Goal: Task Accomplishment & Management: Manage account settings

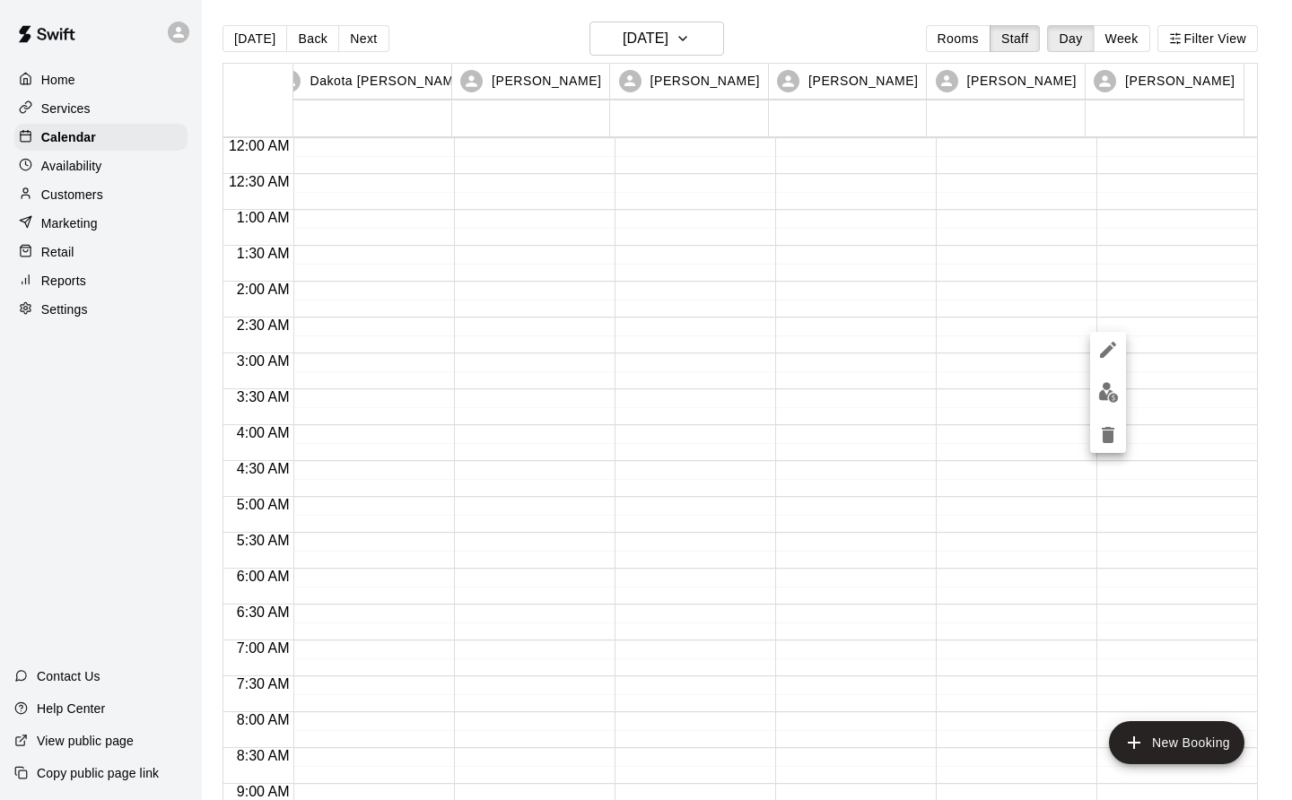
scroll to position [1041, 0]
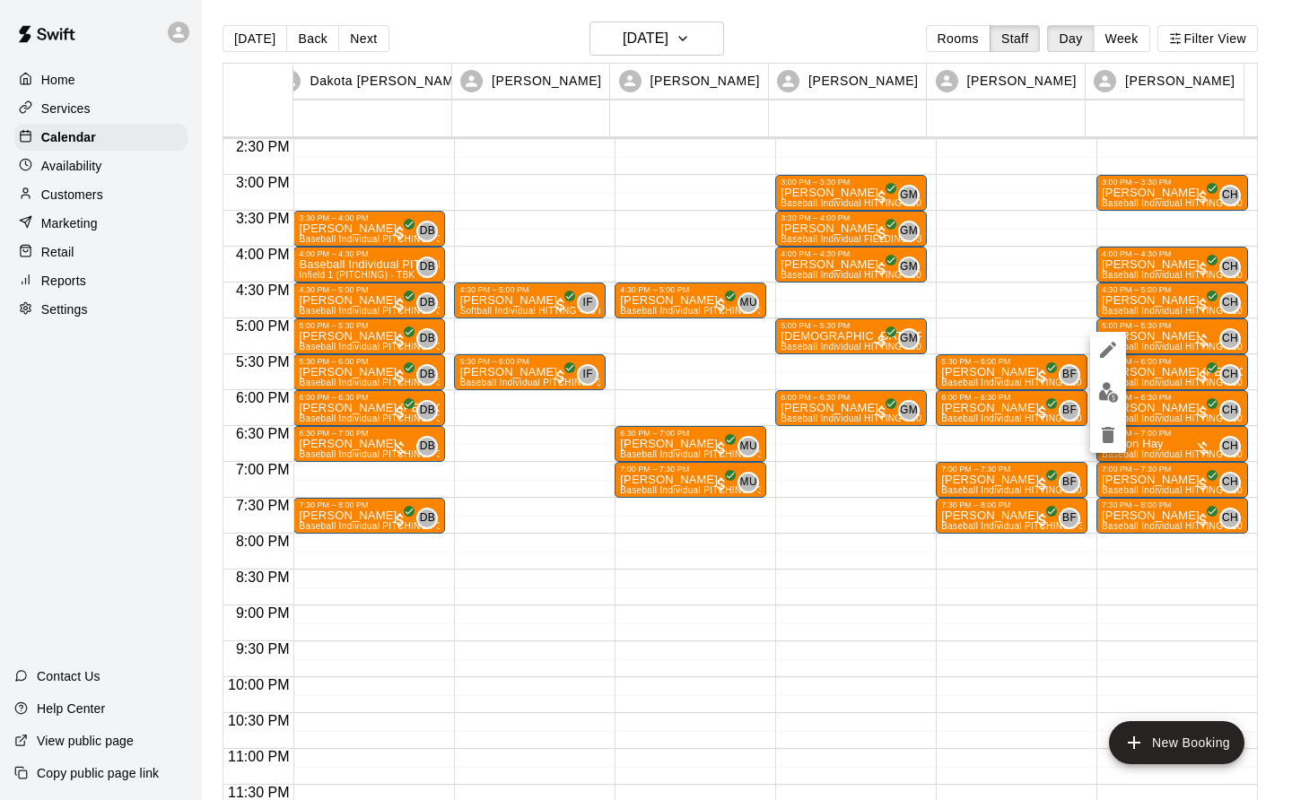
click at [1107, 393] on img "edit" at bounding box center [1108, 392] width 21 height 21
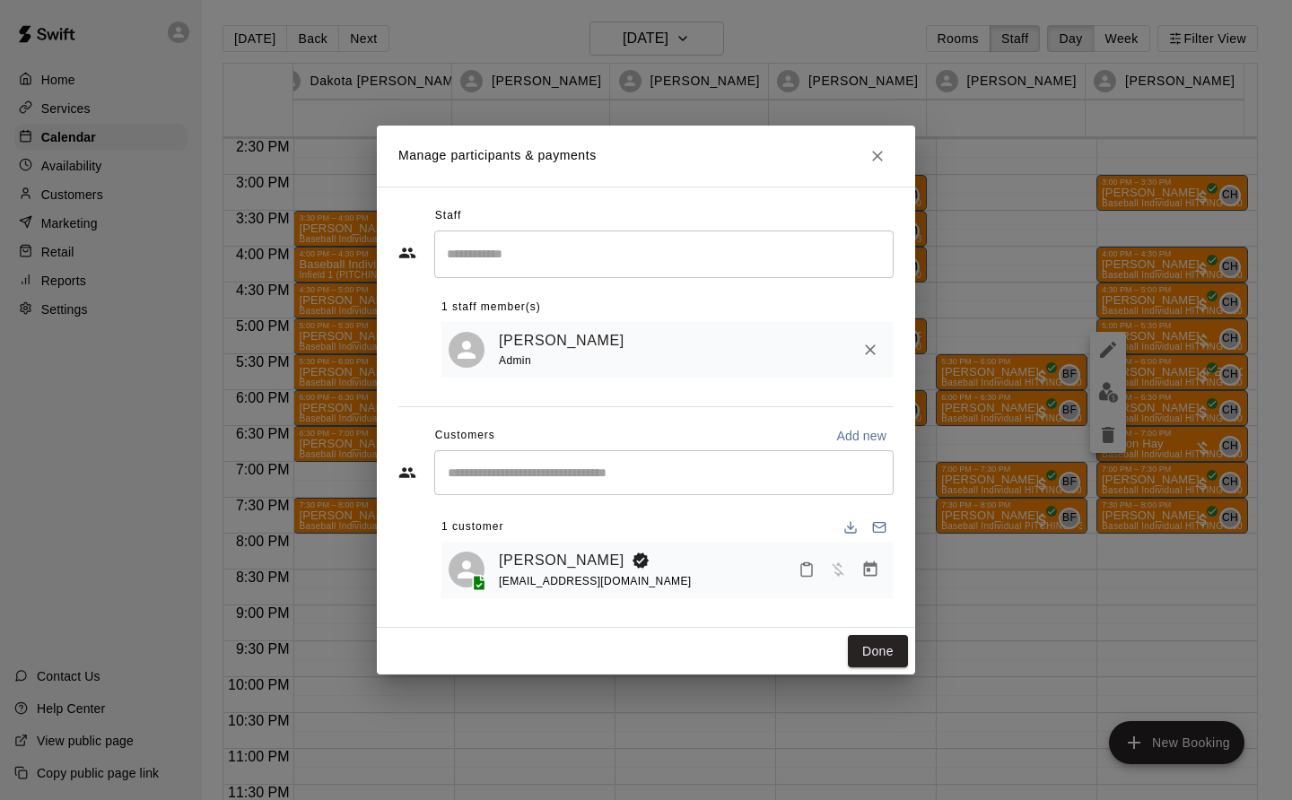
click at [866, 577] on icon "Manage bookings & payment" at bounding box center [870, 569] width 13 height 15
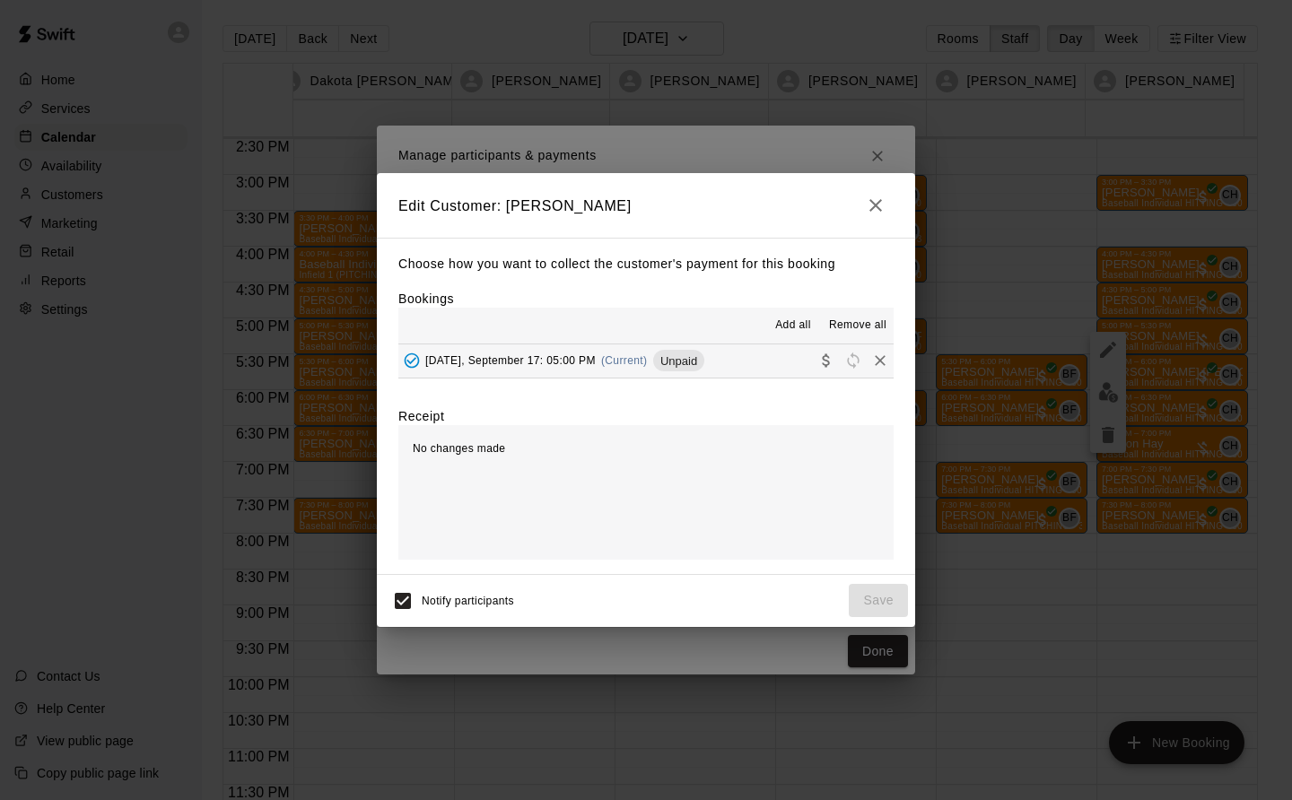
click at [663, 368] on div "Wednesday, September 17: 05:00 PM (Current) Unpaid" at bounding box center [551, 360] width 306 height 27
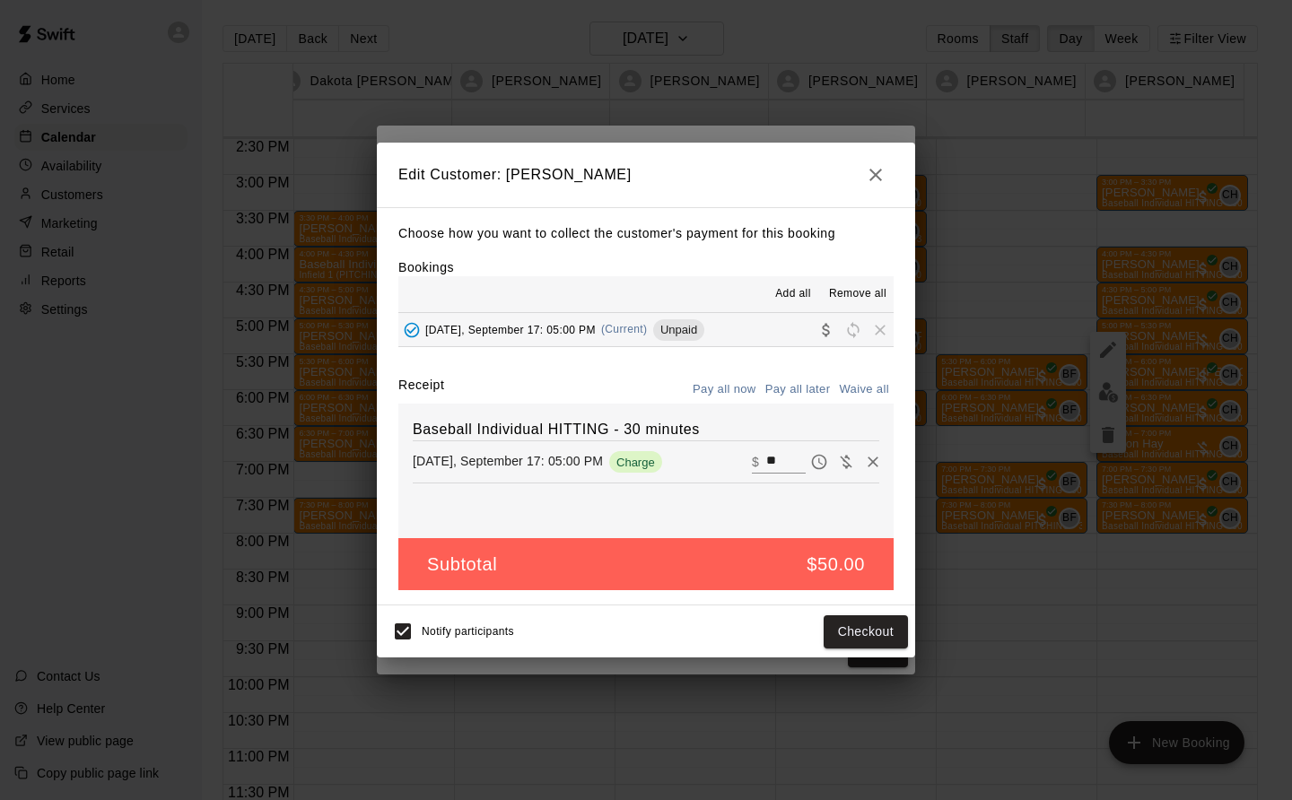
click at [881, 637] on button "Checkout" at bounding box center [866, 632] width 84 height 33
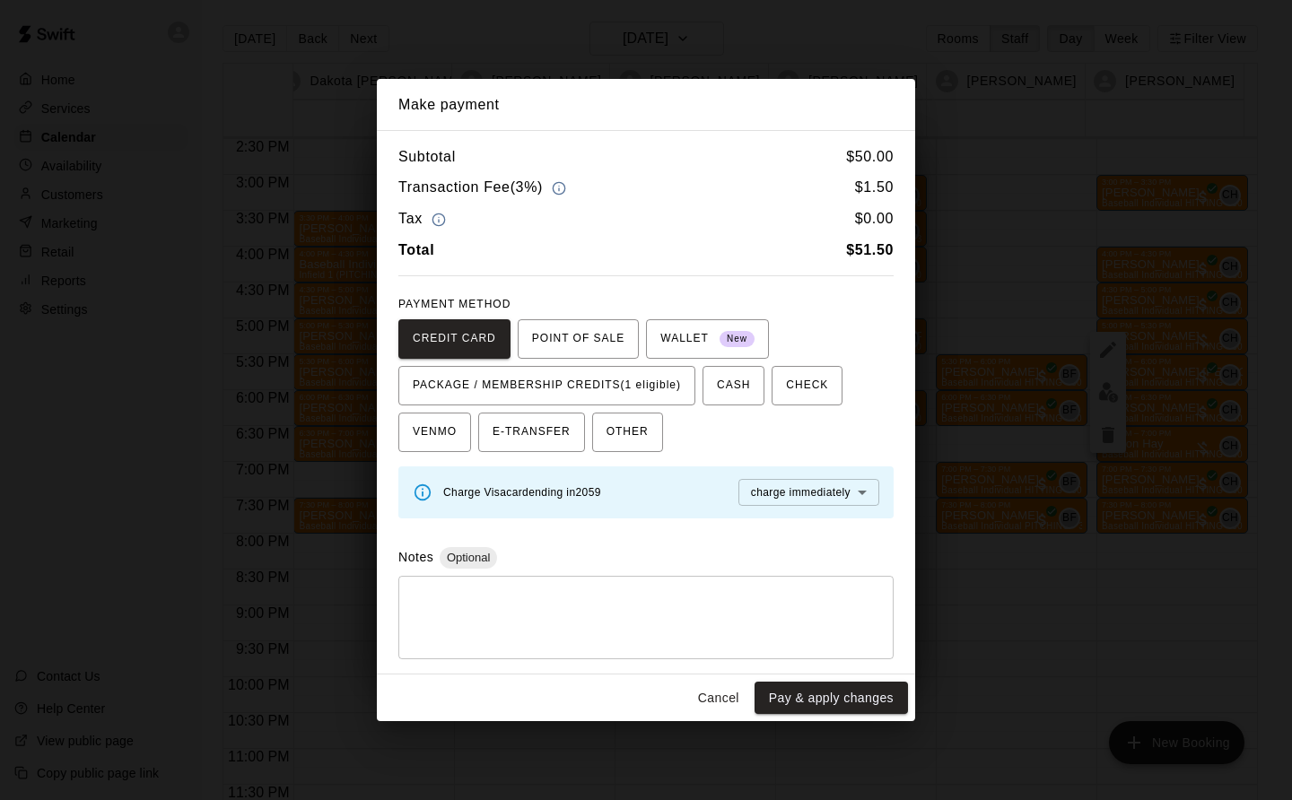
click at [639, 359] on div "CREDIT CARD POINT OF SALE WALLET New PACKAGE / MEMBERSHIP CREDITS (1 eligible) …" at bounding box center [645, 385] width 495 height 133
click at [666, 379] on span "PACKAGE / MEMBERSHIP CREDITS (1 eligible)" at bounding box center [547, 385] width 268 height 29
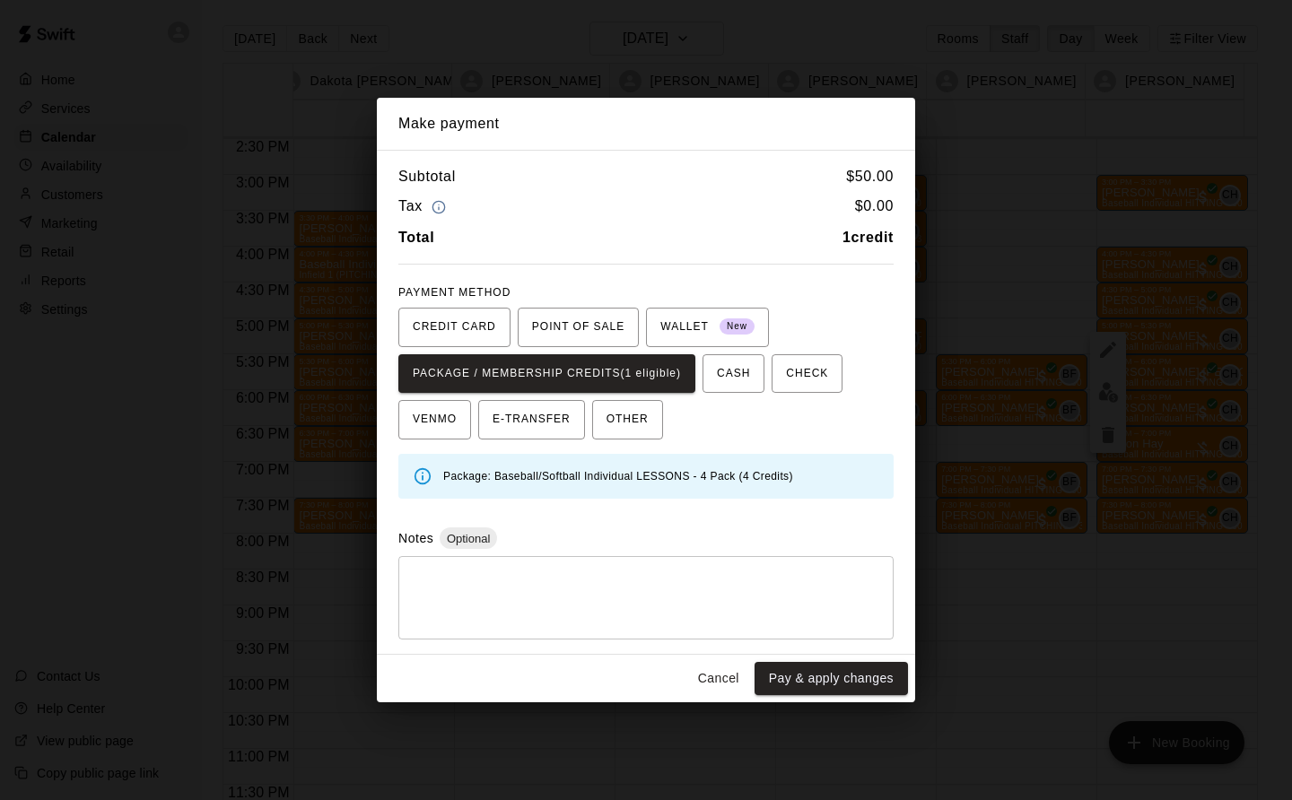
click at [865, 689] on button "Pay & apply changes" at bounding box center [831, 678] width 153 height 33
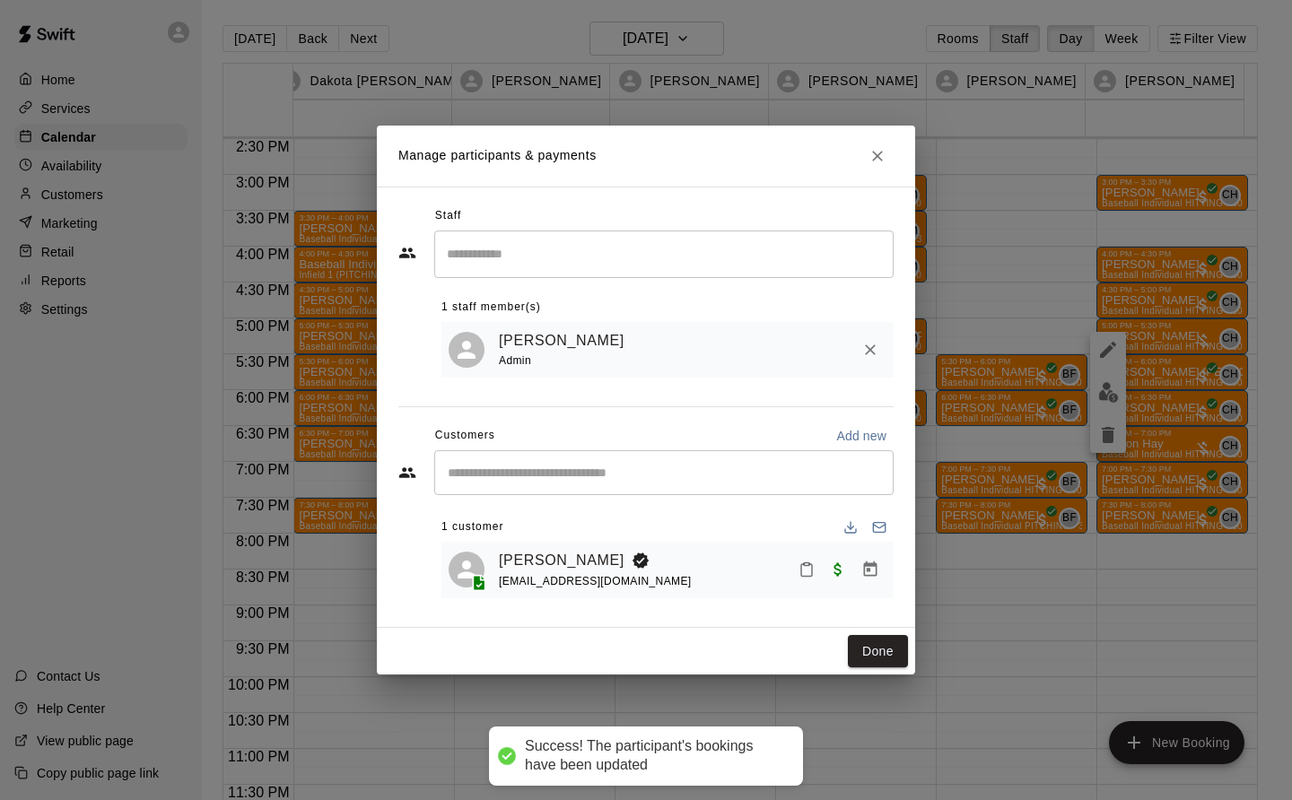
click at [889, 649] on button "Done" at bounding box center [878, 651] width 60 height 33
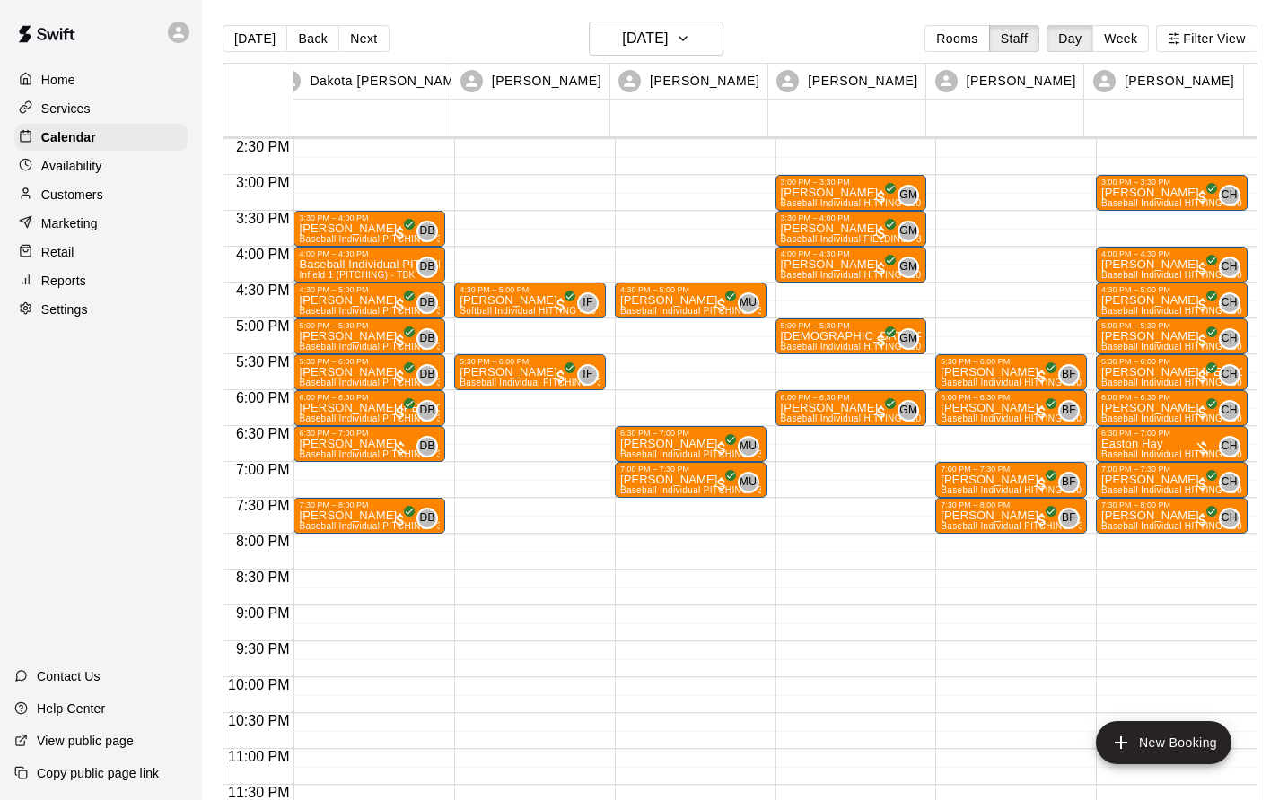
click at [378, 265] on p "Baseball Individual PITCHING - 30 minutes" at bounding box center [369, 265] width 141 height 0
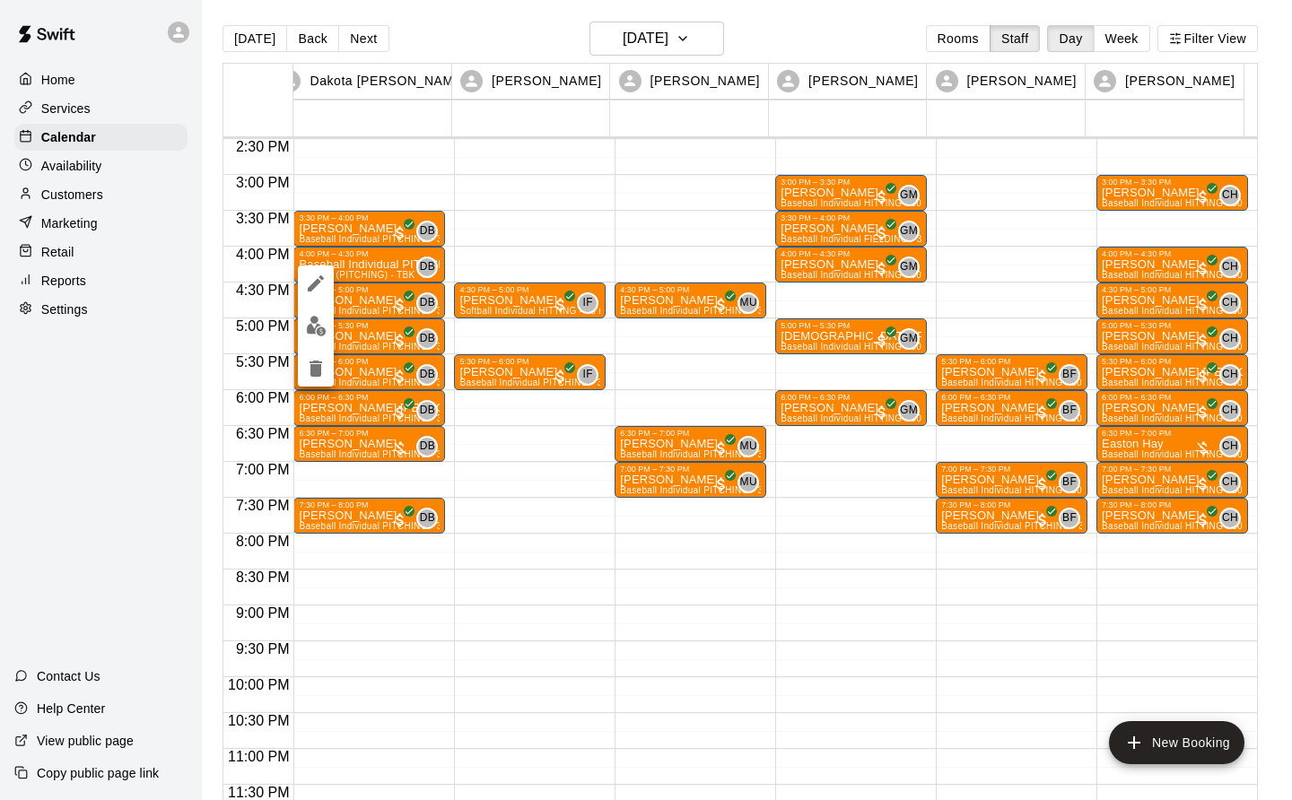
click at [314, 328] on img "edit" at bounding box center [316, 326] width 21 height 21
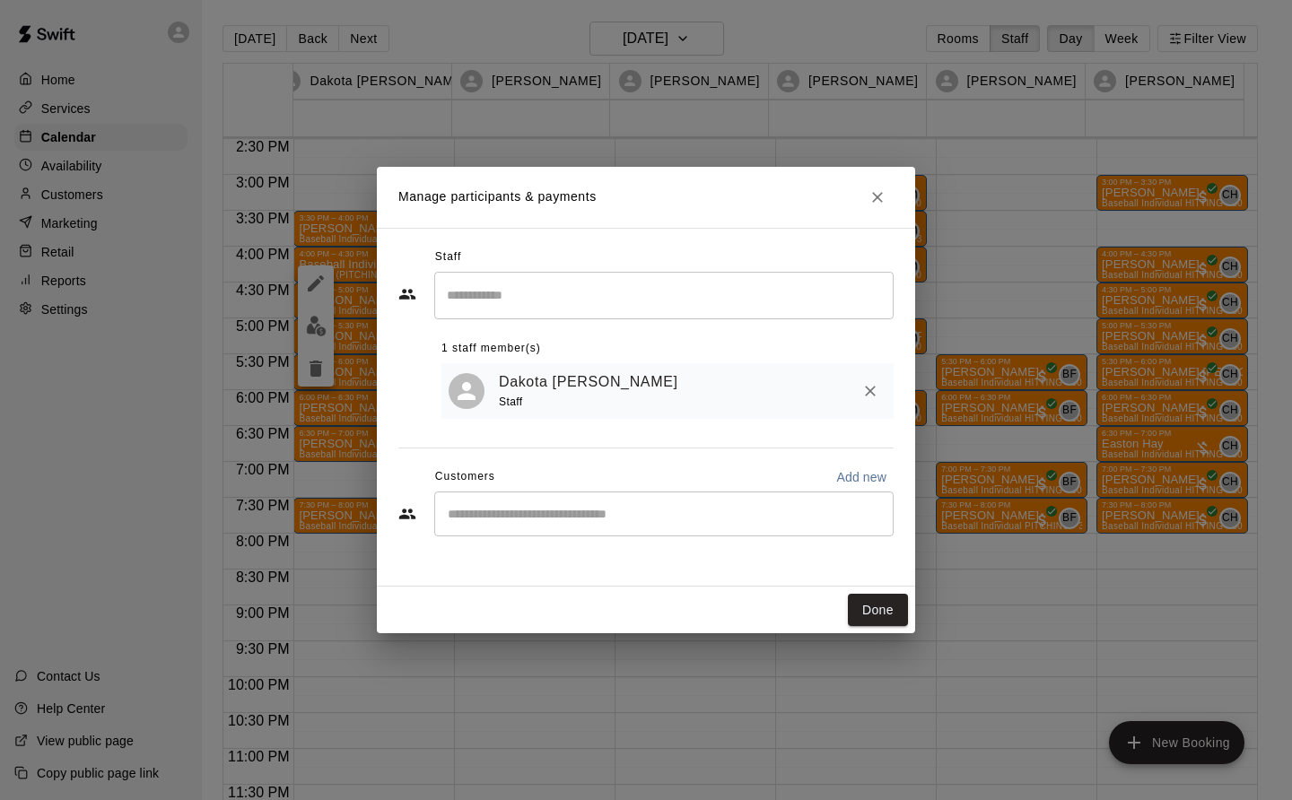
click at [478, 515] on input "Start typing to search customers..." at bounding box center [663, 514] width 443 height 18
type input "*******"
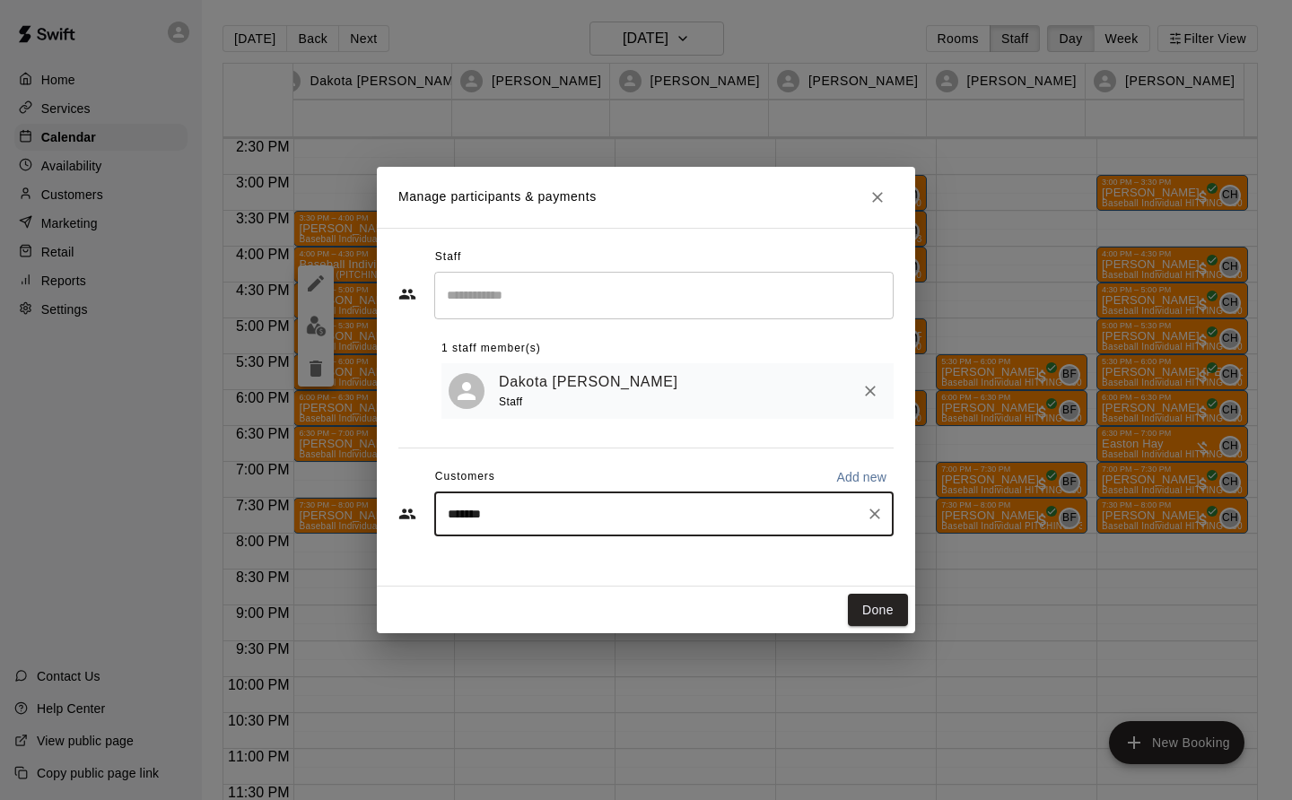
click at [878, 515] on icon "Clear" at bounding box center [875, 514] width 18 height 18
click at [882, 197] on icon "Close" at bounding box center [878, 197] width 18 height 18
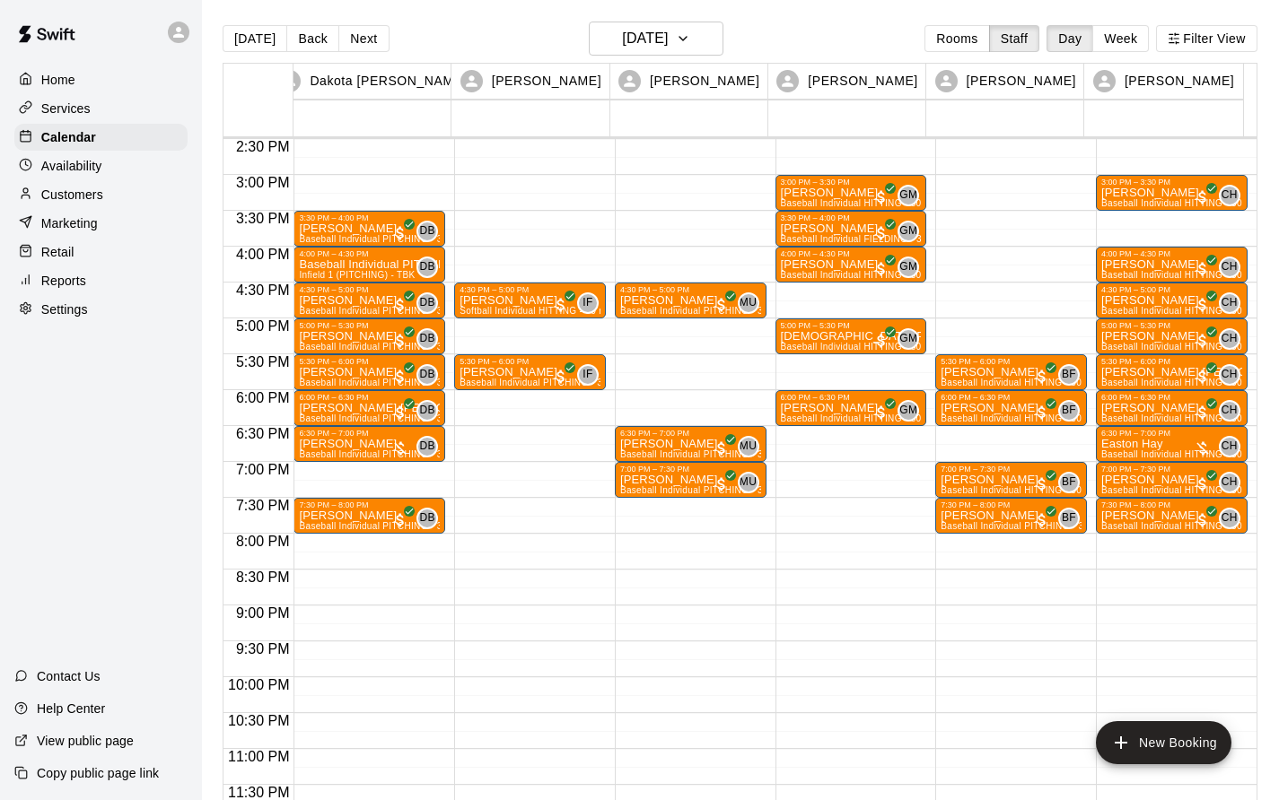
click at [265, 31] on button "[DATE]" at bounding box center [255, 38] width 65 height 27
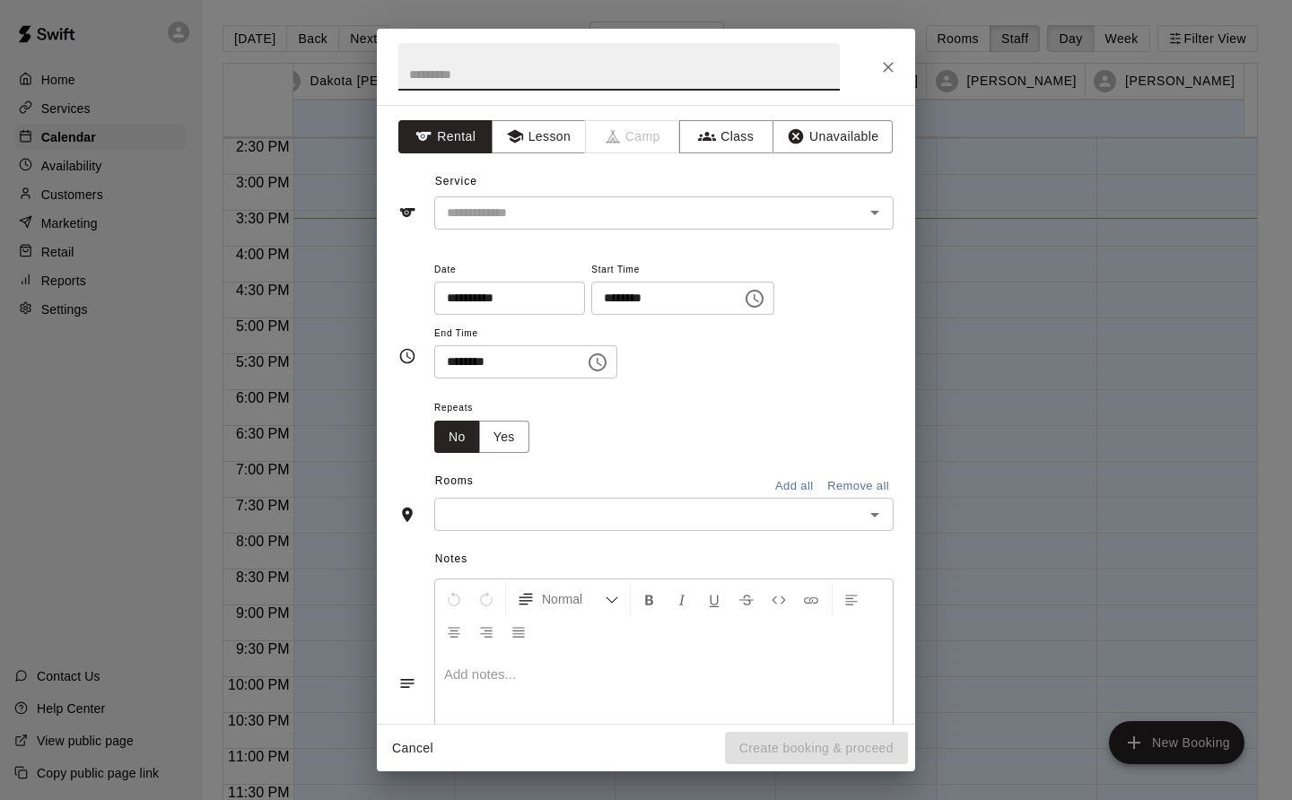
click at [556, 135] on button "Lesson" at bounding box center [539, 136] width 94 height 33
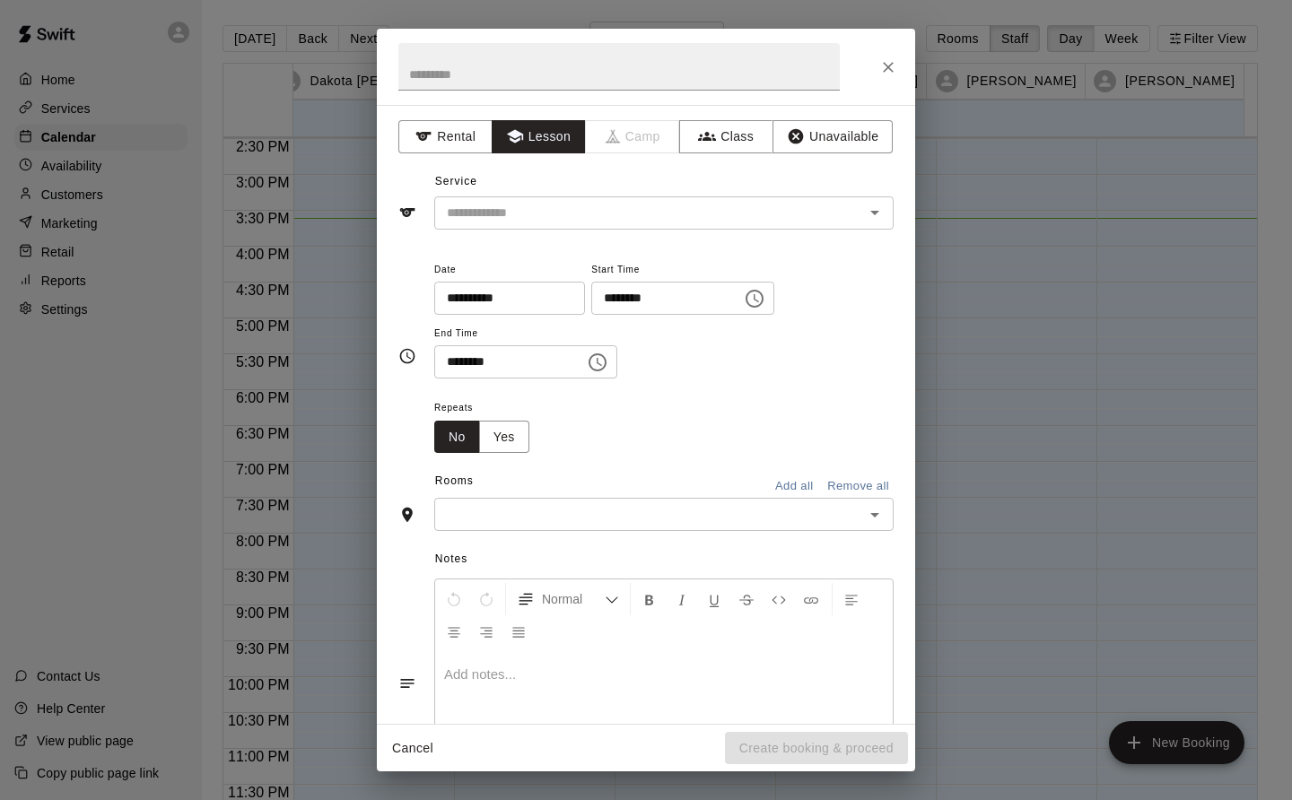
click at [534, 201] on div "​" at bounding box center [663, 213] width 459 height 33
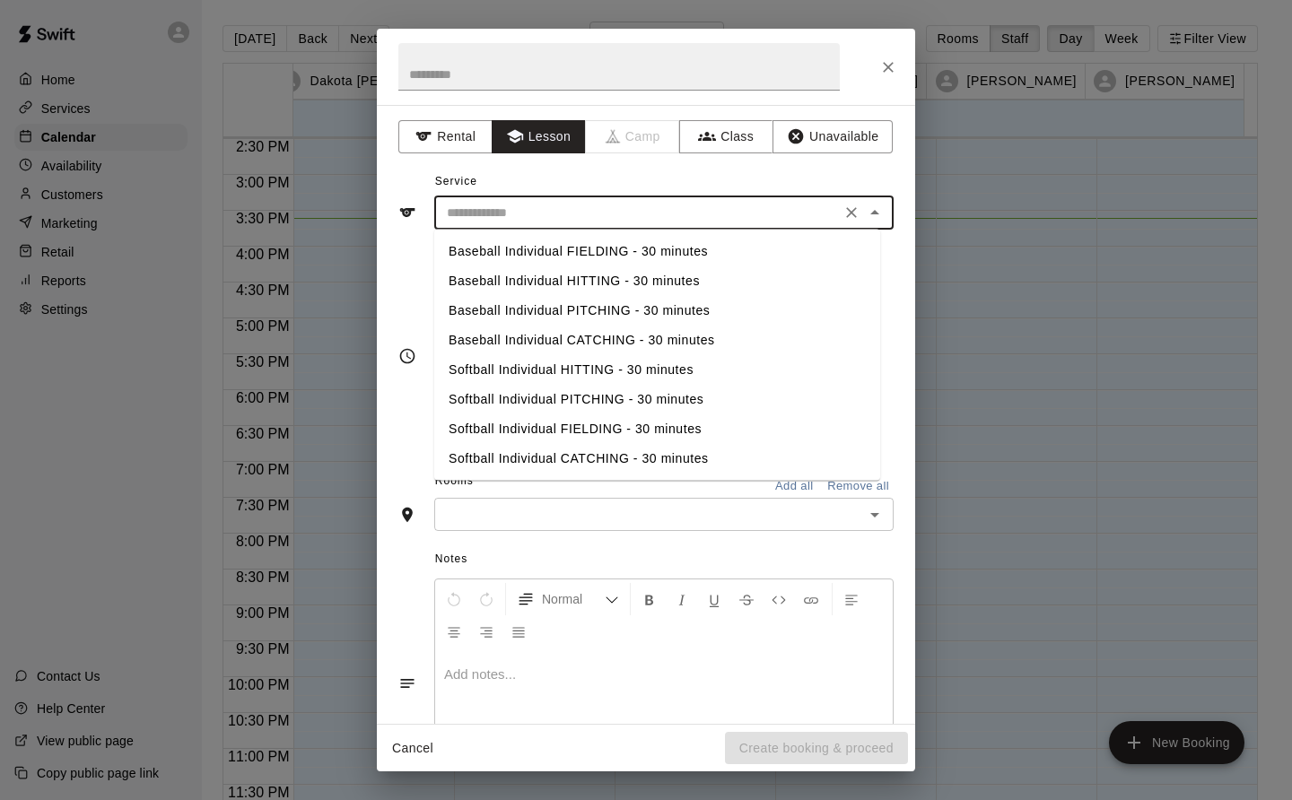
click at [594, 310] on li "Baseball Individual PITCHING - 30 minutes" at bounding box center [657, 311] width 446 height 30
type input "**********"
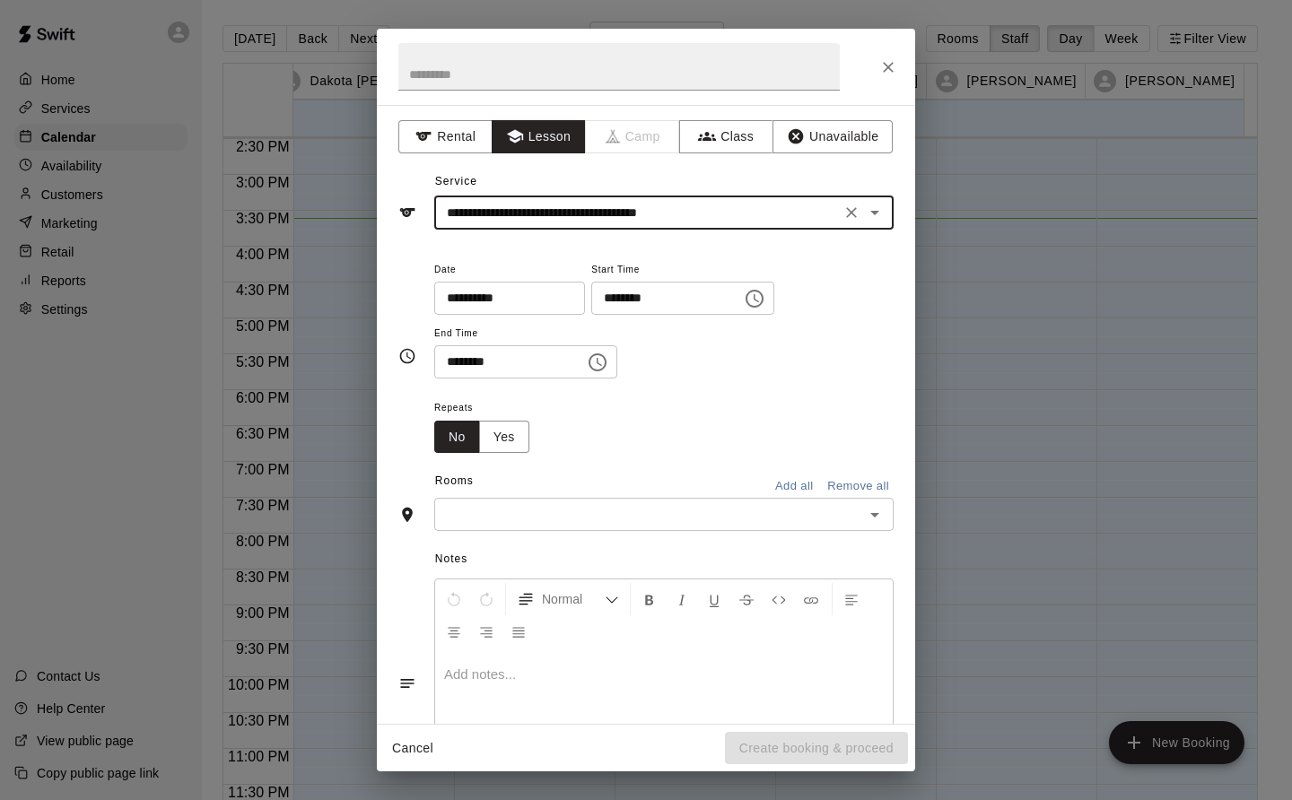
click at [582, 517] on input "text" at bounding box center [649, 514] width 419 height 22
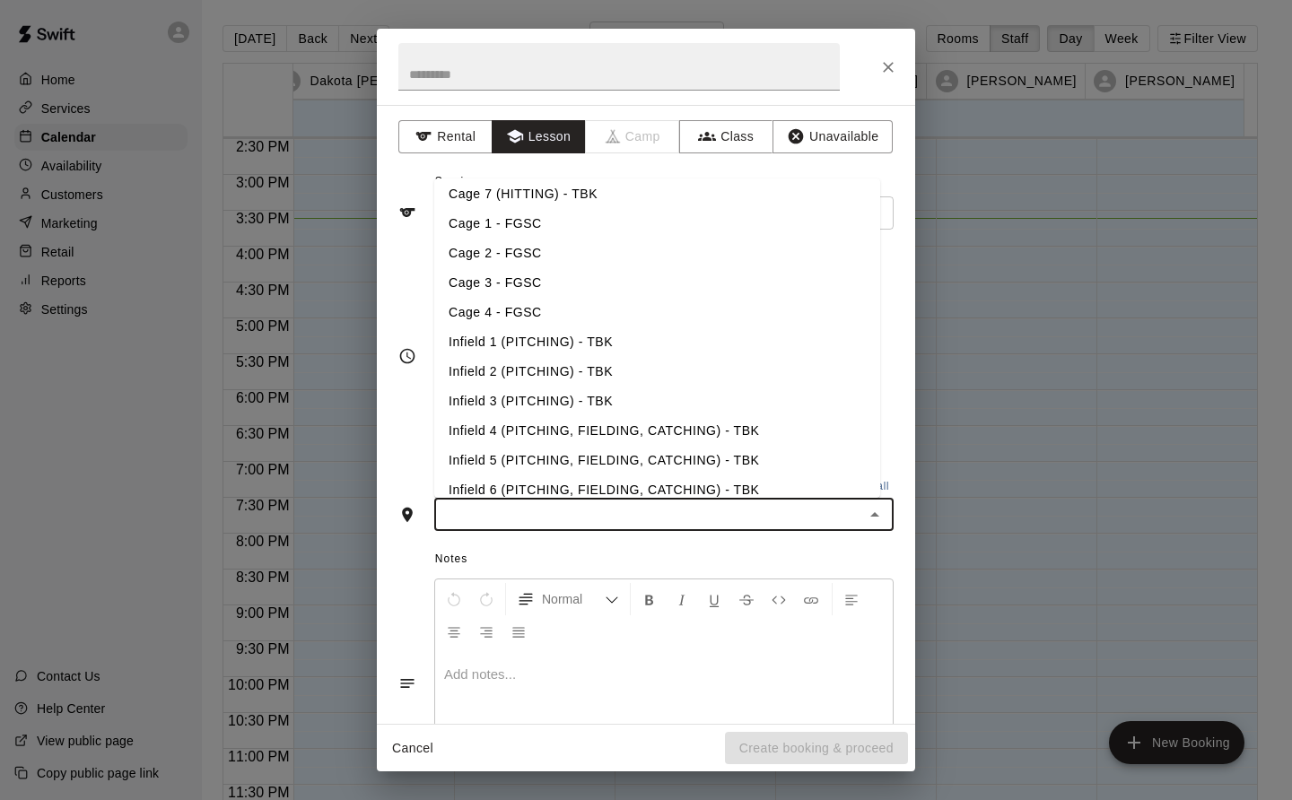
scroll to position [179, 0]
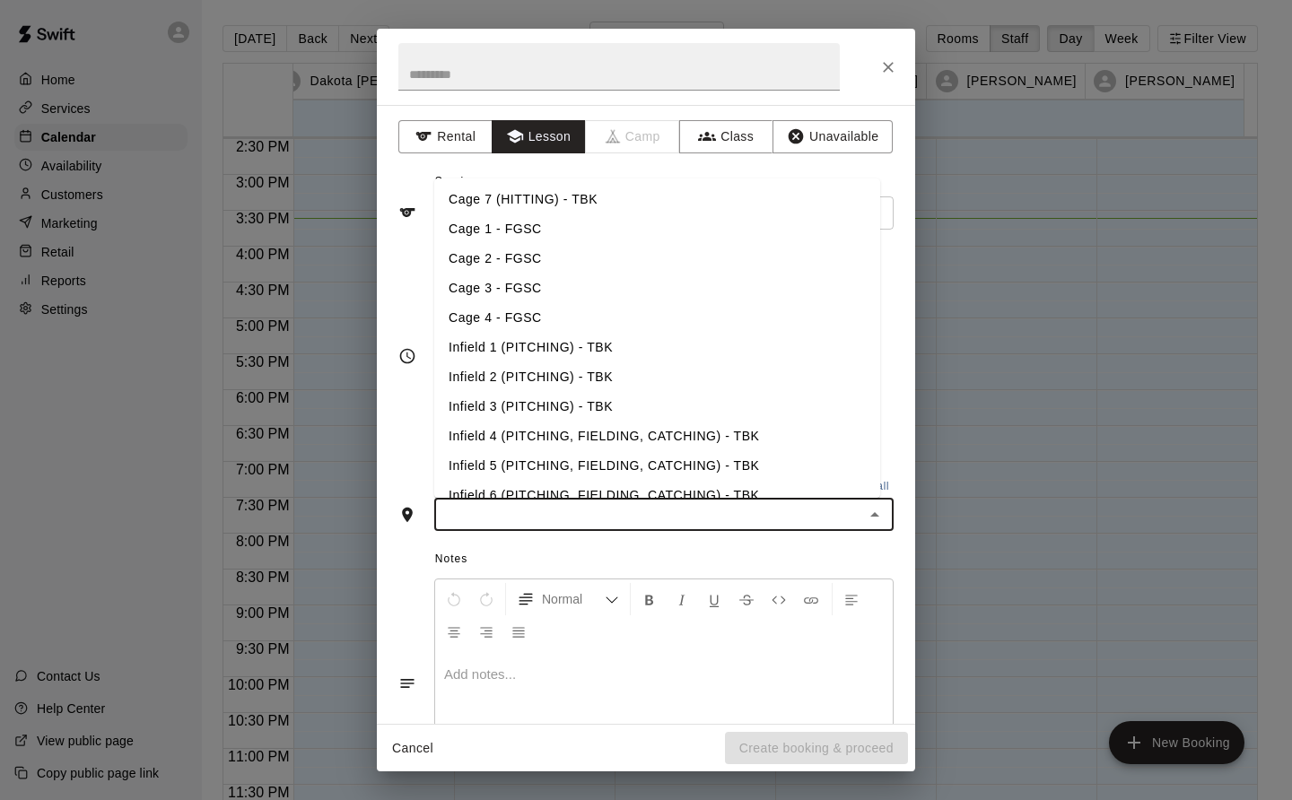
click at [555, 349] on li "Infield 1 (PITCHING) - TBK" at bounding box center [657, 348] width 446 height 30
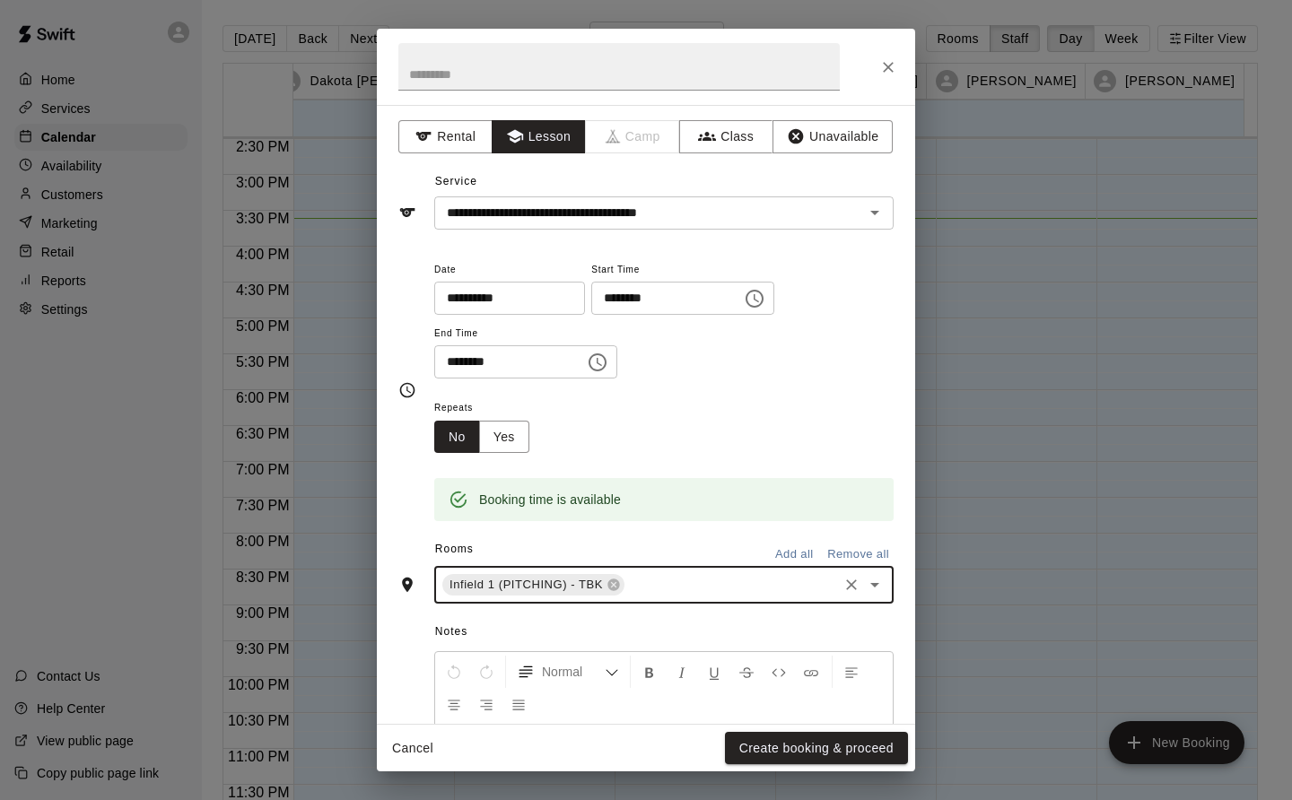
click at [840, 747] on button "Create booking & proceed" at bounding box center [816, 748] width 183 height 33
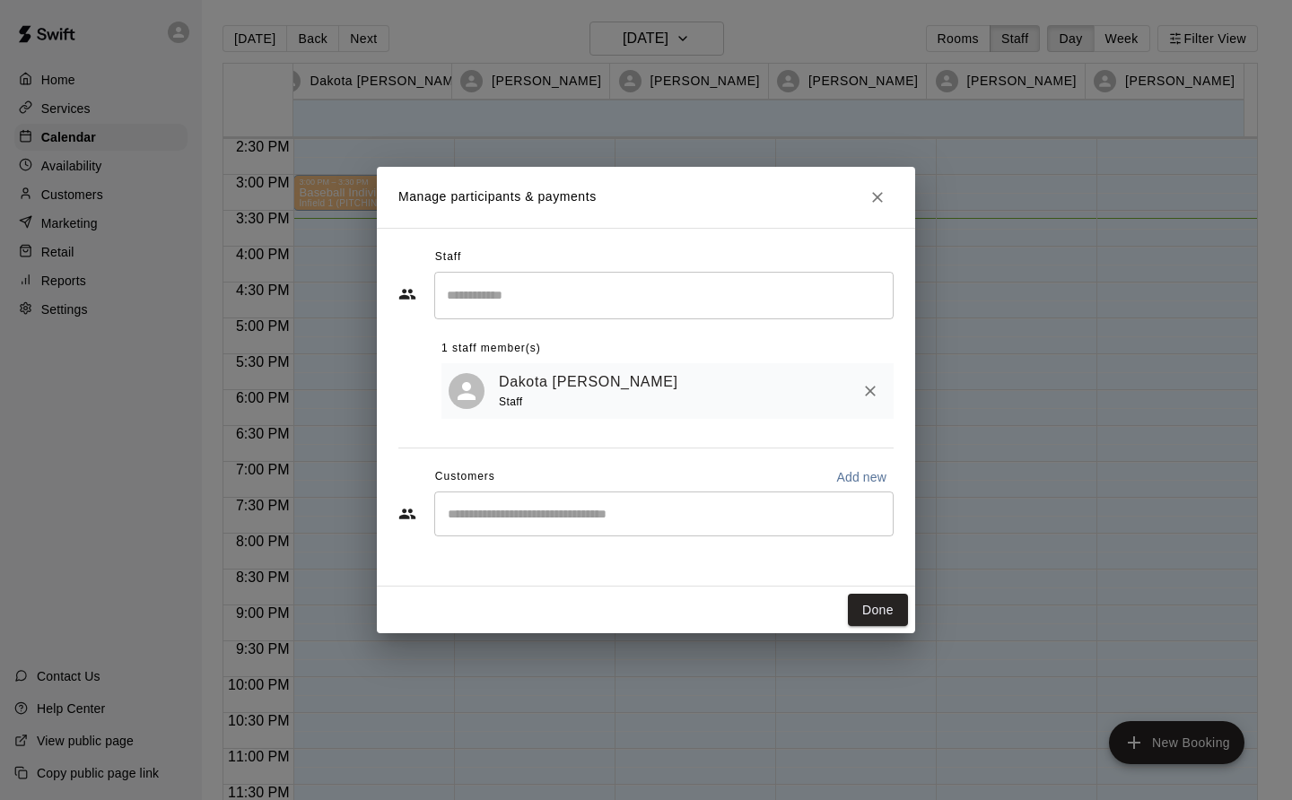
click at [475, 511] on input "Start typing to search customers..." at bounding box center [663, 514] width 443 height 18
type input "**********"
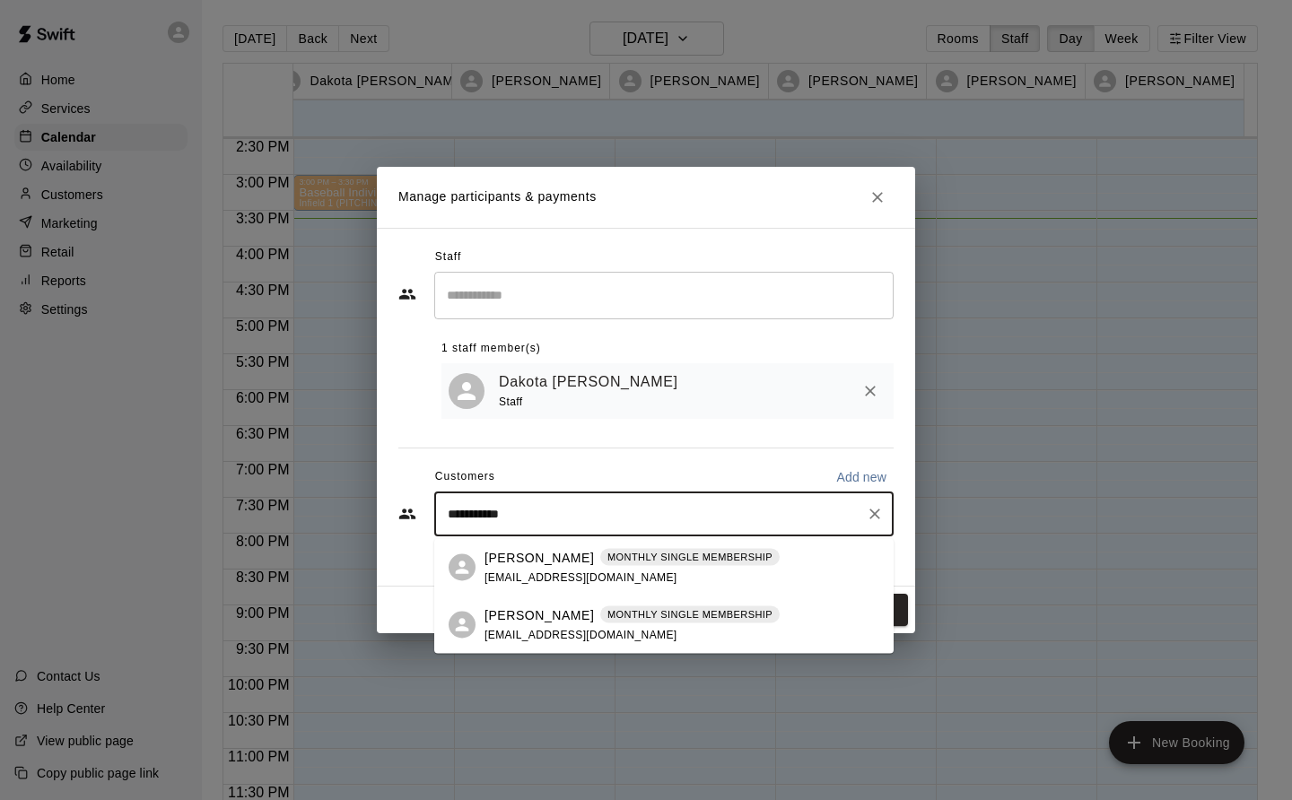
click at [515, 625] on div "Will Frederiksen MONTHLY SINGLE MEMBERSHIP frederiksenryan@yahoo.com" at bounding box center [632, 625] width 295 height 39
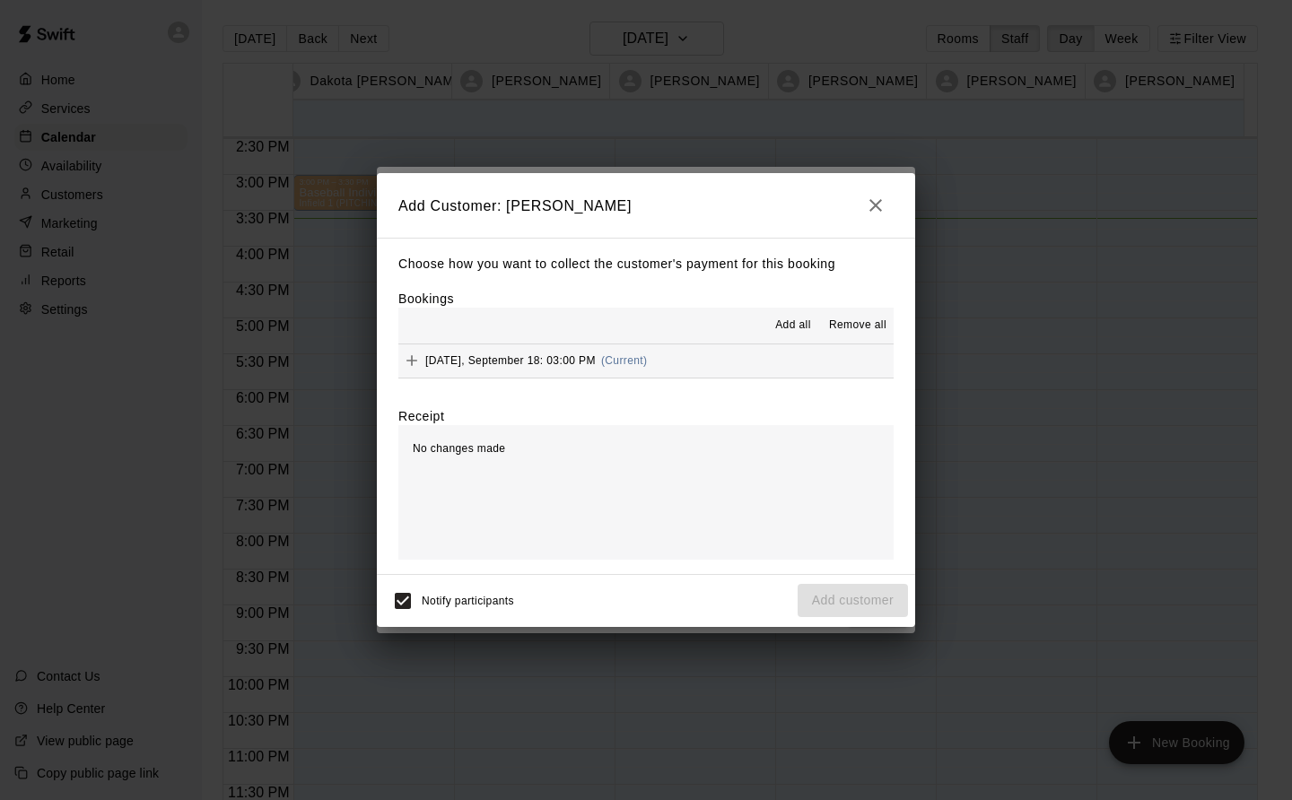
click at [598, 353] on div "Thursday, September 18: 03:00 PM (Current)" at bounding box center [522, 360] width 249 height 27
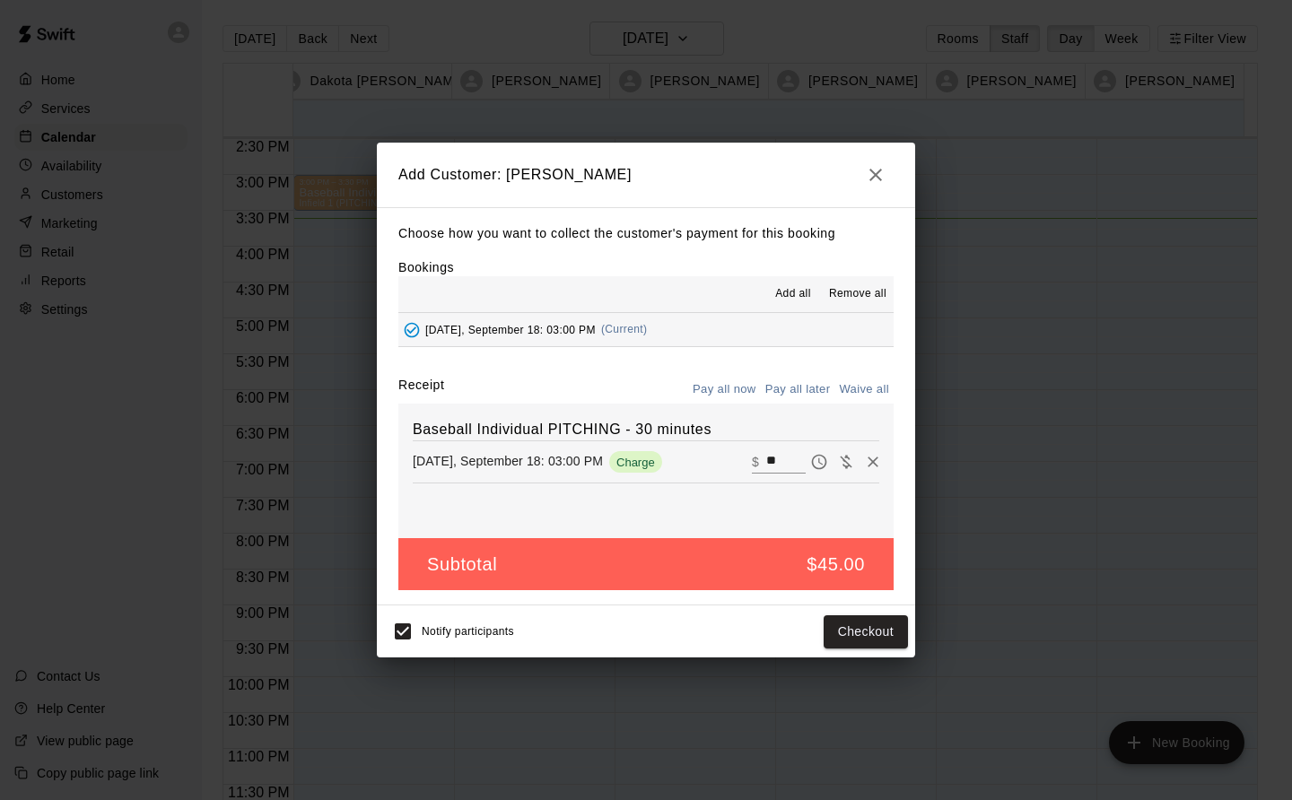
click at [878, 642] on button "Checkout" at bounding box center [866, 632] width 84 height 33
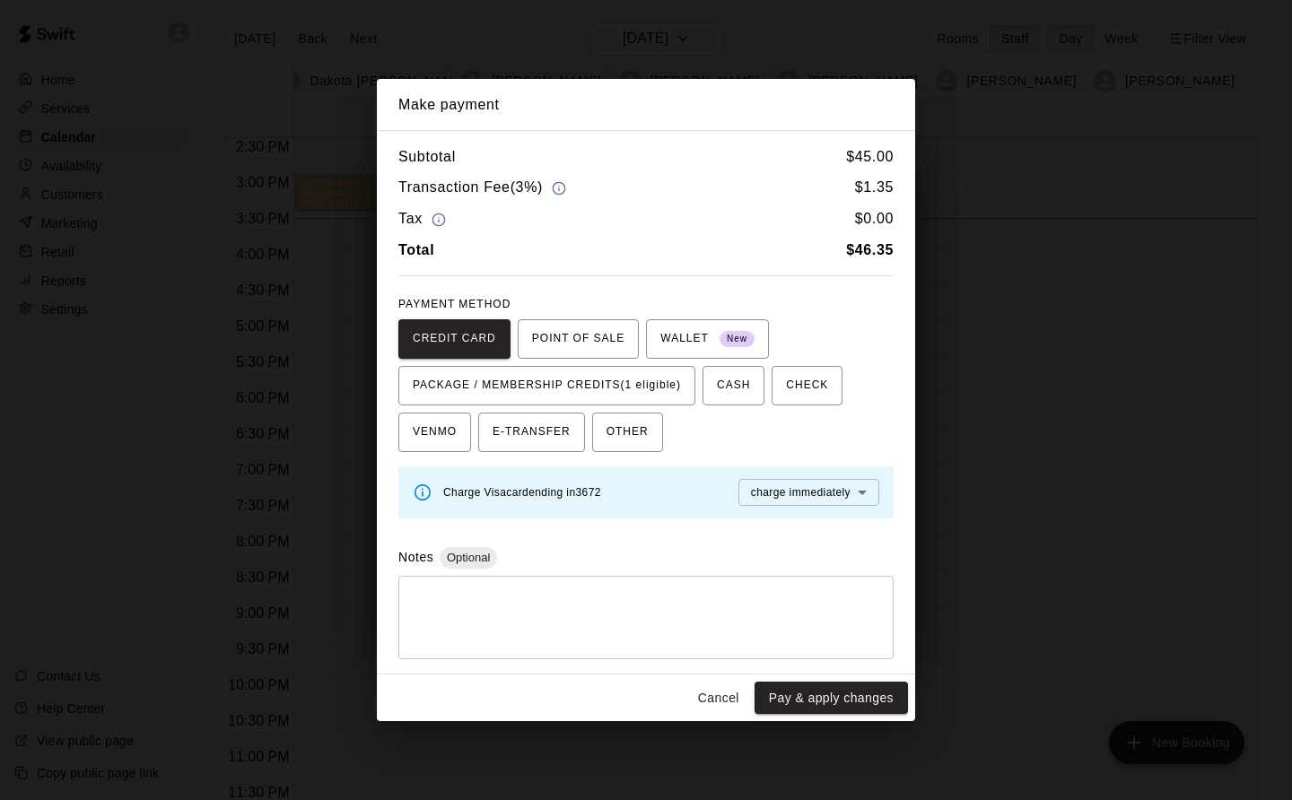
click at [668, 376] on span "PACKAGE / MEMBERSHIP CREDITS (1 eligible)" at bounding box center [547, 385] width 268 height 29
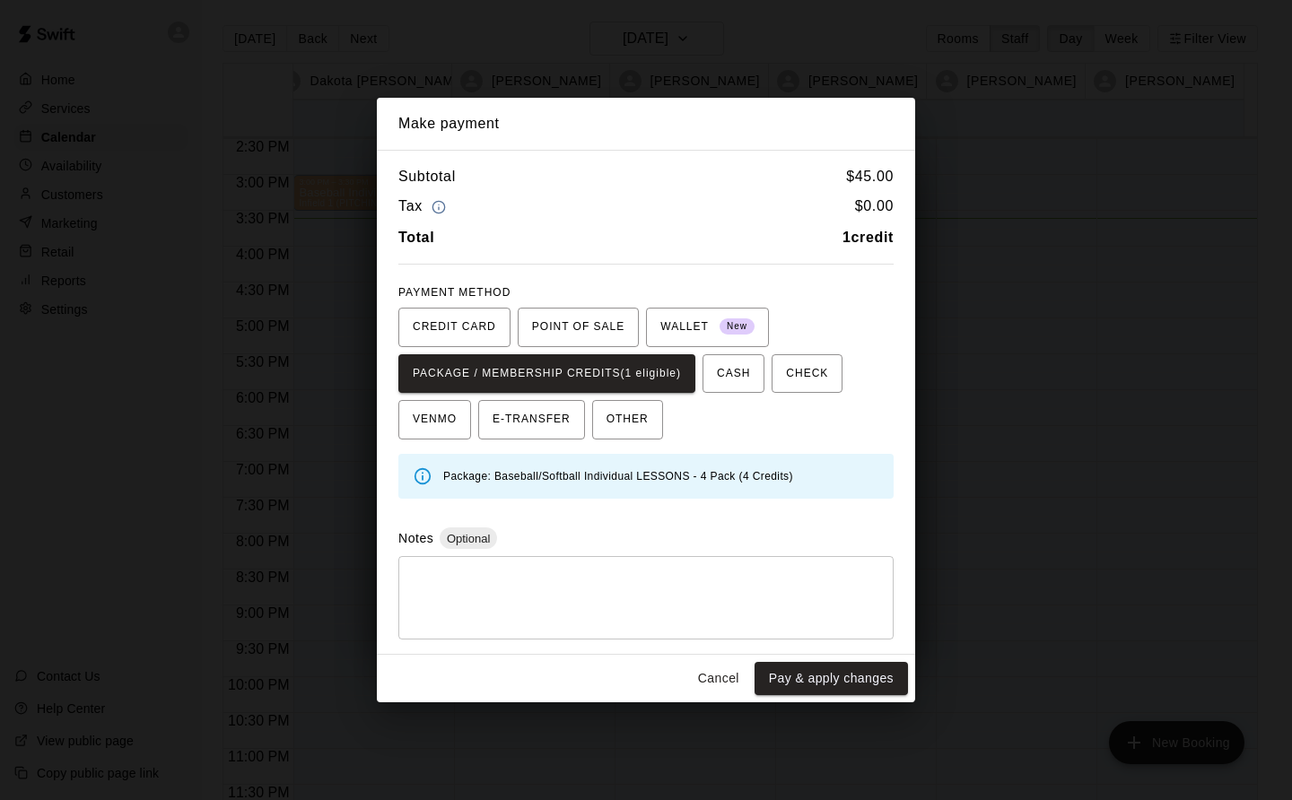
click at [856, 673] on button "Pay & apply changes" at bounding box center [831, 678] width 153 height 33
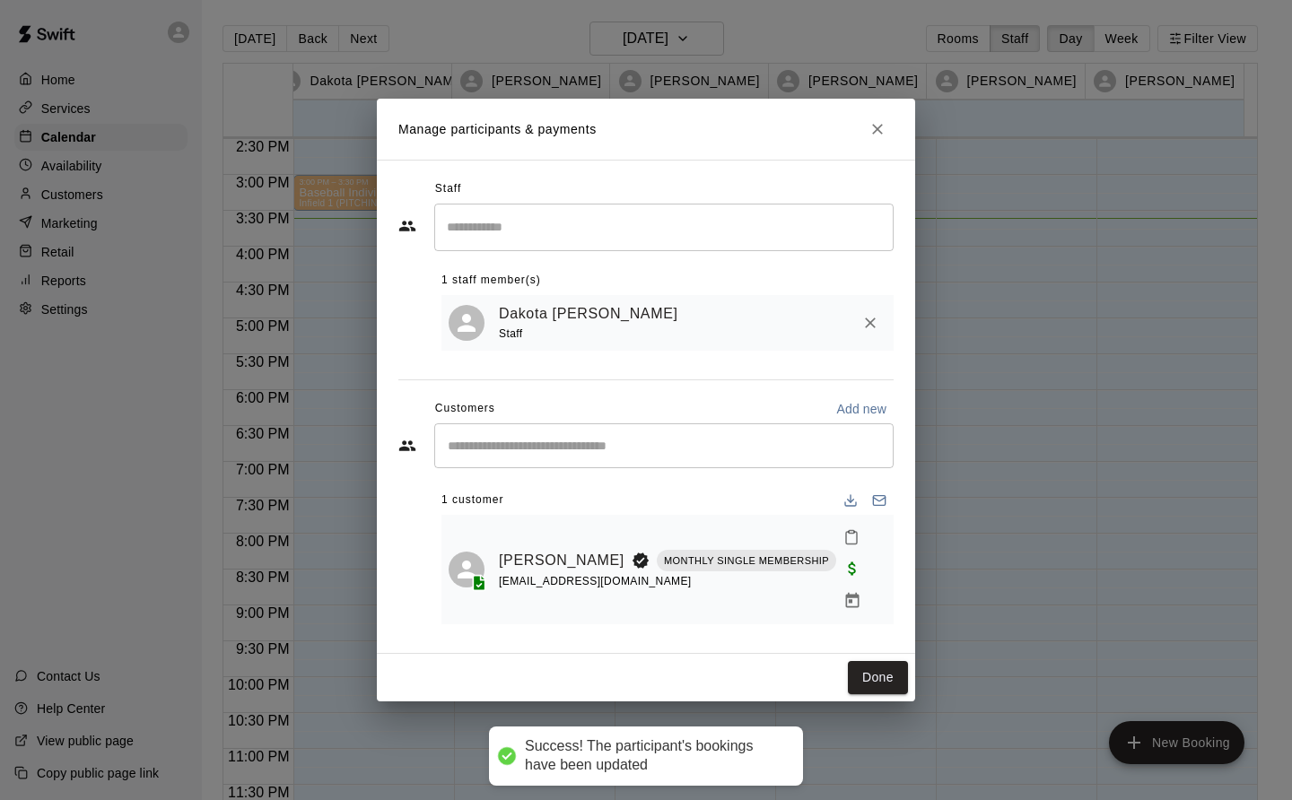
click at [880, 668] on button "Done" at bounding box center [878, 677] width 60 height 33
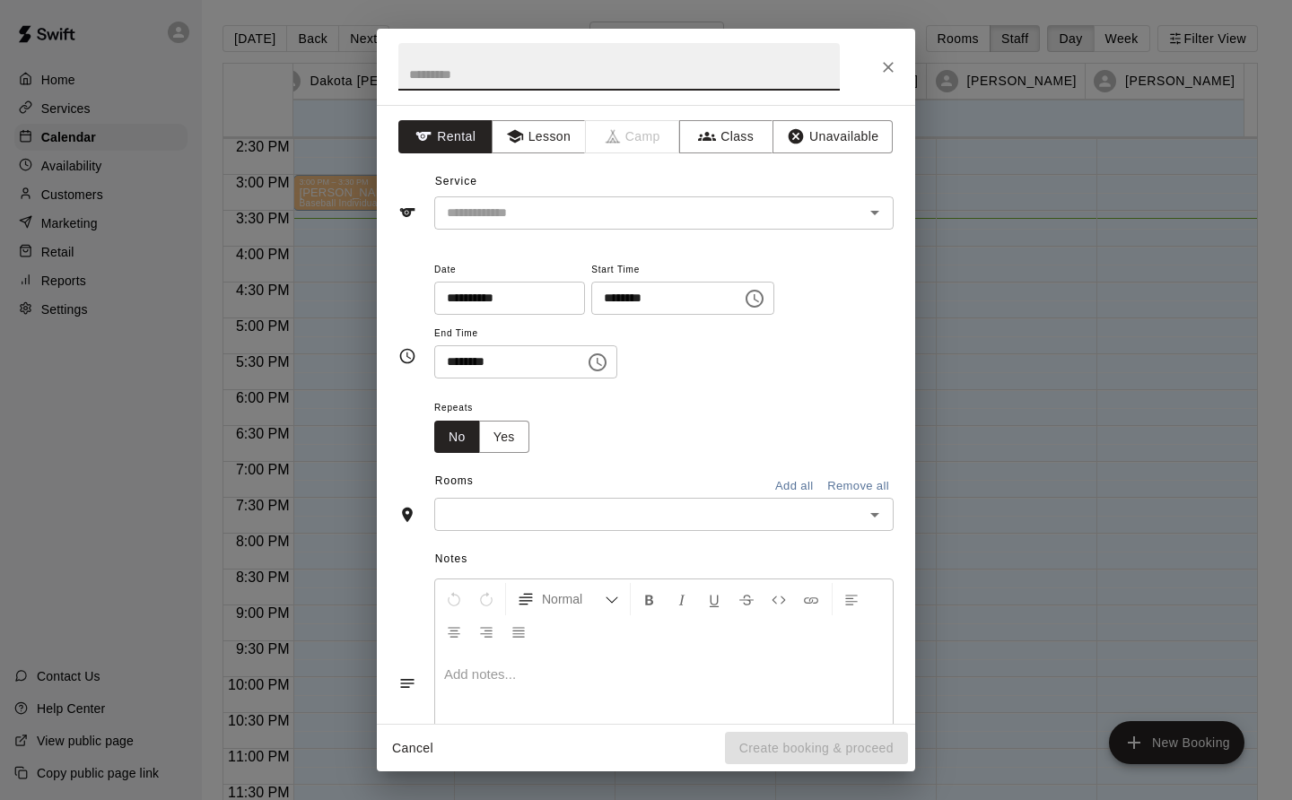
click at [531, 132] on button "Lesson" at bounding box center [539, 136] width 94 height 33
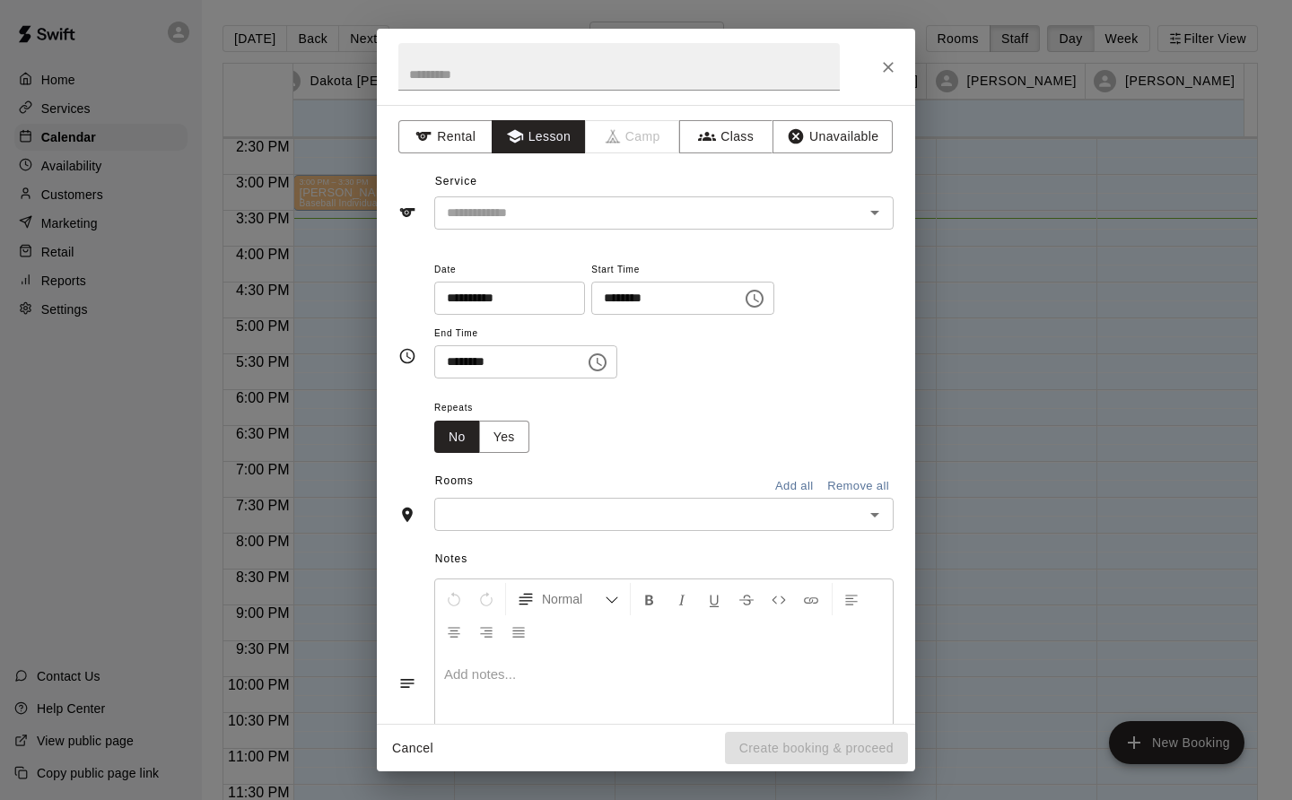
click at [585, 218] on input "text" at bounding box center [638, 213] width 396 height 22
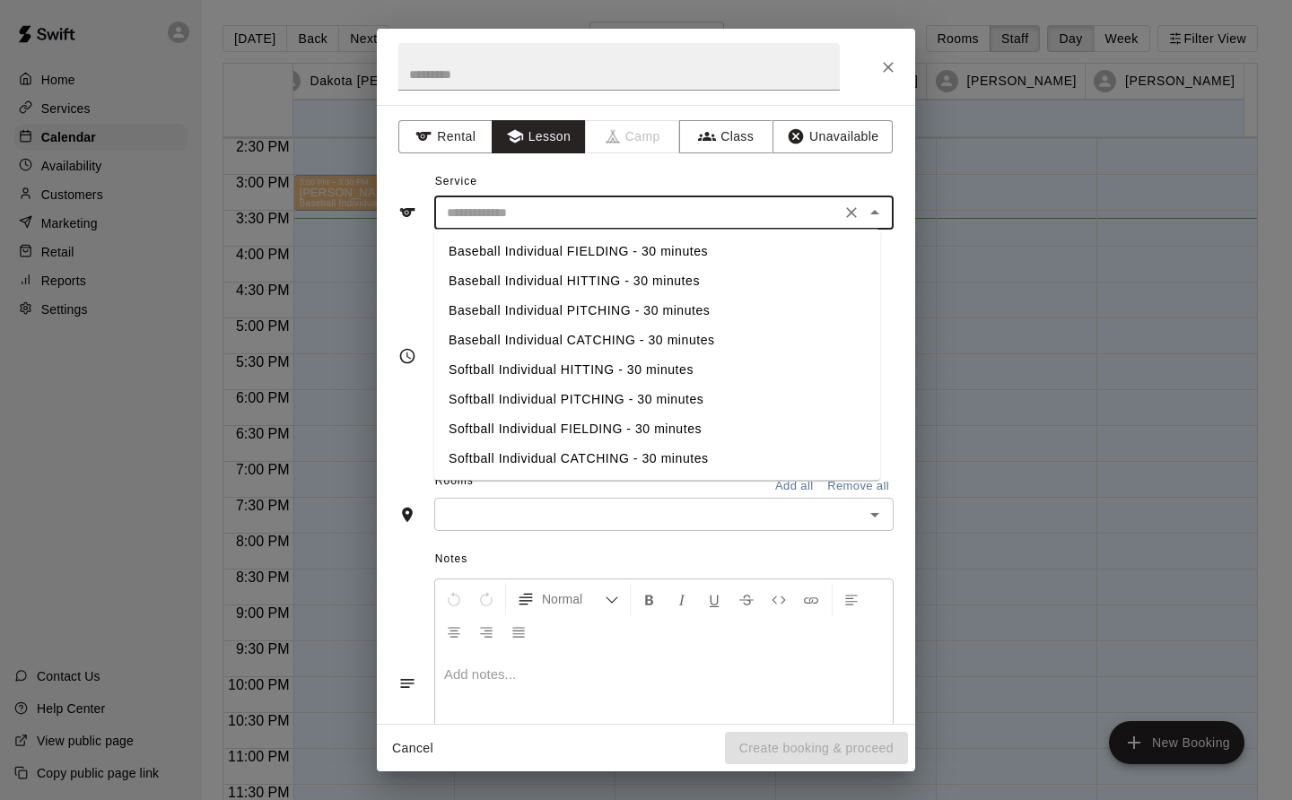
click at [622, 314] on li "Baseball Individual PITCHING - 30 minutes" at bounding box center [657, 311] width 446 height 30
type input "**********"
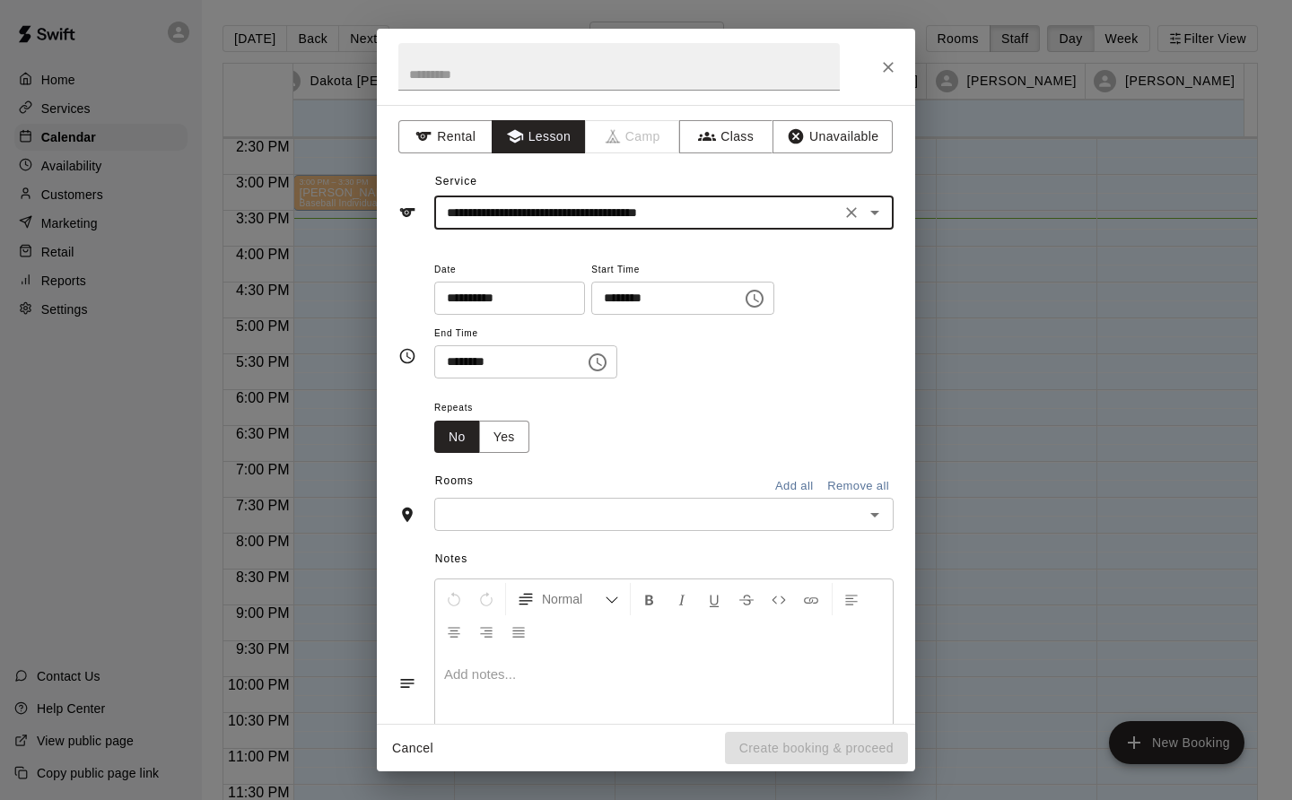
click at [633, 517] on input "text" at bounding box center [649, 514] width 419 height 22
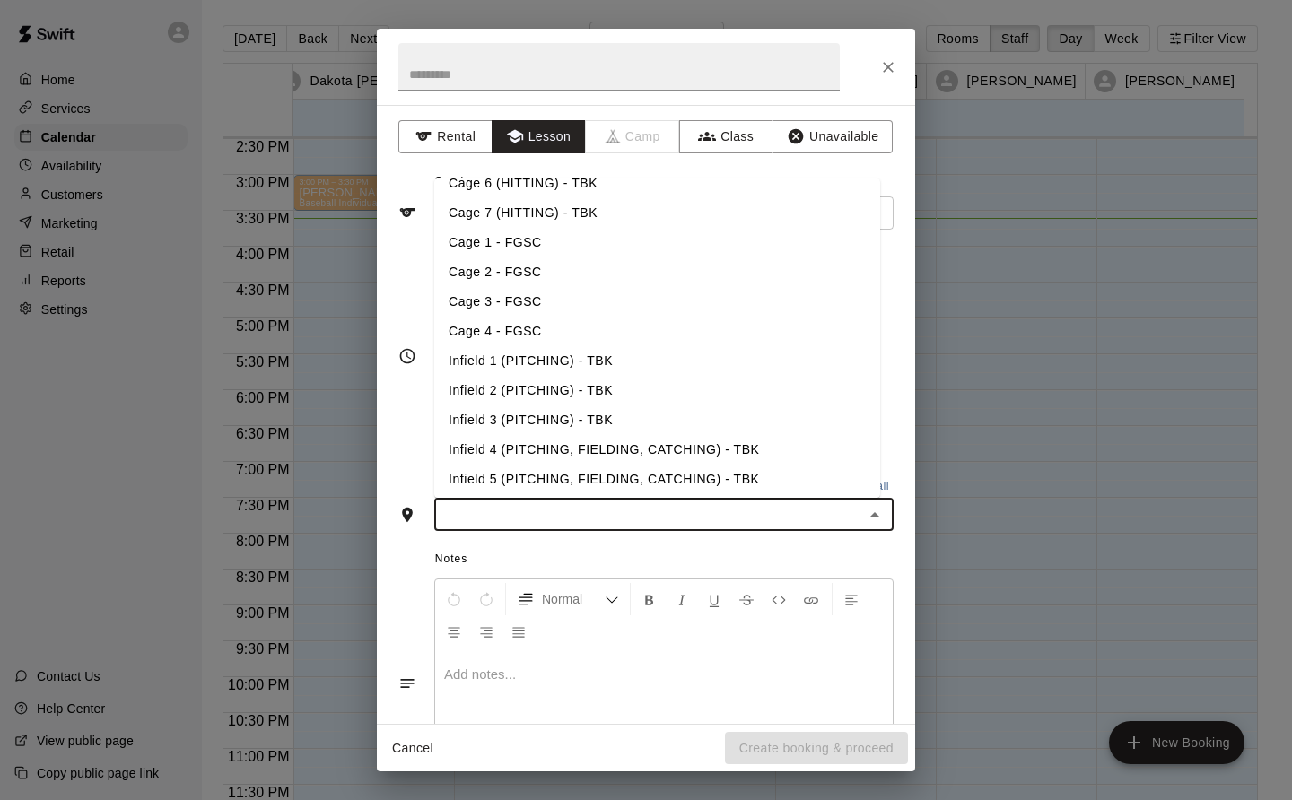
scroll to position [162, 0]
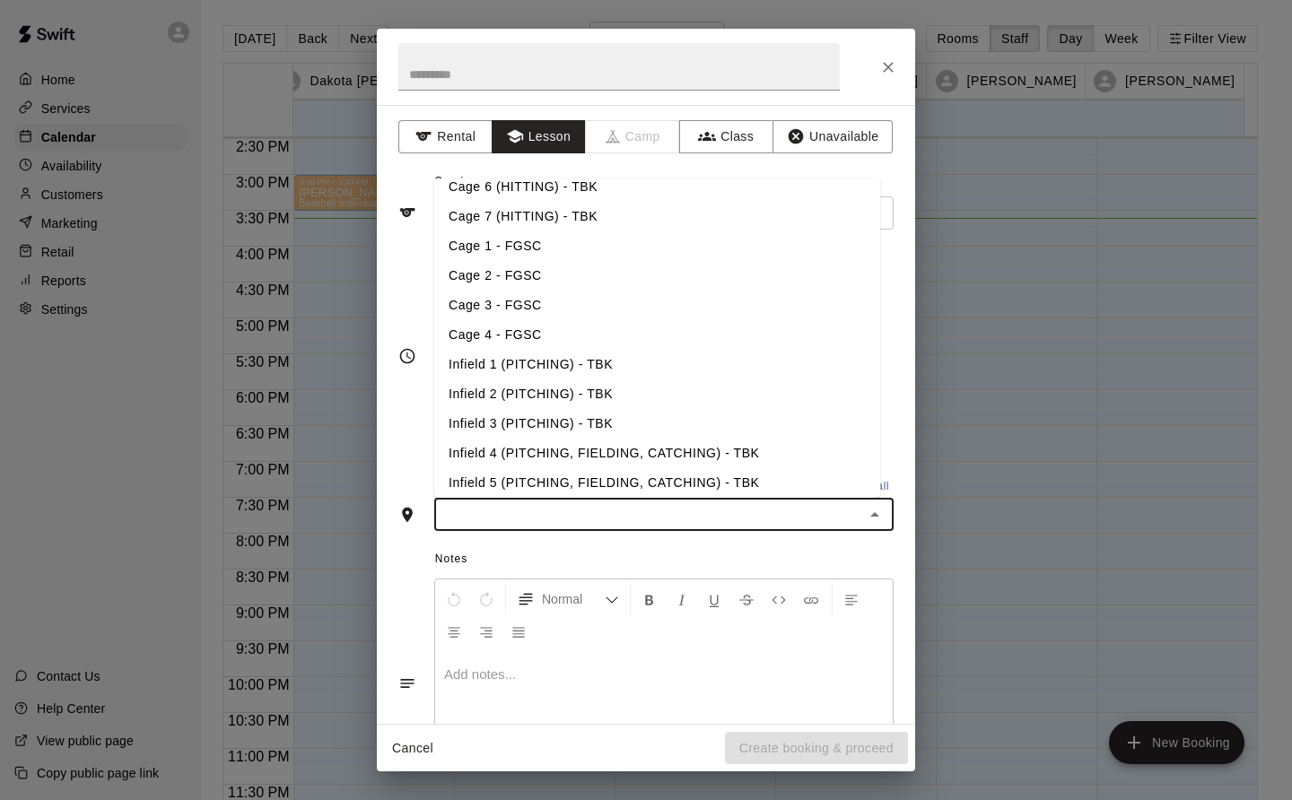
click at [580, 364] on li "Infield 1 (PITCHING) - TBK" at bounding box center [657, 365] width 446 height 30
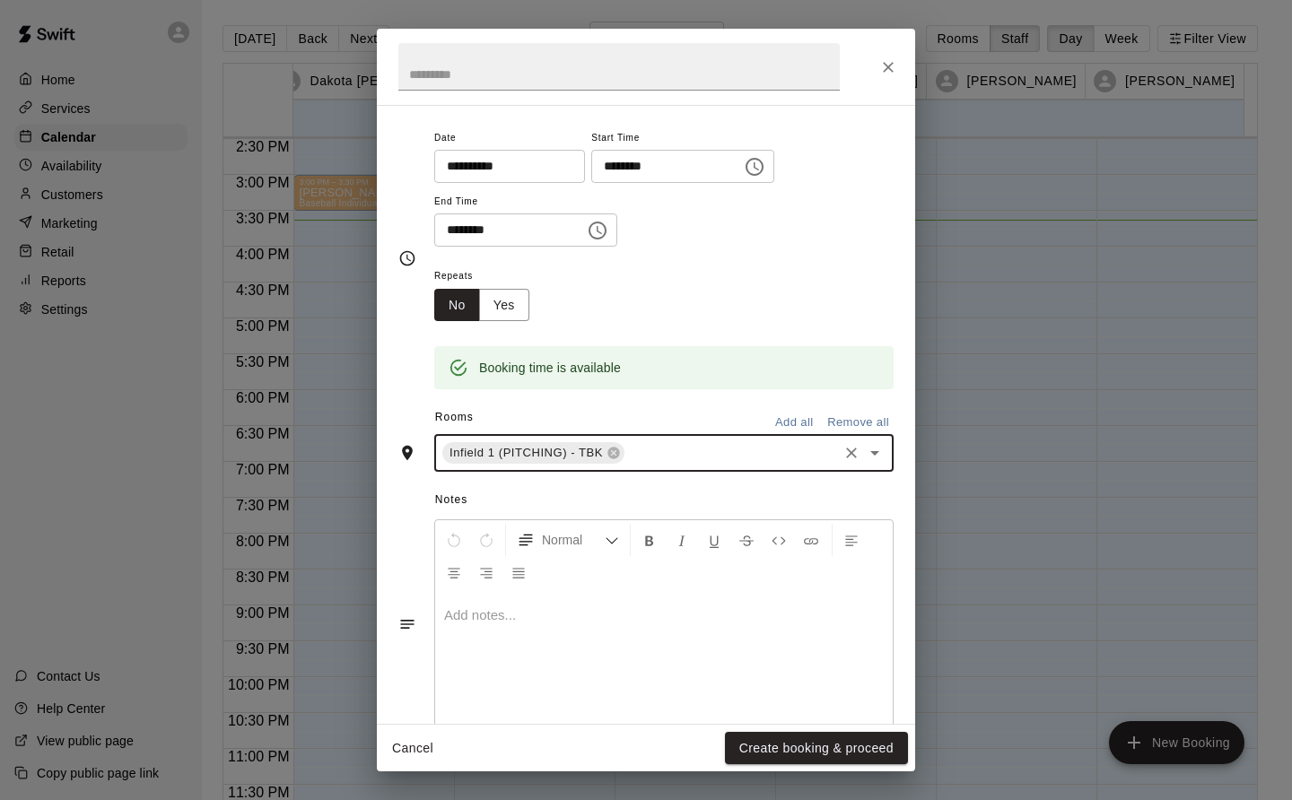
scroll to position [170, 0]
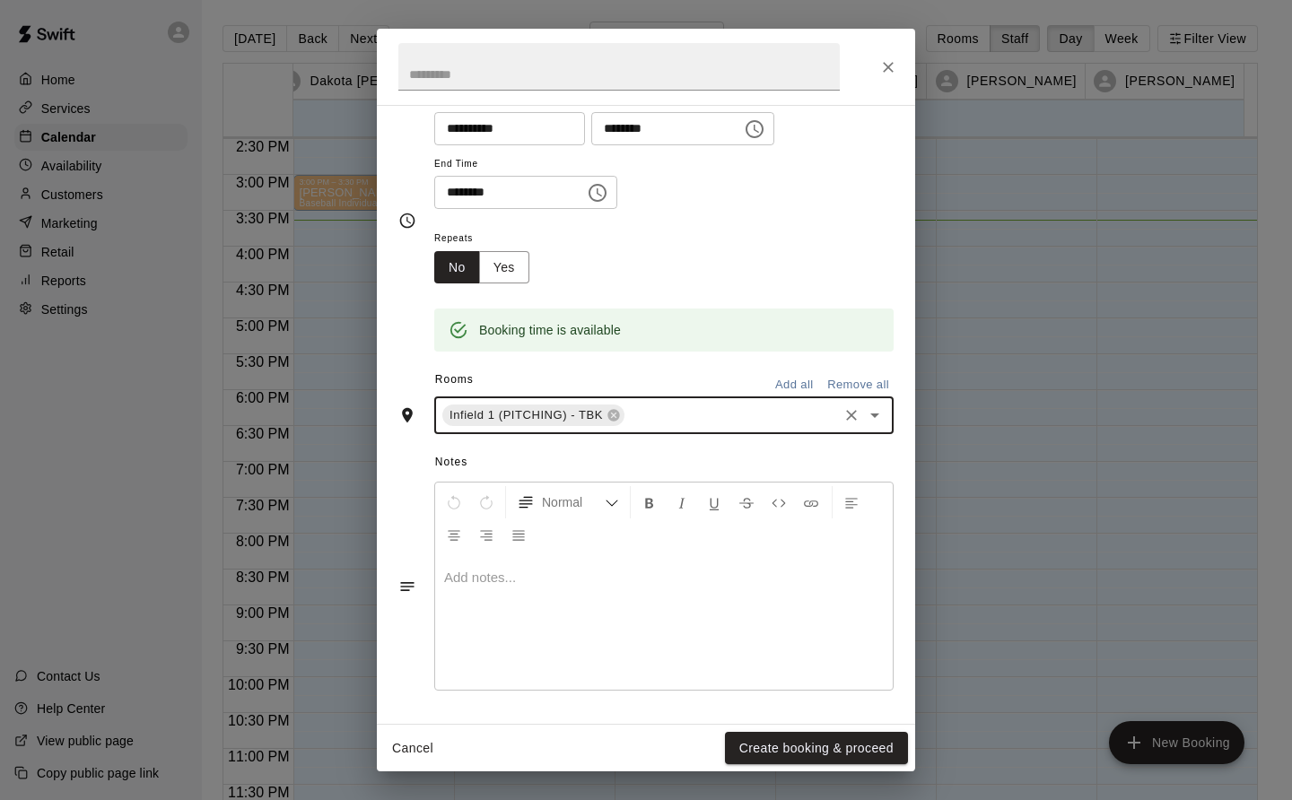
click at [856, 745] on button "Create booking & proceed" at bounding box center [816, 748] width 183 height 33
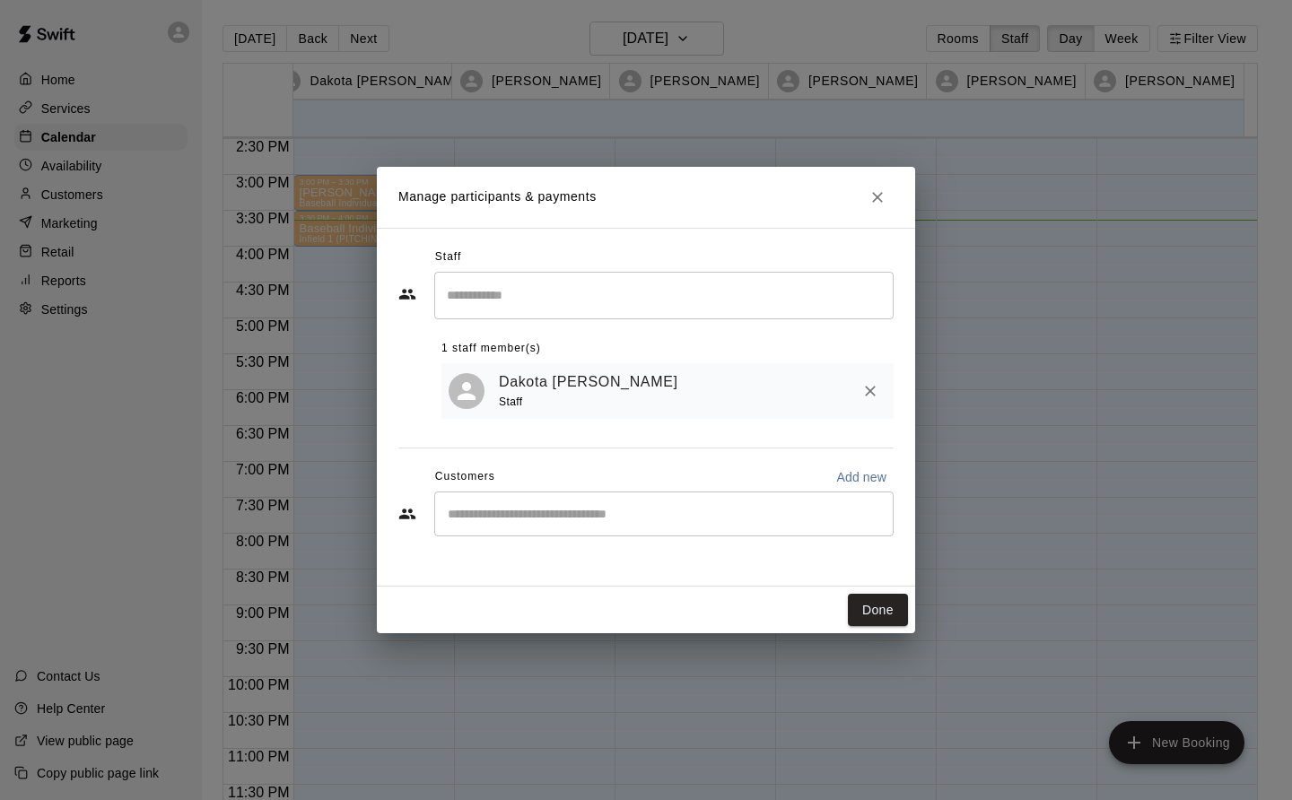
click at [896, 619] on button "Done" at bounding box center [878, 610] width 60 height 33
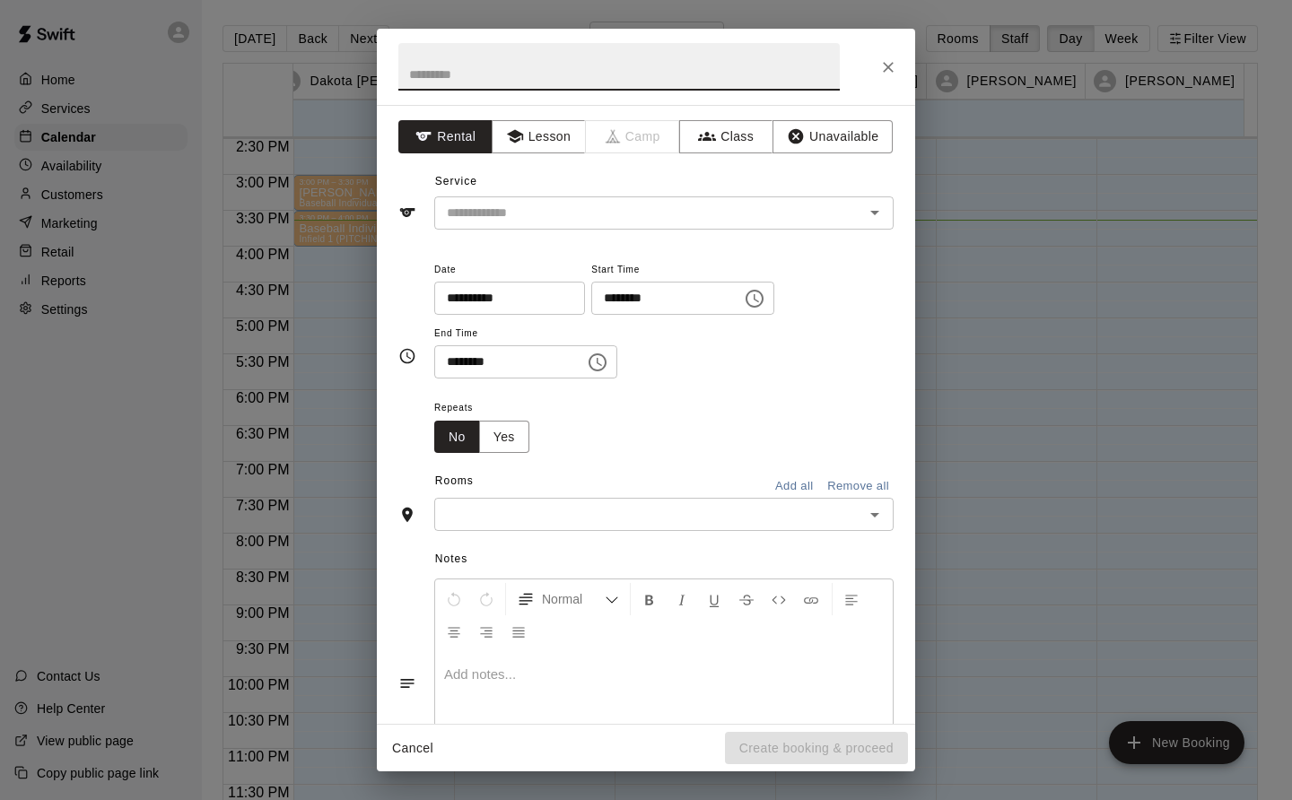
click at [607, 365] on icon "Choose time, selected time is 4:15 PM" at bounding box center [598, 363] width 18 height 18
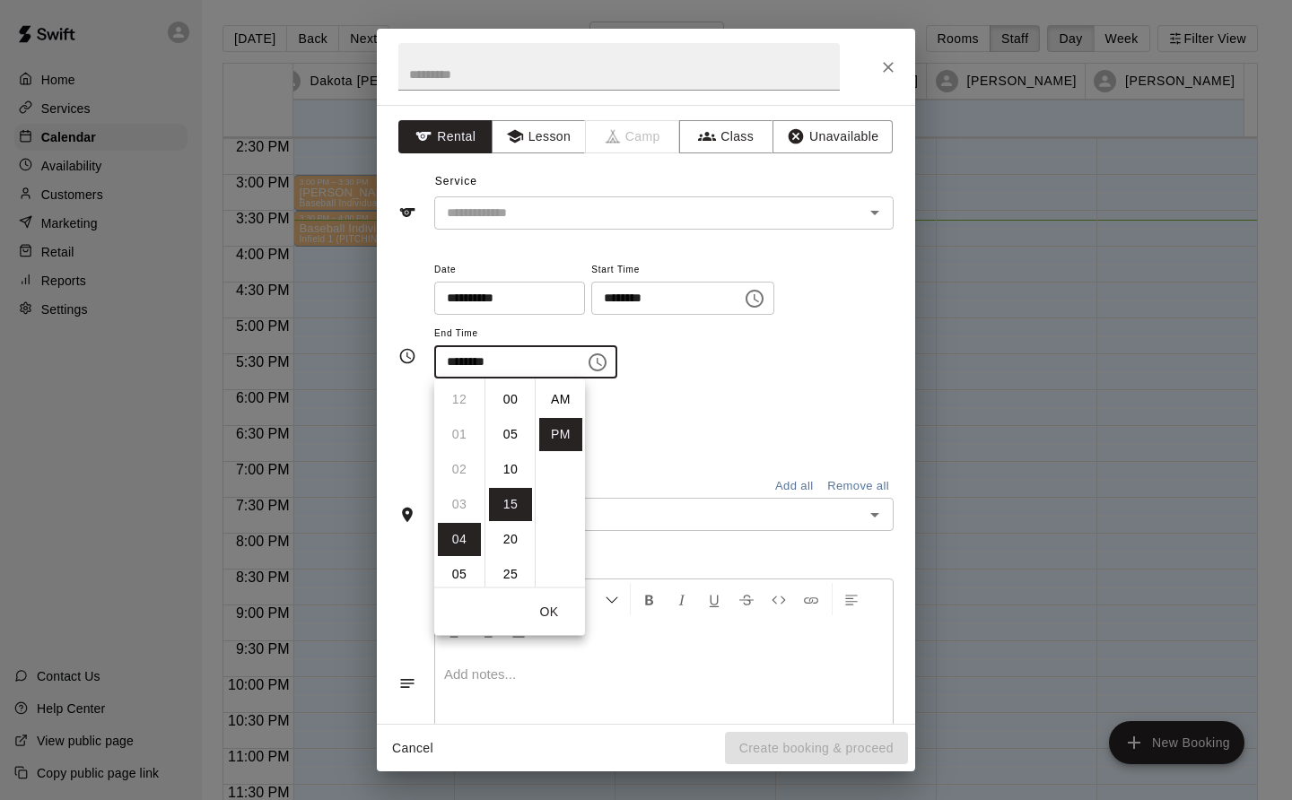
scroll to position [32, 0]
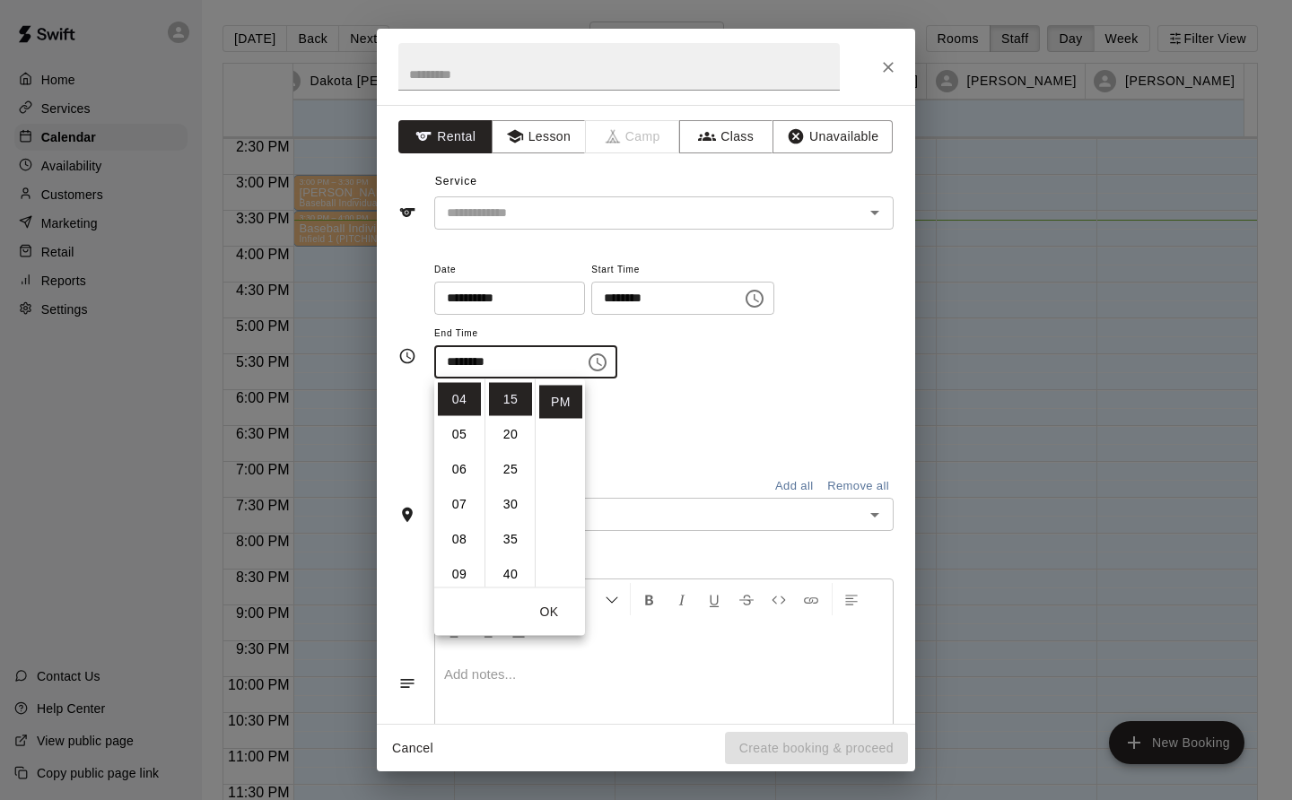
click at [511, 511] on li "30" at bounding box center [510, 504] width 43 height 33
type input "********"
click at [551, 136] on button "Lesson" at bounding box center [539, 136] width 94 height 33
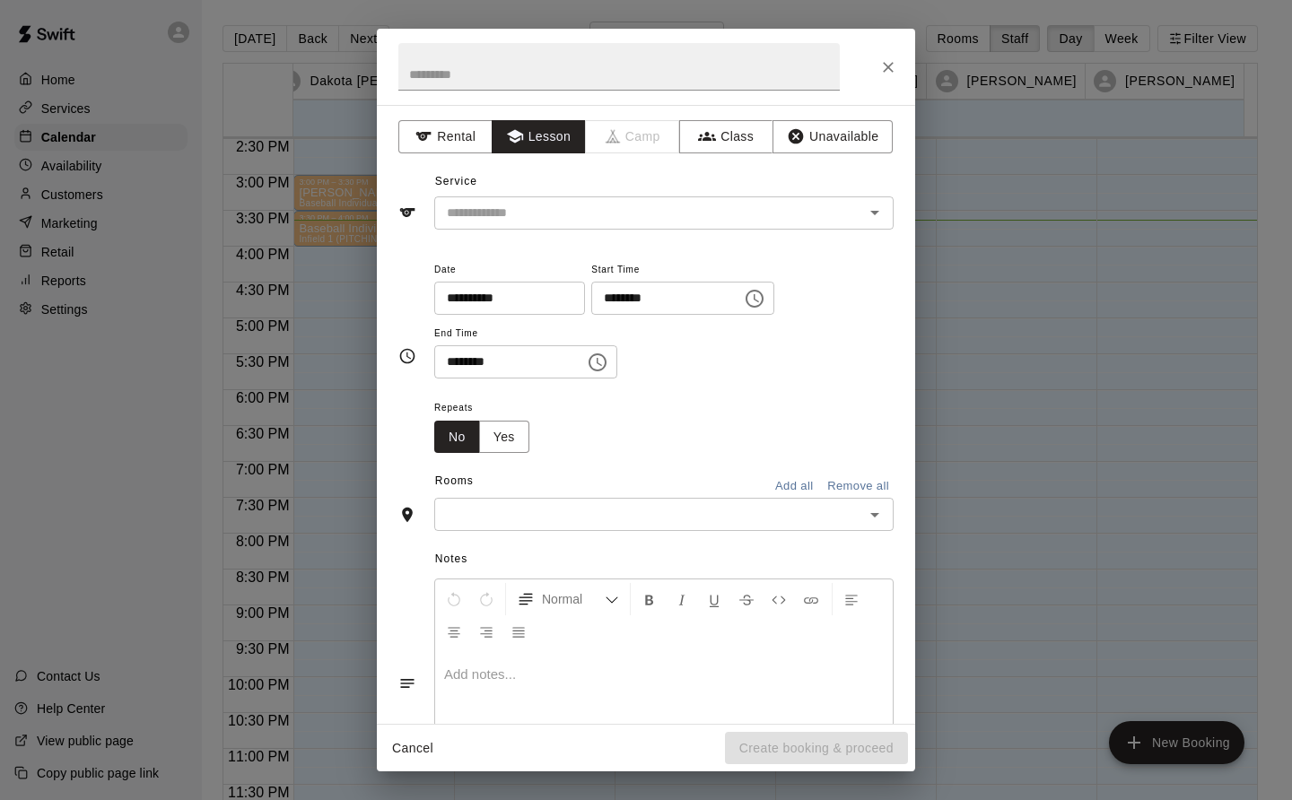
click at [575, 209] on input "text" at bounding box center [638, 213] width 396 height 22
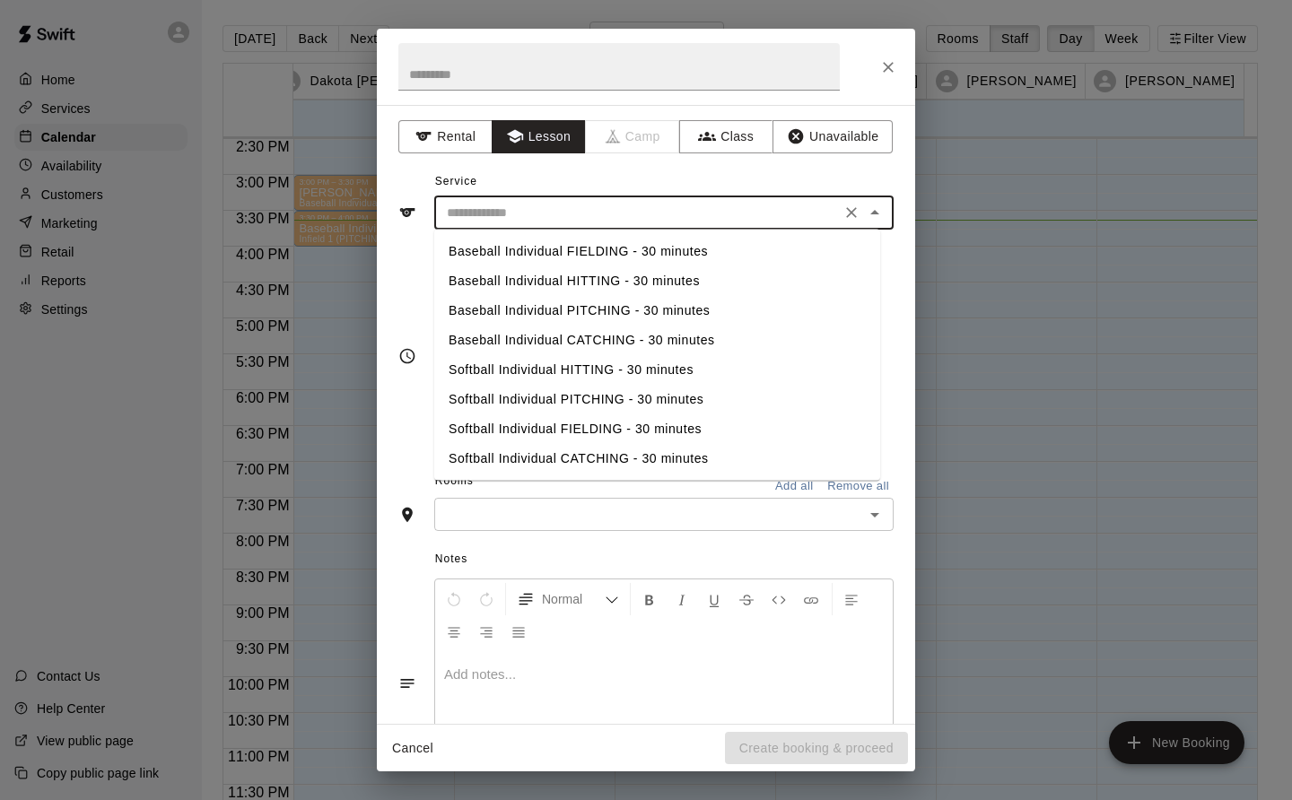
click at [581, 313] on li "Baseball Individual PITCHING - 30 minutes" at bounding box center [657, 311] width 446 height 30
type input "**********"
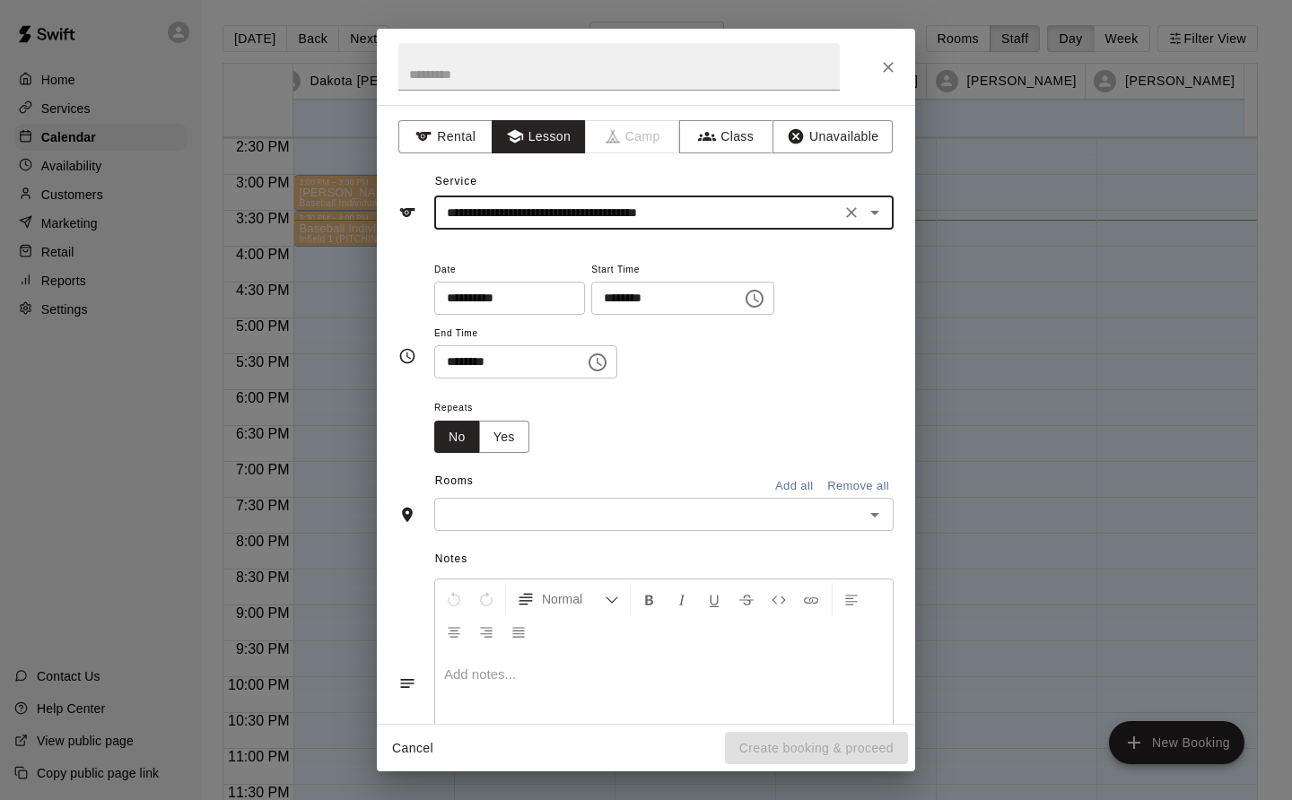
click at [607, 506] on input "text" at bounding box center [649, 514] width 419 height 22
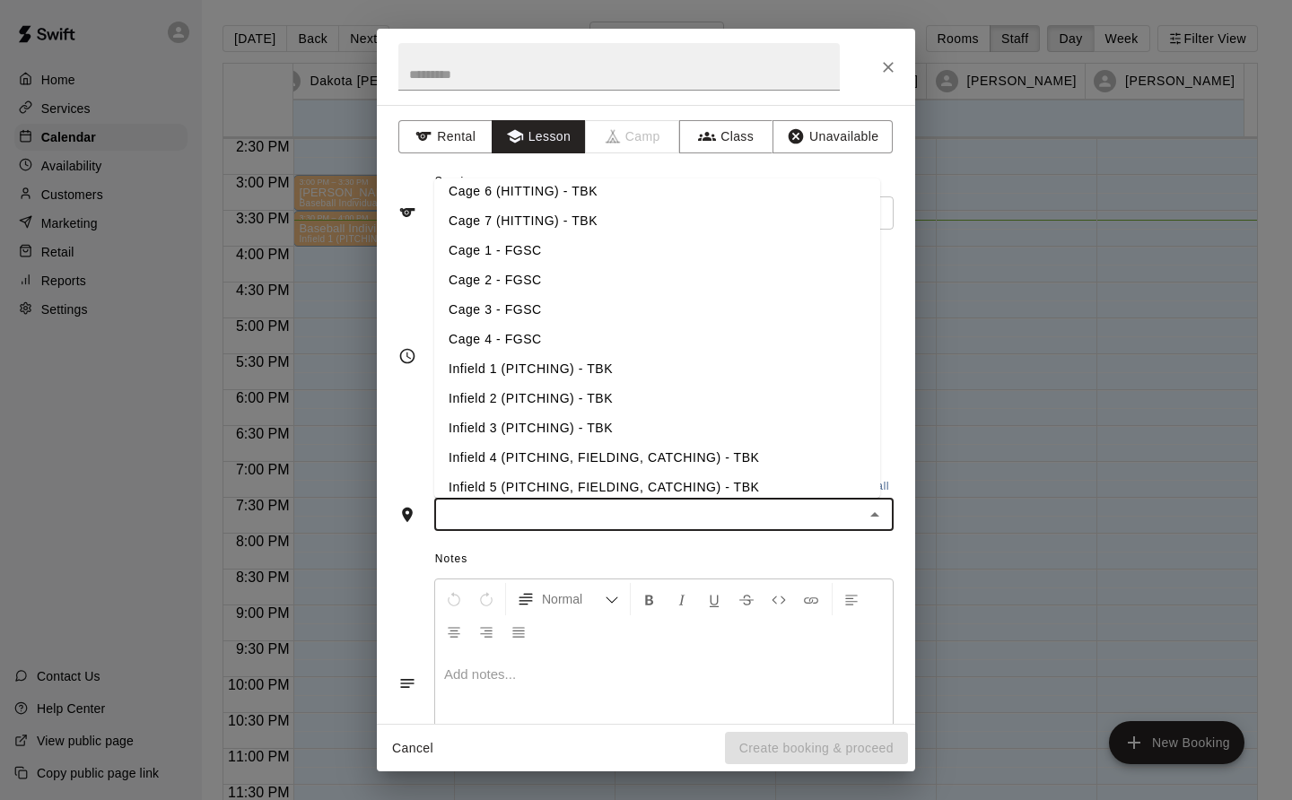
scroll to position [157, 0]
click at [584, 363] on li "Infield 1 (PITCHING) - TBK" at bounding box center [657, 369] width 446 height 30
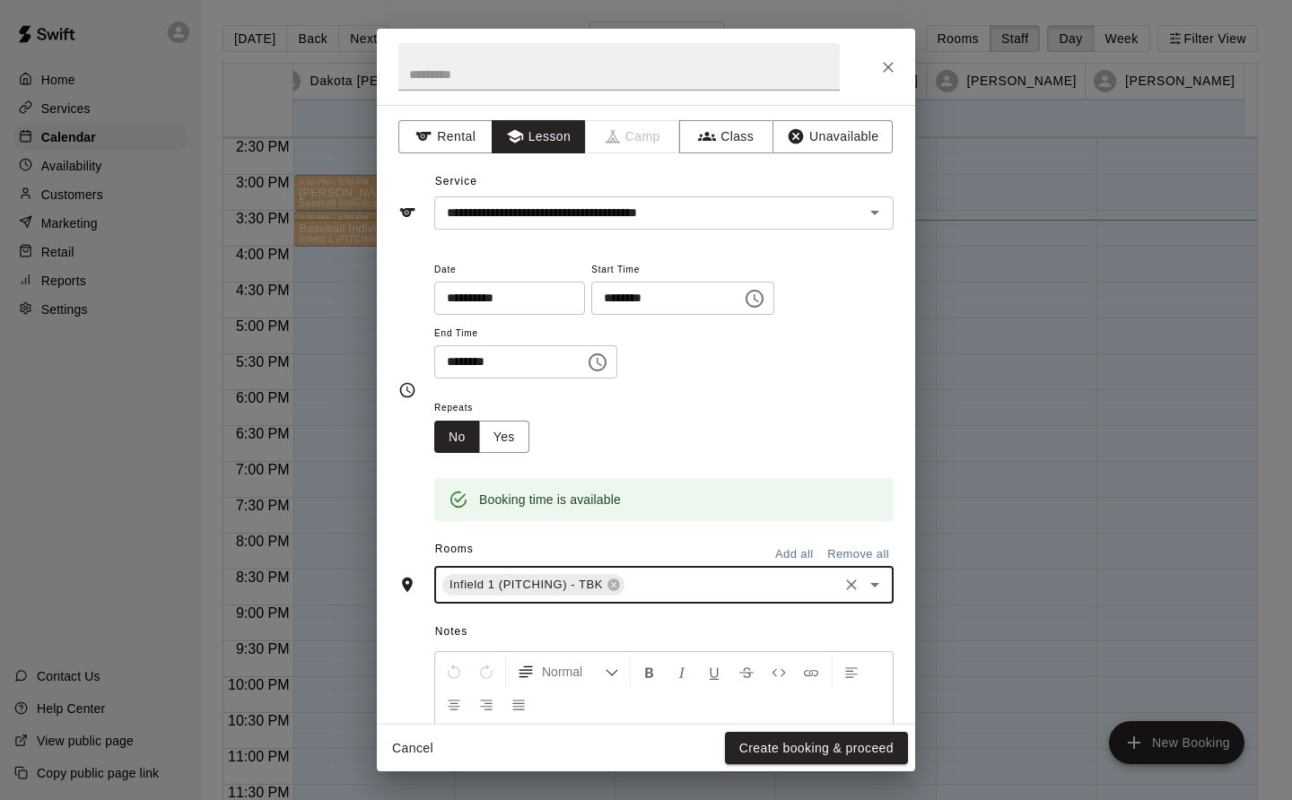
click at [868, 756] on button "Create booking & proceed" at bounding box center [816, 748] width 183 height 33
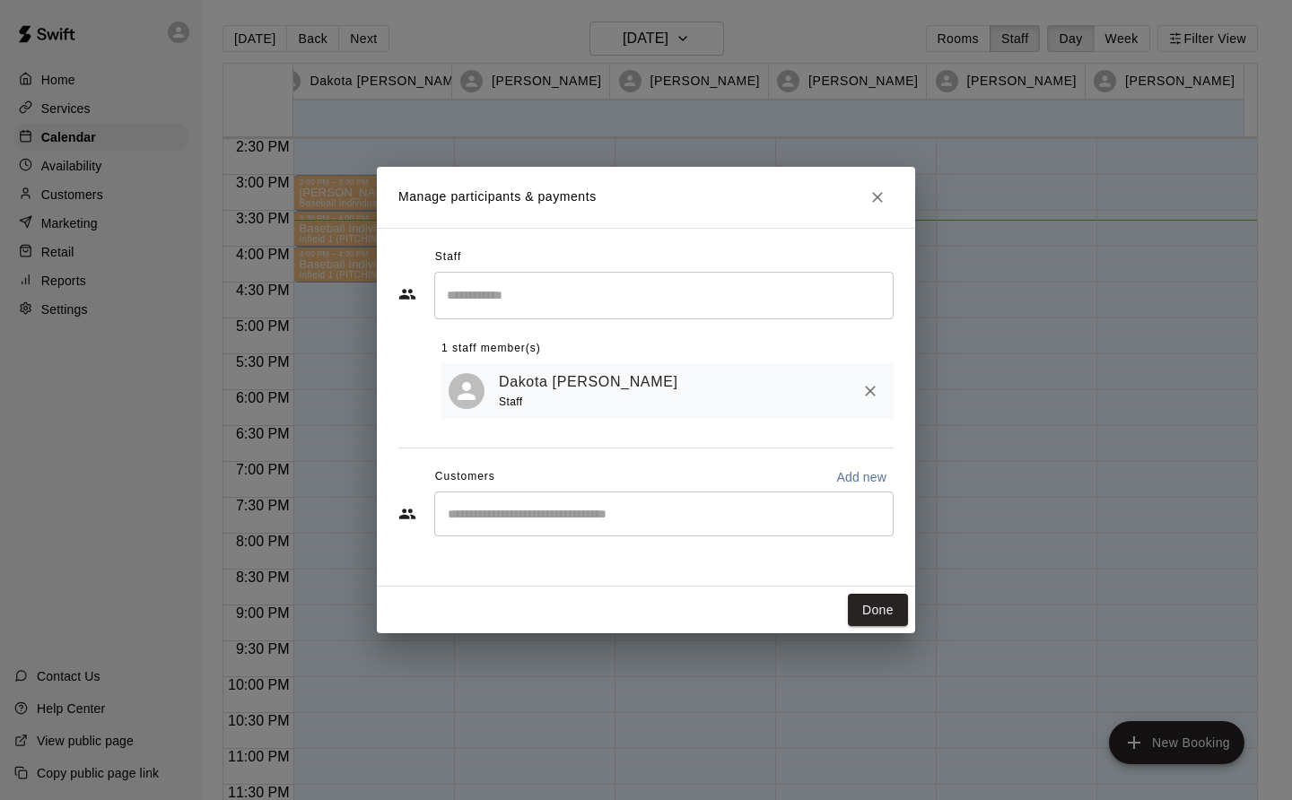
click at [884, 605] on button "Done" at bounding box center [878, 610] width 60 height 33
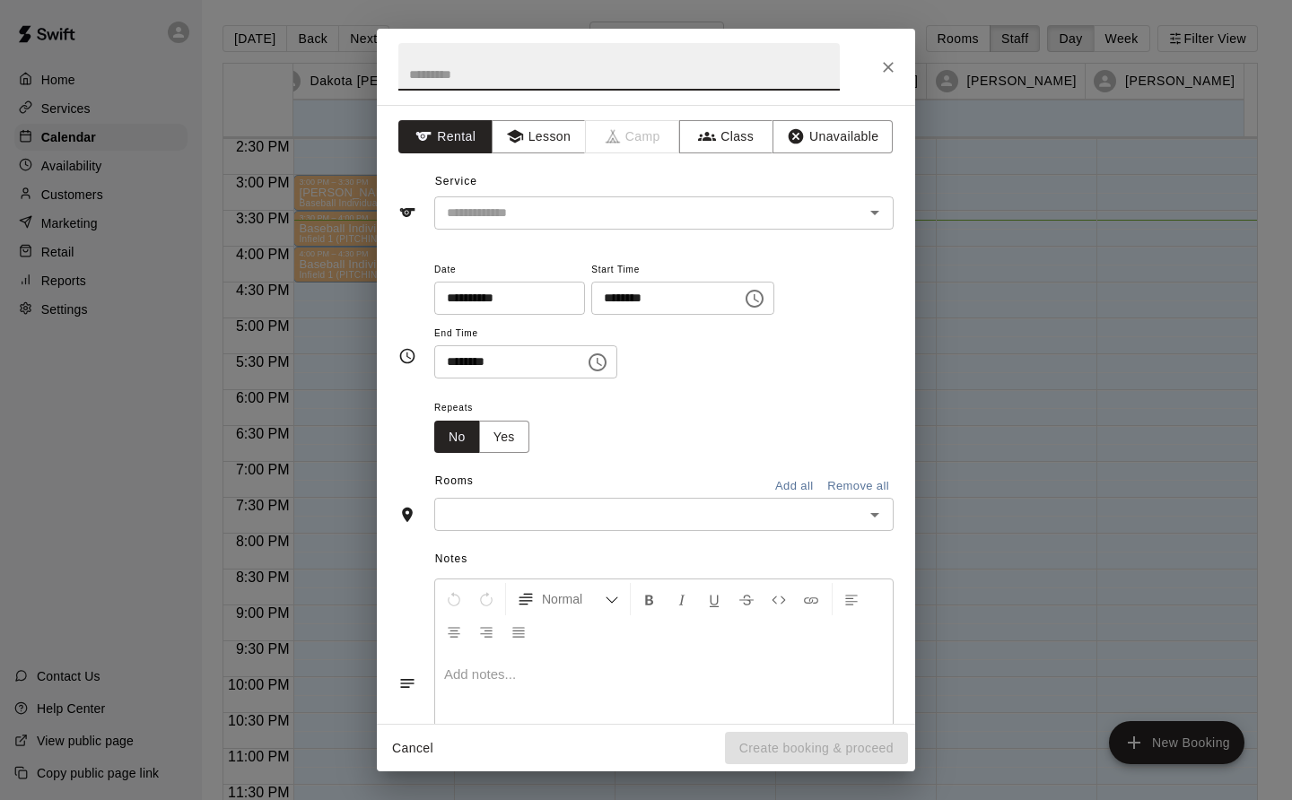
click at [530, 137] on button "Lesson" at bounding box center [539, 136] width 94 height 33
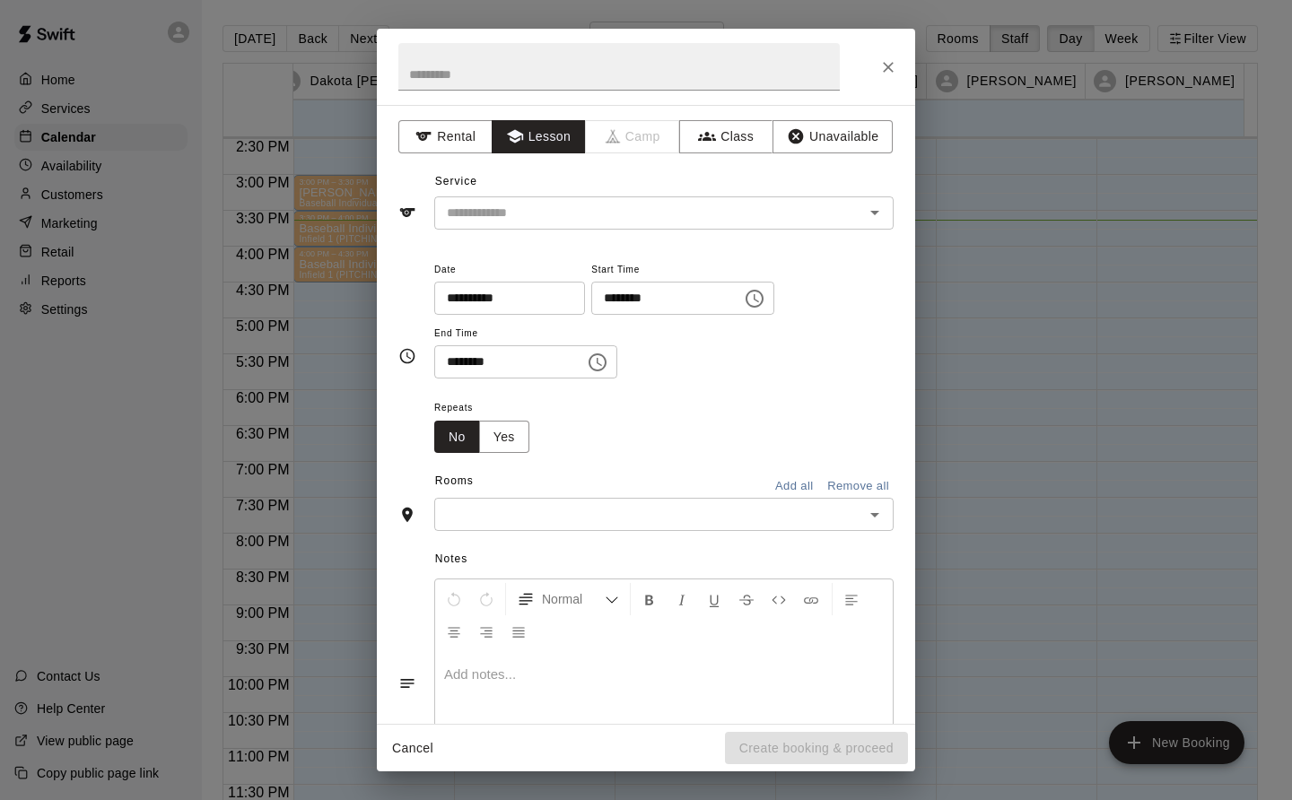
click at [503, 214] on input "text" at bounding box center [638, 213] width 396 height 22
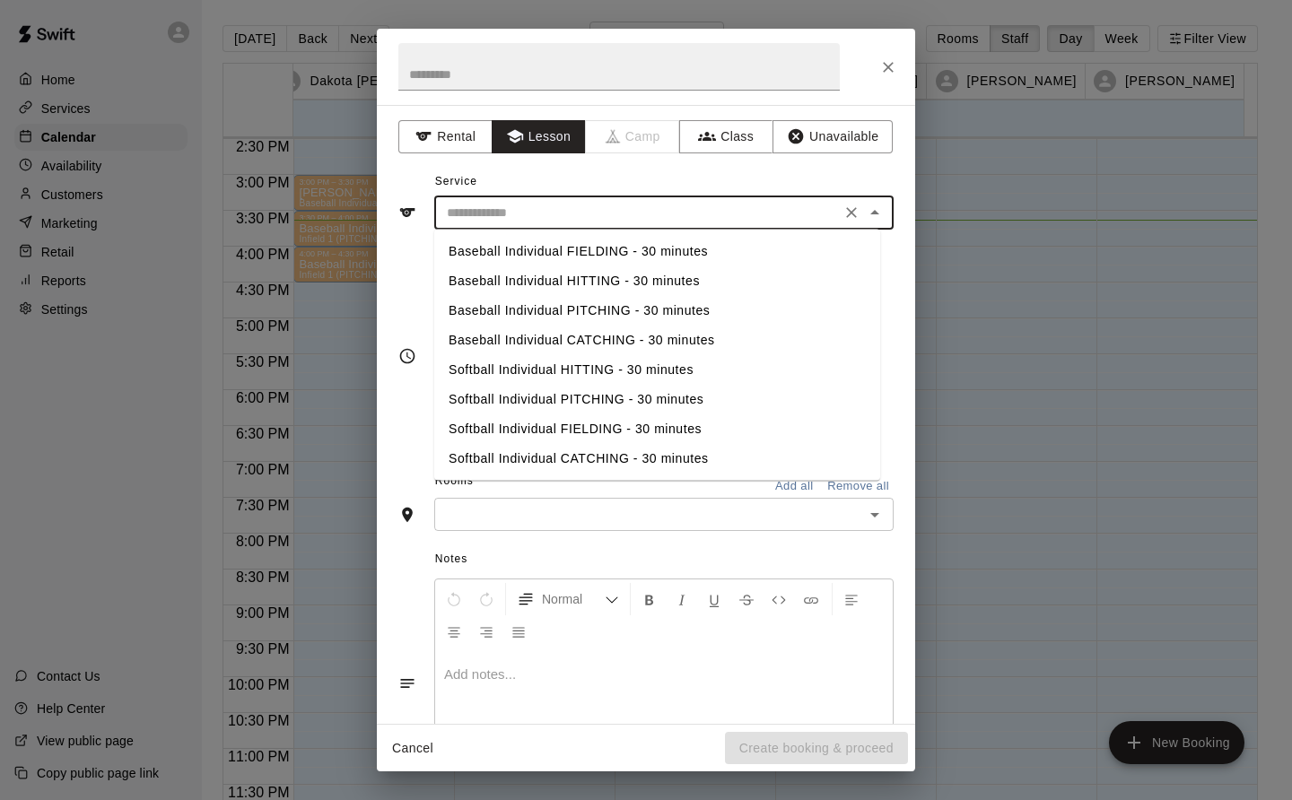
click at [571, 309] on li "Baseball Individual PITCHING - 30 minutes" at bounding box center [657, 311] width 446 height 30
type input "**********"
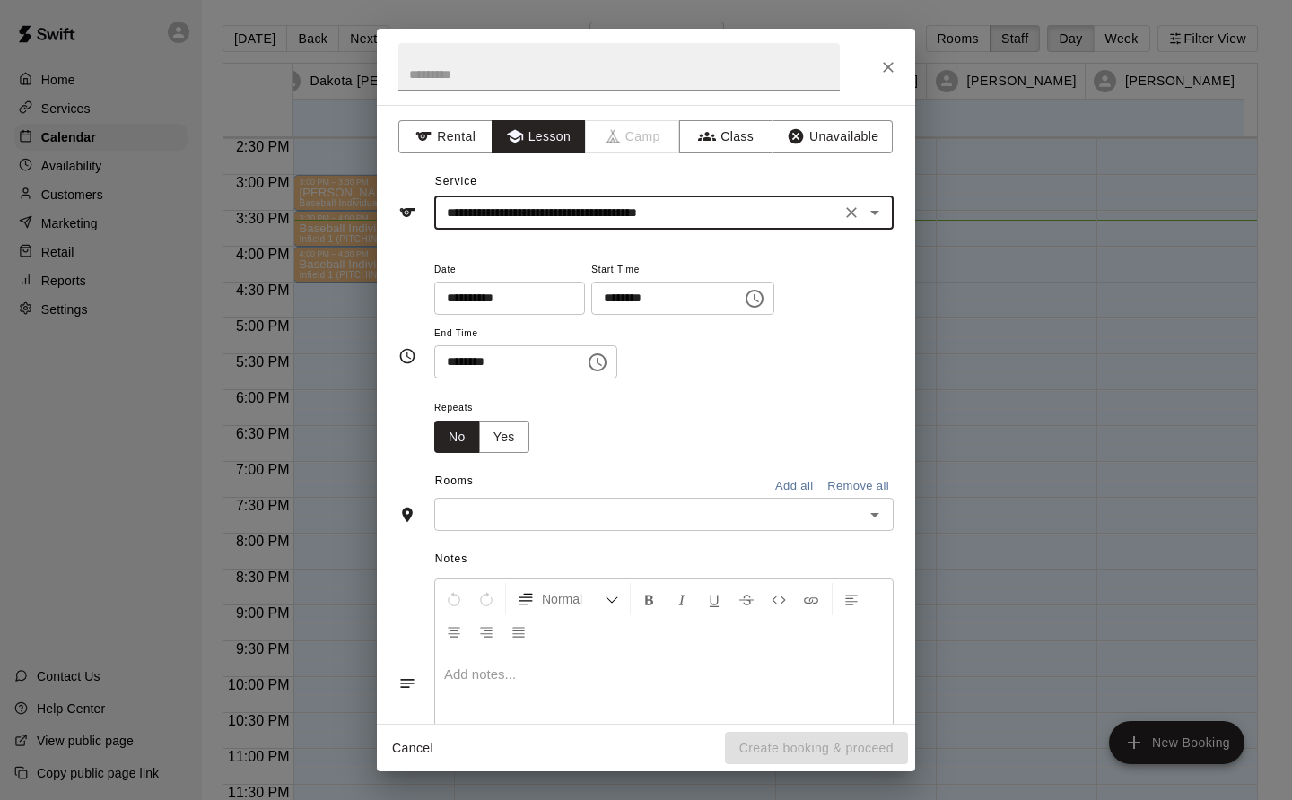
click at [576, 515] on input "text" at bounding box center [649, 514] width 419 height 22
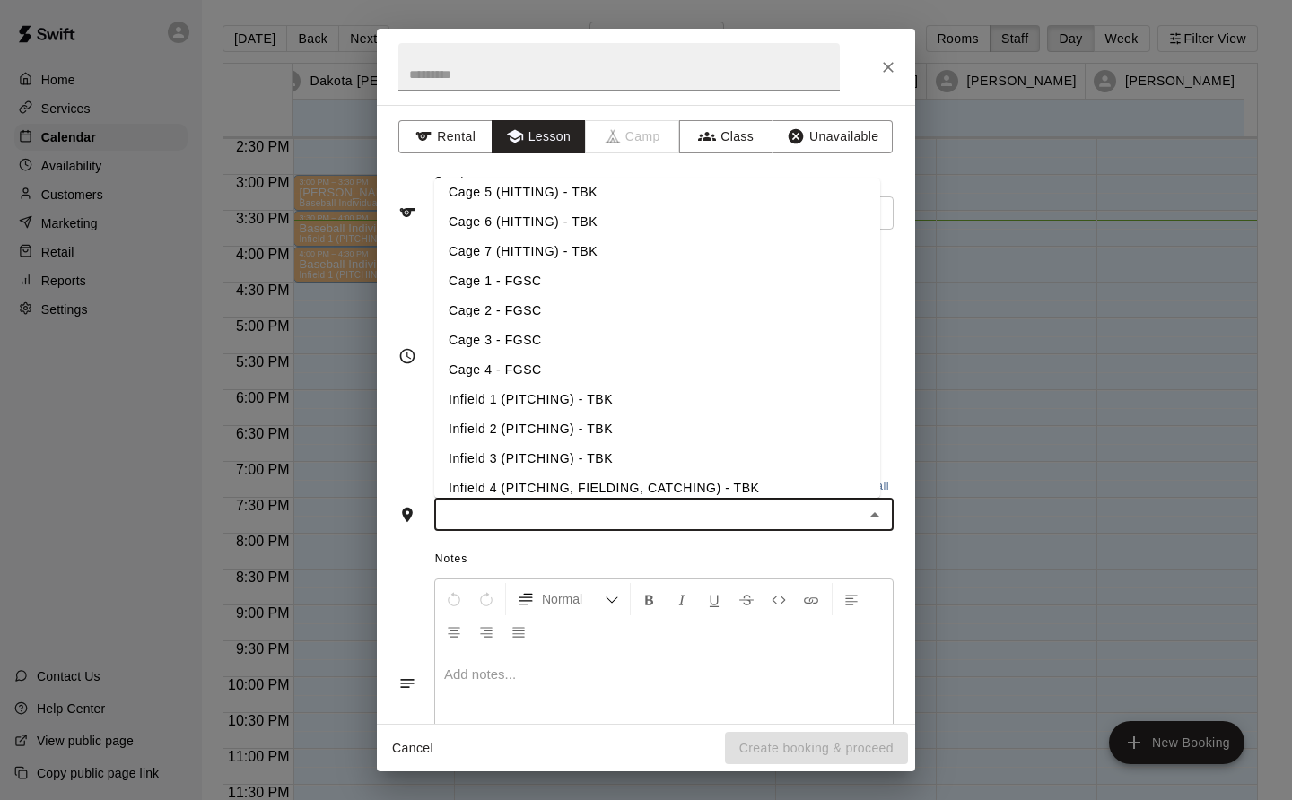
scroll to position [163, 0]
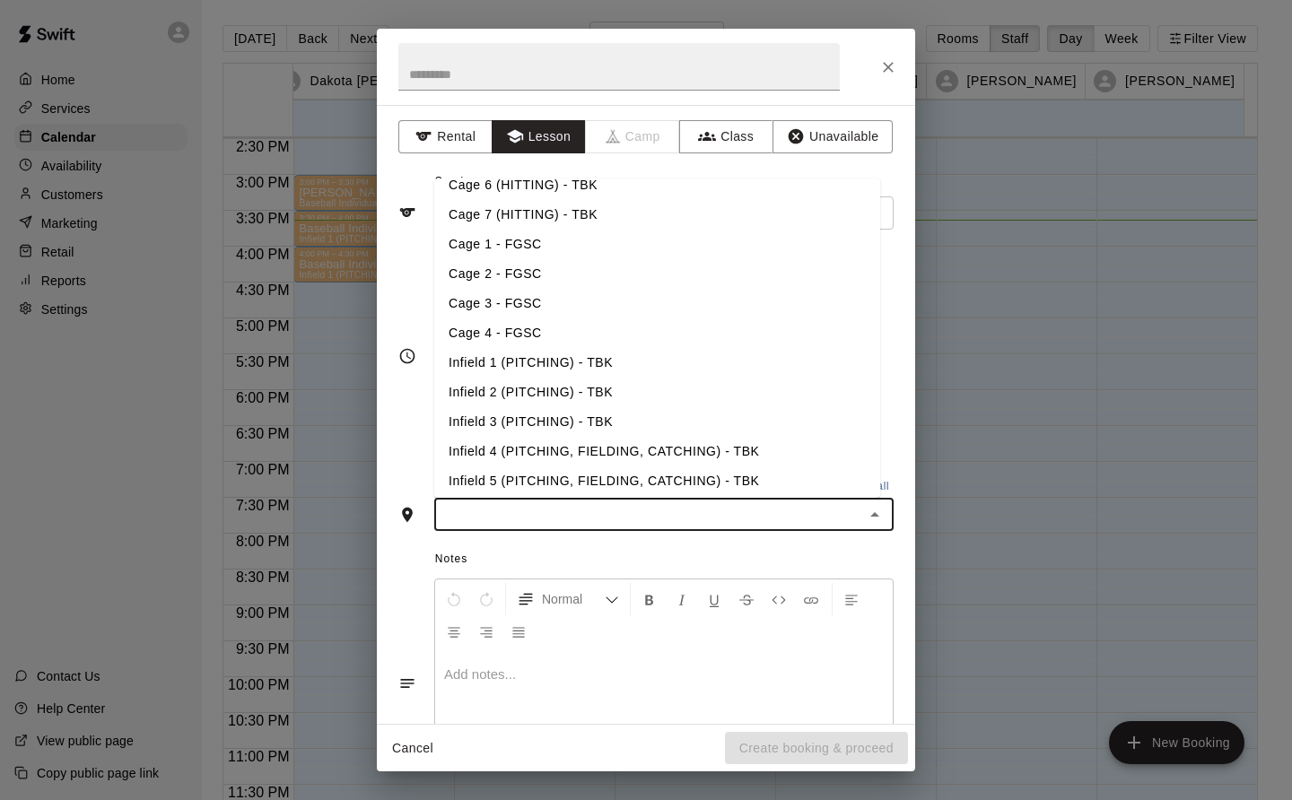
click at [609, 354] on li "Infield 1 (PITCHING) - TBK" at bounding box center [657, 363] width 446 height 30
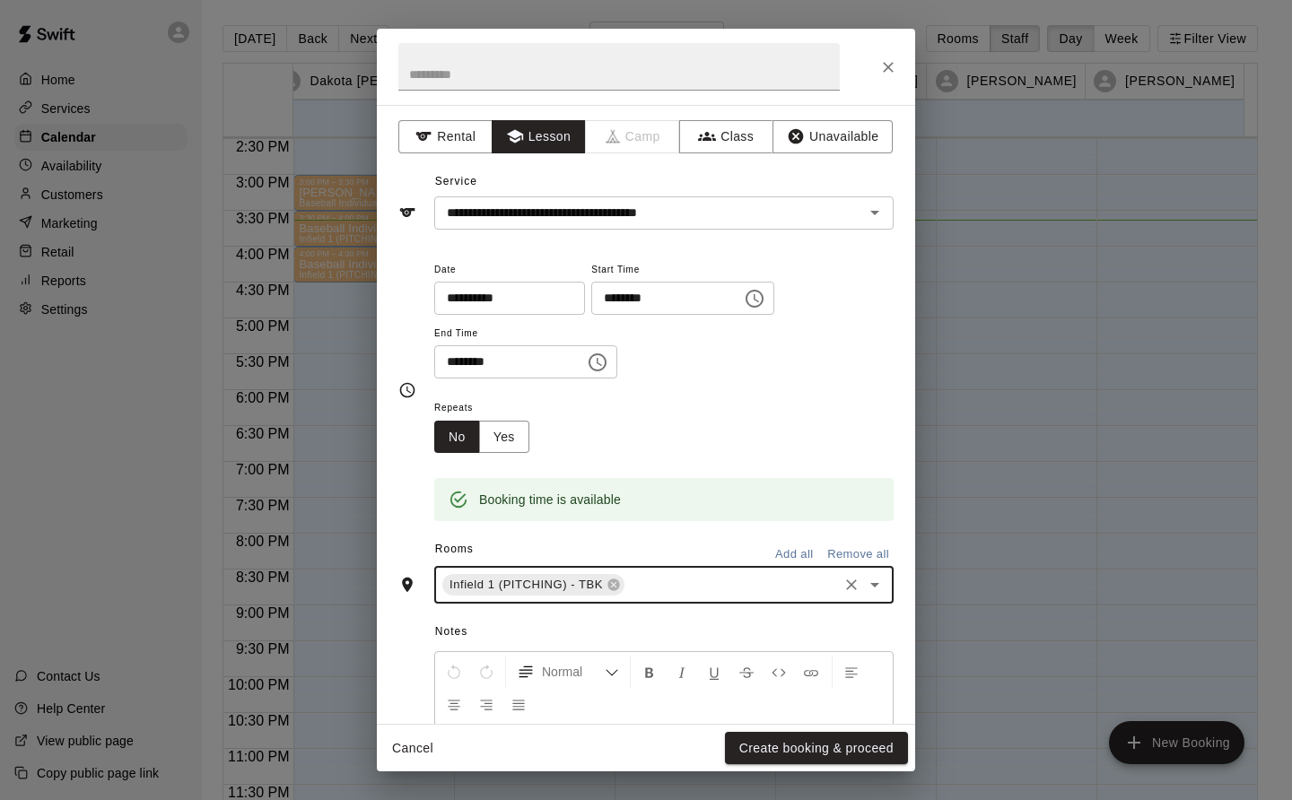
click at [879, 752] on button "Create booking & proceed" at bounding box center [816, 748] width 183 height 33
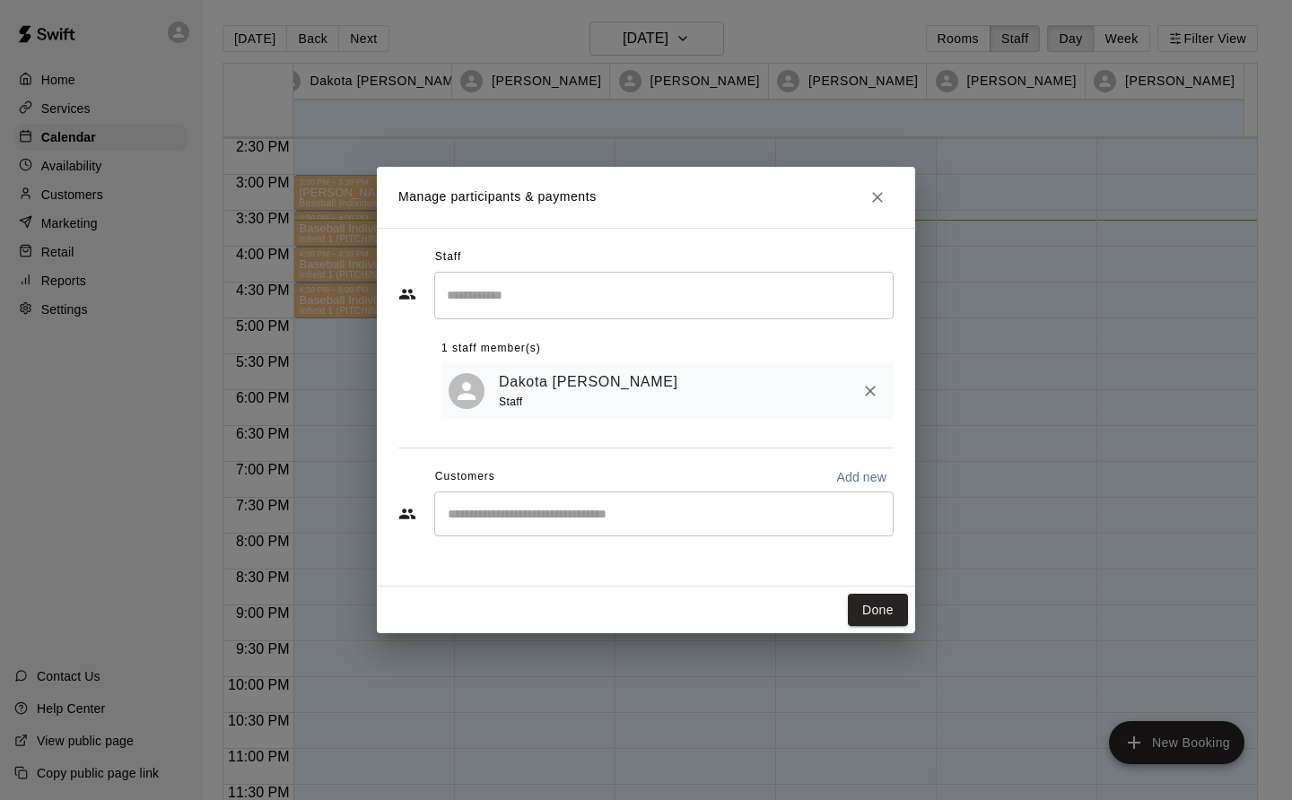
click at [878, 614] on button "Done" at bounding box center [878, 610] width 60 height 33
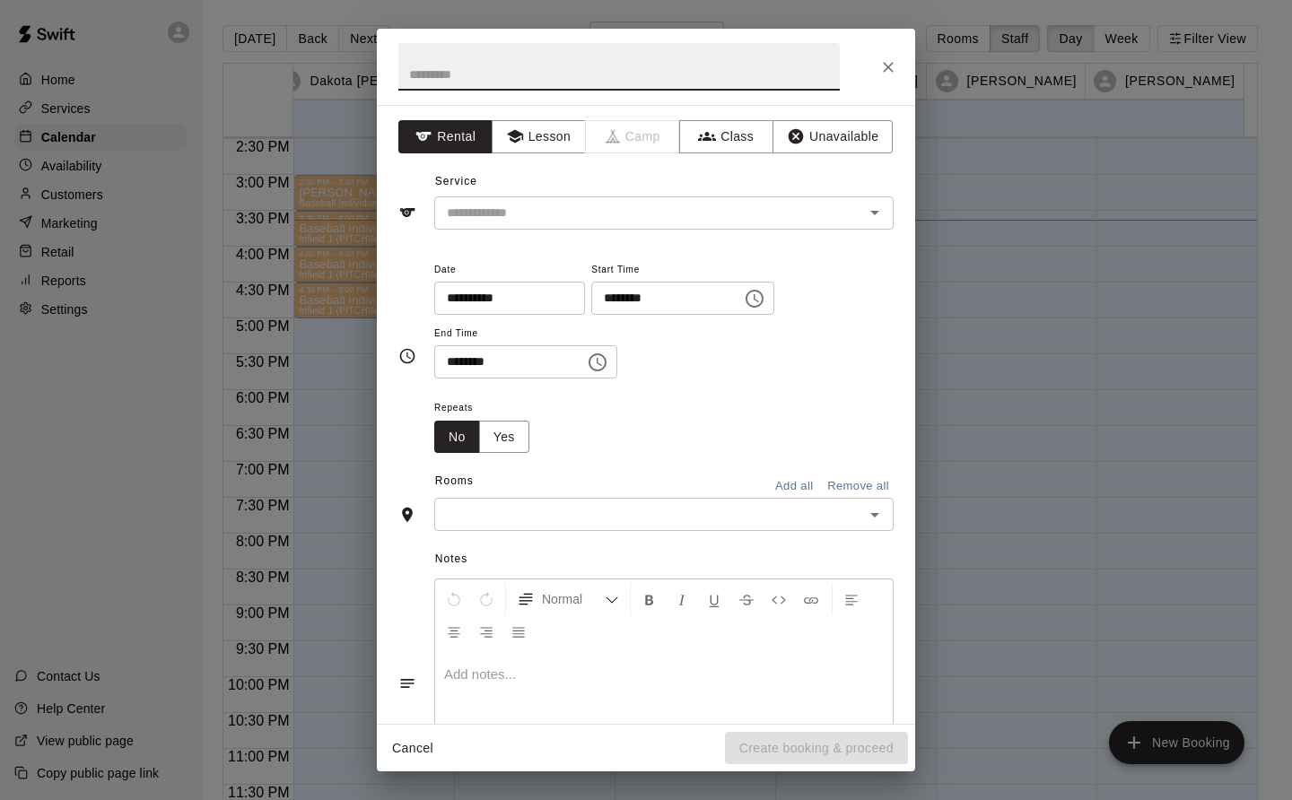
click at [534, 144] on button "Lesson" at bounding box center [539, 136] width 94 height 33
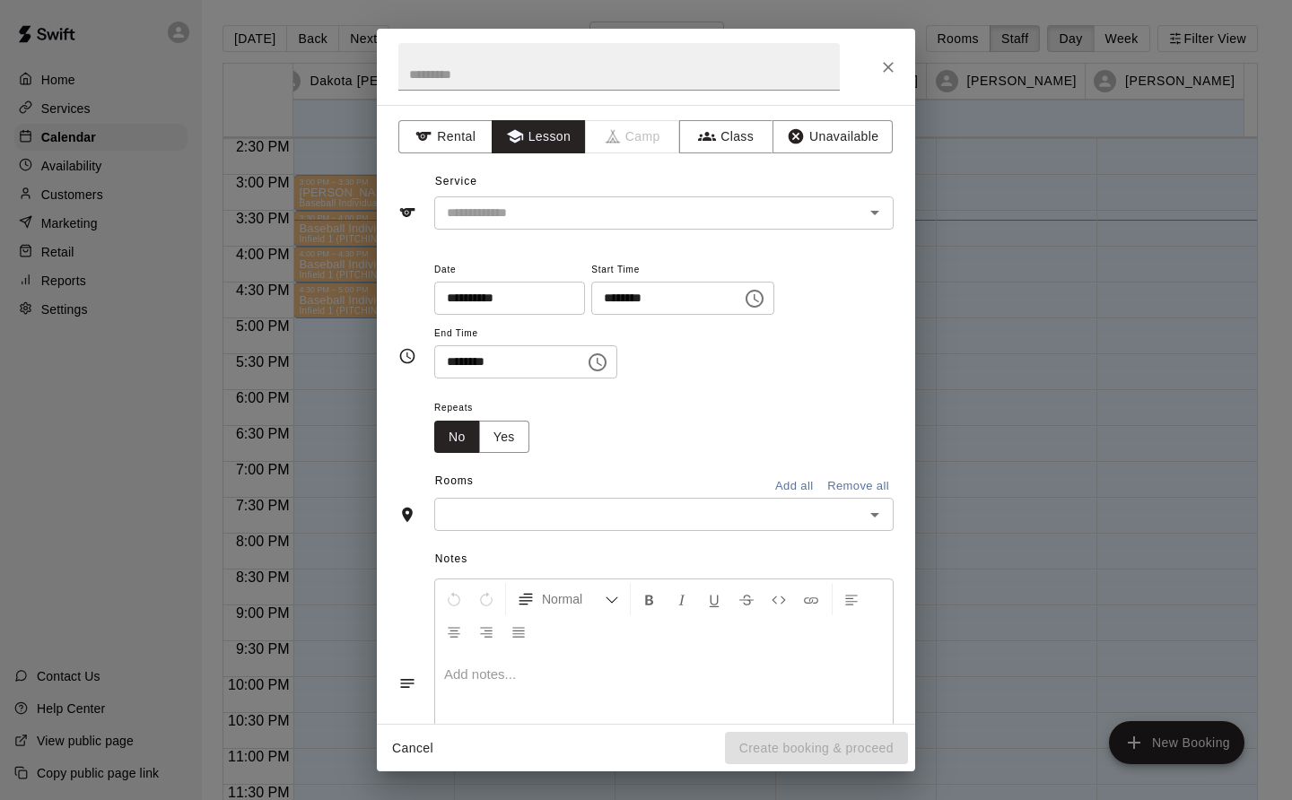
click at [567, 201] on div "​" at bounding box center [663, 213] width 459 height 33
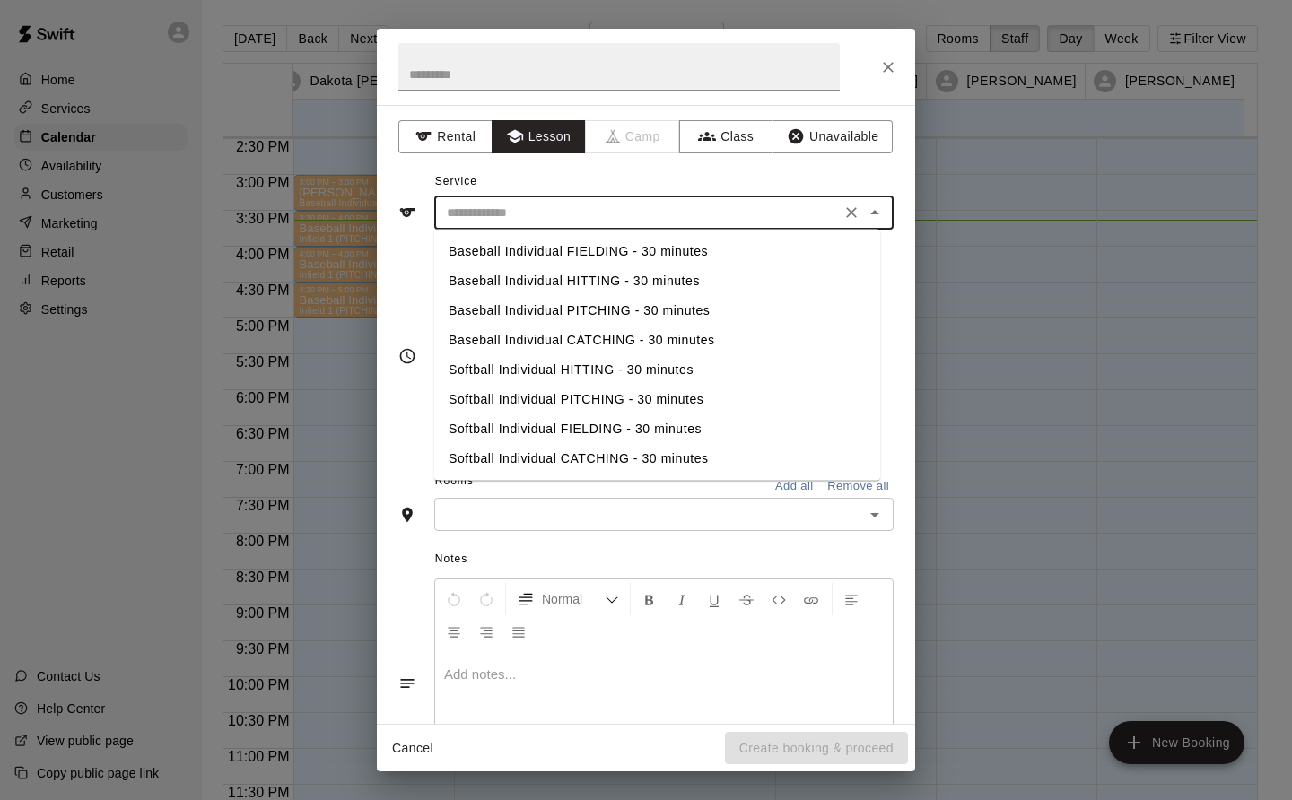
click at [599, 281] on li "Baseball Individual HITTING - 30 minutes" at bounding box center [657, 281] width 446 height 30
type input "**********"
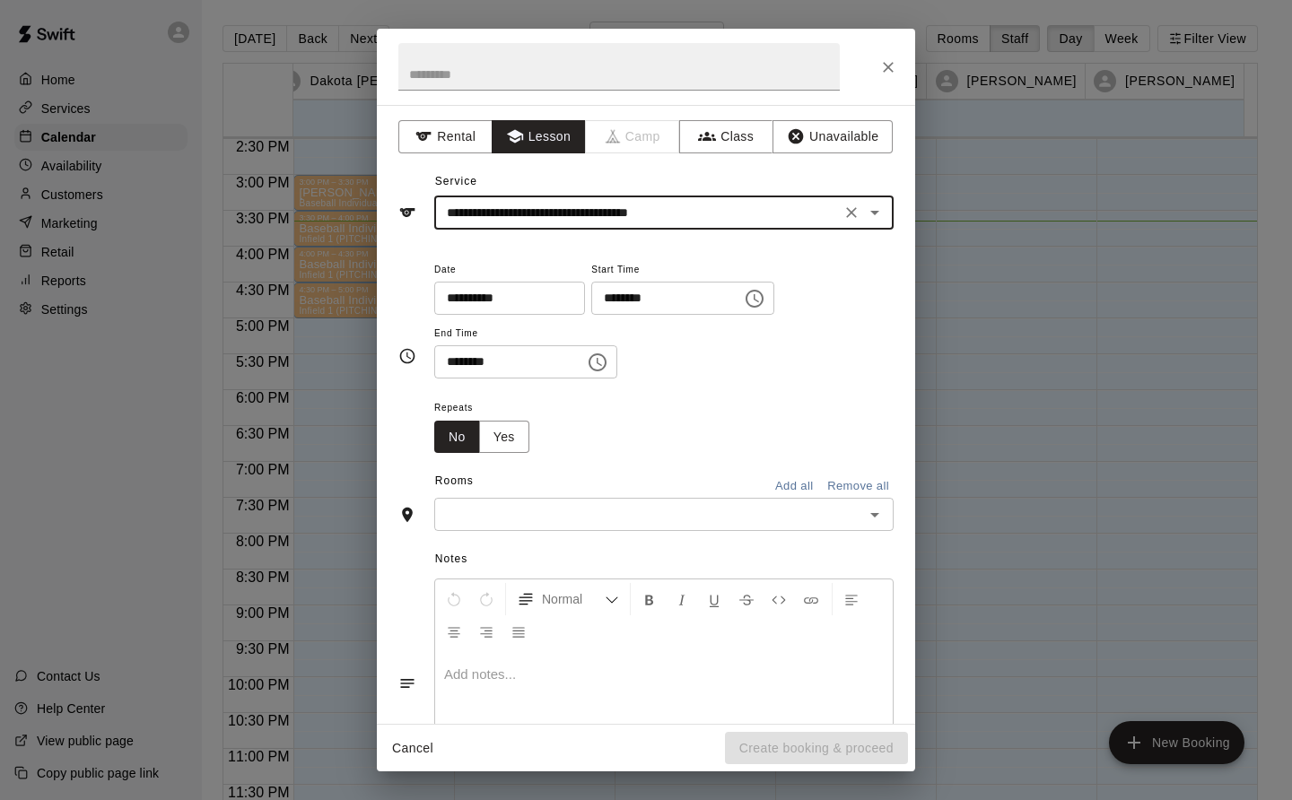
click at [563, 510] on input "text" at bounding box center [649, 514] width 419 height 22
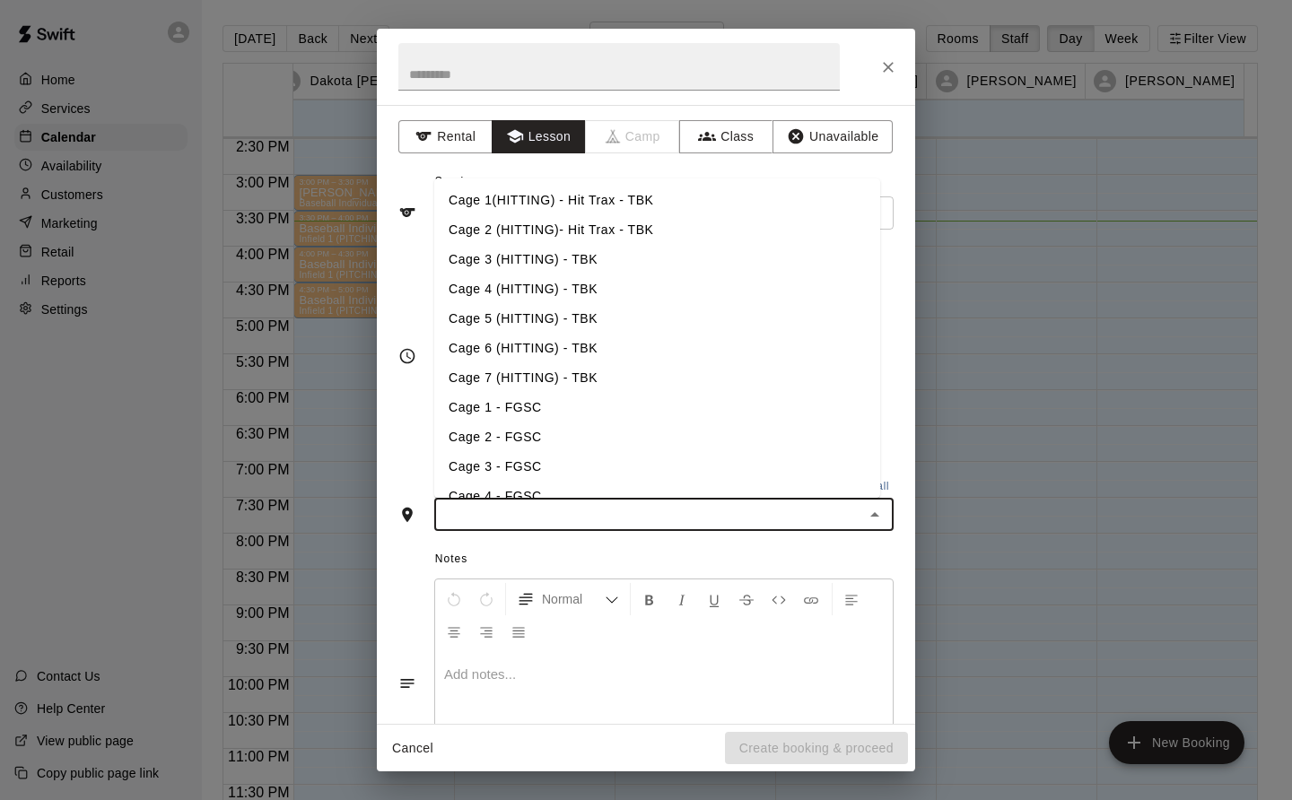
click at [578, 255] on li "Cage 3 (HITTING) - TBK" at bounding box center [657, 260] width 446 height 30
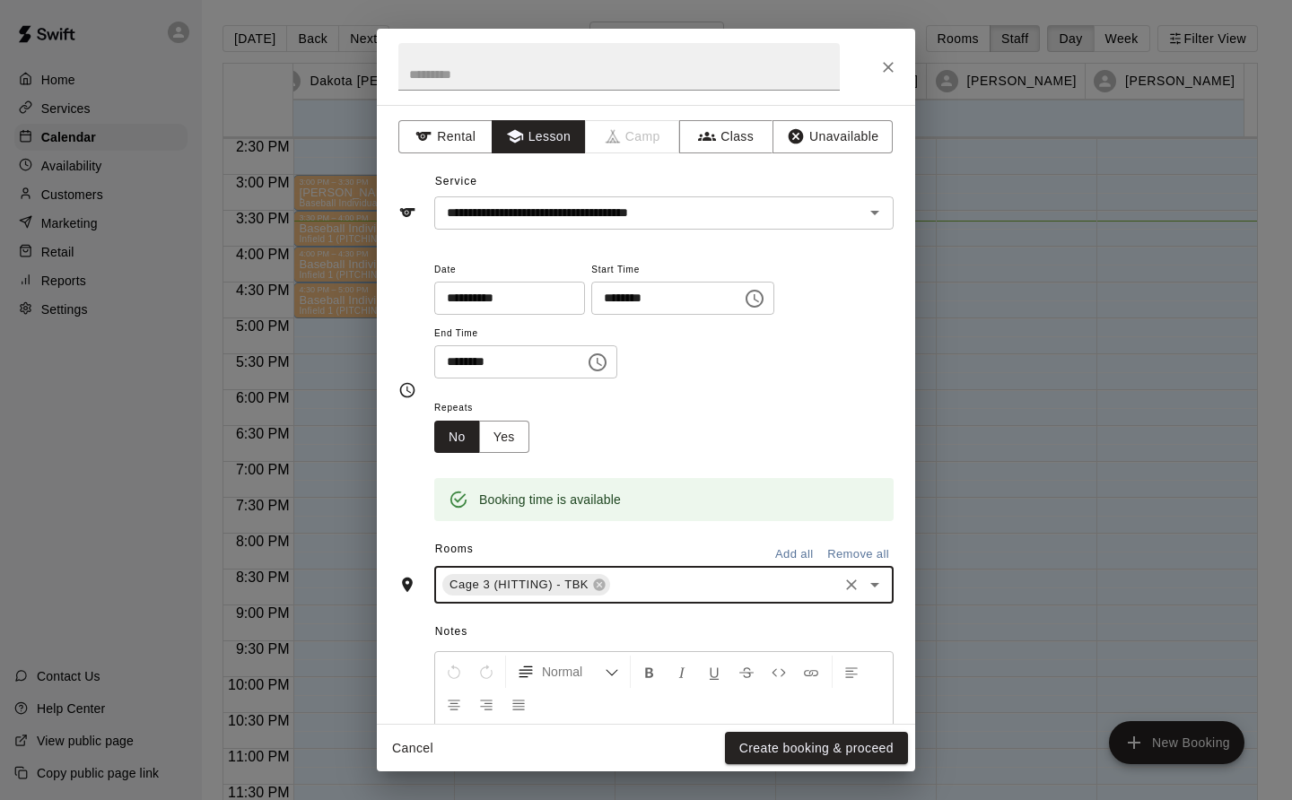
click at [853, 754] on button "Create booking & proceed" at bounding box center [816, 748] width 183 height 33
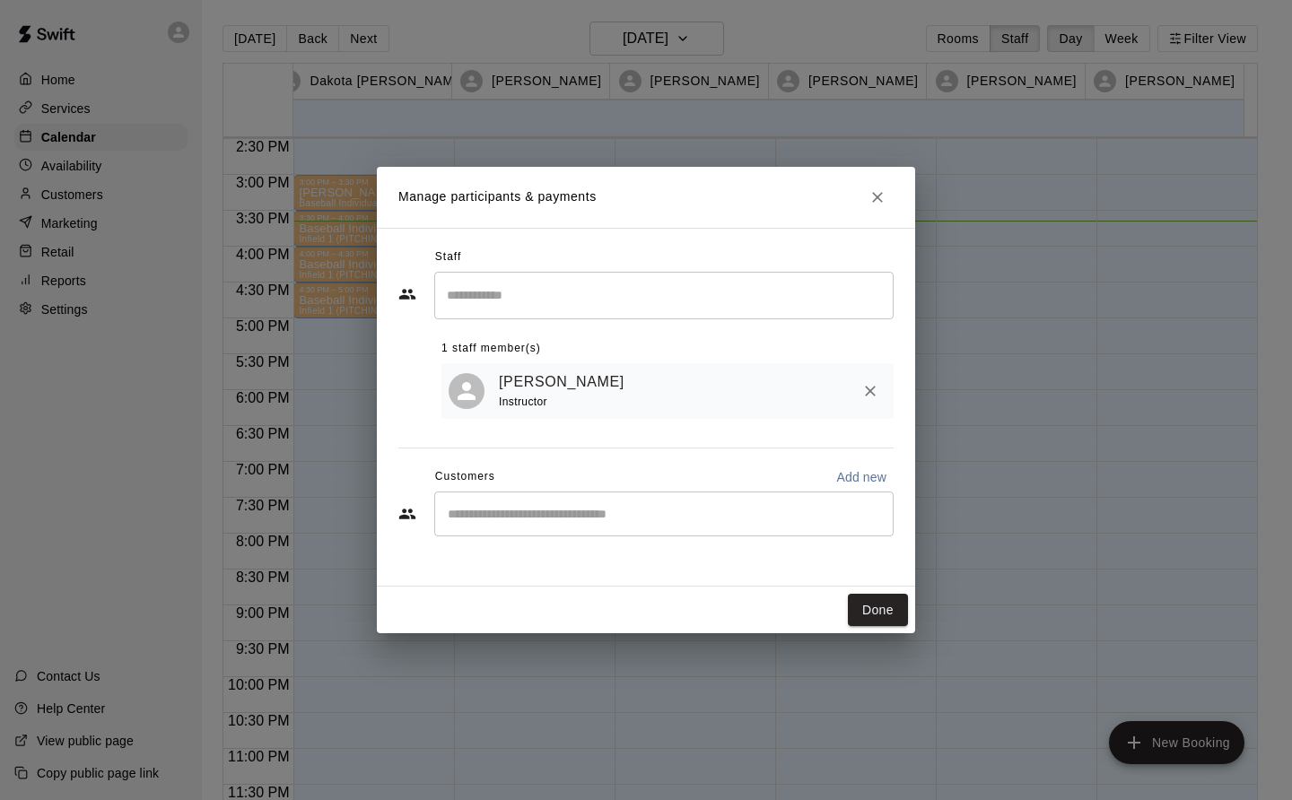
click at [474, 516] on input "Start typing to search customers..." at bounding box center [663, 514] width 443 height 18
type input "*****"
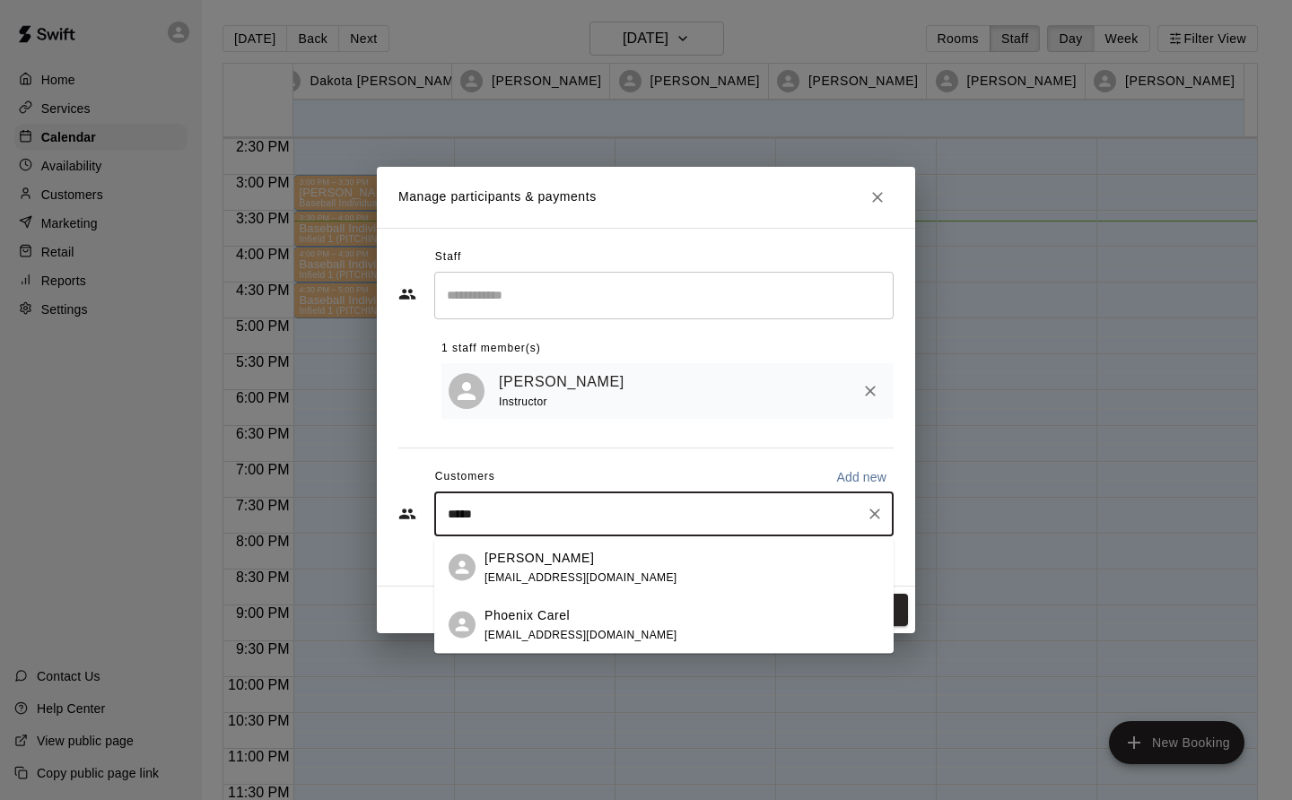
click at [543, 616] on p "Phoenix Carel" at bounding box center [527, 615] width 85 height 19
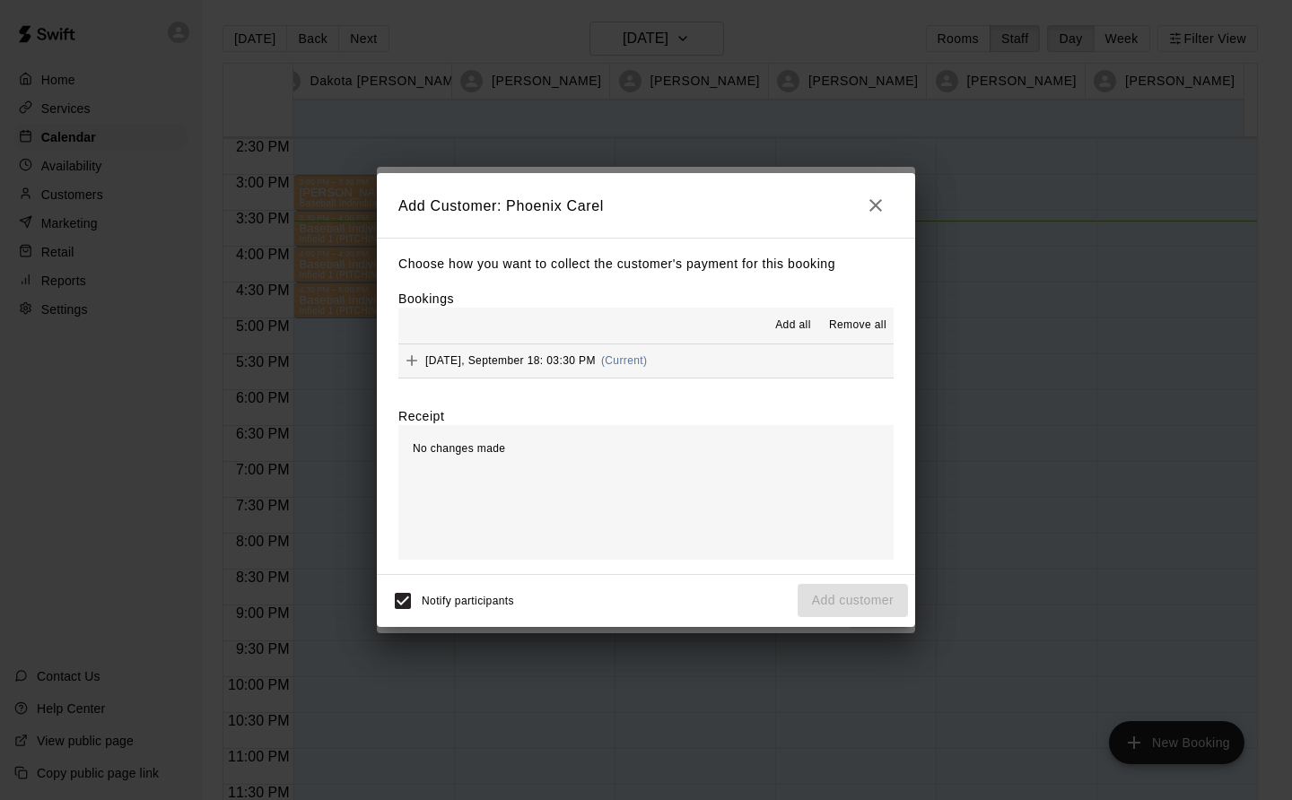
click at [689, 356] on button "Thursday, September 18: 03:30 PM (Current)" at bounding box center [645, 361] width 495 height 33
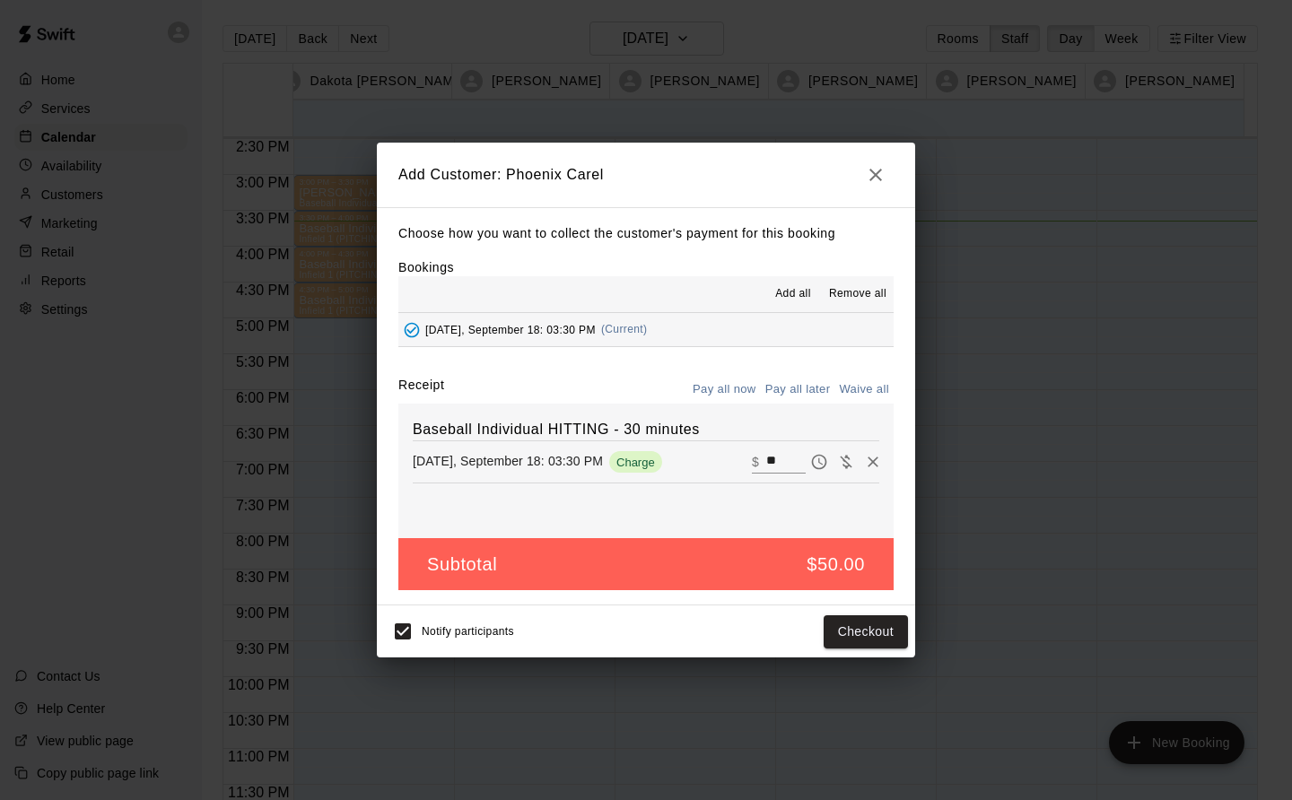
click at [878, 641] on button "Checkout" at bounding box center [866, 632] width 84 height 33
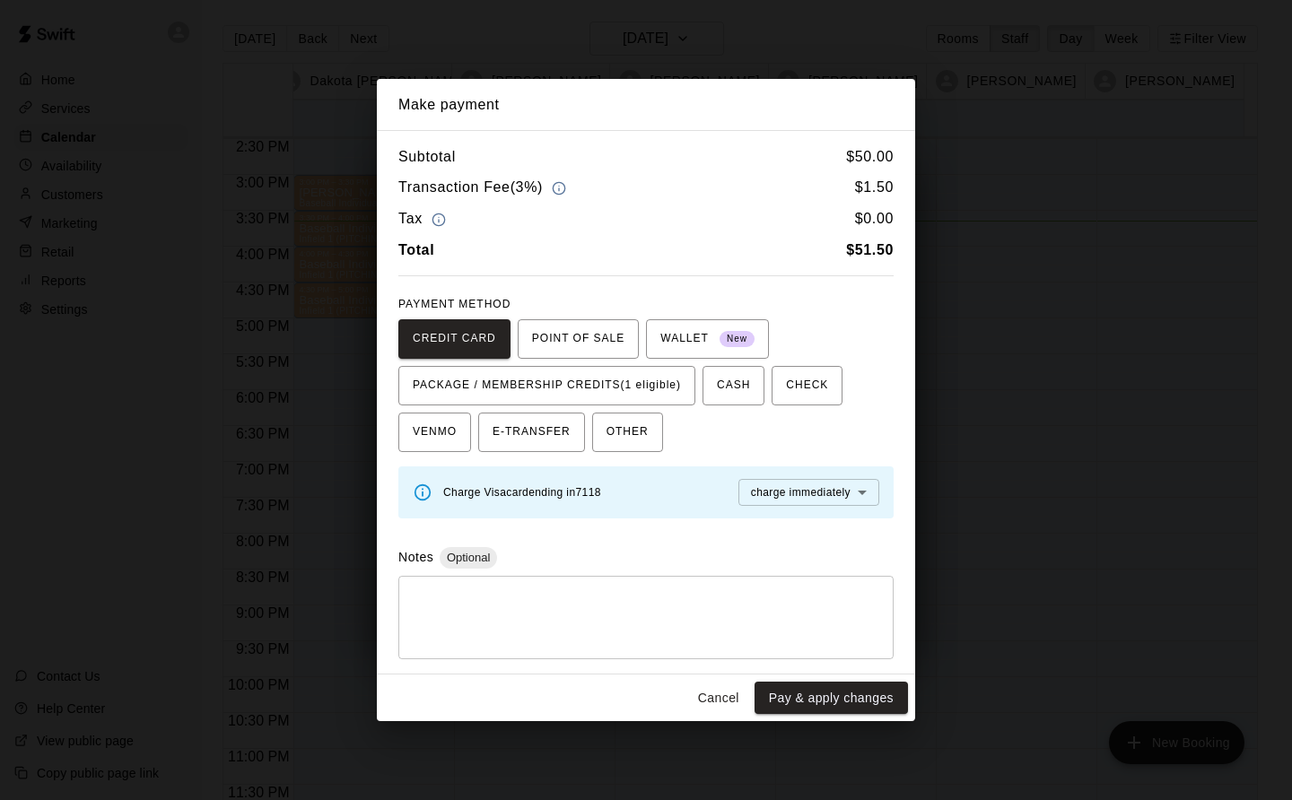
click at [651, 381] on span "PACKAGE / MEMBERSHIP CREDITS (1 eligible)" at bounding box center [547, 385] width 268 height 29
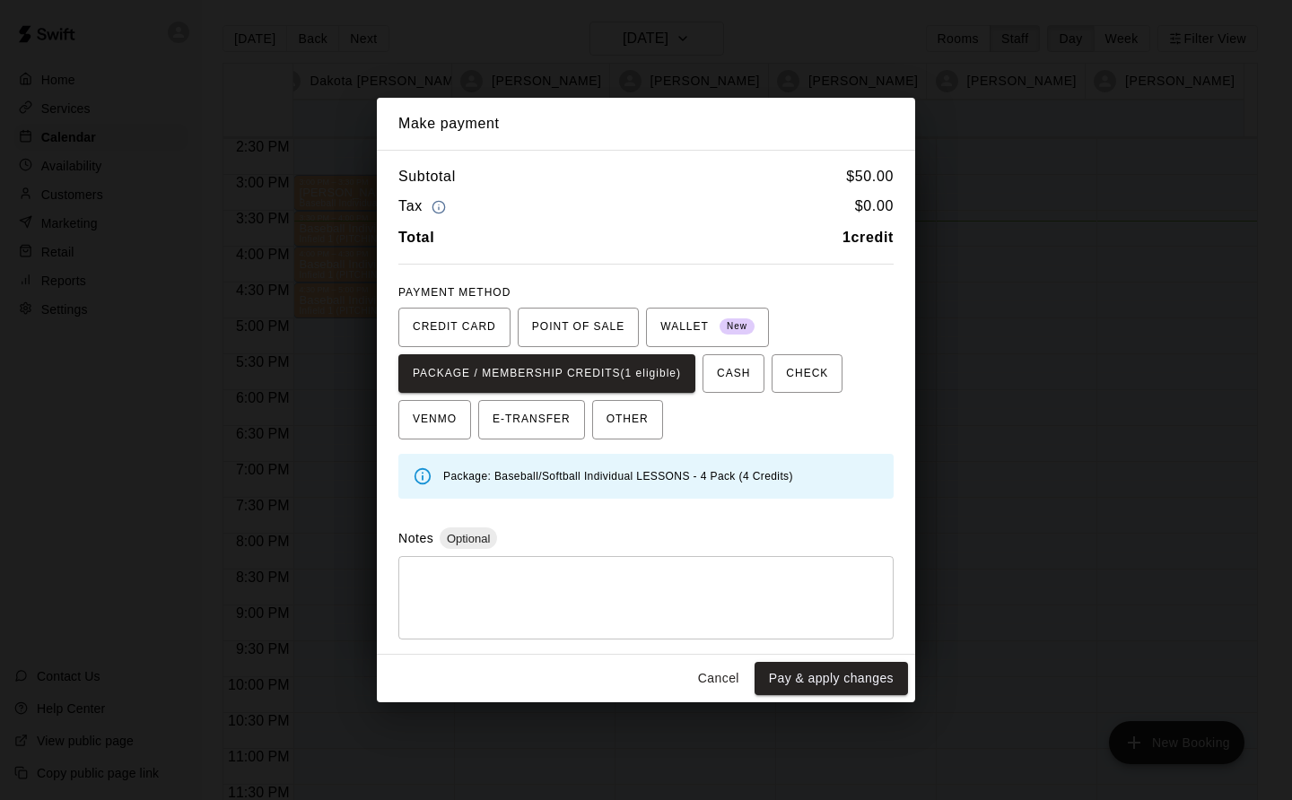
click at [859, 677] on button "Pay & apply changes" at bounding box center [831, 678] width 153 height 33
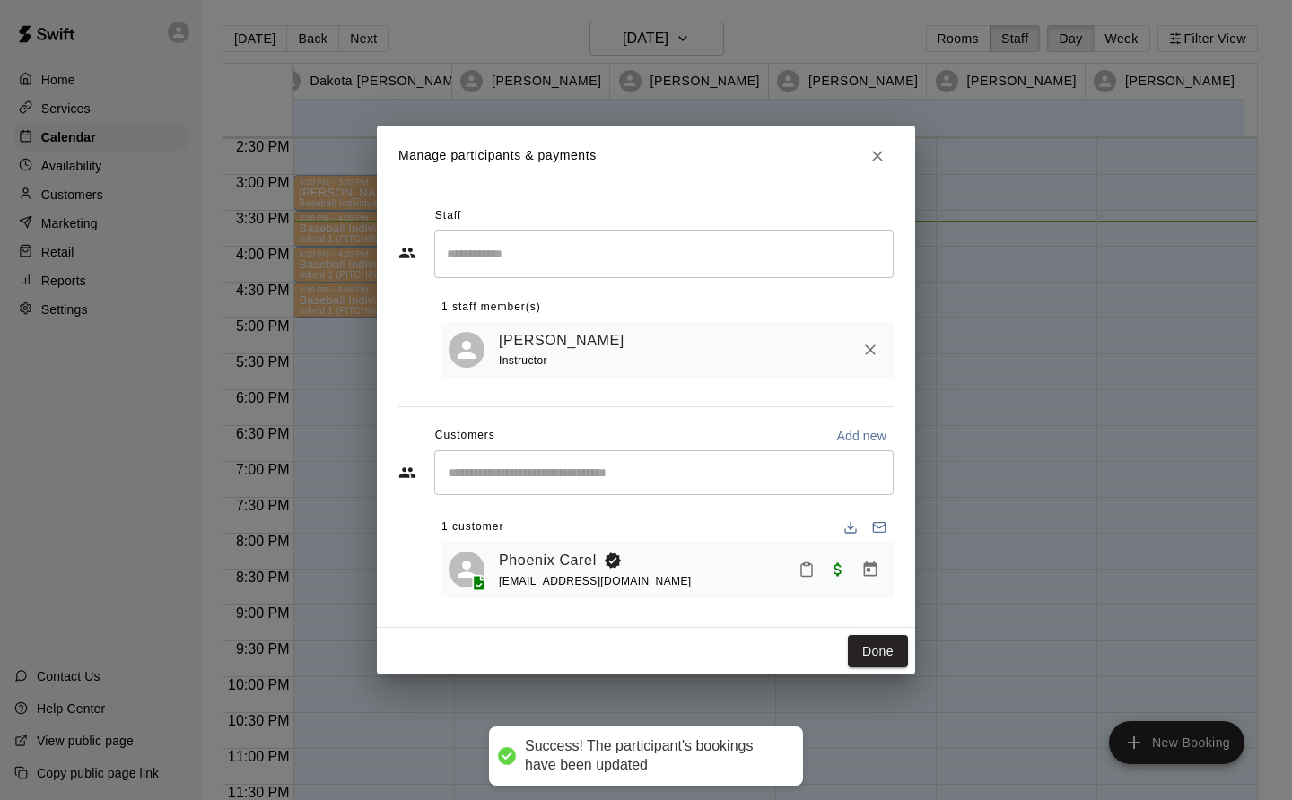
click at [889, 650] on button "Done" at bounding box center [878, 651] width 60 height 33
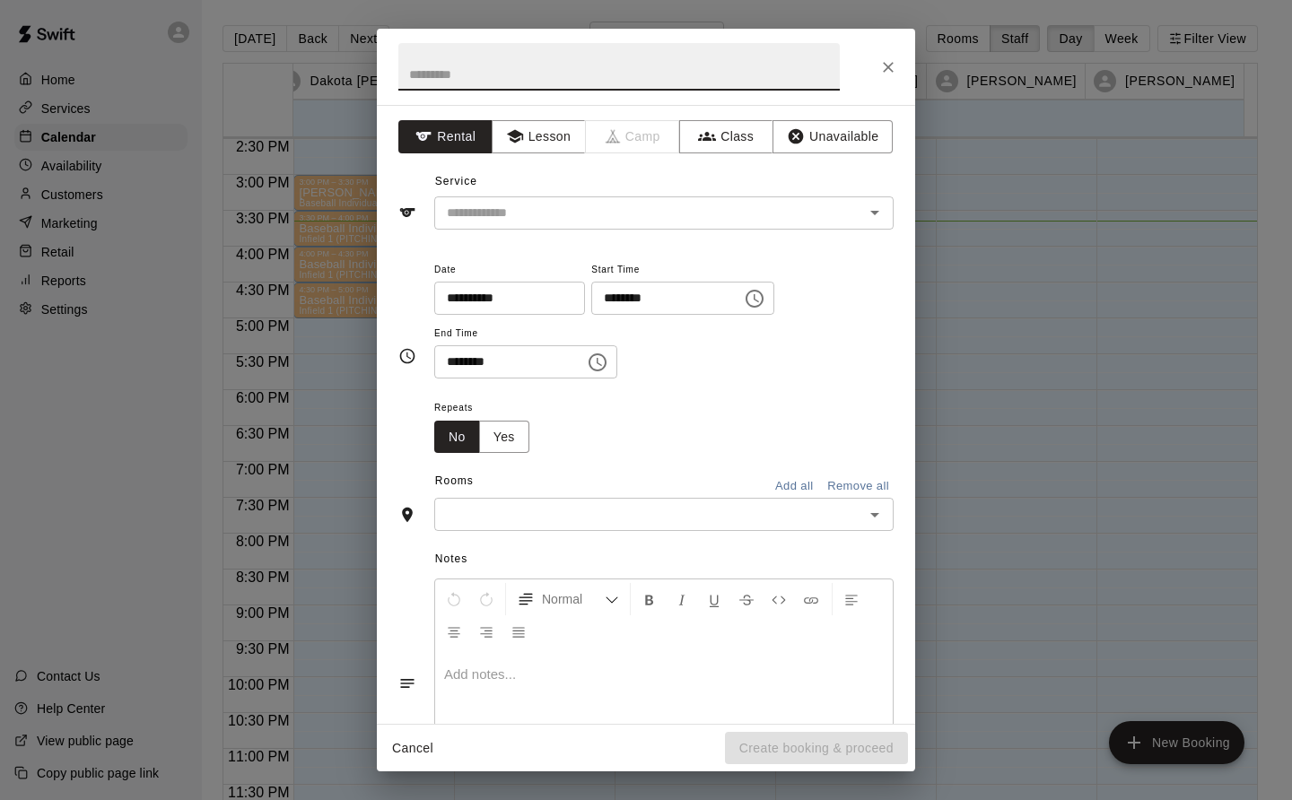
click at [559, 127] on button "Lesson" at bounding box center [539, 136] width 94 height 33
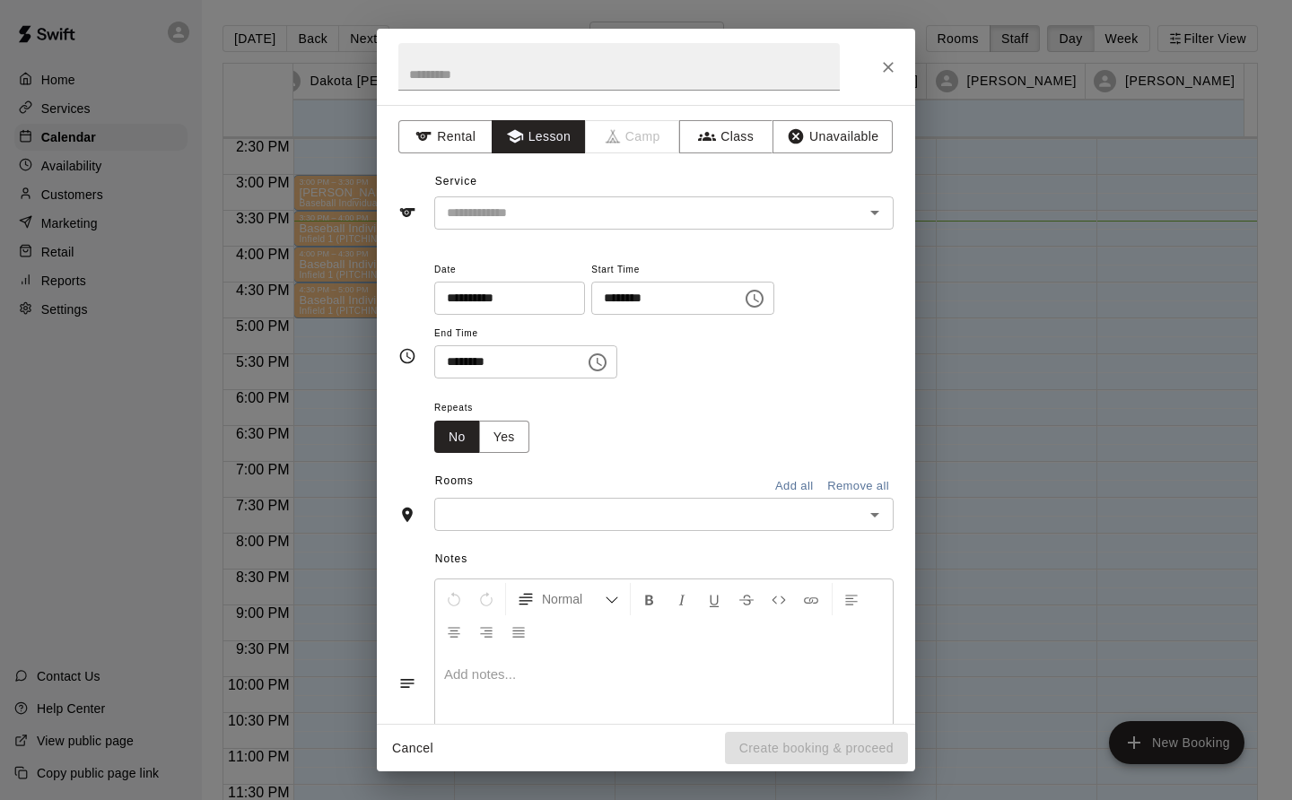
click at [572, 207] on input "text" at bounding box center [638, 213] width 396 height 22
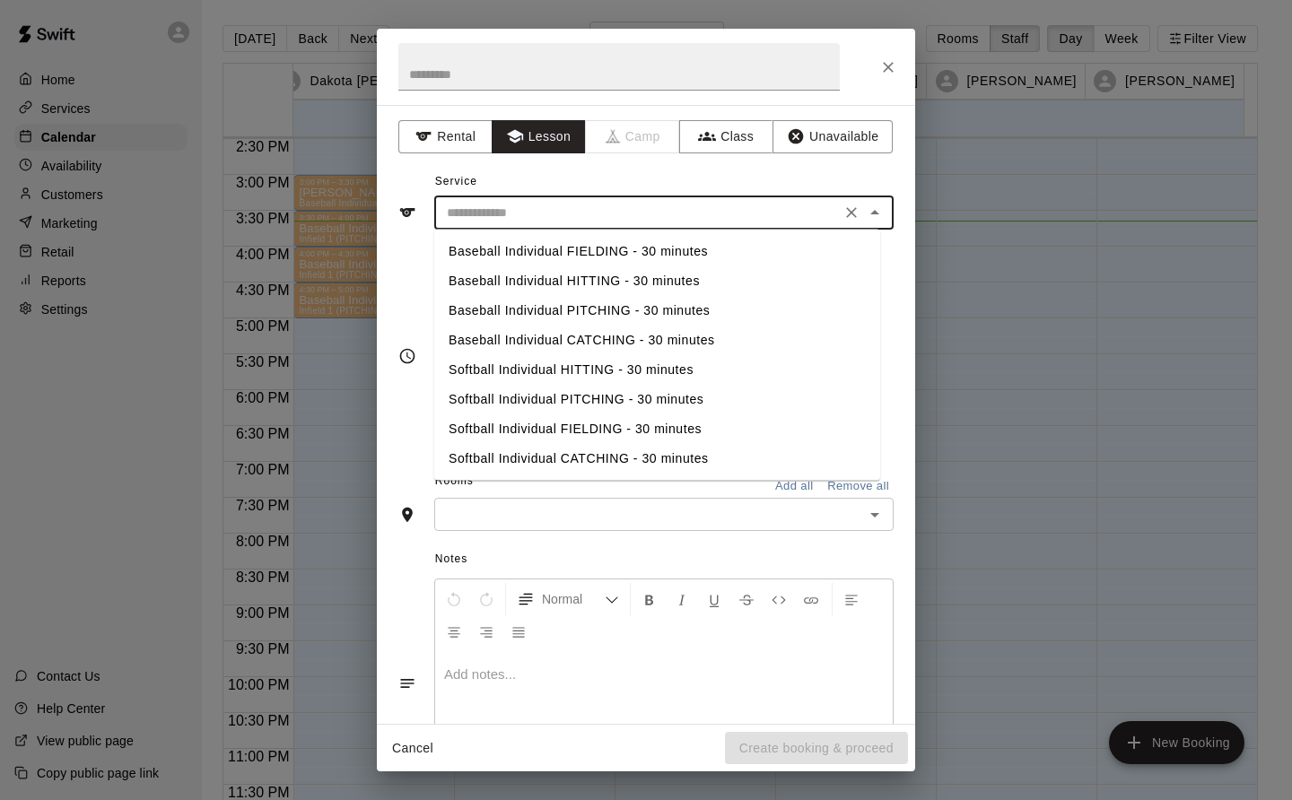
click at [606, 310] on li "Baseball Individual PITCHING - 30 minutes" at bounding box center [657, 311] width 446 height 30
type input "**********"
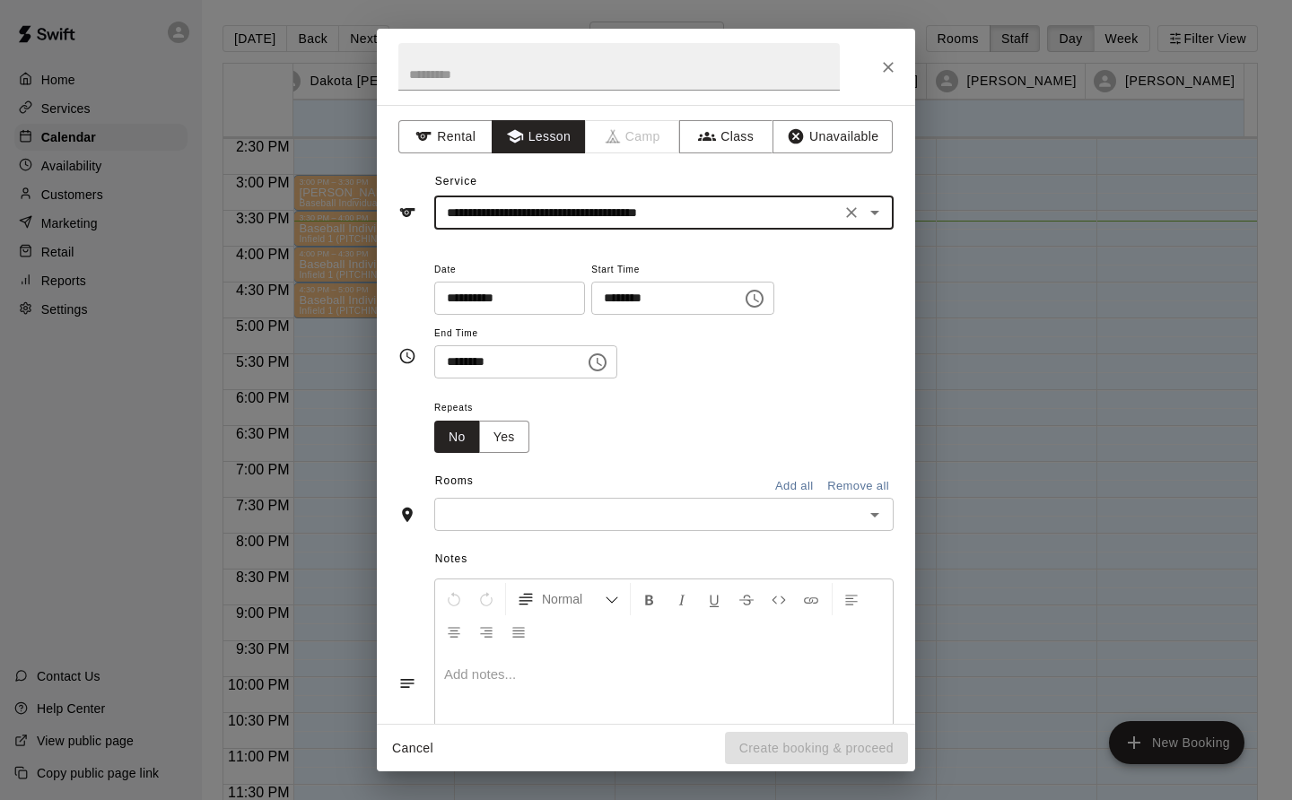
click at [570, 523] on input "text" at bounding box center [649, 514] width 419 height 22
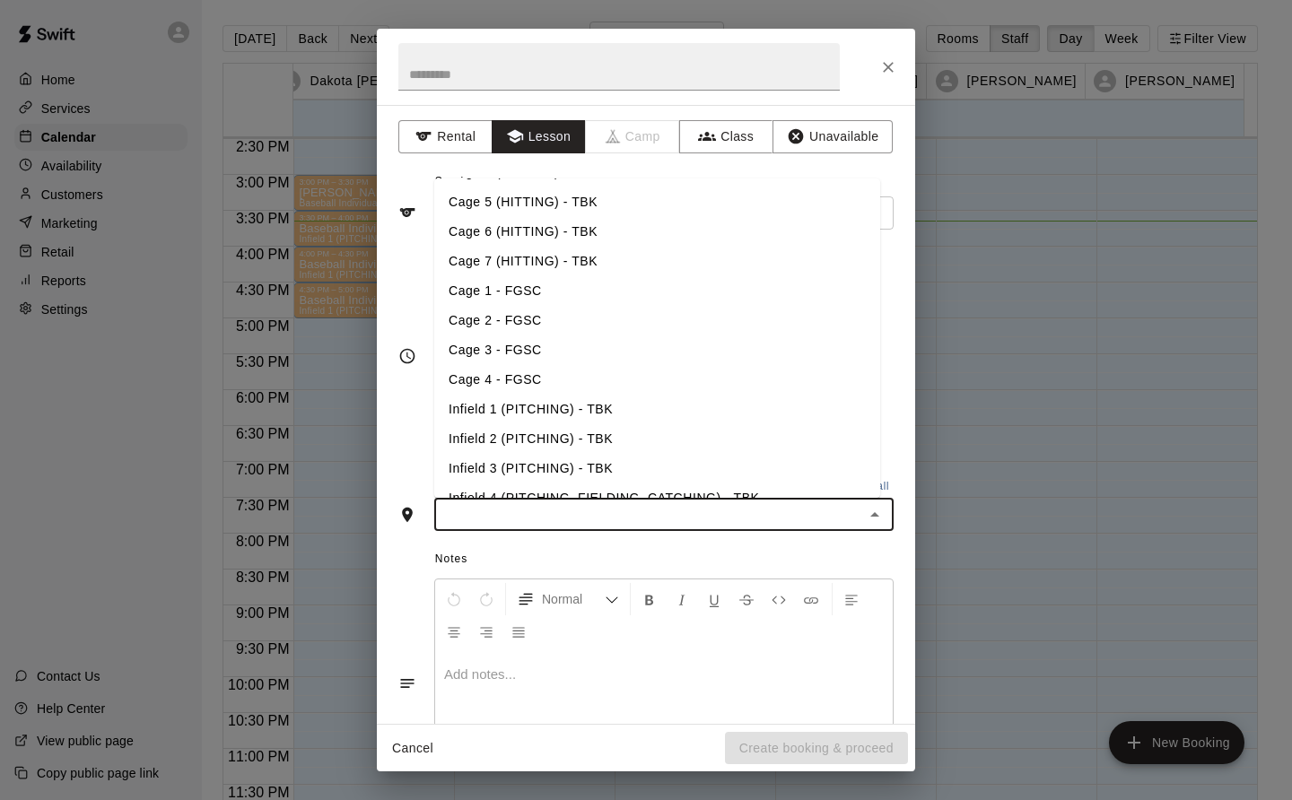
scroll to position [144, 0]
click at [590, 409] on li "Infield 2 (PITCHING) - TBK" at bounding box center [657, 412] width 446 height 30
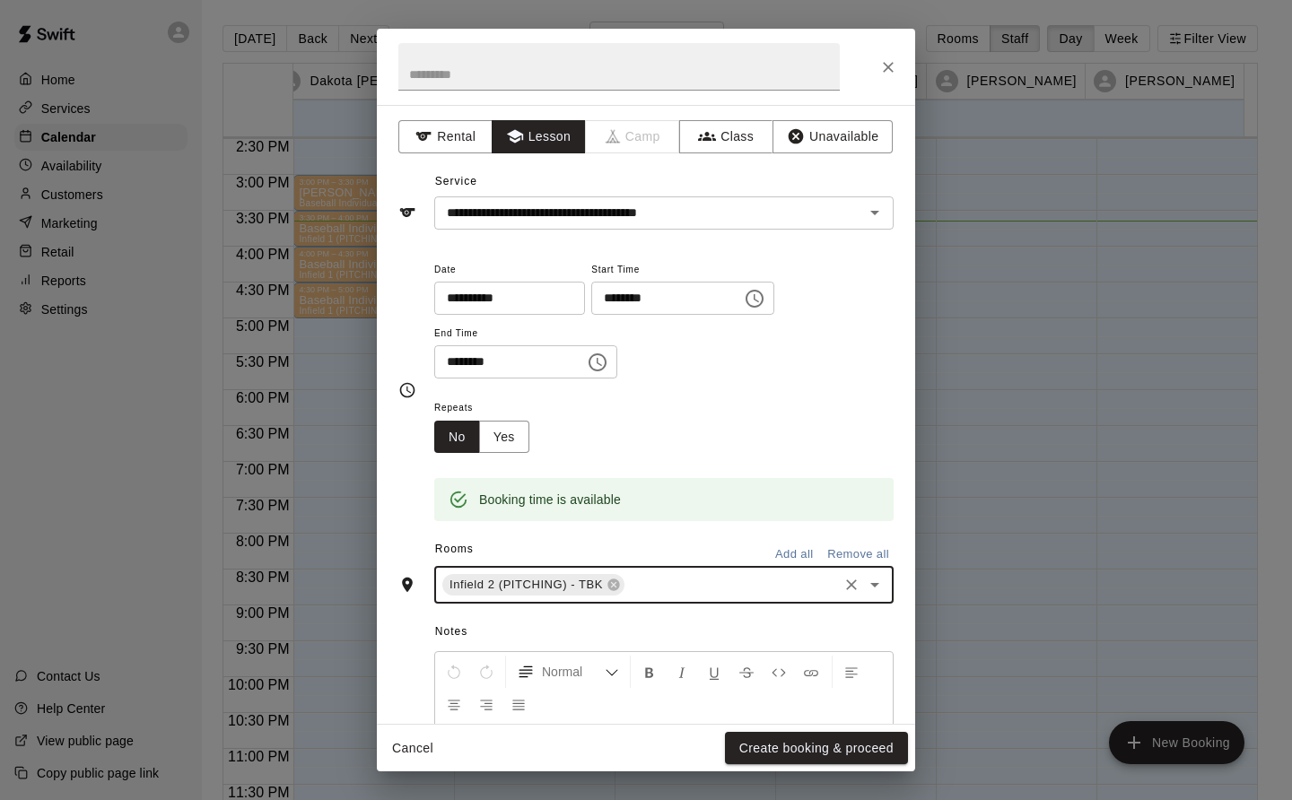
click at [860, 755] on button "Create booking & proceed" at bounding box center [816, 748] width 183 height 33
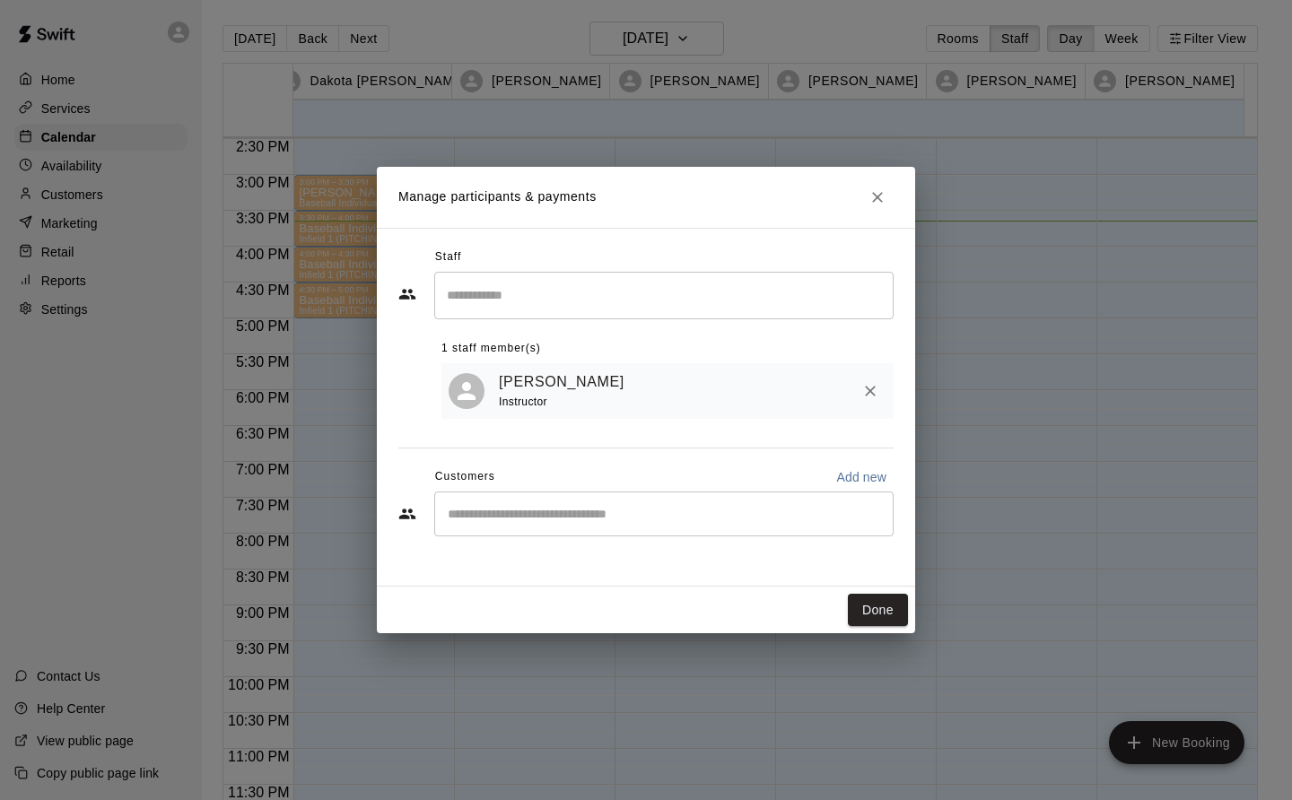
click at [481, 523] on input "Start typing to search customers..." at bounding box center [663, 514] width 443 height 18
type input "*****"
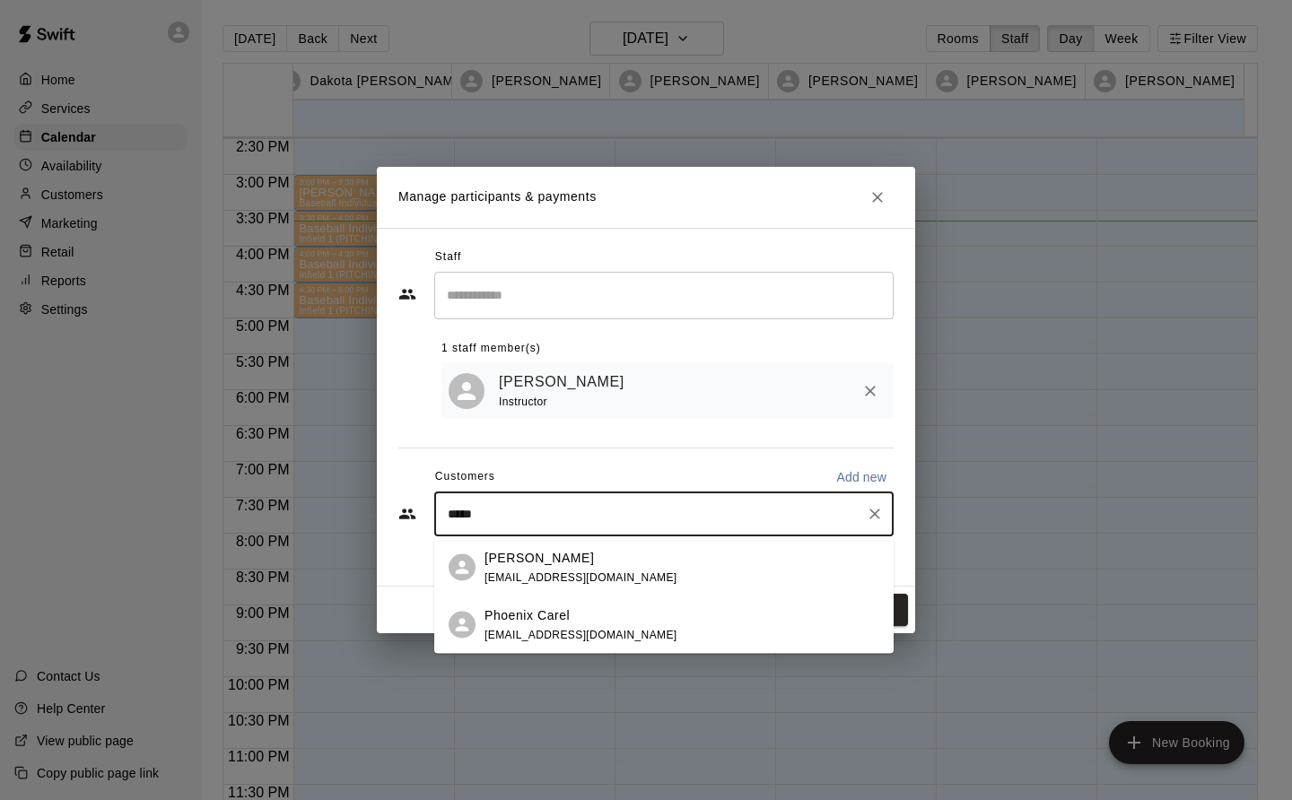
click at [581, 624] on div "Phoenix Carel" at bounding box center [581, 615] width 193 height 19
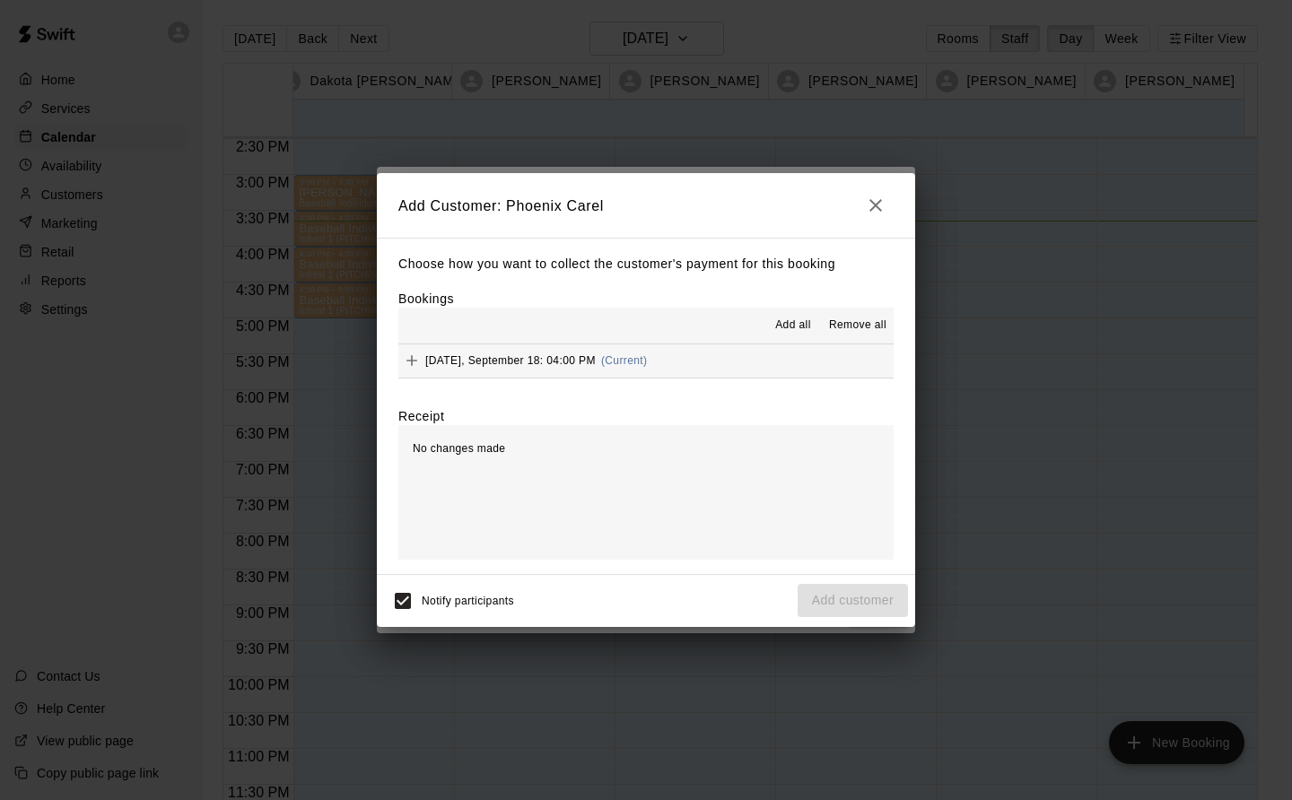
click at [674, 363] on button "Thursday, September 18: 04:00 PM (Current)" at bounding box center [645, 361] width 495 height 33
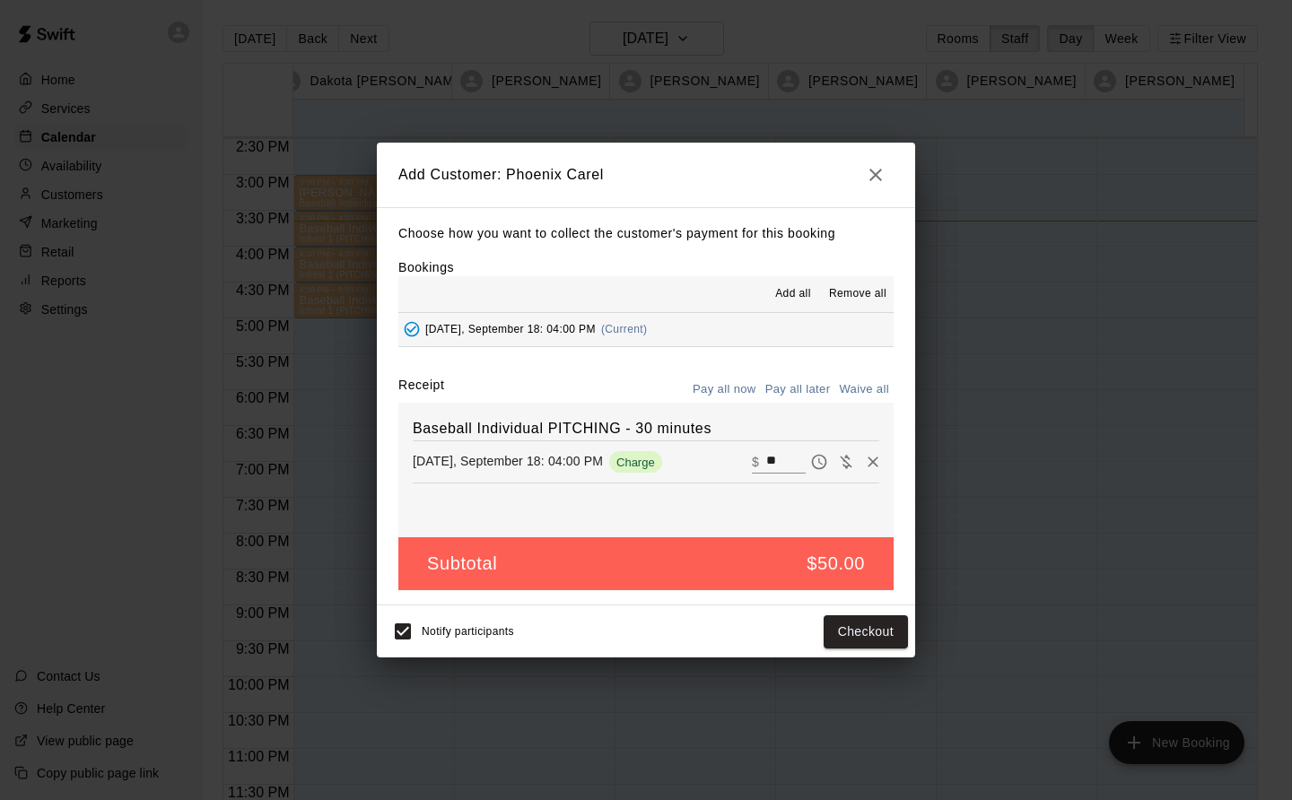
click at [860, 635] on button "Checkout" at bounding box center [866, 632] width 84 height 33
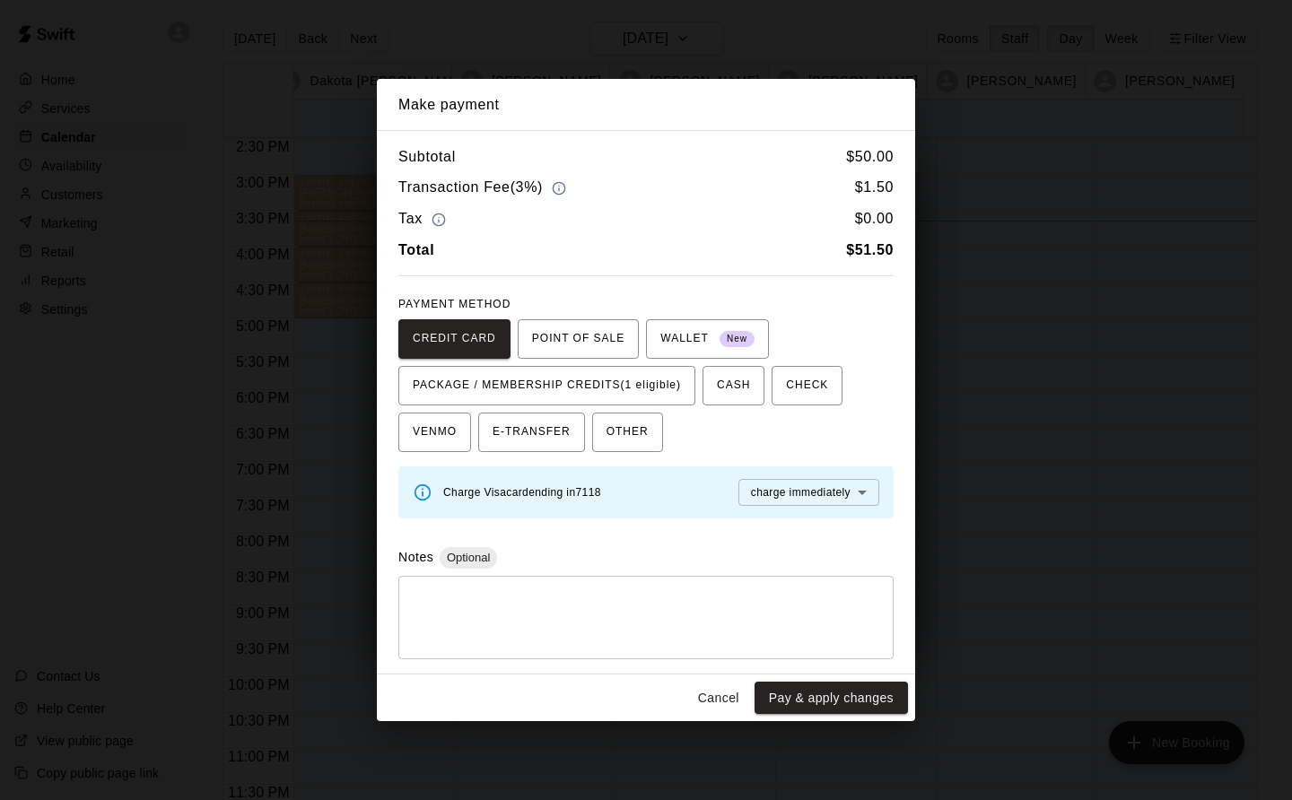
click at [613, 376] on span "PACKAGE / MEMBERSHIP CREDITS (1 eligible)" at bounding box center [547, 385] width 268 height 29
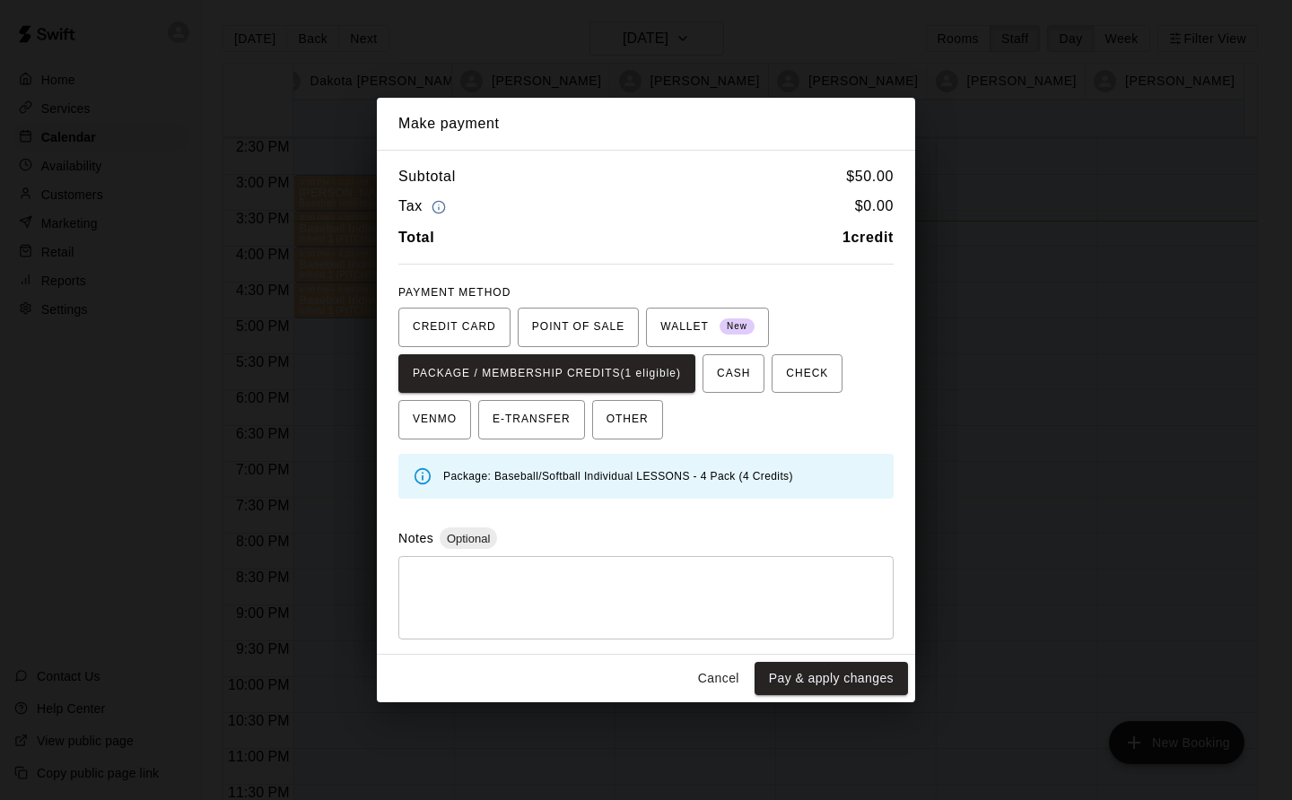
click at [877, 677] on button "Pay & apply changes" at bounding box center [831, 678] width 153 height 33
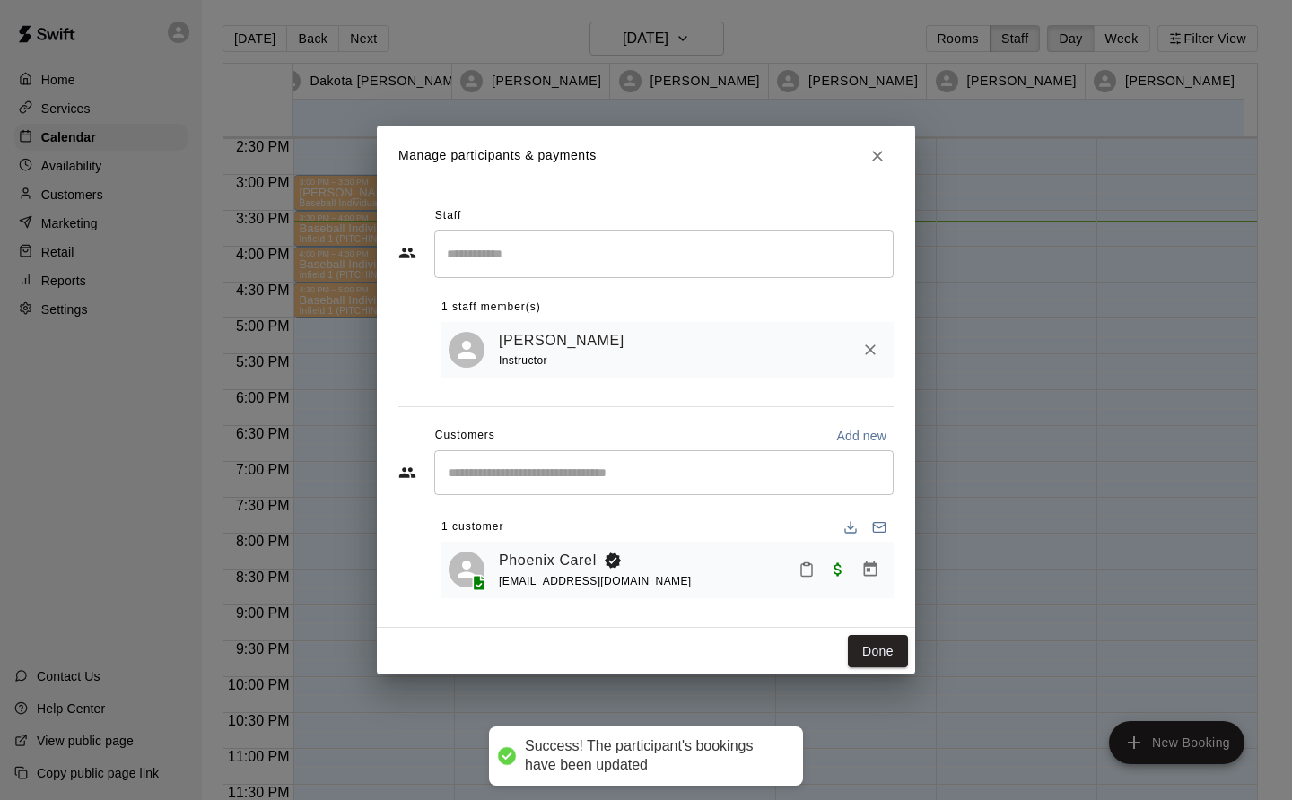
click at [874, 663] on button "Done" at bounding box center [878, 651] width 60 height 33
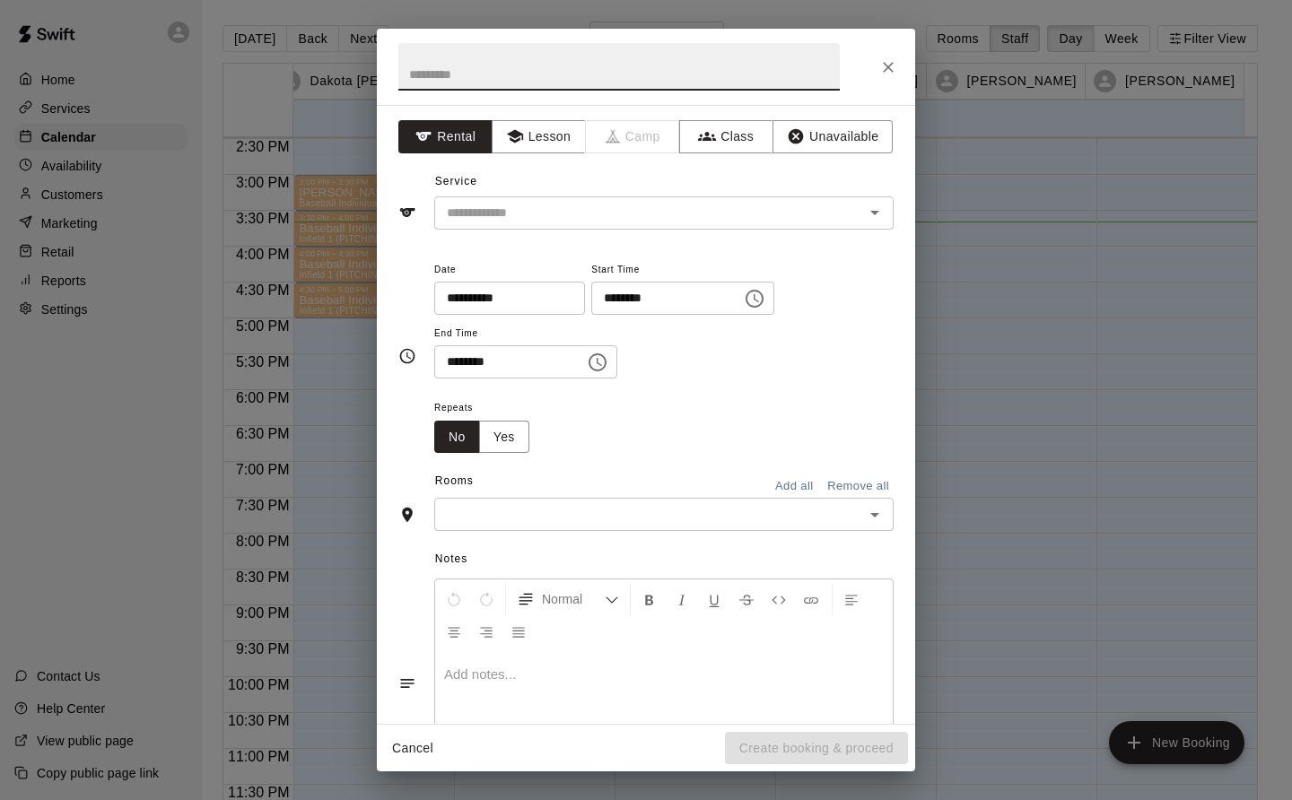
click at [559, 136] on button "Lesson" at bounding box center [539, 136] width 94 height 33
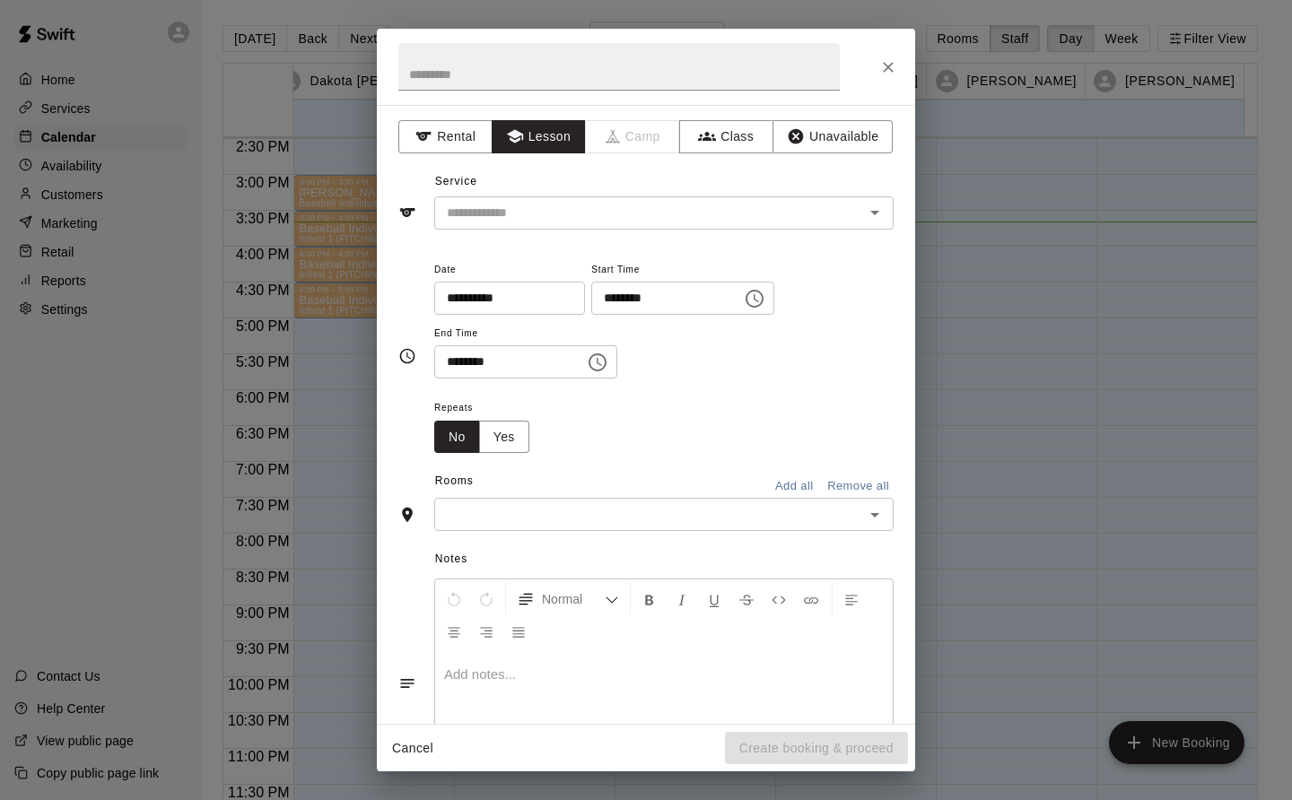
click at [590, 214] on input "text" at bounding box center [638, 213] width 396 height 22
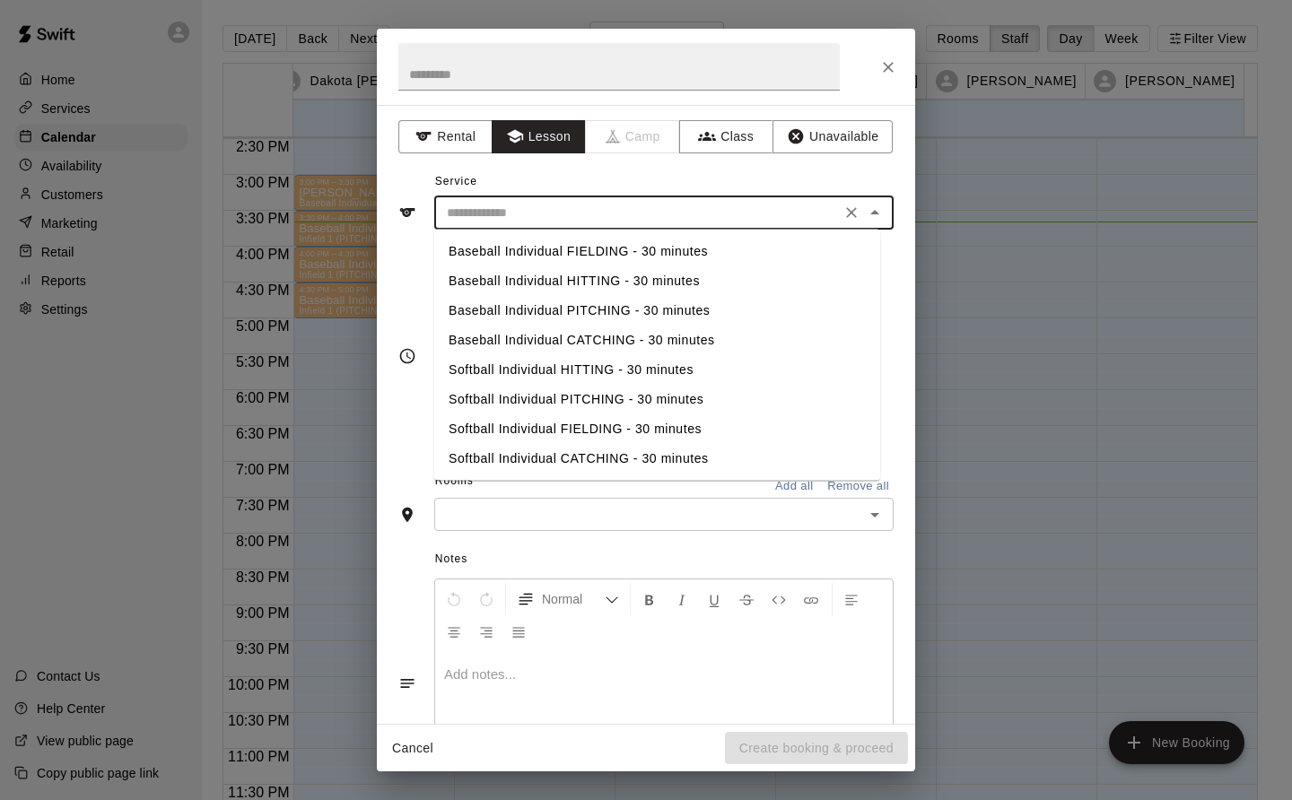
click at [634, 317] on li "Baseball Individual PITCHING - 30 minutes" at bounding box center [657, 311] width 446 height 30
type input "**********"
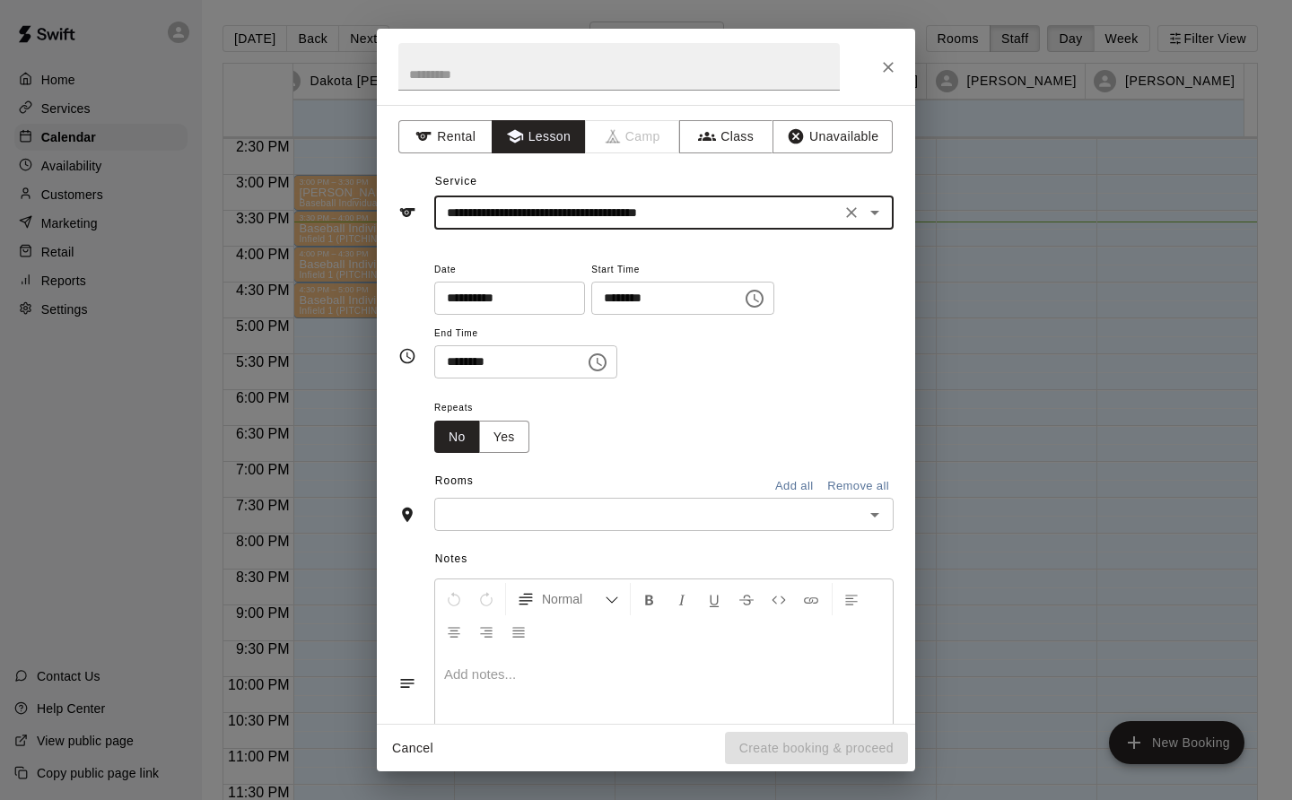
click at [627, 506] on input "text" at bounding box center [649, 514] width 419 height 22
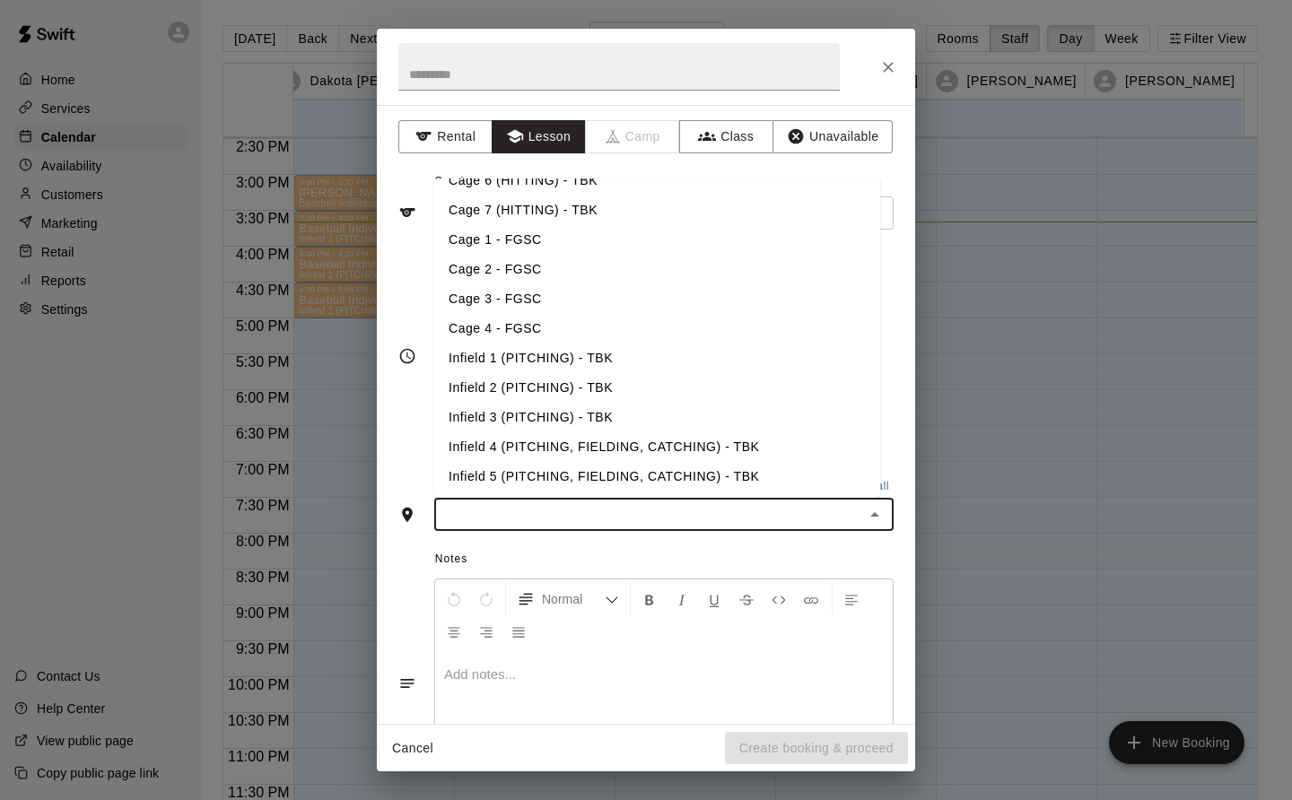
scroll to position [168, 0]
click at [611, 420] on li "Infield 3 (PITCHING) - TBK" at bounding box center [657, 418] width 446 height 30
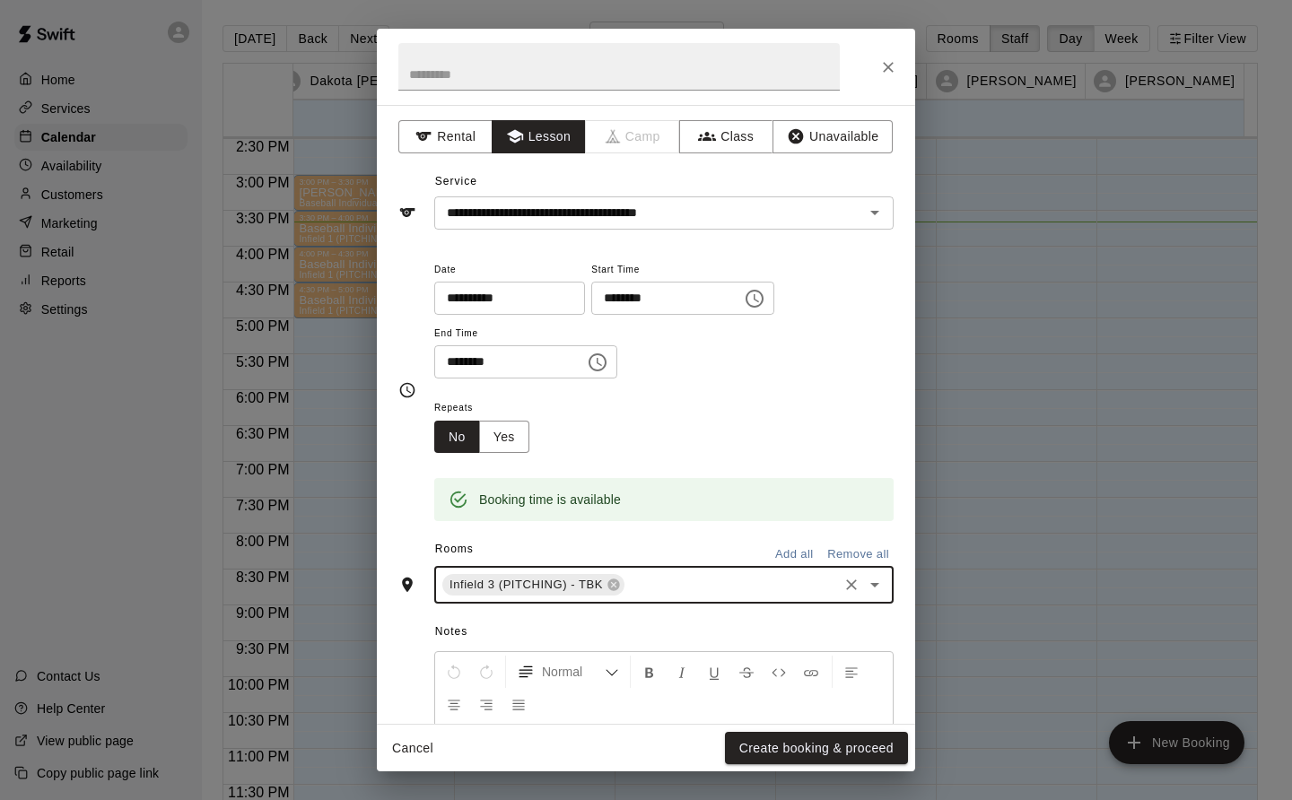
click at [824, 748] on button "Create booking & proceed" at bounding box center [816, 748] width 183 height 33
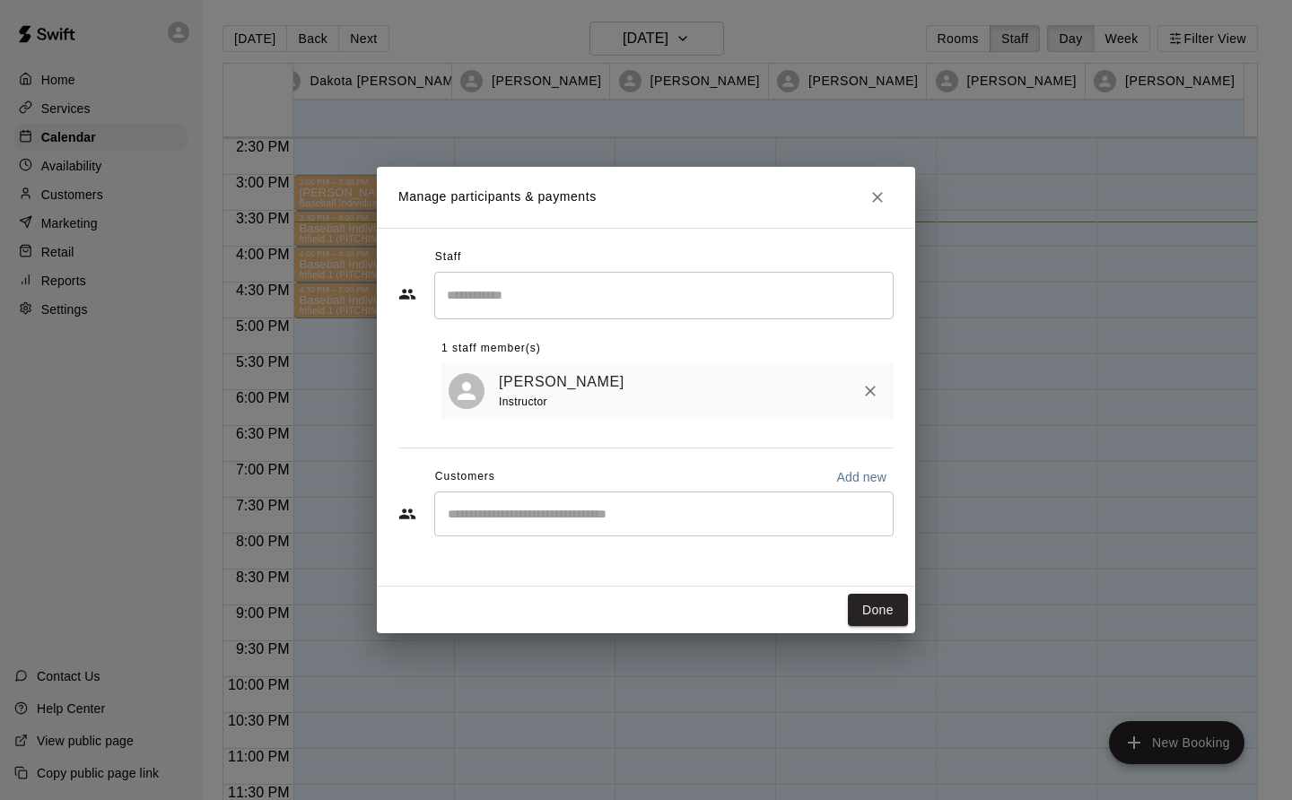
click at [879, 605] on button "Done" at bounding box center [878, 610] width 60 height 33
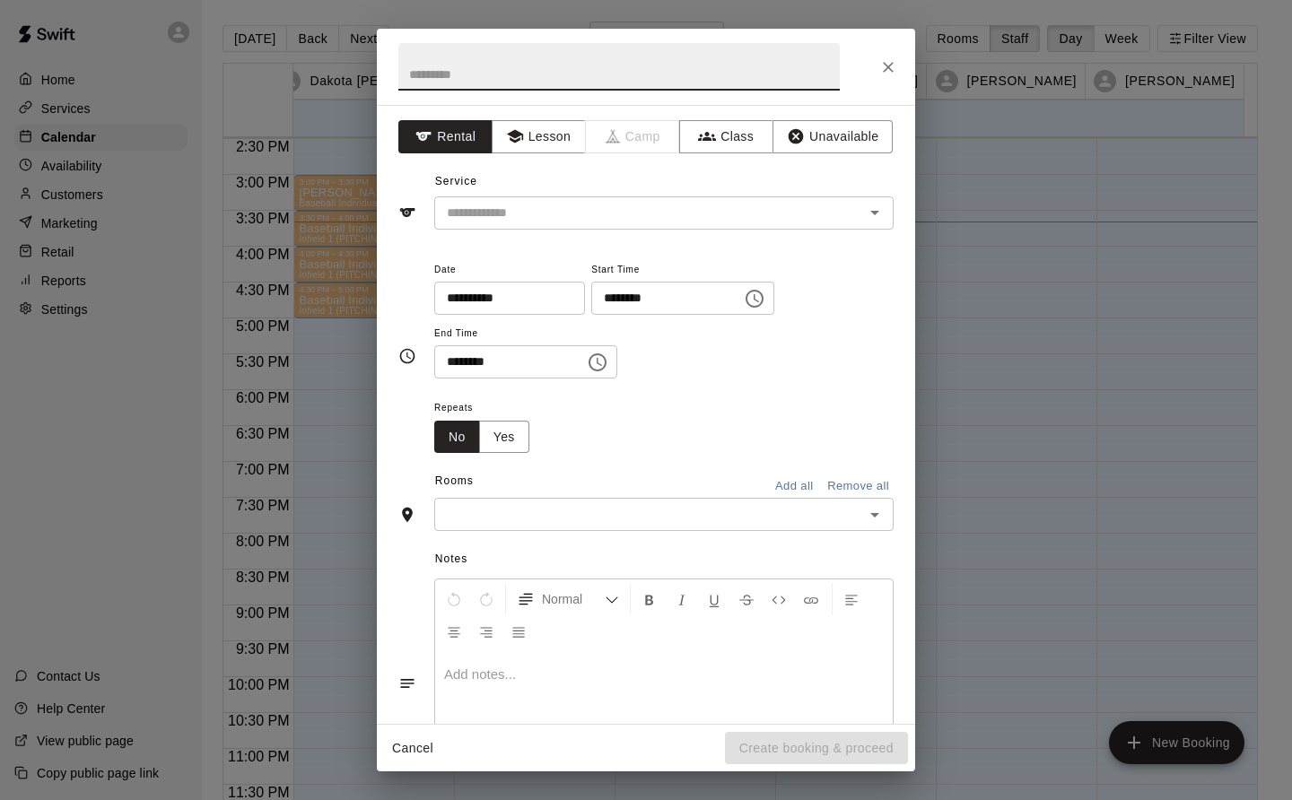
click at [534, 134] on button "Lesson" at bounding box center [539, 136] width 94 height 33
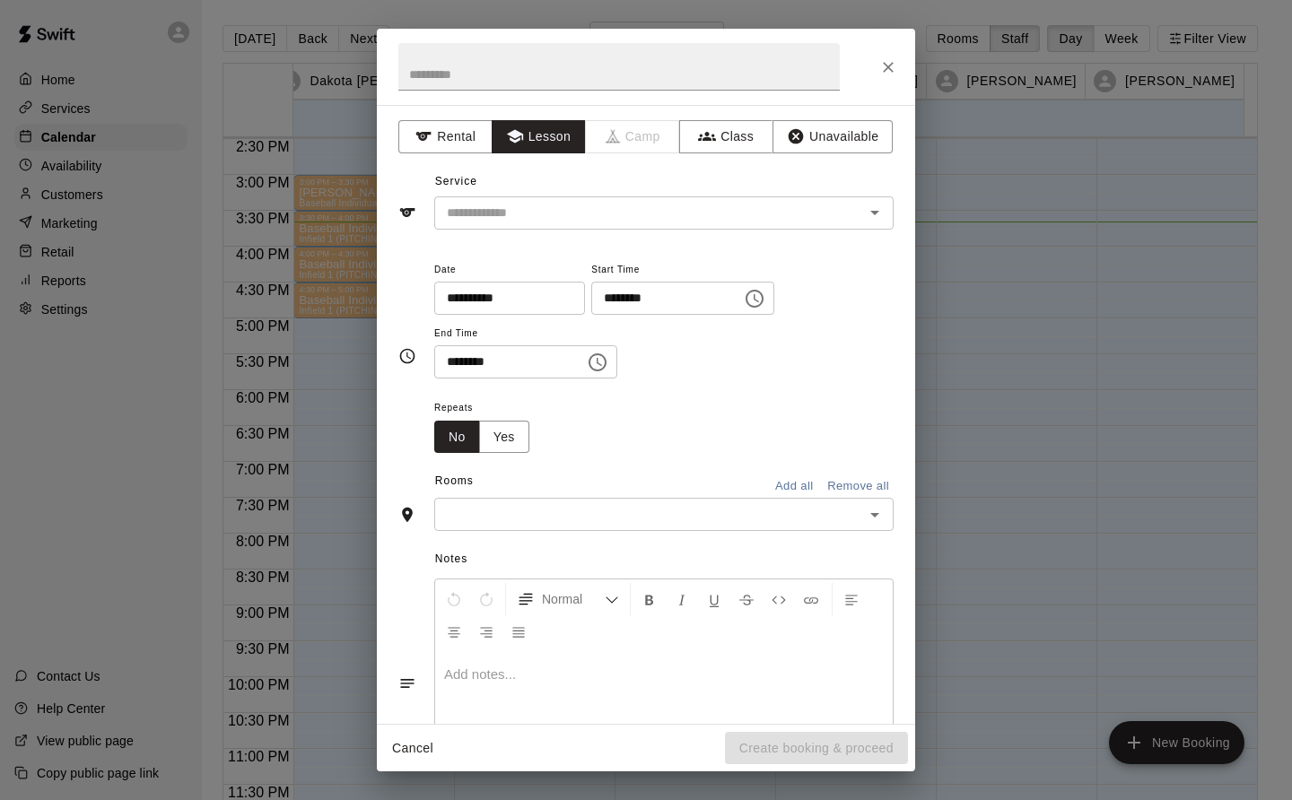
click at [509, 203] on input "text" at bounding box center [638, 213] width 396 height 22
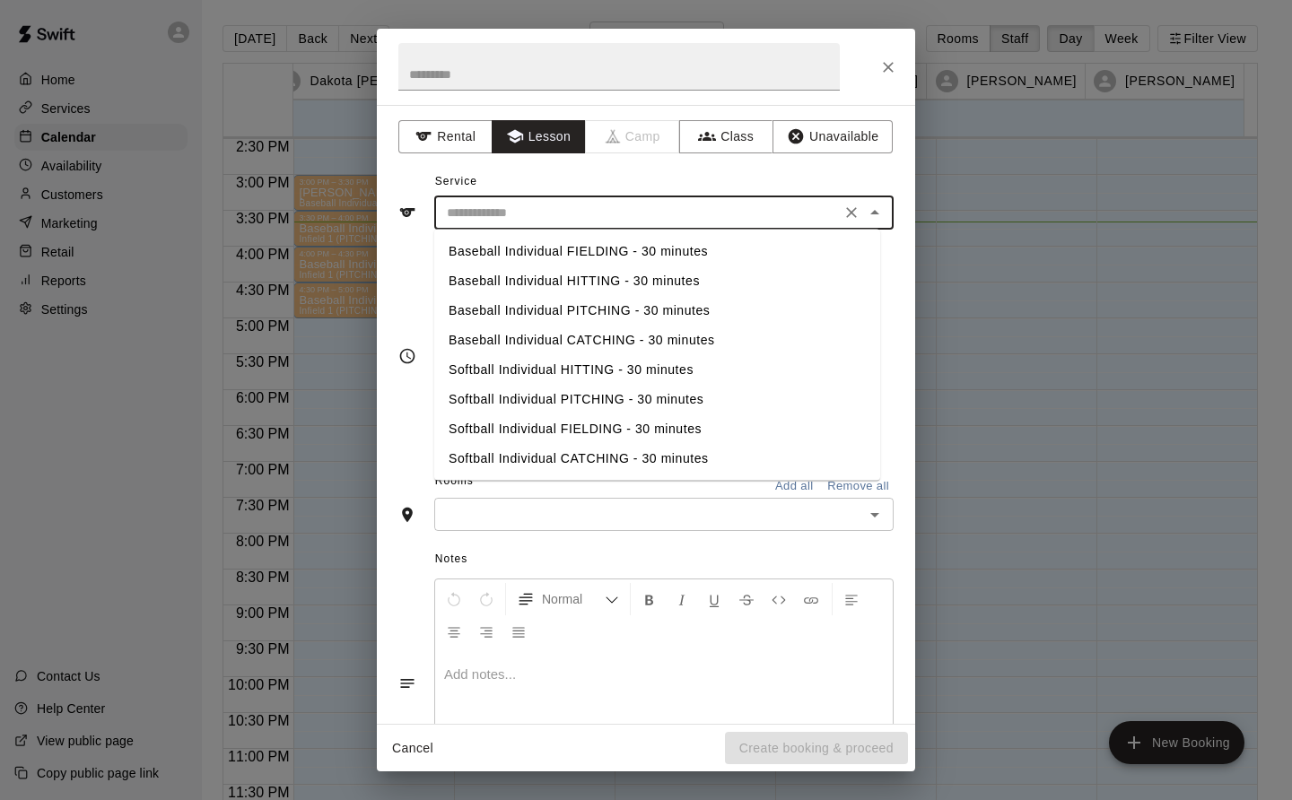
click at [571, 308] on li "Baseball Individual PITCHING - 30 minutes" at bounding box center [657, 311] width 446 height 30
type input "**********"
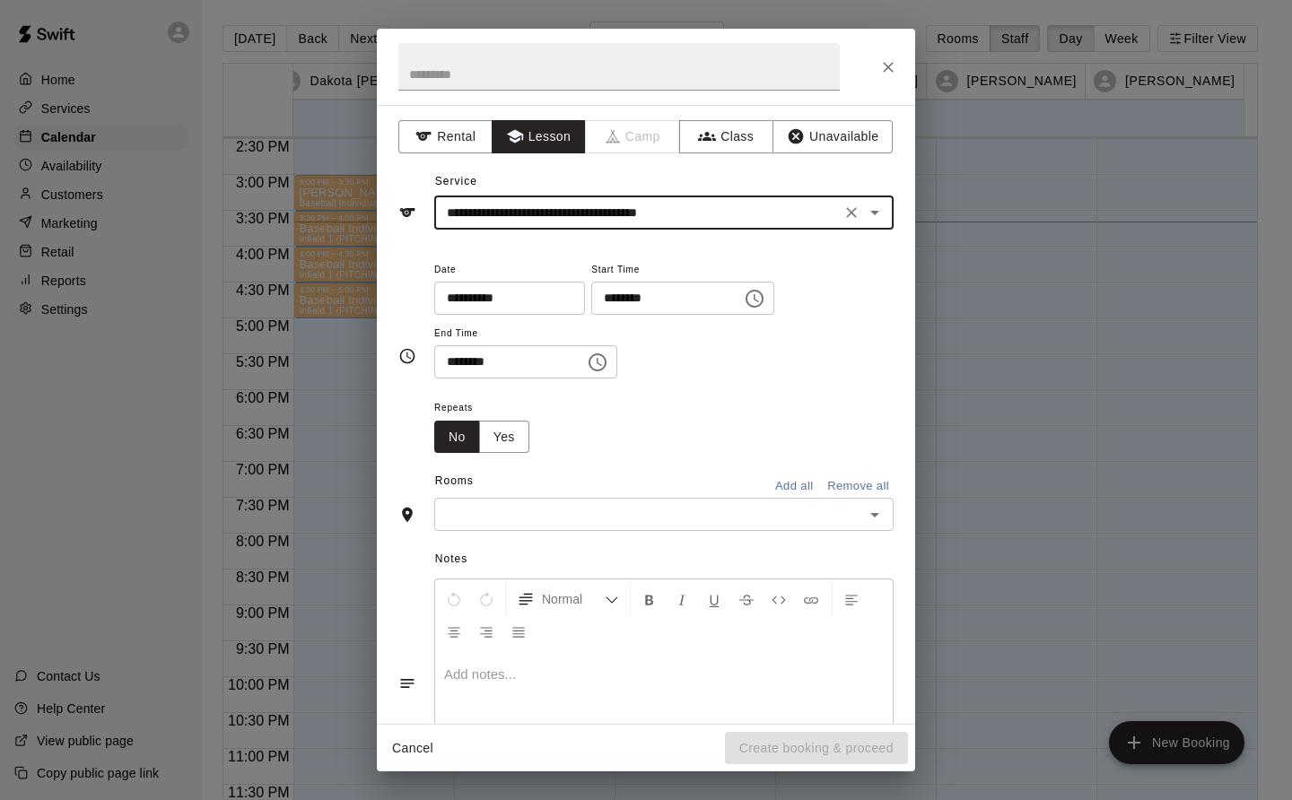
click at [745, 521] on input "text" at bounding box center [649, 514] width 419 height 22
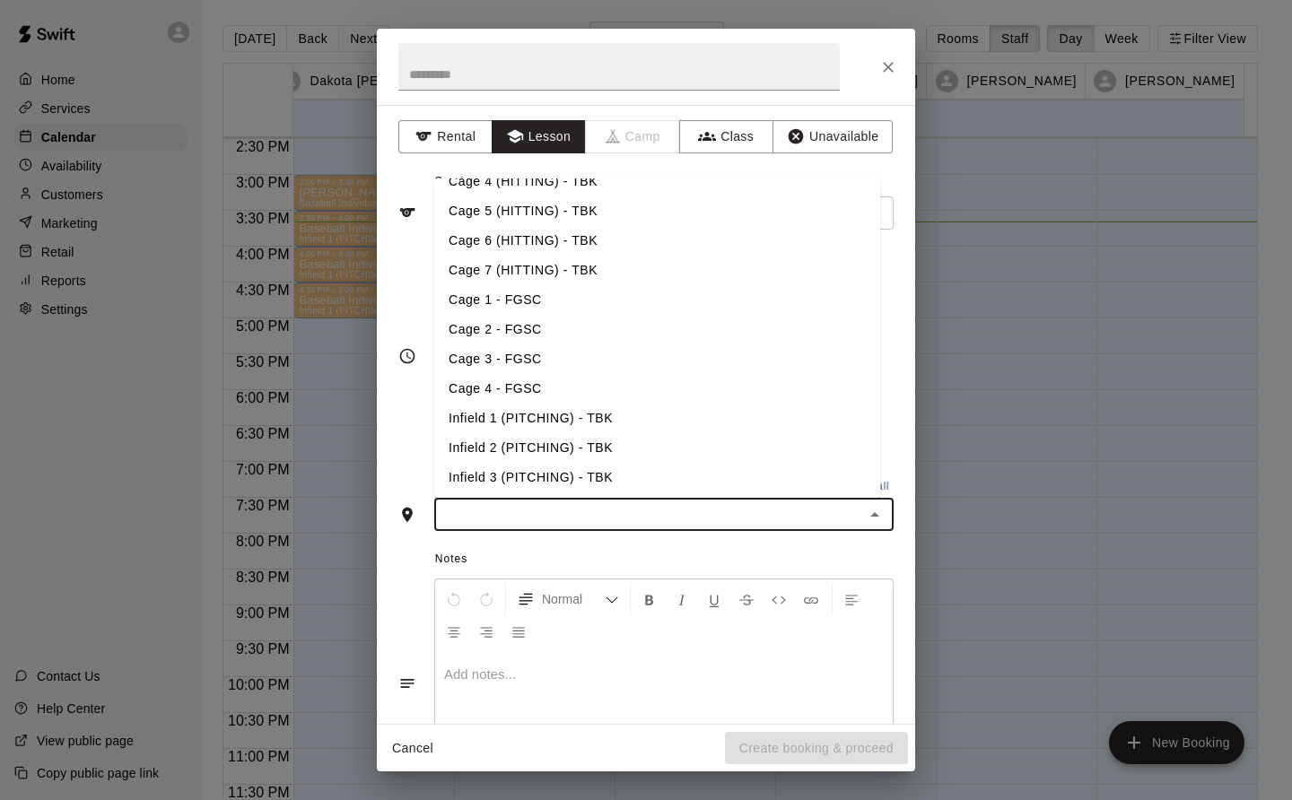
scroll to position [179, 0]
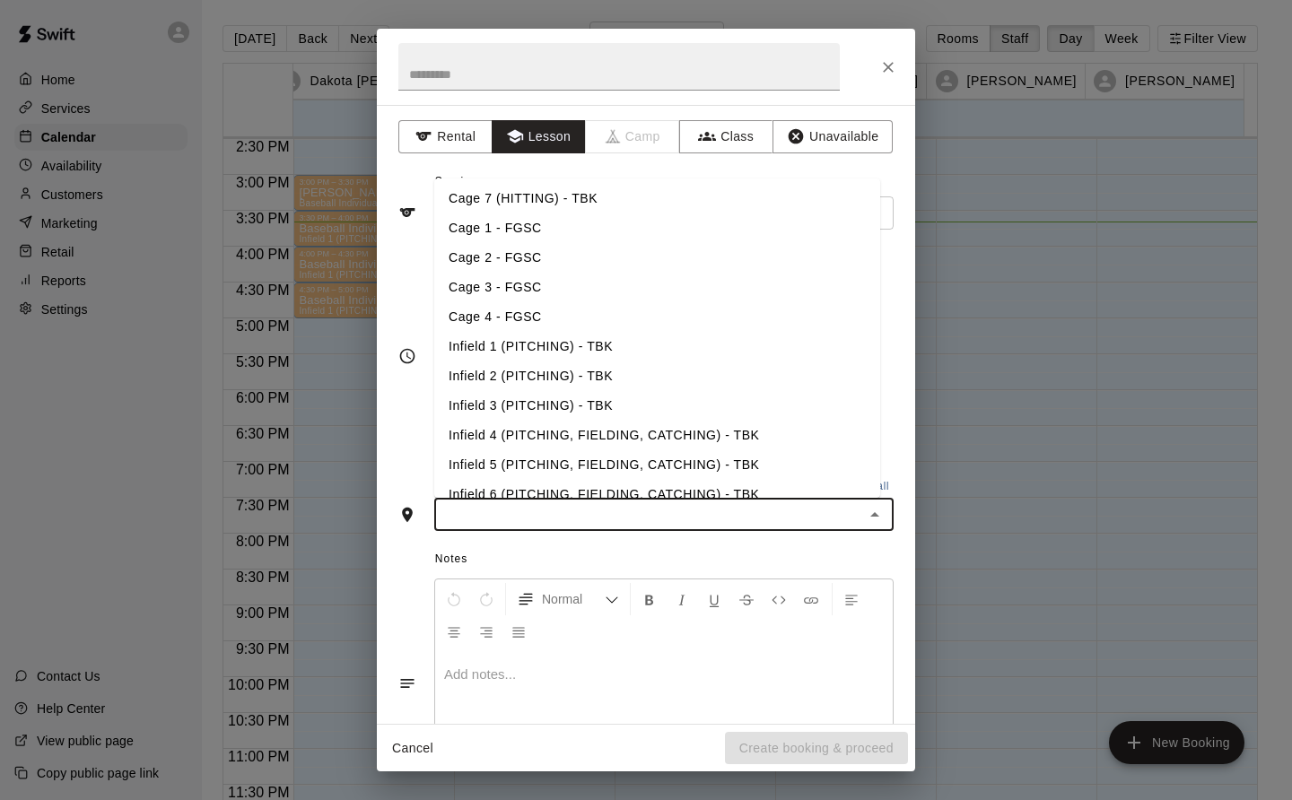
click at [569, 374] on li "Infield 2 (PITCHING) - TBK" at bounding box center [657, 377] width 446 height 30
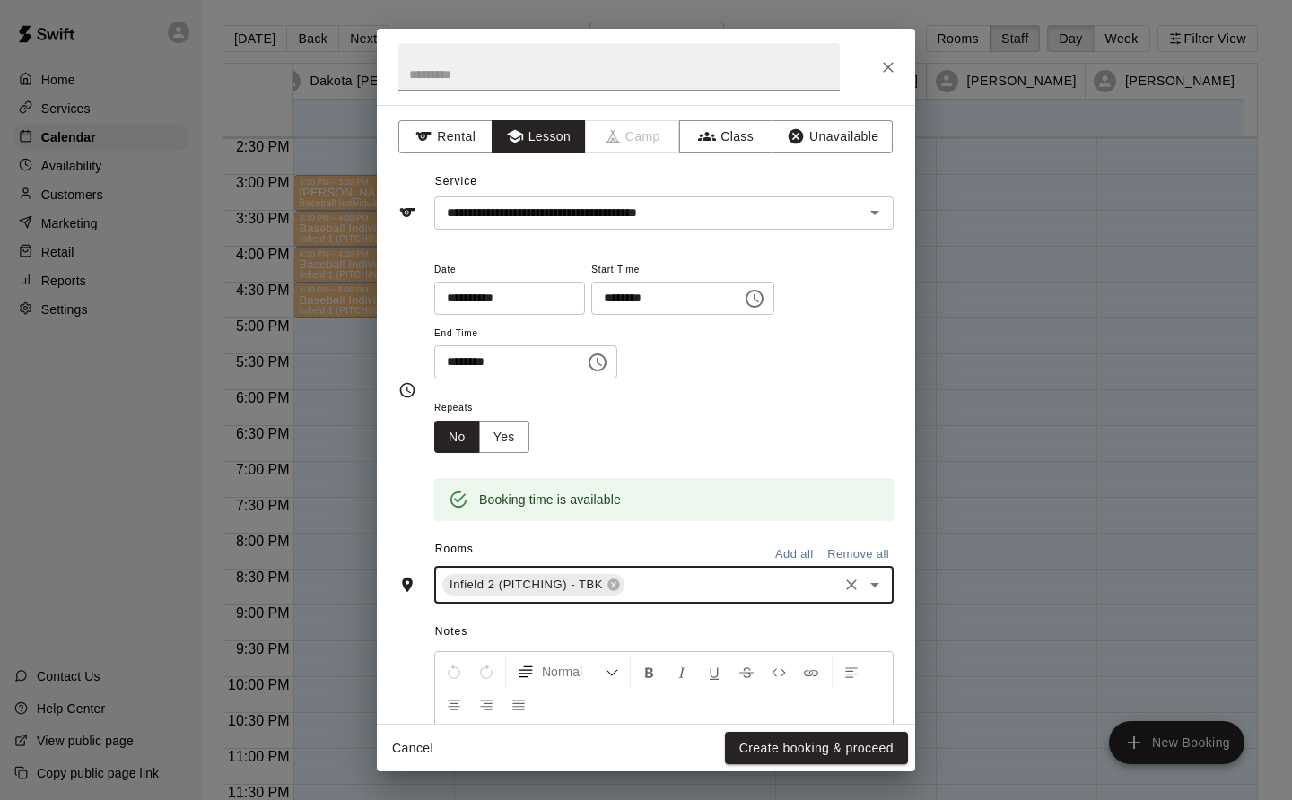
click at [832, 761] on button "Create booking & proceed" at bounding box center [816, 748] width 183 height 33
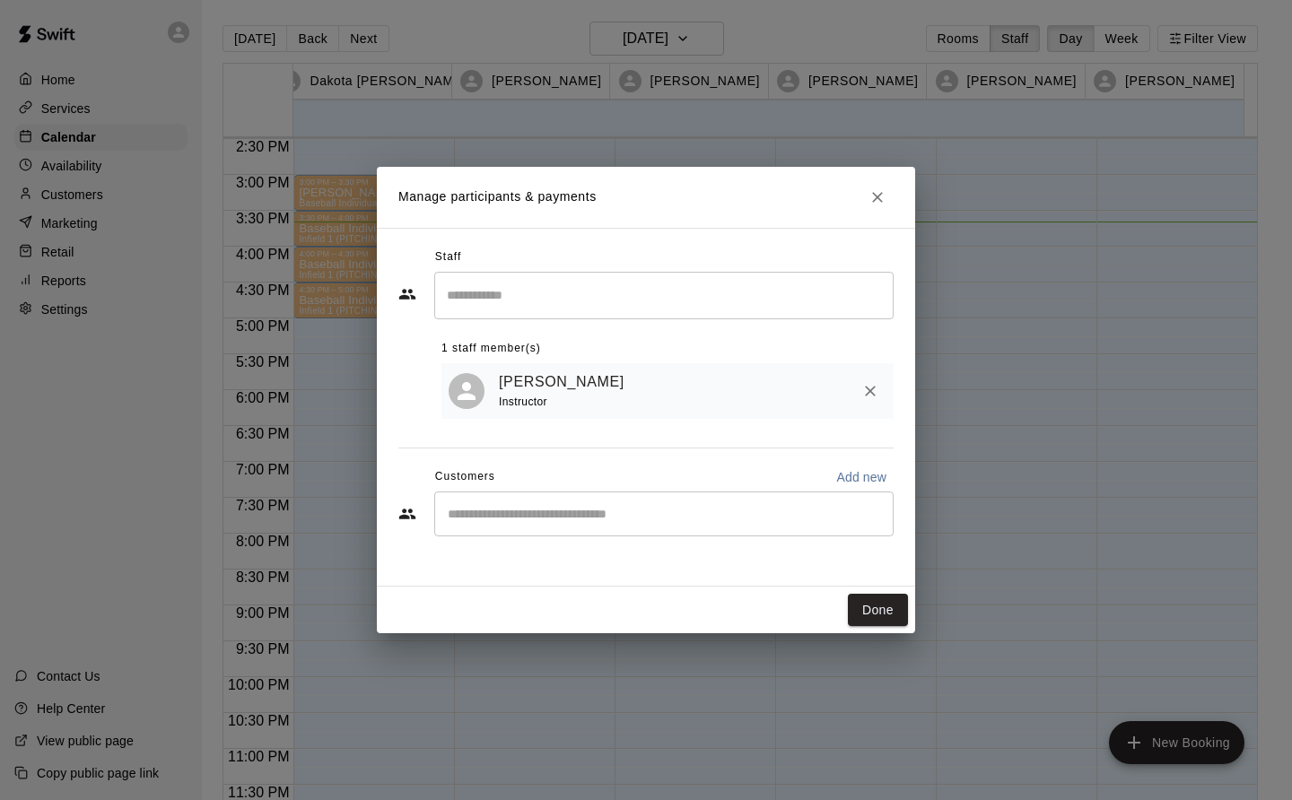
click at [885, 608] on button "Done" at bounding box center [878, 610] width 60 height 33
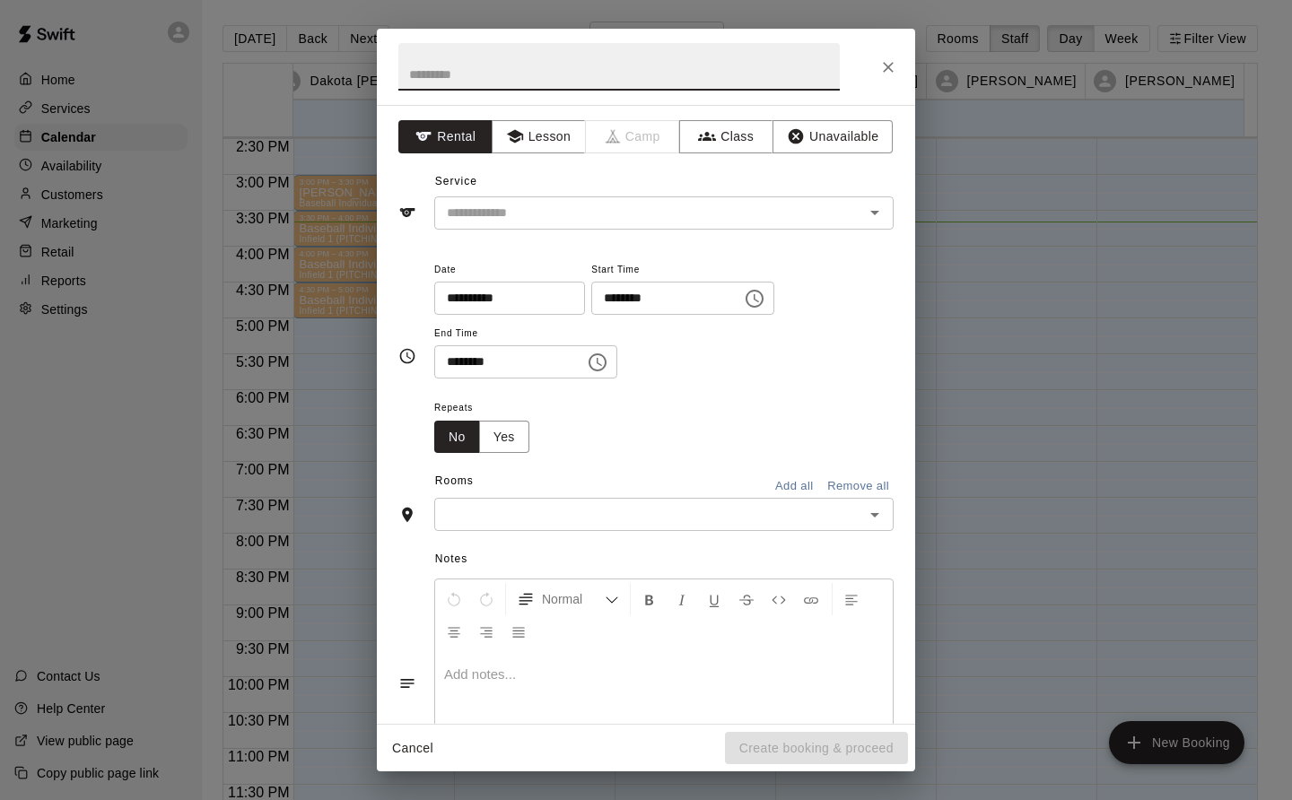
click at [544, 128] on button "Lesson" at bounding box center [539, 136] width 94 height 33
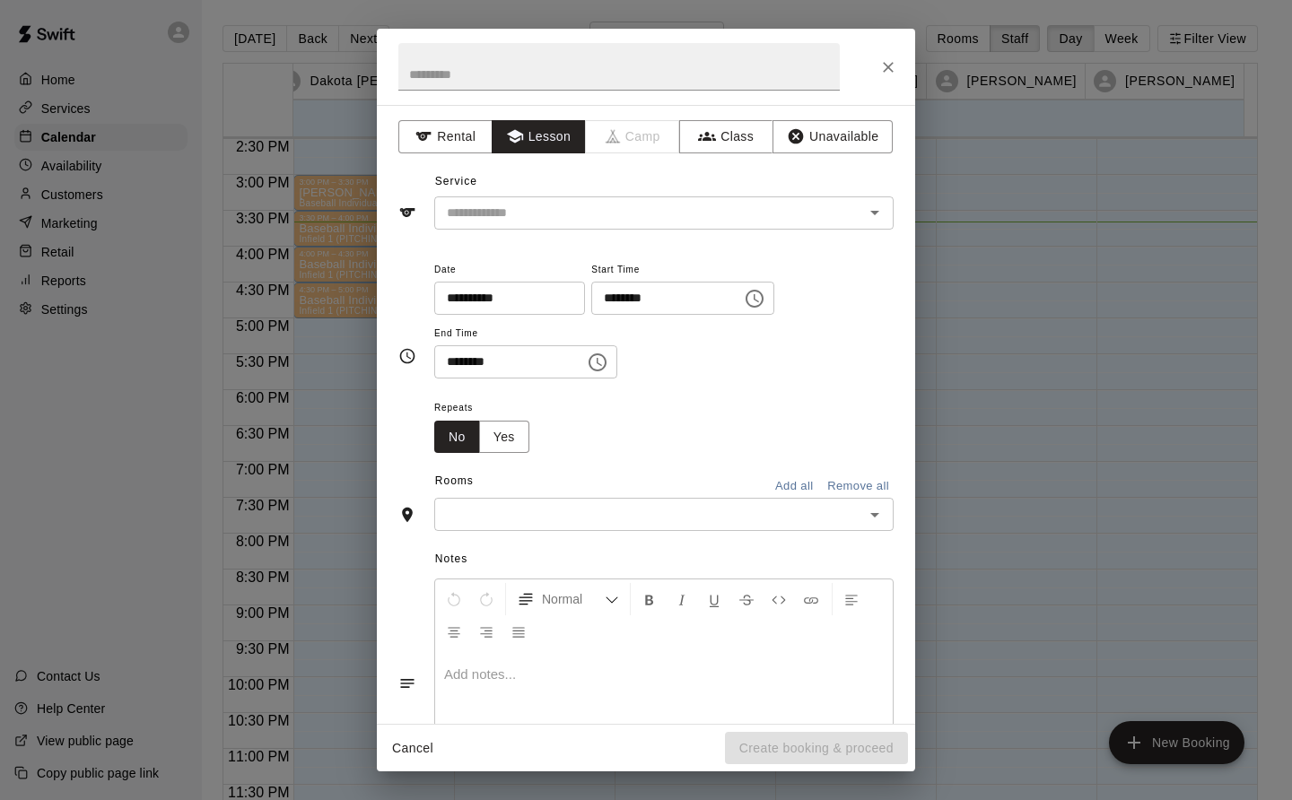
click at [557, 202] on input "text" at bounding box center [638, 213] width 396 height 22
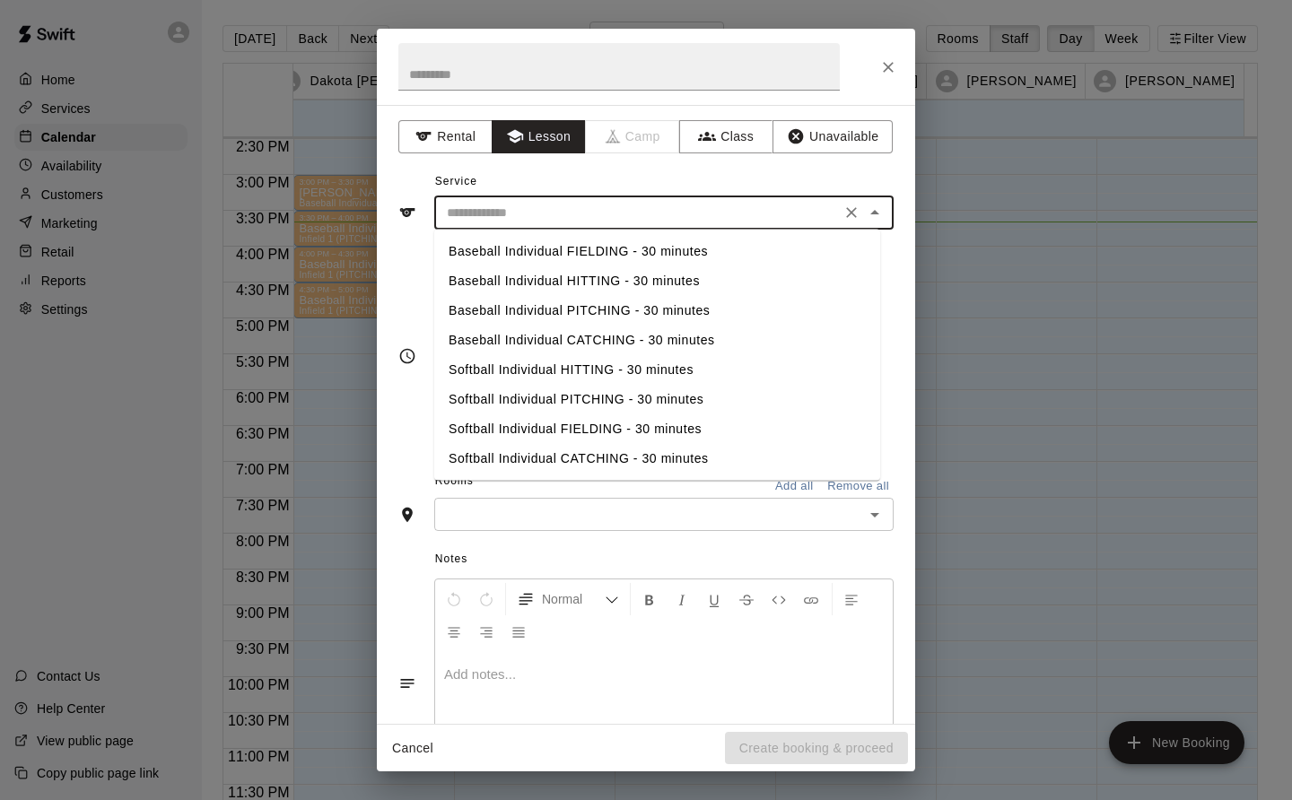
click at [635, 313] on li "Baseball Individual PITCHING - 30 minutes" at bounding box center [657, 311] width 446 height 30
type input "**********"
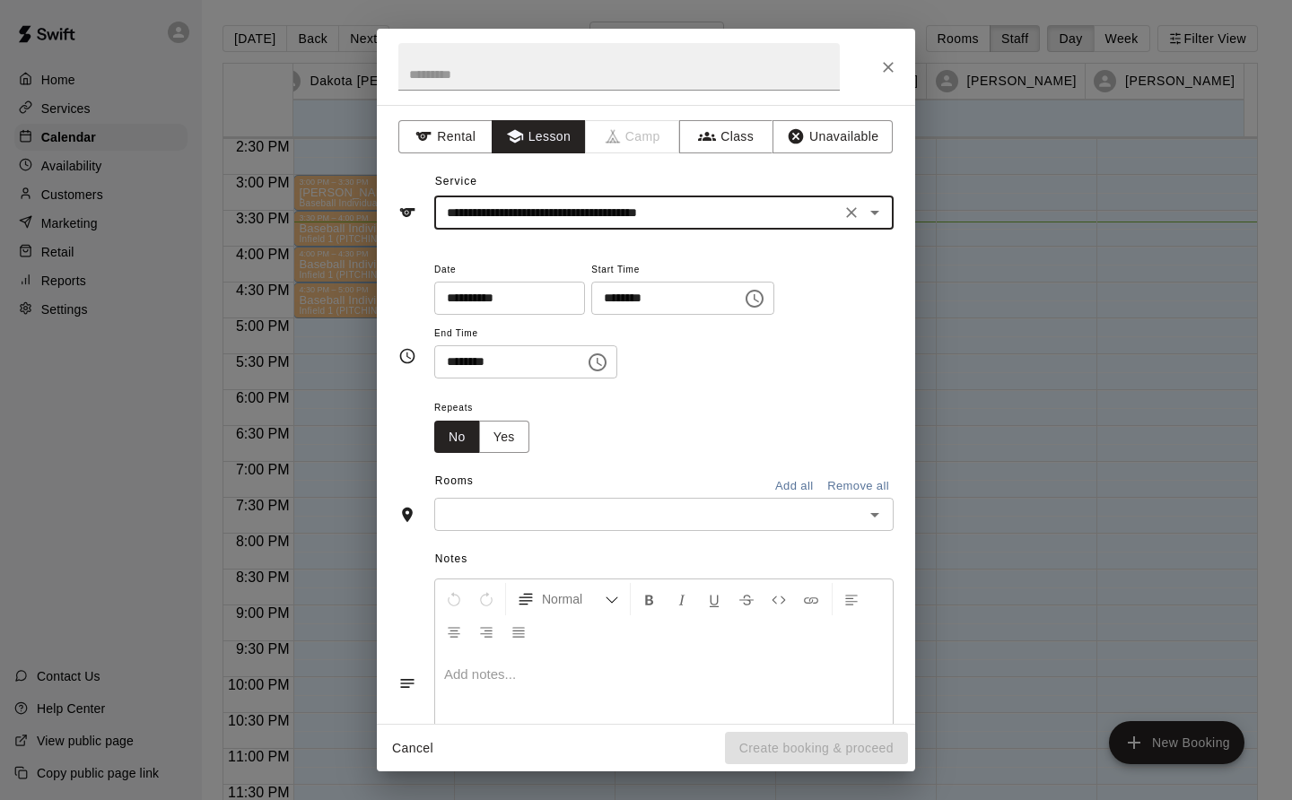
click at [718, 523] on input "text" at bounding box center [649, 514] width 419 height 22
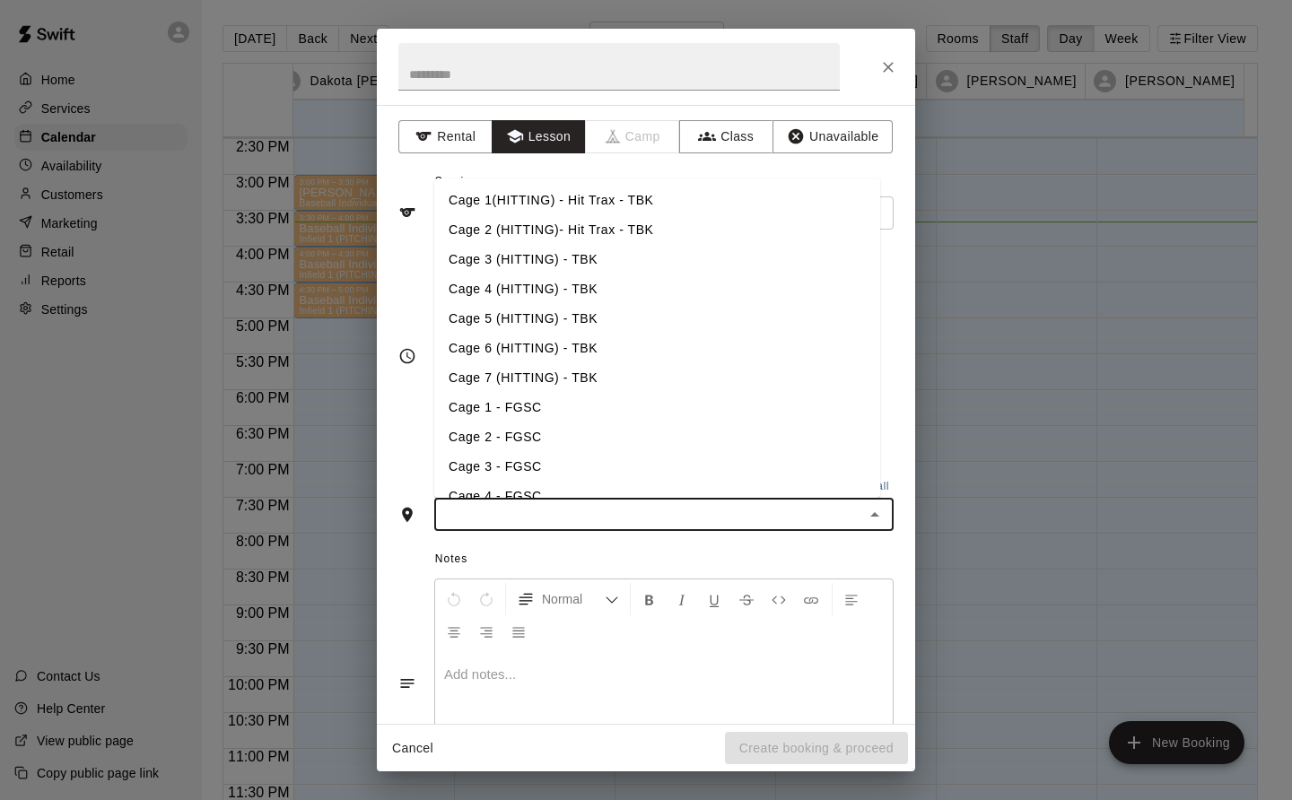
scroll to position [156, 0]
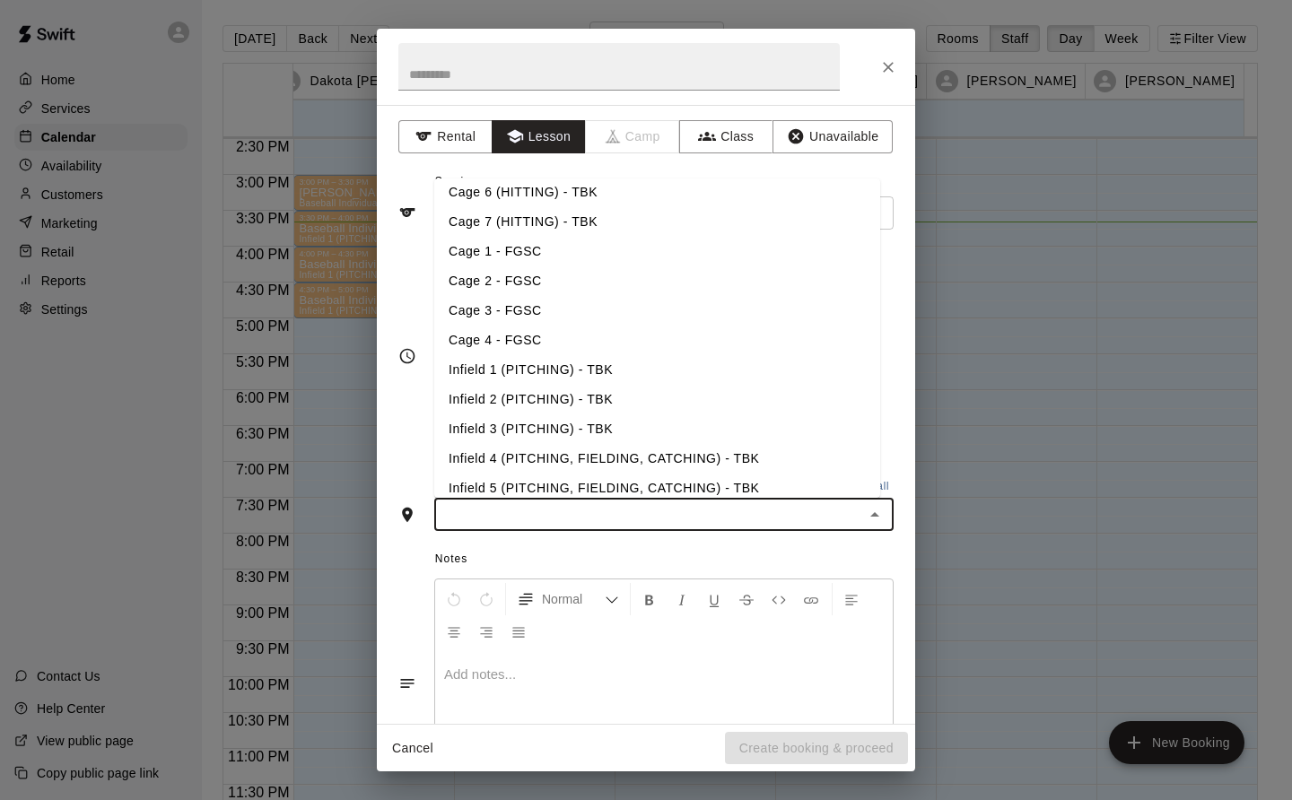
click at [582, 392] on li "Infield 2 (PITCHING) - TBK" at bounding box center [657, 400] width 446 height 30
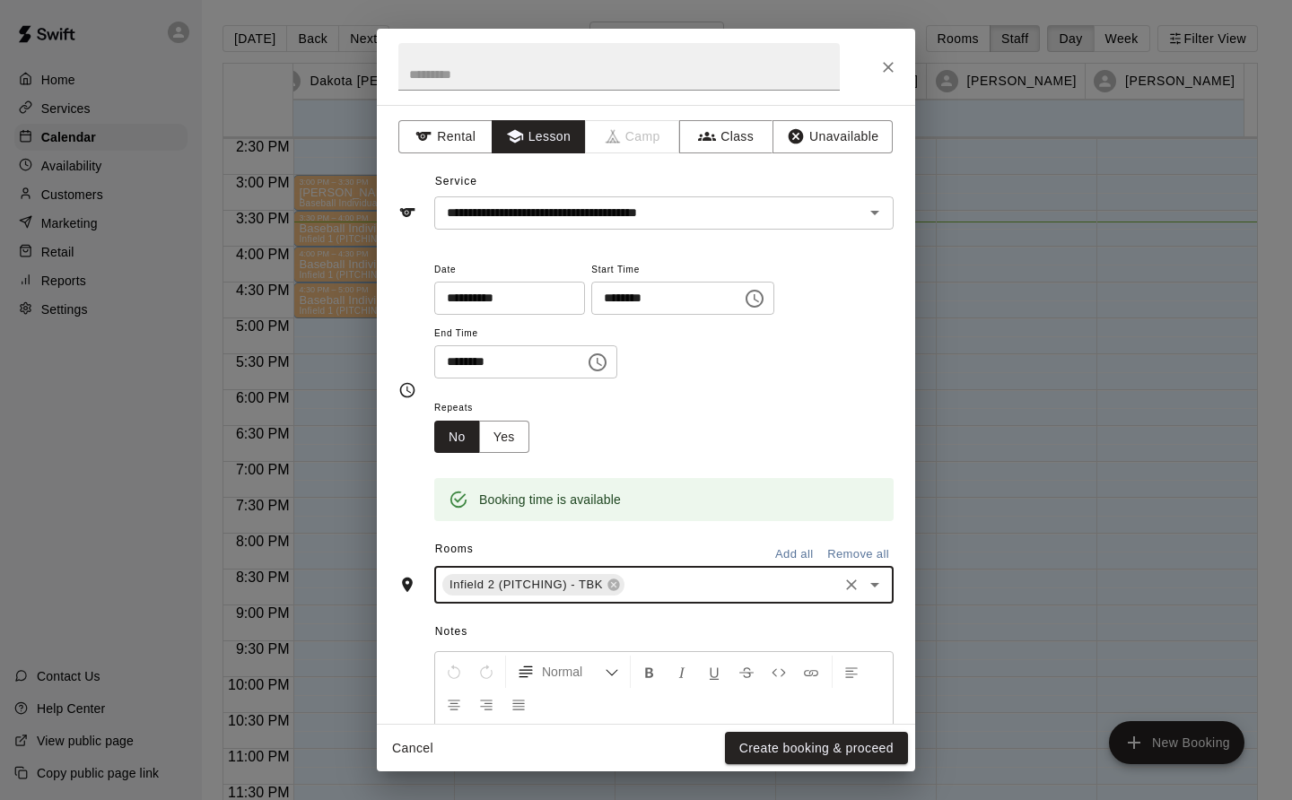
click at [866, 735] on button "Create booking & proceed" at bounding box center [816, 748] width 183 height 33
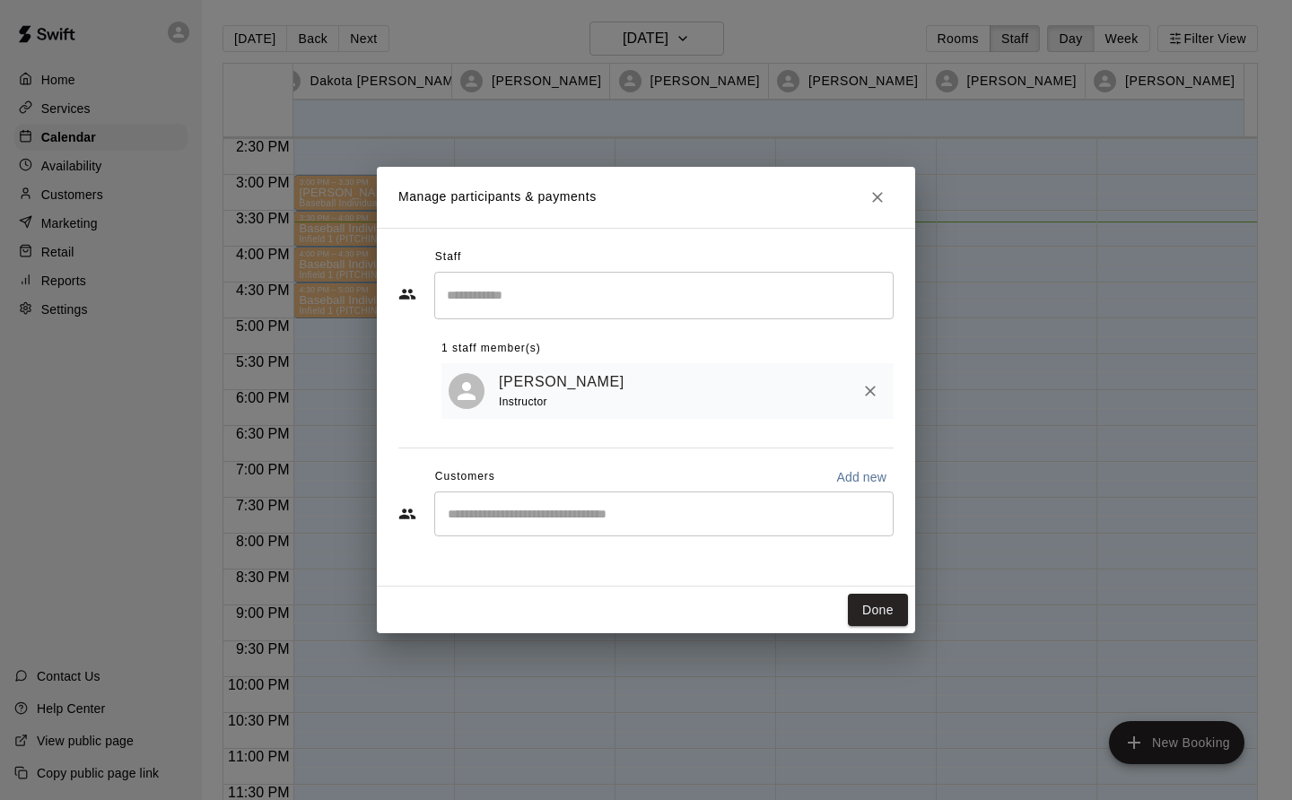
click at [891, 616] on button "Done" at bounding box center [878, 610] width 60 height 33
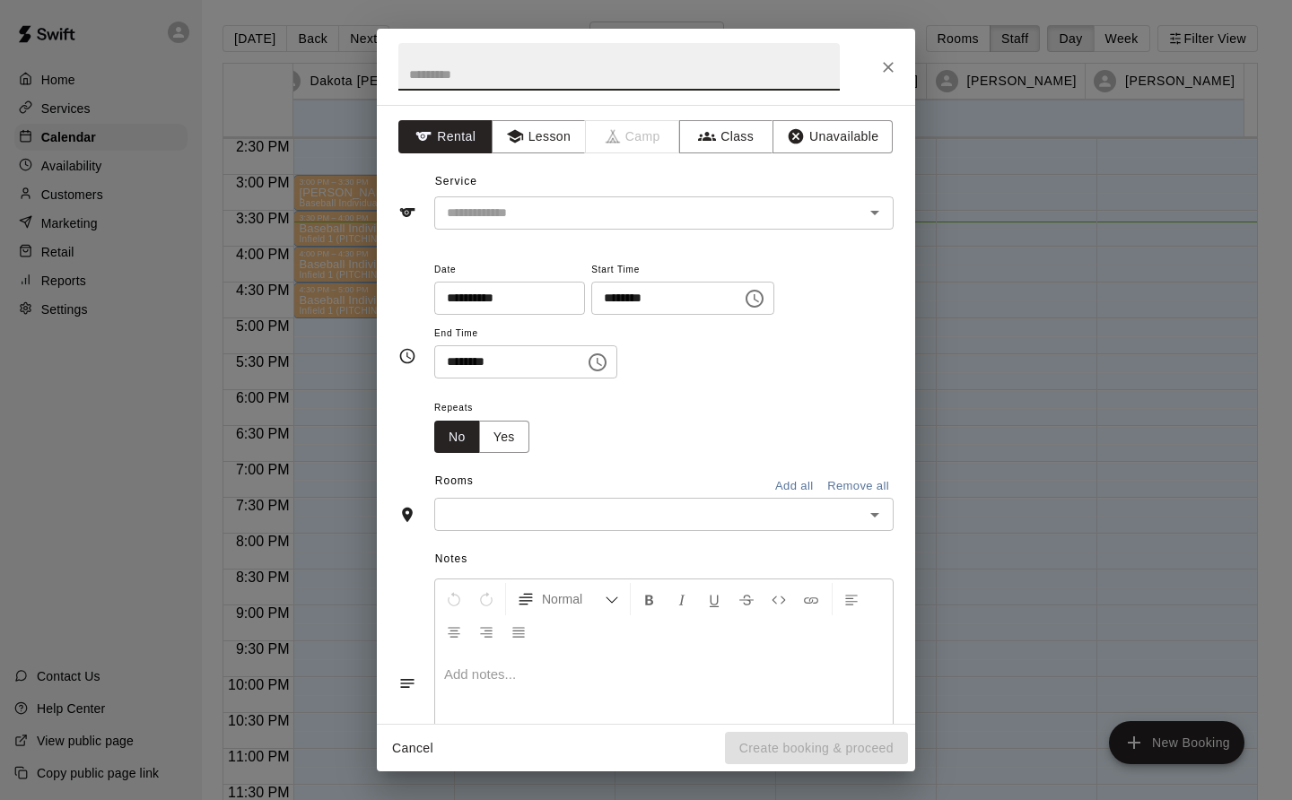
click at [544, 123] on button "Lesson" at bounding box center [539, 136] width 94 height 33
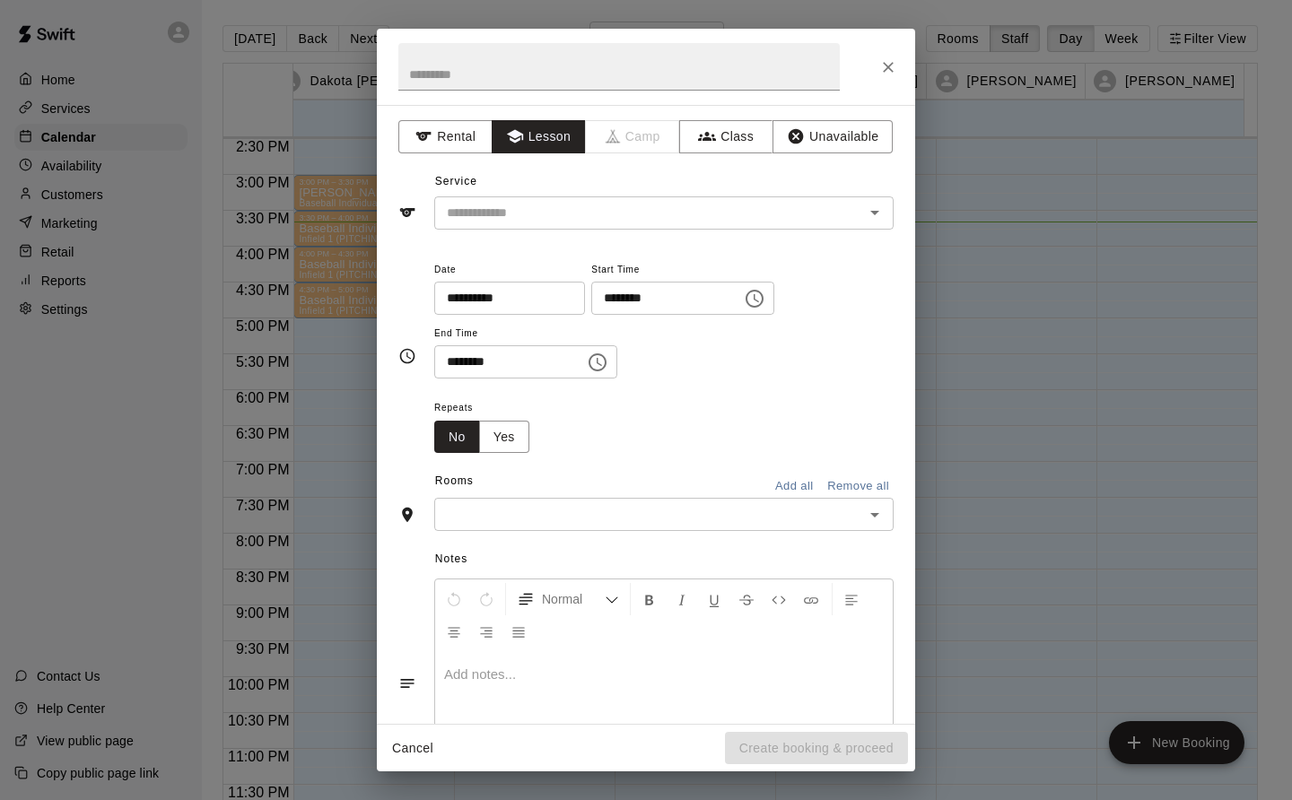
click at [535, 212] on input "text" at bounding box center [638, 213] width 396 height 22
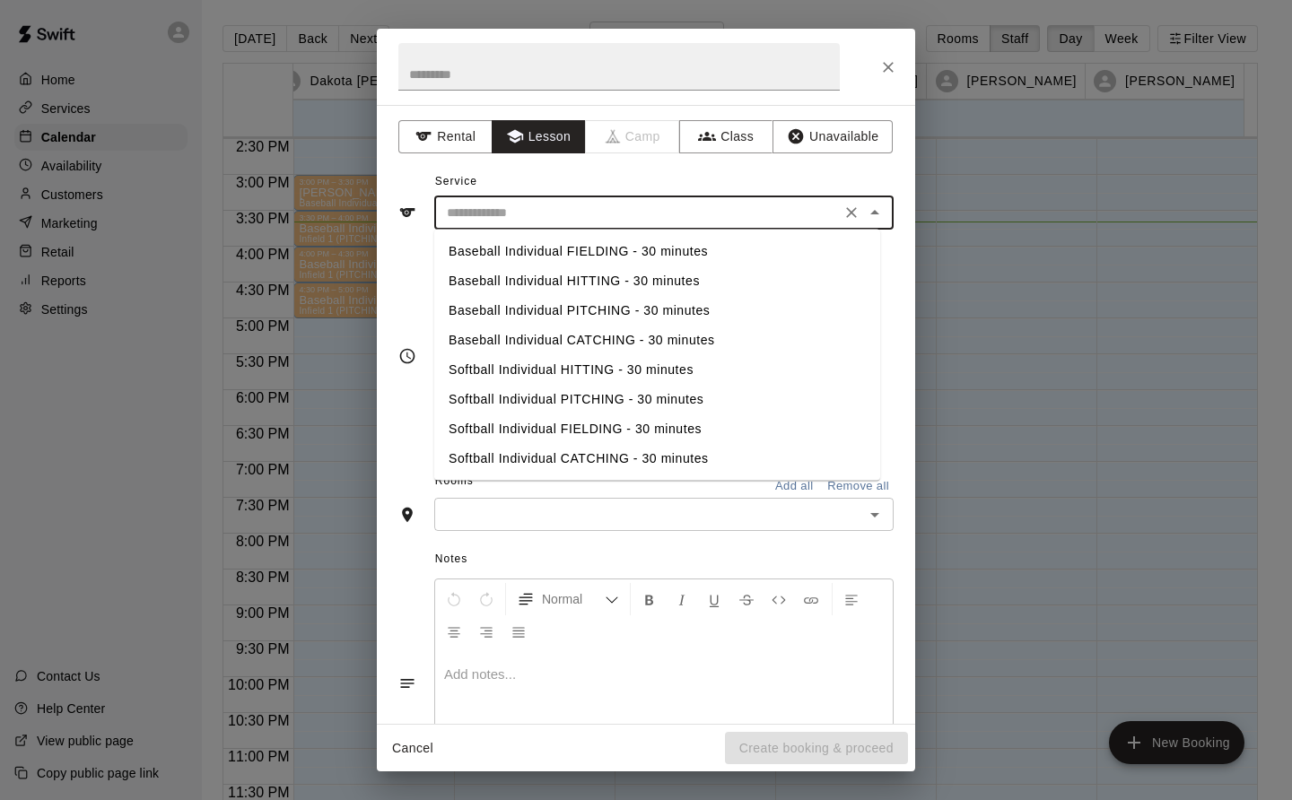
click at [616, 308] on li "Baseball Individual PITCHING - 30 minutes" at bounding box center [657, 311] width 446 height 30
type input "**********"
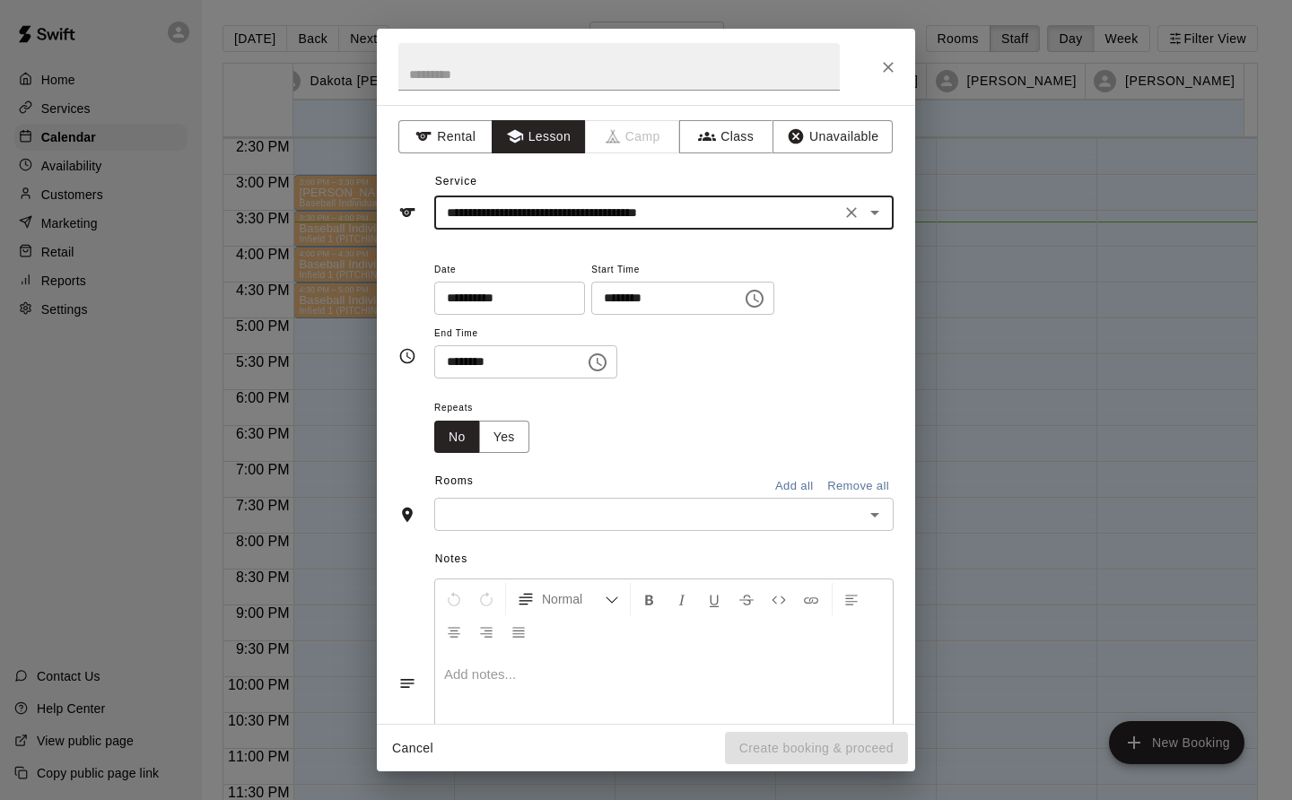
click at [616, 520] on input "text" at bounding box center [649, 514] width 419 height 22
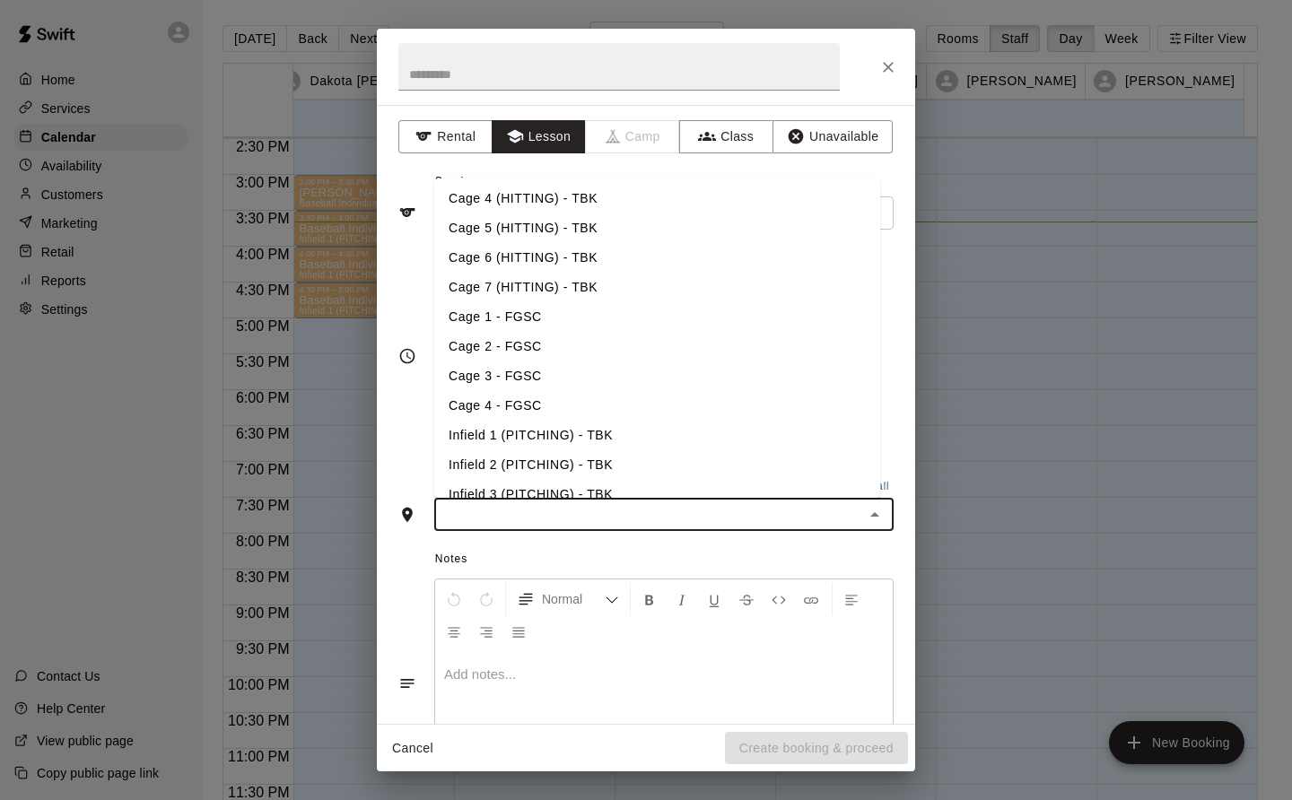
scroll to position [102, 0]
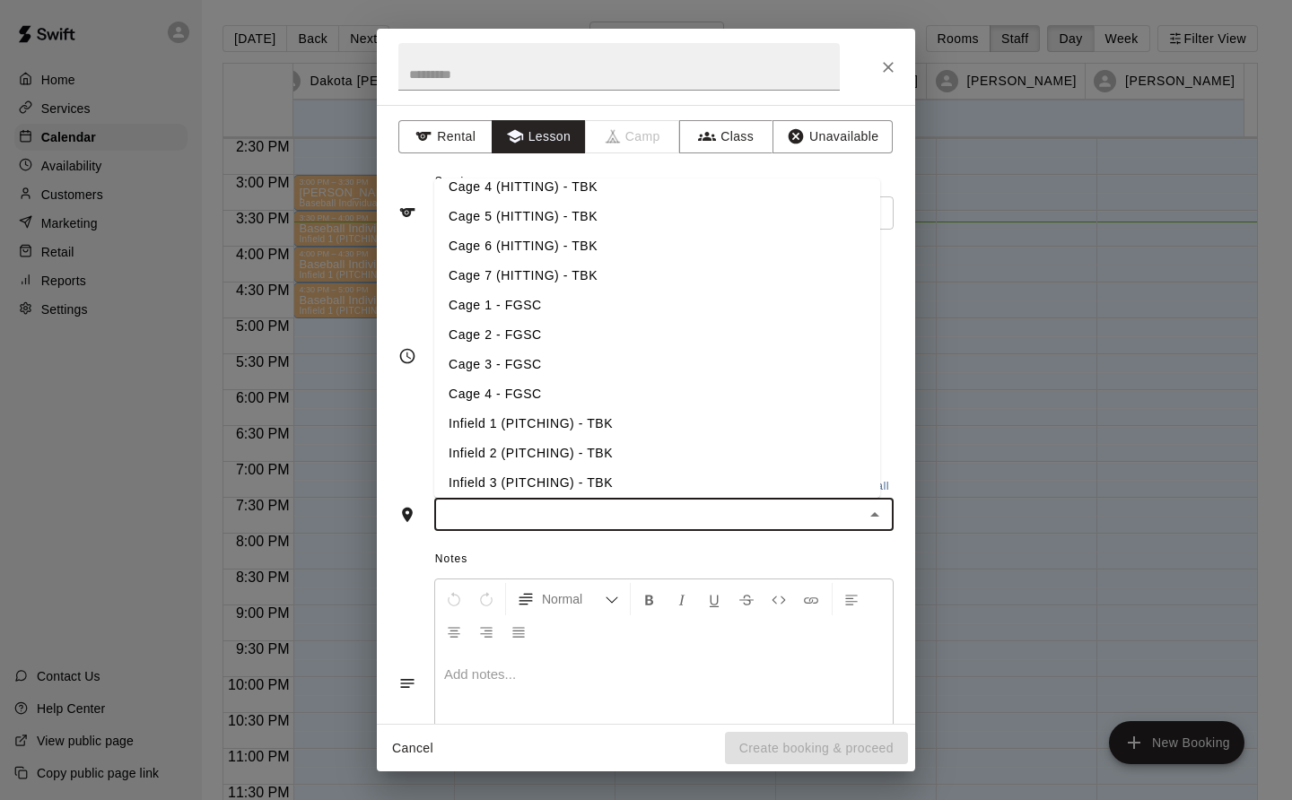
click at [593, 423] on li "Infield 1 (PITCHING) - TBK" at bounding box center [657, 424] width 446 height 30
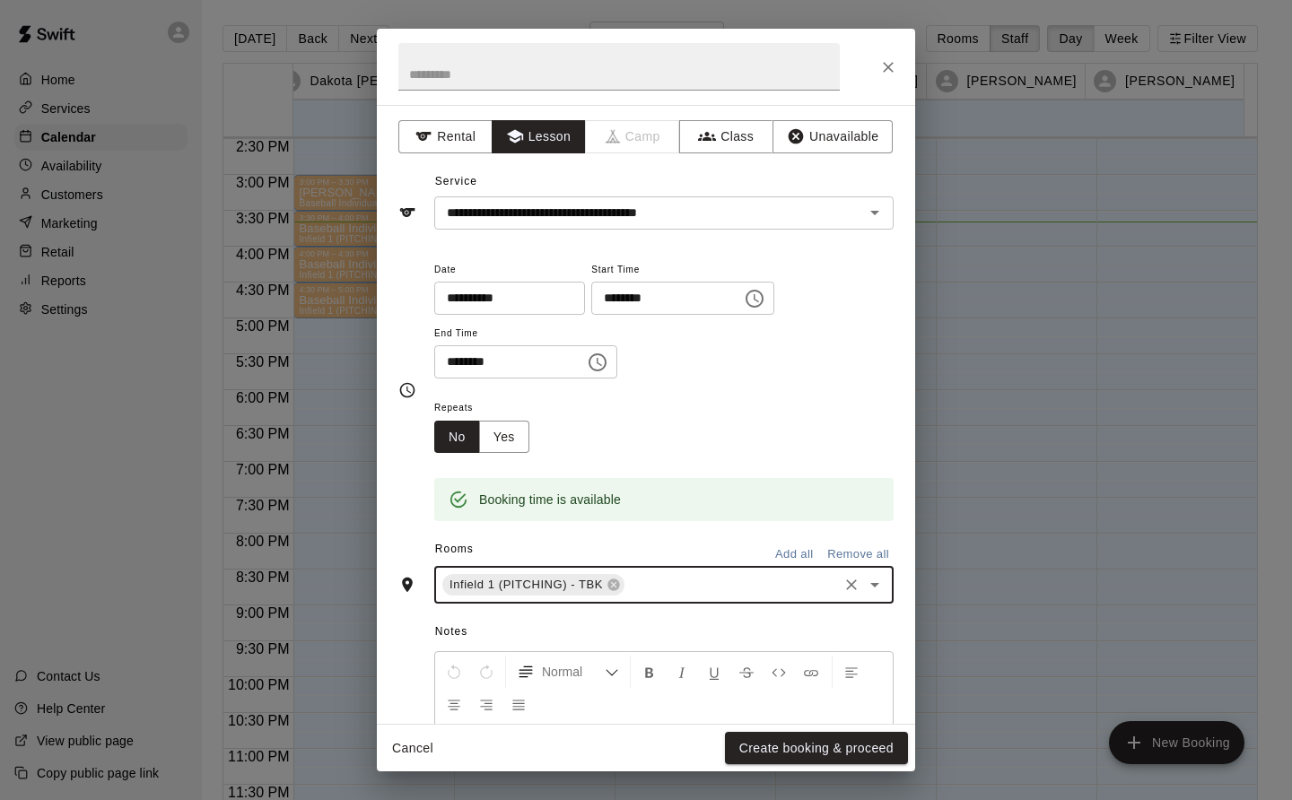
click at [873, 754] on button "Create booking & proceed" at bounding box center [816, 748] width 183 height 33
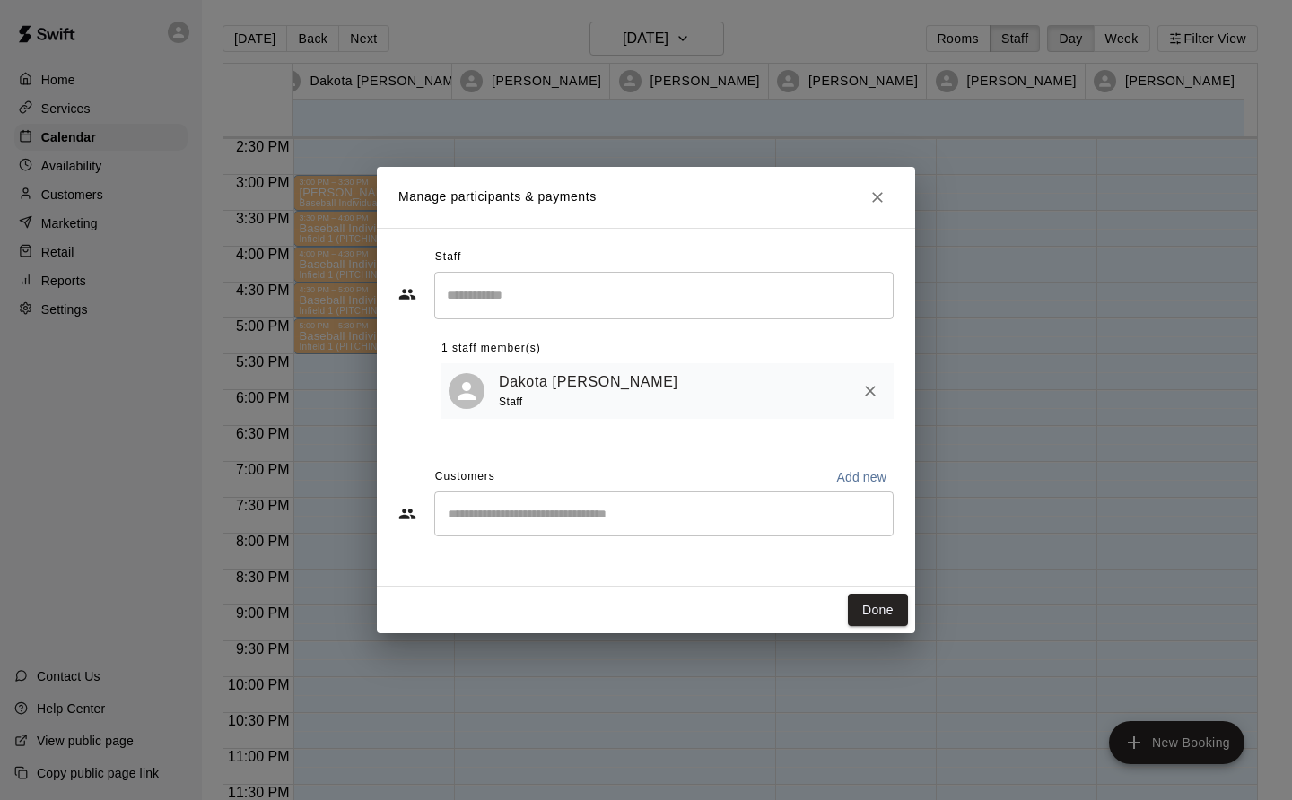
click at [888, 616] on button "Done" at bounding box center [878, 610] width 60 height 33
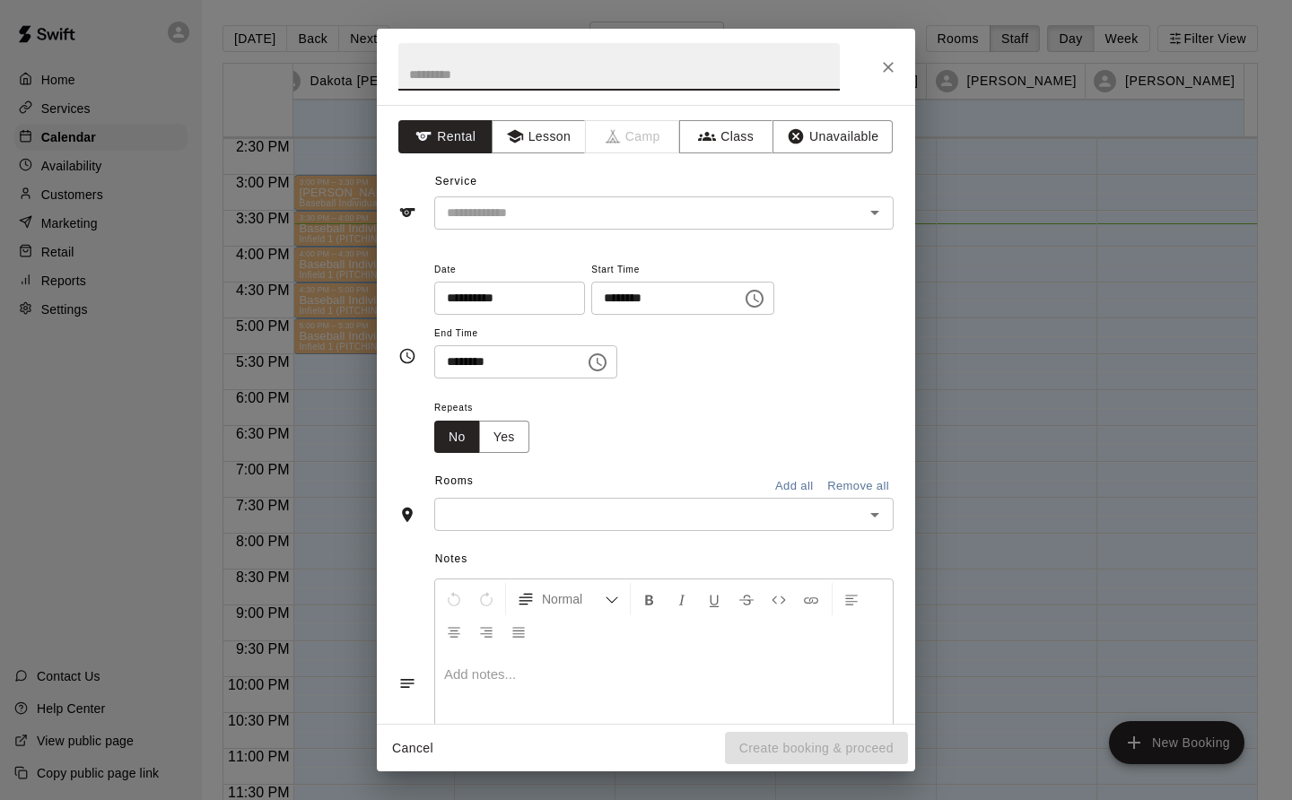
click at [895, 60] on icon "Close" at bounding box center [888, 67] width 18 height 18
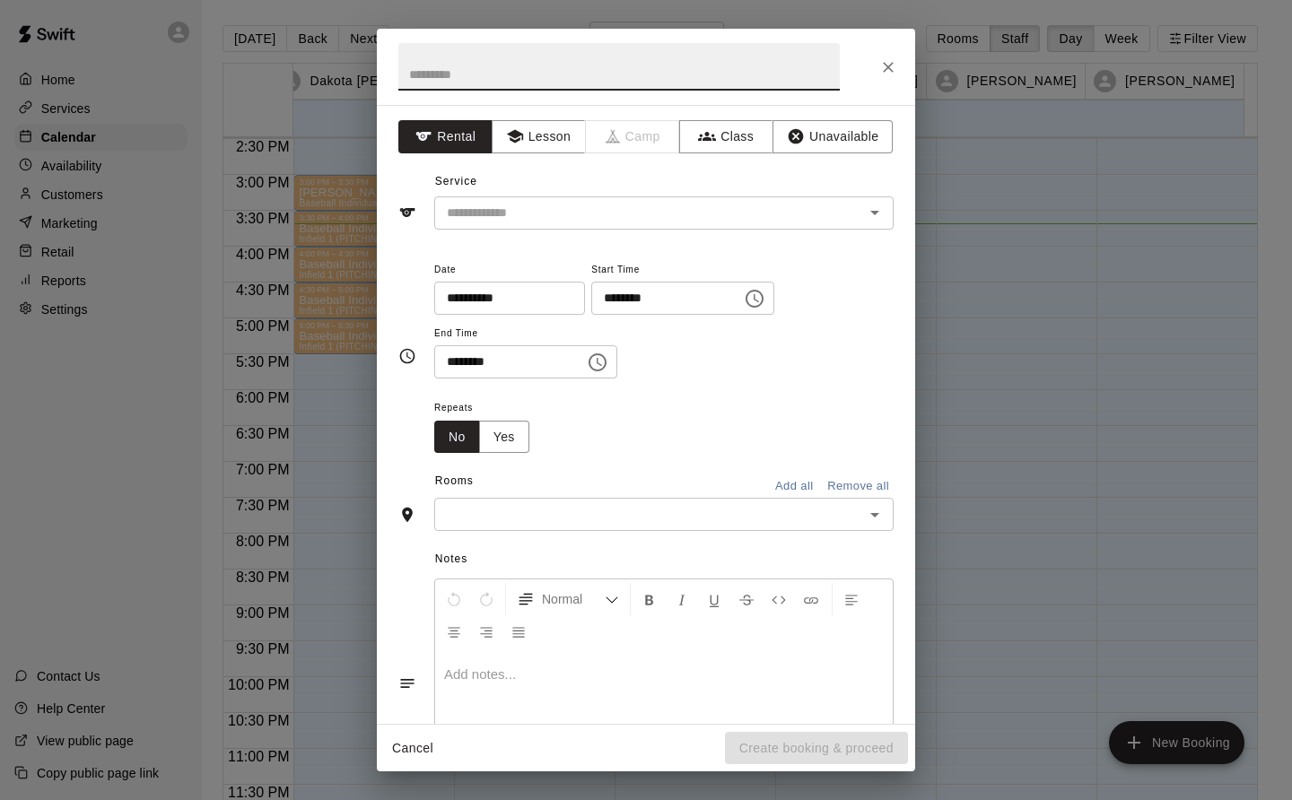
click at [545, 119] on div "**********" at bounding box center [646, 414] width 538 height 619
click at [545, 135] on button "Lesson" at bounding box center [539, 136] width 94 height 33
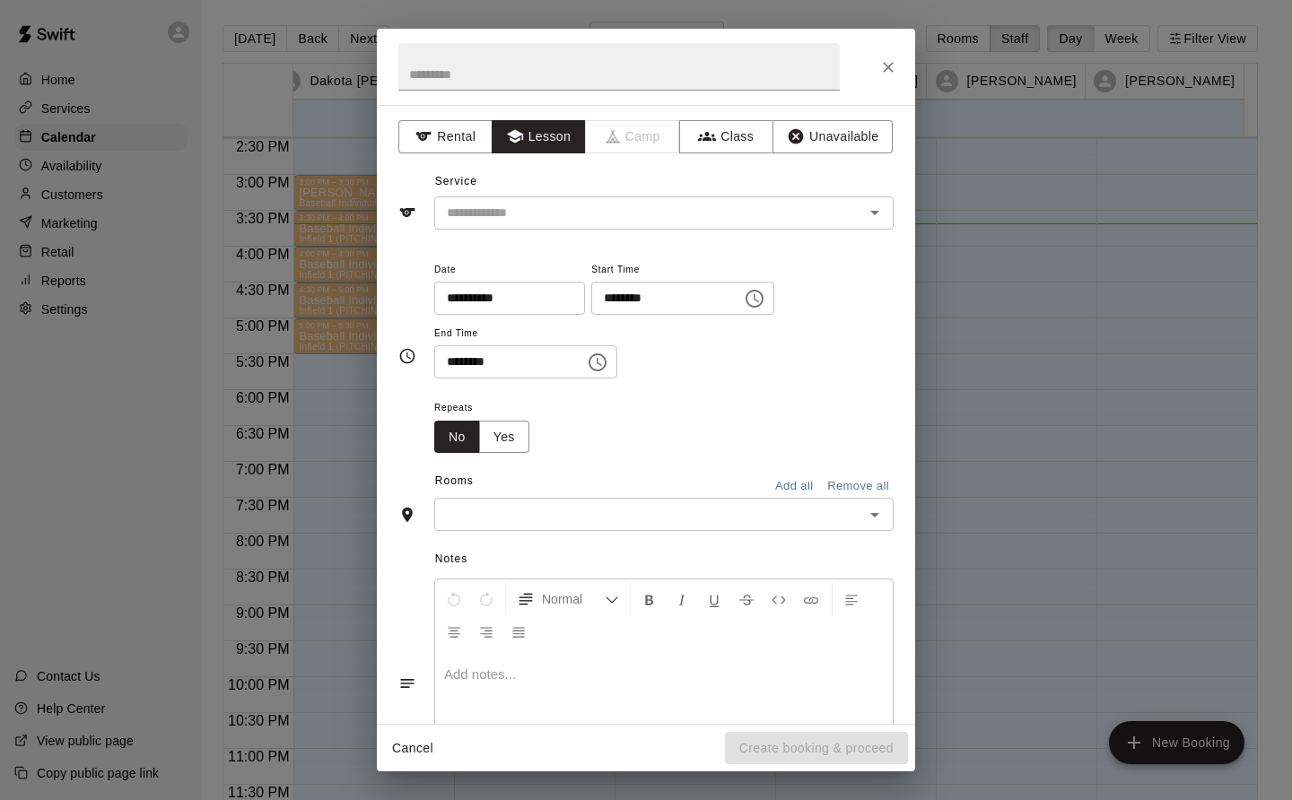
click at [569, 215] on input "text" at bounding box center [638, 213] width 396 height 22
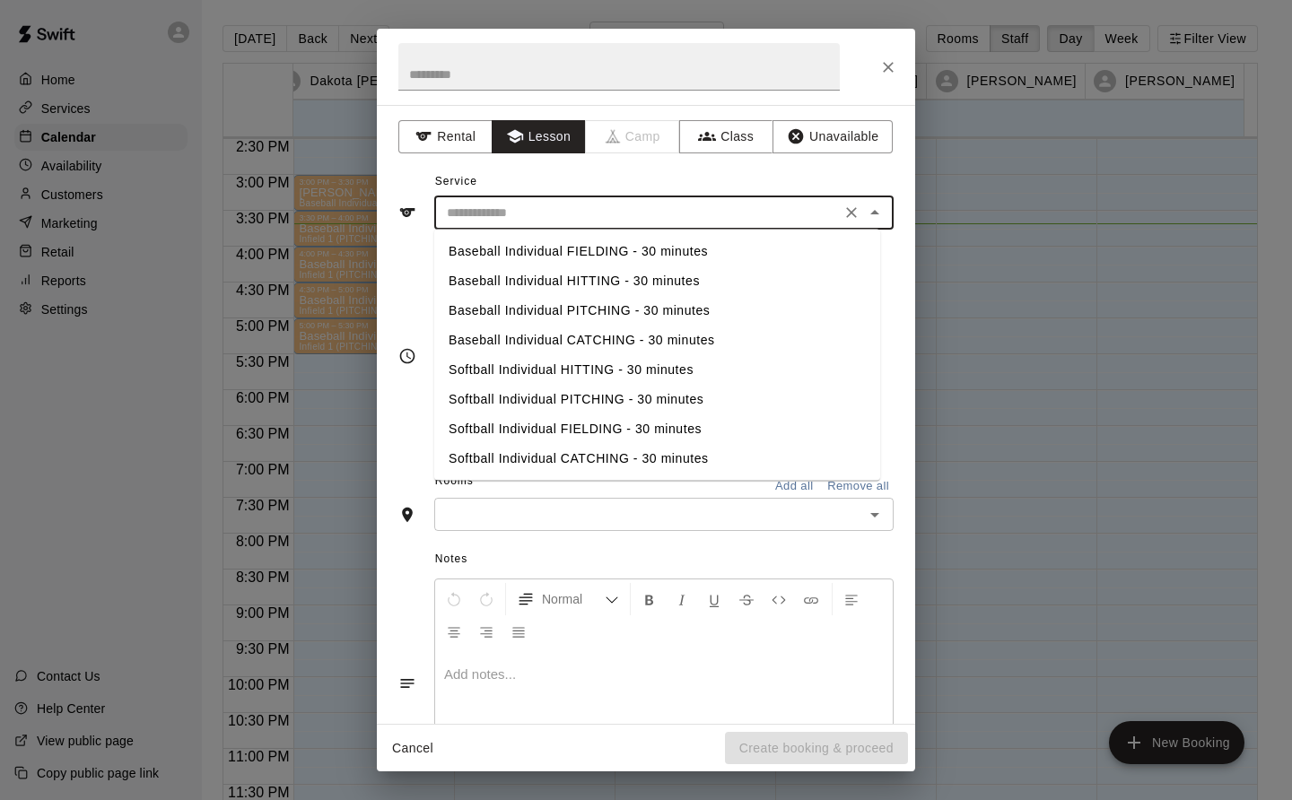
click at [665, 279] on li "Baseball Individual HITTING - 30 minutes" at bounding box center [657, 281] width 446 height 30
type input "**********"
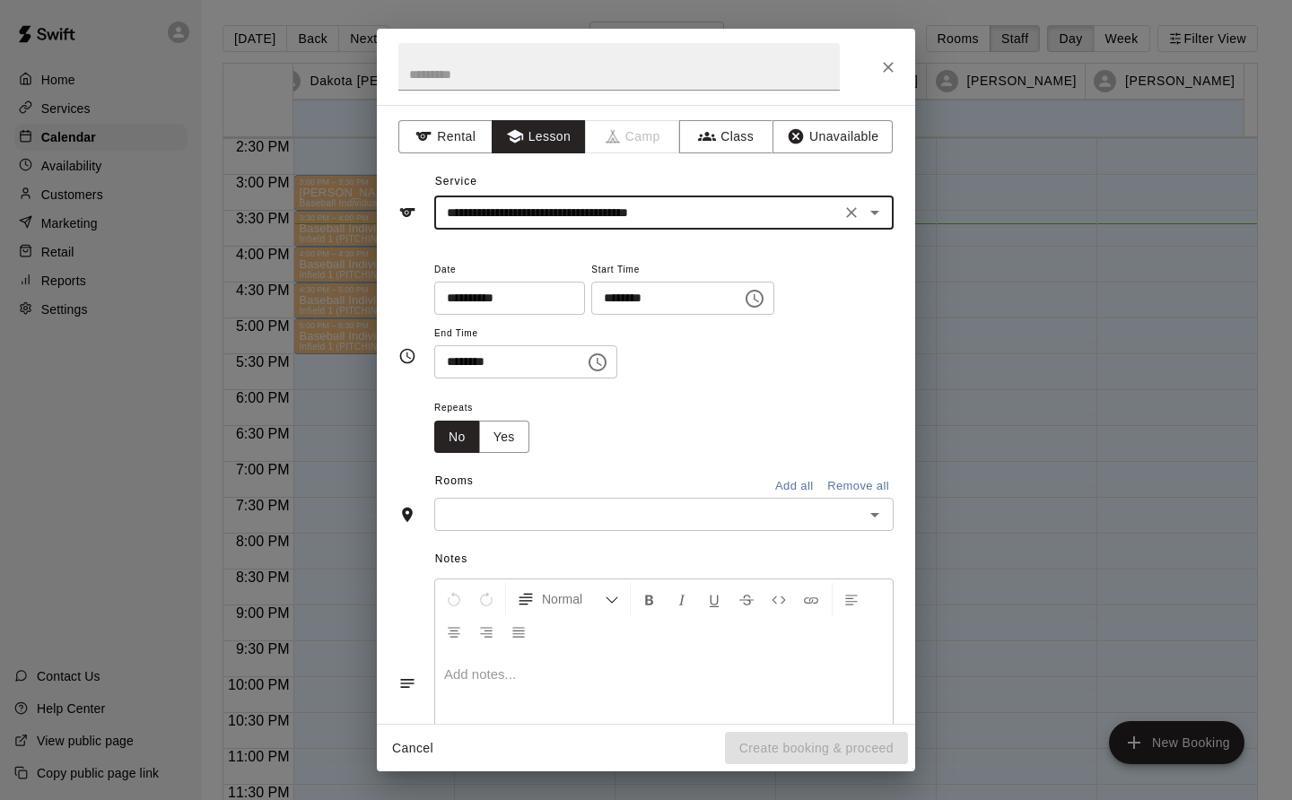
click at [519, 511] on input "text" at bounding box center [649, 514] width 419 height 22
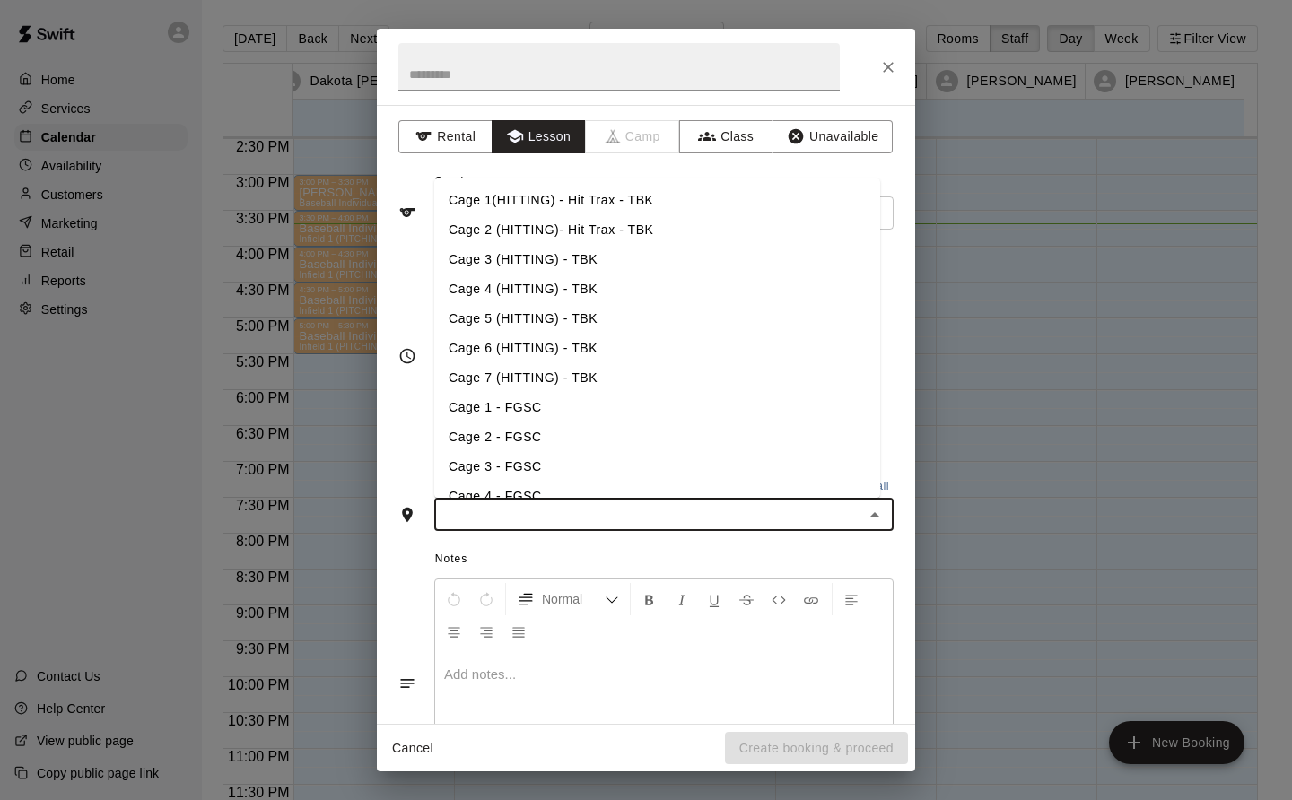
click at [539, 287] on li "Cage 4 (HITTING) - TBK" at bounding box center [657, 290] width 446 height 30
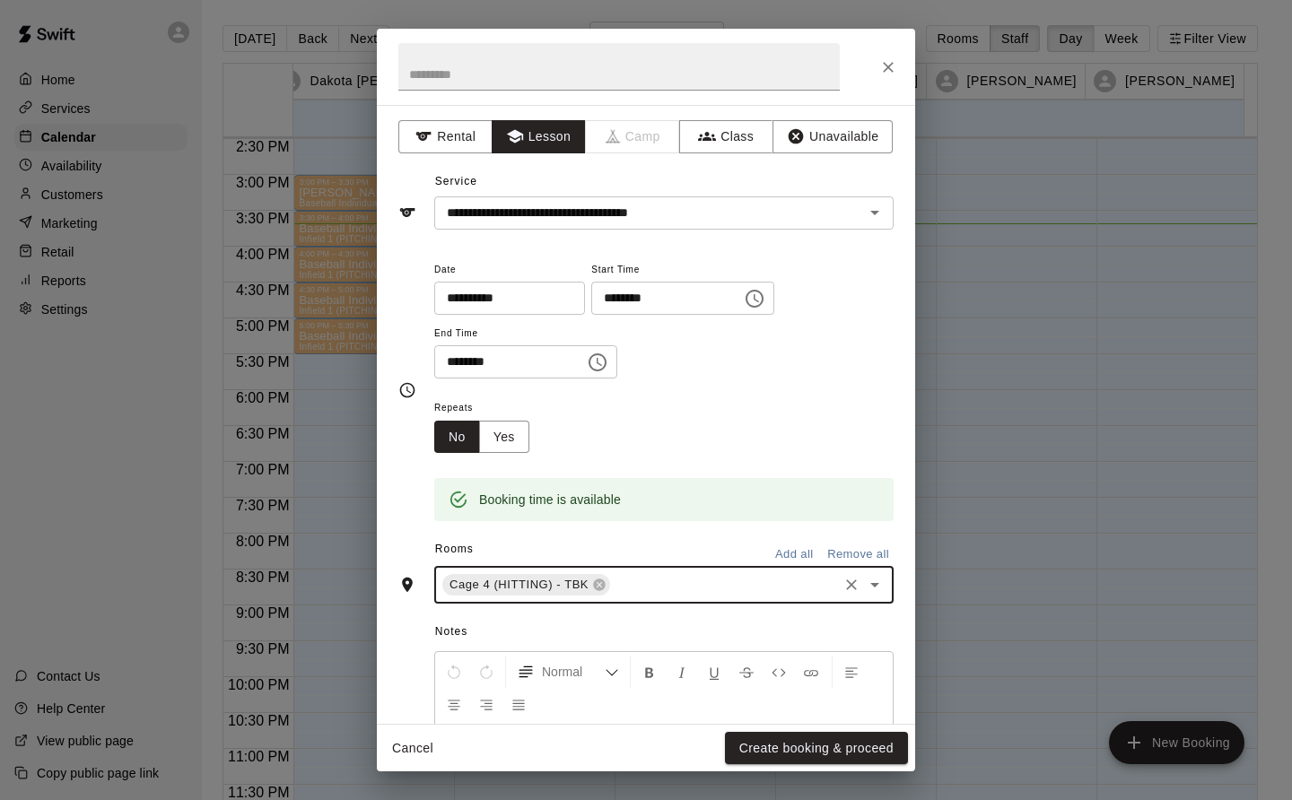
click at [850, 754] on button "Create booking & proceed" at bounding box center [816, 748] width 183 height 33
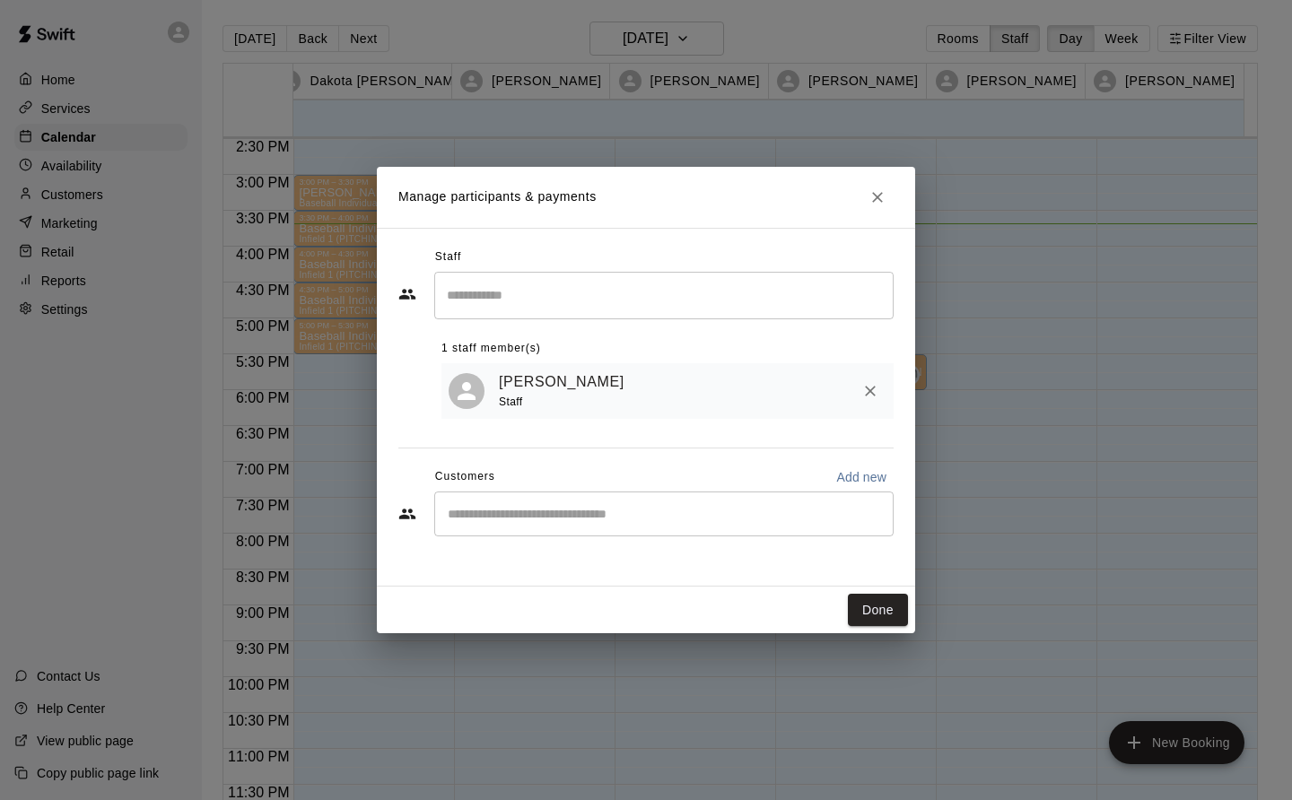
click at [471, 514] on input "Start typing to search customers..." at bounding box center [663, 514] width 443 height 18
type input "*****"
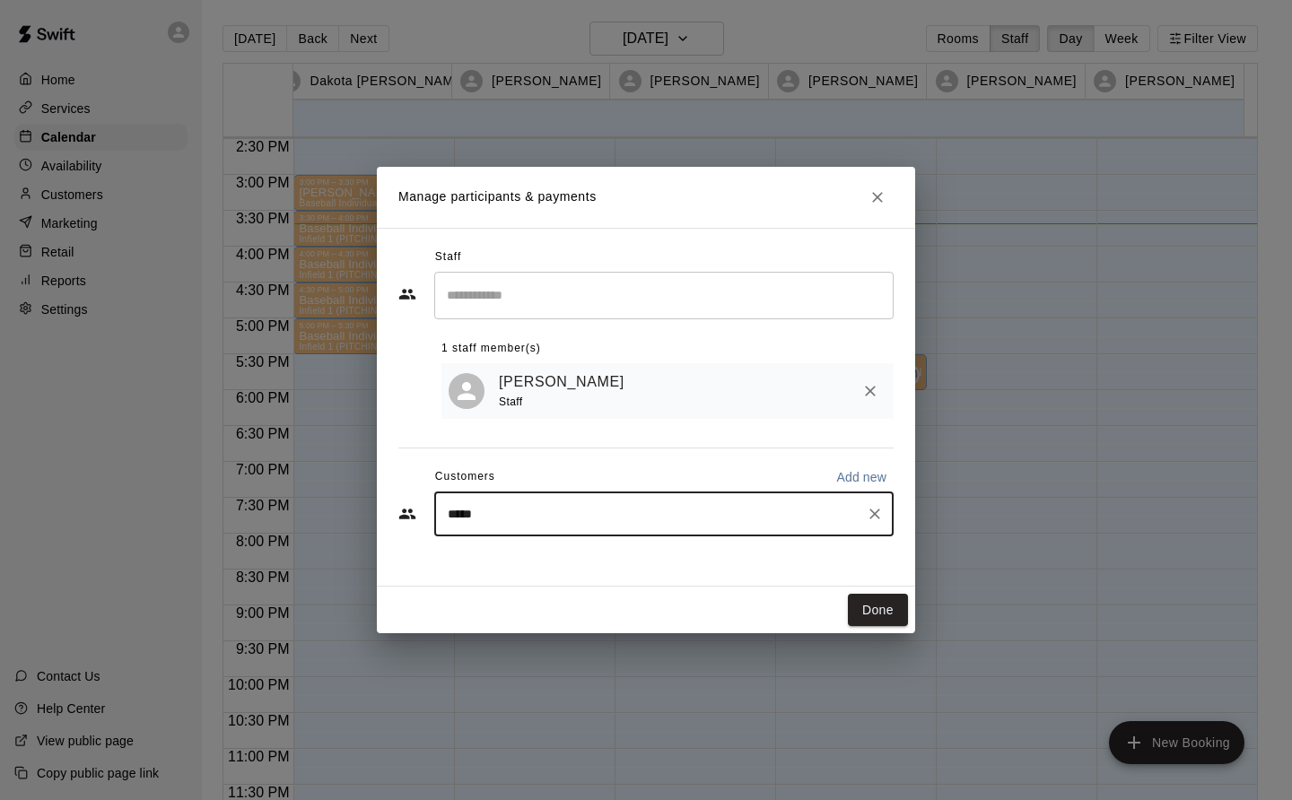
click at [878, 516] on icon "Clear" at bounding box center [875, 514] width 18 height 18
click at [889, 600] on button "Done" at bounding box center [878, 610] width 60 height 33
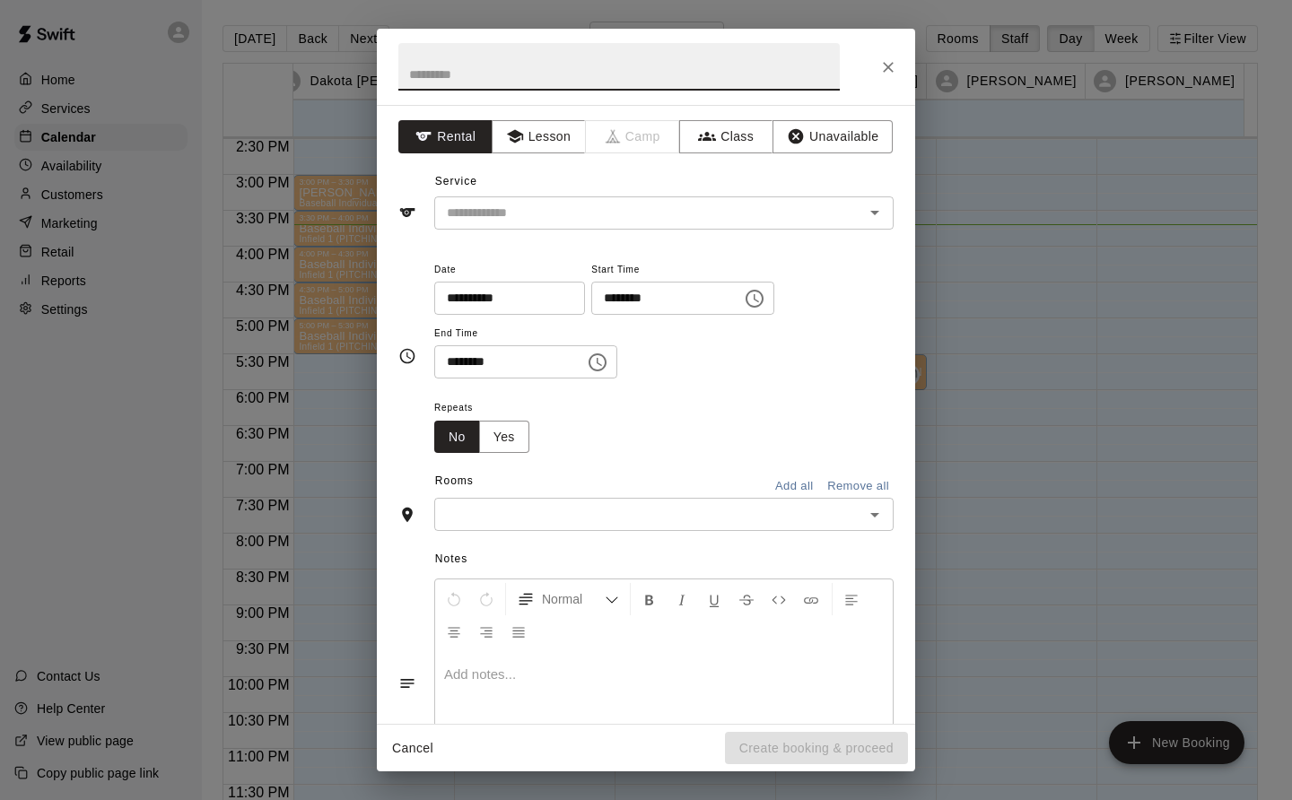
click at [557, 125] on button "Lesson" at bounding box center [539, 136] width 94 height 33
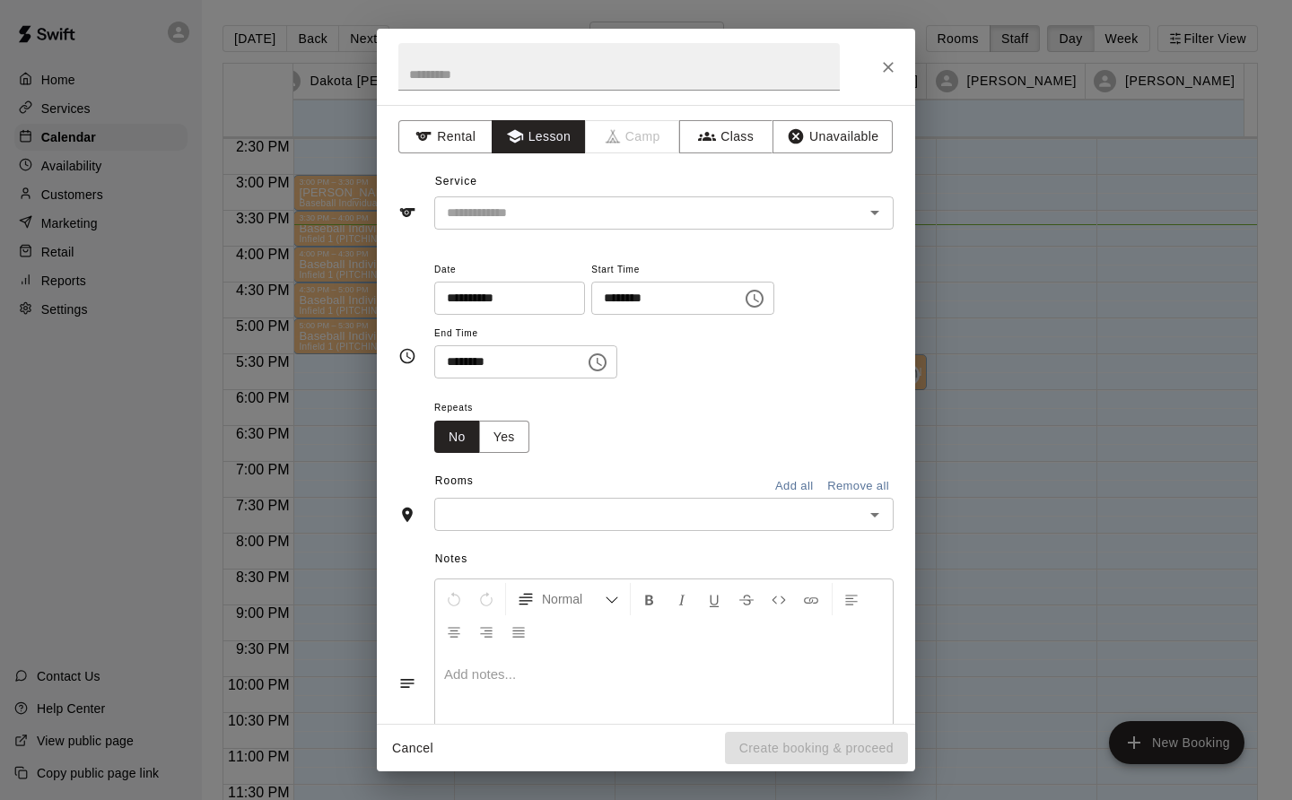
click at [552, 202] on input "text" at bounding box center [638, 213] width 396 height 22
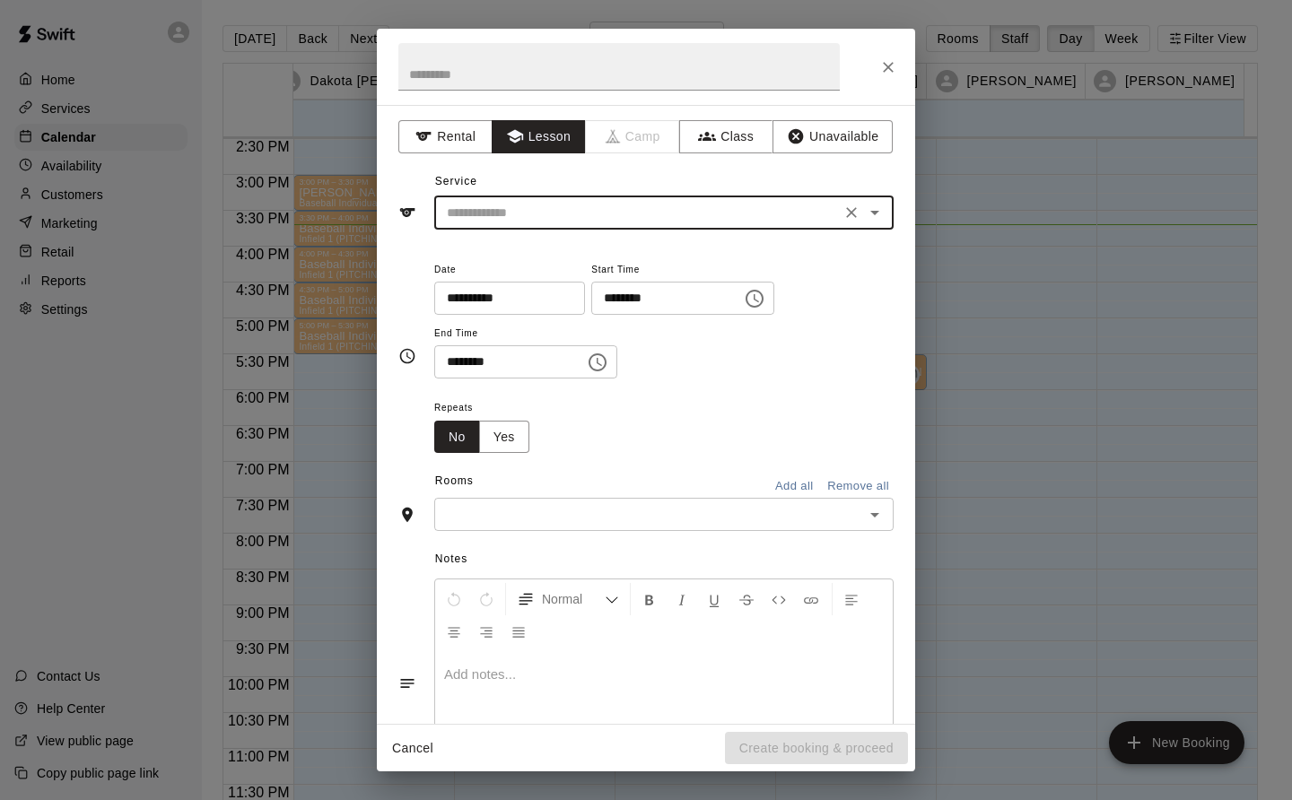
click at [496, 510] on input "text" at bounding box center [649, 514] width 419 height 22
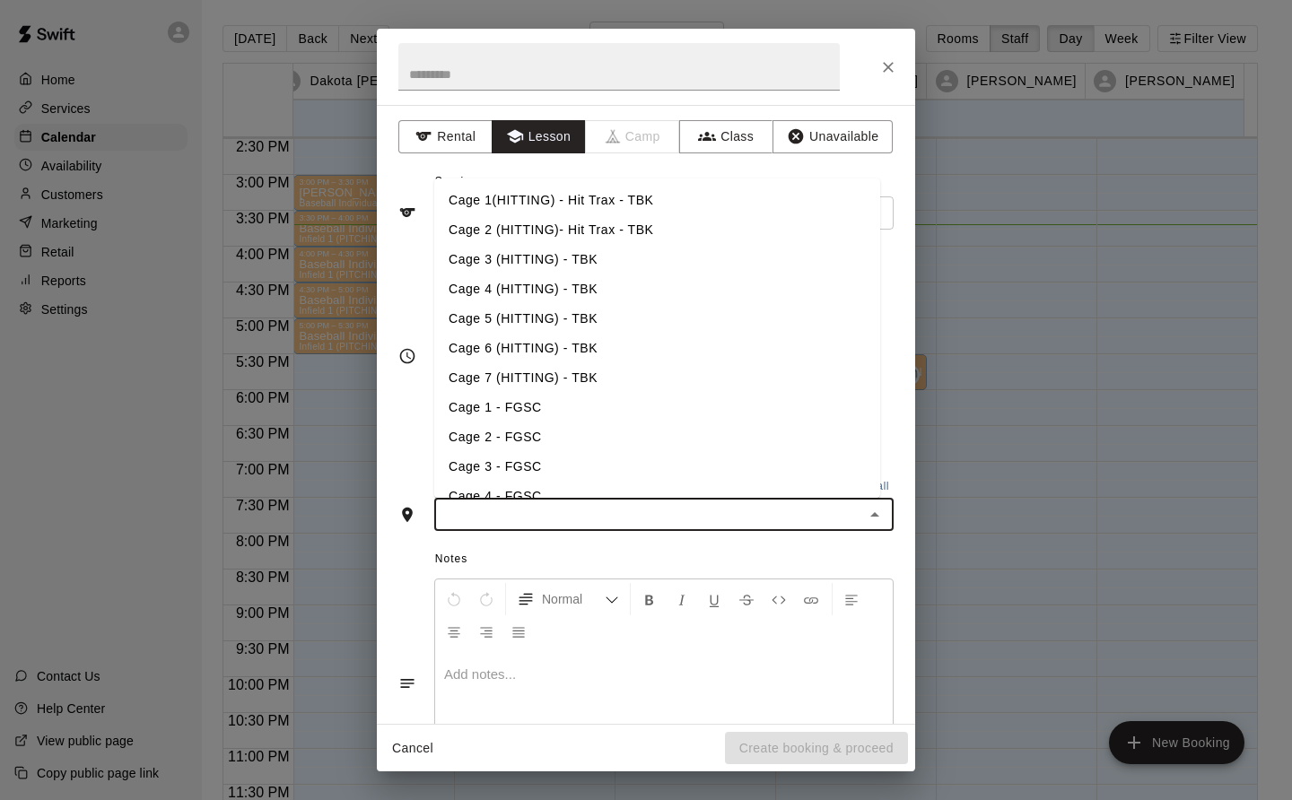
click at [526, 293] on li "Cage 4 (HITTING) - TBK" at bounding box center [657, 290] width 446 height 30
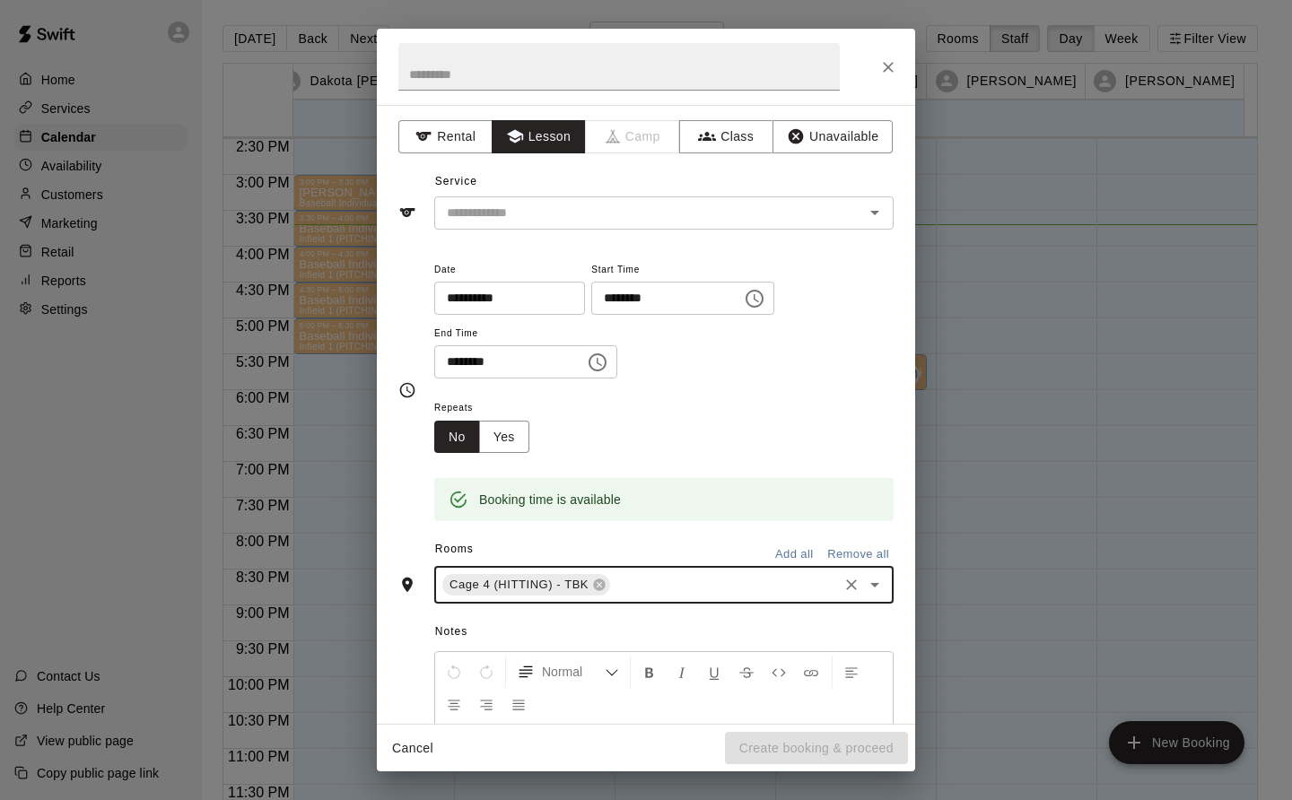
click at [846, 755] on div "Cancel Create booking & proceed" at bounding box center [646, 749] width 538 height 48
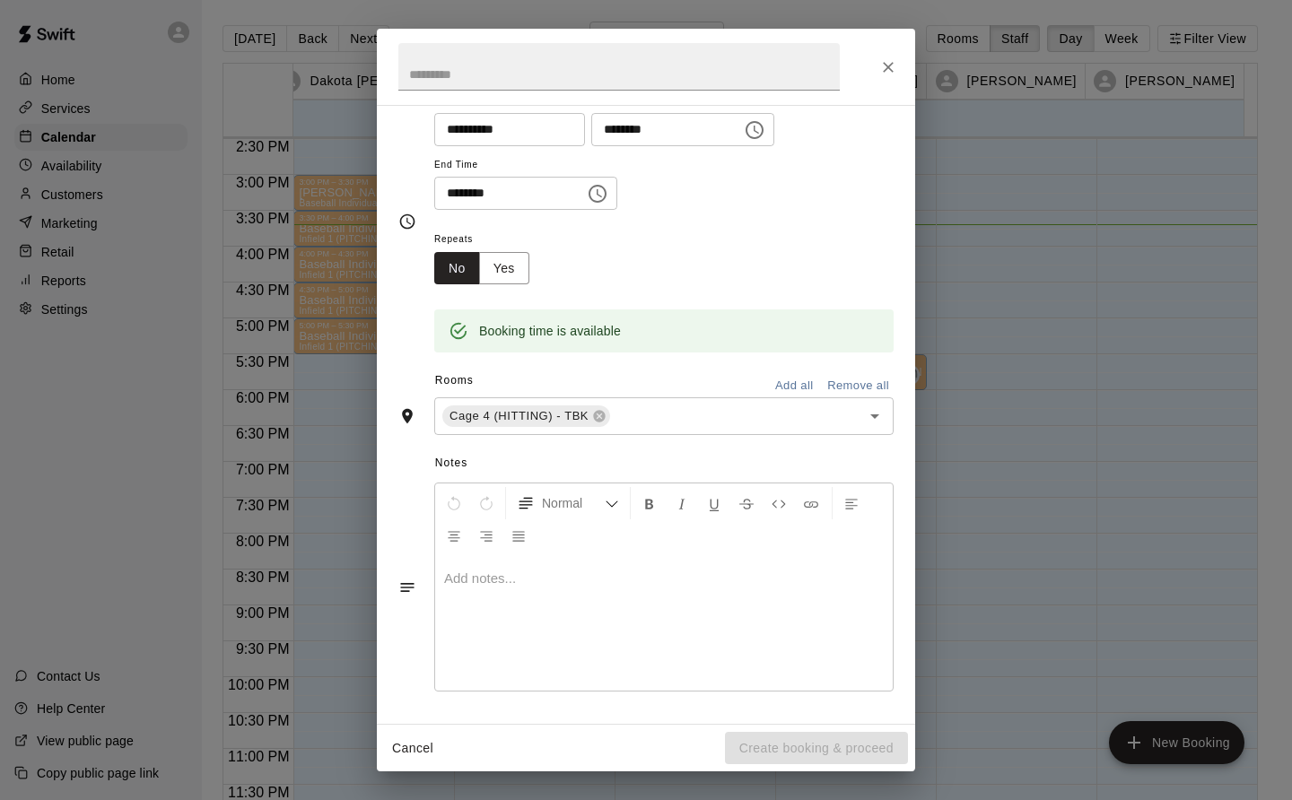
scroll to position [170, 0]
click at [667, 415] on input "text" at bounding box center [724, 416] width 223 height 22
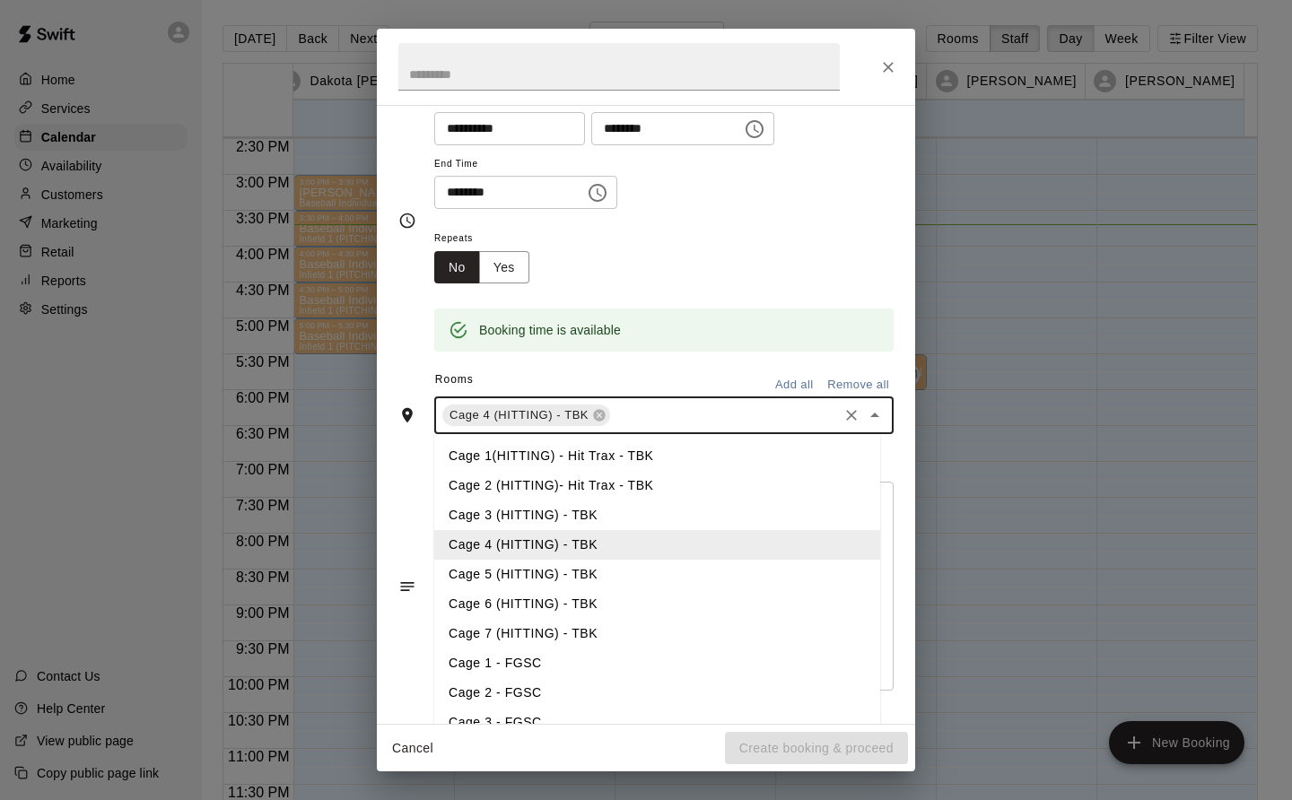
click at [787, 227] on div "Repeats No Yes" at bounding box center [663, 255] width 459 height 57
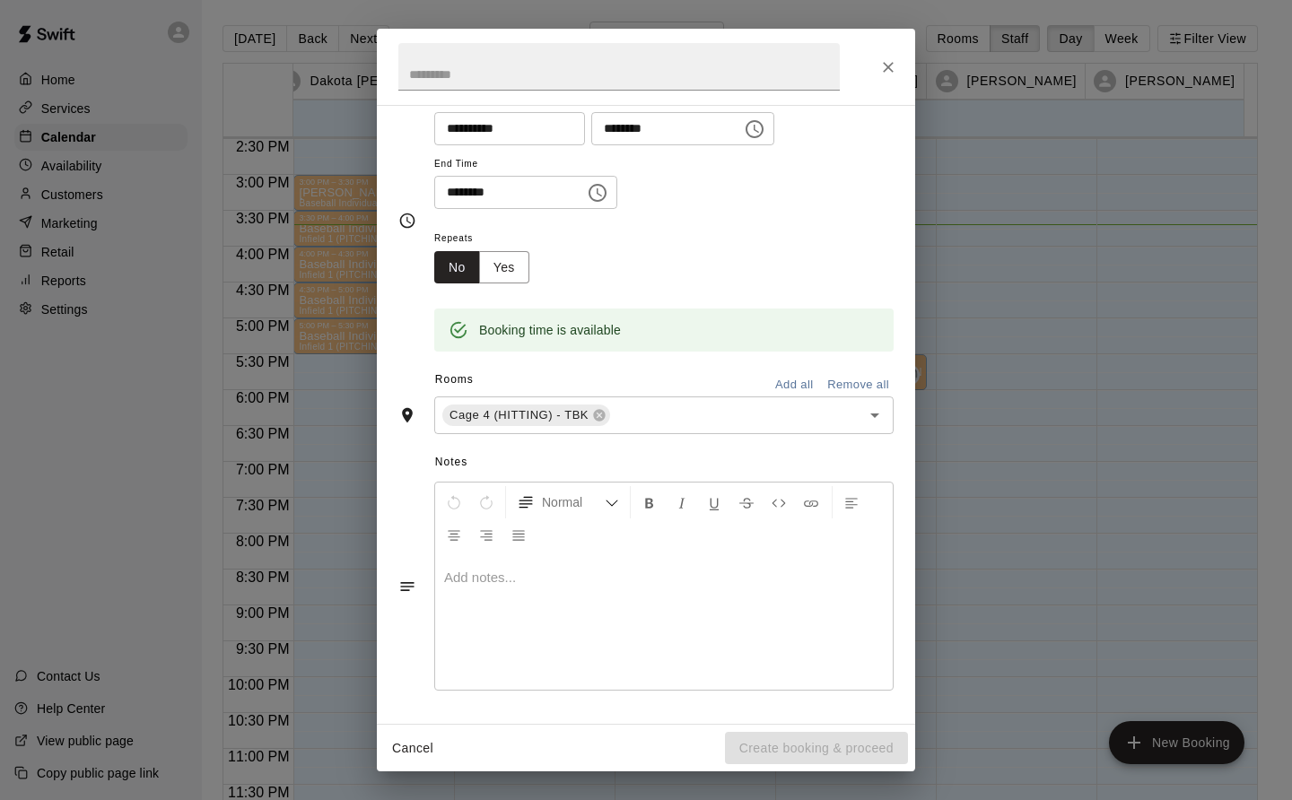
scroll to position [0, 0]
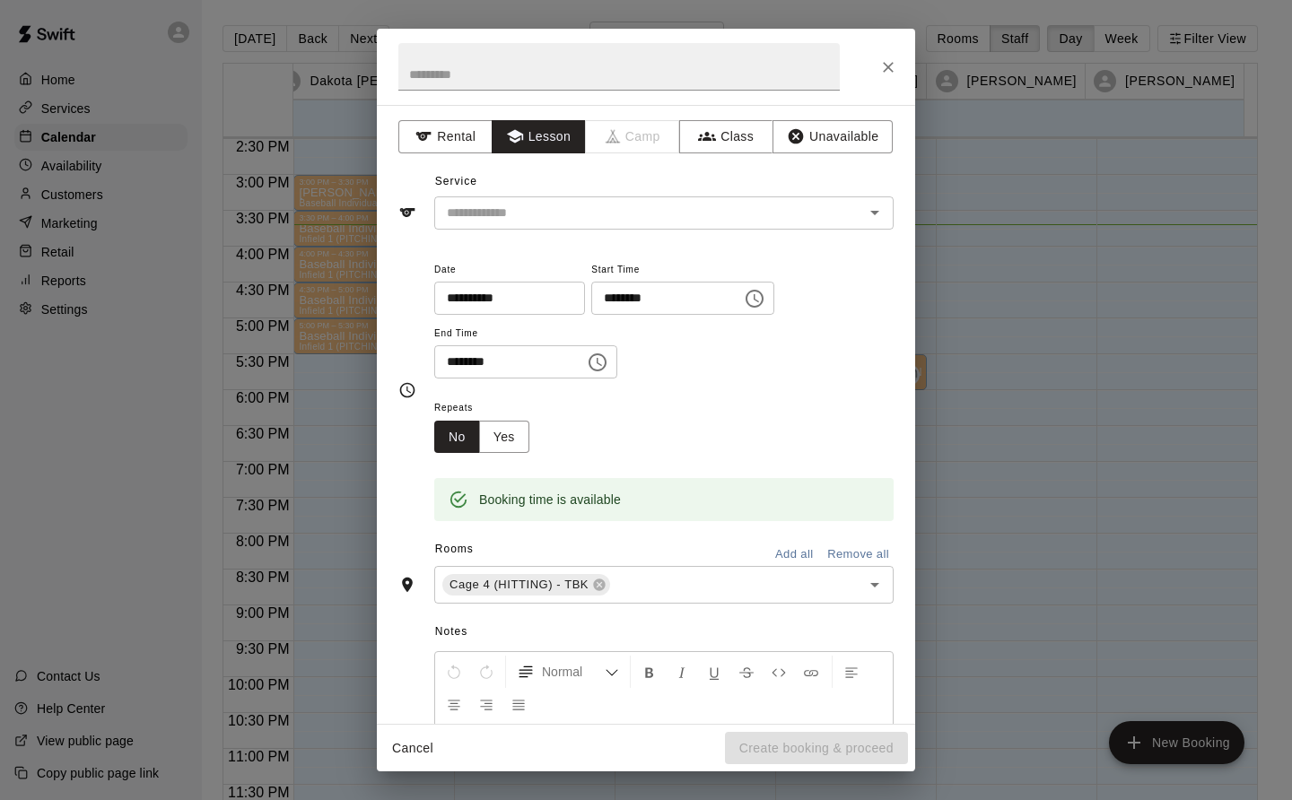
click at [617, 204] on input "text" at bounding box center [638, 213] width 396 height 22
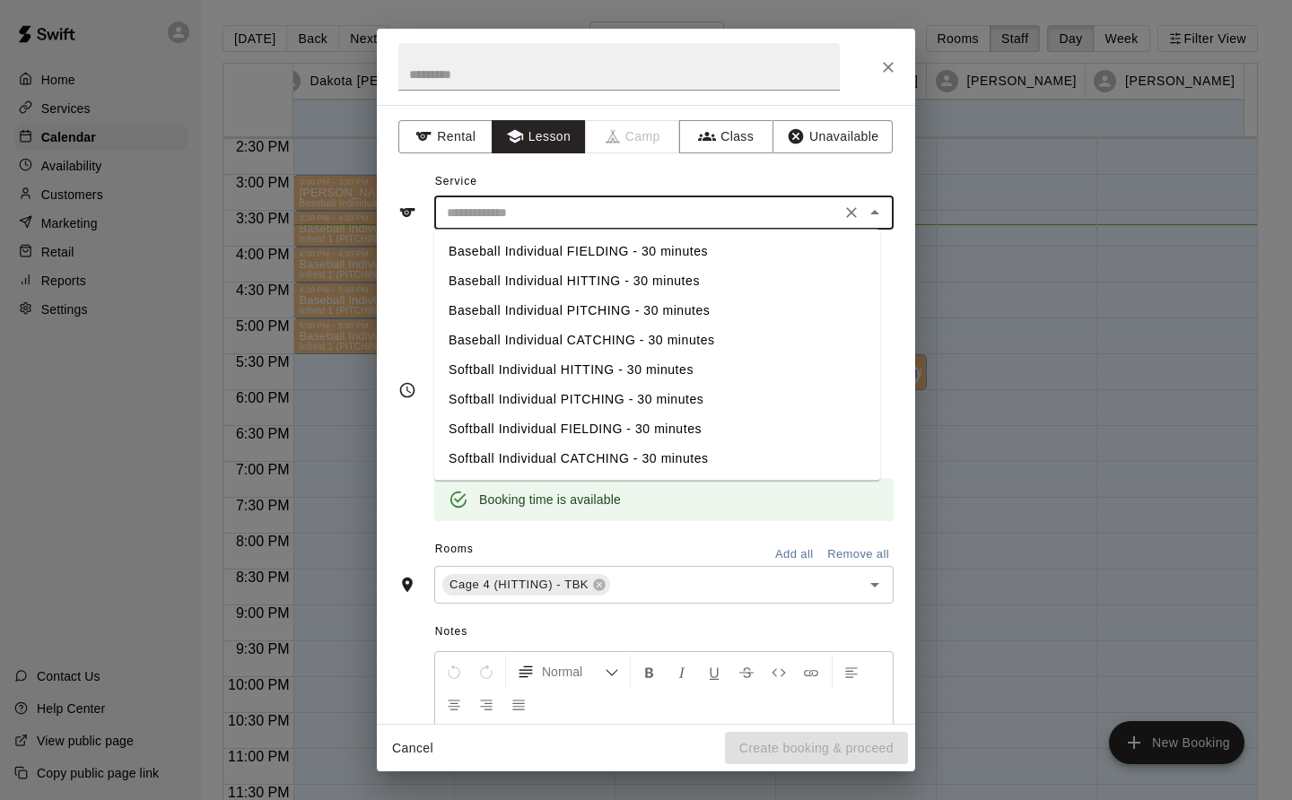
click at [623, 283] on li "Baseball Individual HITTING - 30 minutes" at bounding box center [657, 281] width 446 height 30
type input "**********"
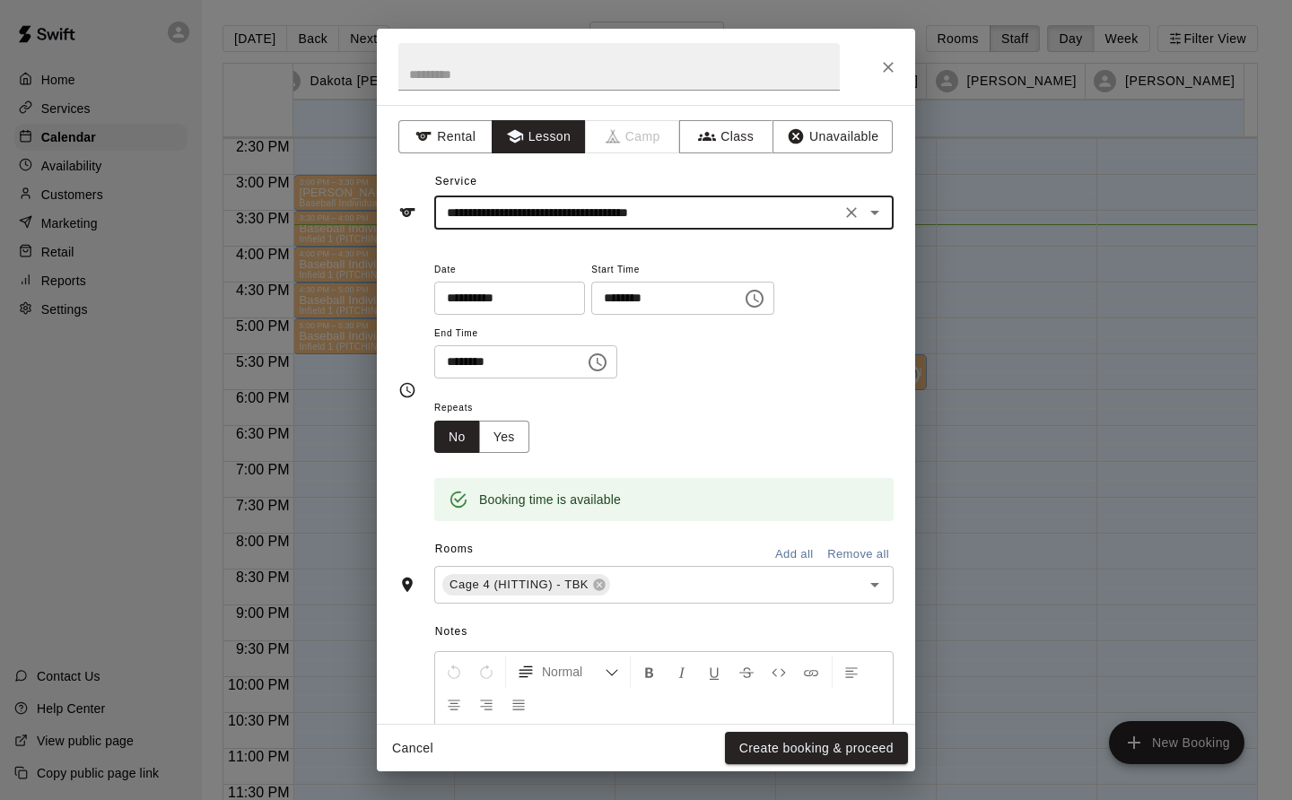
click at [838, 745] on button "Create booking & proceed" at bounding box center [816, 748] width 183 height 33
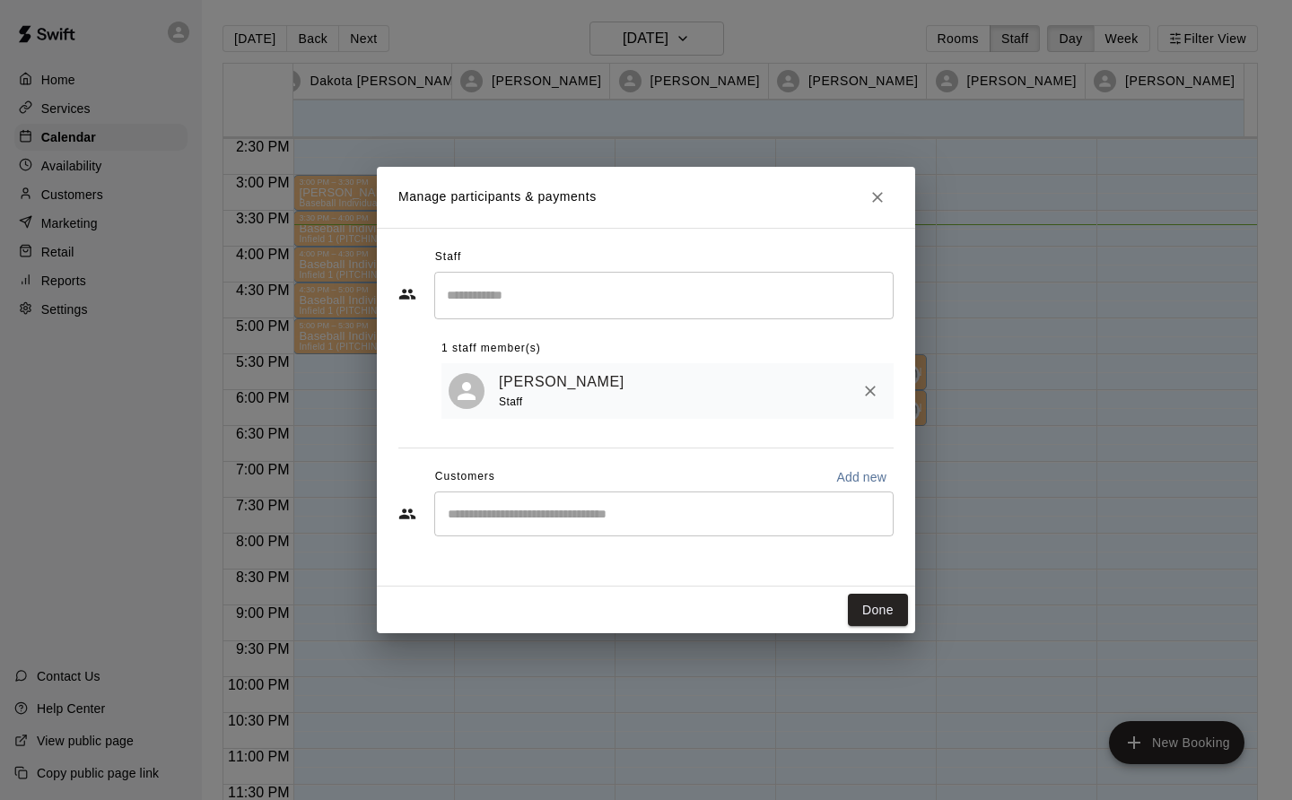
click at [883, 612] on button "Done" at bounding box center [878, 610] width 60 height 33
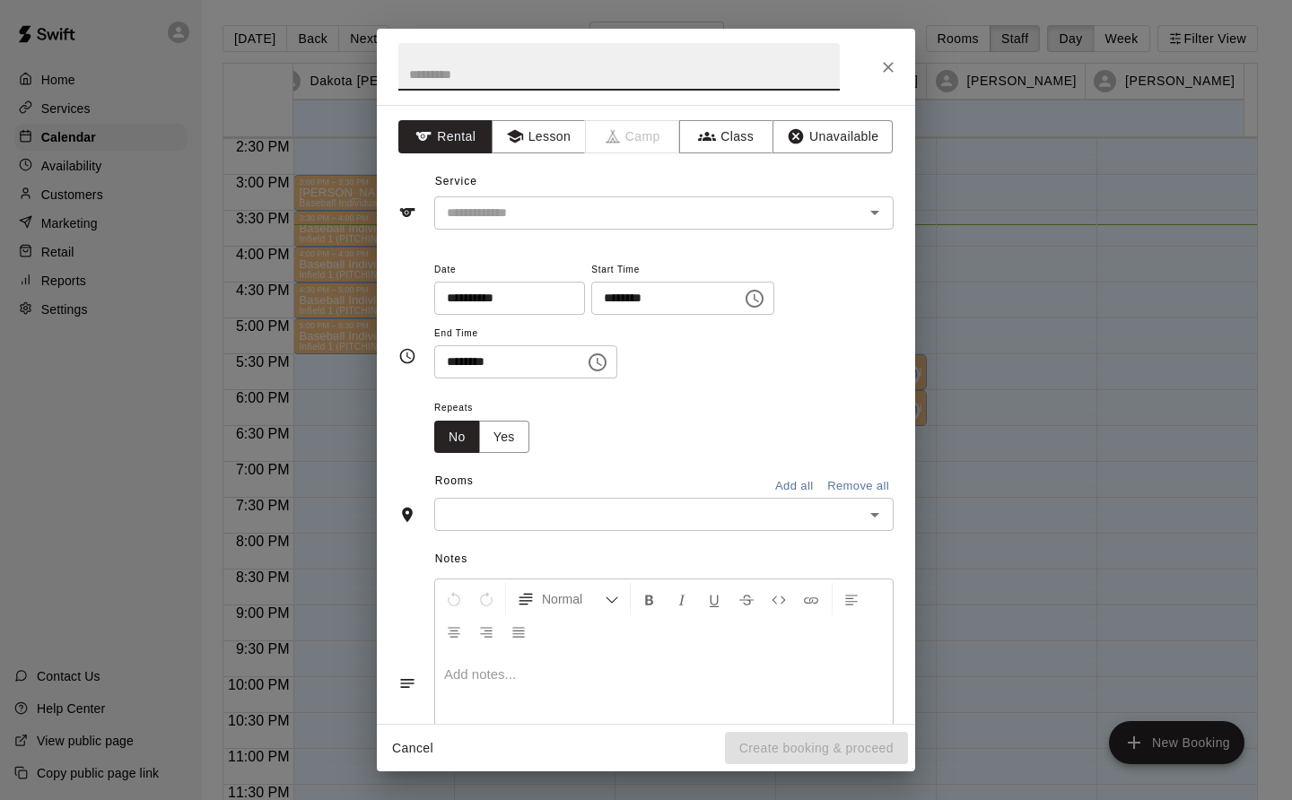
click at [545, 139] on button "Lesson" at bounding box center [539, 136] width 94 height 33
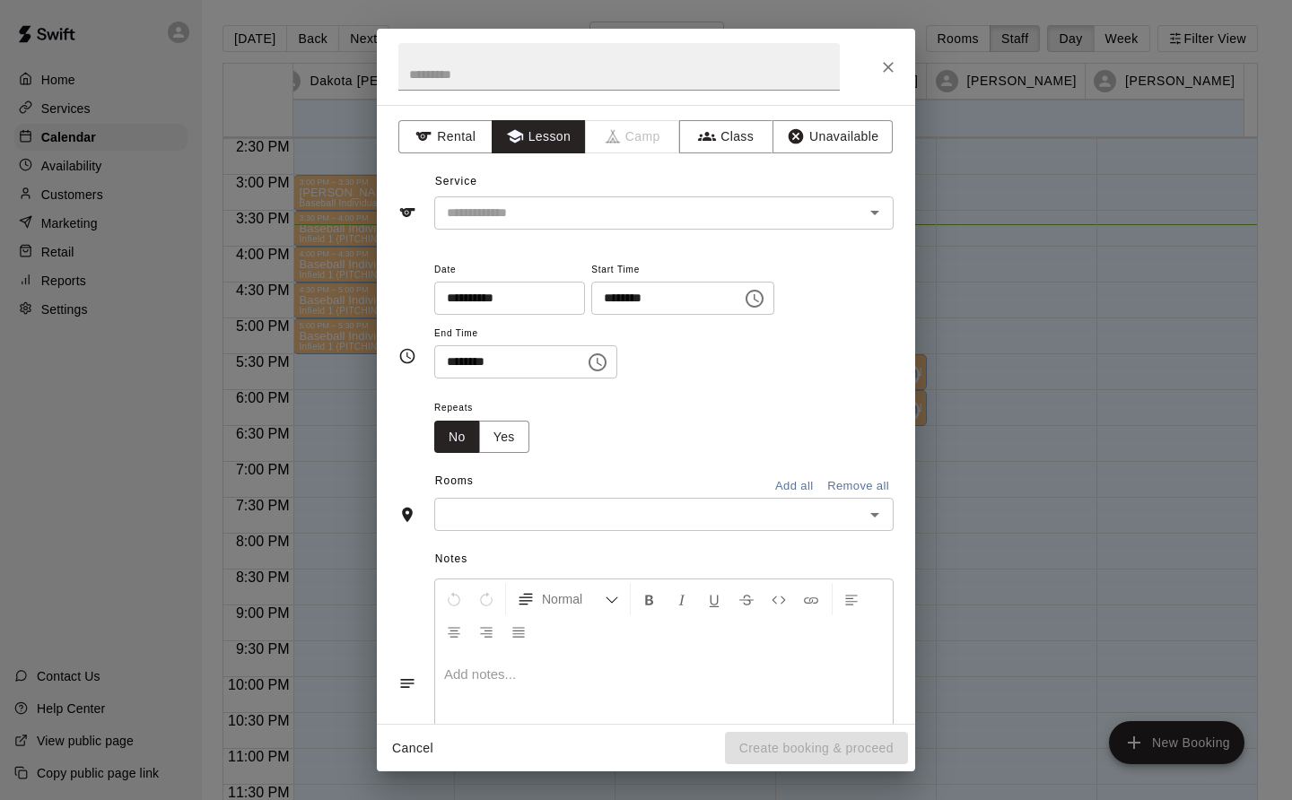
click at [534, 218] on input "text" at bounding box center [638, 213] width 396 height 22
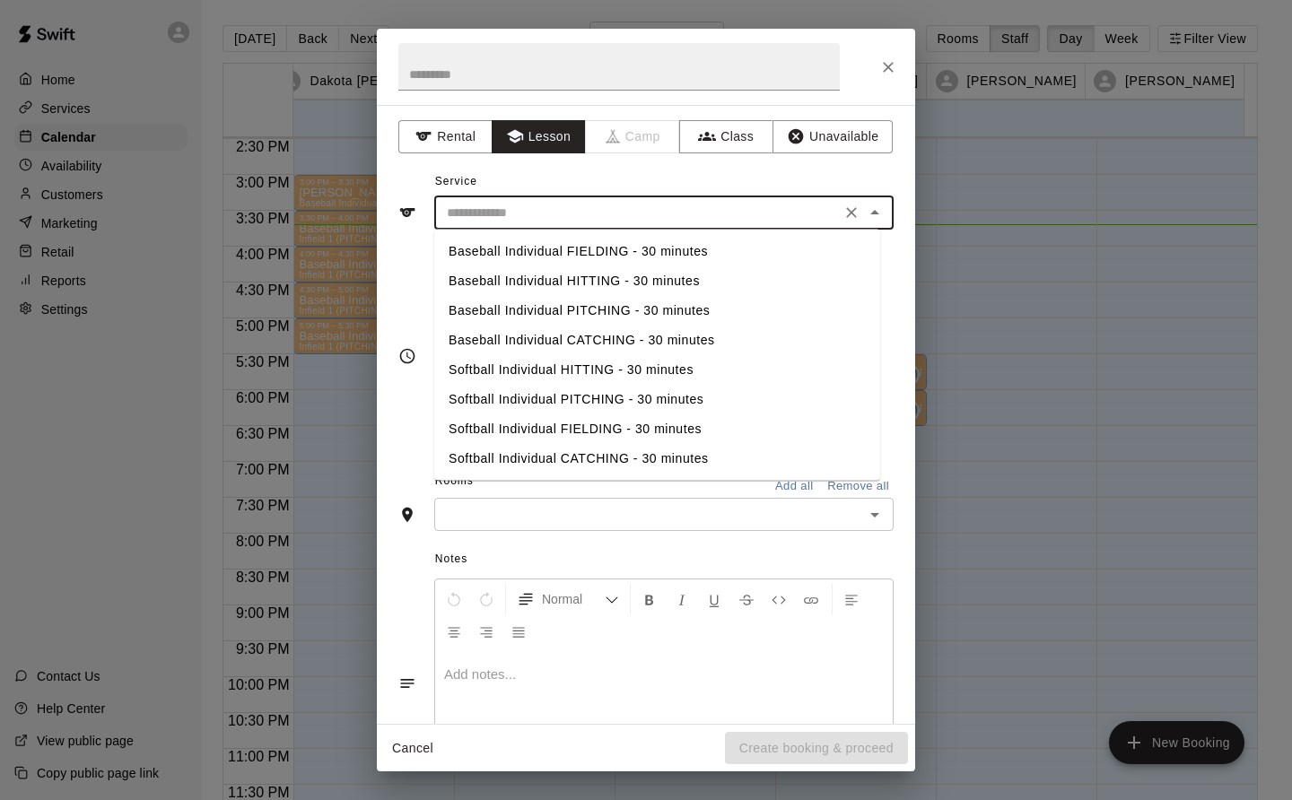
click at [627, 273] on li "Baseball Individual HITTING - 30 minutes" at bounding box center [657, 281] width 446 height 30
type input "**********"
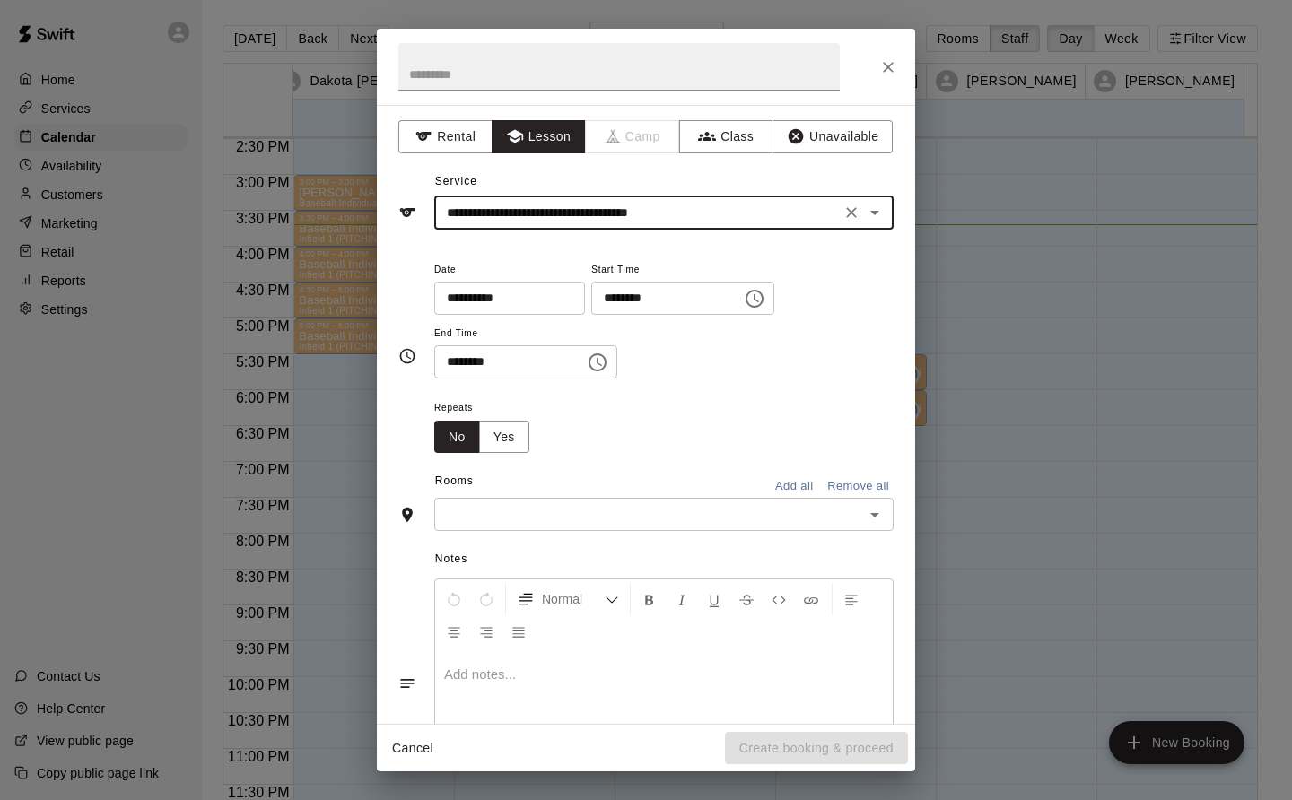
click at [566, 514] on input "text" at bounding box center [649, 514] width 419 height 22
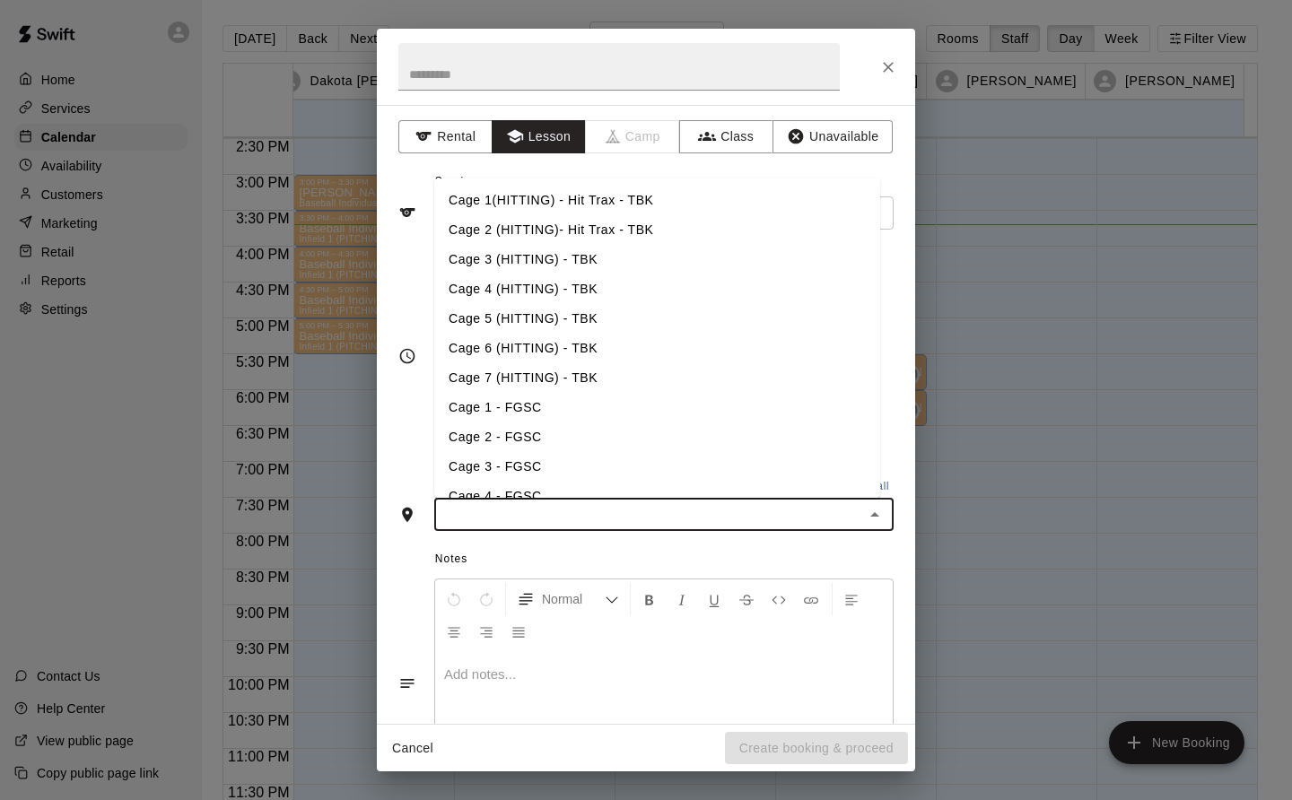
click at [559, 280] on li "Cage 4 (HITTING) - TBK" at bounding box center [657, 290] width 446 height 30
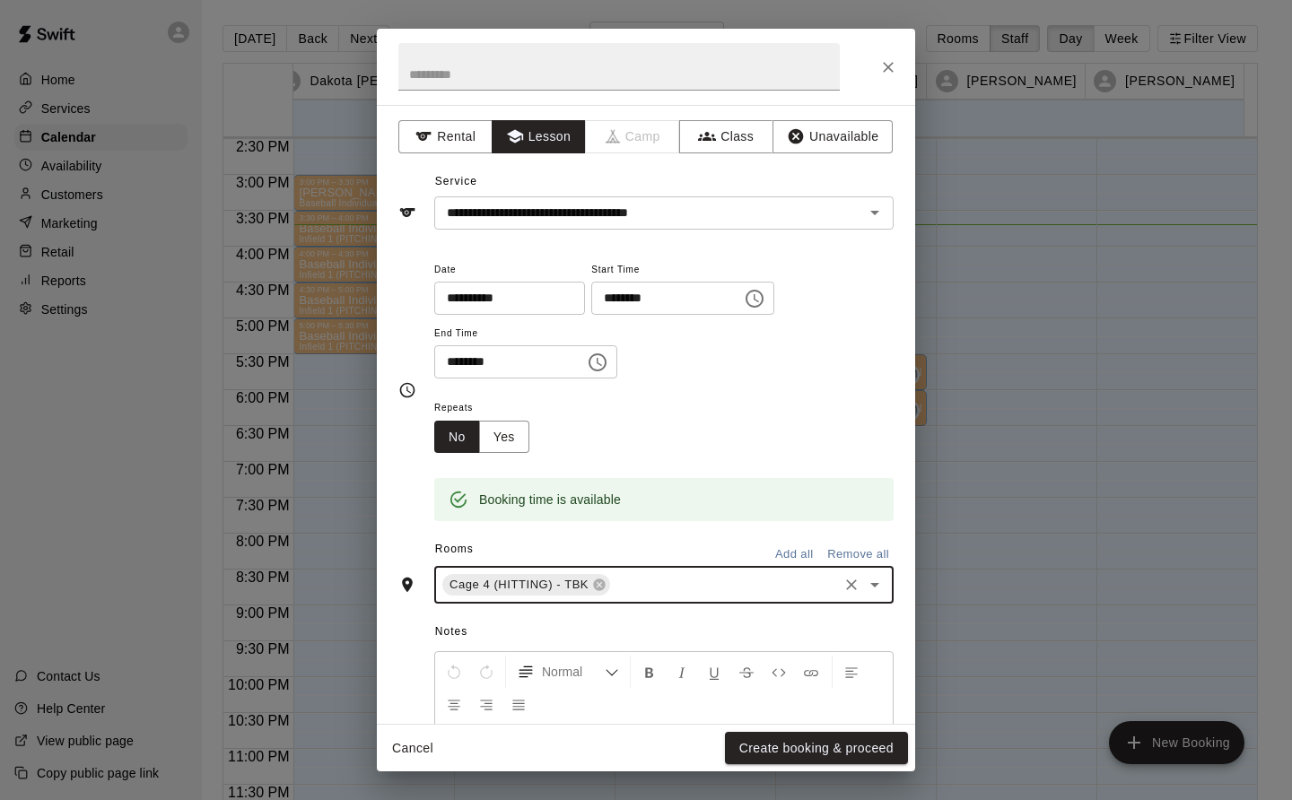
click at [852, 743] on button "Create booking & proceed" at bounding box center [816, 748] width 183 height 33
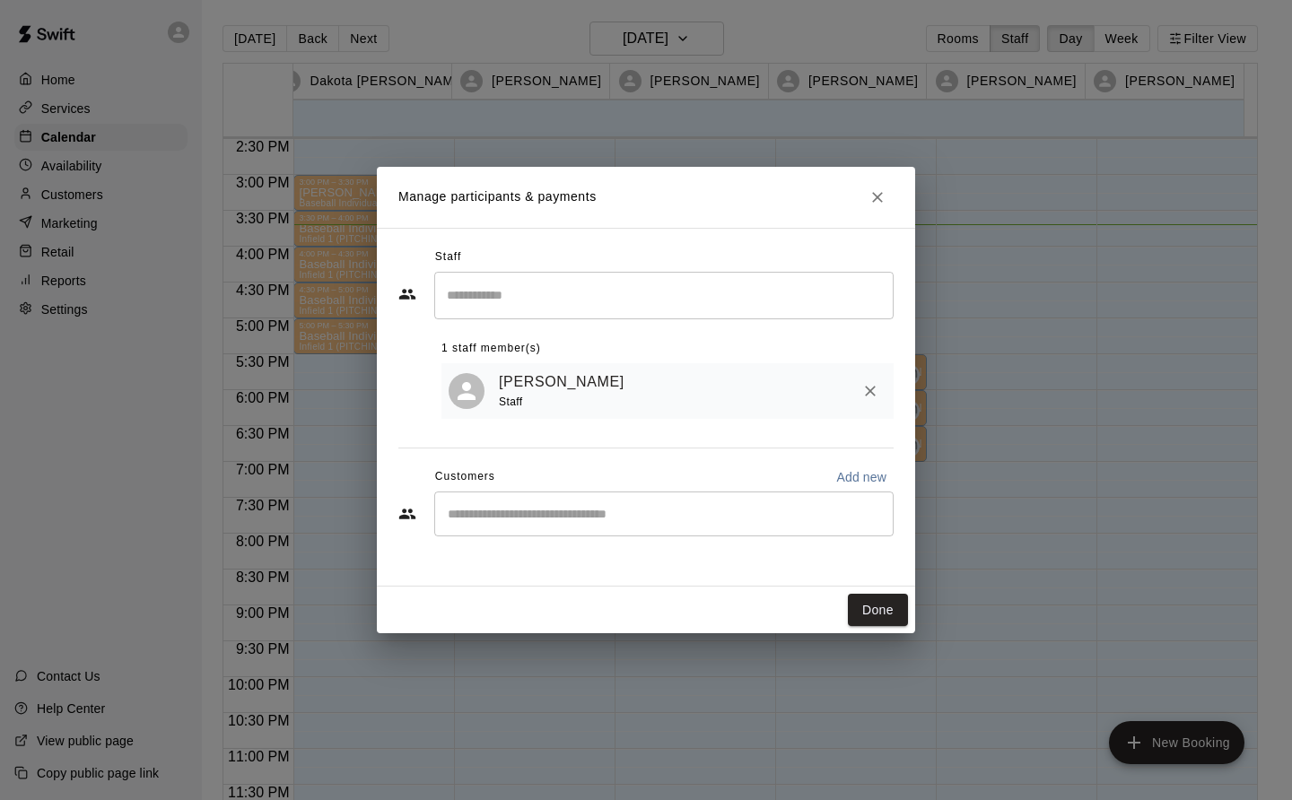
click at [884, 610] on button "Done" at bounding box center [878, 610] width 60 height 33
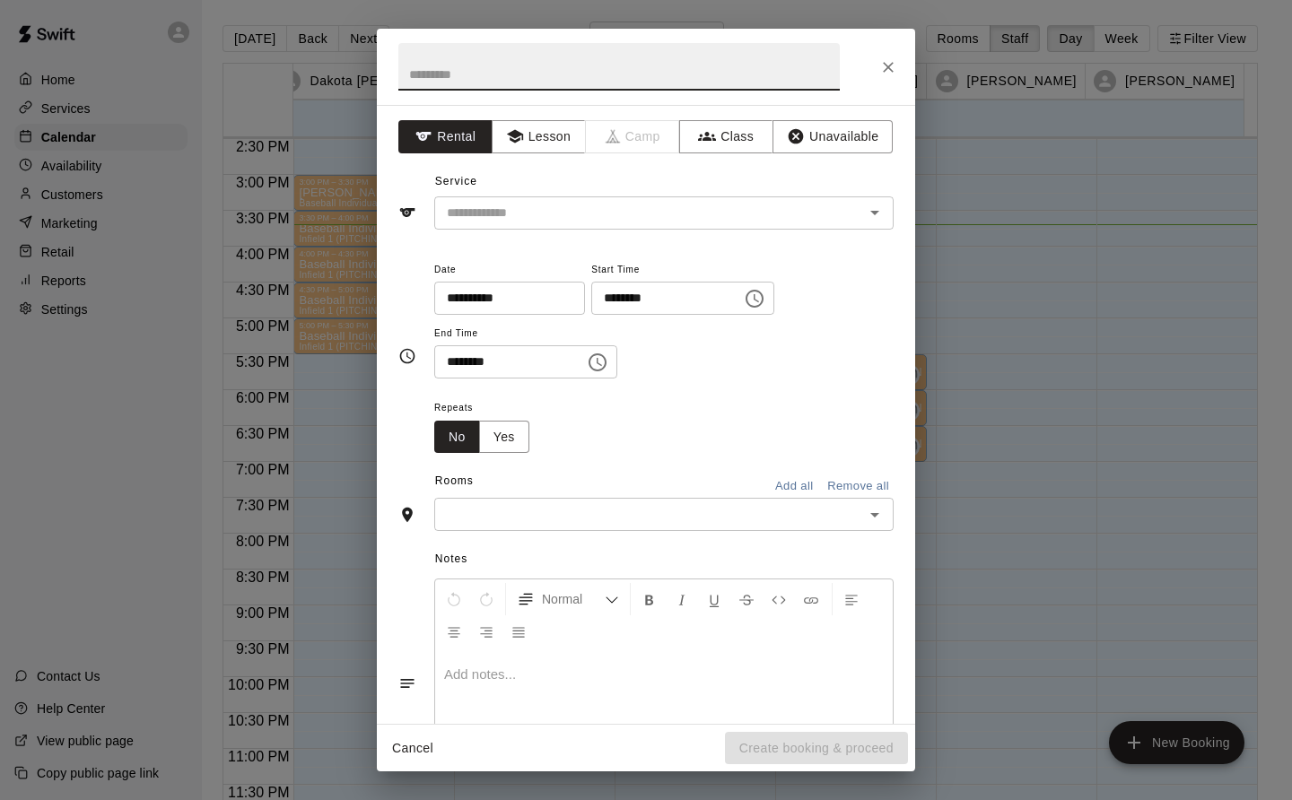
click at [608, 363] on icon "Choose time, selected time is 7:45 PM" at bounding box center [598, 363] width 22 height 22
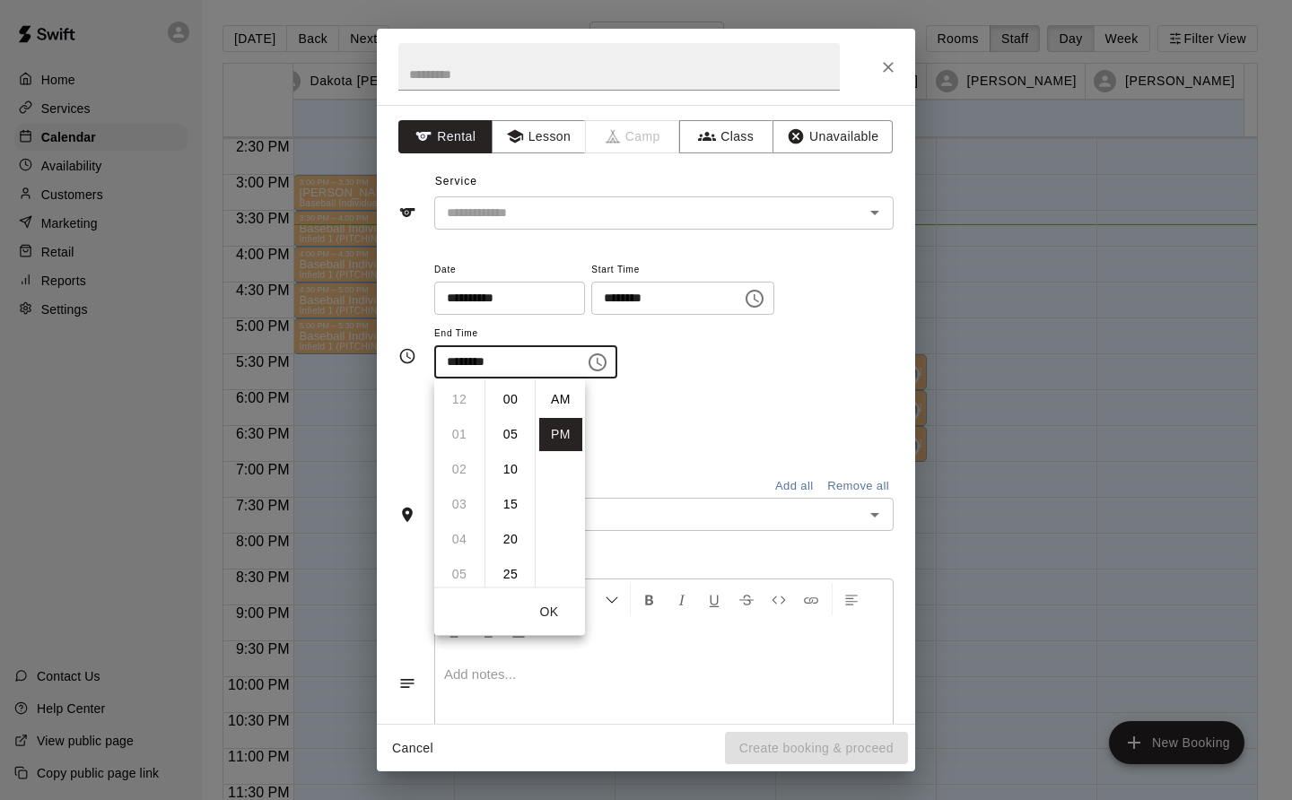
scroll to position [32, 0]
click at [504, 432] on li "30" at bounding box center [510, 436] width 43 height 33
type input "********"
click at [688, 406] on div "Repeats No Yes" at bounding box center [663, 425] width 459 height 57
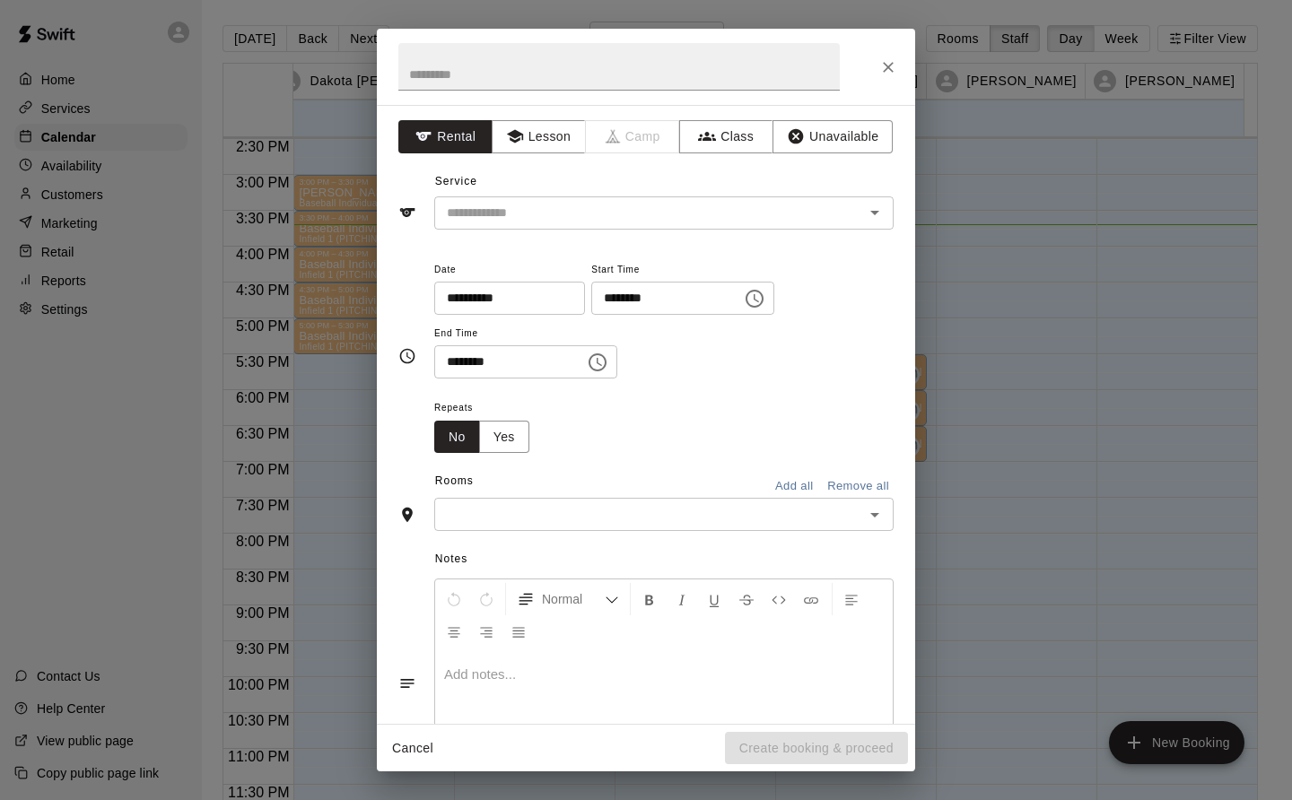
click at [550, 130] on button "Lesson" at bounding box center [539, 136] width 94 height 33
click at [567, 207] on input "text" at bounding box center [638, 213] width 396 height 22
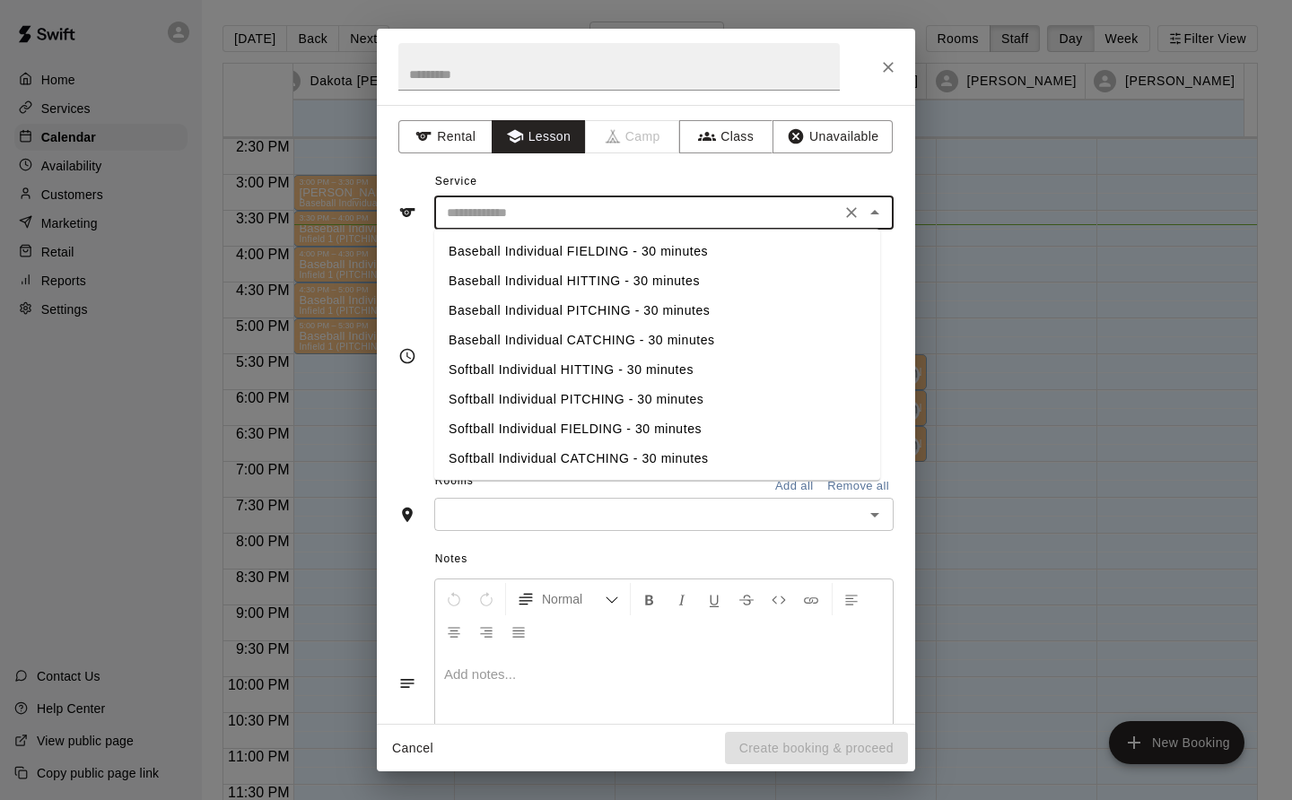
click at [651, 253] on li "Baseball Individual FIELDING - 30 minutes" at bounding box center [657, 252] width 446 height 30
type input "**********"
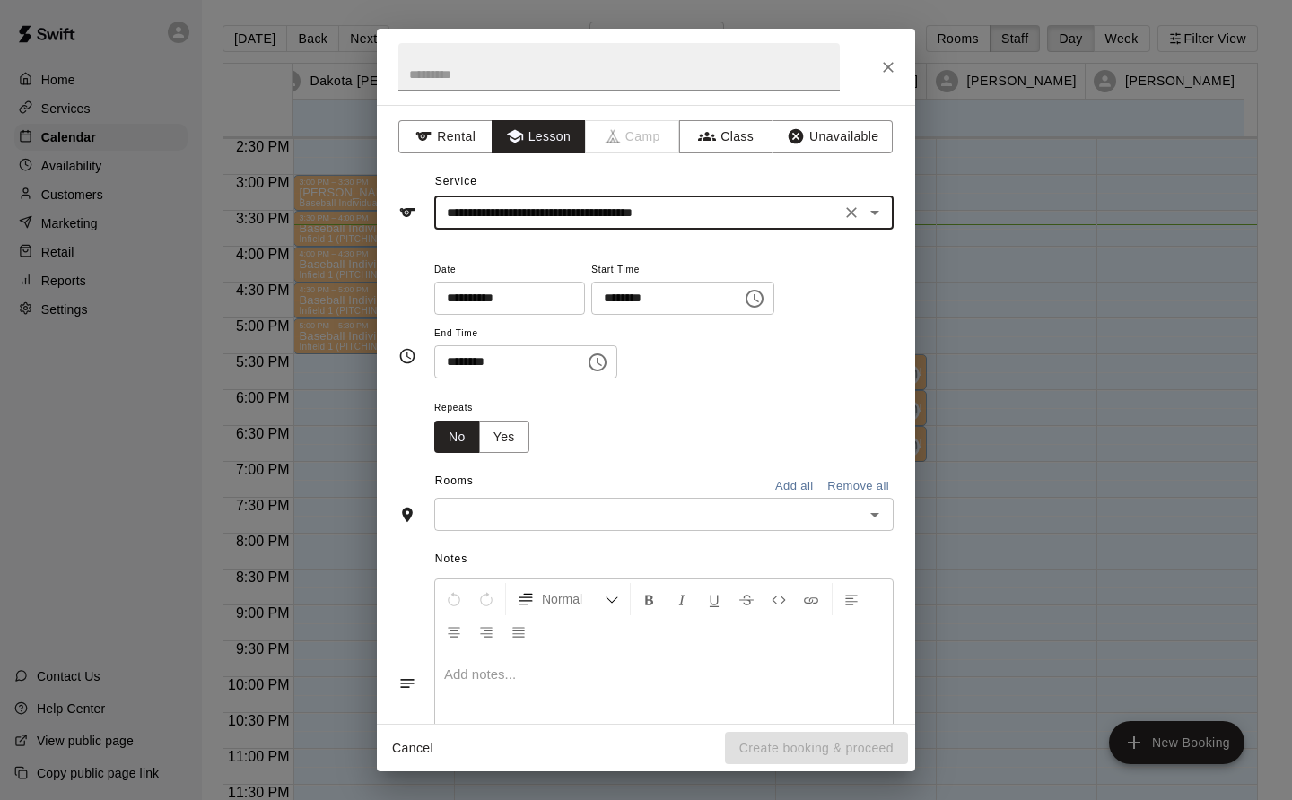
click at [581, 511] on input "text" at bounding box center [649, 514] width 419 height 22
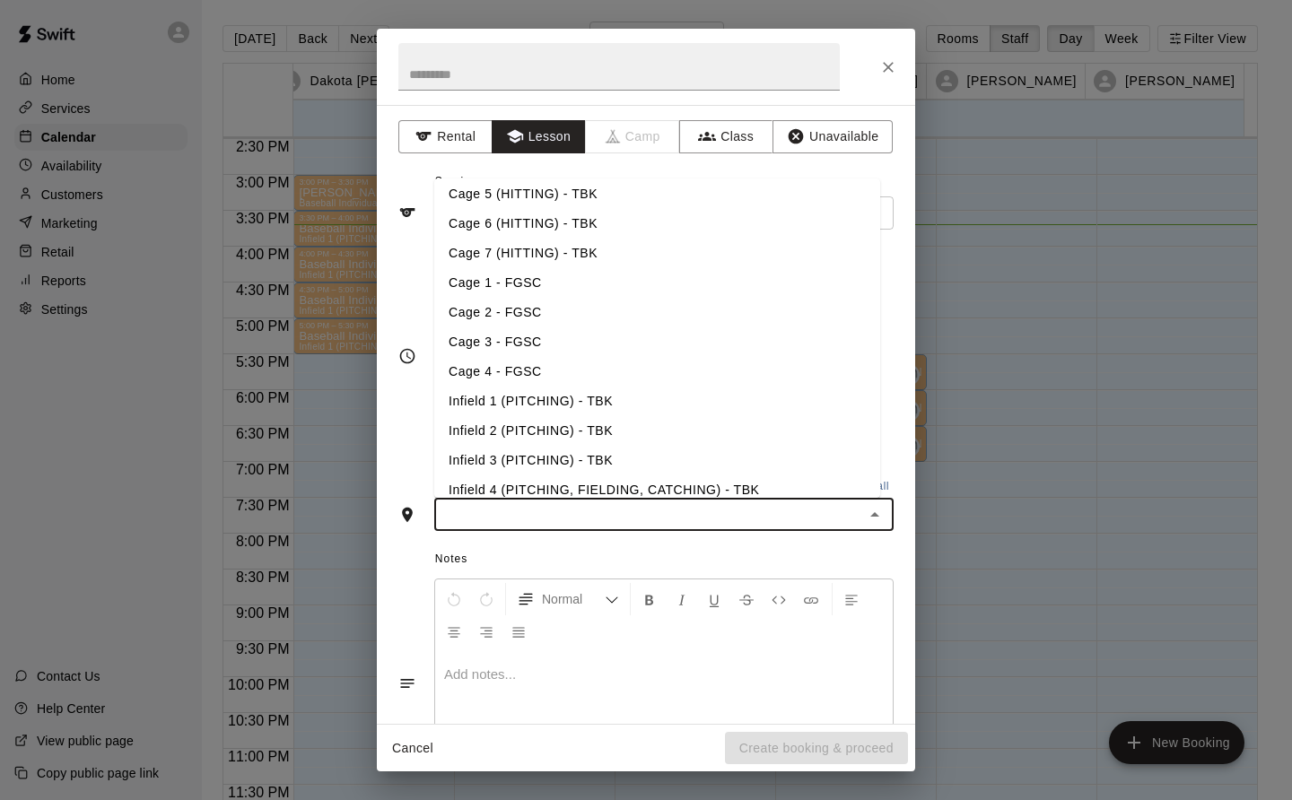
scroll to position [131, 0]
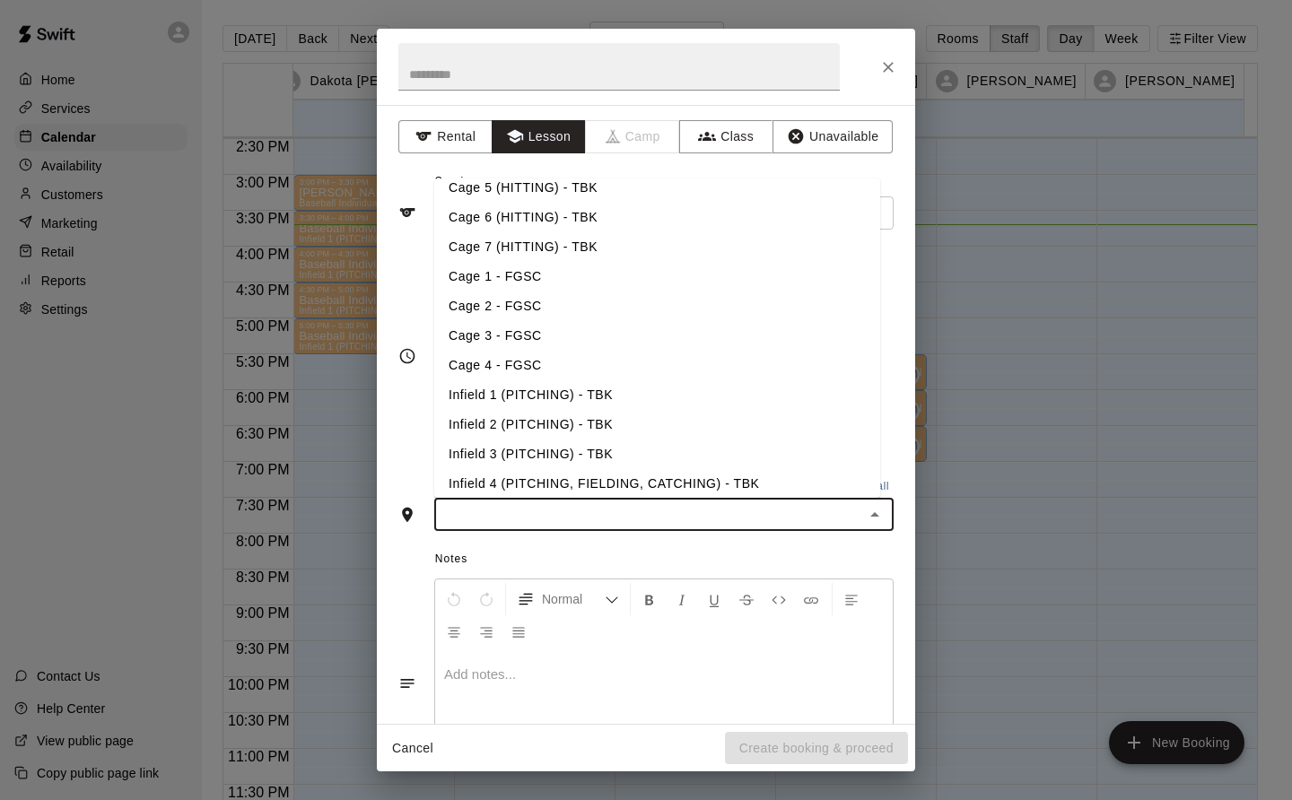
click at [678, 487] on li "Infield 4 (PITCHING, FIELDING, CATCHING) - TBK" at bounding box center [657, 484] width 446 height 30
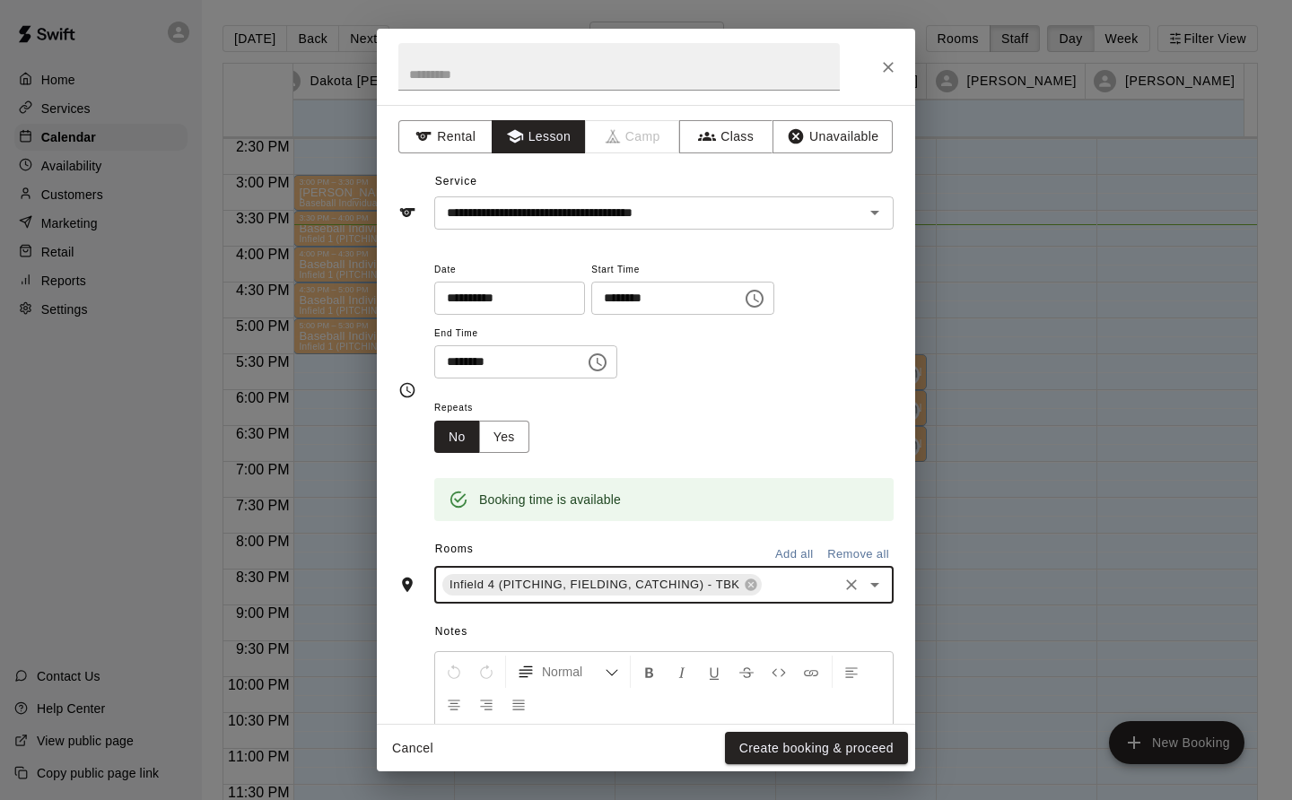
click at [858, 748] on button "Create booking & proceed" at bounding box center [816, 748] width 183 height 33
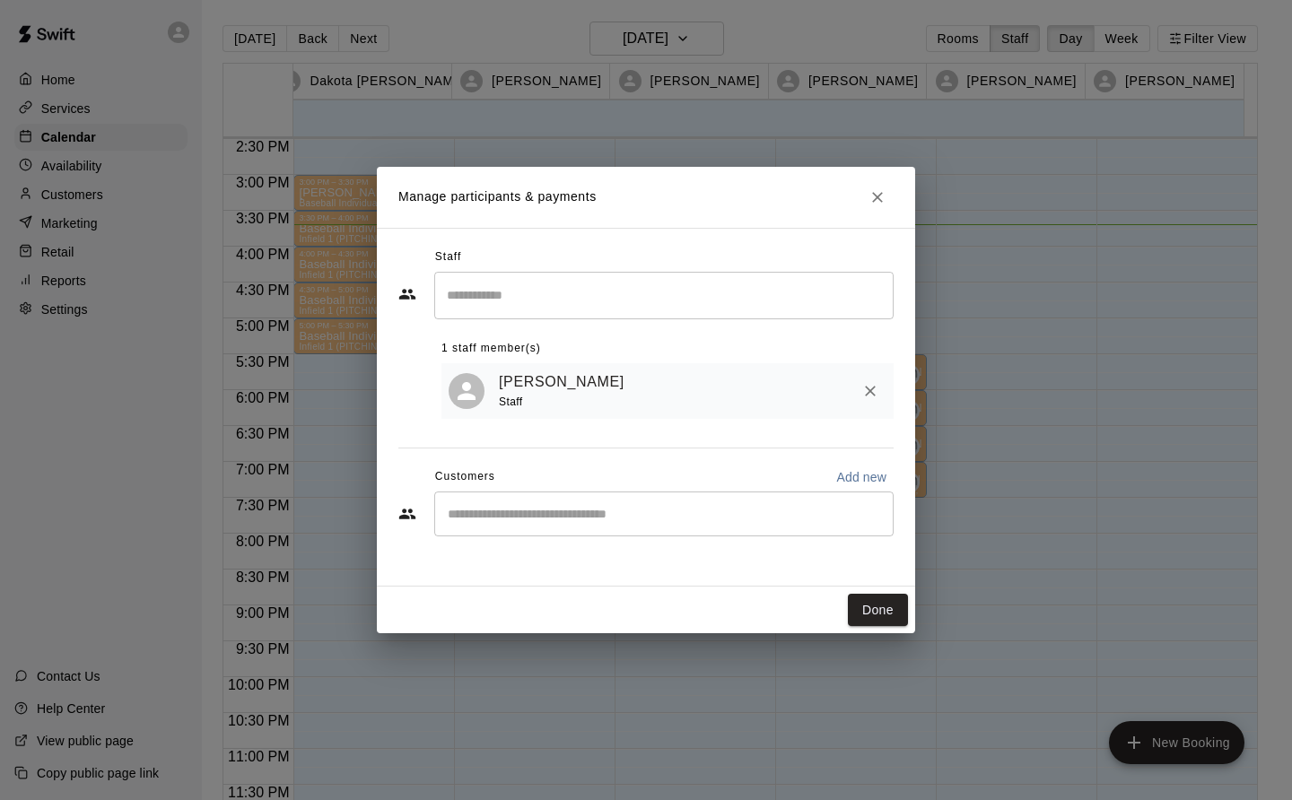
click at [877, 607] on button "Done" at bounding box center [878, 610] width 60 height 33
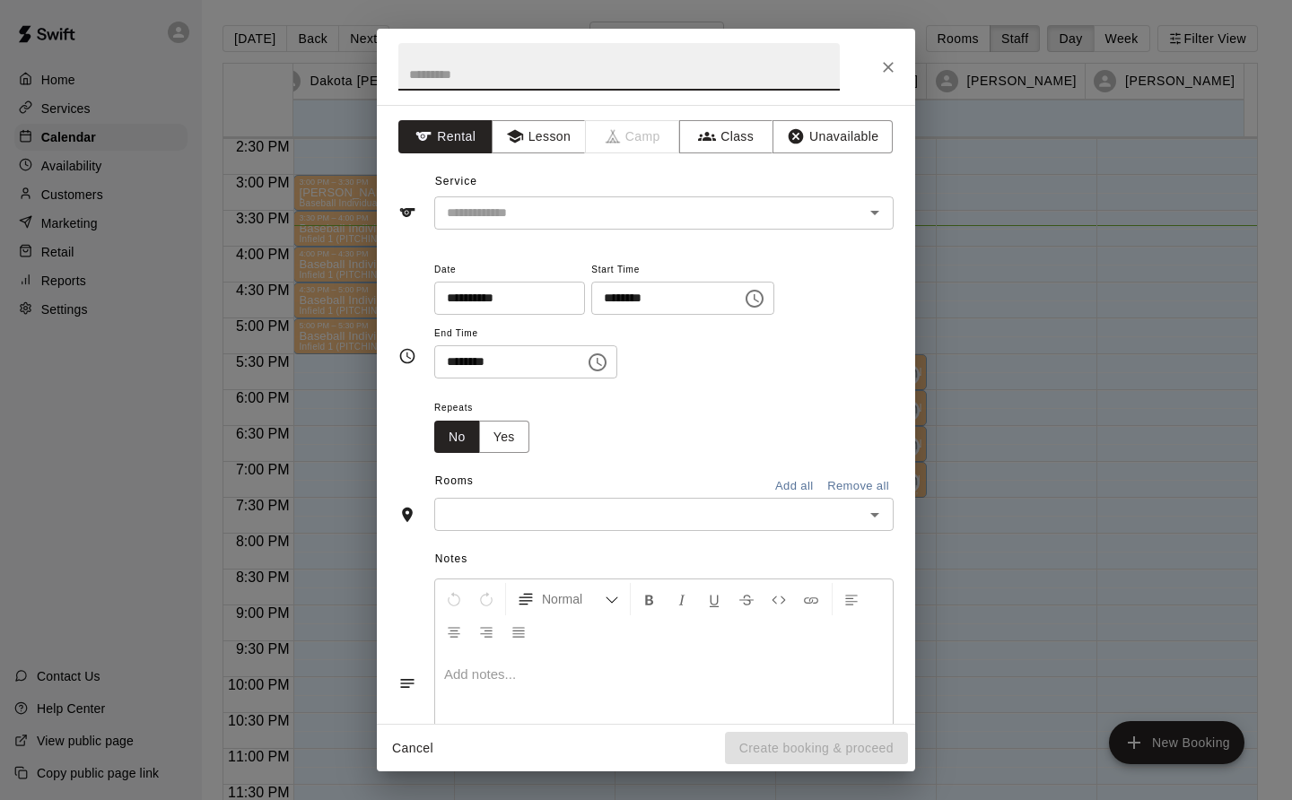
click at [546, 127] on button "Lesson" at bounding box center [539, 136] width 94 height 33
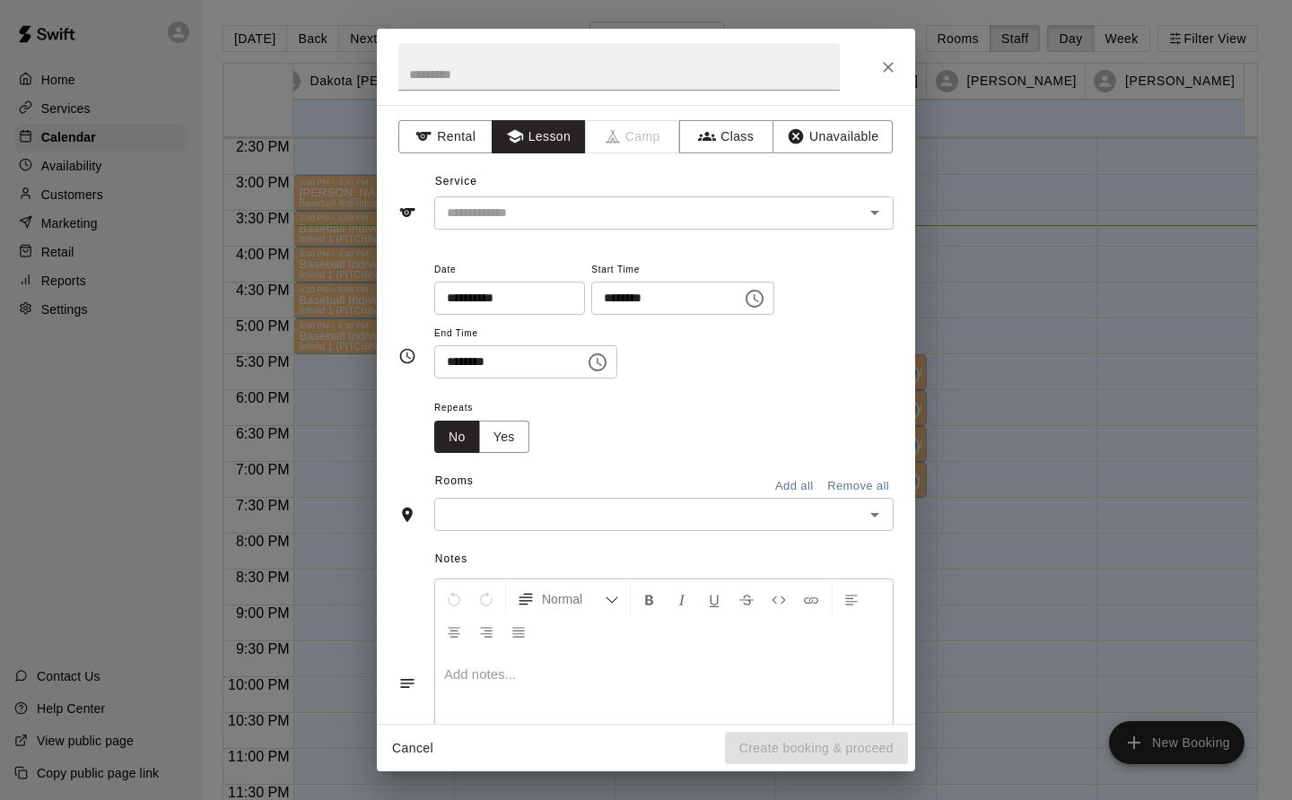
click at [577, 195] on div "Service ​" at bounding box center [645, 199] width 495 height 62
click at [655, 217] on input "text" at bounding box center [638, 213] width 396 height 22
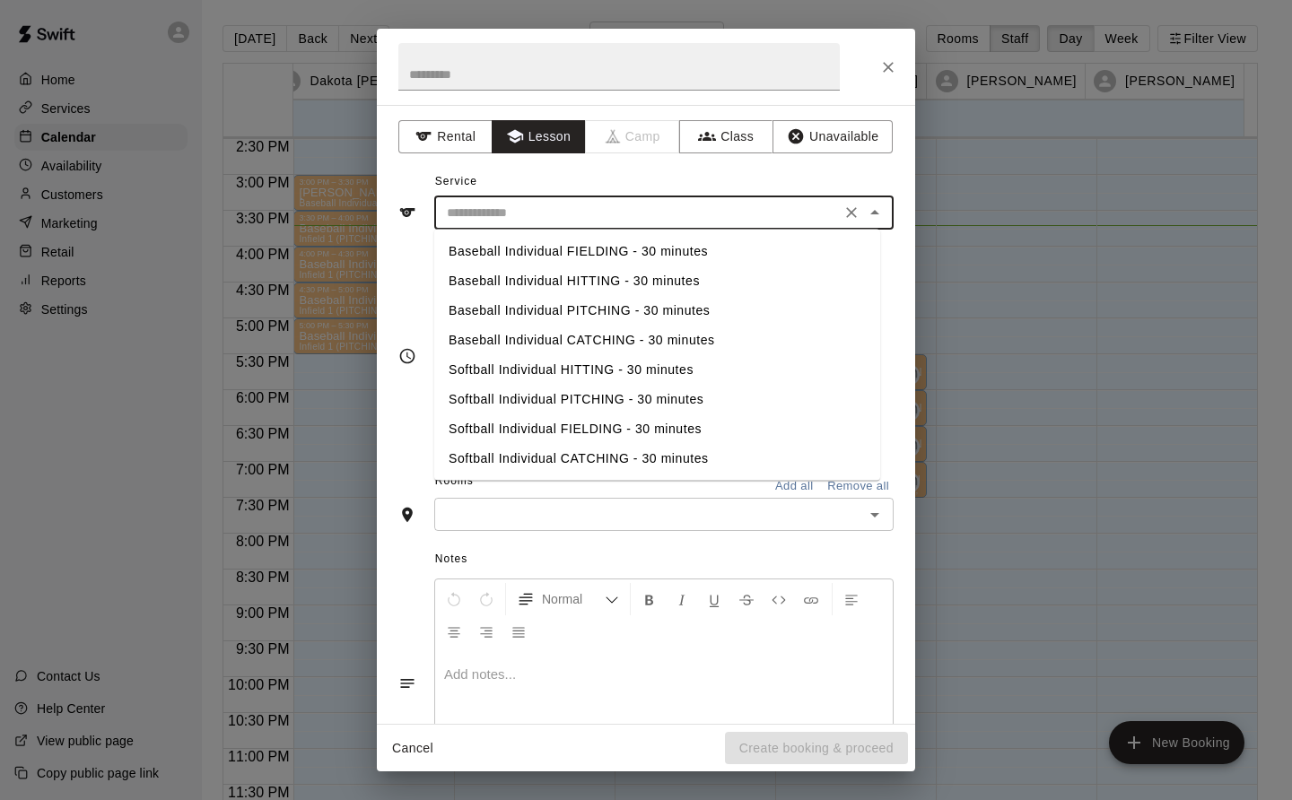
click at [619, 280] on li "Baseball Individual HITTING - 30 minutes" at bounding box center [657, 281] width 446 height 30
type input "**********"
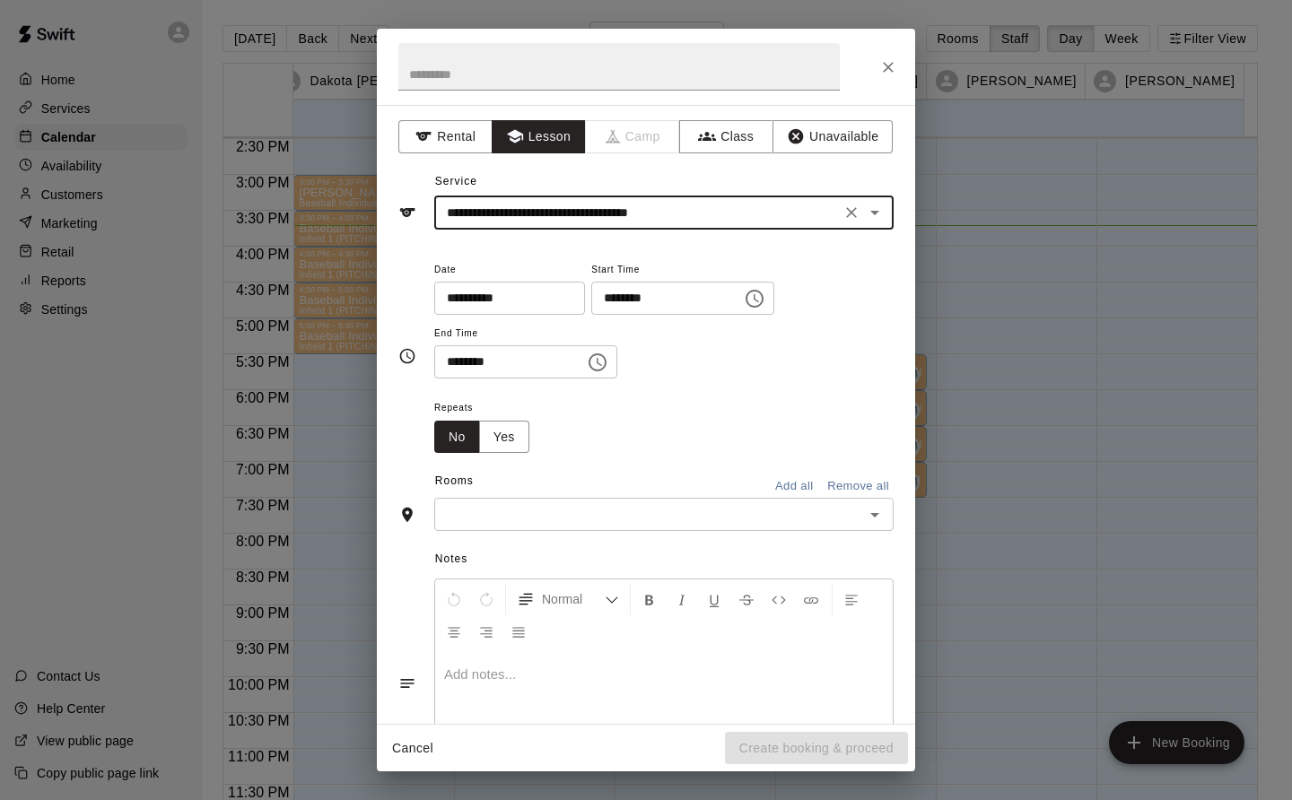
click at [693, 672] on p at bounding box center [664, 675] width 440 height 18
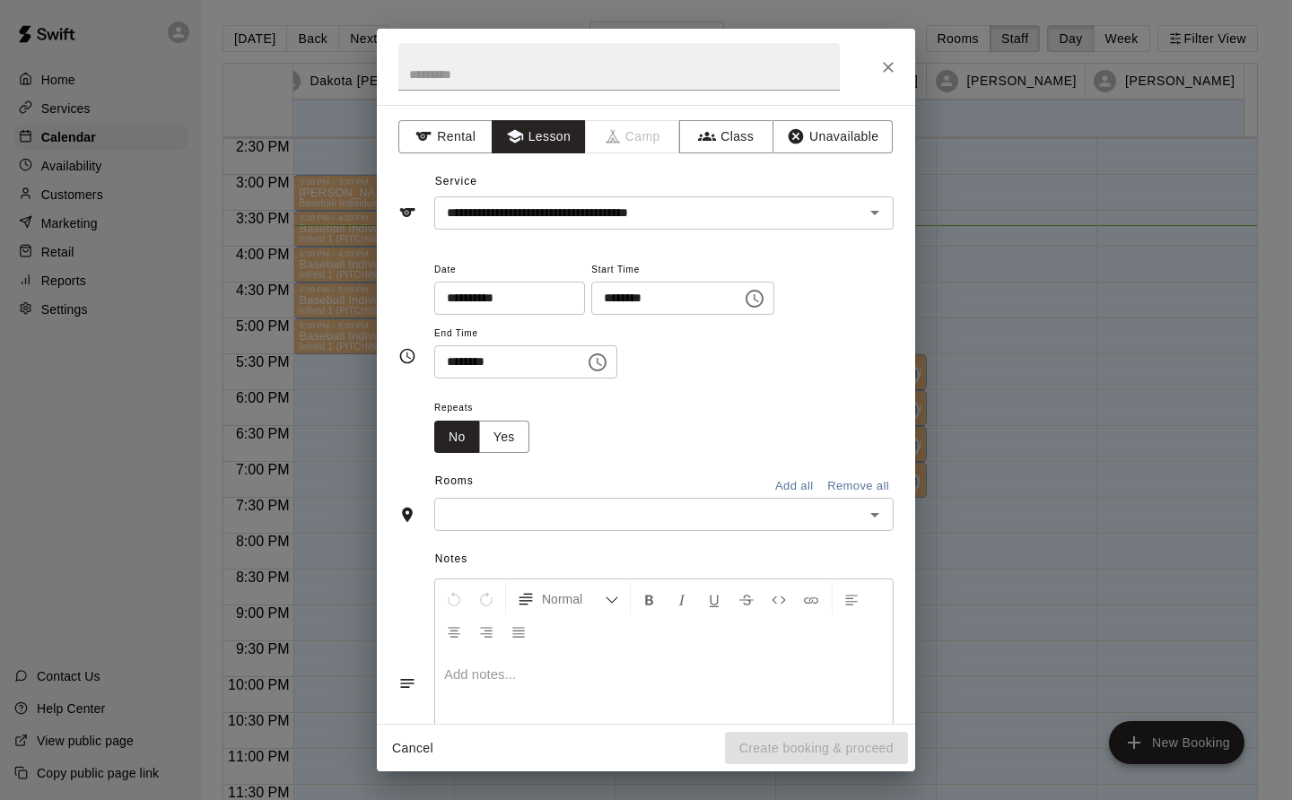
click at [630, 517] on input "text" at bounding box center [649, 514] width 419 height 22
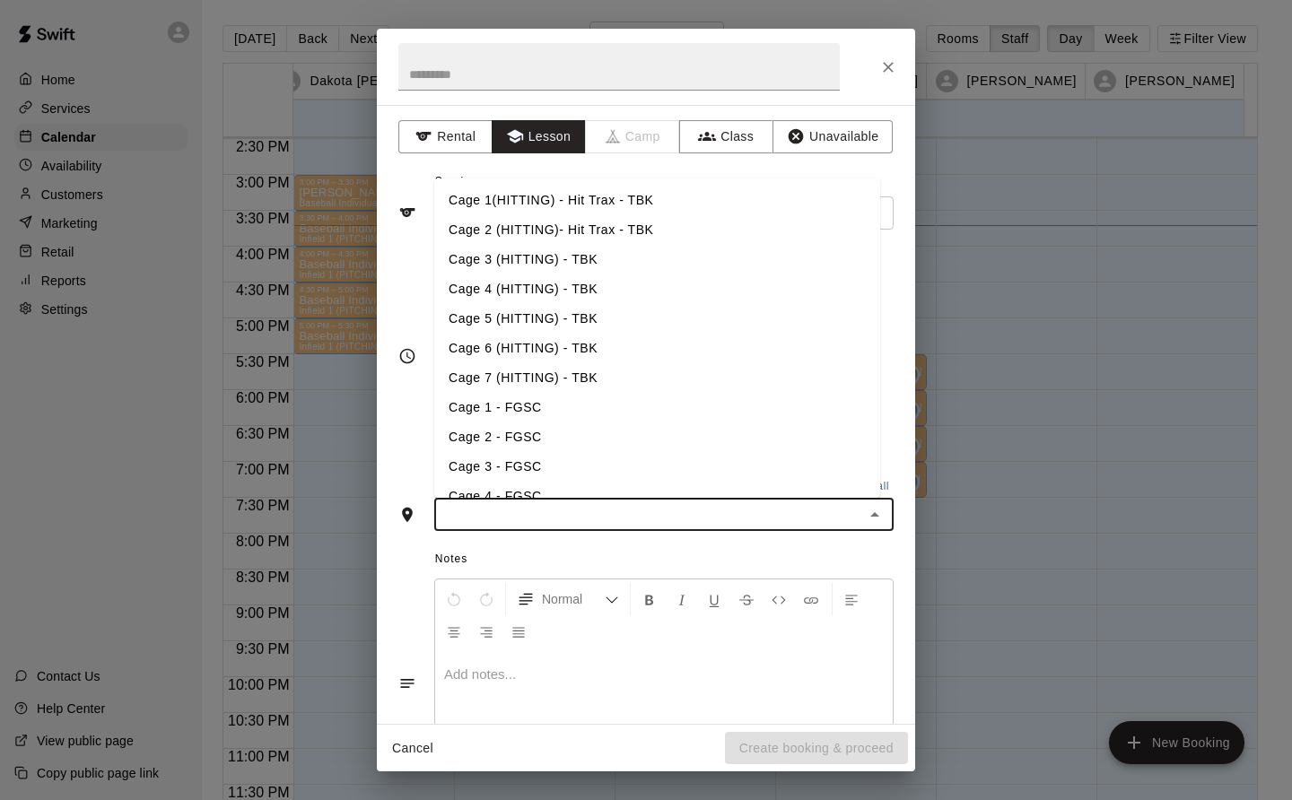
click at [609, 232] on li "Cage 2 (HITTING)- Hit Trax - TBK" at bounding box center [657, 230] width 446 height 30
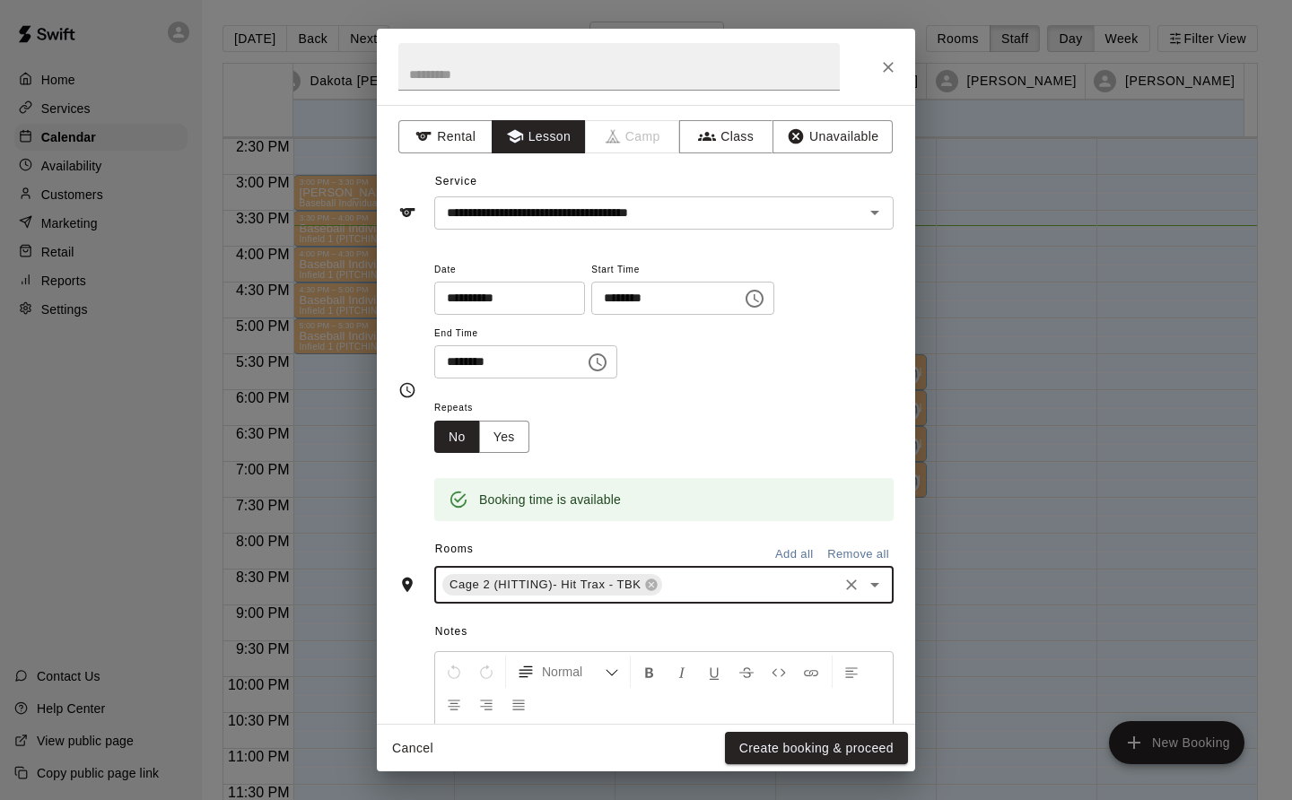
click at [855, 752] on button "Create booking & proceed" at bounding box center [816, 748] width 183 height 33
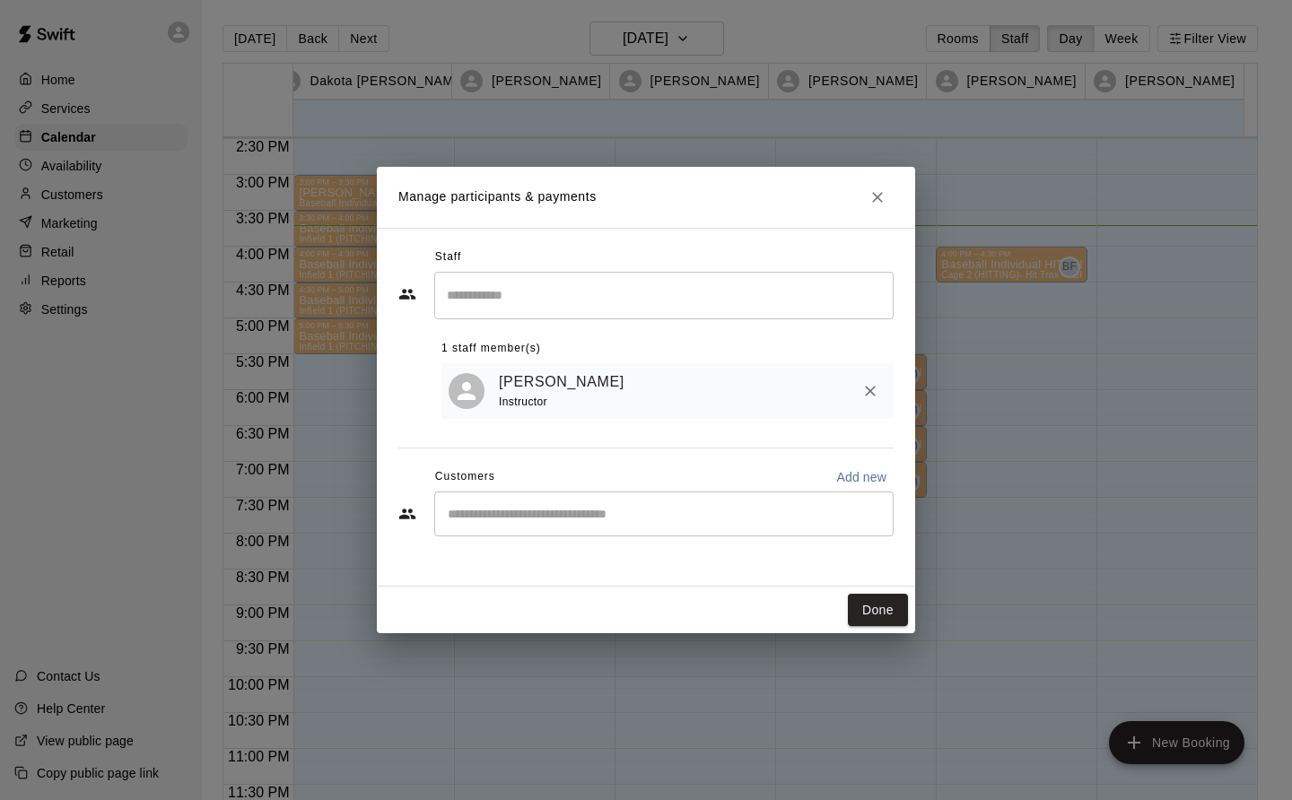
click at [893, 615] on button "Done" at bounding box center [878, 610] width 60 height 33
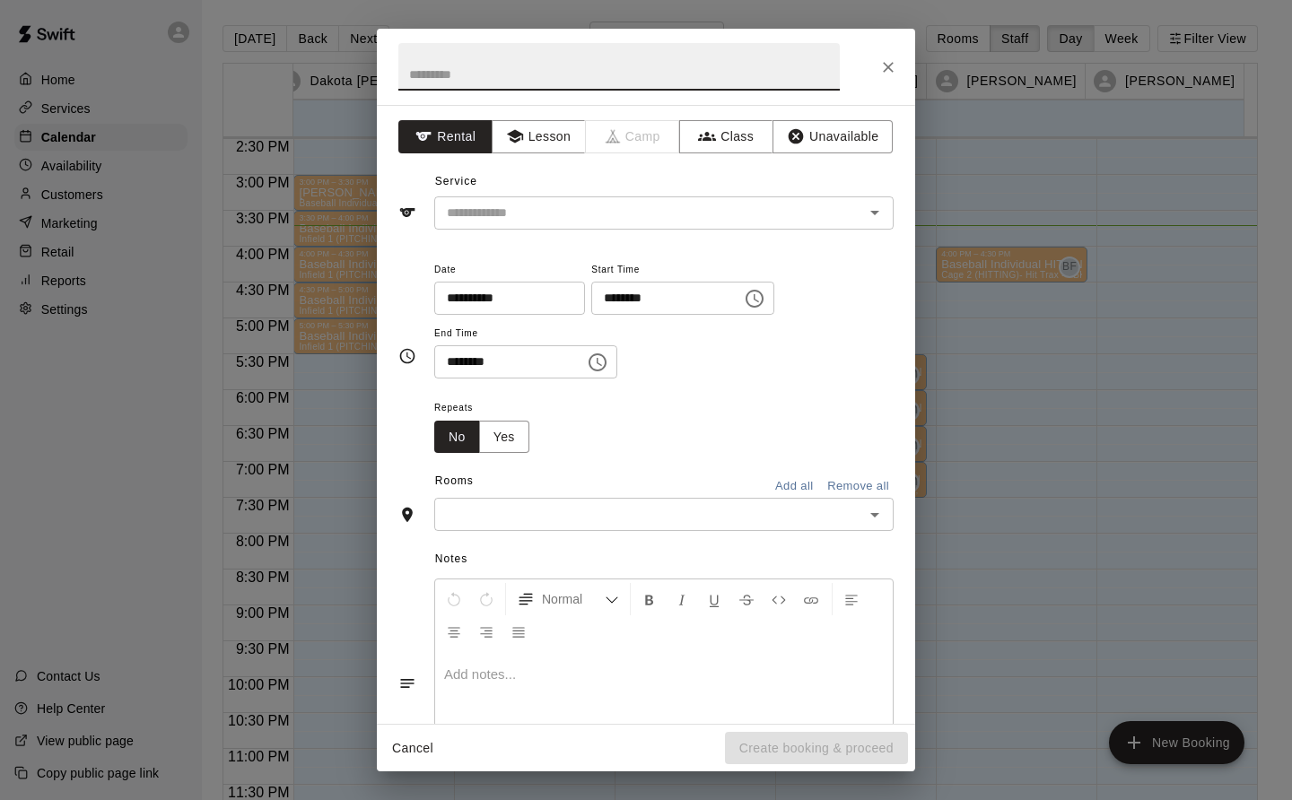
click at [550, 120] on button "Lesson" at bounding box center [539, 136] width 94 height 33
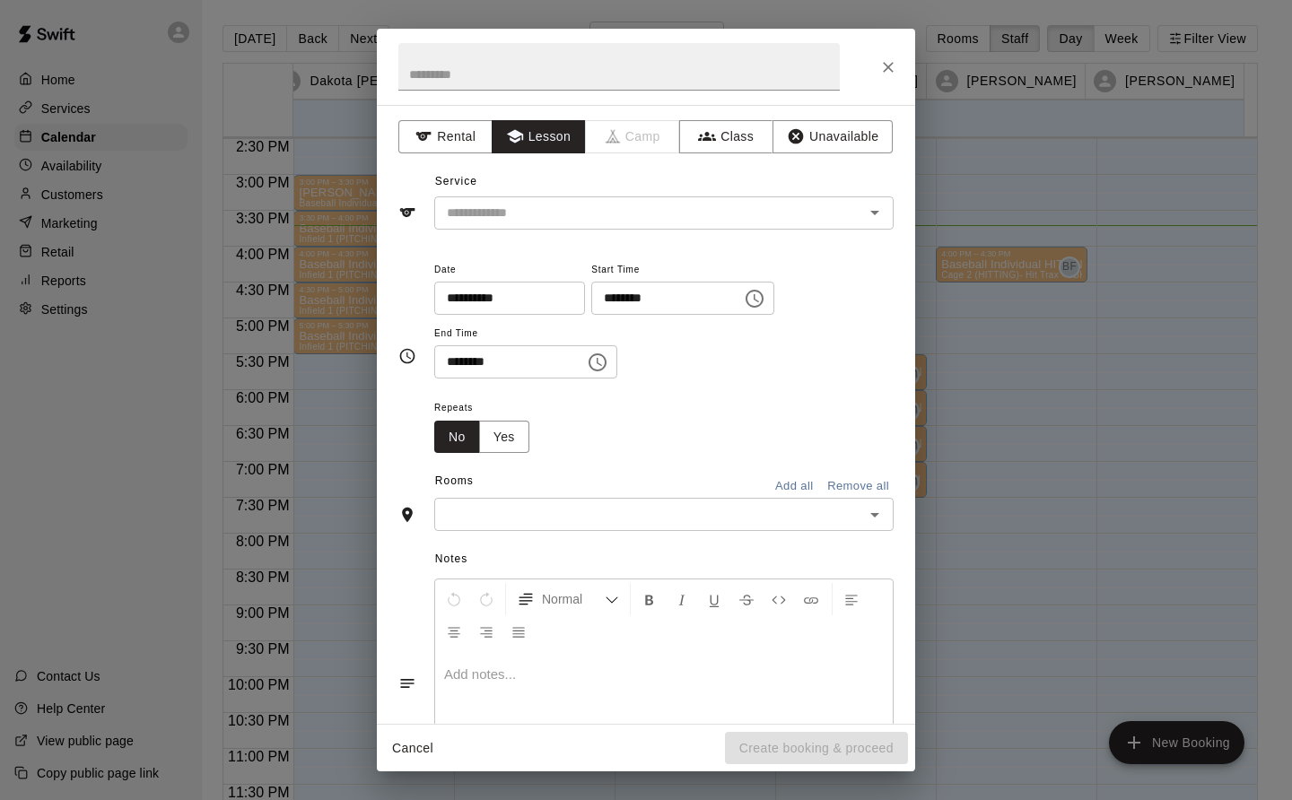
click at [549, 211] on input "text" at bounding box center [638, 213] width 396 height 22
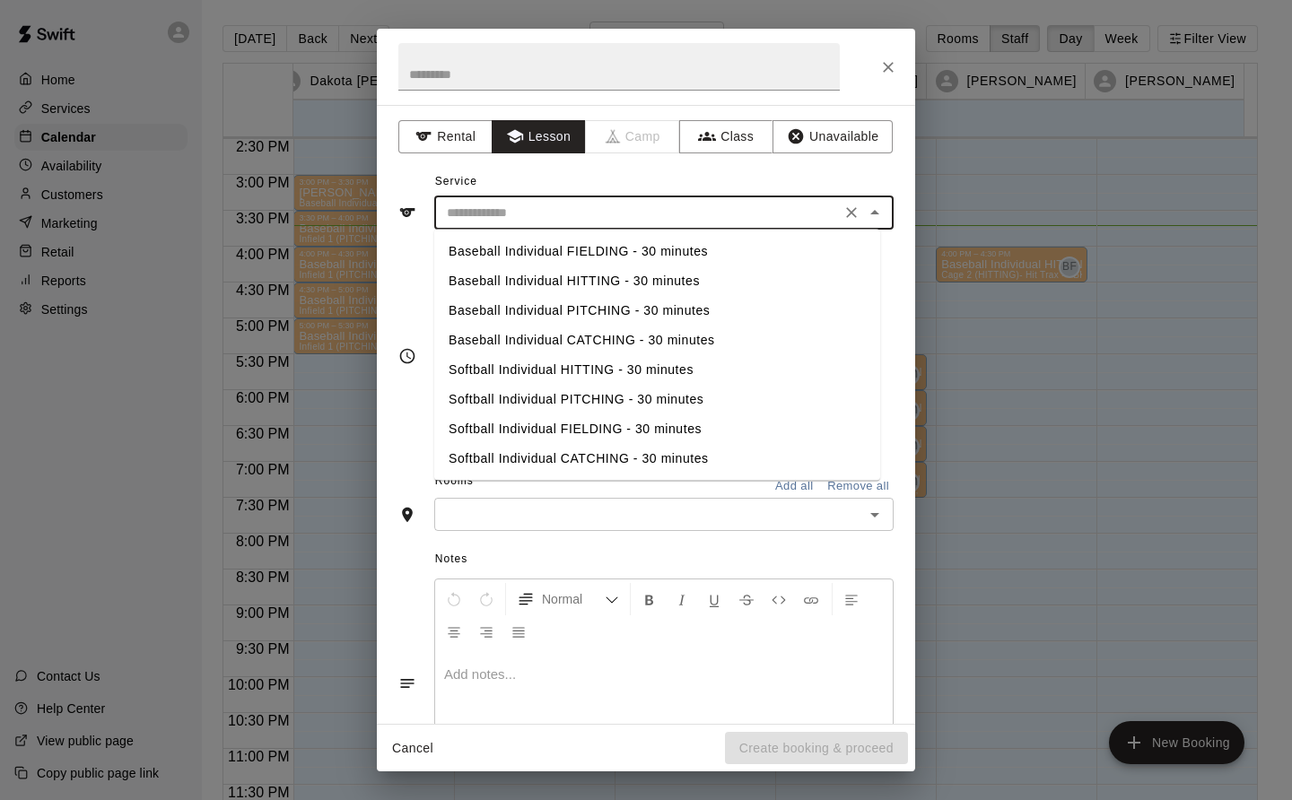
click at [602, 280] on li "Baseball Individual HITTING - 30 minutes" at bounding box center [657, 281] width 446 height 30
type input "**********"
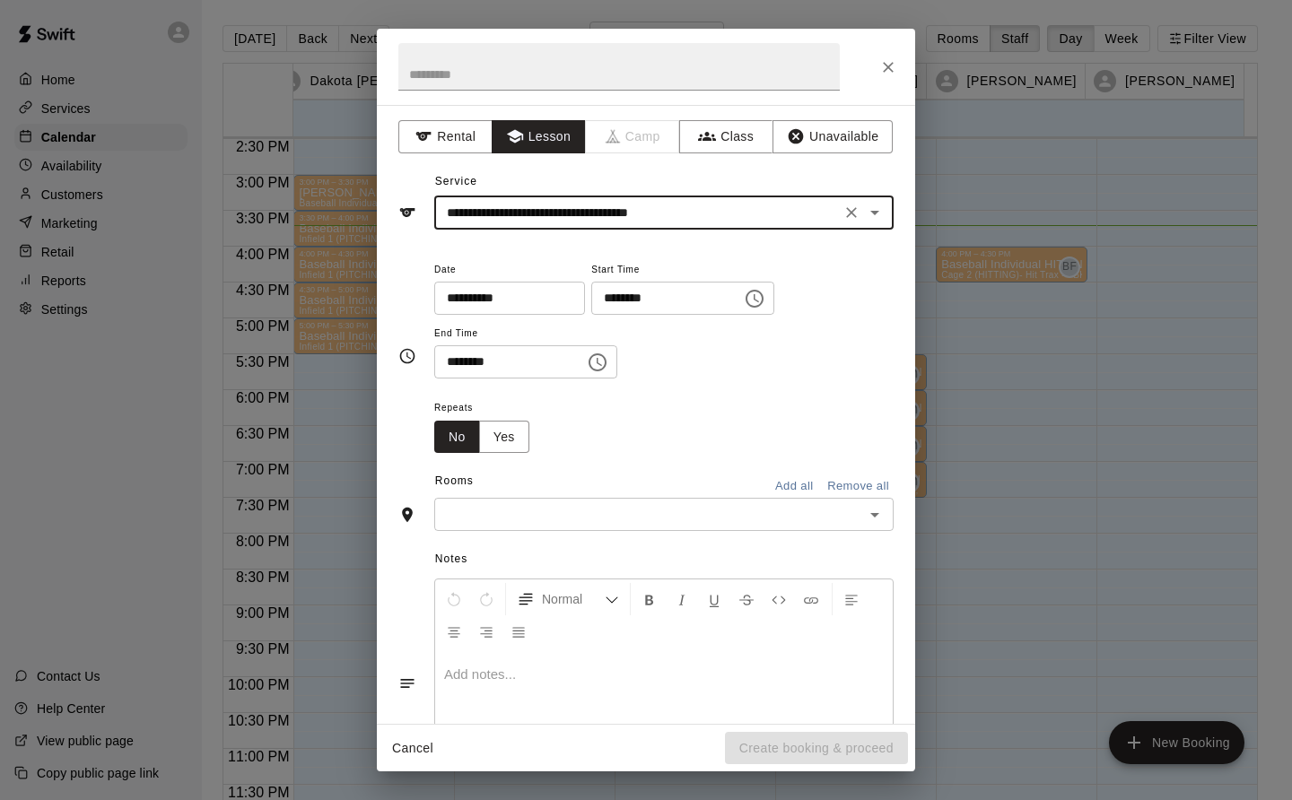
click at [677, 522] on input "text" at bounding box center [649, 514] width 419 height 22
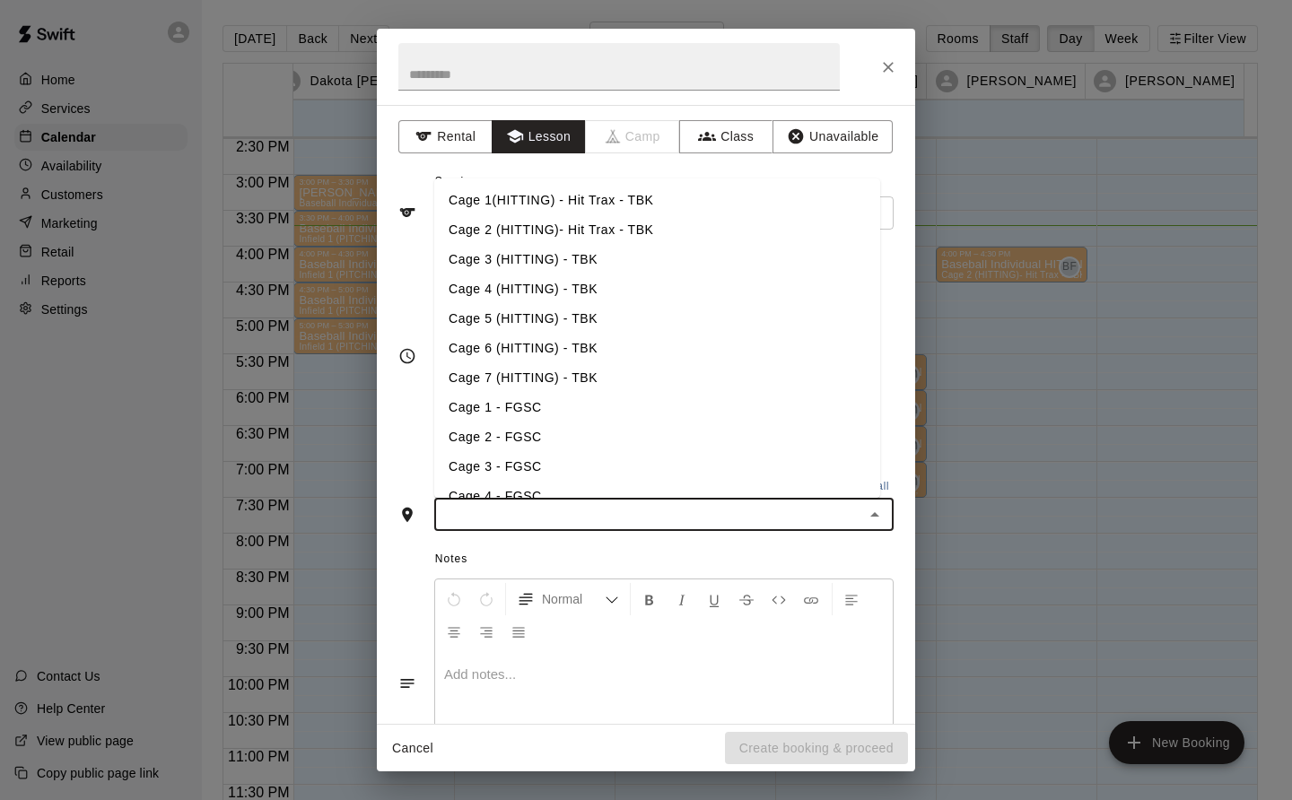
click at [603, 229] on li "Cage 2 (HITTING)- Hit Trax - TBK" at bounding box center [657, 230] width 446 height 30
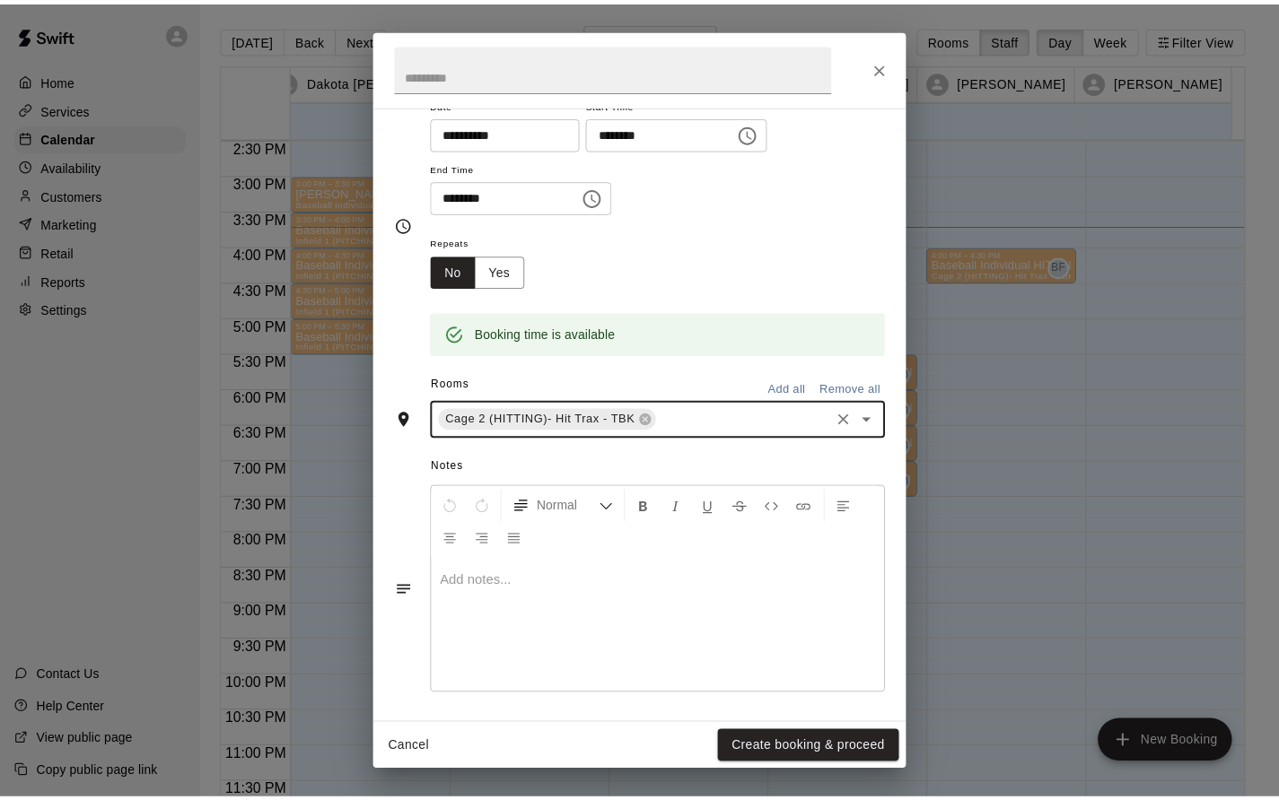
scroll to position [170, 0]
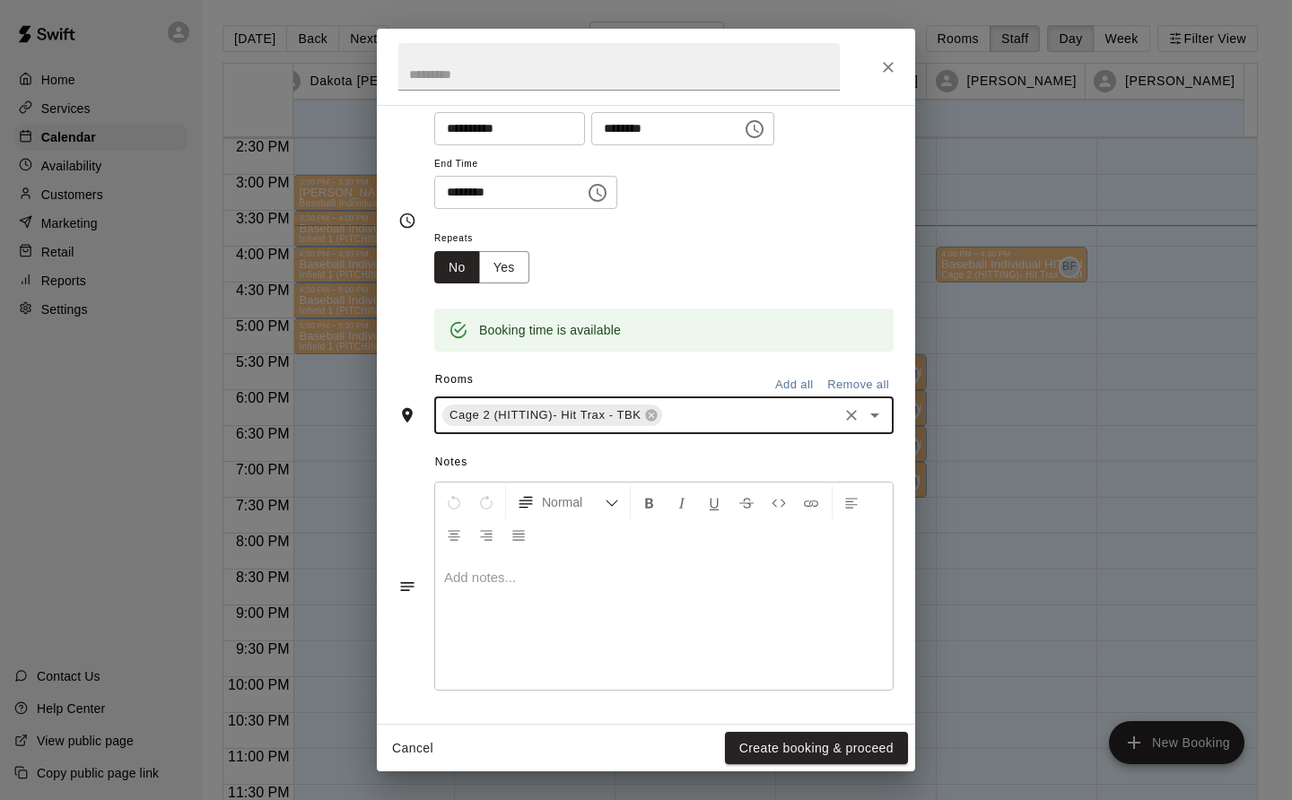
click at [846, 756] on button "Create booking & proceed" at bounding box center [816, 748] width 183 height 33
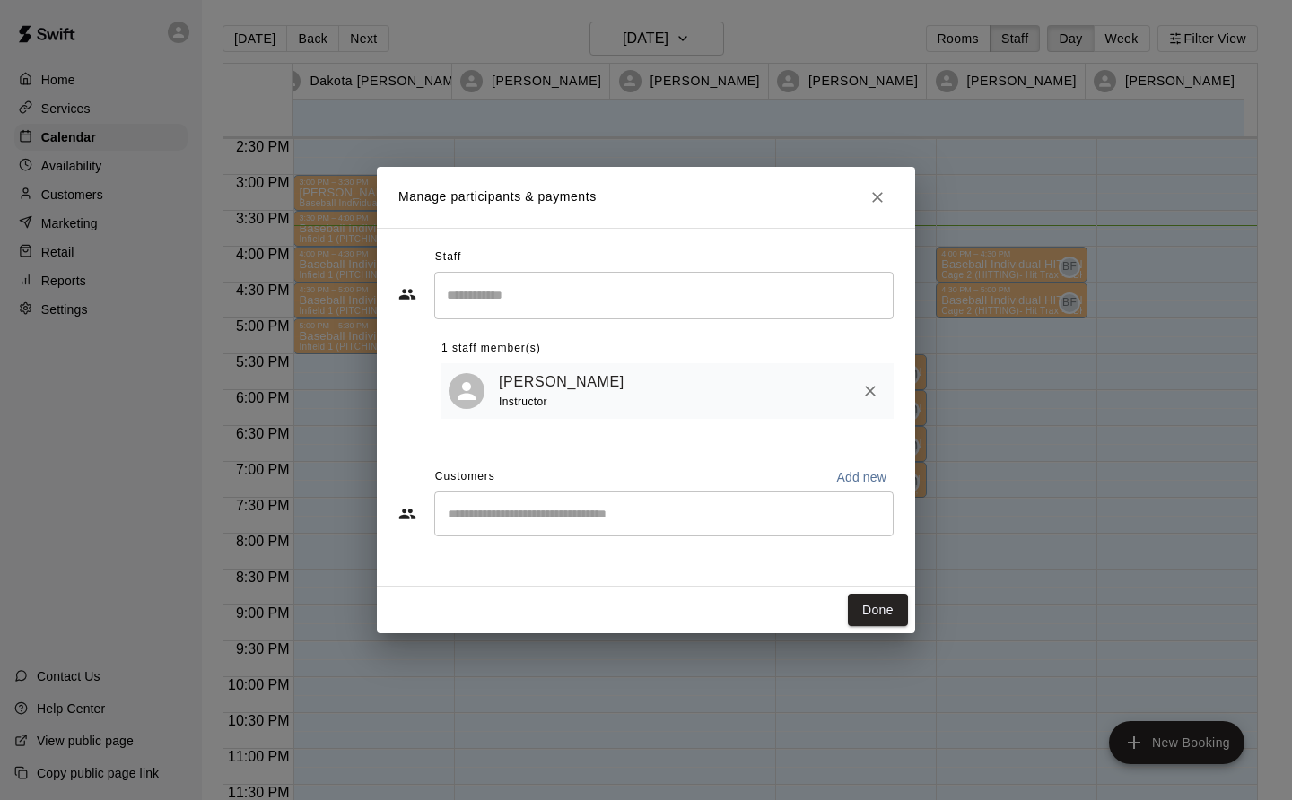
click at [887, 609] on button "Done" at bounding box center [878, 610] width 60 height 33
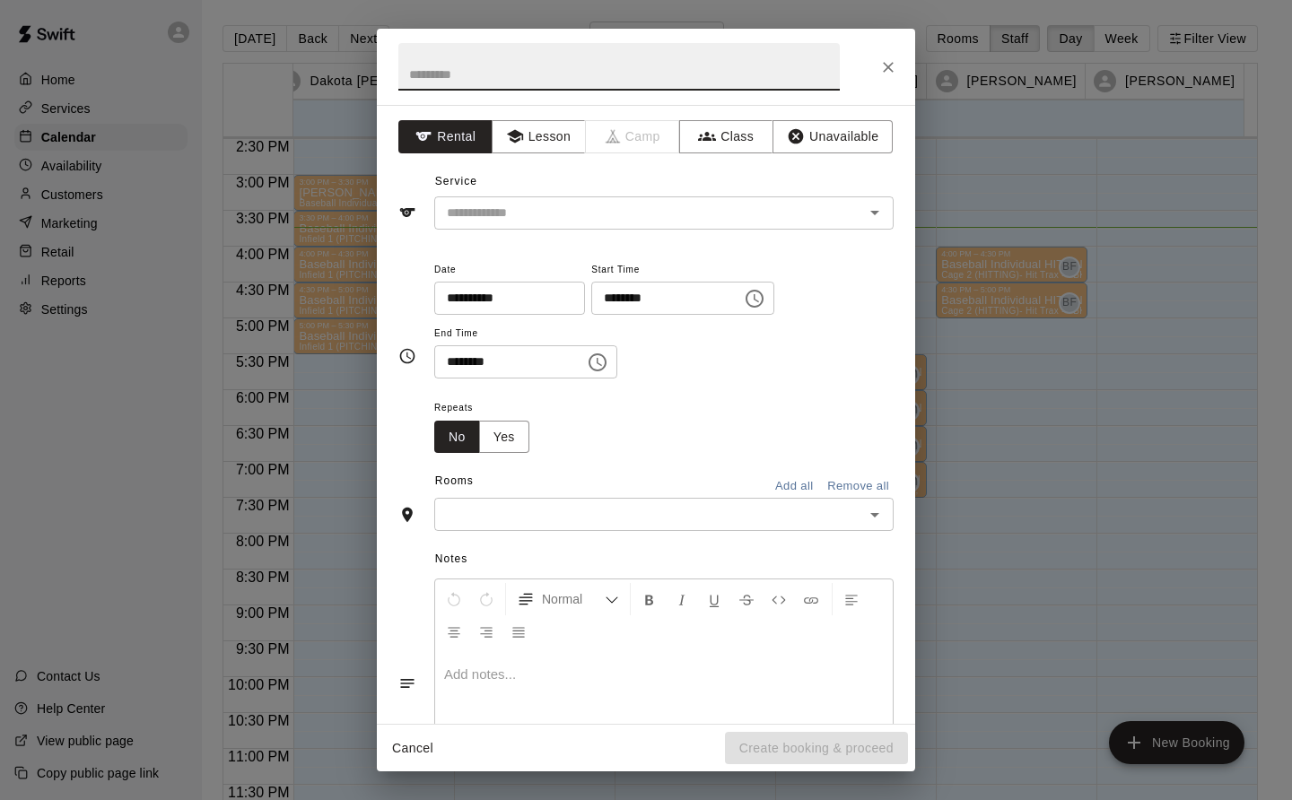
click at [551, 140] on button "Lesson" at bounding box center [539, 136] width 94 height 33
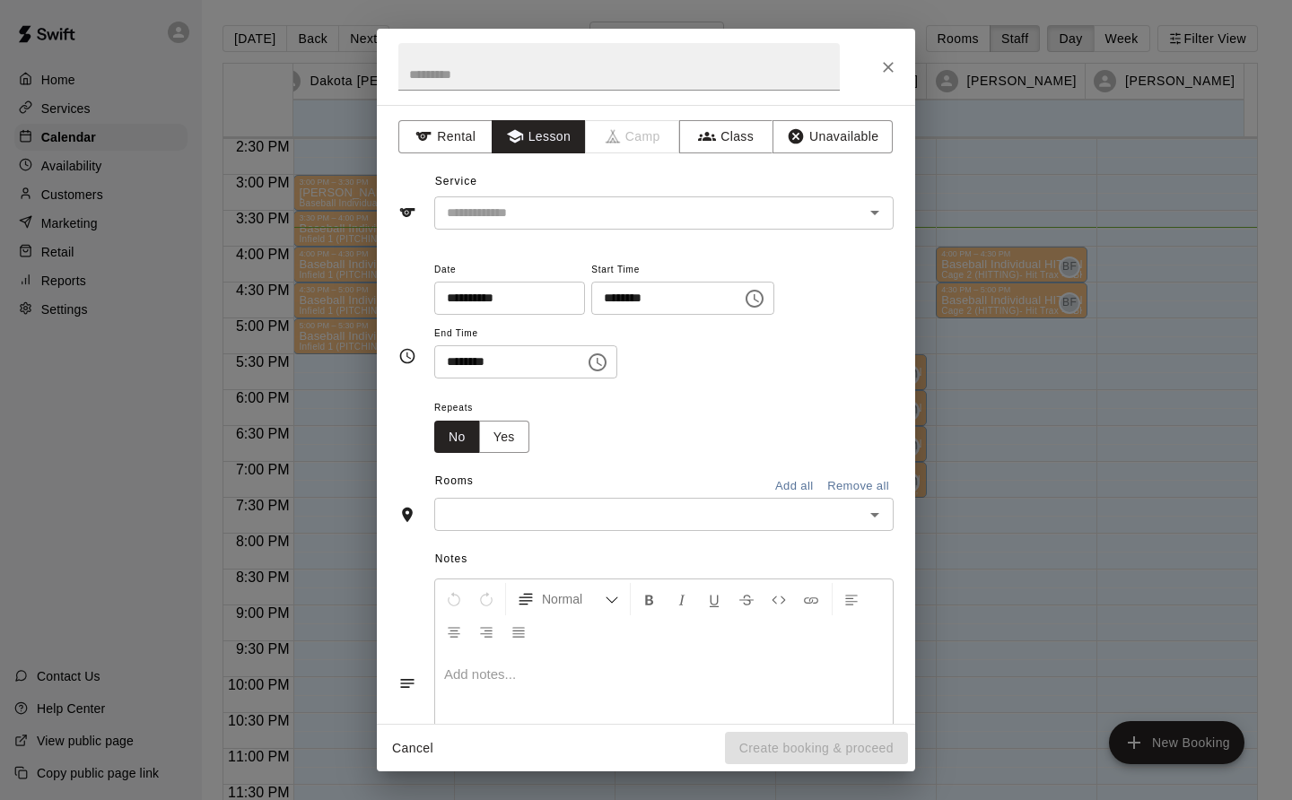
click at [539, 197] on div "​" at bounding box center [663, 213] width 459 height 33
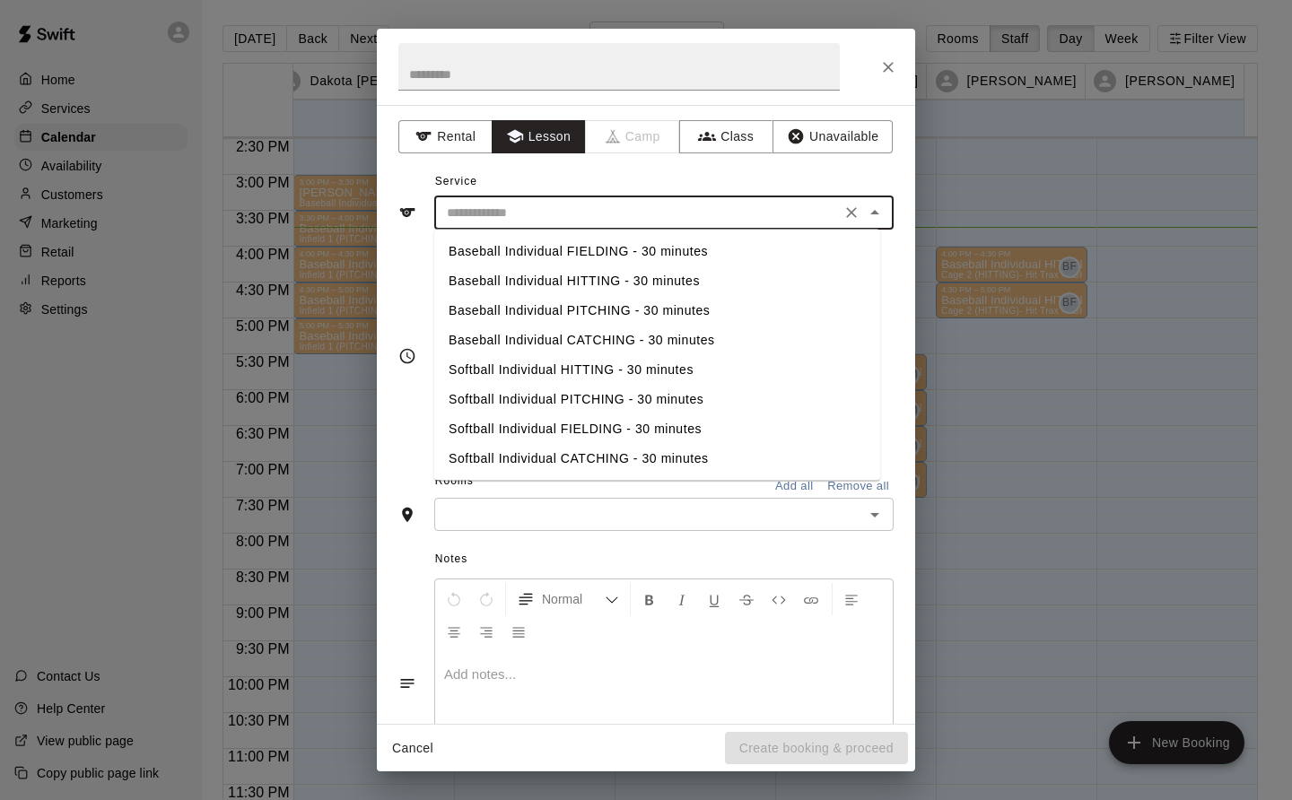
click at [607, 286] on li "Baseball Individual HITTING - 30 minutes" at bounding box center [657, 281] width 446 height 30
type input "**********"
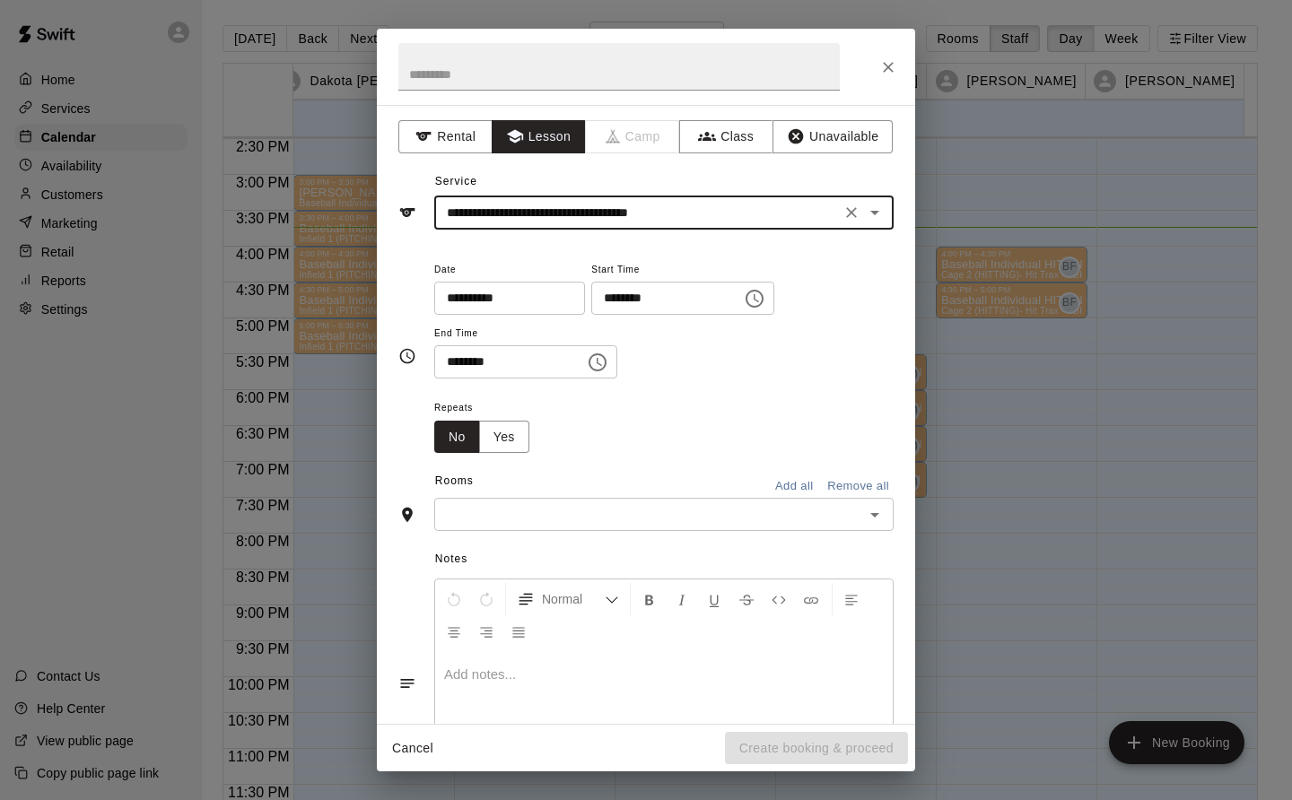
click at [608, 510] on input "text" at bounding box center [649, 514] width 419 height 22
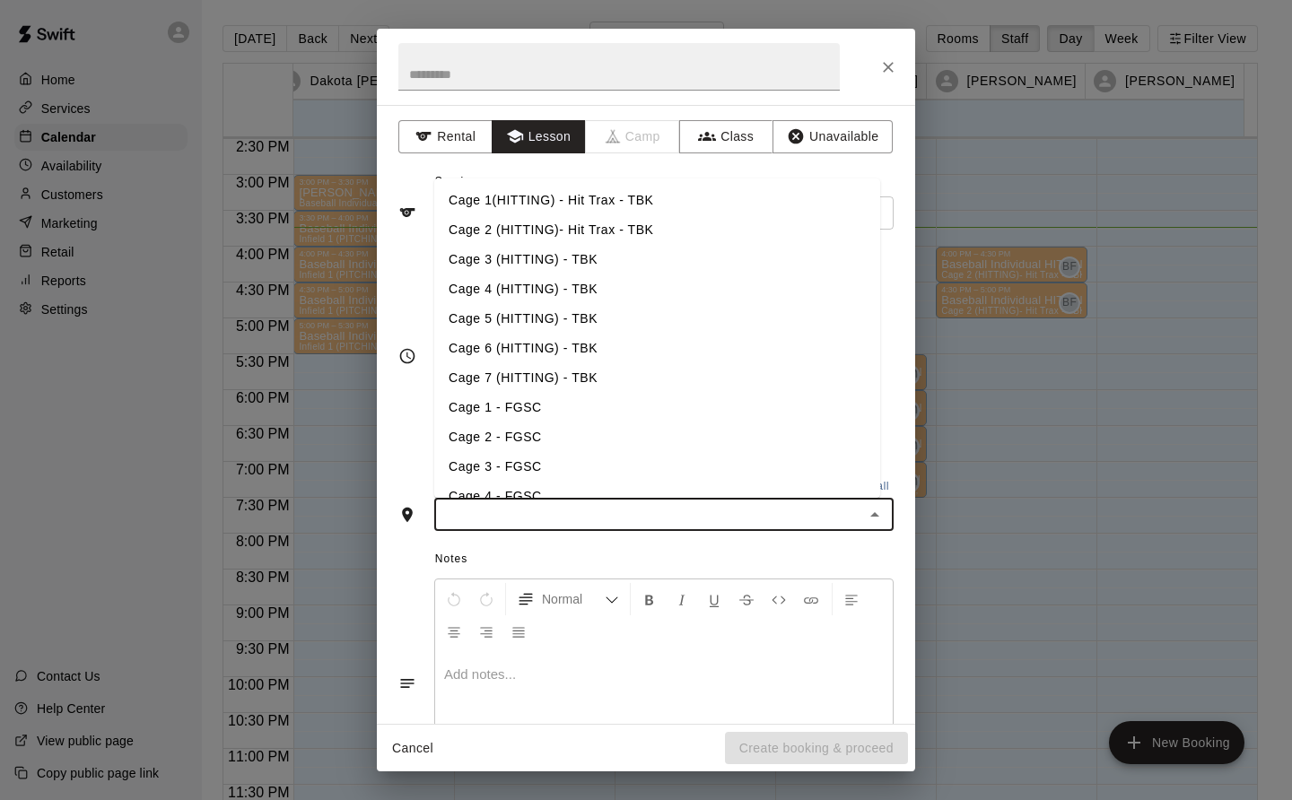
click at [567, 232] on li "Cage 2 (HITTING)- Hit Trax - TBK" at bounding box center [657, 230] width 446 height 30
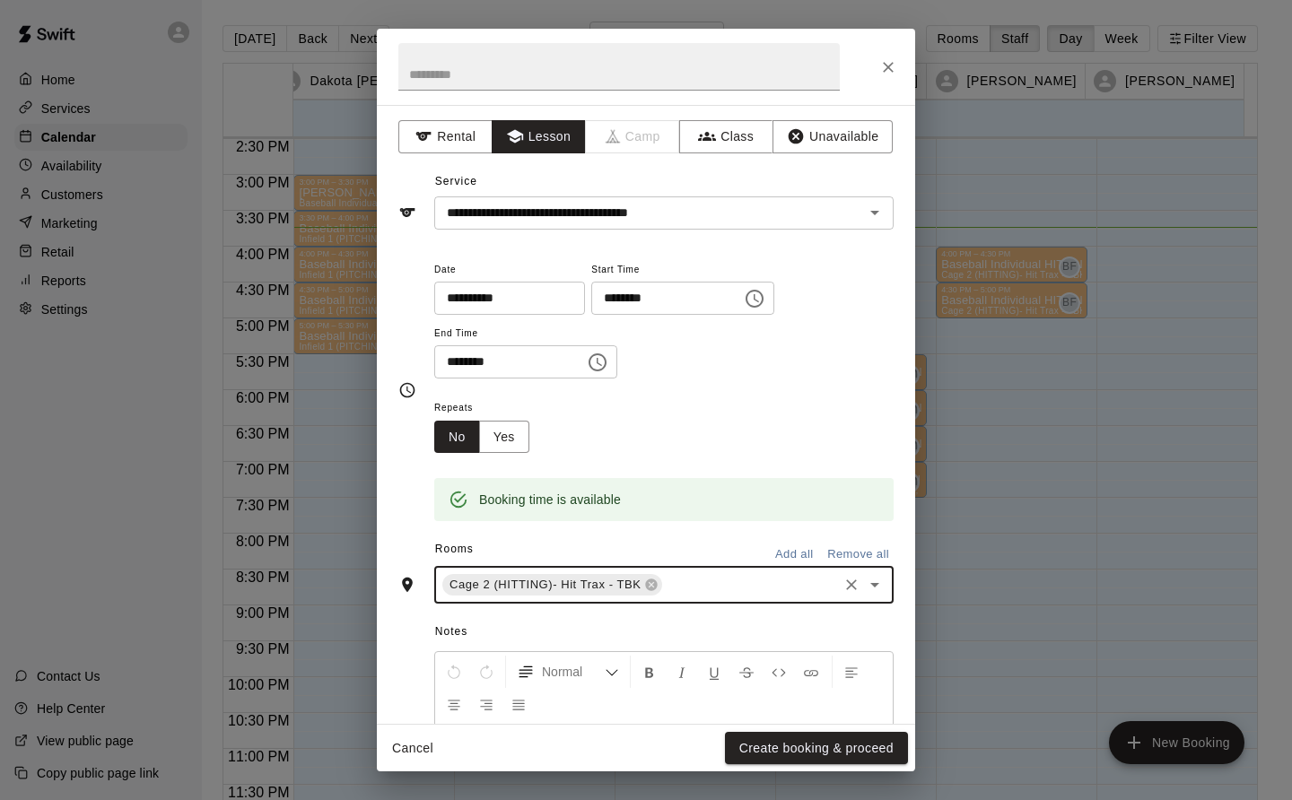
click at [872, 742] on button "Create booking & proceed" at bounding box center [816, 748] width 183 height 33
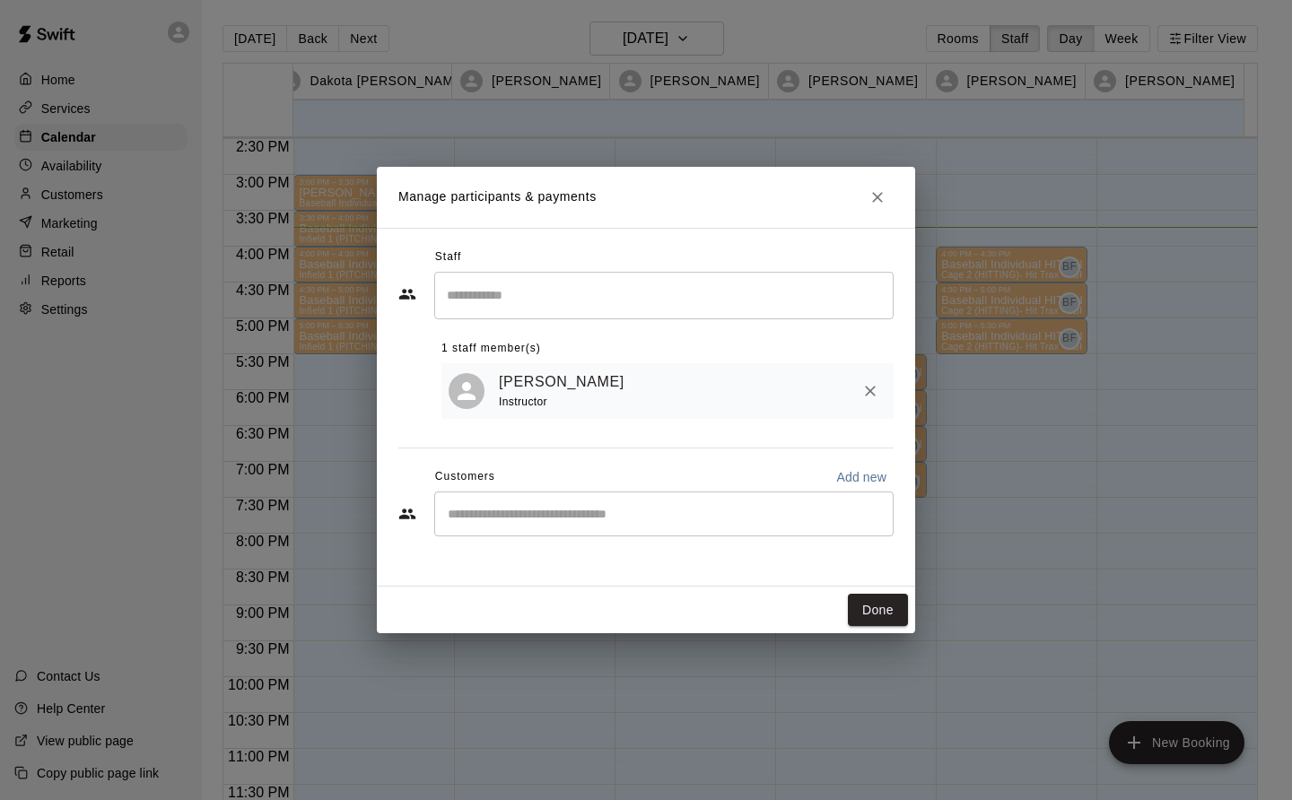
click at [882, 618] on button "Done" at bounding box center [878, 610] width 60 height 33
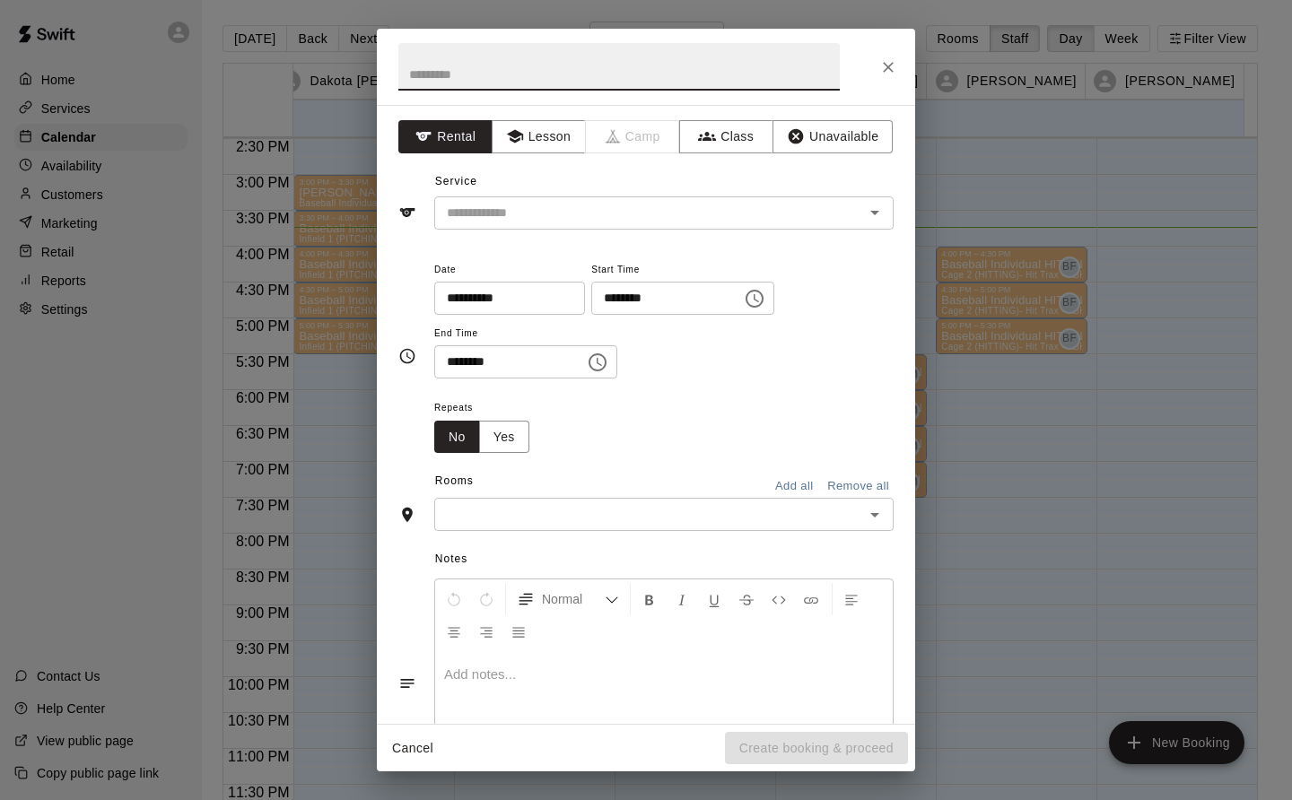
click at [550, 140] on button "Lesson" at bounding box center [539, 136] width 94 height 33
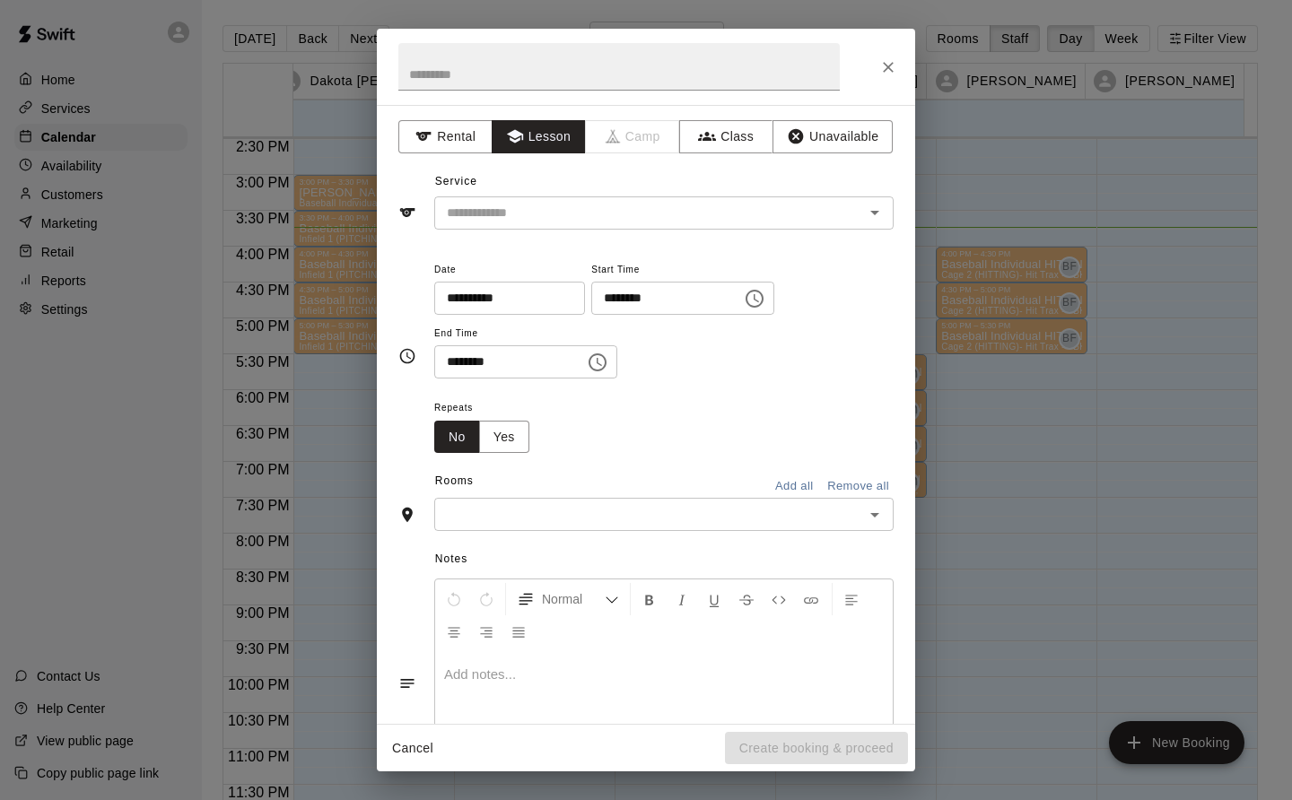
click at [525, 204] on input "text" at bounding box center [638, 213] width 396 height 22
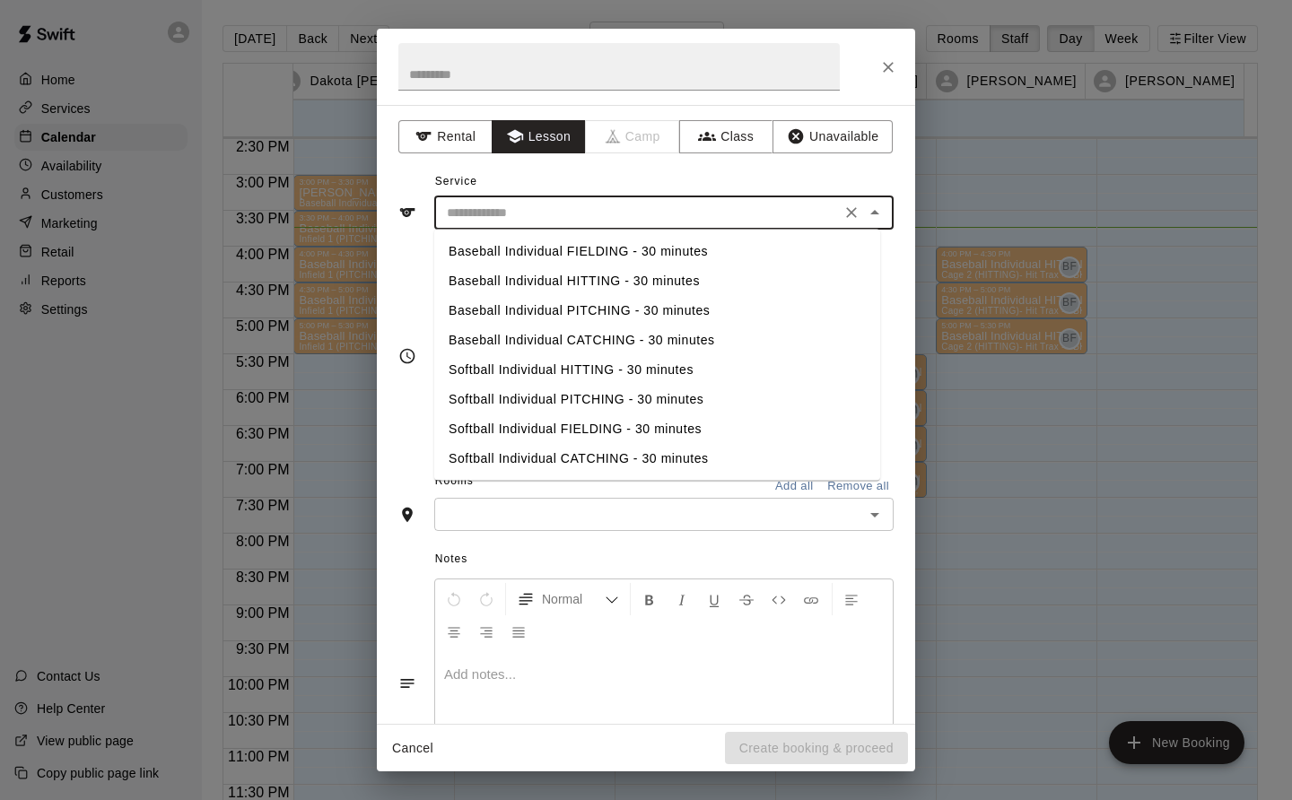
click at [572, 281] on li "Baseball Individual HITTING - 30 minutes" at bounding box center [657, 281] width 446 height 30
type input "**********"
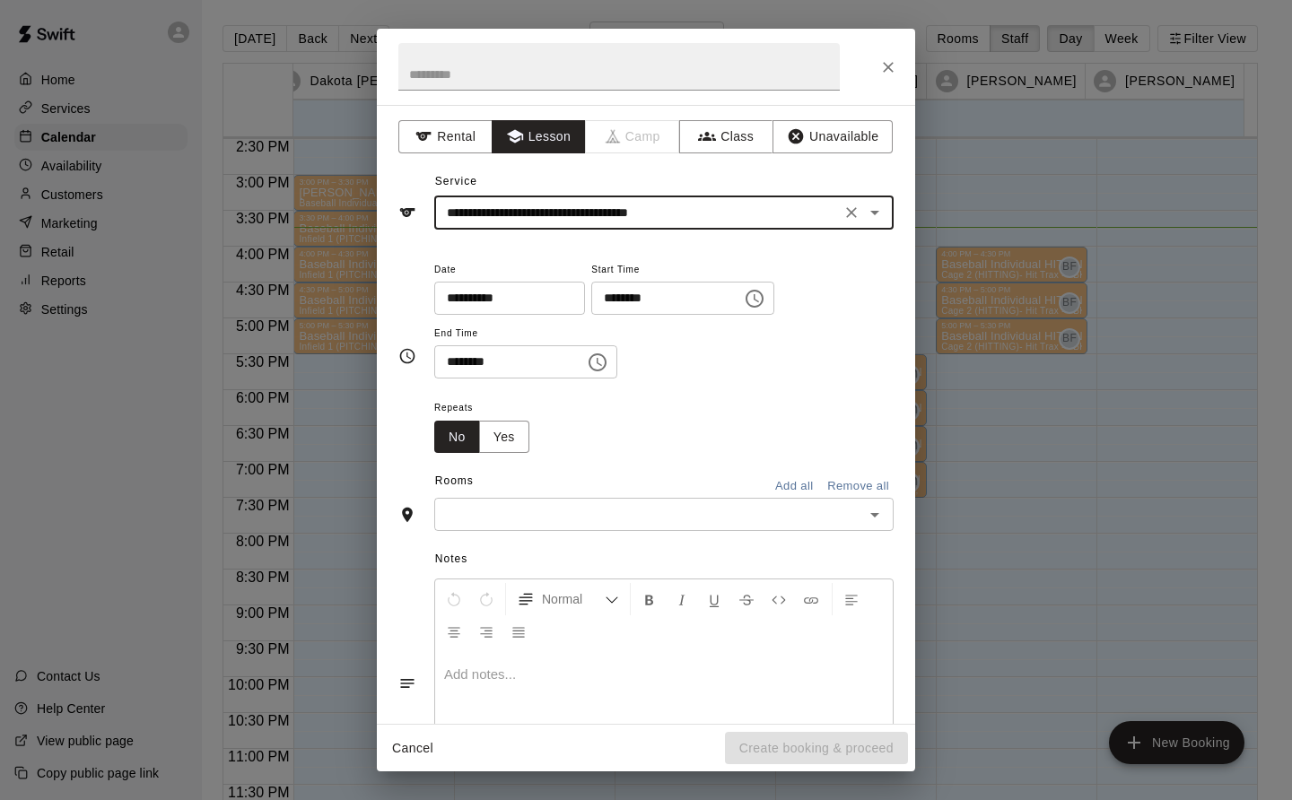
click at [641, 521] on input "text" at bounding box center [649, 514] width 419 height 22
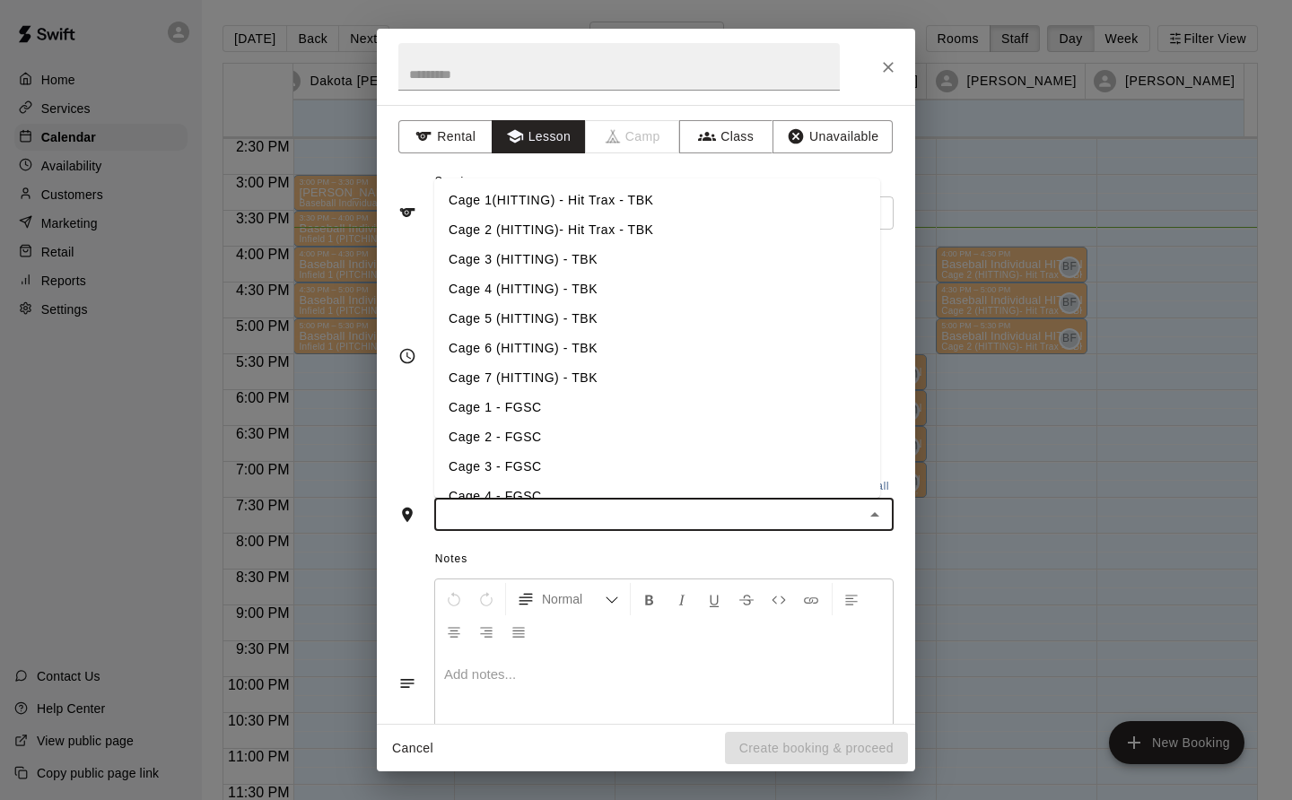
click at [571, 231] on li "Cage 2 (HITTING)- Hit Trax - TBK" at bounding box center [657, 230] width 446 height 30
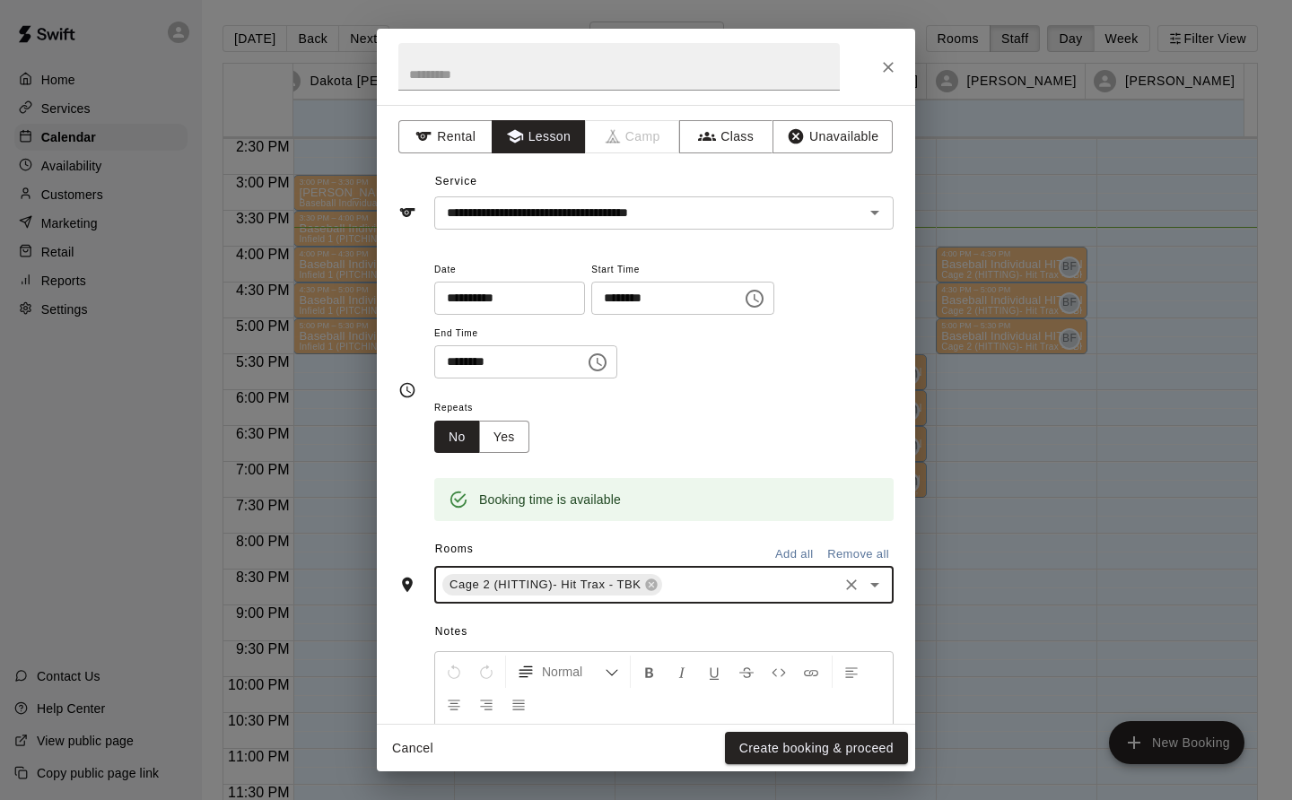
click at [873, 750] on button "Create booking & proceed" at bounding box center [816, 748] width 183 height 33
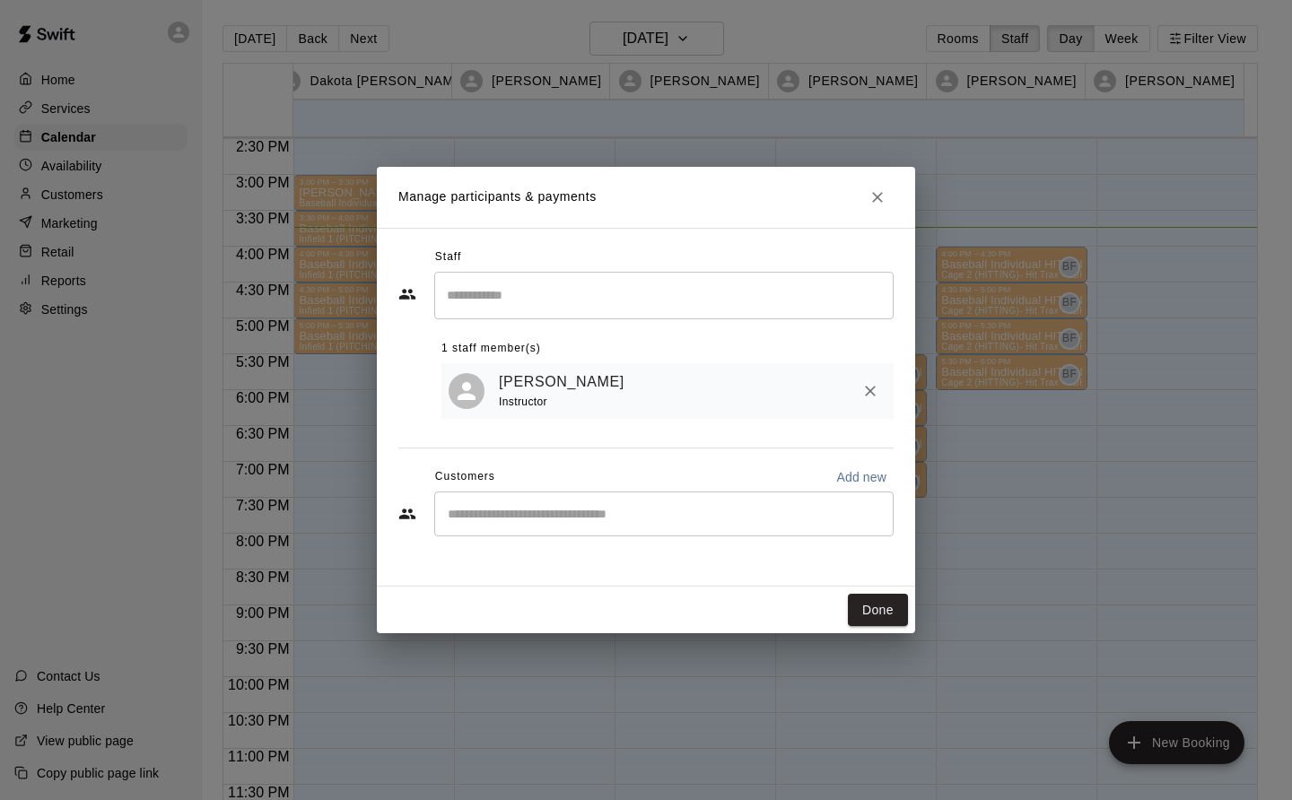
click at [869, 615] on button "Done" at bounding box center [878, 610] width 60 height 33
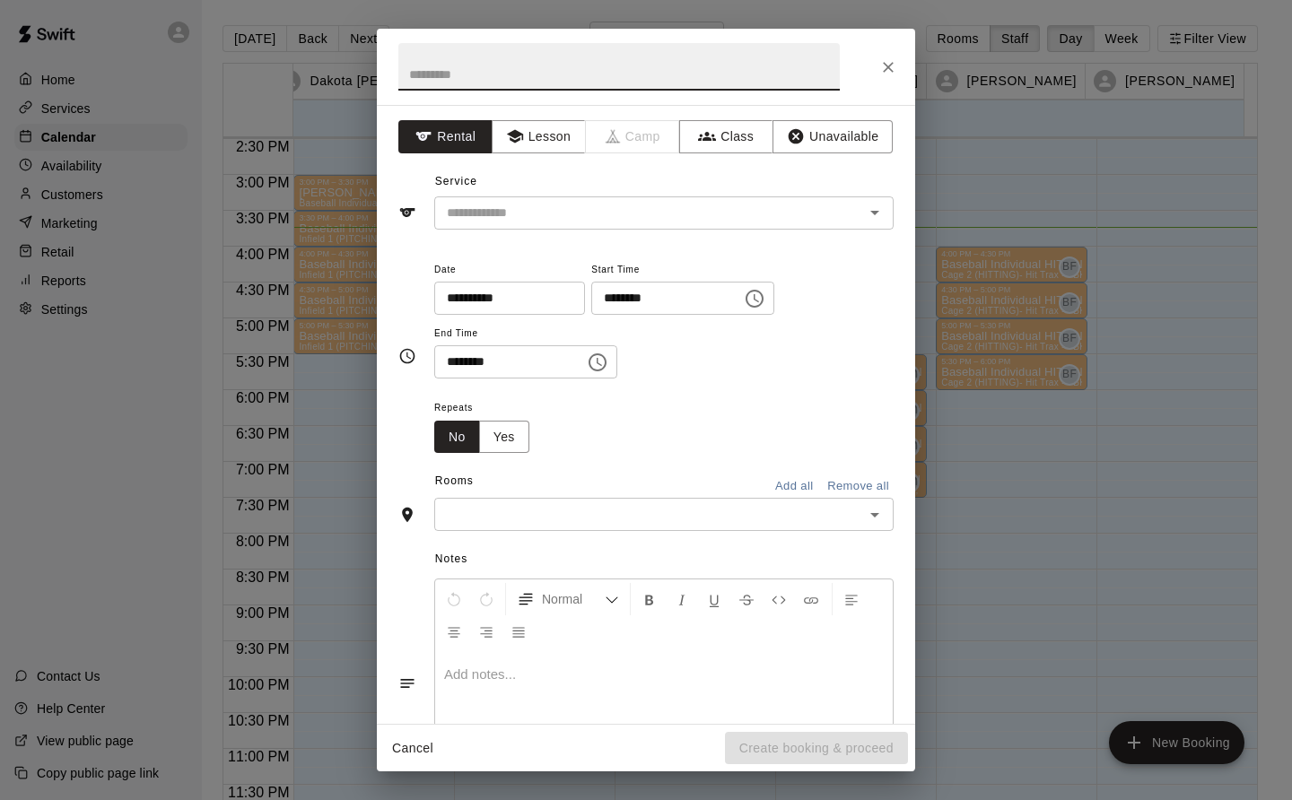
click at [548, 133] on button "Lesson" at bounding box center [539, 136] width 94 height 33
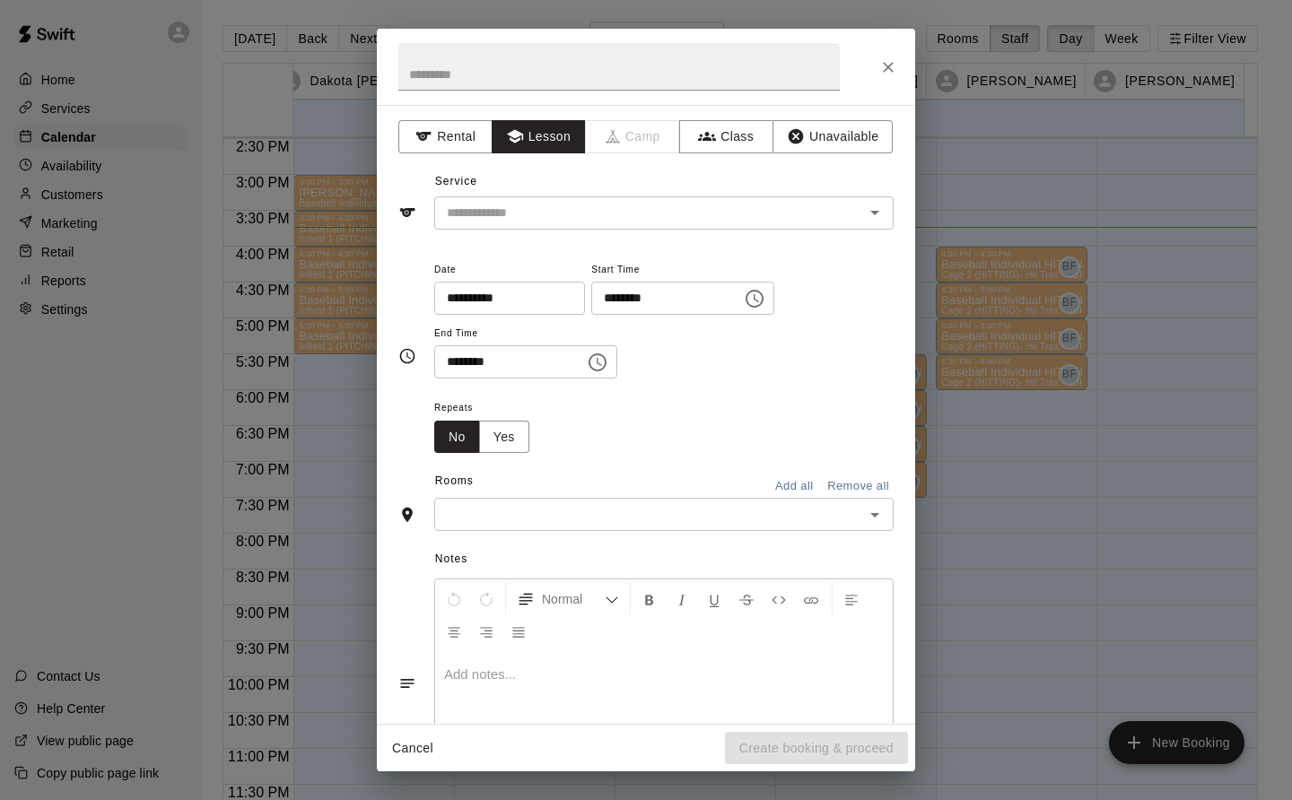
click at [563, 213] on input "text" at bounding box center [638, 213] width 396 height 22
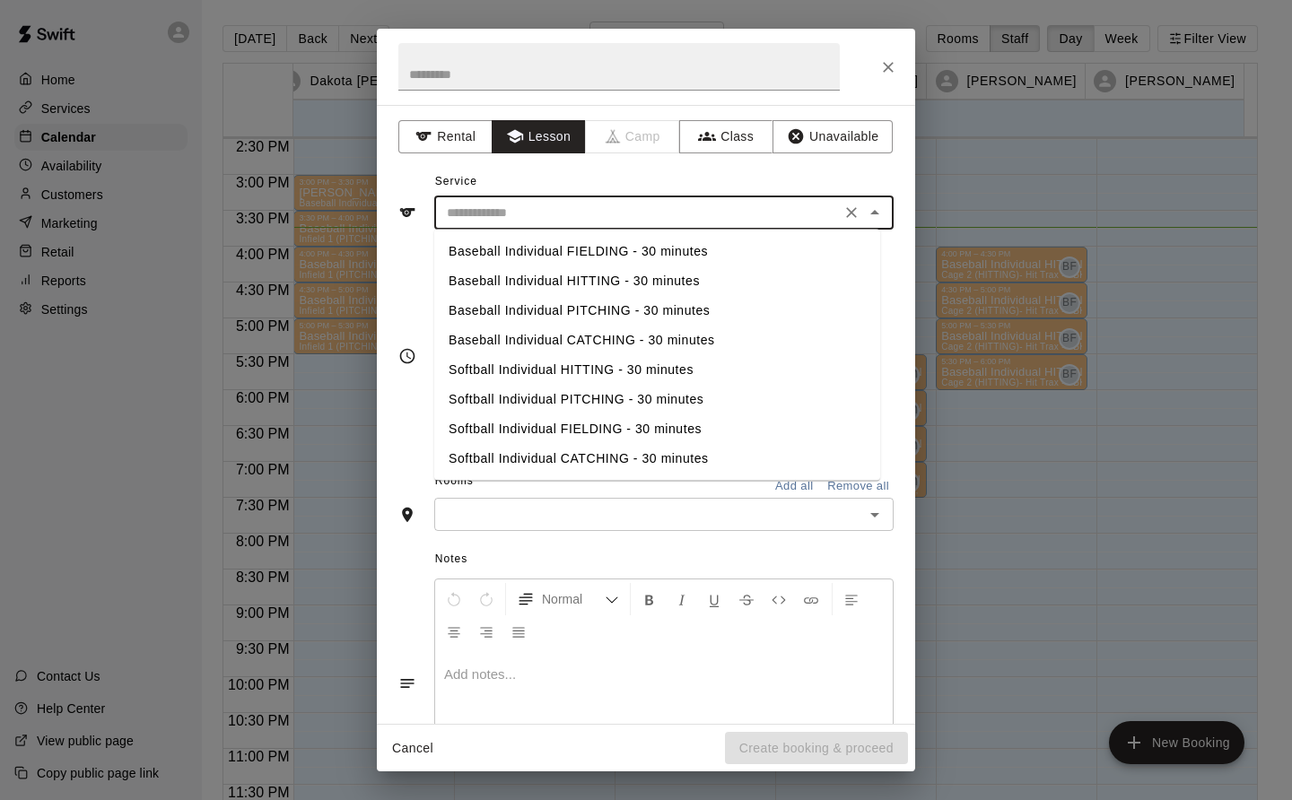
click at [650, 281] on li "Baseball Individual HITTING - 30 minutes" at bounding box center [657, 281] width 446 height 30
type input "**********"
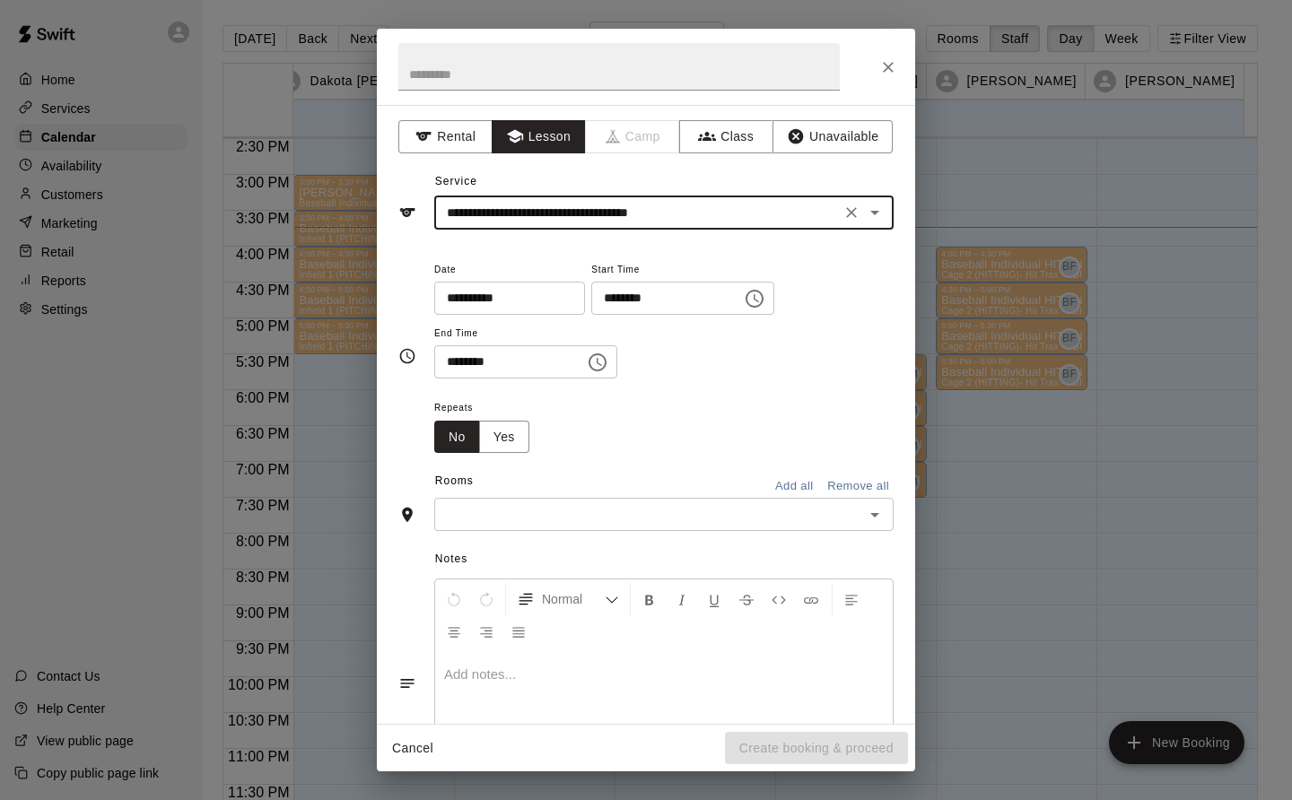
click at [630, 511] on input "text" at bounding box center [649, 514] width 419 height 22
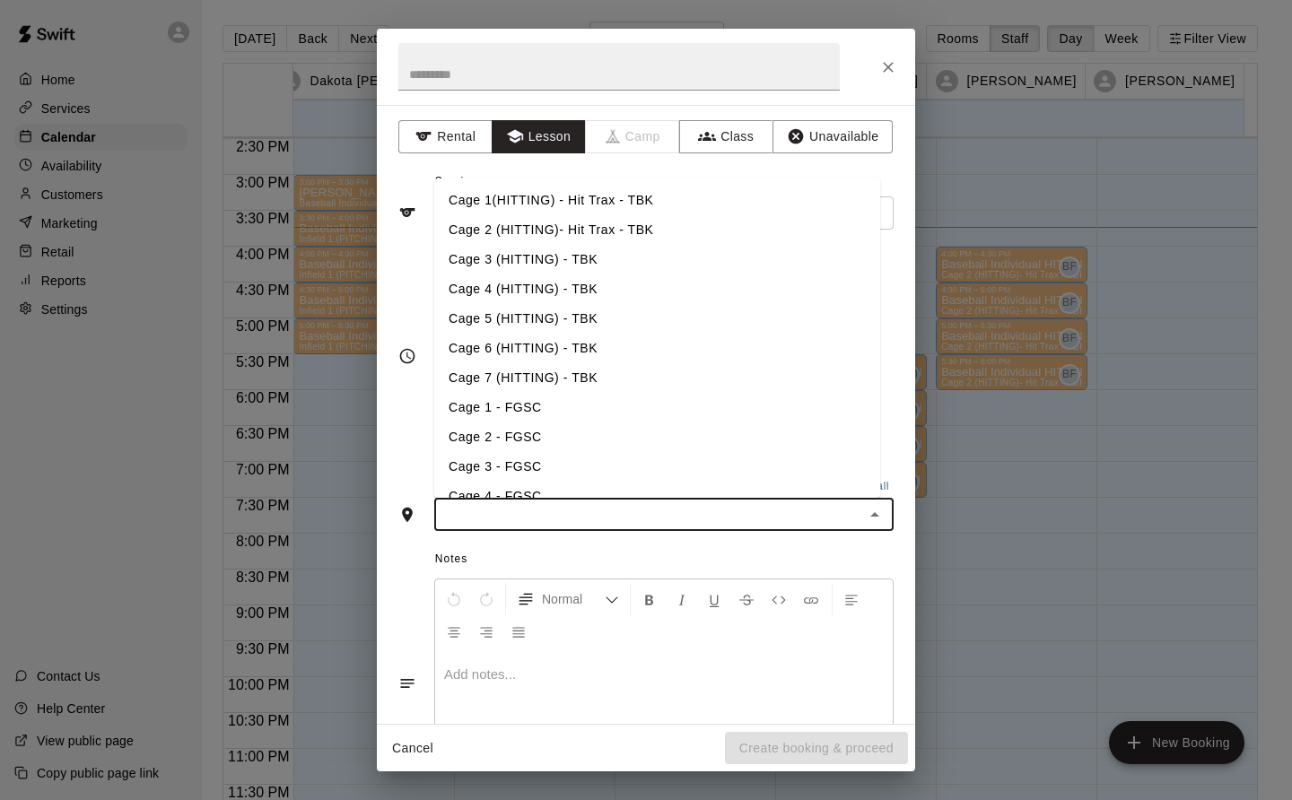
click at [582, 224] on li "Cage 2 (HITTING)- Hit Trax - TBK" at bounding box center [657, 230] width 446 height 30
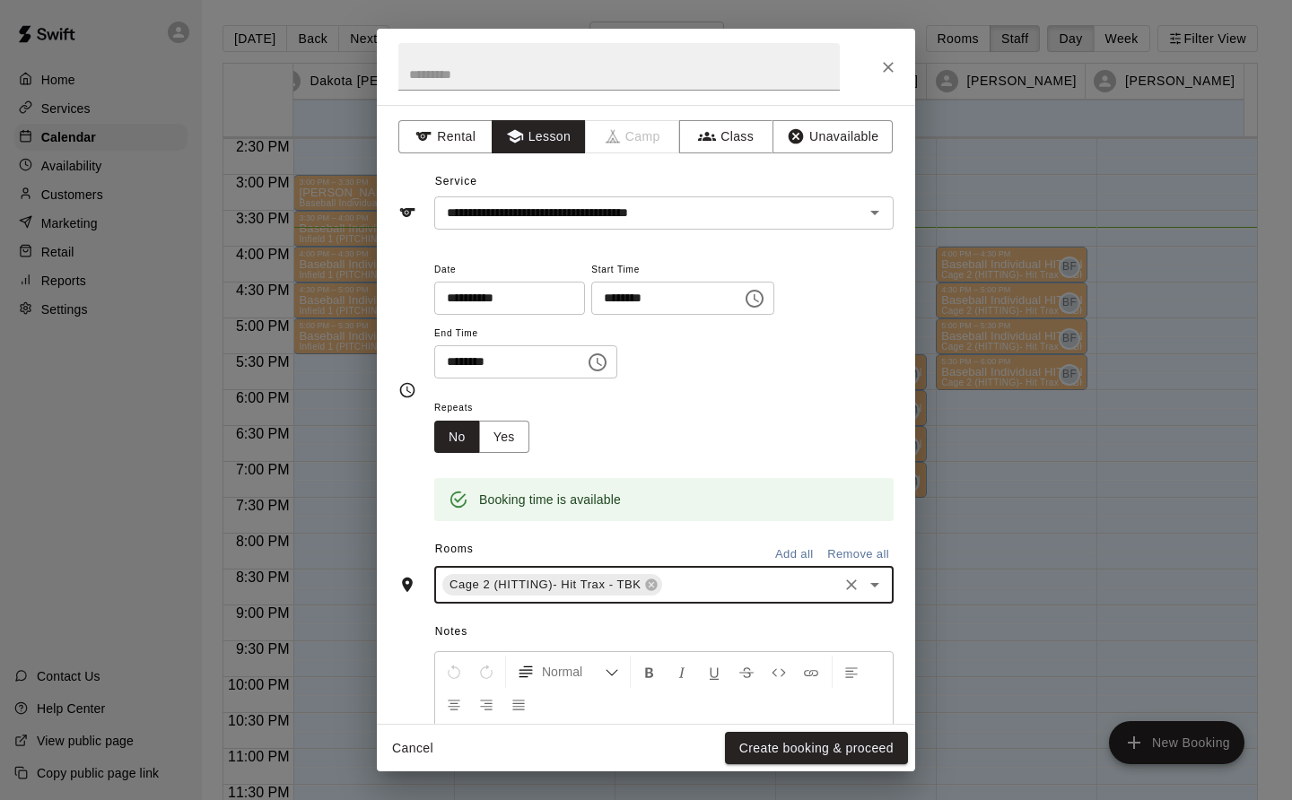
click at [870, 747] on button "Create booking & proceed" at bounding box center [816, 748] width 183 height 33
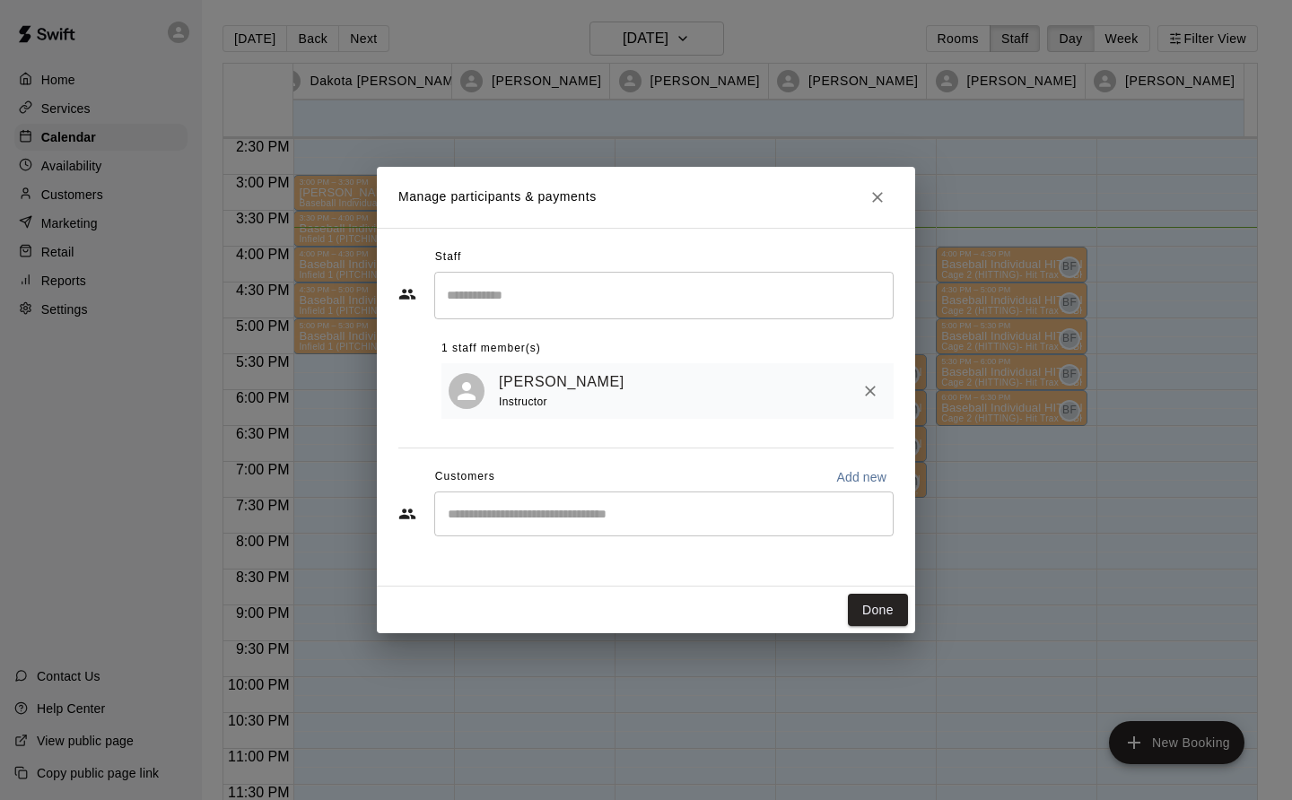
click at [883, 616] on button "Done" at bounding box center [878, 610] width 60 height 33
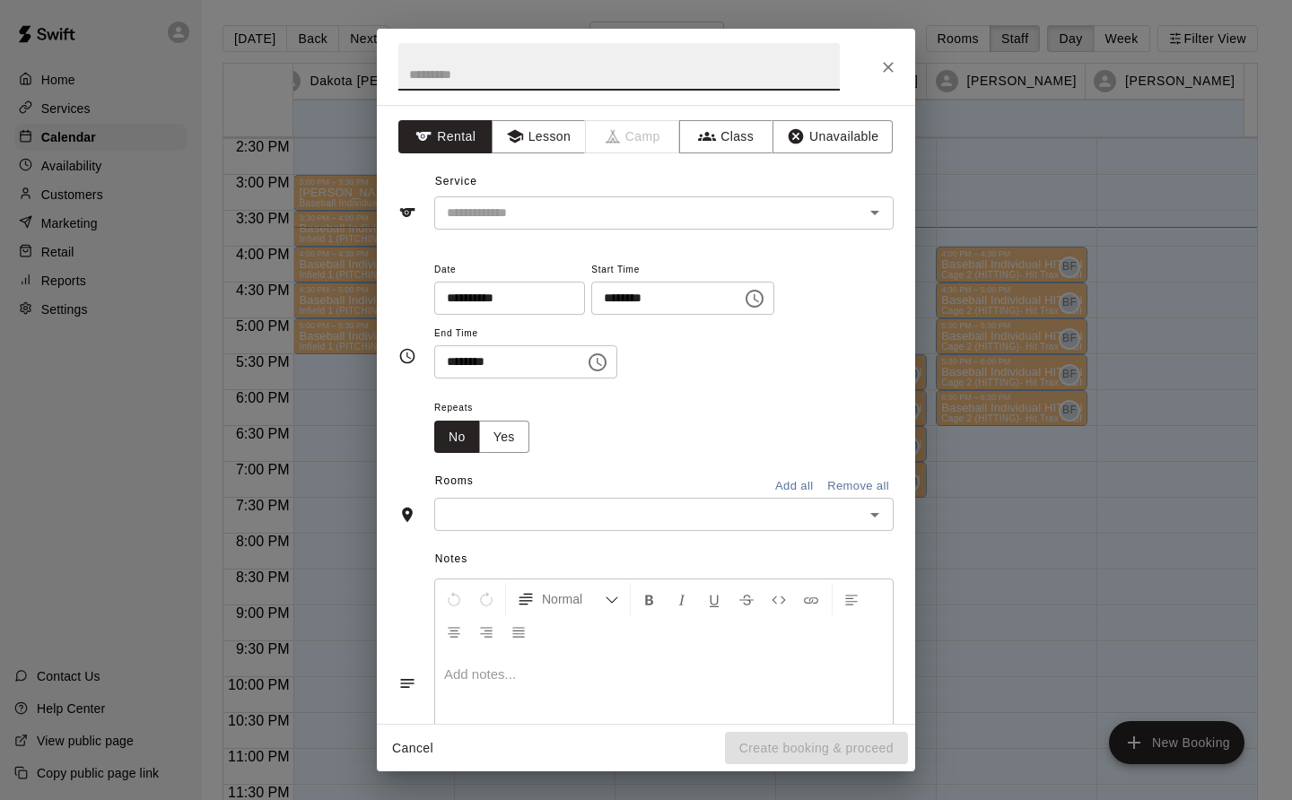
click at [528, 128] on button "Lesson" at bounding box center [539, 136] width 94 height 33
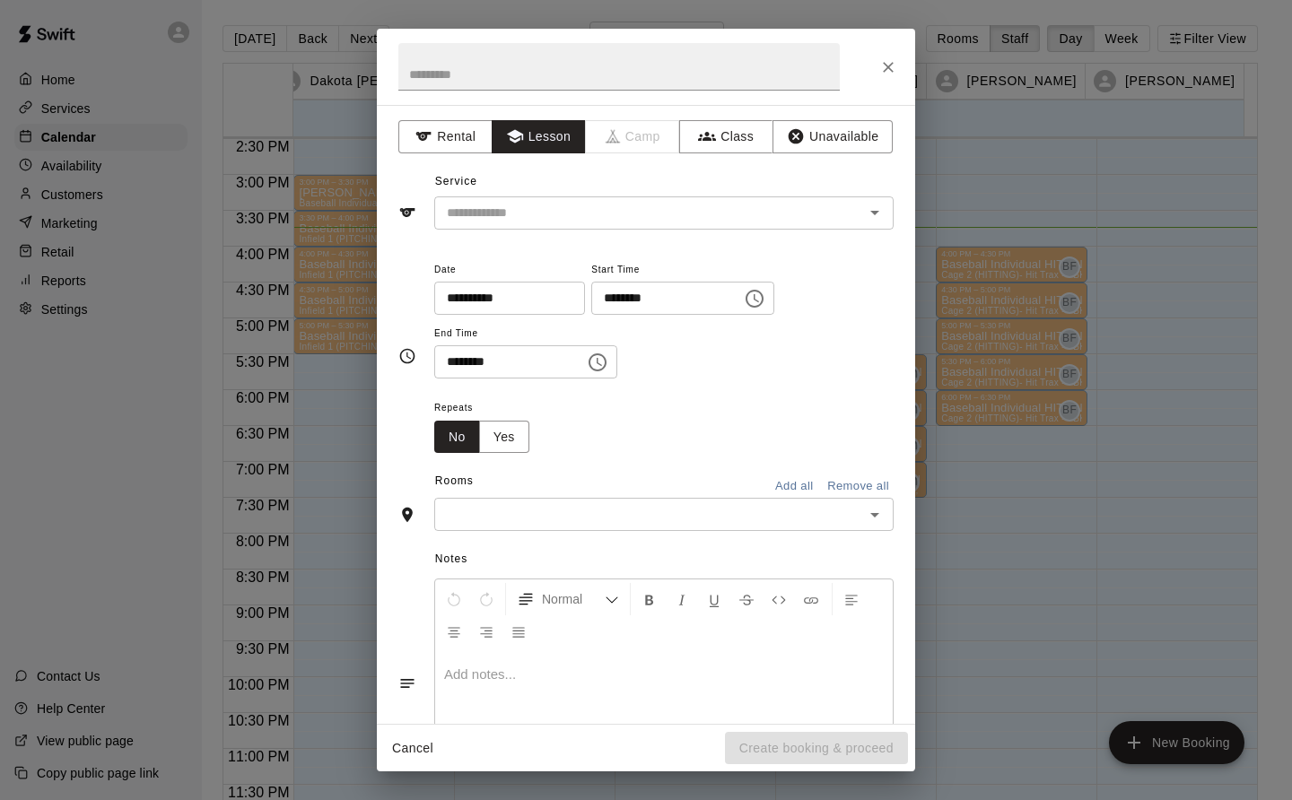
click at [539, 214] on input "text" at bounding box center [638, 213] width 396 height 22
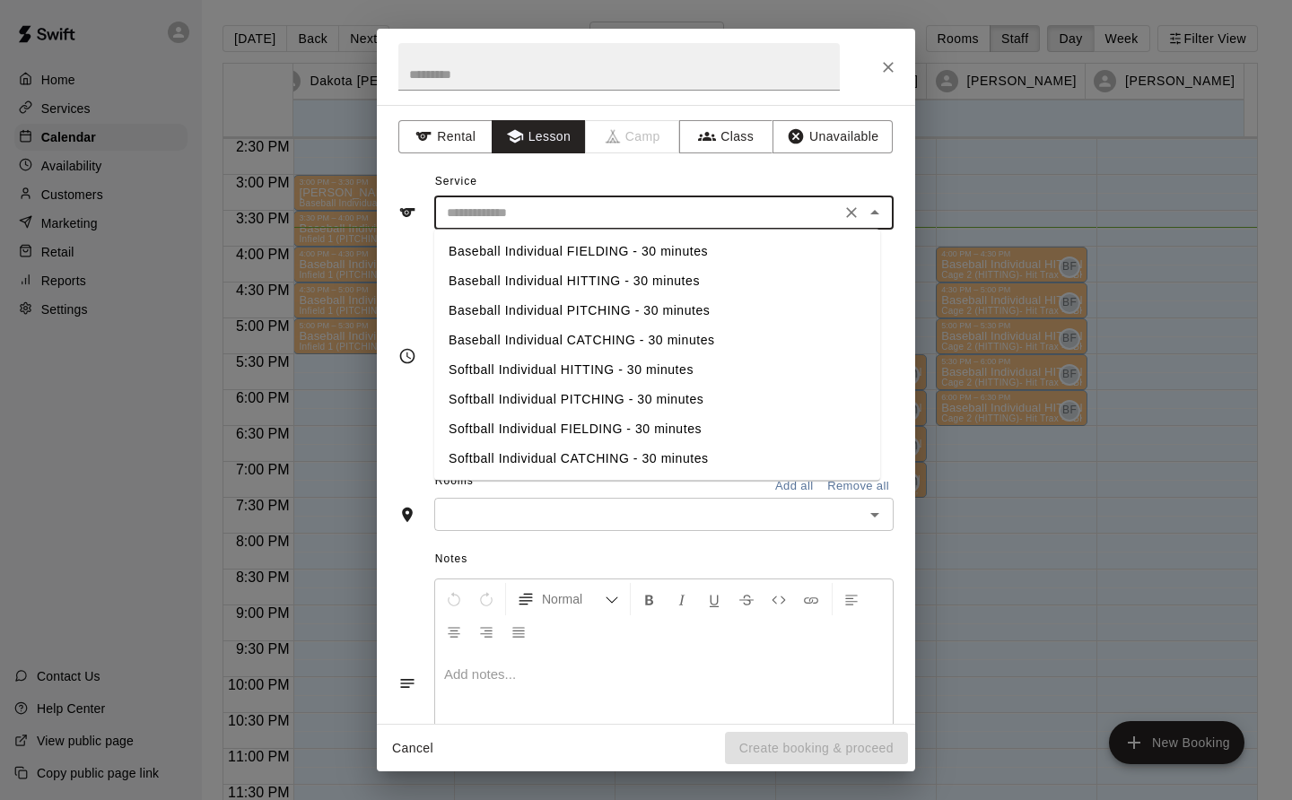
click at [623, 275] on li "Baseball Individual HITTING - 30 minutes" at bounding box center [657, 281] width 446 height 30
type input "**********"
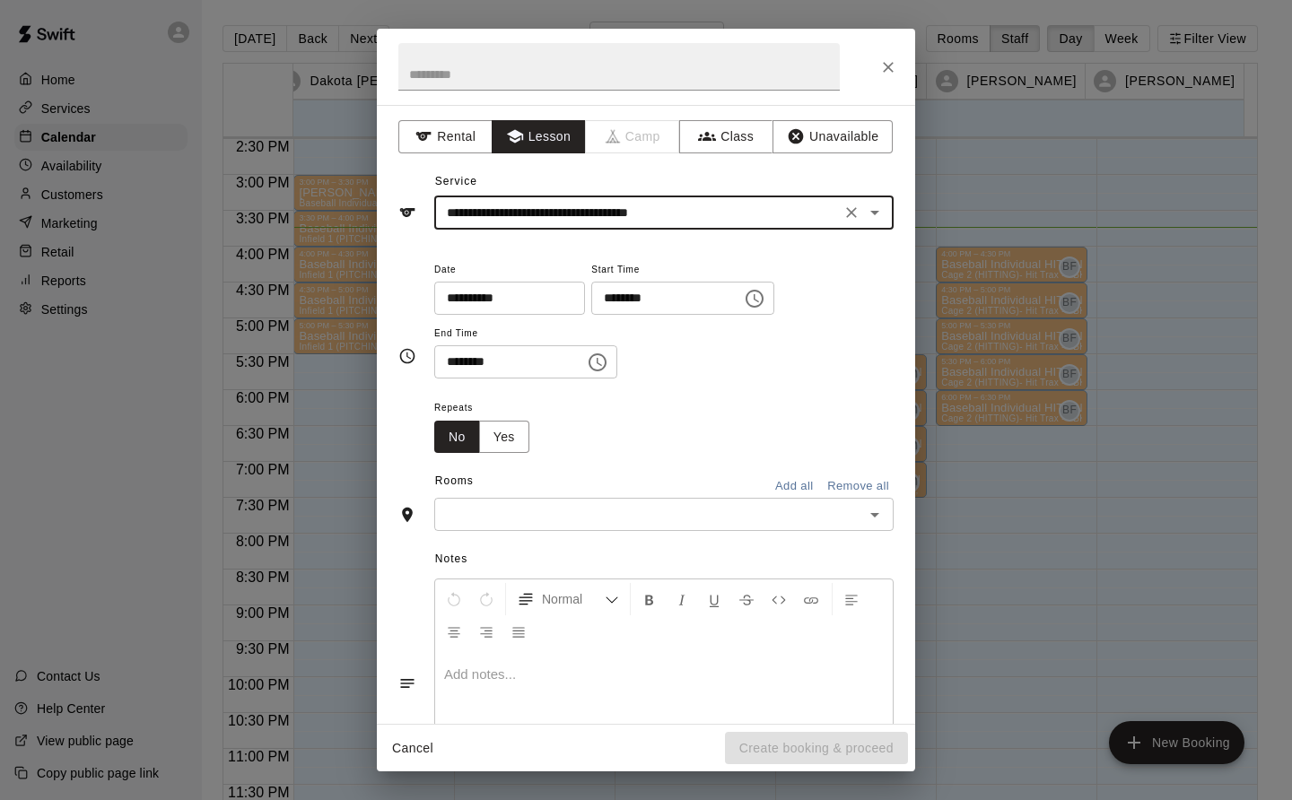
click at [762, 516] on input "text" at bounding box center [649, 514] width 419 height 22
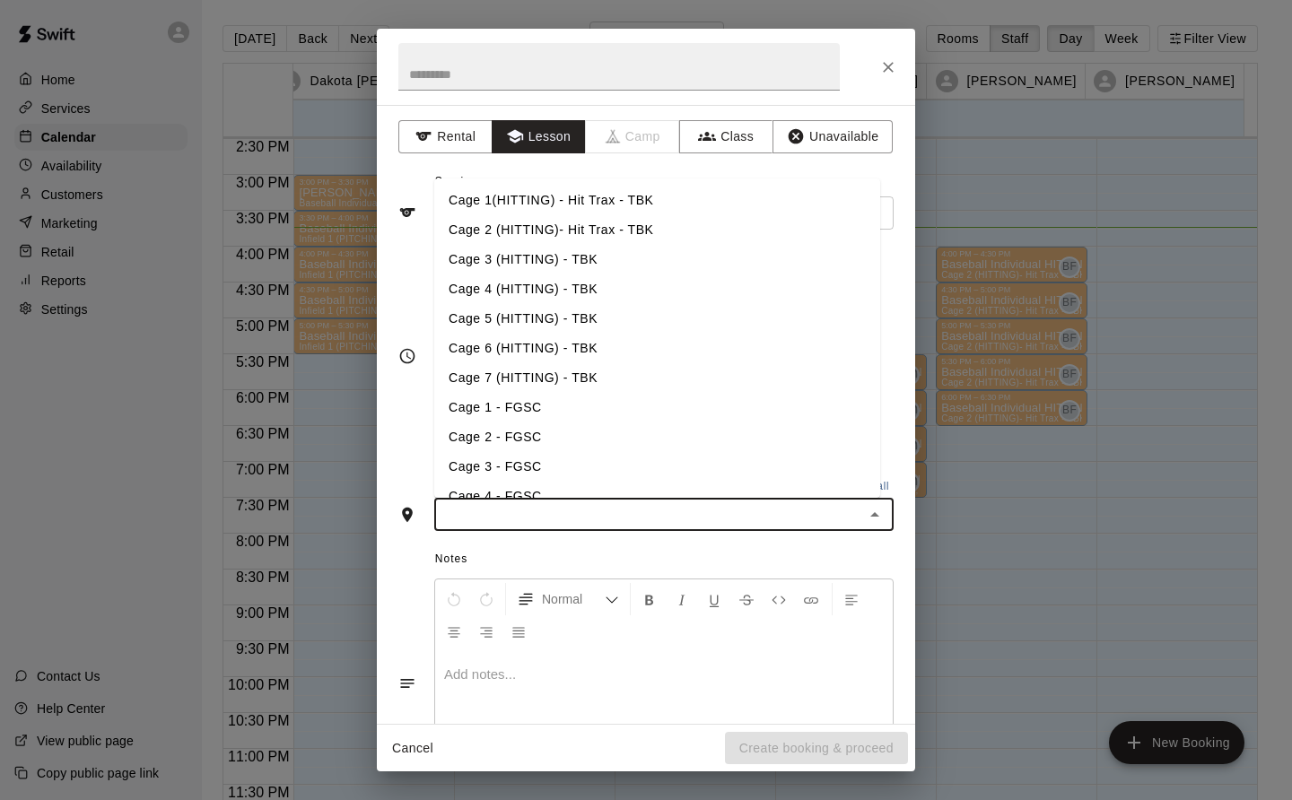
click at [597, 219] on li "Cage 2 (HITTING)- Hit Trax - TBK" at bounding box center [657, 230] width 446 height 30
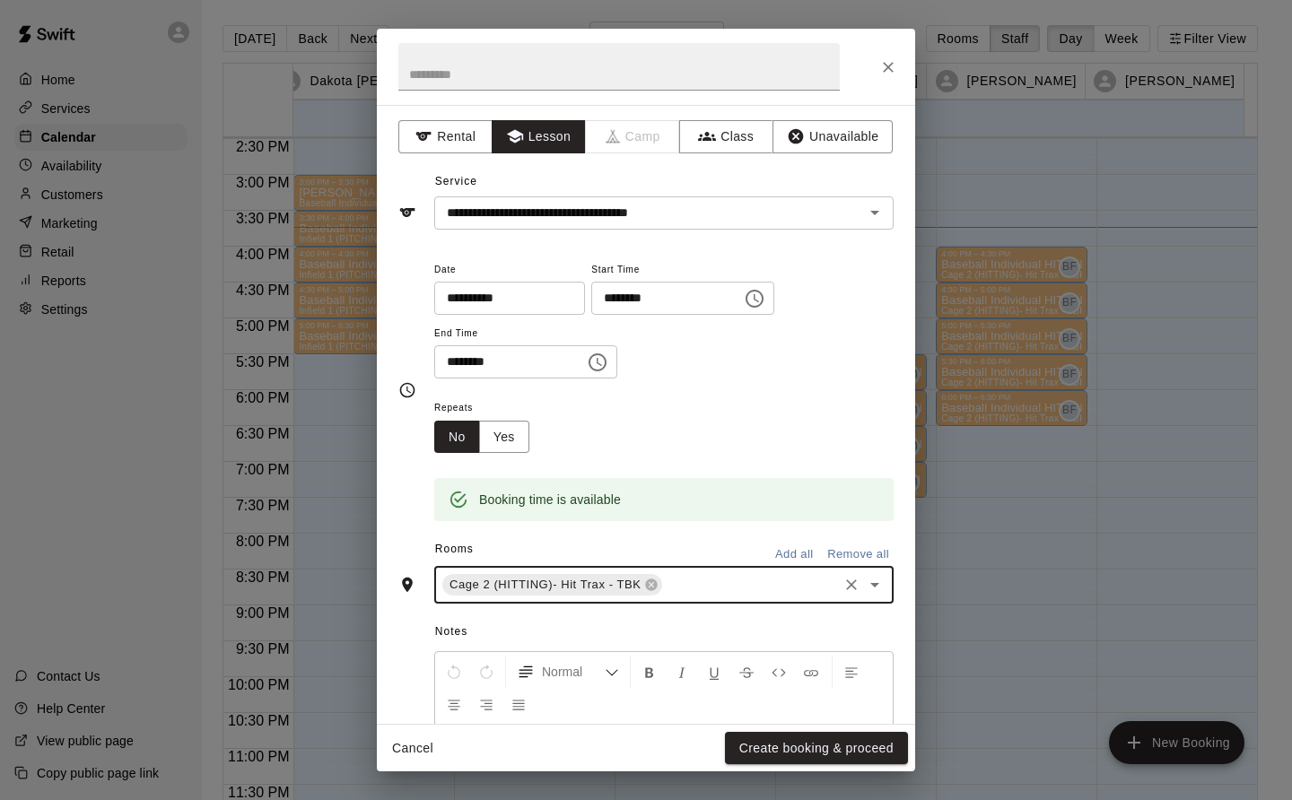
click at [866, 751] on button "Create booking & proceed" at bounding box center [816, 748] width 183 height 33
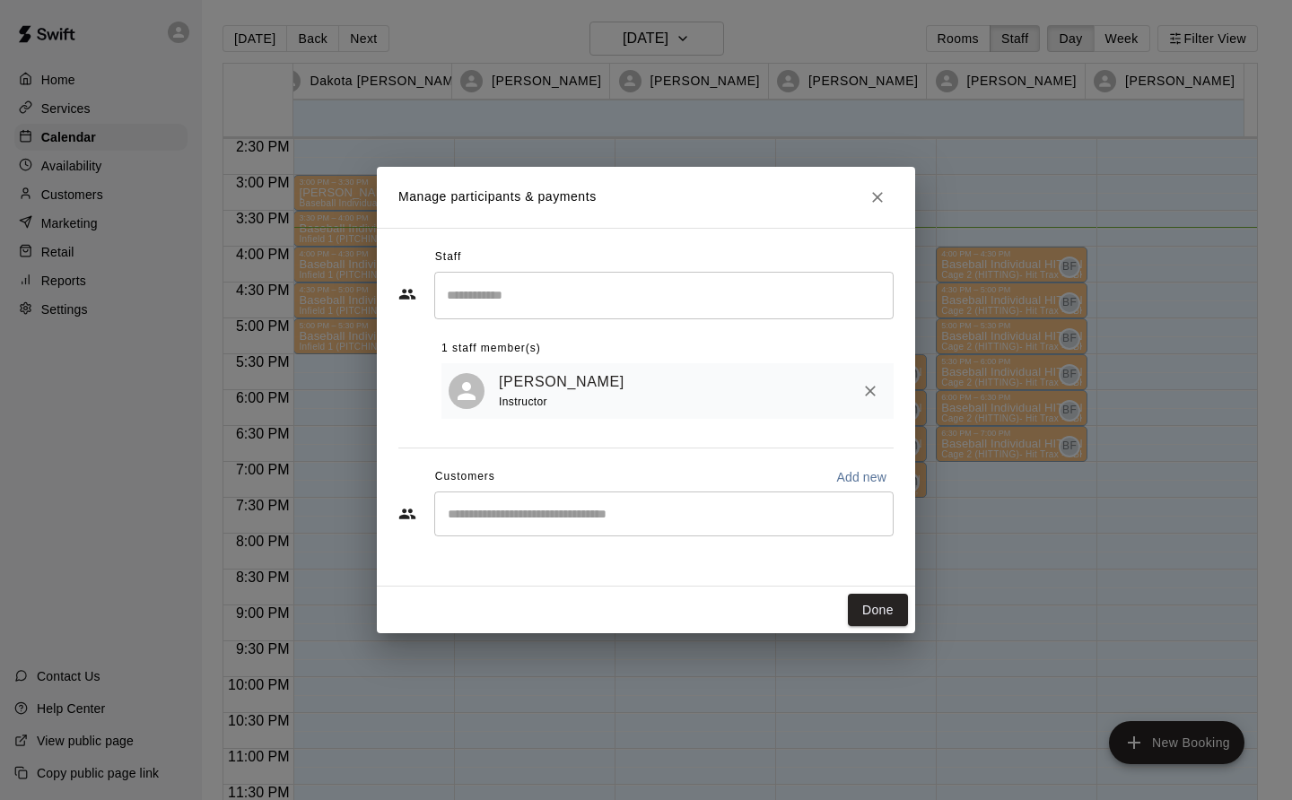
click at [882, 618] on button "Done" at bounding box center [878, 610] width 60 height 33
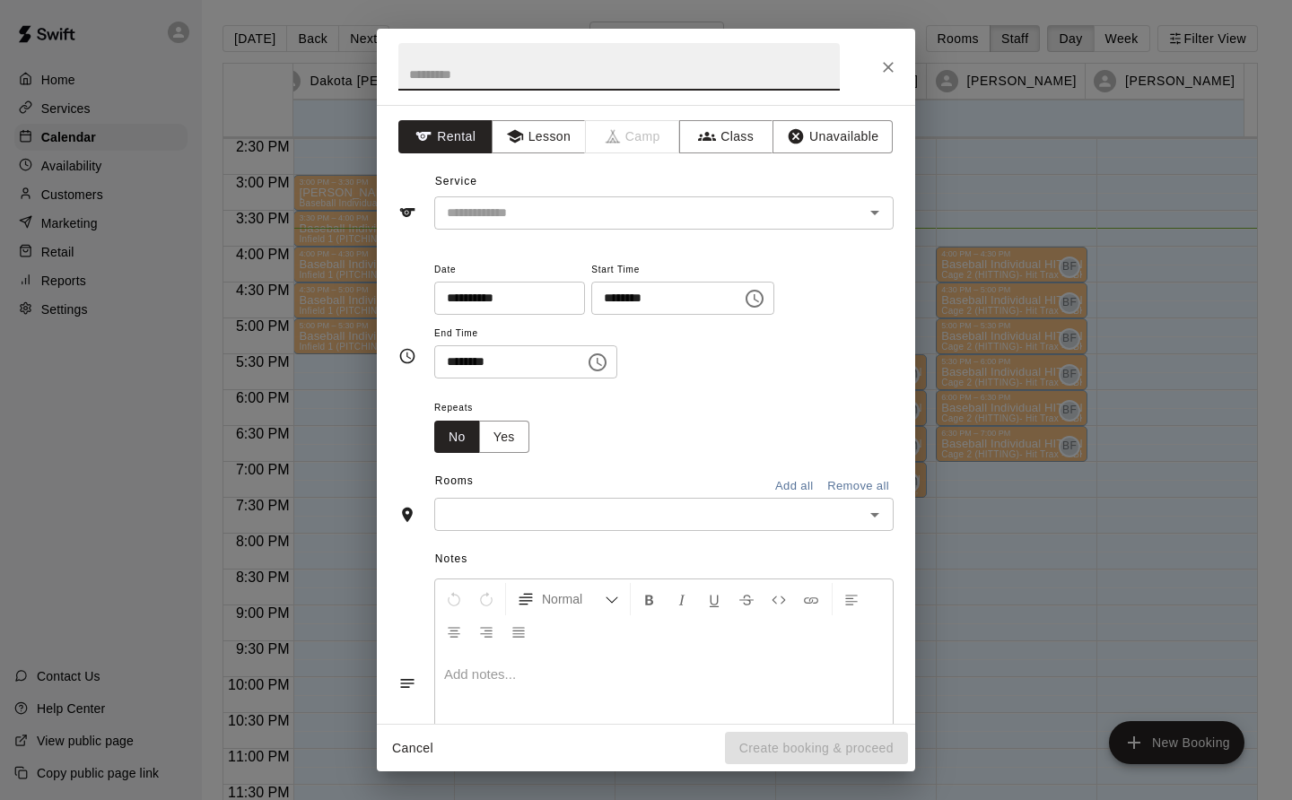
click at [554, 123] on button "Lesson" at bounding box center [539, 136] width 94 height 33
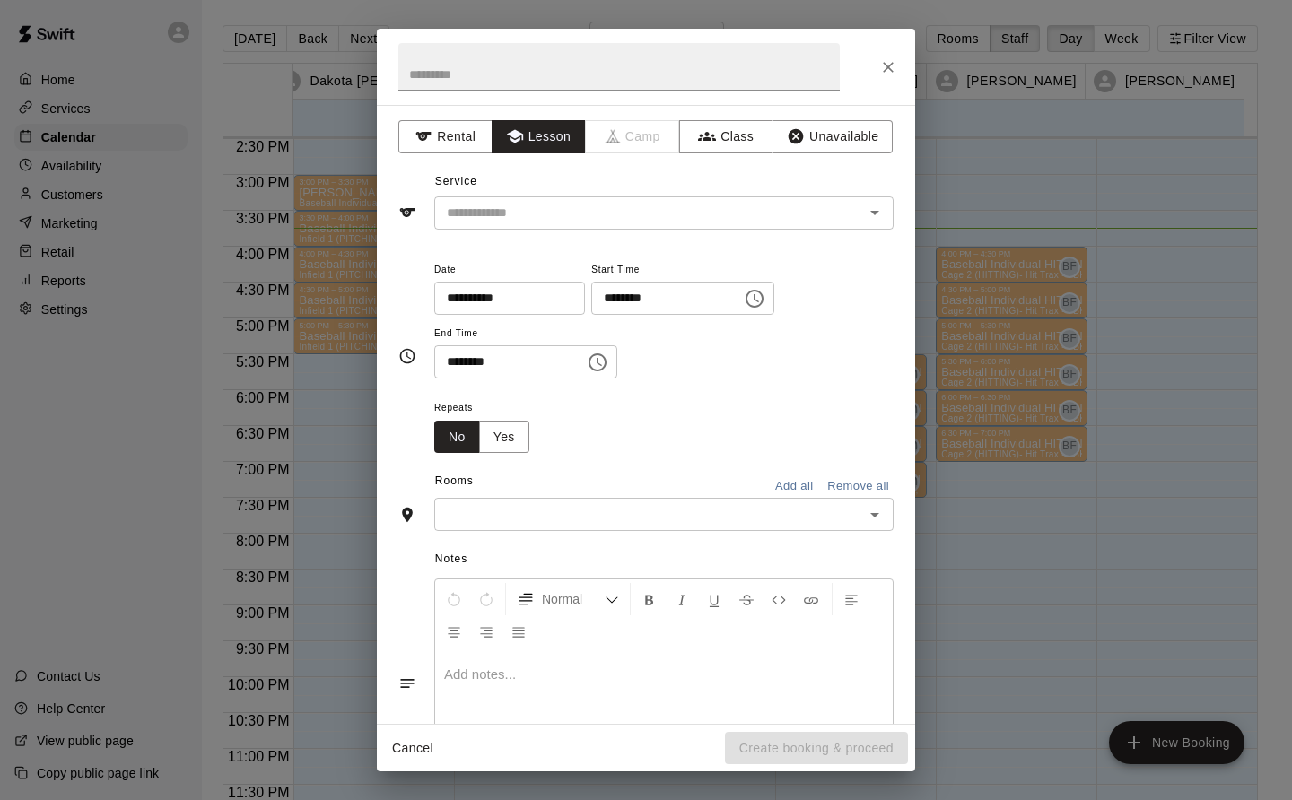
click at [575, 205] on input "text" at bounding box center [638, 213] width 396 height 22
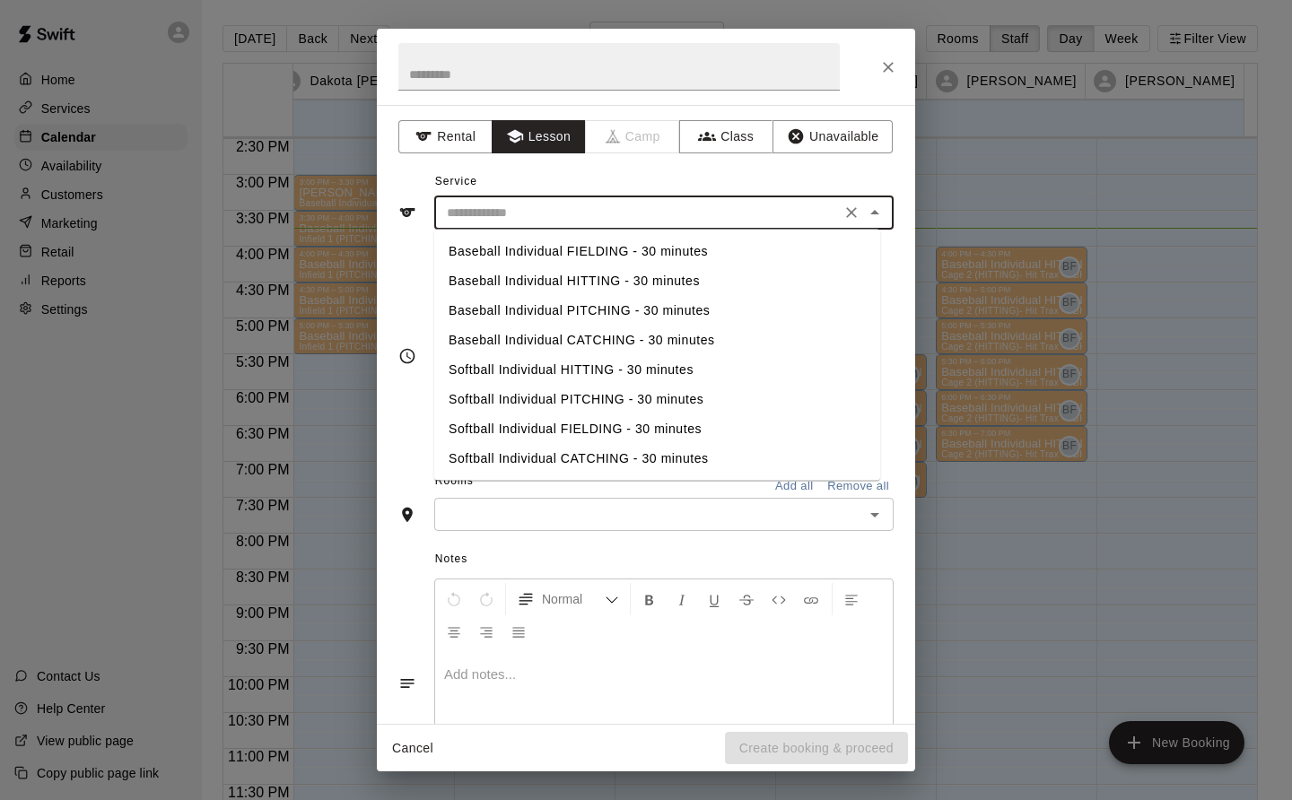
click at [597, 318] on li "Baseball Individual PITCHING - 30 minutes" at bounding box center [657, 311] width 446 height 30
type input "**********"
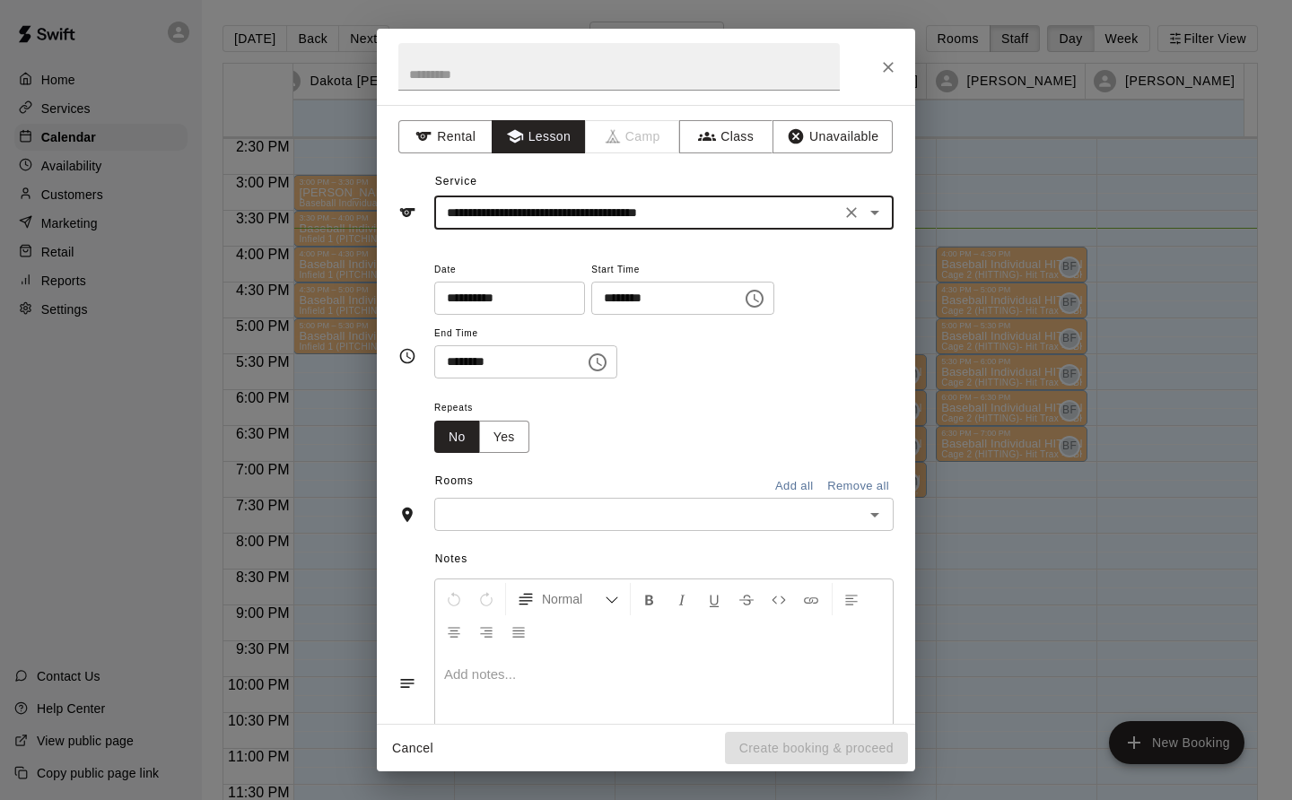
click at [843, 215] on icon "Clear" at bounding box center [852, 213] width 18 height 18
click at [647, 210] on input "text" at bounding box center [638, 213] width 396 height 22
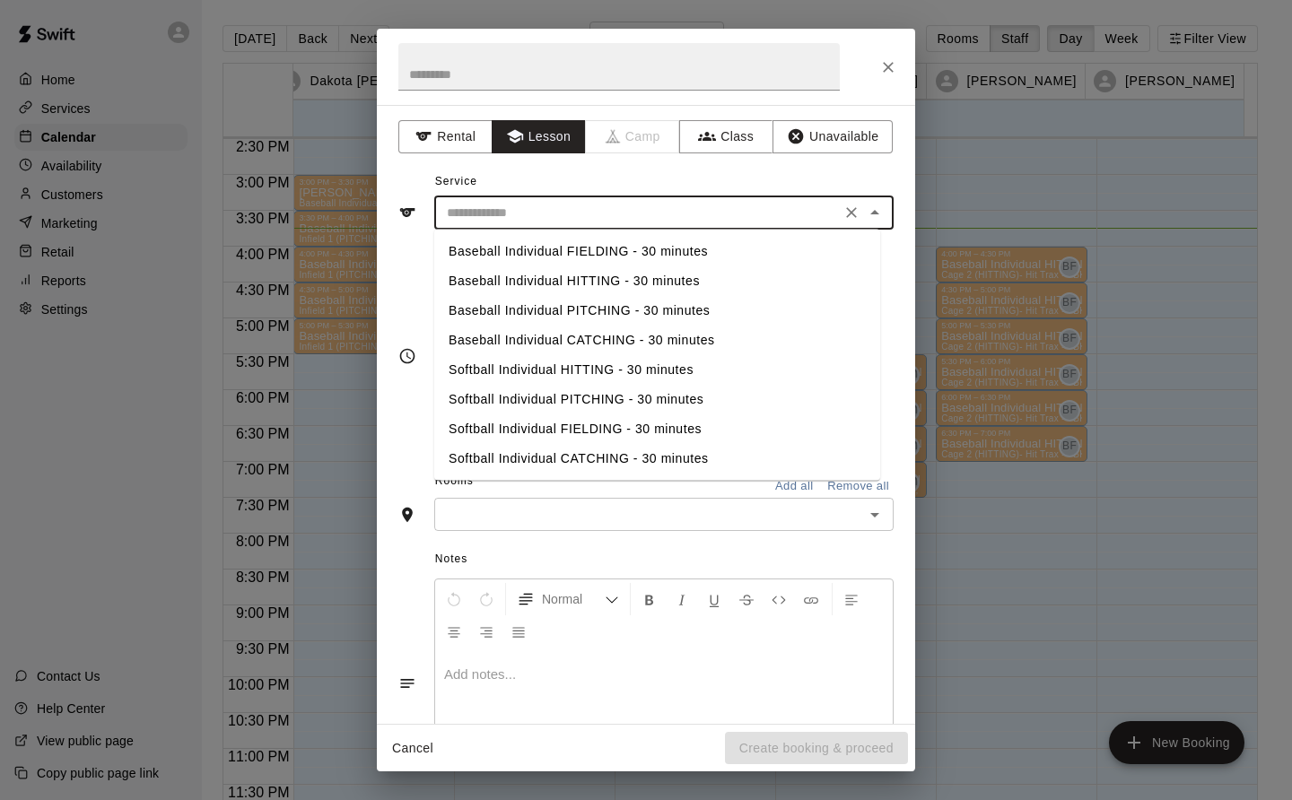
click at [637, 287] on li "Baseball Individual HITTING - 30 minutes" at bounding box center [657, 281] width 446 height 30
type input "**********"
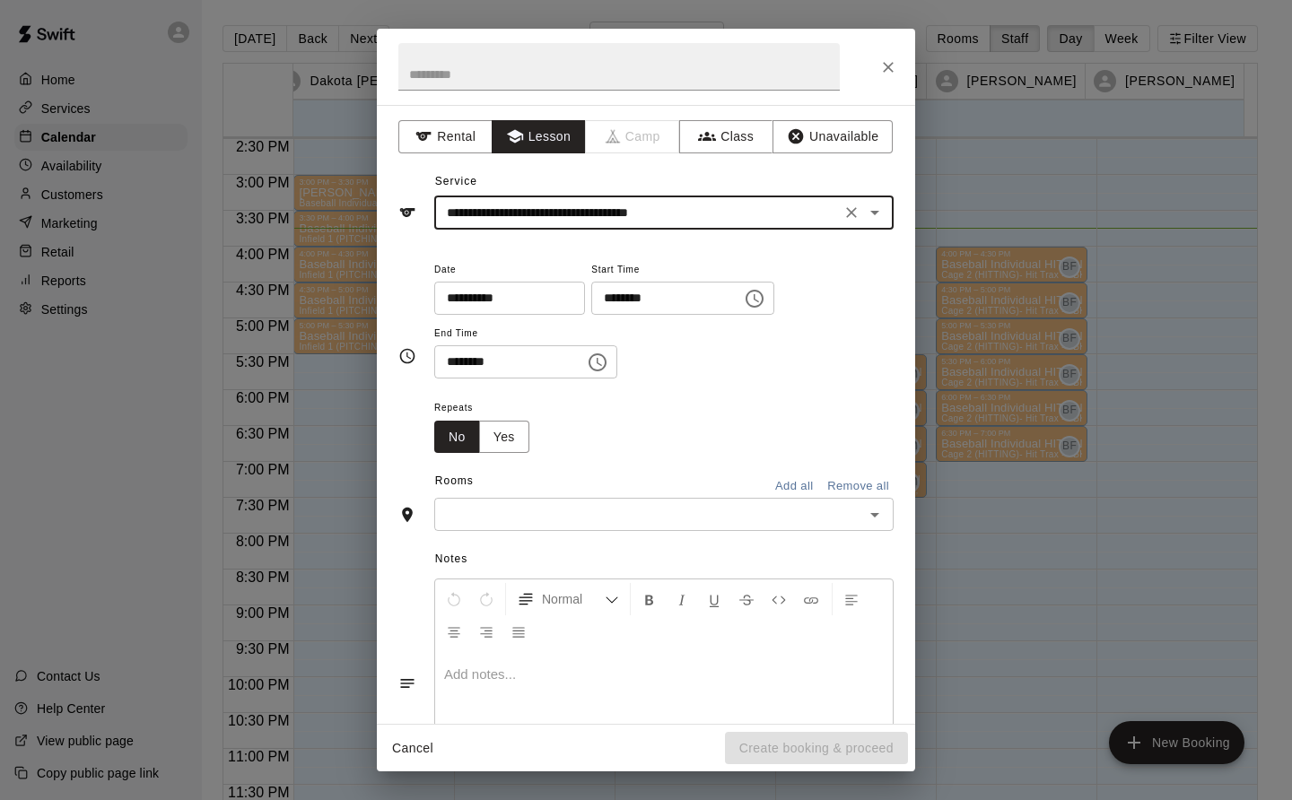
click at [478, 523] on input "text" at bounding box center [649, 514] width 419 height 22
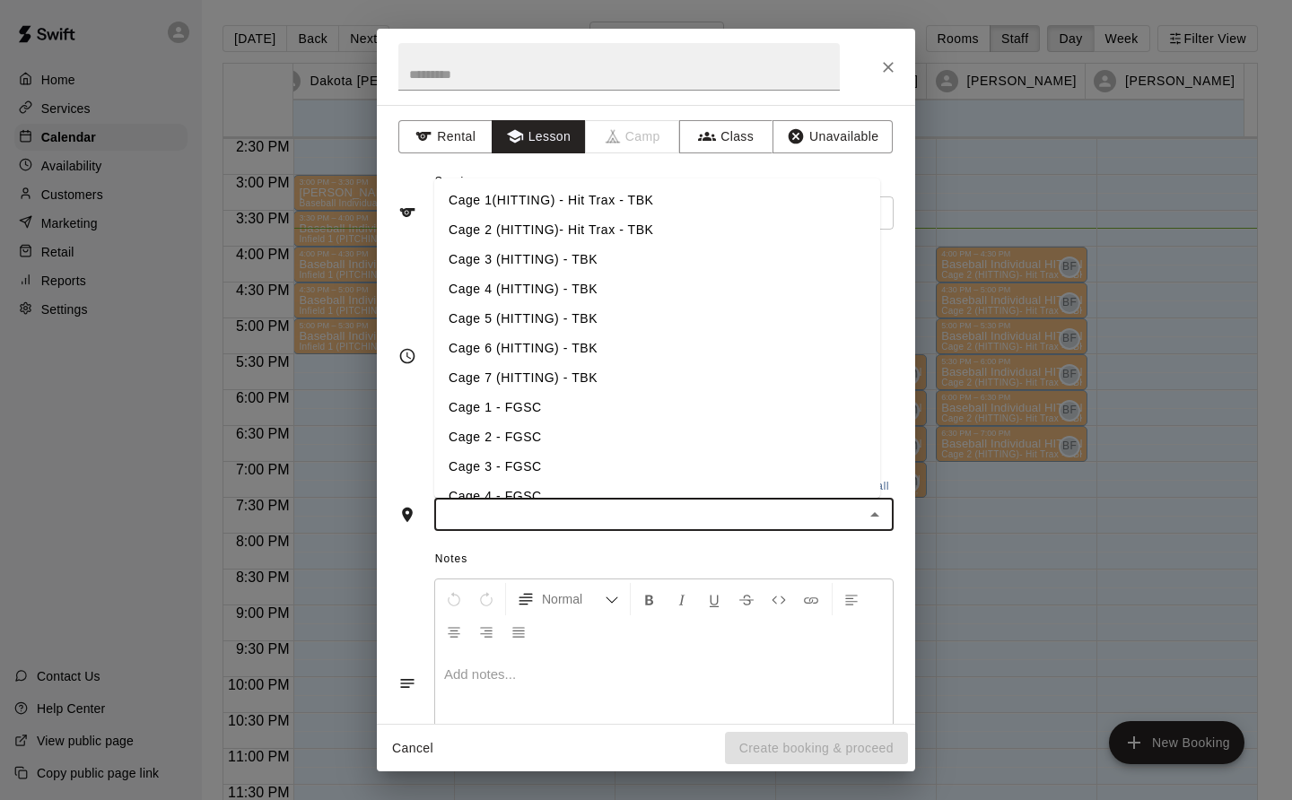
click at [573, 256] on li "Cage 3 (HITTING) - TBK" at bounding box center [657, 260] width 446 height 30
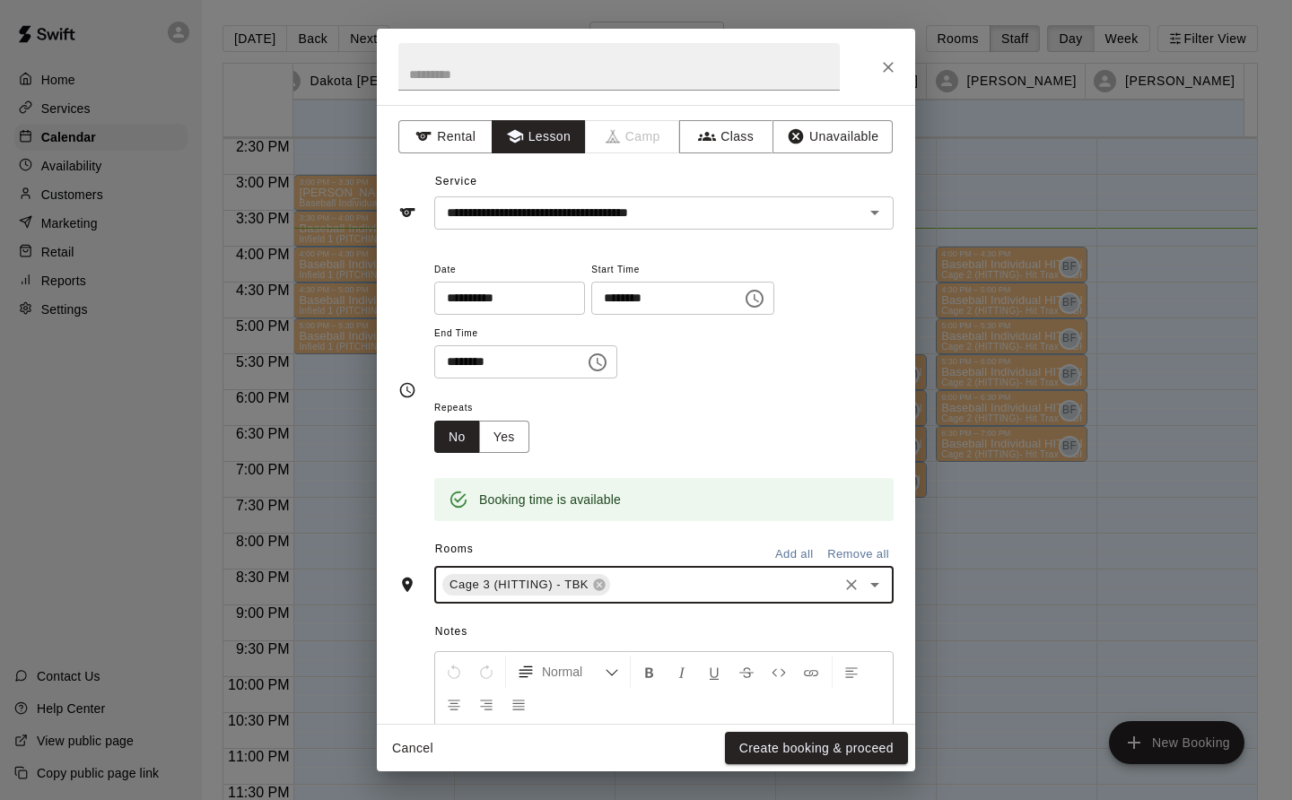
click at [828, 749] on button "Create booking & proceed" at bounding box center [816, 748] width 183 height 33
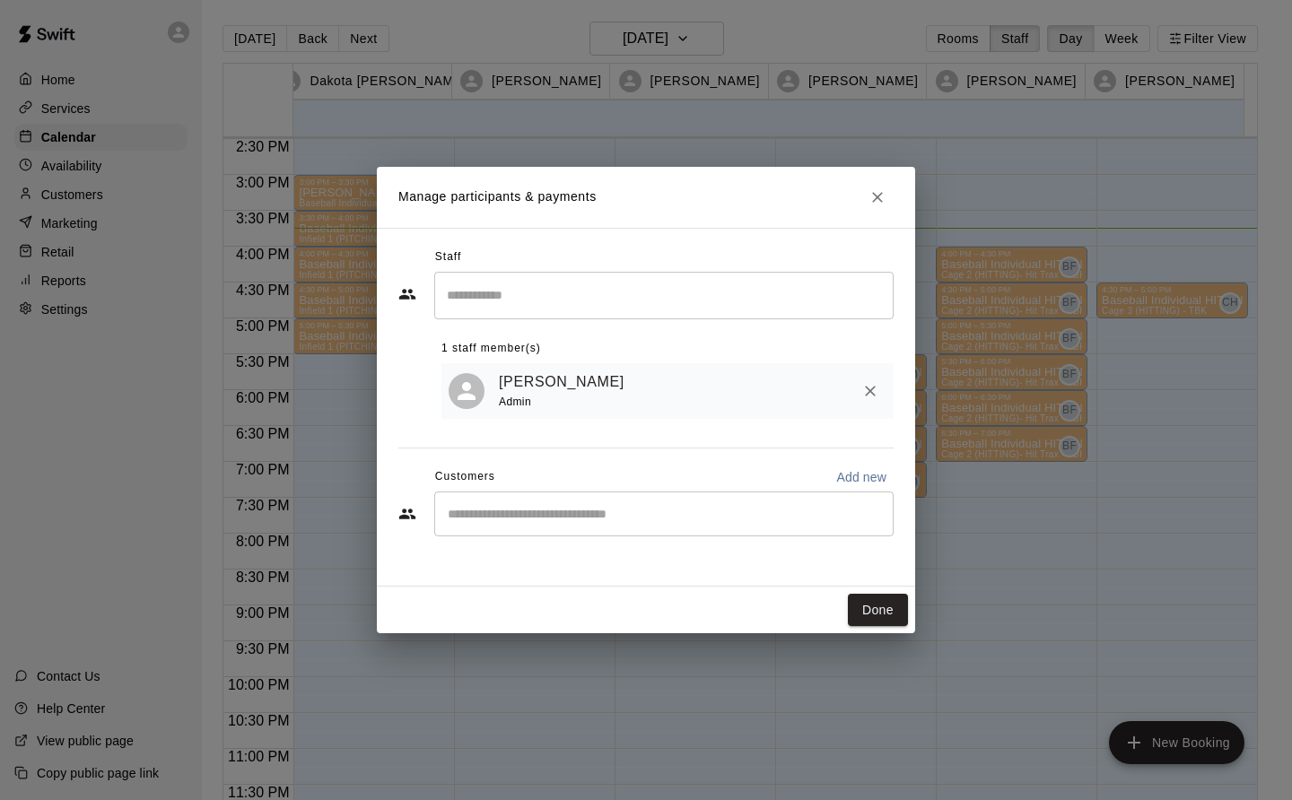
click at [884, 613] on button "Done" at bounding box center [878, 610] width 60 height 33
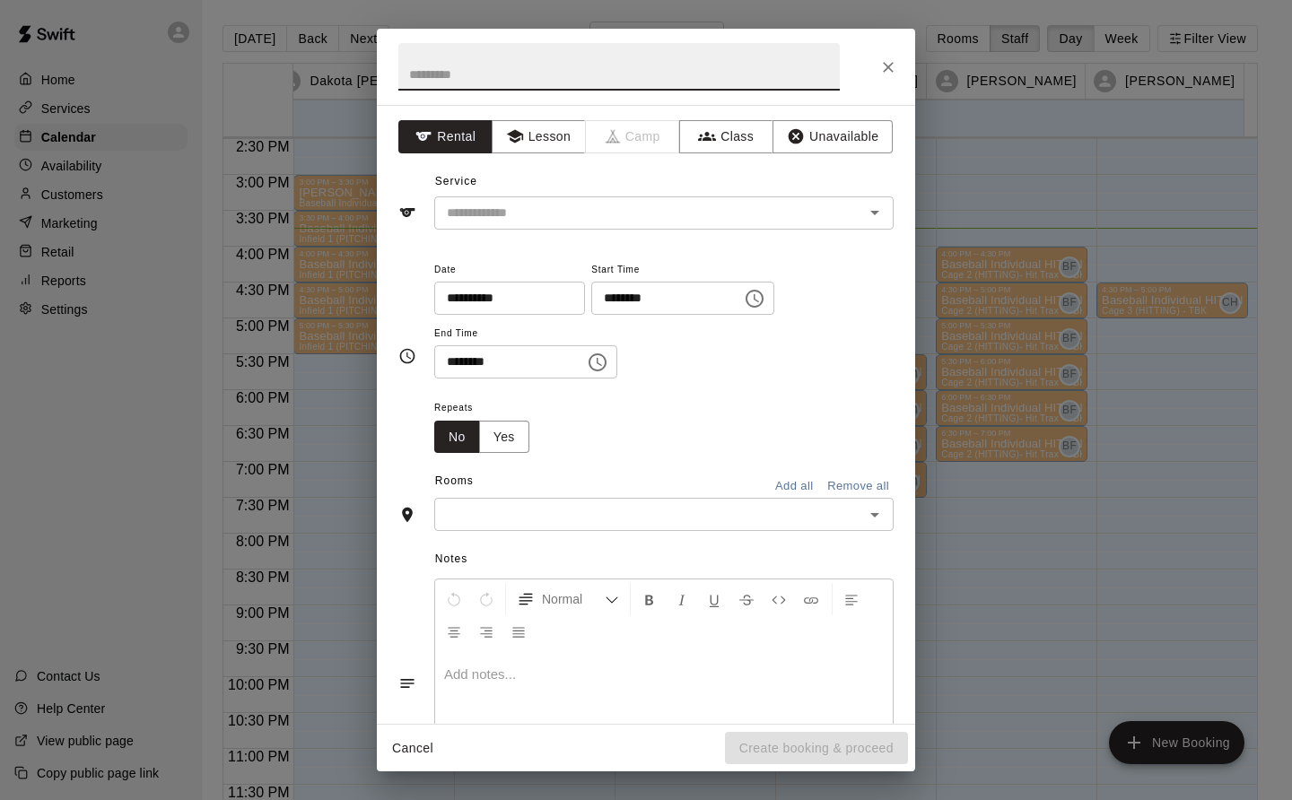
click at [544, 129] on button "Lesson" at bounding box center [539, 136] width 94 height 33
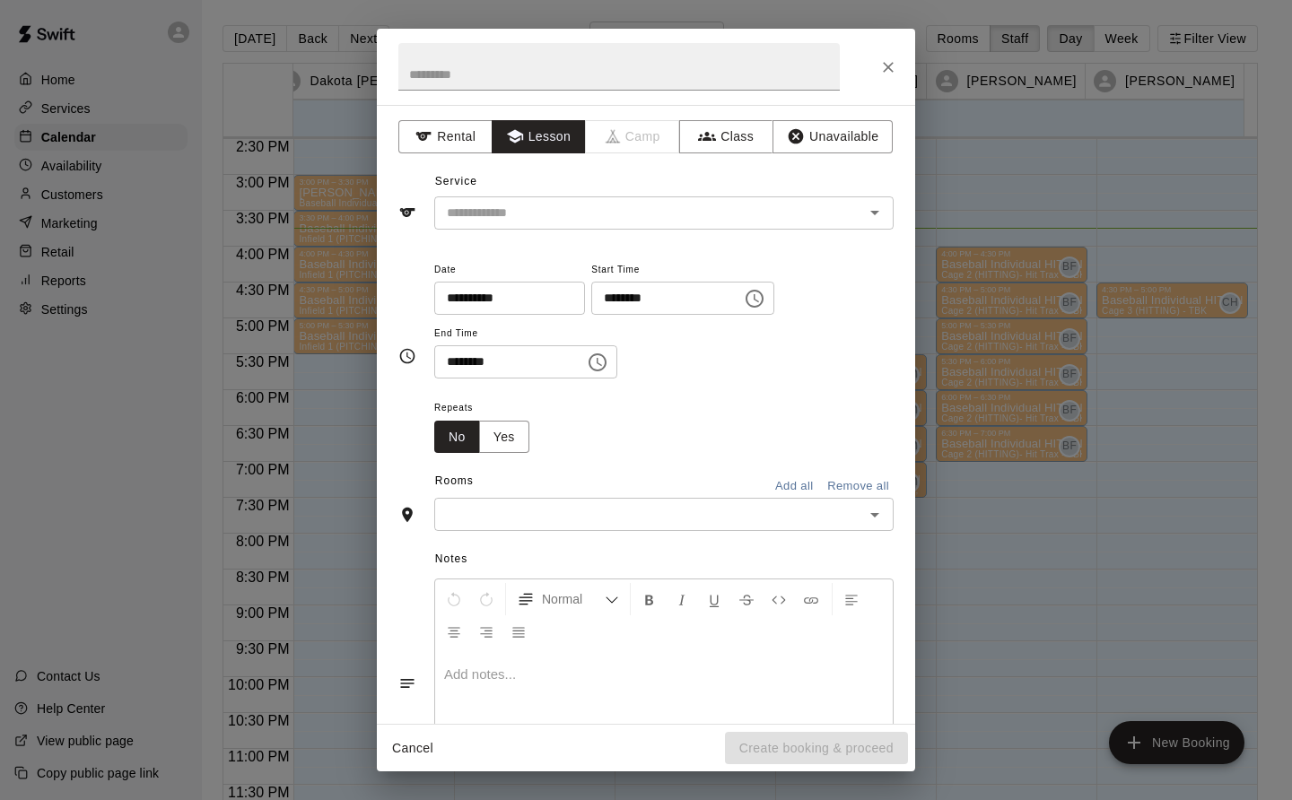
click at [540, 212] on input "text" at bounding box center [638, 213] width 396 height 22
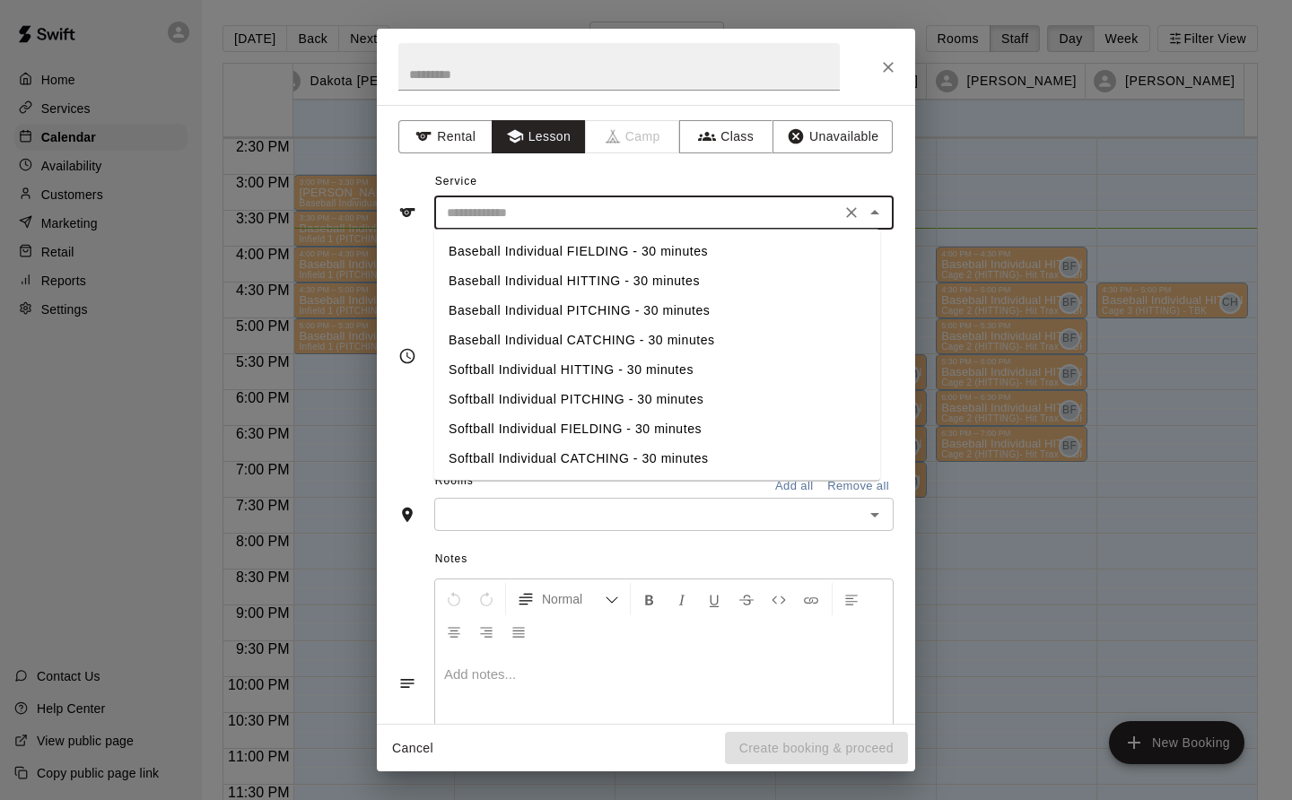
click at [638, 283] on li "Baseball Individual HITTING - 30 minutes" at bounding box center [657, 281] width 446 height 30
type input "**********"
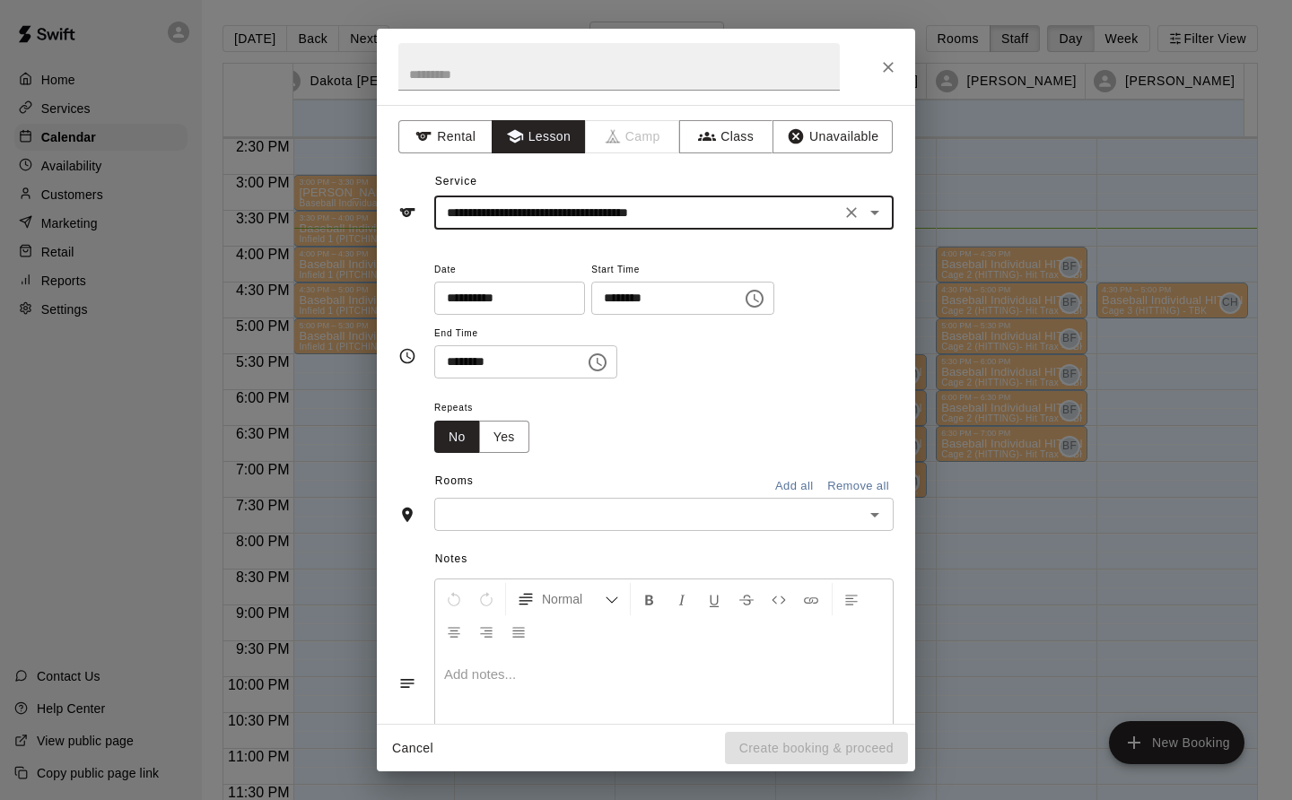
click at [595, 515] on input "text" at bounding box center [649, 514] width 419 height 22
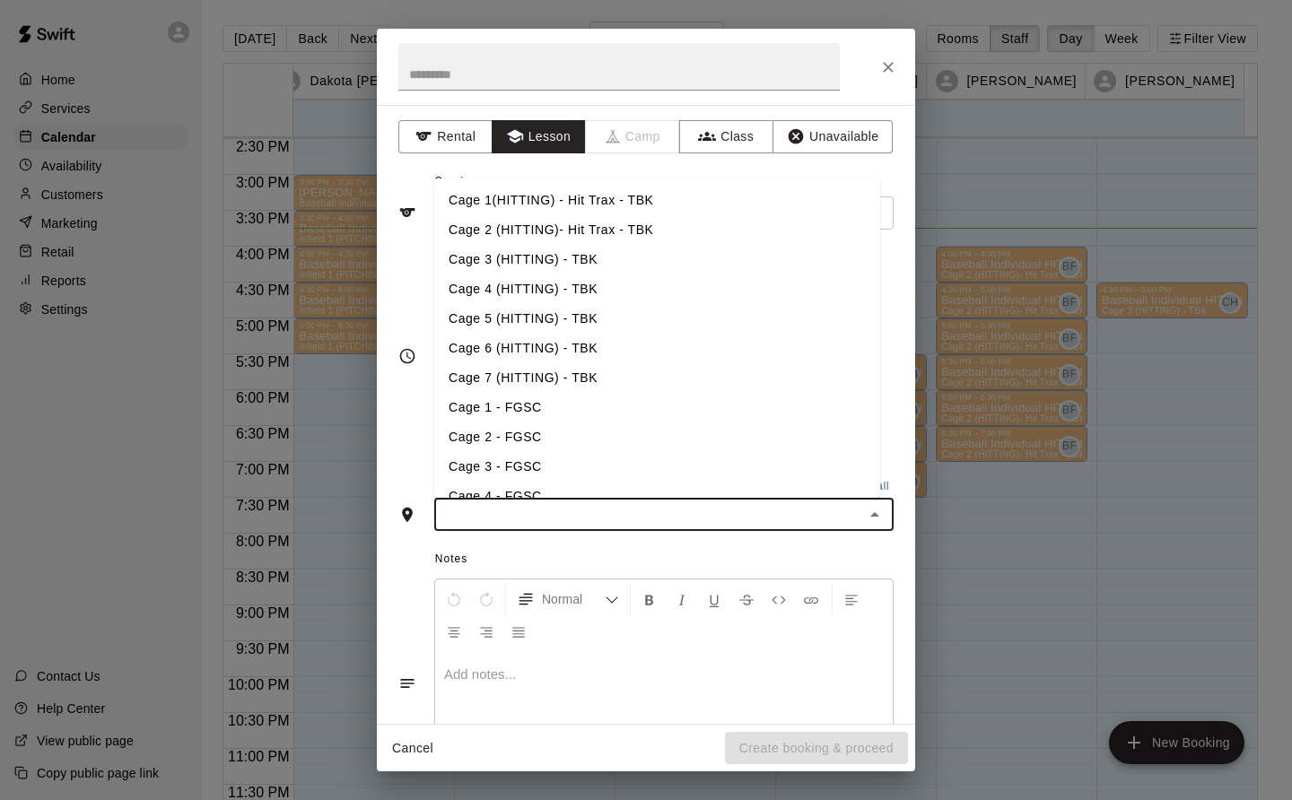
click at [554, 254] on li "Cage 3 (HITTING) - TBK" at bounding box center [657, 260] width 446 height 30
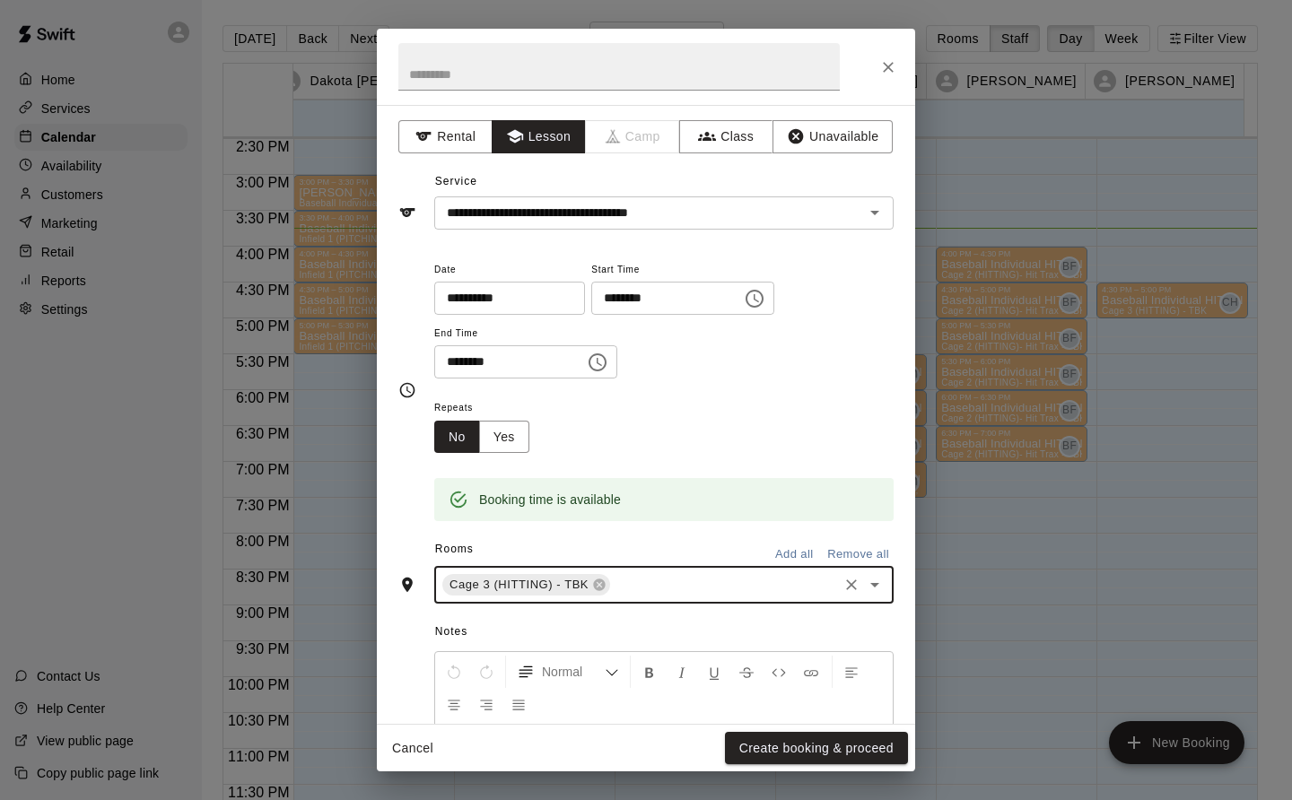
click at [857, 742] on button "Create booking & proceed" at bounding box center [816, 748] width 183 height 33
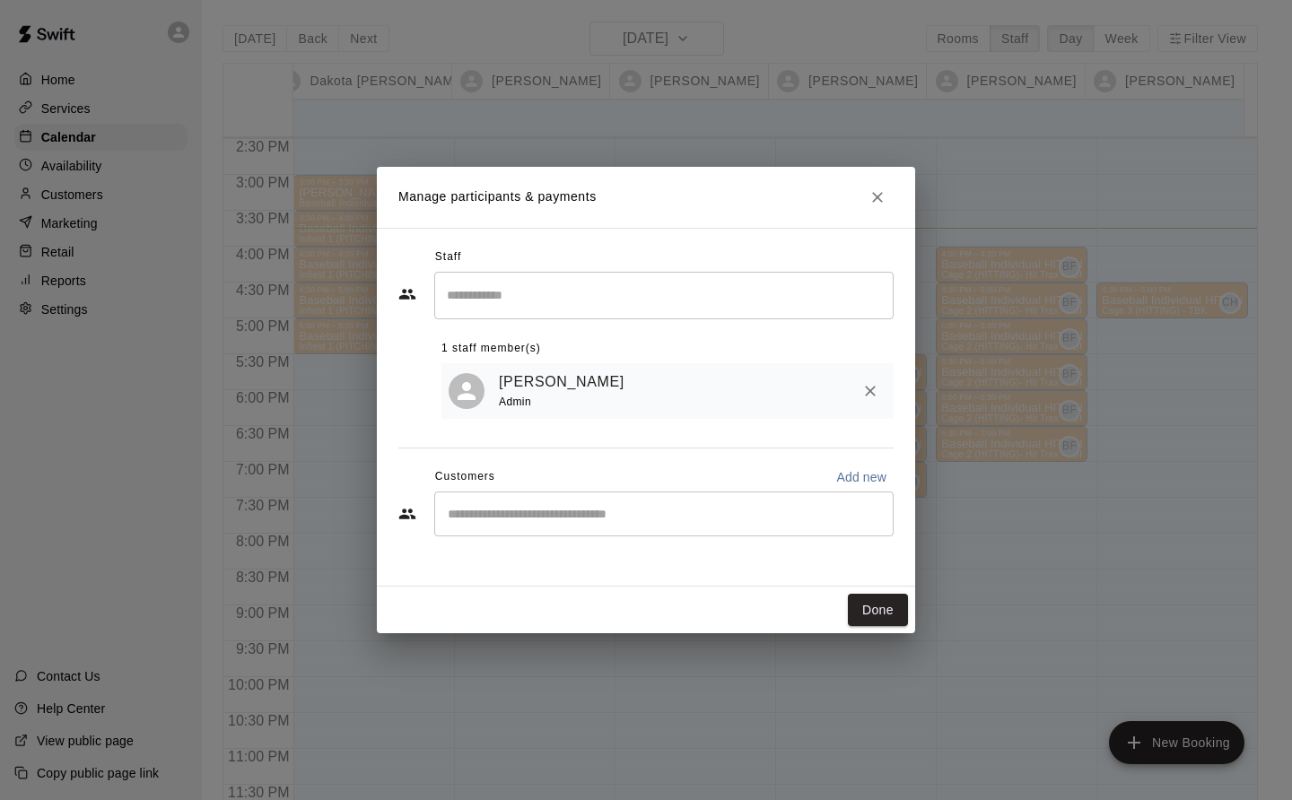
click at [887, 643] on div "Manage participants & payments Staff ​ 1 staff member(s) [PERSON_NAME] Admin Cu…" at bounding box center [646, 400] width 1292 height 800
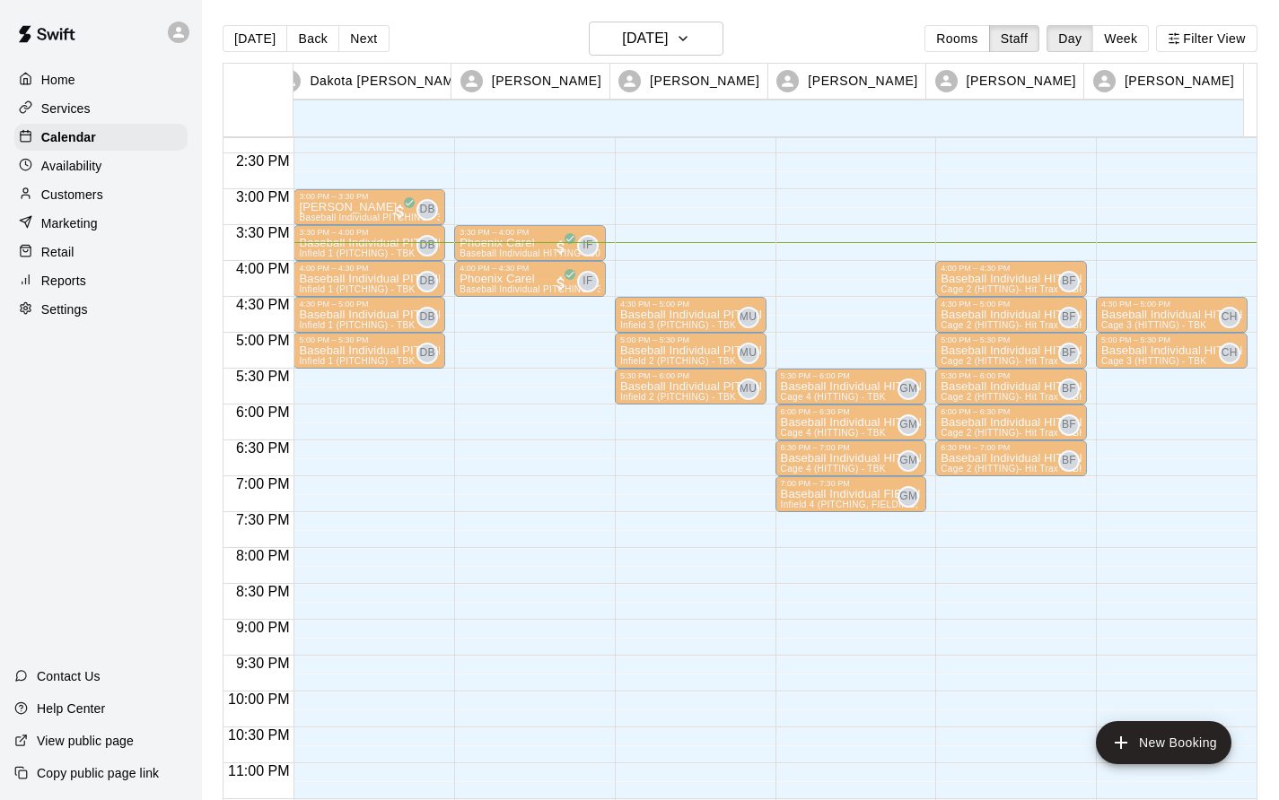
scroll to position [1026, 0]
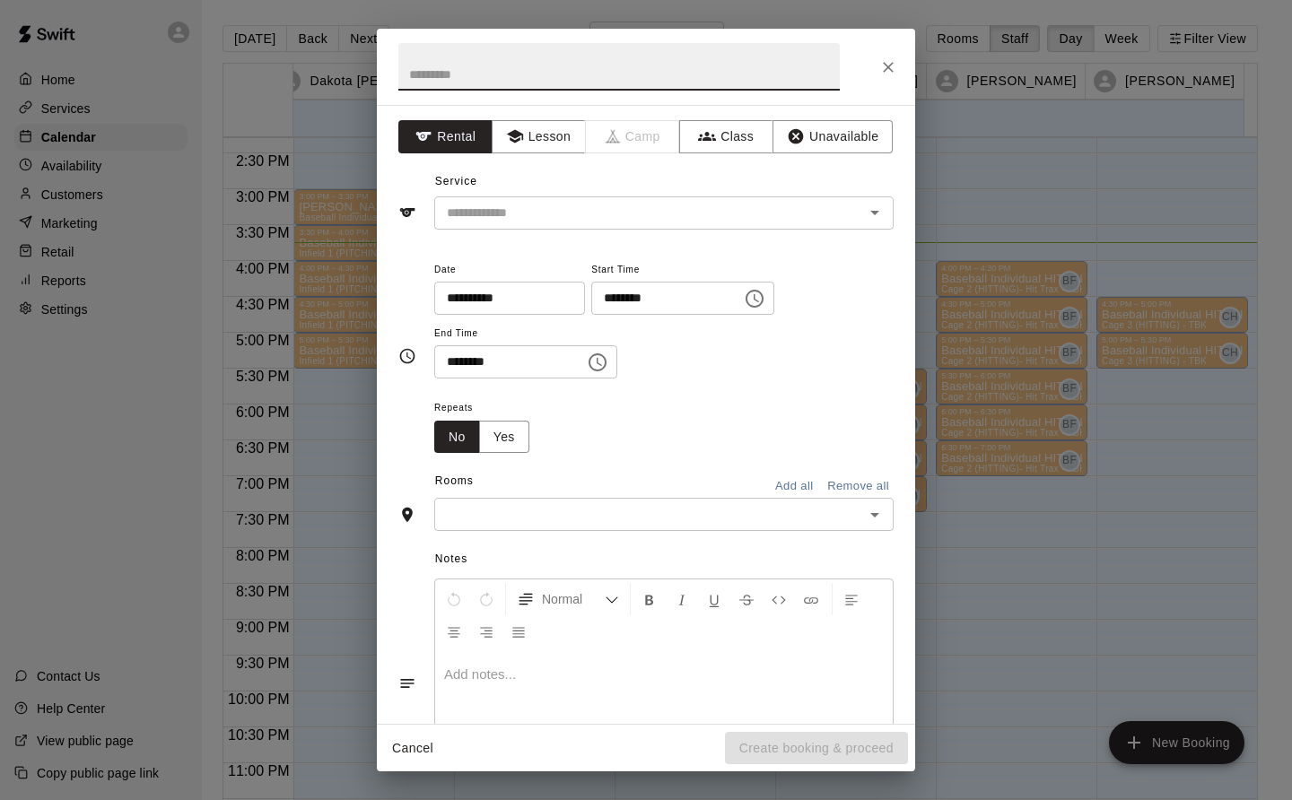
click at [546, 142] on button "Lesson" at bounding box center [539, 136] width 94 height 33
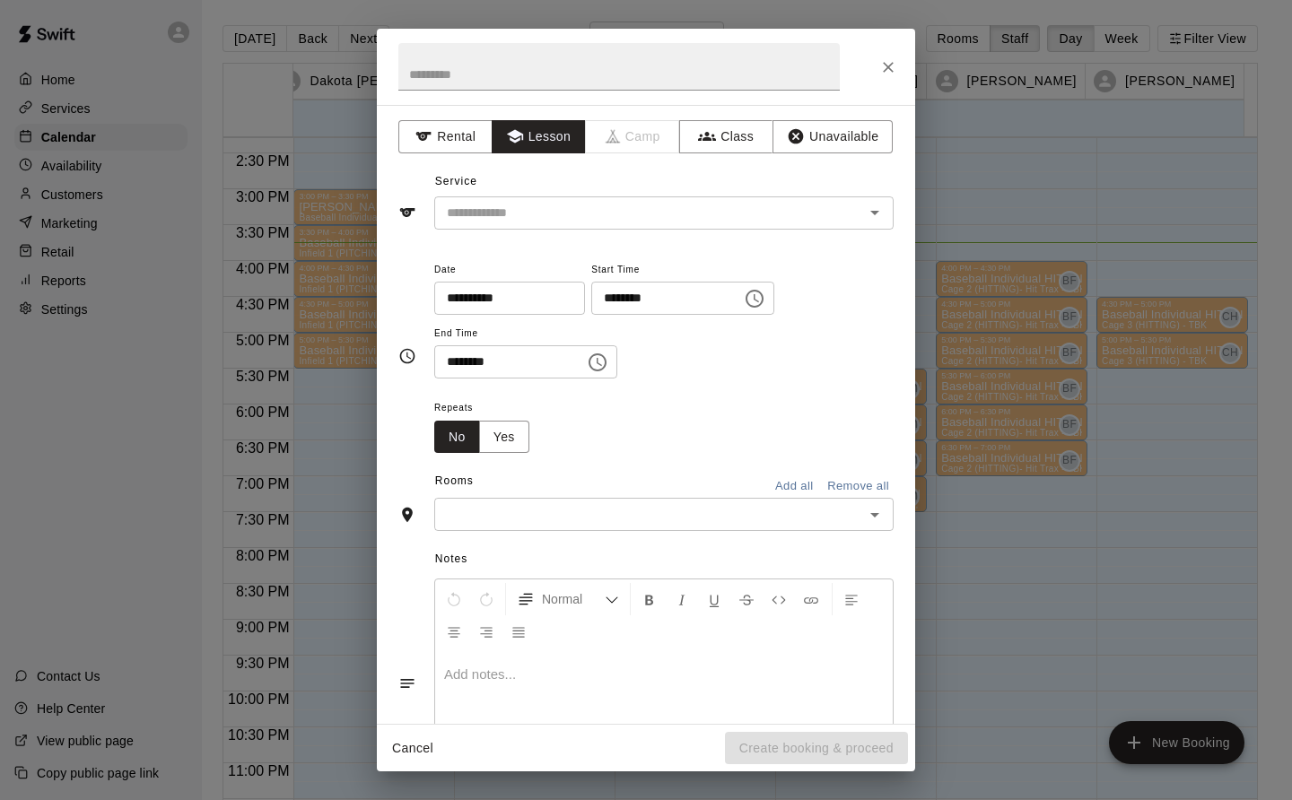
click at [559, 210] on input "text" at bounding box center [638, 213] width 396 height 22
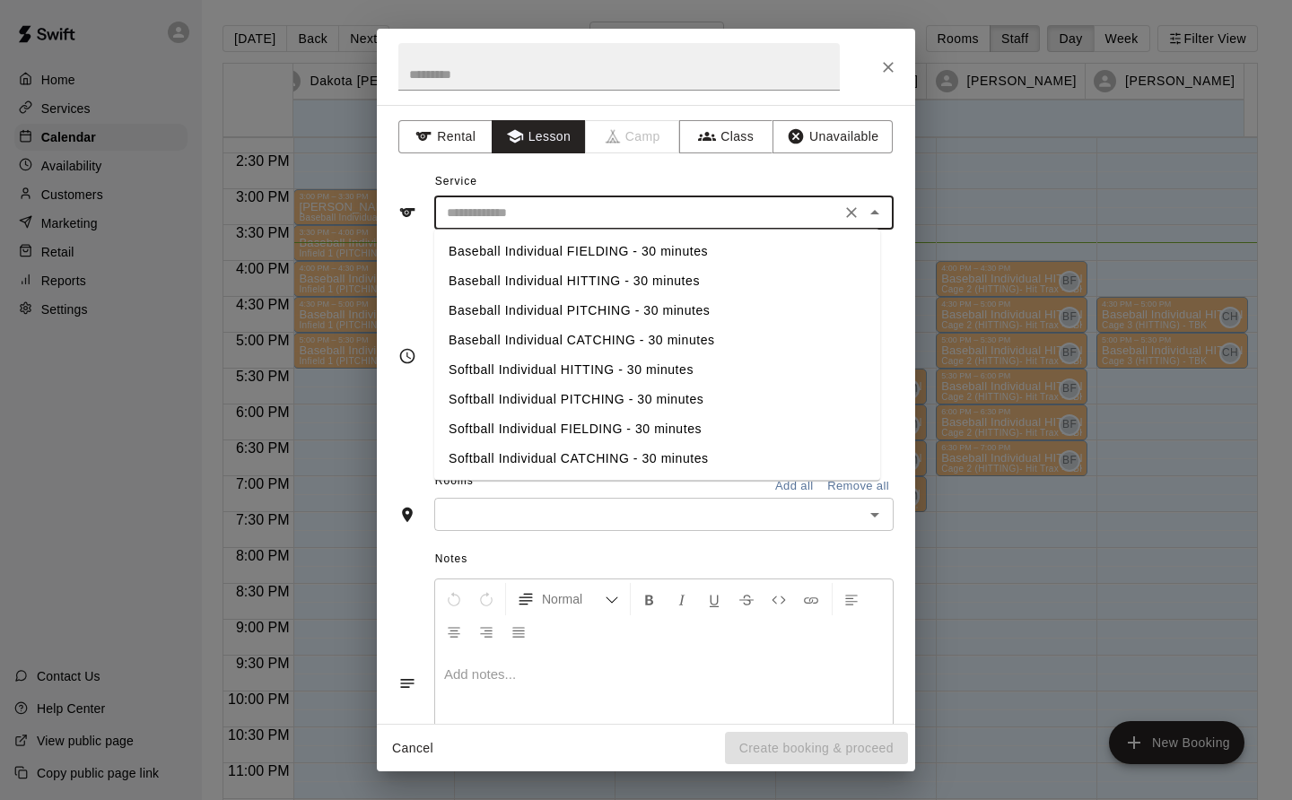
click at [588, 281] on li "Baseball Individual HITTING - 30 minutes" at bounding box center [657, 281] width 446 height 30
type input "**********"
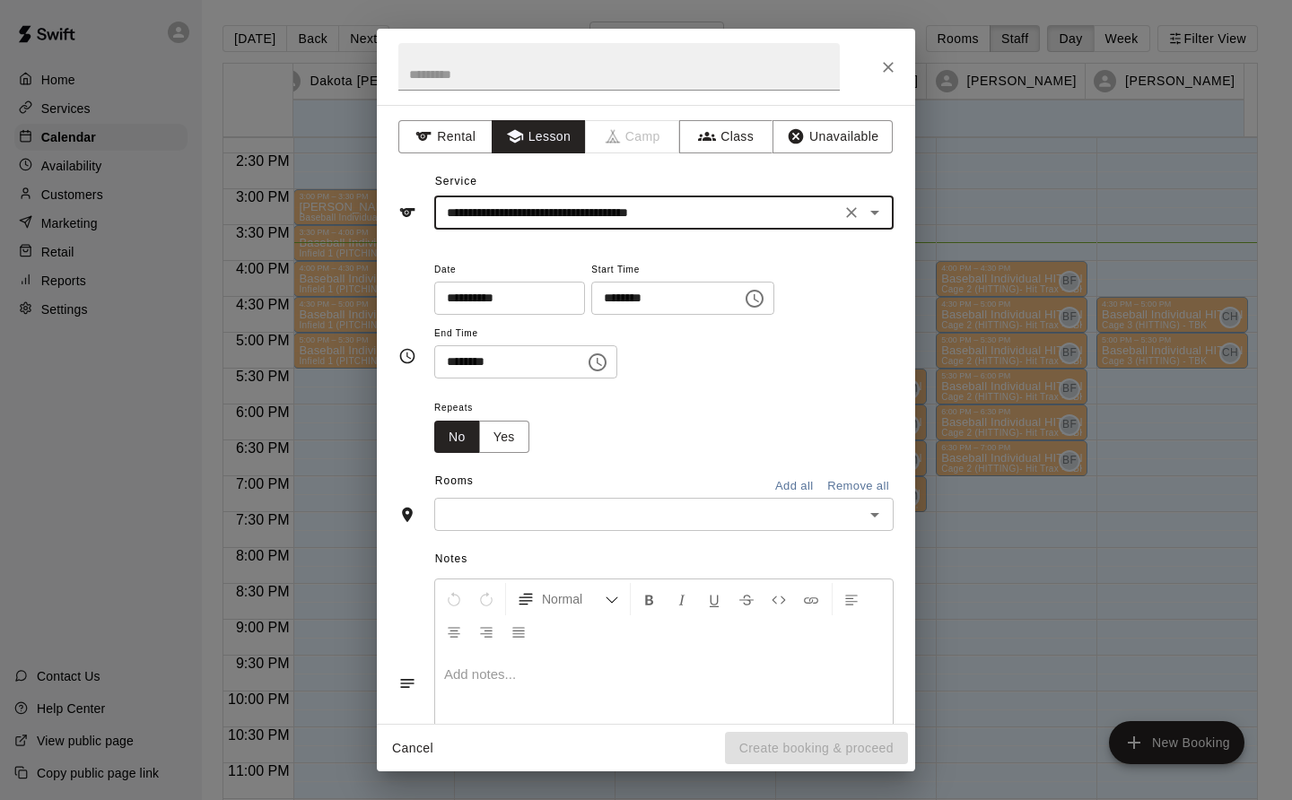
click at [588, 506] on input "text" at bounding box center [649, 514] width 419 height 22
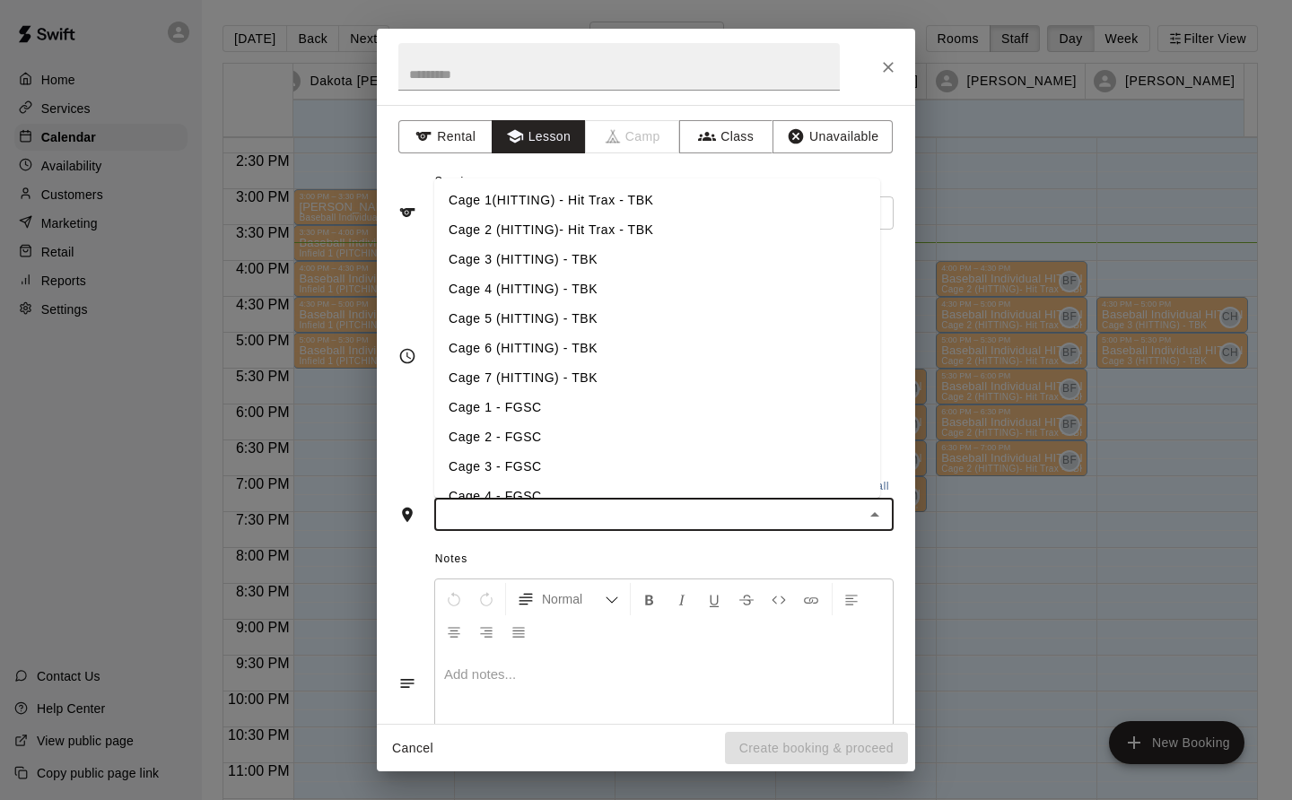
click at [574, 251] on li "Cage 3 (HITTING) - TBK" at bounding box center [657, 260] width 446 height 30
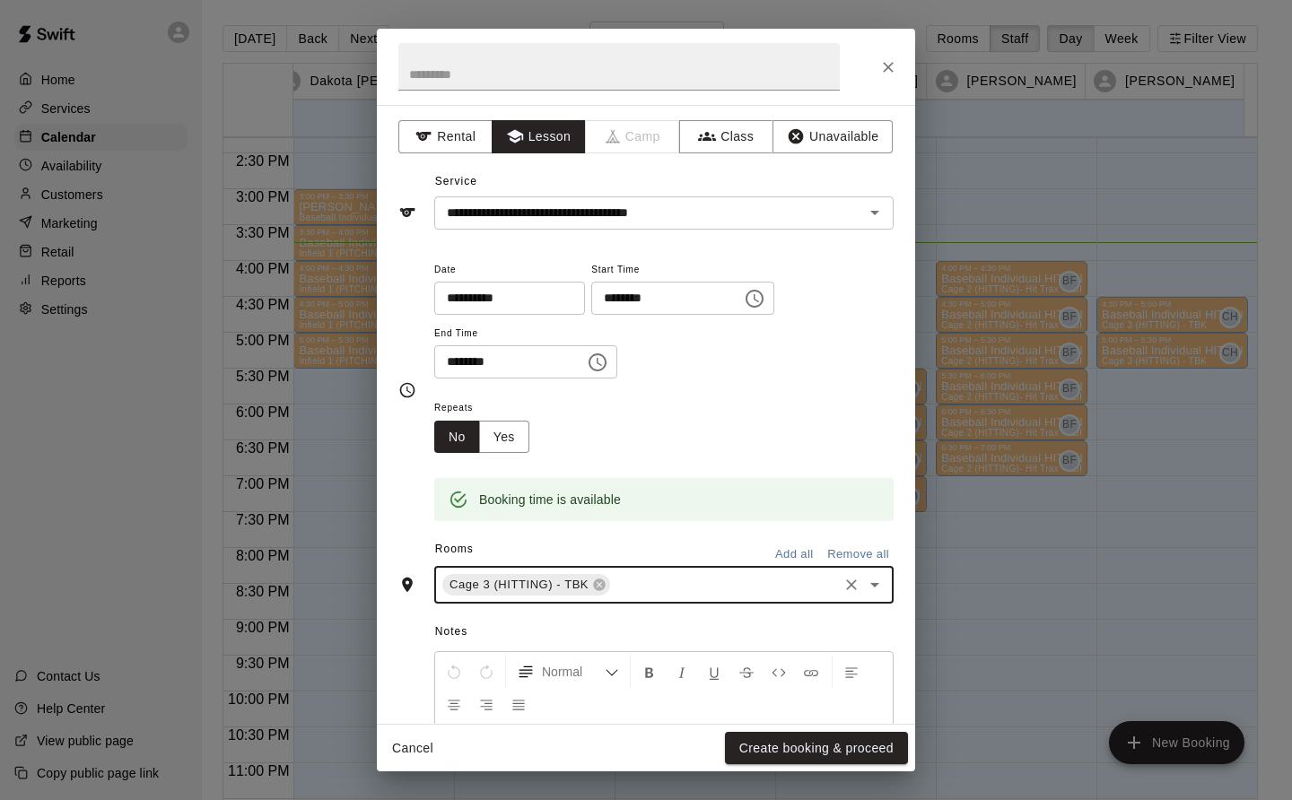
click at [862, 756] on button "Create booking & proceed" at bounding box center [816, 748] width 183 height 33
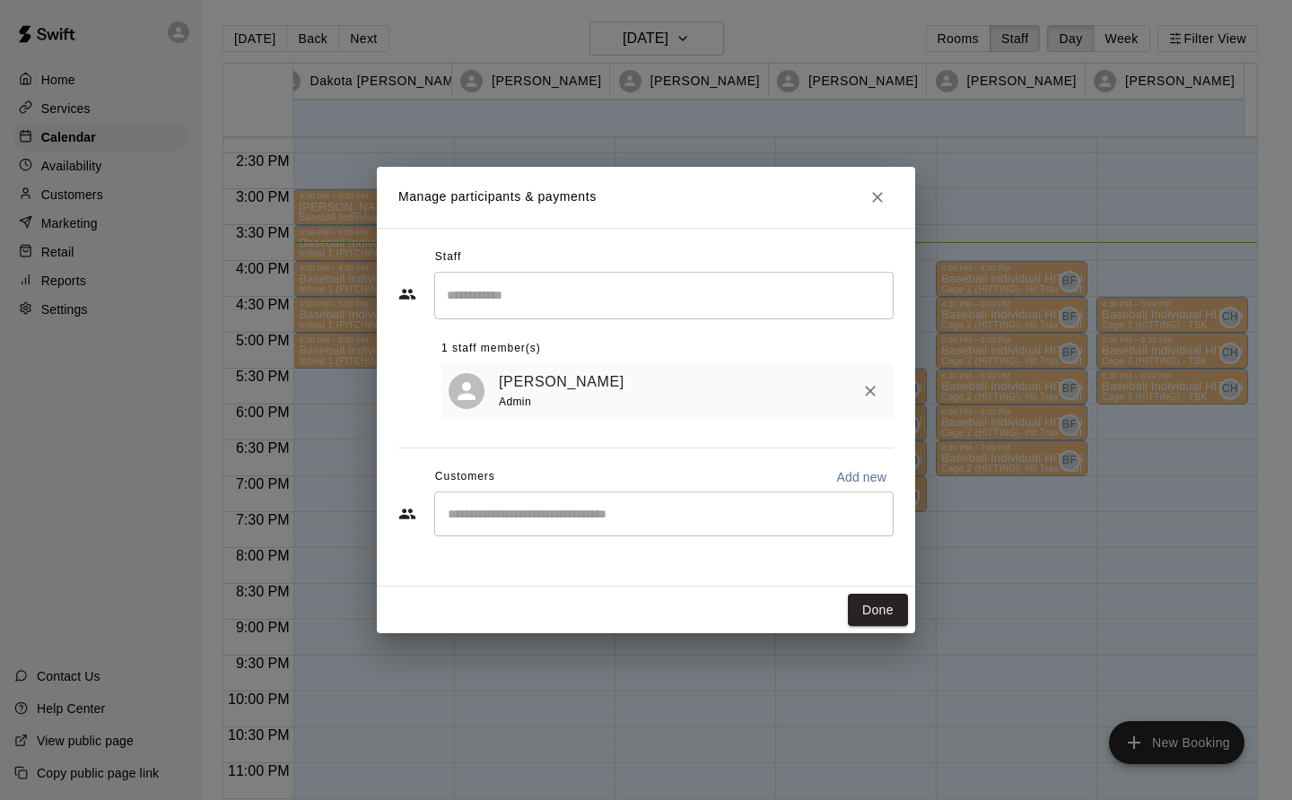
click at [879, 612] on button "Done" at bounding box center [878, 610] width 60 height 33
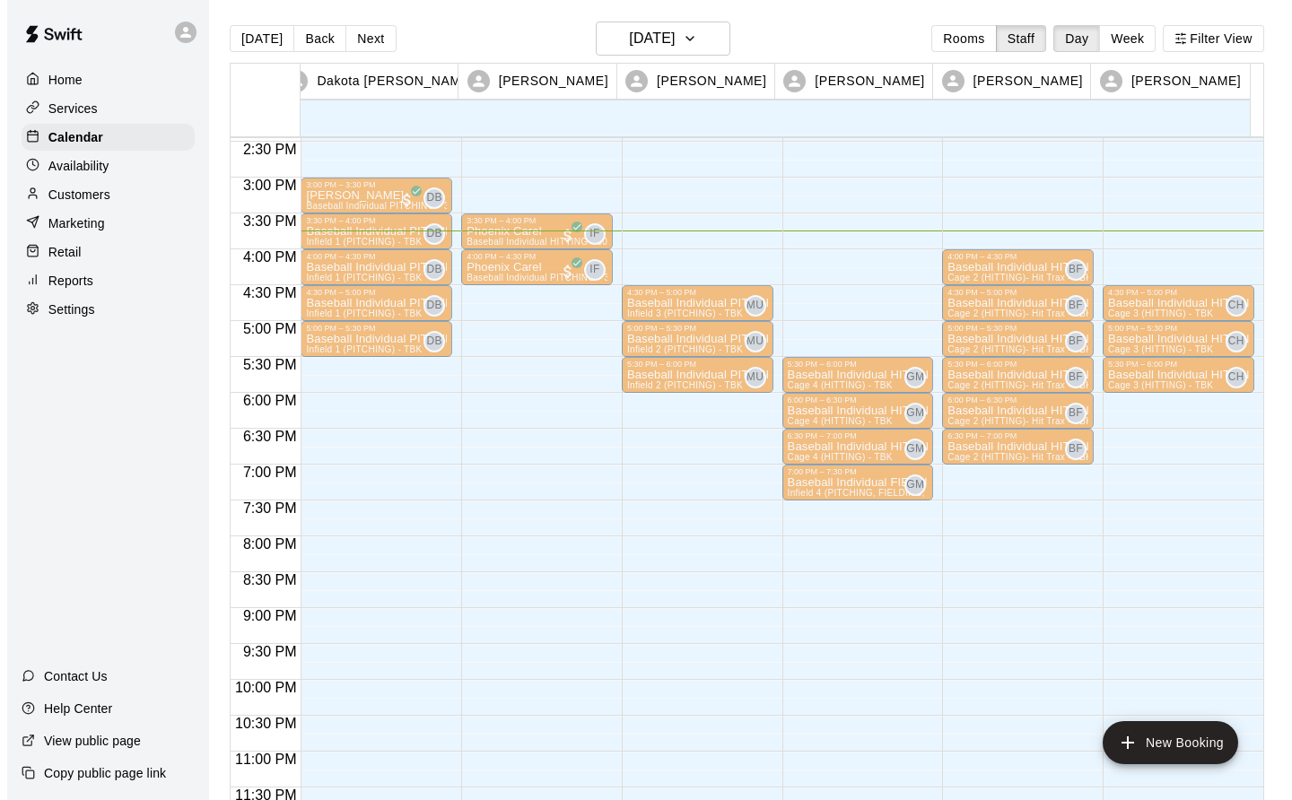
scroll to position [1032, 0]
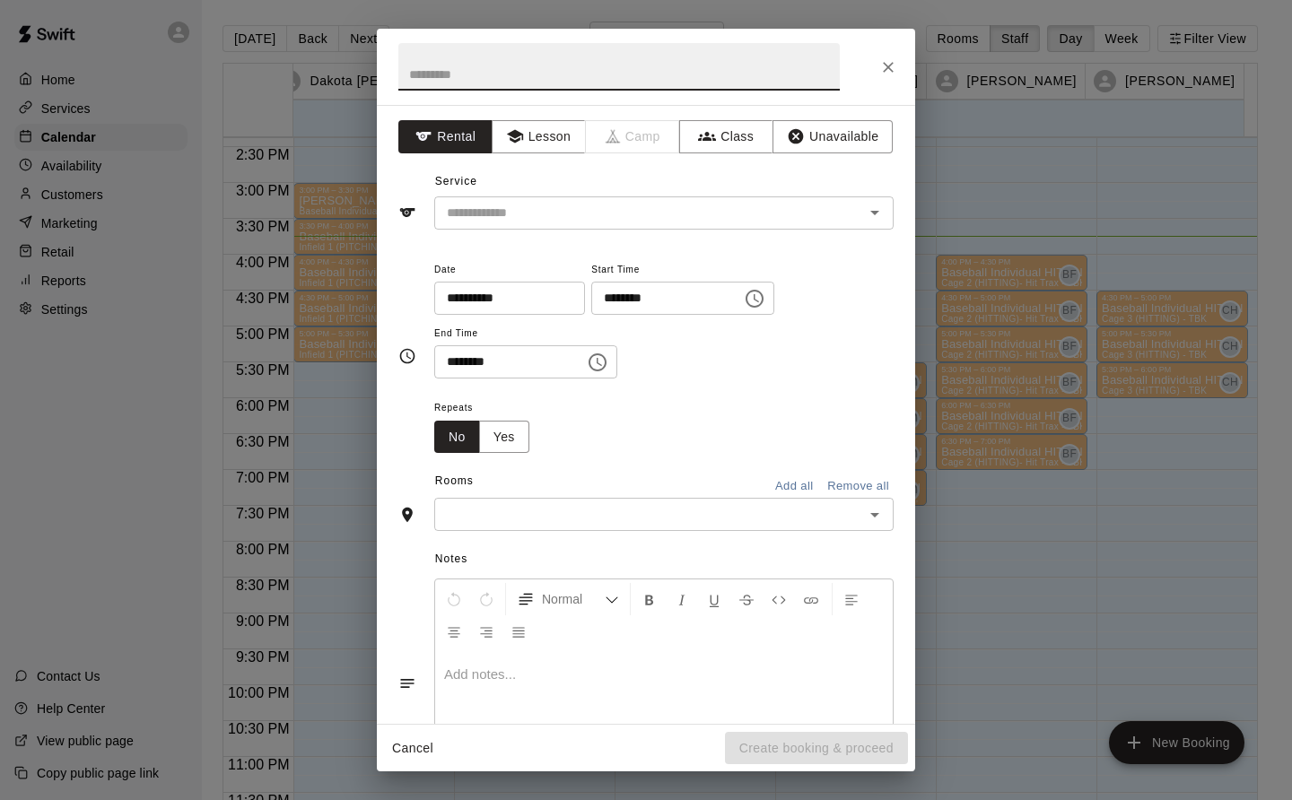
click at [555, 135] on button "Lesson" at bounding box center [539, 136] width 94 height 33
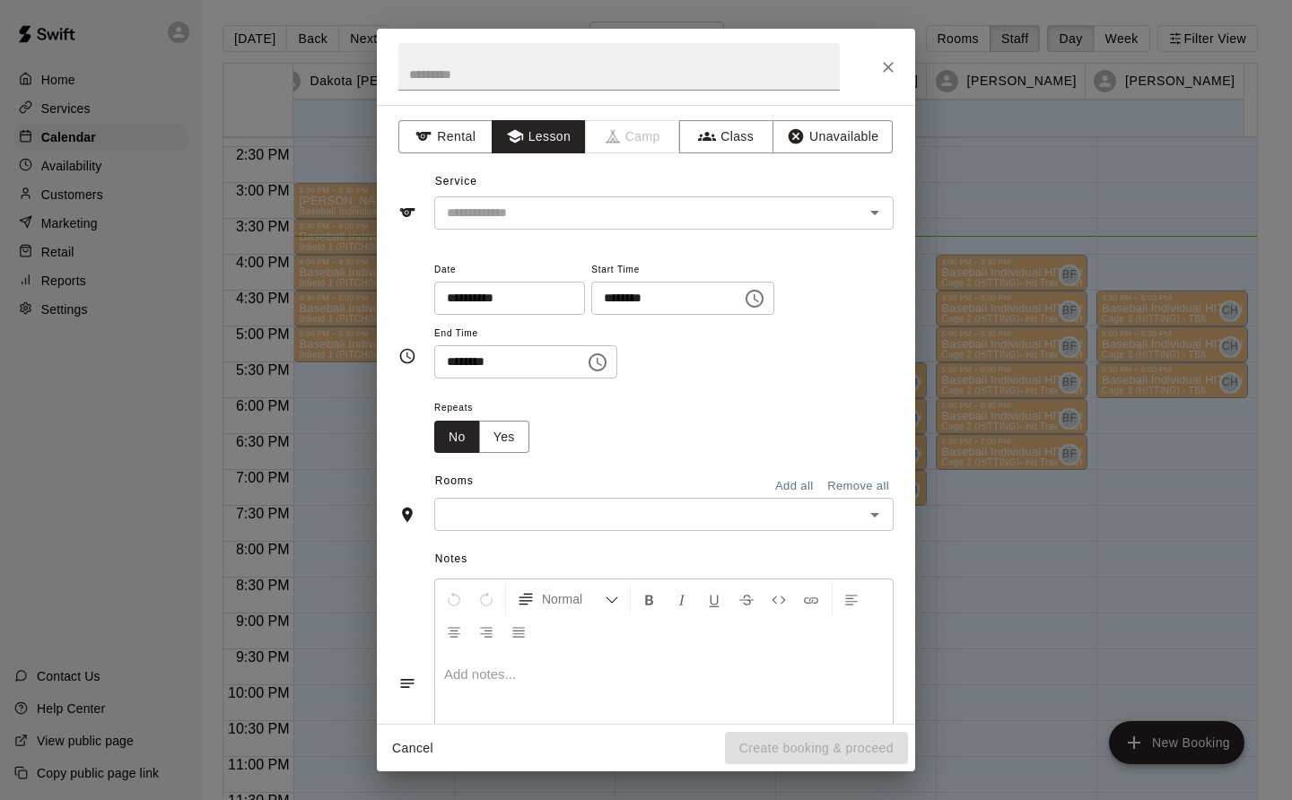
click at [547, 194] on div "Service ​" at bounding box center [645, 199] width 495 height 62
click at [570, 214] on input "text" at bounding box center [638, 213] width 396 height 22
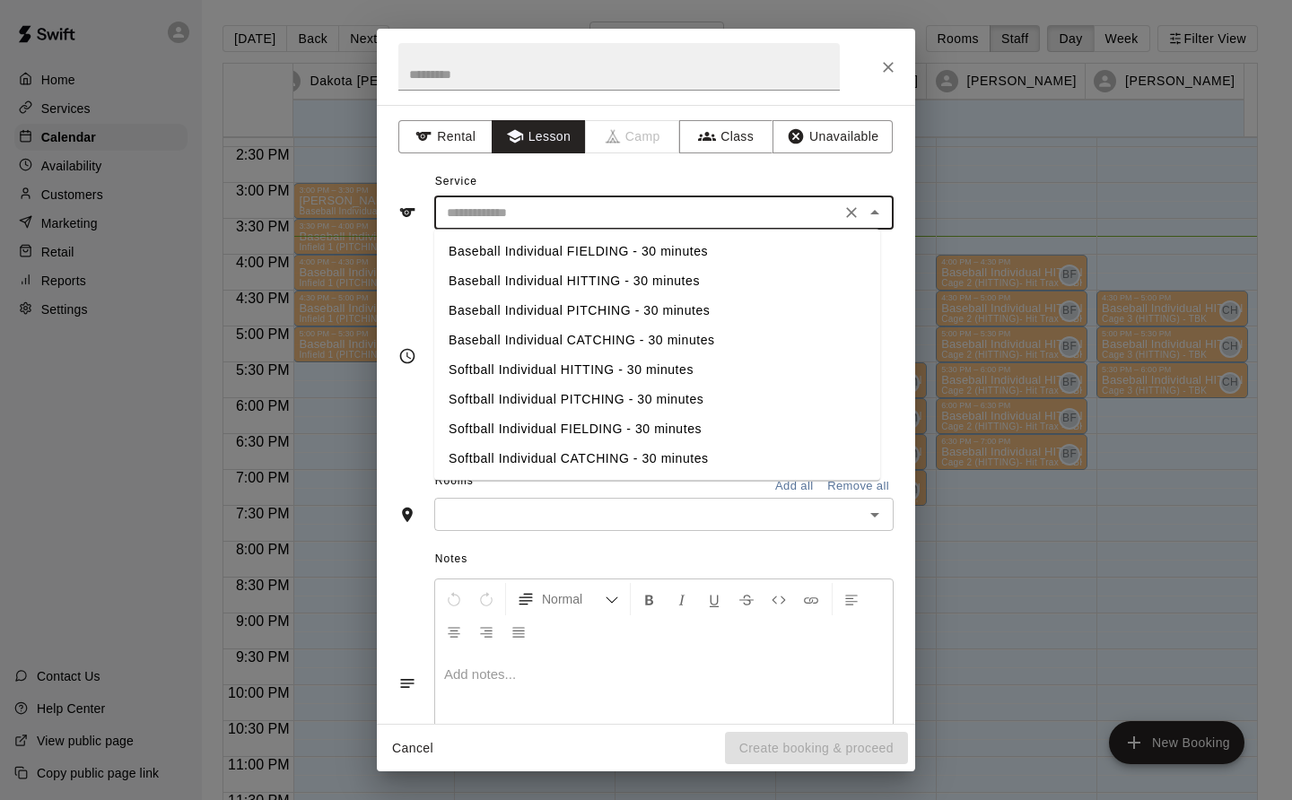
click at [573, 285] on li "Baseball Individual HITTING - 30 minutes" at bounding box center [657, 281] width 446 height 30
type input "**********"
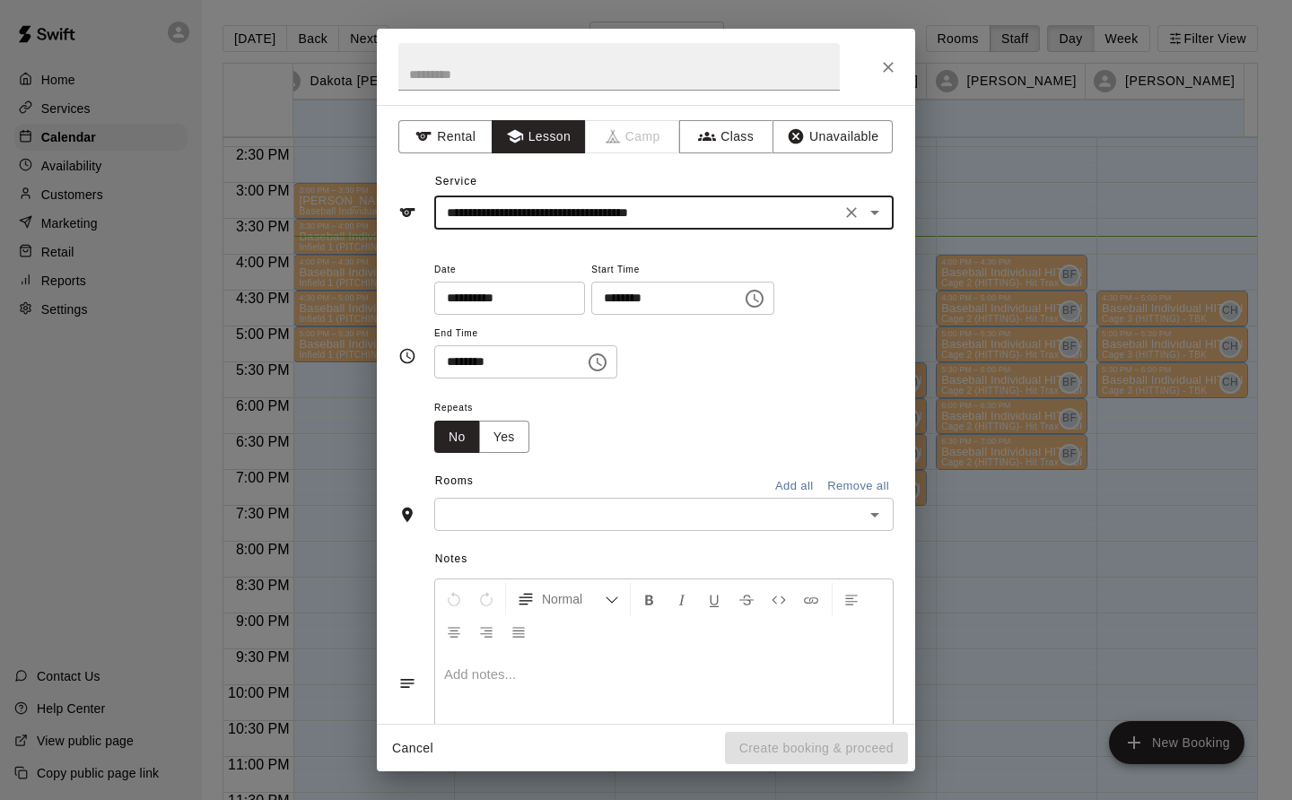
click at [623, 510] on input "text" at bounding box center [649, 514] width 419 height 22
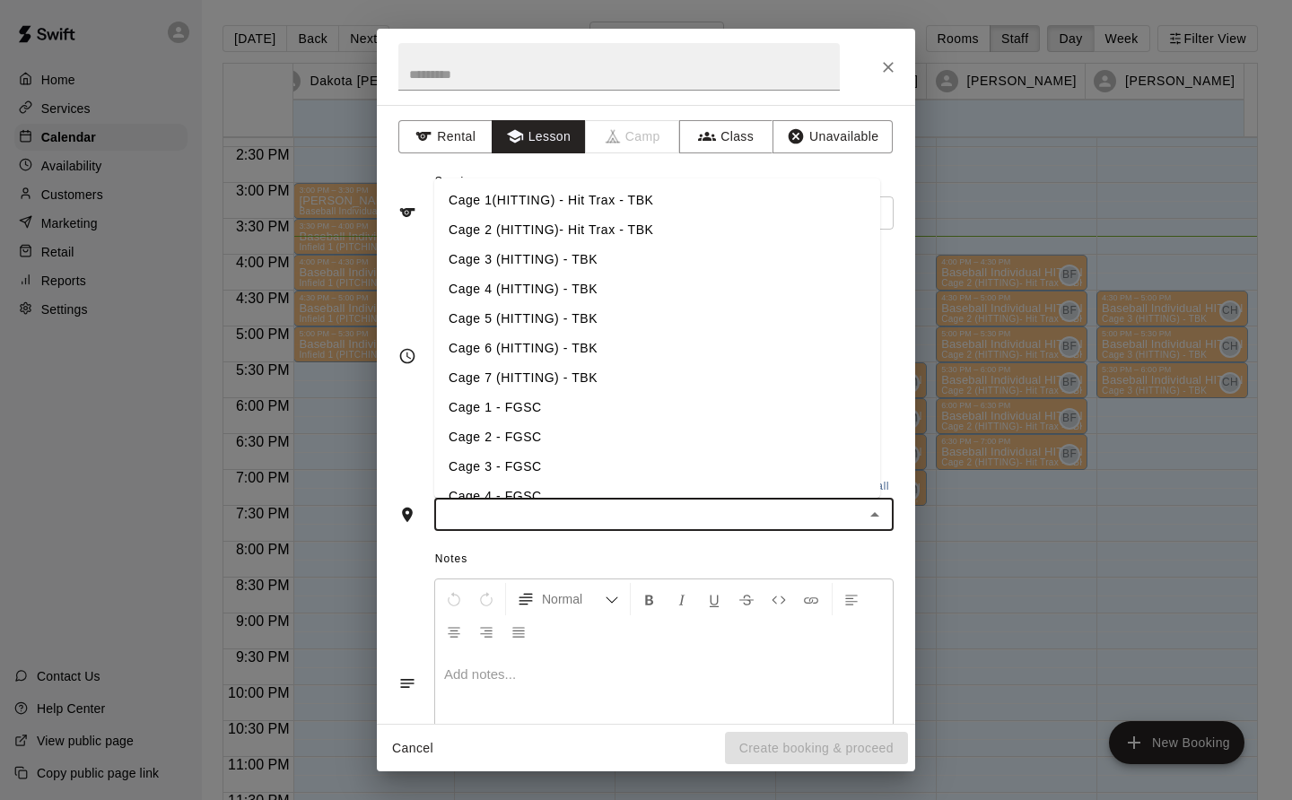
click at [575, 258] on li "Cage 3 (HITTING) - TBK" at bounding box center [657, 260] width 446 height 30
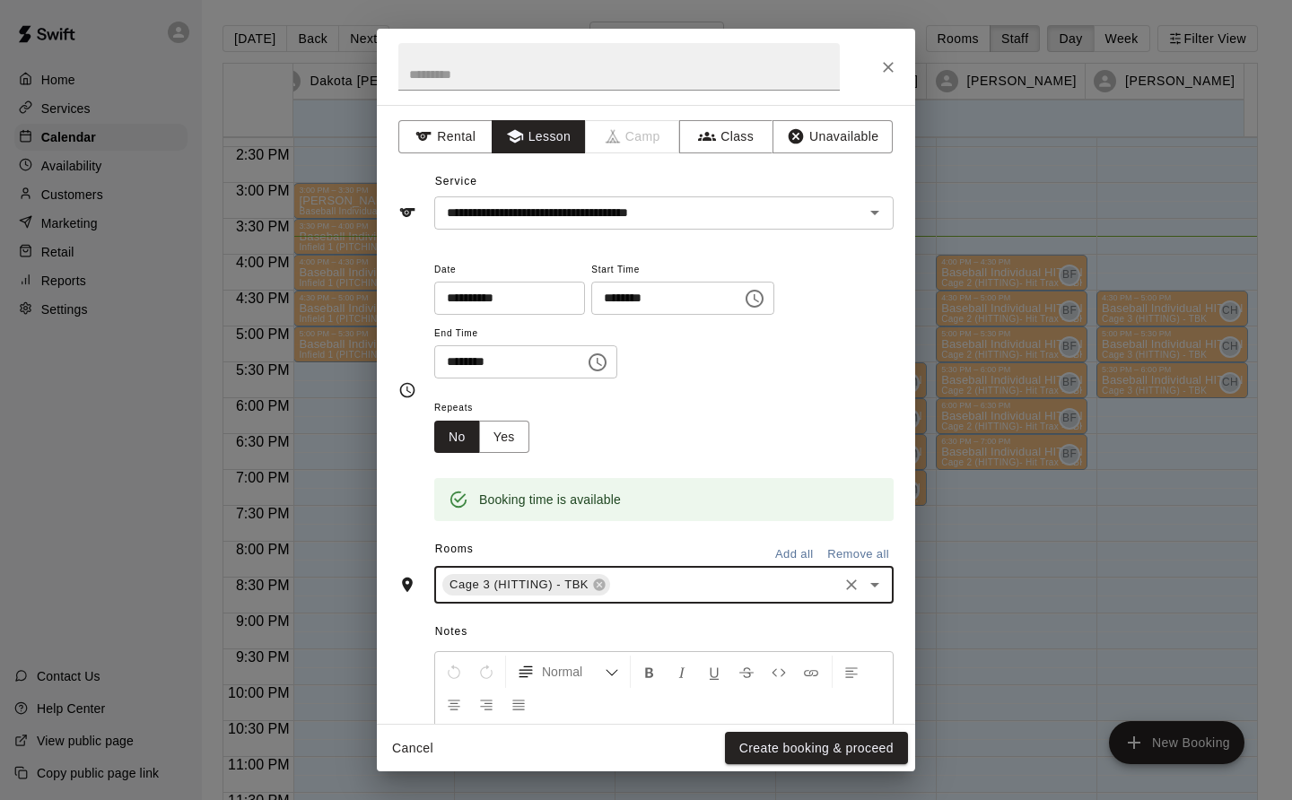
click at [860, 756] on button "Create booking & proceed" at bounding box center [816, 748] width 183 height 33
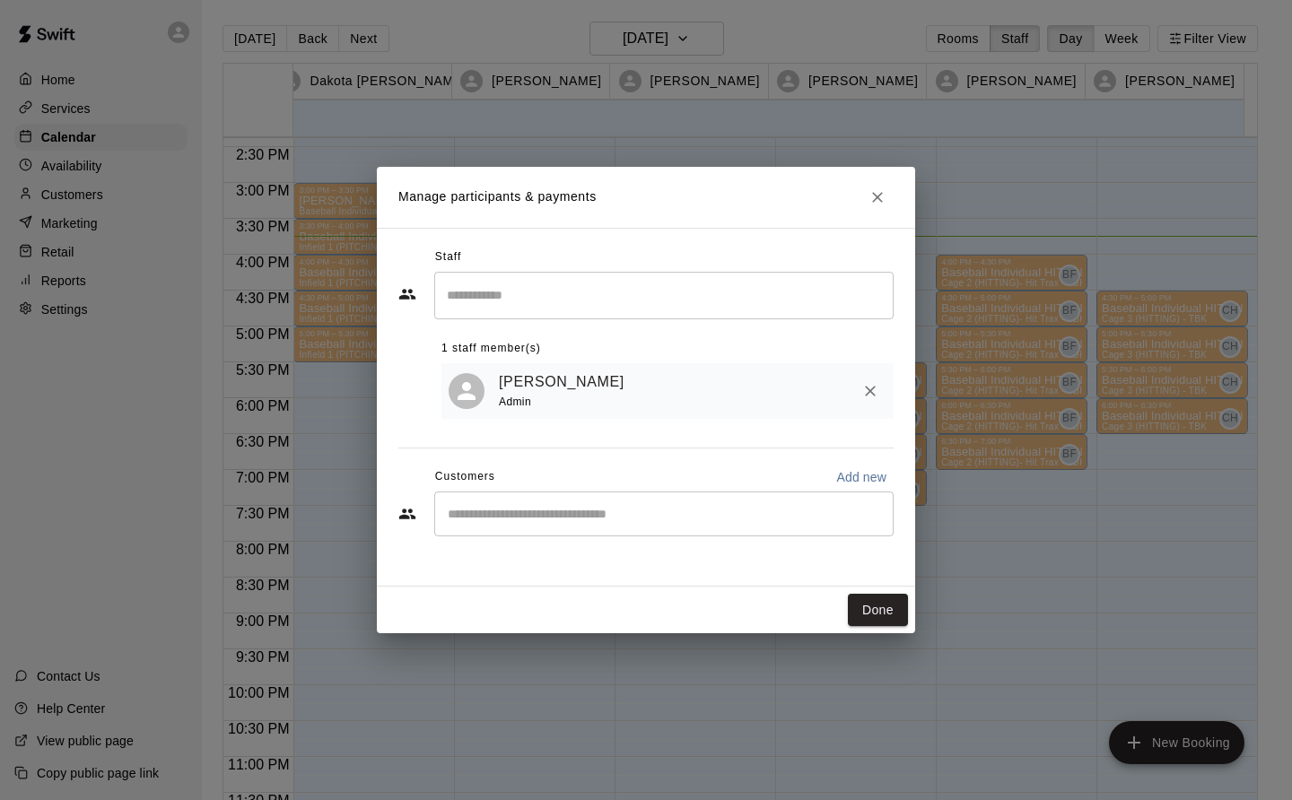
click at [887, 611] on button "Done" at bounding box center [878, 610] width 60 height 33
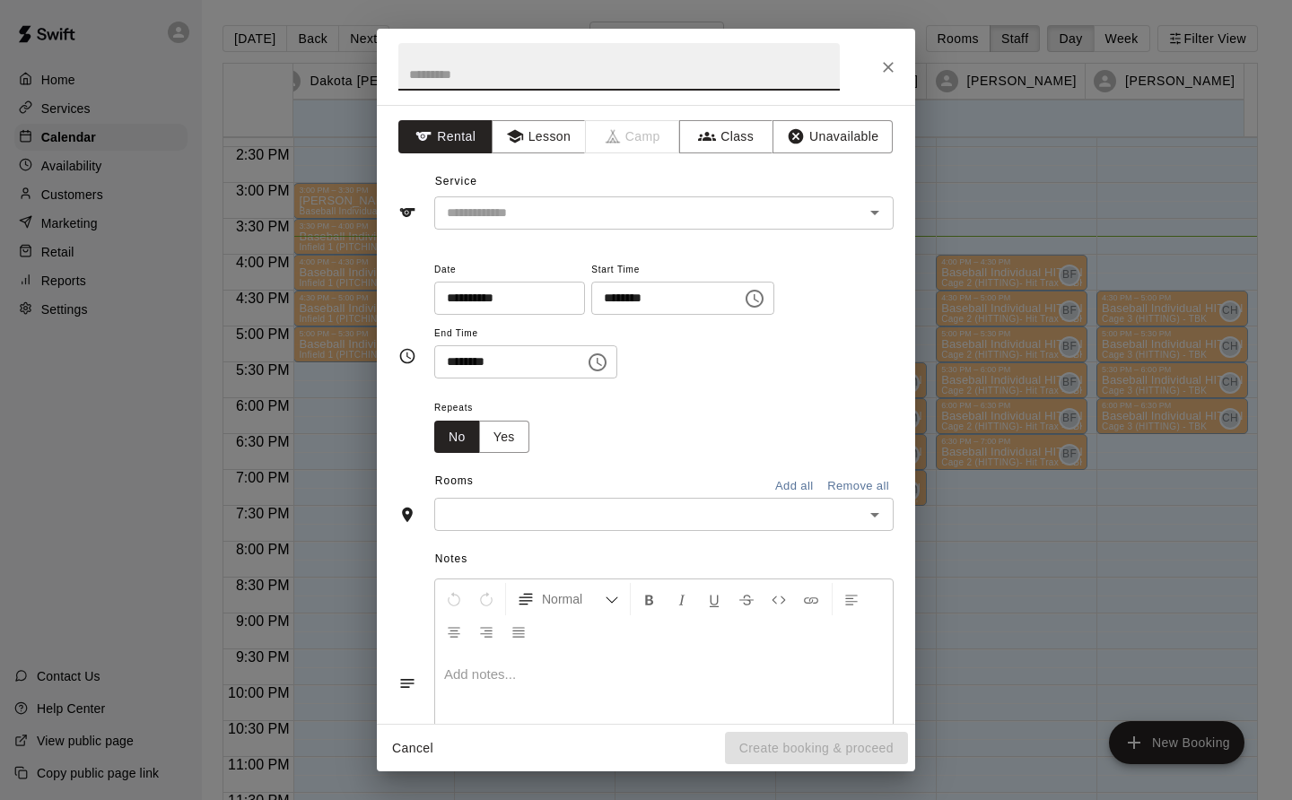
click at [555, 129] on button "Lesson" at bounding box center [539, 136] width 94 height 33
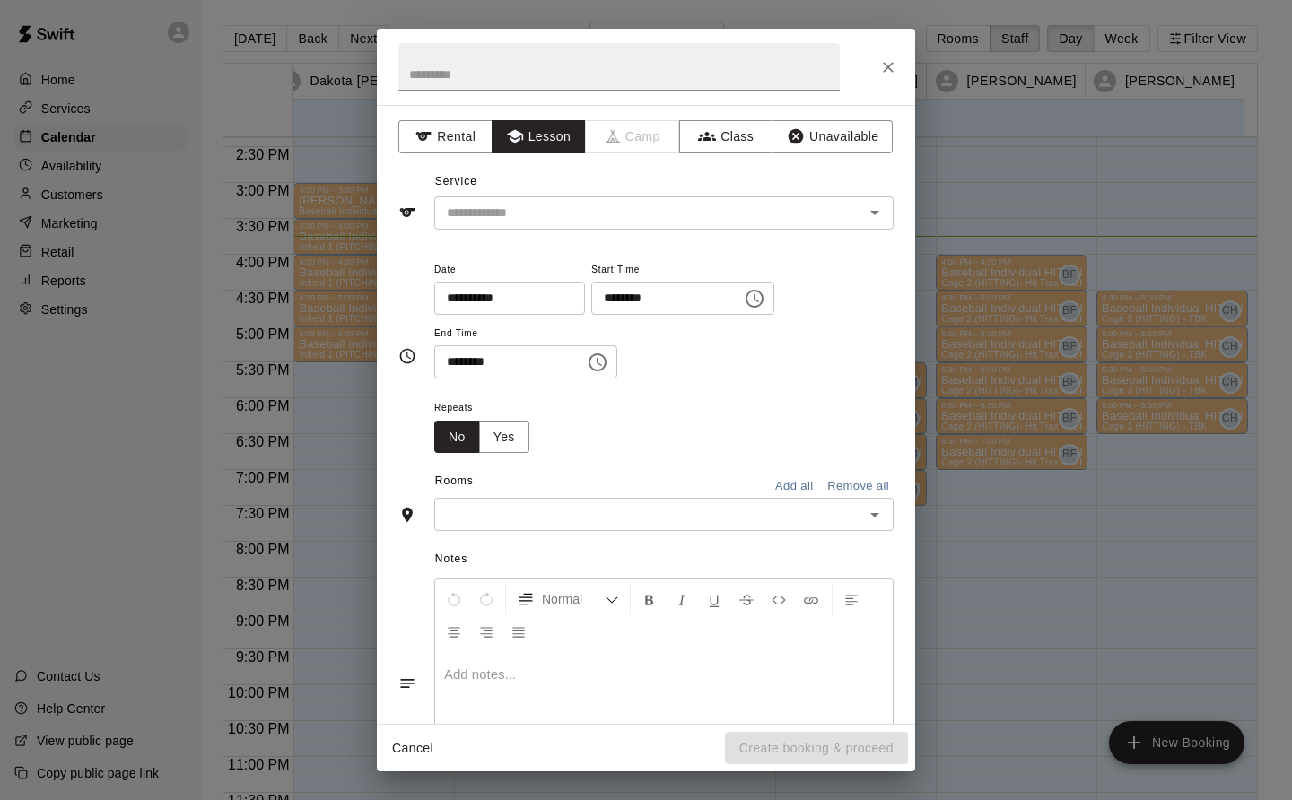
click at [561, 217] on input "text" at bounding box center [638, 213] width 396 height 22
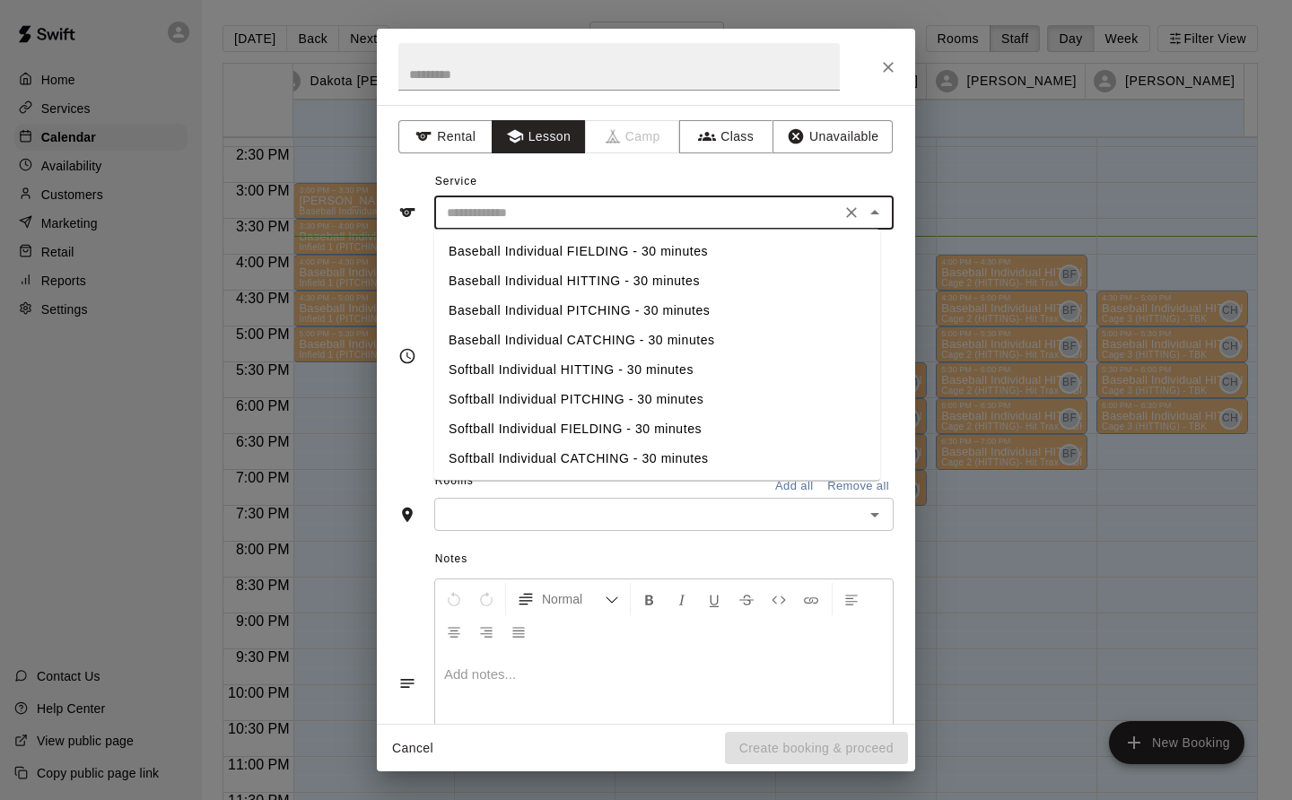
click at [646, 275] on li "Baseball Individual HITTING - 30 minutes" at bounding box center [657, 281] width 446 height 30
type input "**********"
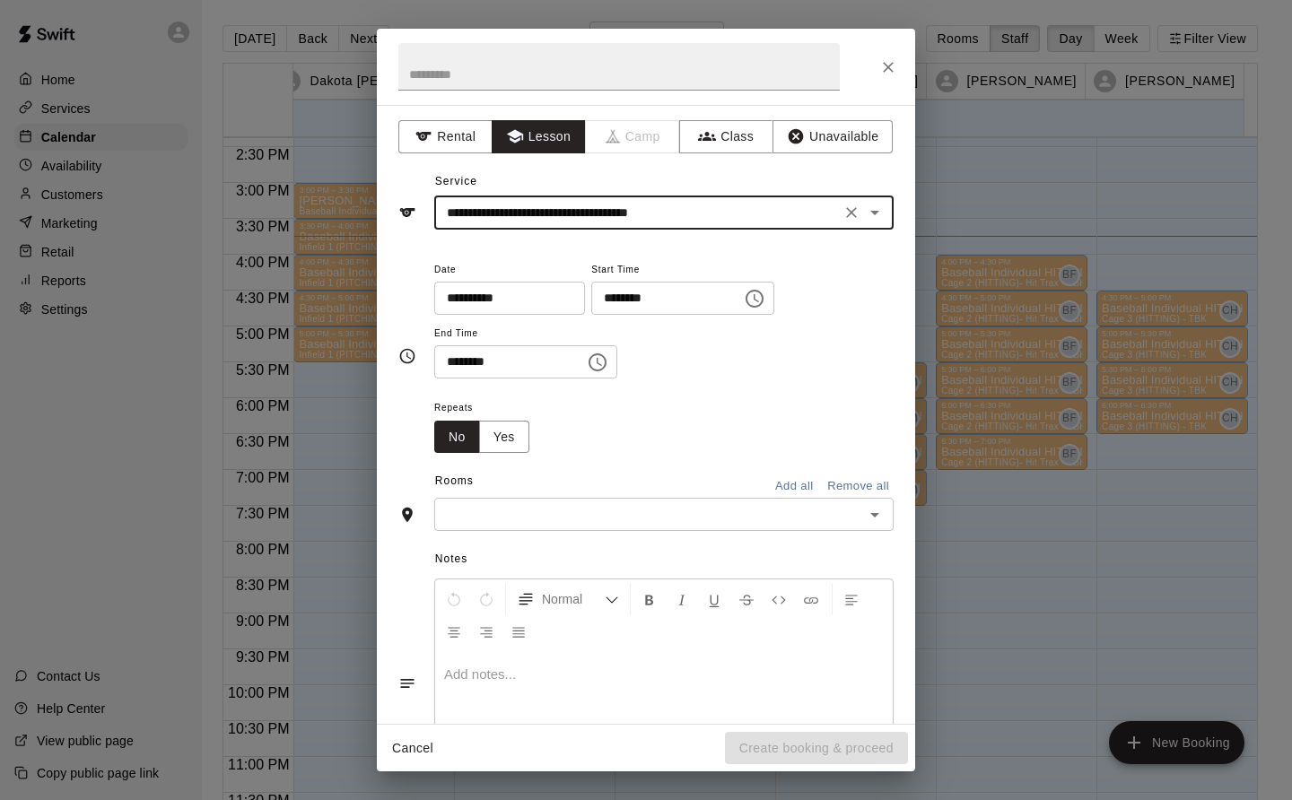
click at [667, 504] on input "text" at bounding box center [649, 514] width 419 height 22
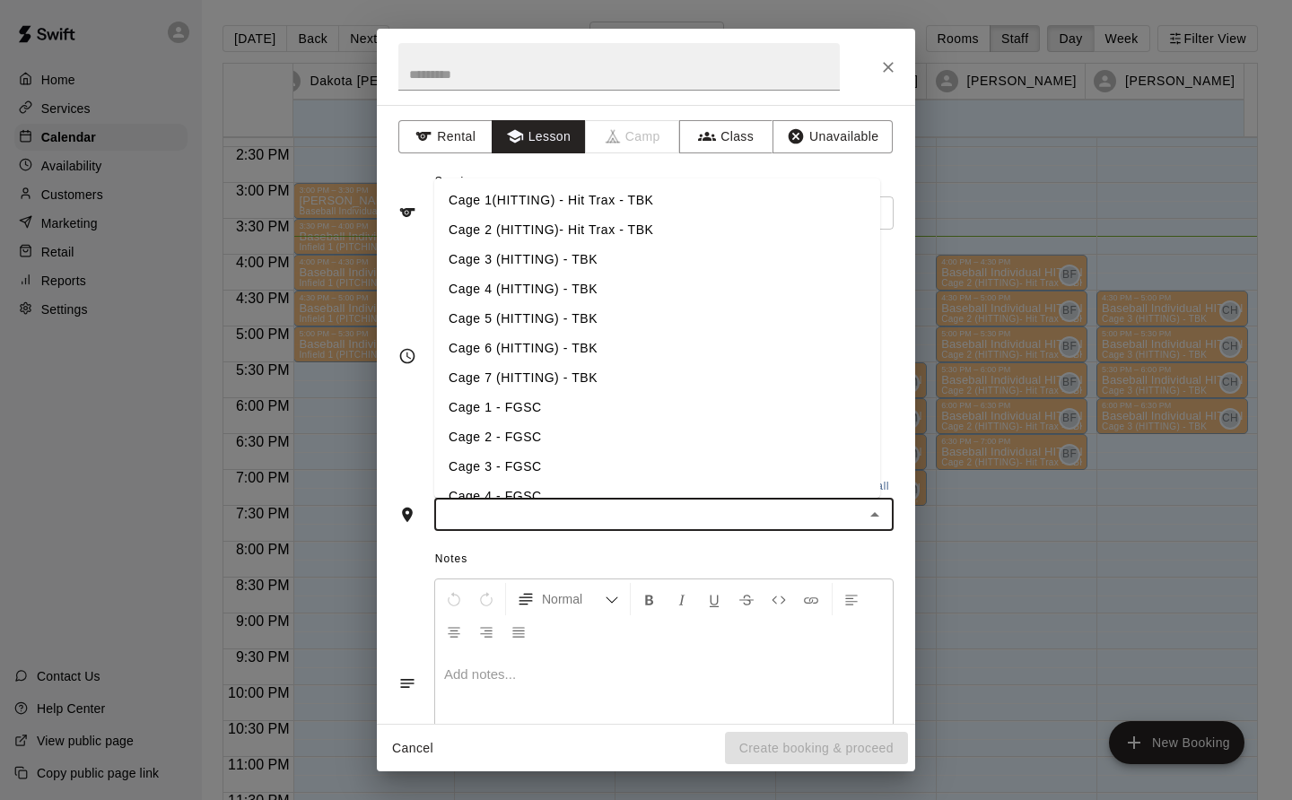
click at [585, 253] on li "Cage 3 (HITTING) - TBK" at bounding box center [657, 260] width 446 height 30
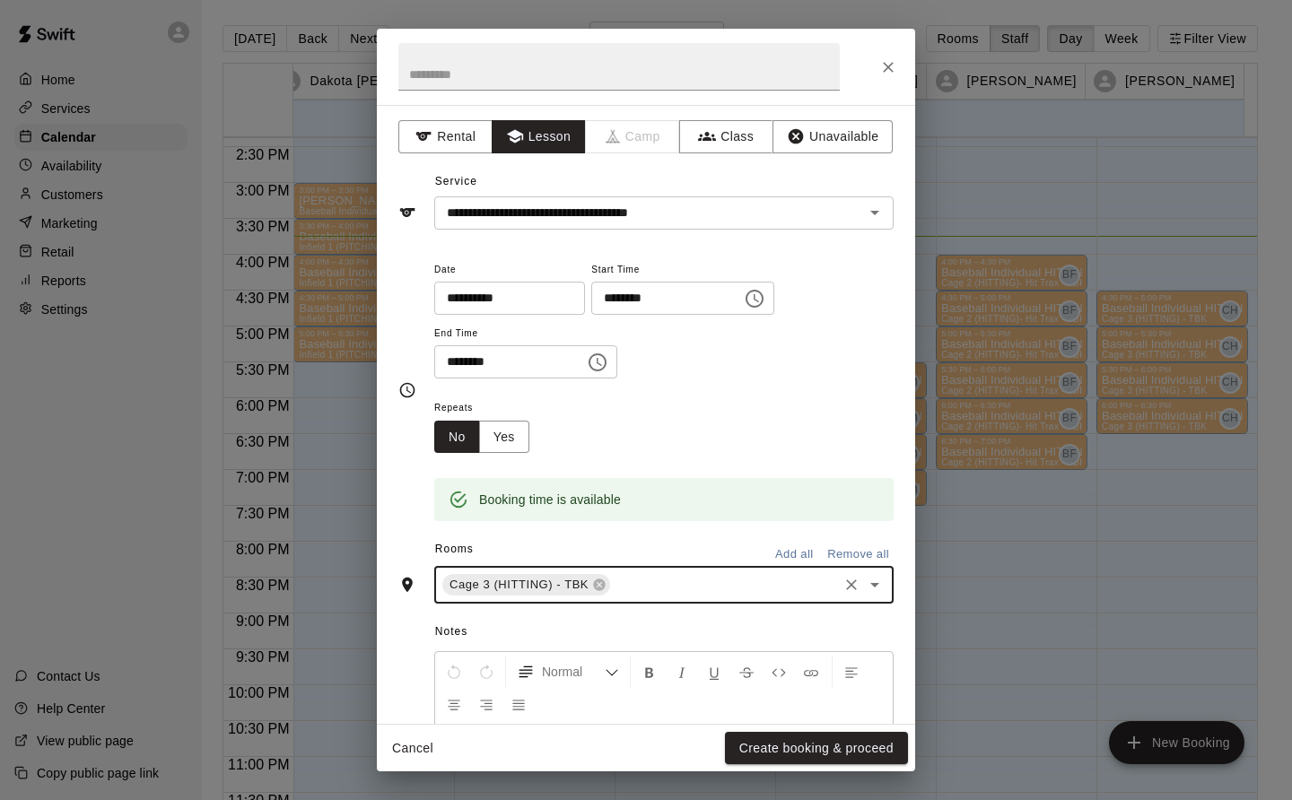
click at [871, 745] on button "Create booking & proceed" at bounding box center [816, 748] width 183 height 33
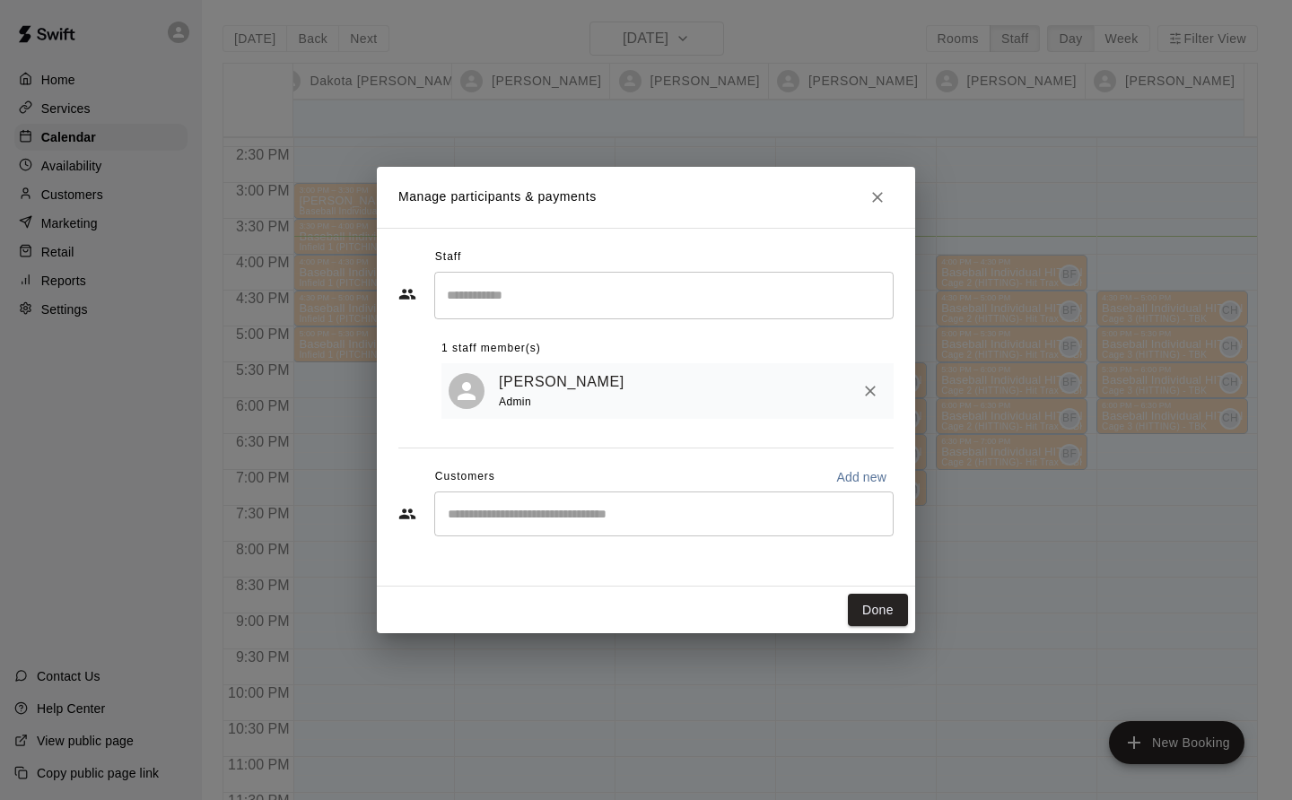
click at [889, 609] on button "Done" at bounding box center [878, 610] width 60 height 33
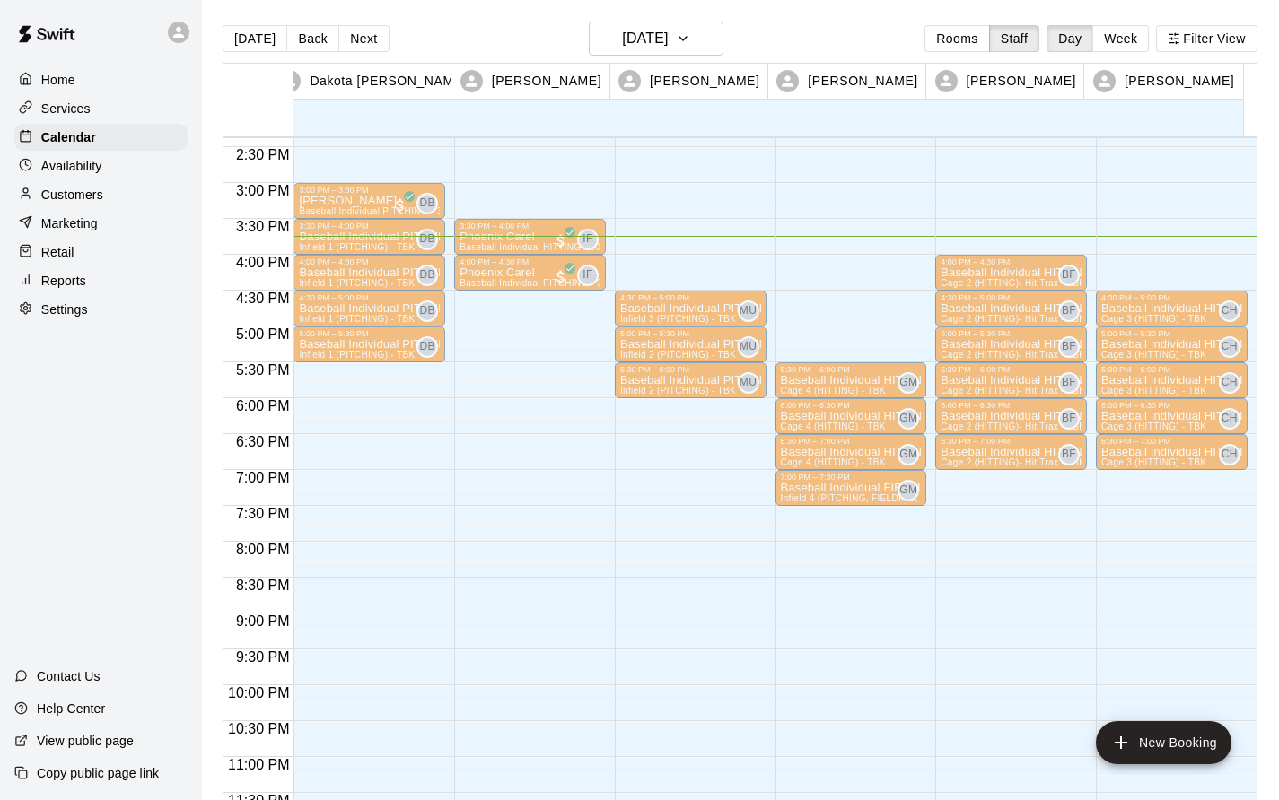
click at [1140, 345] on p "Baseball Individual HITTING - 30 minutes" at bounding box center [1171, 345] width 141 height 0
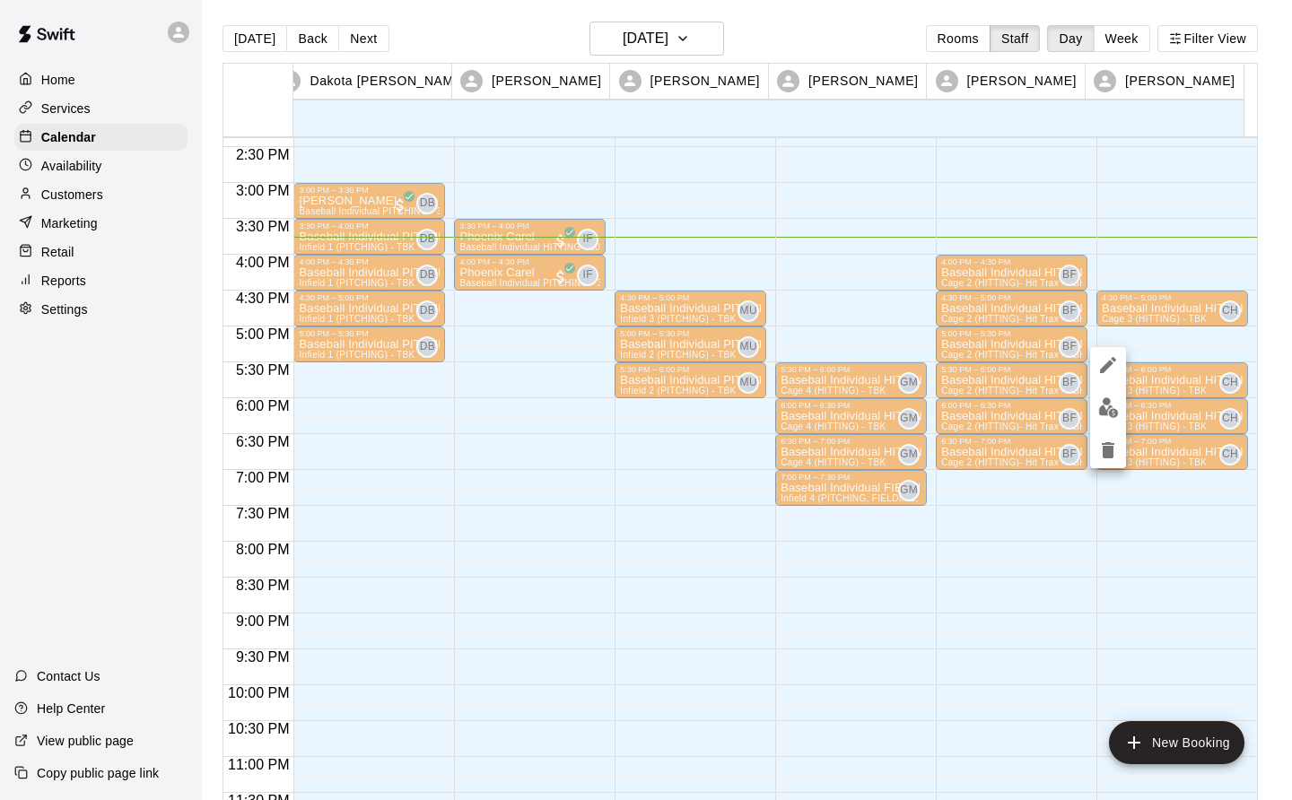
click at [1105, 363] on icon "edit" at bounding box center [1108, 365] width 22 height 22
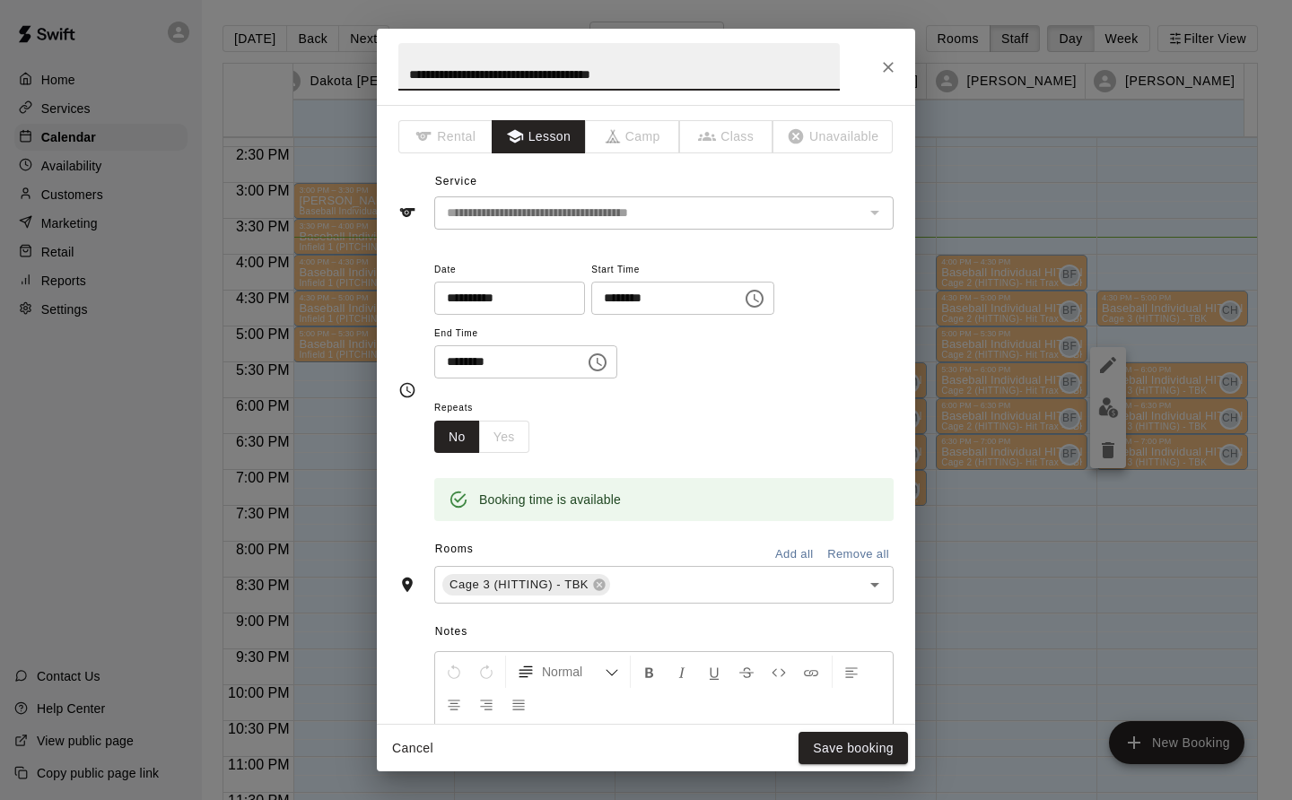
click at [765, 302] on icon "Choose time, selected time is 5:00 PM" at bounding box center [755, 299] width 22 height 22
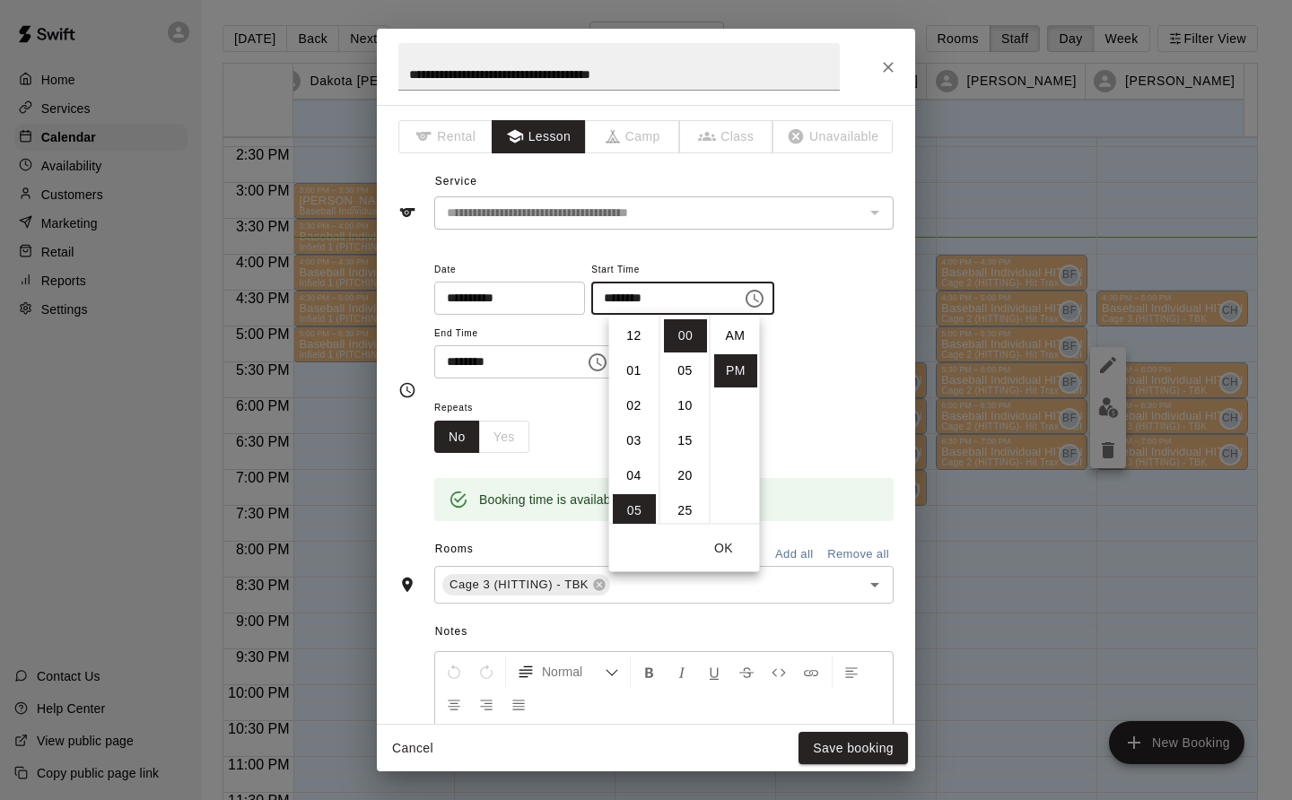
scroll to position [32, 0]
click at [633, 406] on li "07" at bounding box center [634, 405] width 43 height 33
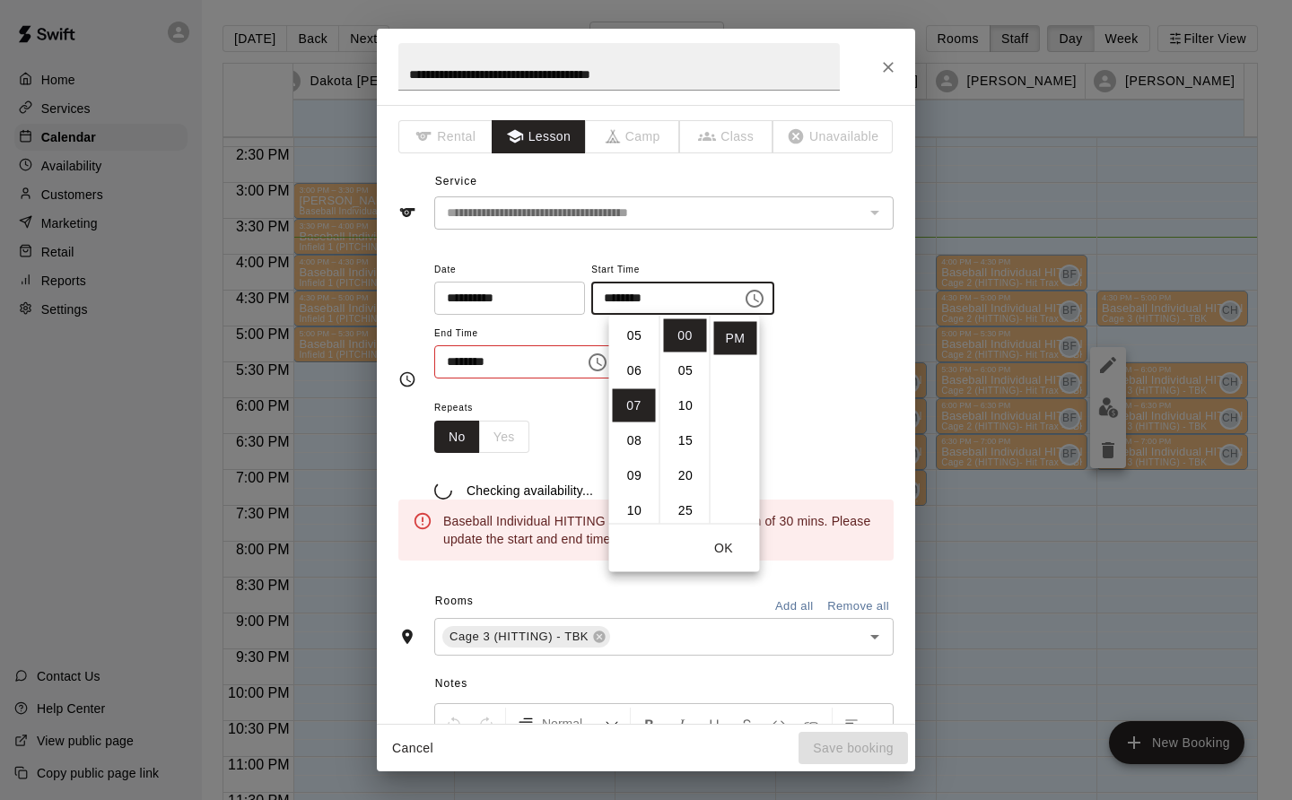
type input "********"
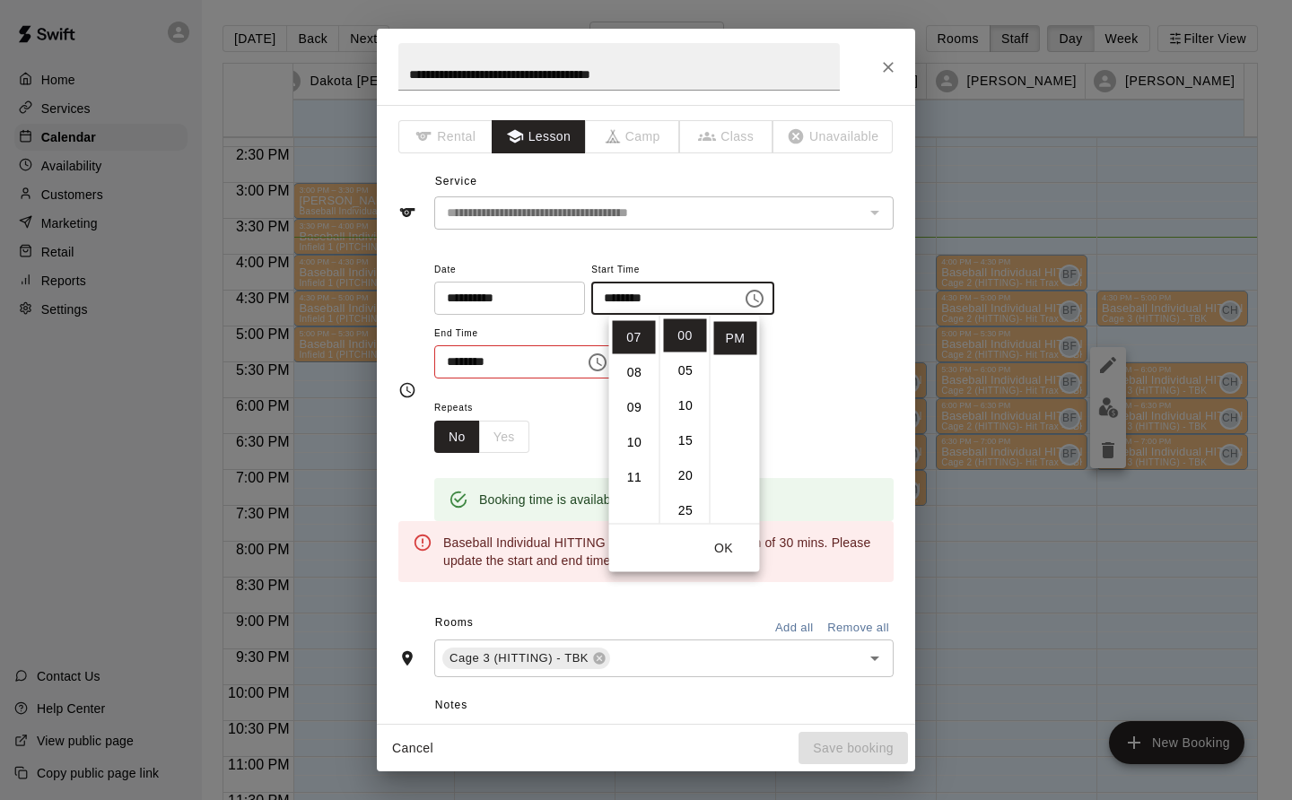
scroll to position [245, 0]
click at [571, 366] on input "********" at bounding box center [503, 361] width 138 height 33
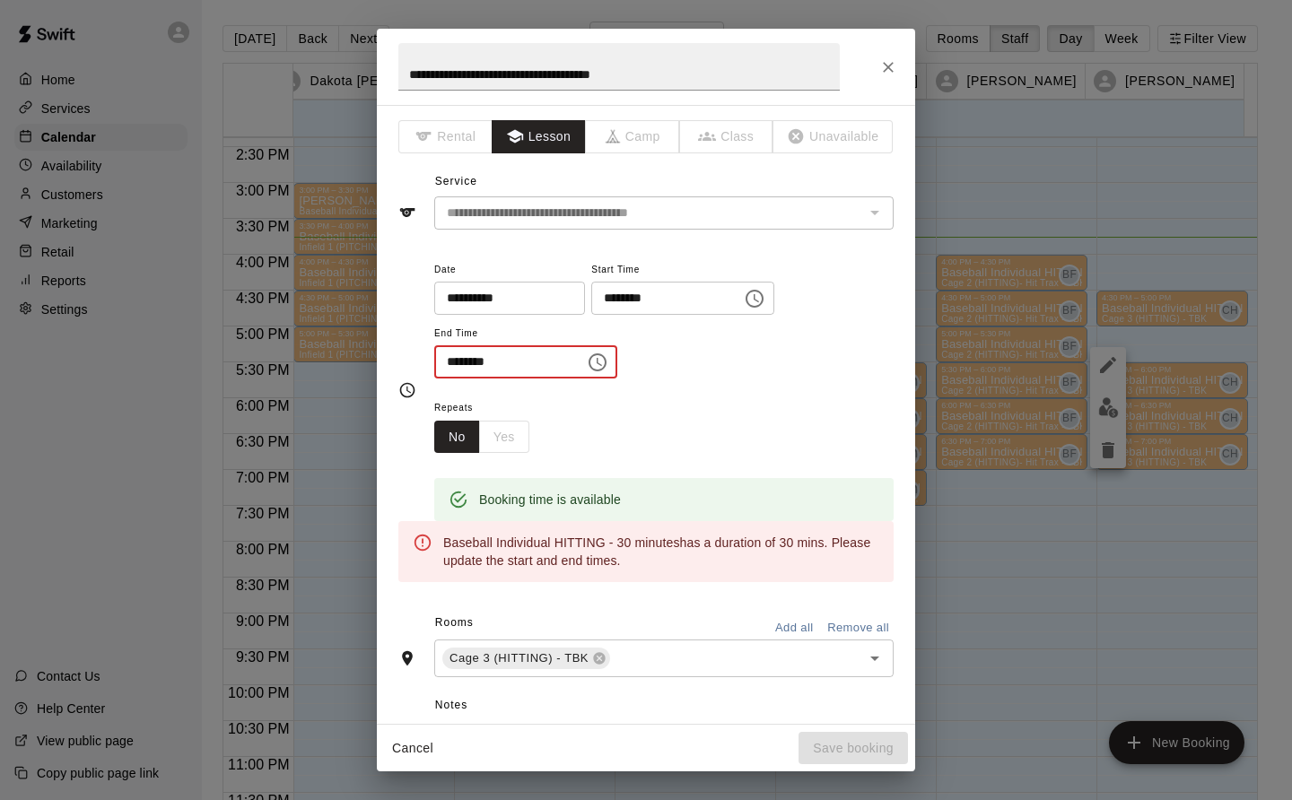
click at [608, 359] on icon "Choose time, selected time is 5:30 PM" at bounding box center [598, 363] width 22 height 22
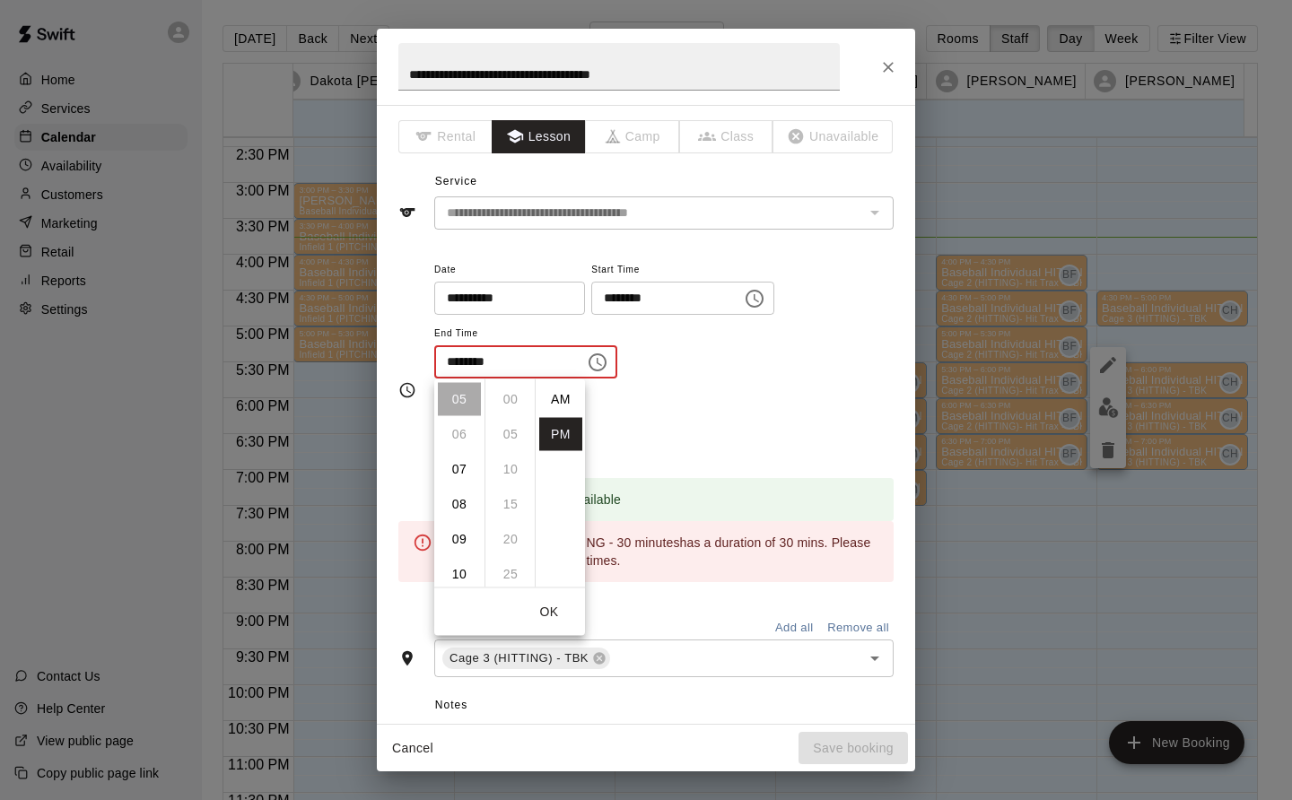
scroll to position [32, 0]
click at [459, 464] on li "07" at bounding box center [459, 469] width 43 height 33
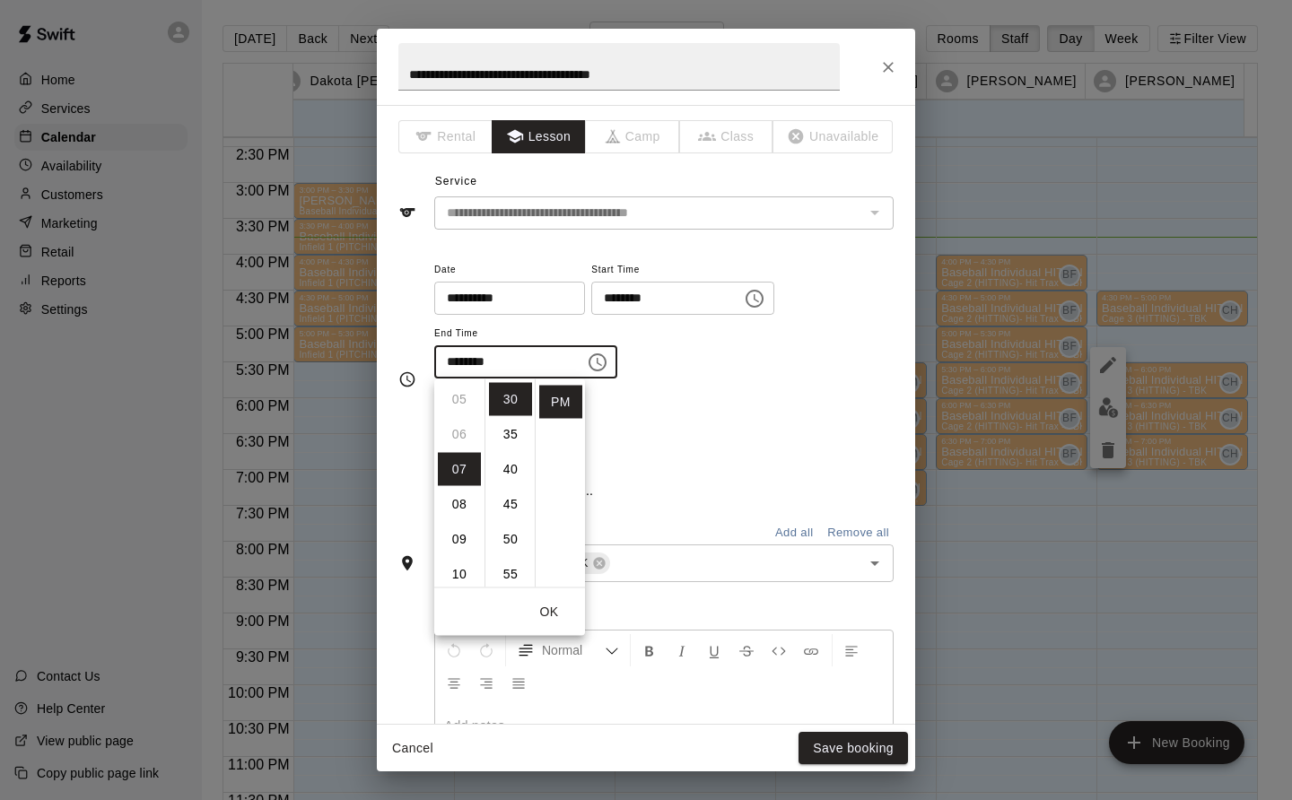
scroll to position [245, 0]
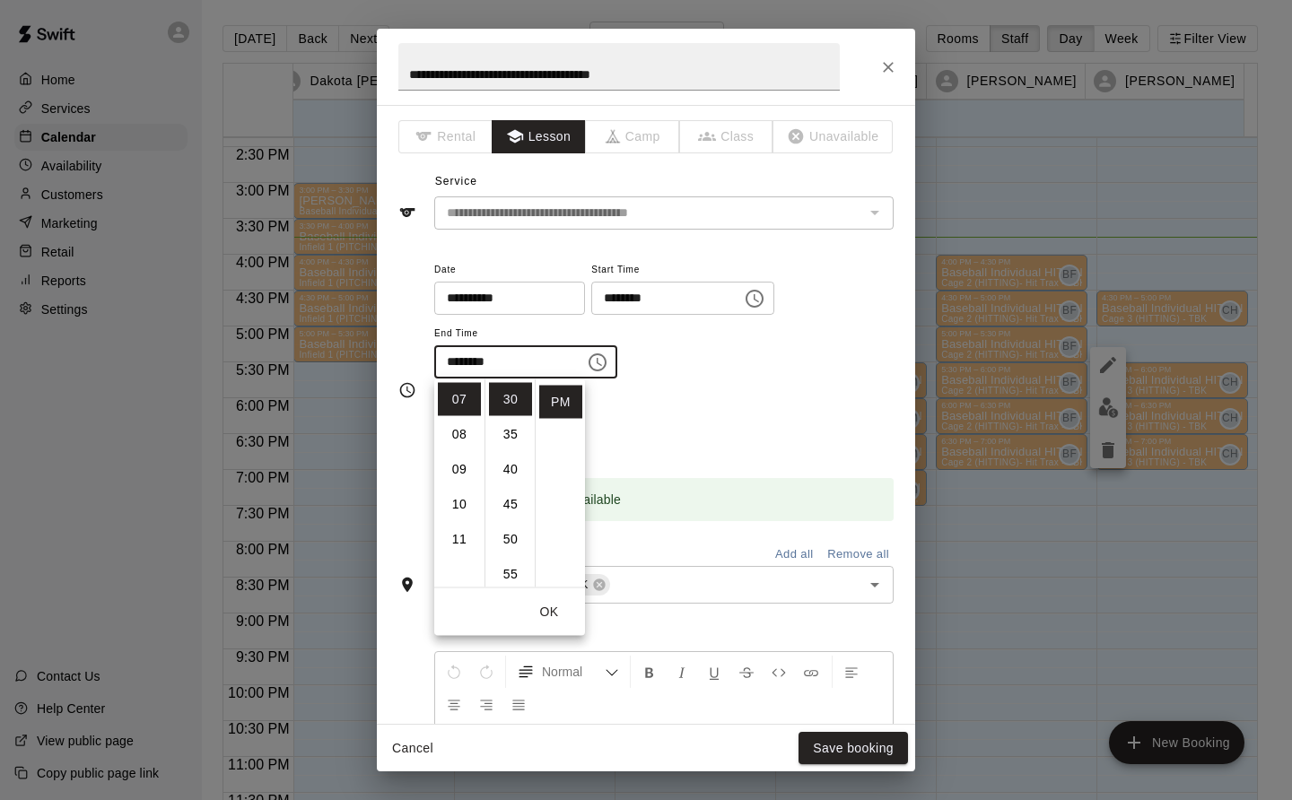
click at [507, 467] on li "40" at bounding box center [510, 469] width 43 height 33
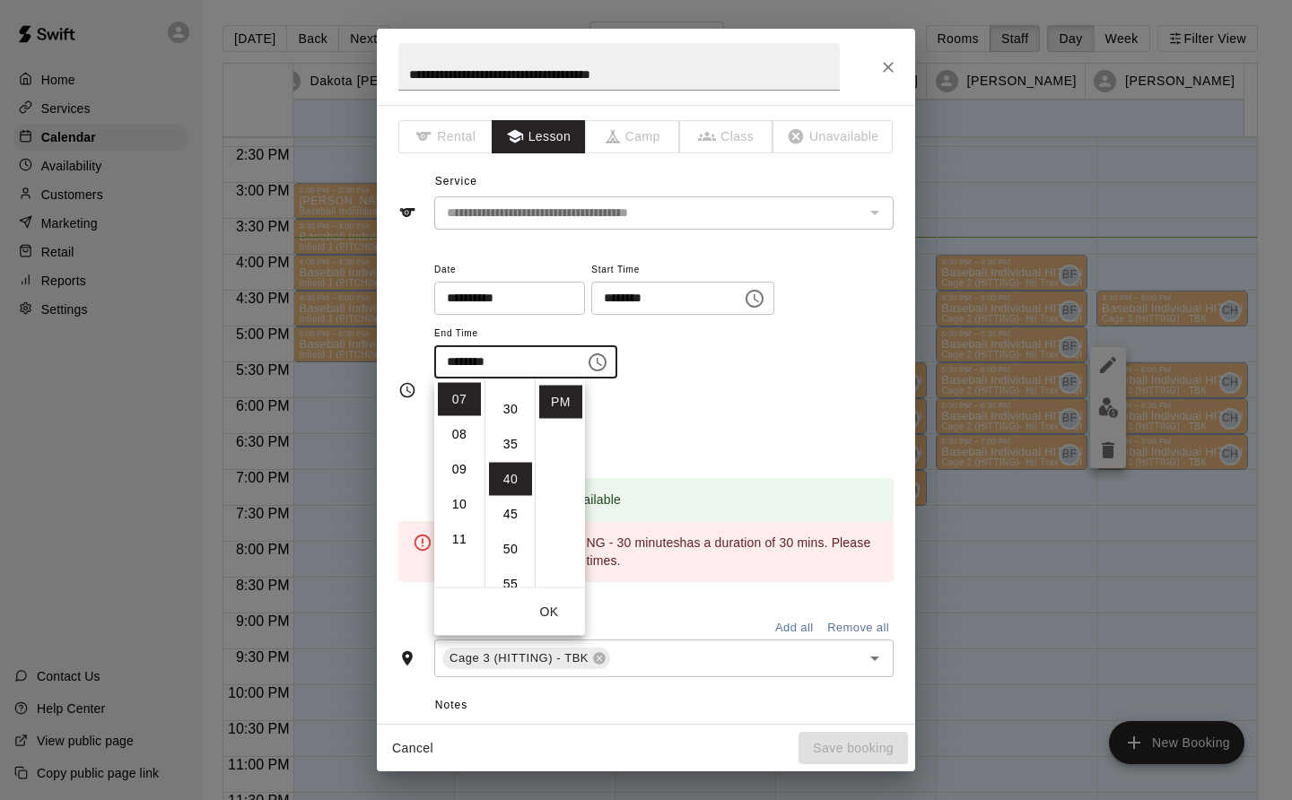
click at [502, 406] on li "30" at bounding box center [510, 409] width 43 height 33
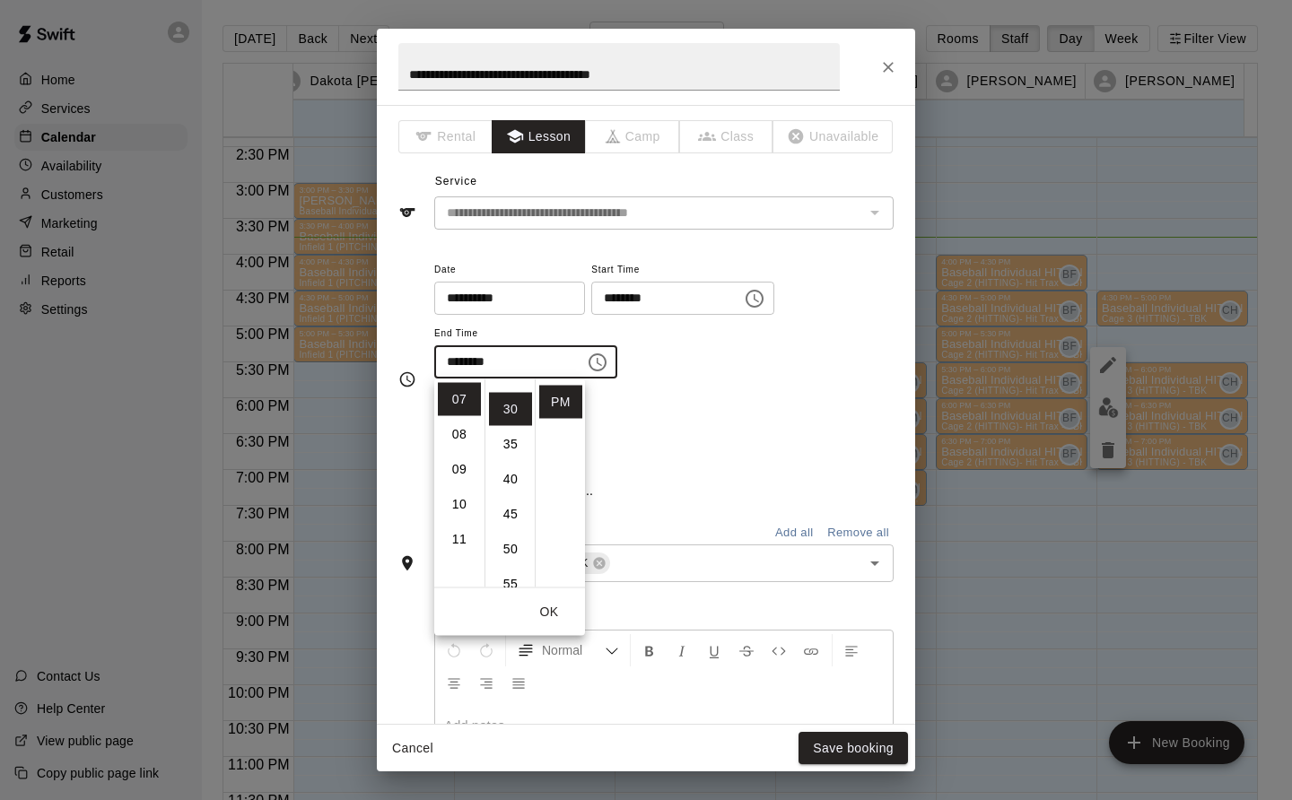
type input "********"
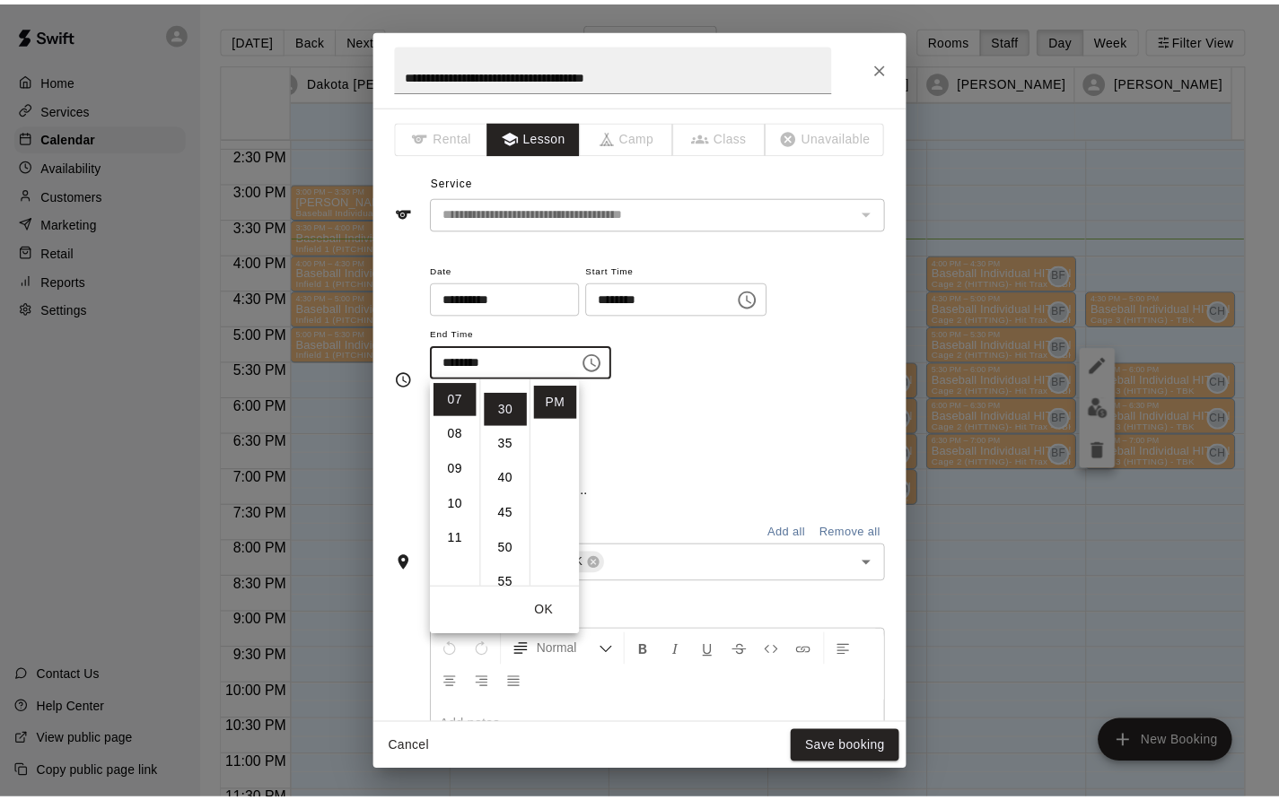
scroll to position [210, 0]
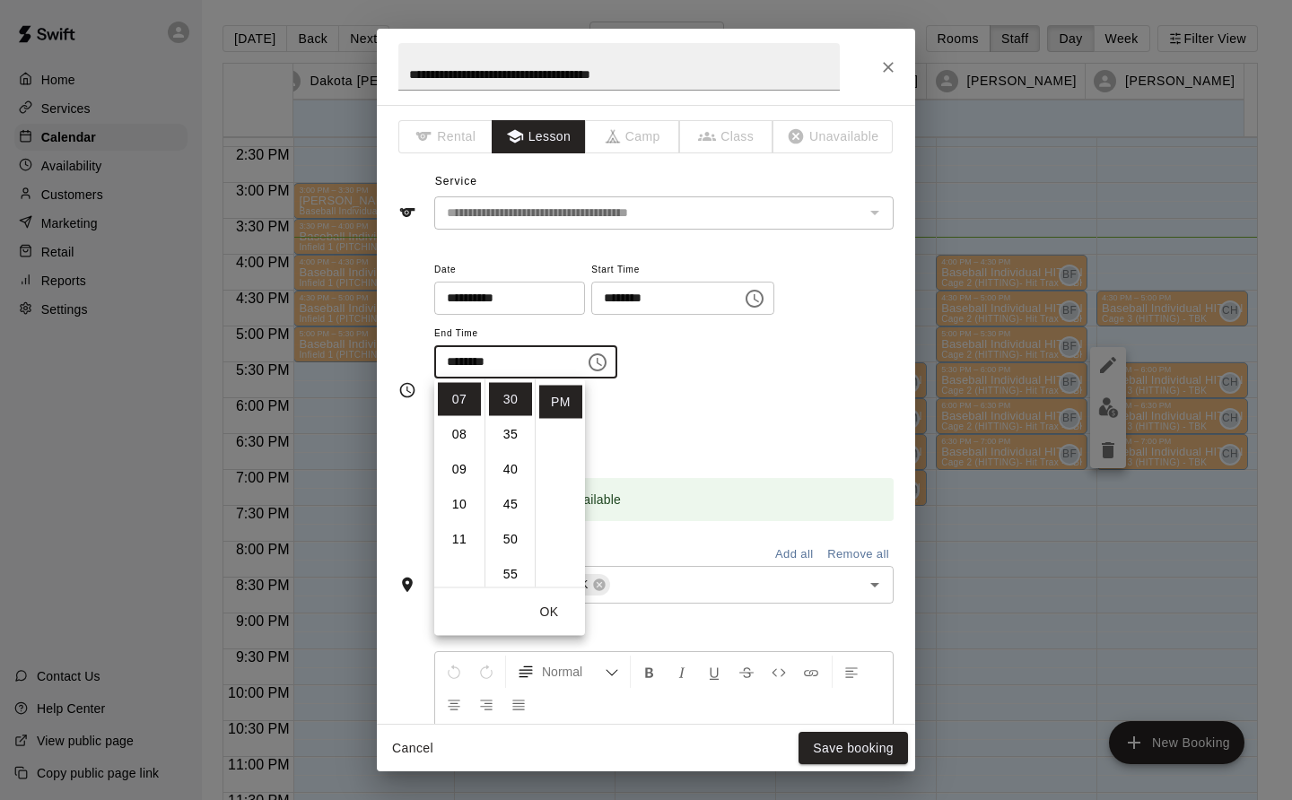
click at [834, 415] on div "Repeats No Yes" at bounding box center [663, 425] width 459 height 57
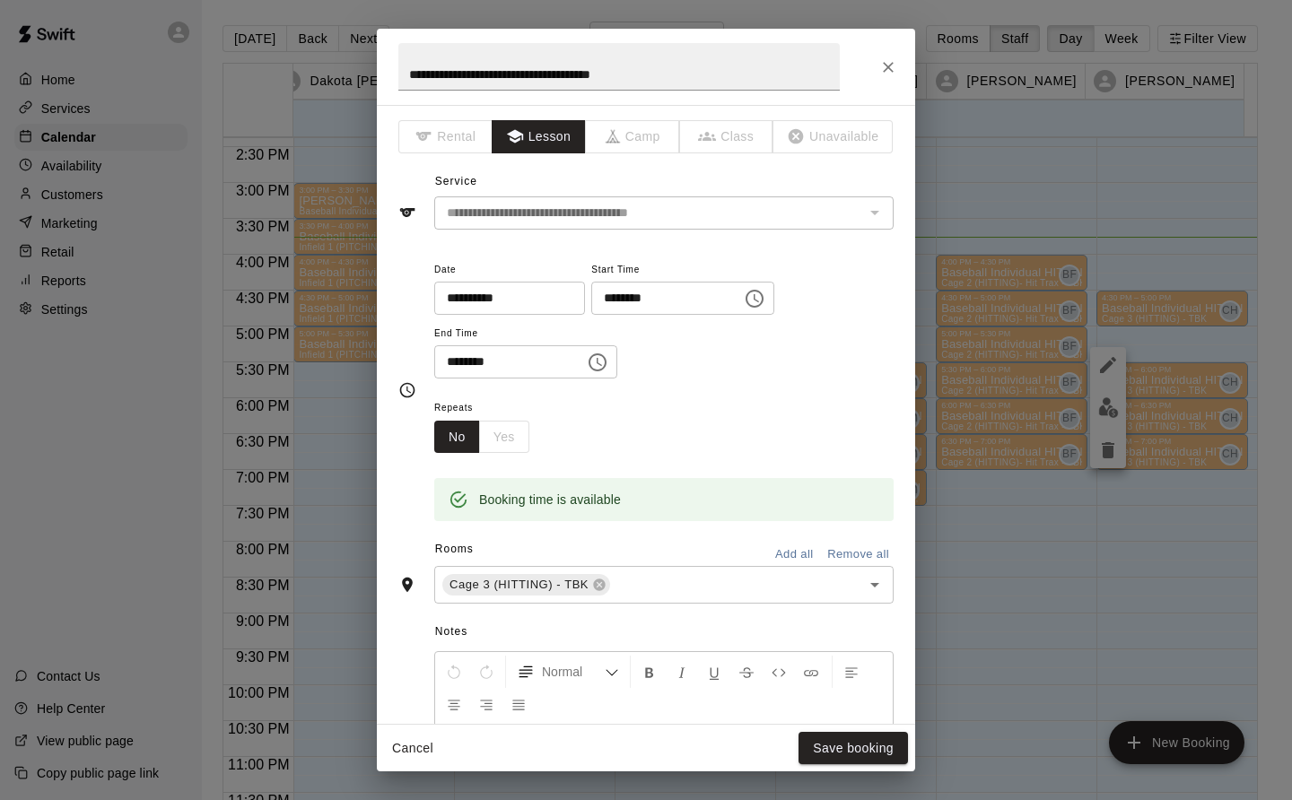
click at [856, 747] on button "Save booking" at bounding box center [853, 748] width 109 height 33
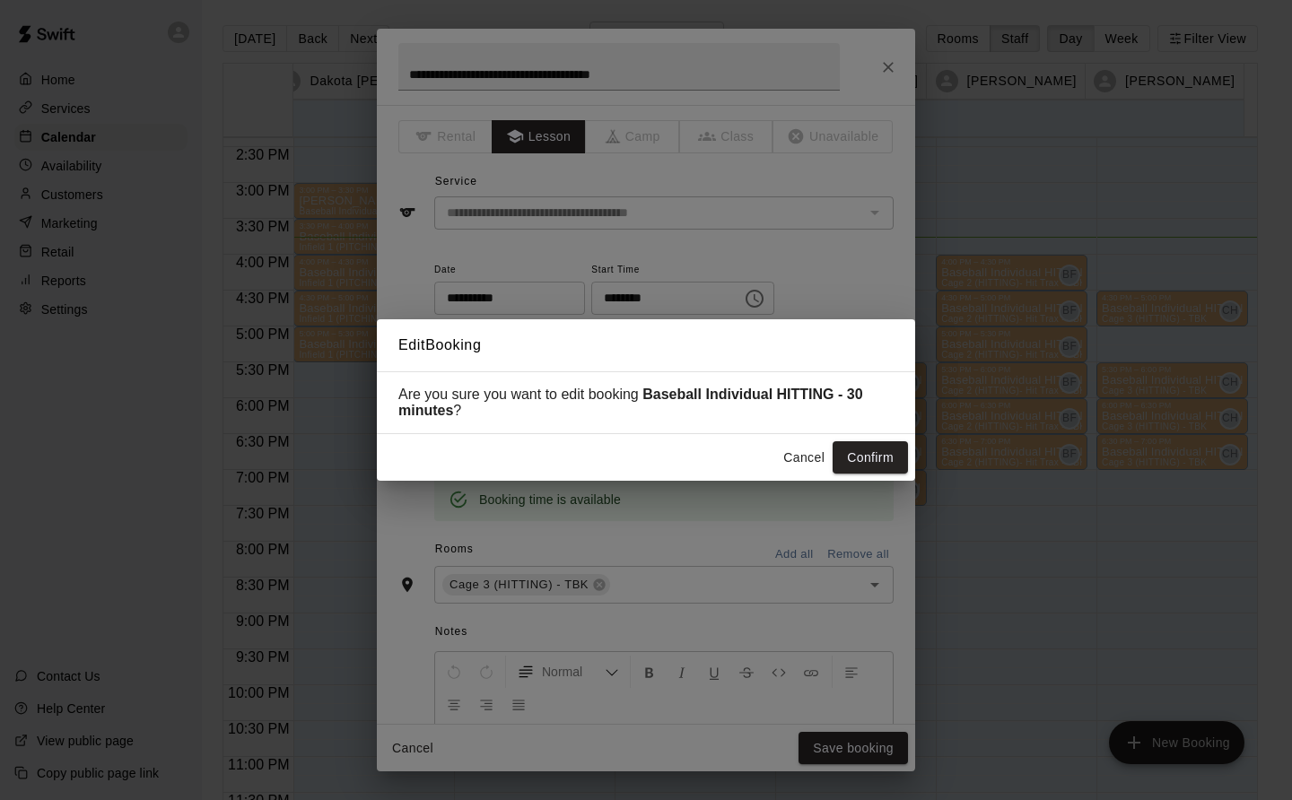
click at [867, 451] on button "Confirm" at bounding box center [870, 457] width 75 height 33
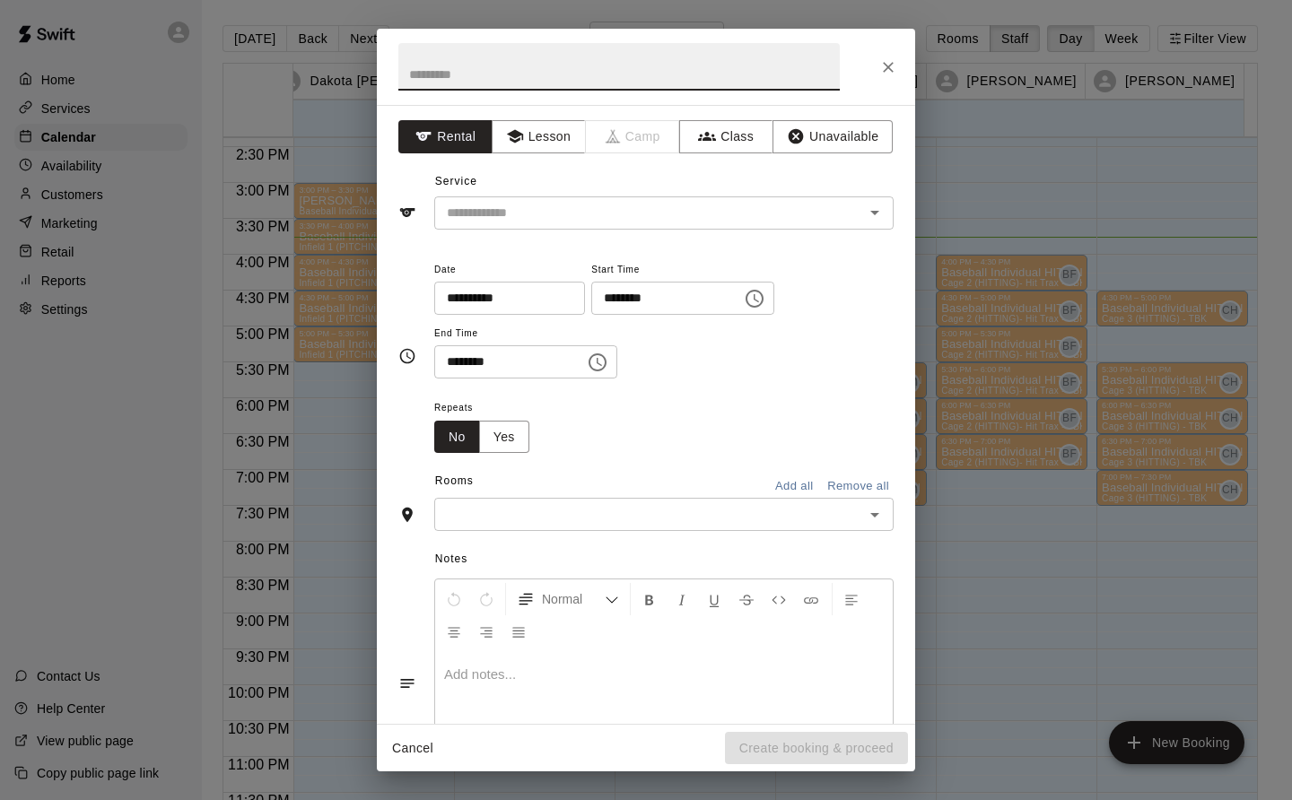
click at [542, 129] on button "Lesson" at bounding box center [539, 136] width 94 height 33
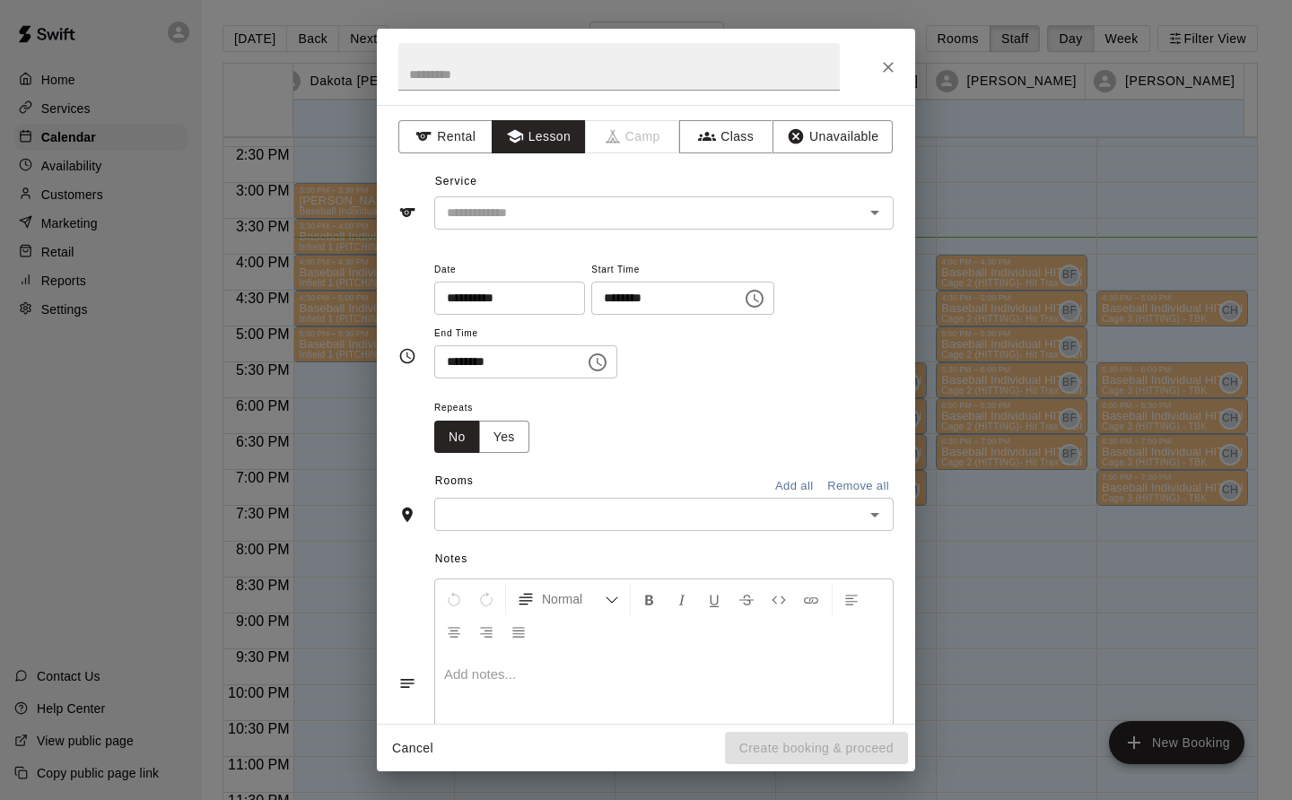
click at [516, 213] on input "text" at bounding box center [638, 213] width 396 height 22
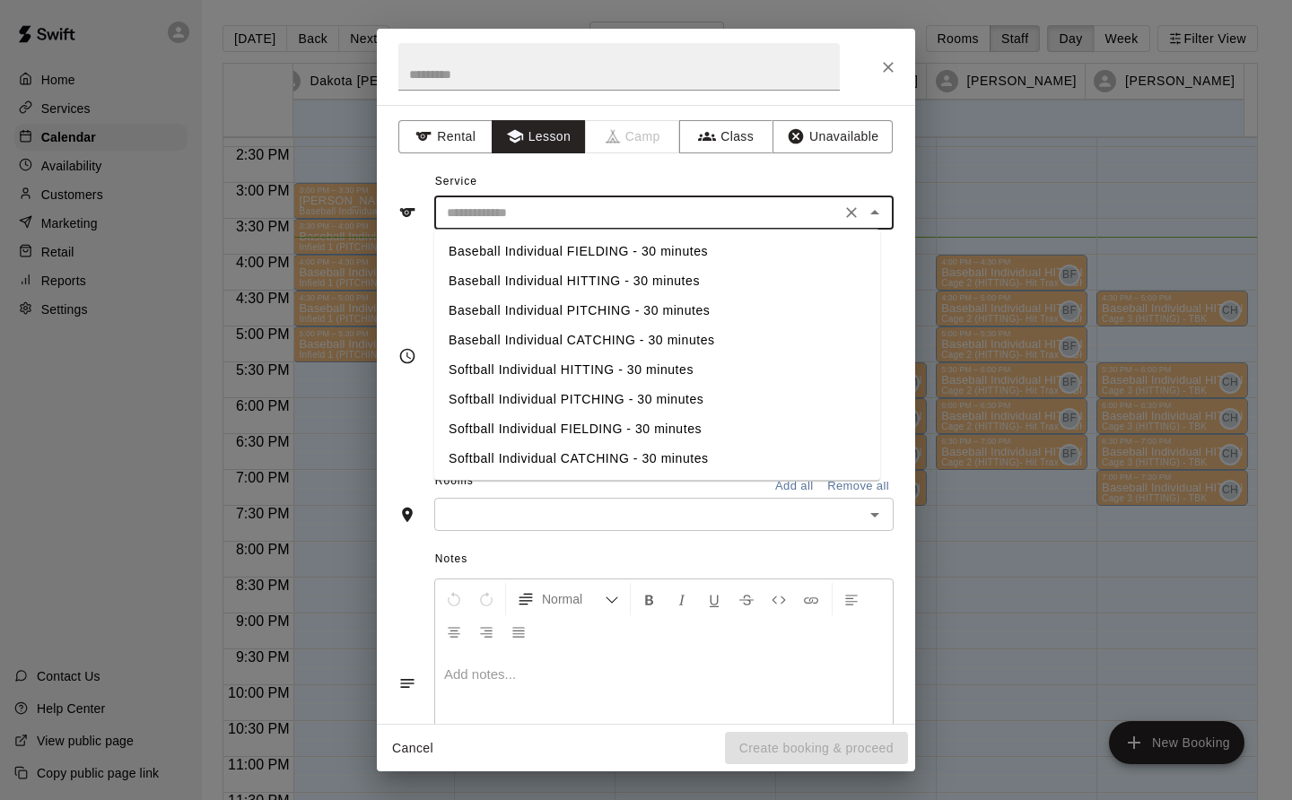
click at [582, 274] on li "Baseball Individual HITTING - 30 minutes" at bounding box center [657, 281] width 446 height 30
type input "**********"
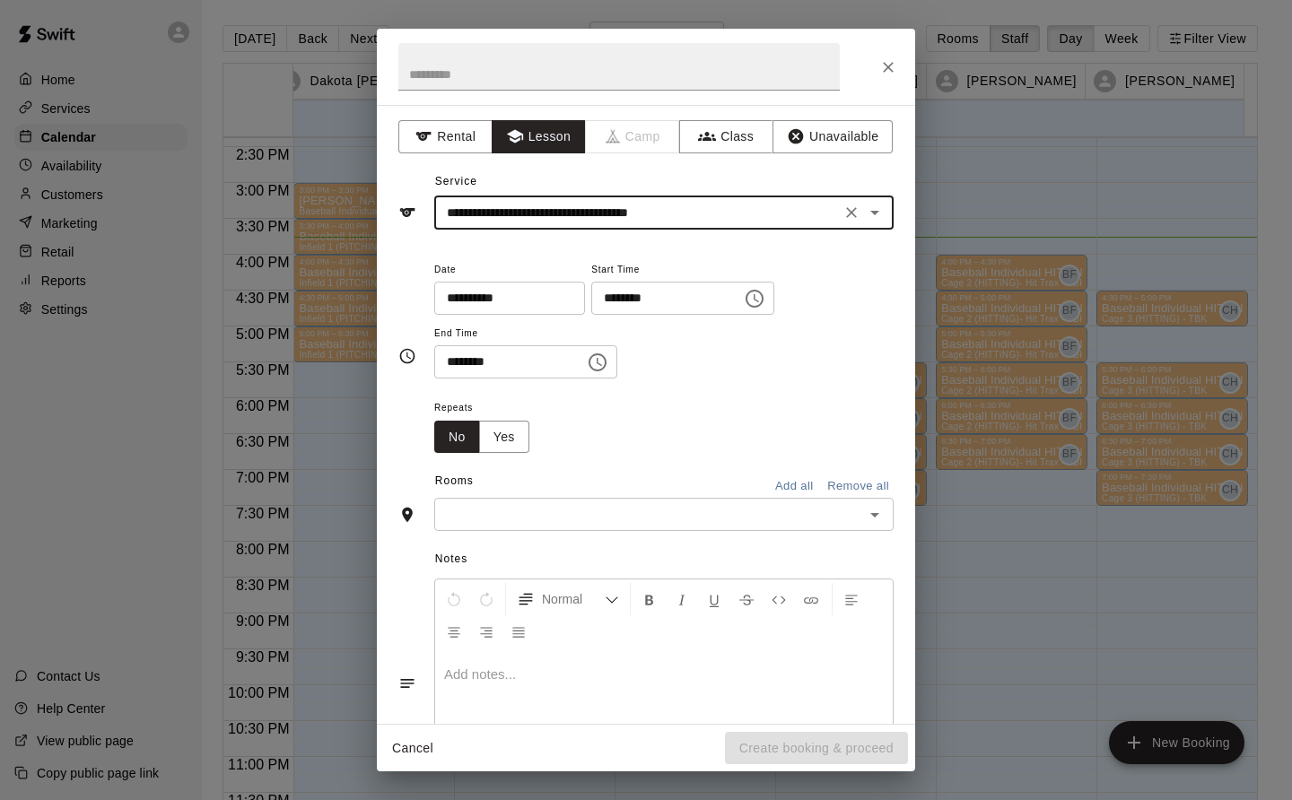
click at [506, 526] on input "text" at bounding box center [649, 514] width 419 height 22
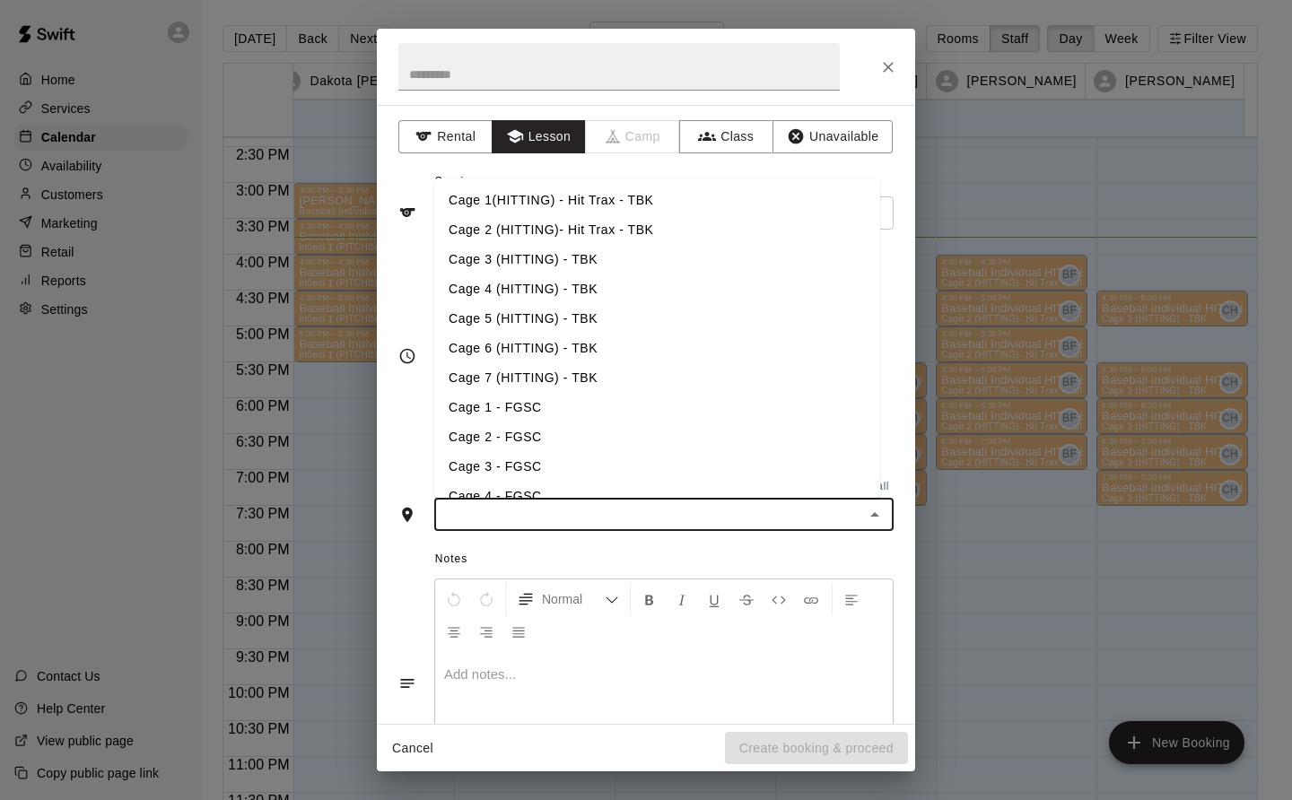
click at [552, 251] on li "Cage 3 (HITTING) - TBK" at bounding box center [657, 260] width 446 height 30
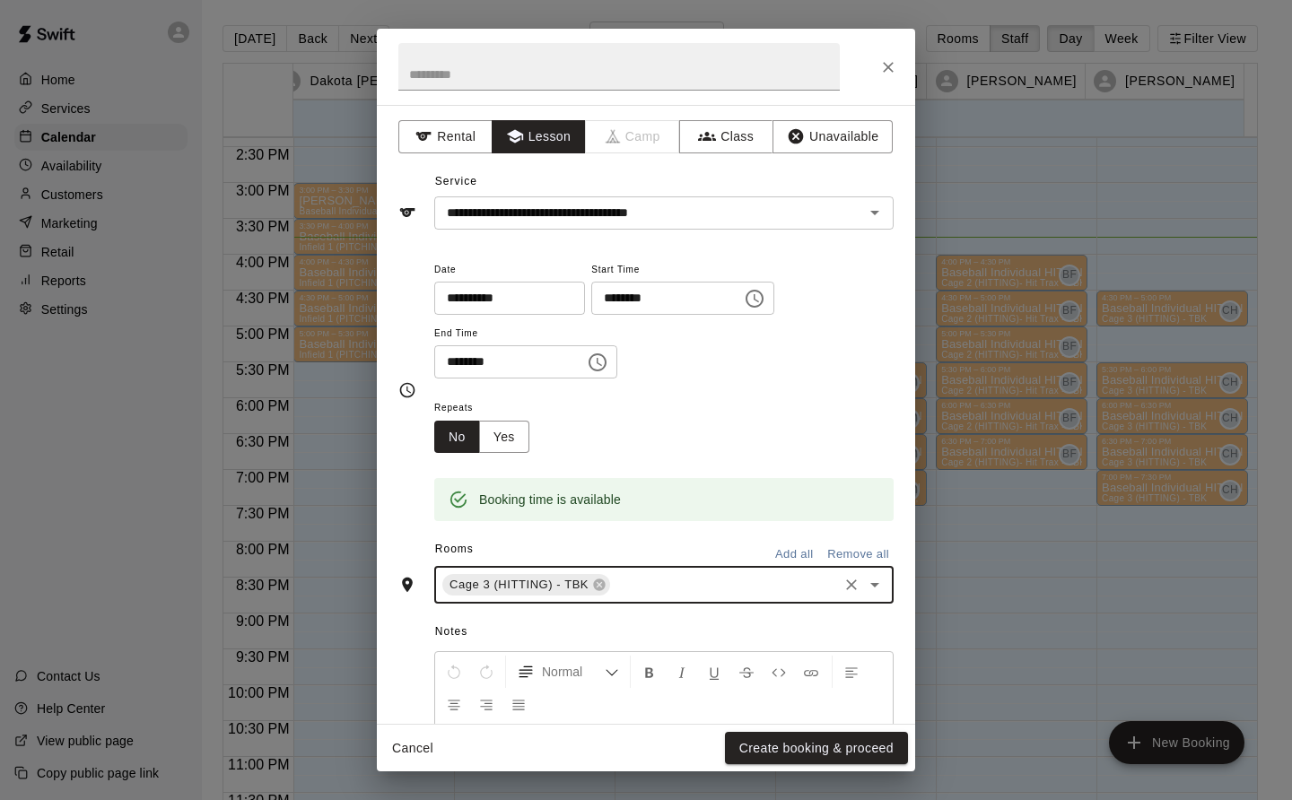
click at [841, 747] on button "Create booking & proceed" at bounding box center [816, 748] width 183 height 33
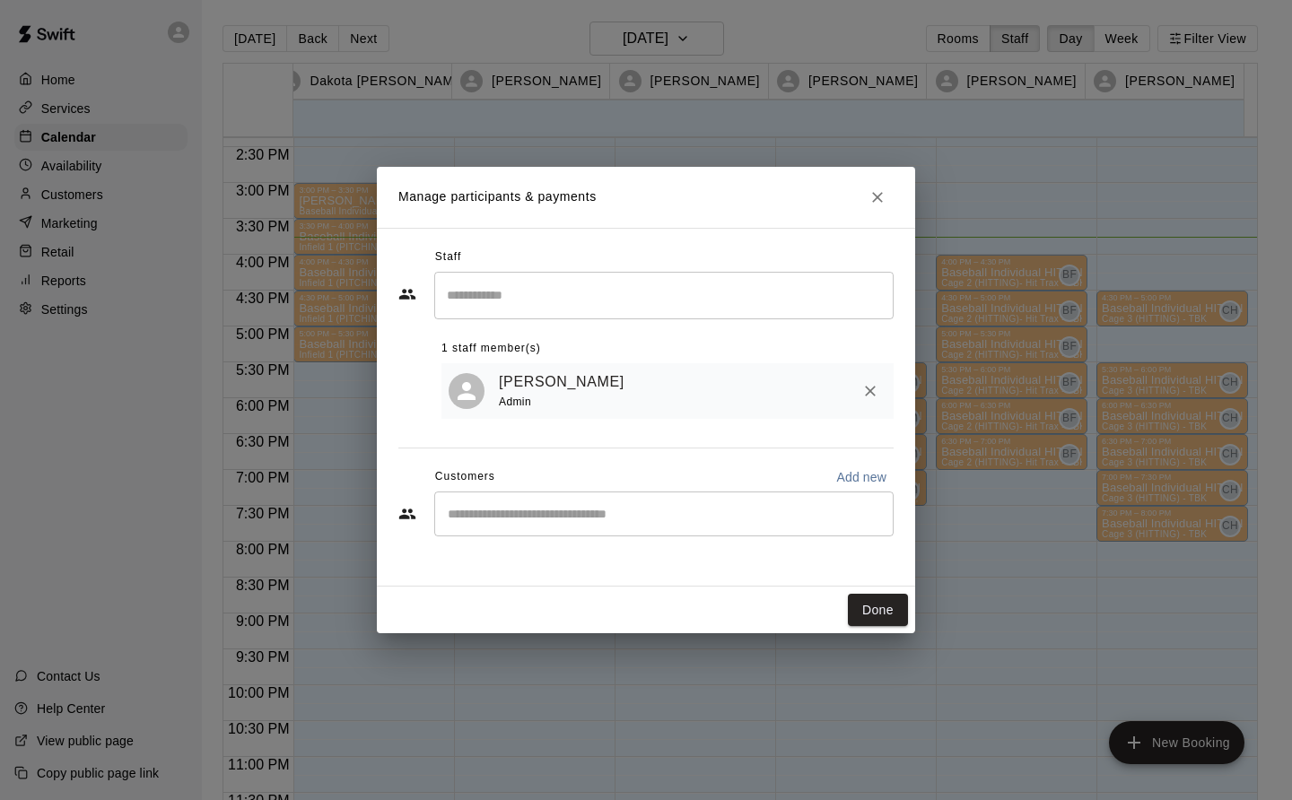
click at [885, 611] on button "Done" at bounding box center [878, 610] width 60 height 33
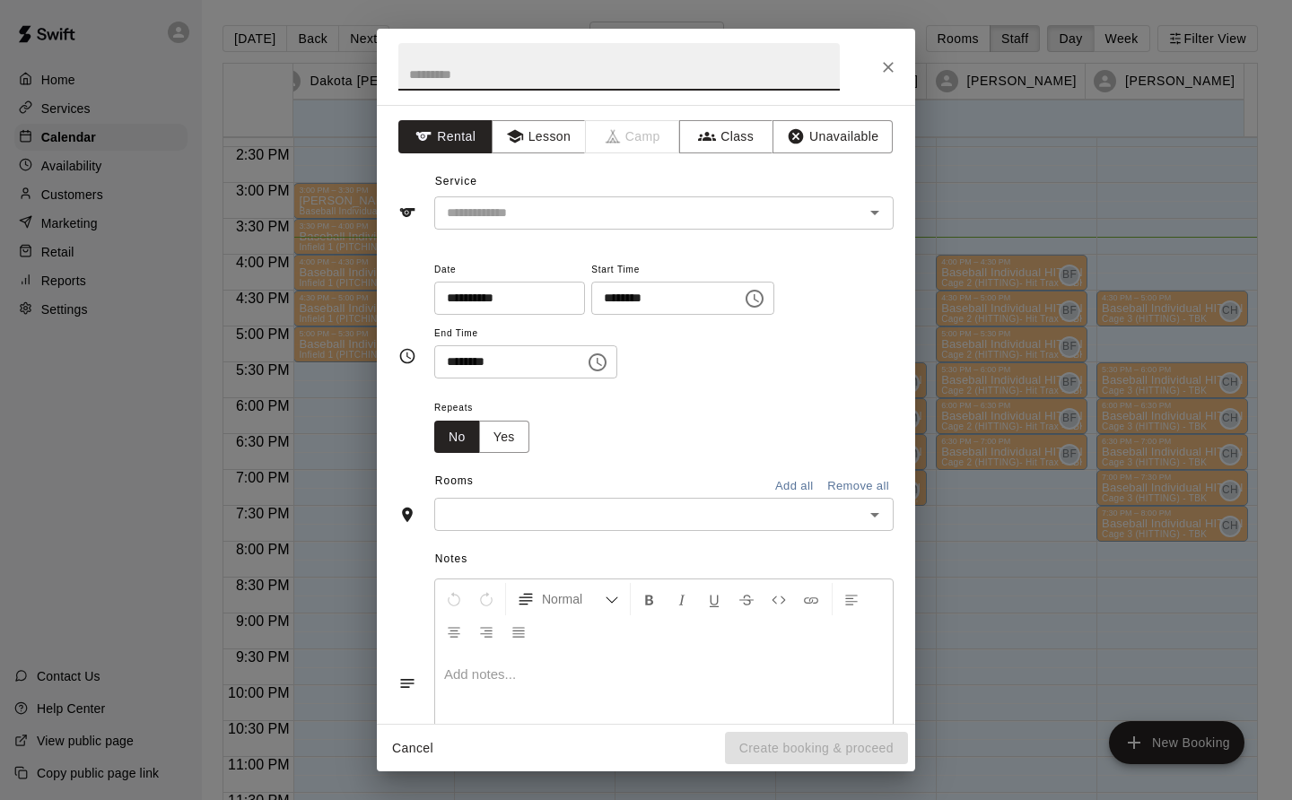
click at [541, 130] on button "Lesson" at bounding box center [539, 136] width 94 height 33
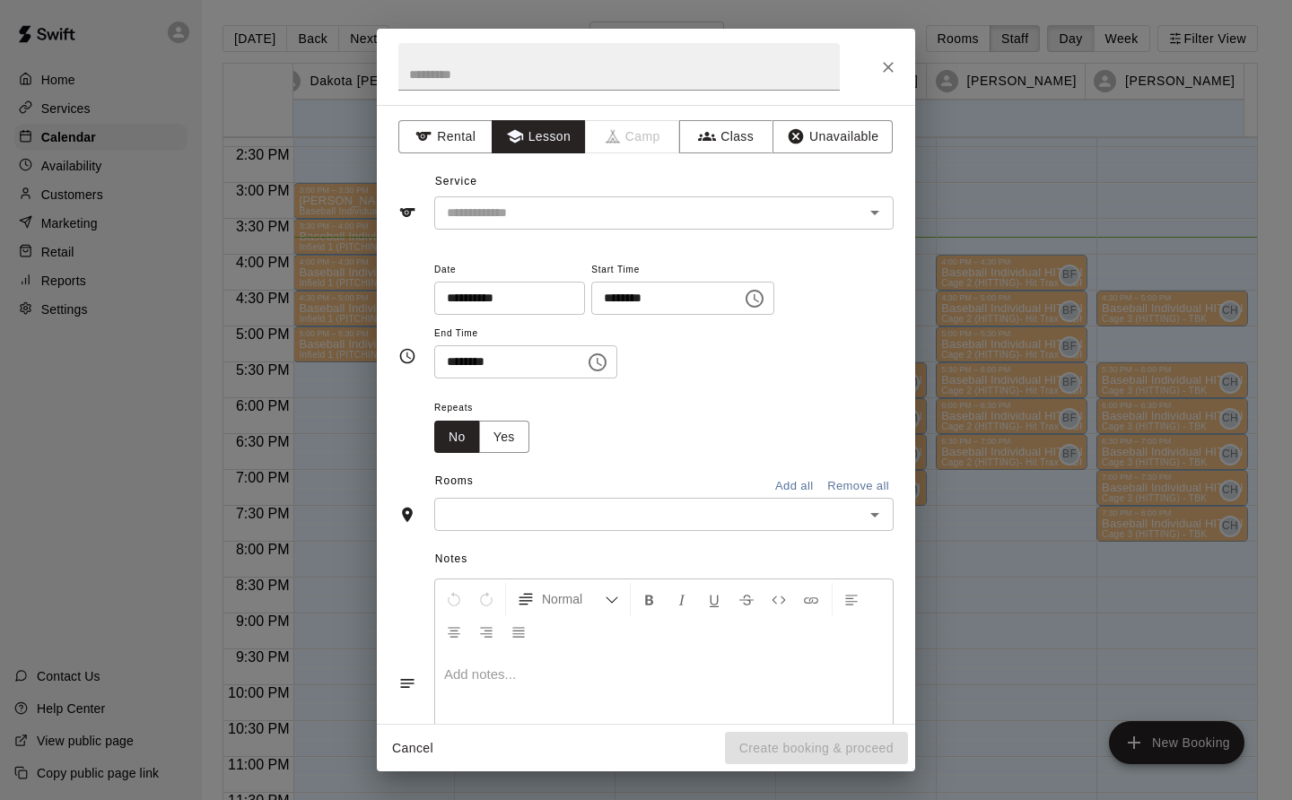
click at [546, 210] on input "text" at bounding box center [638, 213] width 396 height 22
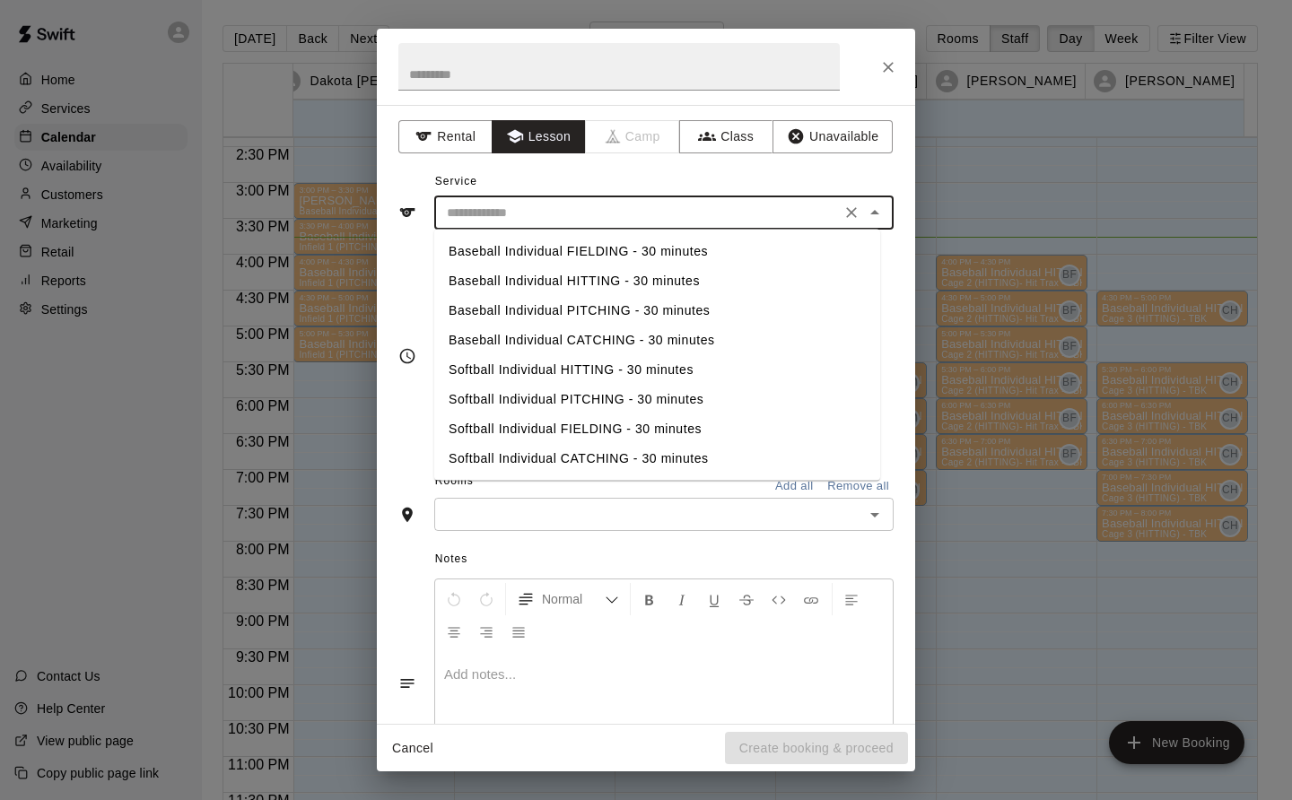
click at [572, 275] on li "Baseball Individual HITTING - 30 minutes" at bounding box center [657, 281] width 446 height 30
type input "**********"
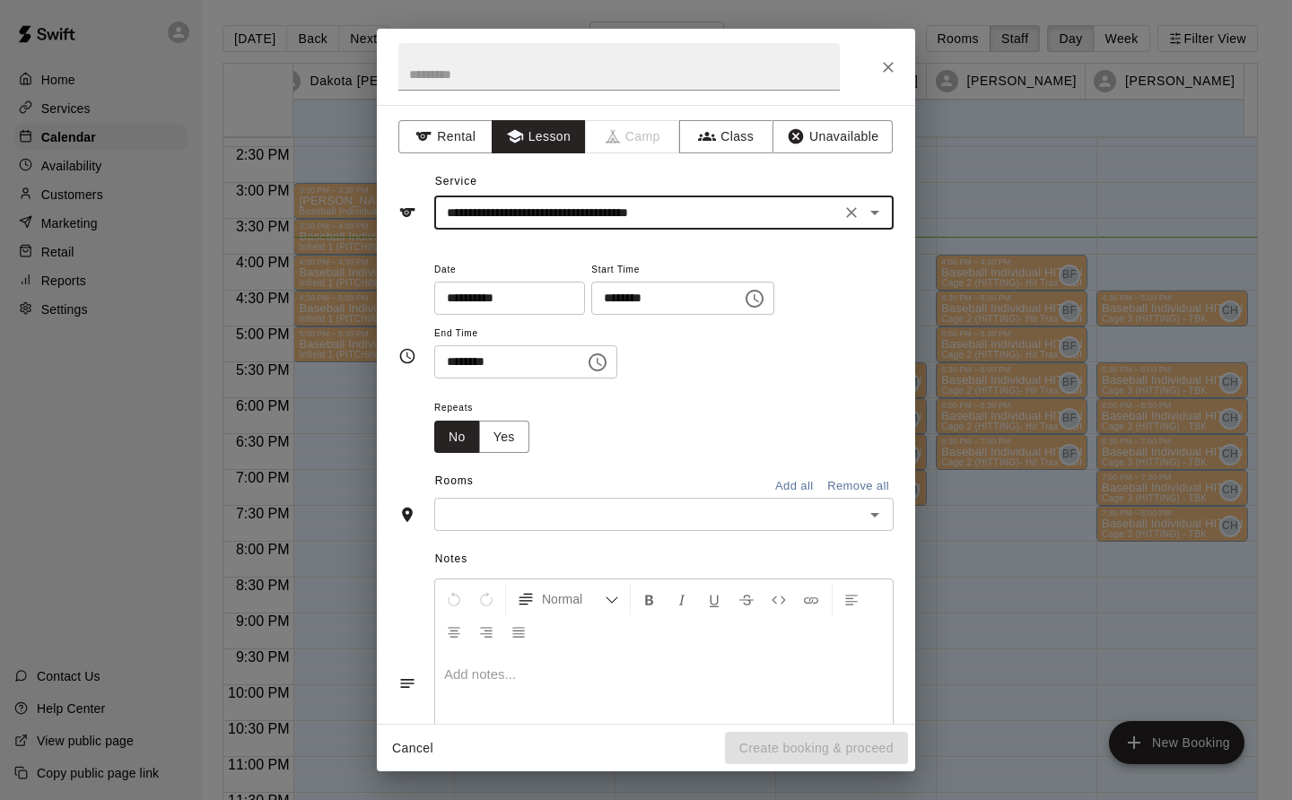
click at [510, 513] on input "text" at bounding box center [649, 514] width 419 height 22
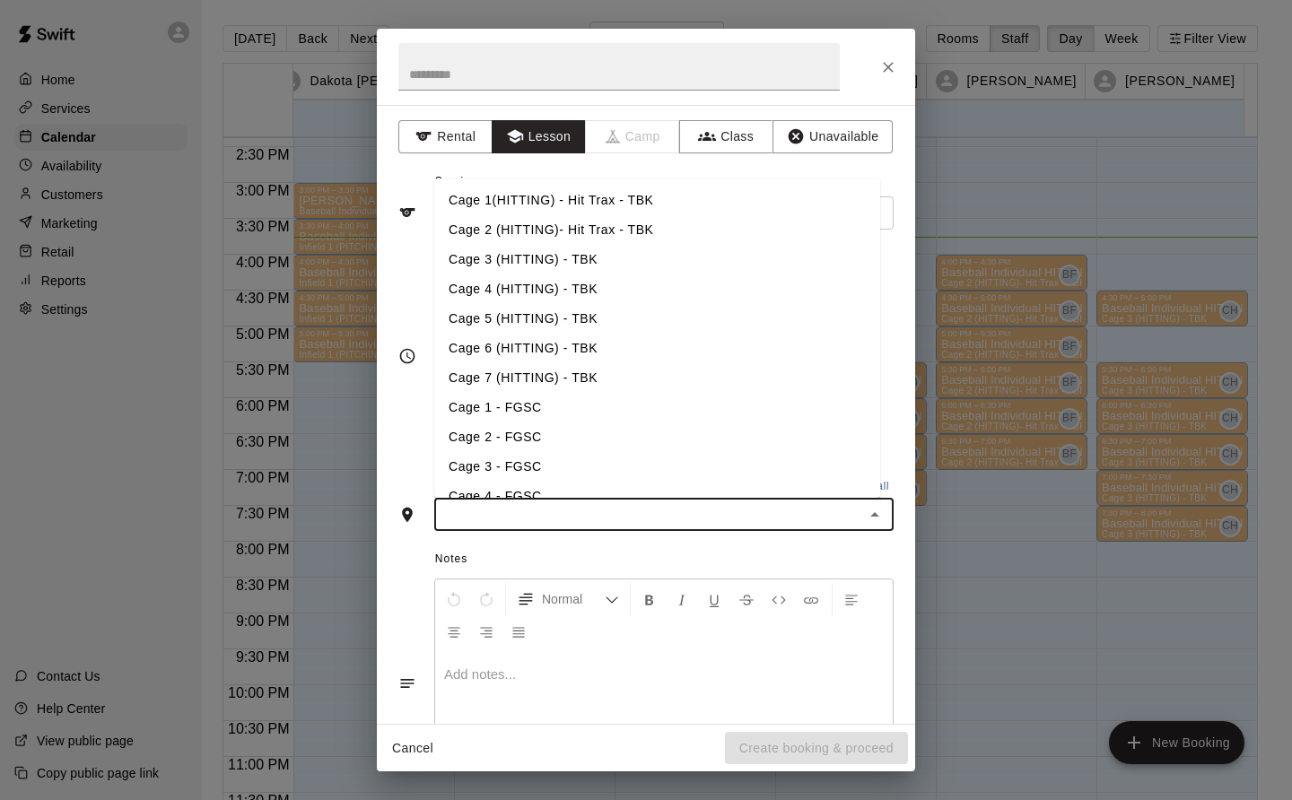
click at [548, 253] on li "Cage 3 (HITTING) - TBK" at bounding box center [657, 260] width 446 height 30
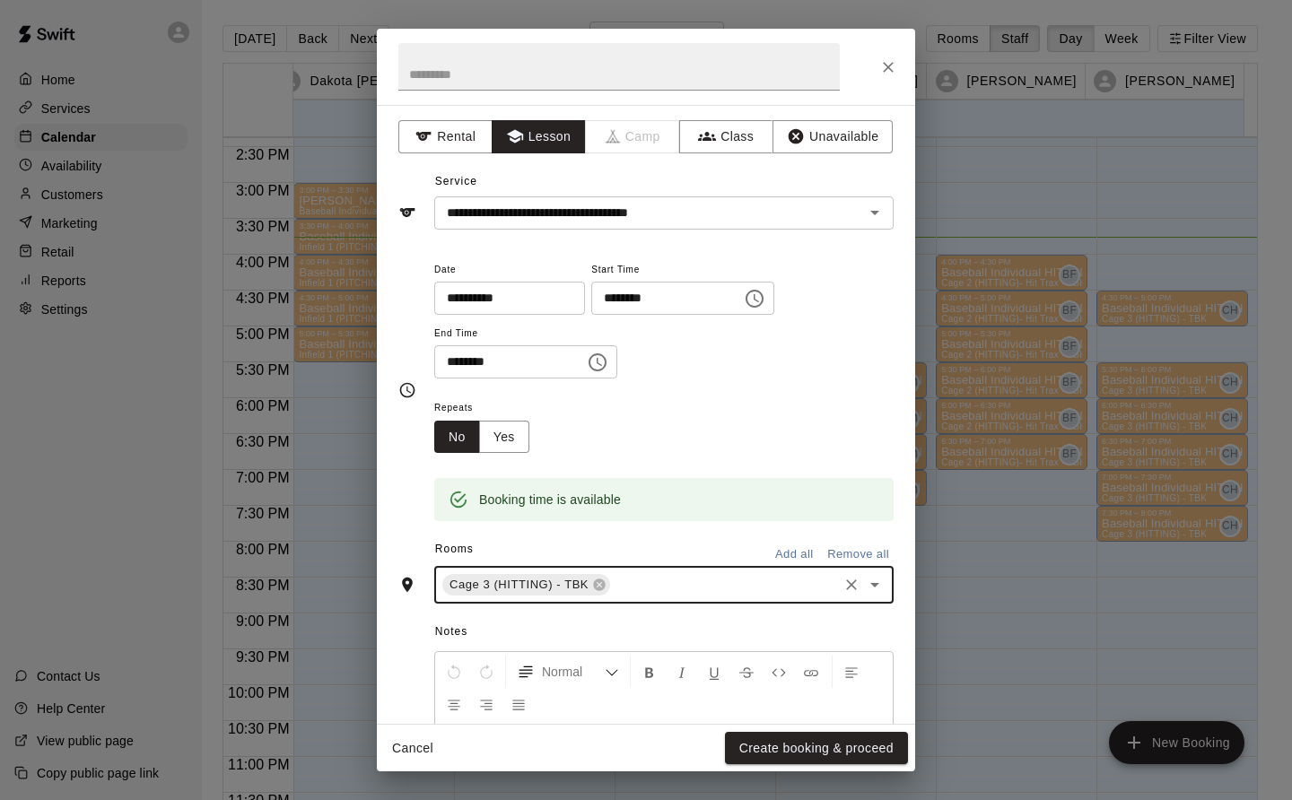
click at [864, 745] on button "Create booking & proceed" at bounding box center [816, 748] width 183 height 33
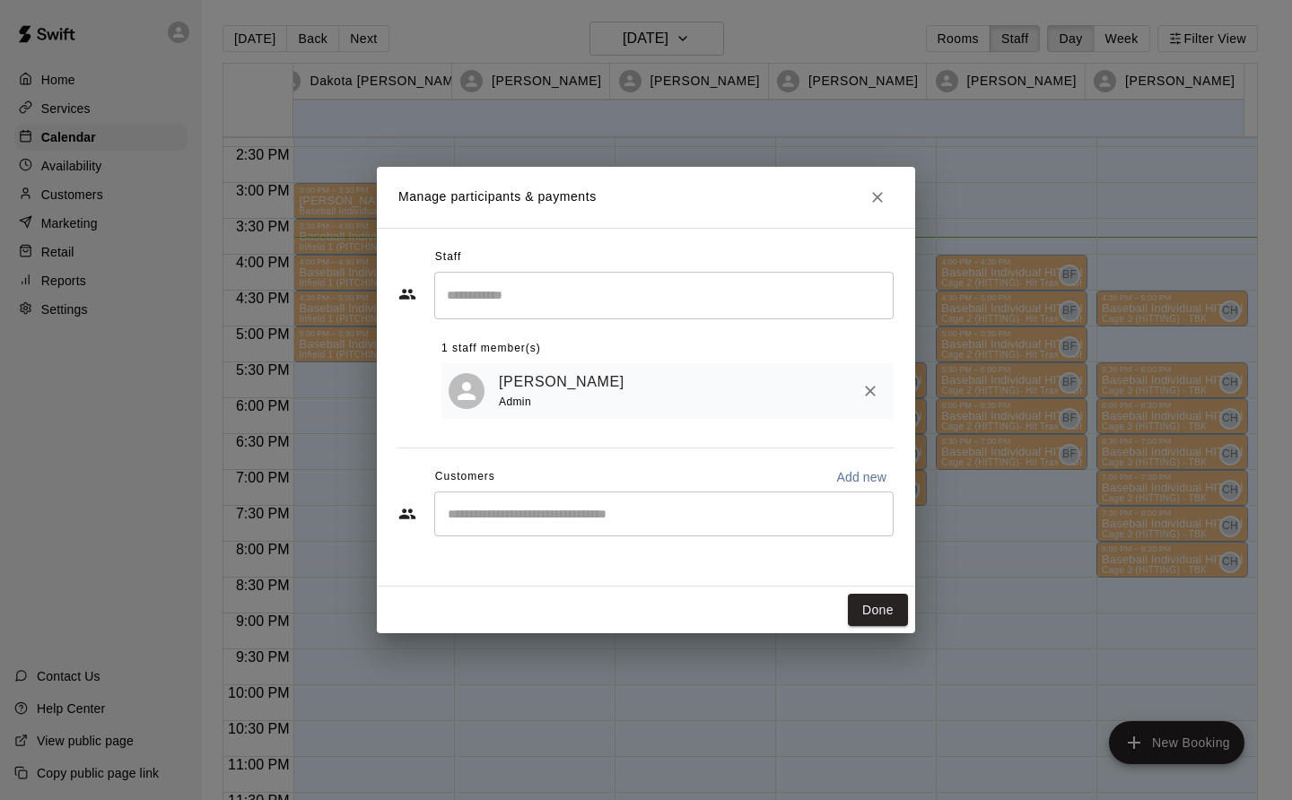
click at [883, 604] on button "Done" at bounding box center [878, 610] width 60 height 33
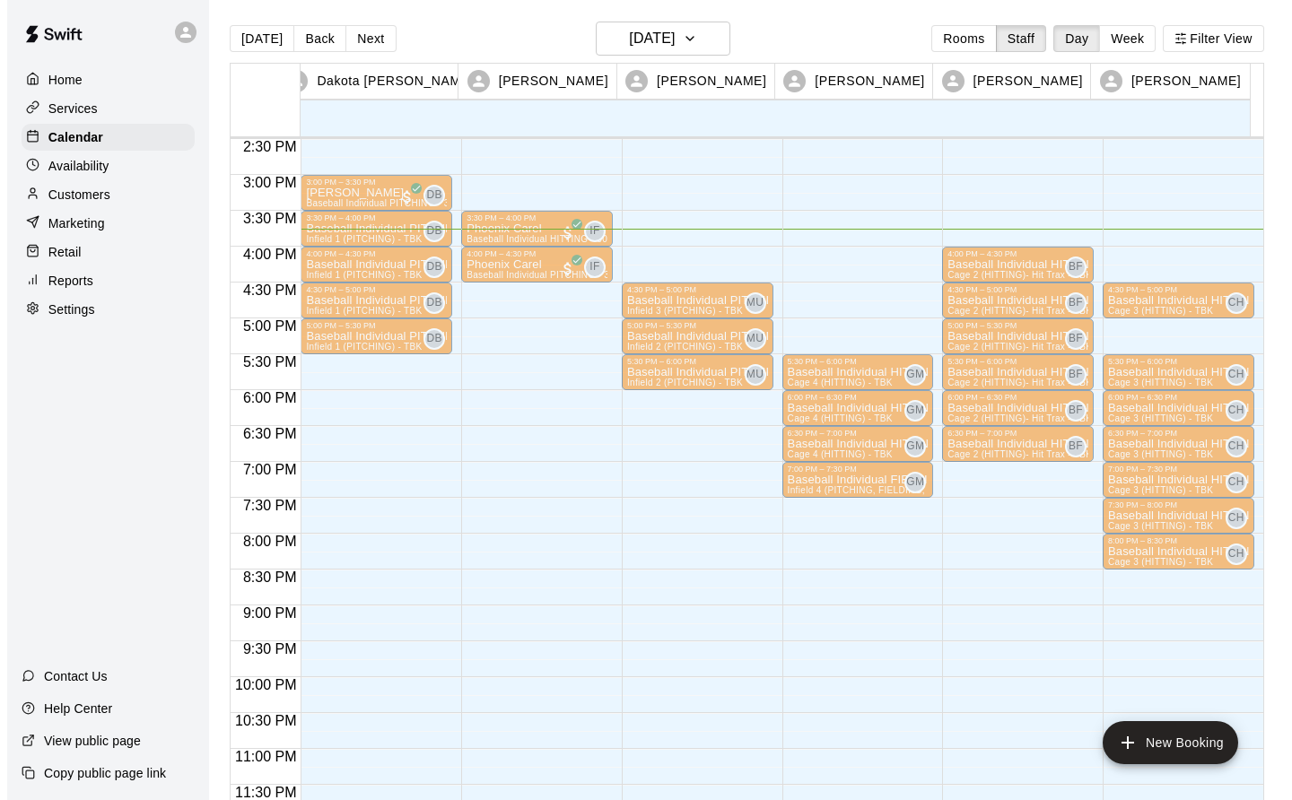
scroll to position [1041, 0]
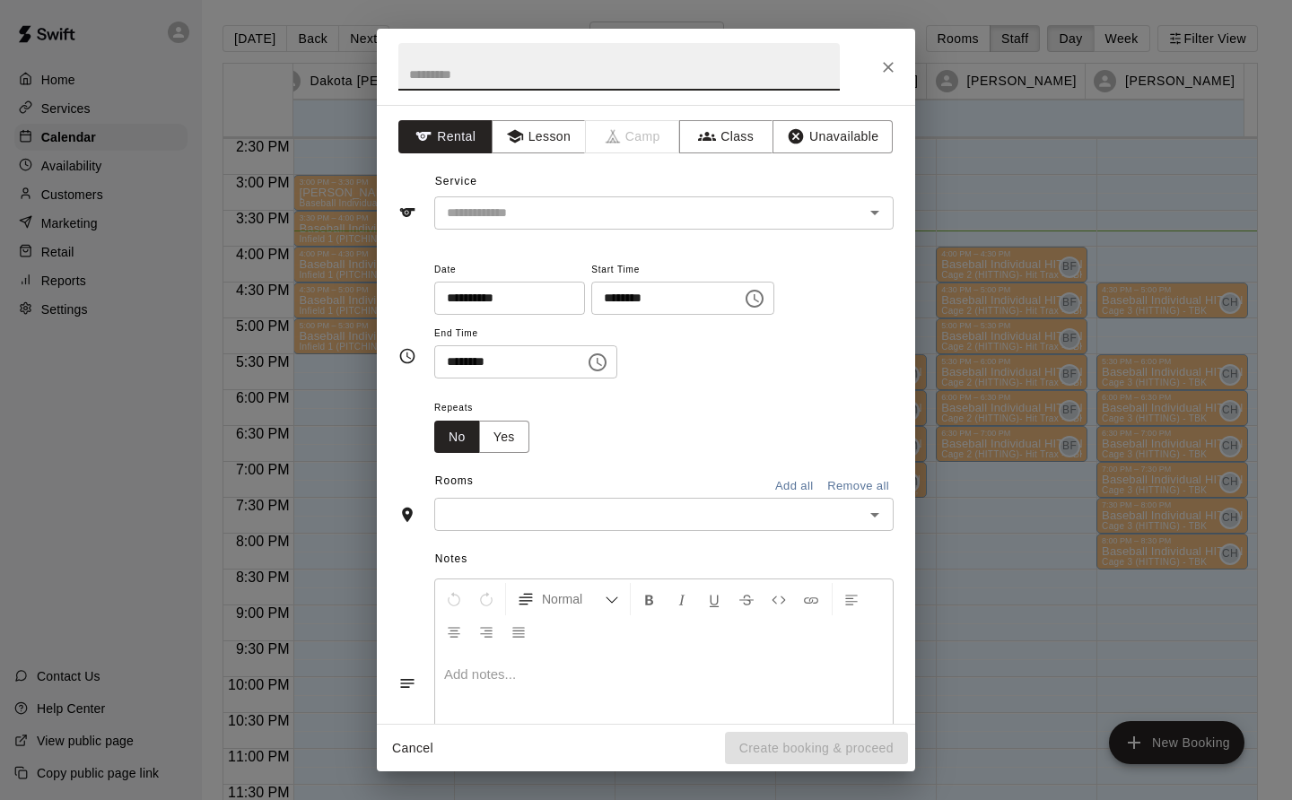
click at [551, 142] on button "Lesson" at bounding box center [539, 136] width 94 height 33
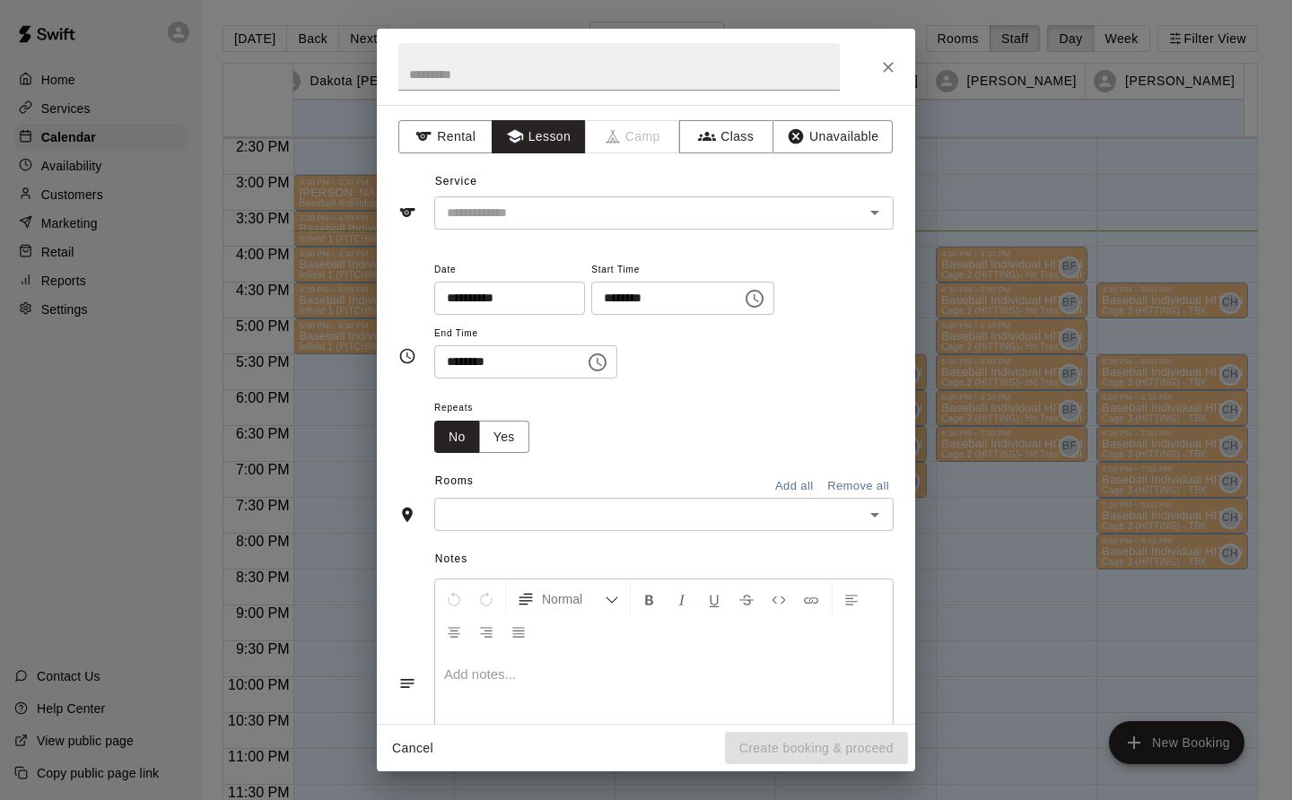
click at [553, 204] on input "text" at bounding box center [638, 213] width 396 height 22
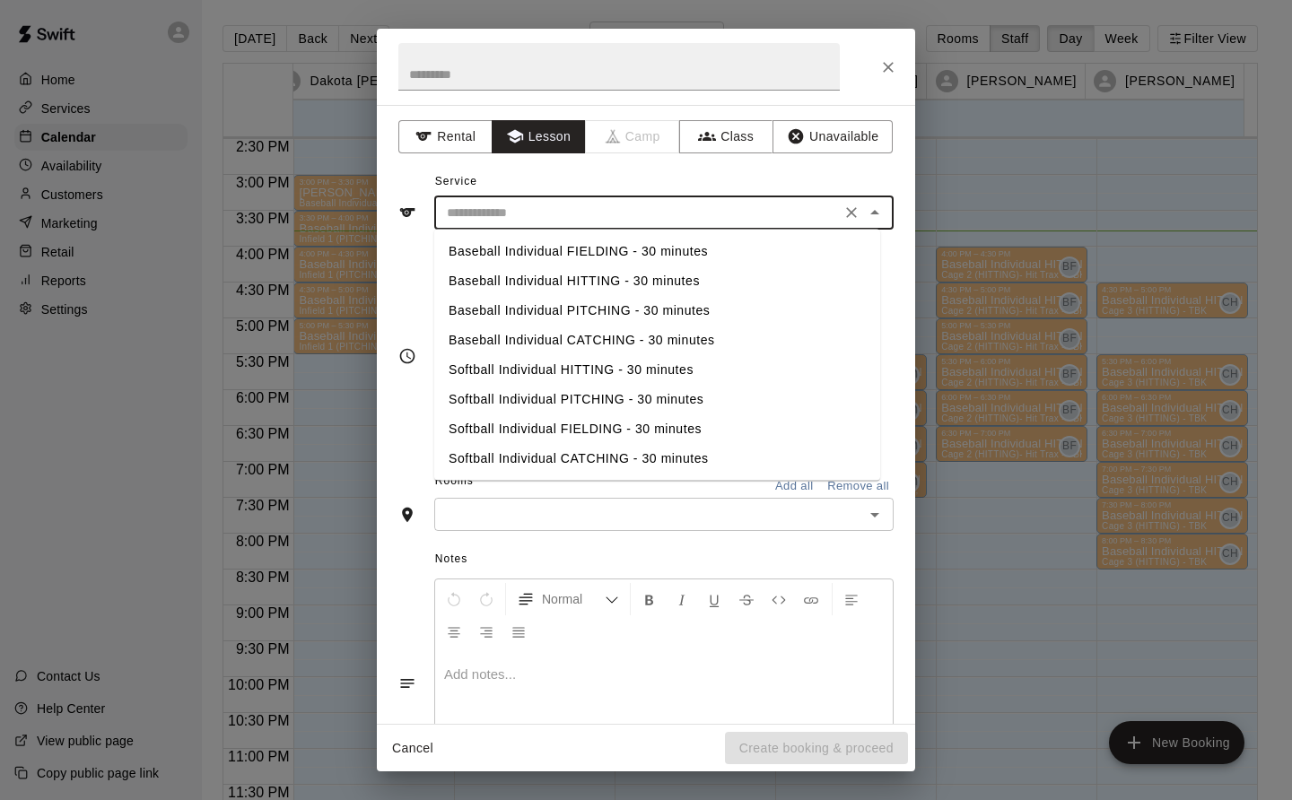
click at [613, 306] on li "Baseball Individual PITCHING - 30 minutes" at bounding box center [657, 311] width 446 height 30
type input "**********"
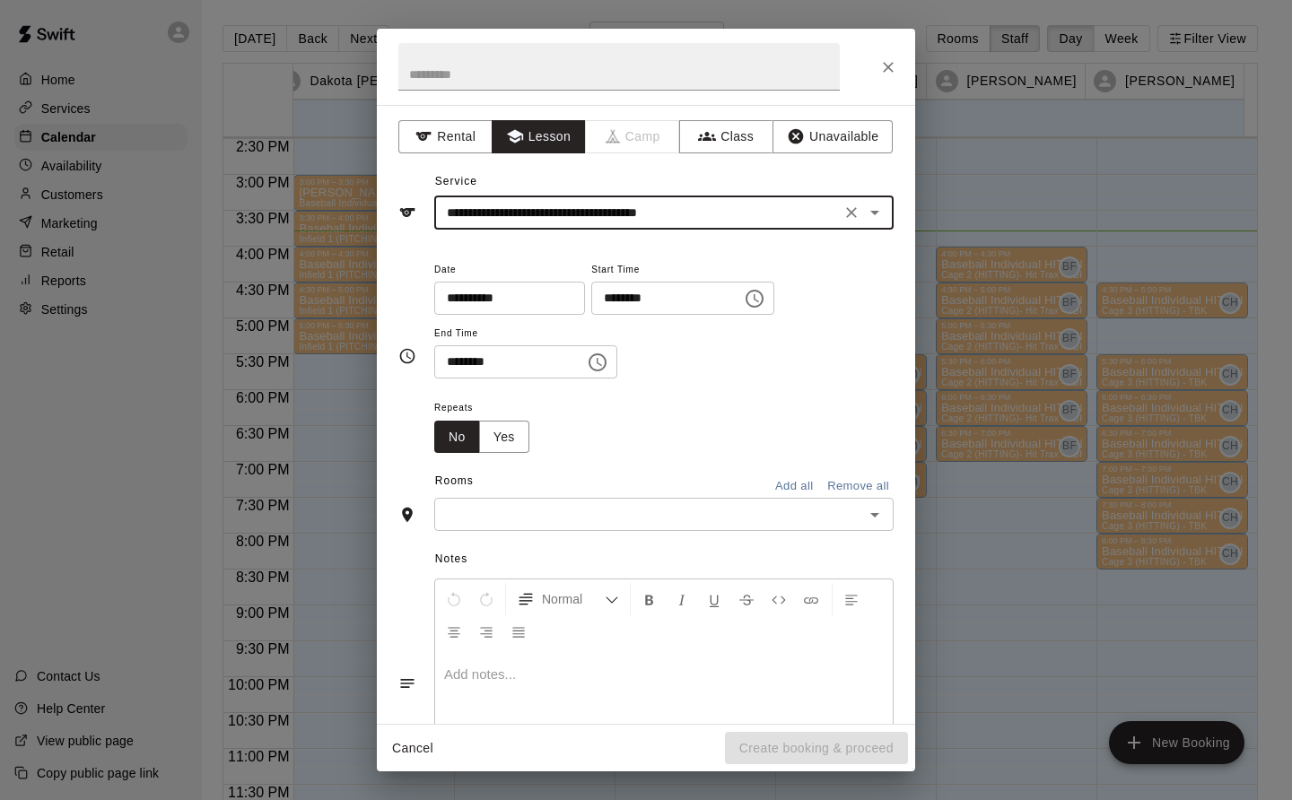
click at [597, 506] on input "text" at bounding box center [649, 514] width 419 height 22
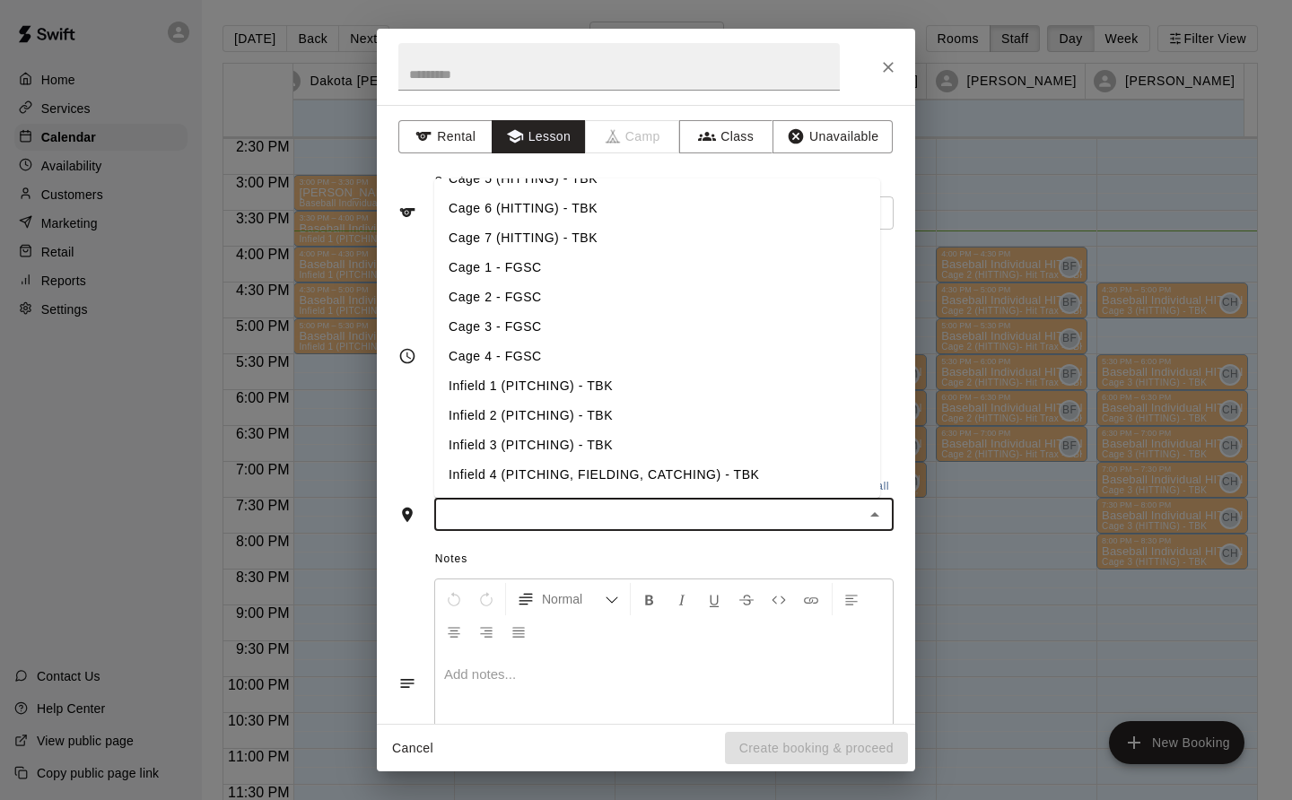
scroll to position [146, 0]
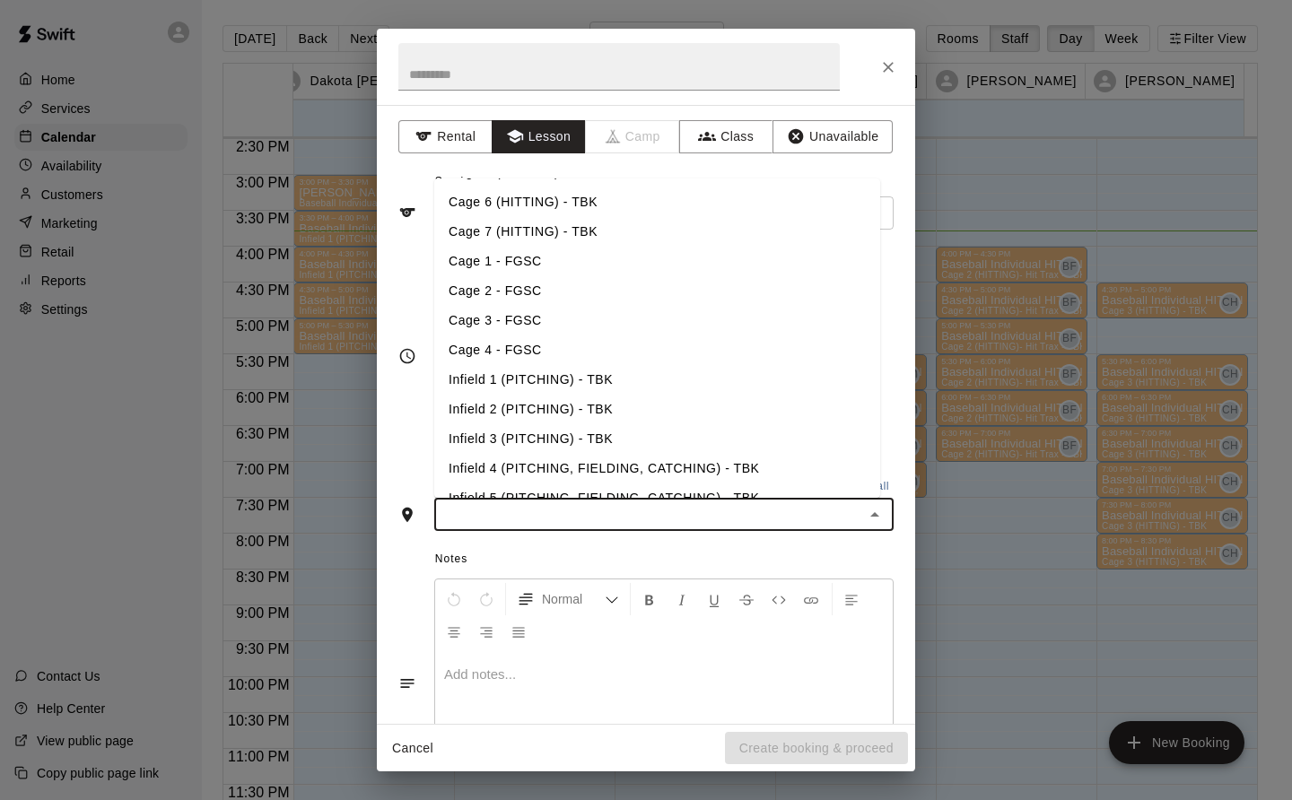
click at [569, 381] on li "Infield 1 (PITCHING) - TBK" at bounding box center [657, 380] width 446 height 30
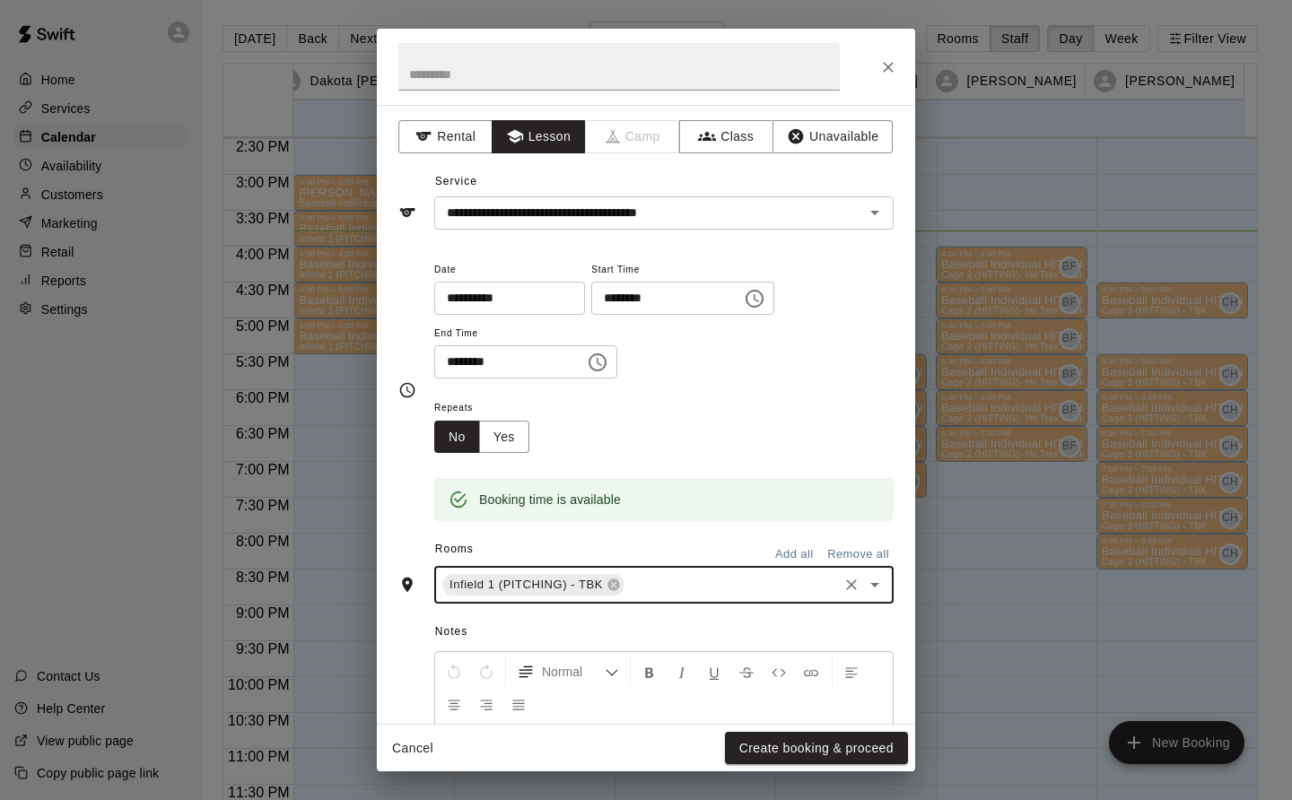
click at [870, 754] on button "Create booking & proceed" at bounding box center [816, 748] width 183 height 33
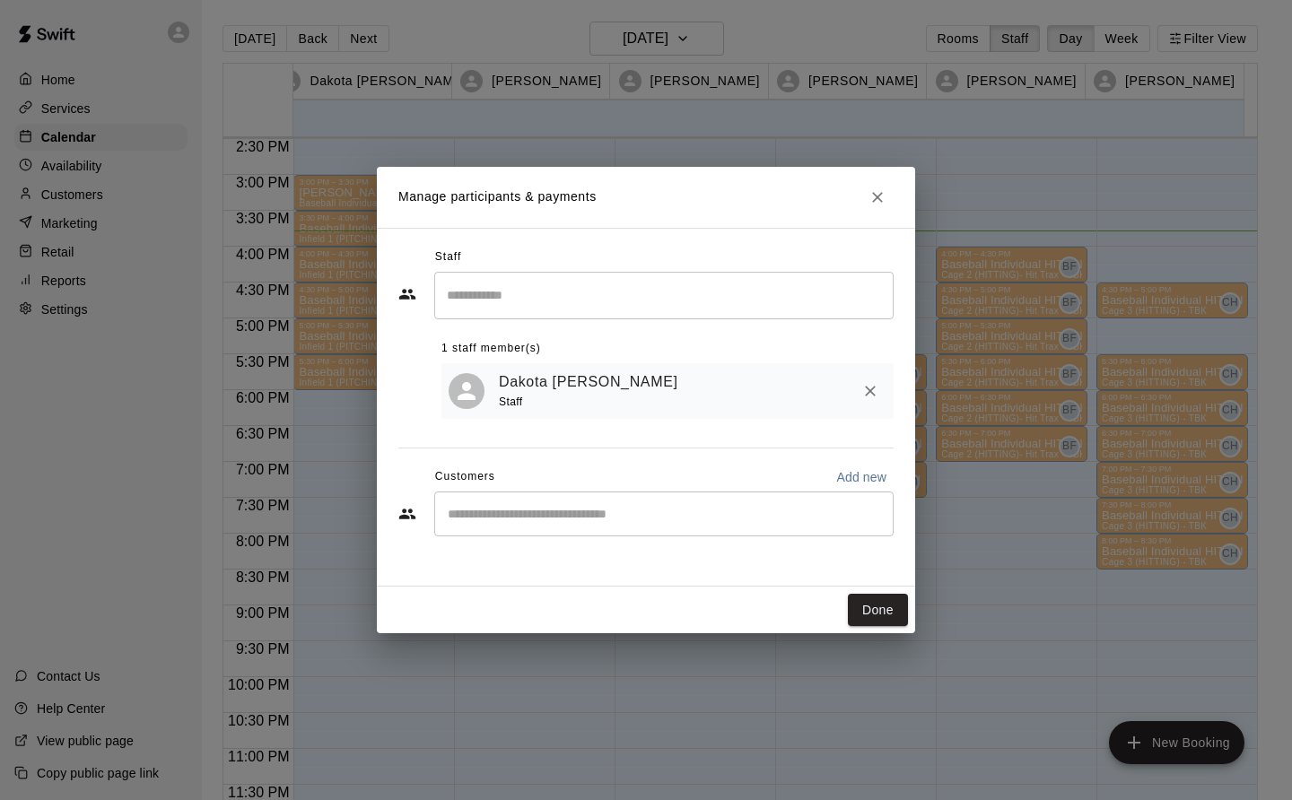
click at [880, 611] on button "Done" at bounding box center [878, 610] width 60 height 33
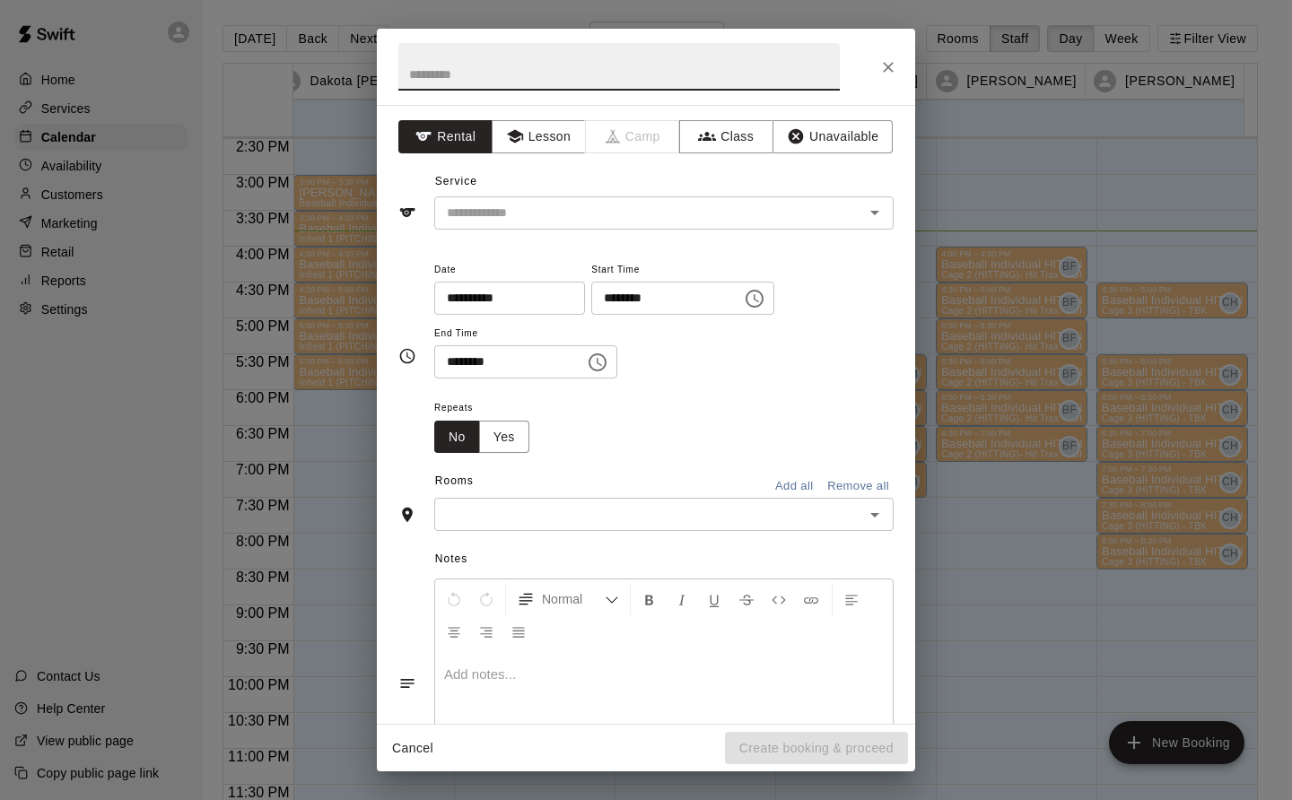
click at [542, 138] on button "Lesson" at bounding box center [539, 136] width 94 height 33
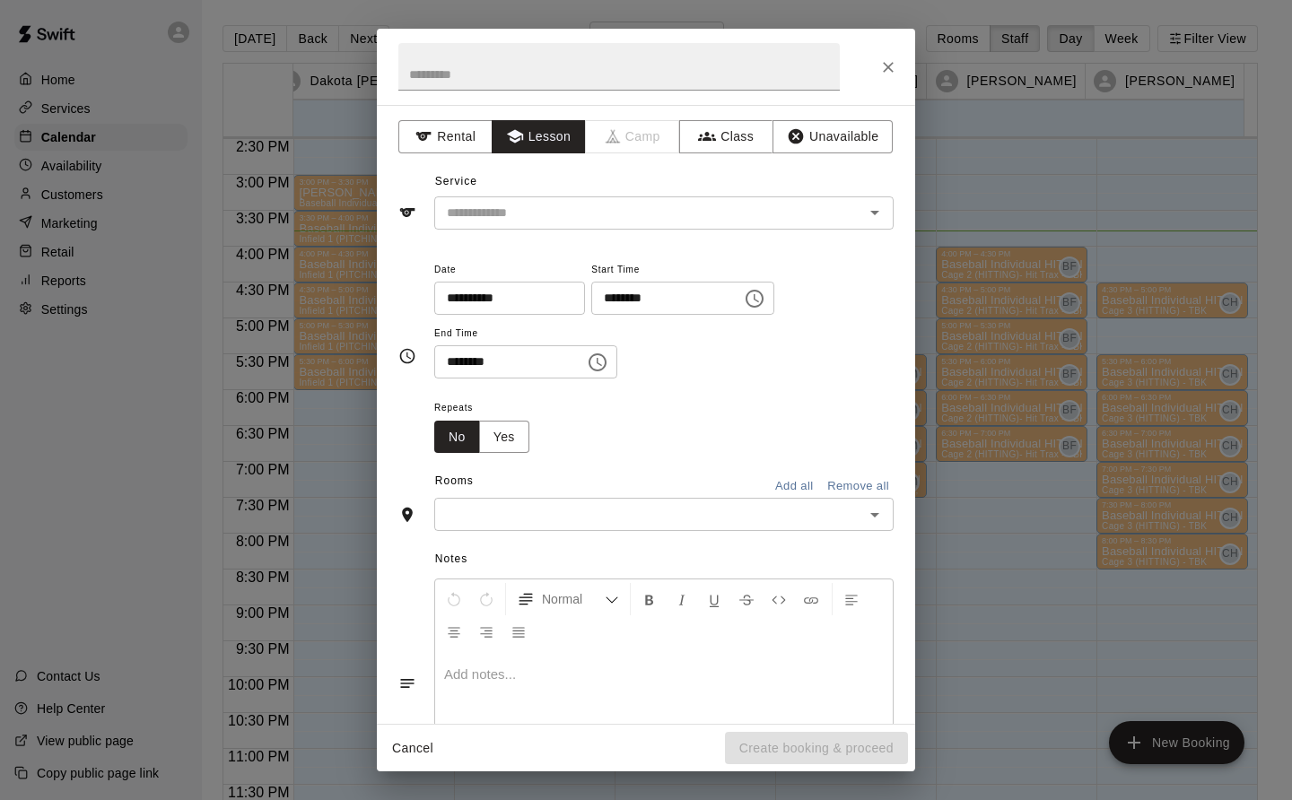
click at [556, 205] on input "text" at bounding box center [638, 213] width 396 height 22
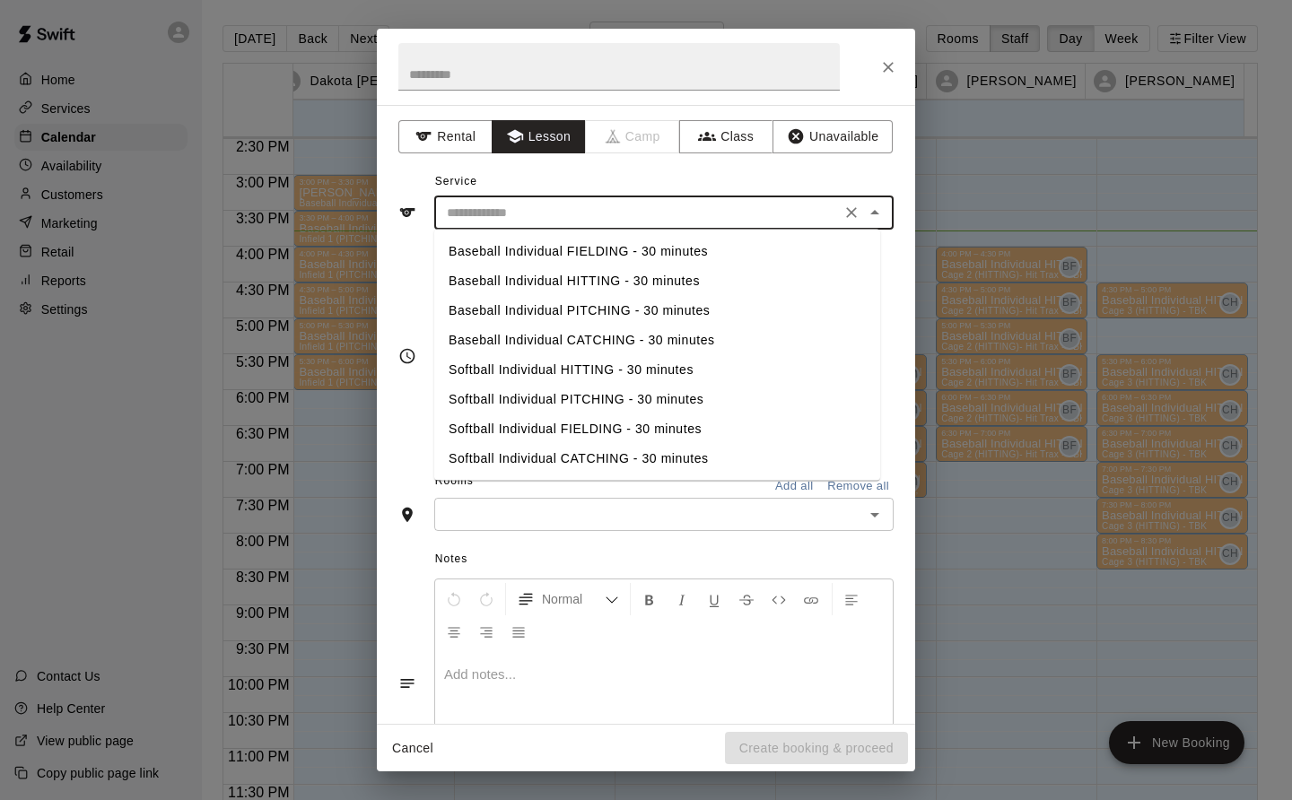
click at [612, 298] on li "Baseball Individual PITCHING - 30 minutes" at bounding box center [657, 311] width 446 height 30
type input "**********"
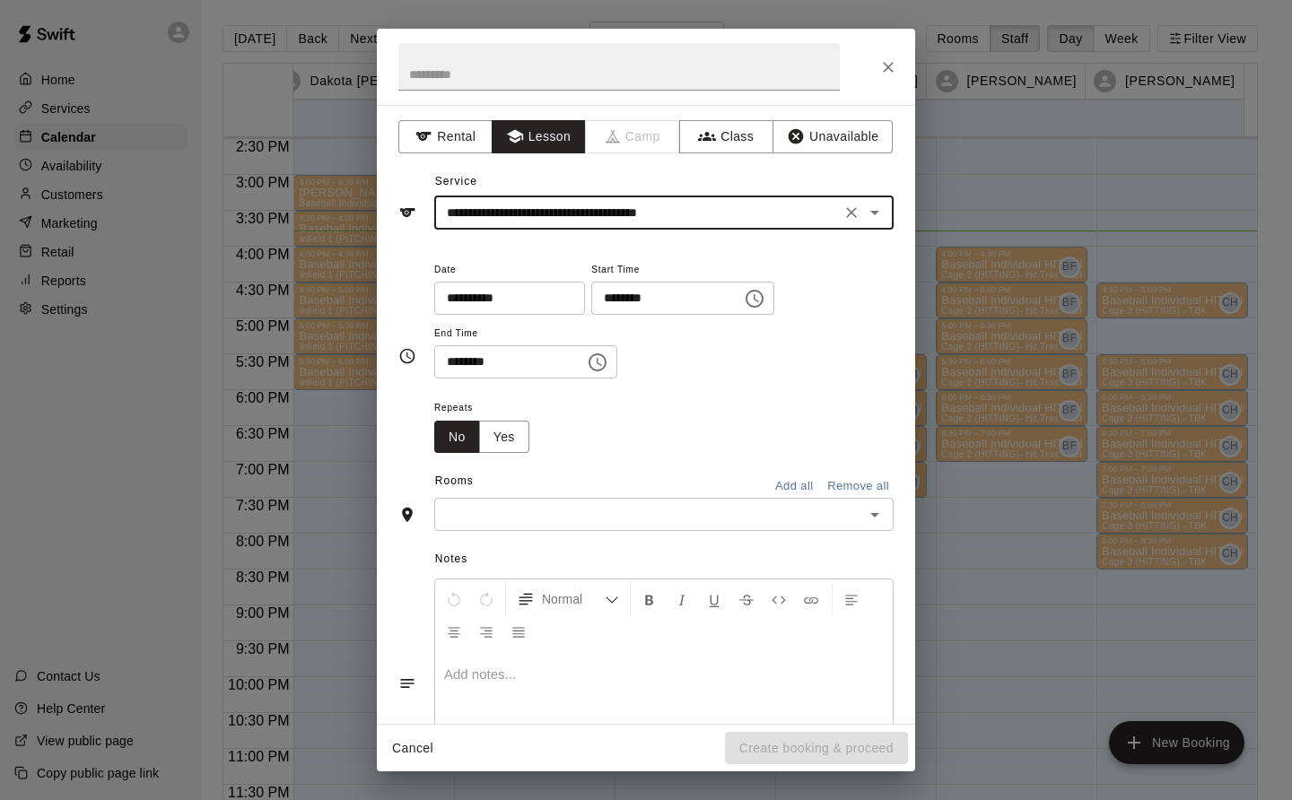
click at [599, 526] on input "text" at bounding box center [649, 514] width 419 height 22
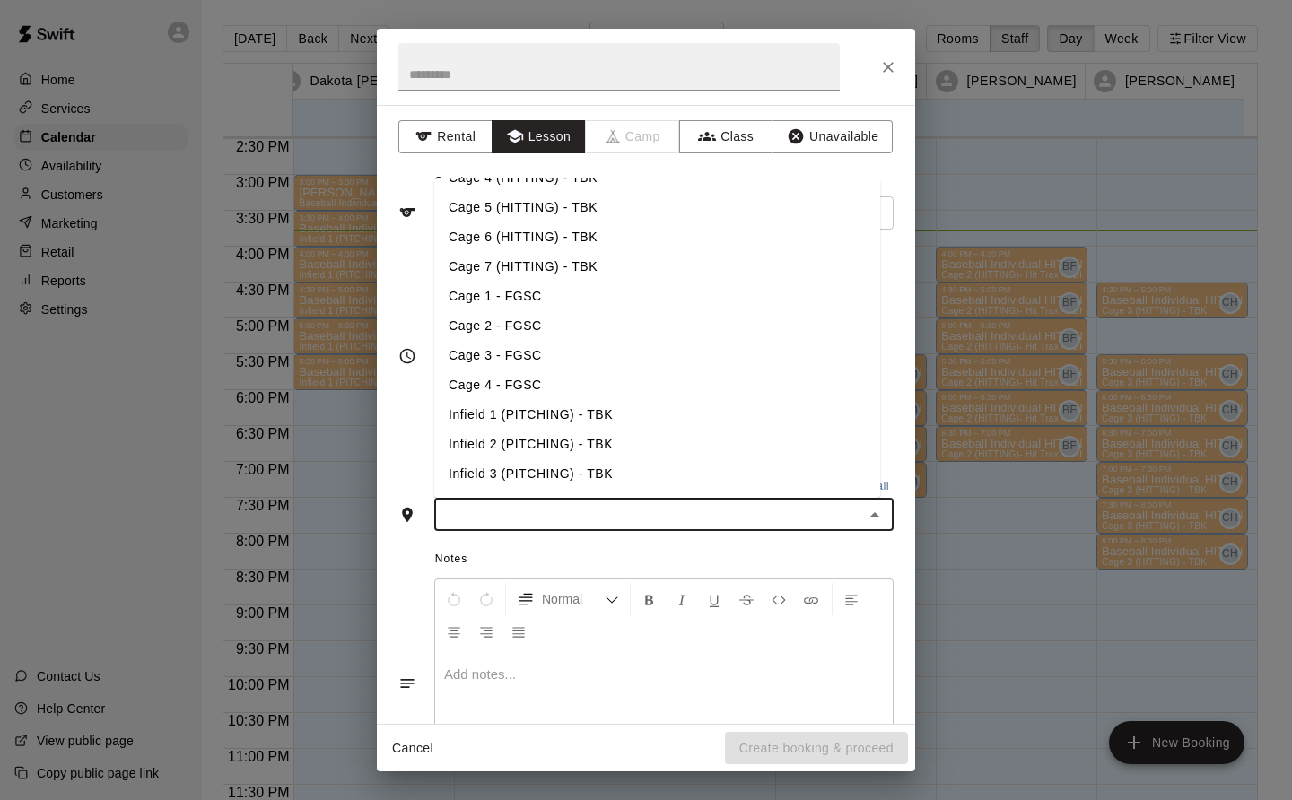
scroll to position [139, 0]
click at [605, 393] on li "Infield 1 (PITCHING) - TBK" at bounding box center [657, 387] width 446 height 30
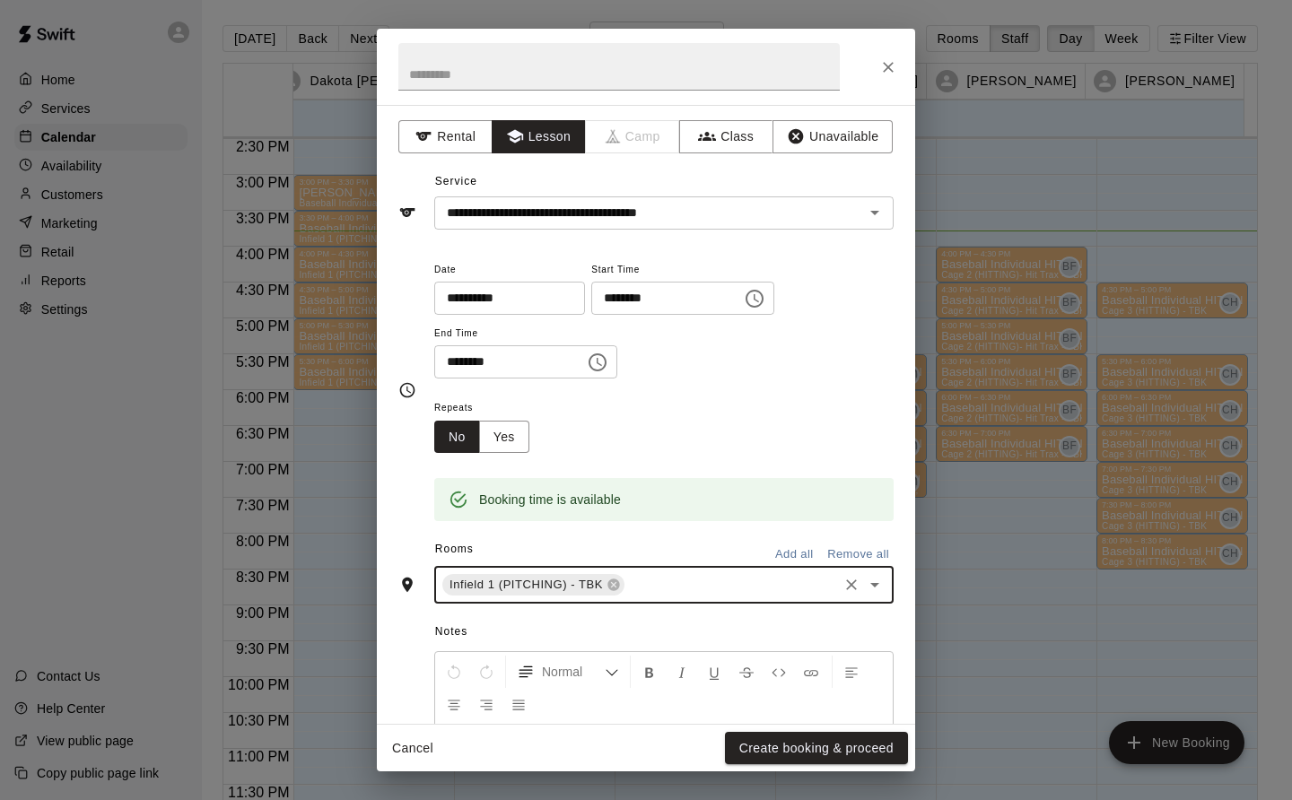
click at [845, 751] on button "Create booking & proceed" at bounding box center [816, 748] width 183 height 33
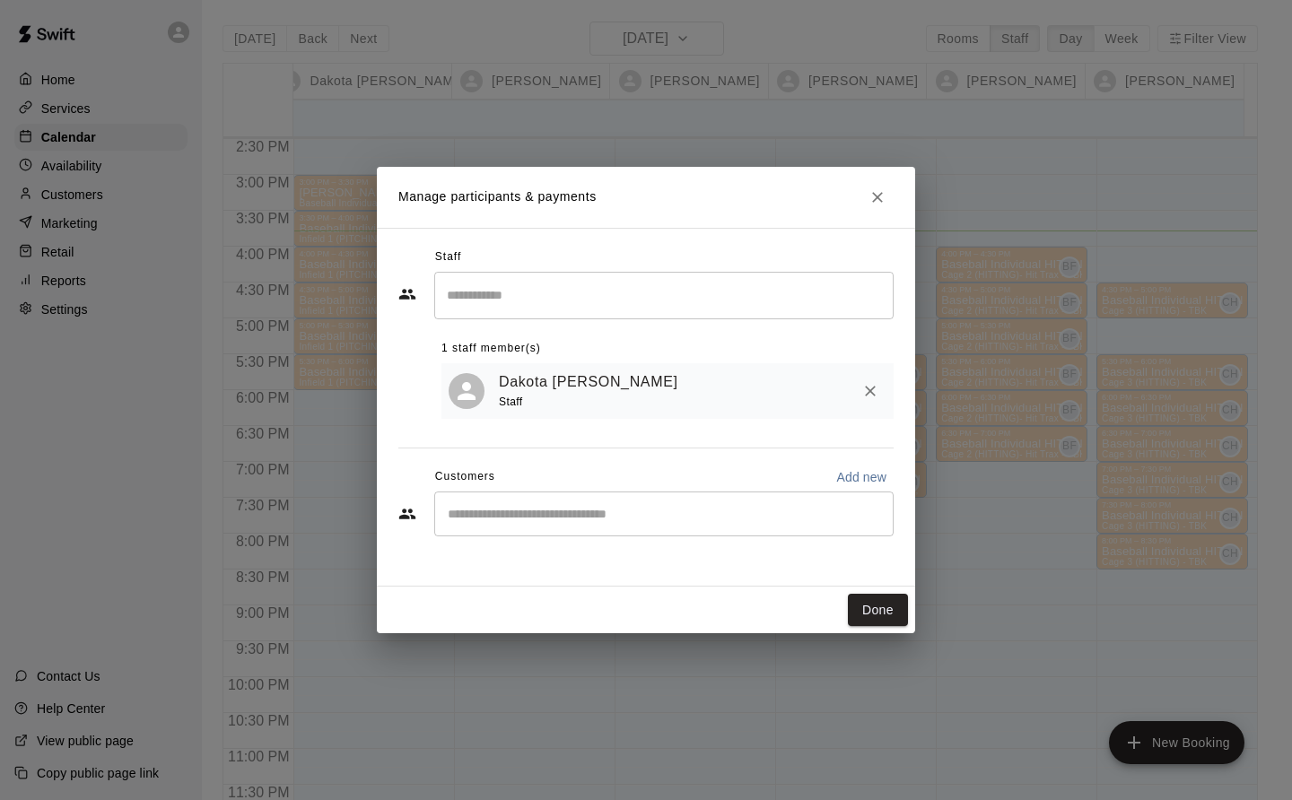
click at [882, 612] on button "Done" at bounding box center [878, 610] width 60 height 33
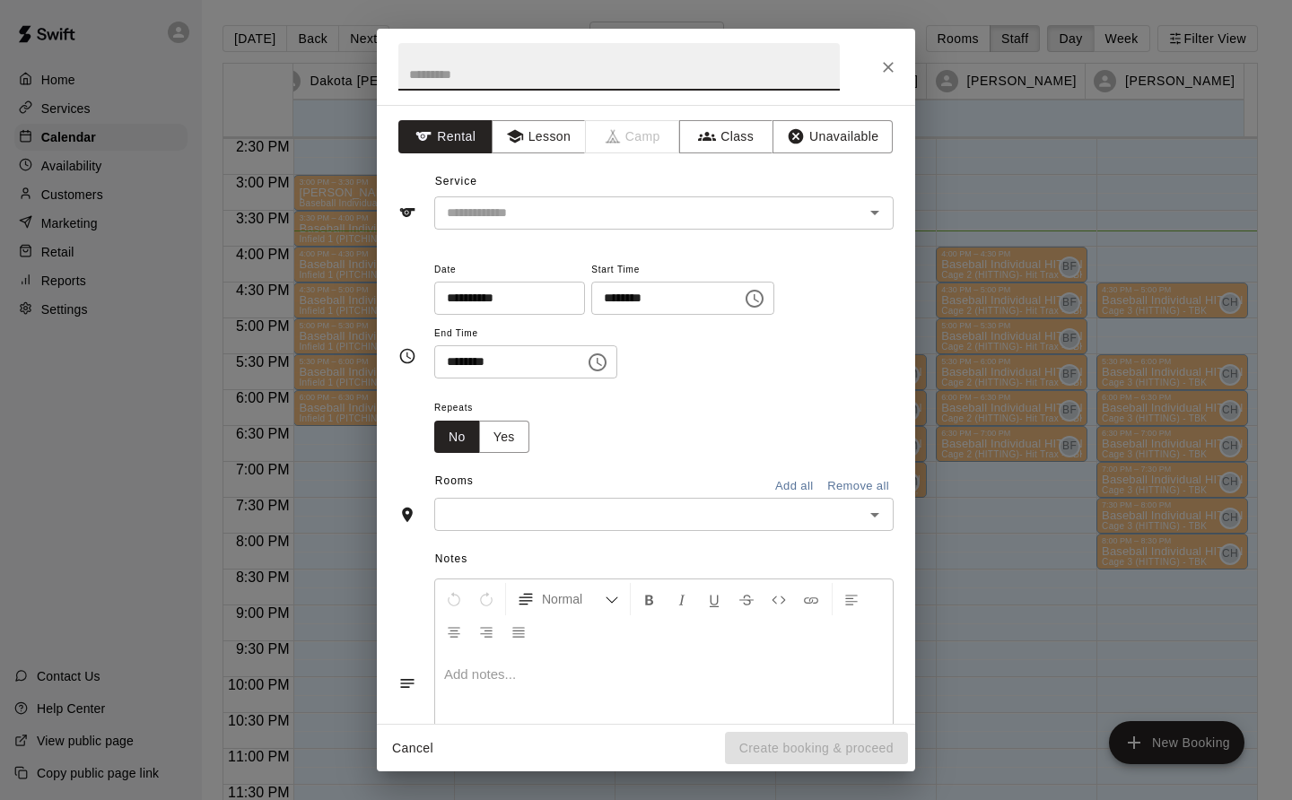
click at [544, 129] on button "Lesson" at bounding box center [539, 136] width 94 height 33
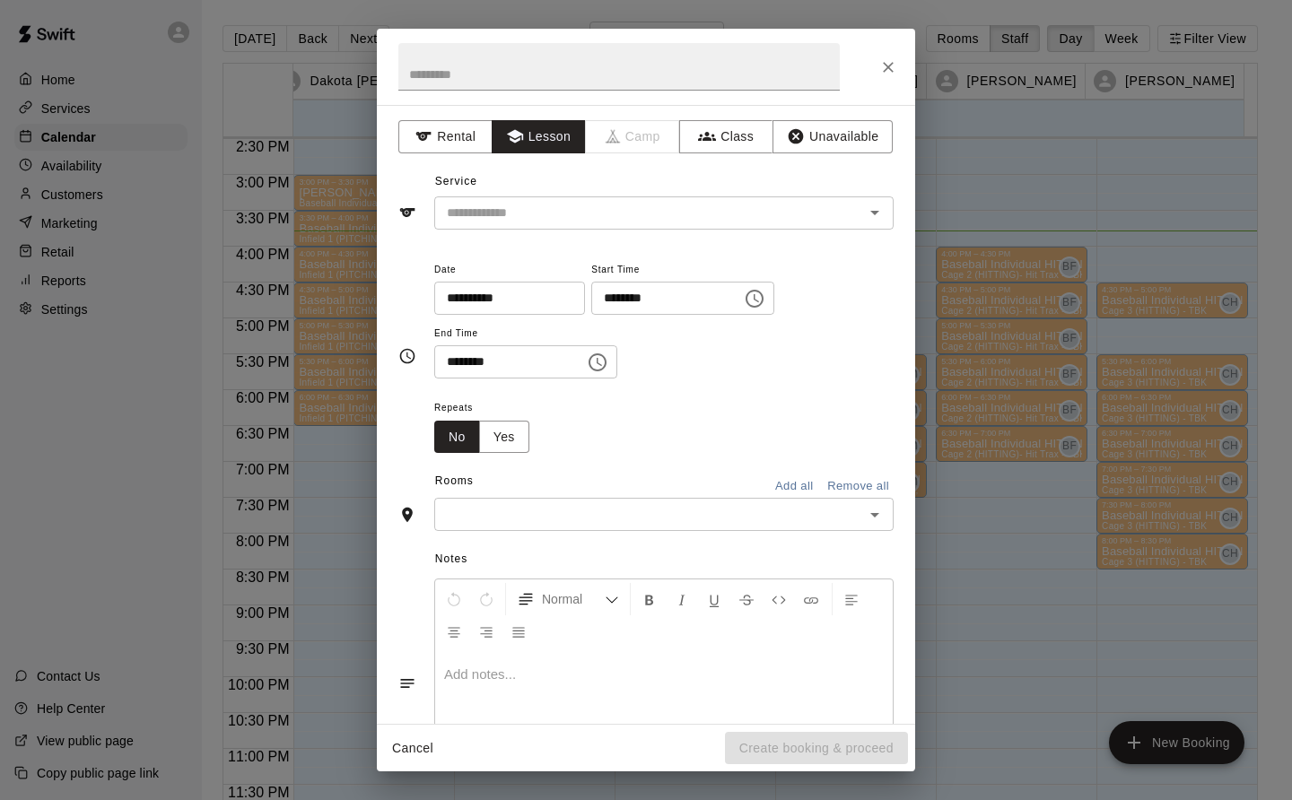
click at [550, 209] on input "text" at bounding box center [638, 213] width 396 height 22
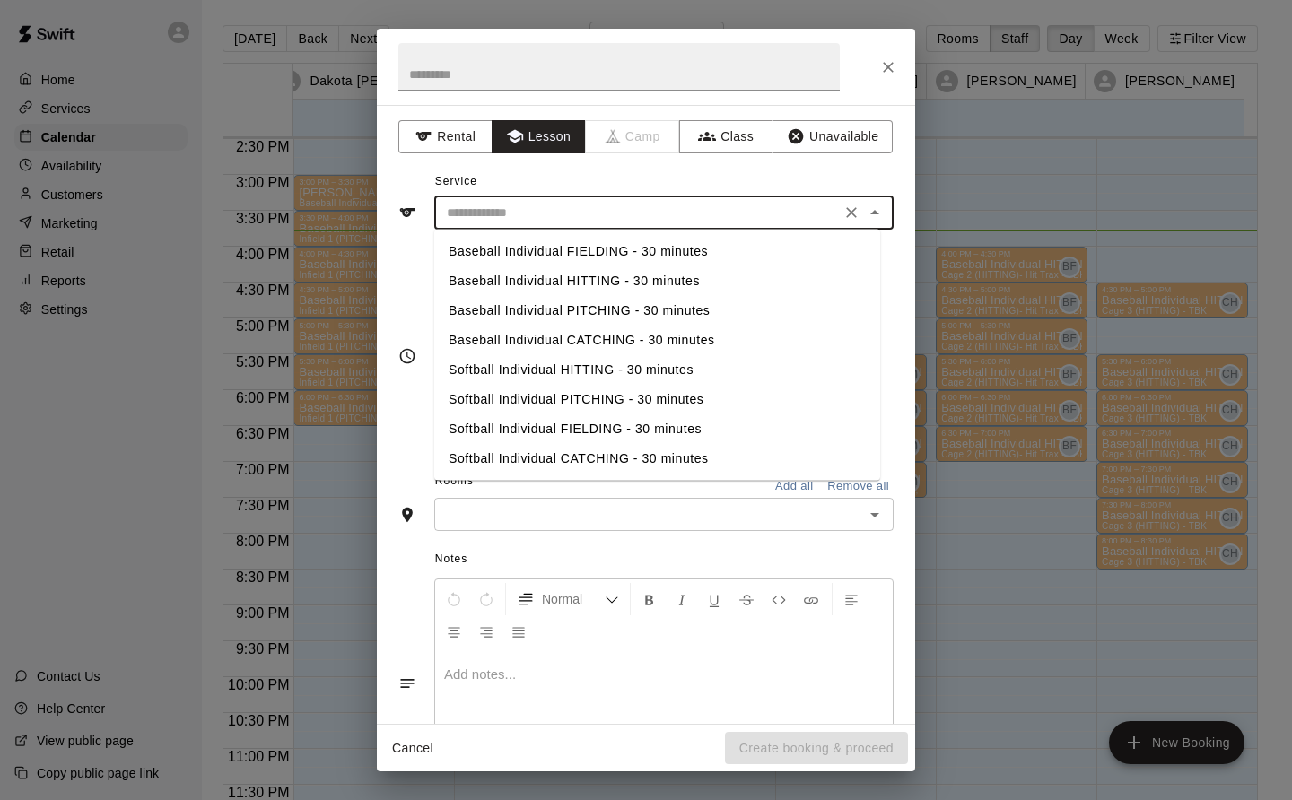
click at [614, 300] on li "Baseball Individual PITCHING - 30 minutes" at bounding box center [657, 311] width 446 height 30
type input "**********"
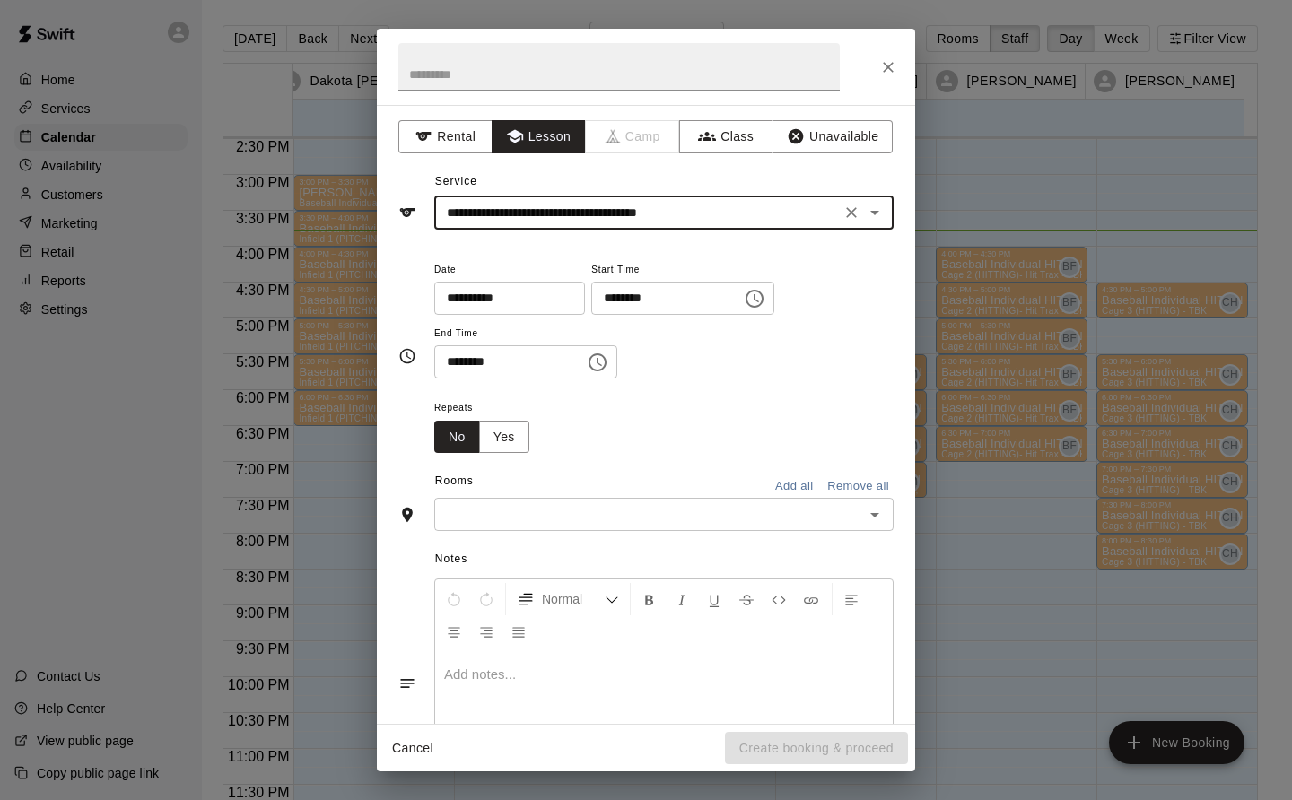
click at [664, 508] on input "text" at bounding box center [649, 514] width 419 height 22
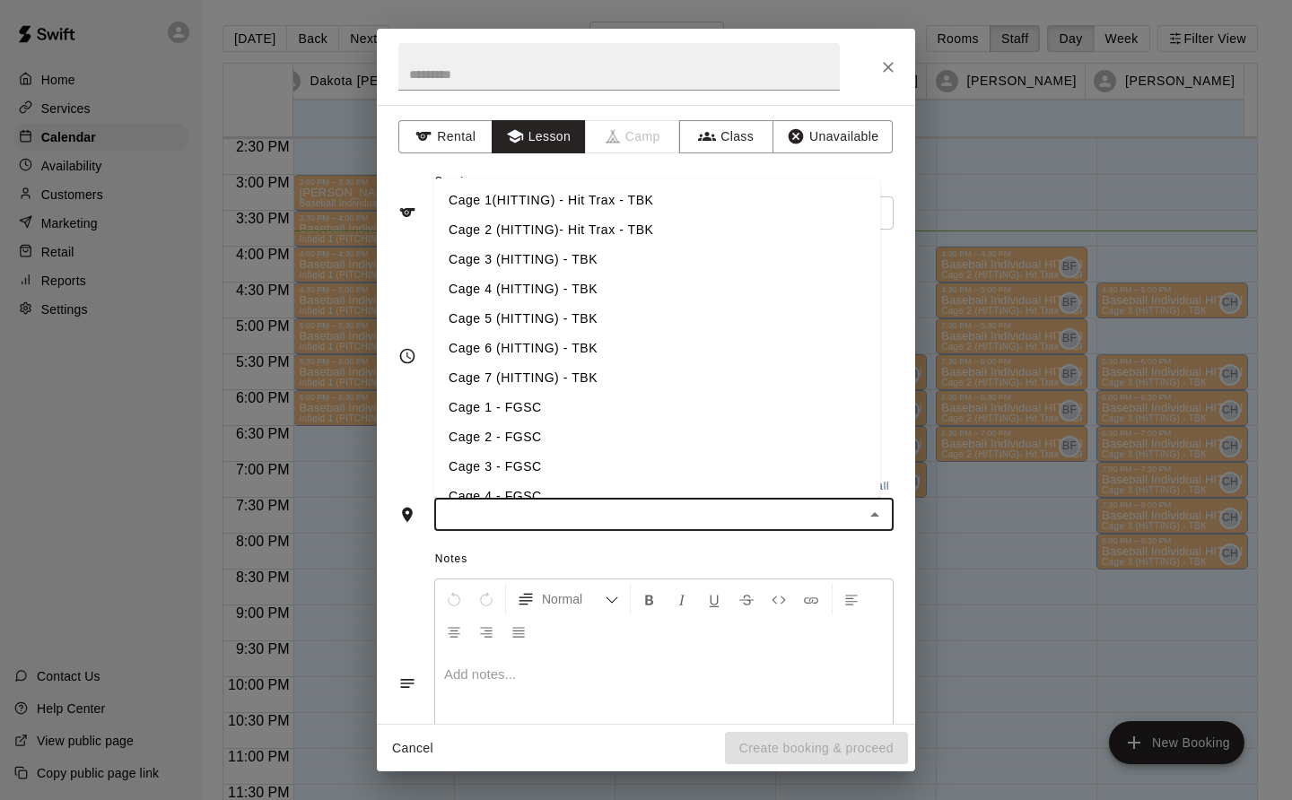
scroll to position [115, 0]
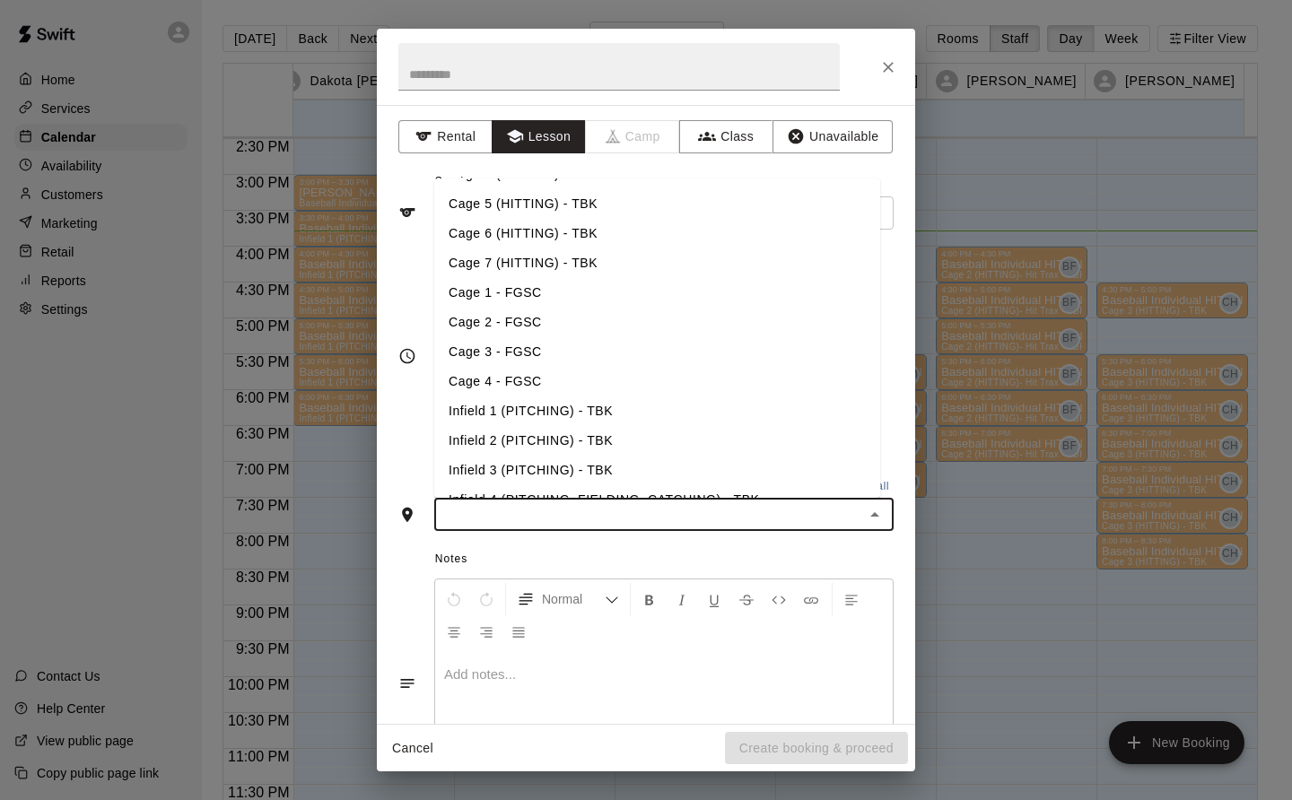
click at [611, 406] on li "Infield 1 (PITCHING) - TBK" at bounding box center [657, 412] width 446 height 30
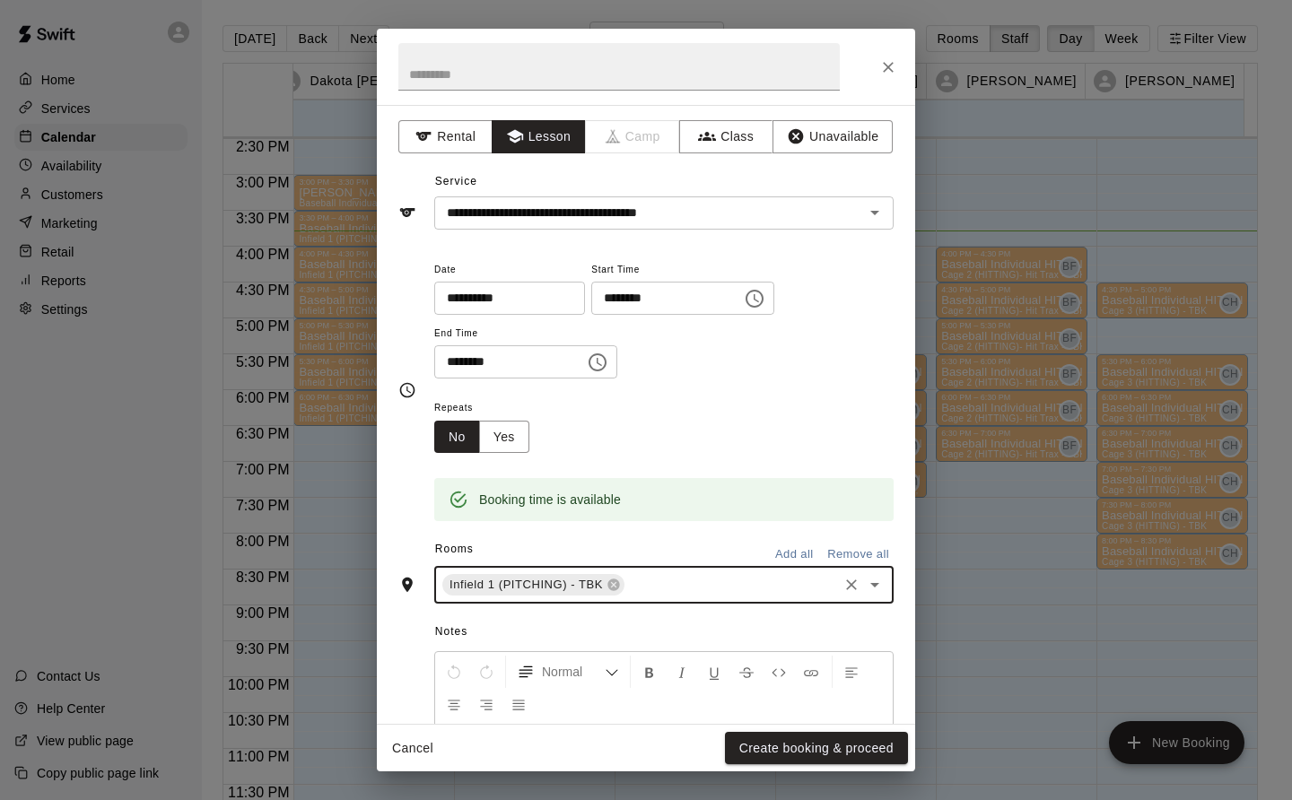
click at [843, 735] on button "Create booking & proceed" at bounding box center [816, 748] width 183 height 33
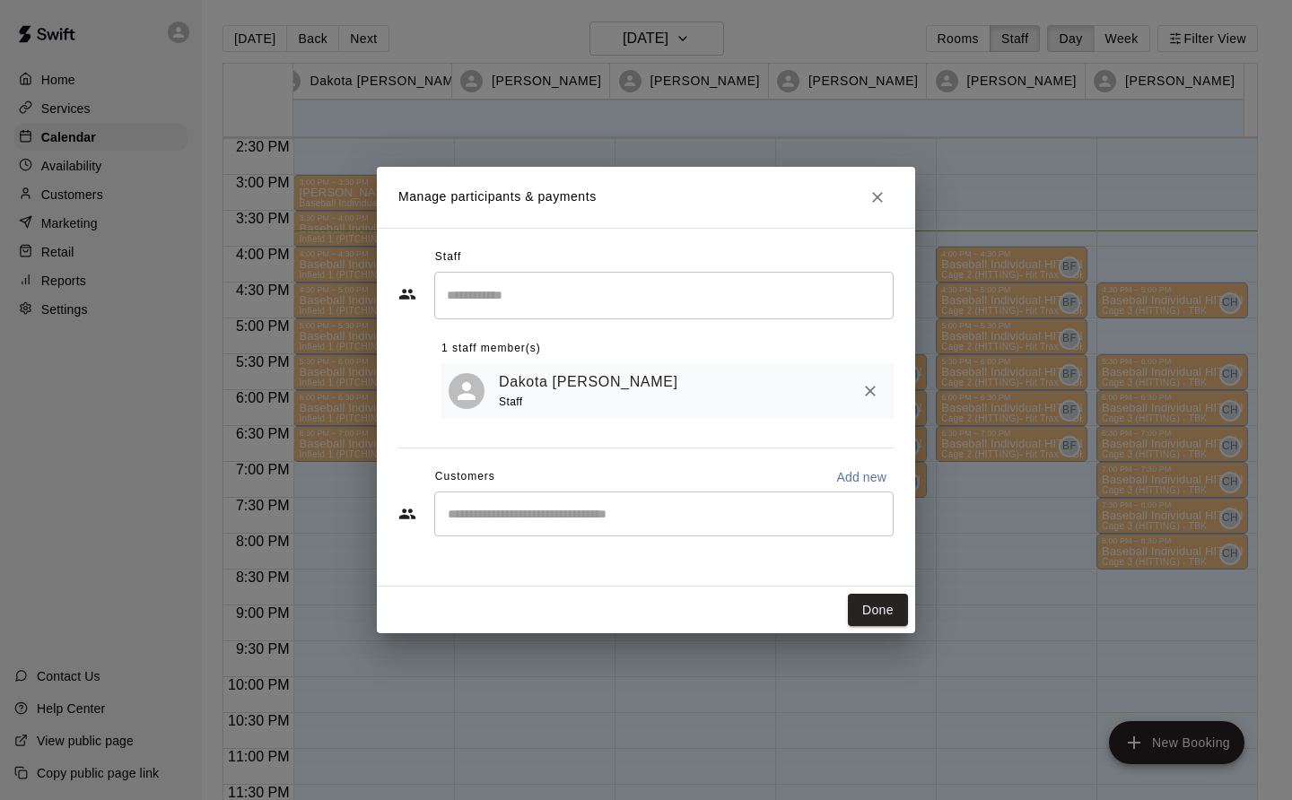
click at [881, 591] on div "Done" at bounding box center [646, 611] width 538 height 48
click at [881, 609] on button "Done" at bounding box center [878, 610] width 60 height 33
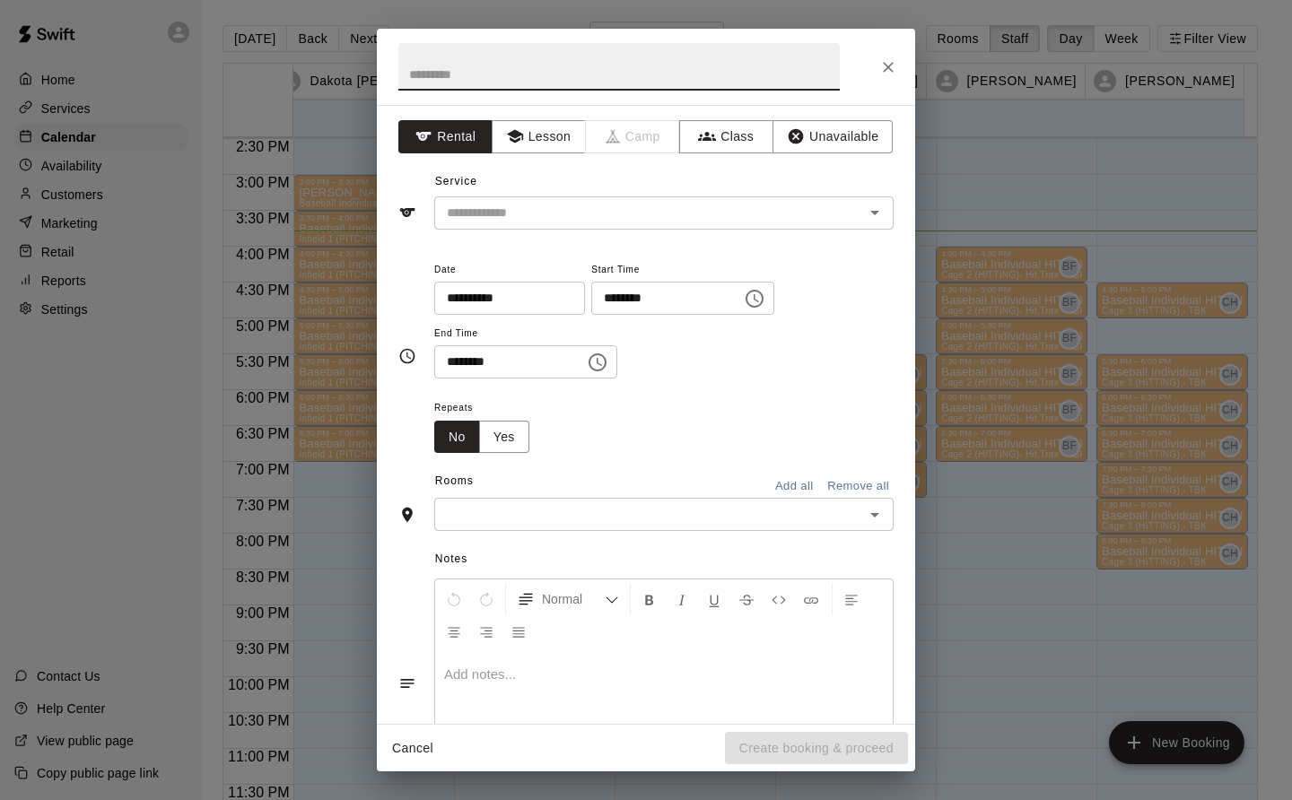
click at [541, 140] on button "Lesson" at bounding box center [539, 136] width 94 height 33
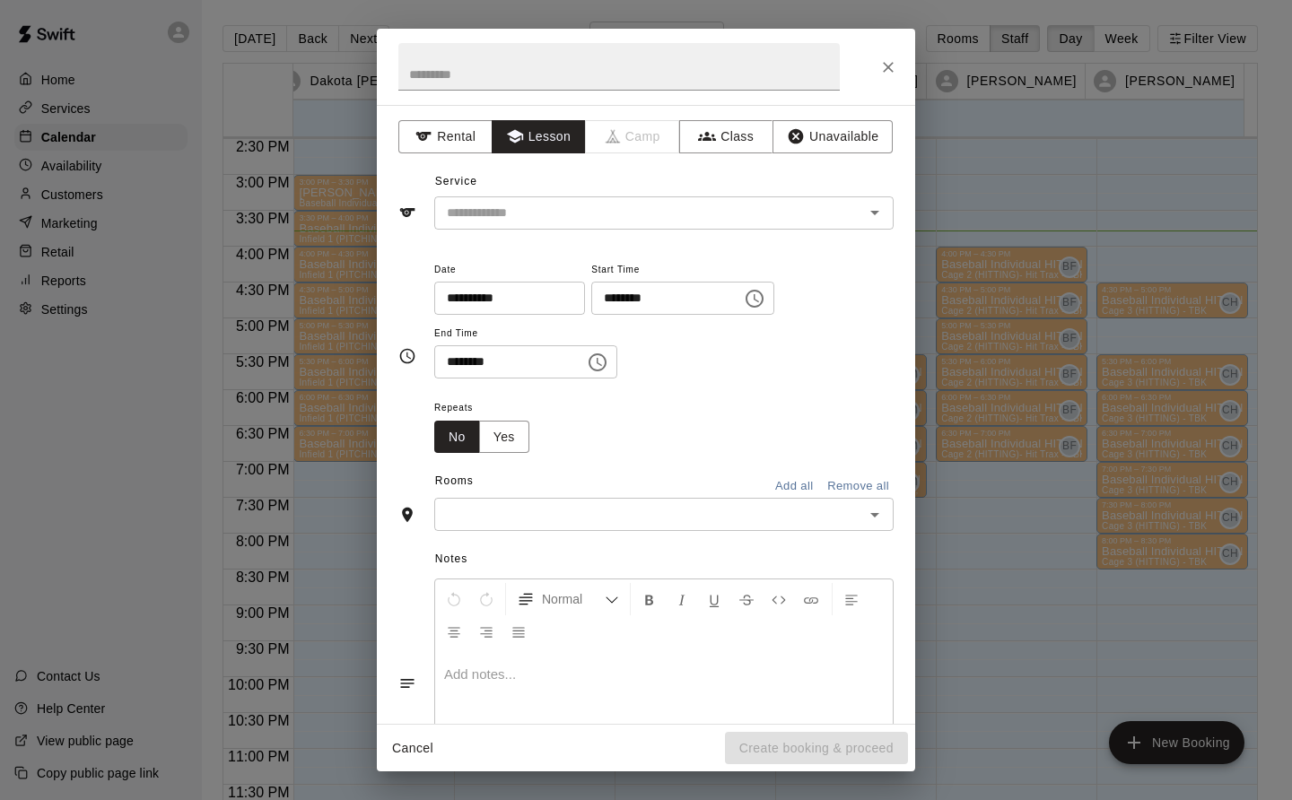
click at [538, 226] on div "​" at bounding box center [663, 213] width 459 height 33
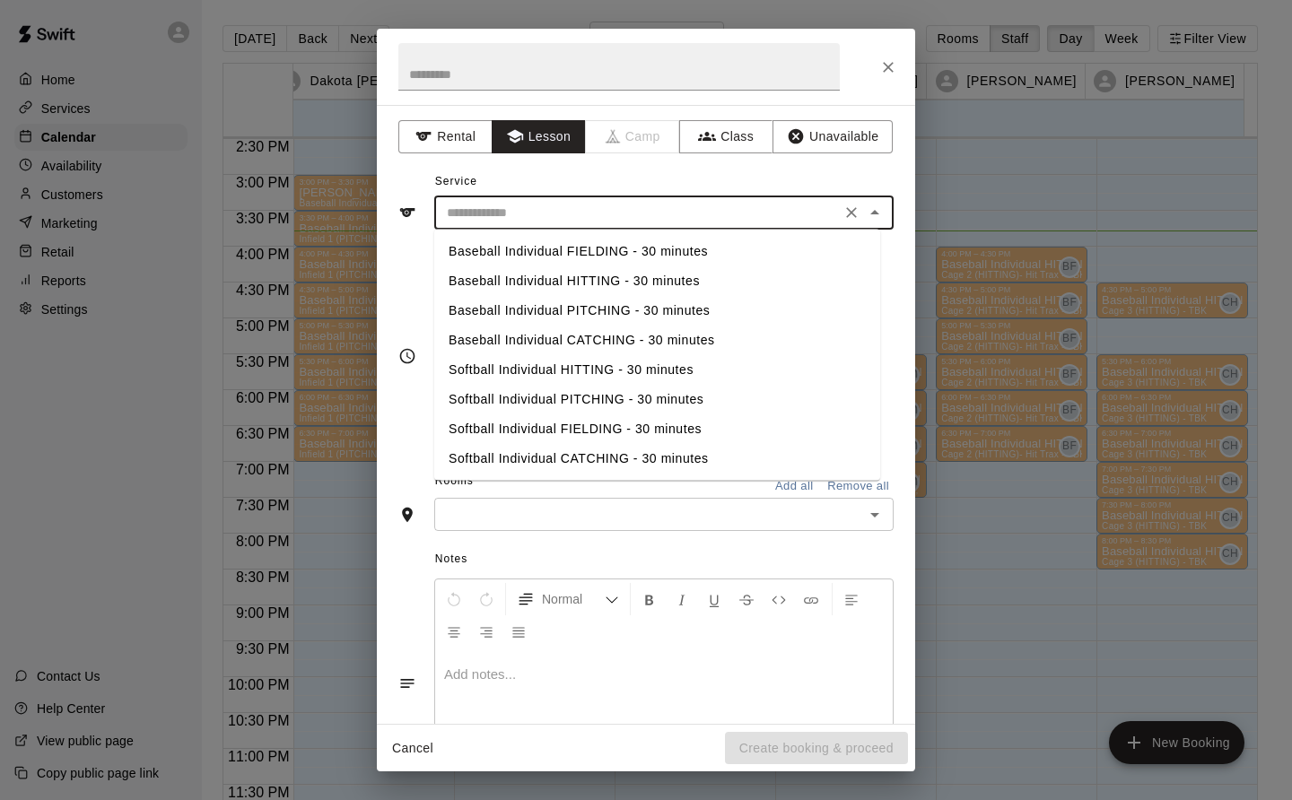
click at [554, 310] on li "Baseball Individual PITCHING - 30 minutes" at bounding box center [657, 311] width 446 height 30
type input "**********"
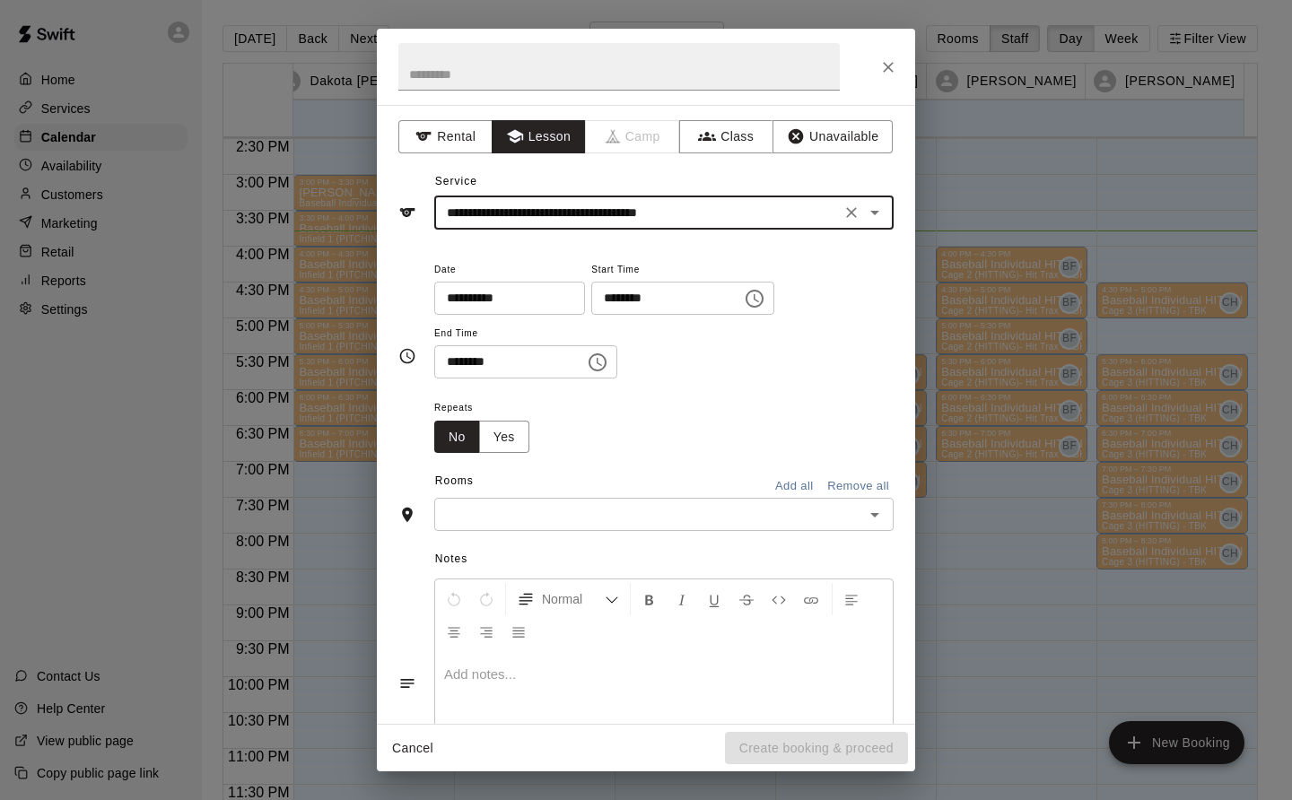
click at [638, 516] on input "text" at bounding box center [649, 514] width 419 height 22
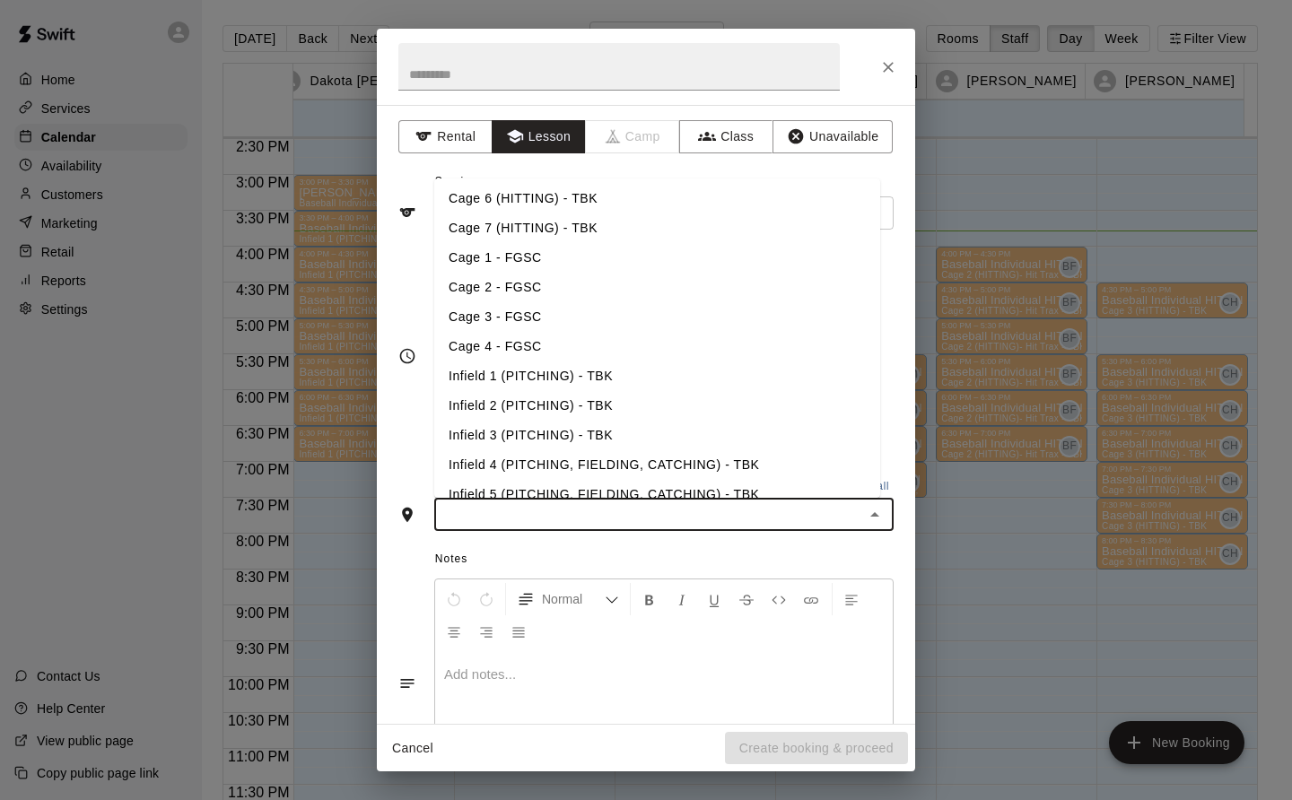
scroll to position [150, 0]
click at [618, 379] on li "Infield 1 (PITCHING) - TBK" at bounding box center [657, 377] width 446 height 30
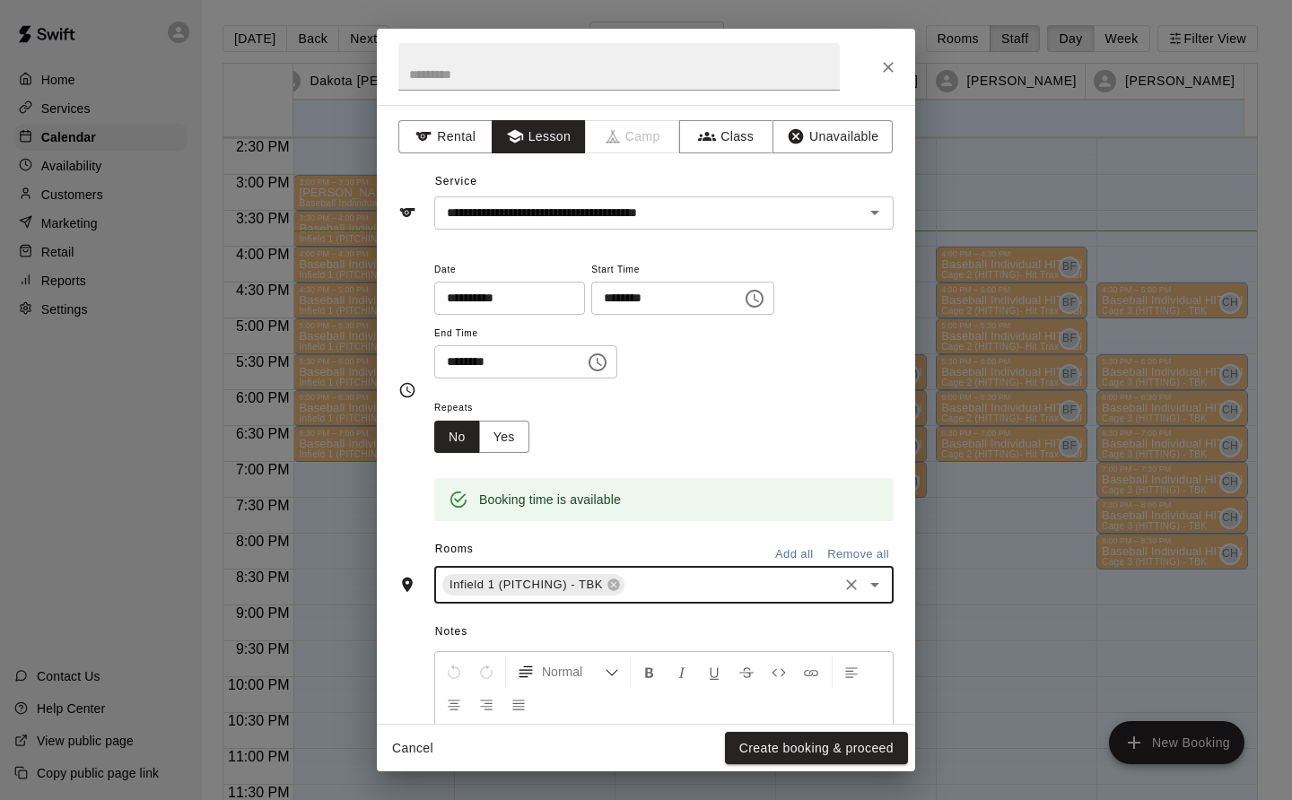
click at [888, 759] on button "Create booking & proceed" at bounding box center [816, 748] width 183 height 33
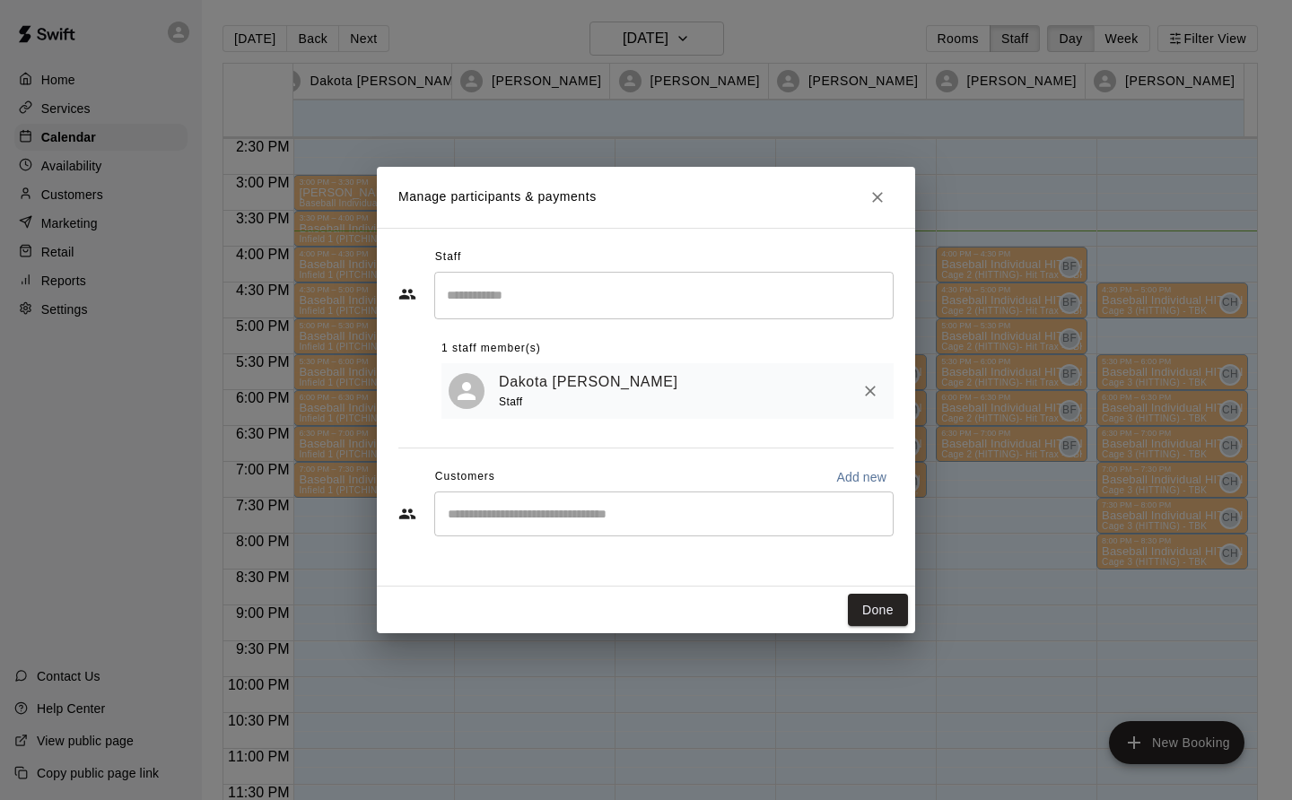
click at [885, 607] on button "Done" at bounding box center [878, 610] width 60 height 33
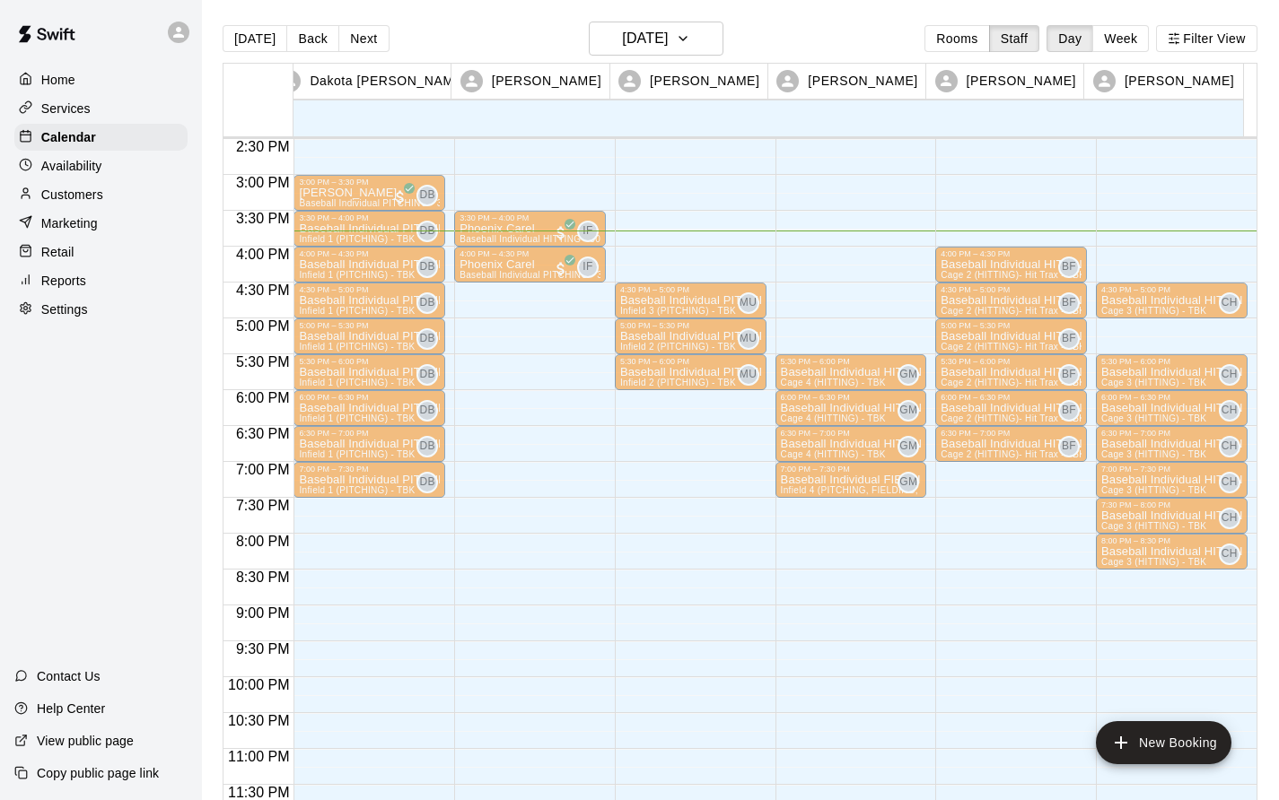
click at [1241, 34] on button "Filter View" at bounding box center [1206, 38] width 100 height 27
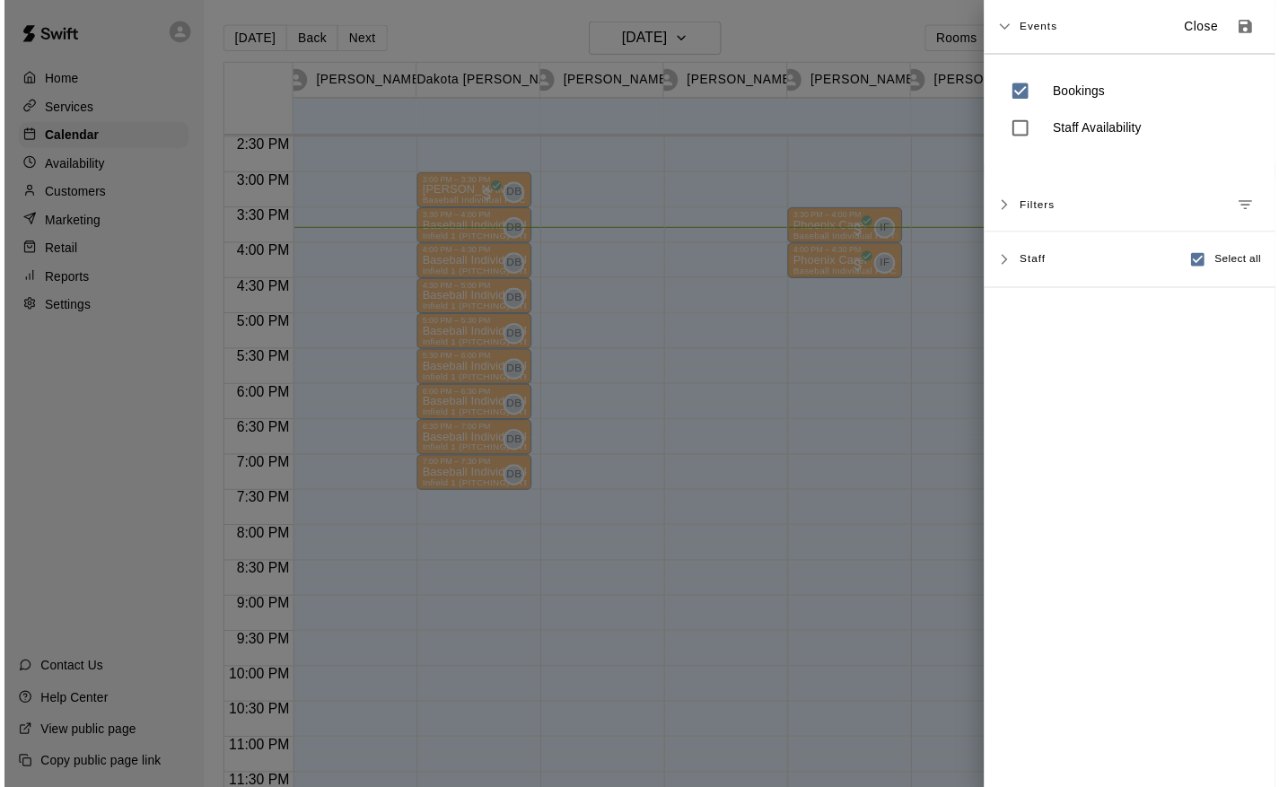
scroll to position [968, 0]
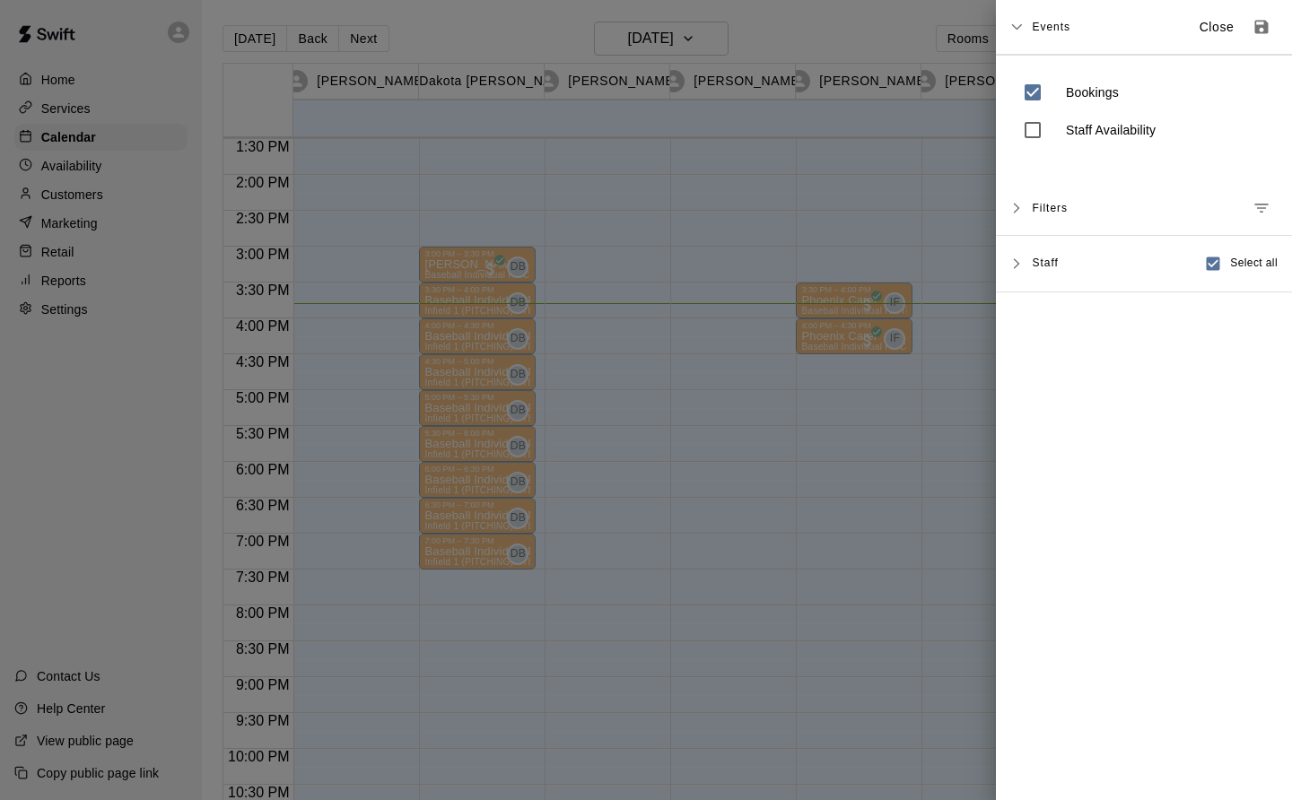
click at [1200, 29] on p "Close" at bounding box center [1217, 27] width 35 height 19
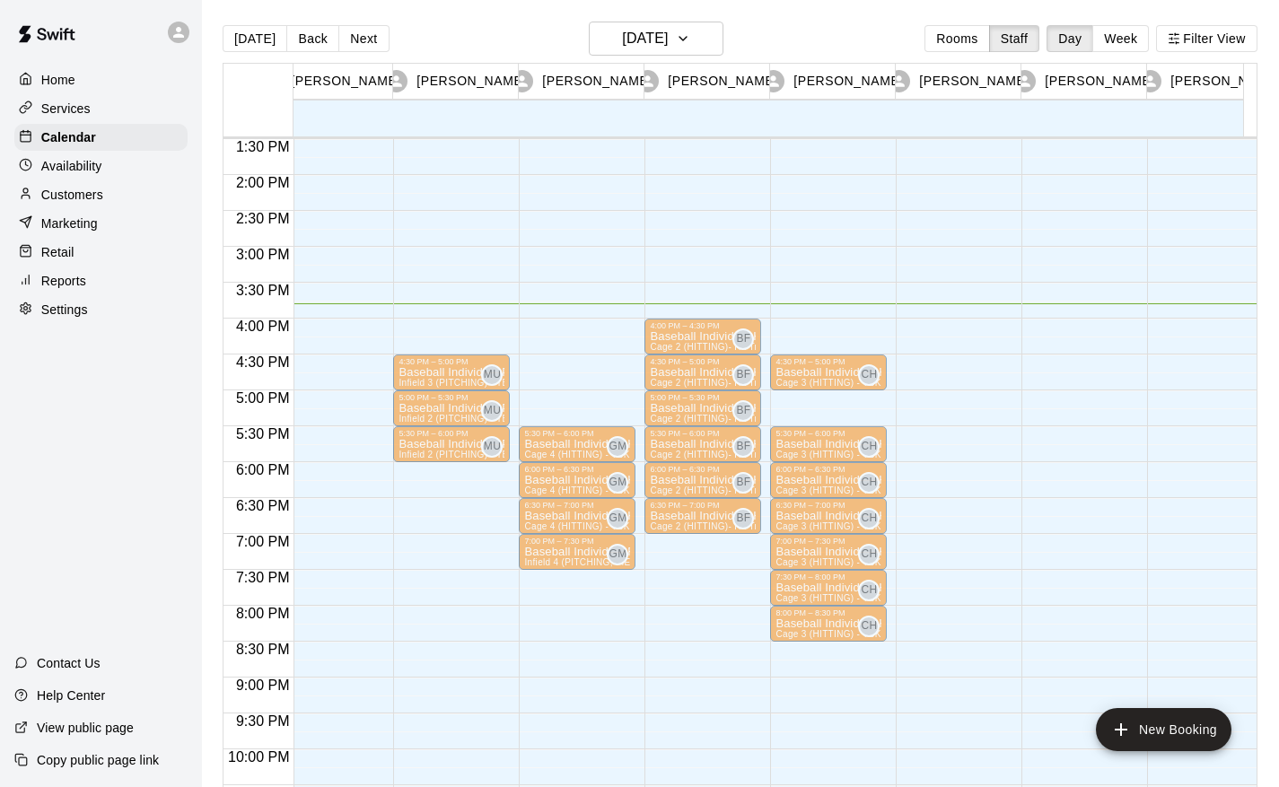
scroll to position [0, 0]
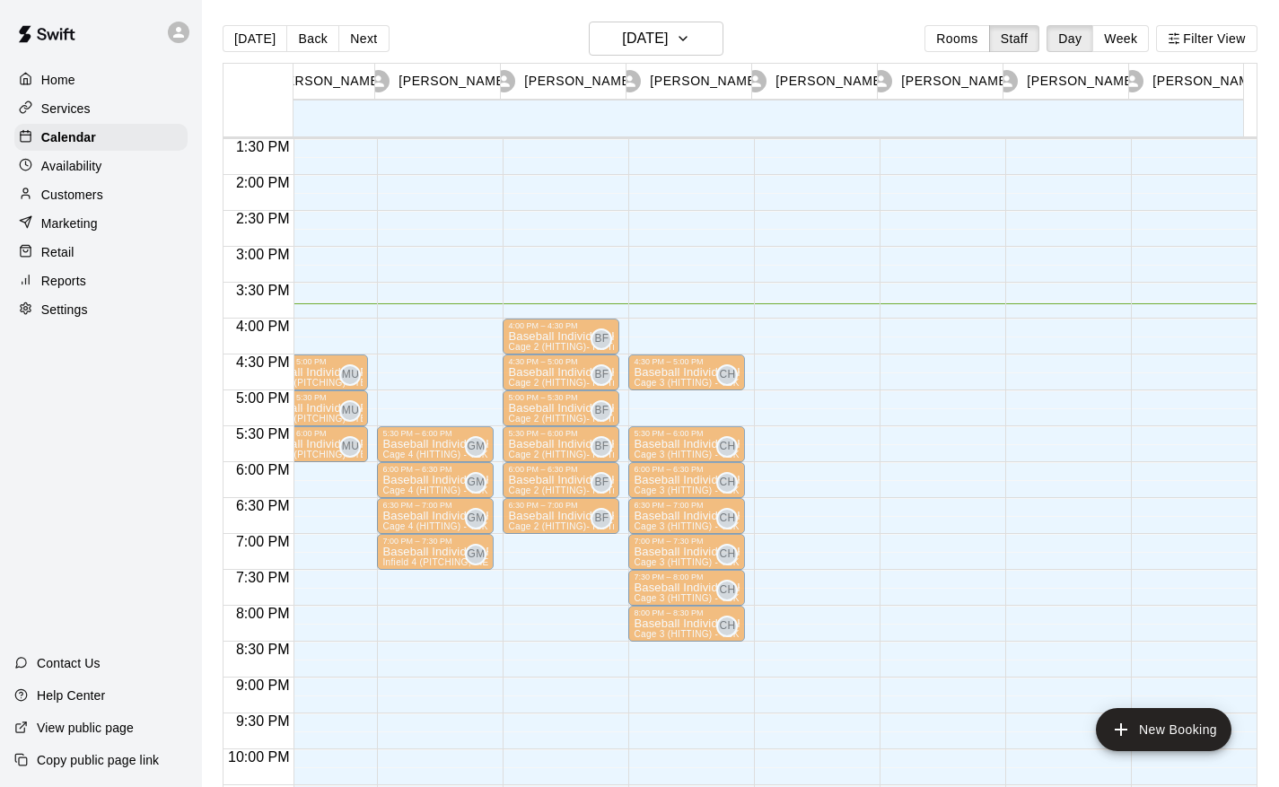
click at [362, 27] on button "Next" at bounding box center [363, 38] width 50 height 27
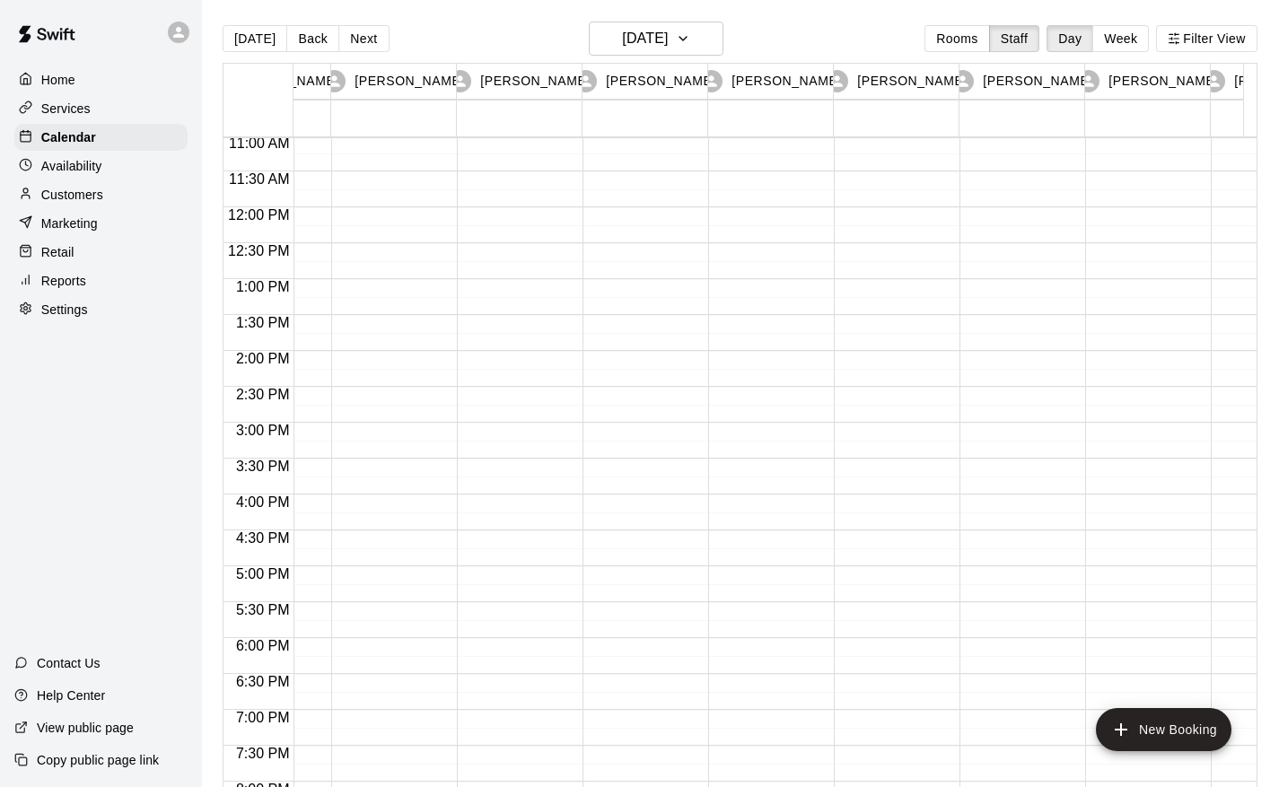
scroll to position [792, 298]
click at [369, 42] on button "Next" at bounding box center [363, 38] width 50 height 27
click at [370, 41] on button "Next" at bounding box center [363, 38] width 50 height 27
click at [357, 34] on button "Next" at bounding box center [363, 38] width 50 height 27
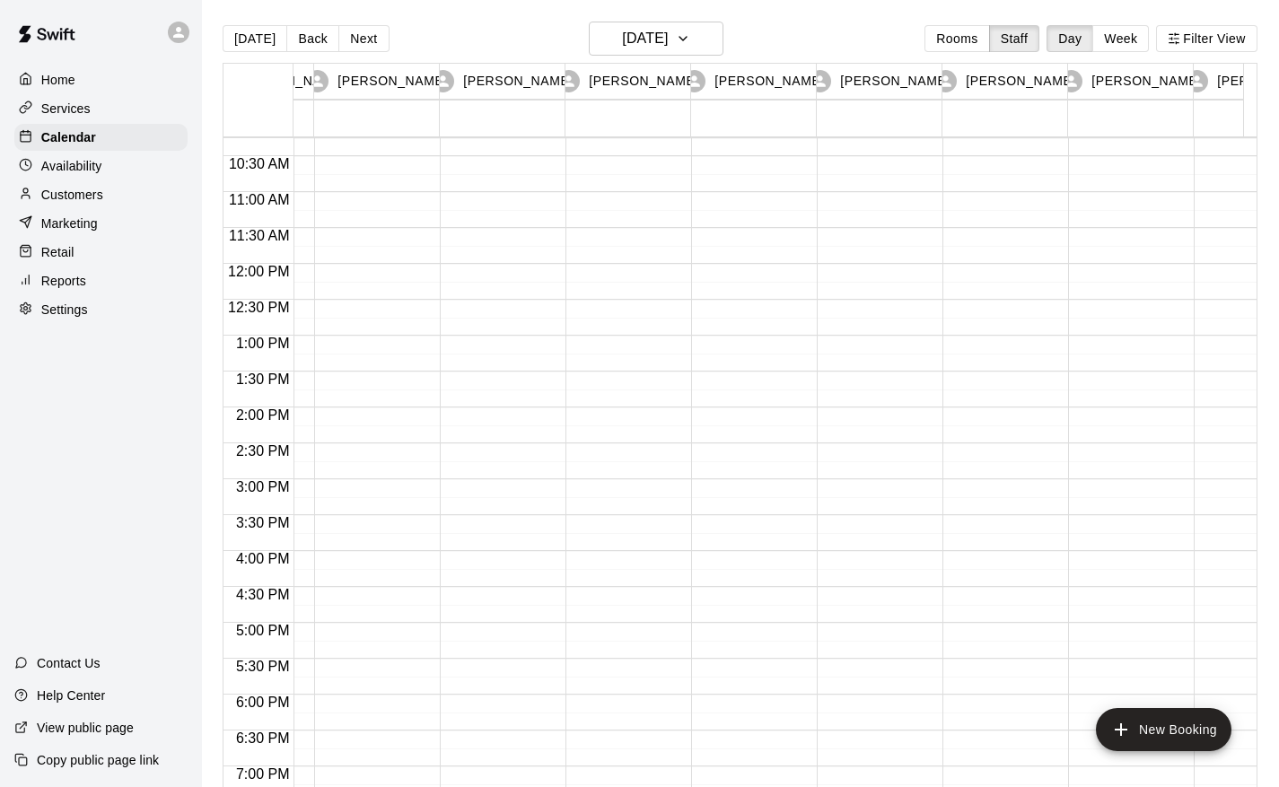
click at [375, 31] on button "Next" at bounding box center [363, 38] width 50 height 27
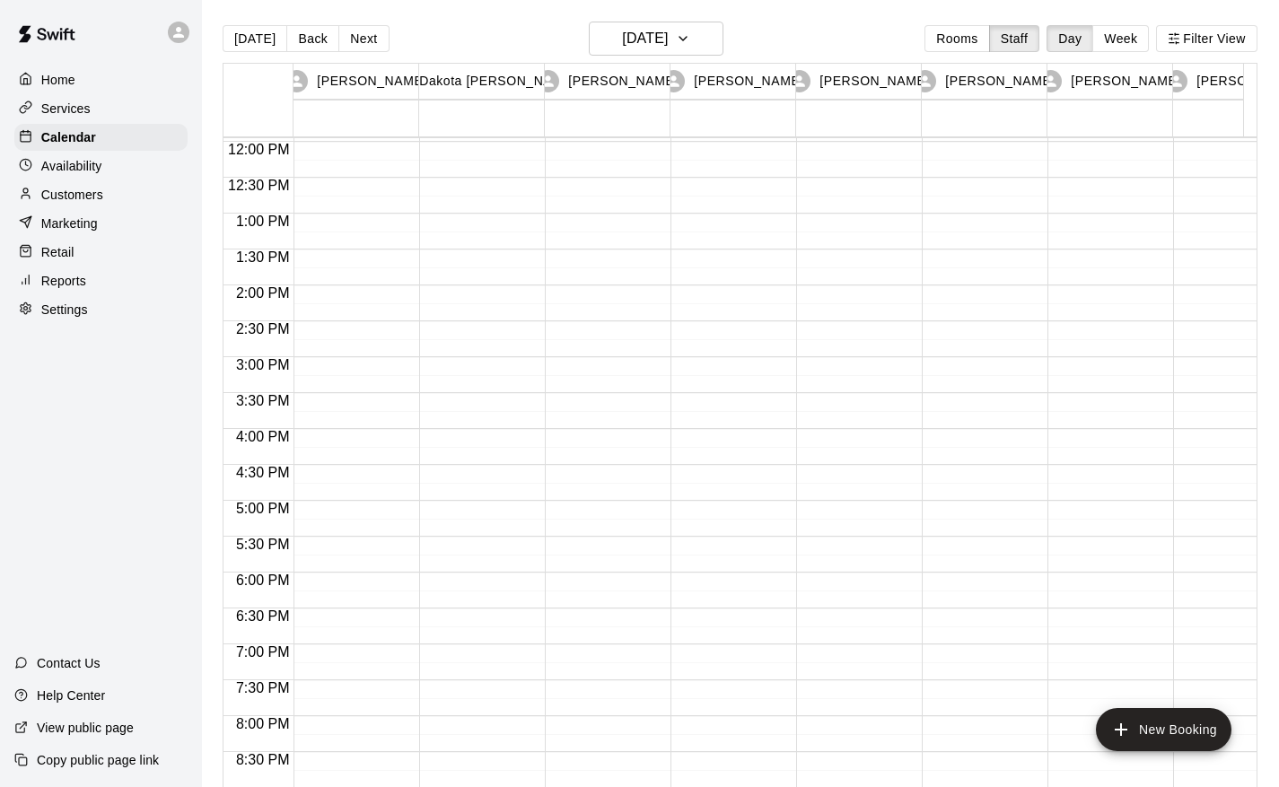
click at [358, 37] on button "Next" at bounding box center [363, 38] width 50 height 27
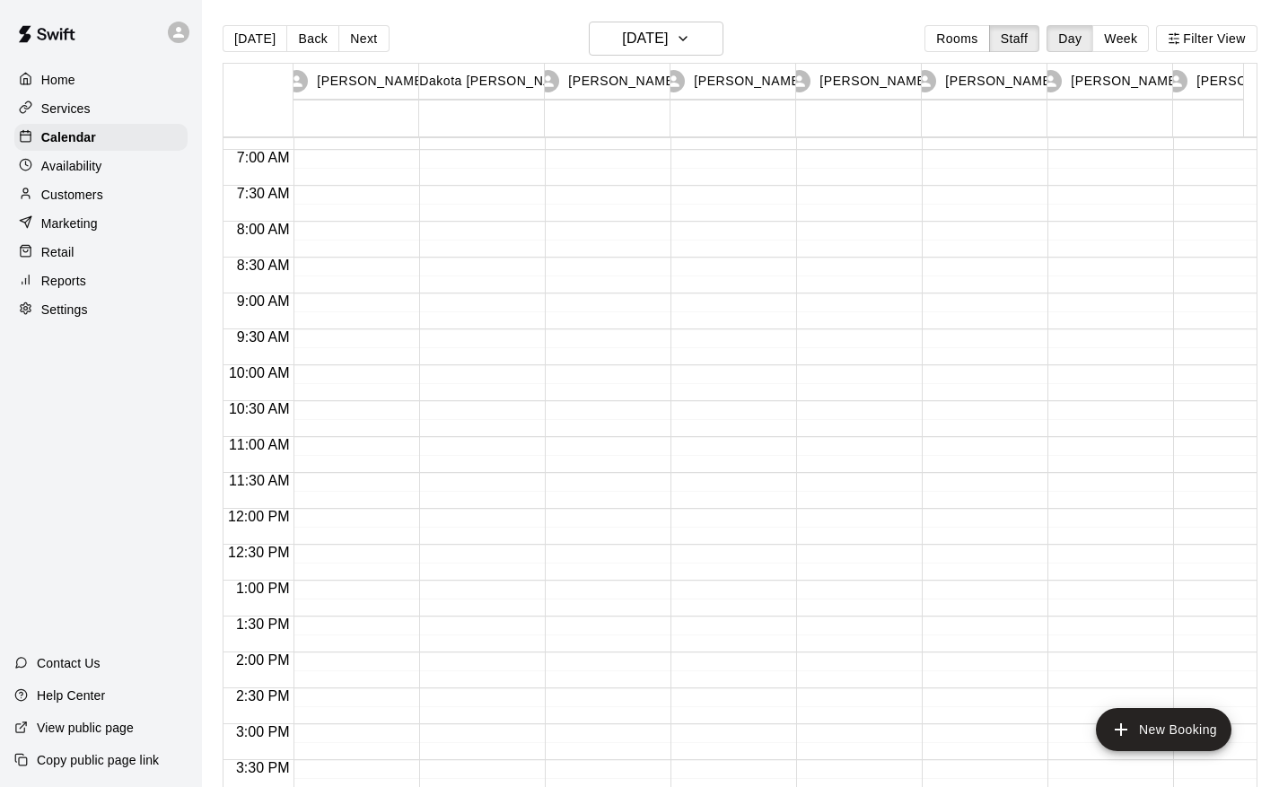
click at [240, 52] on button "[DATE]" at bounding box center [255, 38] width 65 height 27
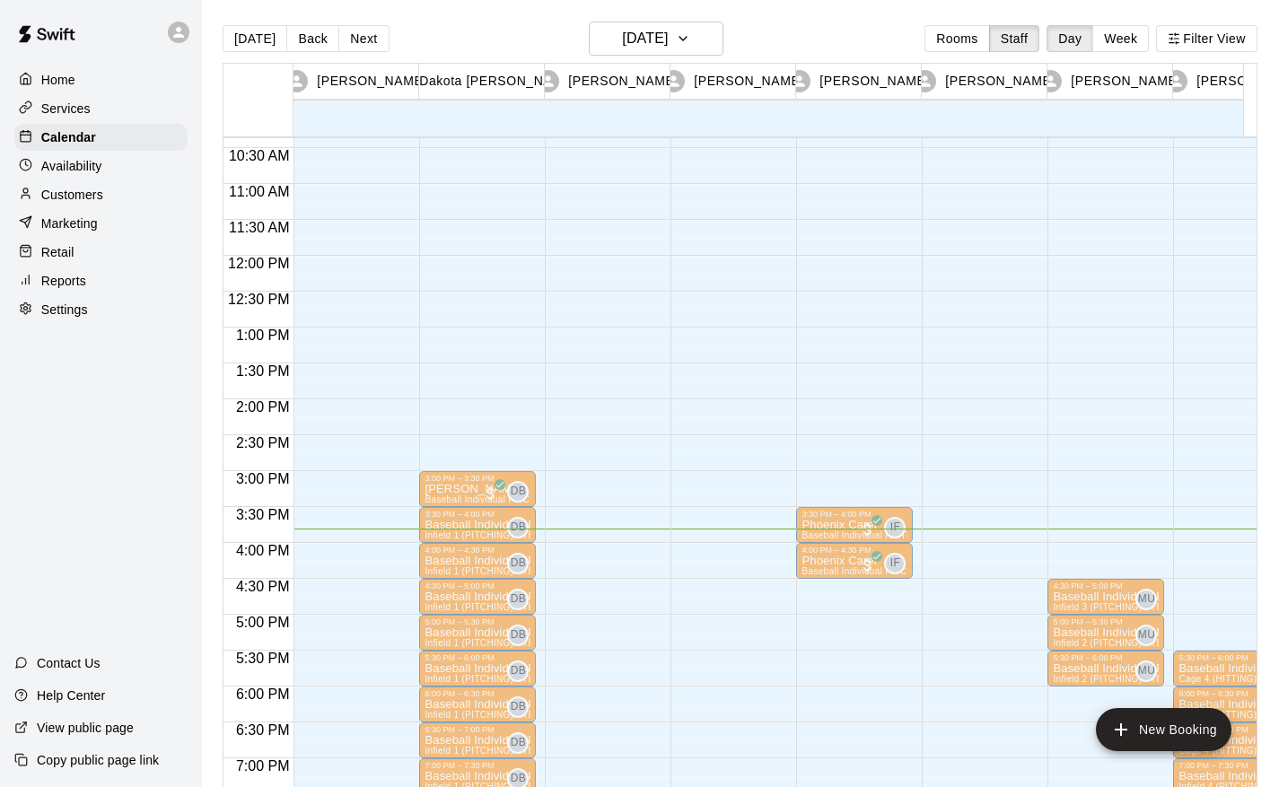
click at [246, 107] on div at bounding box center [258, 100] width 70 height 73
click at [1227, 32] on button "Filter View" at bounding box center [1206, 38] width 100 height 27
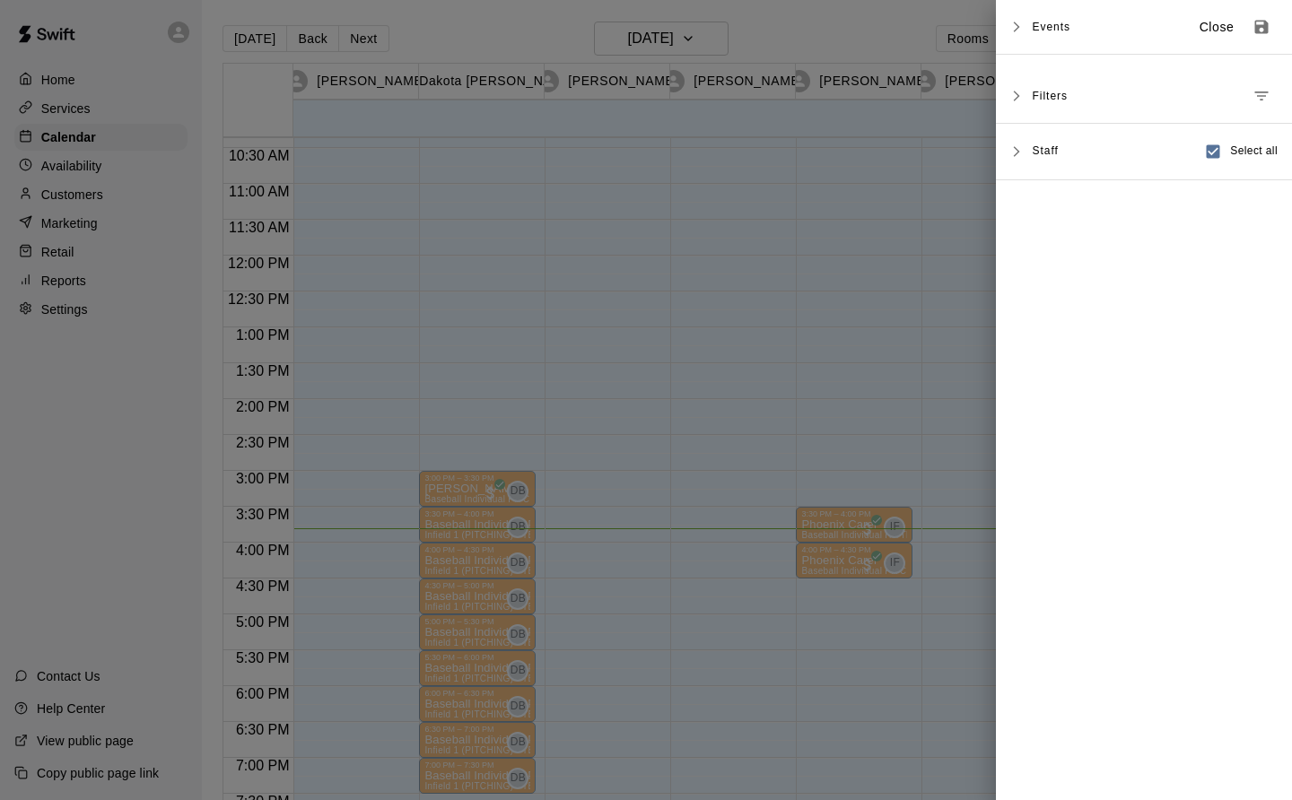
click at [1009, 149] on div "Staff Select all" at bounding box center [1144, 152] width 296 height 57
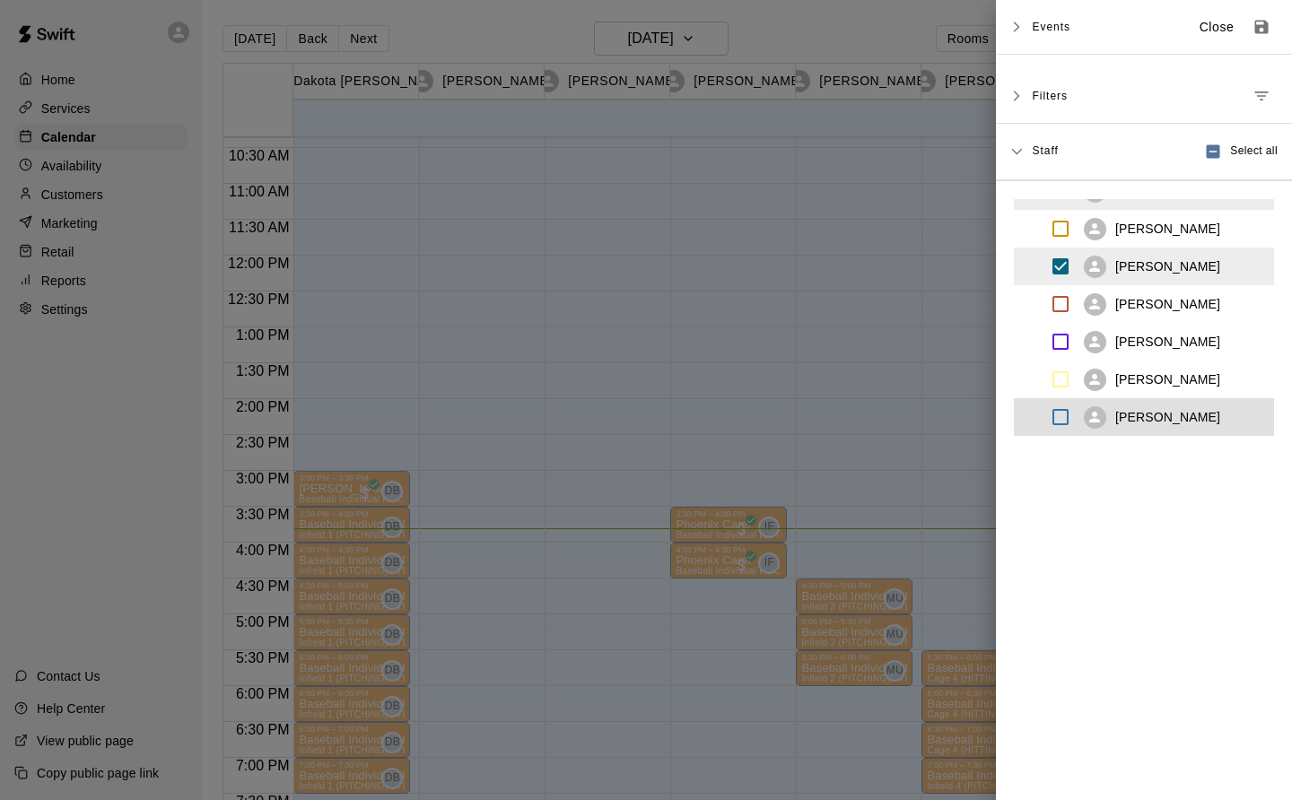
click at [1200, 31] on p "Close" at bounding box center [1217, 27] width 35 height 19
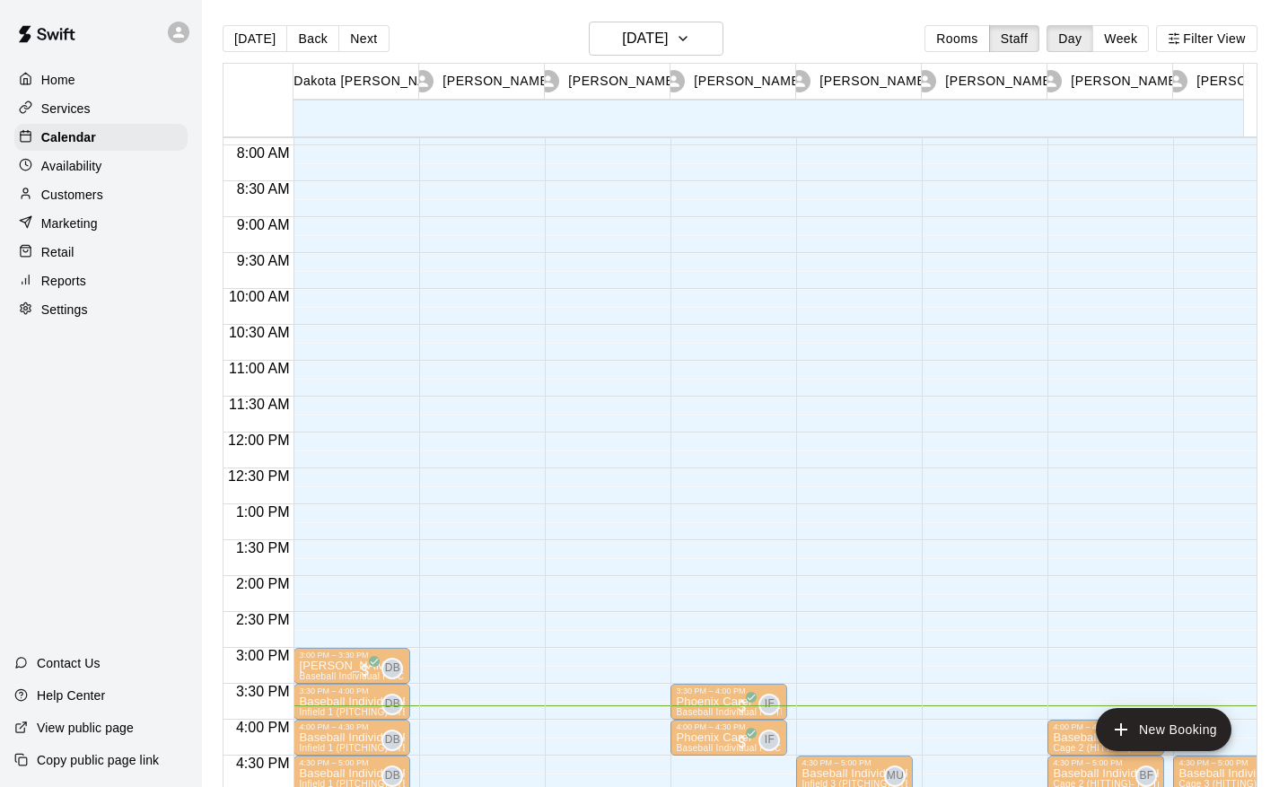
click at [1239, 42] on button "Filter View" at bounding box center [1206, 38] width 100 height 27
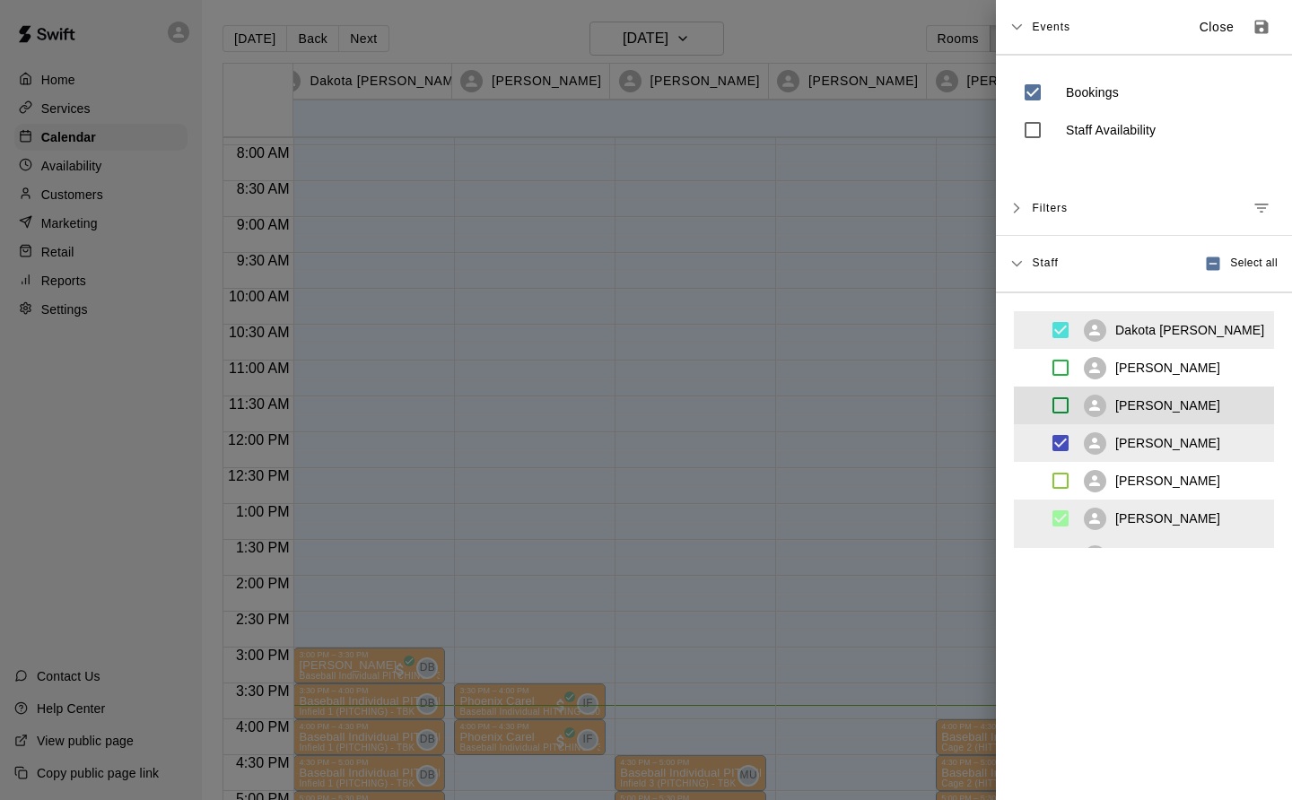
click at [1200, 27] on p "Close" at bounding box center [1217, 27] width 35 height 19
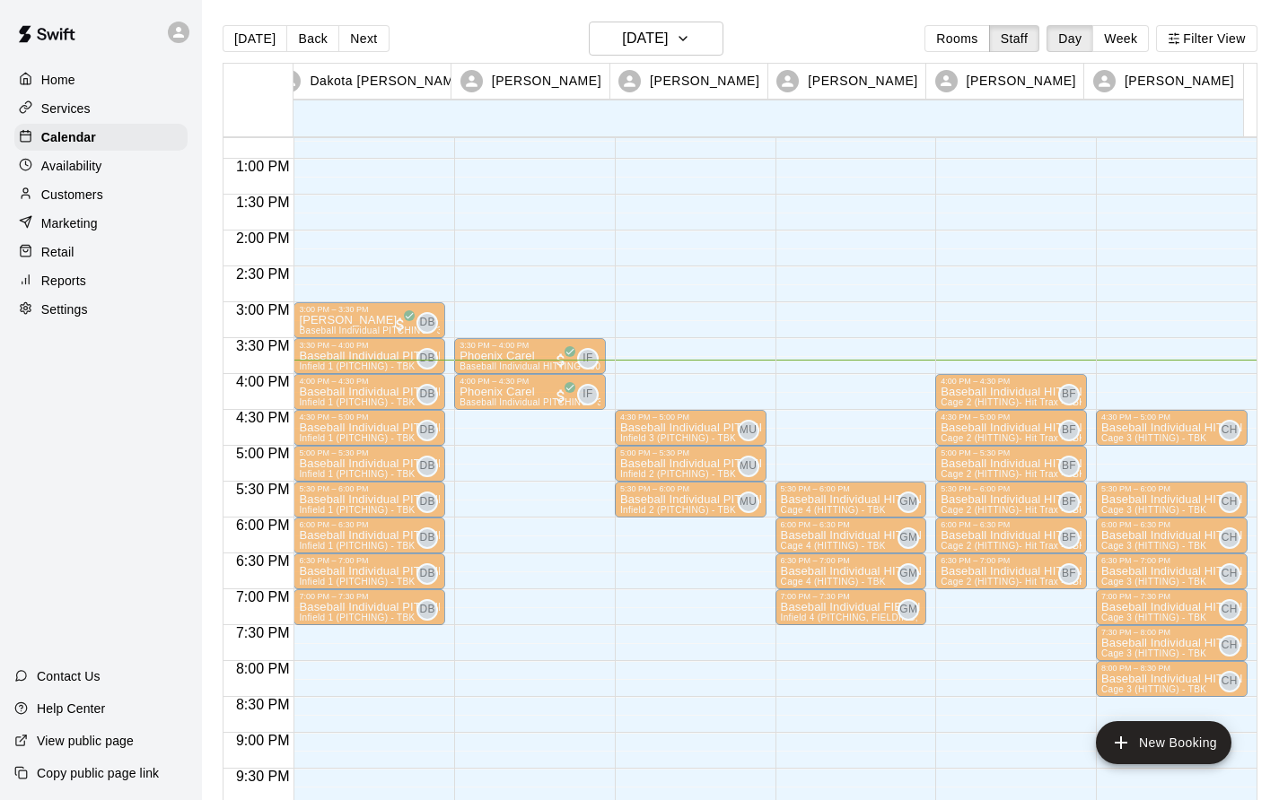
click at [328, 356] on p "Baseball Individual PITCHING - 30 minutes" at bounding box center [369, 356] width 141 height 0
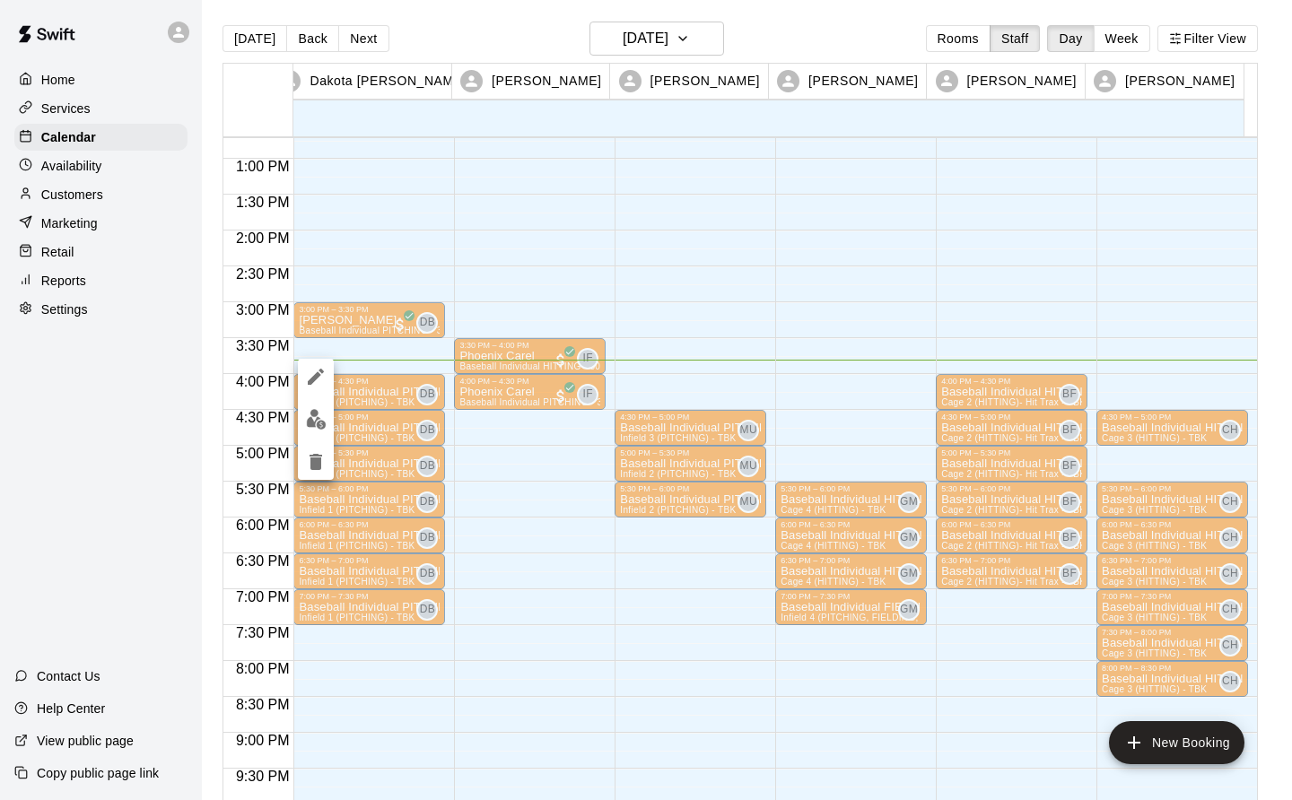
click at [310, 420] on img "edit" at bounding box center [316, 419] width 21 height 21
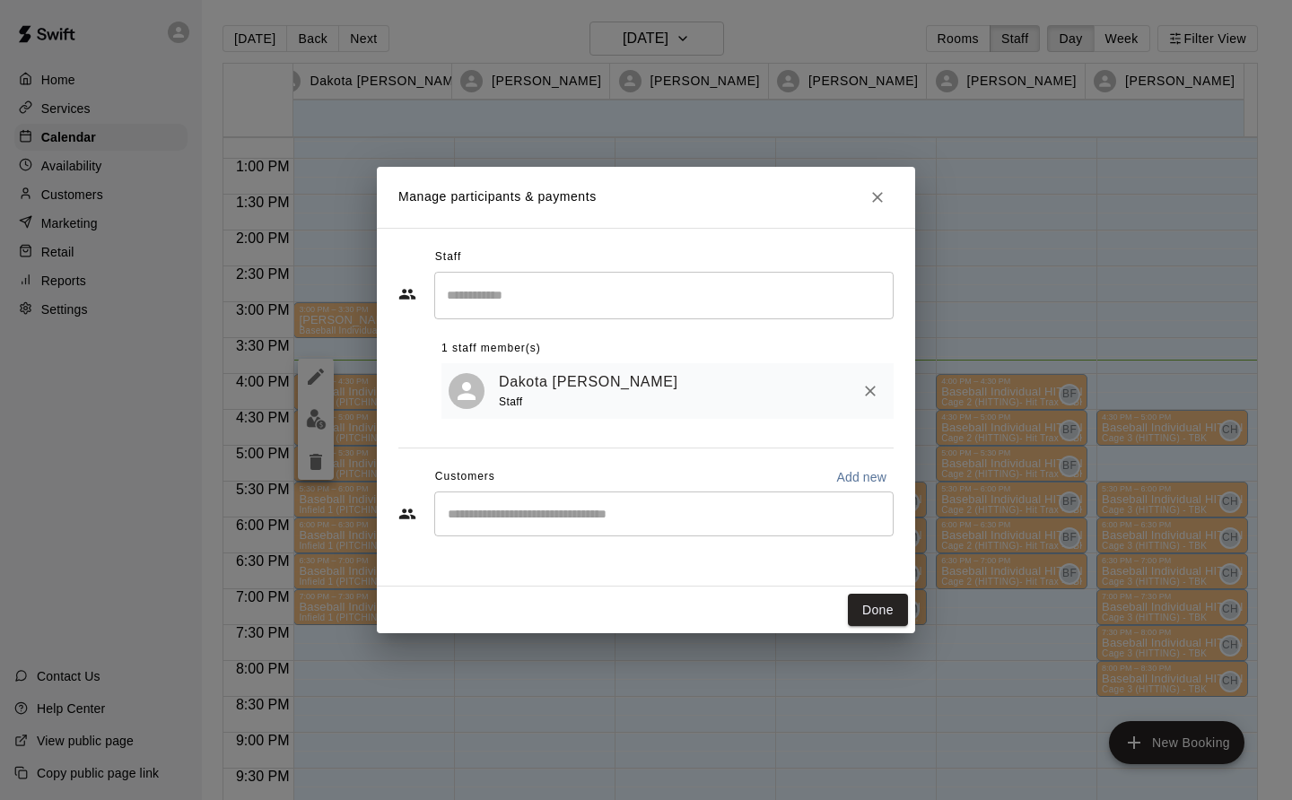
click at [458, 520] on input "Start typing to search customers..." at bounding box center [663, 514] width 443 height 18
type input "******"
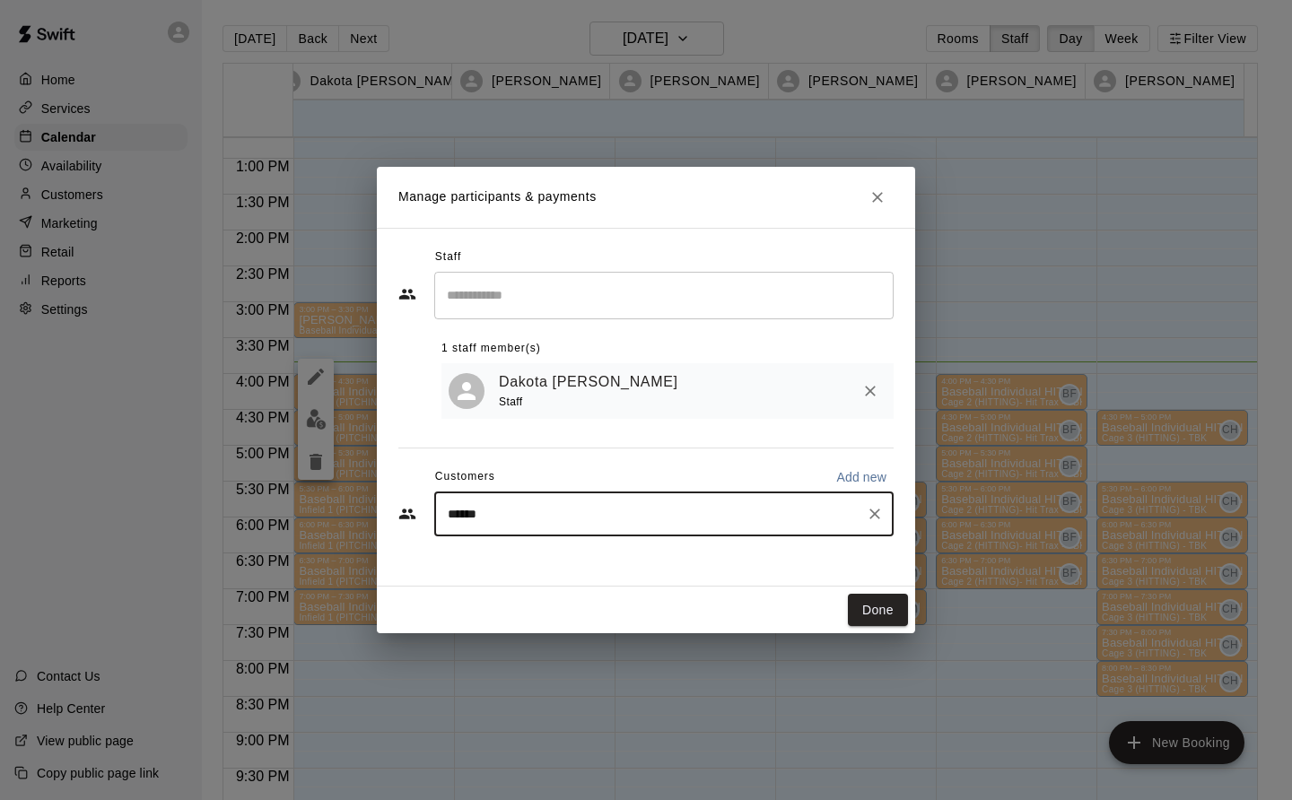
click at [871, 512] on icon "Clear" at bounding box center [874, 514] width 11 height 11
type input "******"
click at [882, 512] on icon "Clear" at bounding box center [875, 514] width 18 height 18
type input "******"
click at [876, 515] on icon "Clear" at bounding box center [874, 514] width 11 height 11
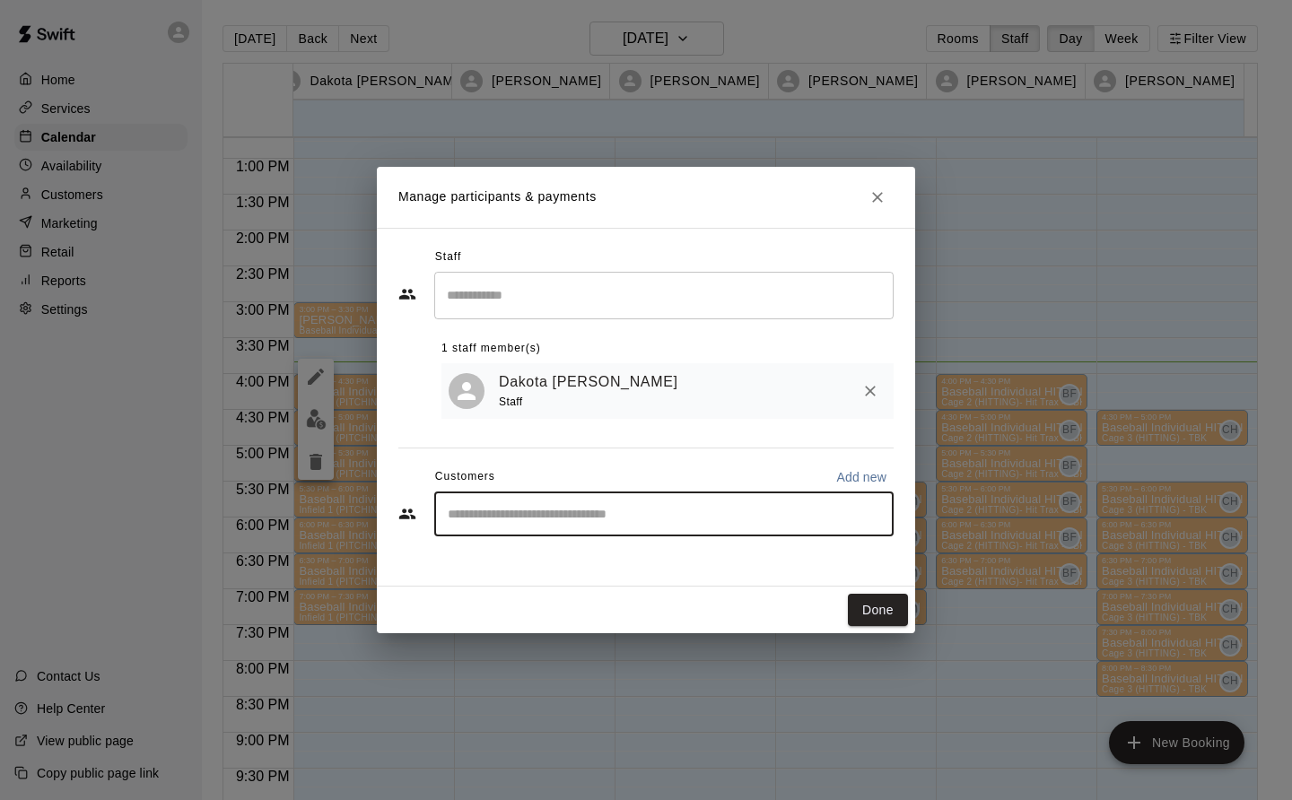
type input "******"
click at [874, 516] on icon "Clear" at bounding box center [874, 514] width 11 height 11
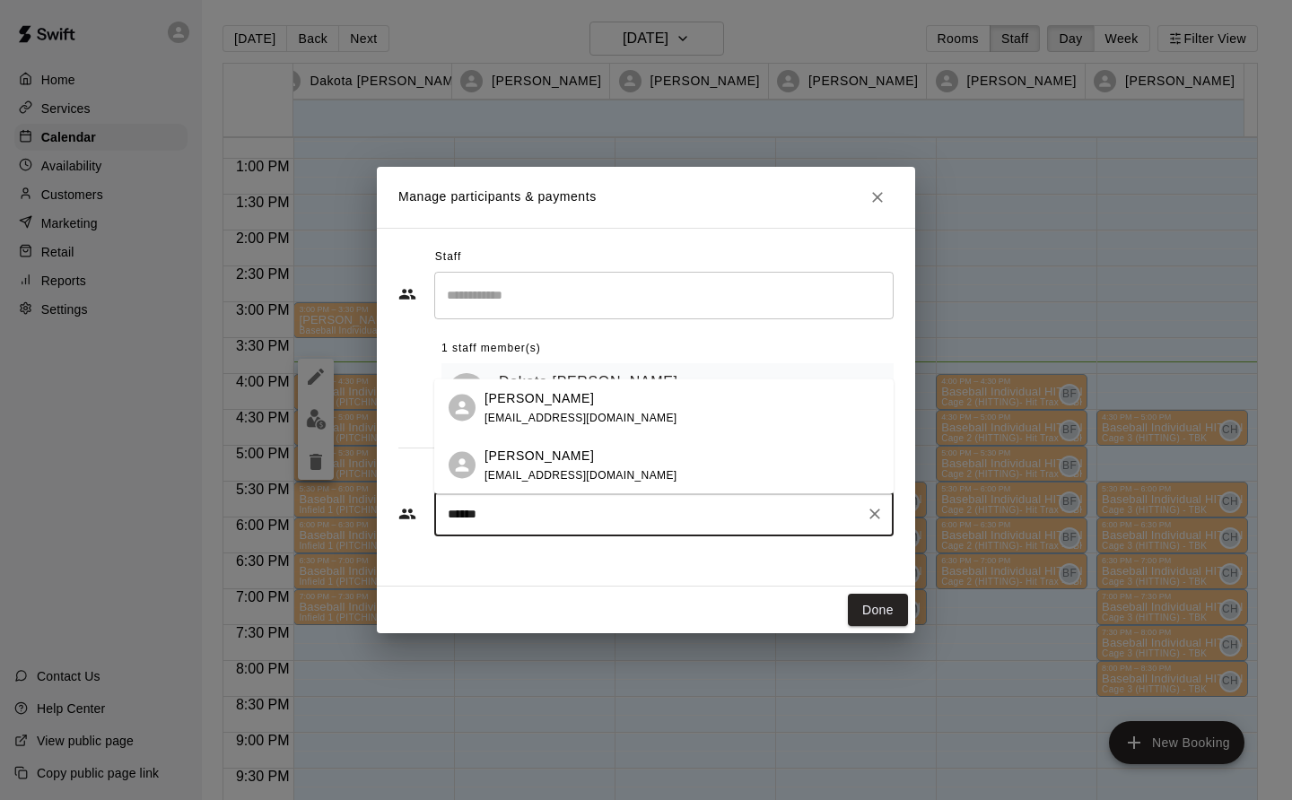
click at [889, 611] on button "Done" at bounding box center [878, 610] width 60 height 33
type input "**********"
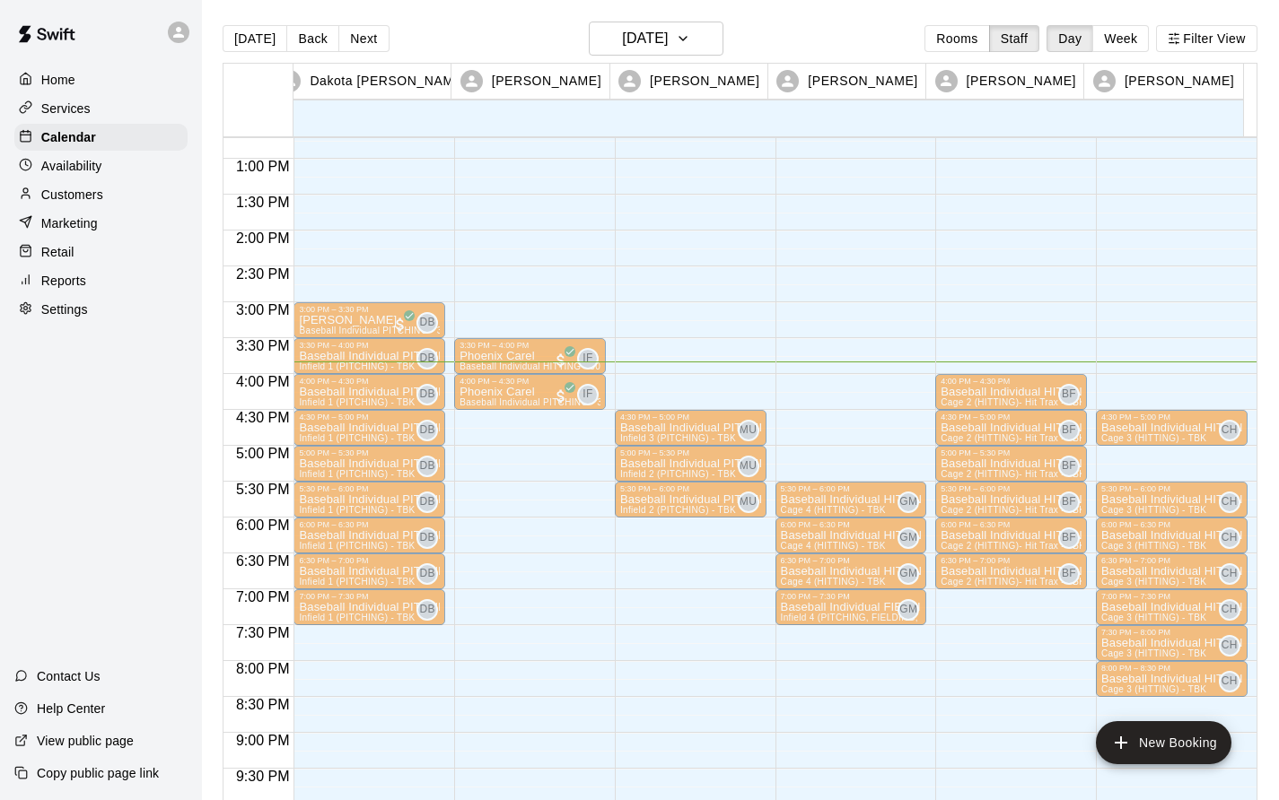
click at [370, 356] on p "Baseball Individual PITCHING - 30 minutes" at bounding box center [369, 356] width 141 height 0
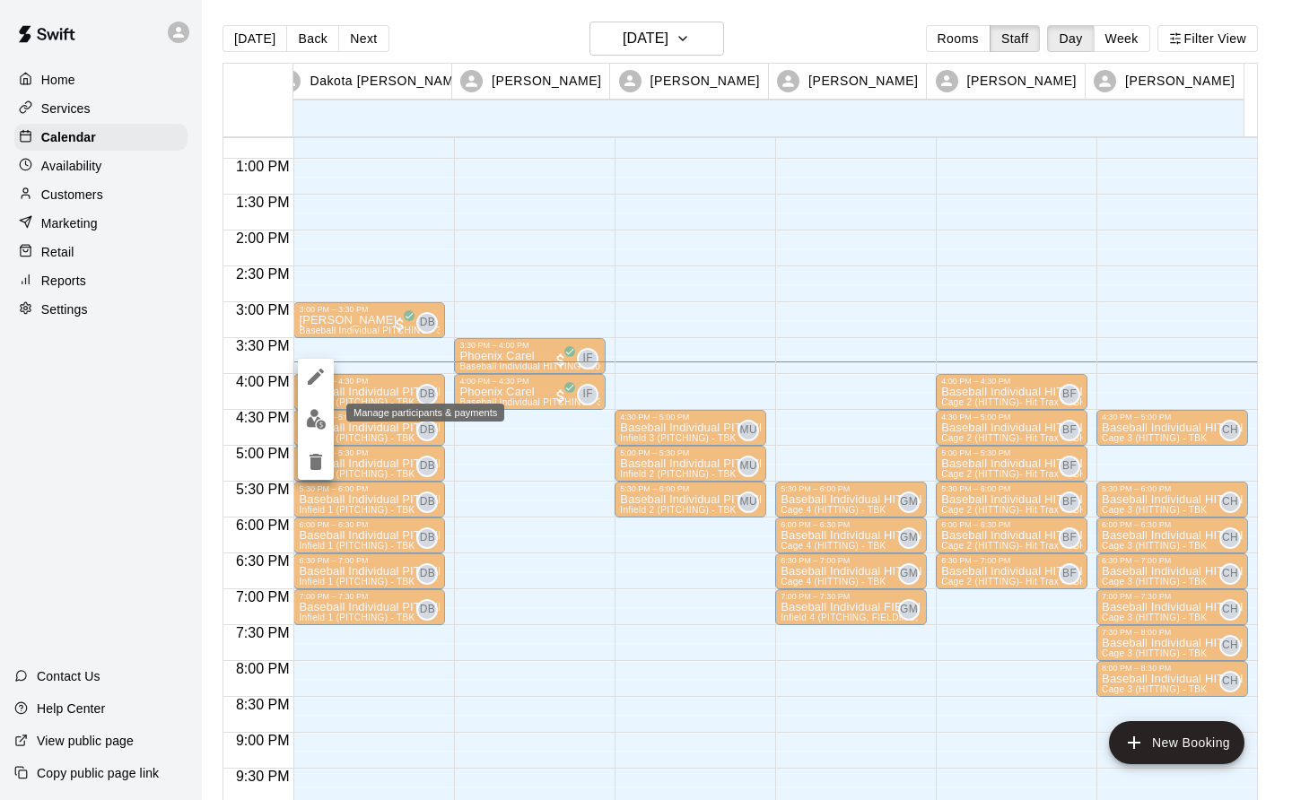
click at [314, 420] on img "edit" at bounding box center [316, 419] width 21 height 21
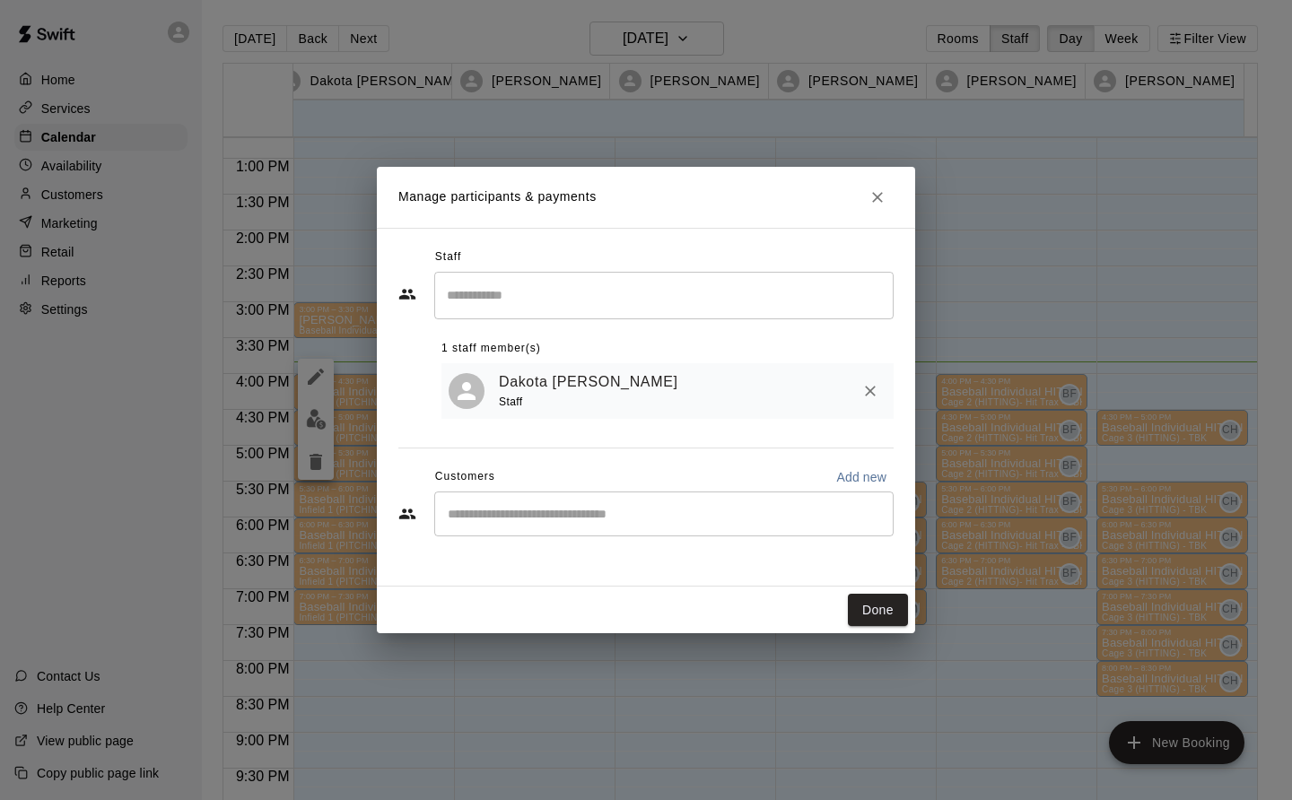
click at [880, 190] on icon "Close" at bounding box center [878, 197] width 18 height 18
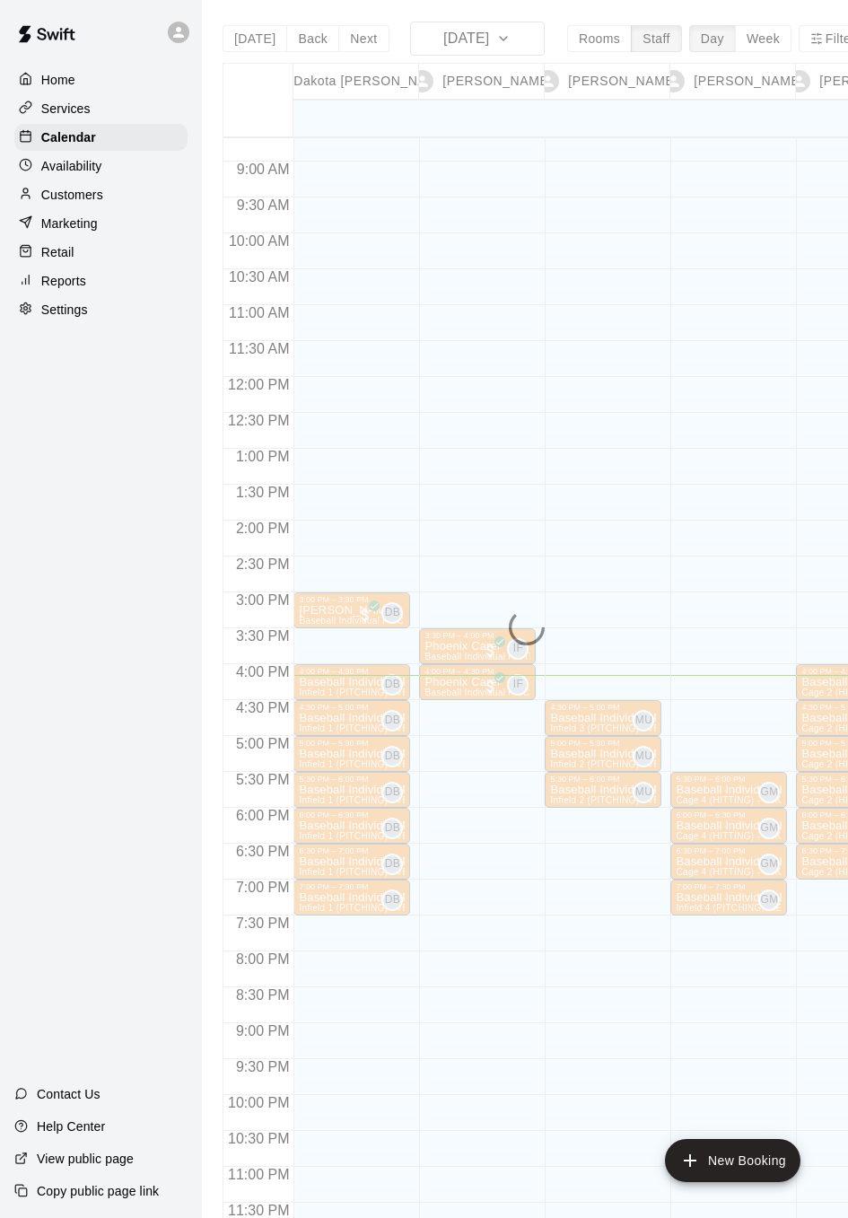
scroll to position [624, 0]
click at [80, 72] on div "Home" at bounding box center [100, 79] width 173 height 27
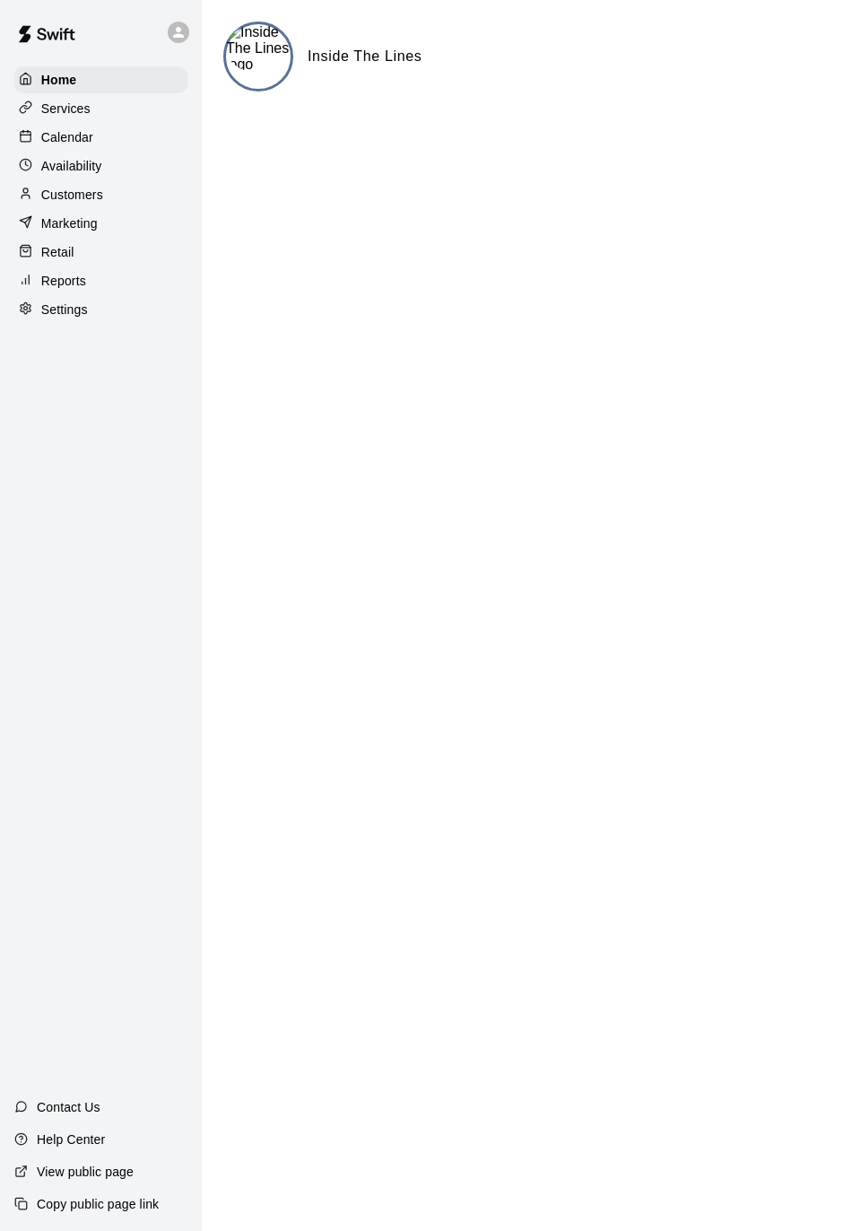
click at [67, 146] on p "Calendar" at bounding box center [67, 137] width 52 height 18
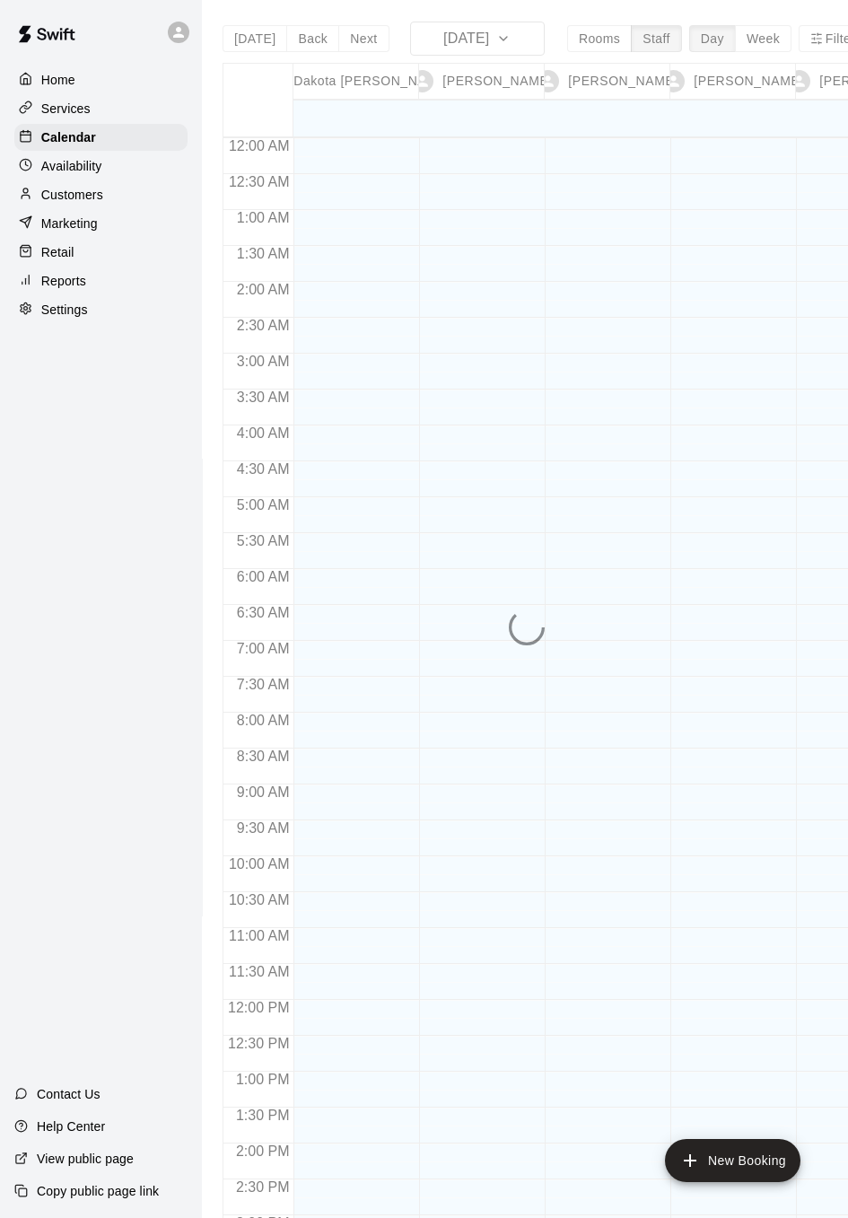
scroll to position [624, 0]
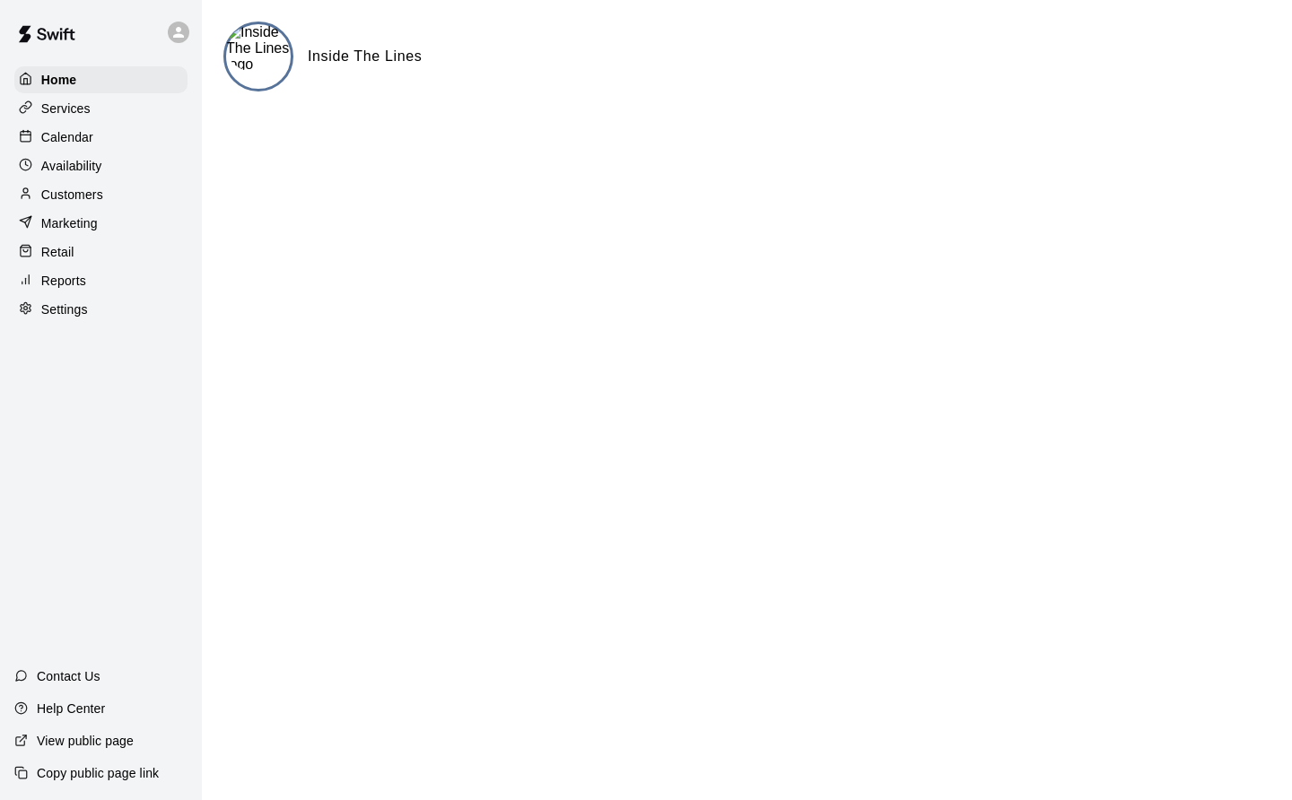
click at [73, 204] on p "Customers" at bounding box center [72, 195] width 62 height 18
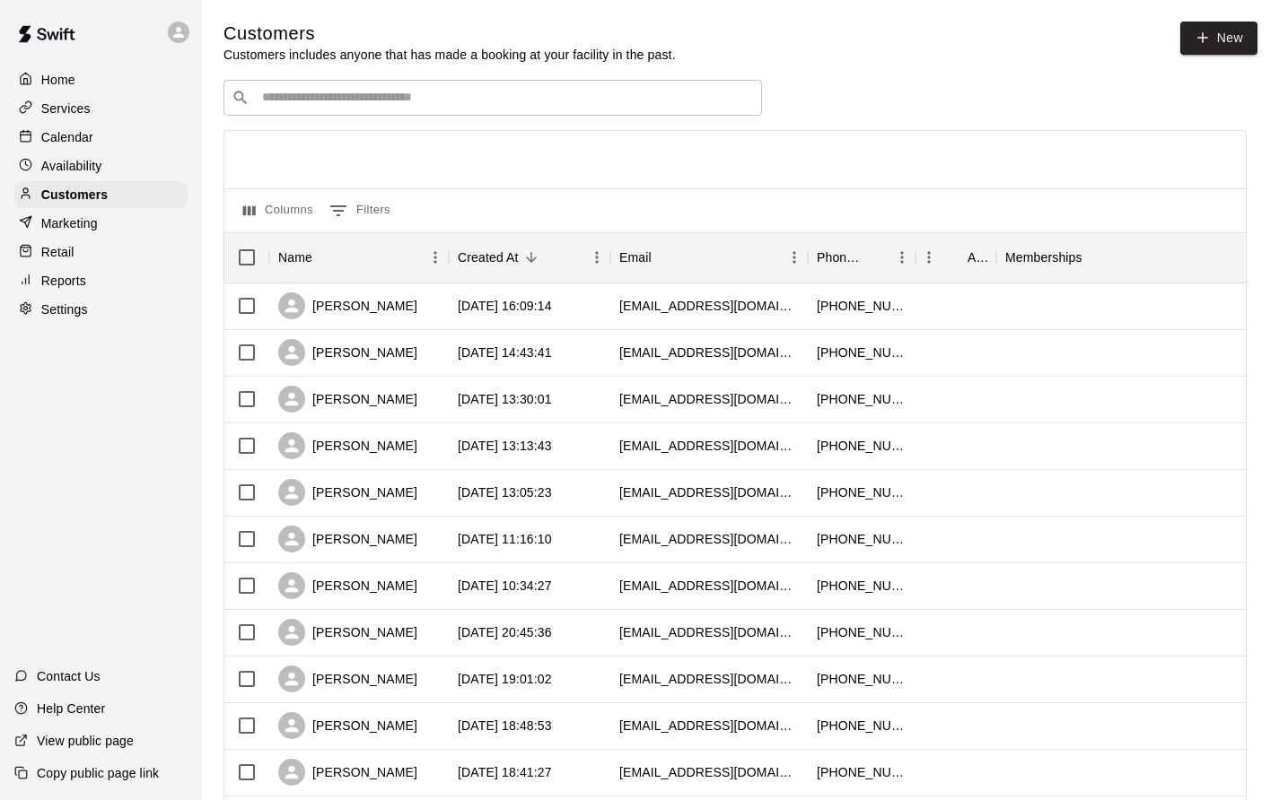
click at [68, 146] on p "Calendar" at bounding box center [67, 137] width 52 height 18
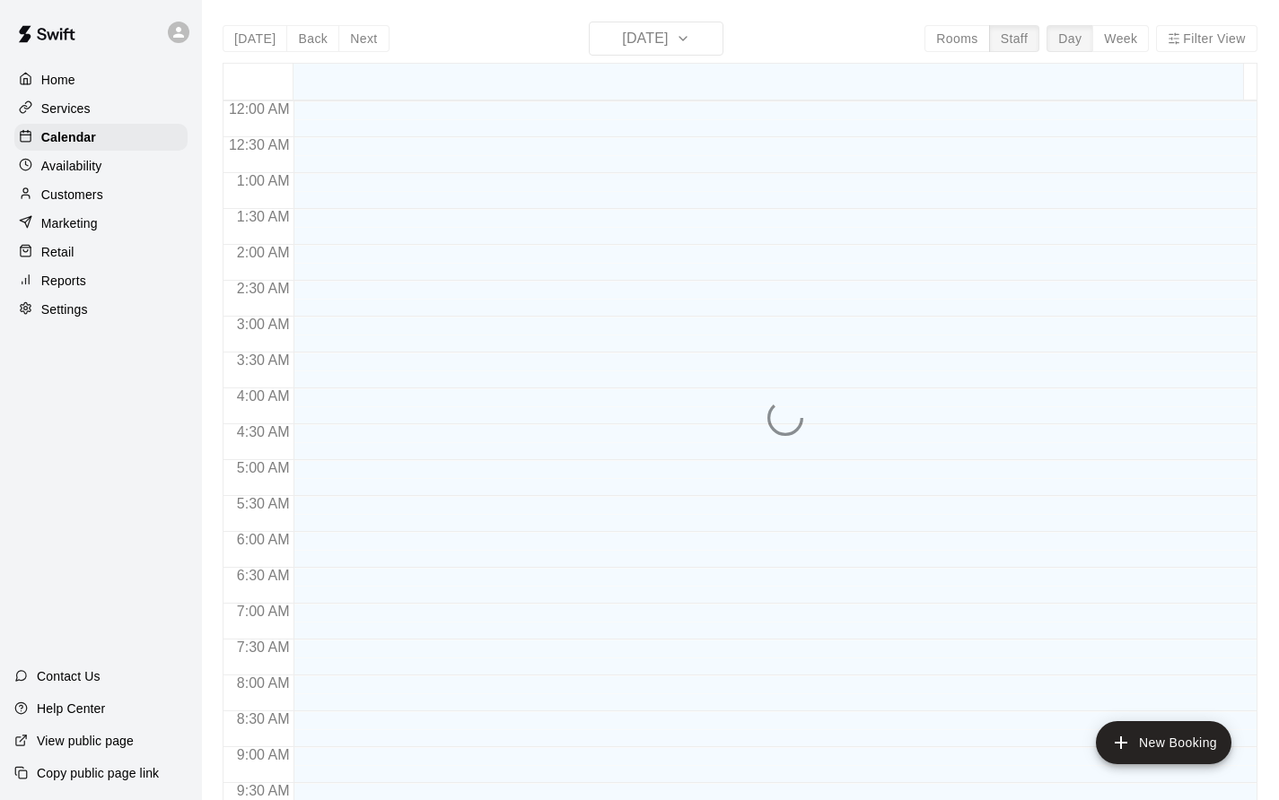
scroll to position [1004, 0]
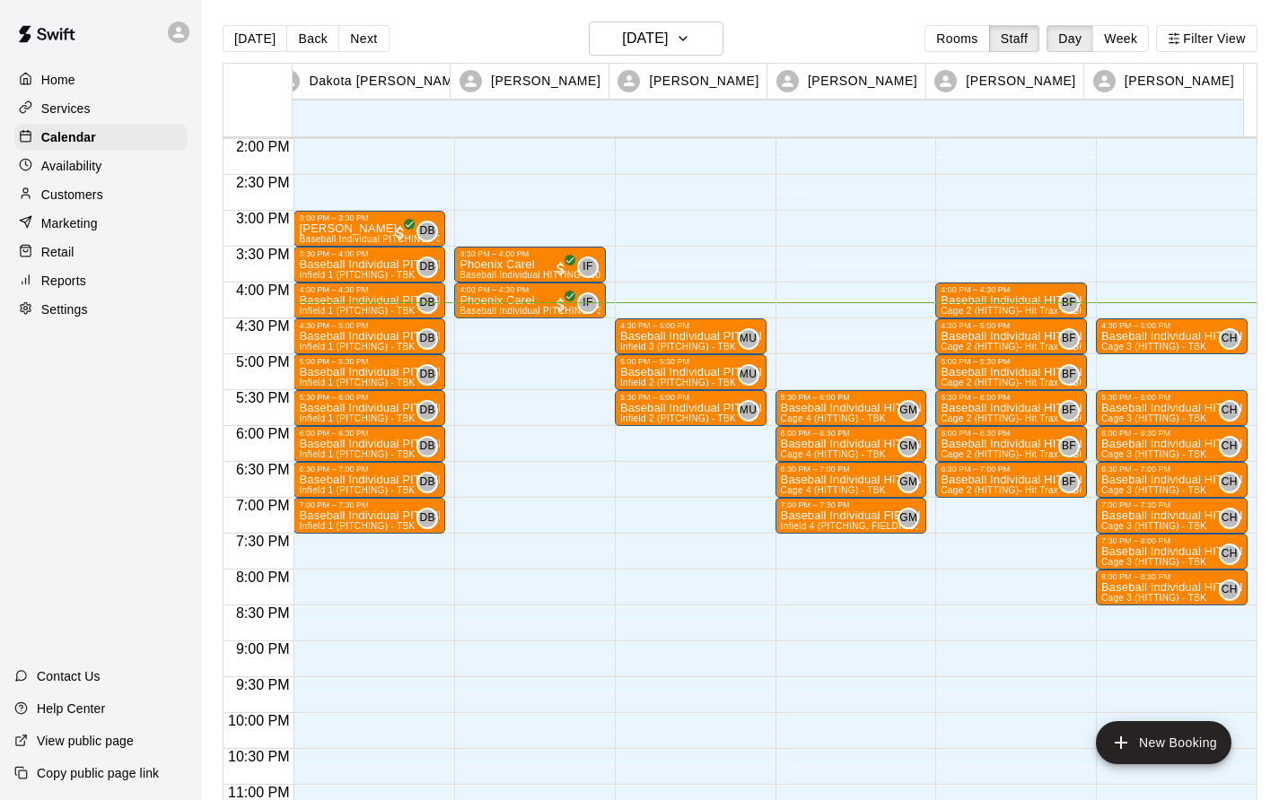
click at [388, 265] on p "Baseball Individual PITCHING - 30 minutes" at bounding box center [369, 265] width 141 height 0
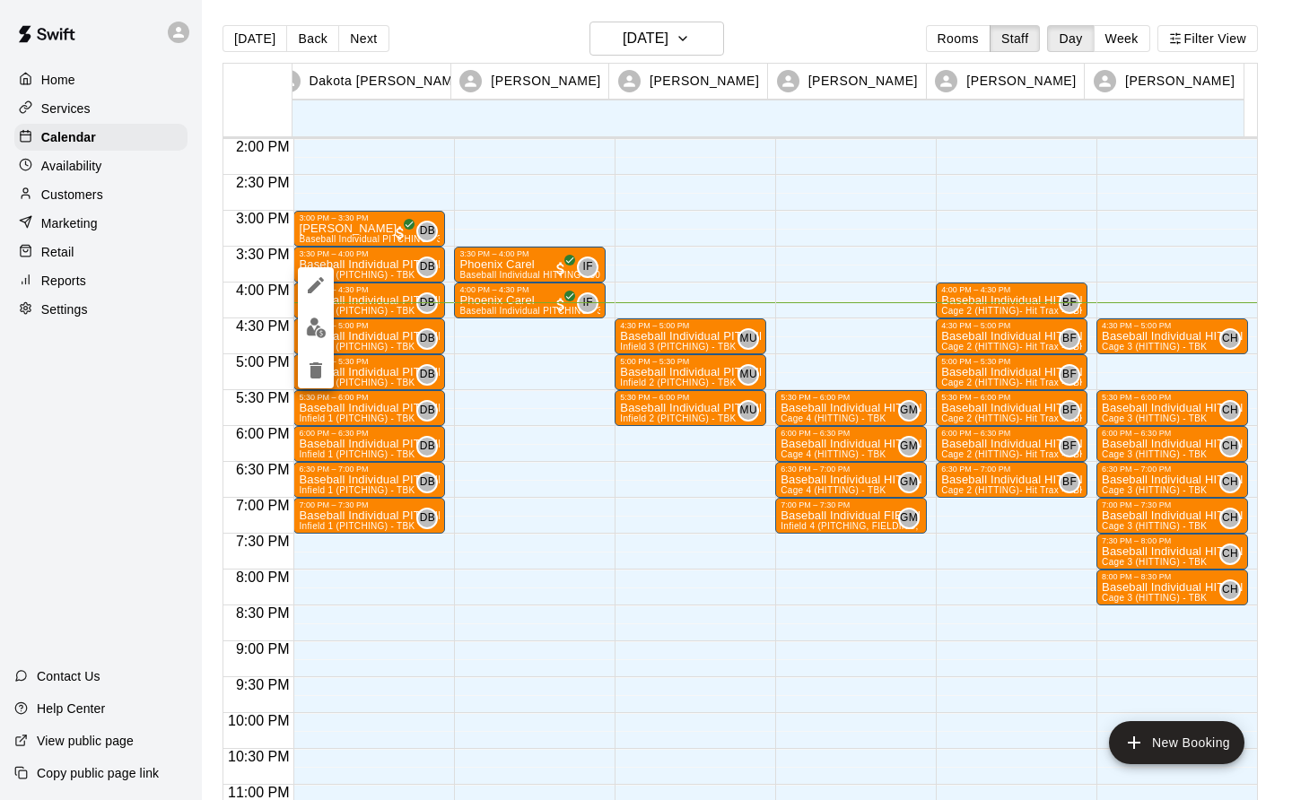
click at [318, 328] on img "edit" at bounding box center [316, 328] width 21 height 21
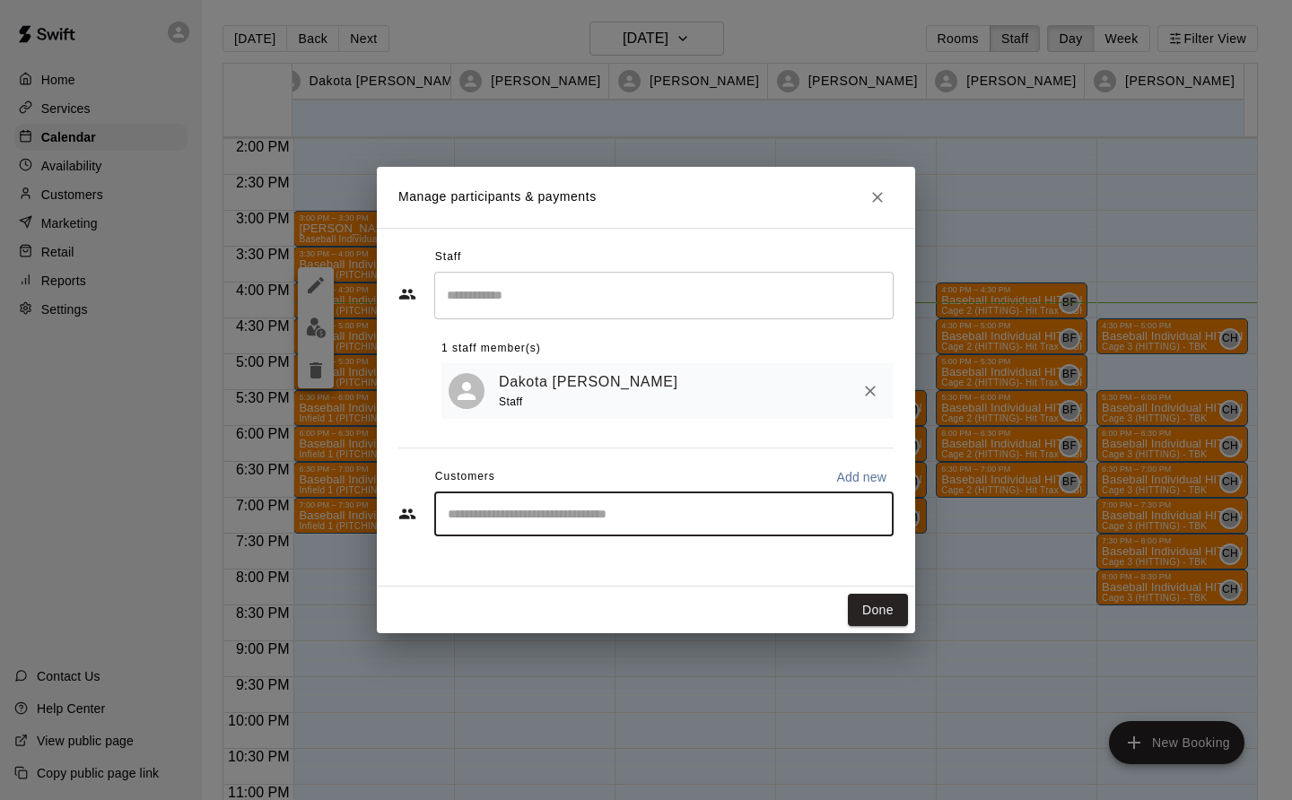
type input "******"
click at [879, 516] on icon "Clear" at bounding box center [875, 514] width 18 height 18
click at [466, 521] on input "Start typing to search customers..." at bounding box center [663, 514] width 443 height 18
type input "****"
click at [876, 509] on icon "Clear" at bounding box center [875, 514] width 18 height 18
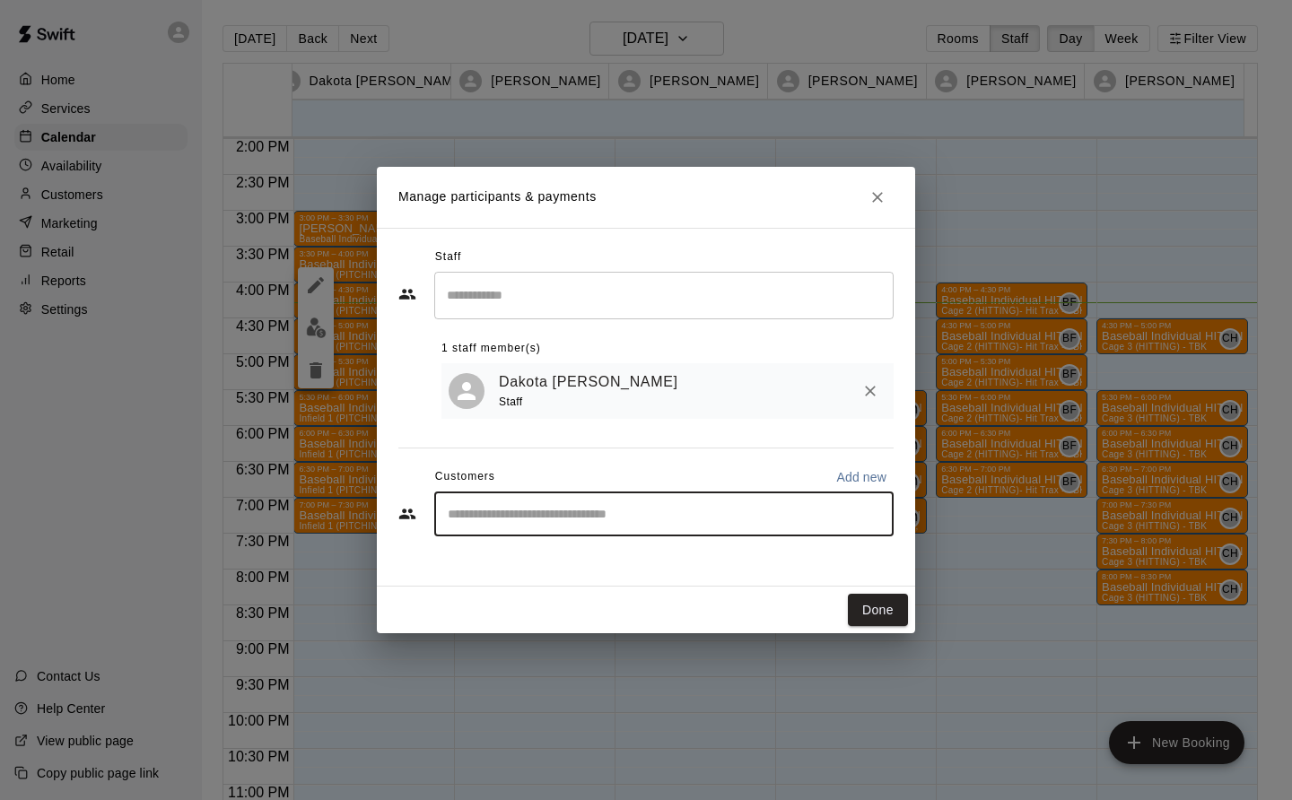
type input "*"
click at [878, 516] on icon "Clear" at bounding box center [875, 514] width 18 height 18
type input "******"
click at [877, 513] on icon "Clear" at bounding box center [875, 514] width 18 height 18
type input "*"
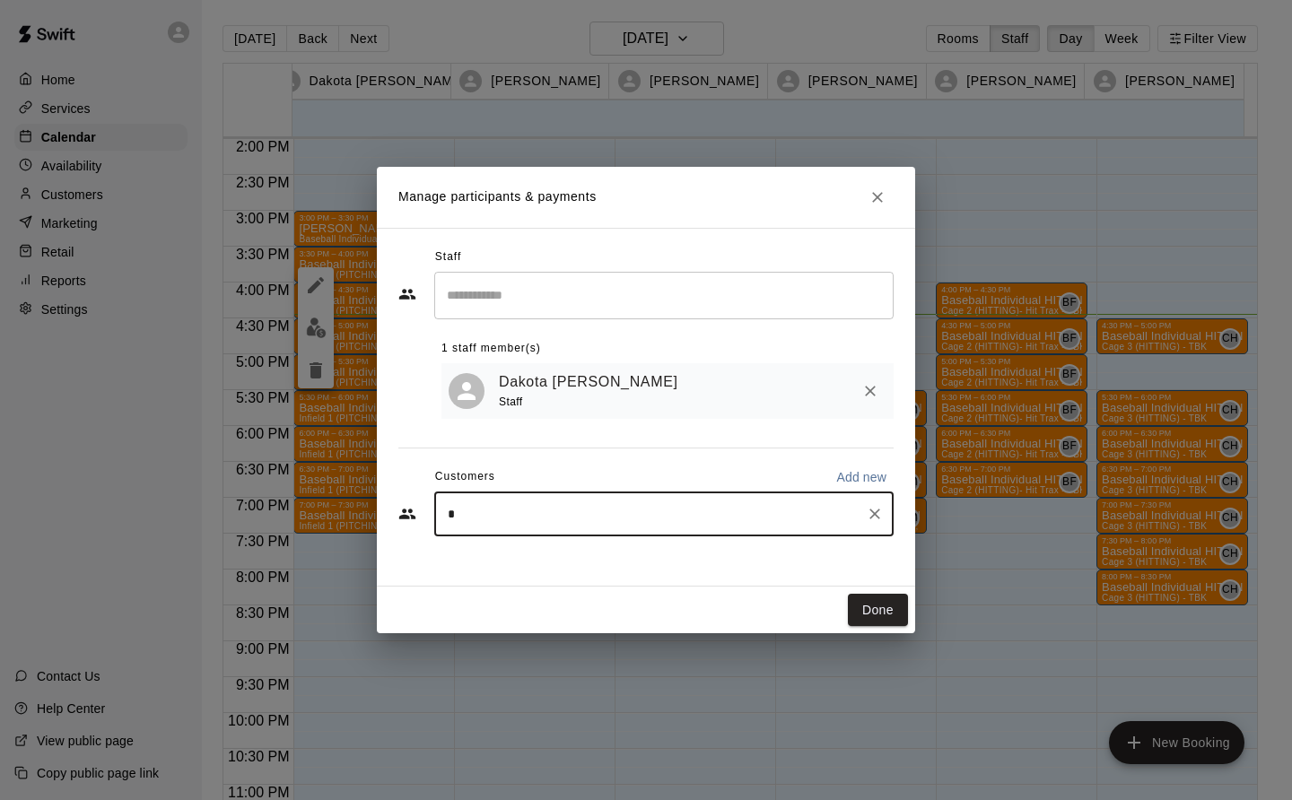
click at [876, 517] on icon "Clear" at bounding box center [874, 514] width 11 height 11
type input "**"
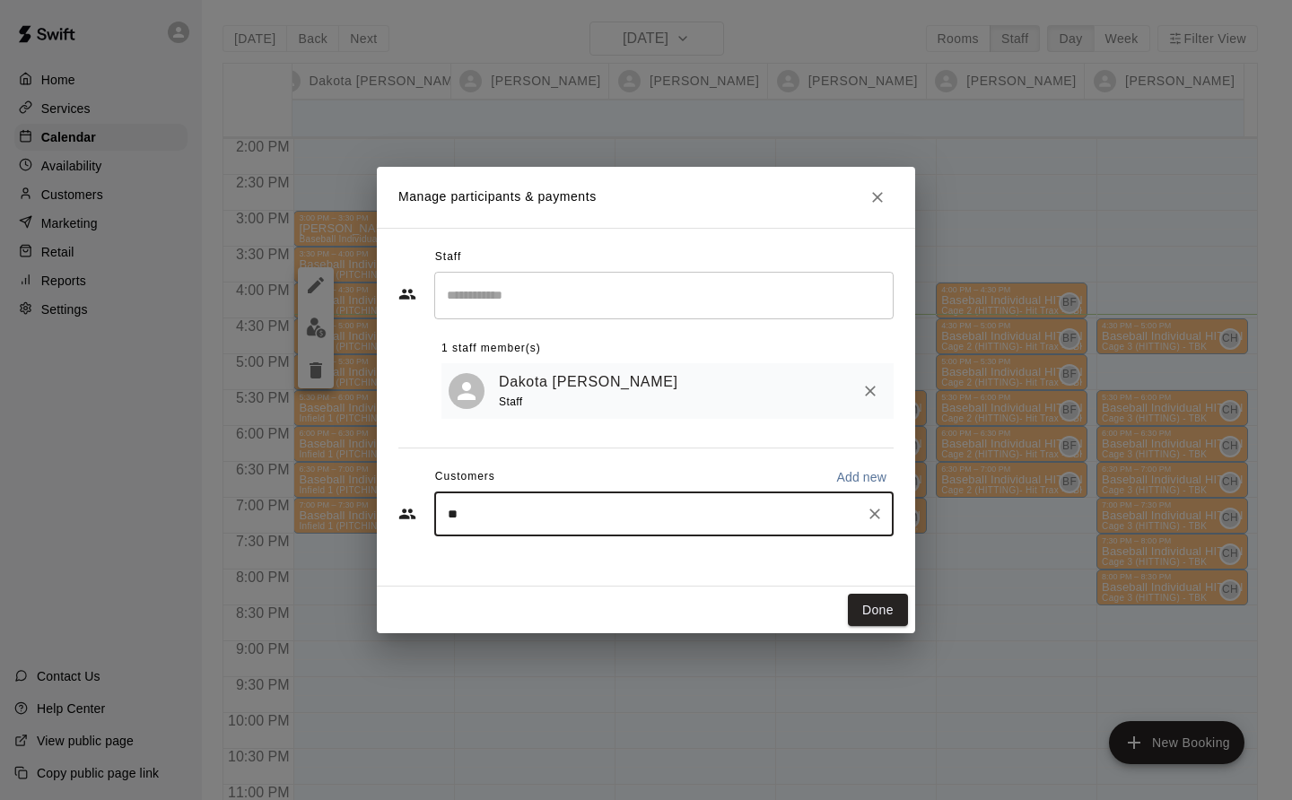
click at [878, 519] on icon "Clear" at bounding box center [875, 514] width 18 height 18
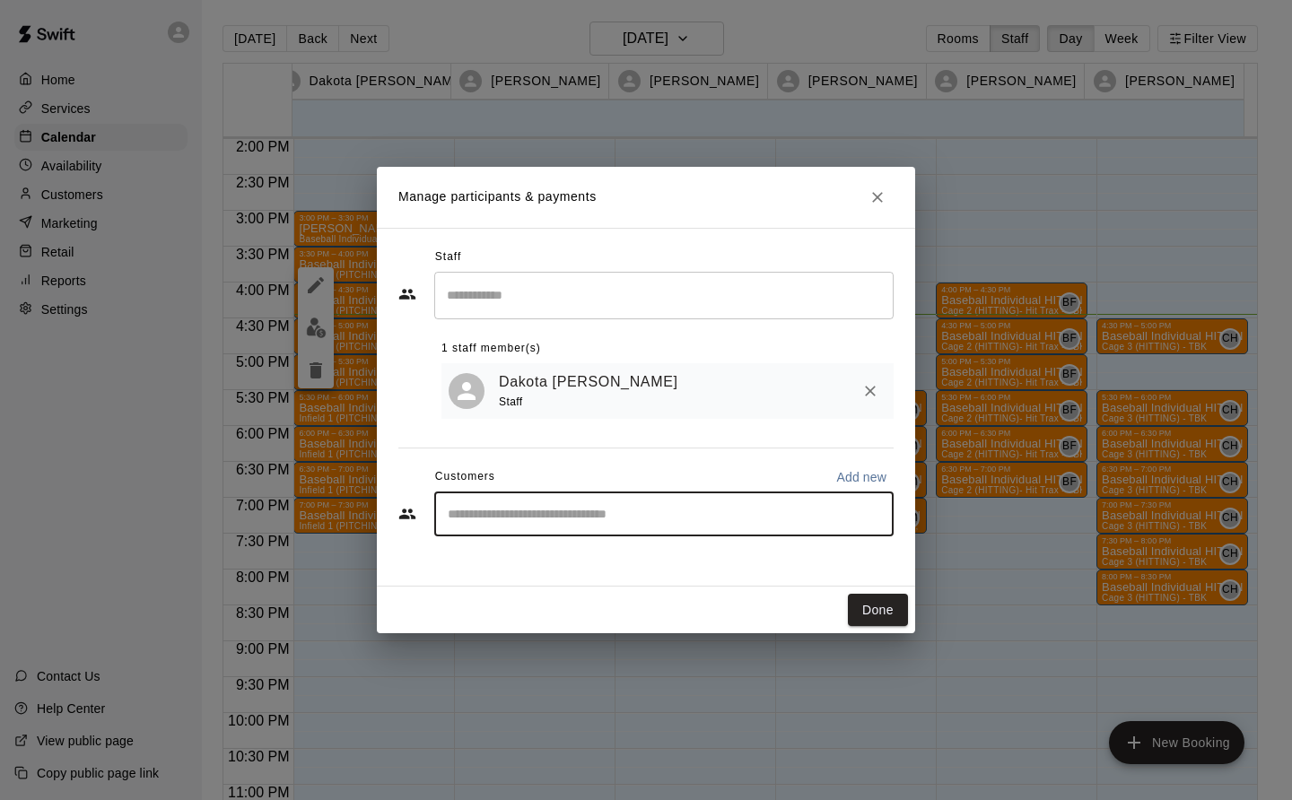
click at [879, 192] on icon "Close" at bounding box center [878, 197] width 18 height 18
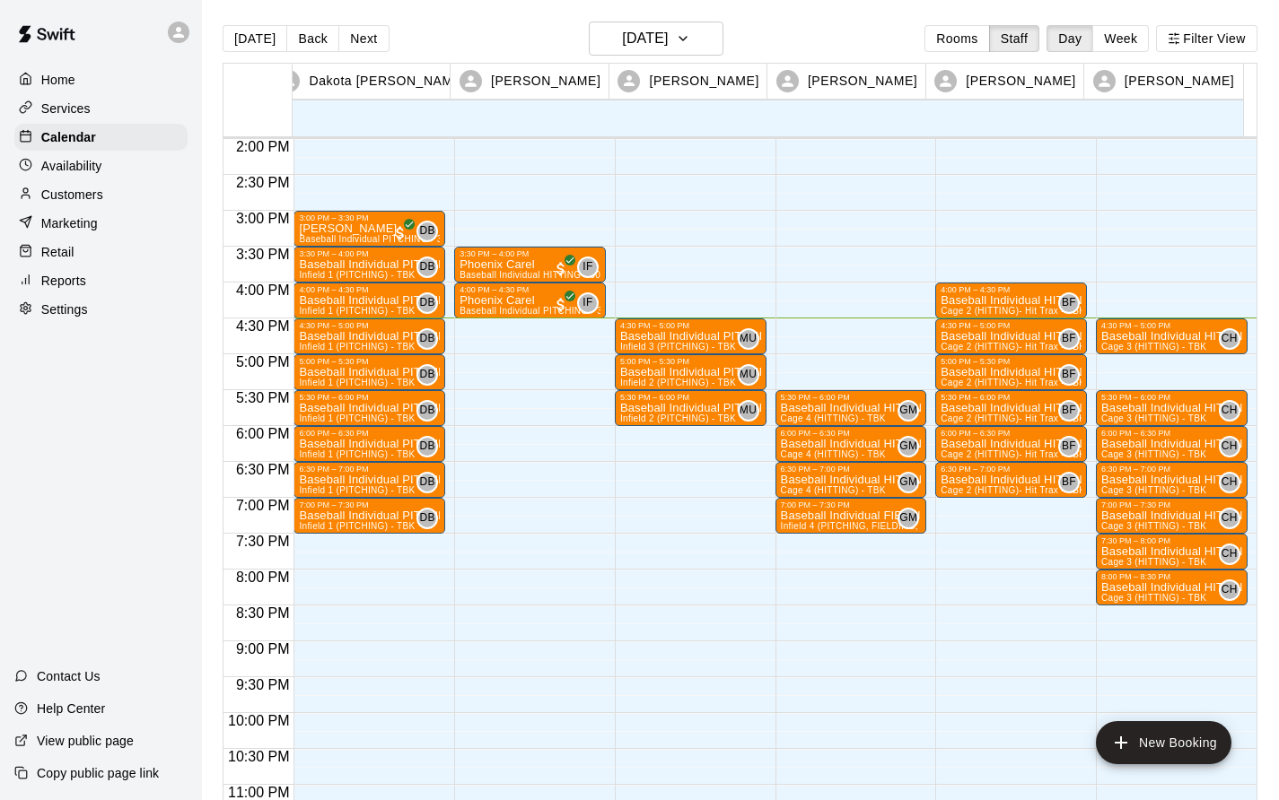
click at [75, 202] on p "Customers" at bounding box center [72, 195] width 62 height 18
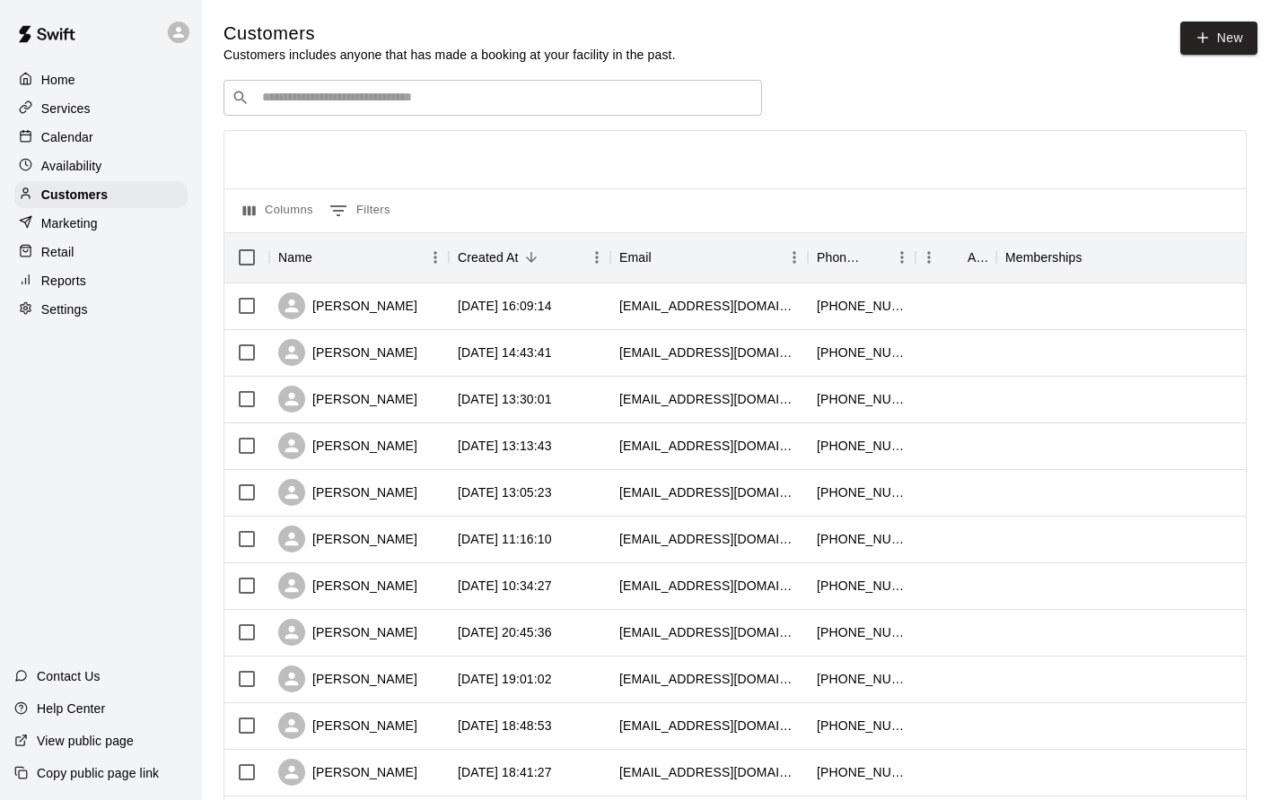
click at [415, 114] on div "​ ​" at bounding box center [492, 98] width 538 height 36
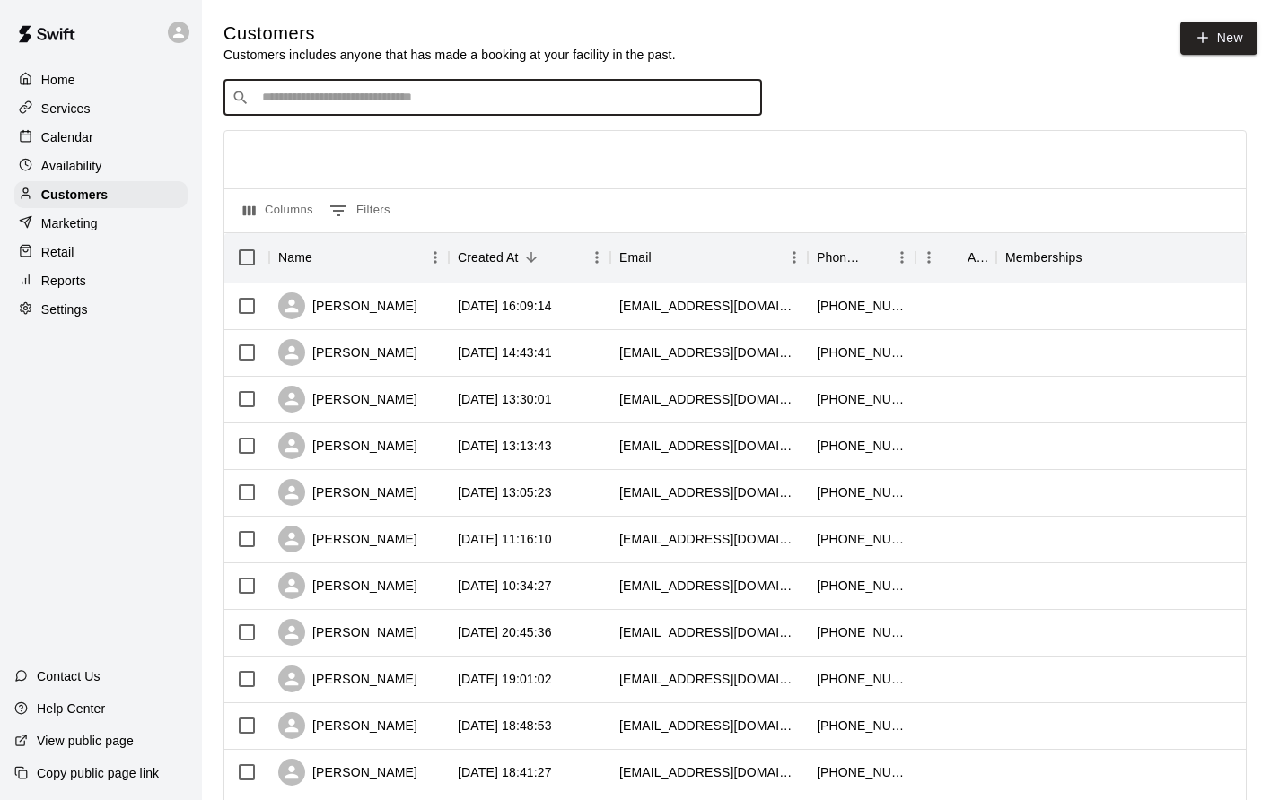
type input "******"
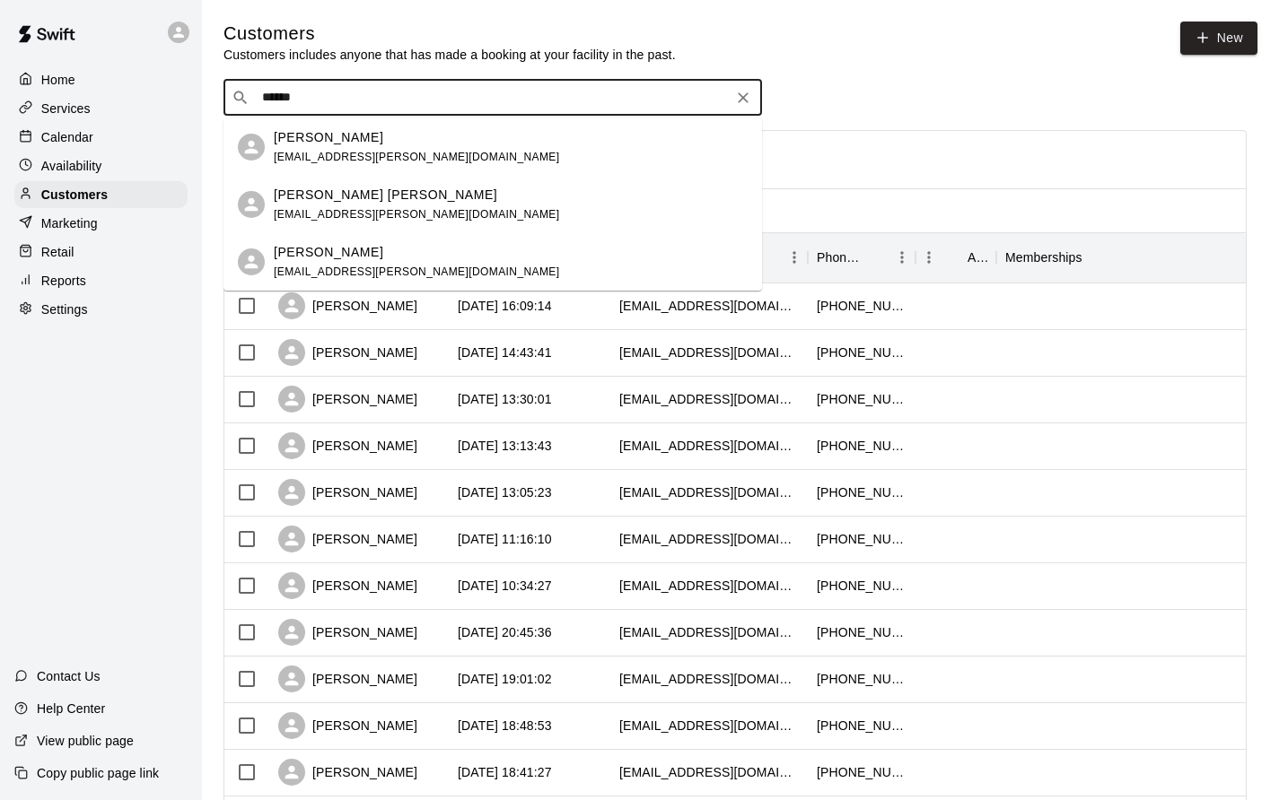
click at [395, 160] on div "Linsey Donini linsey.bice@gmail.com" at bounding box center [511, 147] width 474 height 39
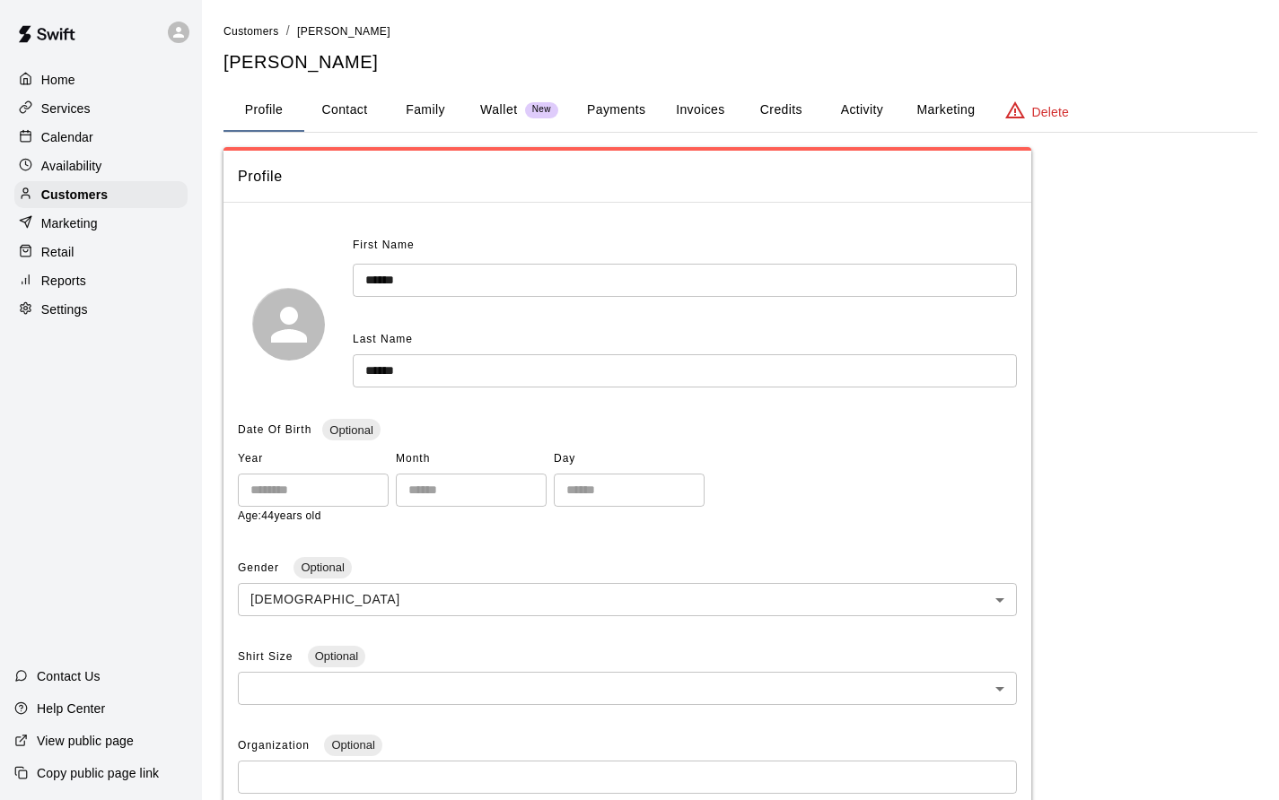
click at [863, 116] on button "Activity" at bounding box center [861, 110] width 81 height 43
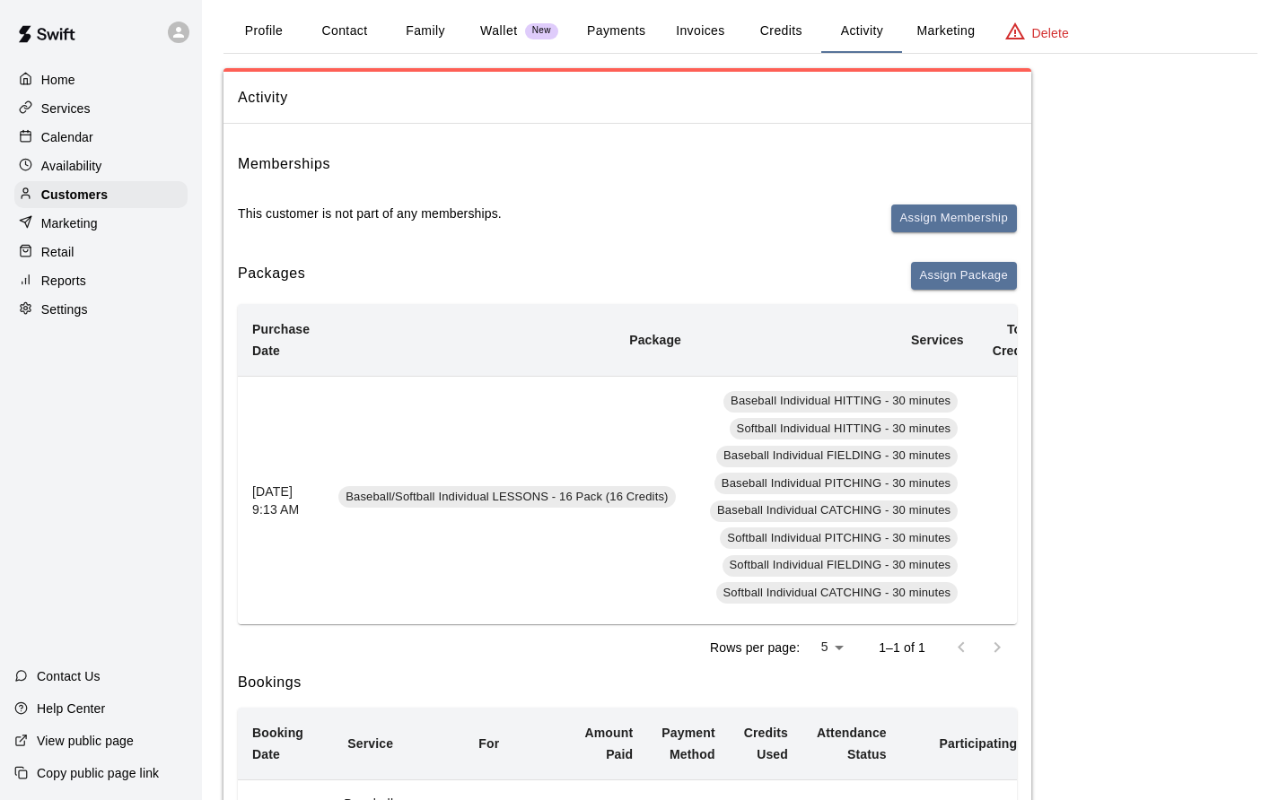
scroll to position [76, 0]
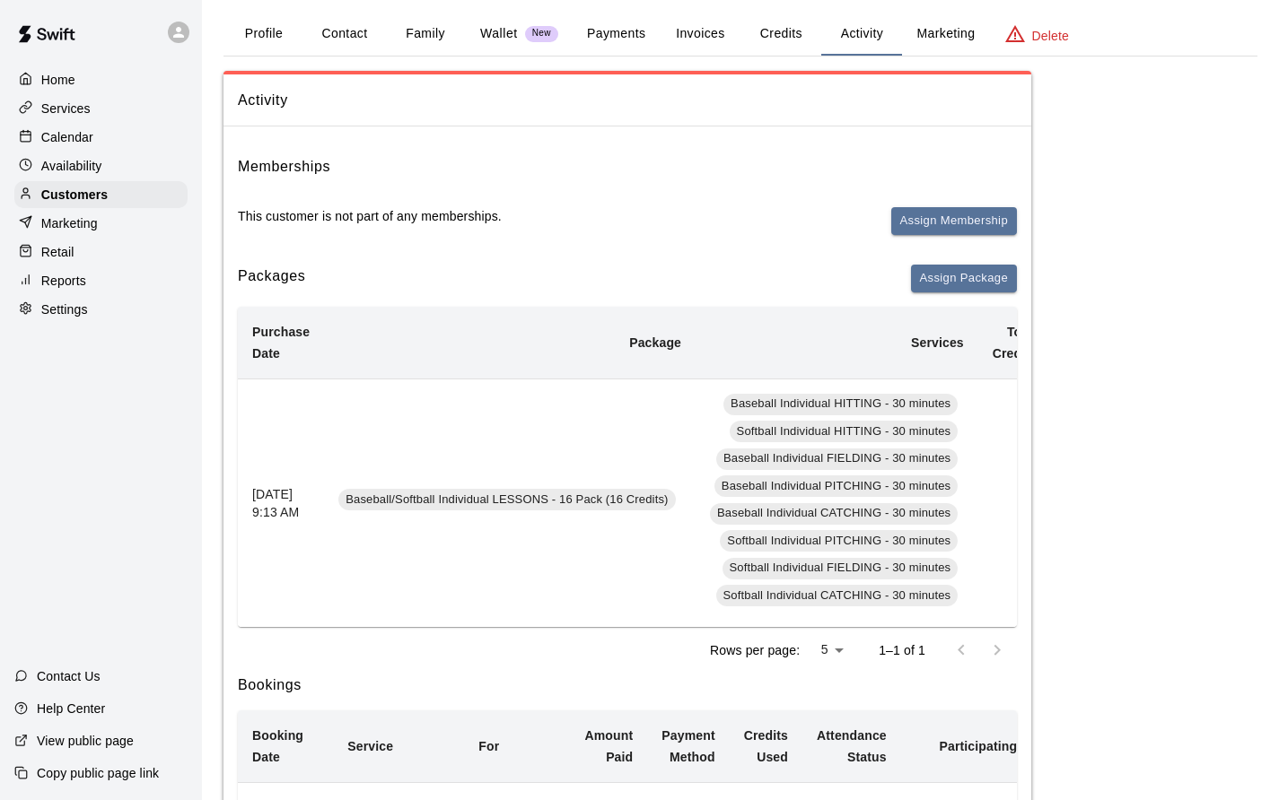
click at [69, 135] on p "Calendar" at bounding box center [67, 137] width 52 height 18
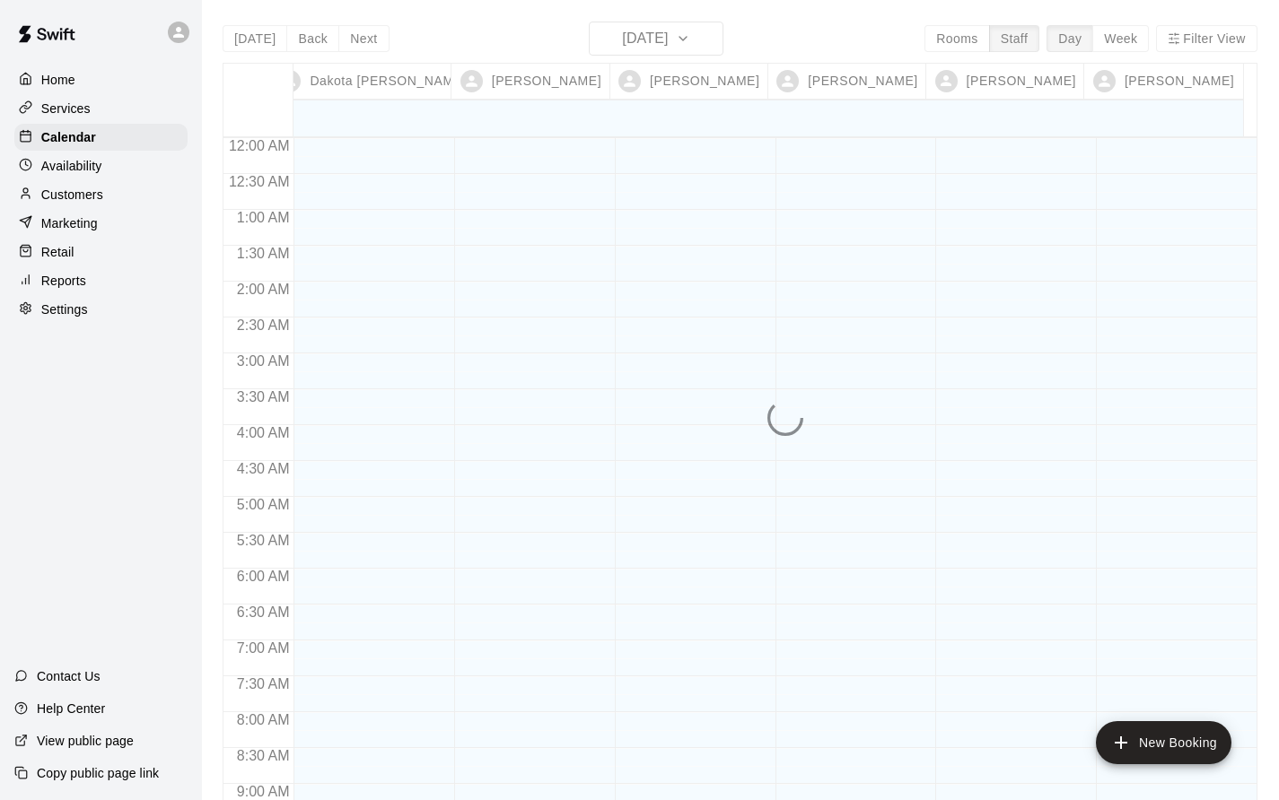
scroll to position [1041, 0]
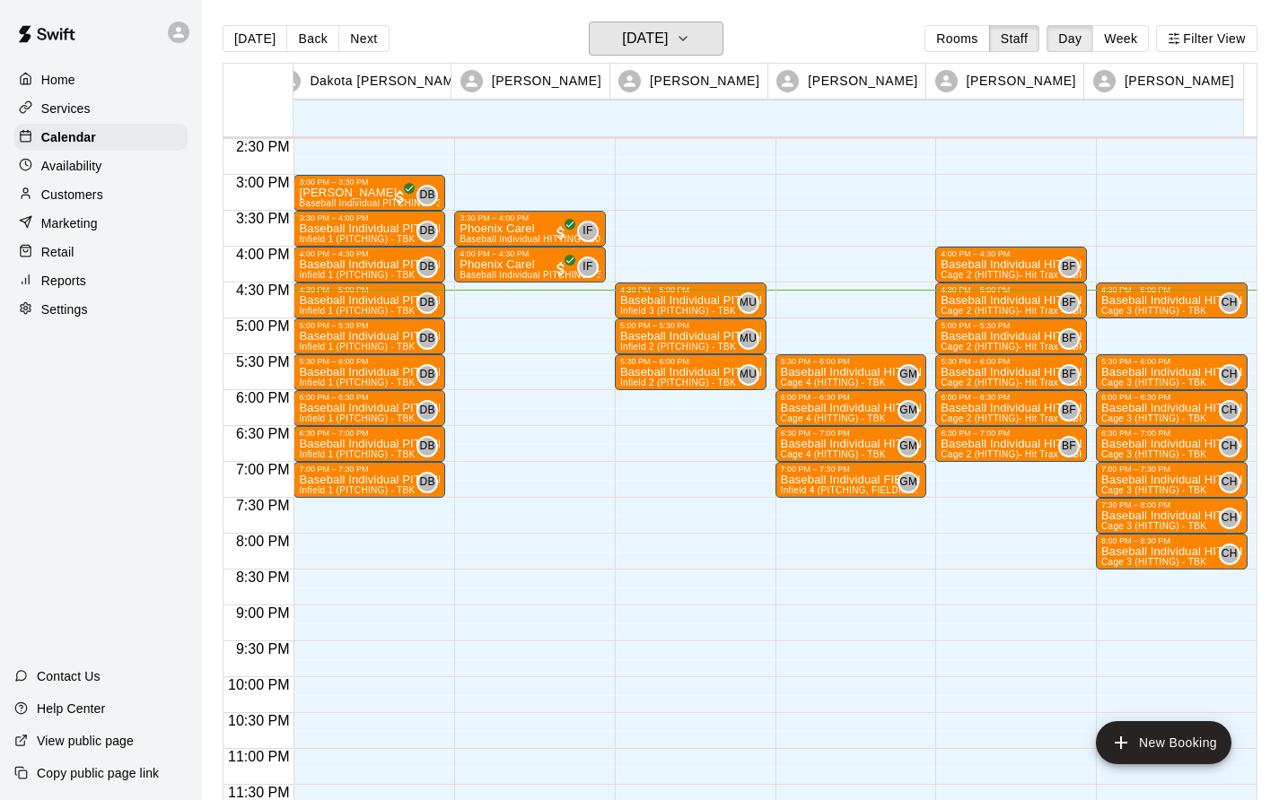
click at [668, 34] on h6 "[DATE]" at bounding box center [645, 38] width 46 height 25
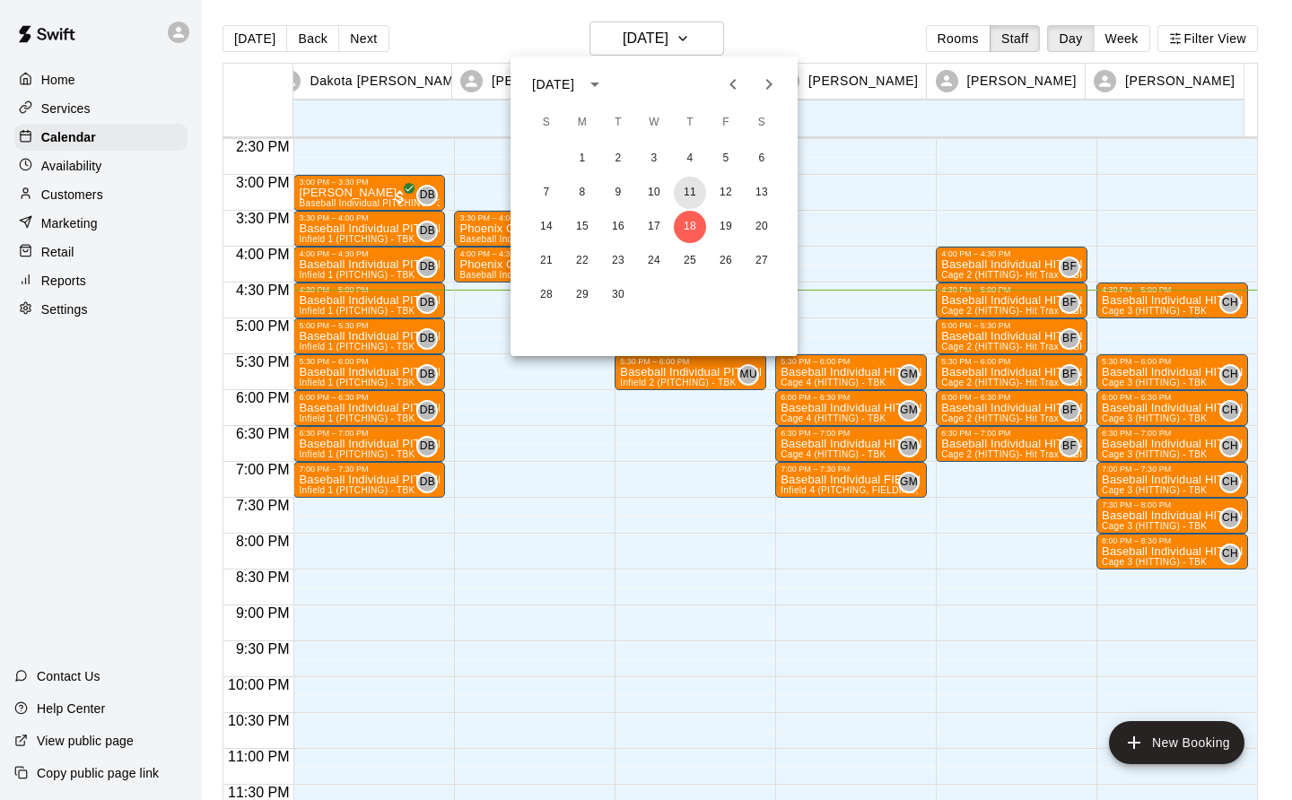
click at [696, 193] on button "11" at bounding box center [690, 193] width 32 height 32
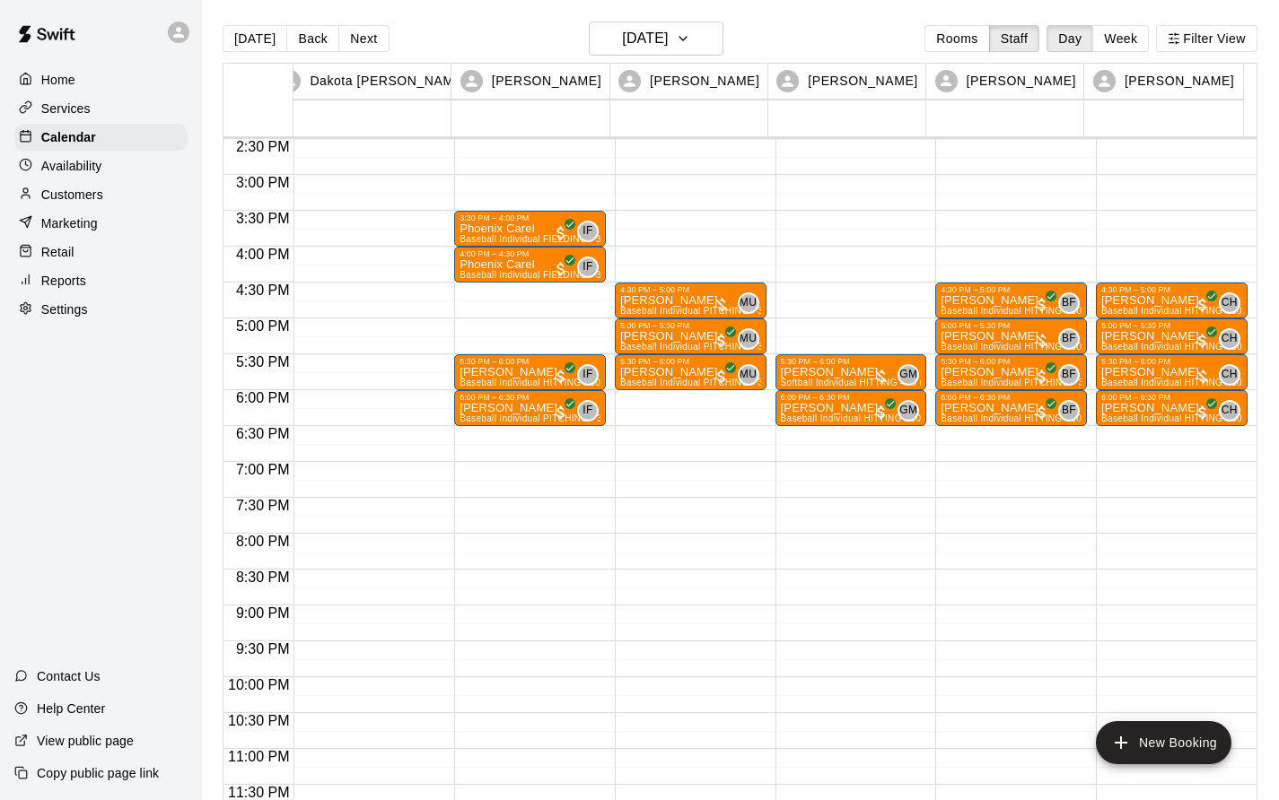
click at [664, 301] on p "[PERSON_NAME]" at bounding box center [690, 301] width 141 height 0
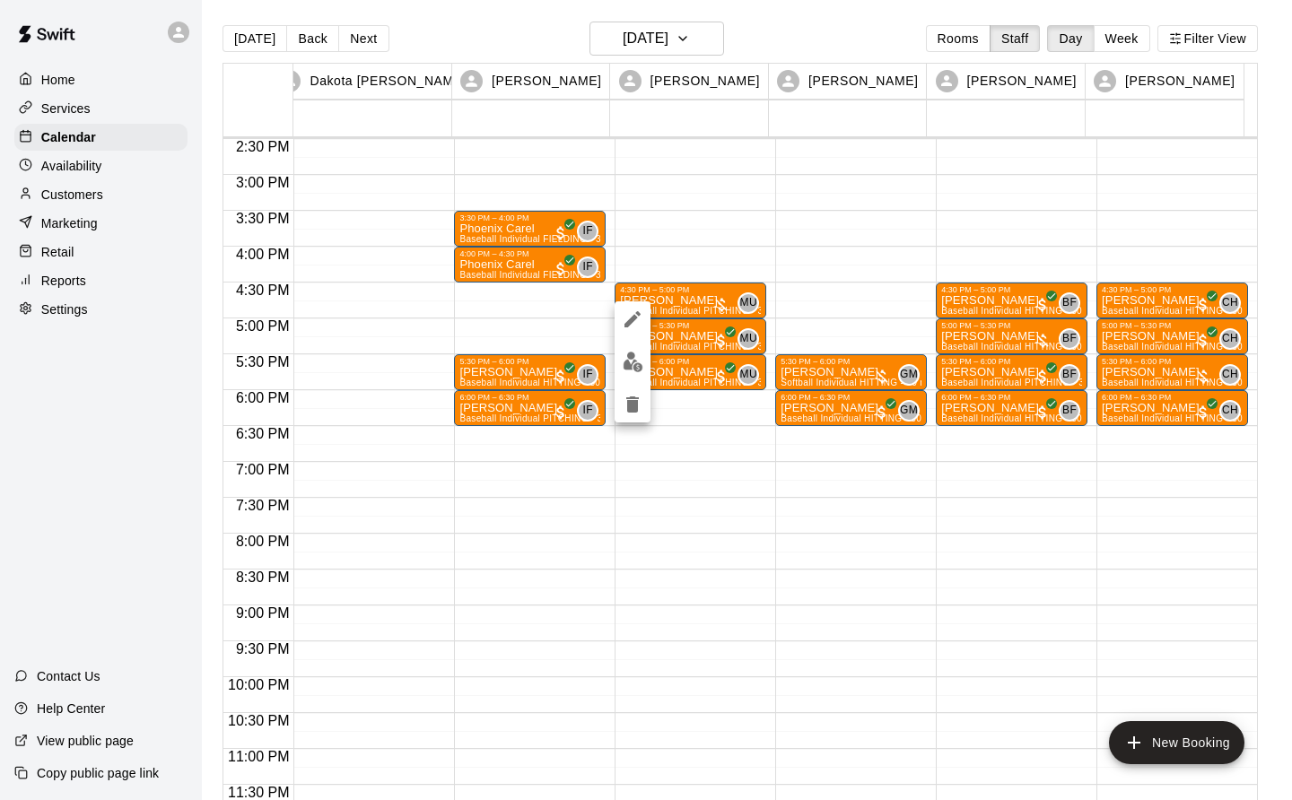
click at [643, 360] on button "edit" at bounding box center [633, 362] width 36 height 35
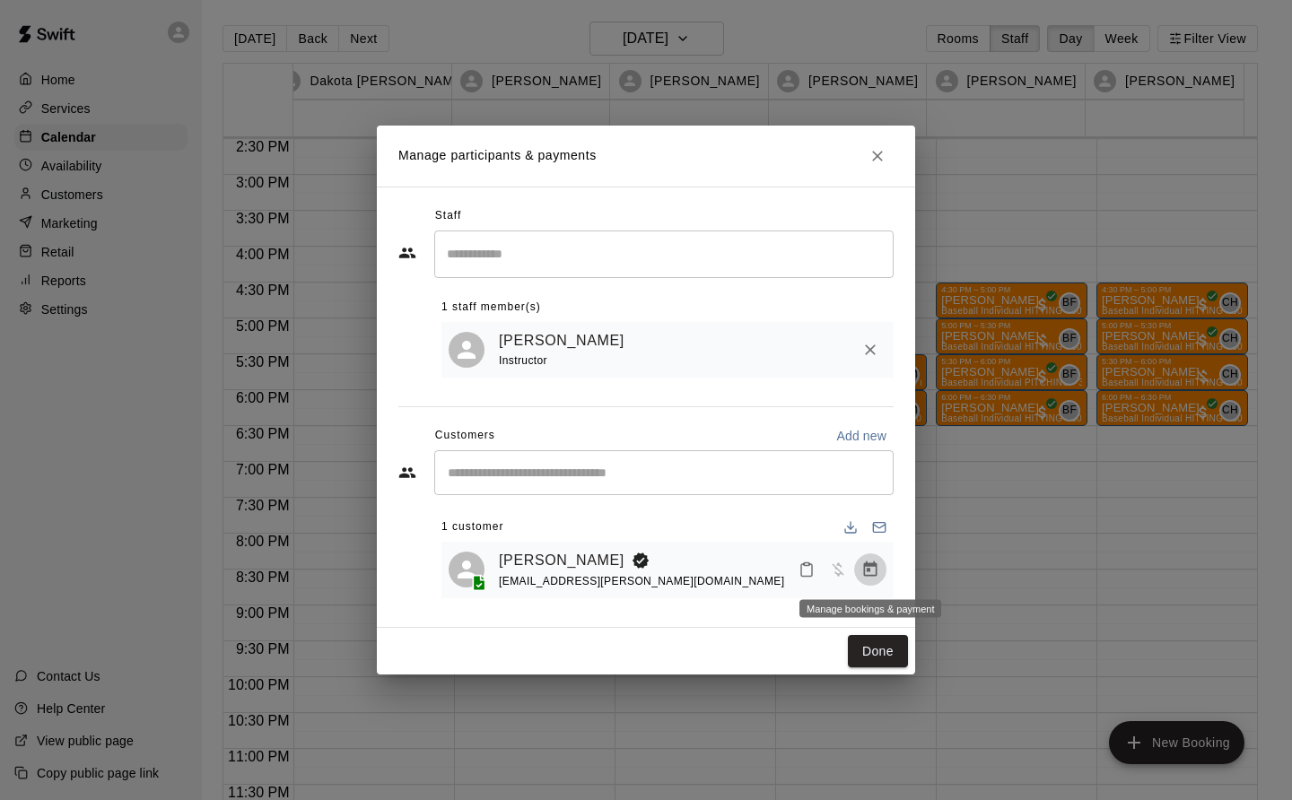
click at [869, 577] on icon "Manage bookings & payment" at bounding box center [870, 569] width 13 height 15
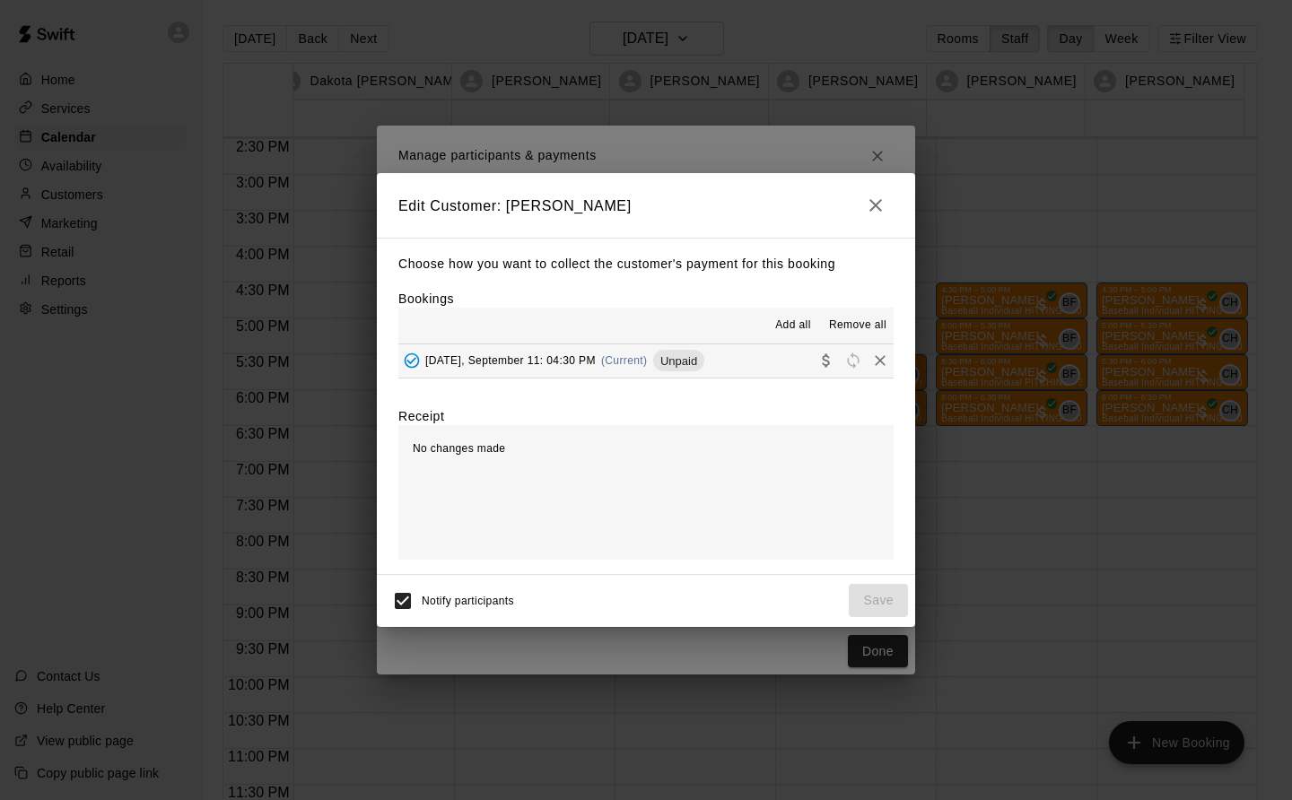
click at [644, 350] on div "Thursday, September 11: 04:30 PM (Current) Unpaid" at bounding box center [551, 360] width 306 height 27
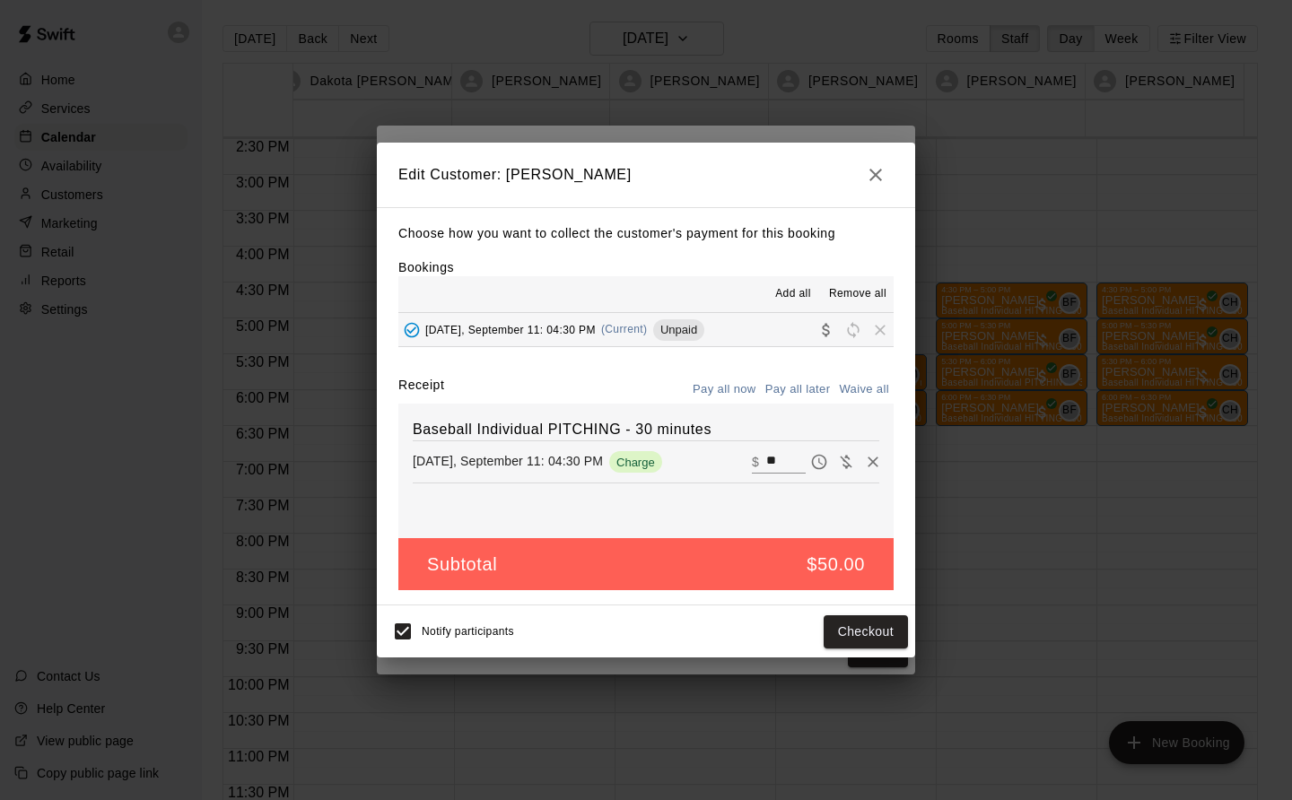
click at [886, 638] on button "Checkout" at bounding box center [866, 632] width 84 height 33
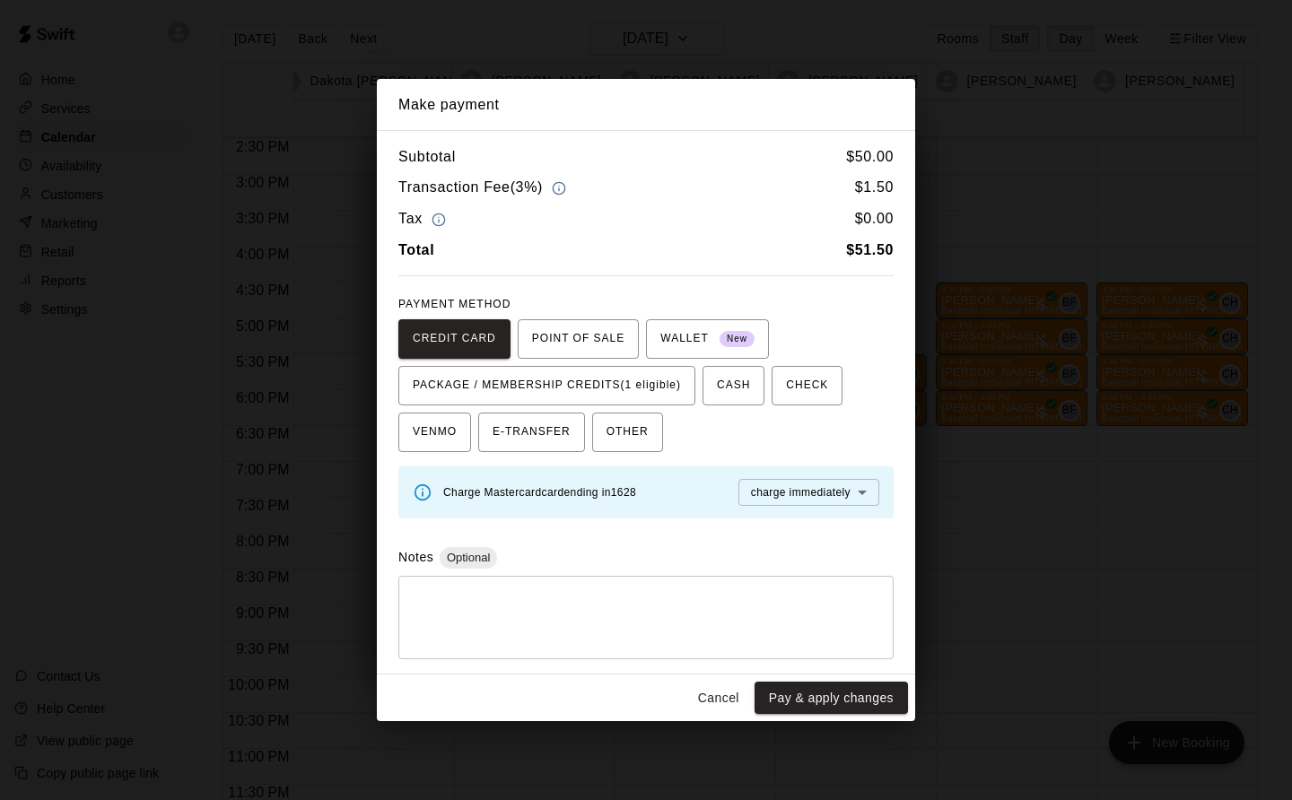
click at [656, 389] on span "PACKAGE / MEMBERSHIP CREDITS (1 eligible)" at bounding box center [547, 385] width 268 height 29
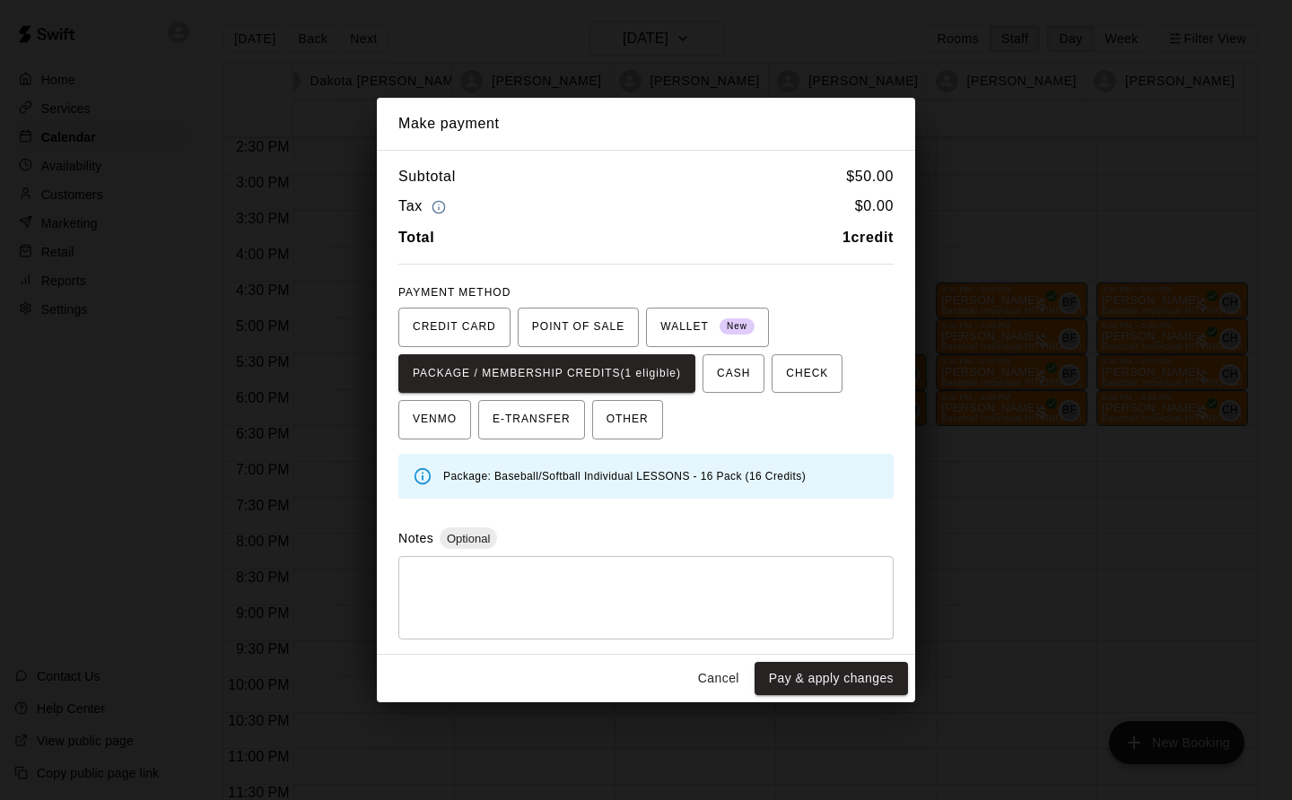
click at [850, 672] on button "Pay & apply changes" at bounding box center [831, 678] width 153 height 33
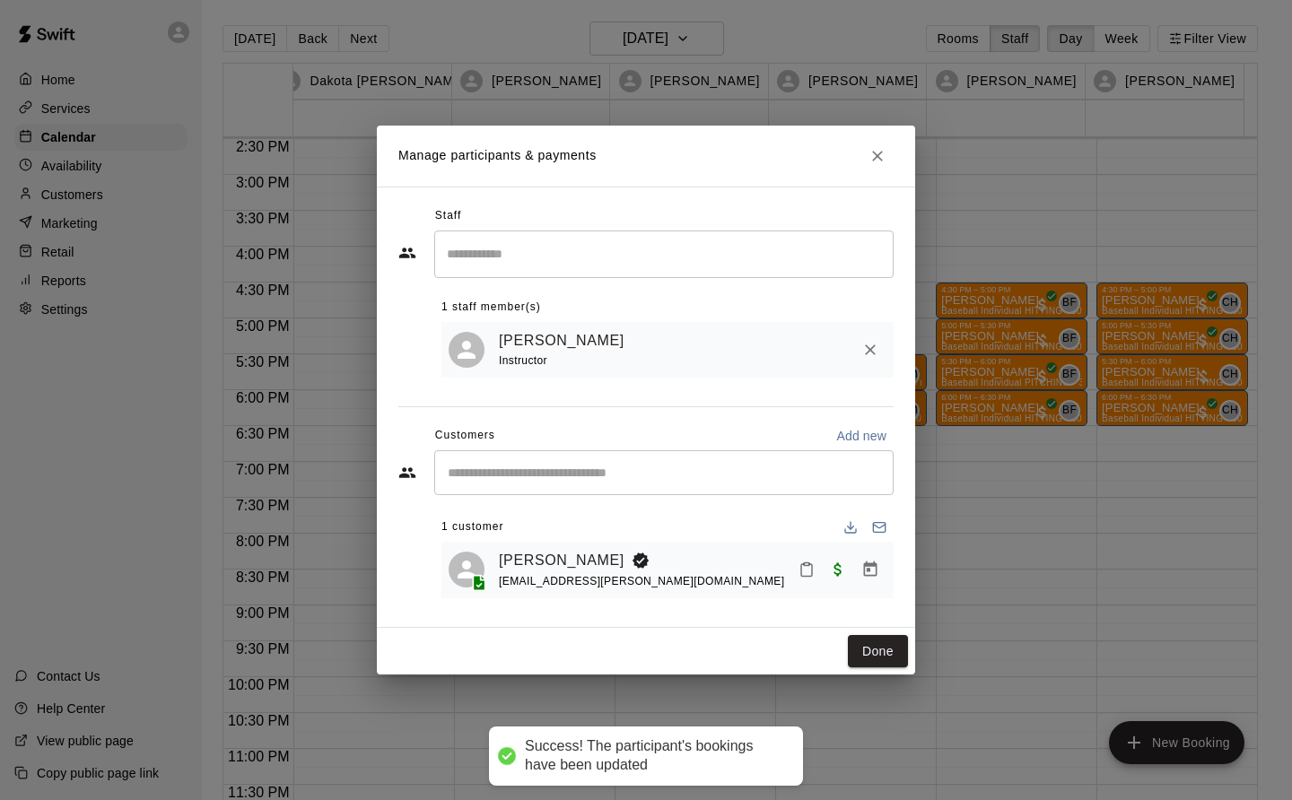
click at [886, 654] on button "Done" at bounding box center [878, 651] width 60 height 33
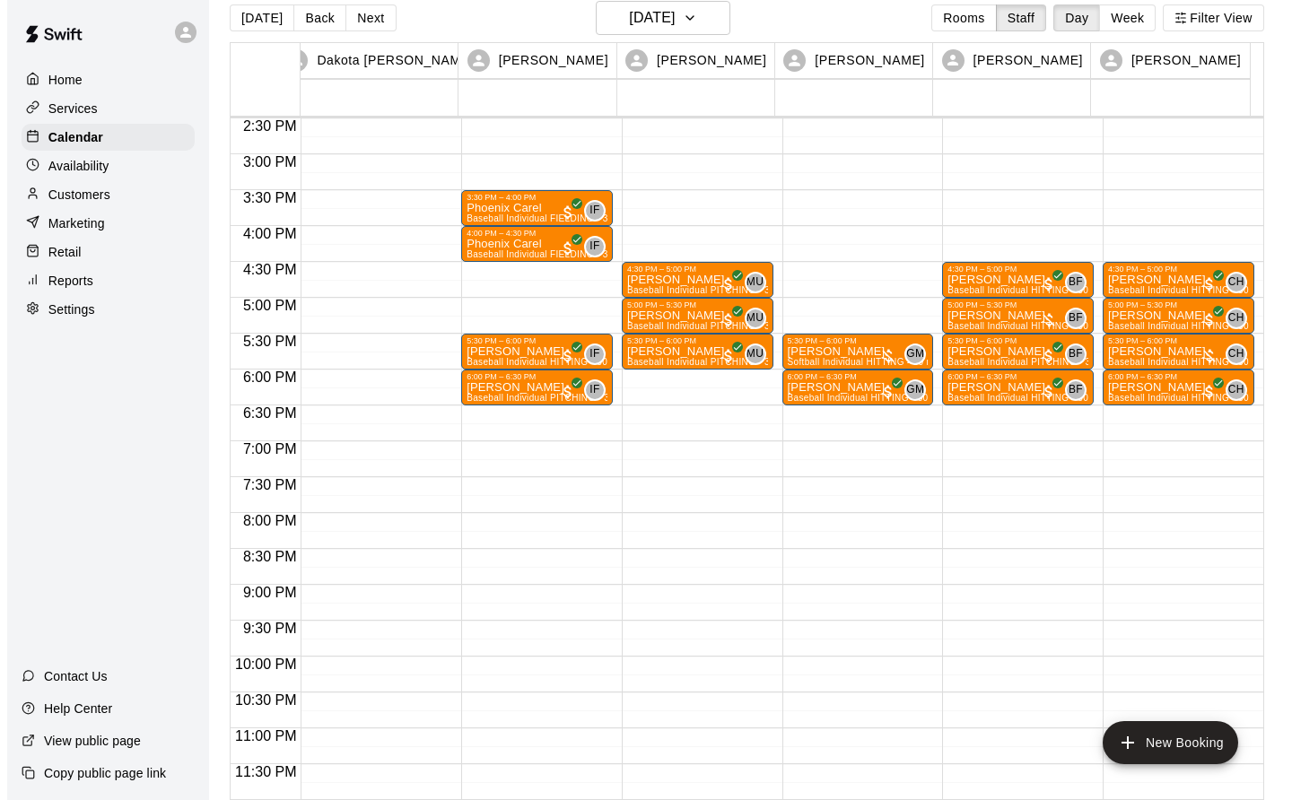
scroll to position [29, 0]
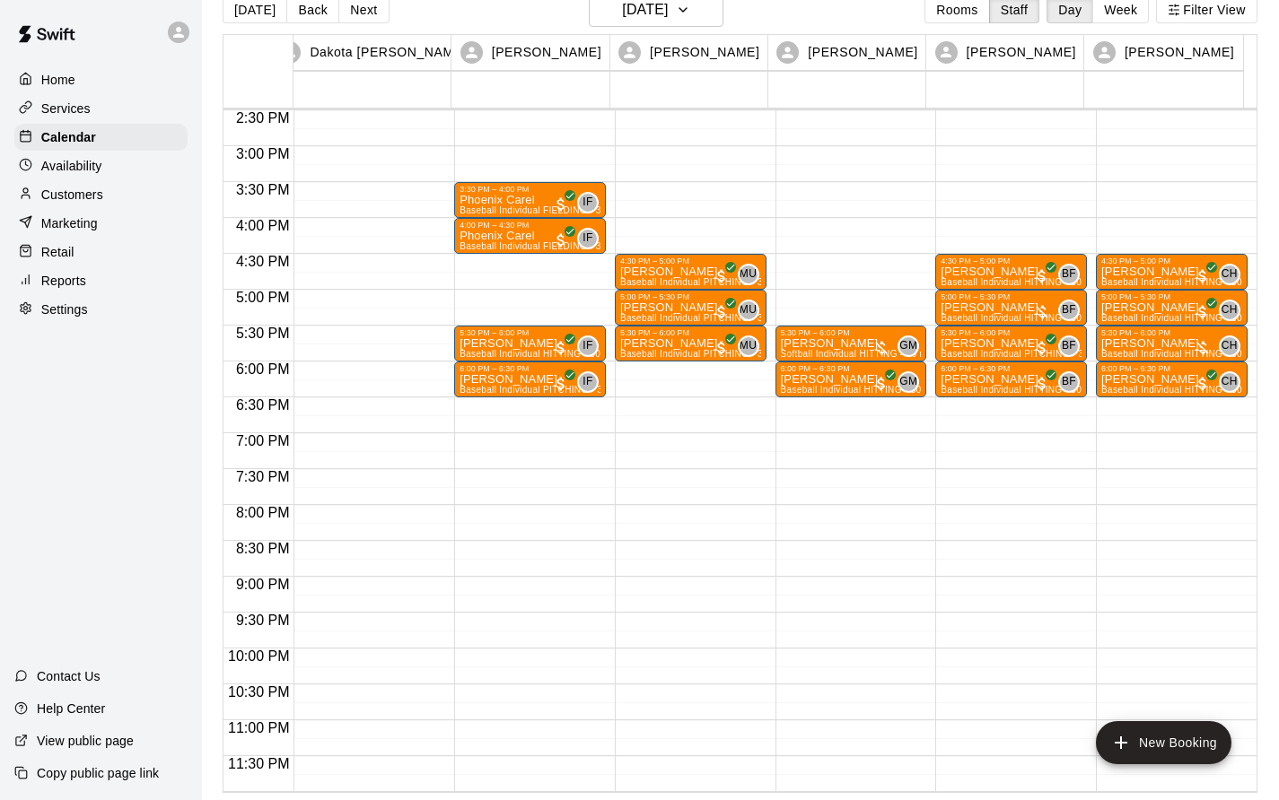
click at [1000, 308] on p "[PERSON_NAME]" at bounding box center [1010, 308] width 141 height 0
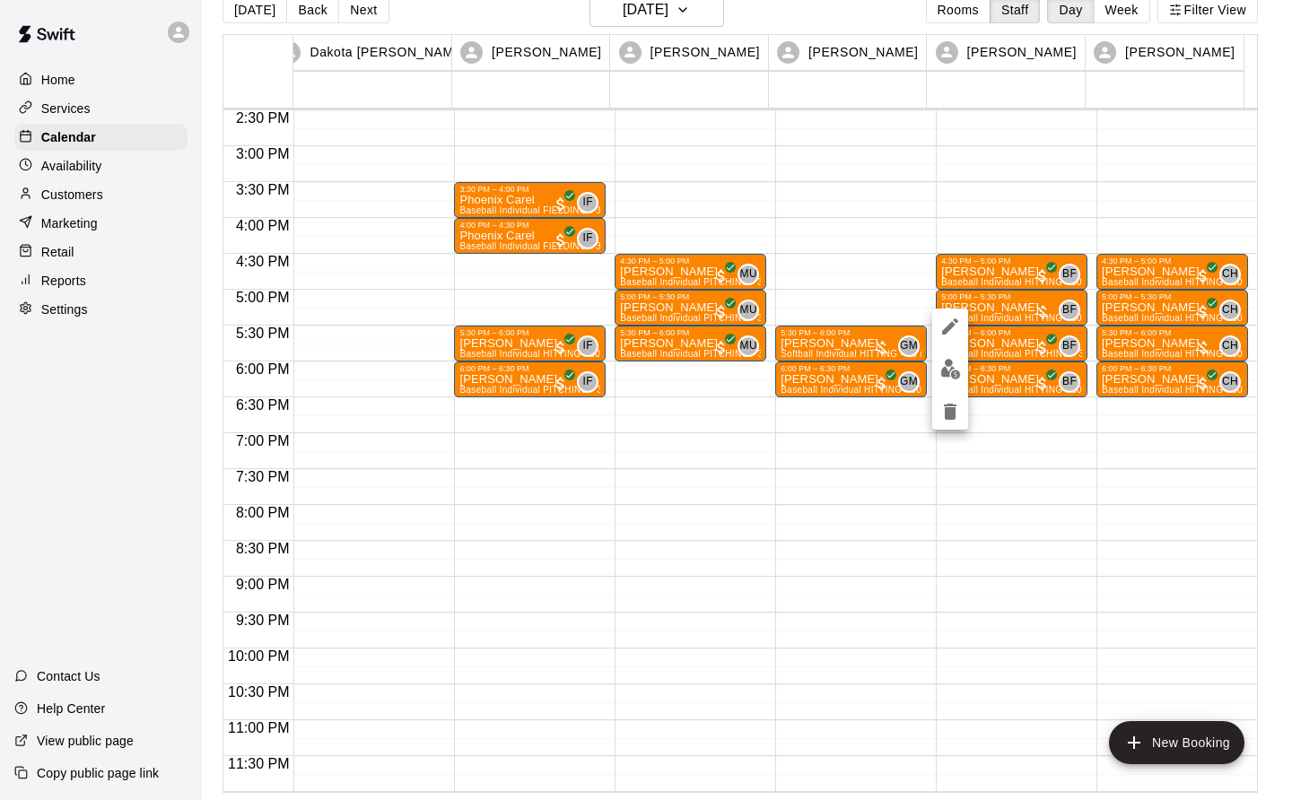
click at [957, 367] on img "edit" at bounding box center [950, 369] width 21 height 21
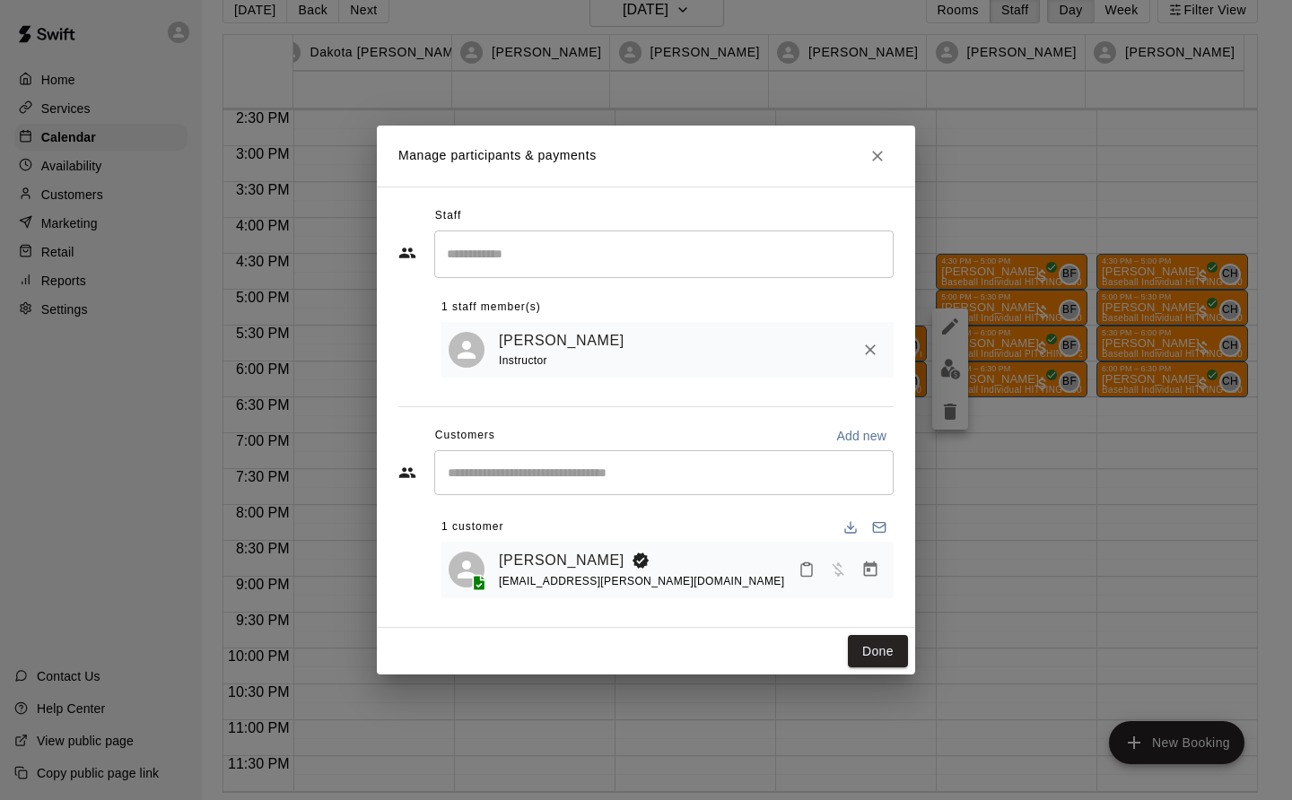
click at [589, 573] on div "linsey.bice@gmail.com" at bounding box center [641, 581] width 285 height 19
click at [869, 578] on icon "Manage bookings & payment" at bounding box center [870, 570] width 18 height 18
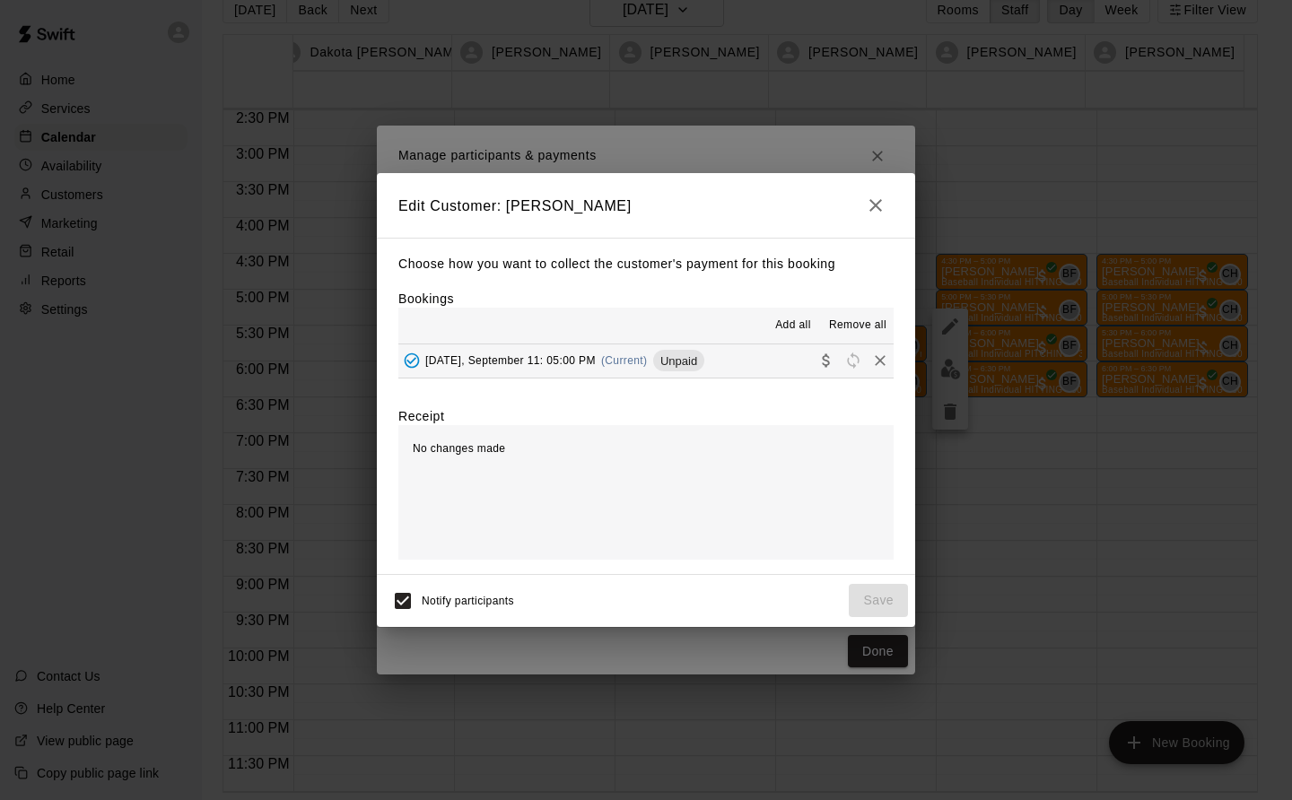
click at [584, 365] on span "Thursday, September 11: 05:00 PM" at bounding box center [510, 360] width 170 height 13
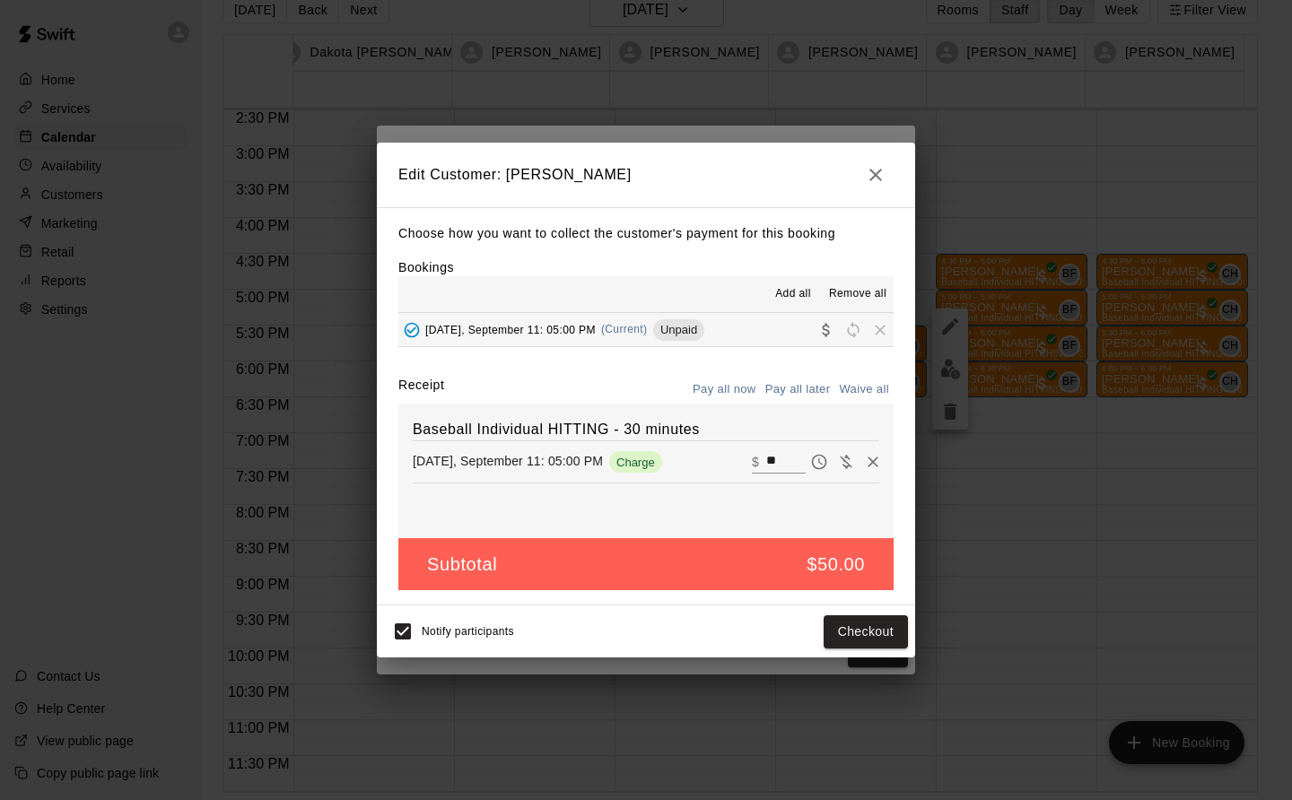
click at [879, 640] on button "Checkout" at bounding box center [866, 632] width 84 height 33
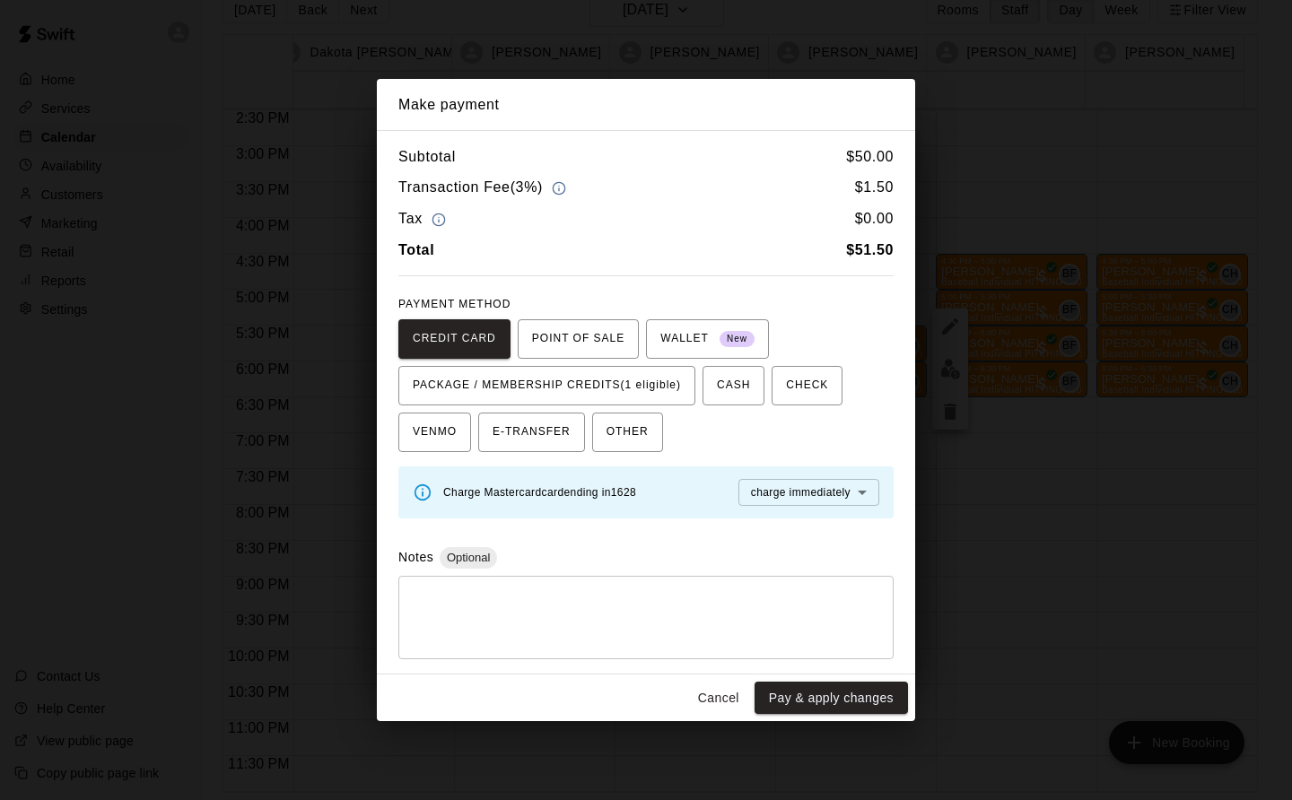
click at [661, 378] on span "PACKAGE / MEMBERSHIP CREDITS (1 eligible)" at bounding box center [547, 385] width 268 height 29
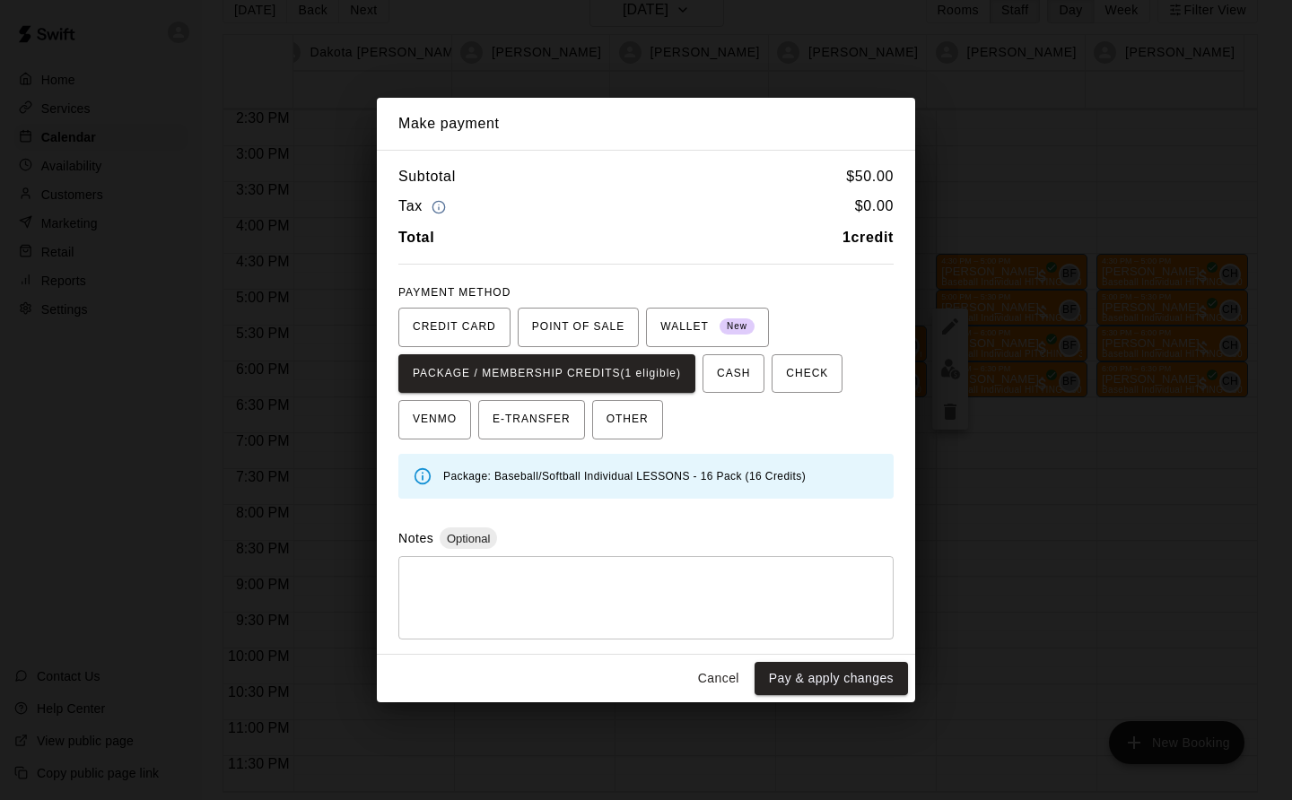
click at [879, 677] on button "Pay & apply changes" at bounding box center [831, 678] width 153 height 33
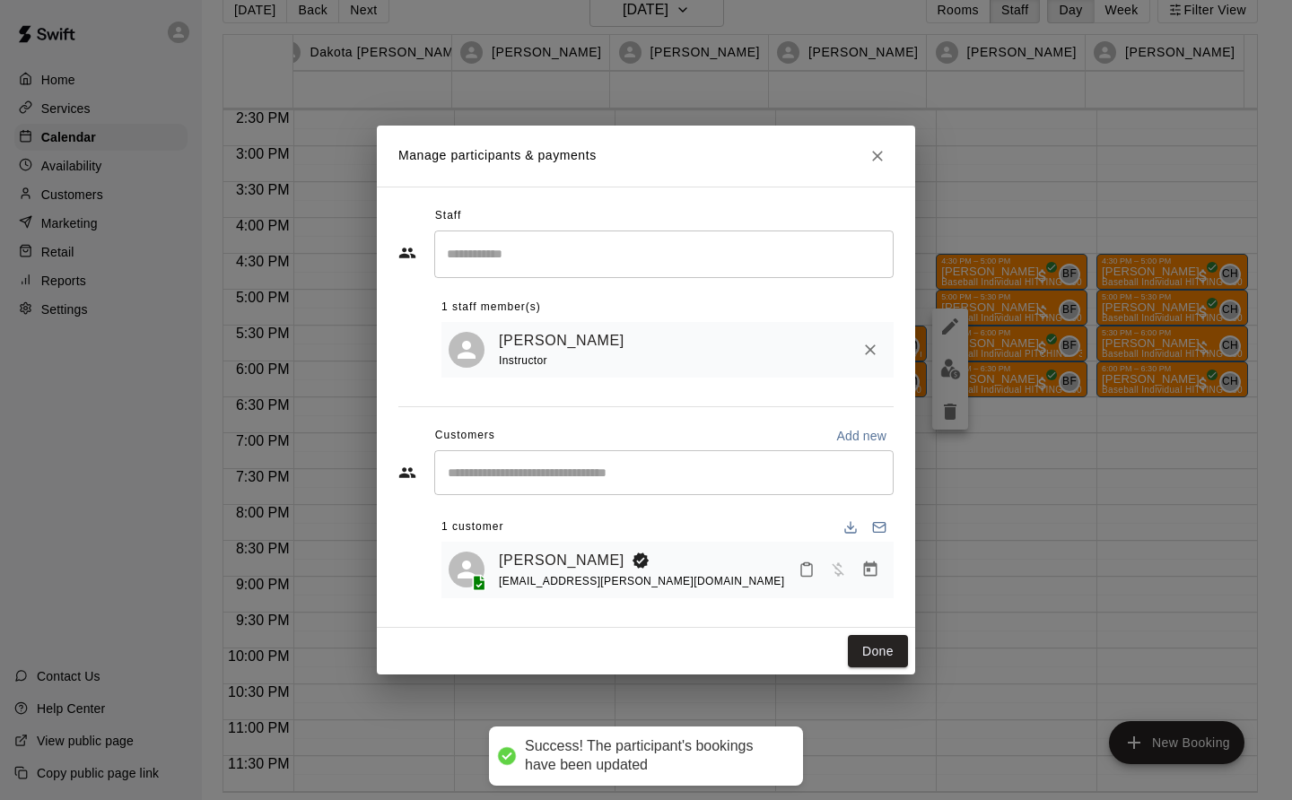
click at [887, 645] on button "Done" at bounding box center [878, 651] width 60 height 33
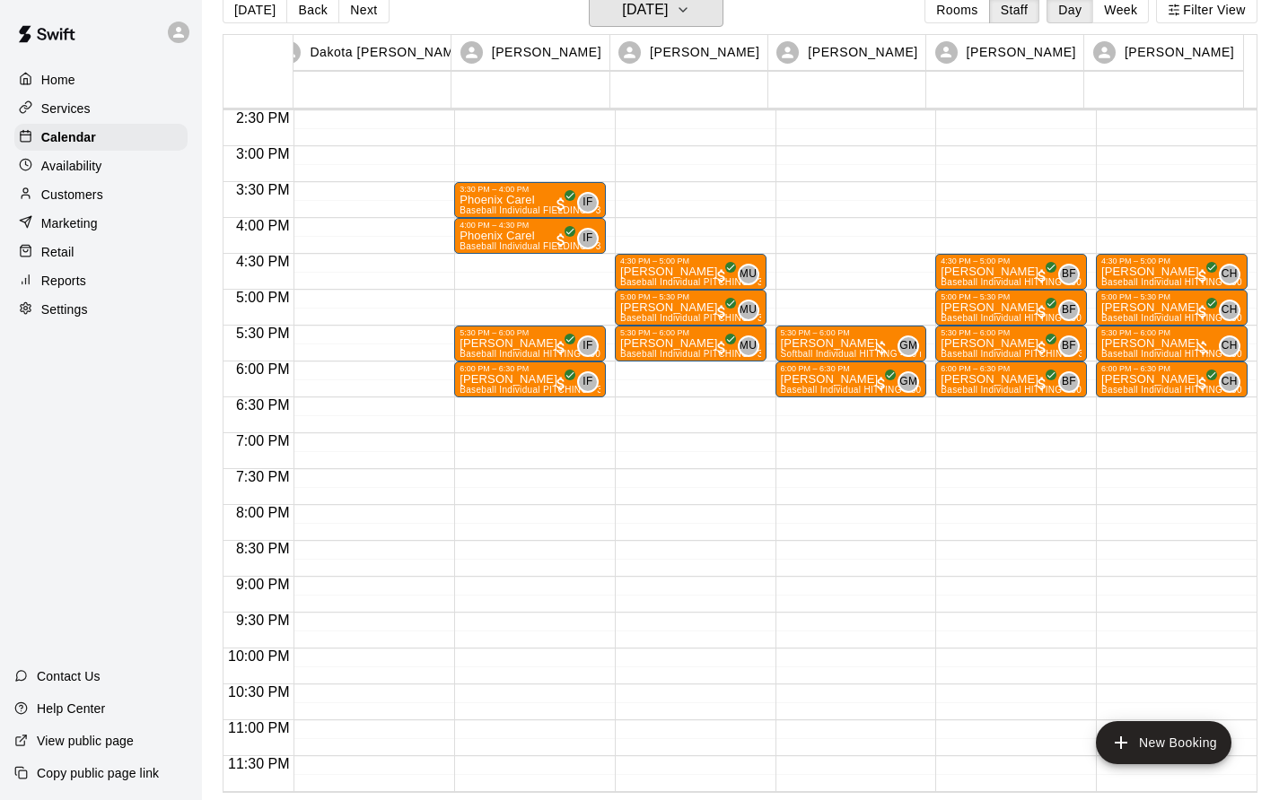
click at [690, 5] on icon "button" at bounding box center [683, 10] width 14 height 22
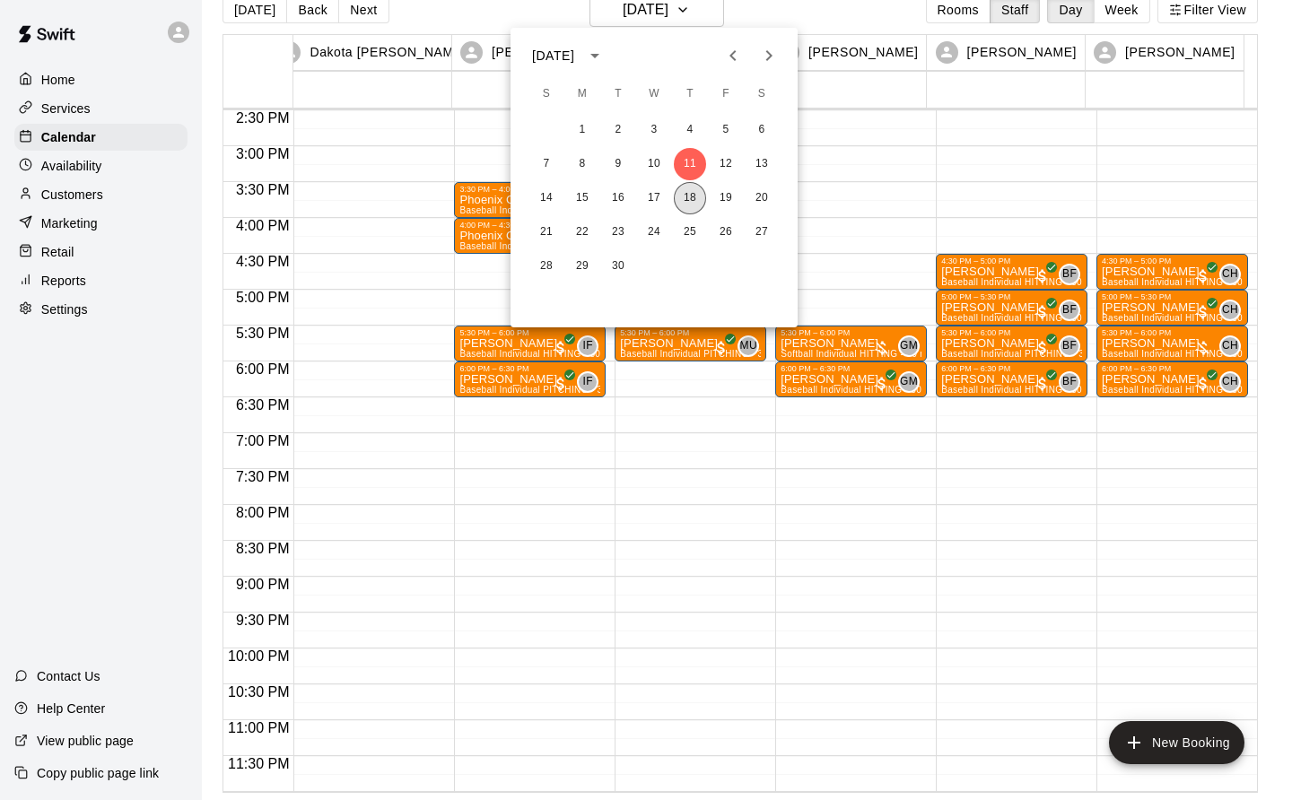
click at [701, 197] on button "18" at bounding box center [690, 198] width 32 height 32
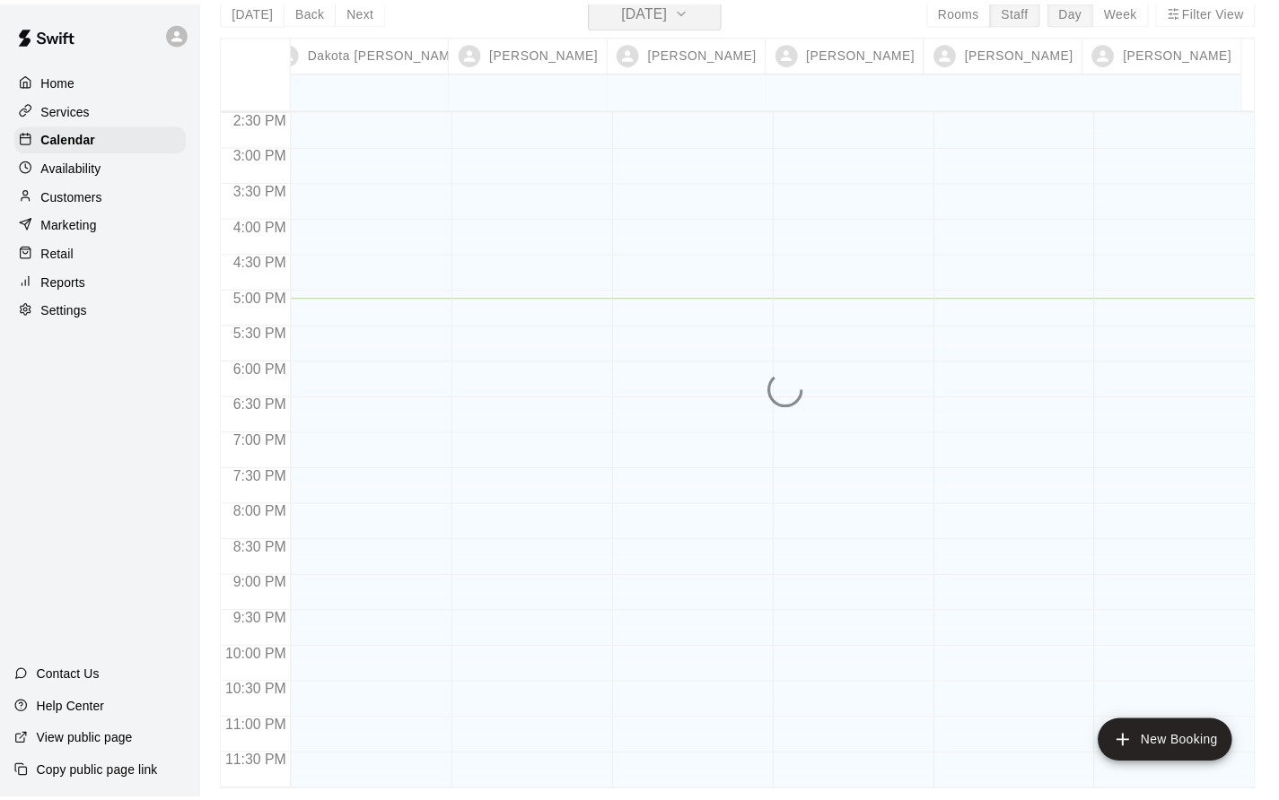
scroll to position [22, 0]
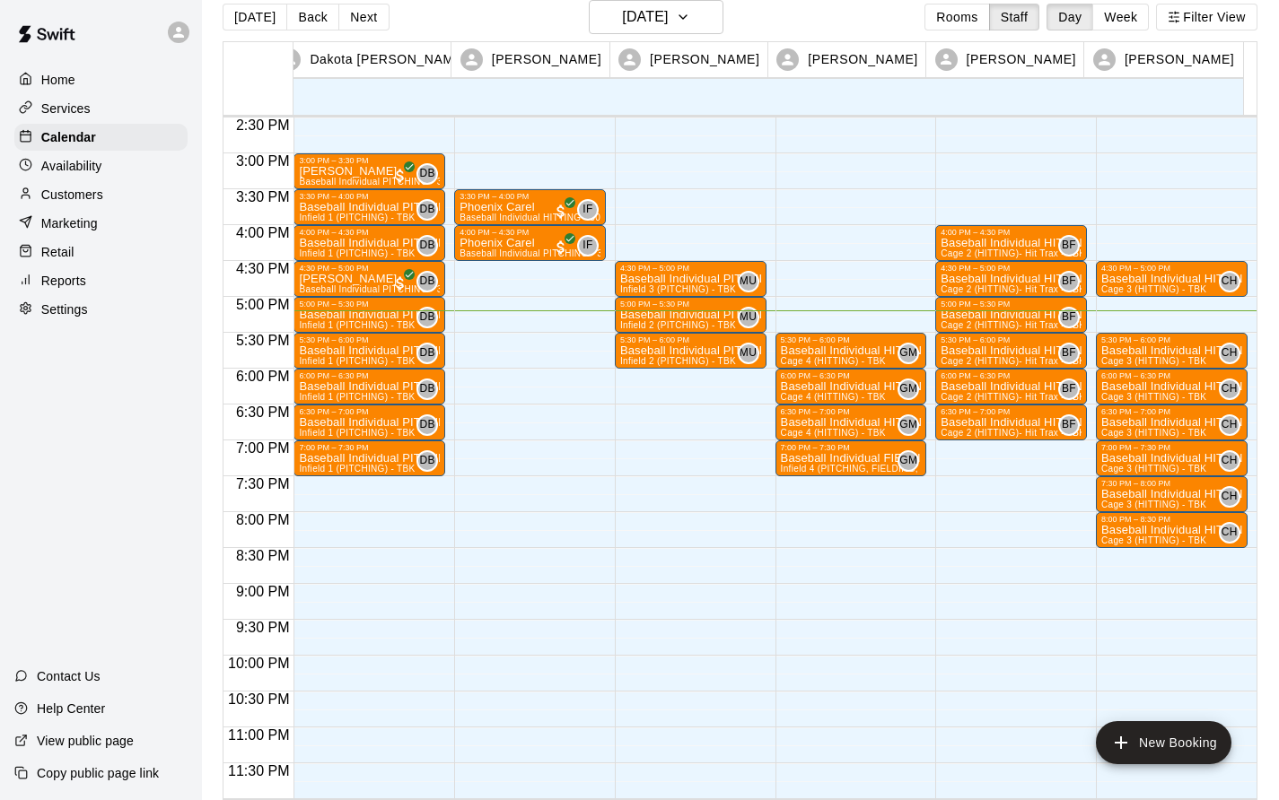
click at [371, 207] on p "Baseball Individual PITCHING - 30 minutes" at bounding box center [369, 207] width 141 height 0
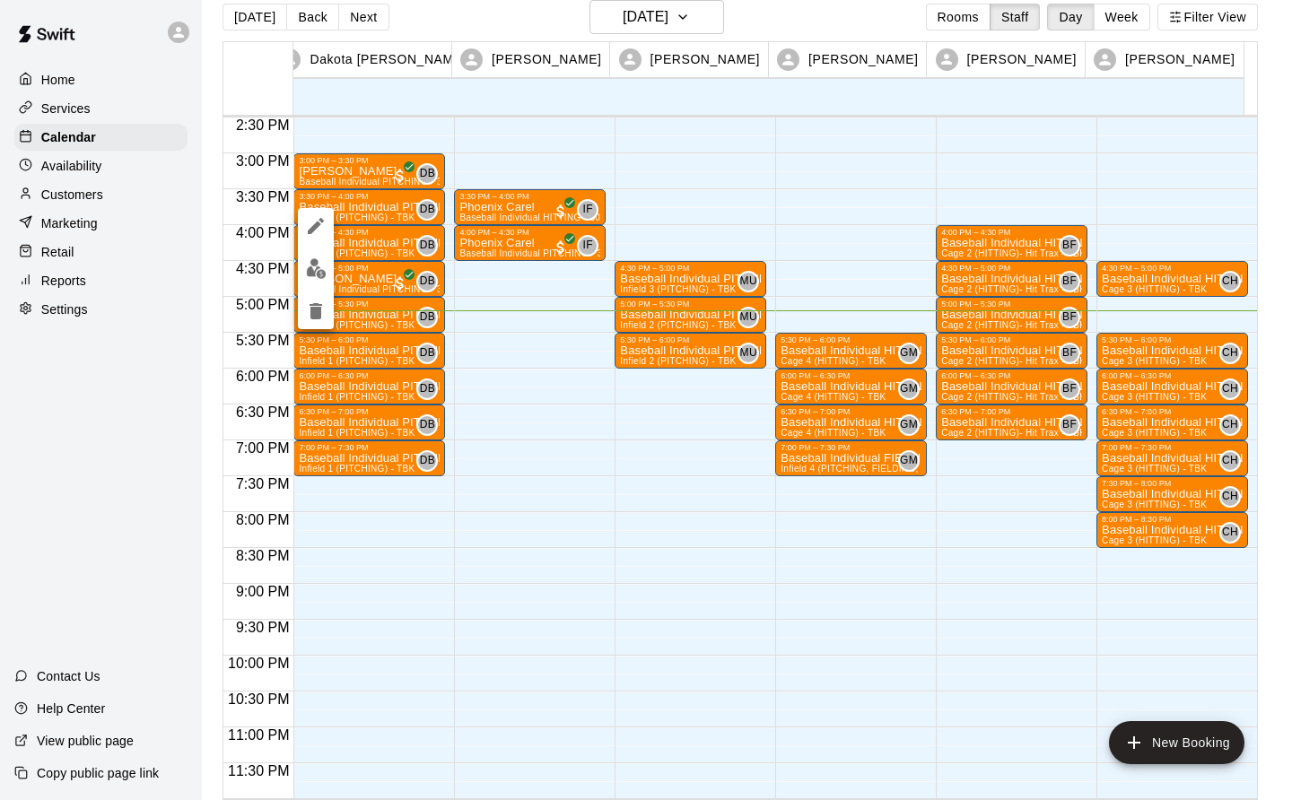
click at [396, 199] on div at bounding box center [646, 400] width 1292 height 800
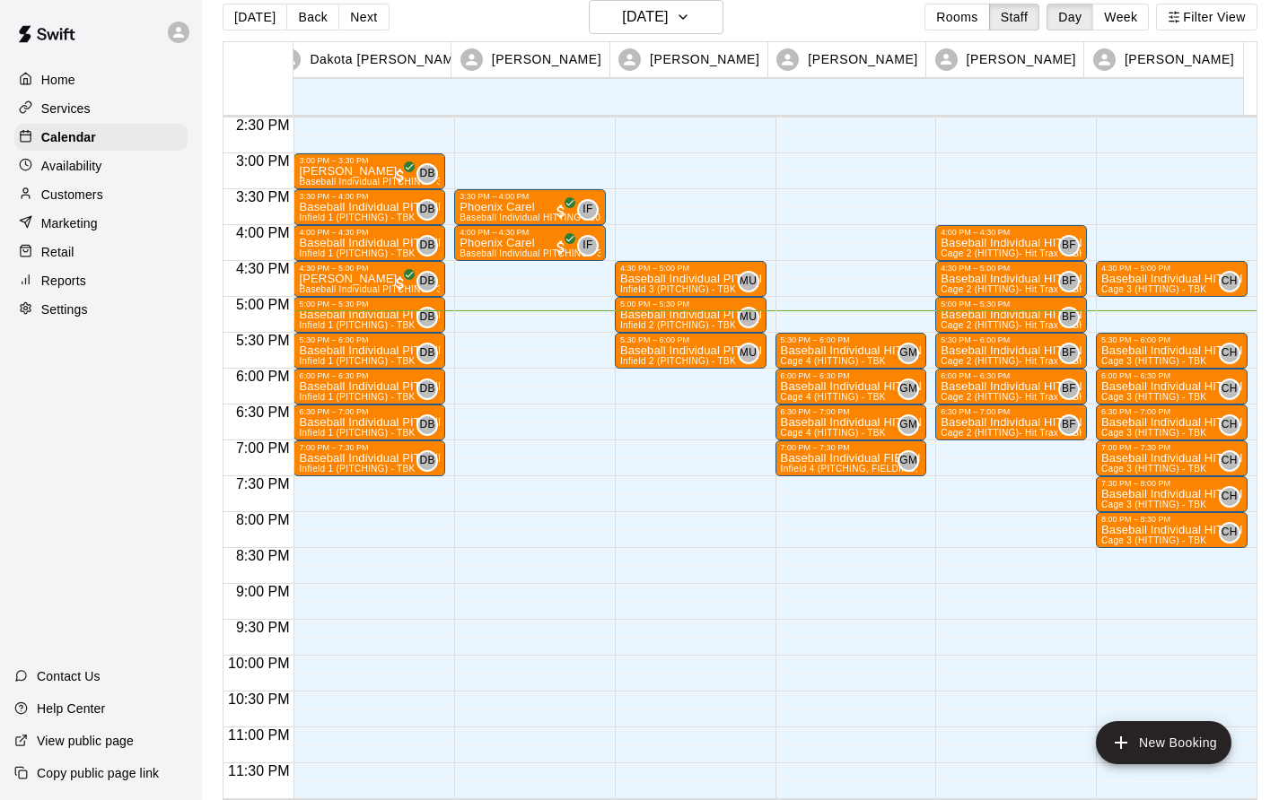
click at [388, 207] on p "Baseball Individual PITCHING - 30 minutes" at bounding box center [369, 207] width 141 height 0
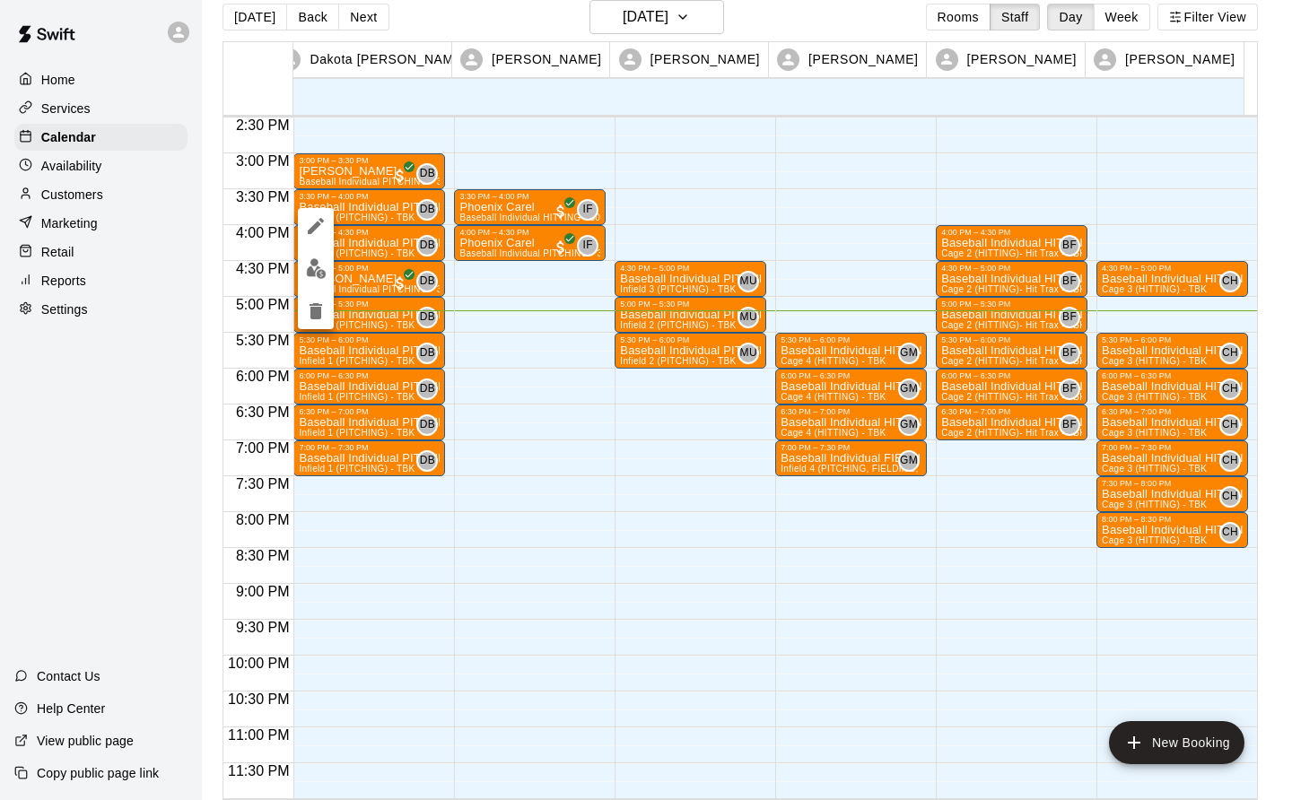
click at [315, 273] on img "edit" at bounding box center [316, 268] width 21 height 21
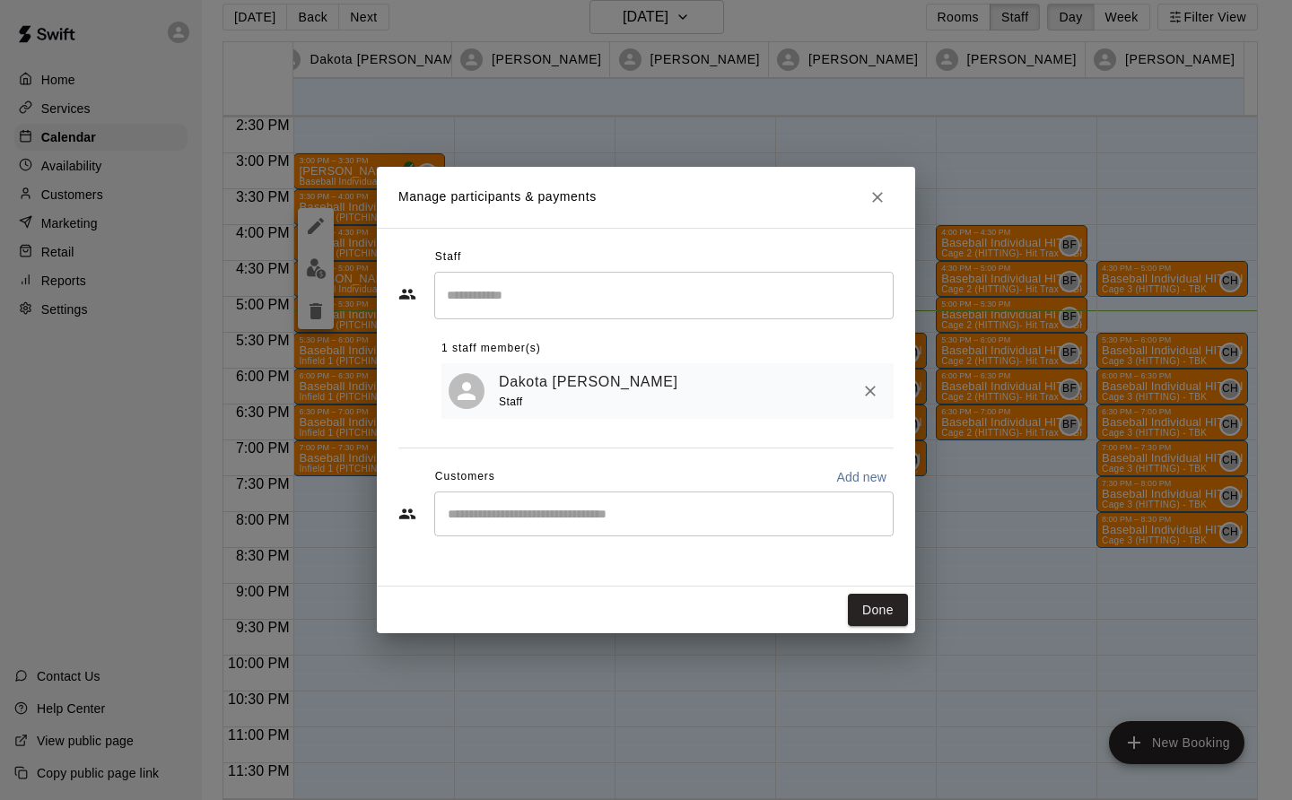
click at [480, 498] on div "​" at bounding box center [663, 514] width 459 height 45
type input "******"
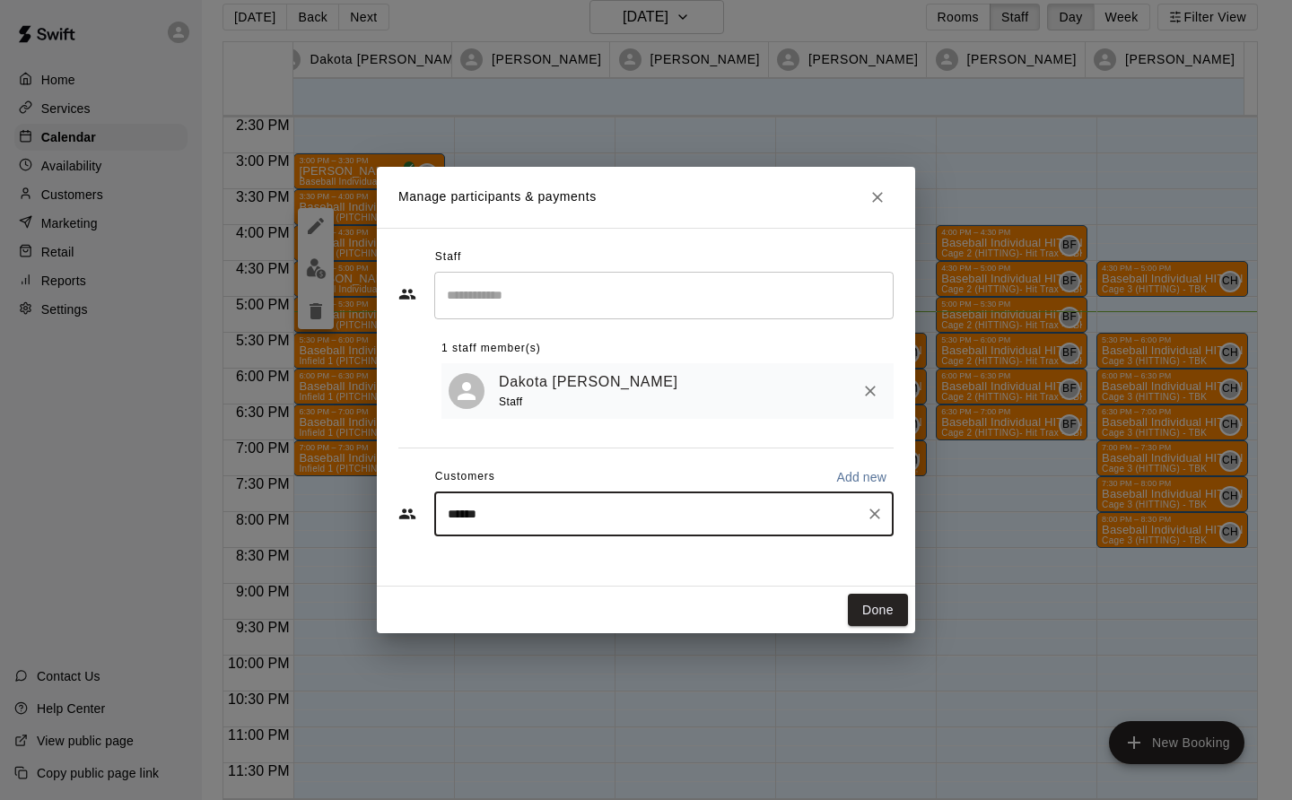
click at [882, 517] on icon "Clear" at bounding box center [875, 514] width 18 height 18
type input "******"
click at [849, 511] on input "******" at bounding box center [650, 514] width 416 height 18
click at [877, 522] on icon "Clear" at bounding box center [875, 514] width 18 height 18
click at [470, 511] on input "Start typing to search customers..." at bounding box center [663, 514] width 443 height 18
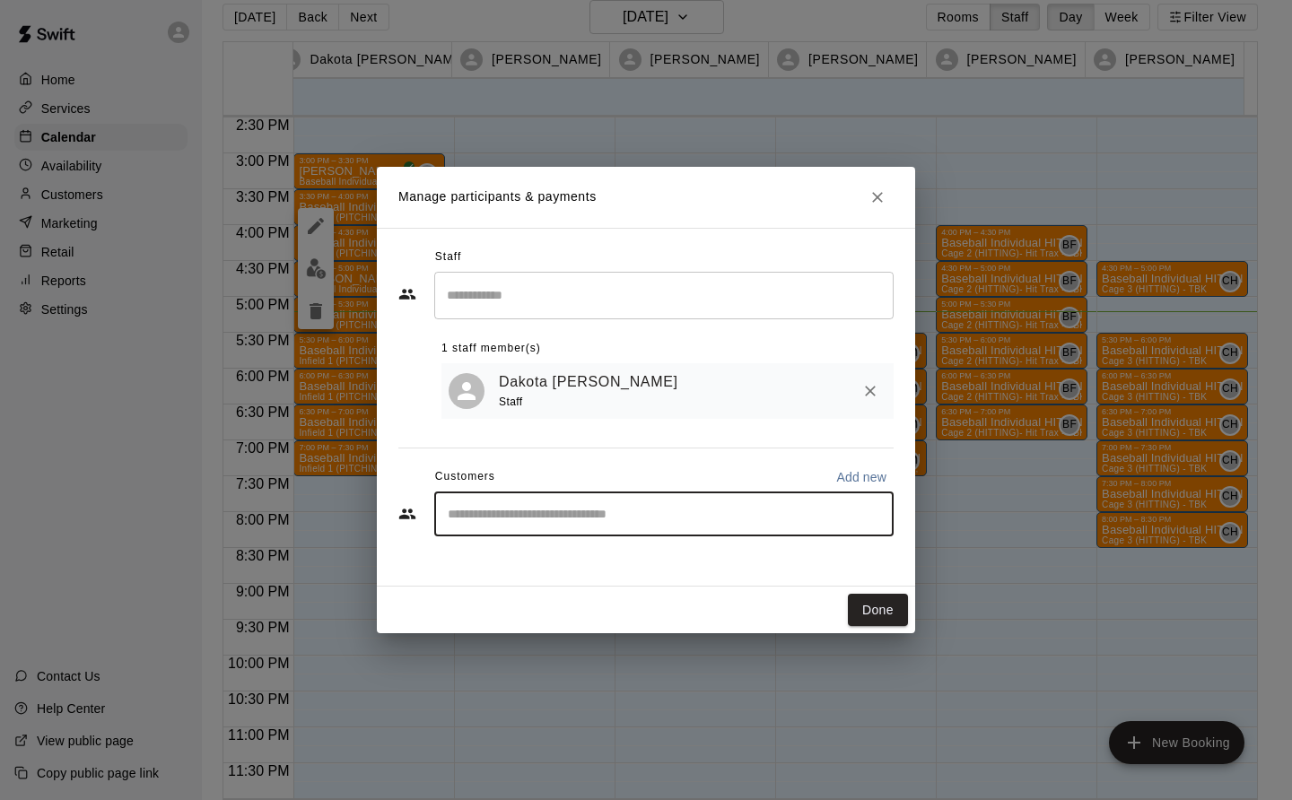
click at [466, 516] on input "Start typing to search customers..." at bounding box center [663, 514] width 443 height 18
click at [473, 511] on input "******" at bounding box center [650, 514] width 416 height 18
click at [522, 522] on input "********" at bounding box center [650, 514] width 416 height 18
click at [564, 530] on div "******** ​" at bounding box center [663, 514] width 459 height 45
click at [568, 520] on input "********" at bounding box center [650, 514] width 416 height 18
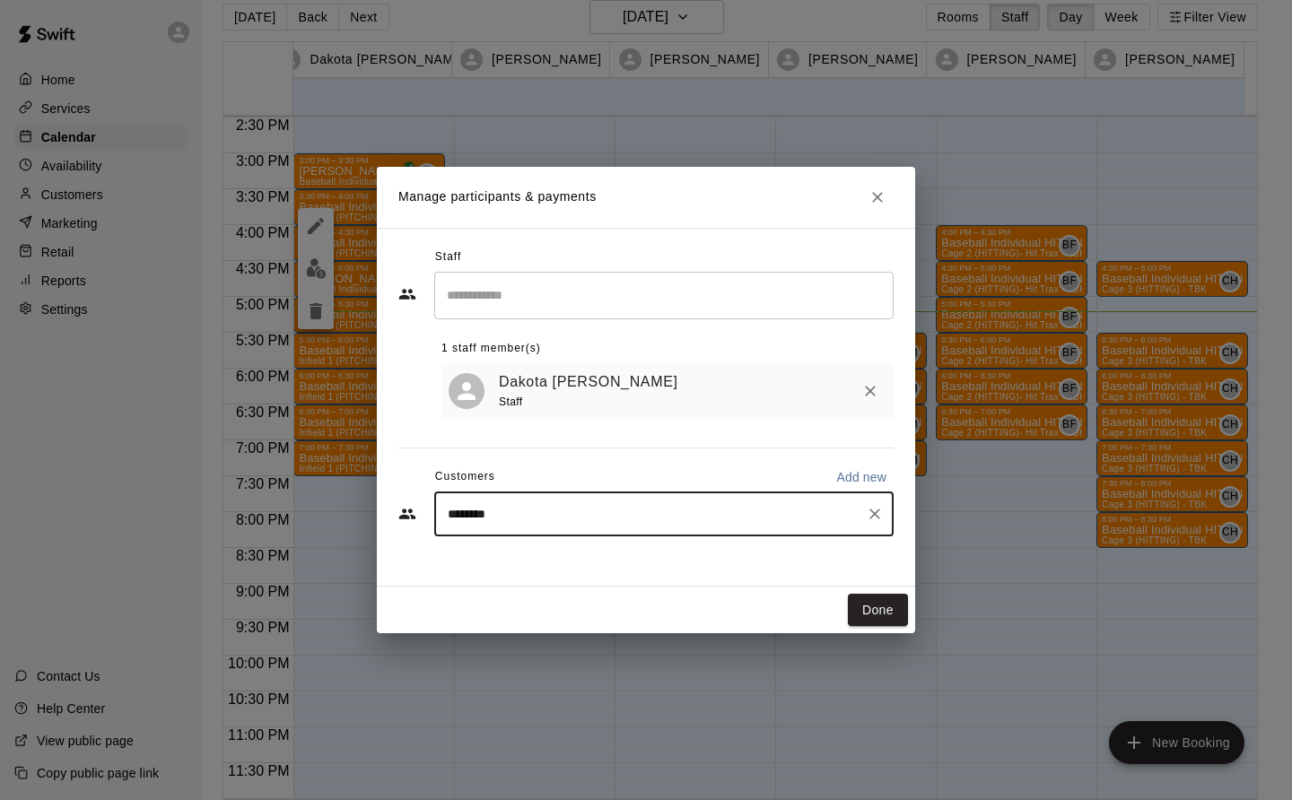
type input "*********"
click at [870, 516] on icon "Clear" at bounding box center [875, 514] width 18 height 18
click at [480, 518] on input "******" at bounding box center [650, 514] width 416 height 18
click at [513, 514] on input "*******" at bounding box center [650, 514] width 416 height 18
click at [516, 518] on input "*******" at bounding box center [650, 514] width 416 height 18
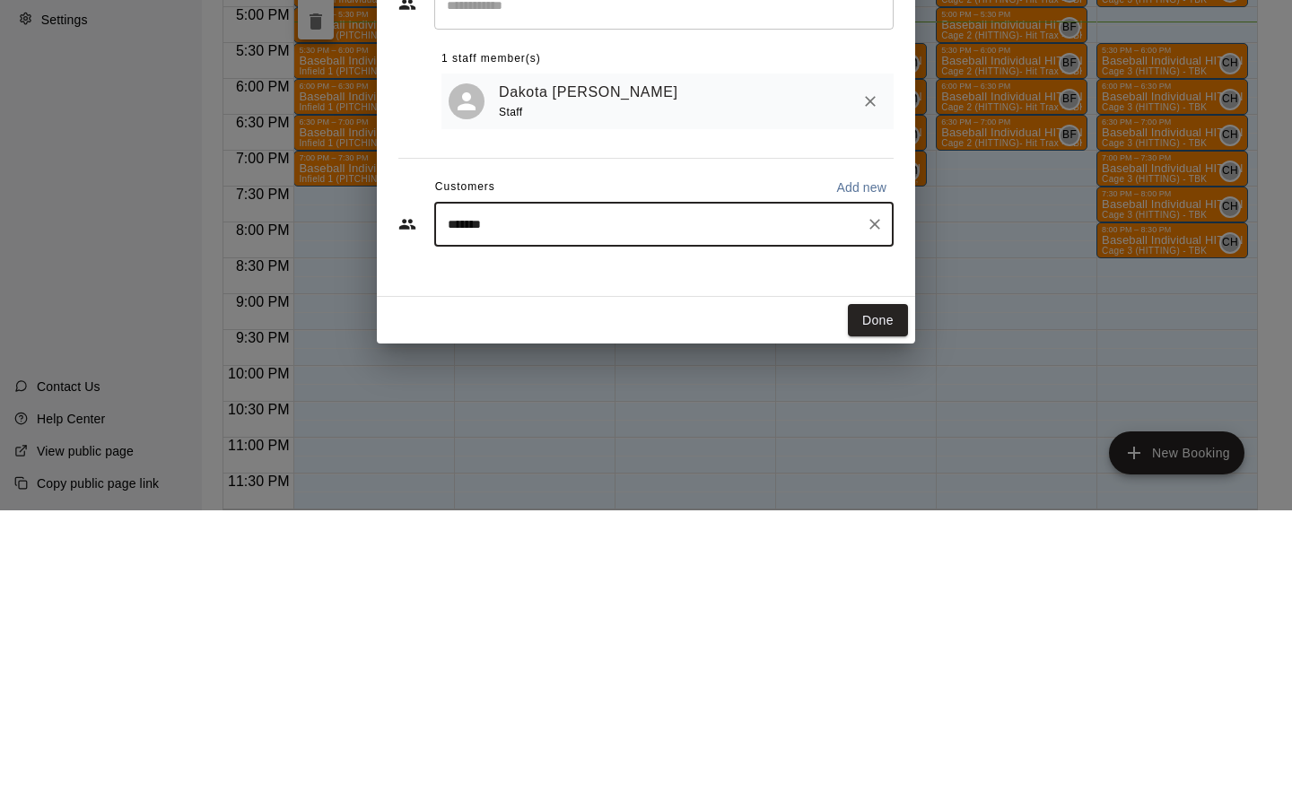
type input "******"
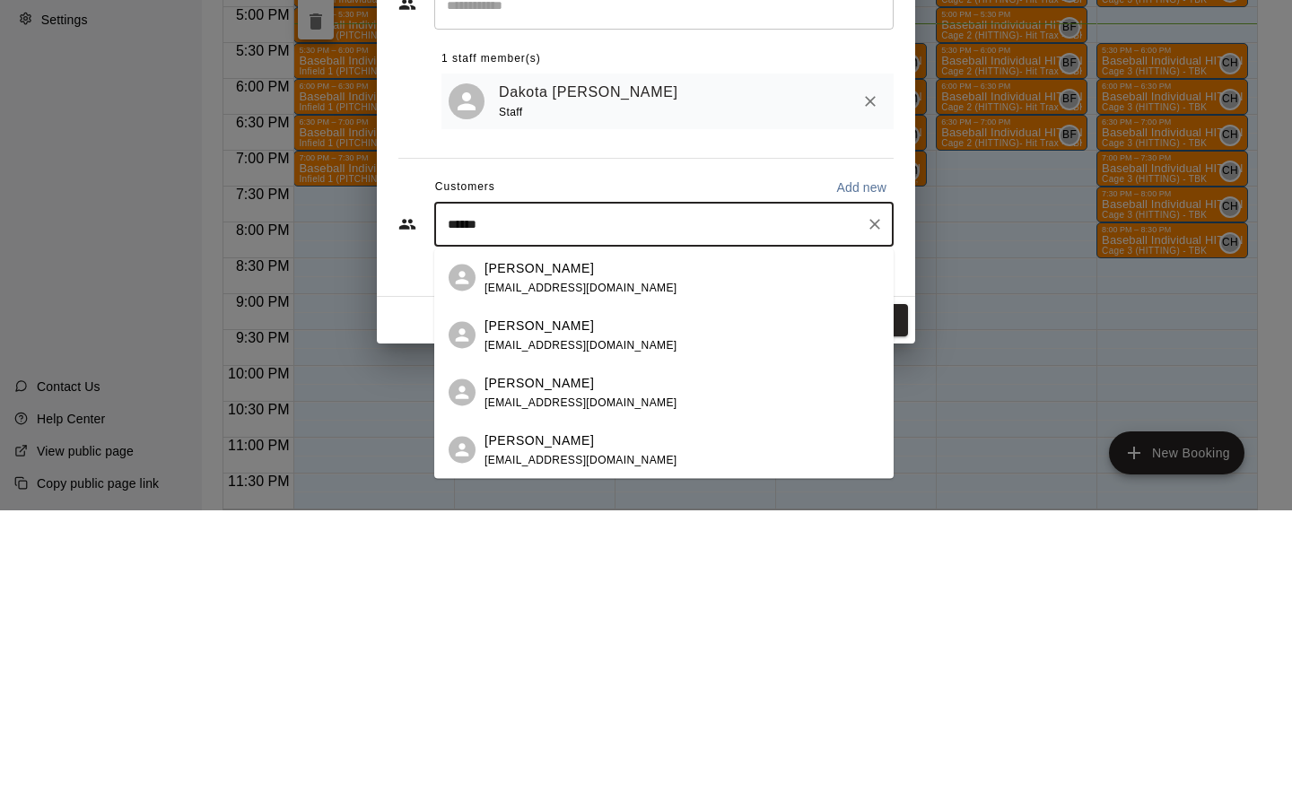
click at [877, 617] on div "Carrie Hatler chatler21@yahoo.com" at bounding box center [682, 625] width 395 height 39
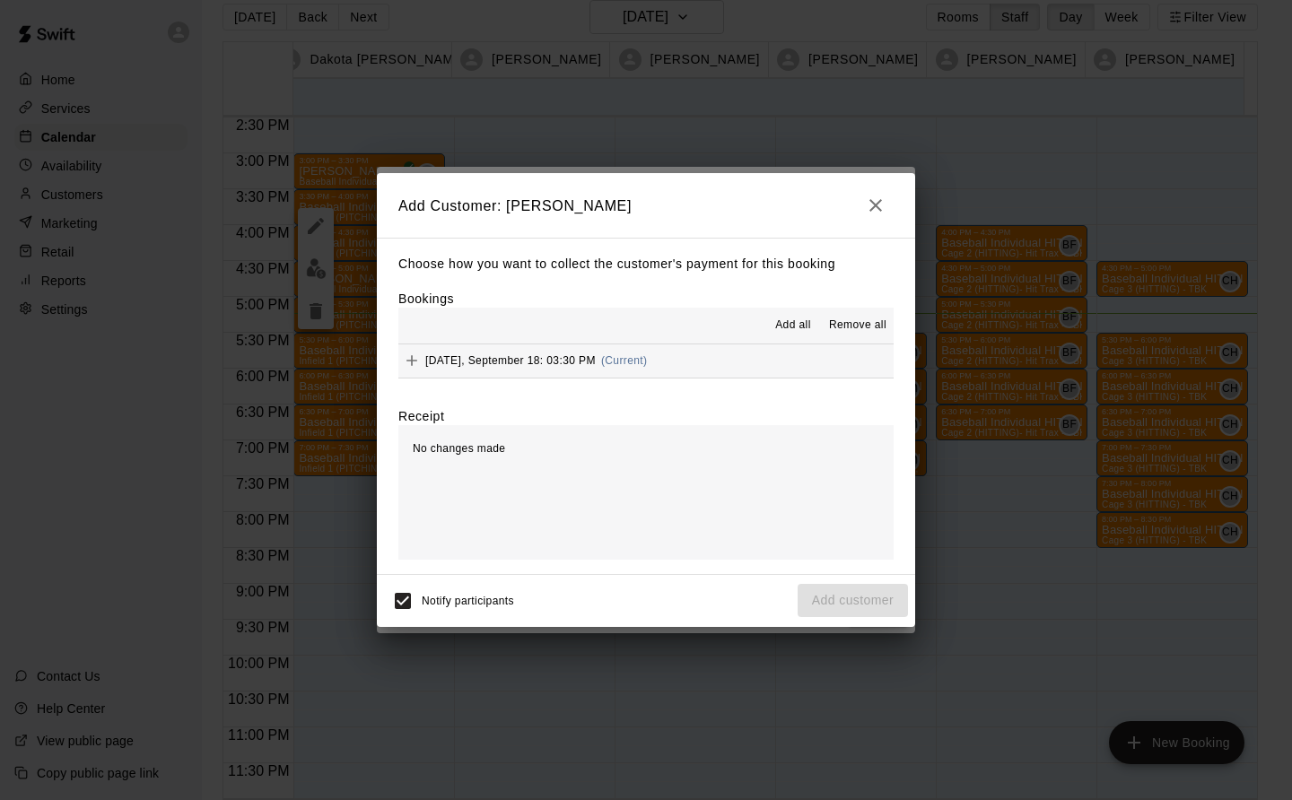
click at [599, 352] on div "Thursday, September 18: 03:30 PM (Current)" at bounding box center [522, 360] width 249 height 27
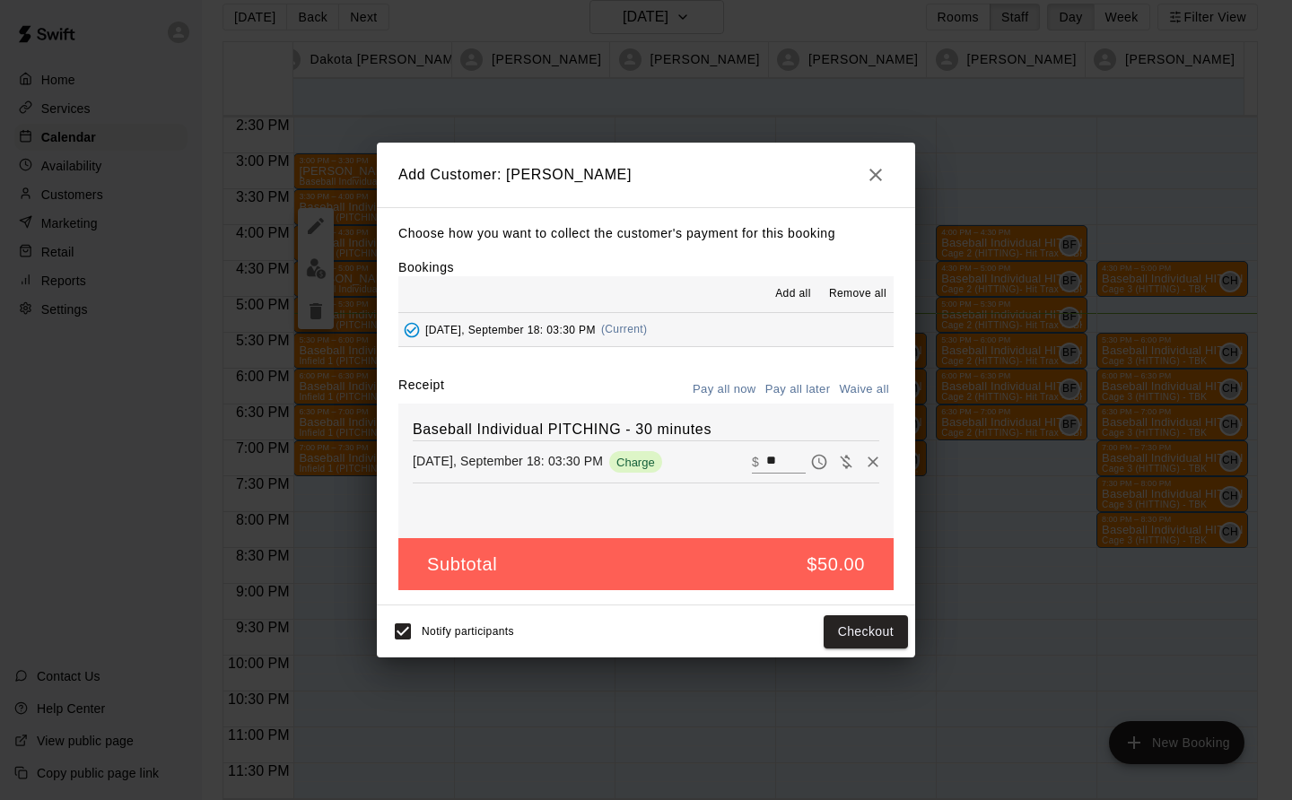
click at [870, 630] on button "Checkout" at bounding box center [866, 632] width 84 height 33
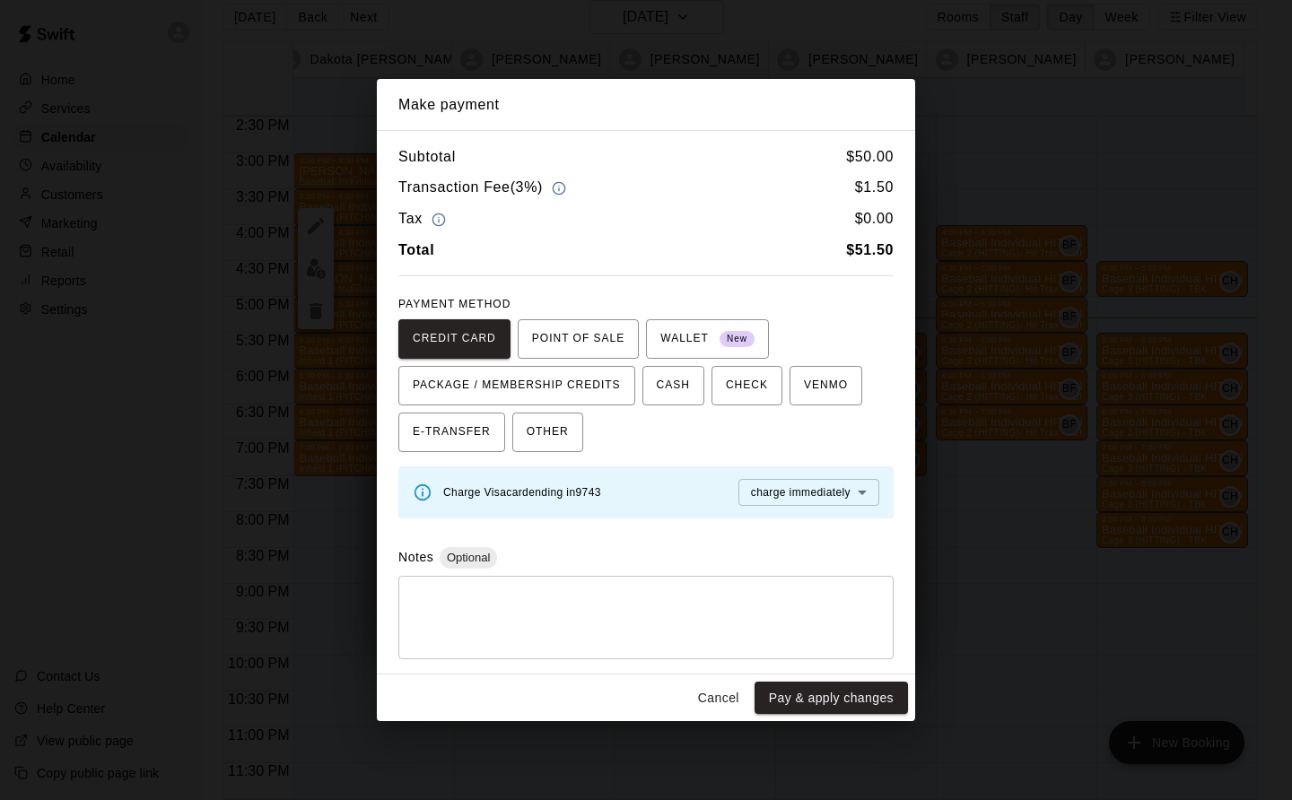
click at [717, 686] on button "Cancel" at bounding box center [718, 698] width 57 height 33
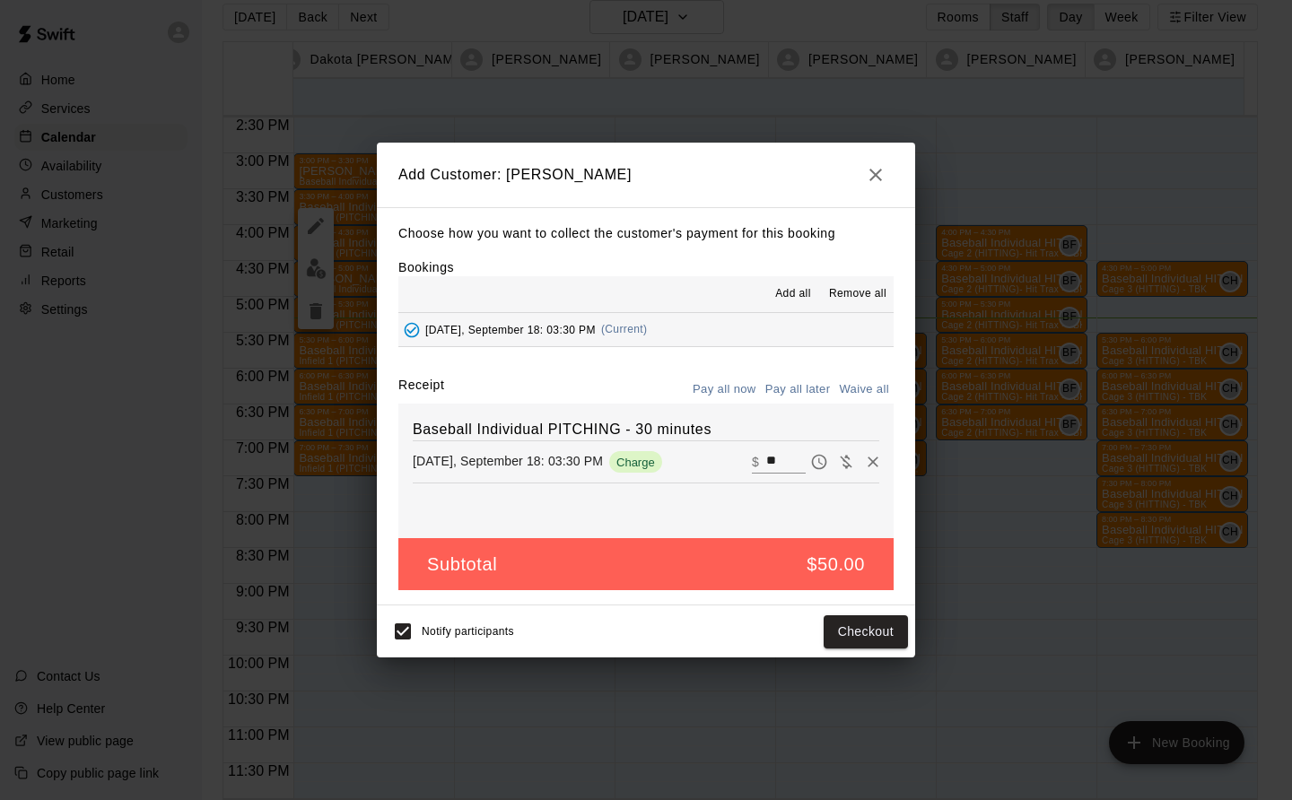
click at [885, 168] on icon "button" at bounding box center [876, 175] width 22 height 22
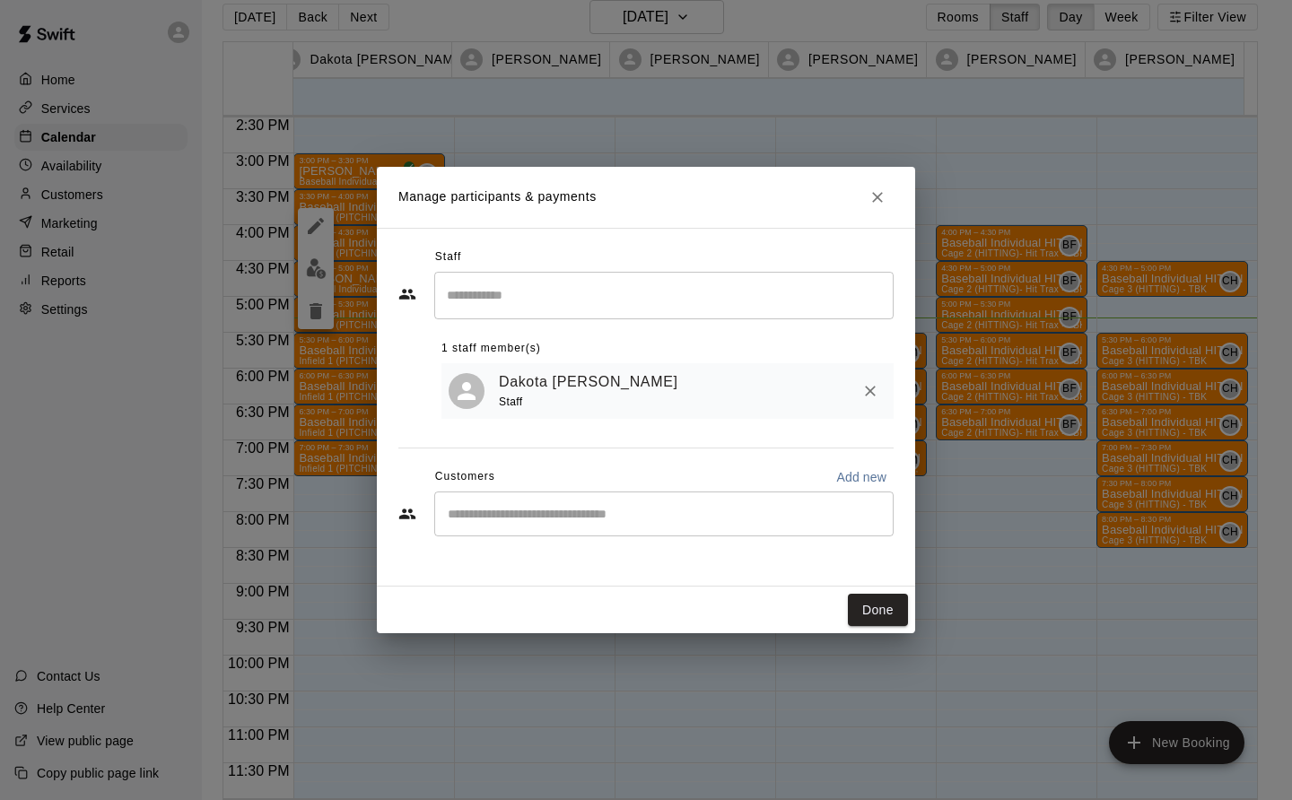
click at [873, 194] on icon "Close" at bounding box center [877, 197] width 11 height 11
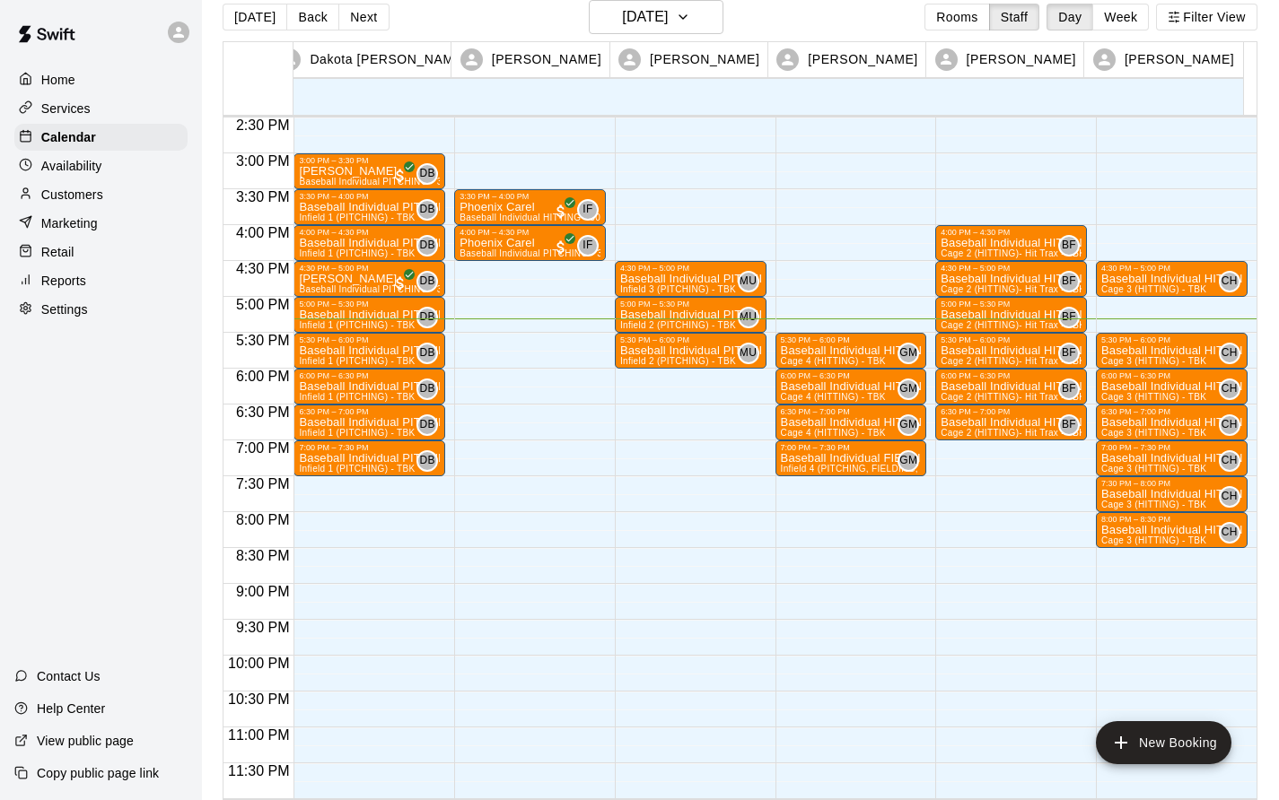
click at [95, 204] on p "Customers" at bounding box center [72, 195] width 62 height 18
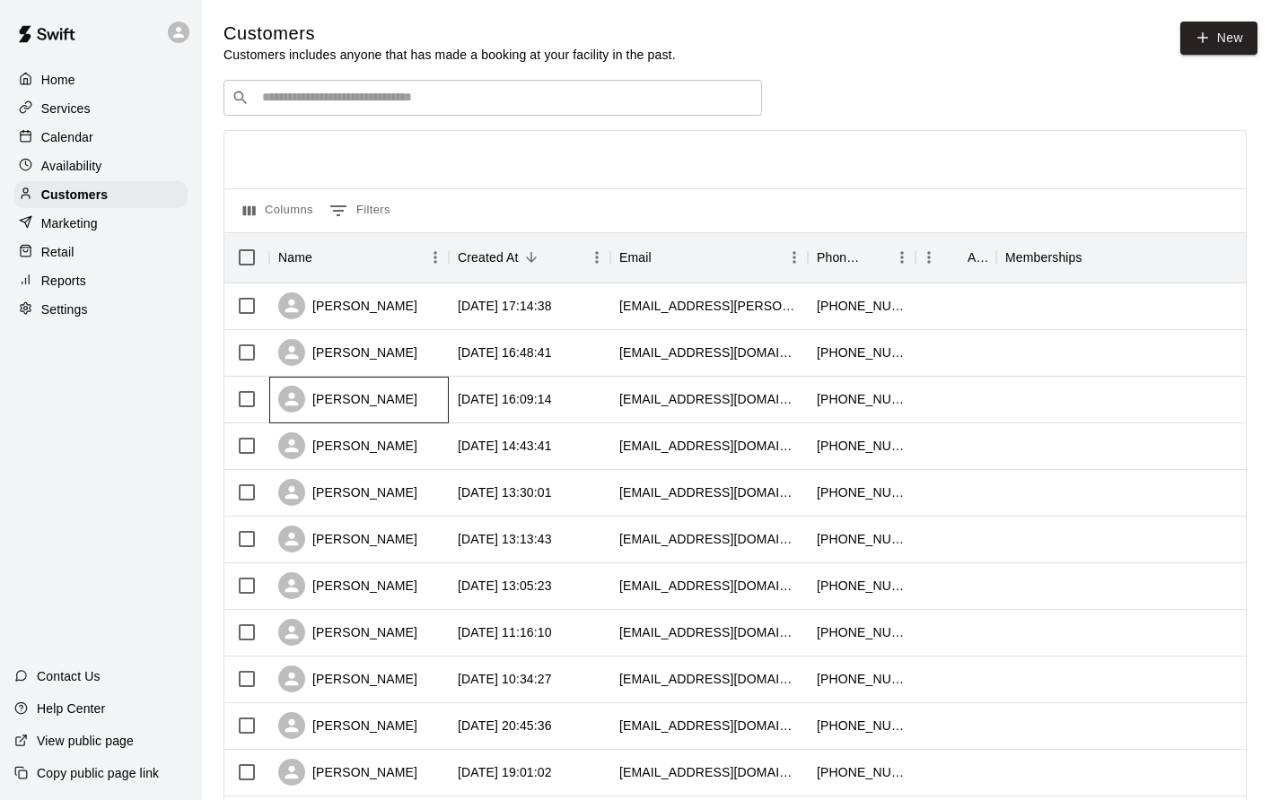
click at [357, 403] on div "[PERSON_NAME]" at bounding box center [347, 399] width 139 height 27
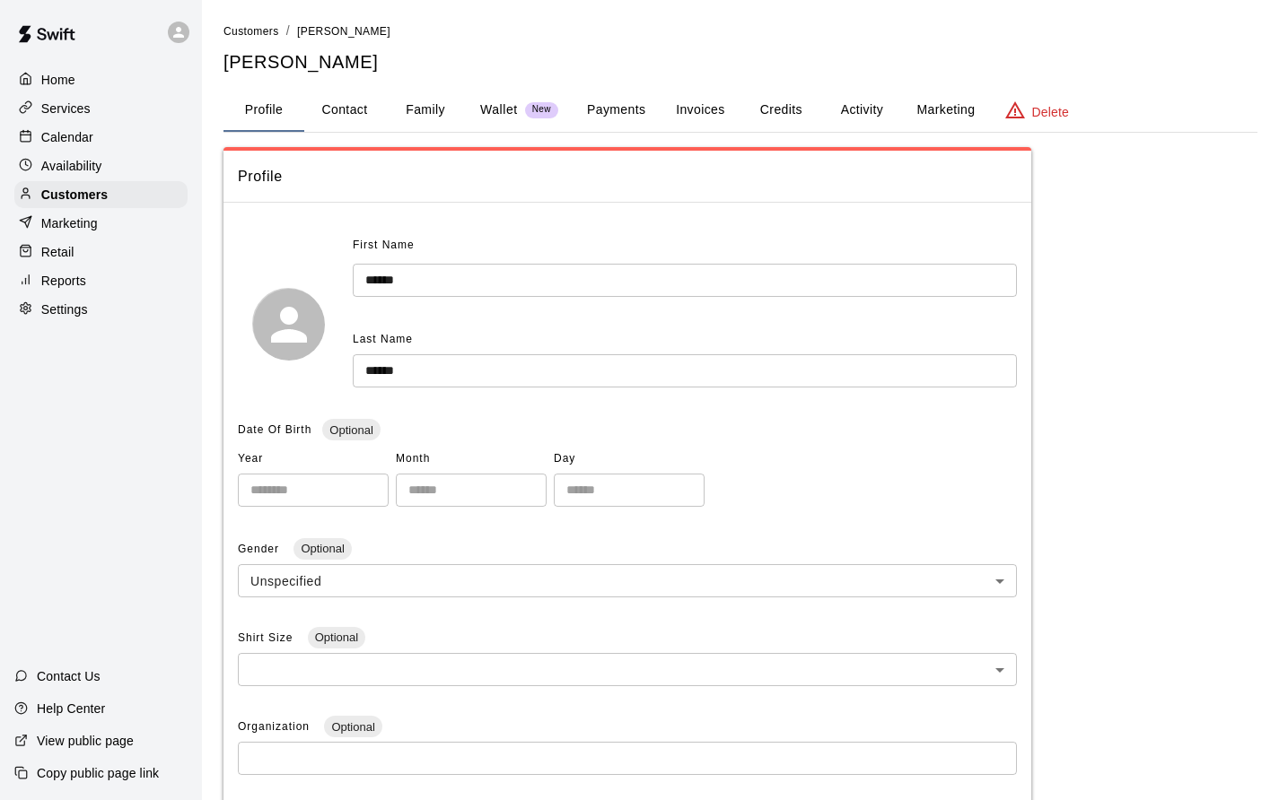
click at [874, 110] on button "Activity" at bounding box center [861, 110] width 81 height 43
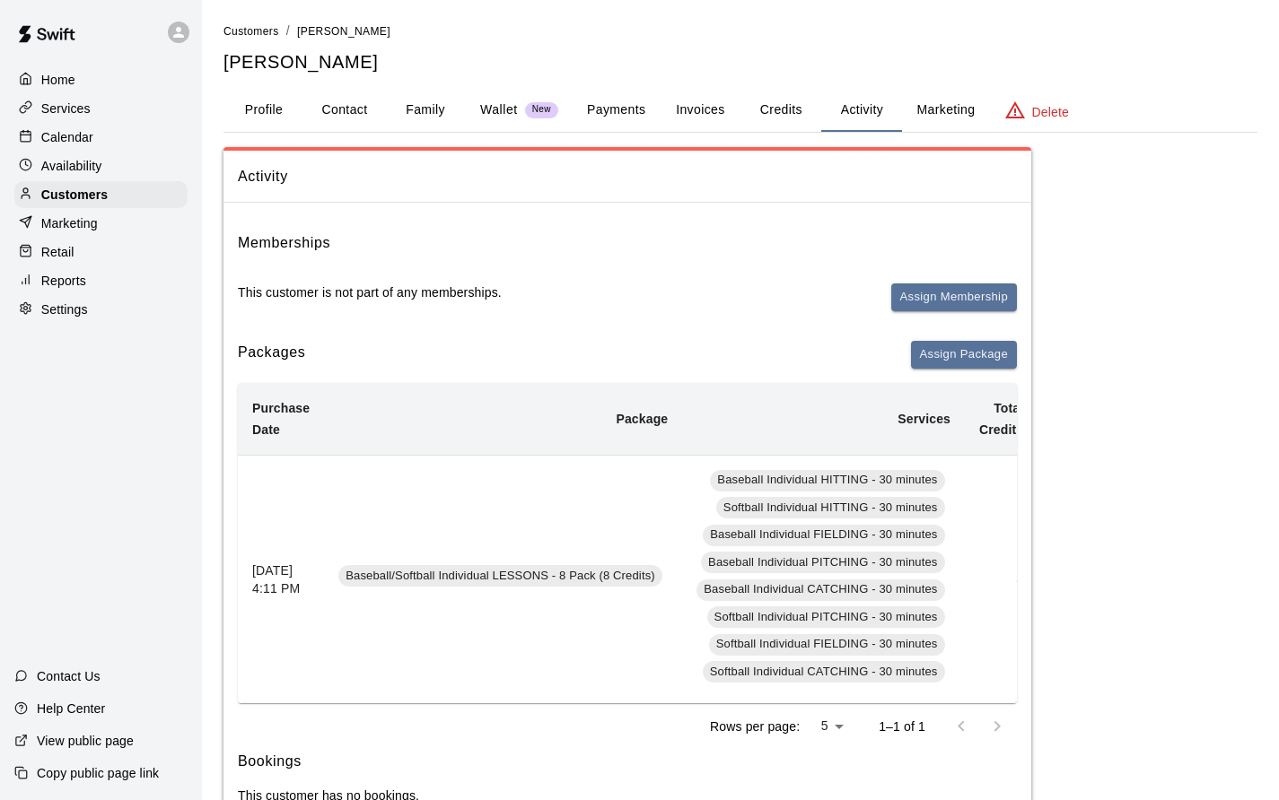
scroll to position [0, 2]
click at [73, 146] on p "Calendar" at bounding box center [67, 137] width 52 height 18
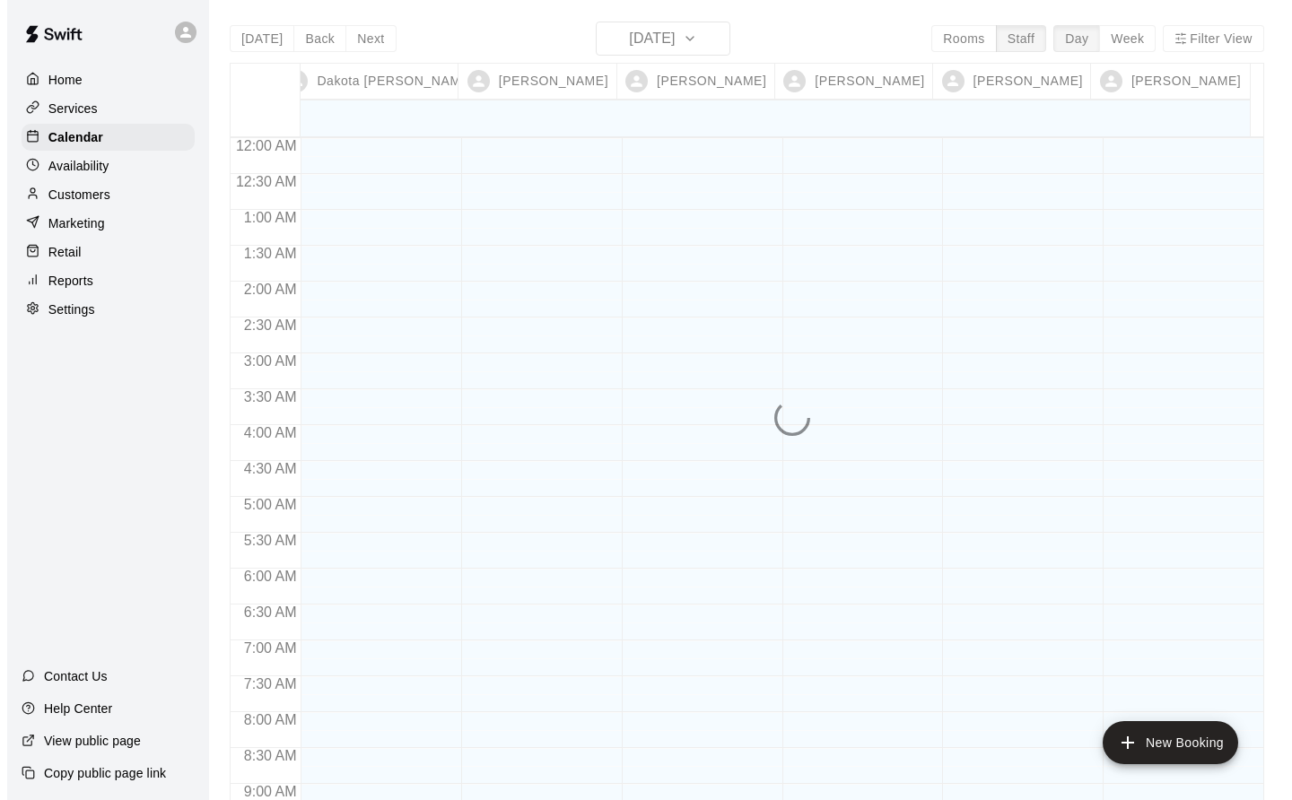
scroll to position [1041, 0]
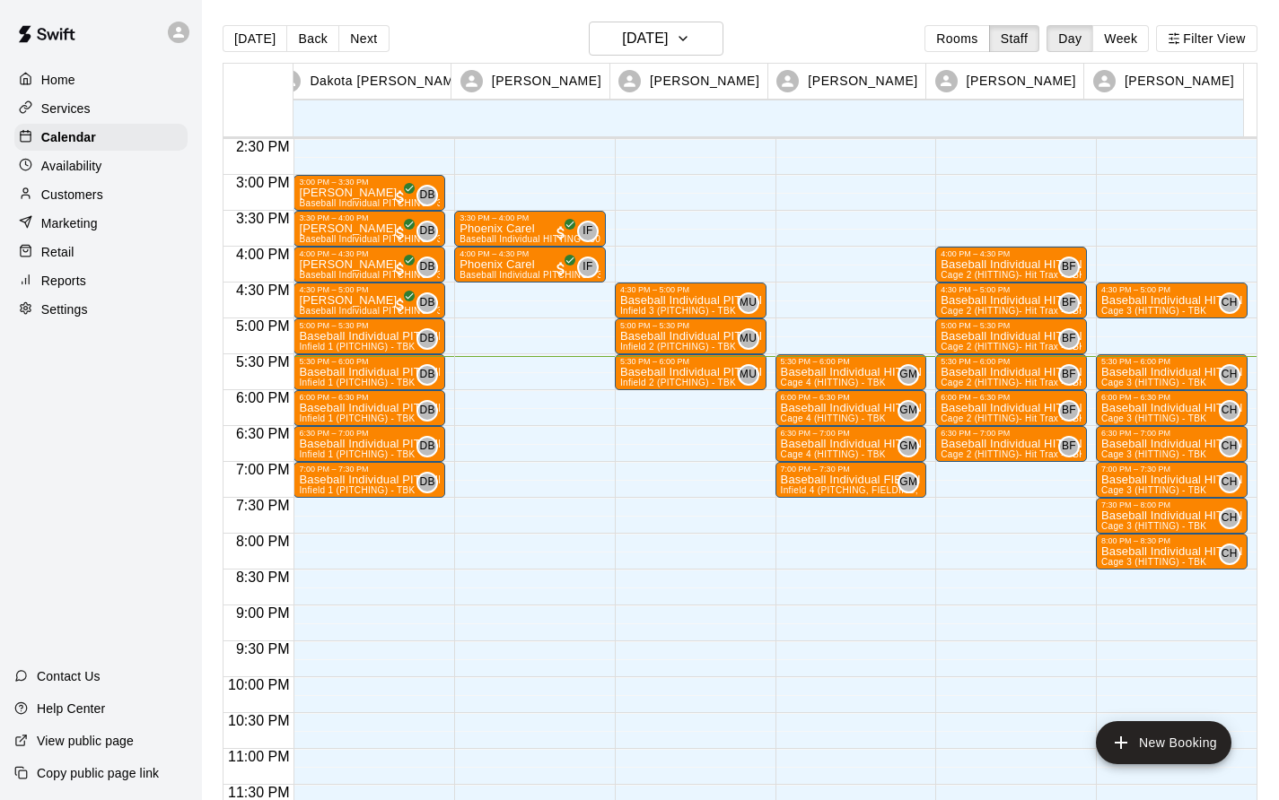
click at [347, 336] on p "Baseball Individual PITCHING - 30 minutes" at bounding box center [369, 336] width 141 height 0
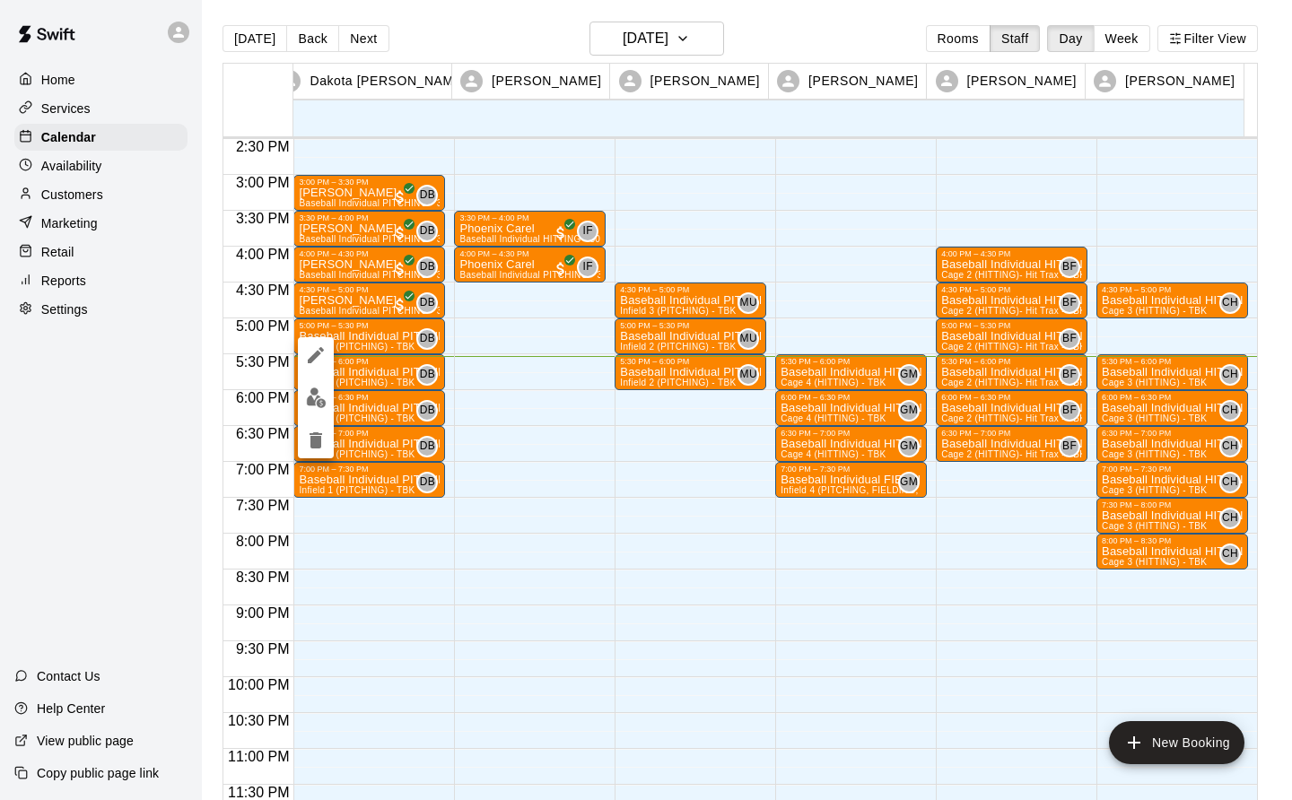
click at [312, 398] on img "edit" at bounding box center [316, 398] width 21 height 21
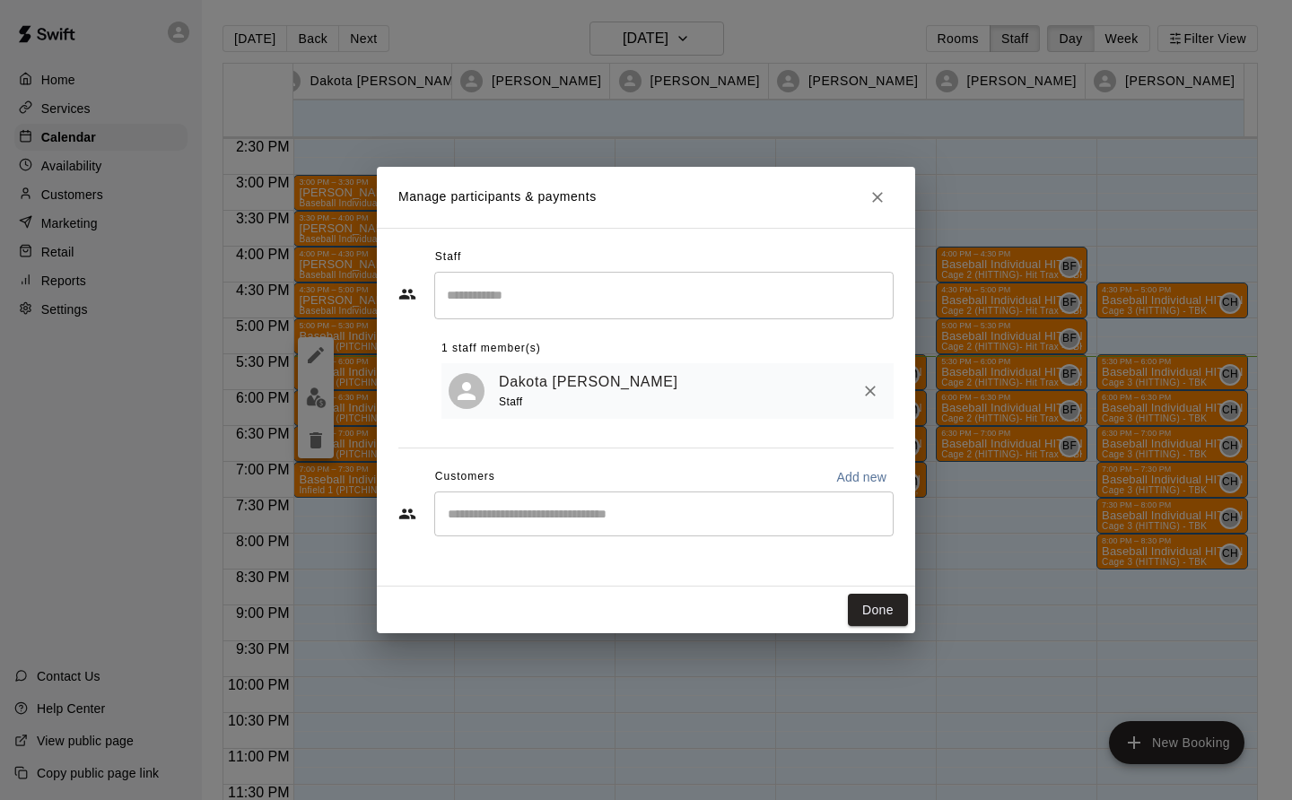
click at [508, 506] on div "​" at bounding box center [663, 514] width 459 height 45
type input "*****"
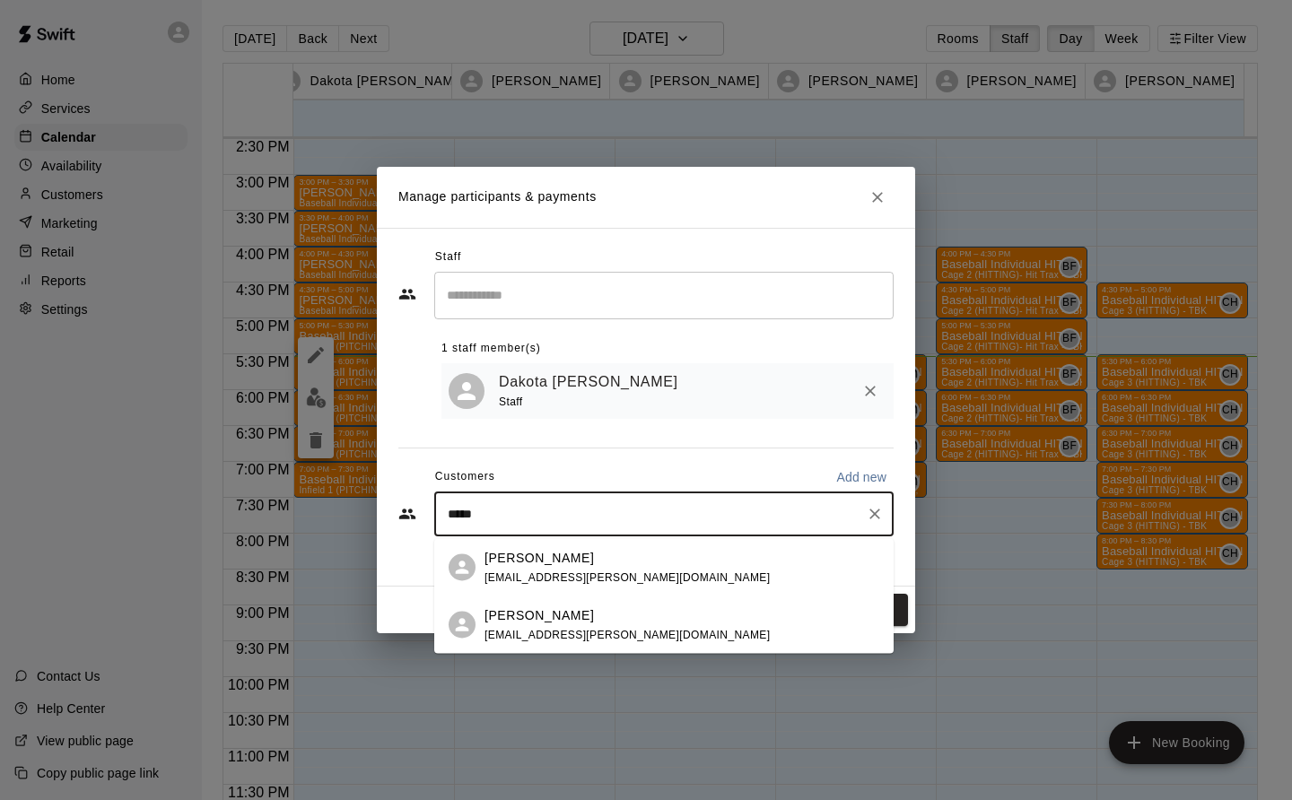
click at [559, 612] on div "[PERSON_NAME]" at bounding box center [627, 615] width 285 height 19
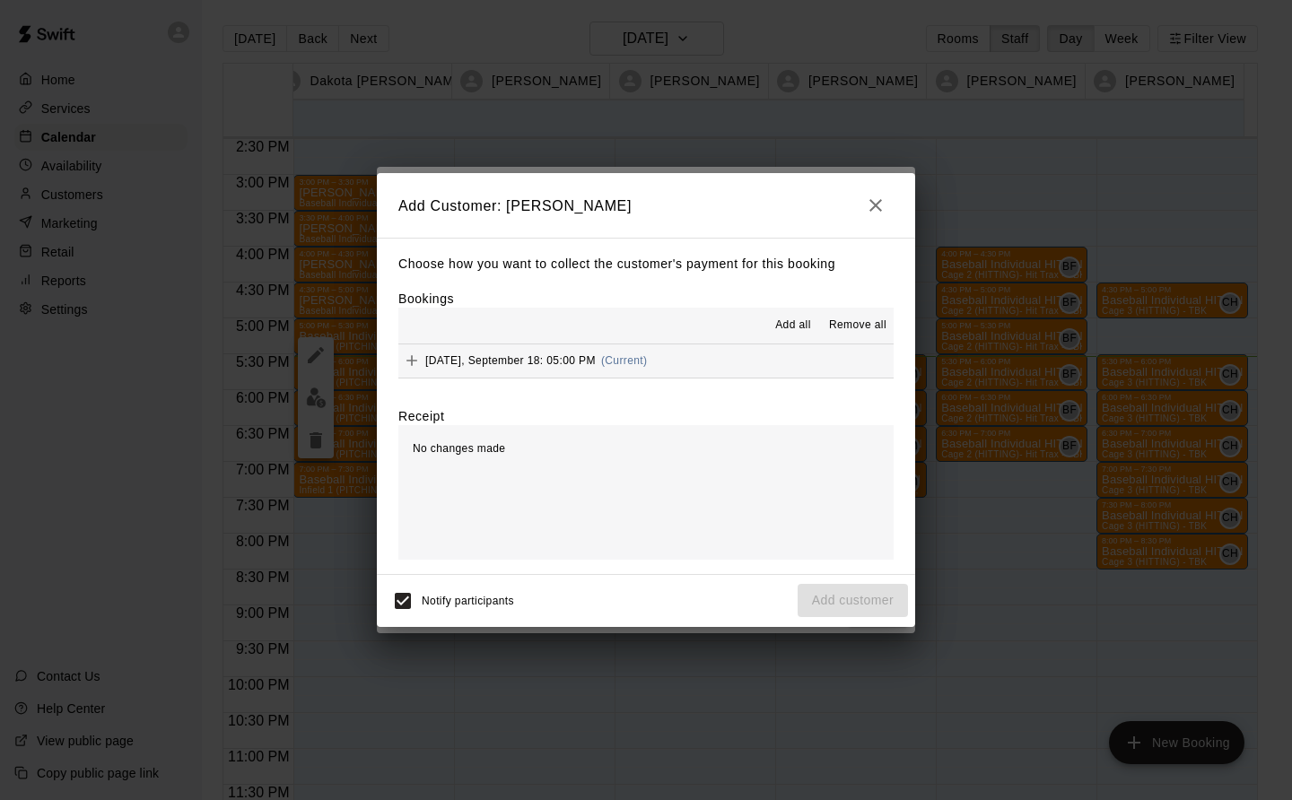
click at [572, 356] on span "Thursday, September 18: 05:00 PM" at bounding box center [510, 360] width 170 height 13
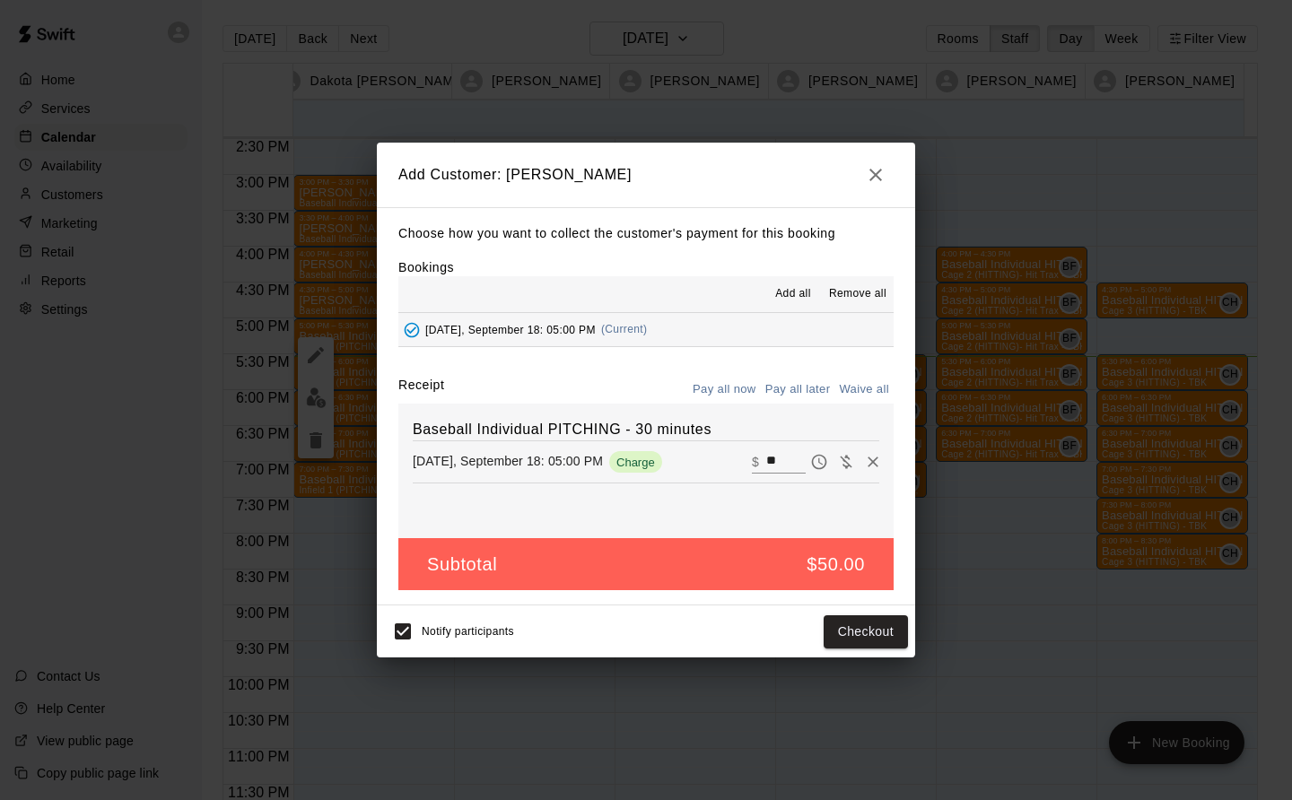
click at [862, 633] on button "Checkout" at bounding box center [866, 632] width 84 height 33
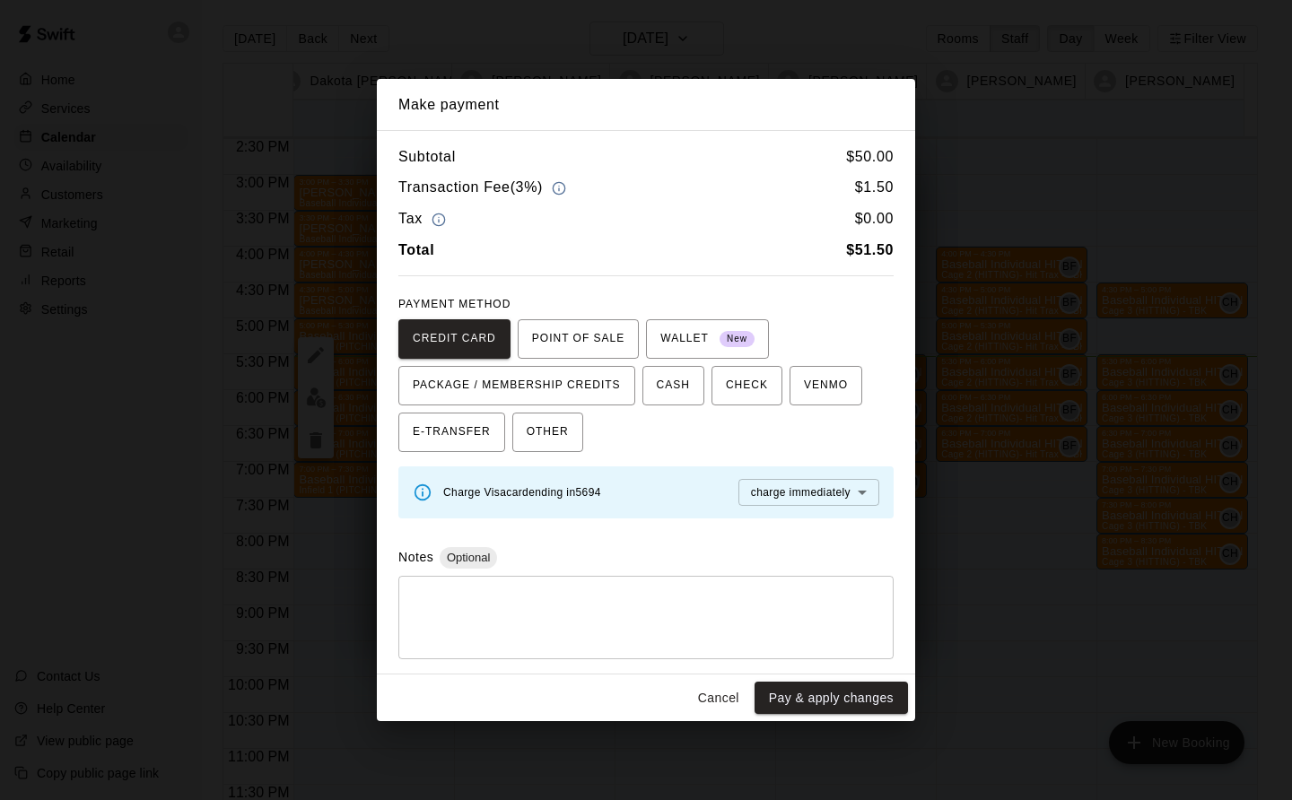
click at [744, 695] on button "Cancel" at bounding box center [718, 698] width 57 height 33
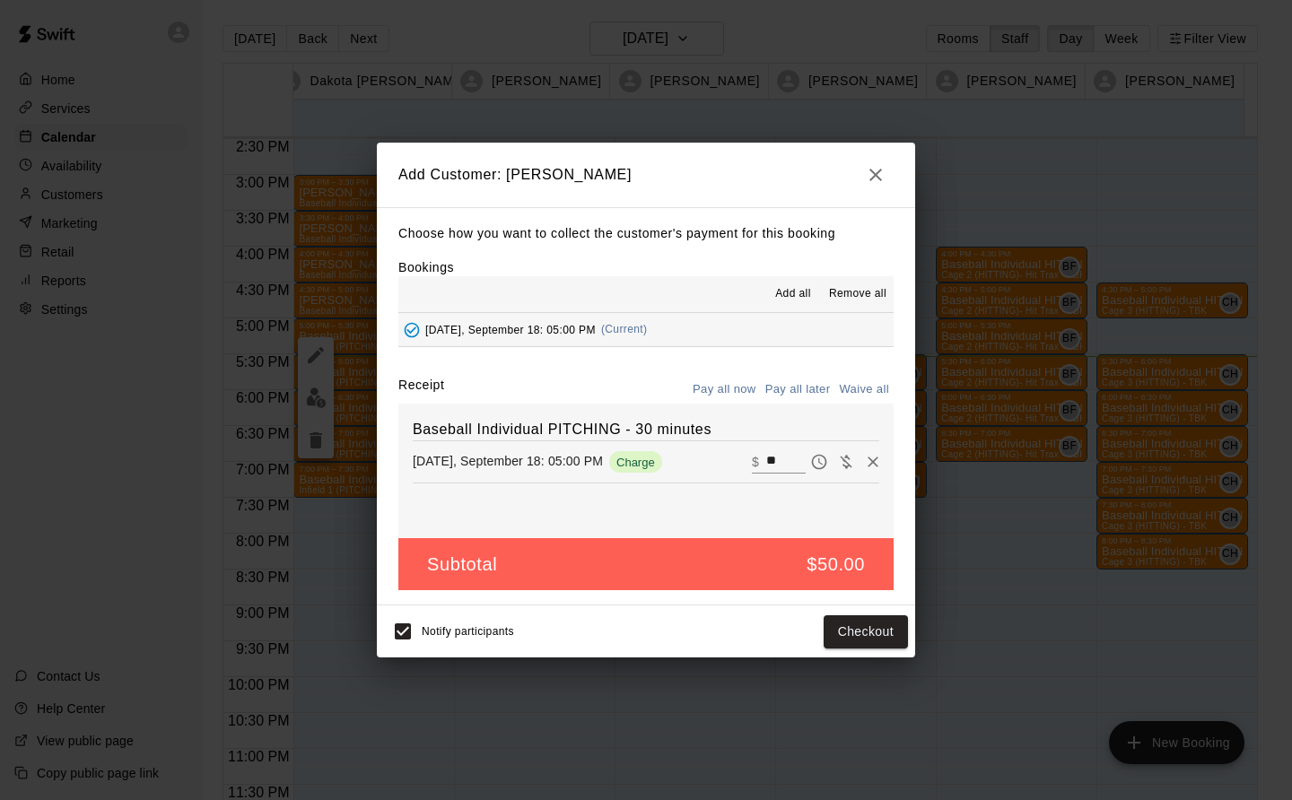
click at [814, 386] on button "Pay all later" at bounding box center [798, 390] width 74 height 28
click at [850, 633] on button "Add customer" at bounding box center [853, 632] width 110 height 33
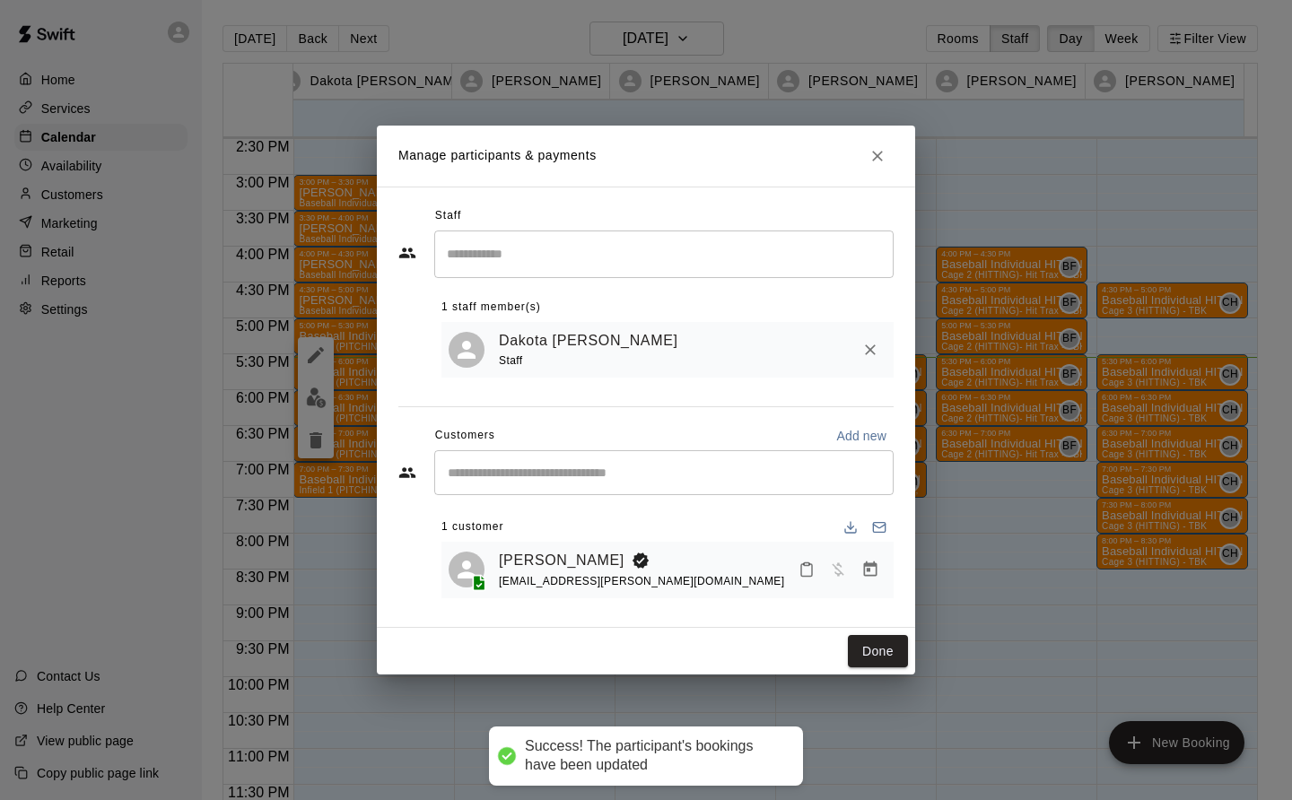
click at [893, 655] on button "Done" at bounding box center [878, 651] width 60 height 33
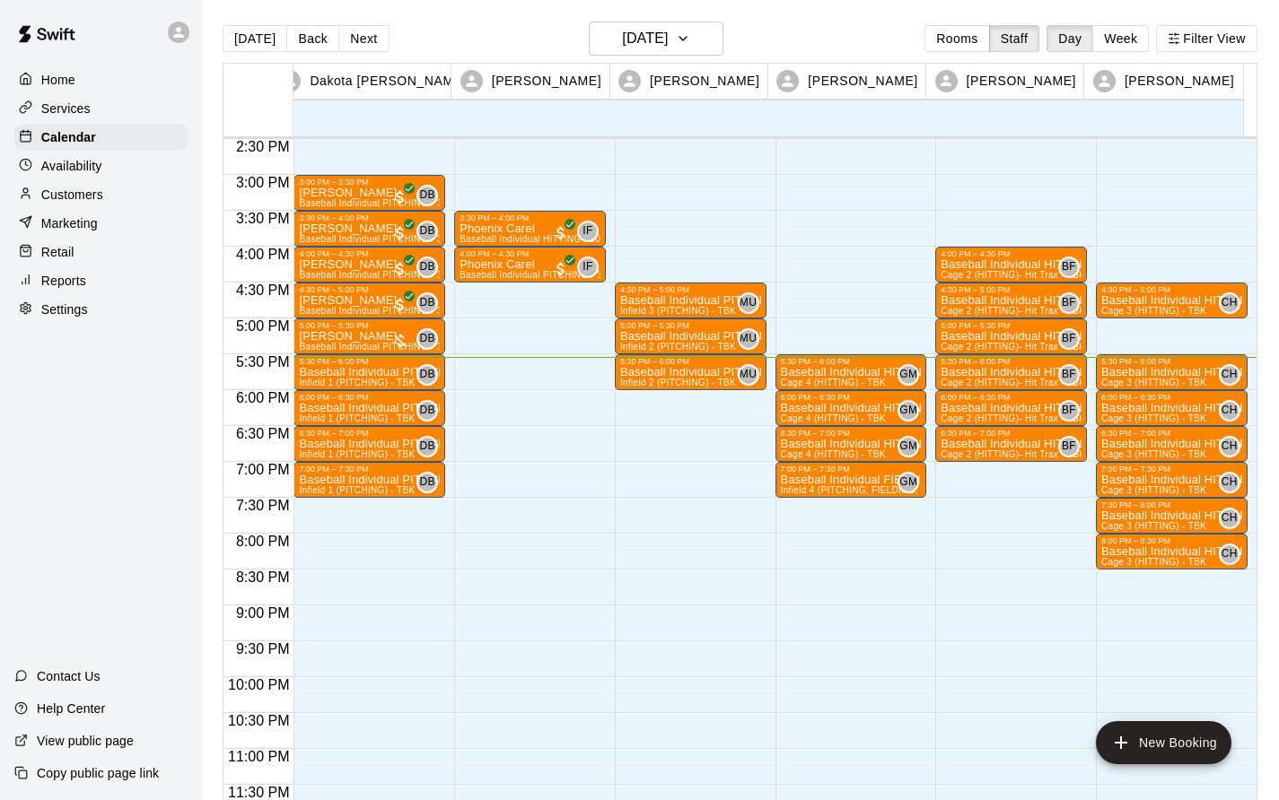
click at [354, 372] on p "Baseball Individual PITCHING - 30 minutes" at bounding box center [369, 372] width 141 height 0
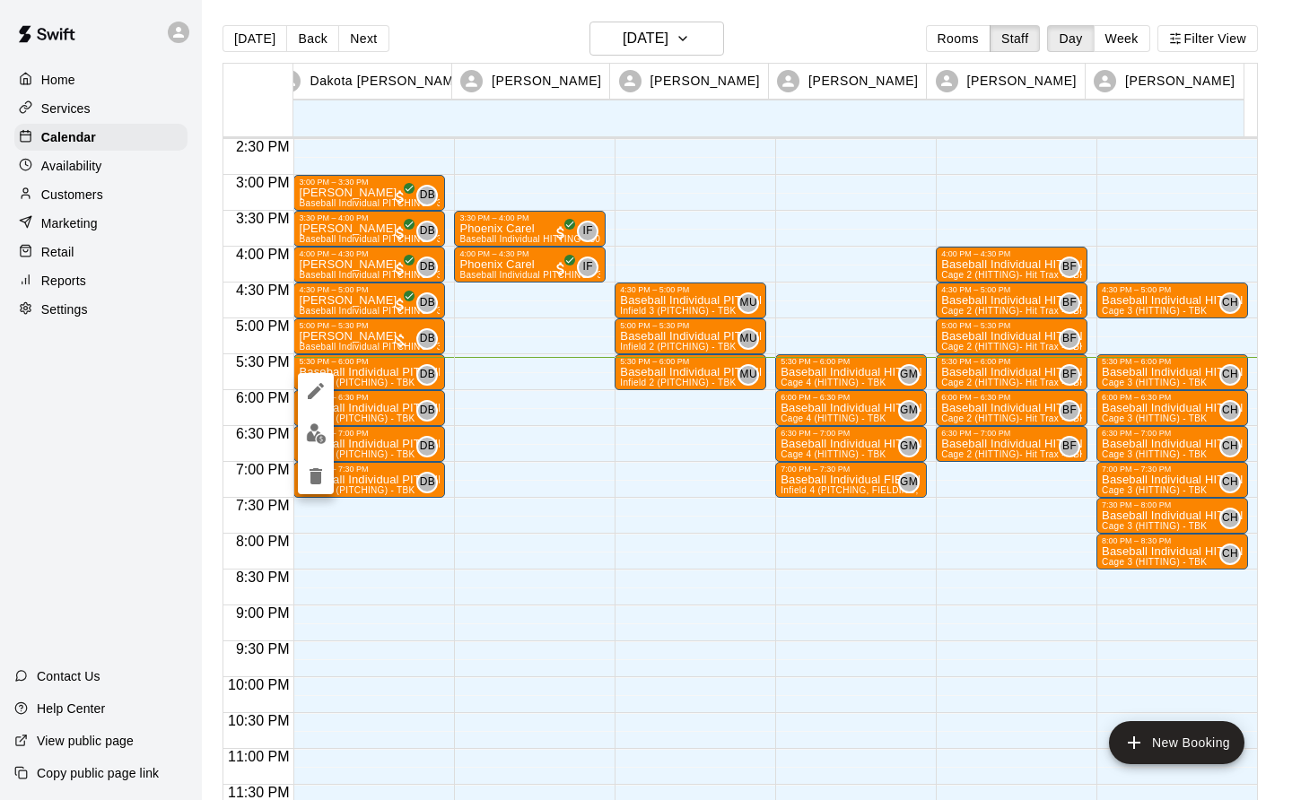
click at [309, 433] on img "edit" at bounding box center [316, 434] width 21 height 21
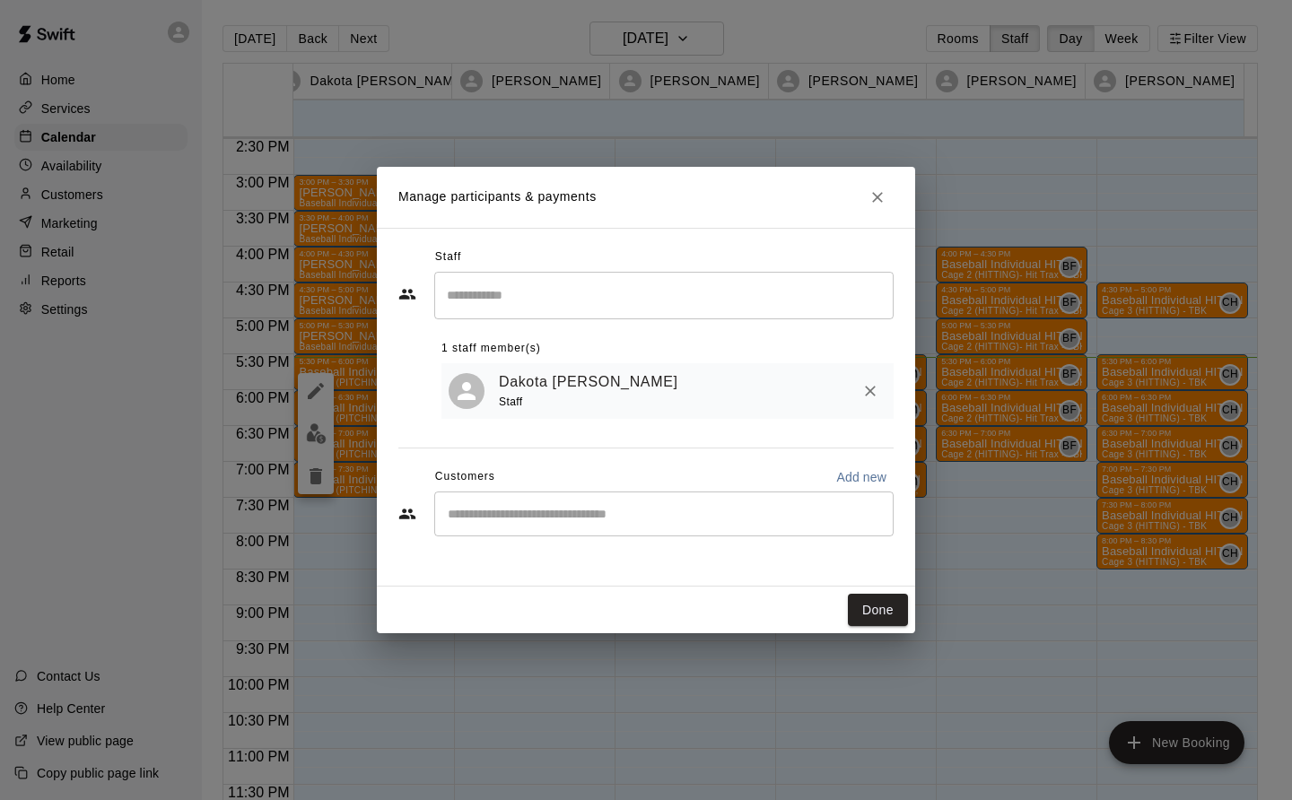
click at [467, 517] on input "Start typing to search customers..." at bounding box center [663, 514] width 443 height 18
type input "*******"
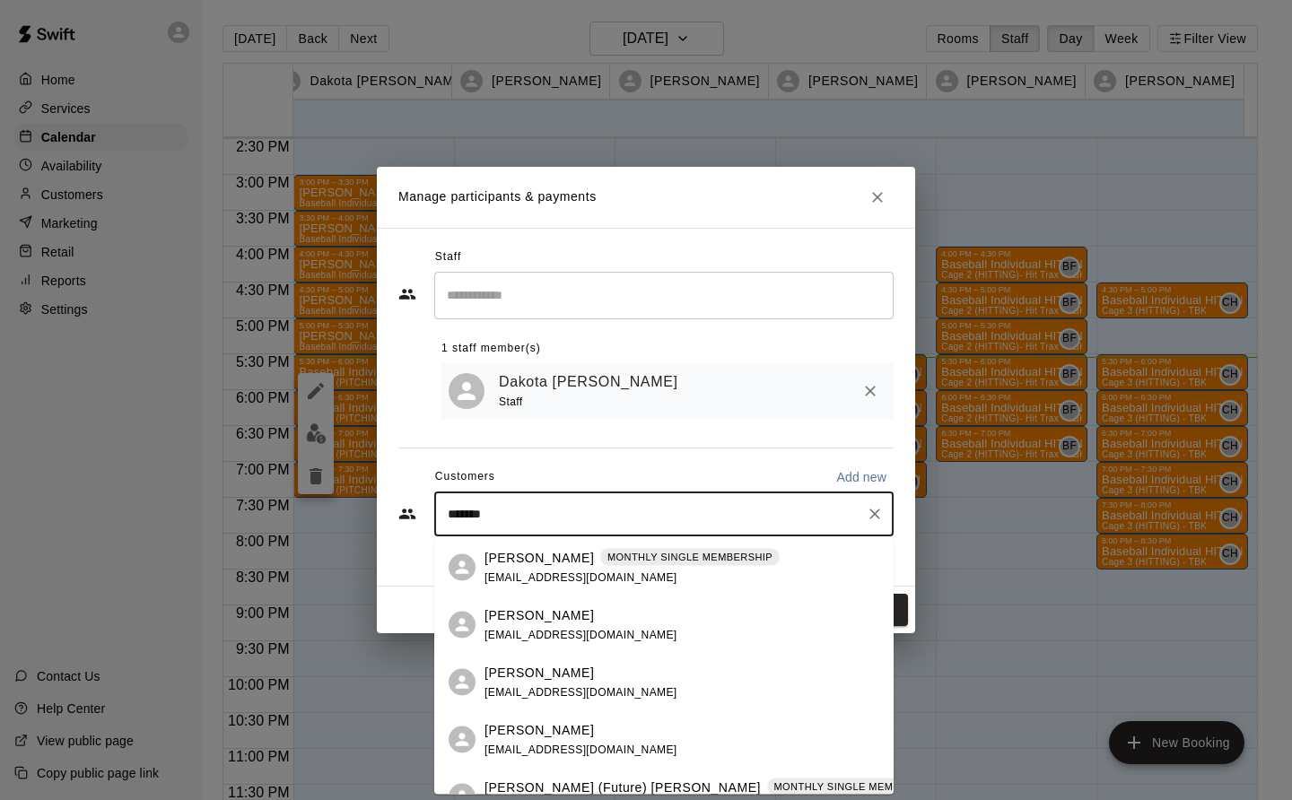
click at [580, 788] on p "[PERSON_NAME] (Future) [PERSON_NAME]" at bounding box center [623, 787] width 276 height 19
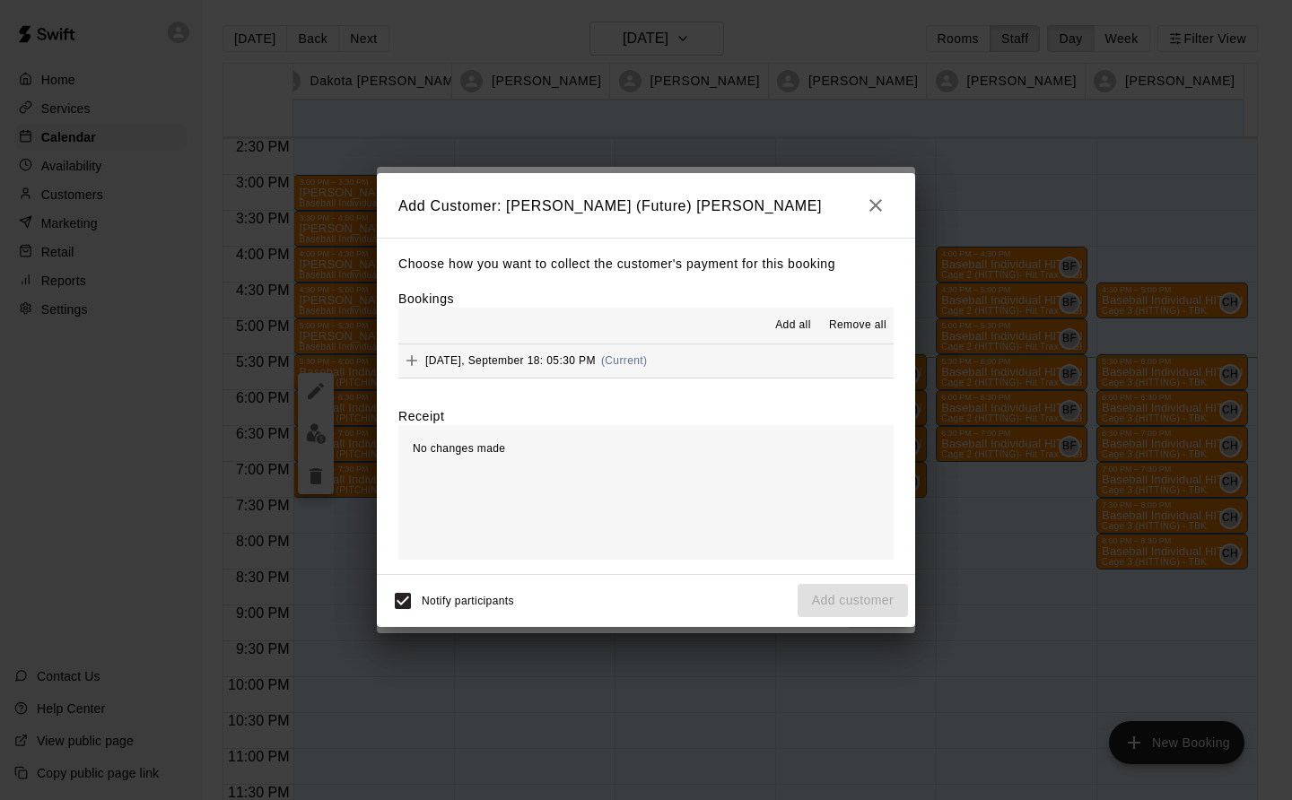
click at [544, 370] on div "Thursday, September 18: 05:30 PM (Current)" at bounding box center [522, 360] width 249 height 27
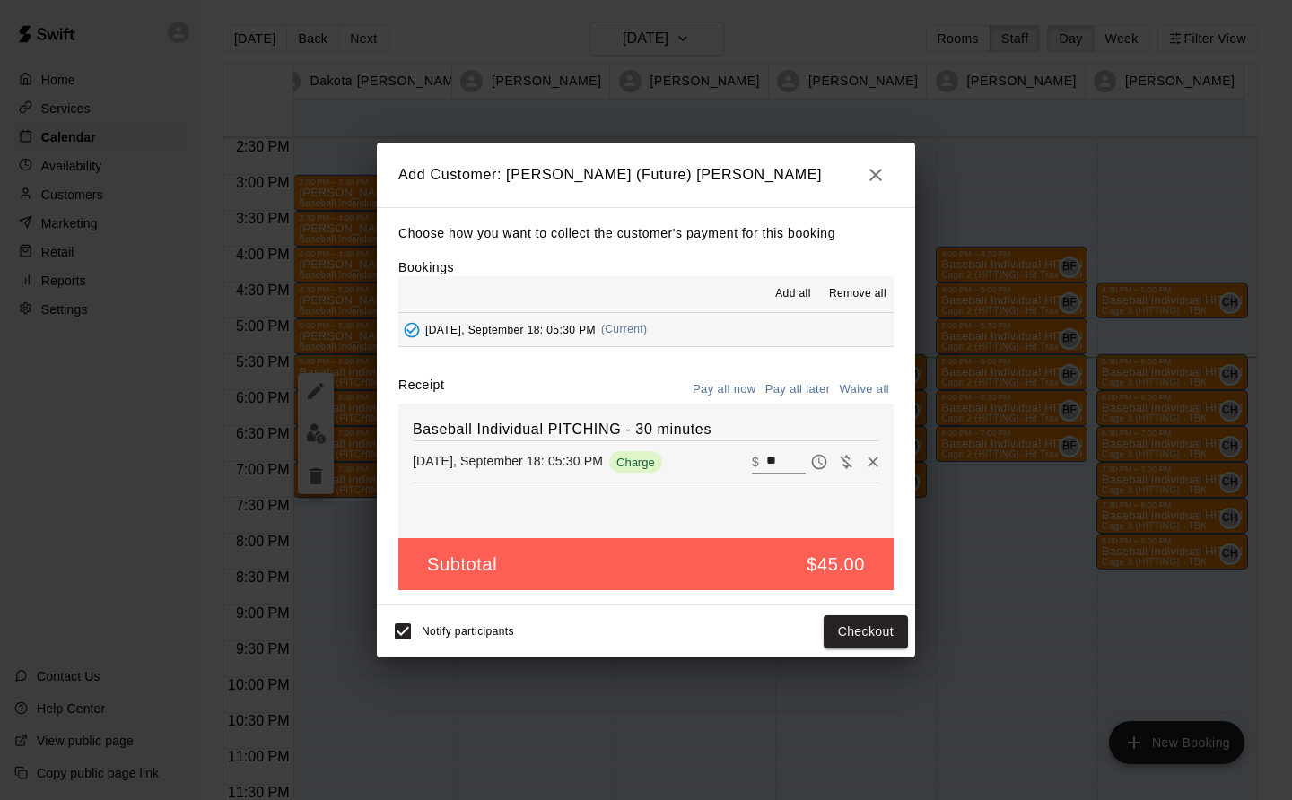
click at [871, 635] on button "Checkout" at bounding box center [866, 632] width 84 height 33
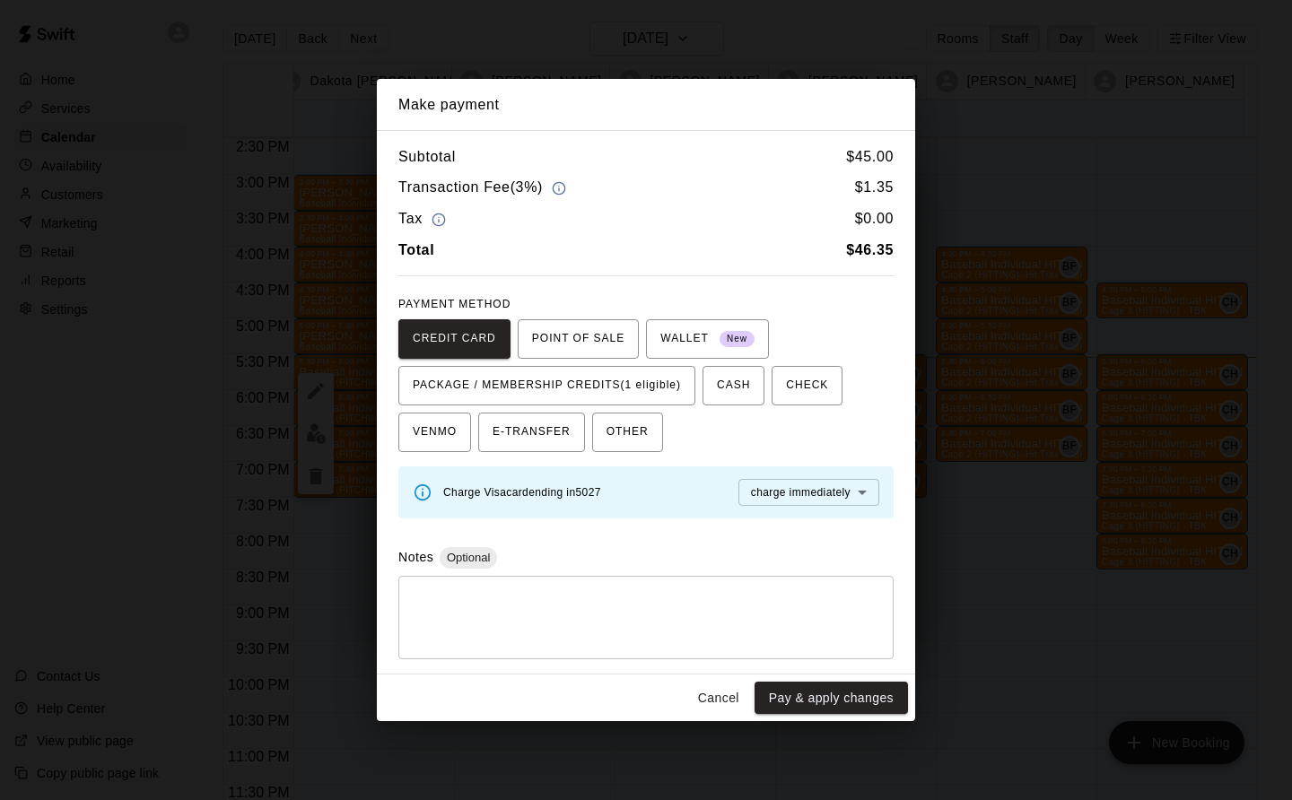
click at [617, 384] on span "PACKAGE / MEMBERSHIP CREDITS (1 eligible)" at bounding box center [547, 385] width 268 height 29
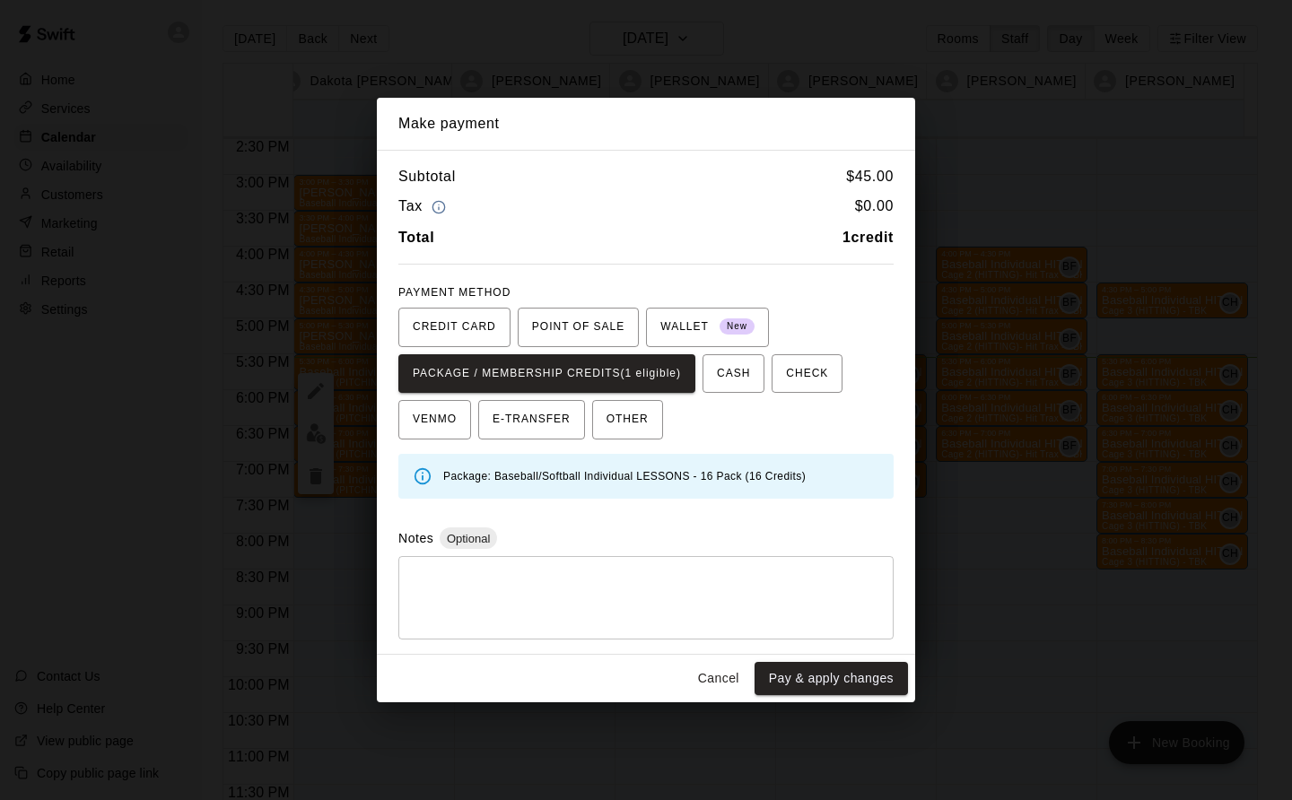
click at [850, 682] on button "Pay & apply changes" at bounding box center [831, 678] width 153 height 33
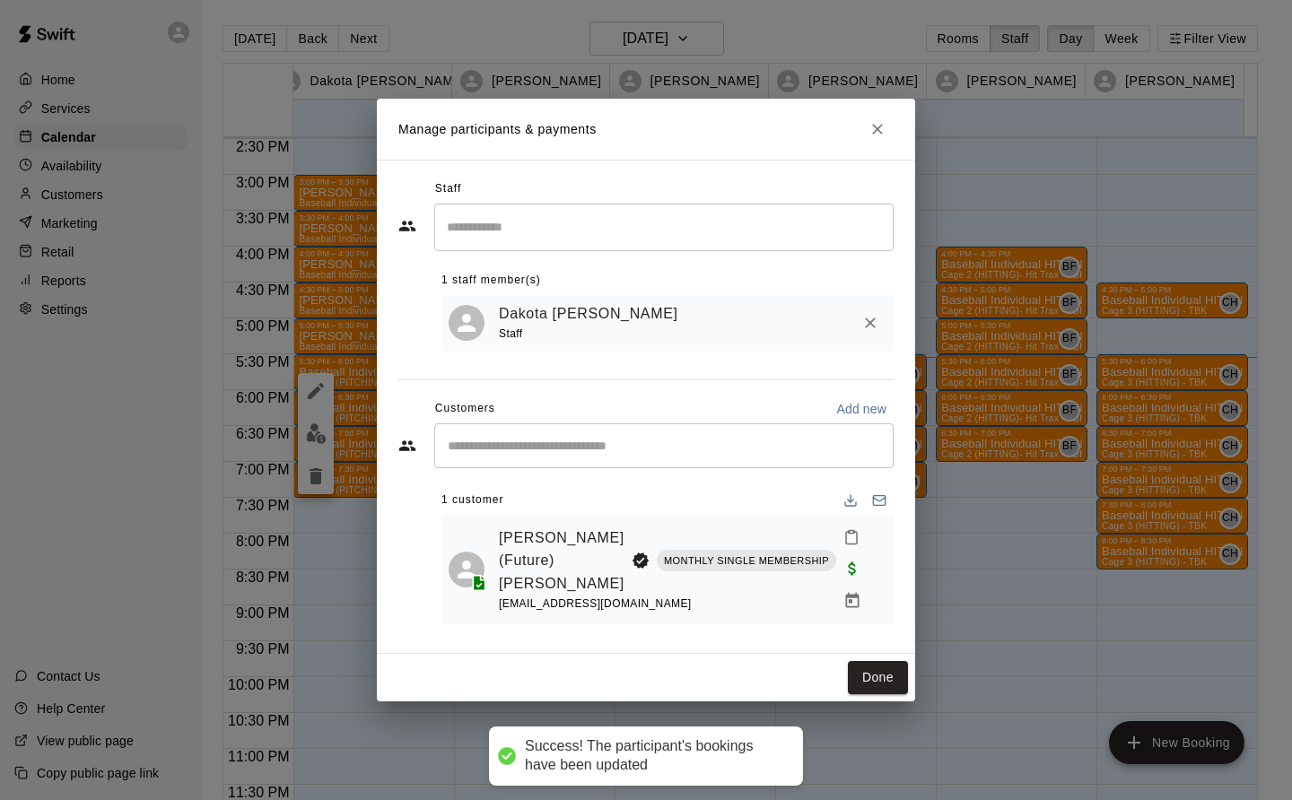
click at [872, 675] on button "Done" at bounding box center [878, 677] width 60 height 33
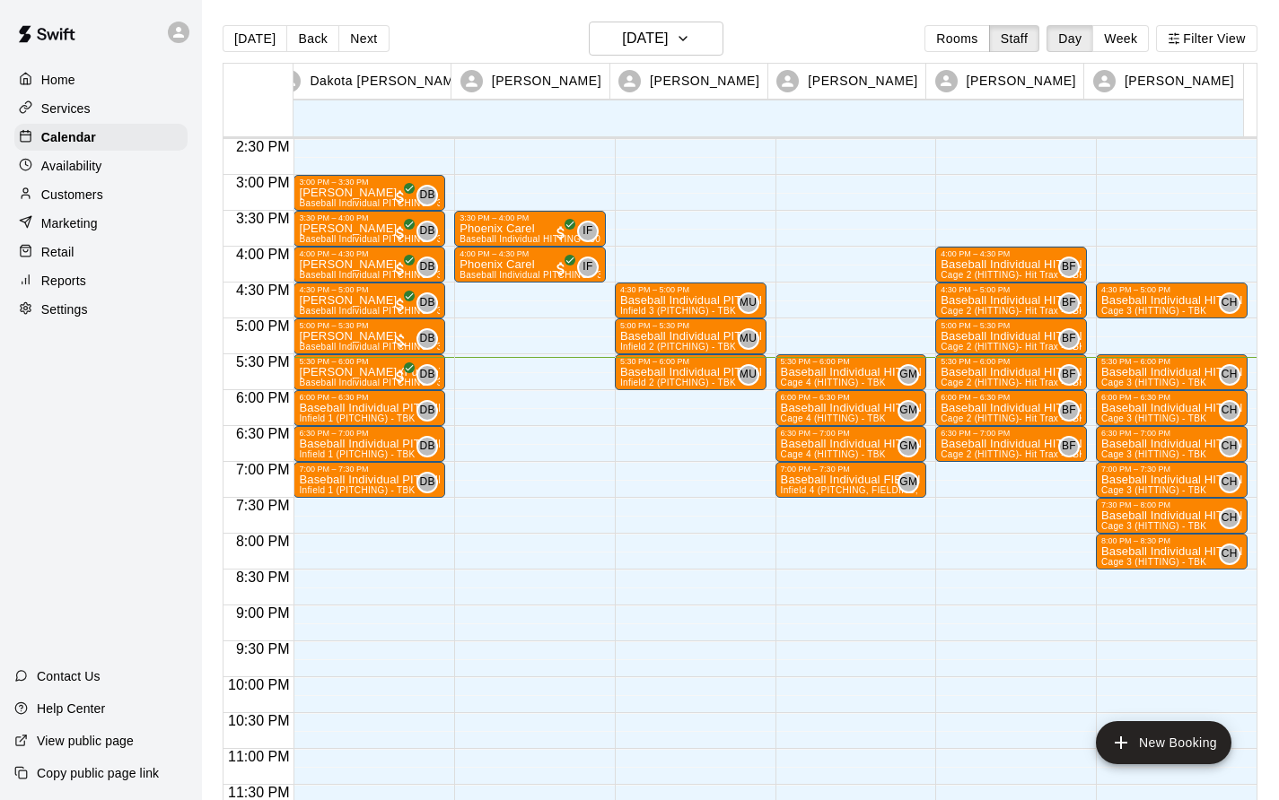
click at [350, 408] on p "Baseball Individual PITCHING - 30 minutes" at bounding box center [369, 408] width 141 height 0
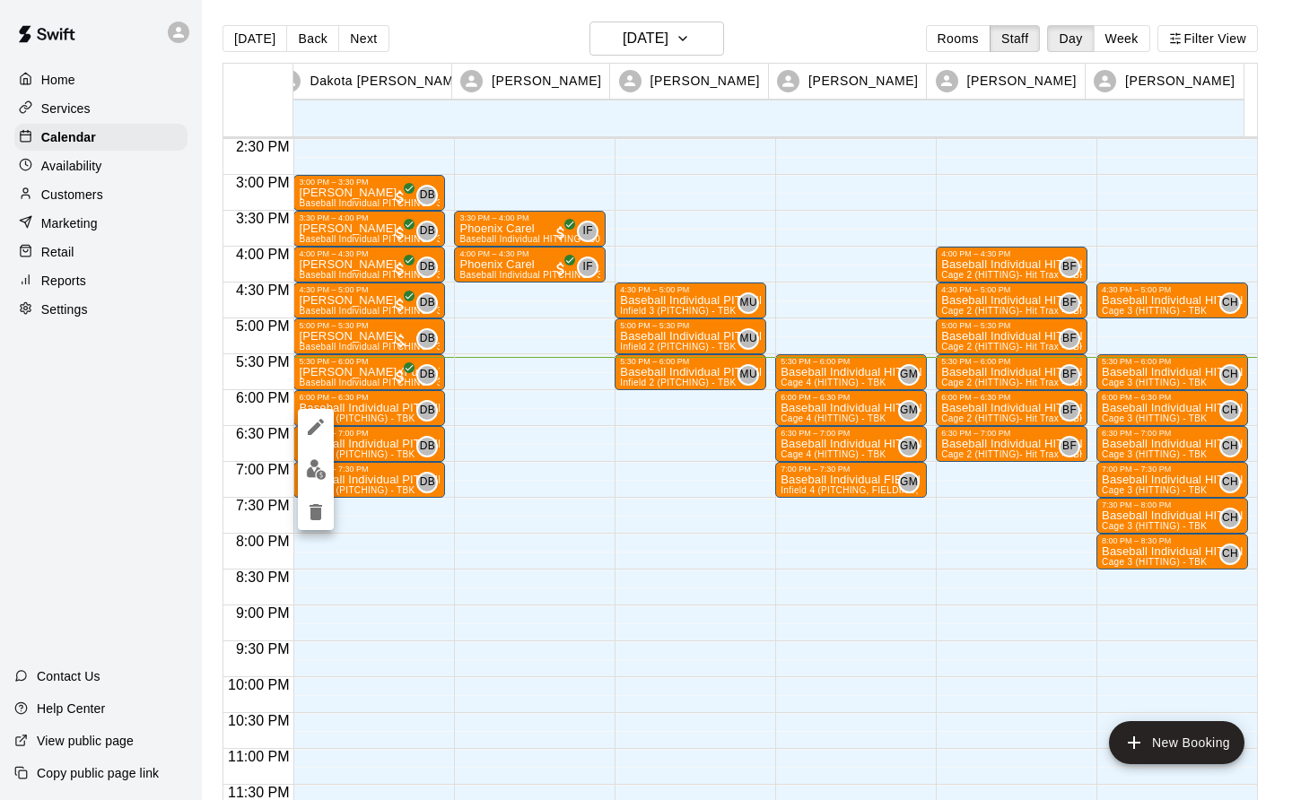
click at [308, 470] on img "edit" at bounding box center [316, 469] width 21 height 21
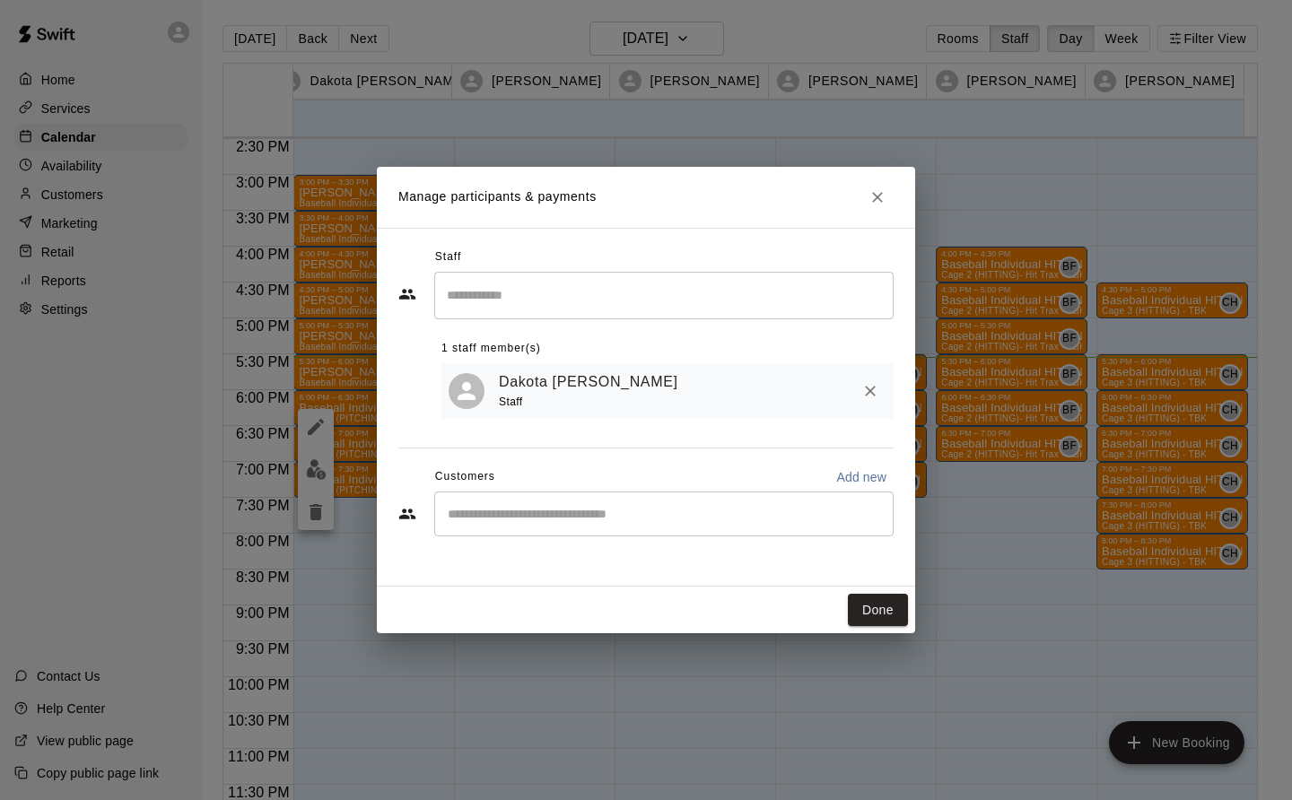
click at [455, 522] on input "Start typing to search customers..." at bounding box center [663, 514] width 443 height 18
type input "*********"
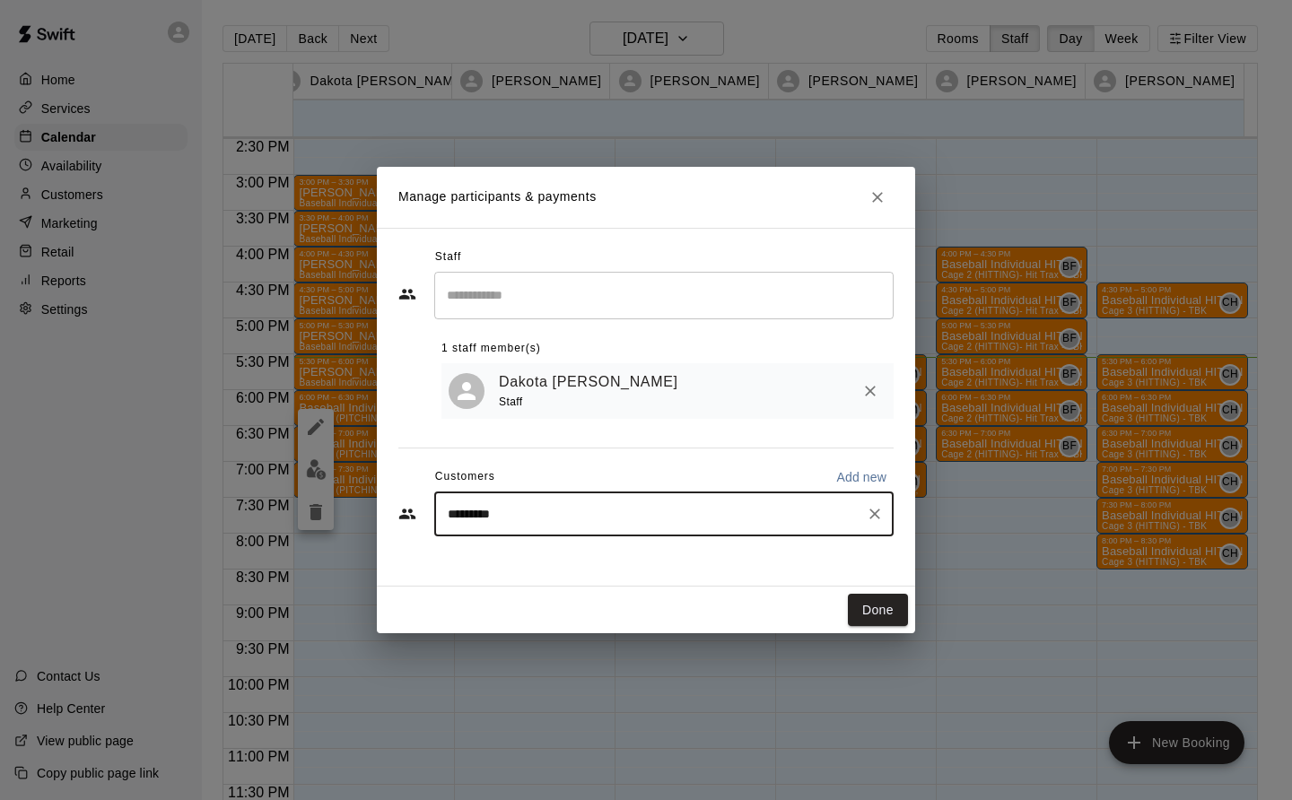
click at [876, 507] on icon "Clear" at bounding box center [875, 514] width 18 height 18
click at [888, 197] on button "Close" at bounding box center [877, 197] width 32 height 32
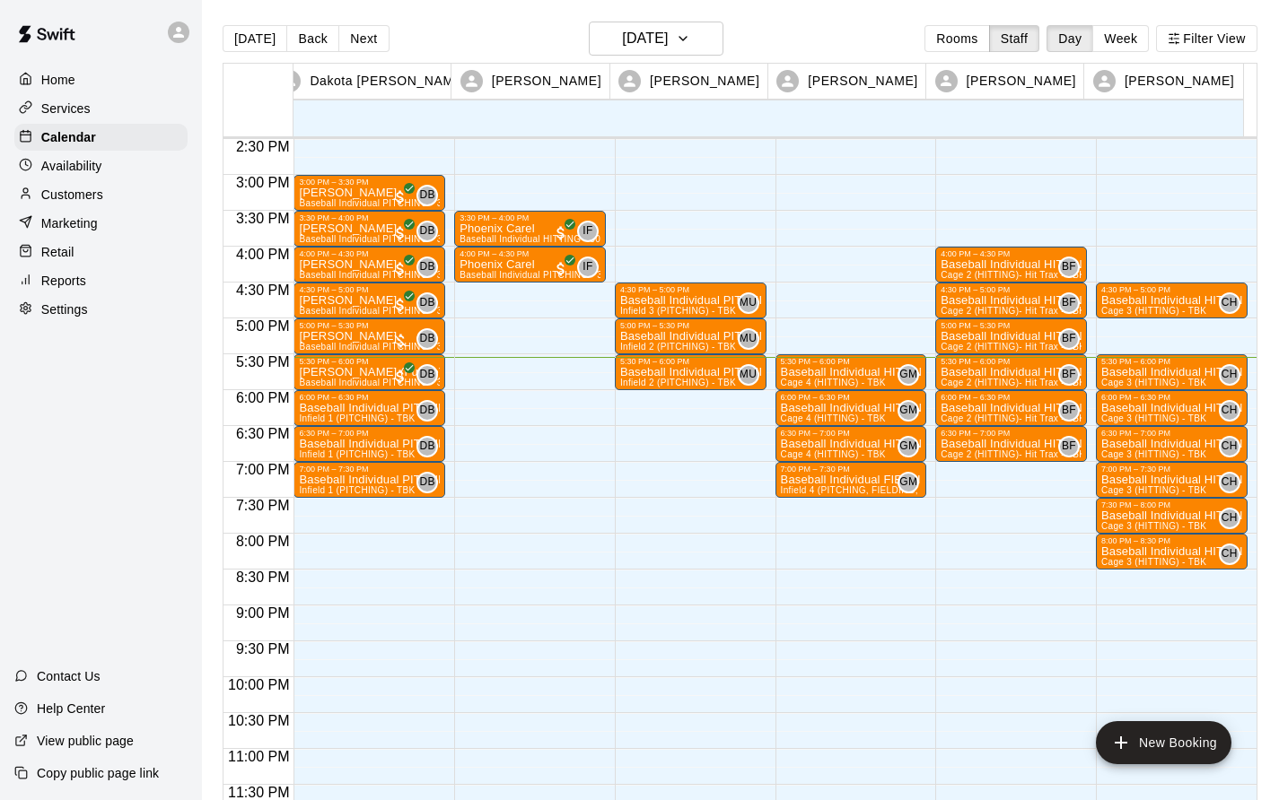
click at [663, 301] on p "Baseball Individual PITCHING - 30 minutes" at bounding box center [690, 301] width 141 height 0
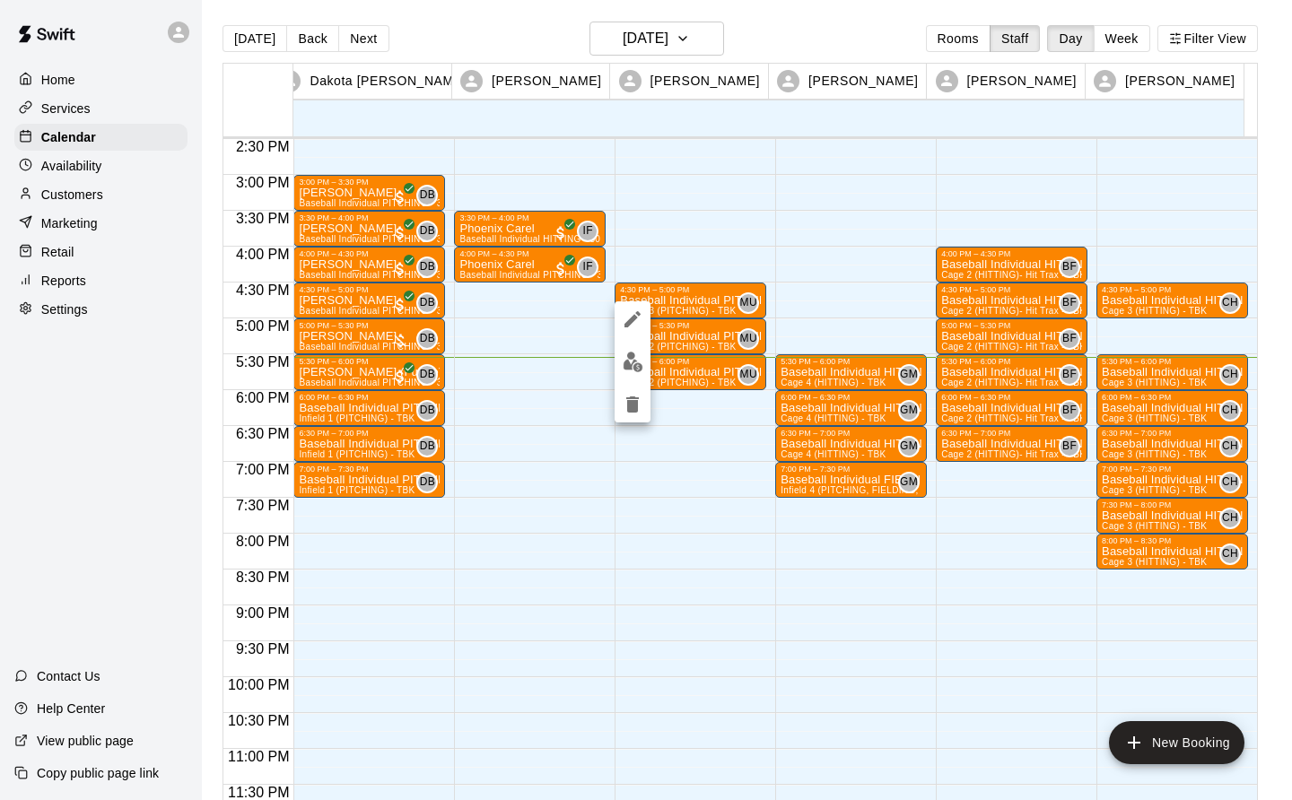
click at [635, 368] on img "edit" at bounding box center [633, 362] width 21 height 21
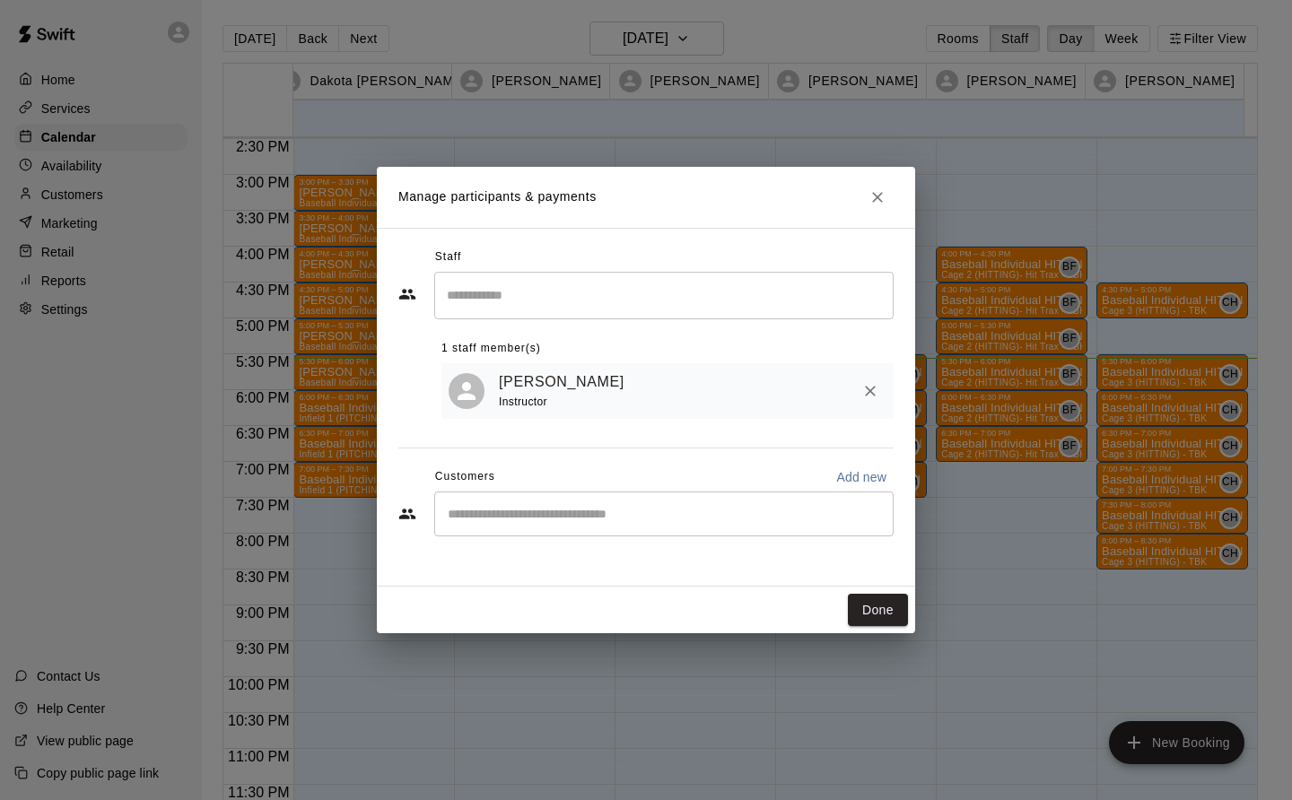
click at [481, 512] on input "Start typing to search customers..." at bounding box center [663, 514] width 443 height 18
type input "******"
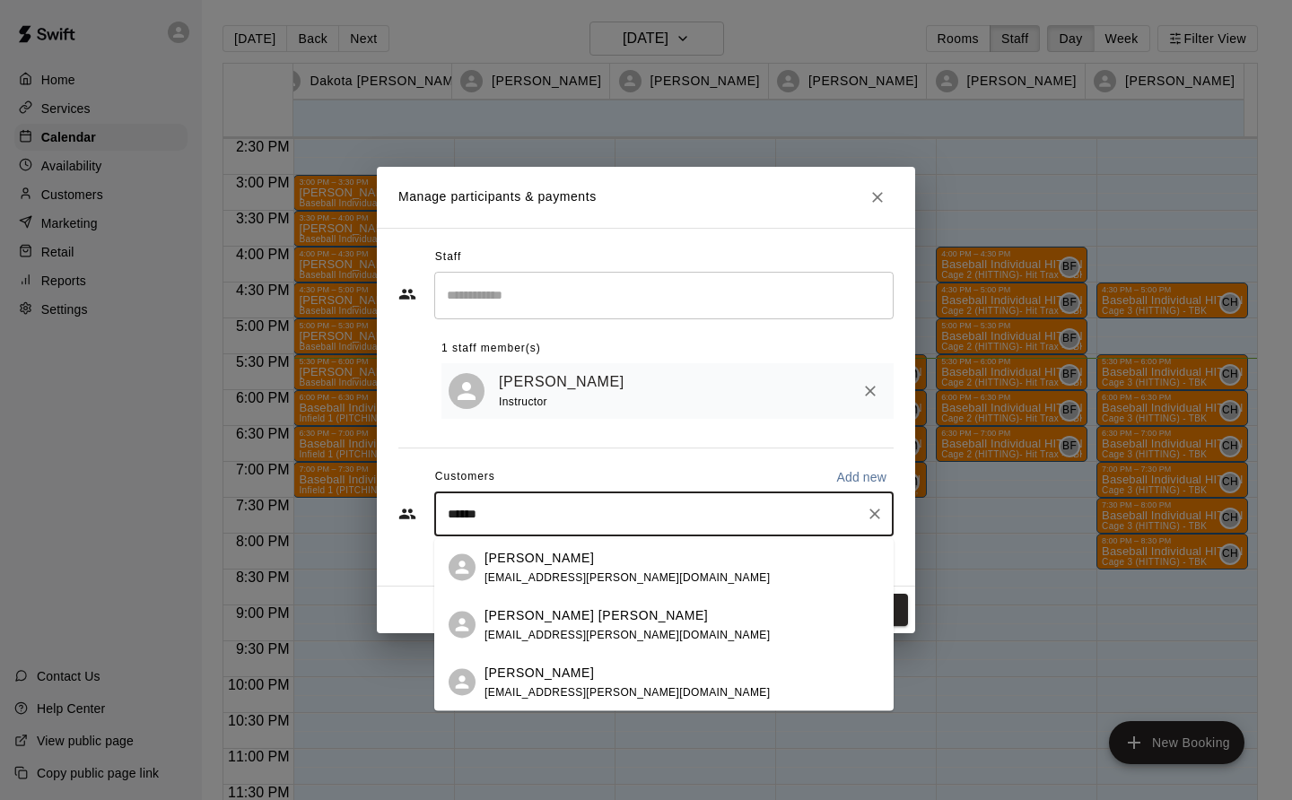
click at [530, 614] on p "[PERSON_NAME] [PERSON_NAME]" at bounding box center [596, 615] width 223 height 19
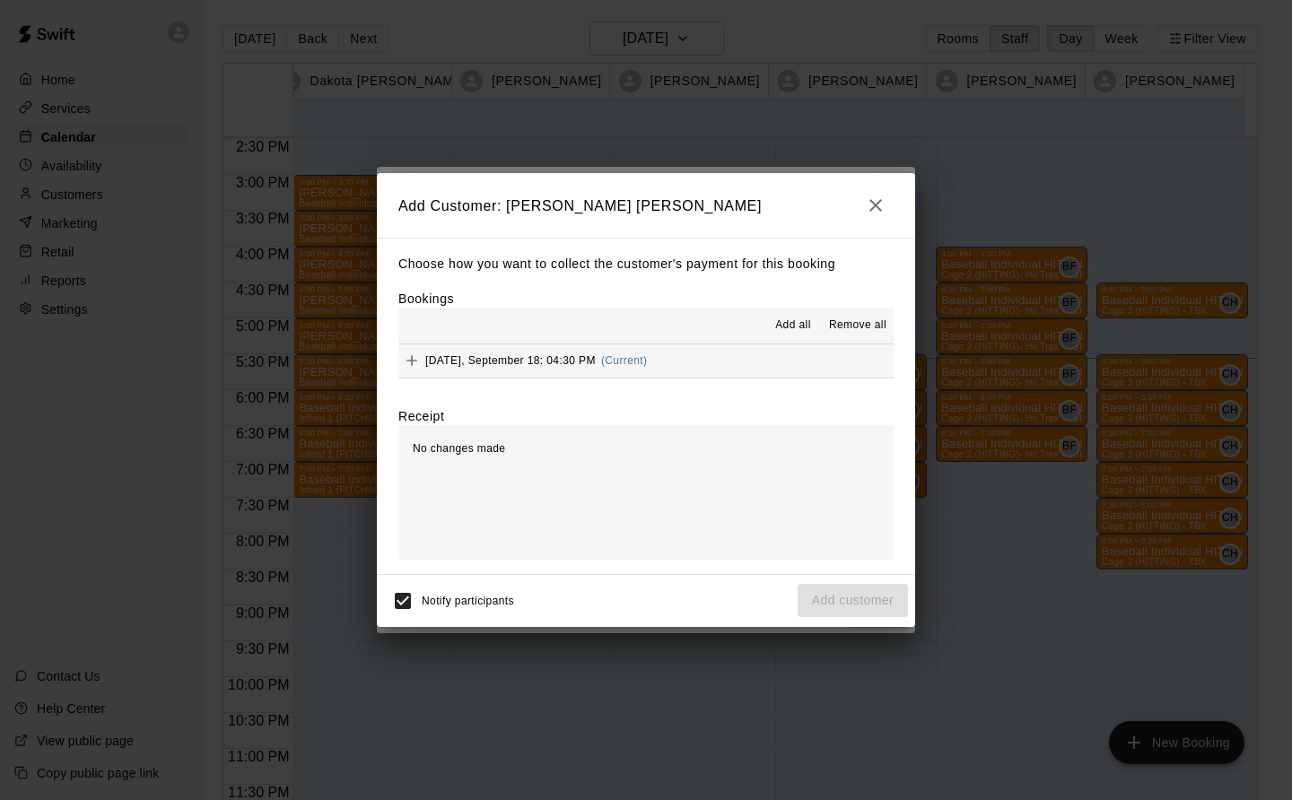
click at [559, 368] on div "Thursday, September 18: 04:30 PM (Current)" at bounding box center [522, 360] width 249 height 27
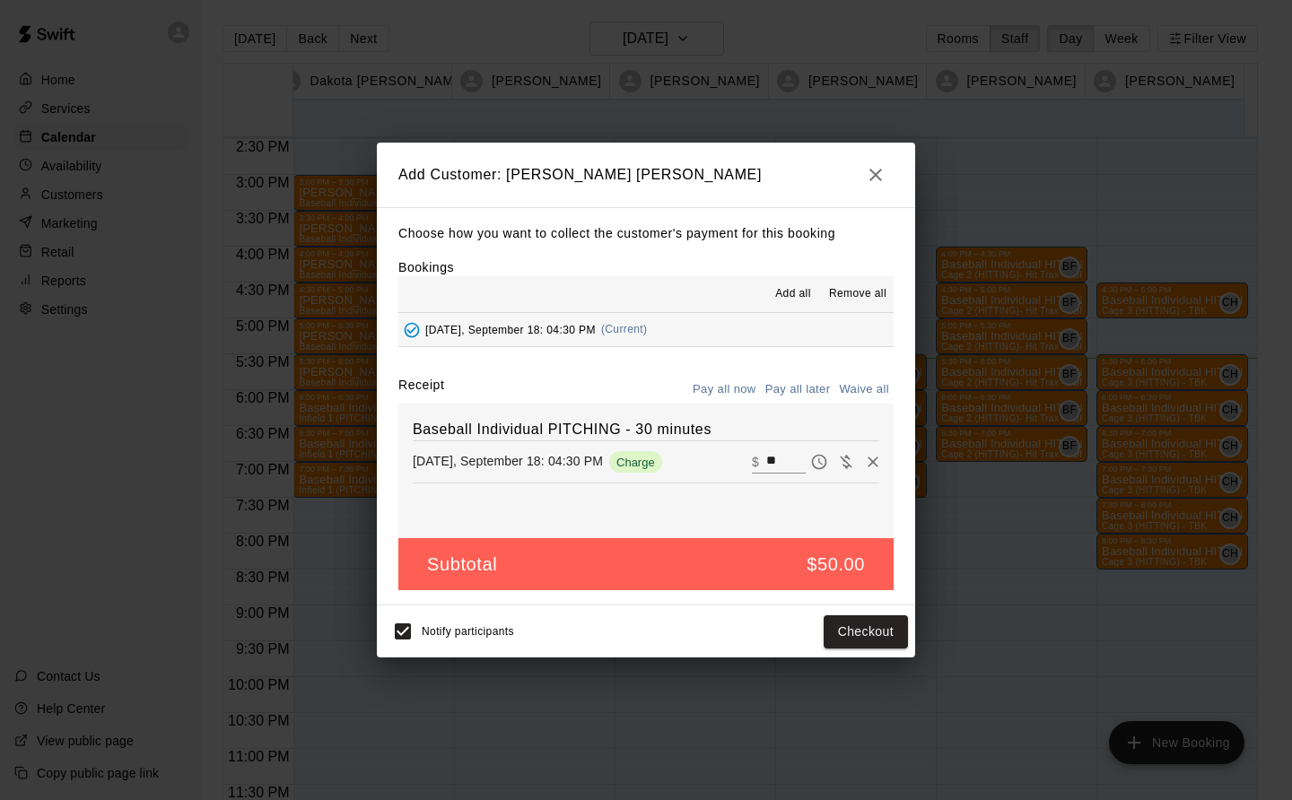
click at [859, 641] on button "Checkout" at bounding box center [866, 632] width 84 height 33
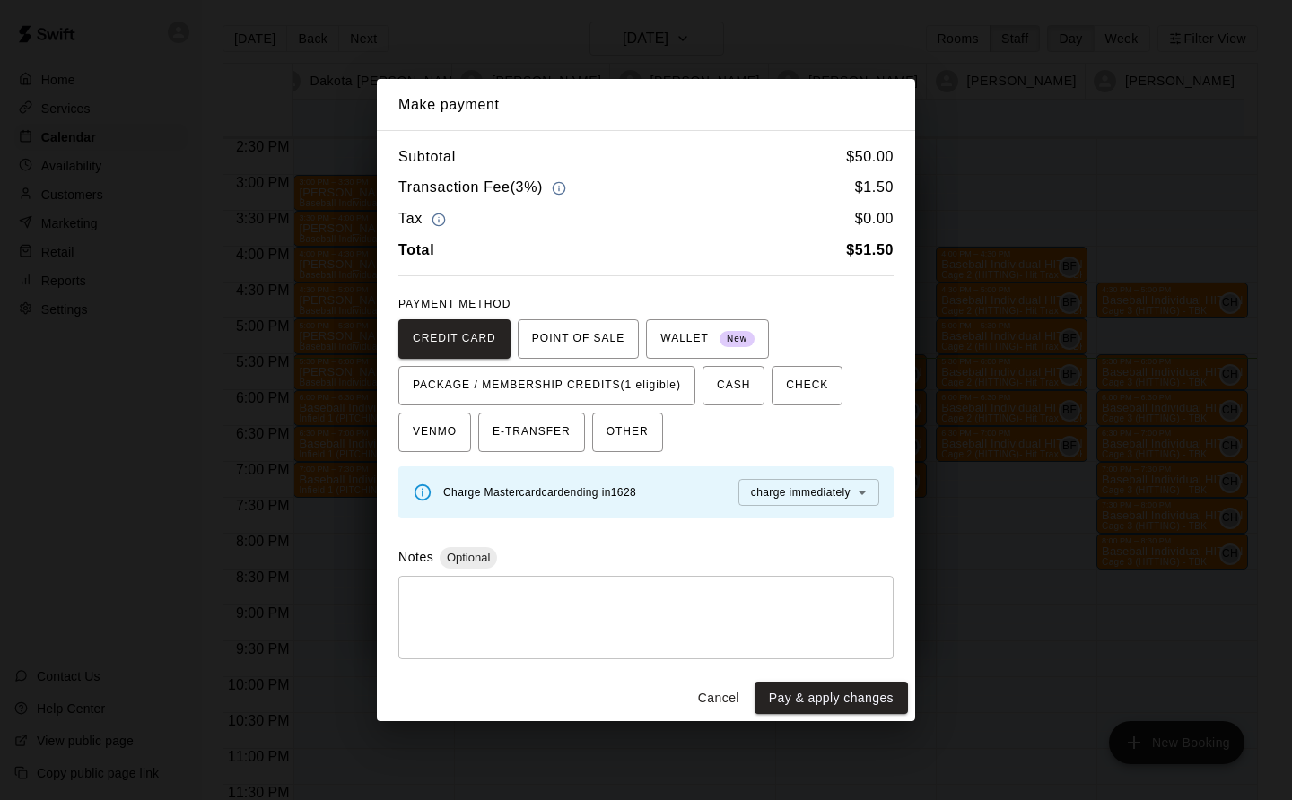
click at [612, 376] on span "PACKAGE / MEMBERSHIP CREDITS (1 eligible)" at bounding box center [547, 385] width 268 height 29
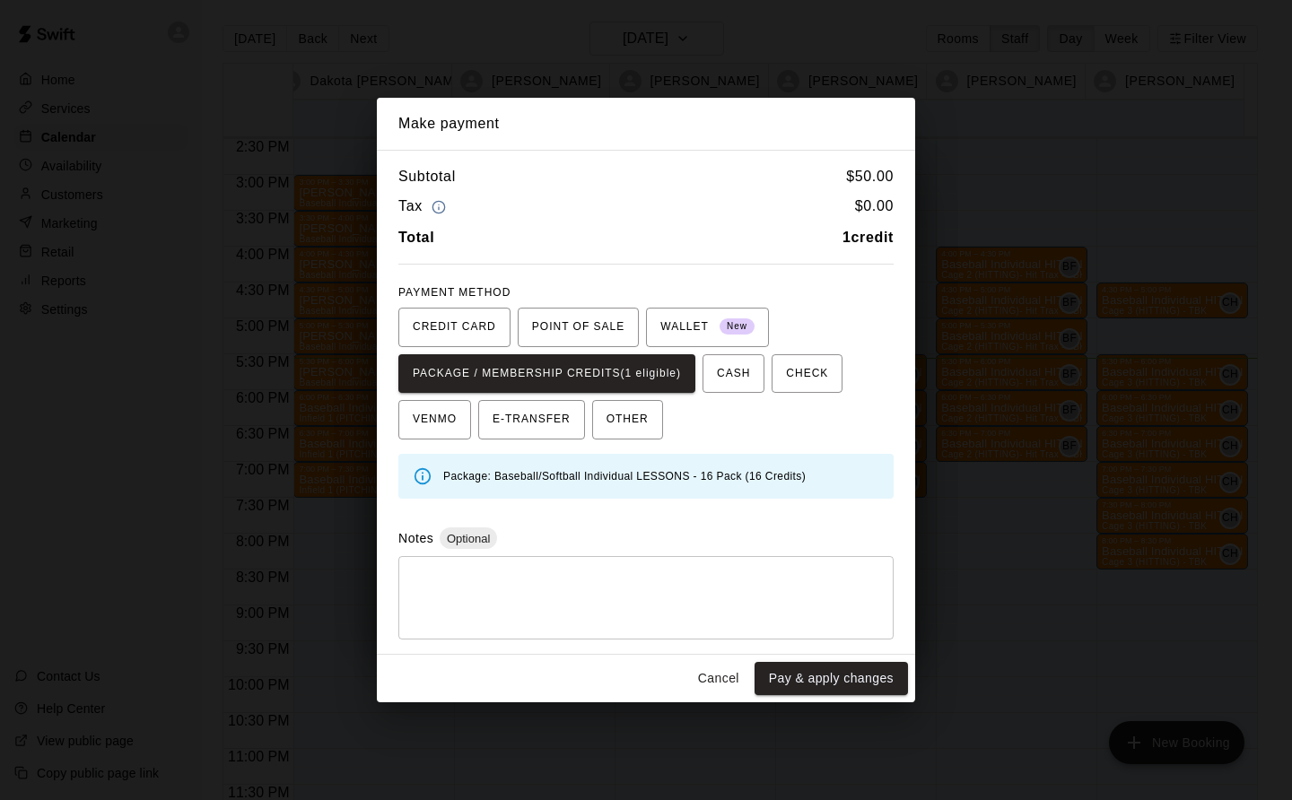
click at [826, 686] on button "Pay & apply changes" at bounding box center [831, 678] width 153 height 33
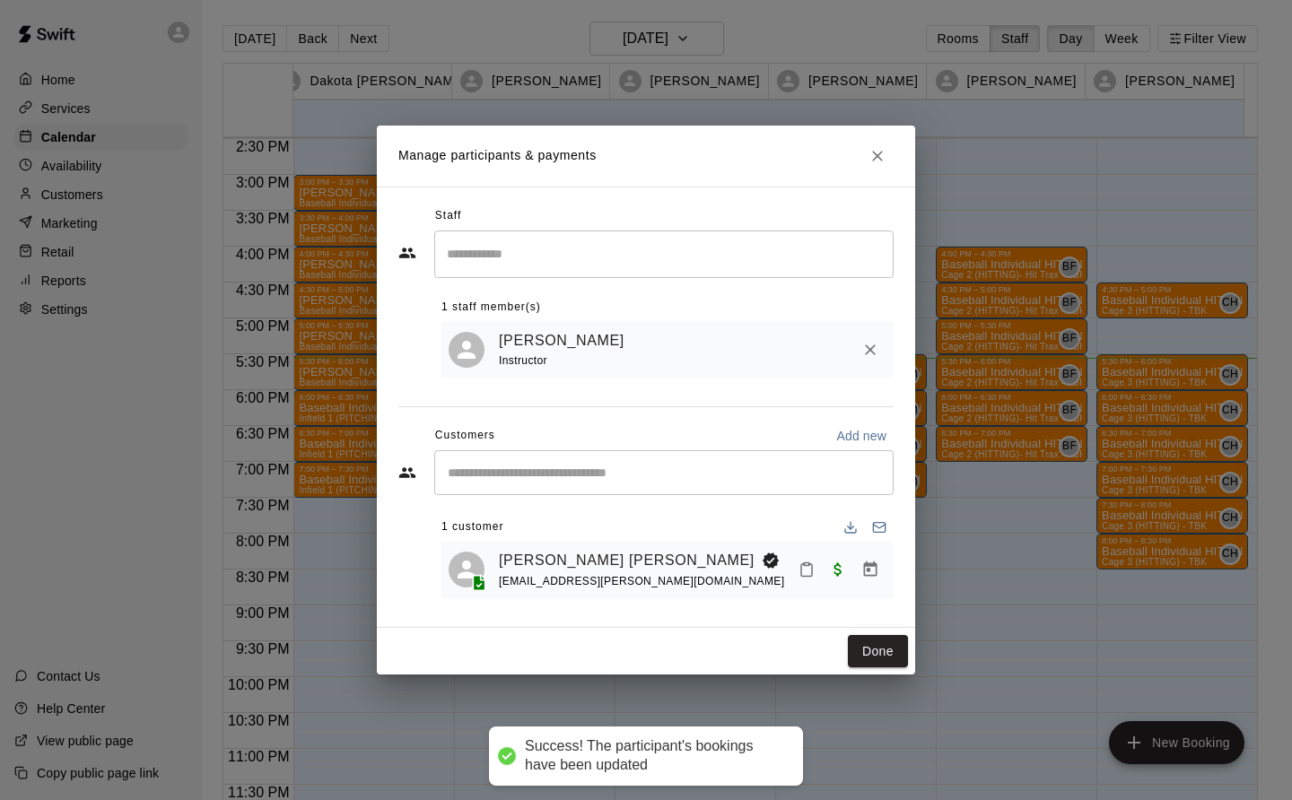
click at [891, 647] on button "Done" at bounding box center [878, 651] width 60 height 33
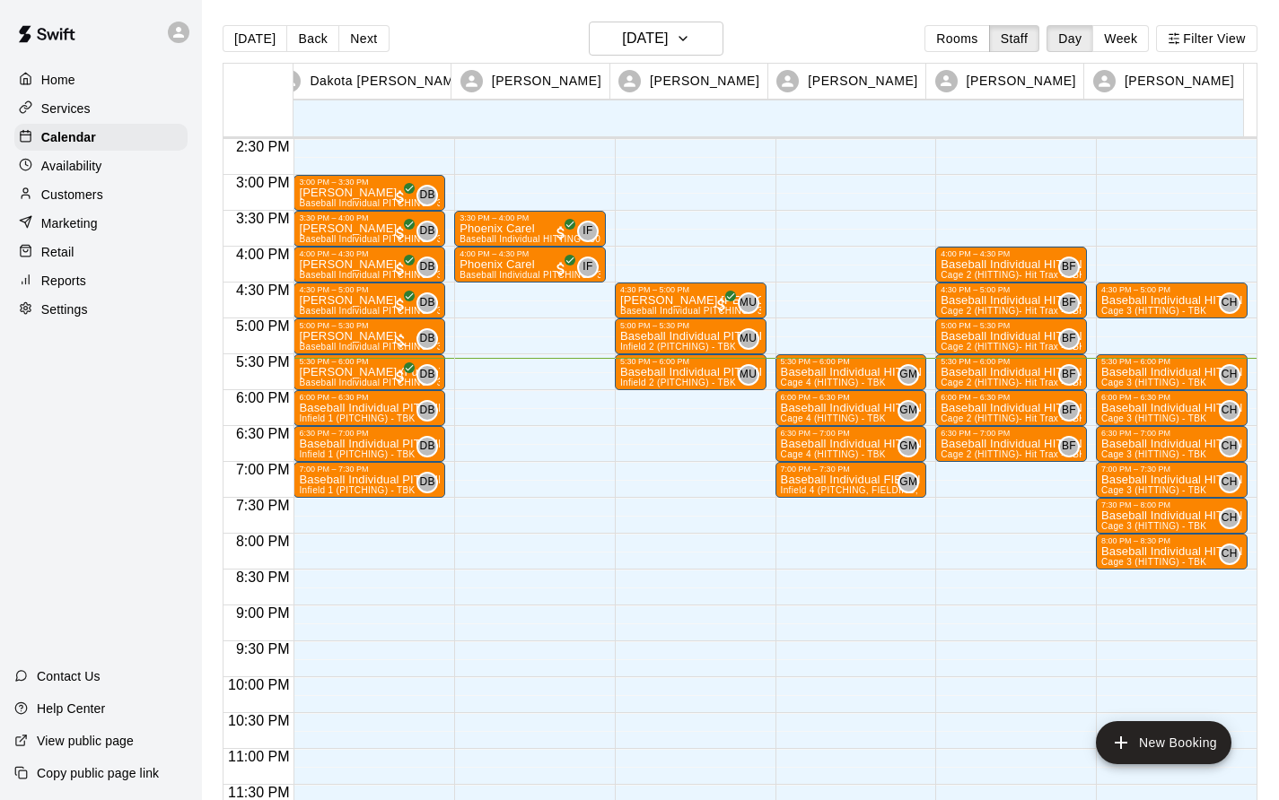
click at [666, 336] on p "Baseball Individual PITCHING - 30 minutes" at bounding box center [690, 336] width 141 height 0
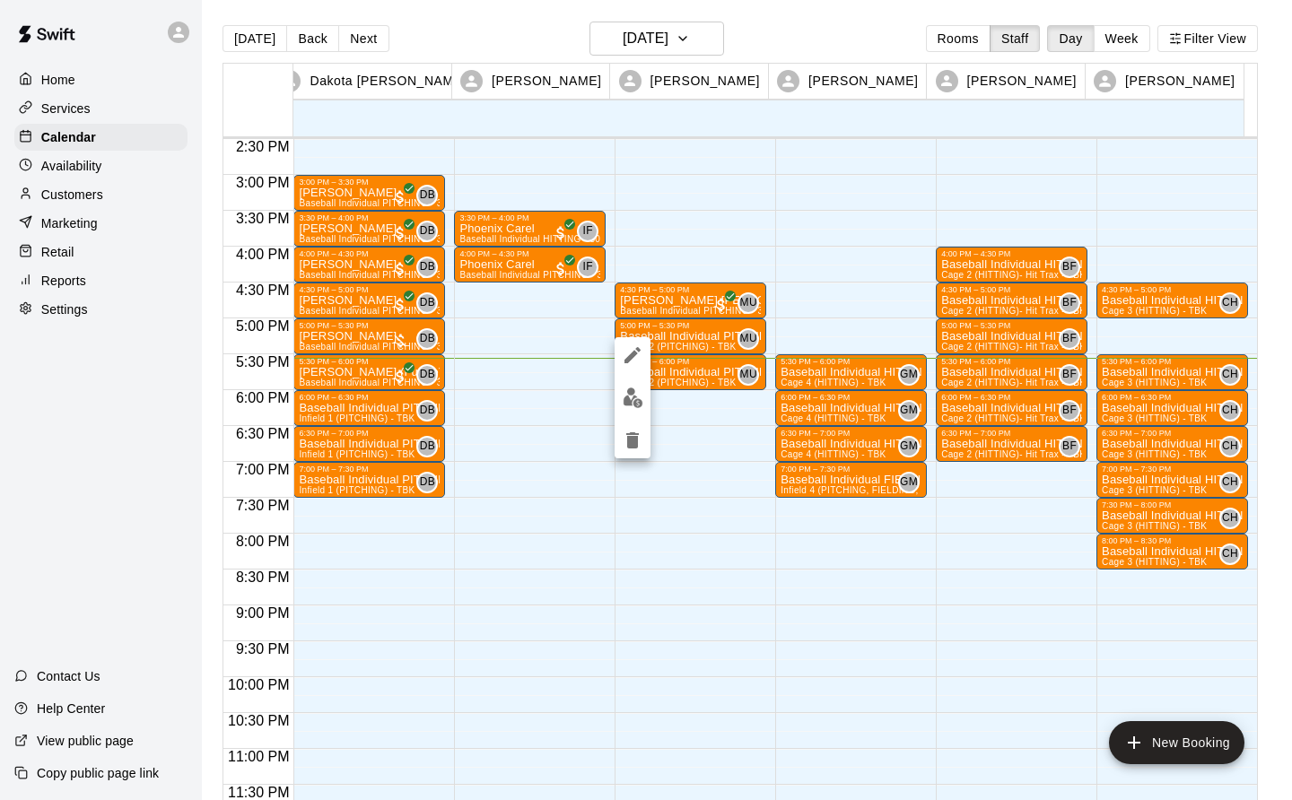
click at [629, 399] on img "edit" at bounding box center [633, 398] width 21 height 21
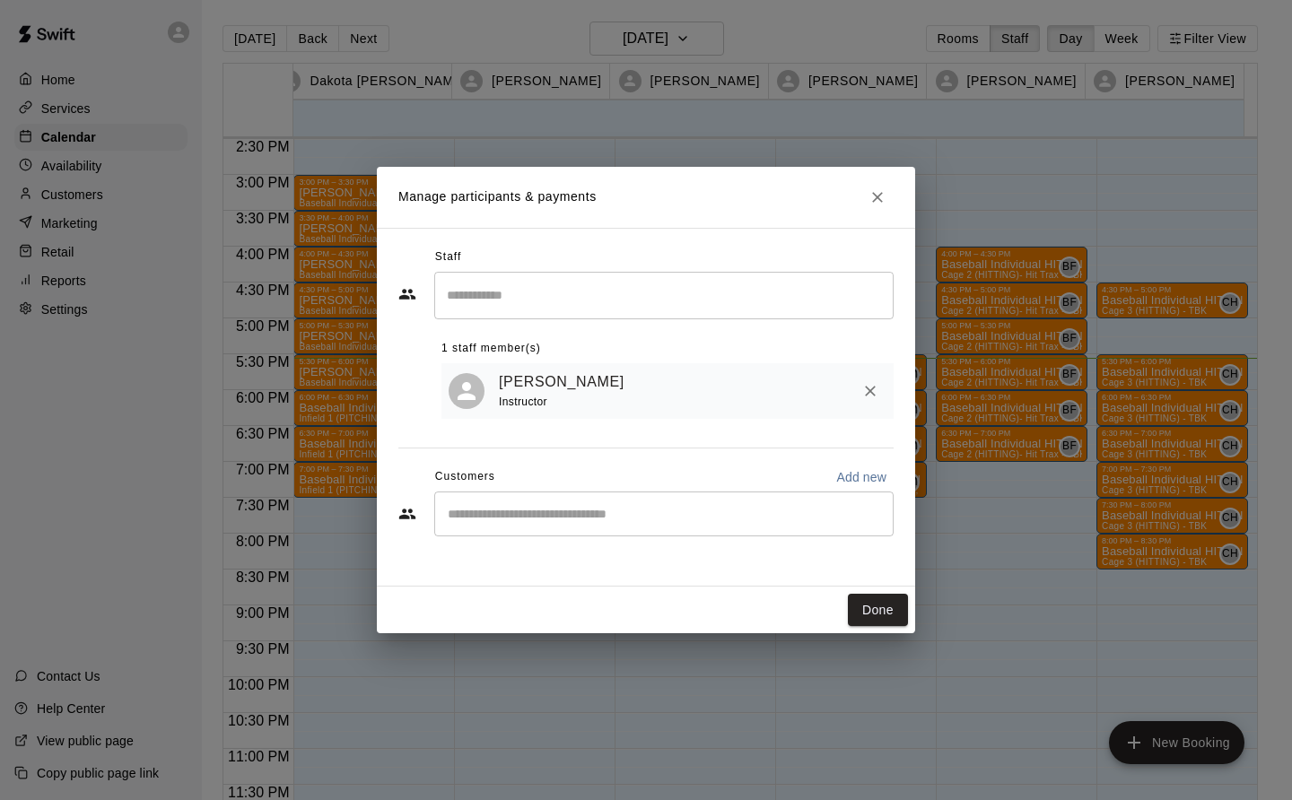
click at [476, 514] on input "Start typing to search customers..." at bounding box center [663, 514] width 443 height 18
type input "******"
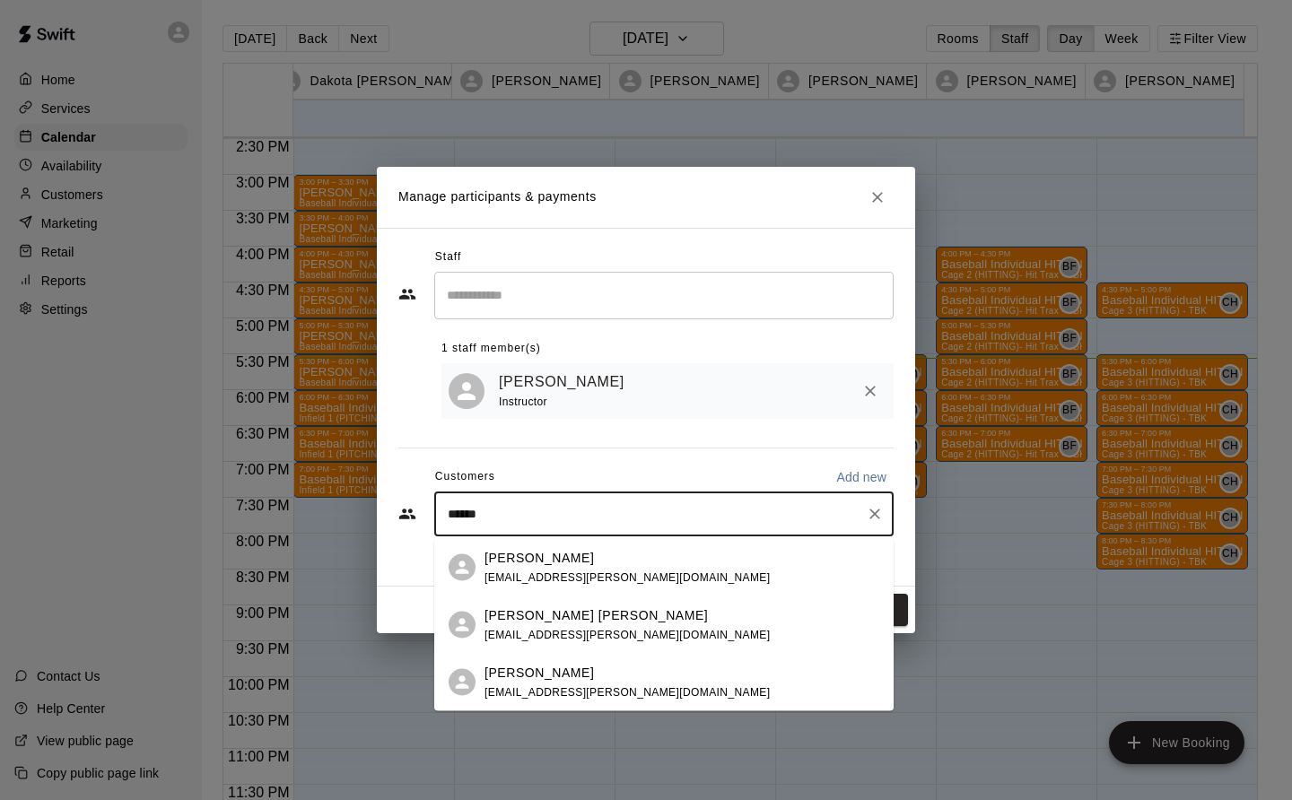
click at [552, 685] on div "Nolan Donini linsey.bice@gmail.com" at bounding box center [627, 682] width 285 height 39
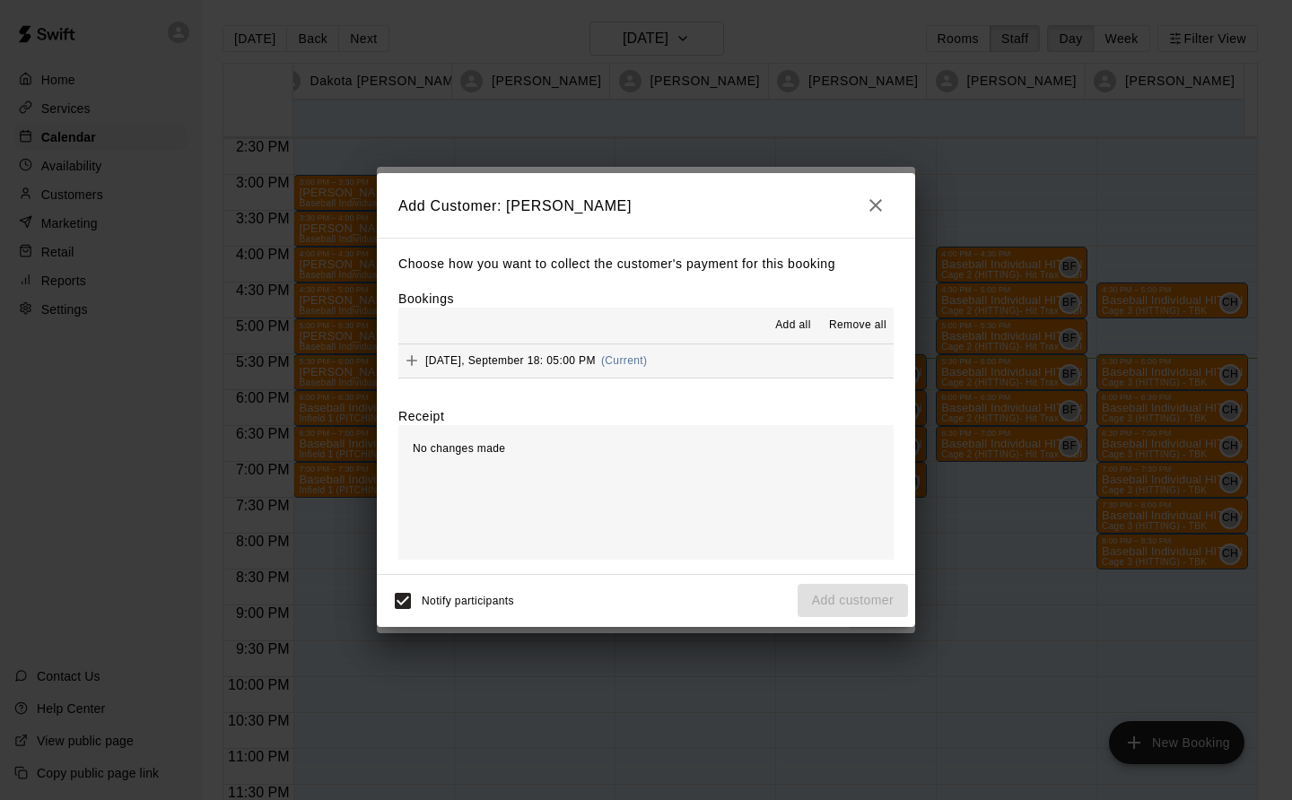
click at [582, 357] on span "Thursday, September 18: 05:00 PM" at bounding box center [510, 360] width 170 height 13
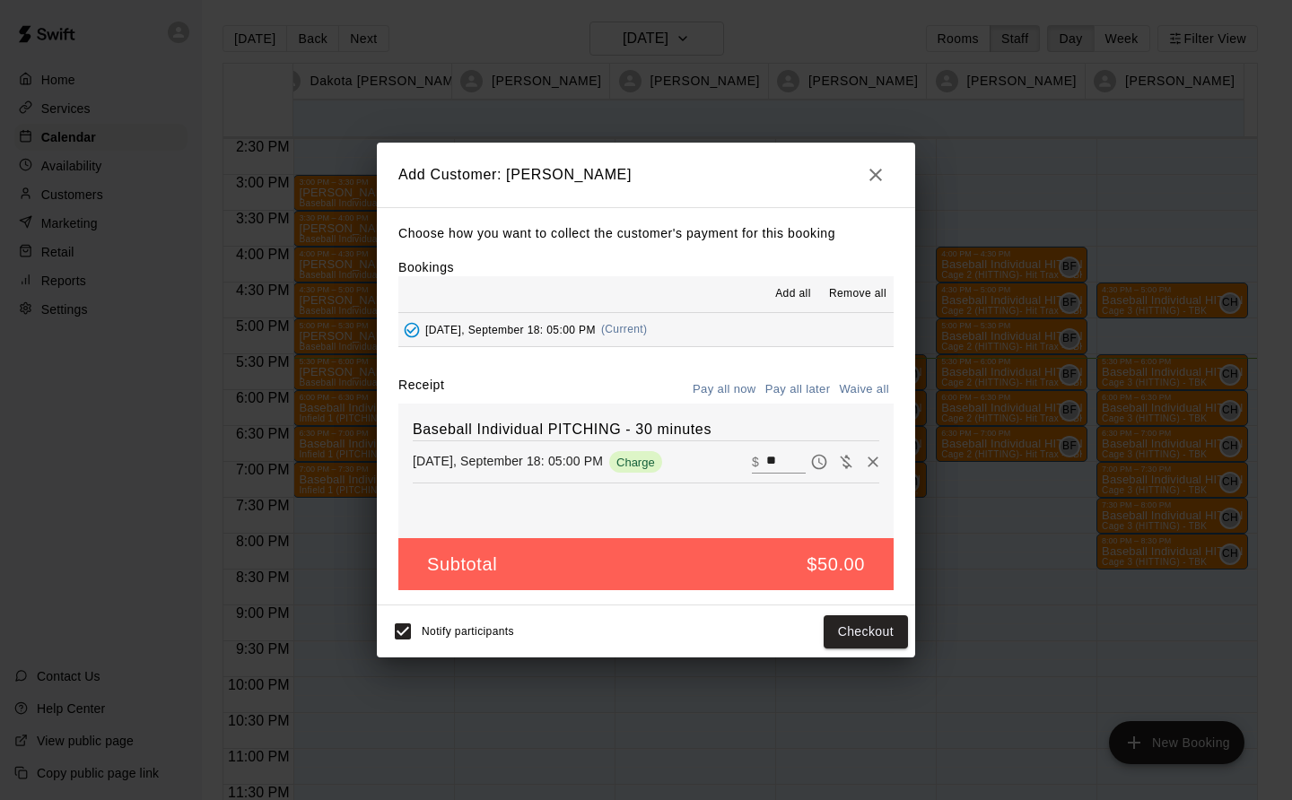
click at [876, 625] on button "Checkout" at bounding box center [866, 632] width 84 height 33
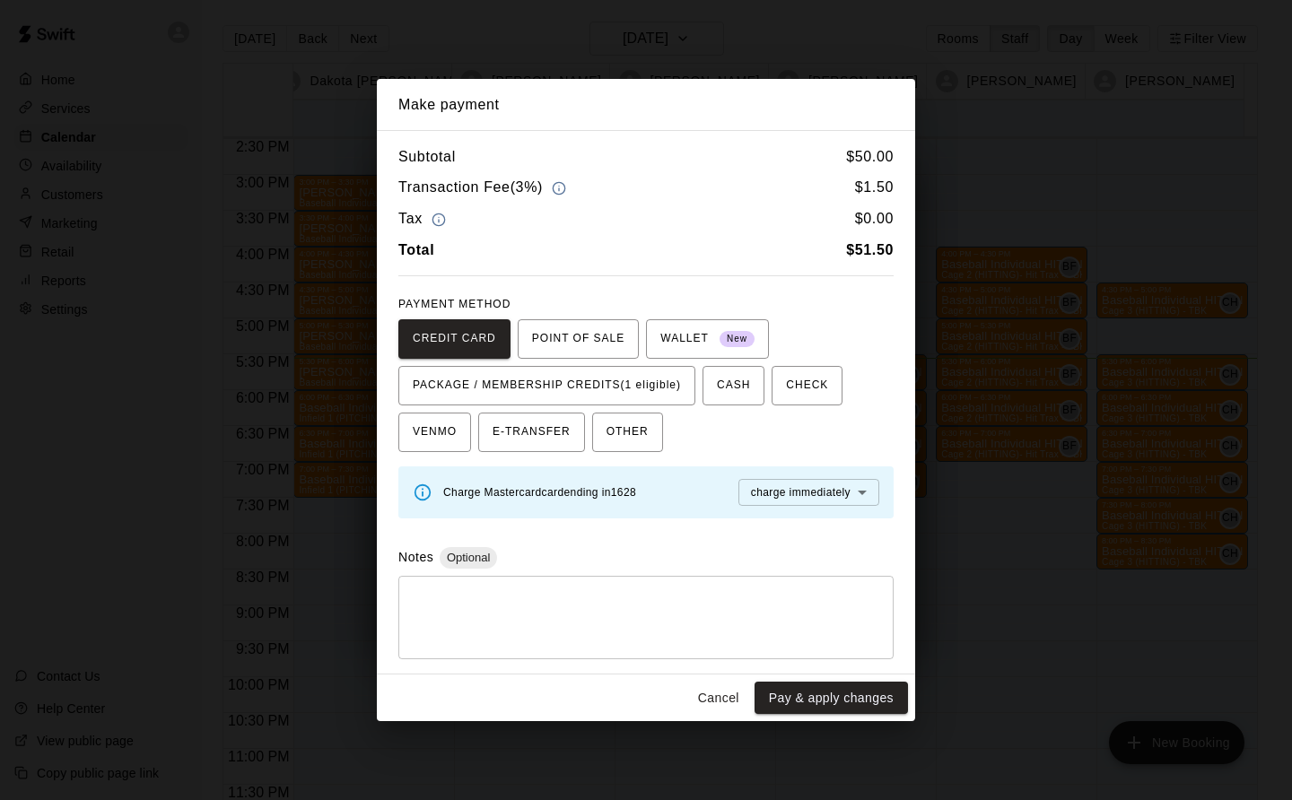
click at [627, 371] on span "PACKAGE / MEMBERSHIP CREDITS (1 eligible)" at bounding box center [547, 385] width 268 height 29
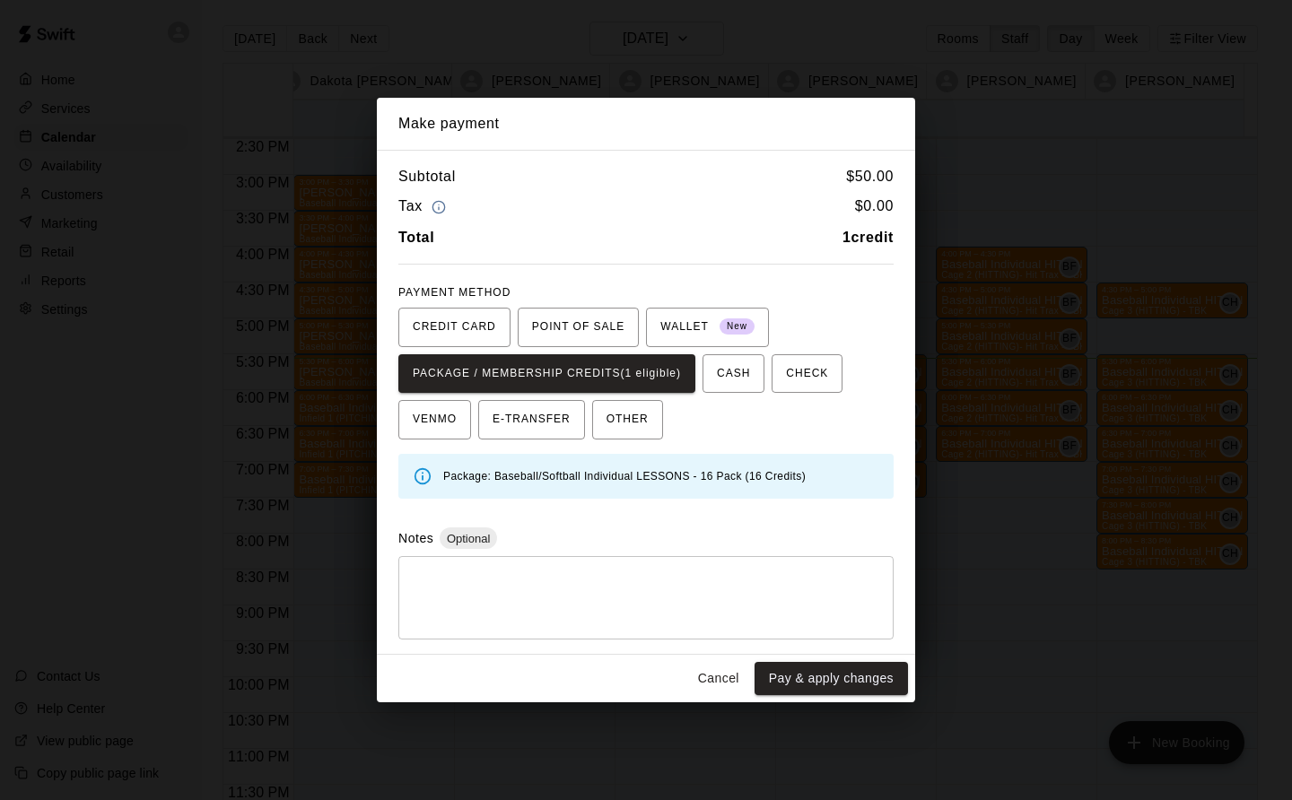
click at [854, 680] on button "Pay & apply changes" at bounding box center [831, 678] width 153 height 33
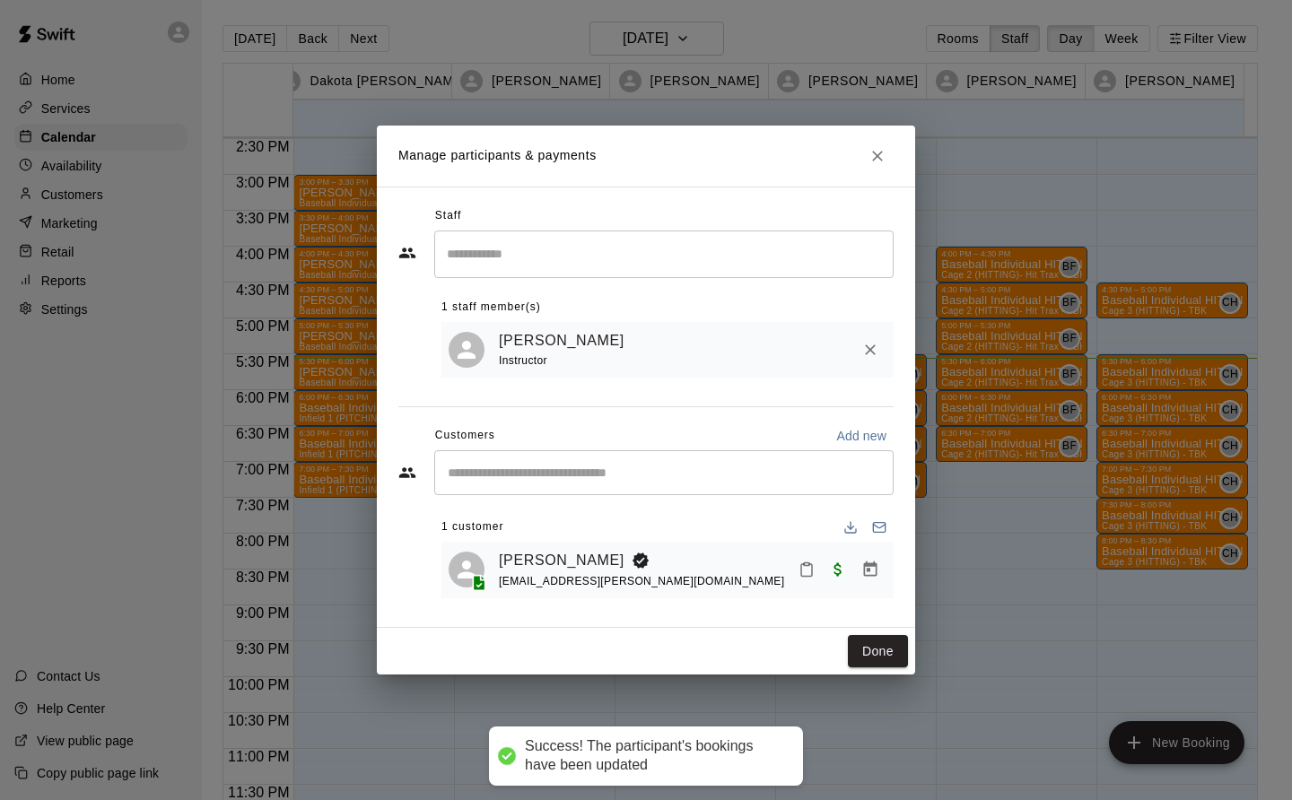
click at [893, 650] on button "Done" at bounding box center [878, 651] width 60 height 33
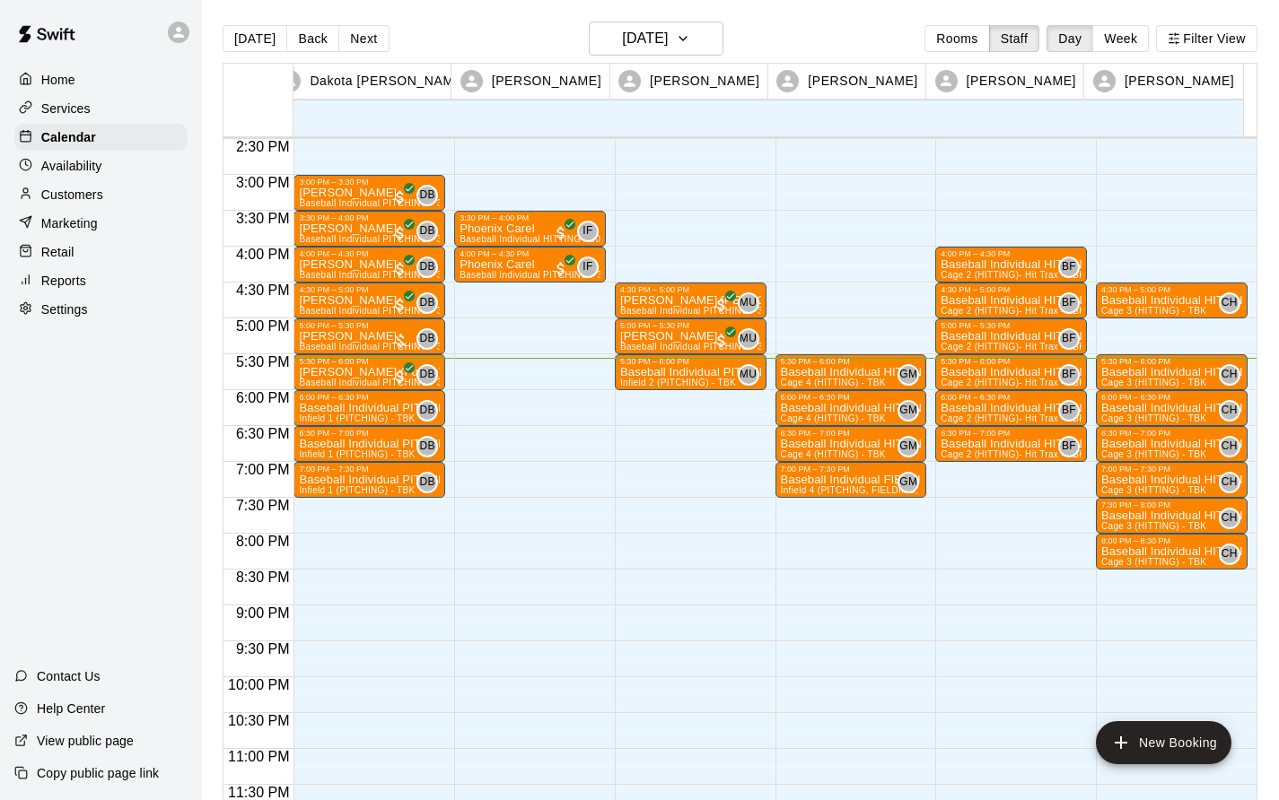
click at [668, 372] on p "Baseball Individual PITCHING - 30 minutes" at bounding box center [690, 372] width 141 height 0
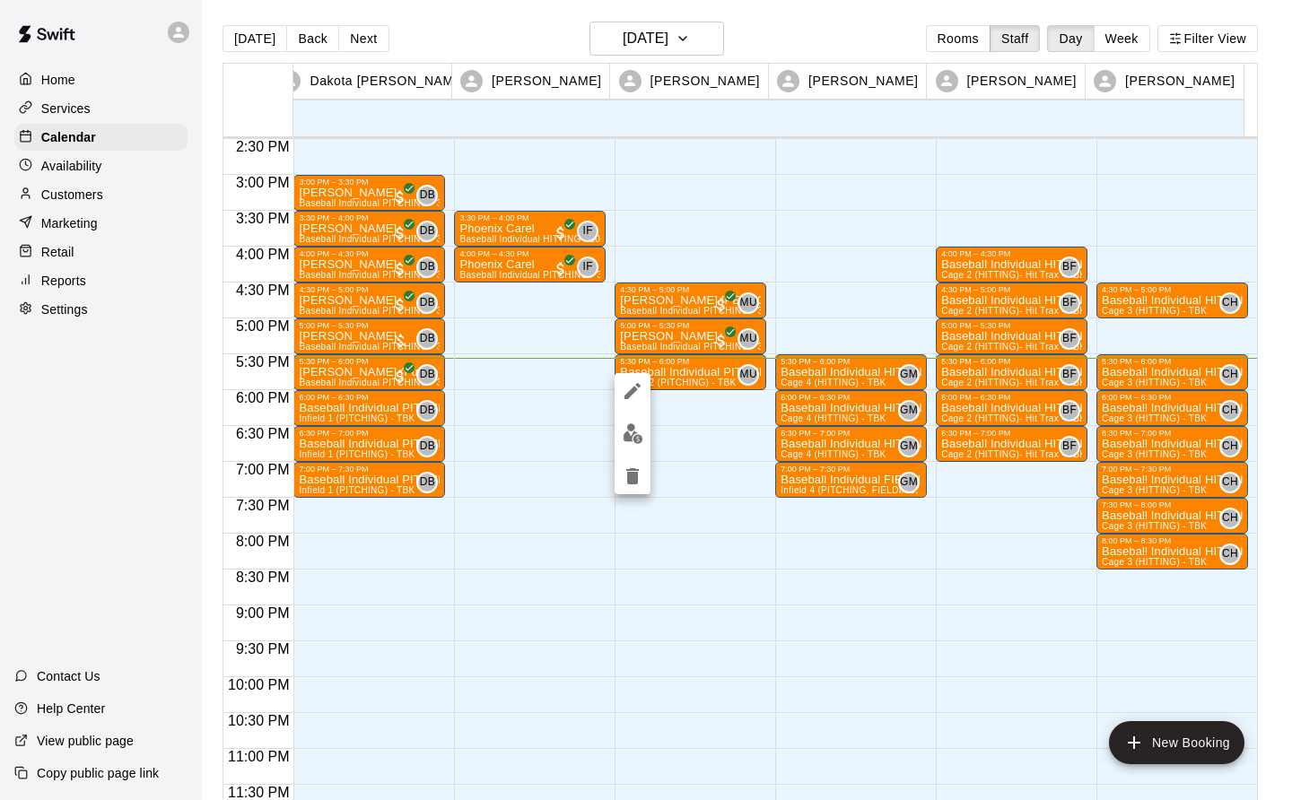
click at [629, 436] on img "edit" at bounding box center [633, 434] width 21 height 21
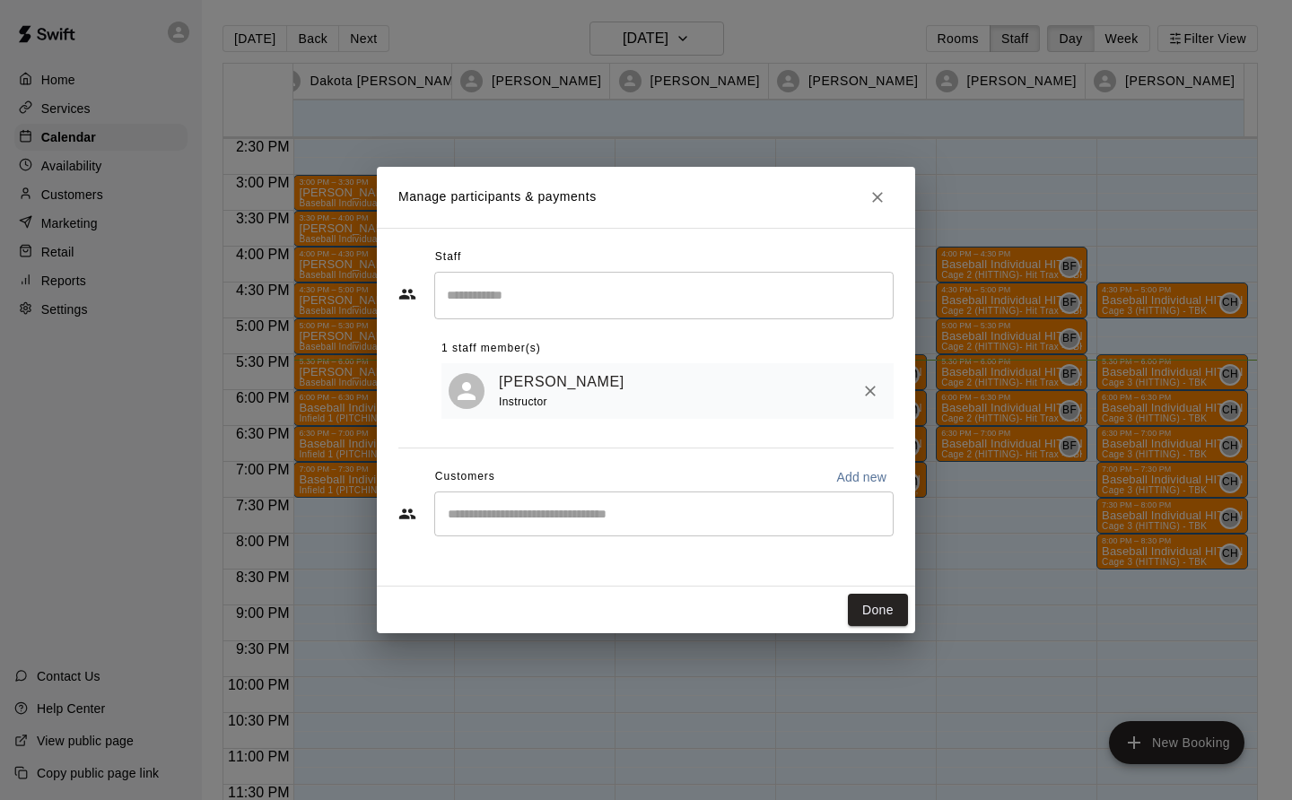
click at [481, 513] on input "Start typing to search customers..." at bounding box center [663, 514] width 443 height 18
type input "*******"
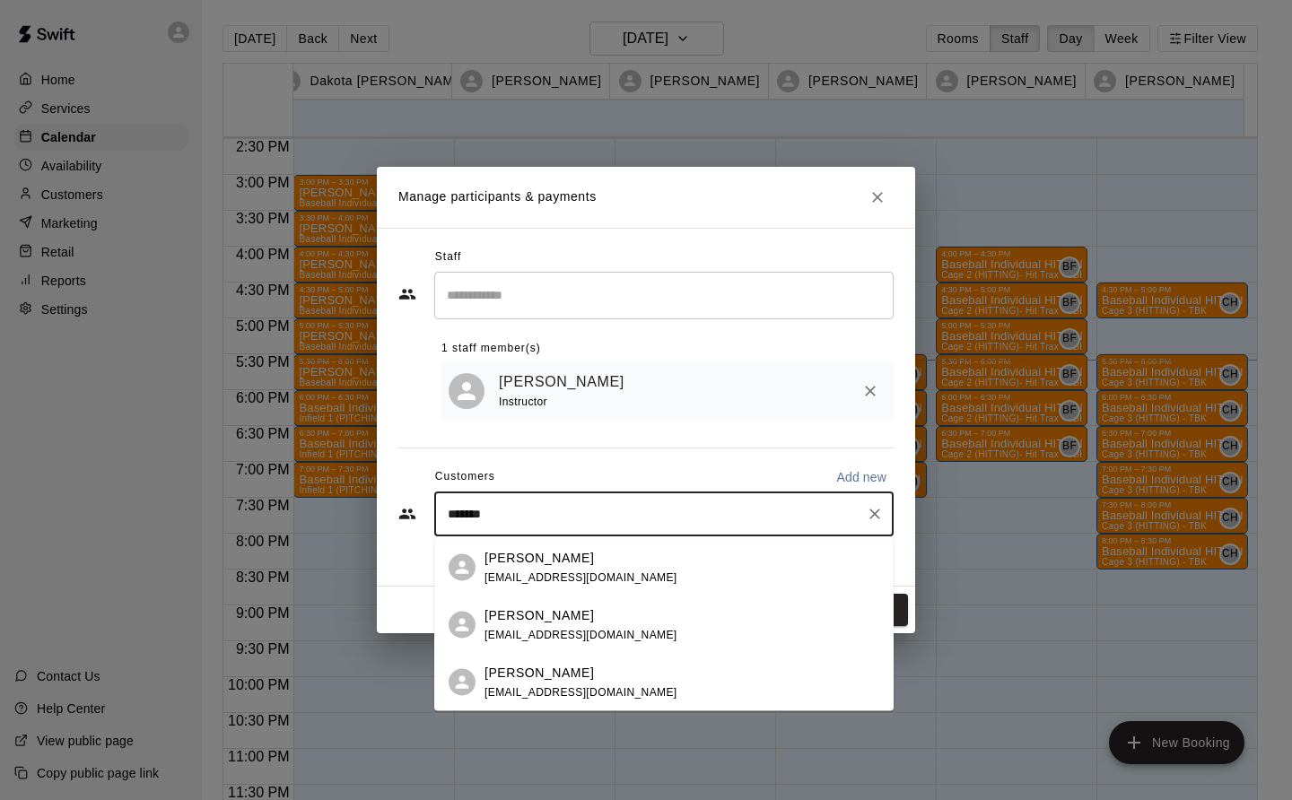
click at [587, 564] on p "[PERSON_NAME]" at bounding box center [539, 557] width 109 height 19
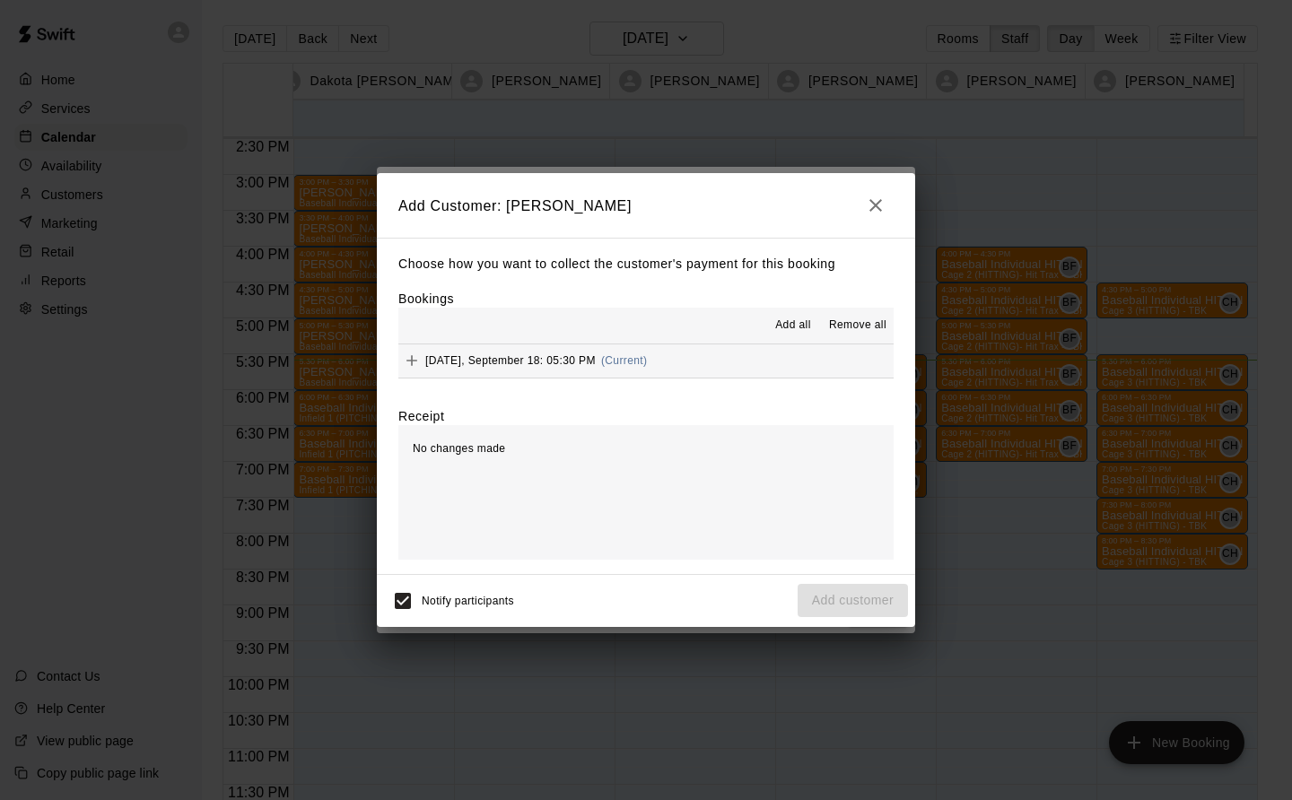
click at [613, 349] on div "Thursday, September 18: 05:30 PM (Current)" at bounding box center [522, 360] width 249 height 27
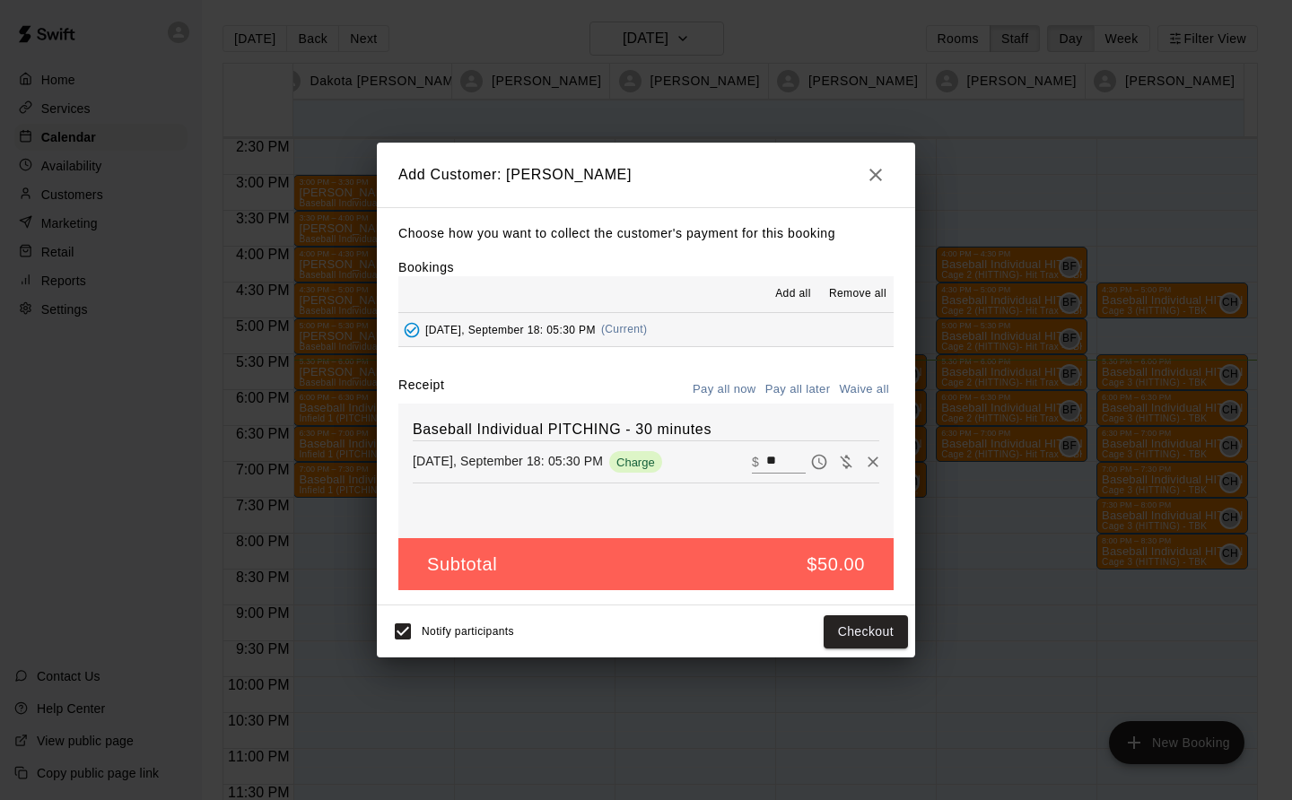
click at [865, 633] on button "Checkout" at bounding box center [866, 632] width 84 height 33
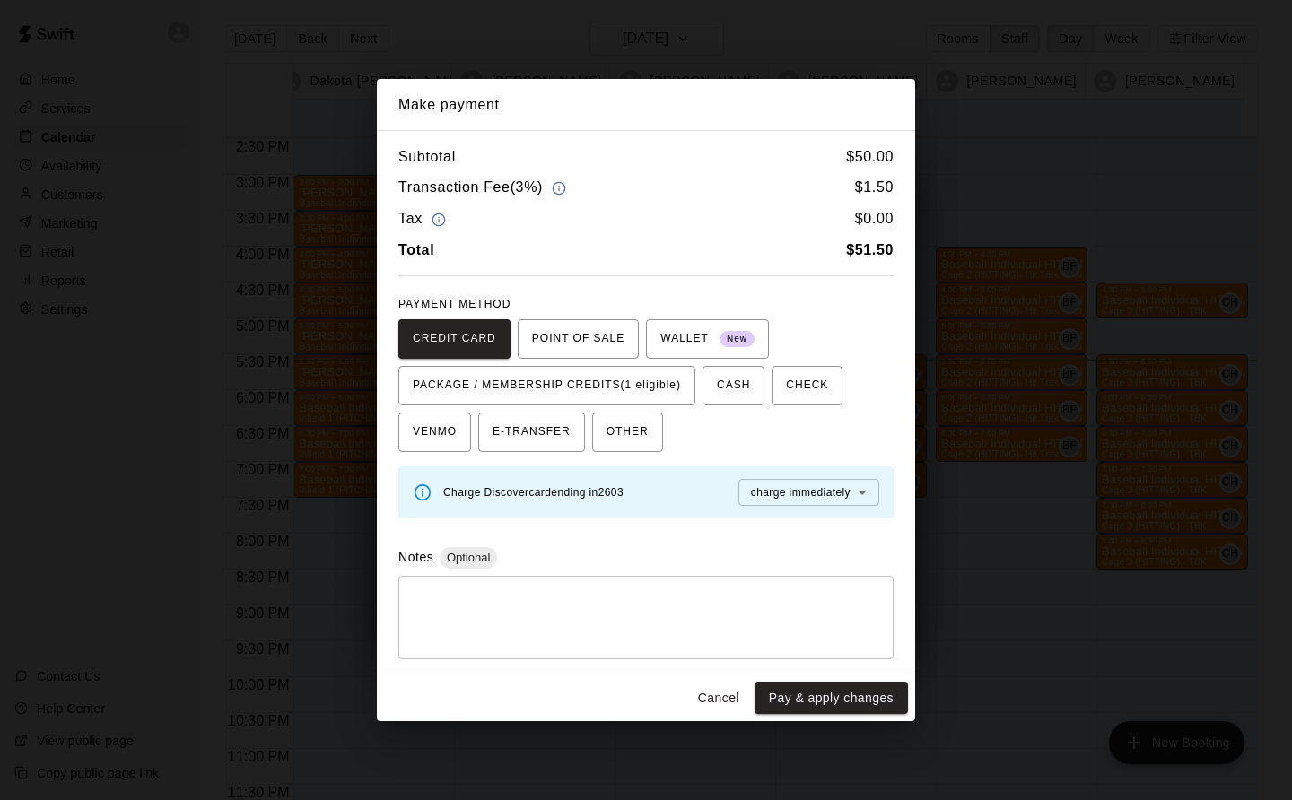
click at [641, 372] on span "PACKAGE / MEMBERSHIP CREDITS (1 eligible)" at bounding box center [547, 385] width 268 height 29
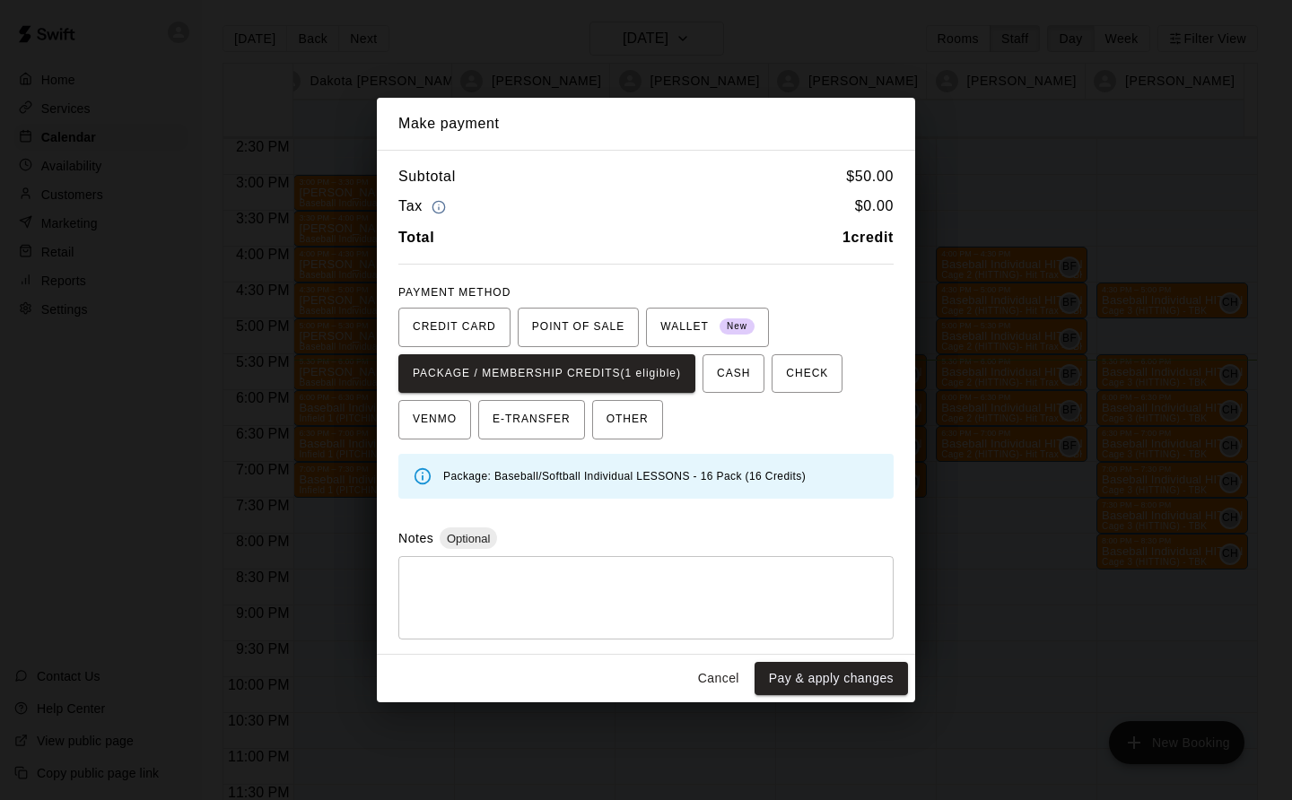
click at [870, 678] on button "Pay & apply changes" at bounding box center [831, 678] width 153 height 33
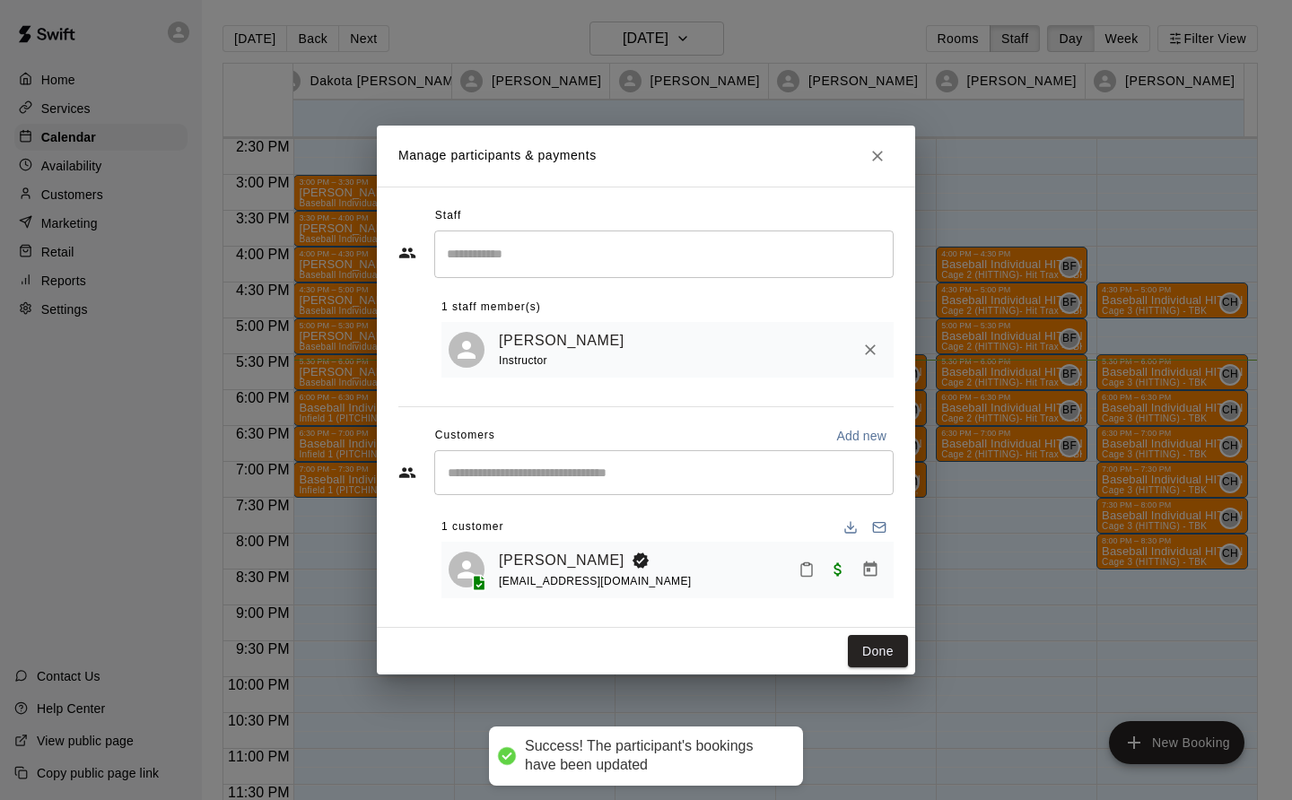
click at [878, 667] on button "Done" at bounding box center [878, 651] width 60 height 33
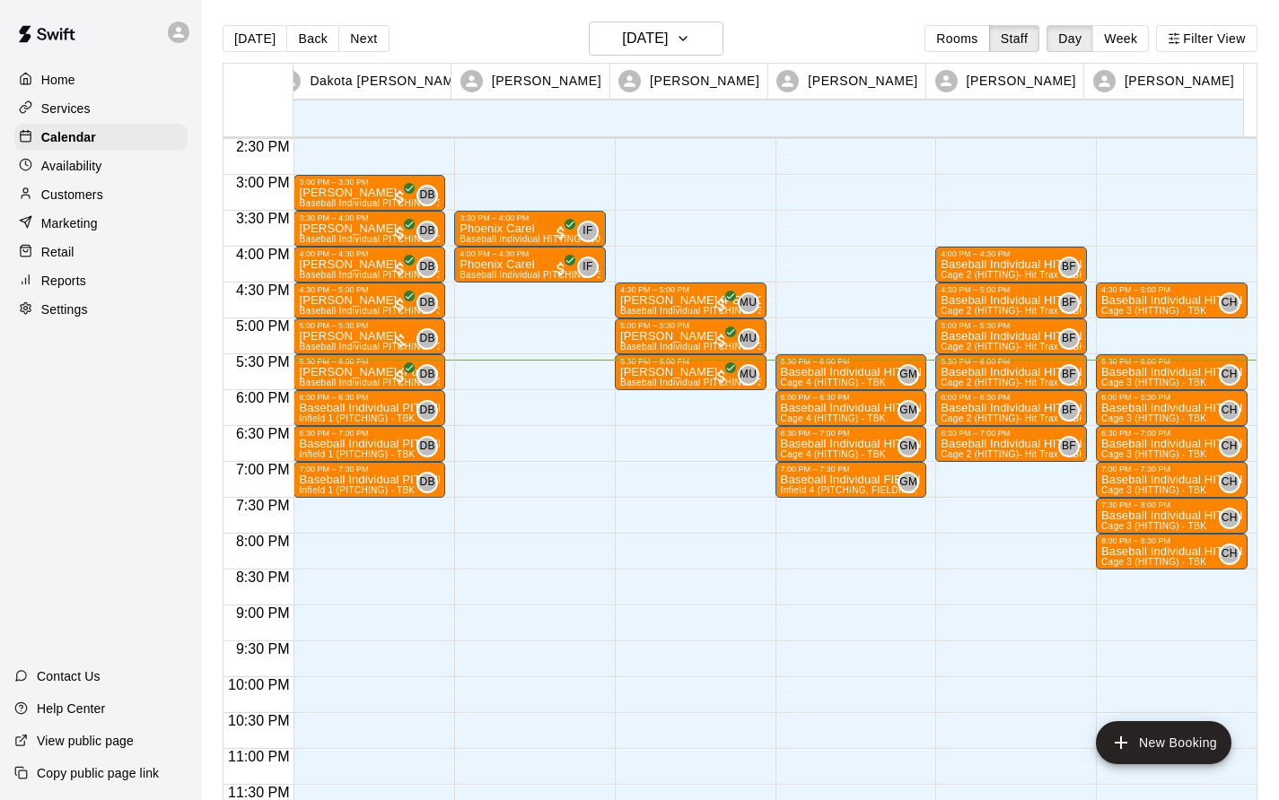
click at [650, 372] on p "[PERSON_NAME]" at bounding box center [690, 372] width 141 height 0
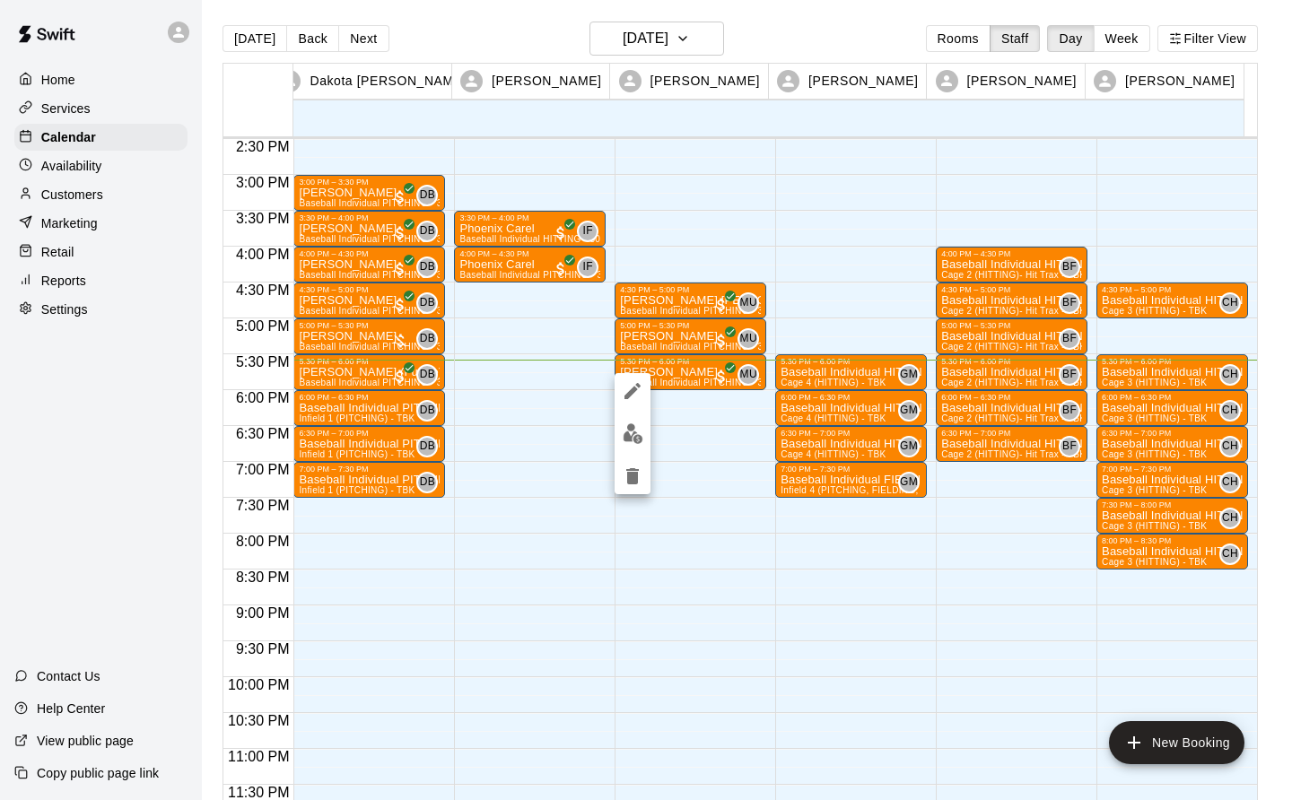
click at [495, 13] on div at bounding box center [646, 400] width 1292 height 800
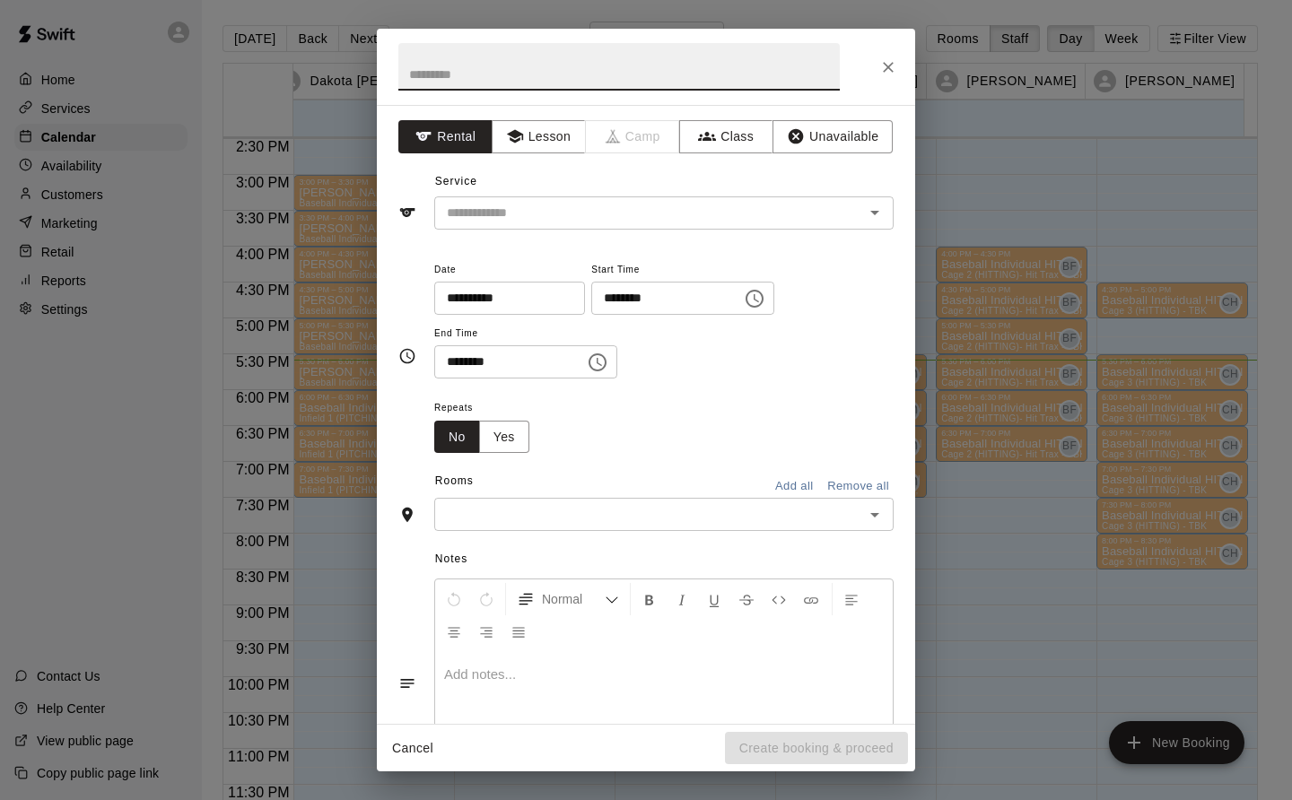
click at [499, 123] on button "Lesson" at bounding box center [539, 136] width 94 height 33
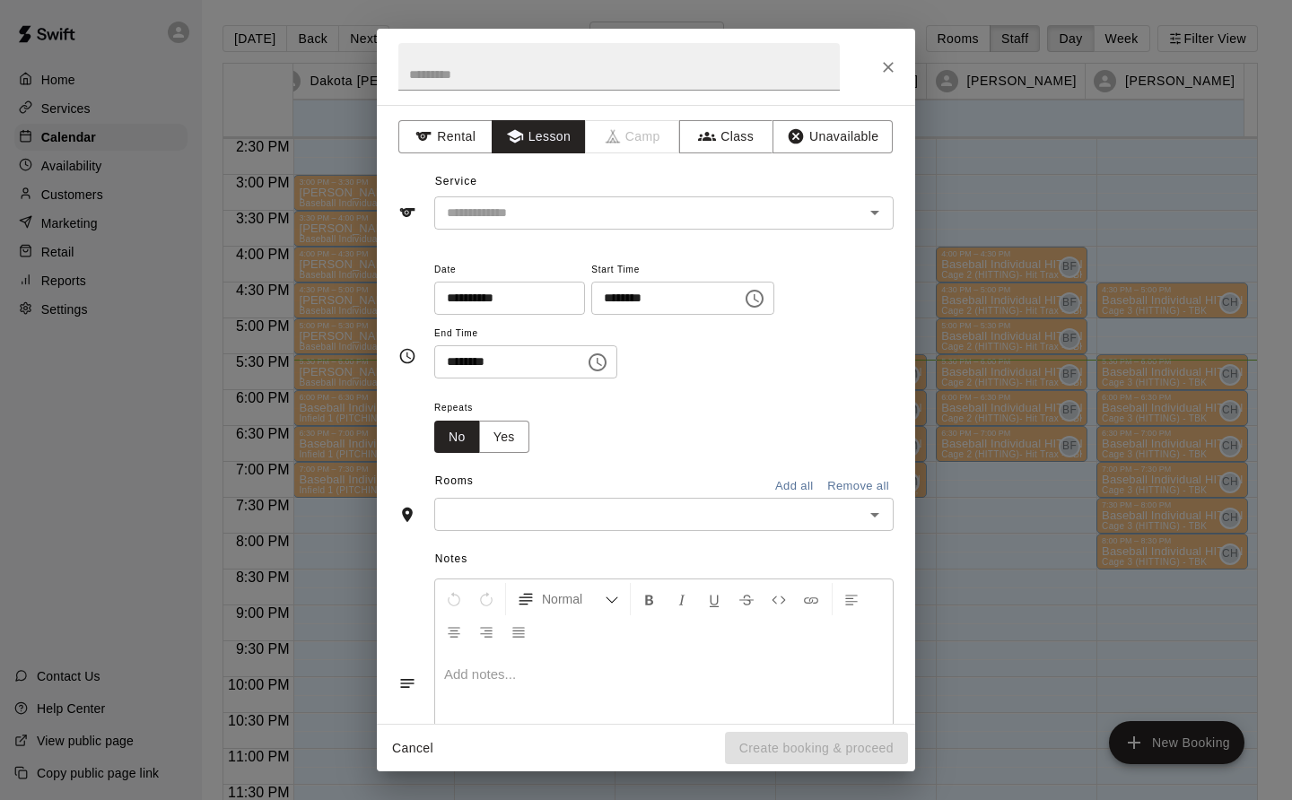
click at [544, 211] on input "text" at bounding box center [638, 213] width 396 height 22
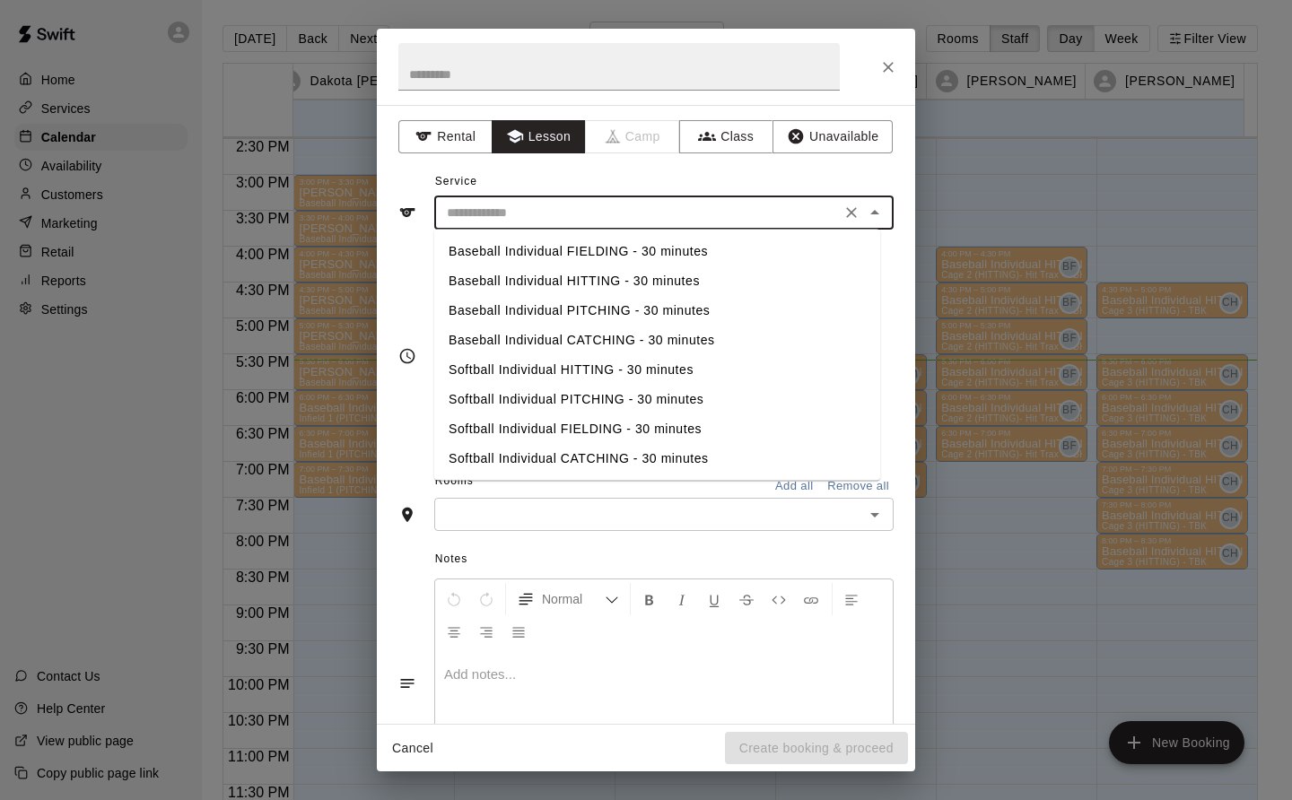
click at [565, 310] on li "Baseball Individual PITCHING - 30 minutes" at bounding box center [657, 311] width 446 height 30
type input "**********"
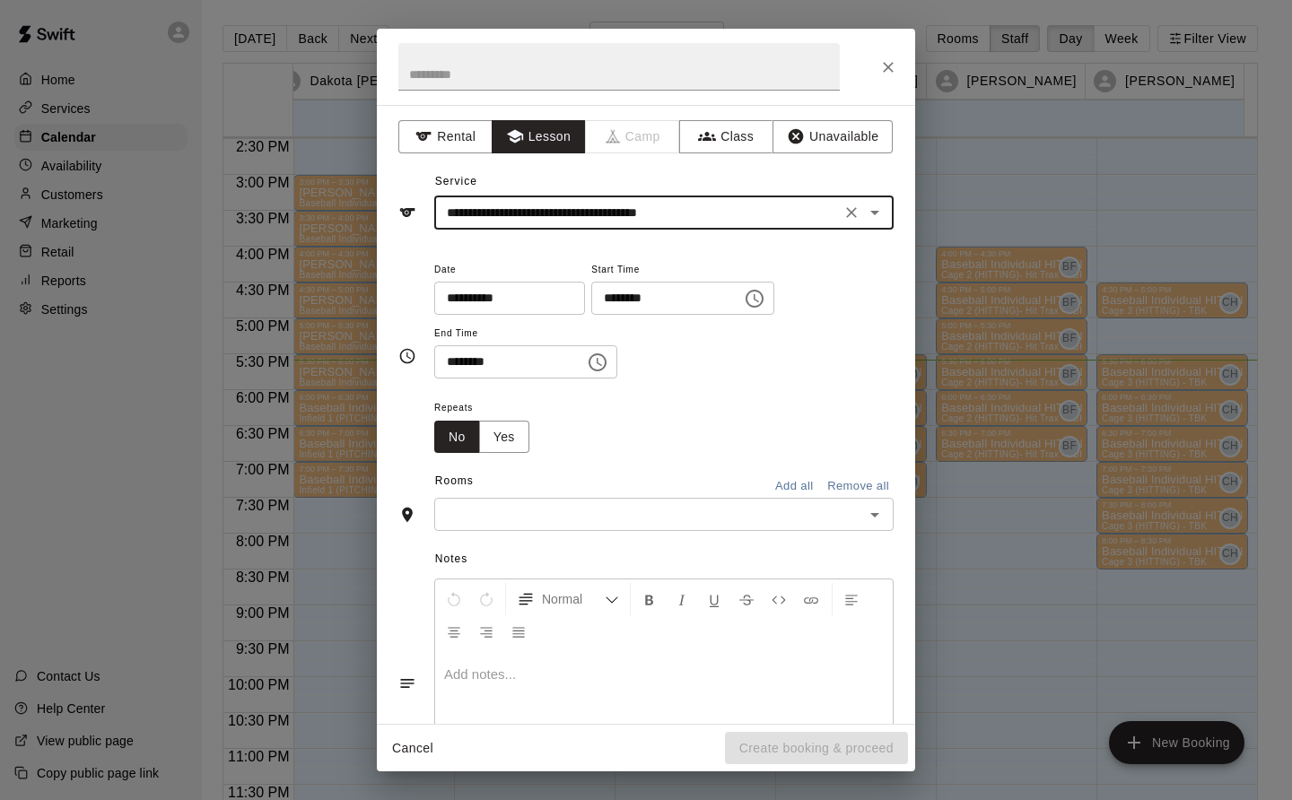
click at [525, 511] on input "text" at bounding box center [649, 514] width 419 height 22
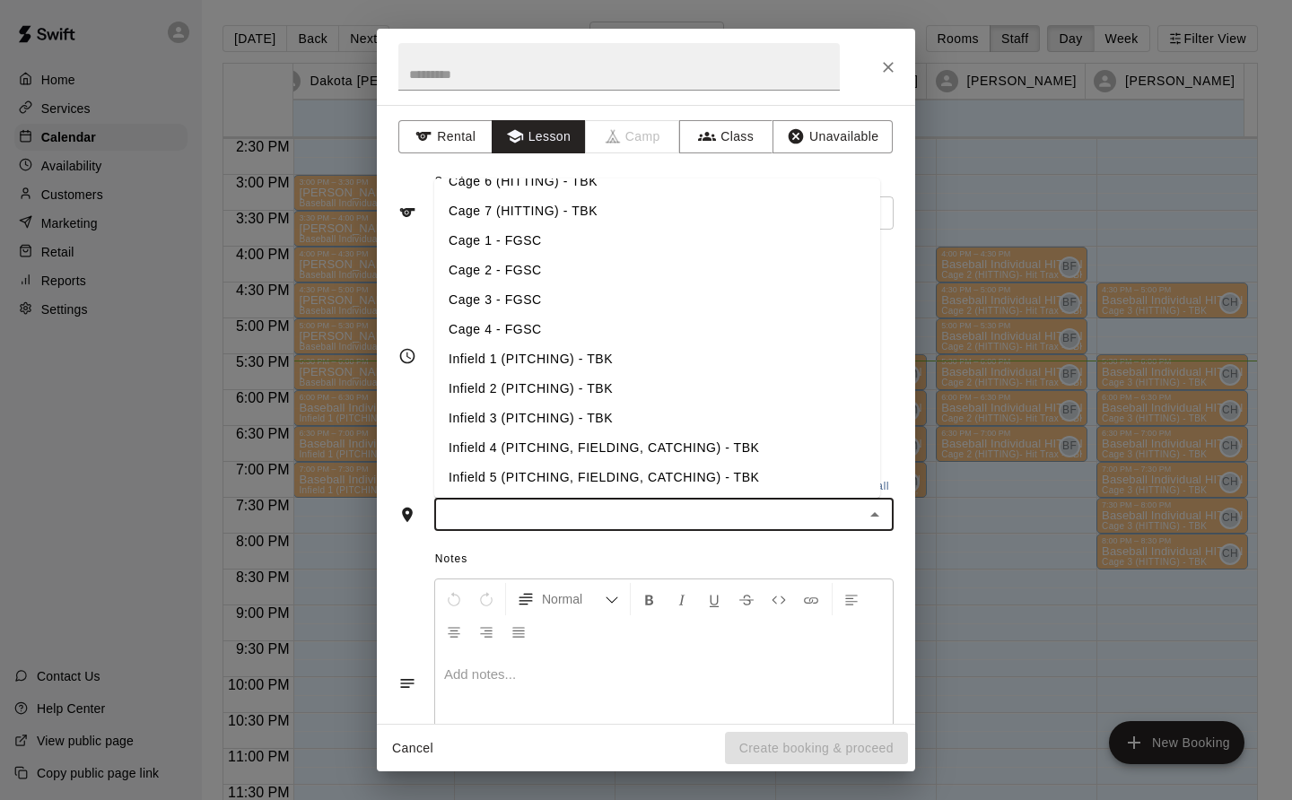
scroll to position [226, 0]
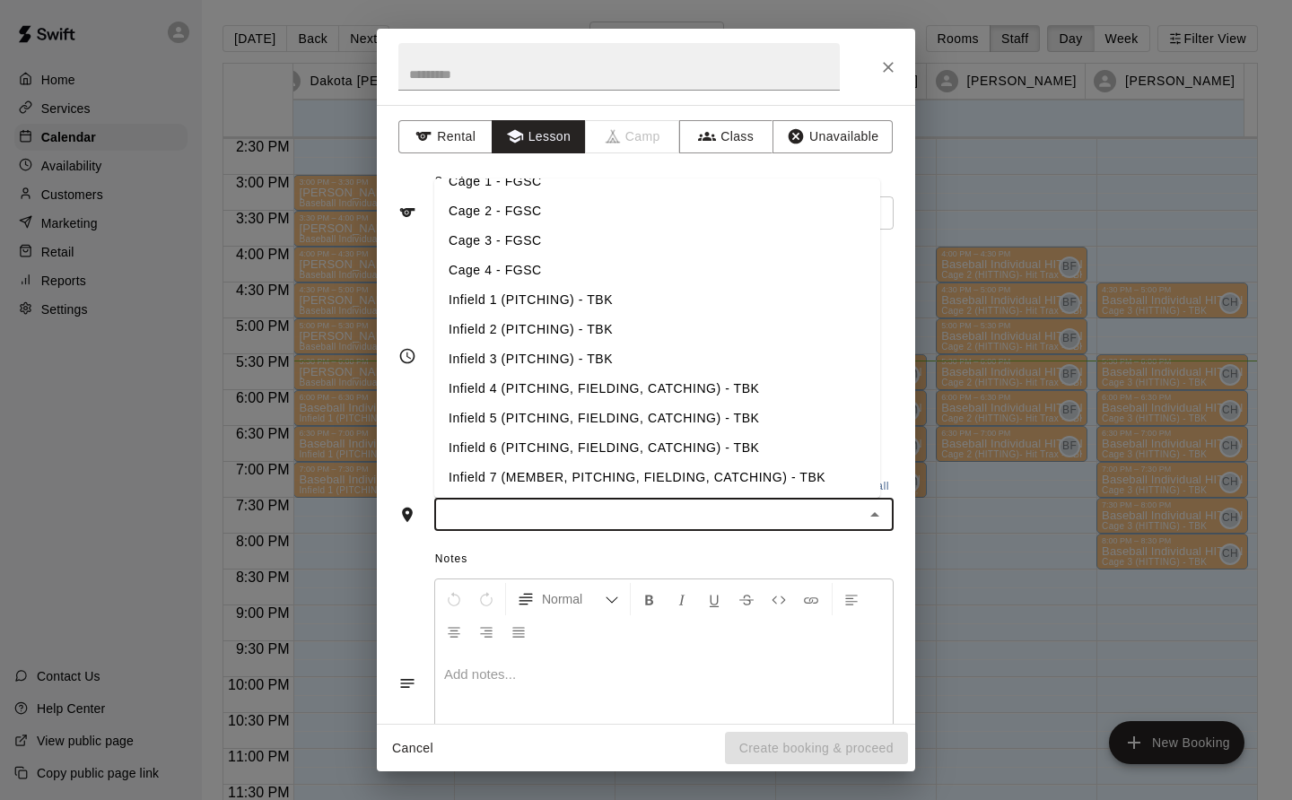
click at [575, 325] on li "Infield 2 (PITCHING) - TBK" at bounding box center [657, 330] width 446 height 30
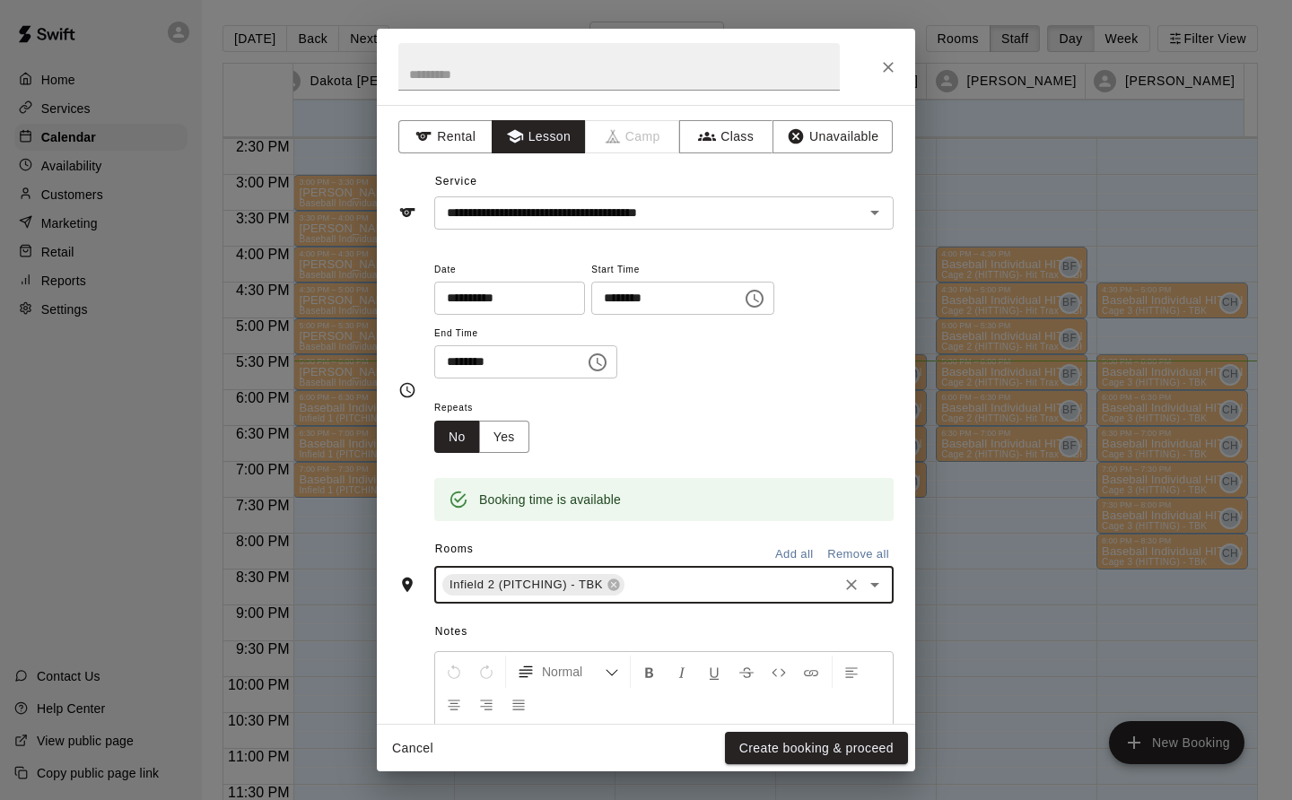
click at [834, 747] on button "Create booking & proceed" at bounding box center [816, 748] width 183 height 33
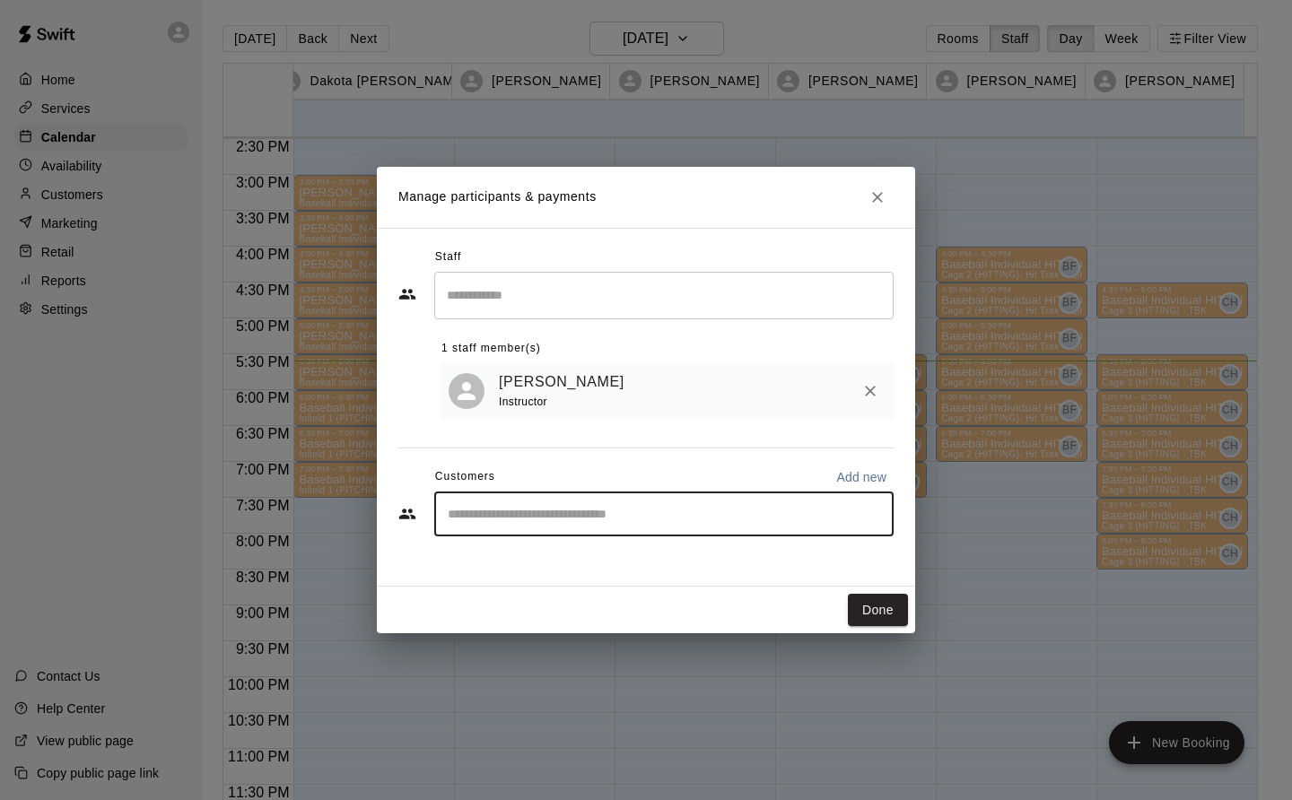
type input "********"
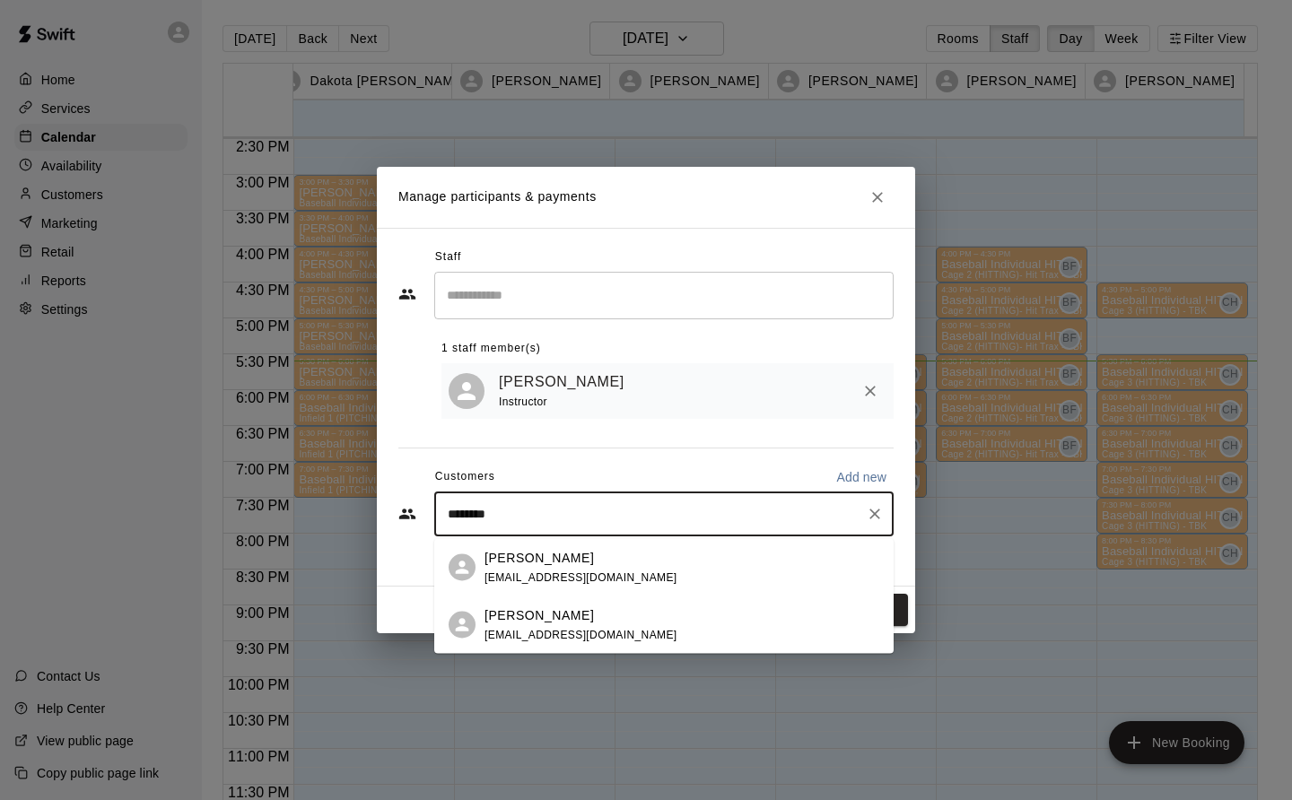
click at [518, 617] on p "[PERSON_NAME]" at bounding box center [539, 615] width 109 height 19
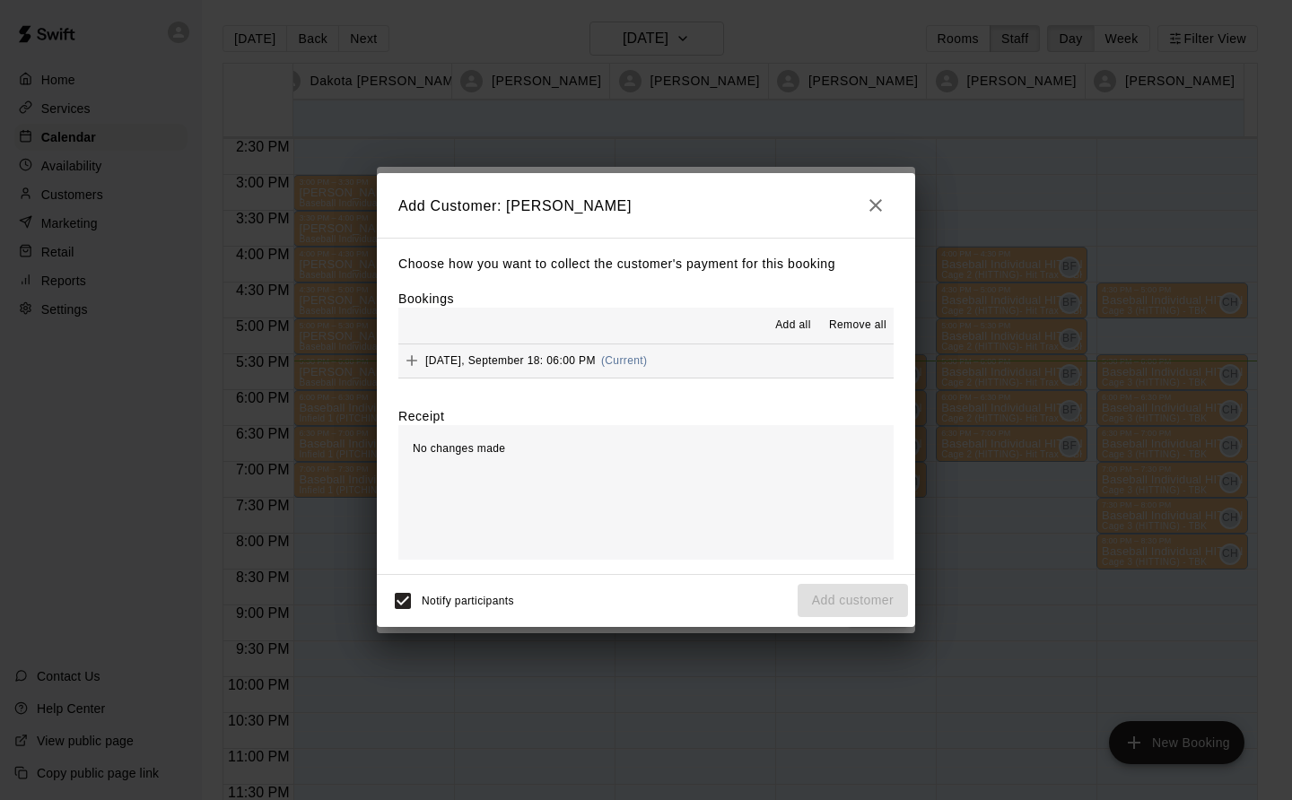
click at [596, 360] on span "Thursday, September 18: 06:00 PM" at bounding box center [510, 360] width 170 height 13
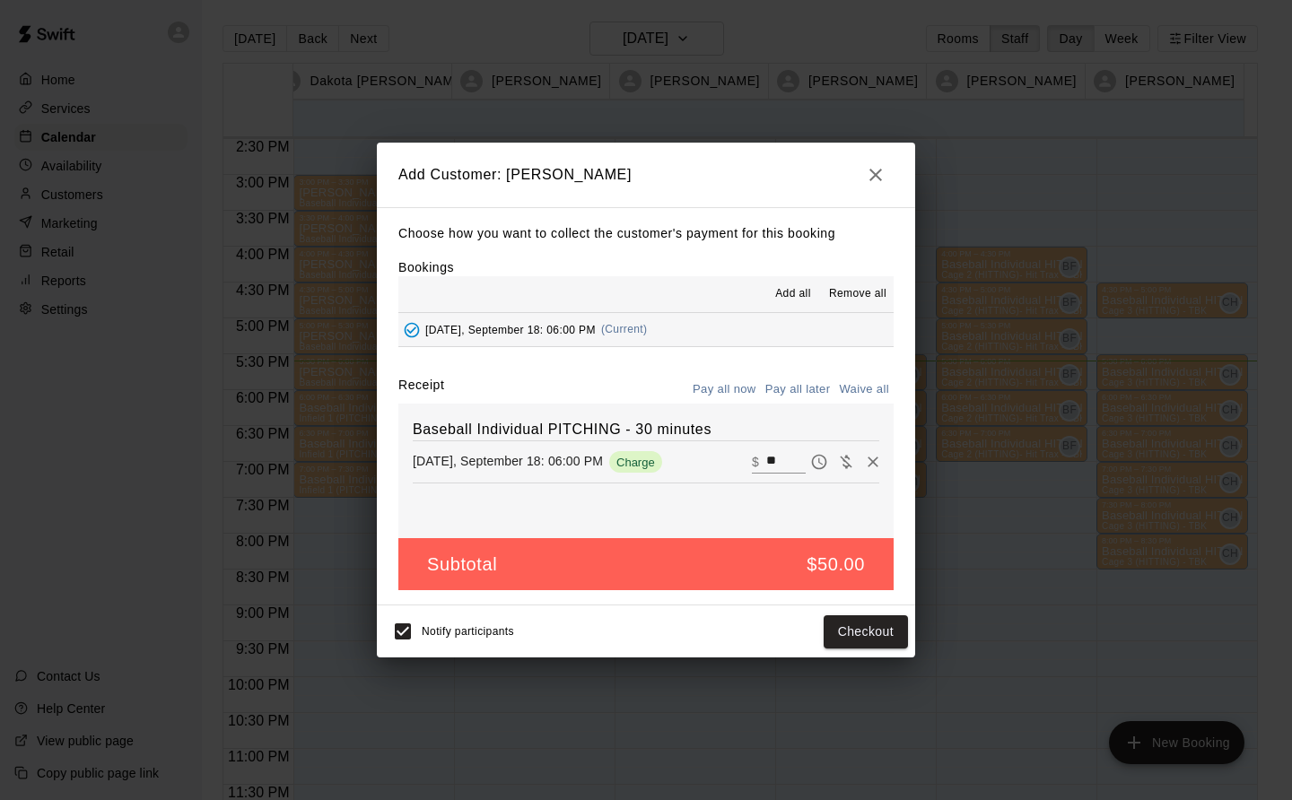
click at [888, 629] on button "Checkout" at bounding box center [866, 632] width 84 height 33
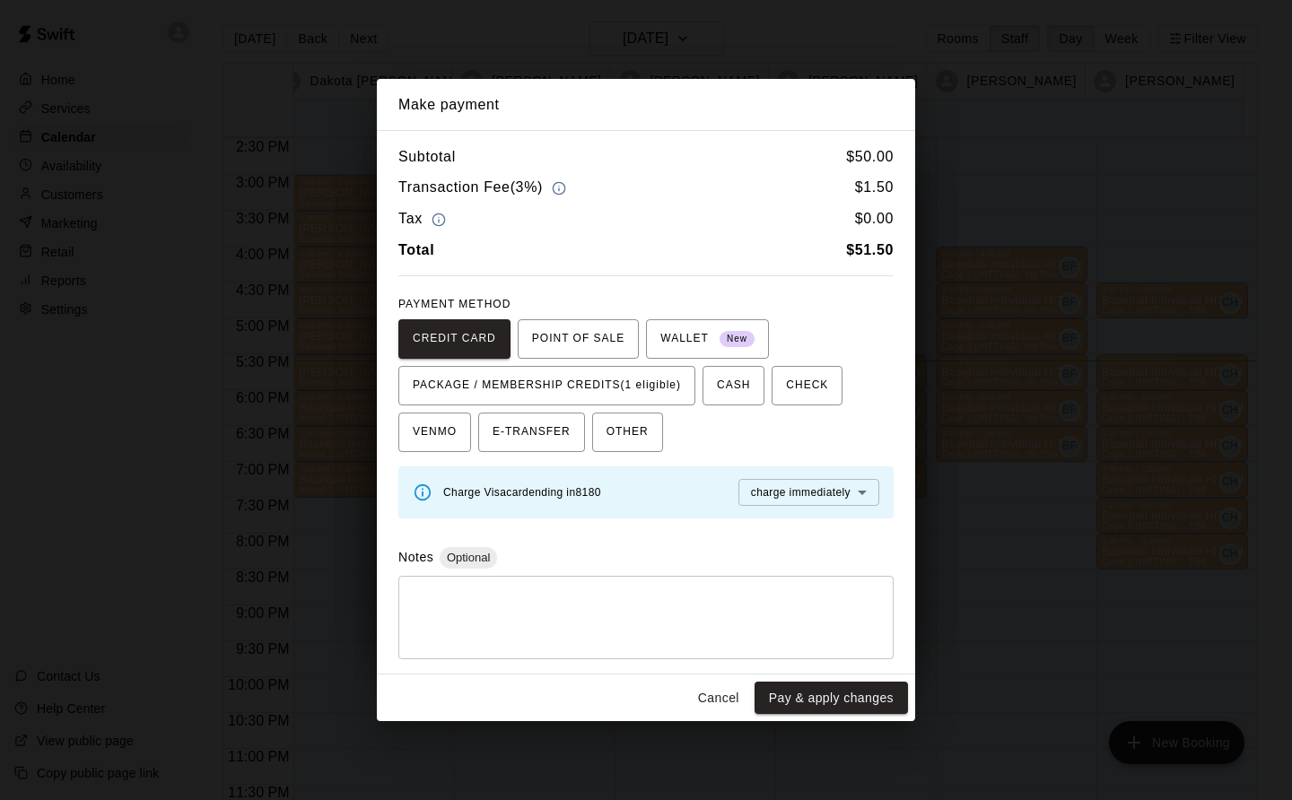
click at [655, 387] on span "PACKAGE / MEMBERSHIP CREDITS (1 eligible)" at bounding box center [547, 385] width 268 height 29
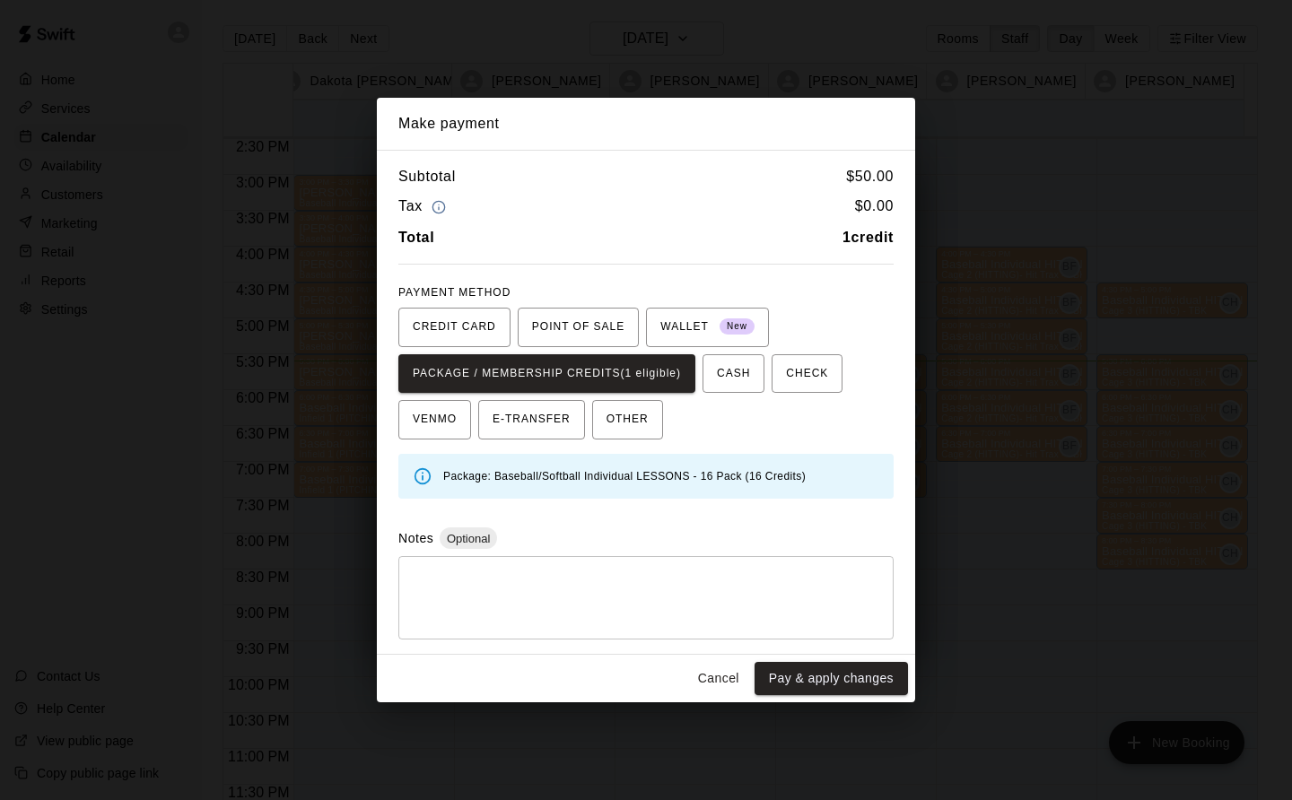
click at [853, 677] on button "Pay & apply changes" at bounding box center [831, 678] width 153 height 33
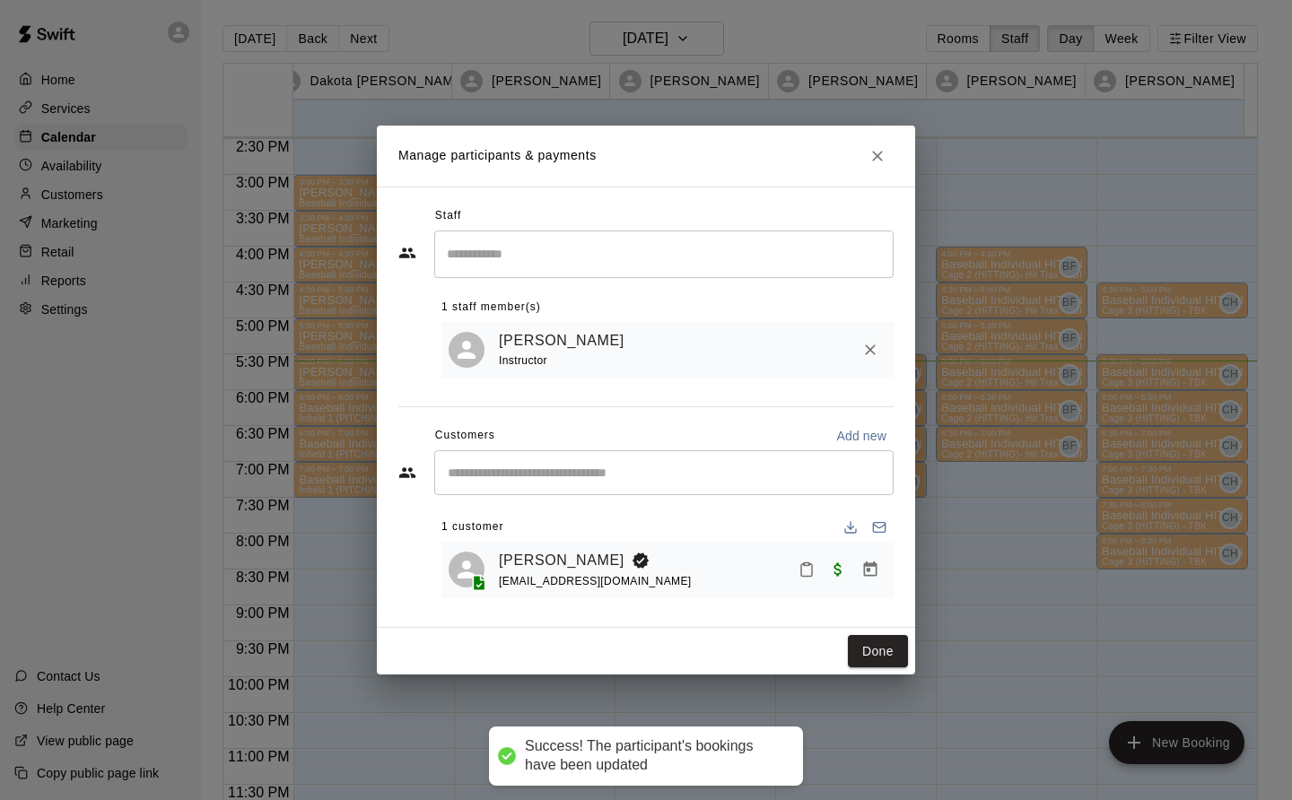
click at [897, 605] on div "Staff ​ 1 staff member(s) Mathew Ulrich Instructor Customers Add new ​ 1 custom…" at bounding box center [646, 407] width 538 height 441
click at [883, 676] on div "Done" at bounding box center [646, 652] width 538 height 48
click at [881, 658] on button "Done" at bounding box center [878, 651] width 60 height 33
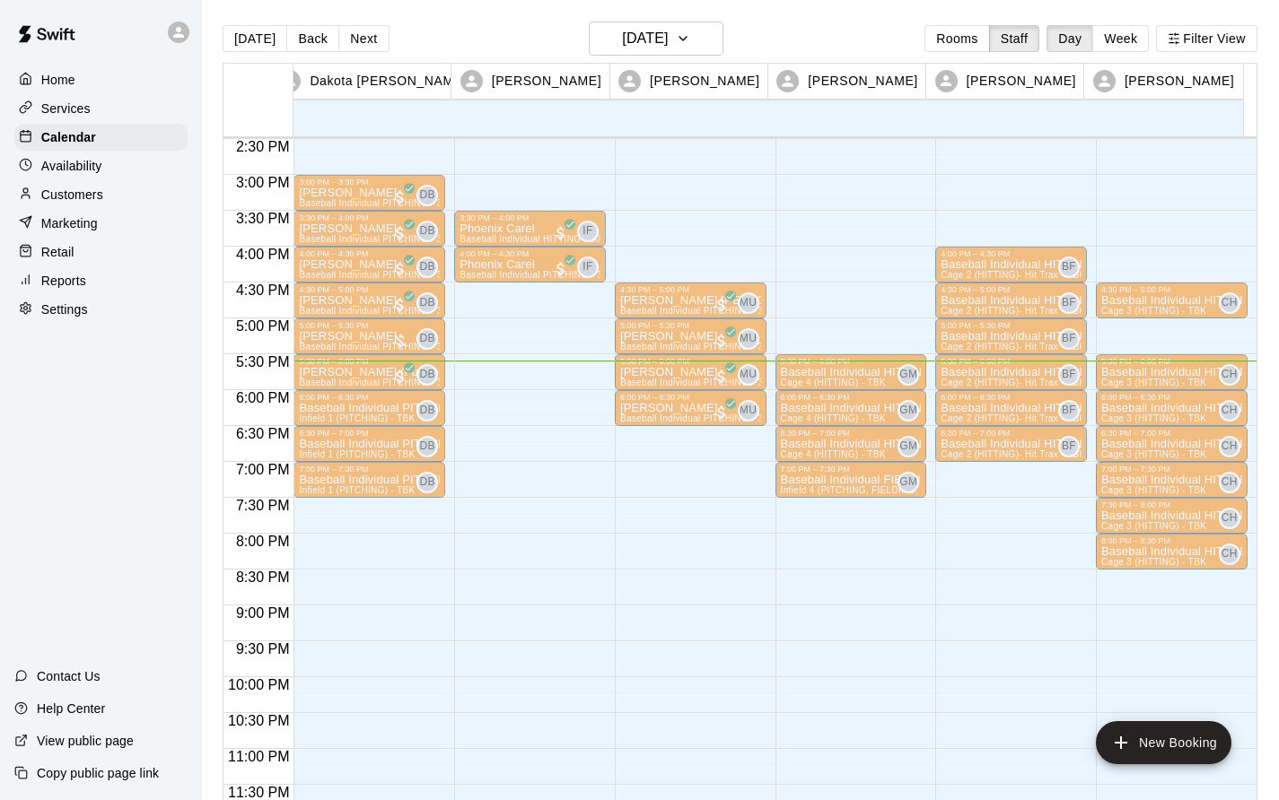
click at [1011, 255] on div "4:00 PM – 4:30 PM" at bounding box center [1010, 253] width 141 height 9
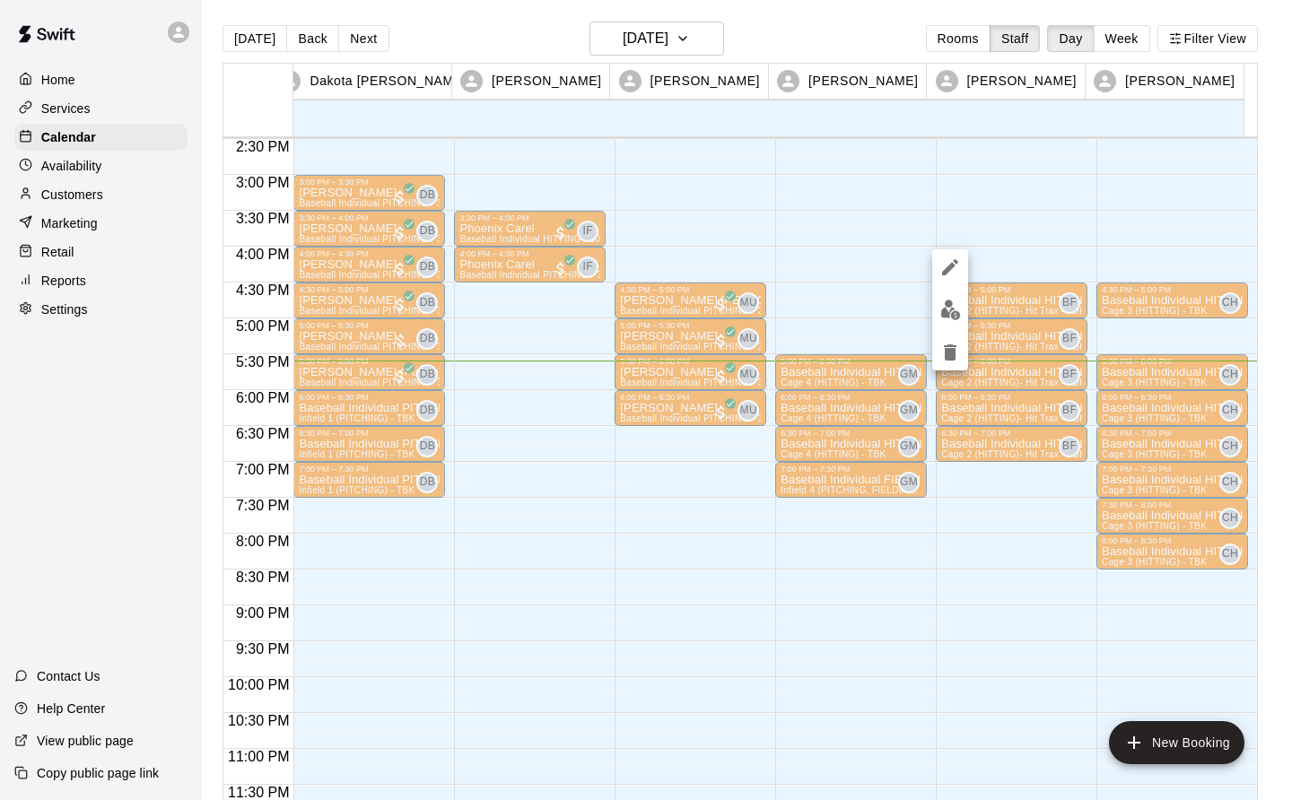
click at [949, 266] on icon "edit" at bounding box center [950, 267] width 16 height 16
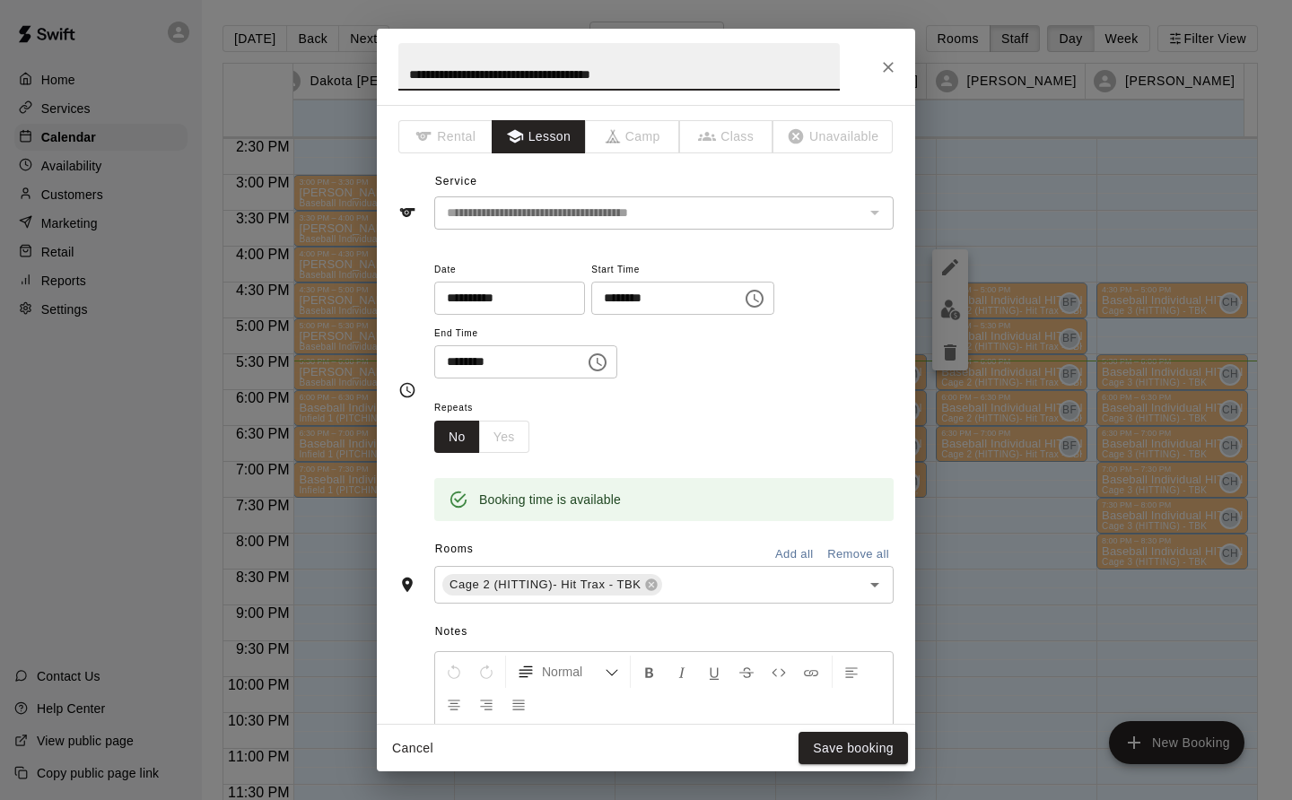
click at [765, 294] on icon "Choose time, selected time is 4:00 PM" at bounding box center [755, 299] width 22 height 22
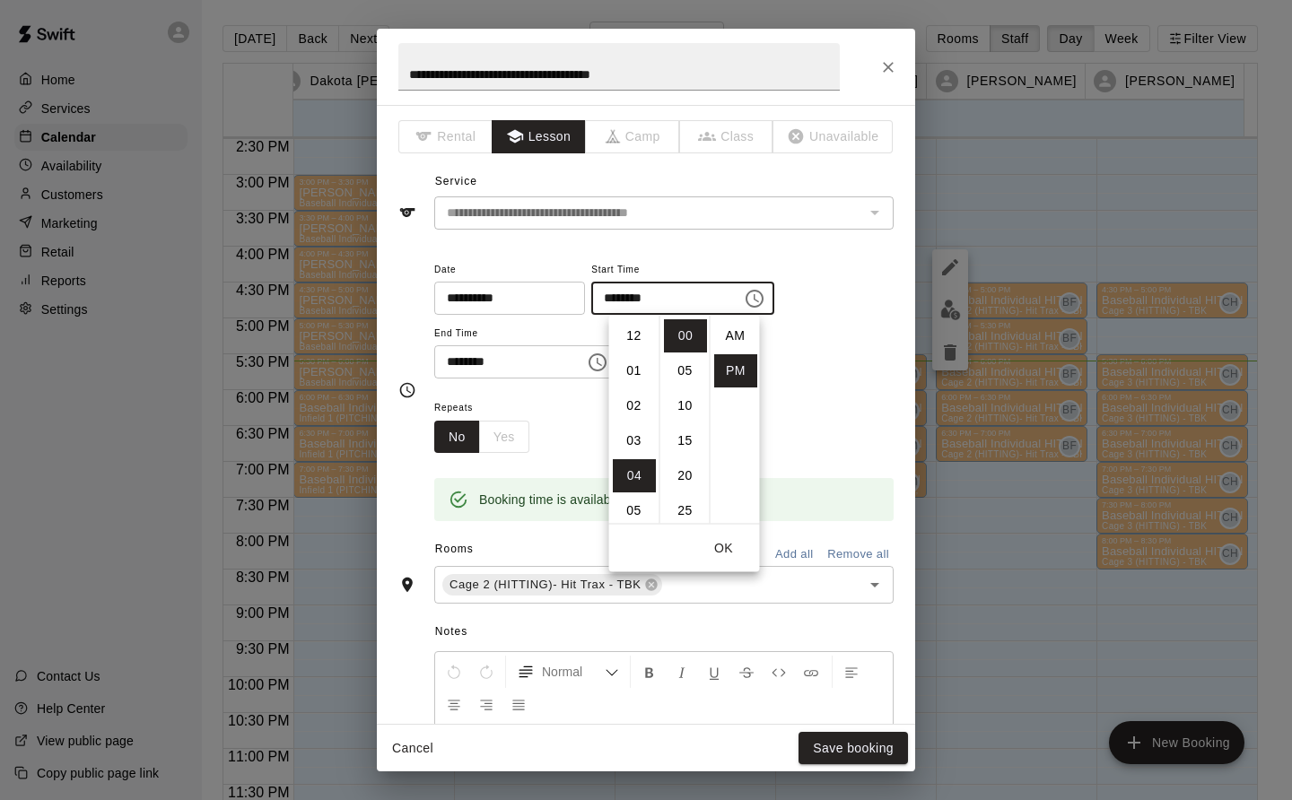
scroll to position [32, 0]
click at [633, 441] on li "07" at bounding box center [634, 440] width 43 height 33
type input "********"
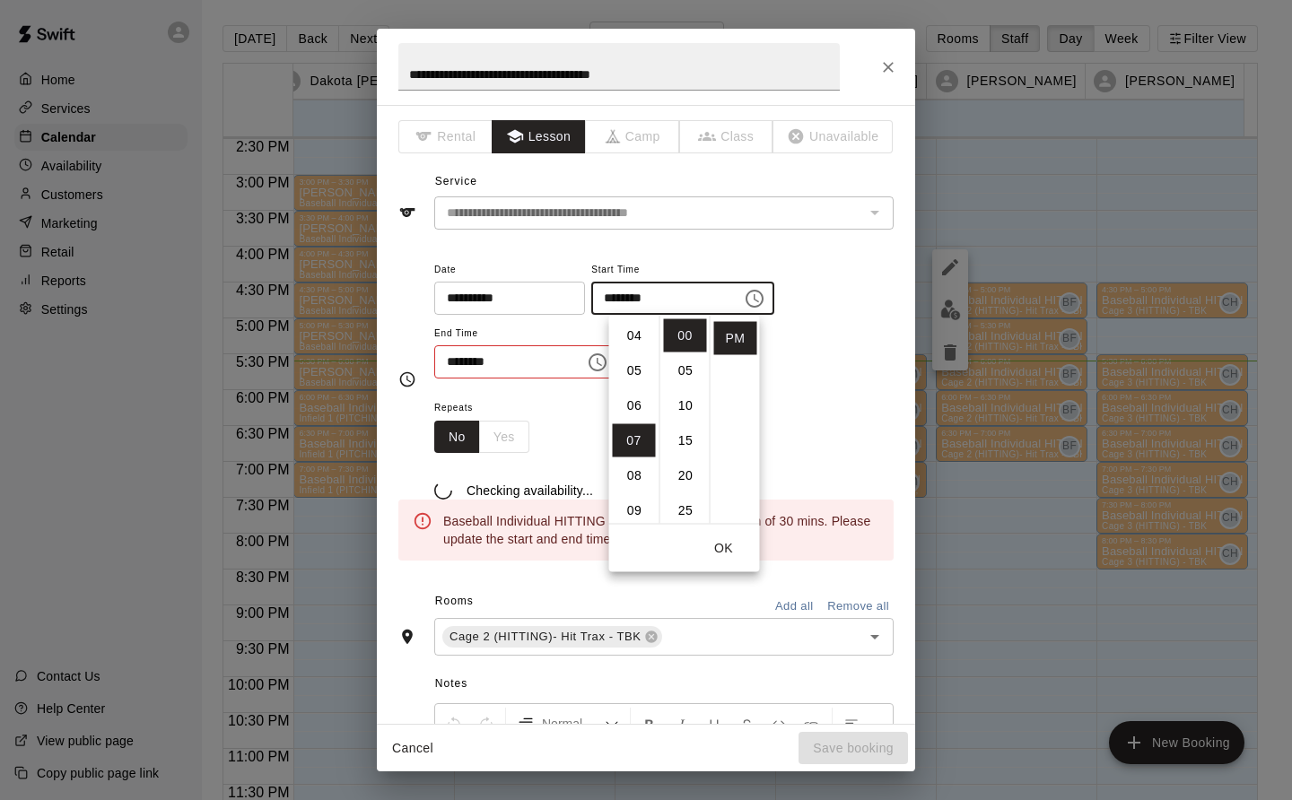
scroll to position [245, 0]
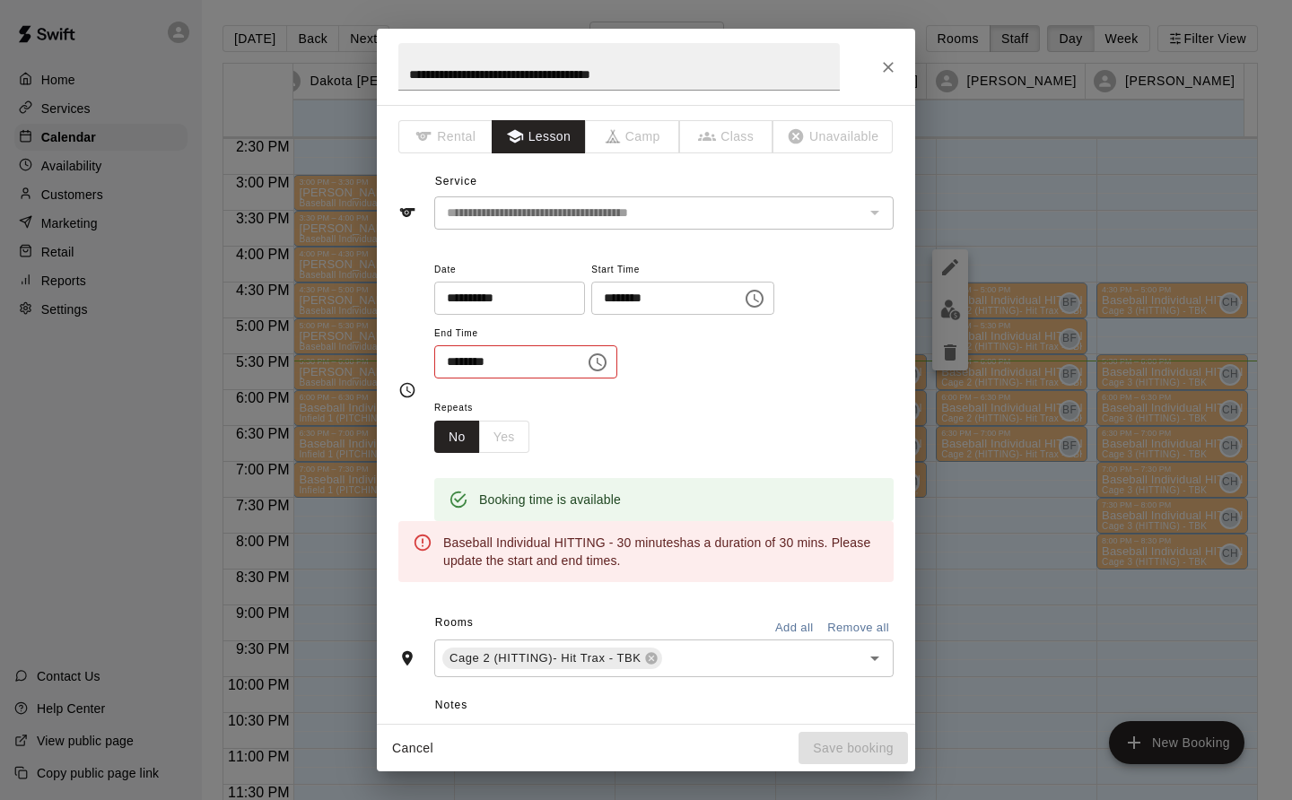
click at [482, 368] on input "********" at bounding box center [503, 361] width 138 height 33
click at [608, 369] on icon "Choose time, selected time is 4:30 PM" at bounding box center [598, 363] width 22 height 22
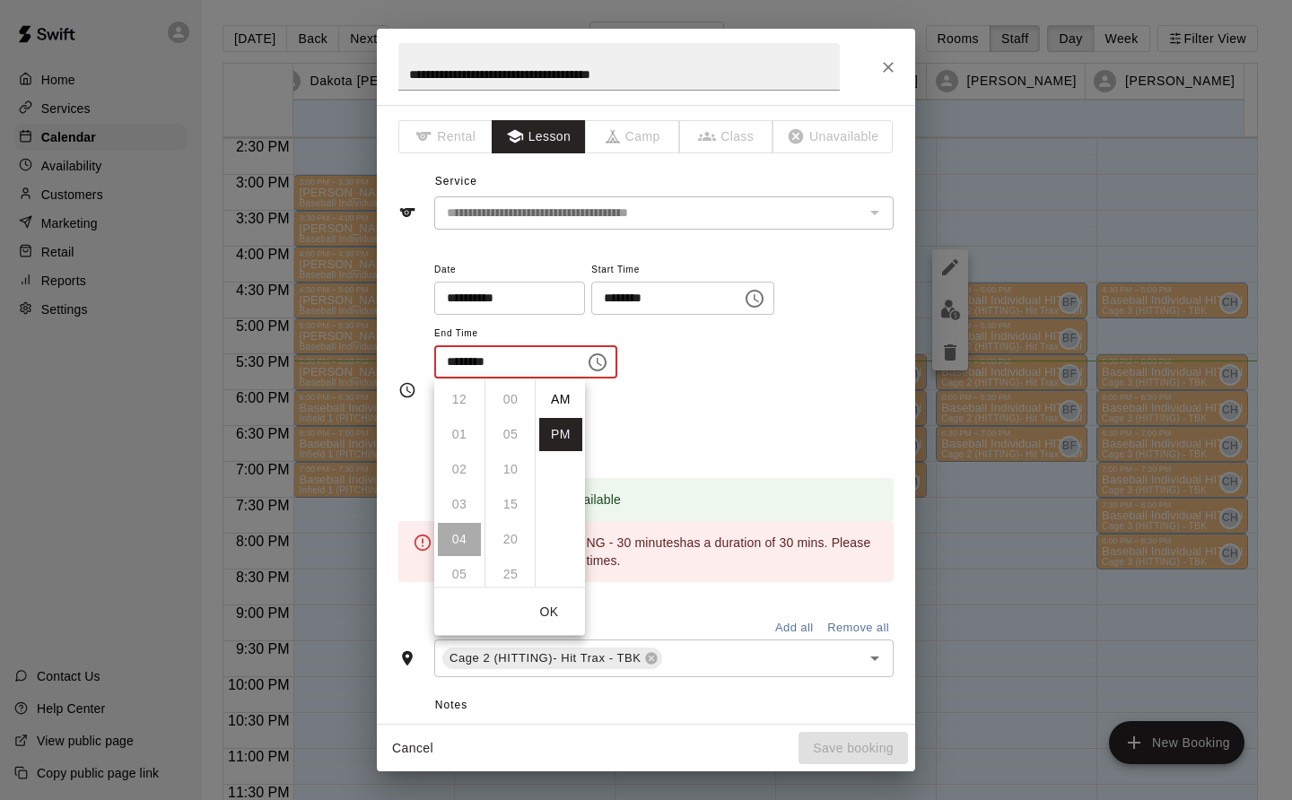
scroll to position [32, 0]
click at [453, 507] on li "07" at bounding box center [459, 504] width 43 height 33
type input "********"
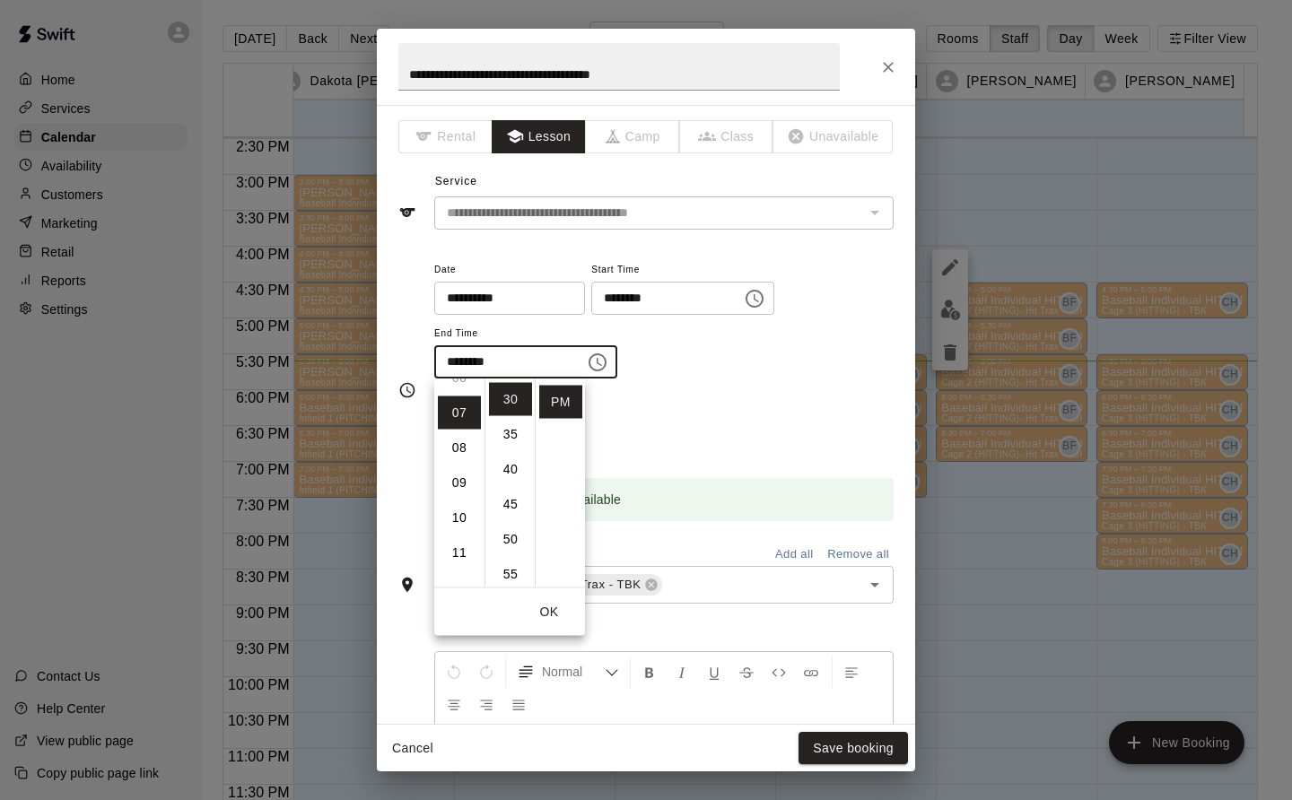
scroll to position [245, 0]
click at [552, 607] on button "OK" at bounding box center [548, 612] width 57 height 33
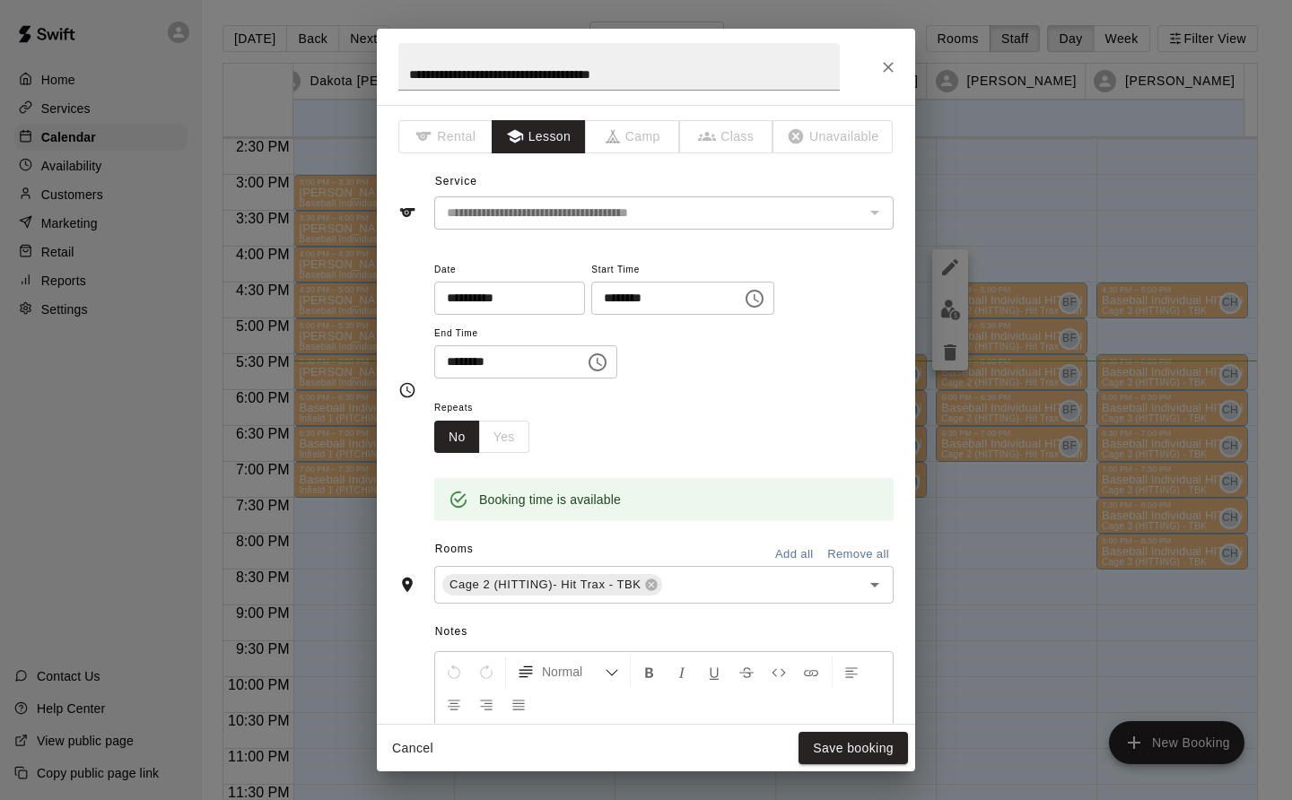
click at [869, 749] on button "Save booking" at bounding box center [853, 748] width 109 height 33
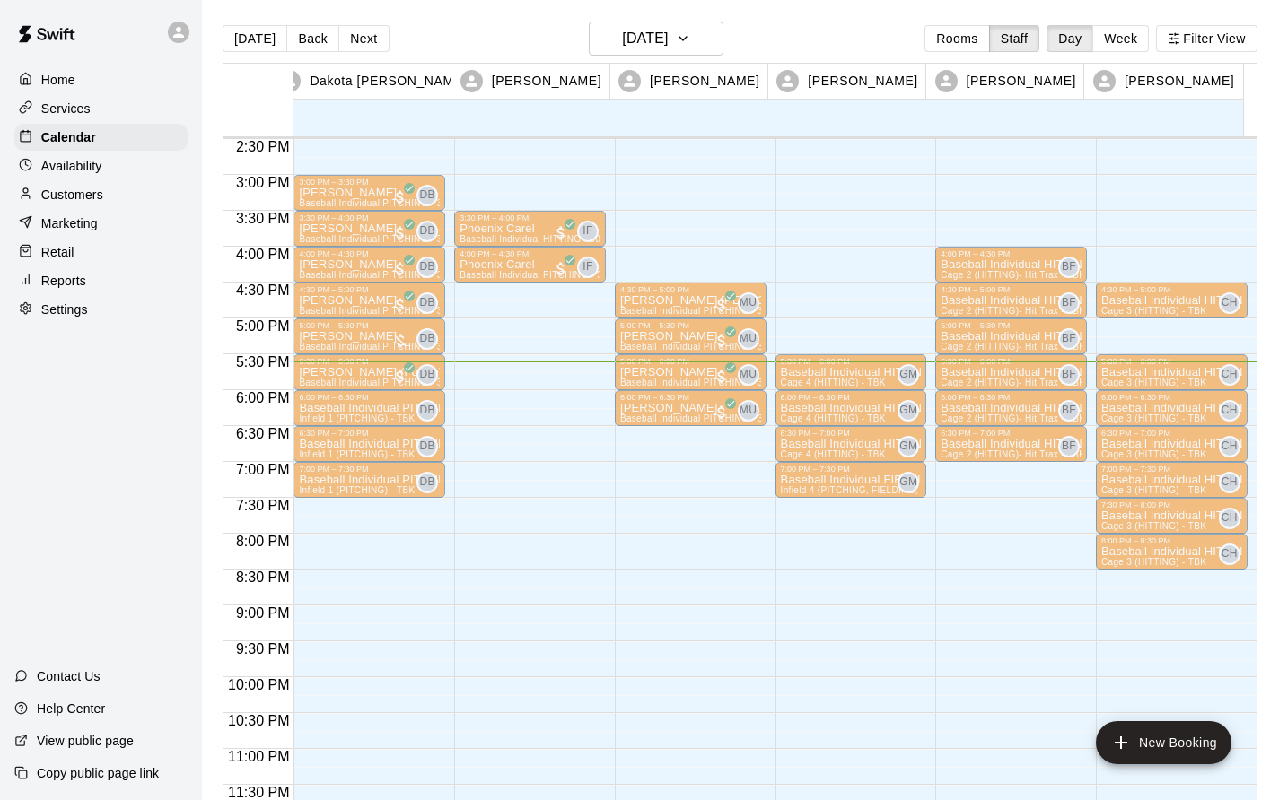
click at [983, 265] on p "Baseball Individual HITTING - 30 minutes" at bounding box center [1010, 265] width 141 height 0
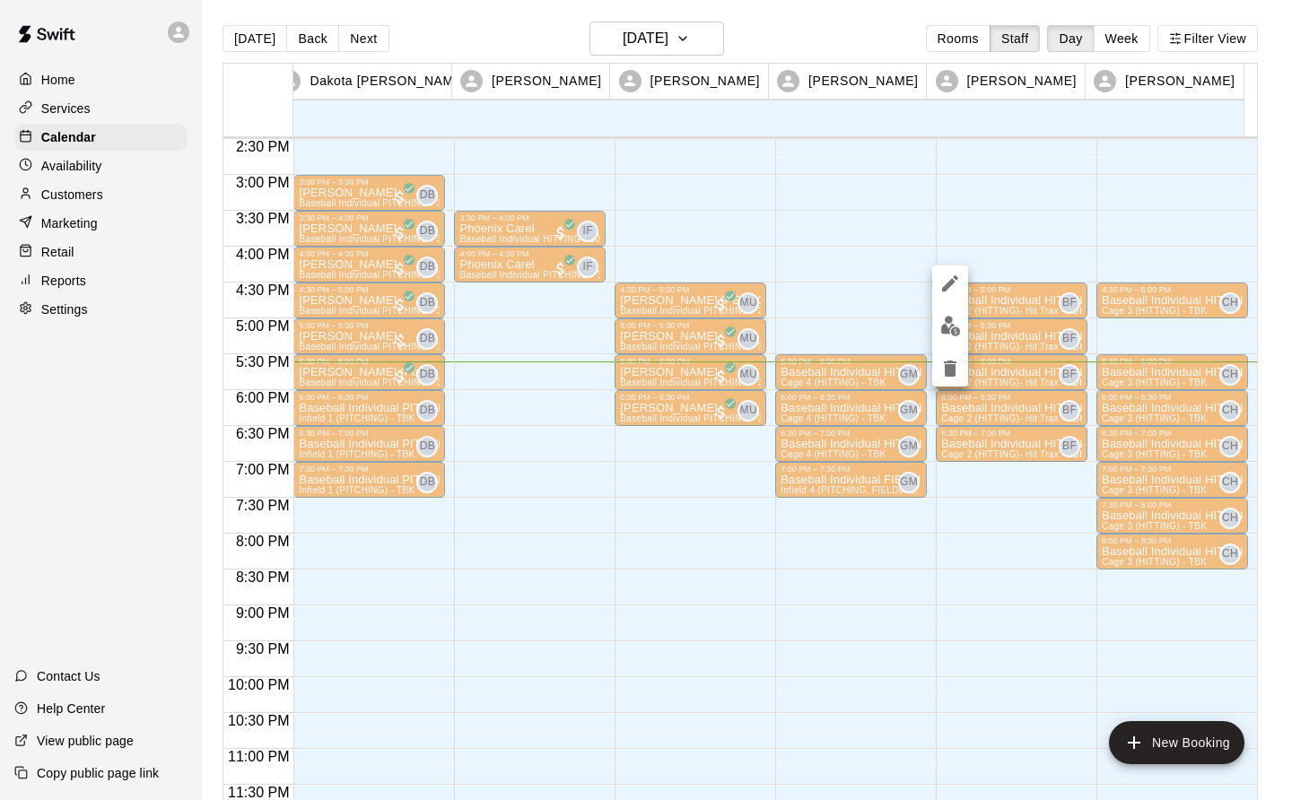
click at [947, 280] on icon "edit" at bounding box center [950, 284] width 22 height 22
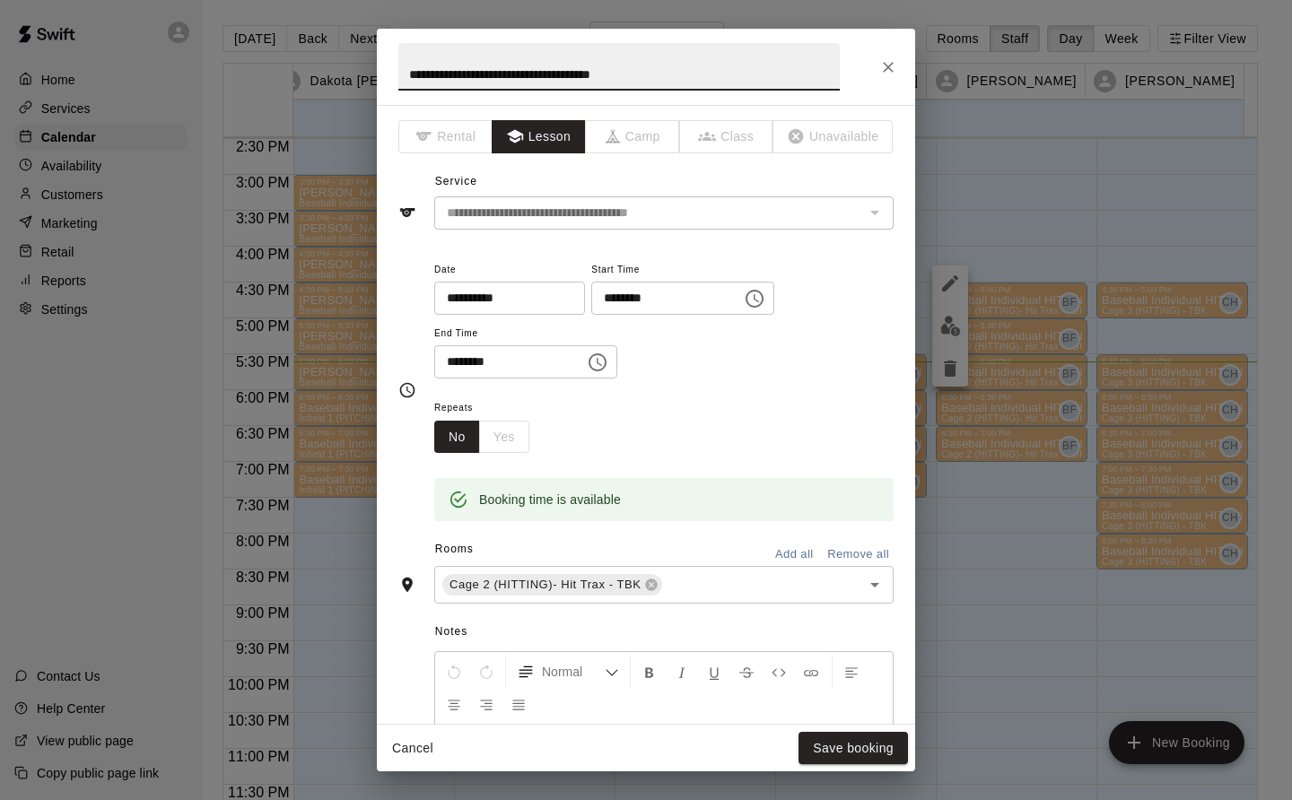
click at [765, 301] on icon "Choose time, selected time is 4:00 PM" at bounding box center [755, 299] width 22 height 22
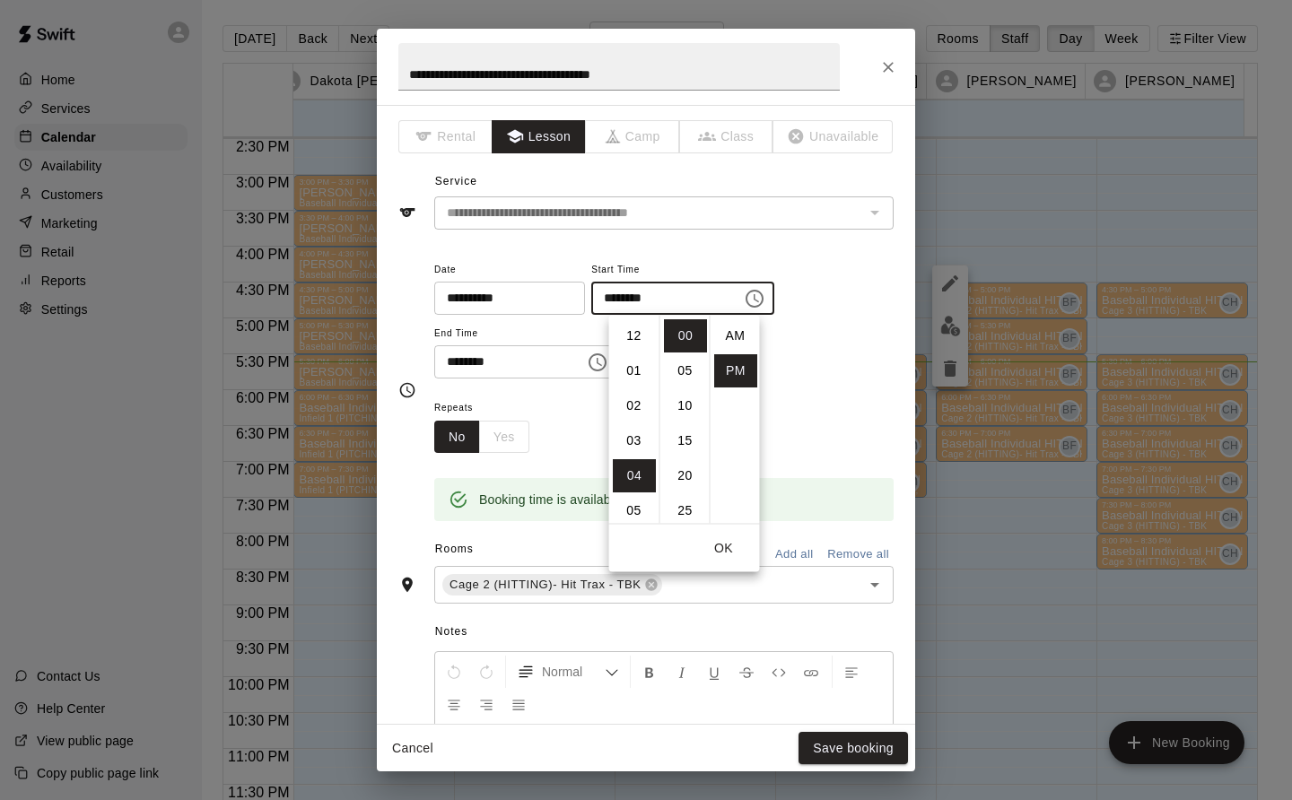
scroll to position [32, 0]
click at [630, 437] on li "07" at bounding box center [634, 440] width 43 height 33
type input "********"
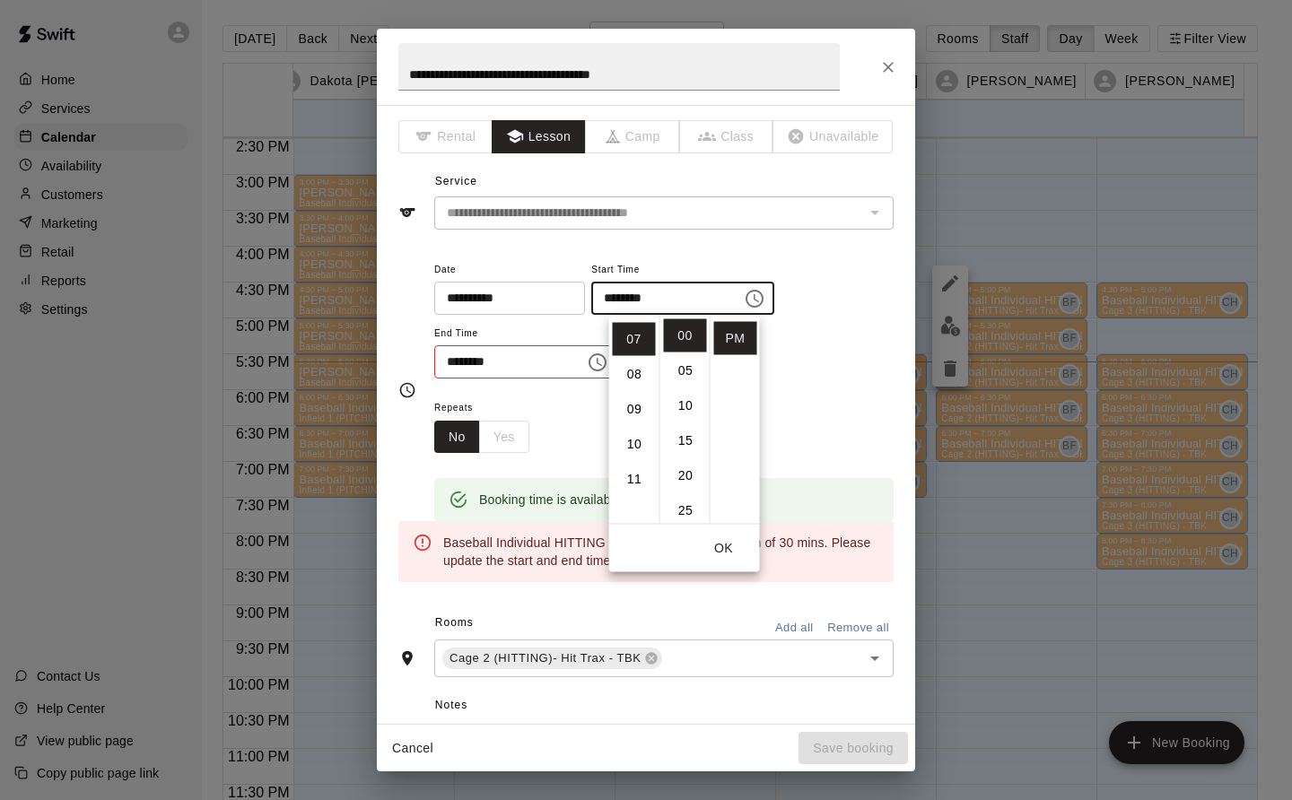
scroll to position [245, 0]
click at [543, 360] on input "********" at bounding box center [503, 361] width 138 height 33
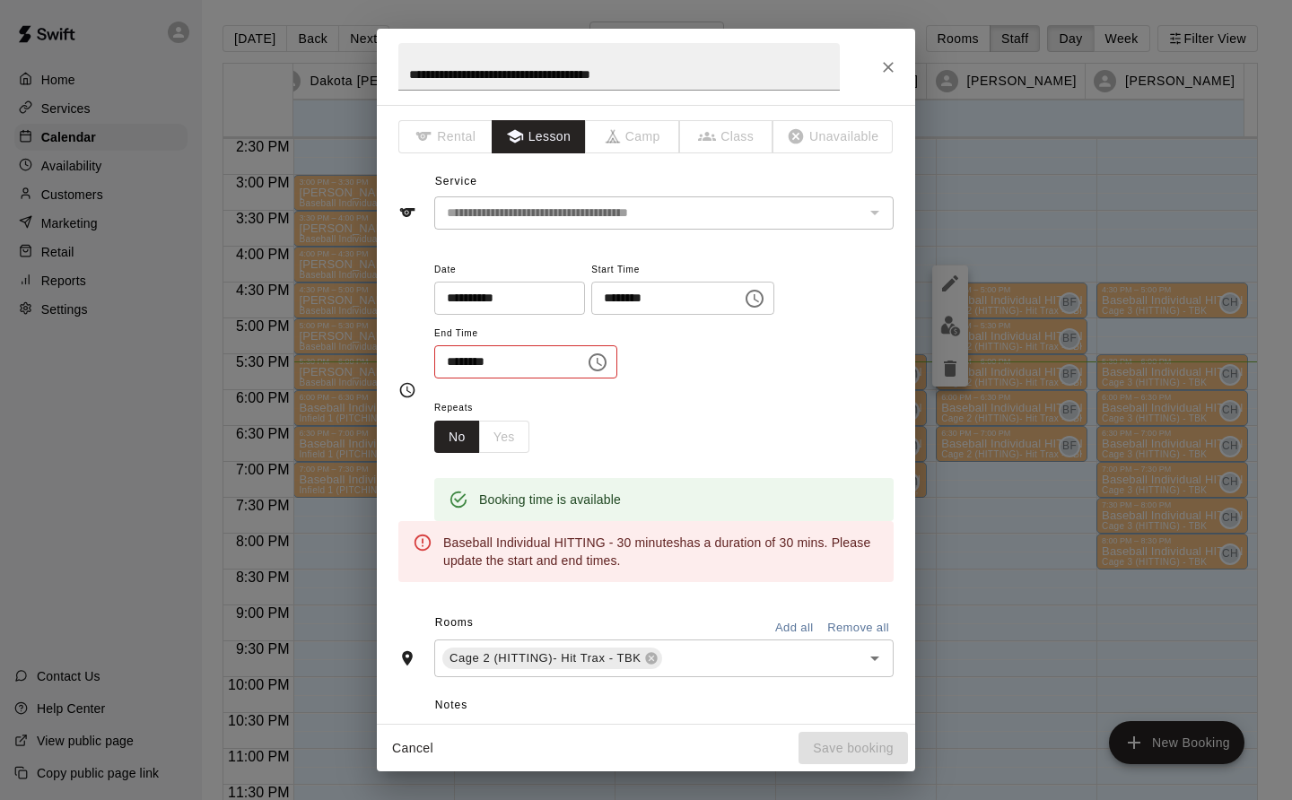
click at [608, 364] on icon "Choose time, selected time is 4:30 PM" at bounding box center [598, 363] width 22 height 22
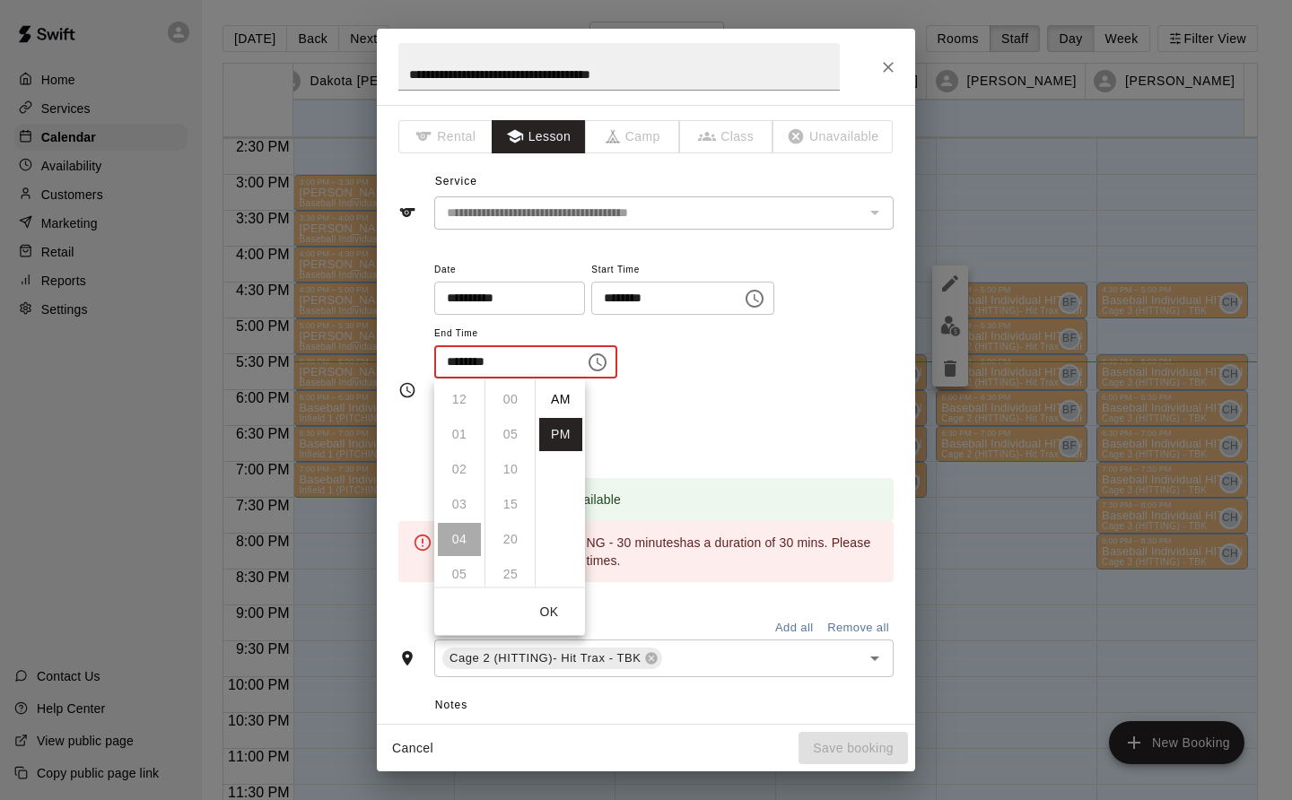
scroll to position [32, 0]
click at [450, 507] on li "07" at bounding box center [459, 504] width 43 height 33
type input "********"
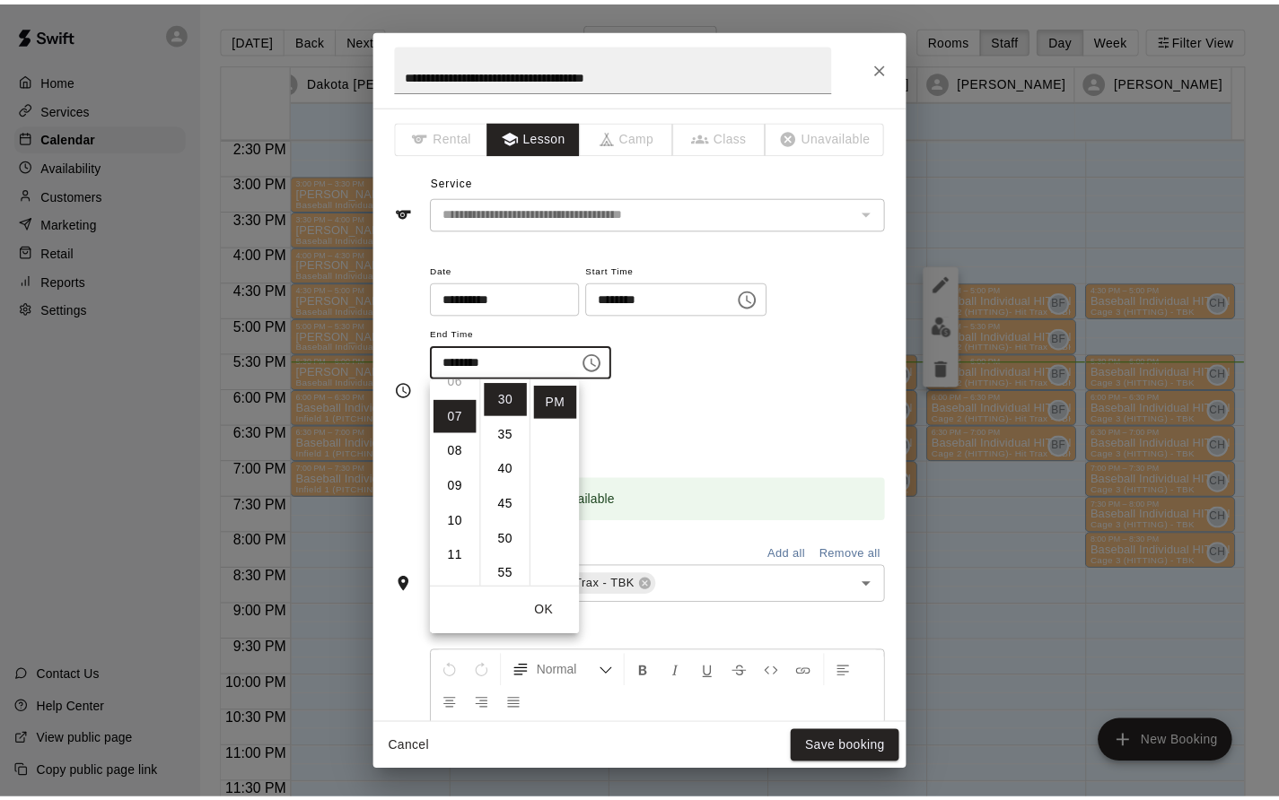
scroll to position [245, 0]
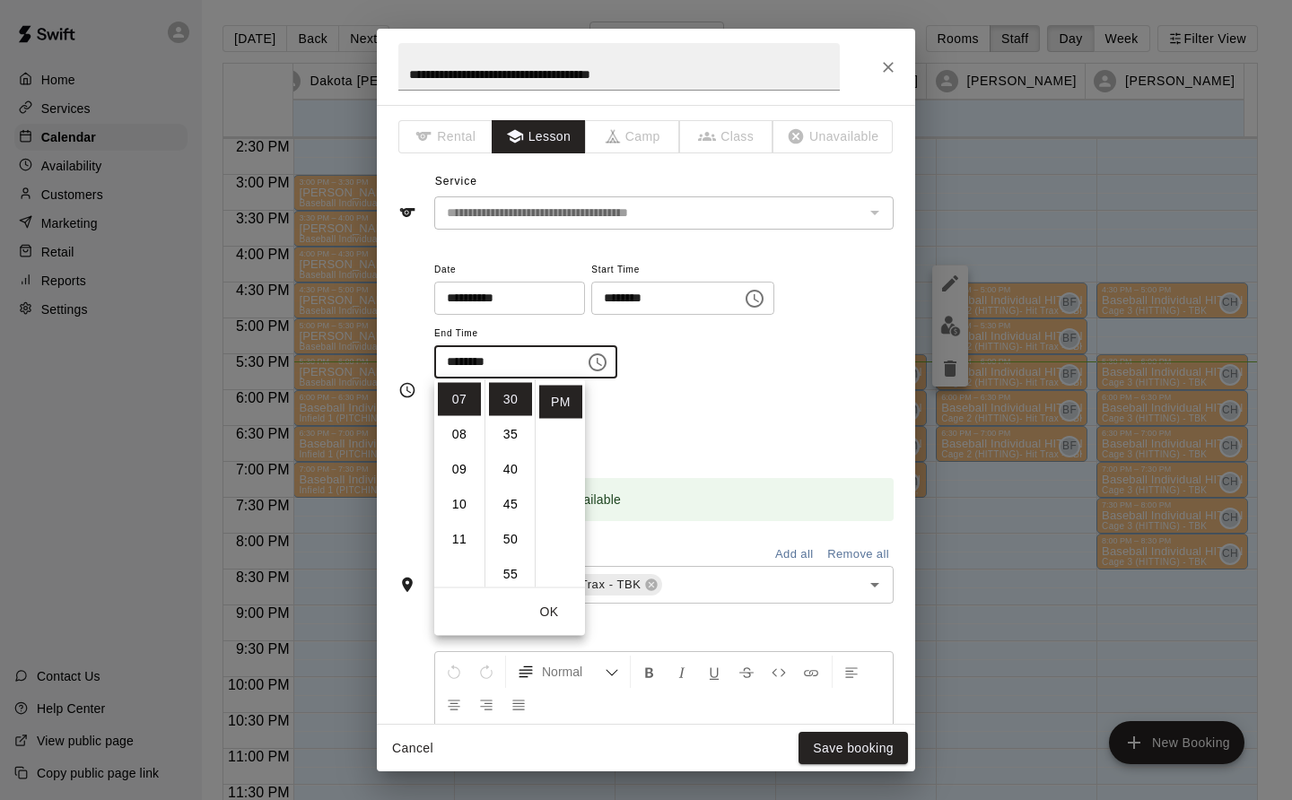
click at [506, 391] on li "30" at bounding box center [510, 399] width 43 height 33
click at [814, 378] on div "**********" at bounding box center [663, 318] width 459 height 121
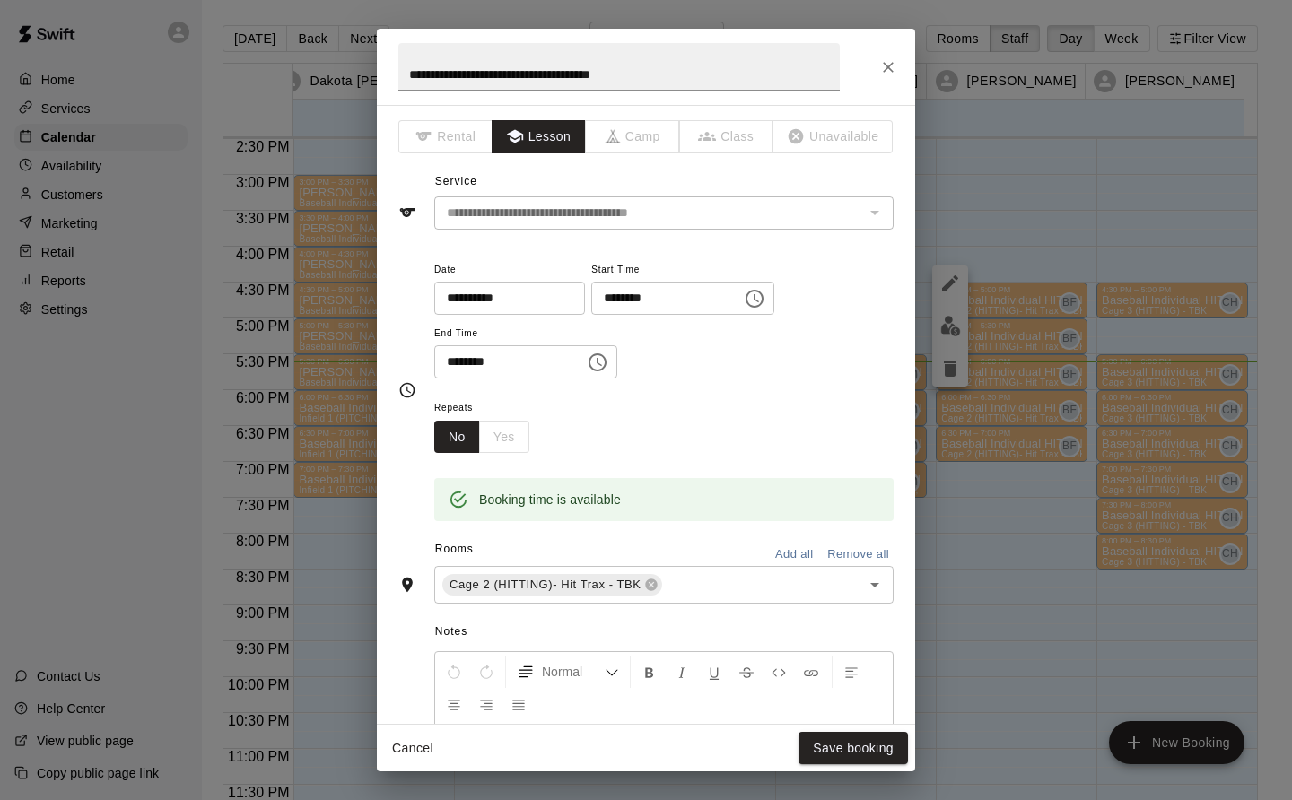
click at [854, 753] on button "Save booking" at bounding box center [853, 748] width 109 height 33
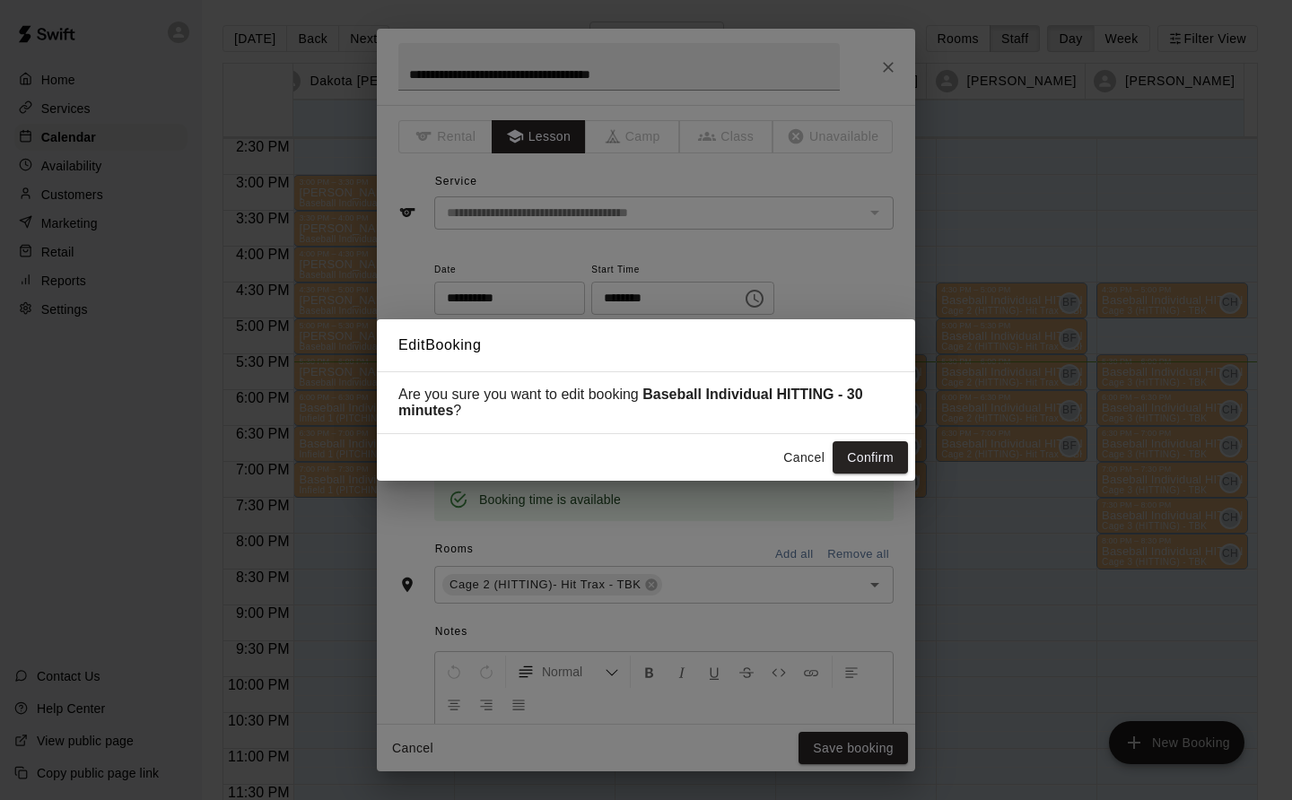
click at [880, 458] on button "Confirm" at bounding box center [870, 457] width 75 height 33
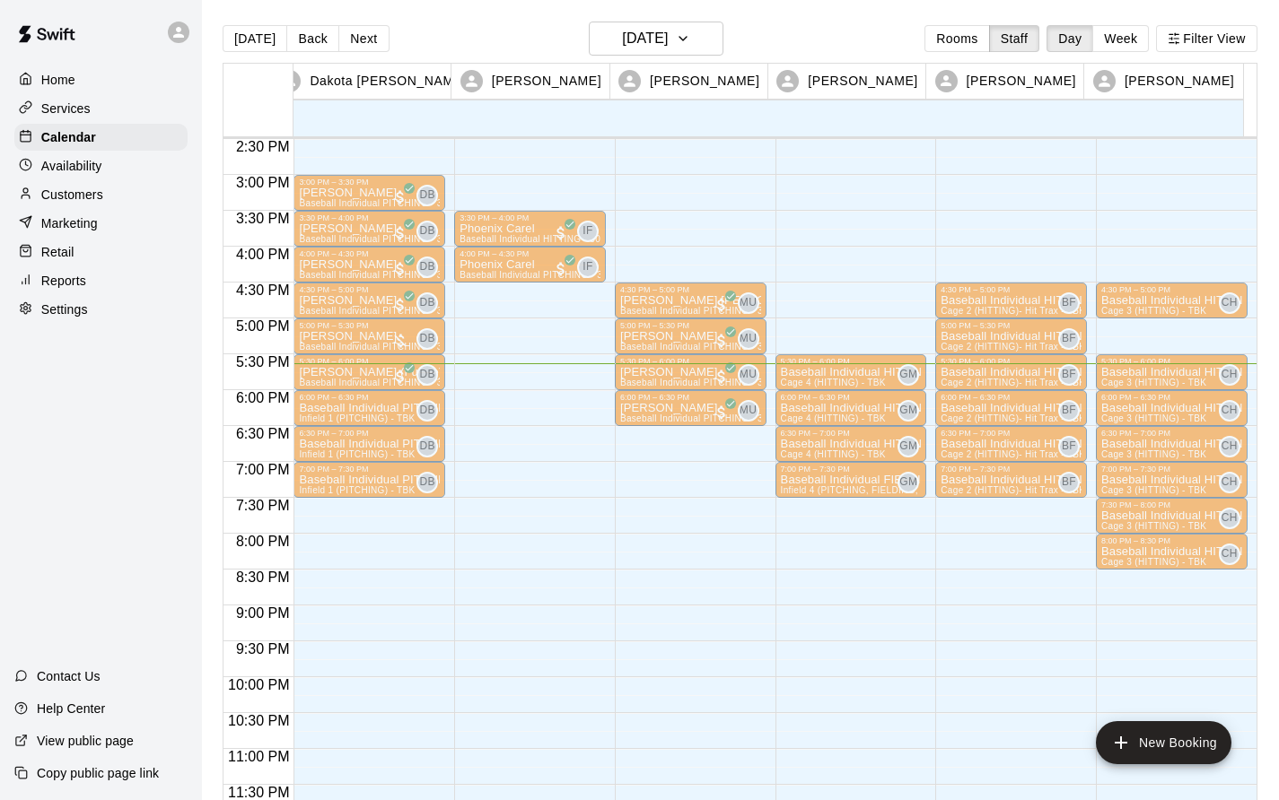
click at [838, 372] on p "Baseball Individual HITTING - 30 minutes" at bounding box center [851, 372] width 141 height 0
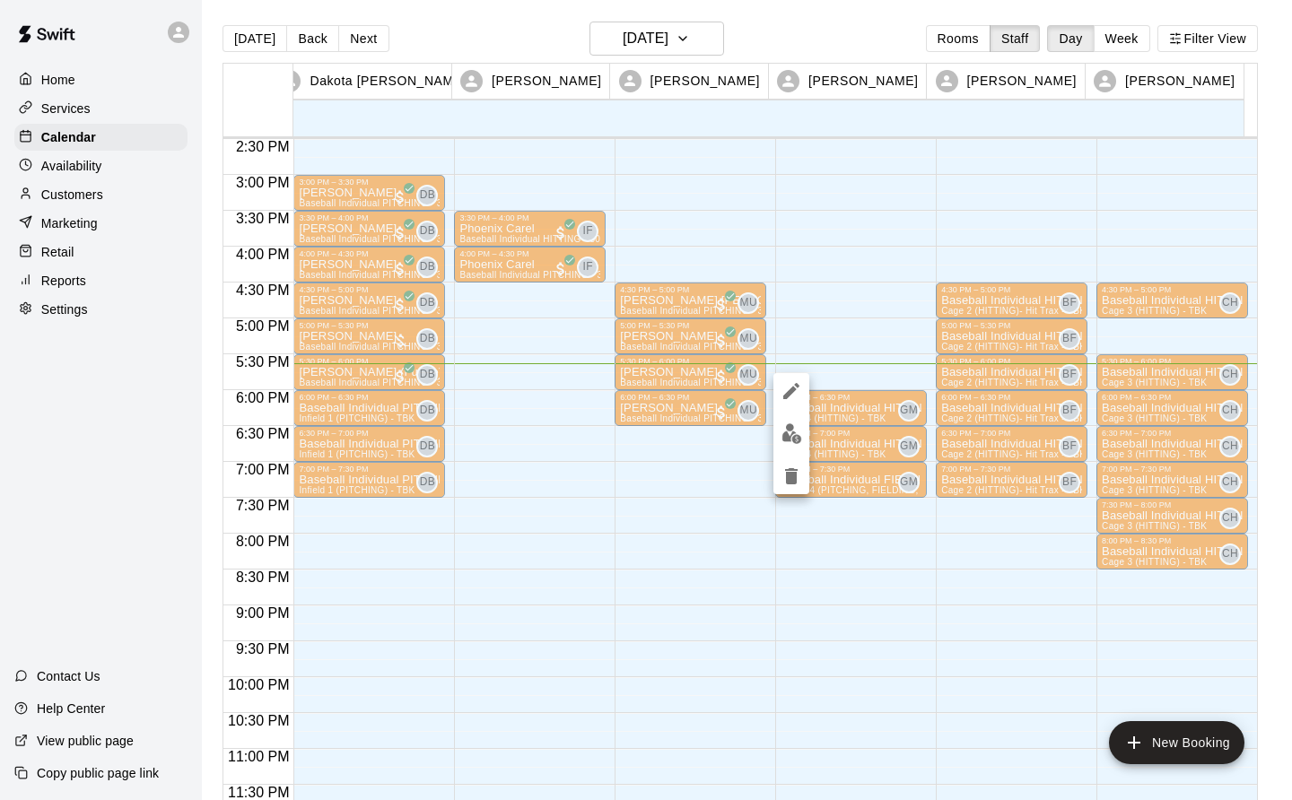
click at [784, 440] on img "edit" at bounding box center [792, 434] width 21 height 21
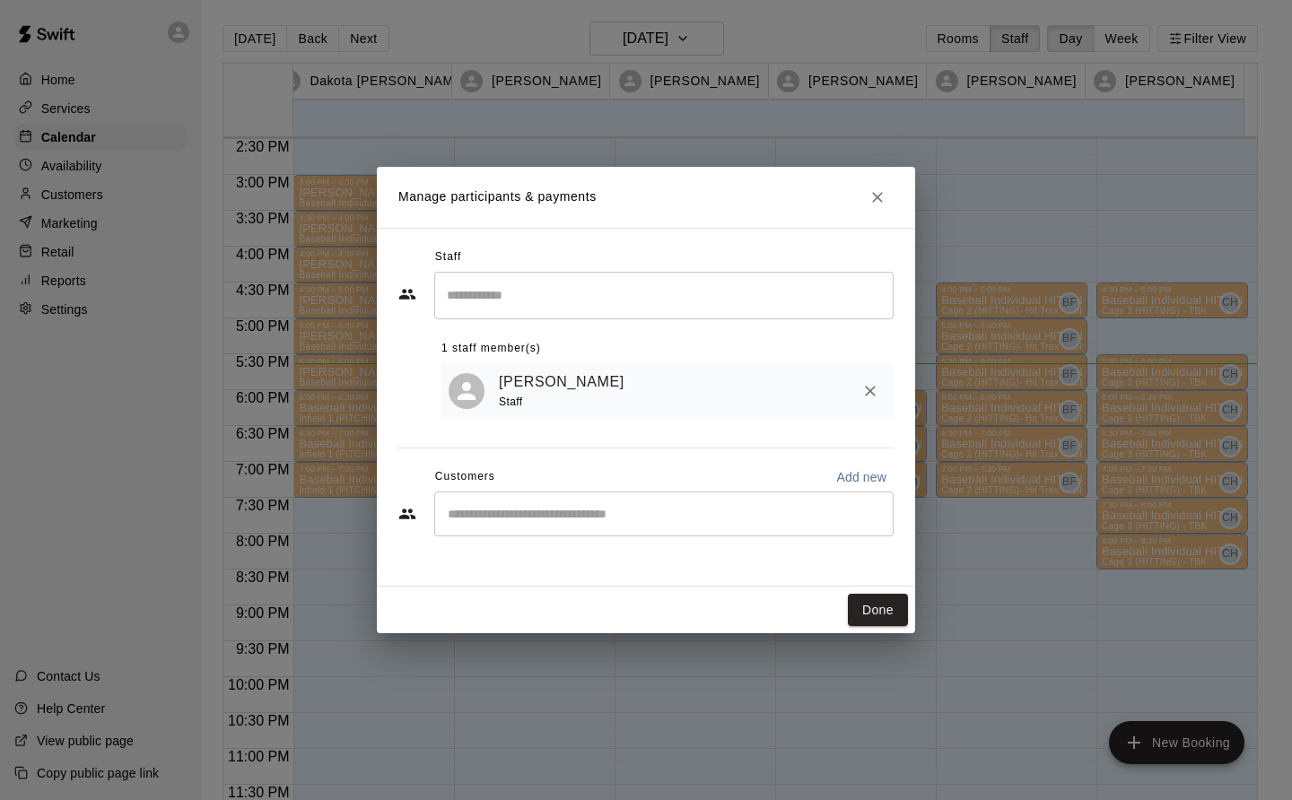
click at [463, 512] on input "Start typing to search customers..." at bounding box center [663, 514] width 443 height 18
type input "*****"
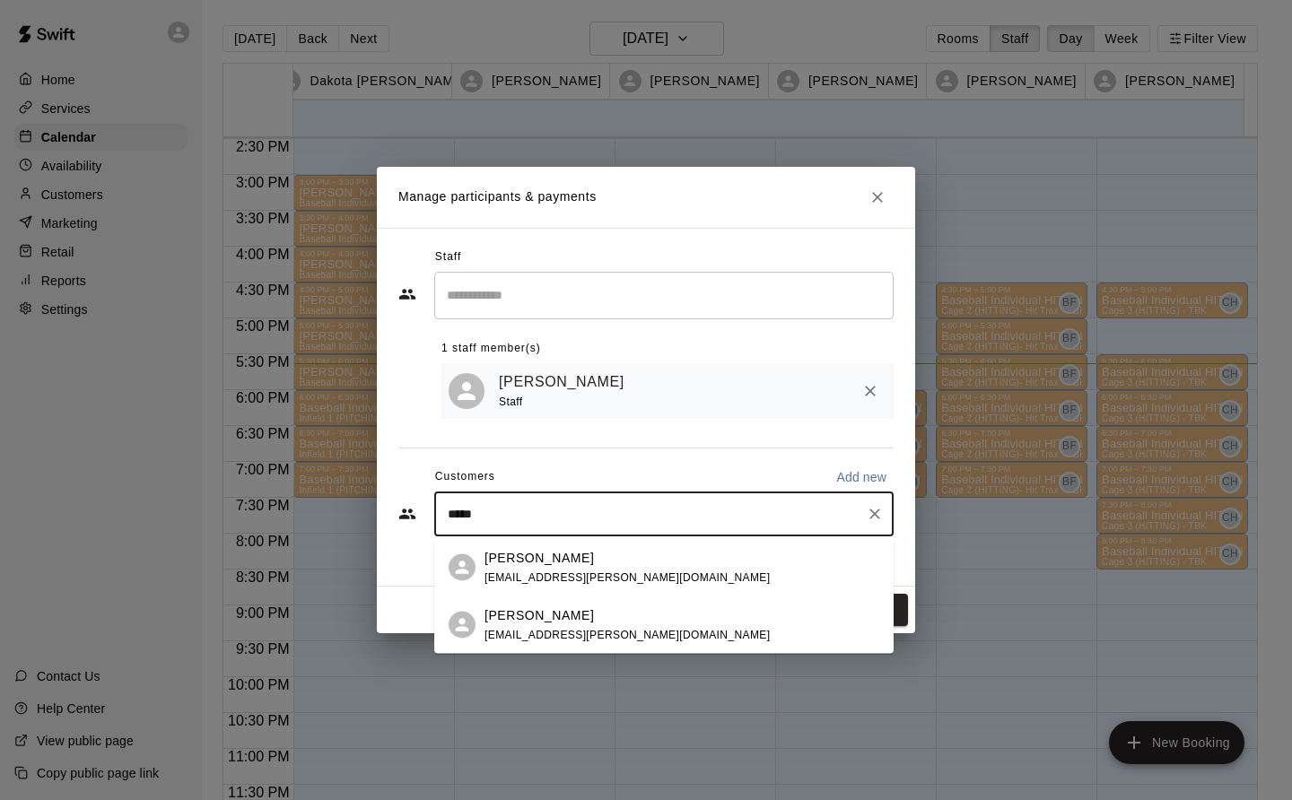
click at [509, 625] on div "Brady Pisel mark.pisel@gmail.com" at bounding box center [627, 625] width 285 height 39
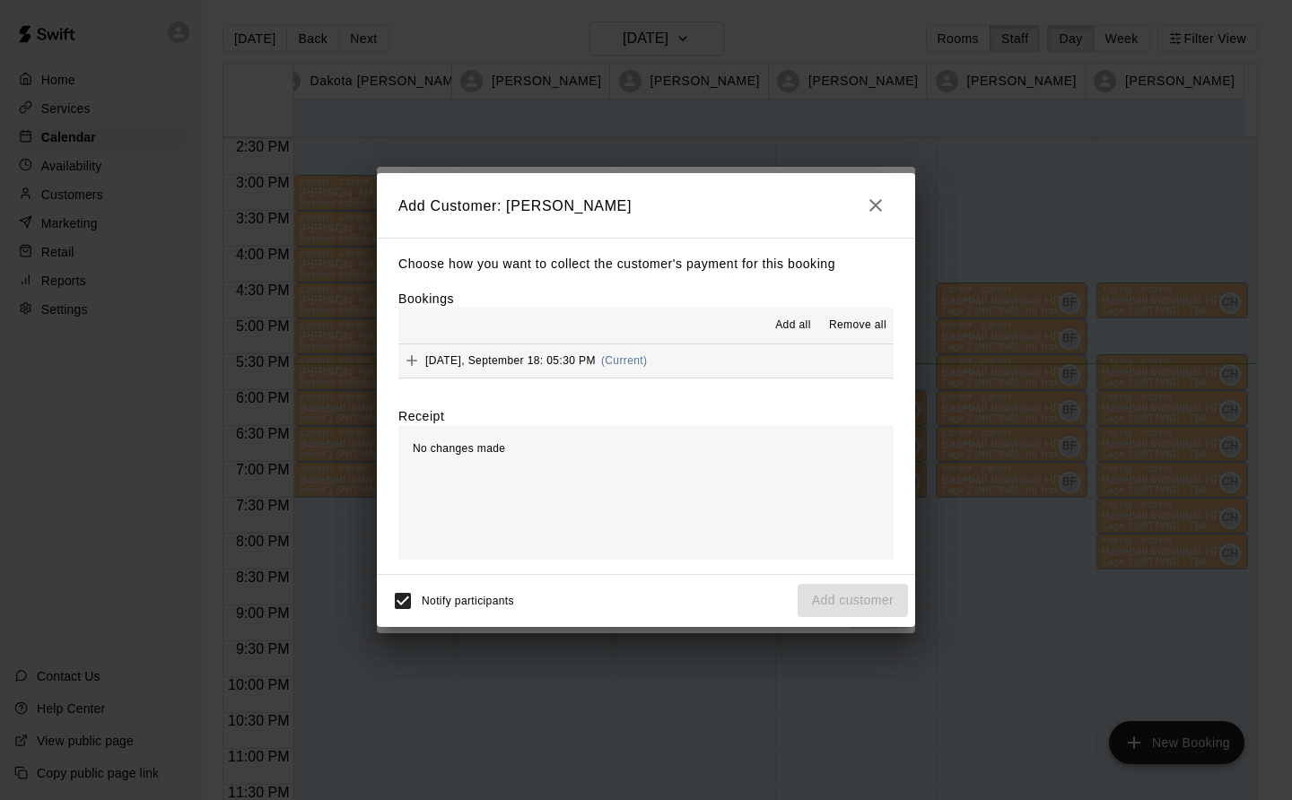
click at [543, 367] on span "Thursday, September 18: 05:30 PM" at bounding box center [510, 360] width 170 height 13
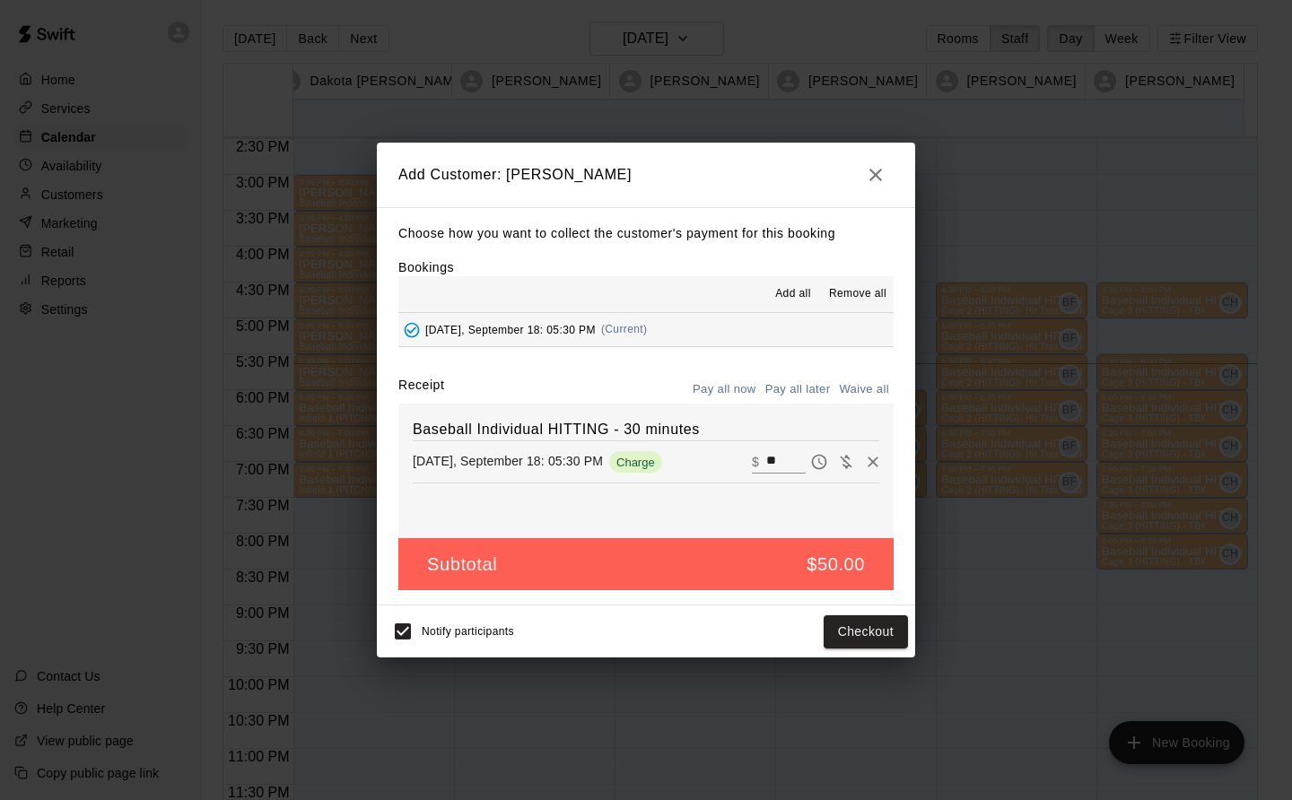
click at [879, 633] on button "Checkout" at bounding box center [866, 632] width 84 height 33
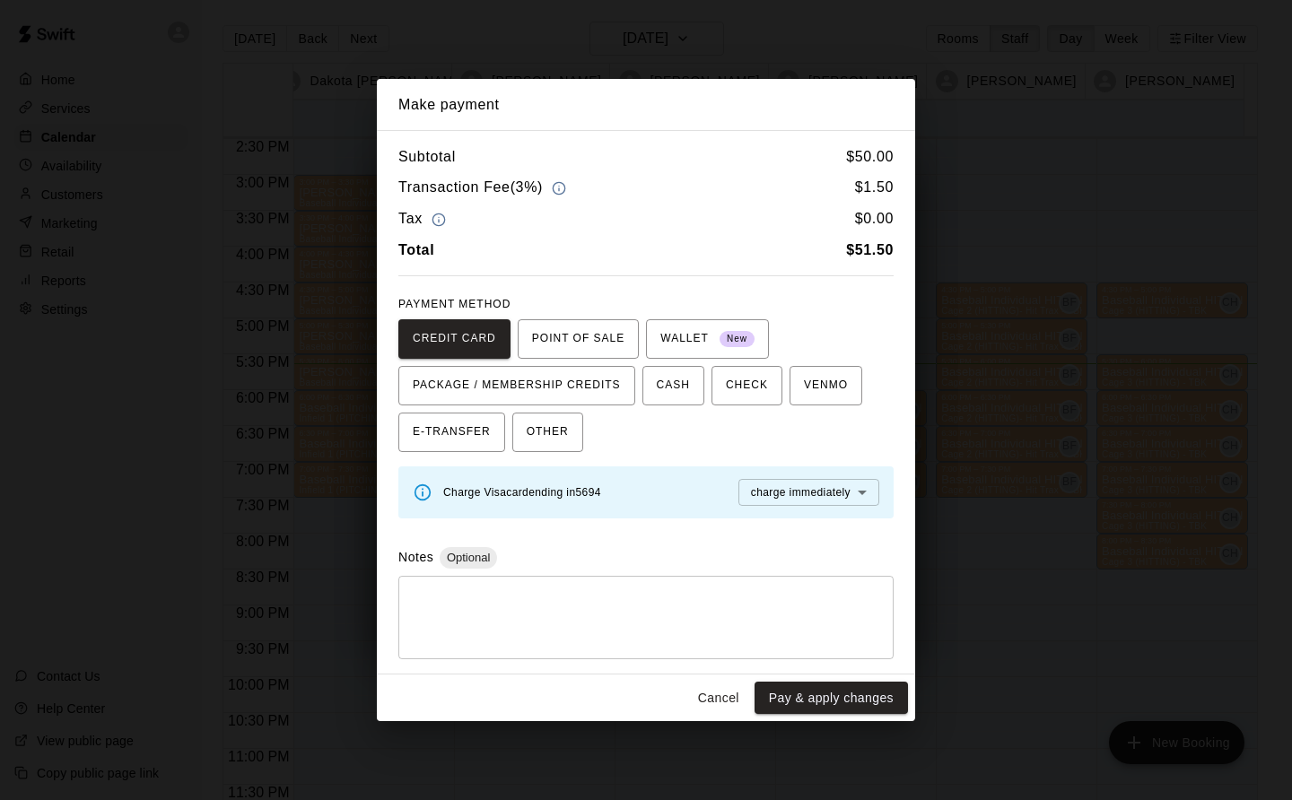
click at [728, 701] on button "Cancel" at bounding box center [718, 698] width 57 height 33
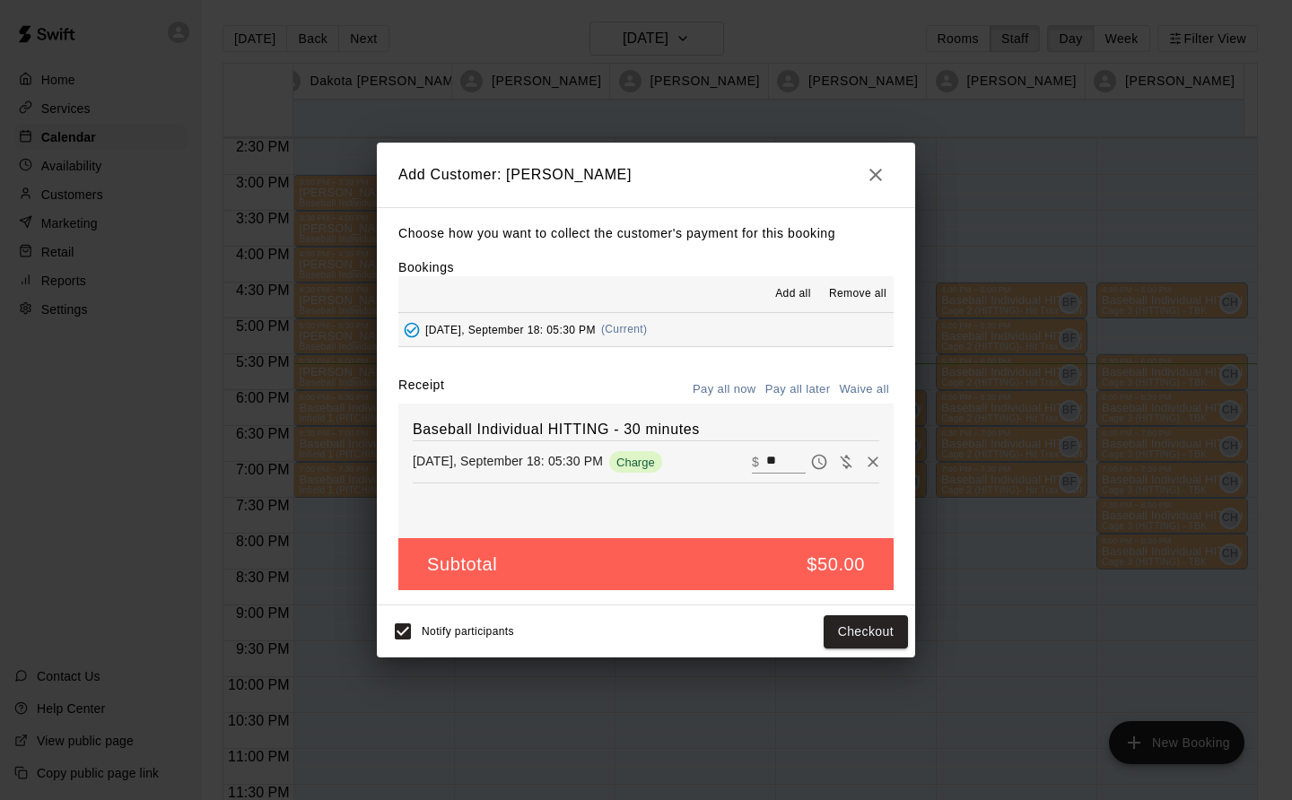
click at [805, 383] on button "Pay all later" at bounding box center [798, 390] width 74 height 28
click at [877, 625] on button "Add customer" at bounding box center [853, 632] width 110 height 33
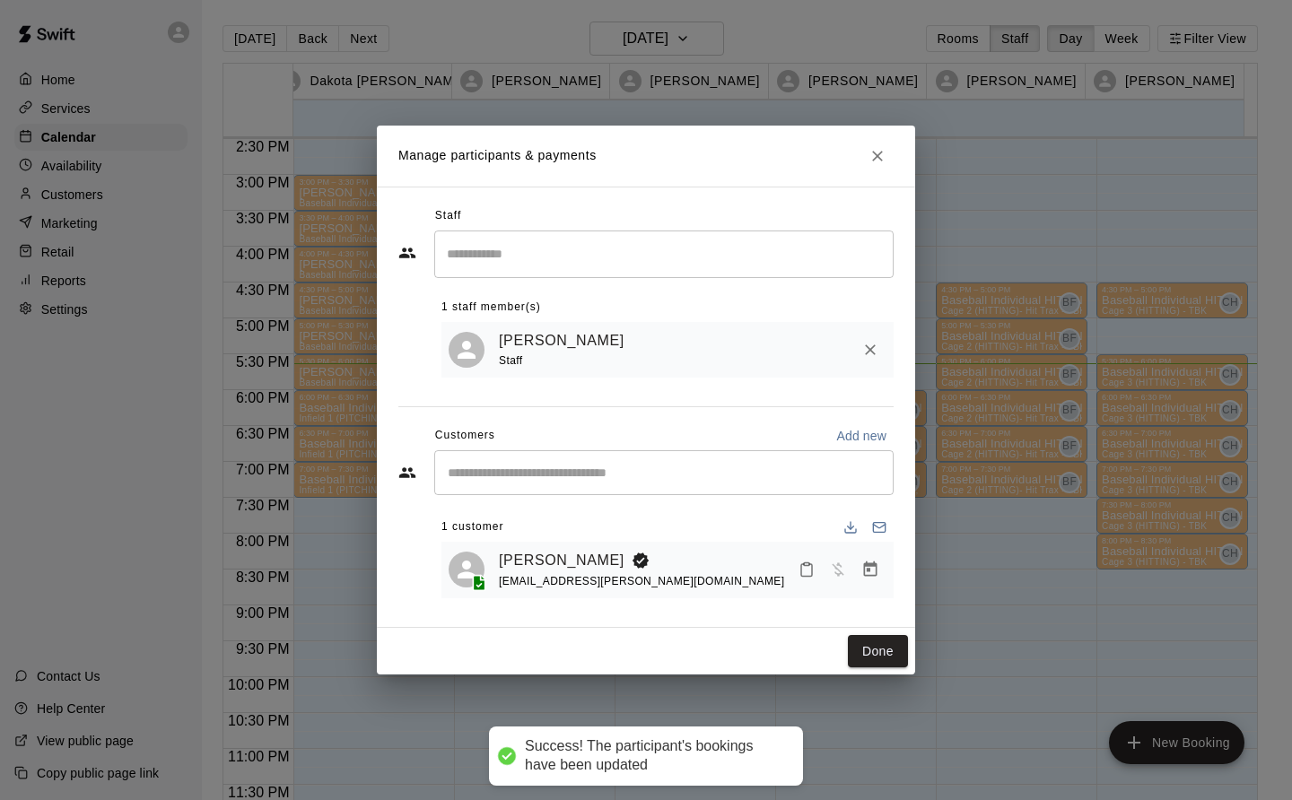
click at [878, 652] on button "Done" at bounding box center [878, 651] width 60 height 33
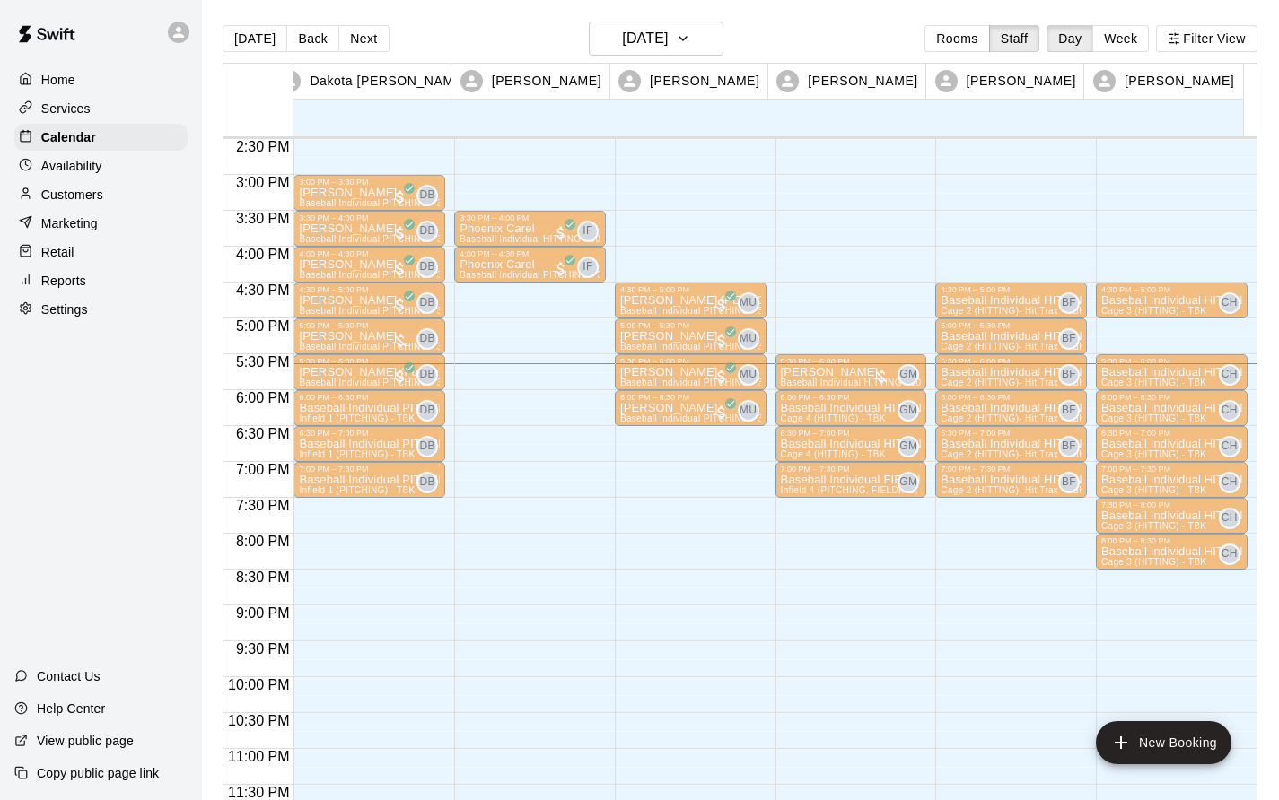
click at [831, 408] on p "Baseball Individual HITTING - 30 minutes" at bounding box center [851, 408] width 141 height 0
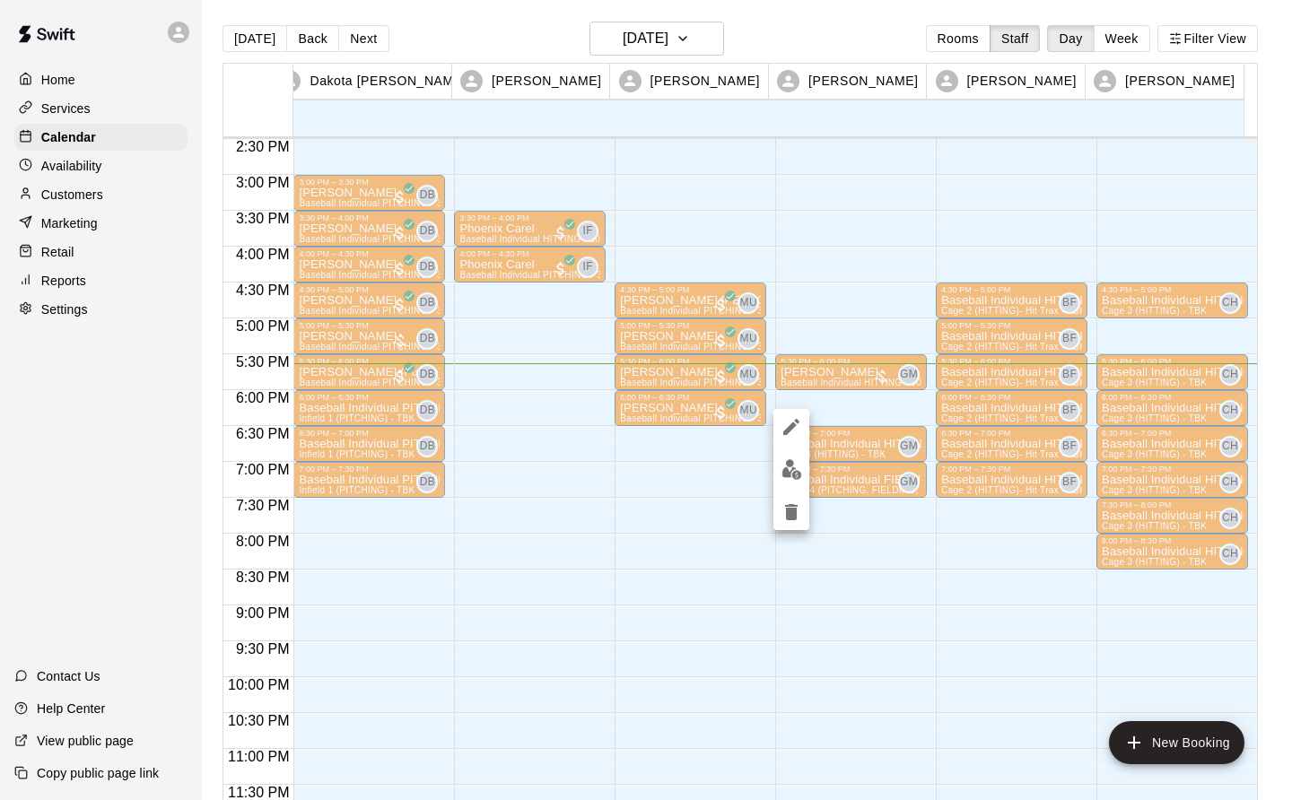
click at [797, 472] on img "edit" at bounding box center [792, 469] width 21 height 21
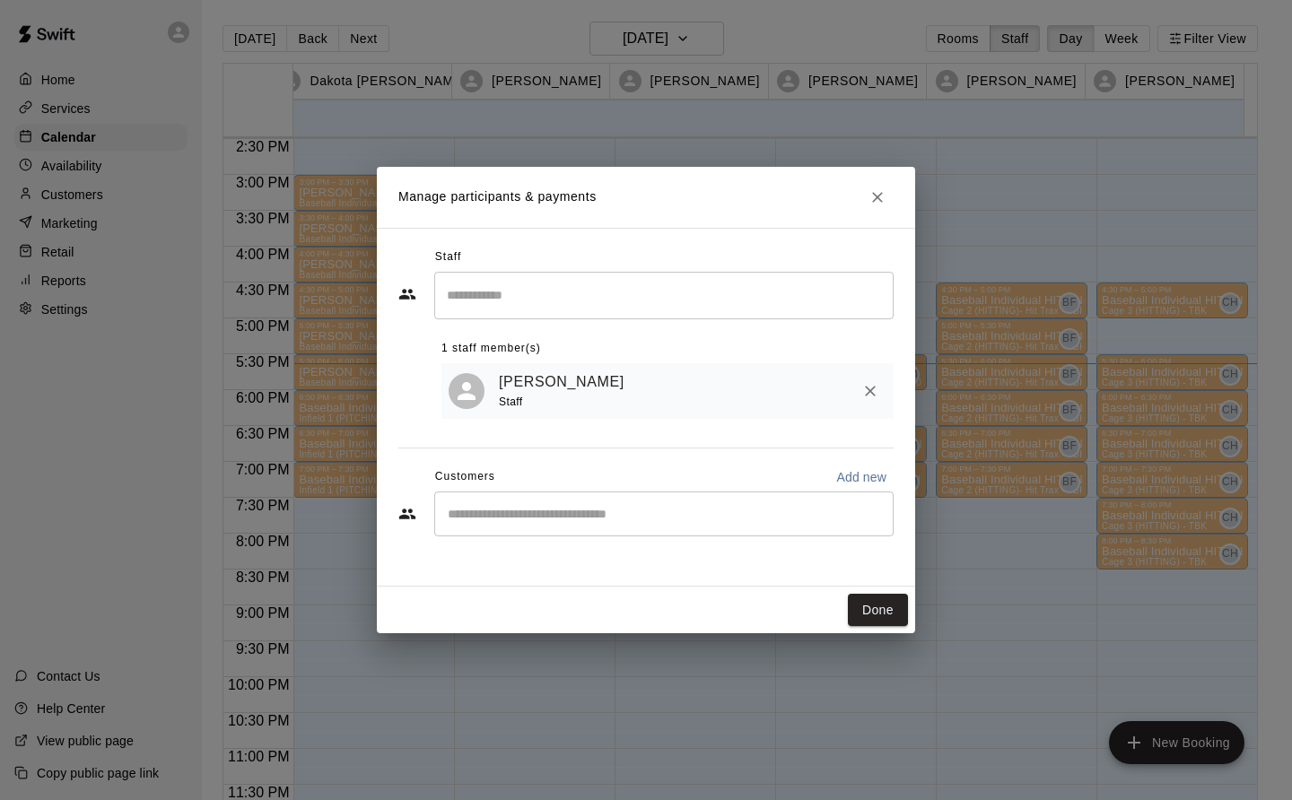
click at [450, 520] on input "Start typing to search customers..." at bounding box center [663, 514] width 443 height 18
type input "****"
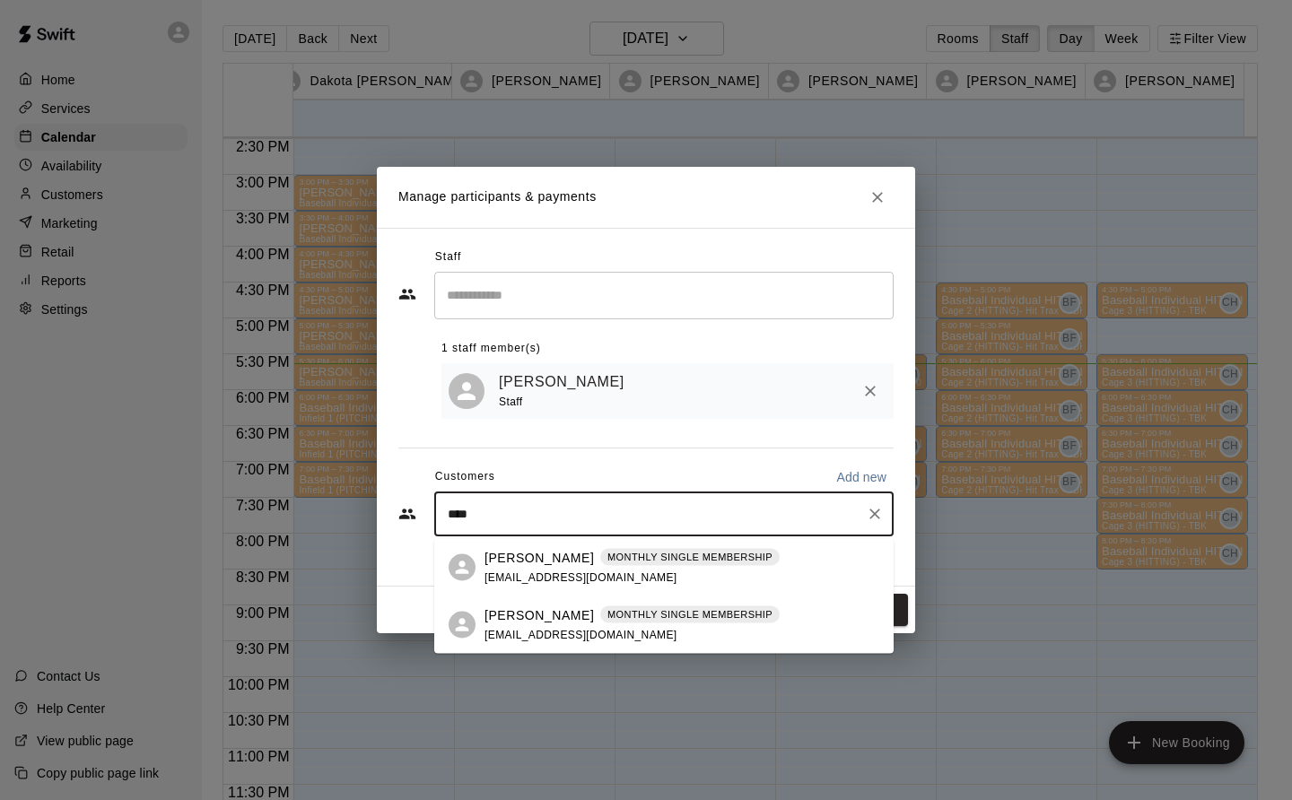
click at [518, 620] on p "[PERSON_NAME]" at bounding box center [539, 615] width 109 height 19
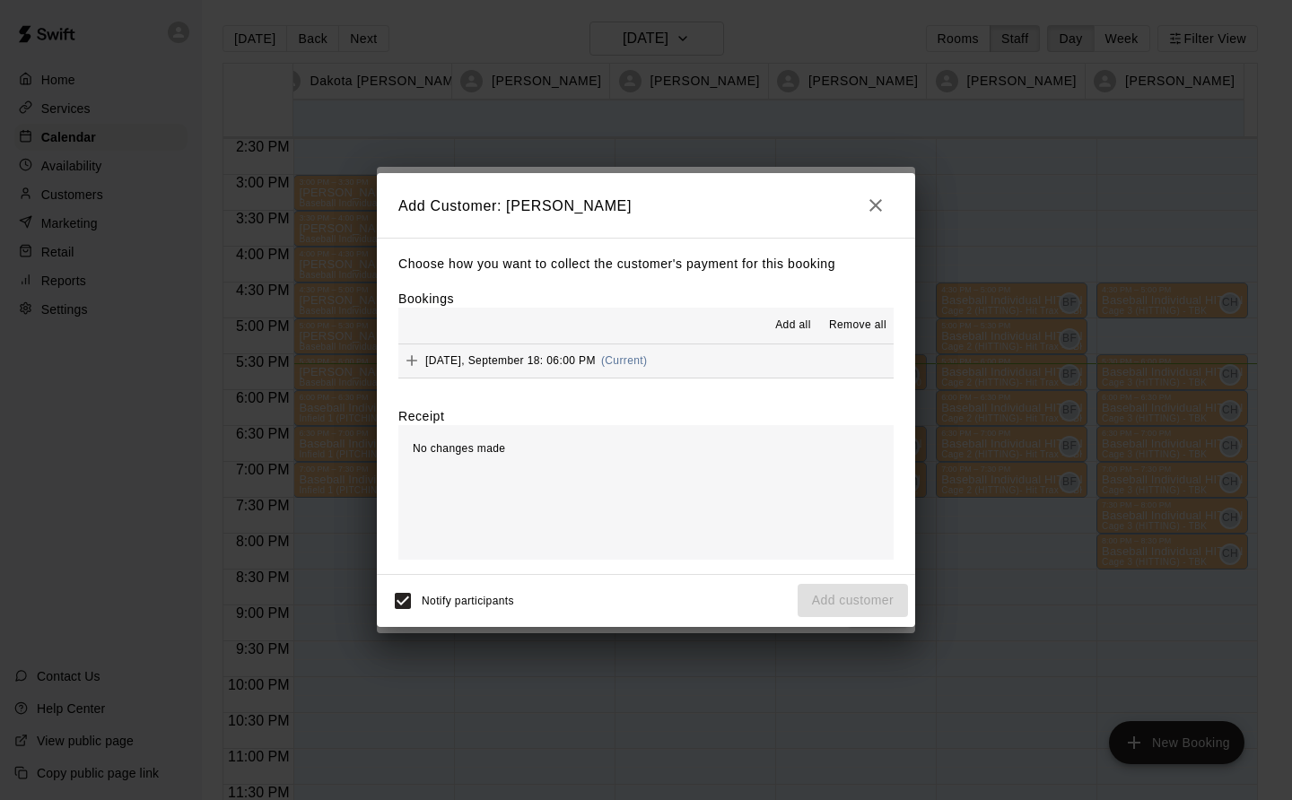
click at [622, 352] on div "Thursday, September 18: 06:00 PM (Current)" at bounding box center [522, 360] width 249 height 27
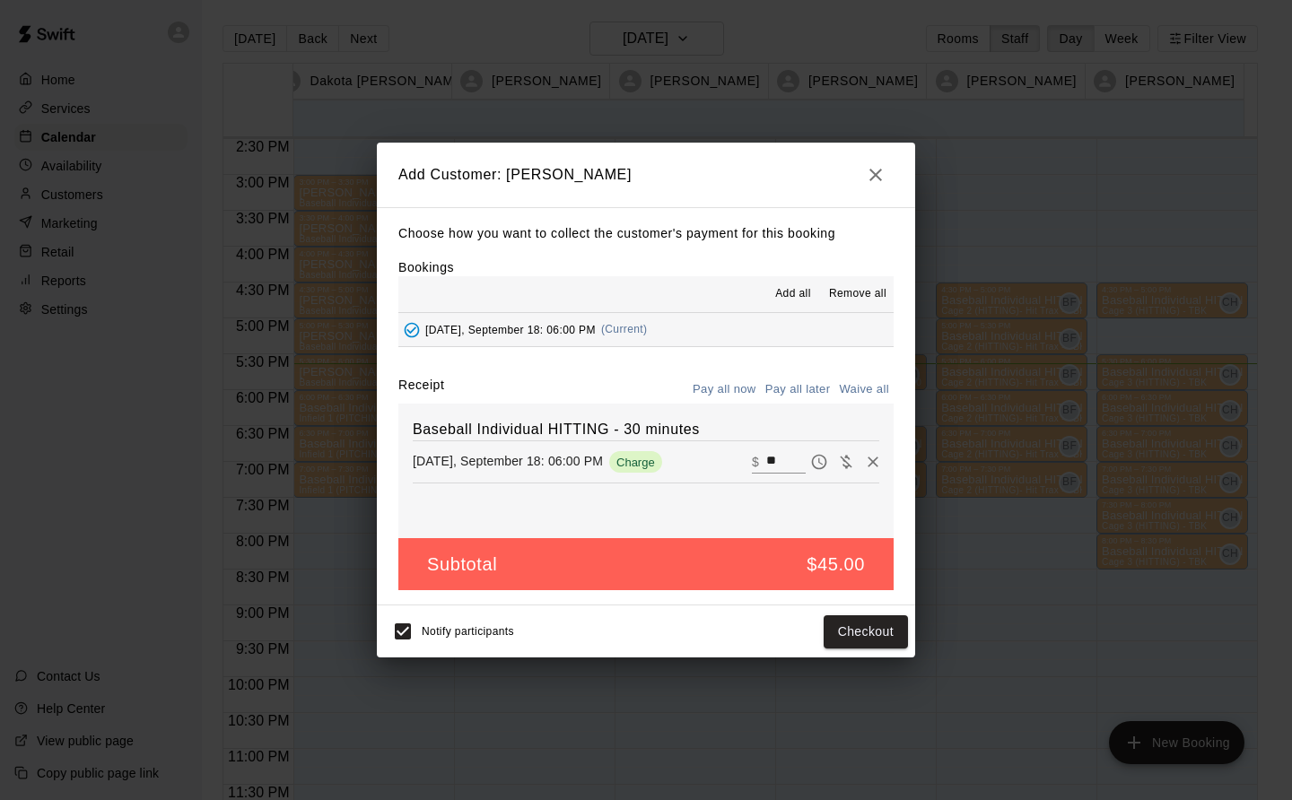
click at [877, 626] on button "Checkout" at bounding box center [866, 632] width 84 height 33
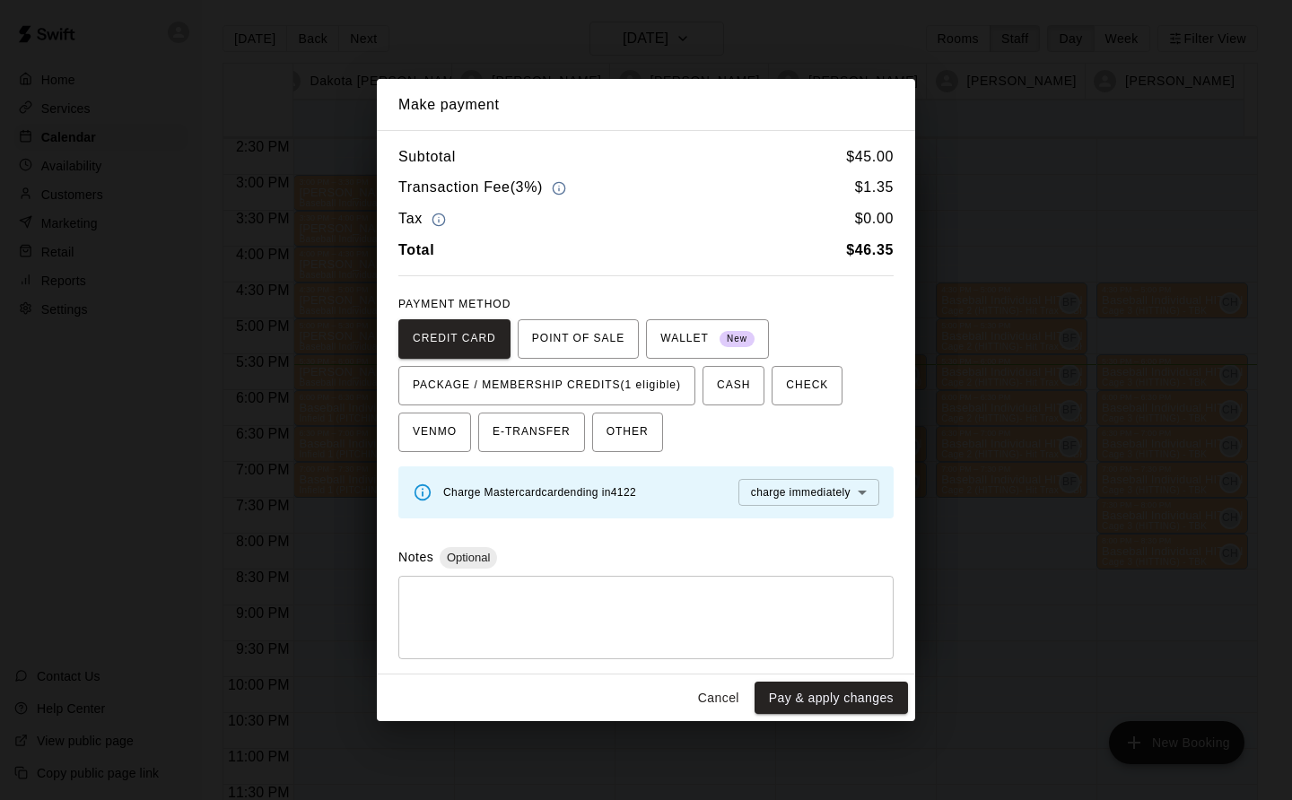
click at [634, 370] on button "PACKAGE / MEMBERSHIP CREDITS (1 eligible)" at bounding box center [546, 385] width 297 height 39
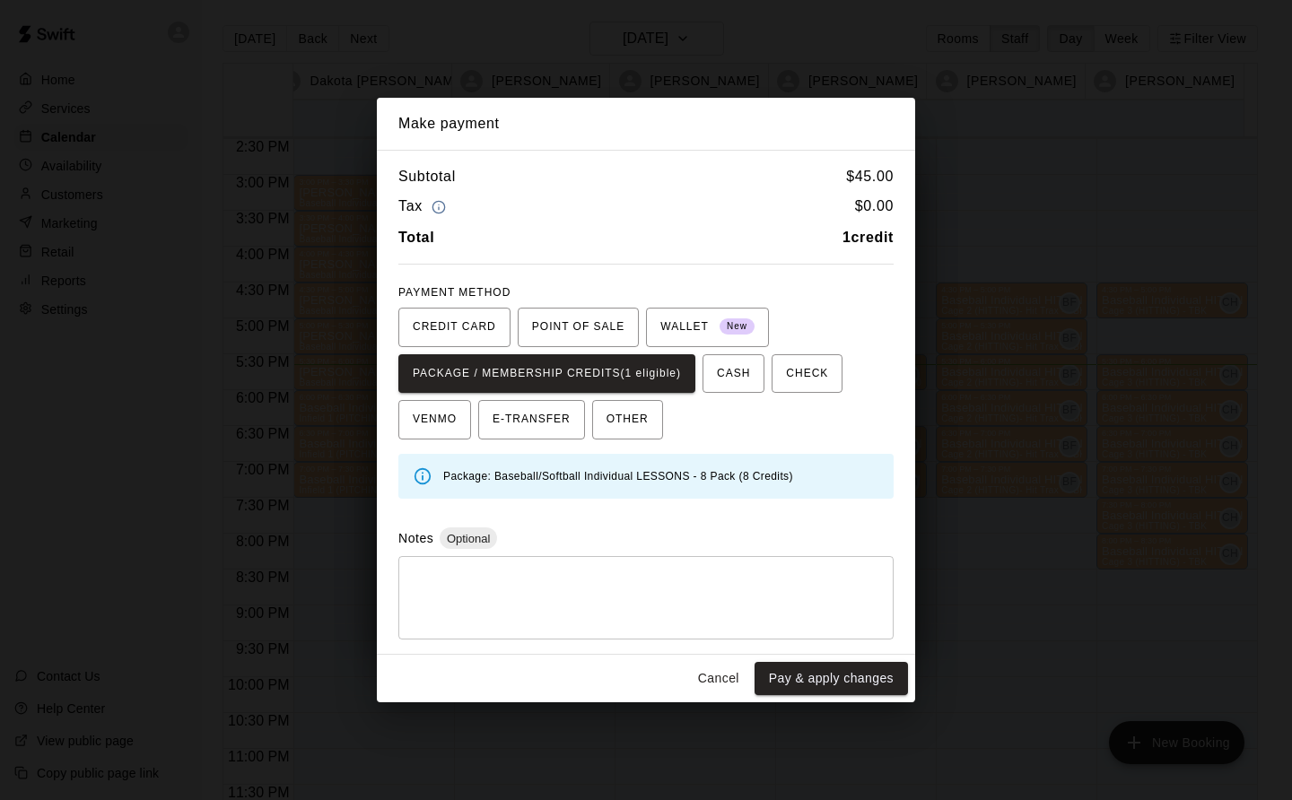
click at [822, 676] on button "Pay & apply changes" at bounding box center [831, 678] width 153 height 33
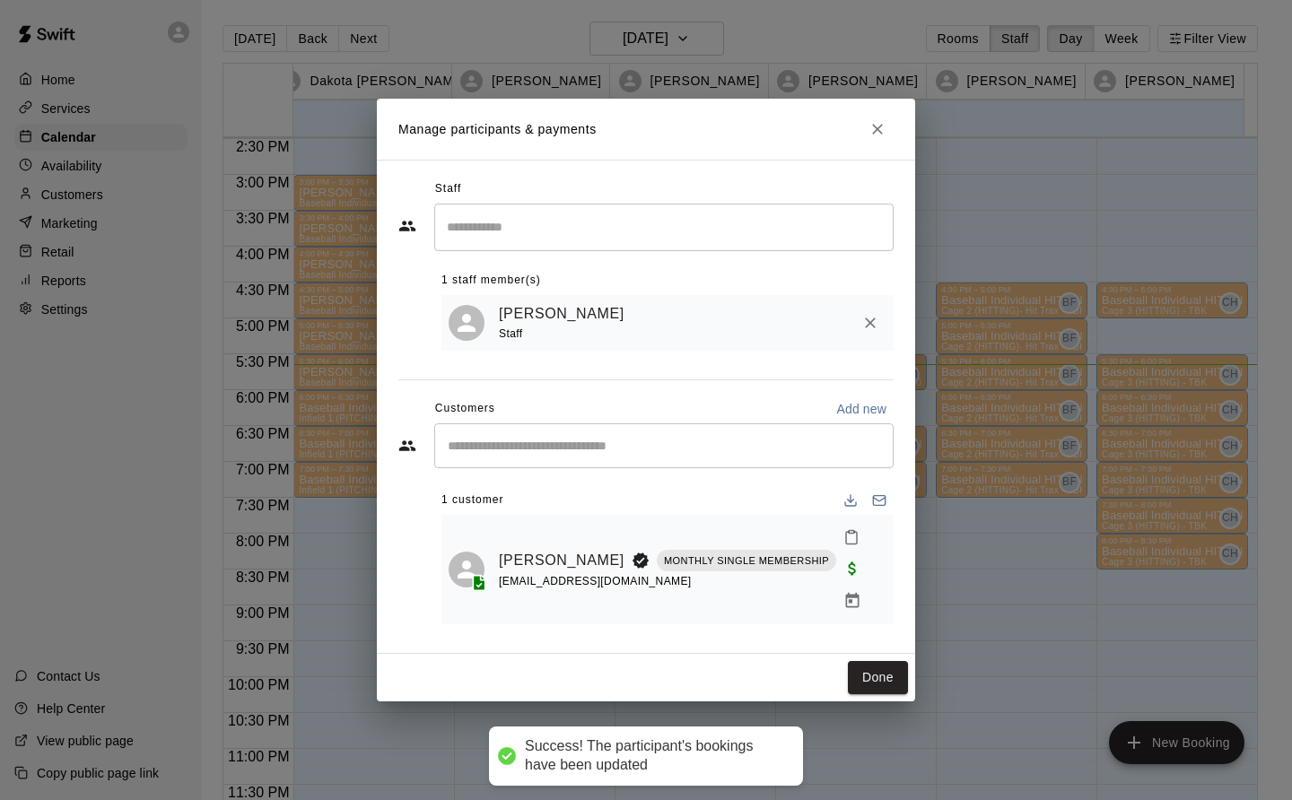
click at [893, 667] on button "Done" at bounding box center [878, 677] width 60 height 33
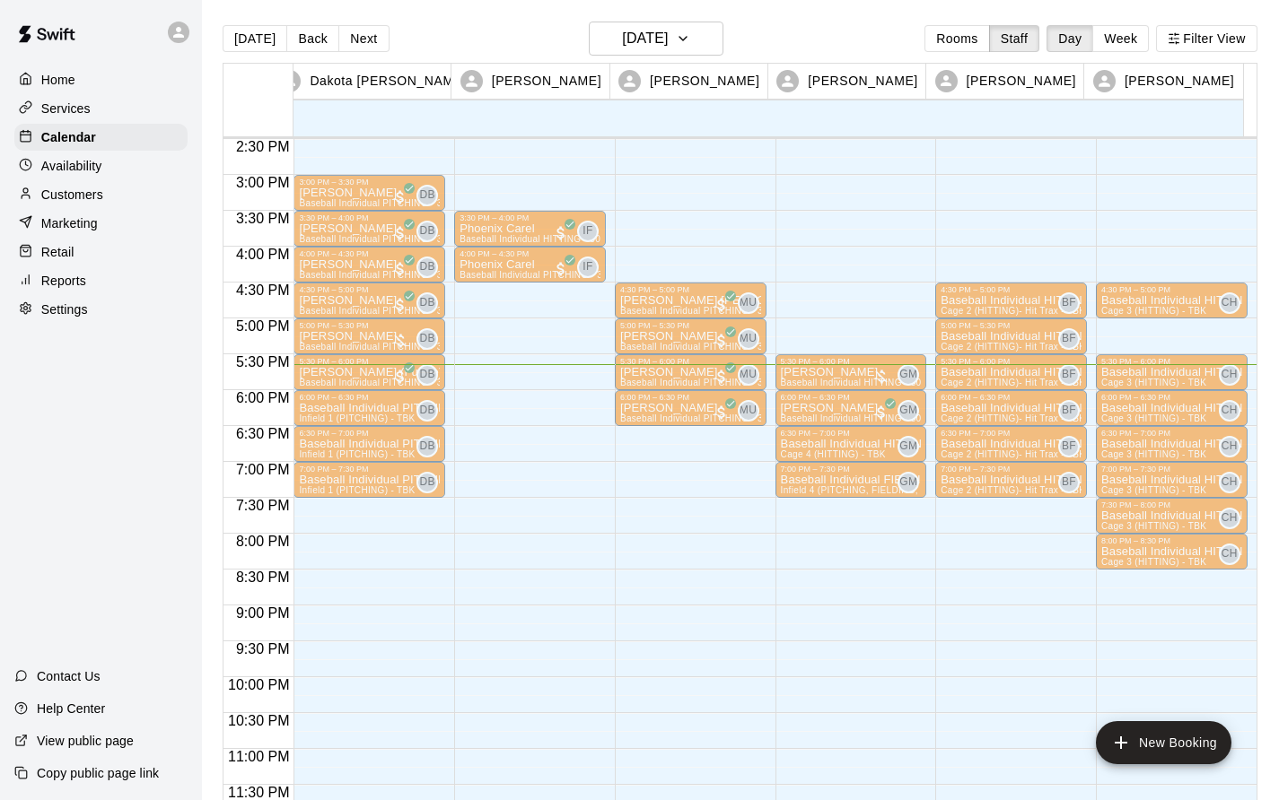
click at [837, 444] on p "Baseball Individual HITTING - 30 minutes" at bounding box center [851, 444] width 141 height 0
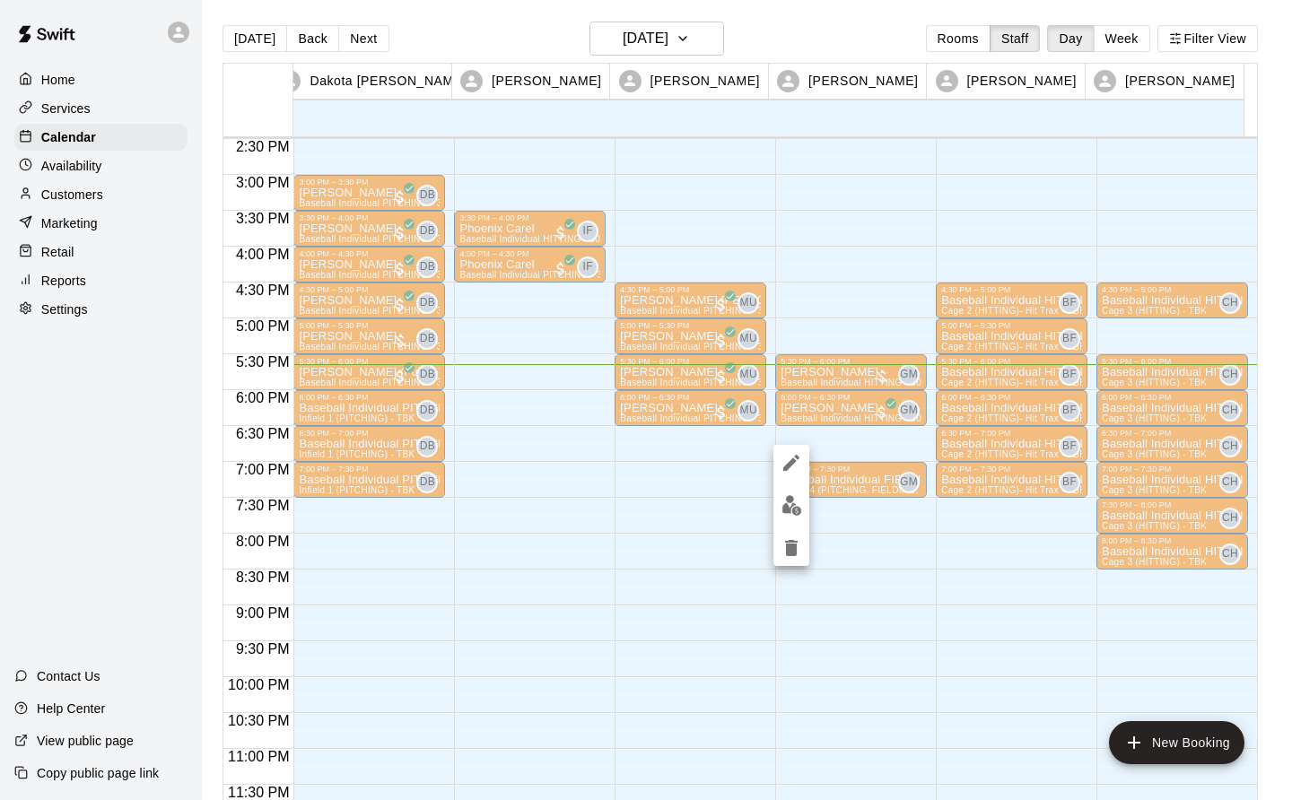
click at [790, 507] on img "edit" at bounding box center [792, 505] width 21 height 21
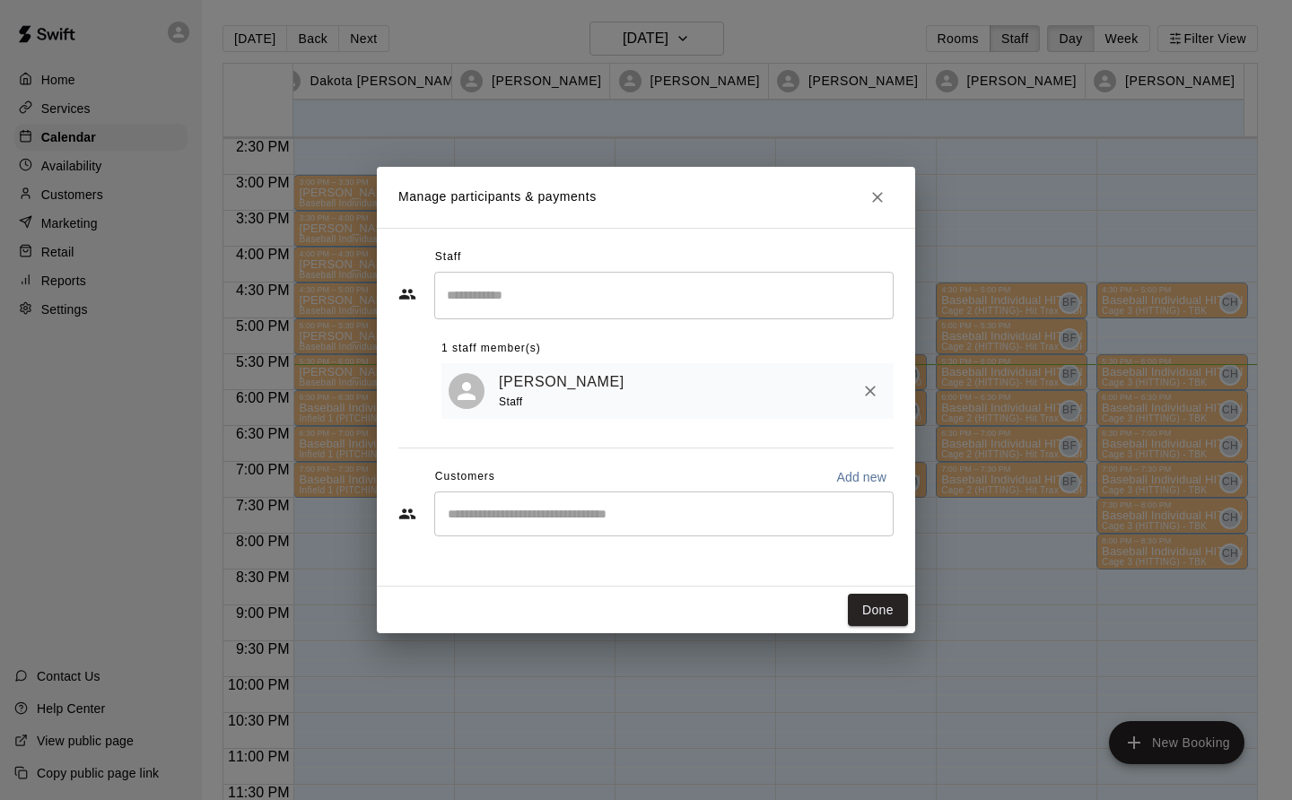
click at [884, 190] on icon "Close" at bounding box center [878, 197] width 18 height 18
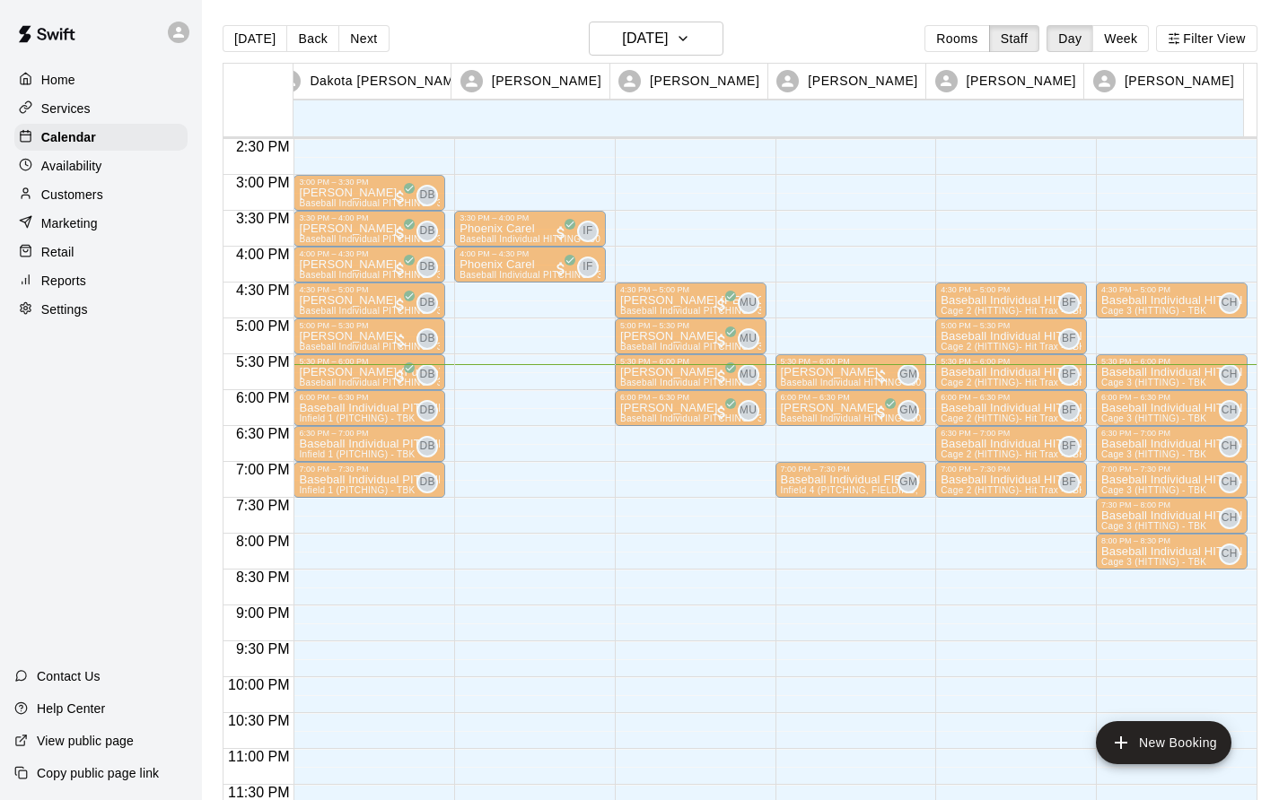
click at [842, 444] on p "Baseball Individual HITTING - 30 minutes" at bounding box center [851, 444] width 141 height 0
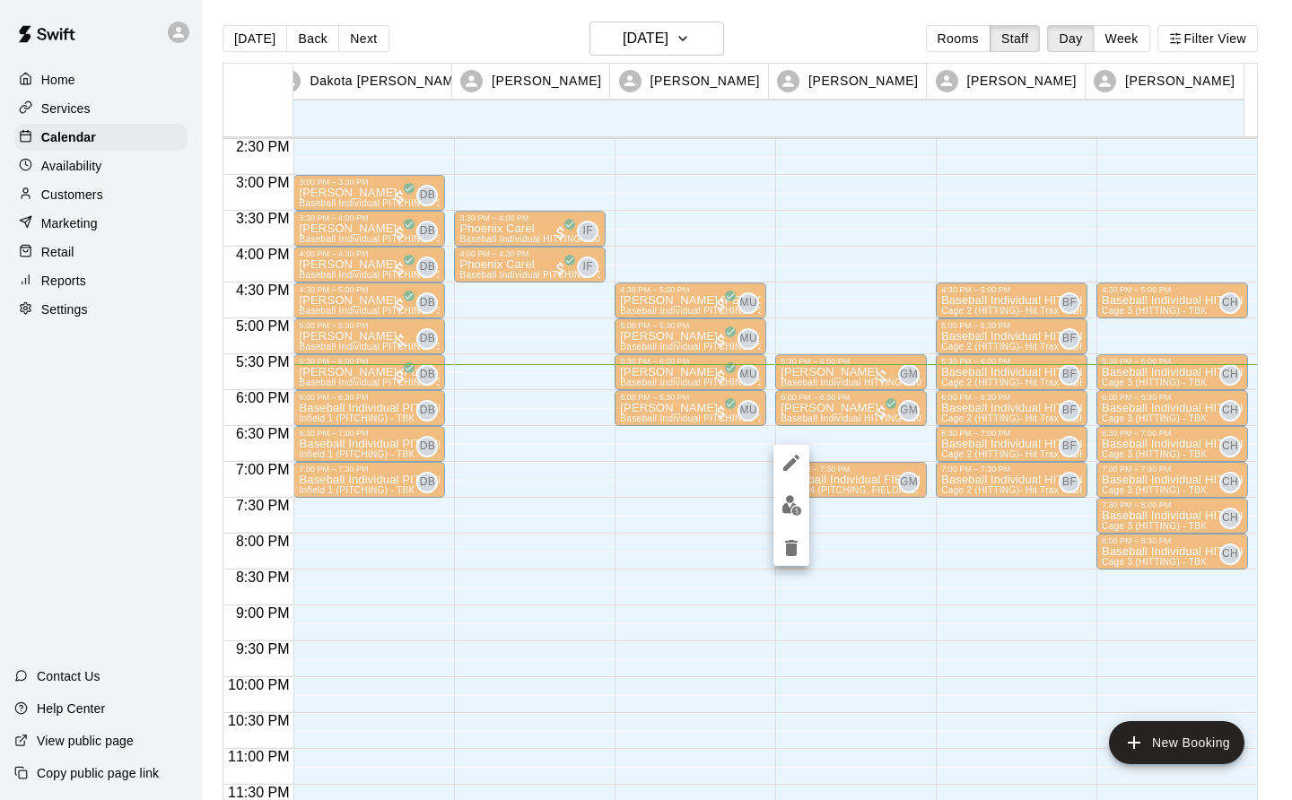
click at [788, 550] on icon "delete" at bounding box center [791, 548] width 13 height 16
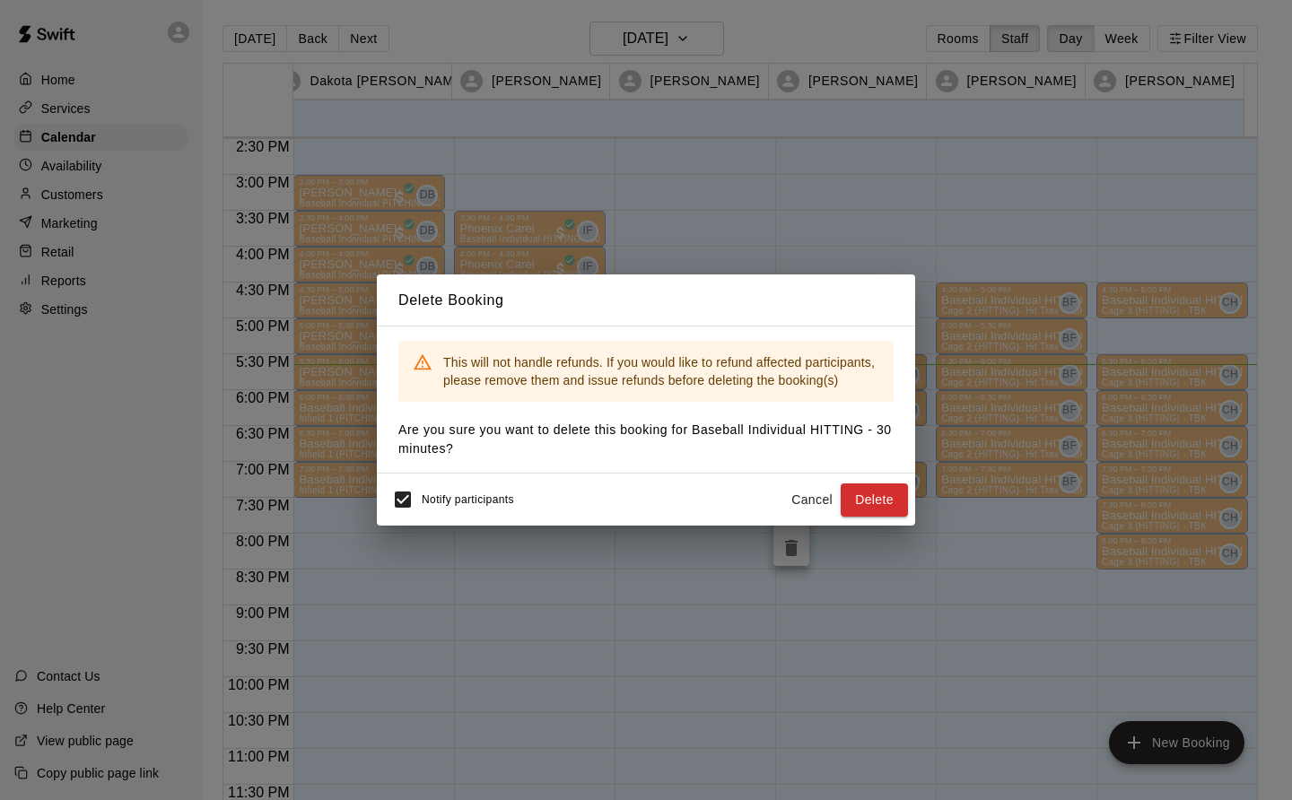
click at [871, 501] on button "Delete" at bounding box center [874, 500] width 67 height 33
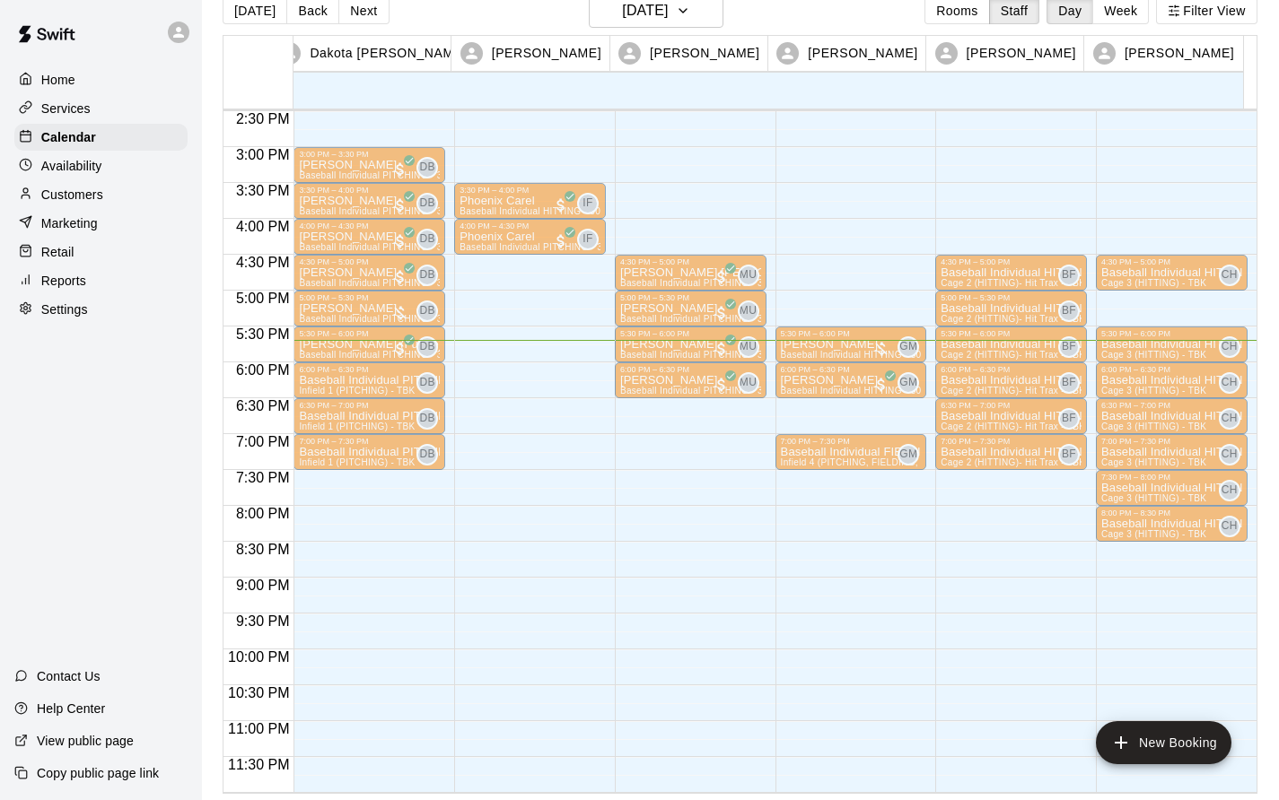
scroll to position [29, 0]
click at [834, 346] on div "Brady Pisel Baseball Individual HITTING - 30 minutes (Cage 4 (HITTING) - TBK)" at bounding box center [851, 737] width 141 height 800
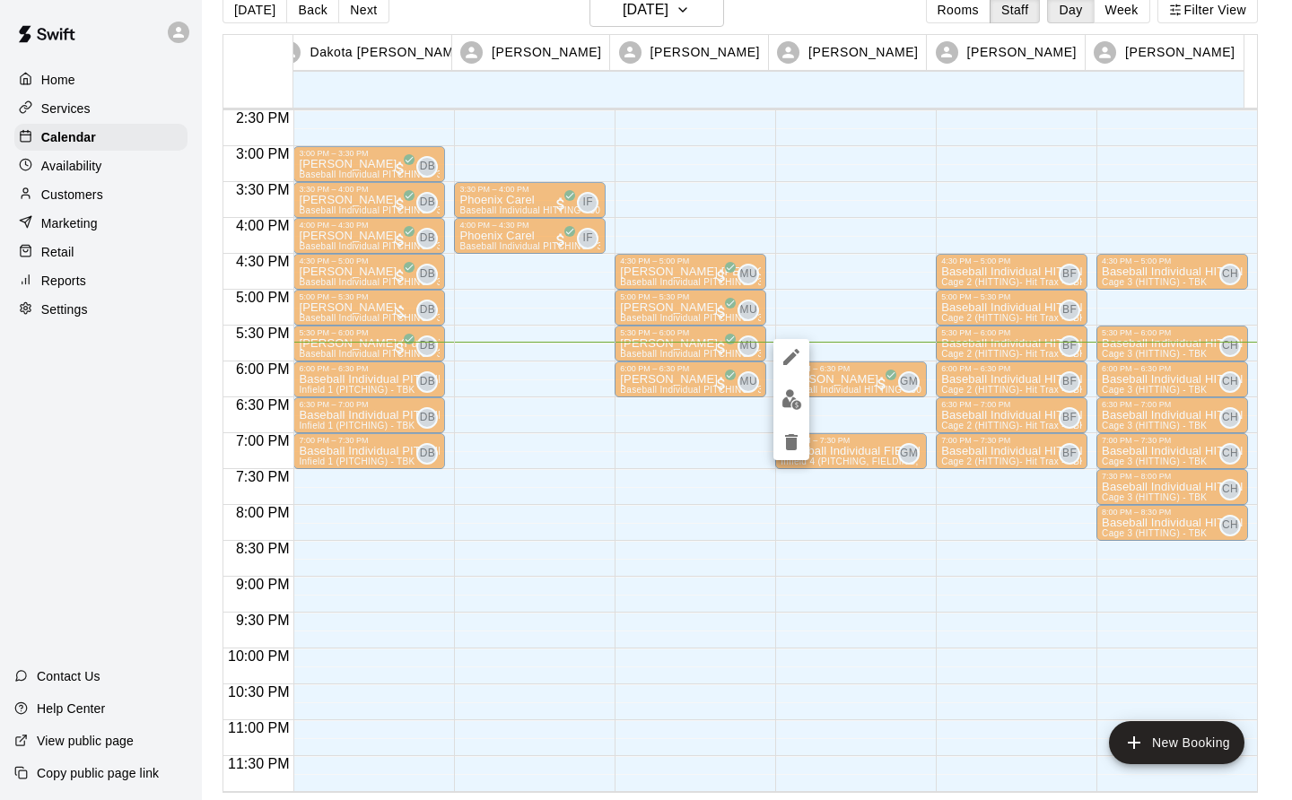
click at [789, 390] on img "edit" at bounding box center [792, 399] width 21 height 21
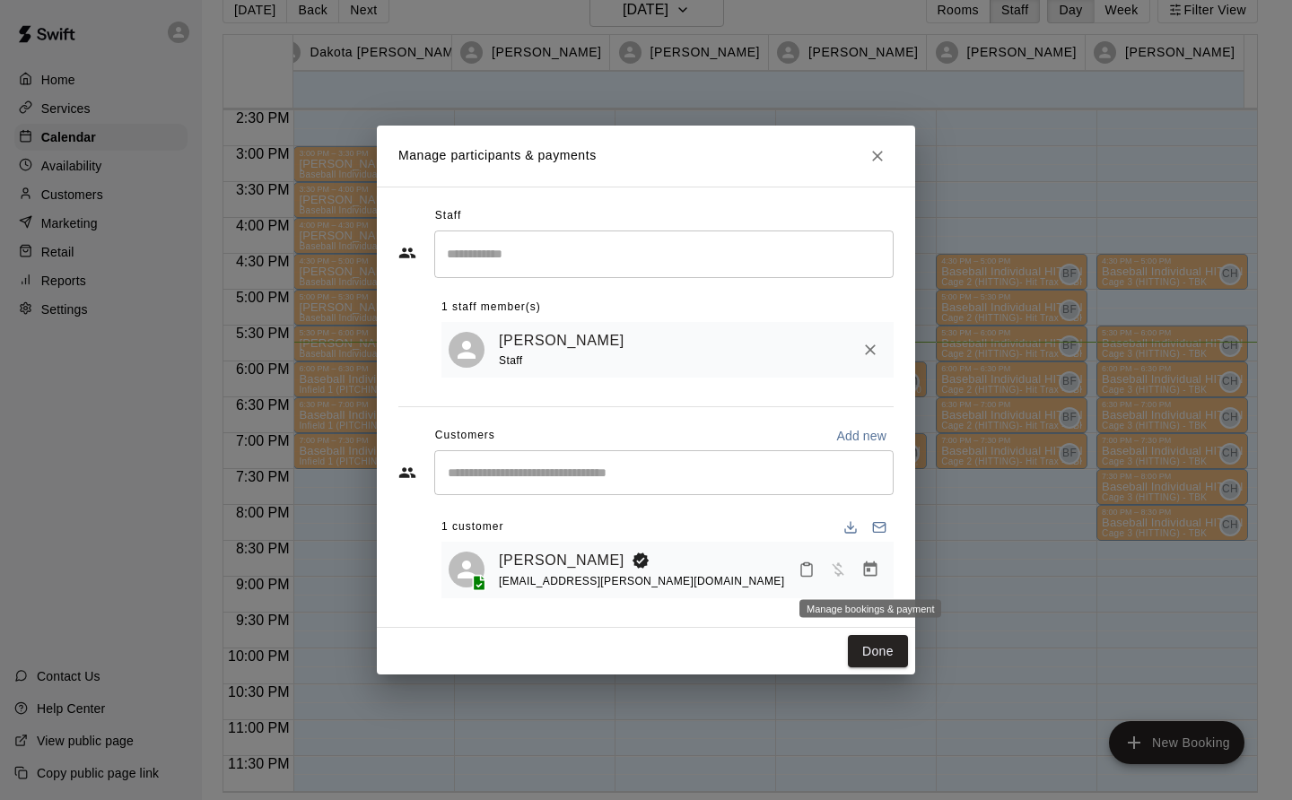
click at [870, 577] on icon "Manage bookings & payment" at bounding box center [870, 569] width 13 height 15
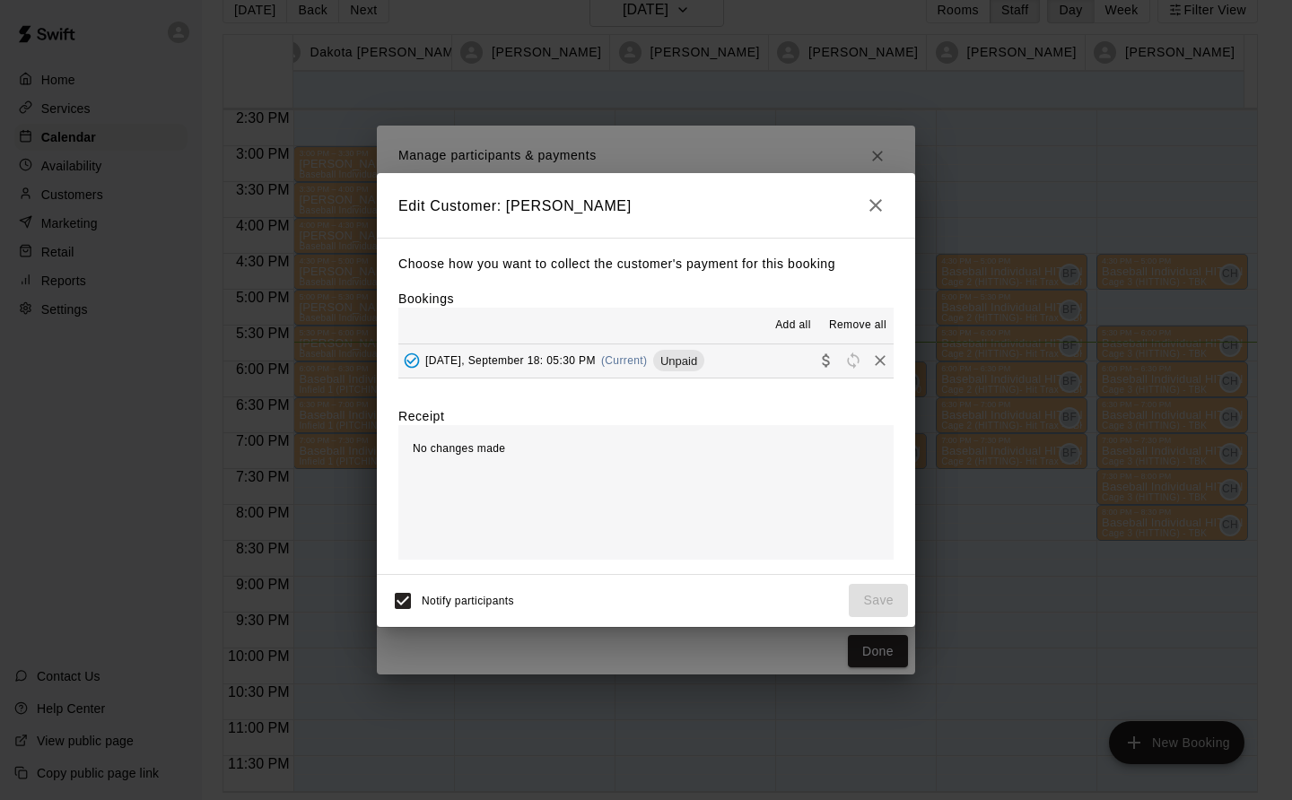
click at [630, 361] on span "(Current)" at bounding box center [624, 360] width 47 height 13
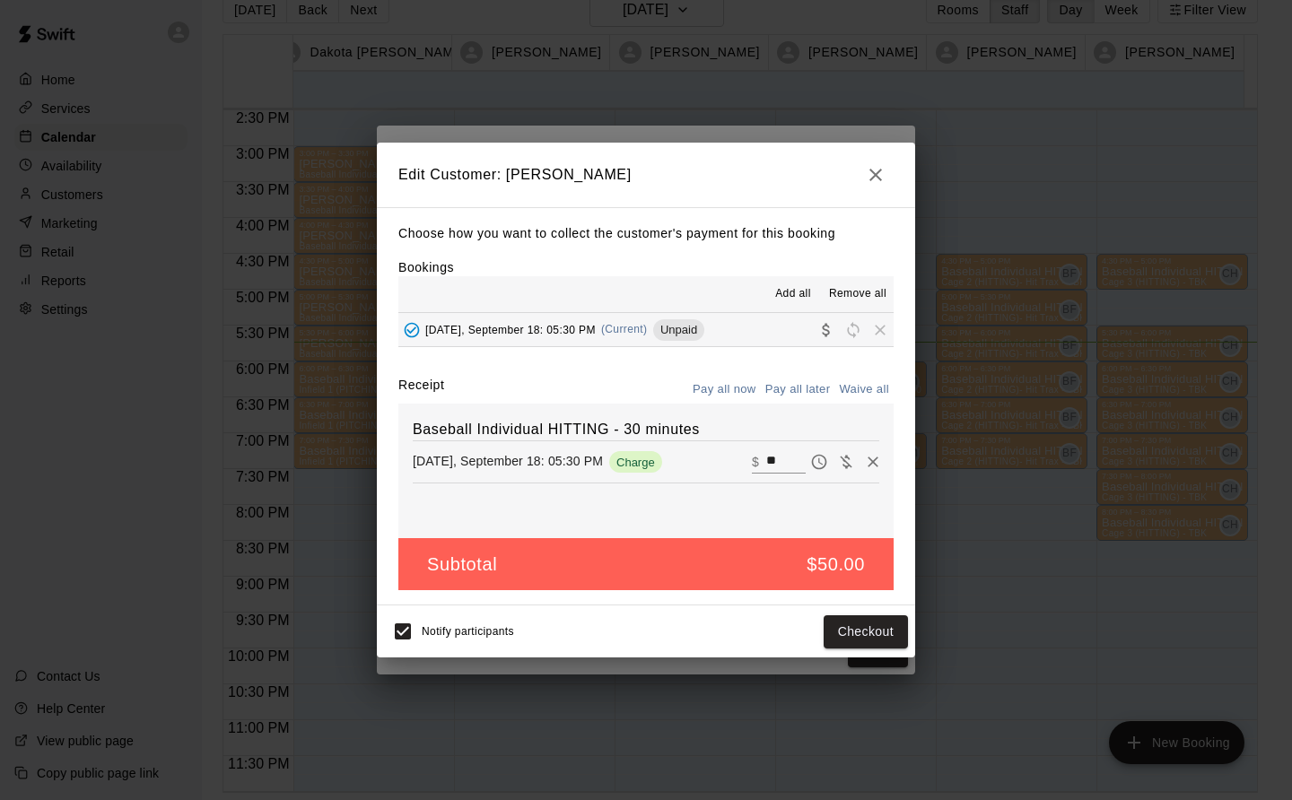
click at [857, 635] on button "Checkout" at bounding box center [866, 632] width 84 height 33
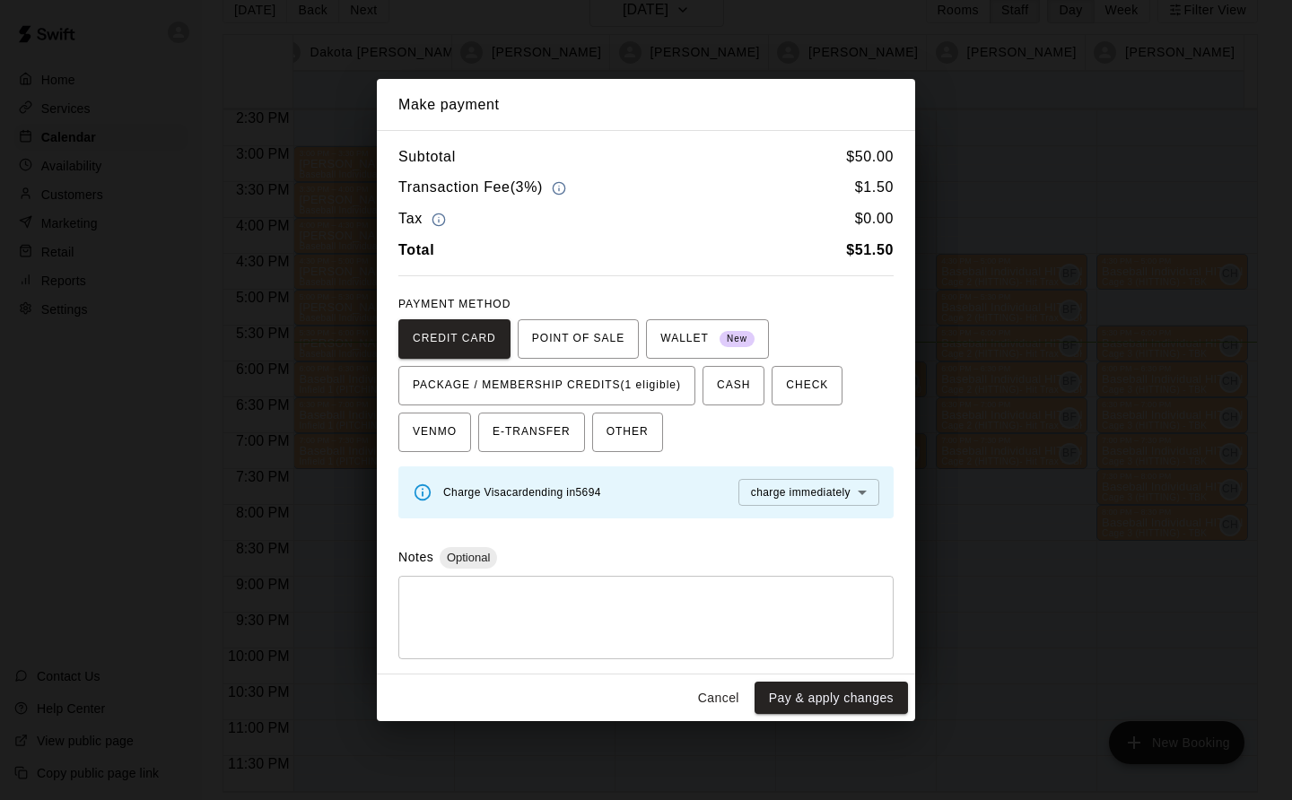
click at [662, 371] on span "PACKAGE / MEMBERSHIP CREDITS (1 eligible)" at bounding box center [547, 385] width 268 height 29
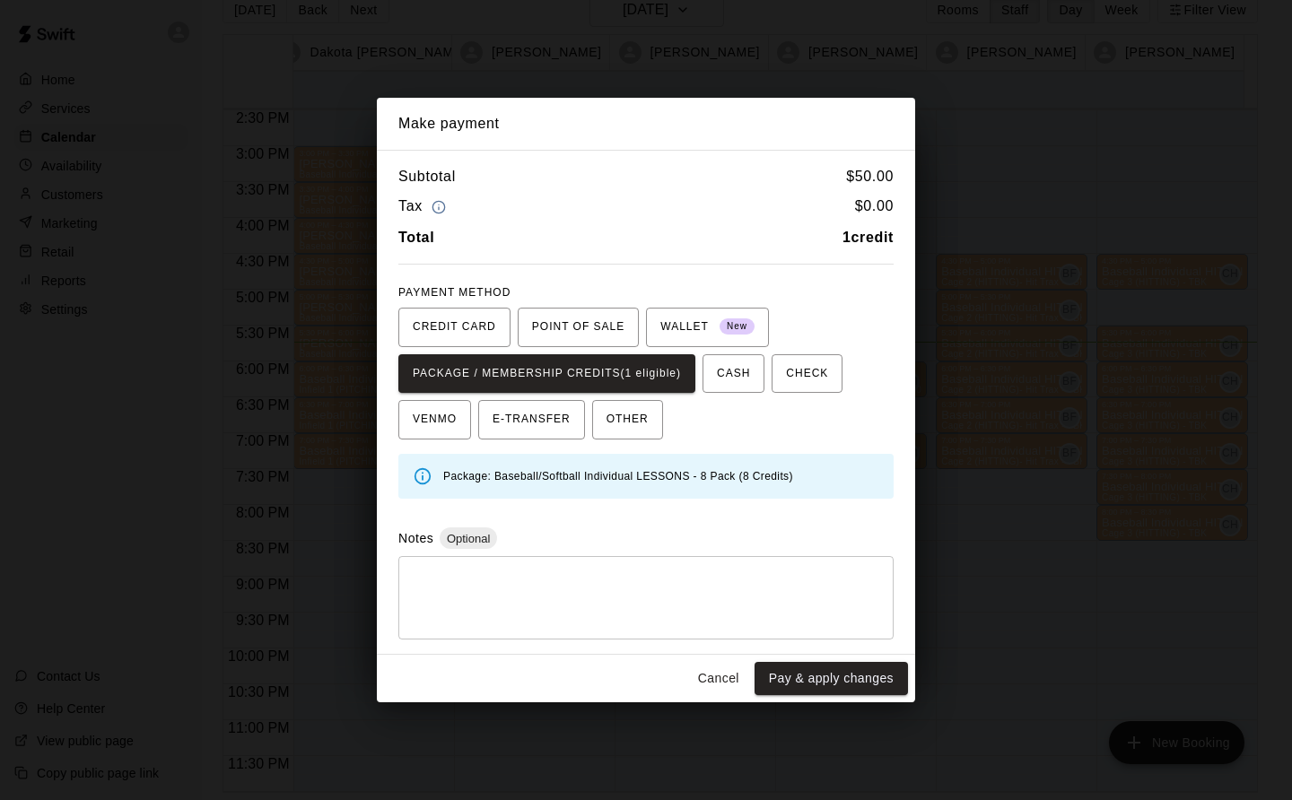
click at [849, 673] on button "Pay & apply changes" at bounding box center [831, 678] width 153 height 33
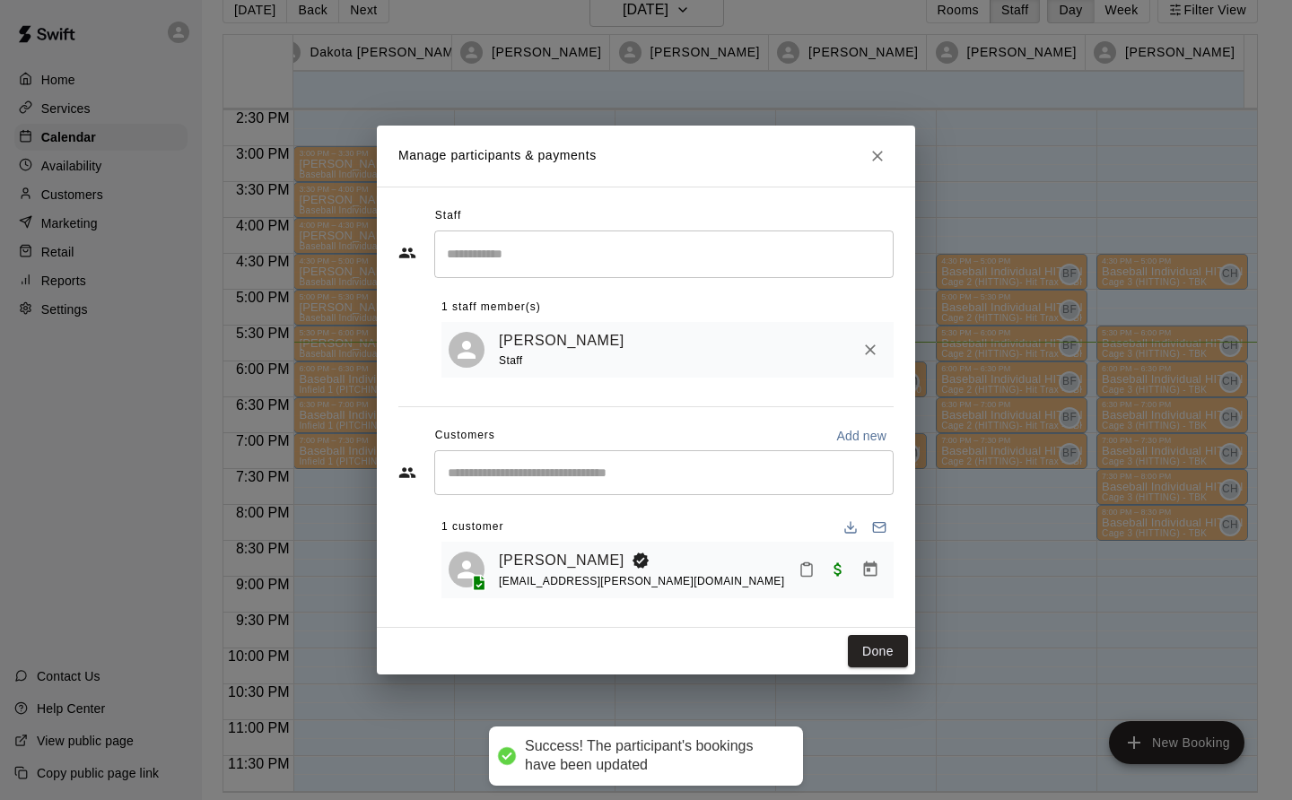
click at [879, 651] on button "Done" at bounding box center [878, 651] width 60 height 33
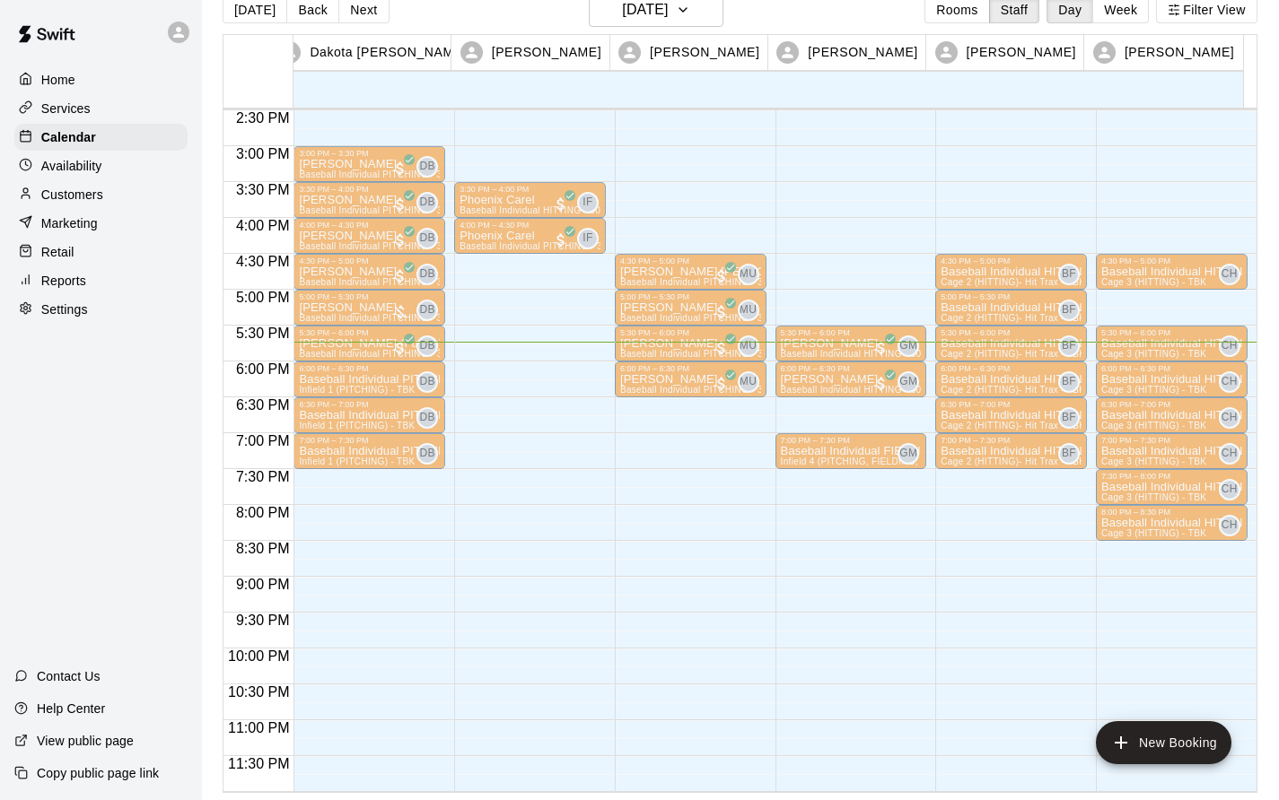
click at [1171, 272] on p "Baseball Individual HITTING - 30 minutes" at bounding box center [1171, 272] width 141 height 0
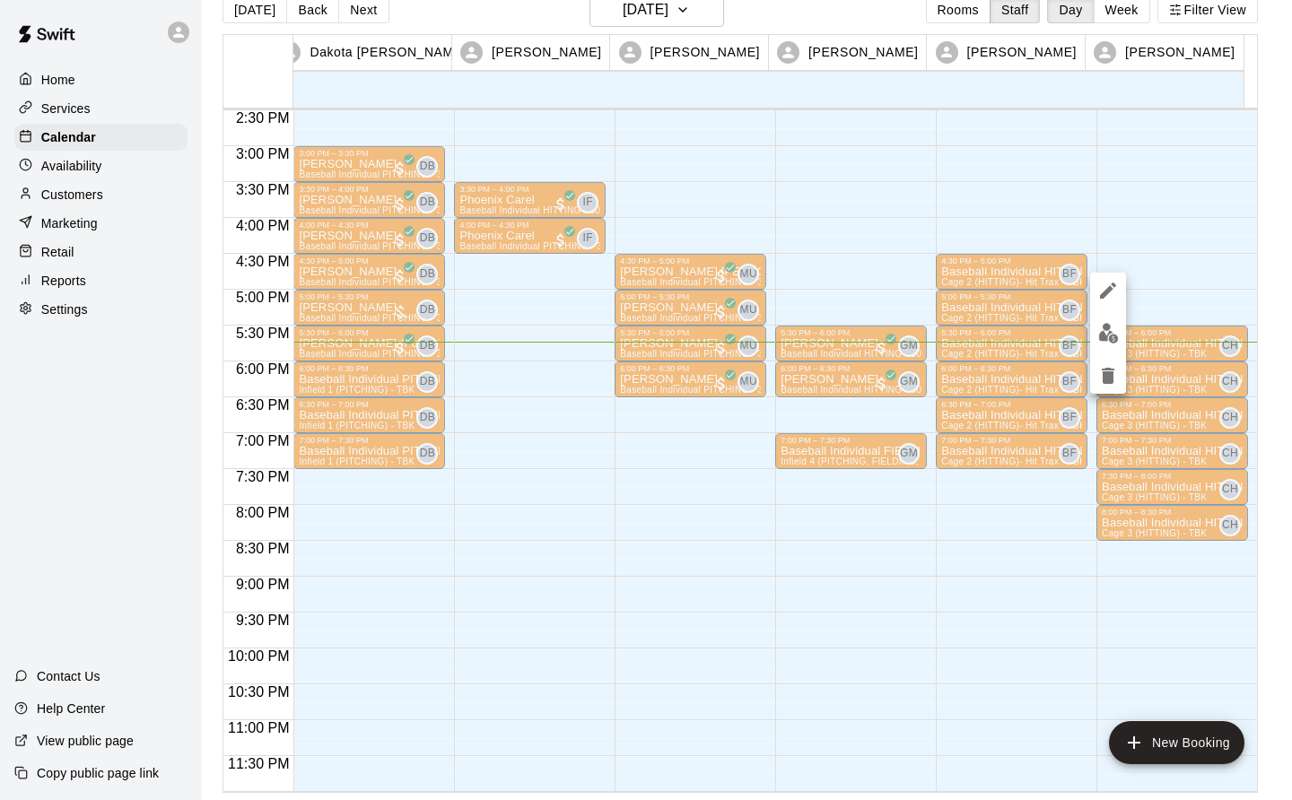
click at [1110, 372] on icon "delete" at bounding box center [1108, 376] width 13 height 16
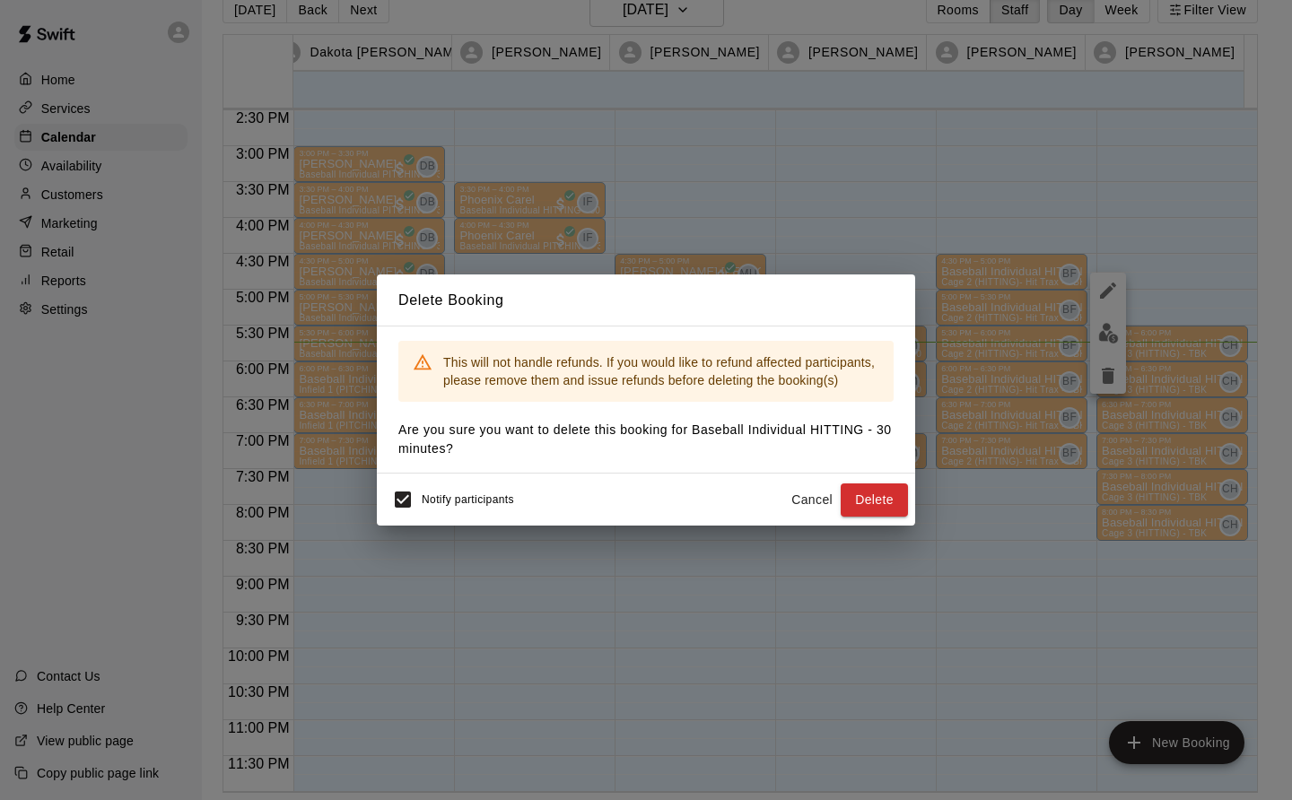
click at [887, 502] on button "Delete" at bounding box center [874, 500] width 67 height 33
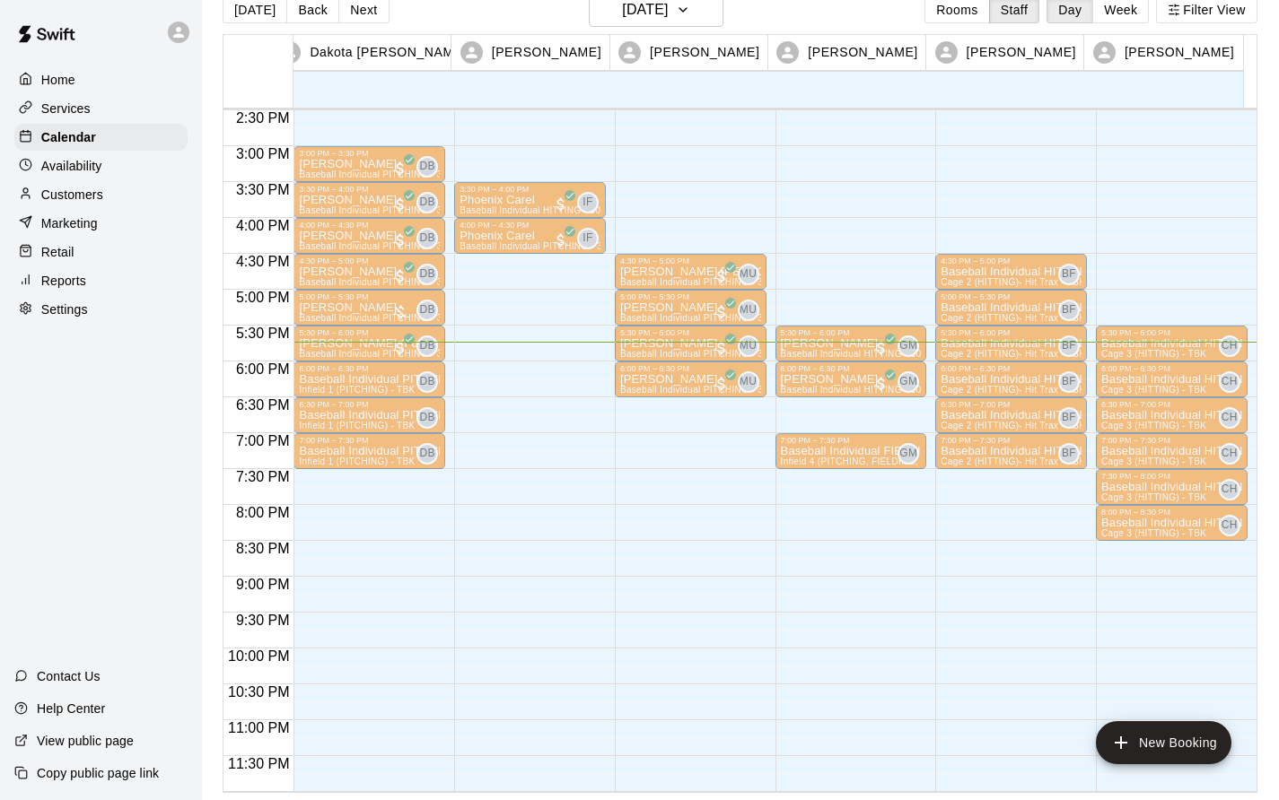
click at [1158, 352] on span "Cage 3 (HITTING) - TBK" at bounding box center [1153, 354] width 105 height 10
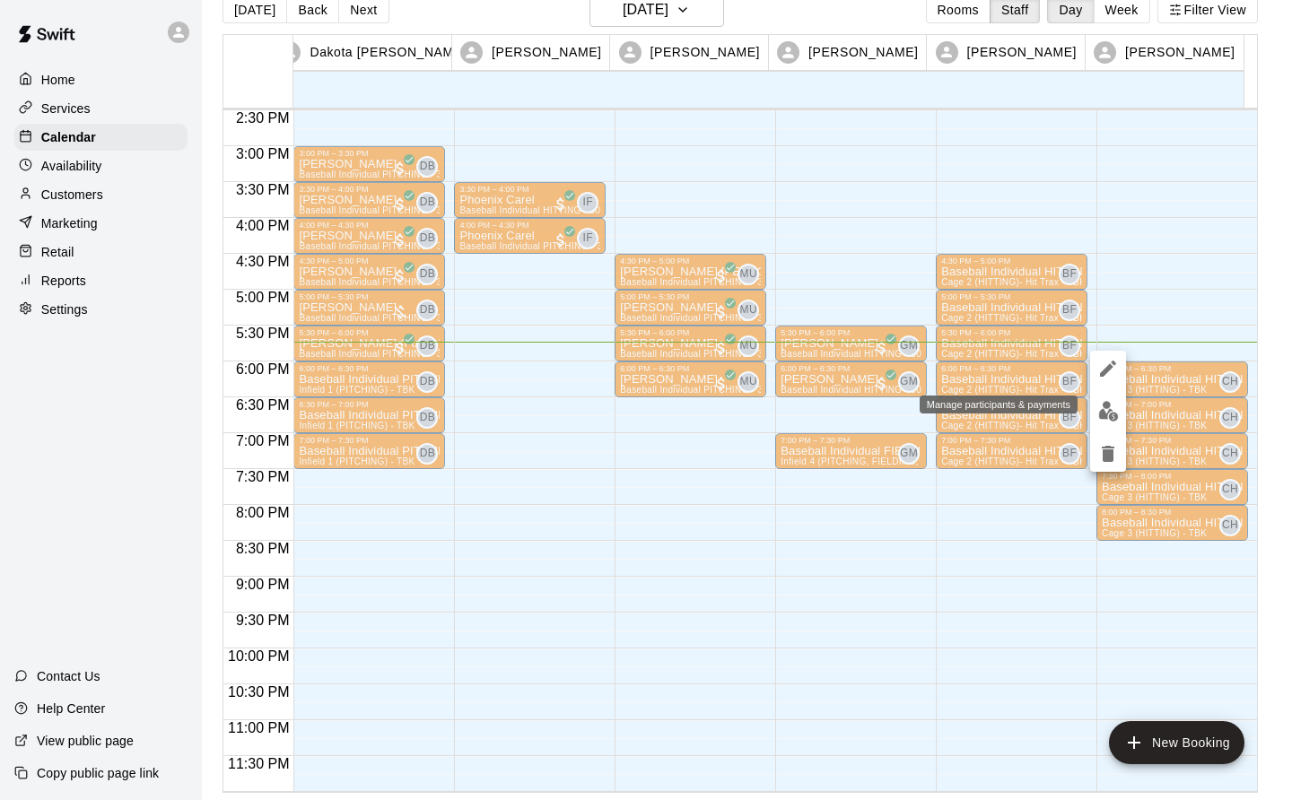
click at [1108, 409] on img "edit" at bounding box center [1108, 411] width 21 height 21
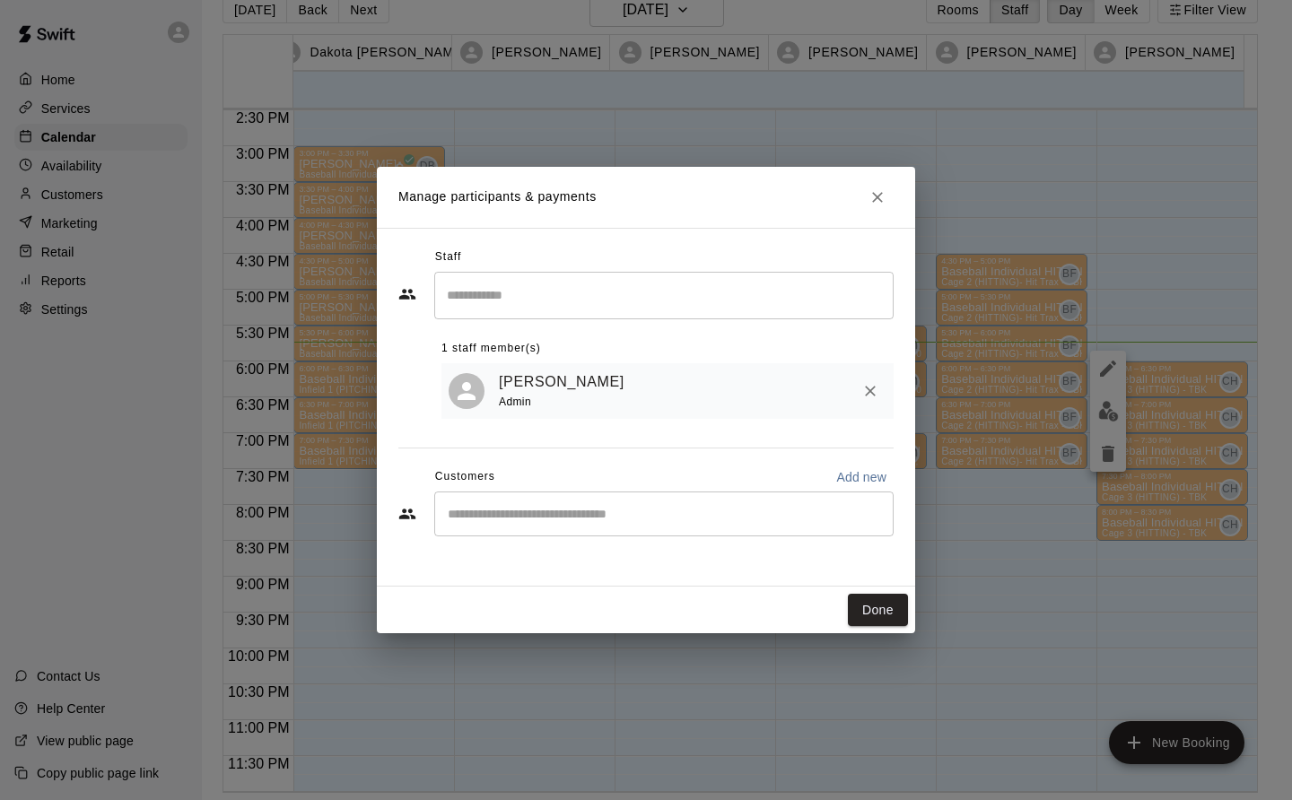
click at [459, 508] on input "Start typing to search customers..." at bounding box center [663, 514] width 443 height 18
type input "****"
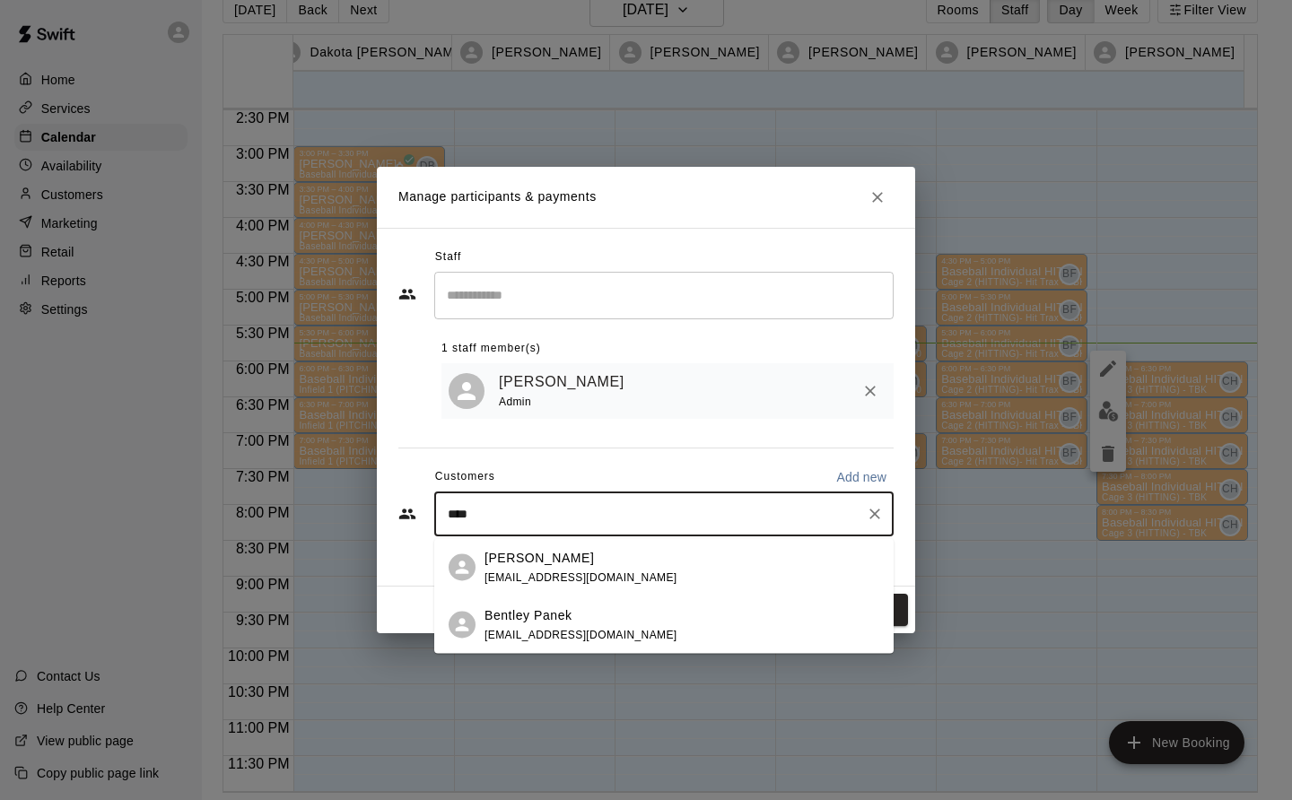
click at [595, 622] on div "Bentley Panek a.friems@gmail.com" at bounding box center [682, 625] width 395 height 39
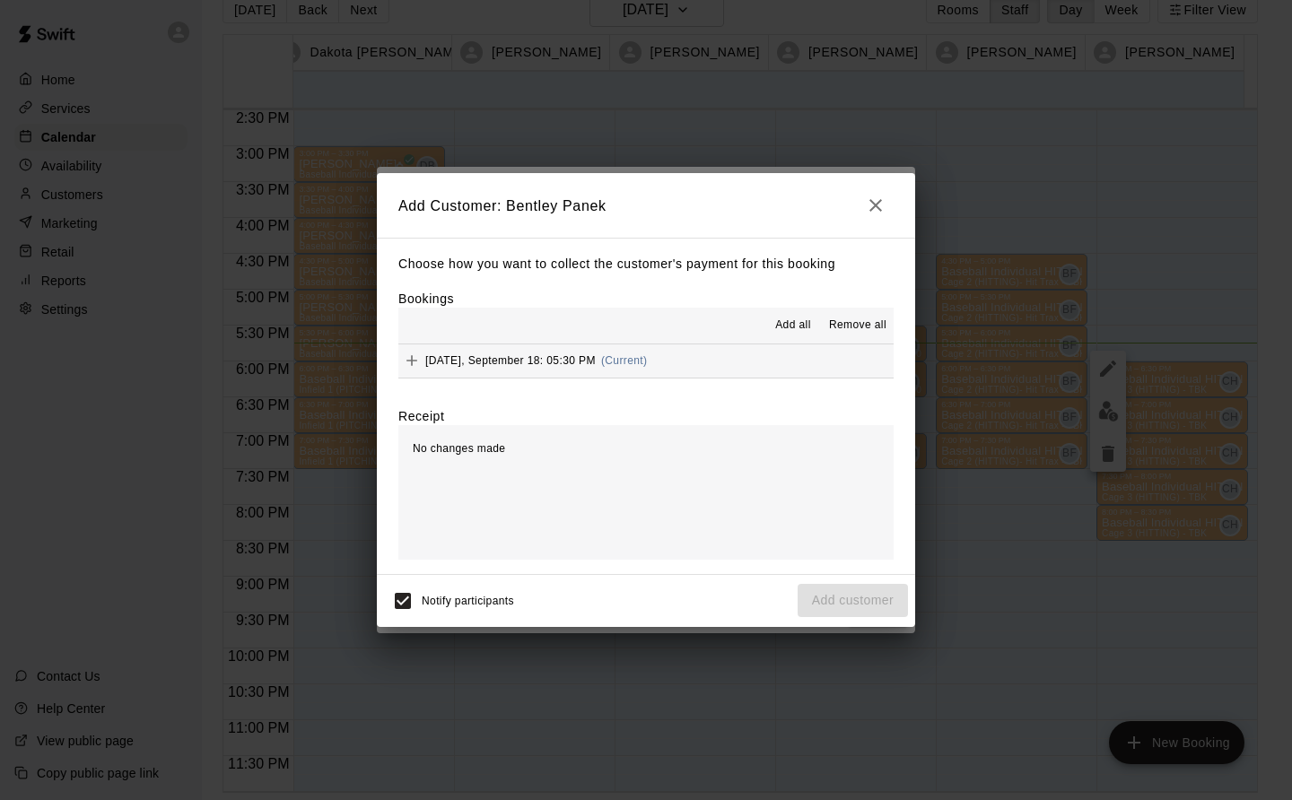
click at [587, 360] on span "Thursday, September 18: 05:30 PM" at bounding box center [510, 360] width 170 height 13
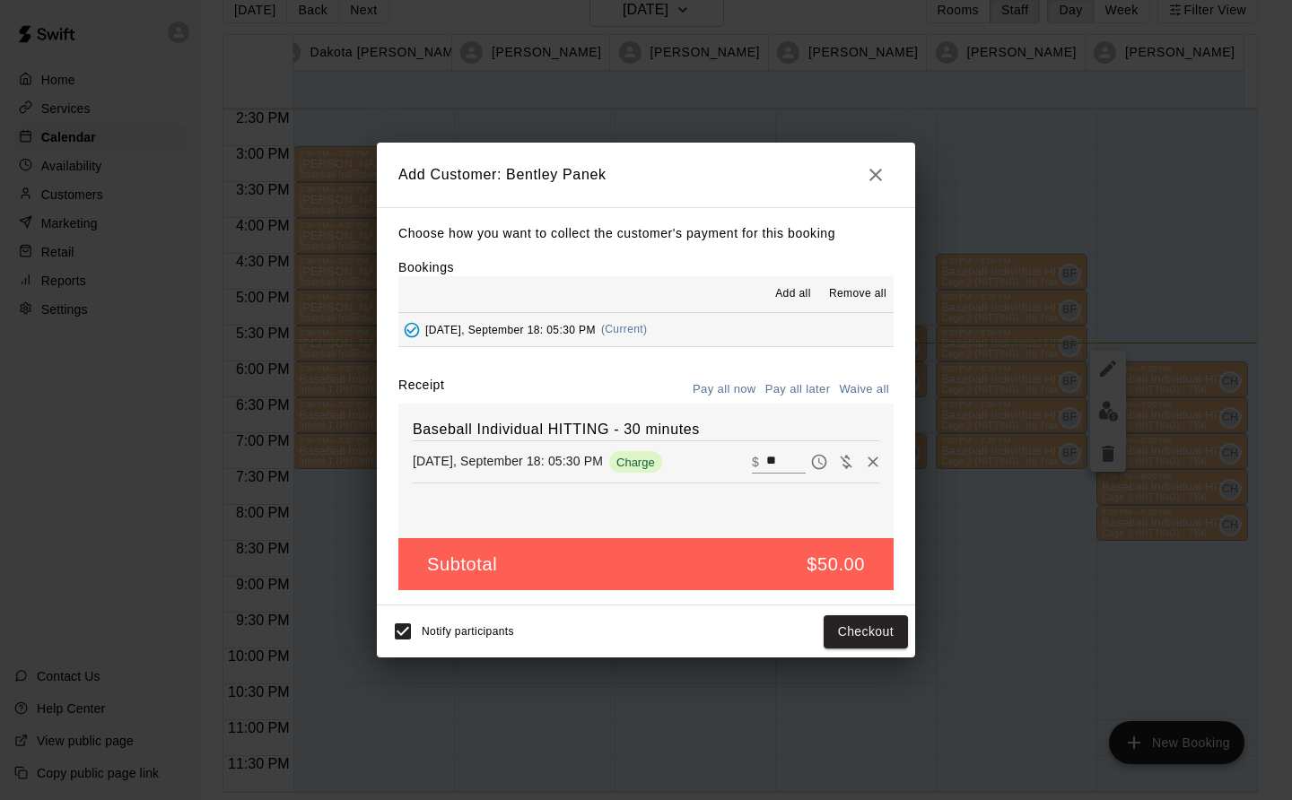
click at [804, 392] on button "Pay all later" at bounding box center [798, 390] width 74 height 28
click at [869, 640] on button "Add customer" at bounding box center [853, 632] width 110 height 33
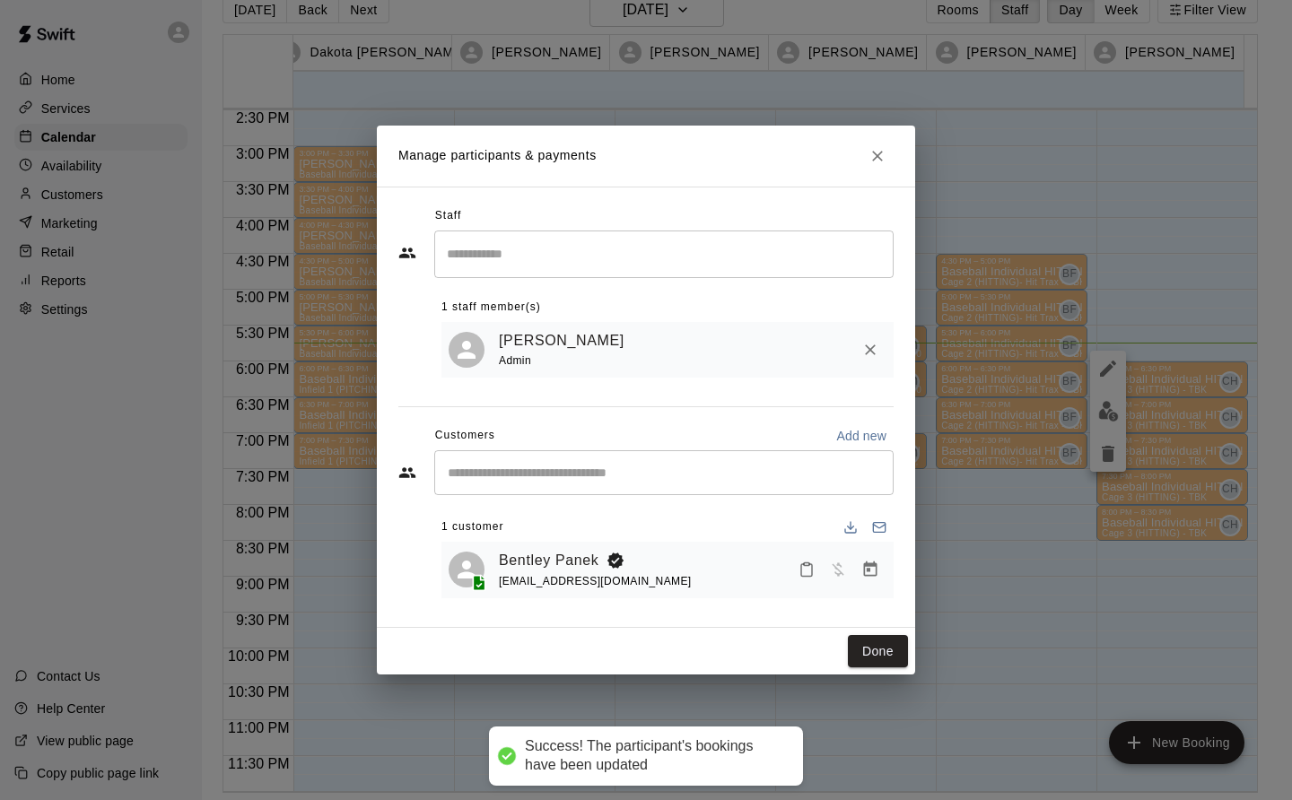
click at [878, 608] on div "Staff ​ 1 staff member(s) Cory Harris Admin Customers Add new ​ 1 customer Bent…" at bounding box center [645, 407] width 495 height 411
click at [889, 660] on button "Done" at bounding box center [878, 651] width 60 height 33
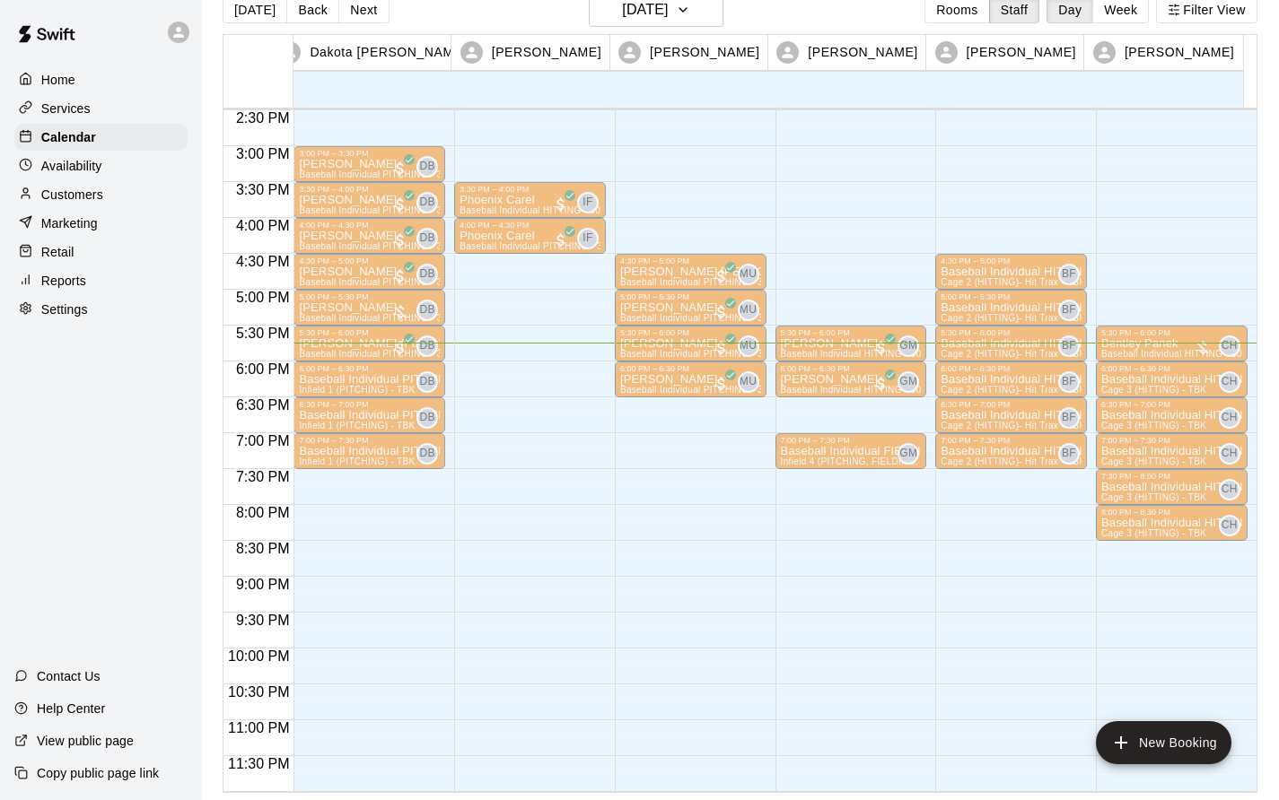
click at [1003, 272] on p "Baseball Individual HITTING - 30 minutes" at bounding box center [1010, 272] width 141 height 0
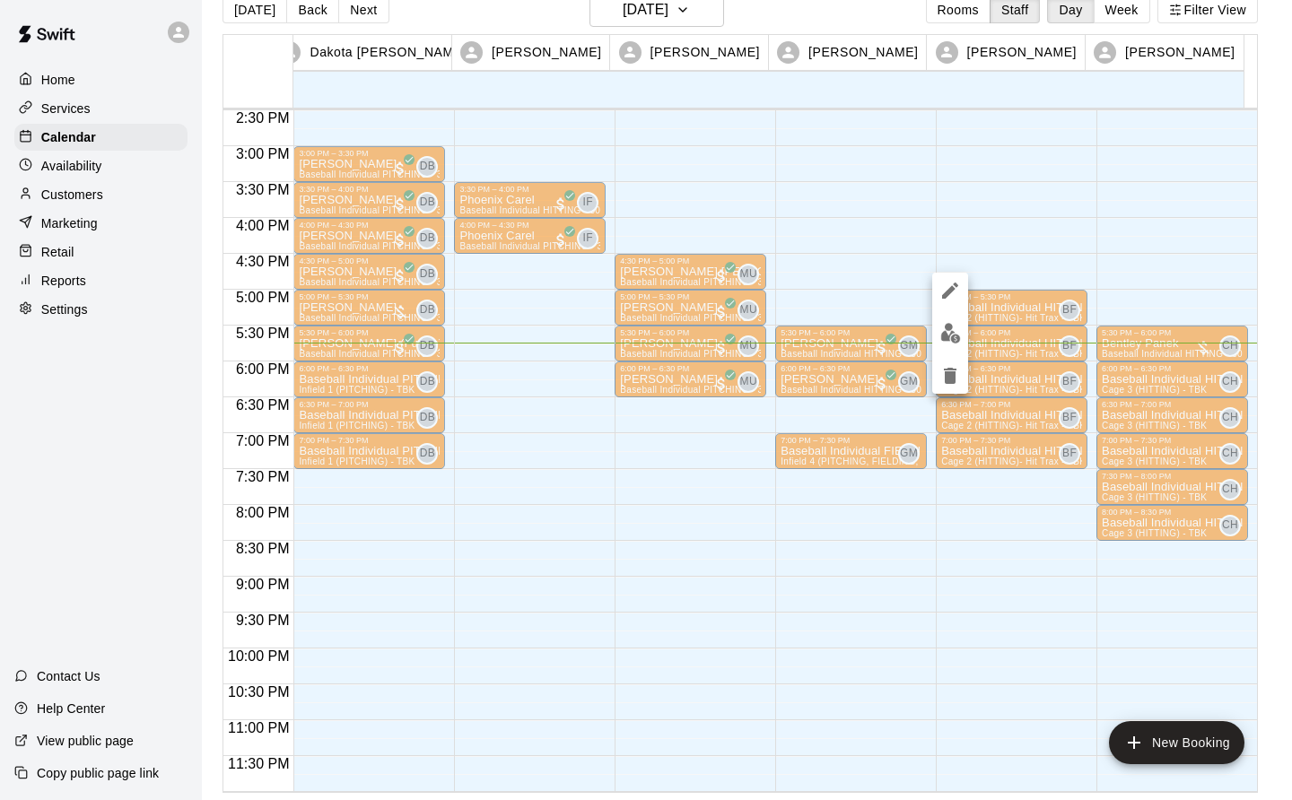
click at [948, 340] on img "edit" at bounding box center [950, 333] width 21 height 21
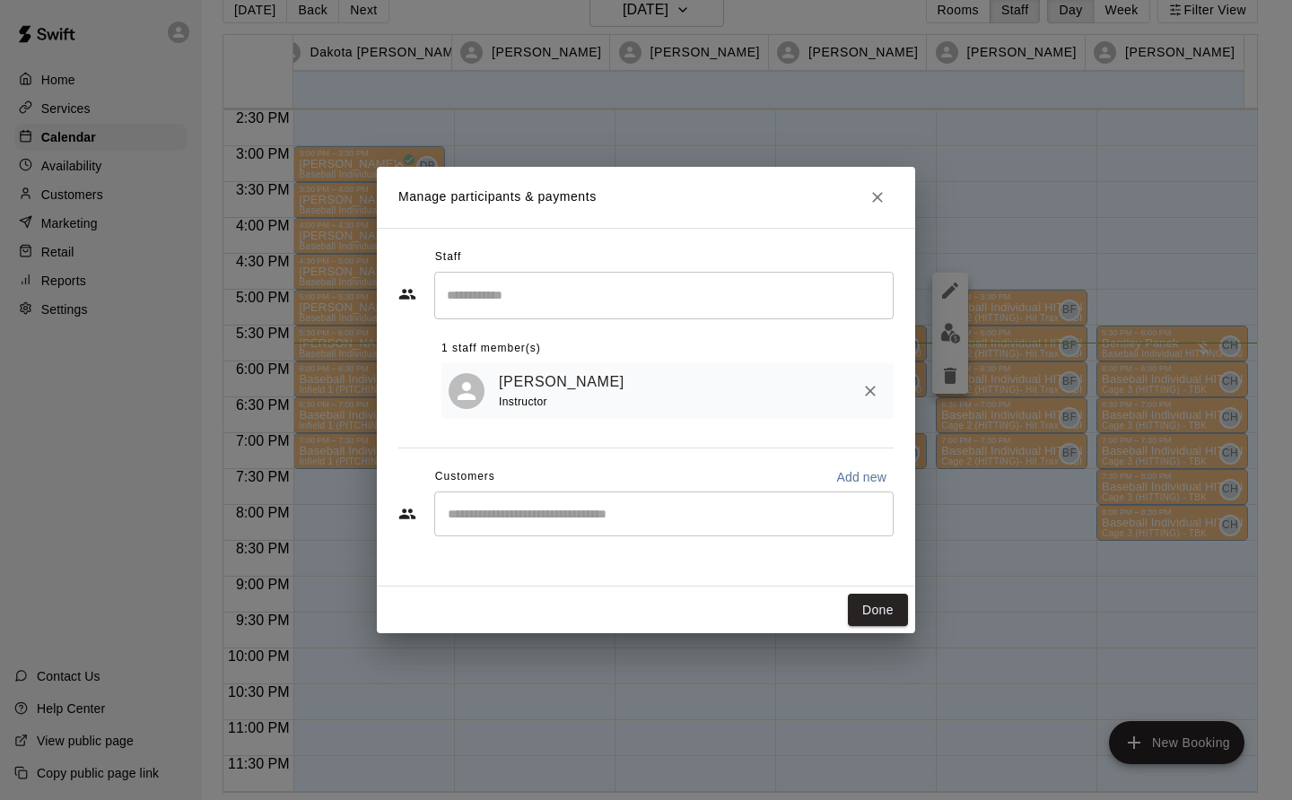
click at [480, 519] on input "Start typing to search customers..." at bounding box center [663, 514] width 443 height 18
type input "******"
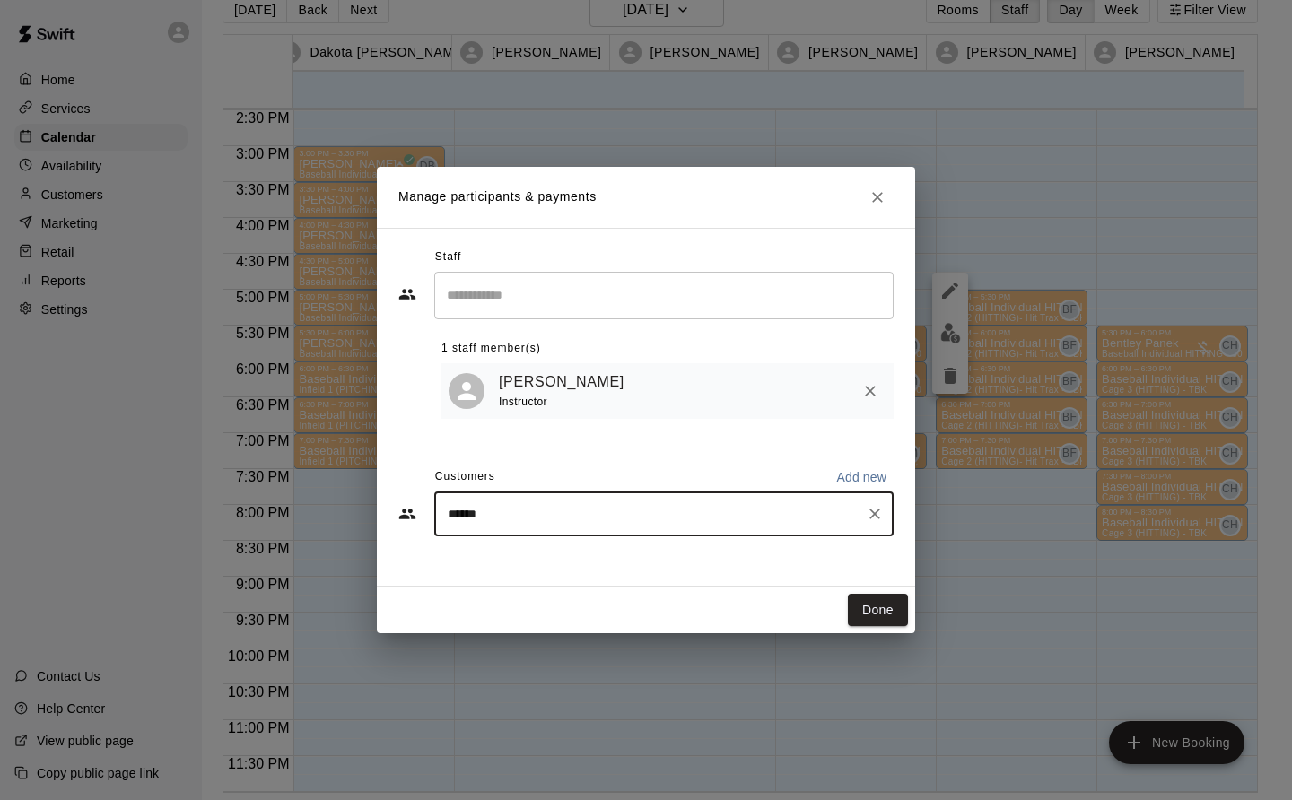
click at [877, 519] on icon "Clear" at bounding box center [874, 514] width 11 height 11
type input "*******"
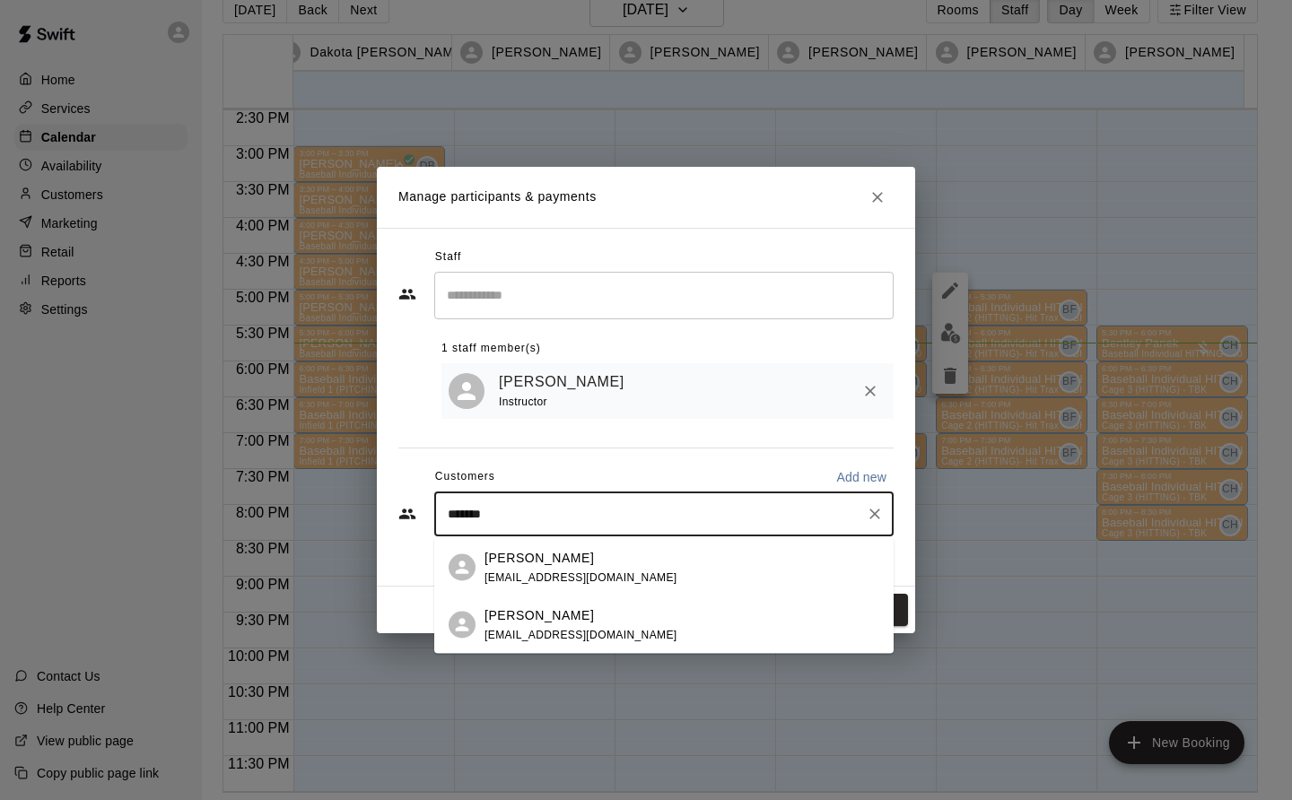
click at [560, 633] on span "[EMAIL_ADDRESS][DOMAIN_NAME]" at bounding box center [581, 634] width 193 height 13
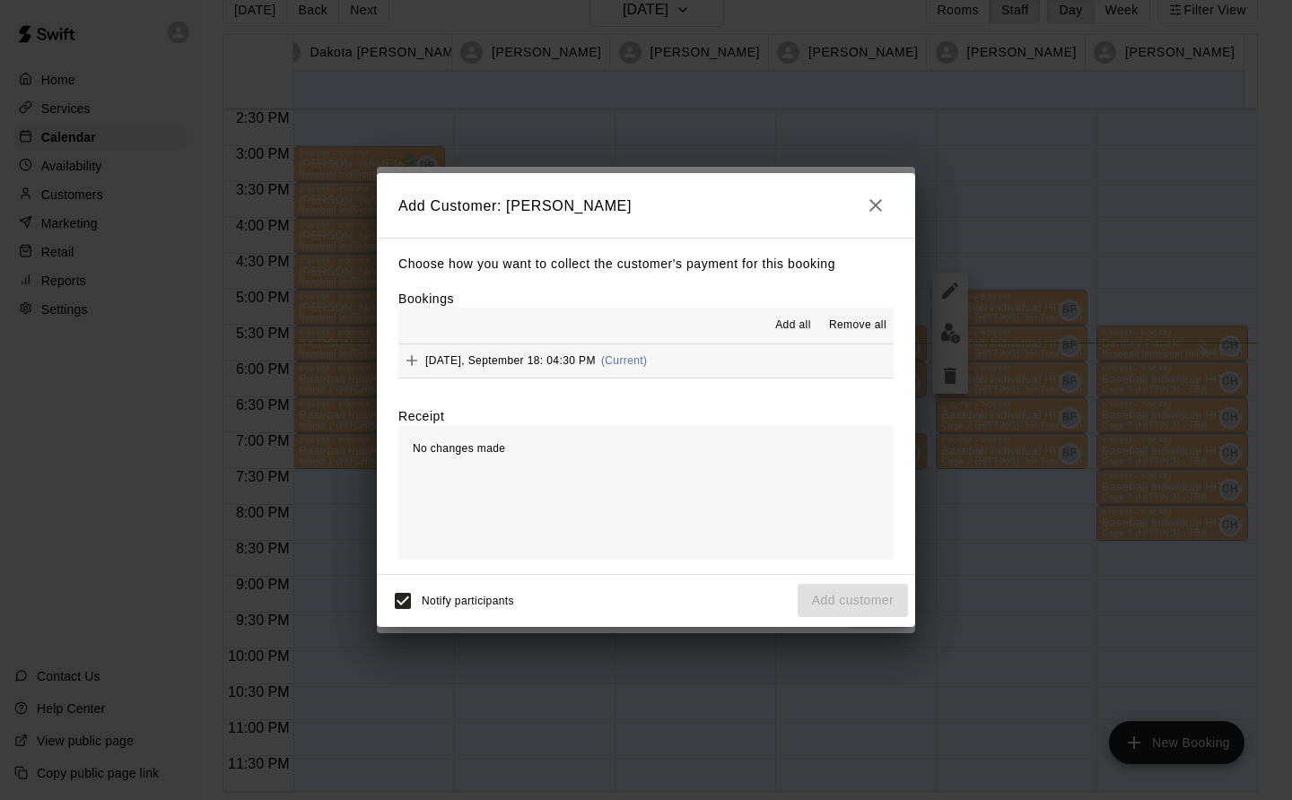
click at [611, 366] on span "(Current)" at bounding box center [624, 360] width 47 height 13
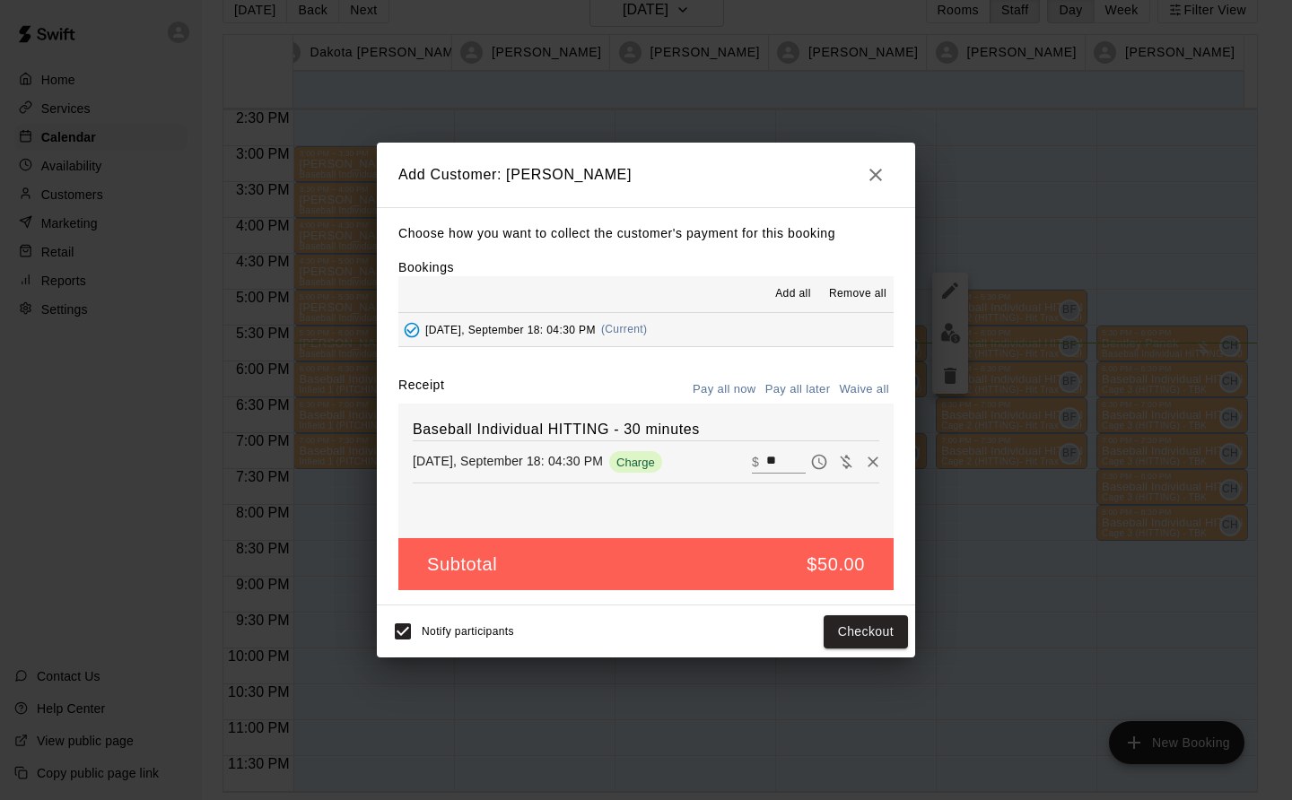
click at [872, 635] on button "Checkout" at bounding box center [866, 632] width 84 height 33
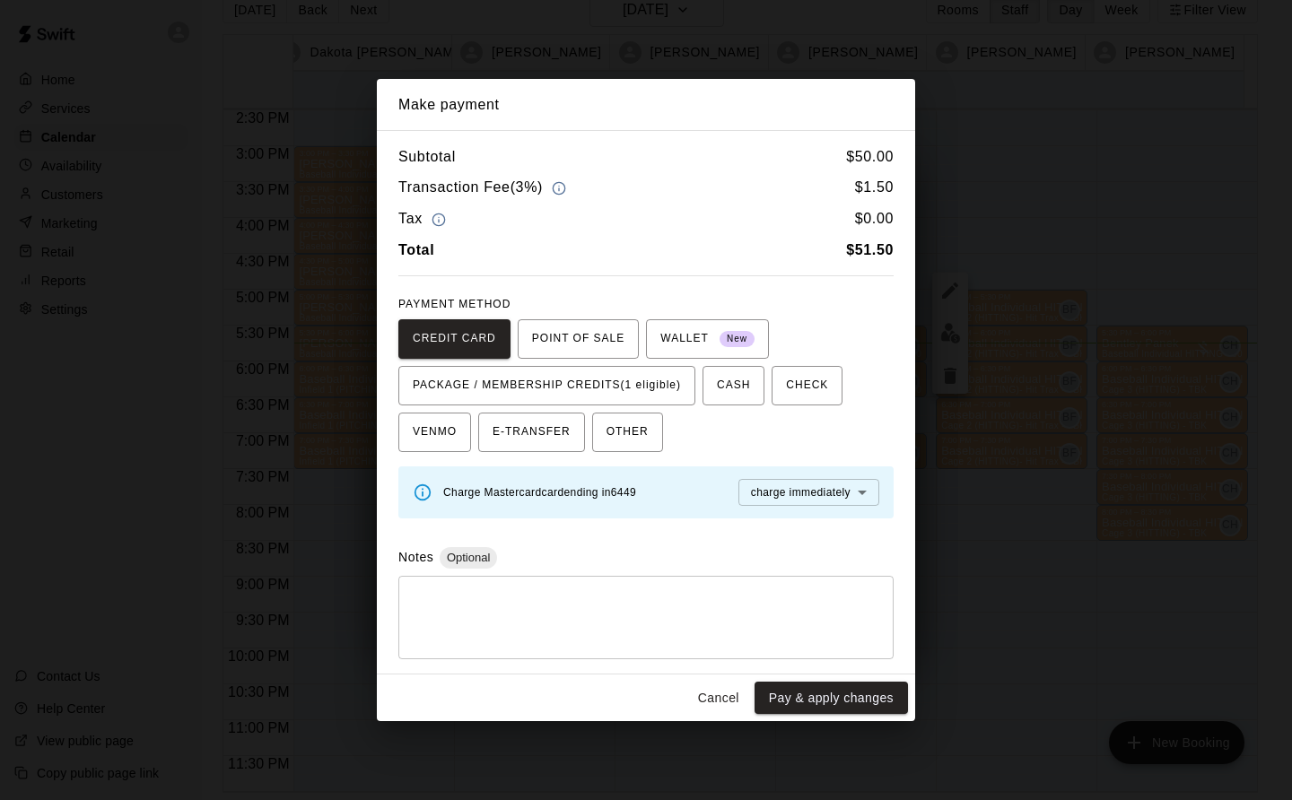
click at [627, 384] on span "PACKAGE / MEMBERSHIP CREDITS (1 eligible)" at bounding box center [547, 385] width 268 height 29
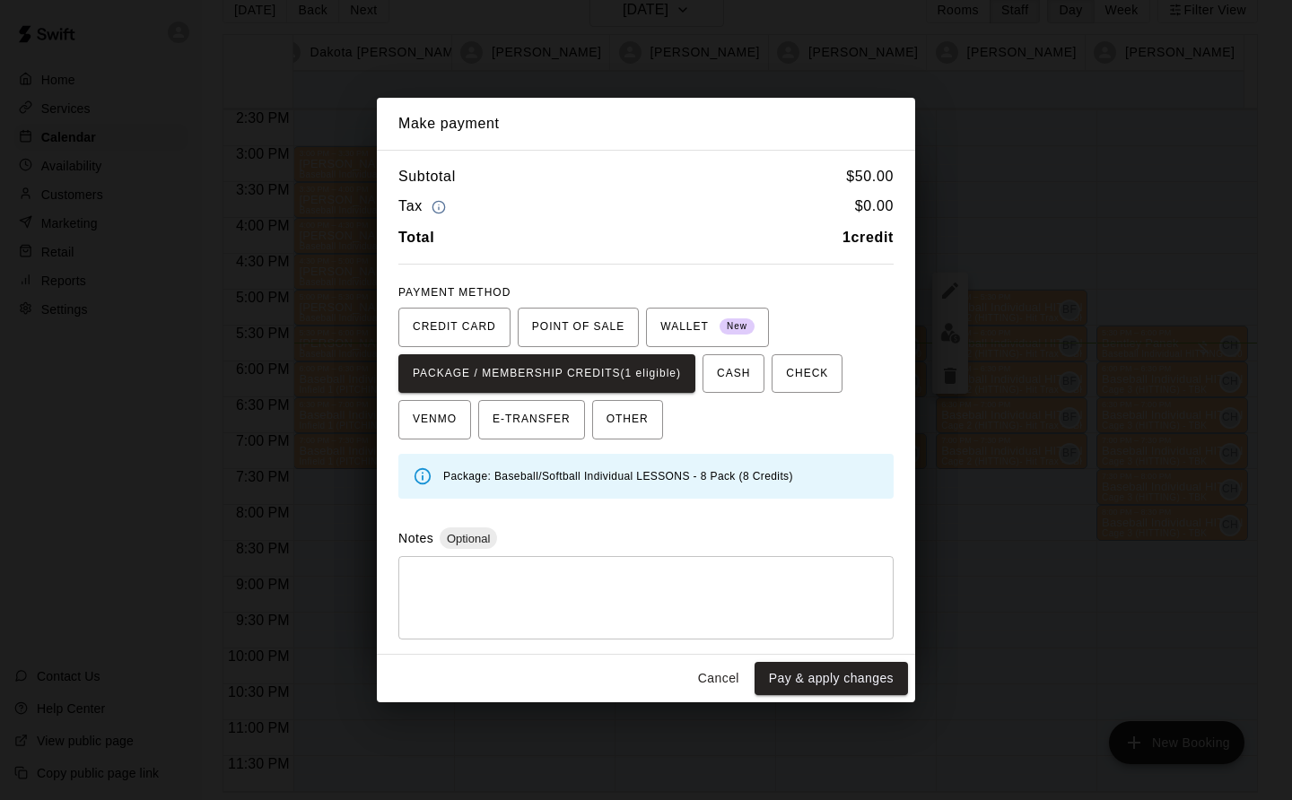
click at [865, 679] on button "Pay & apply changes" at bounding box center [831, 678] width 153 height 33
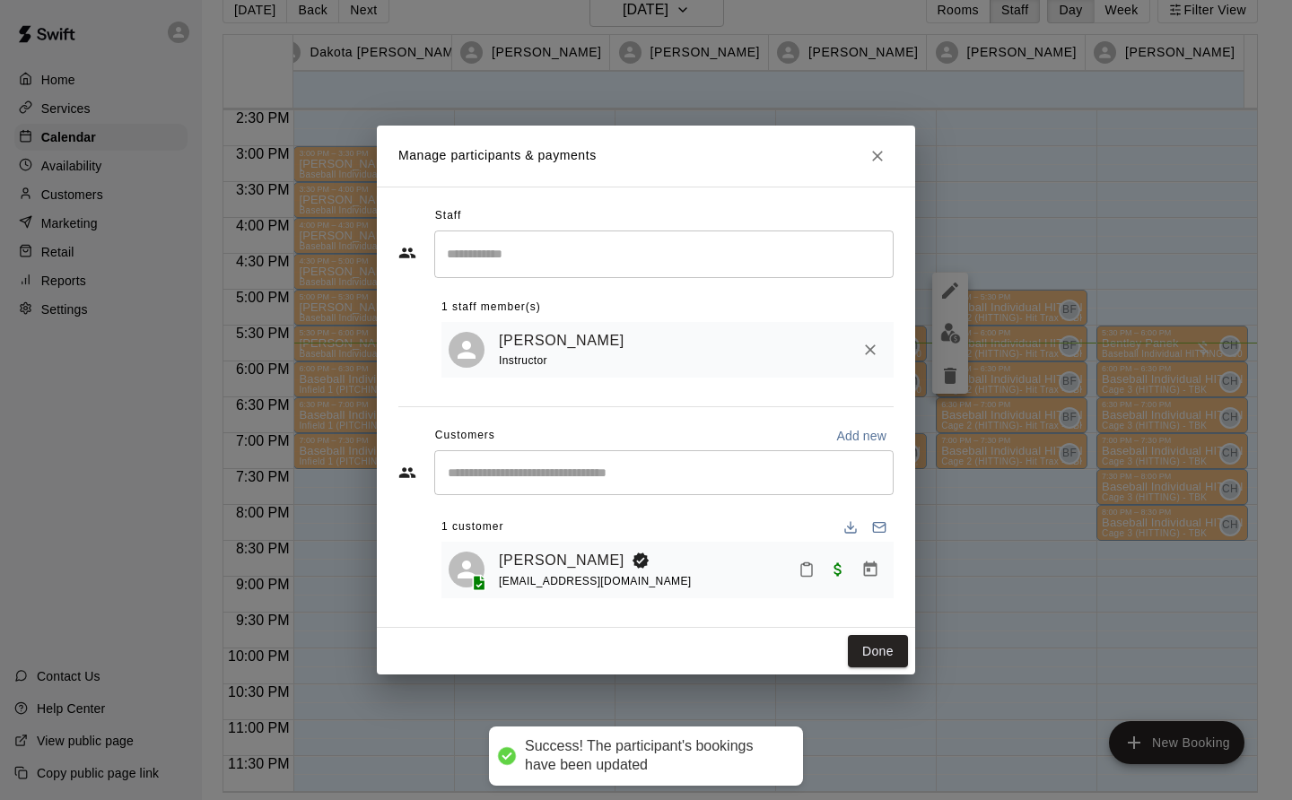
click at [876, 644] on button "Done" at bounding box center [878, 651] width 60 height 33
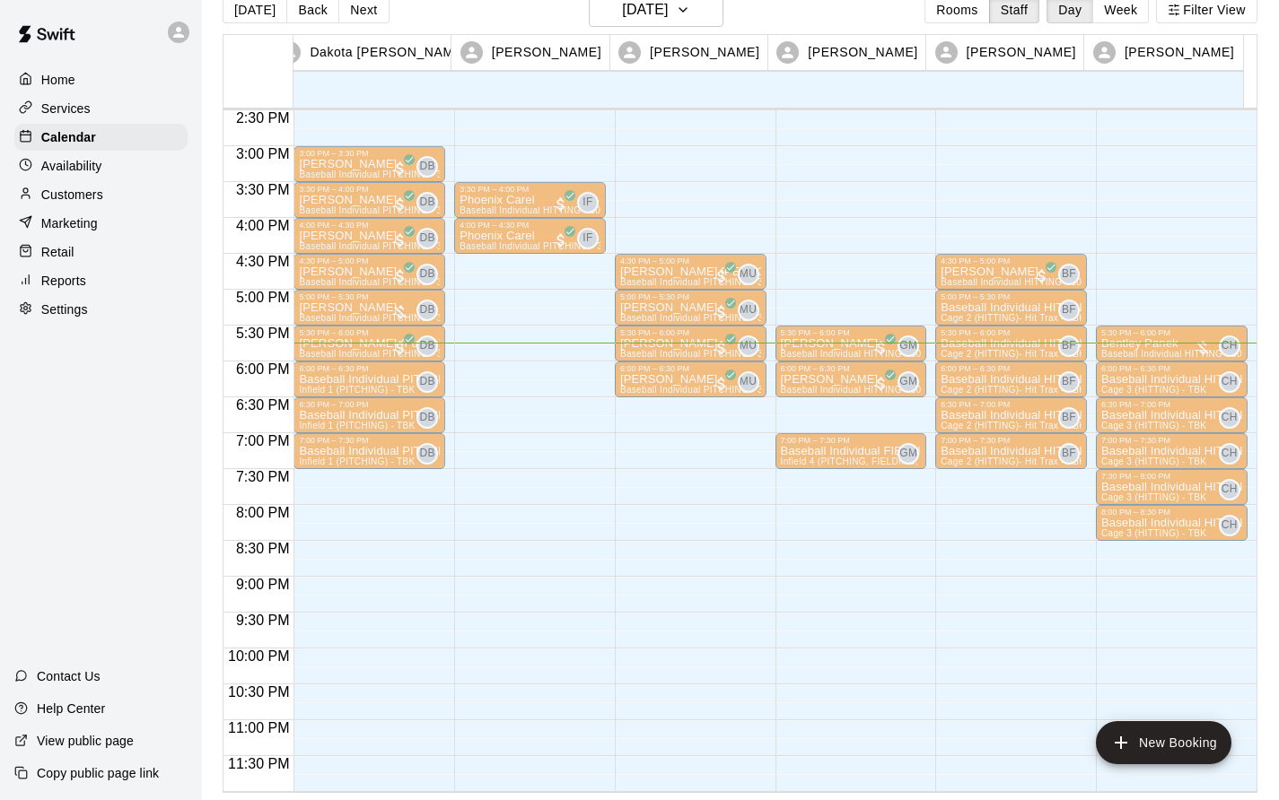
click at [989, 308] on p "Baseball Individual HITTING - 30 minutes" at bounding box center [1010, 308] width 141 height 0
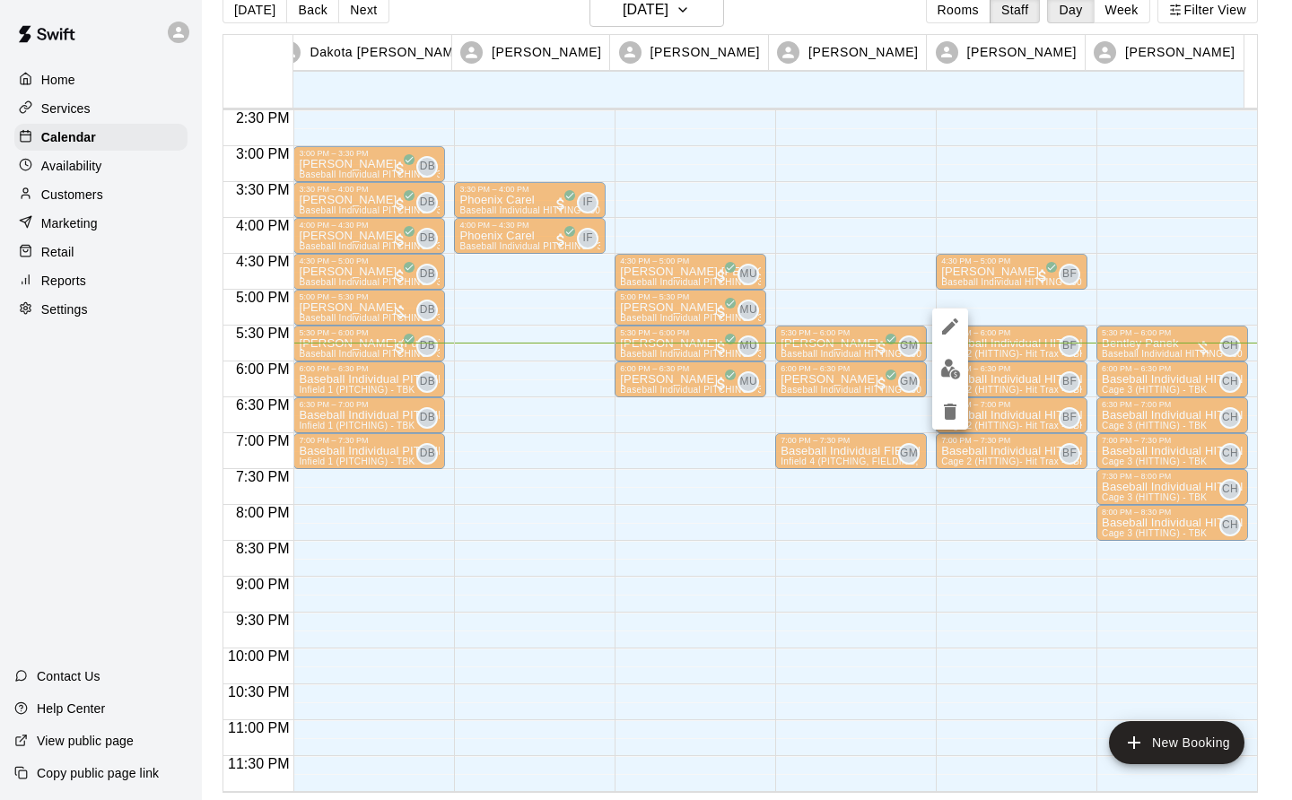
click at [951, 380] on button "edit" at bounding box center [950, 369] width 36 height 35
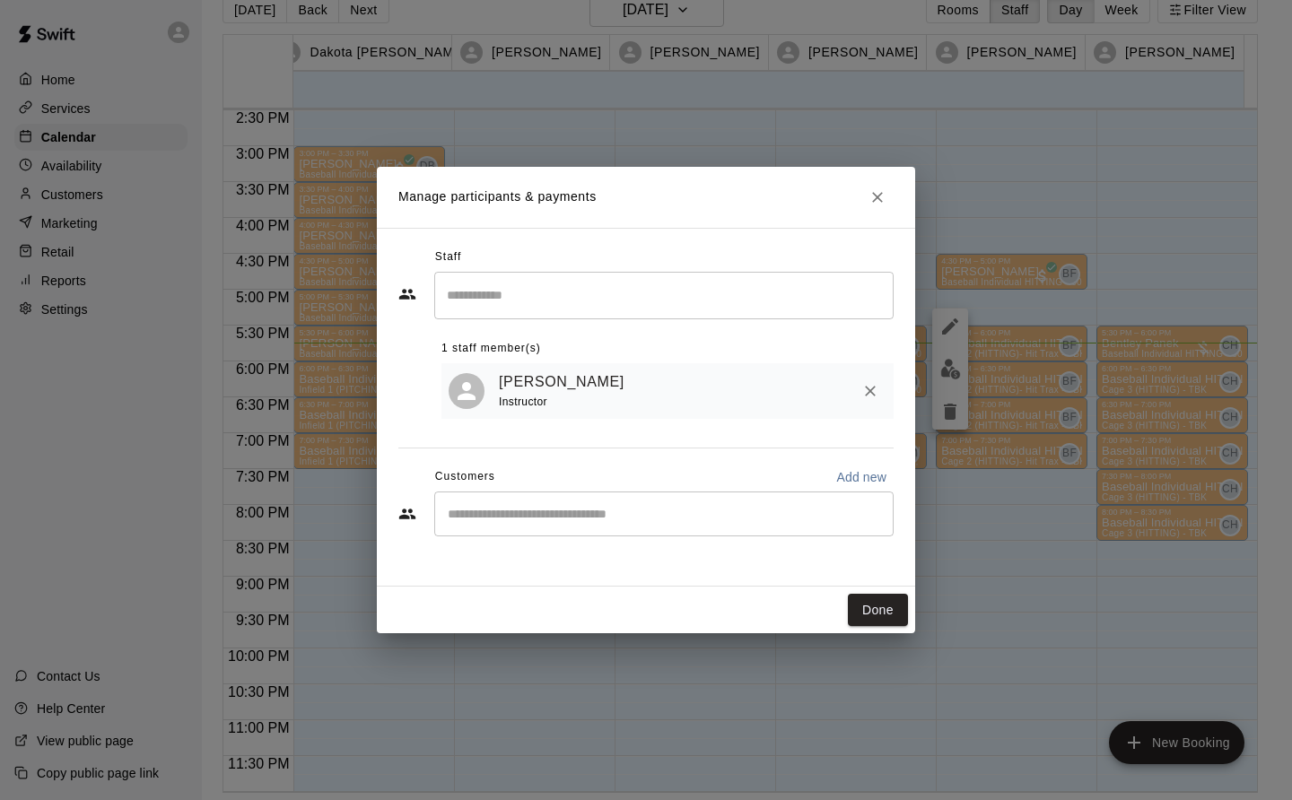
click at [527, 516] on input "Start typing to search customers..." at bounding box center [663, 514] width 443 height 18
type input "*******"
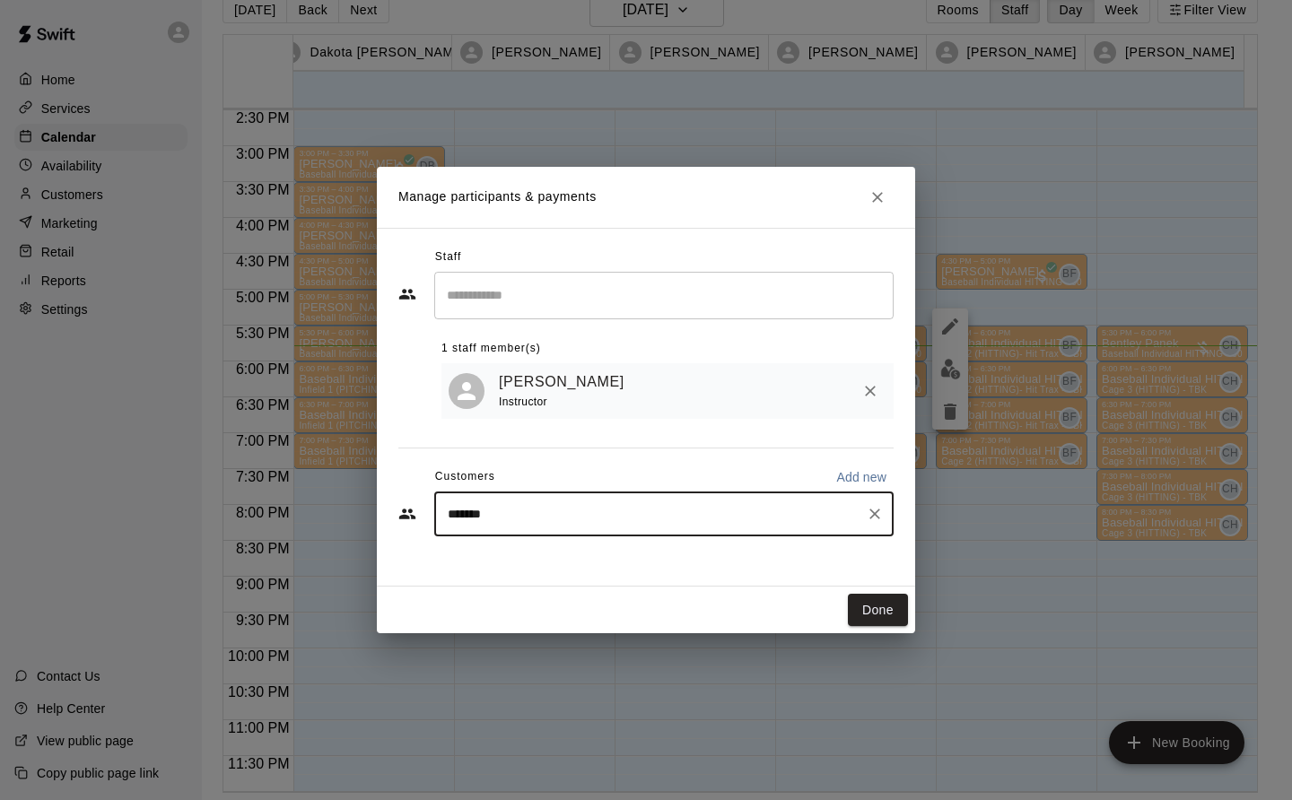
click at [860, 518] on div "******* ​" at bounding box center [663, 514] width 459 height 45
click at [872, 514] on icon "Clear" at bounding box center [874, 514] width 11 height 11
click at [887, 192] on button "Close" at bounding box center [877, 197] width 32 height 32
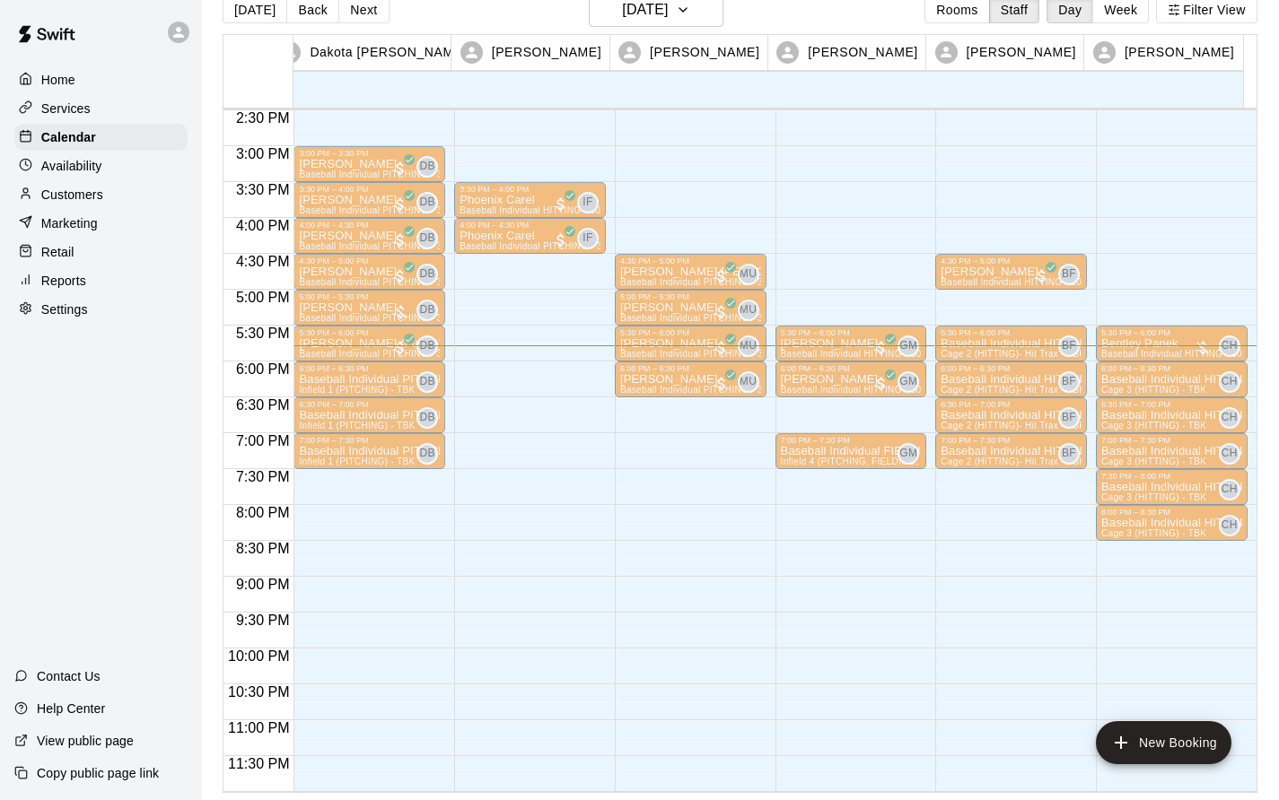
click at [990, 344] on p "Baseball Individual HITTING - 30 minutes" at bounding box center [1010, 344] width 141 height 0
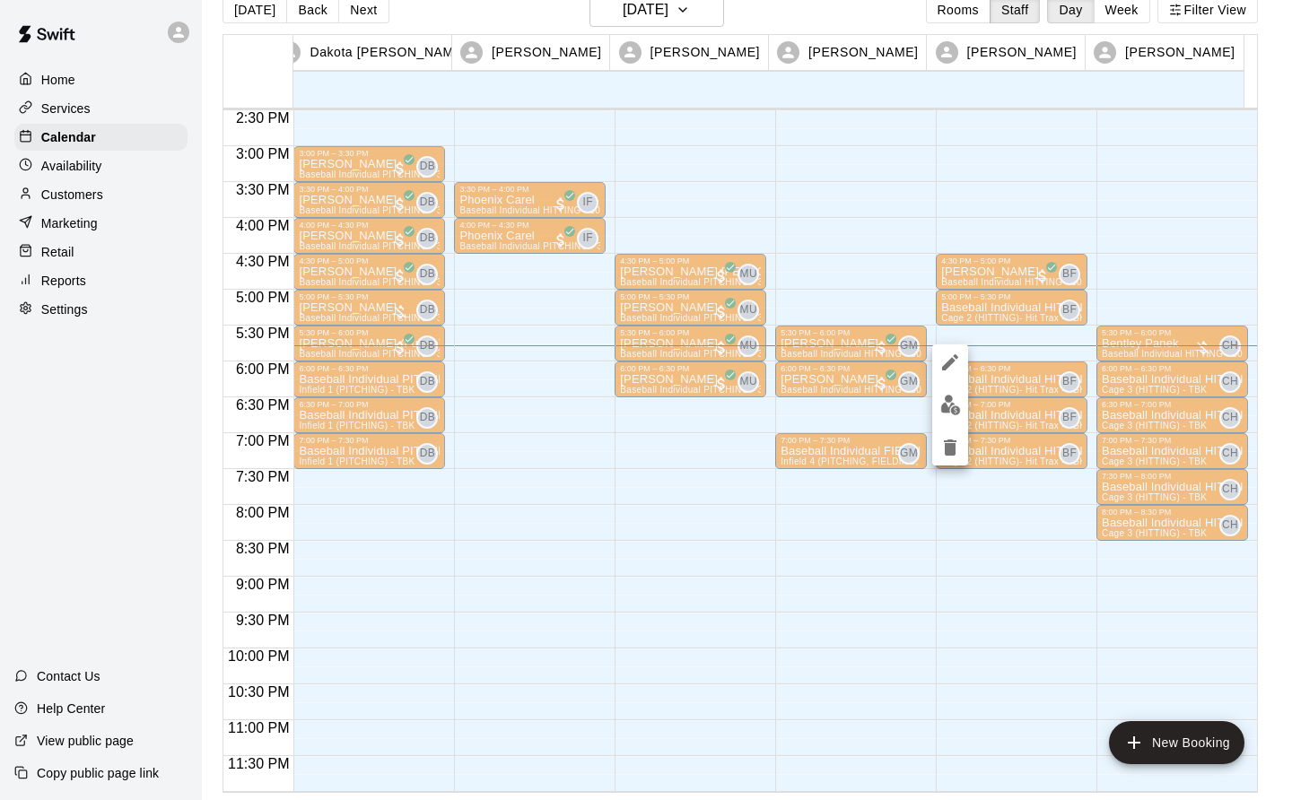
click at [949, 407] on img "edit" at bounding box center [950, 405] width 21 height 21
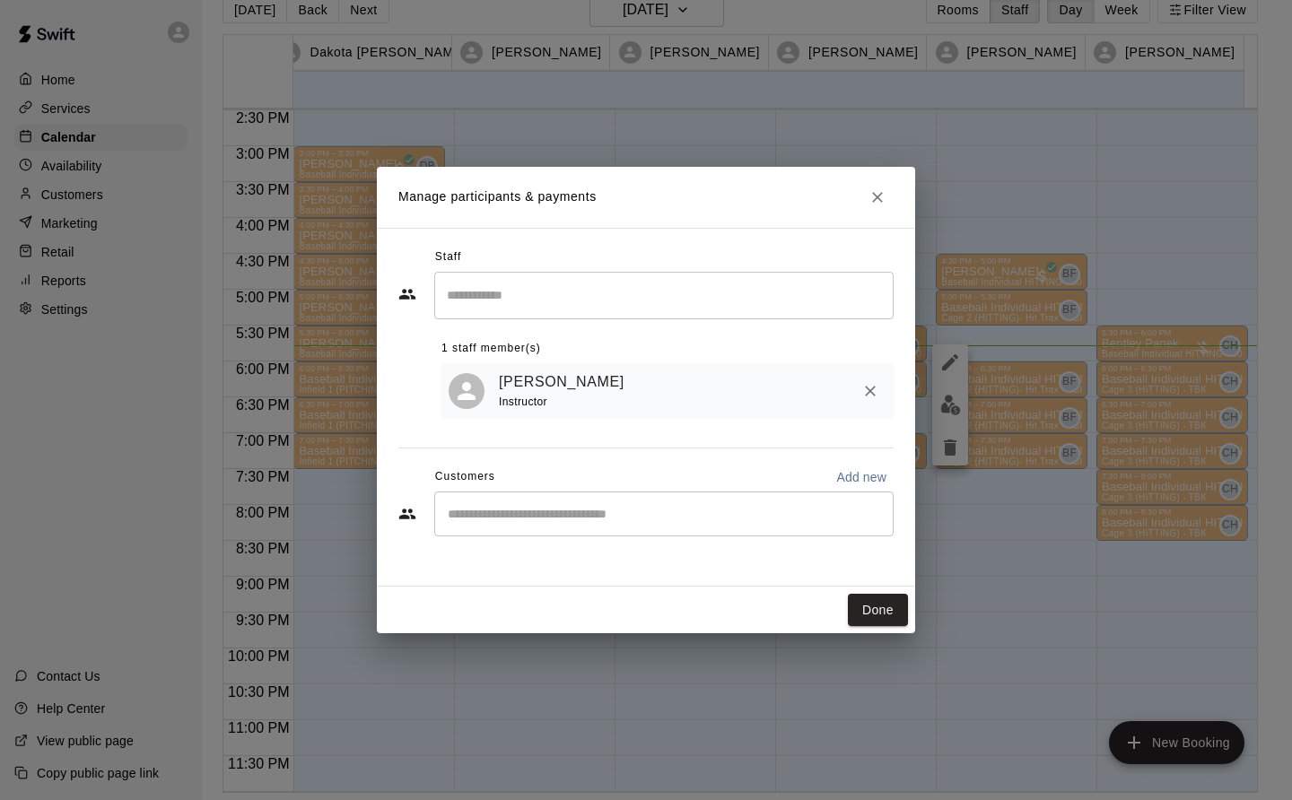
click at [494, 509] on input "Start typing to search customers..." at bounding box center [663, 514] width 443 height 18
type input "********"
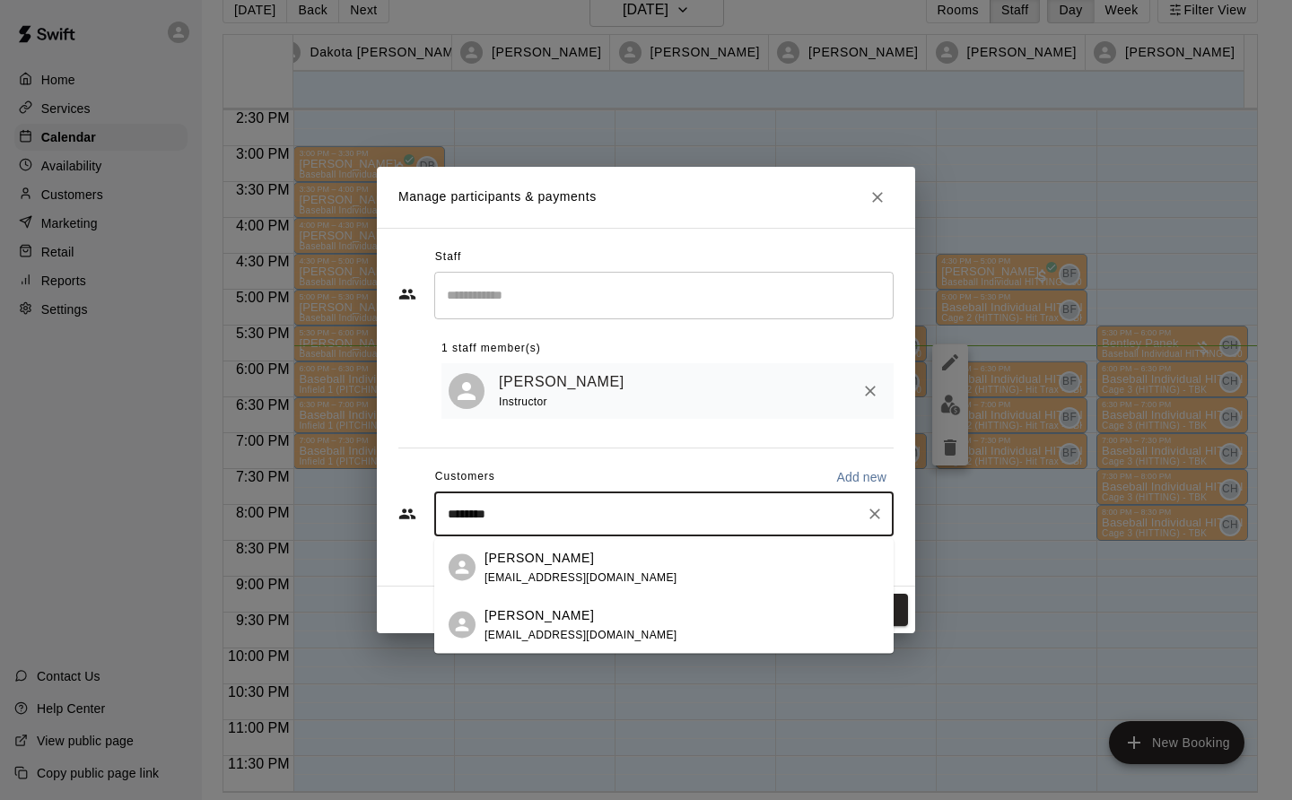
click at [525, 636] on span "bamarriott@gmail.com" at bounding box center [581, 634] width 193 height 13
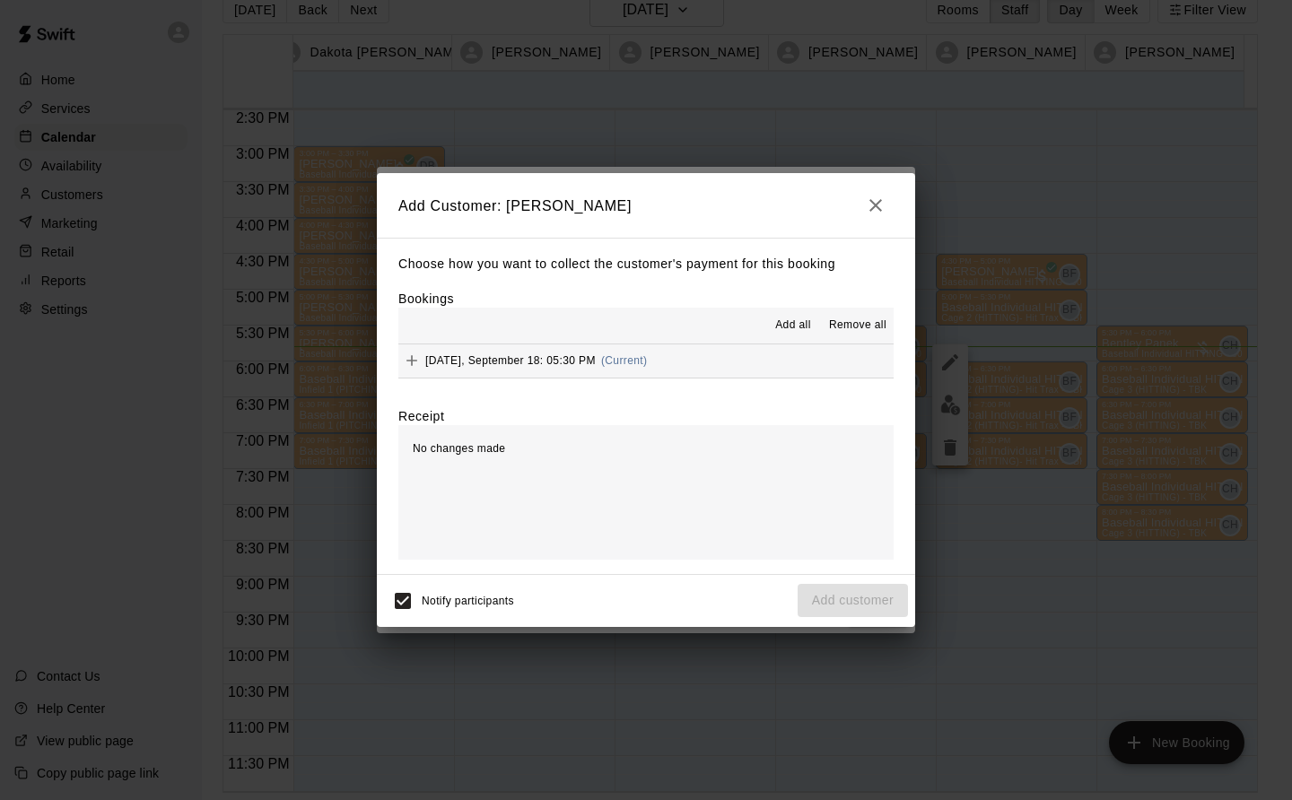
click at [693, 349] on button "Thursday, September 18: 05:30 PM (Current)" at bounding box center [645, 361] width 495 height 33
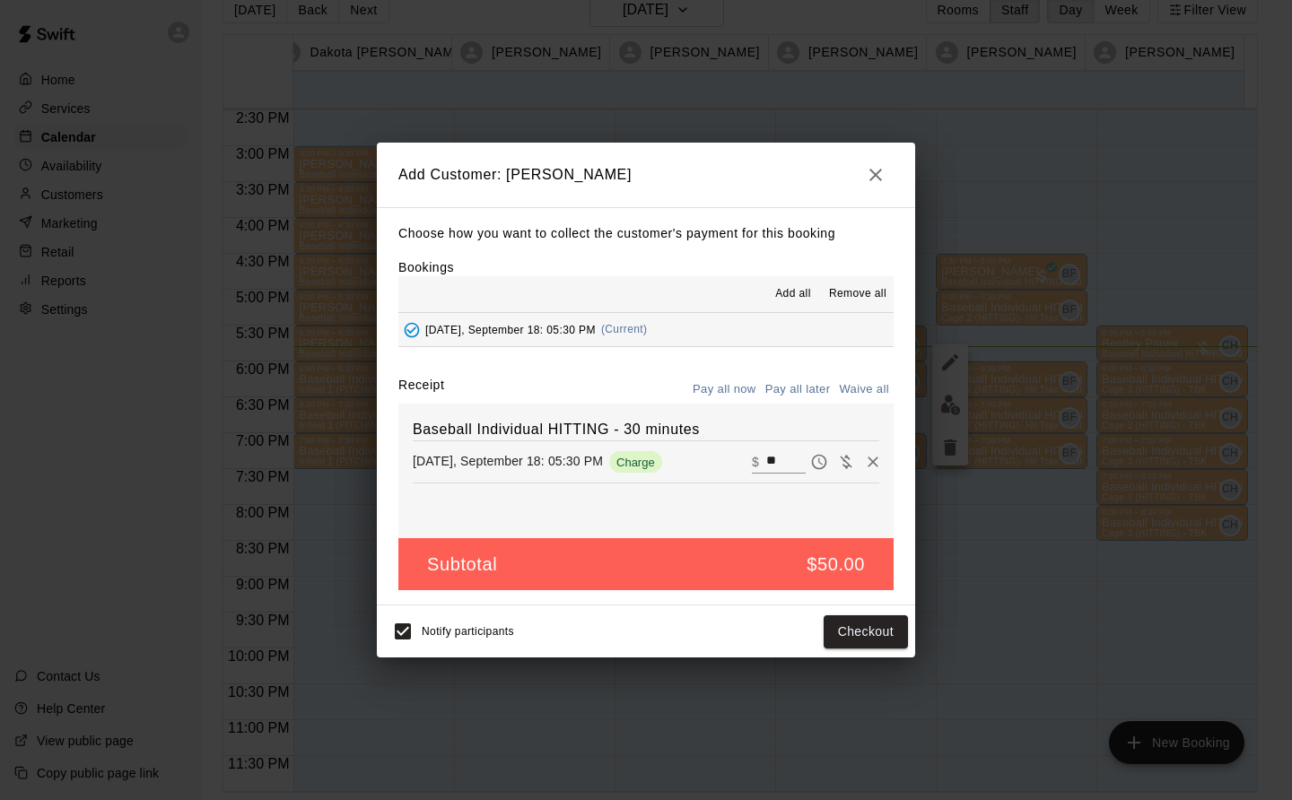
click at [857, 633] on button "Checkout" at bounding box center [866, 632] width 84 height 33
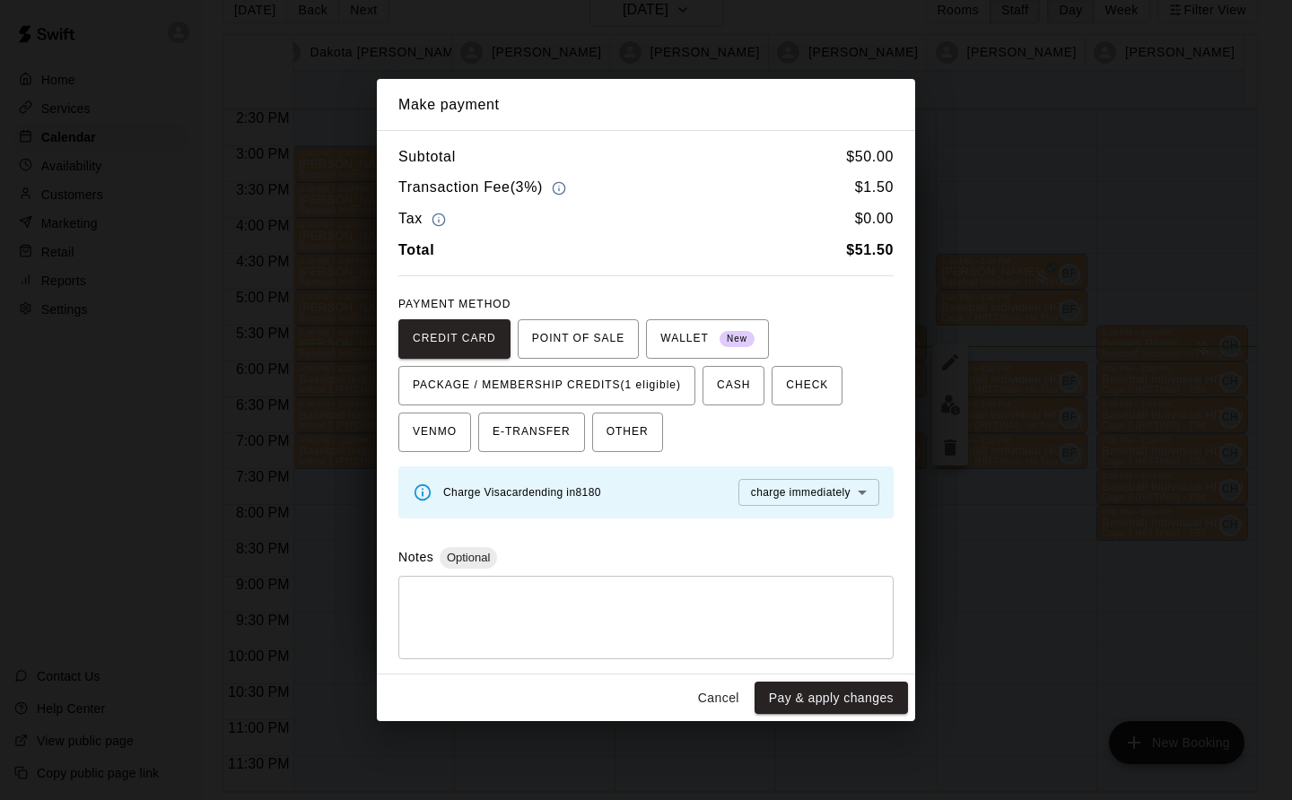
click at [625, 385] on span "PACKAGE / MEMBERSHIP CREDITS (1 eligible)" at bounding box center [547, 385] width 268 height 29
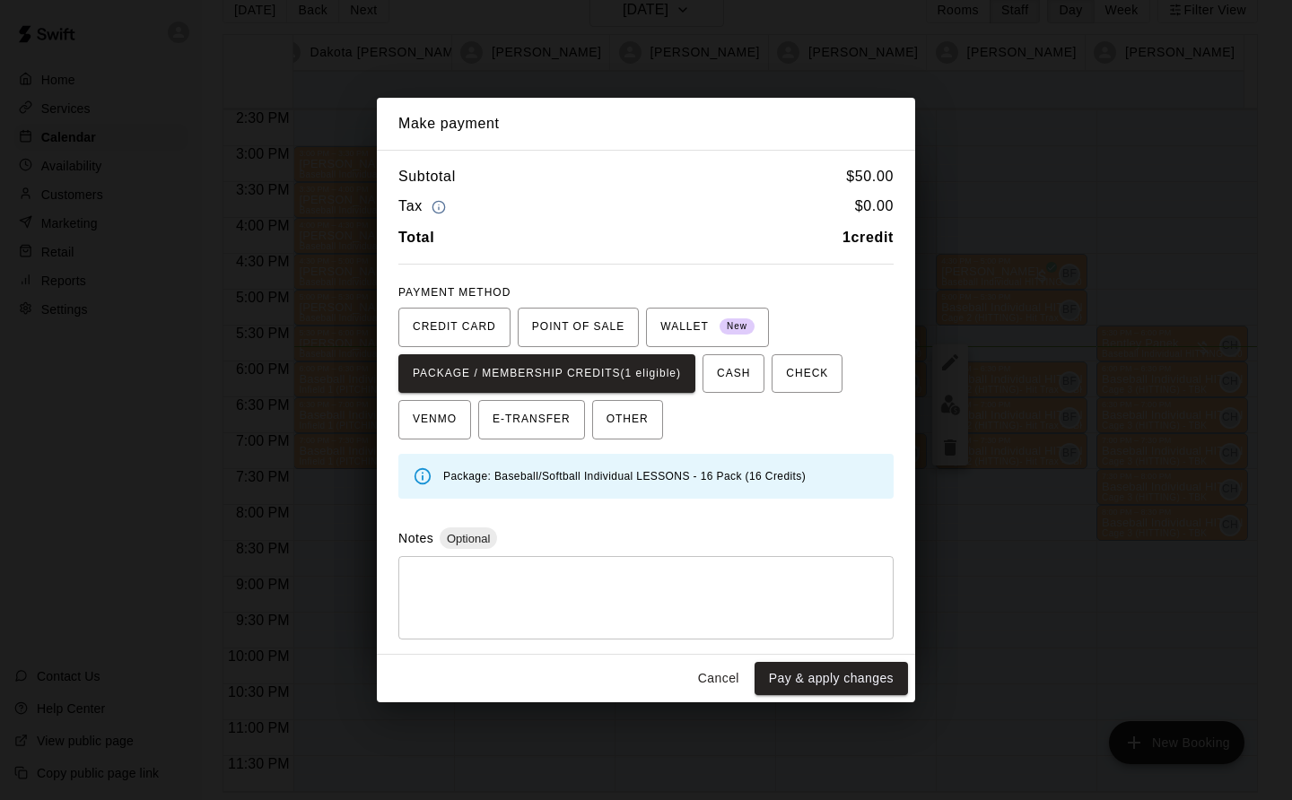
click at [835, 678] on button "Pay & apply changes" at bounding box center [831, 678] width 153 height 33
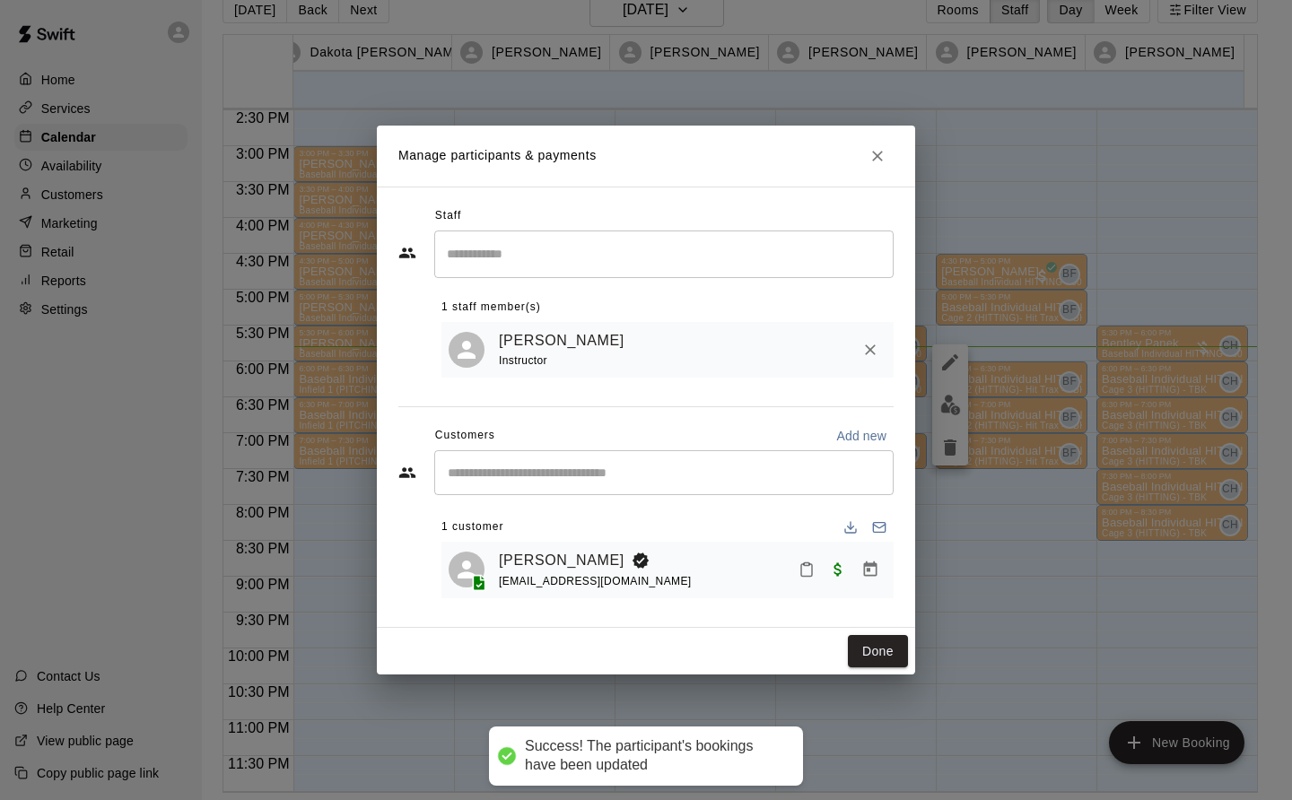
click at [881, 631] on div "Done" at bounding box center [646, 652] width 538 height 48
click at [899, 658] on button "Done" at bounding box center [878, 651] width 60 height 33
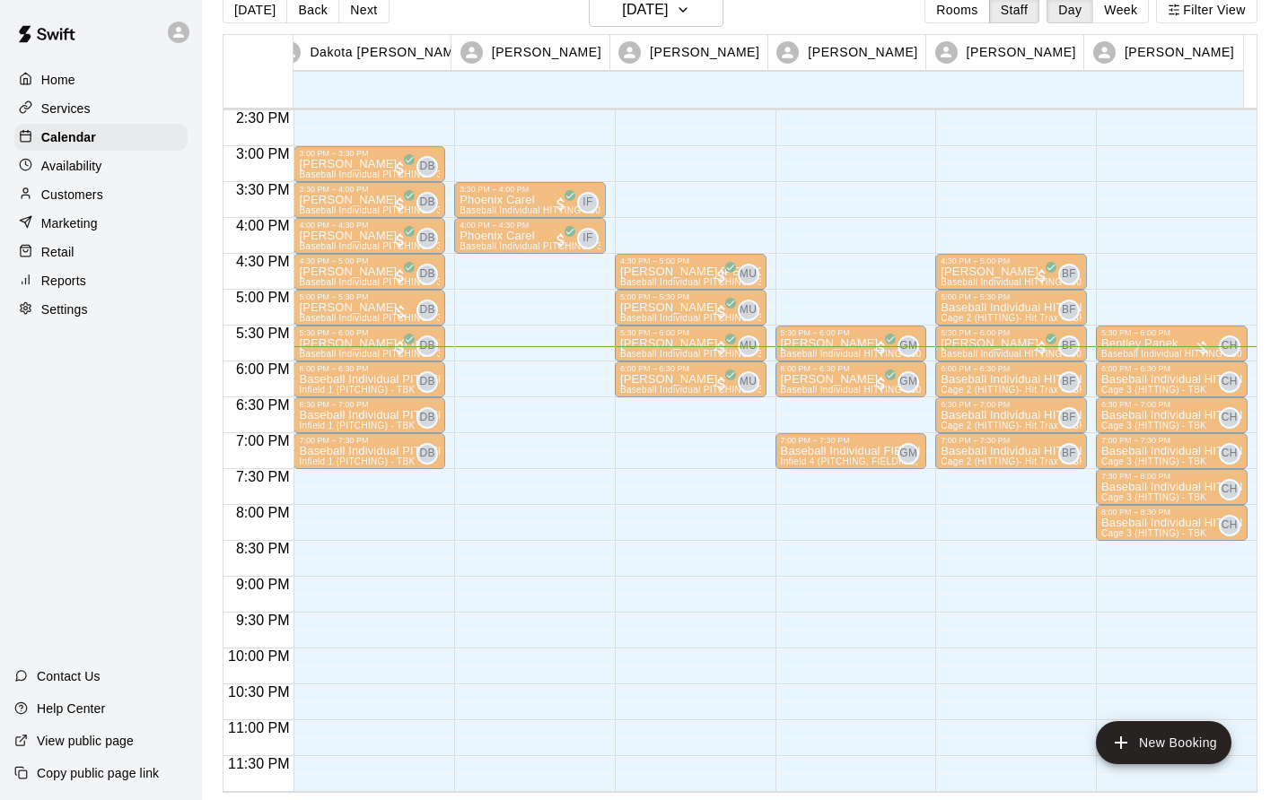
click at [1000, 371] on div "6:00 PM – 6:30 PM" at bounding box center [1010, 368] width 141 height 9
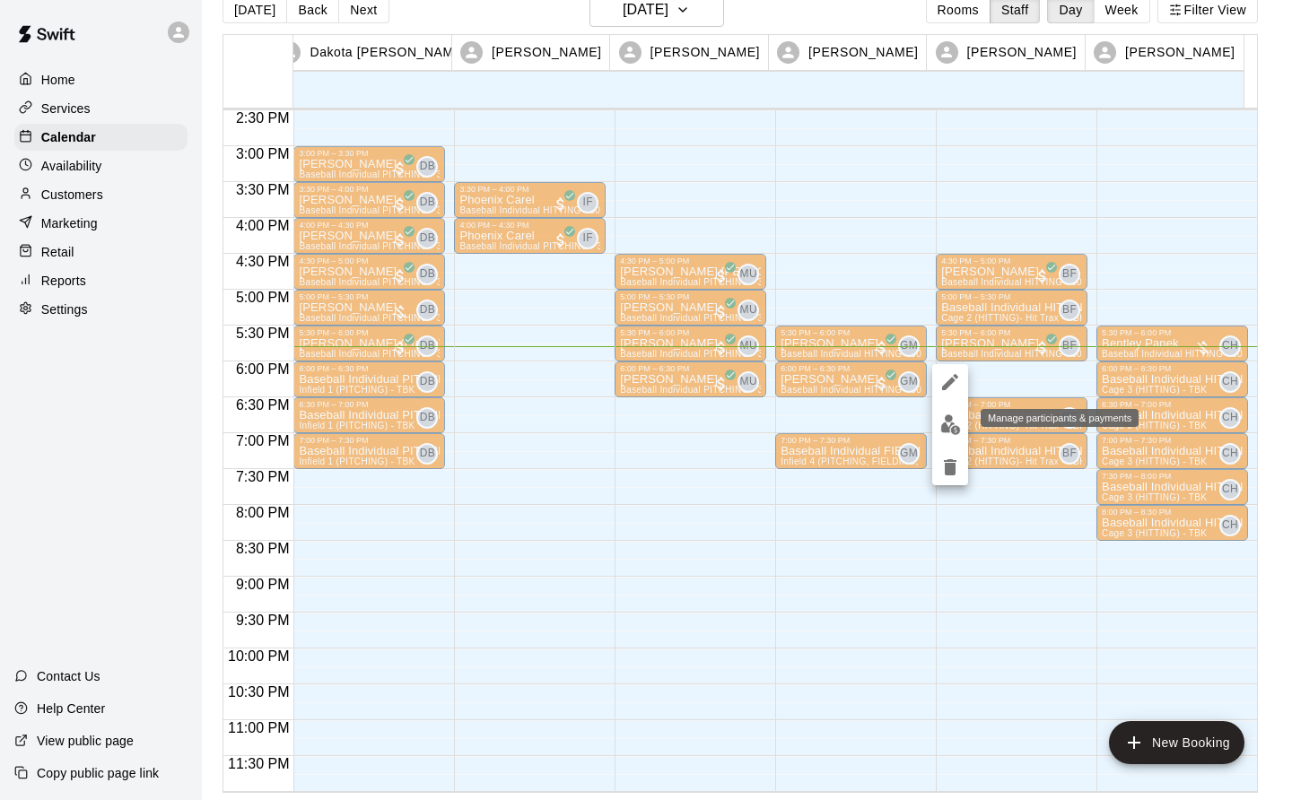
click at [949, 428] on img "edit" at bounding box center [950, 425] width 21 height 21
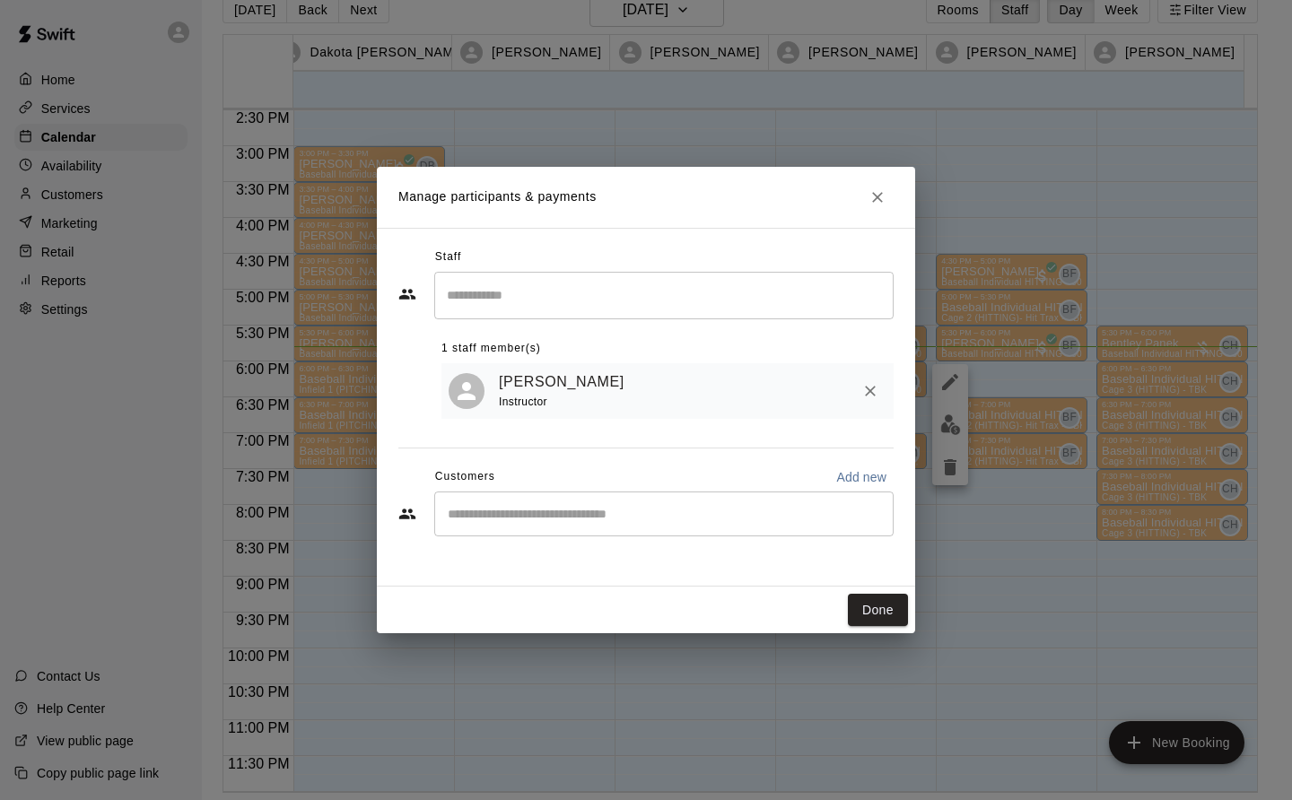
click at [472, 517] on input "Start typing to search customers..." at bounding box center [663, 514] width 443 height 18
type input "******"
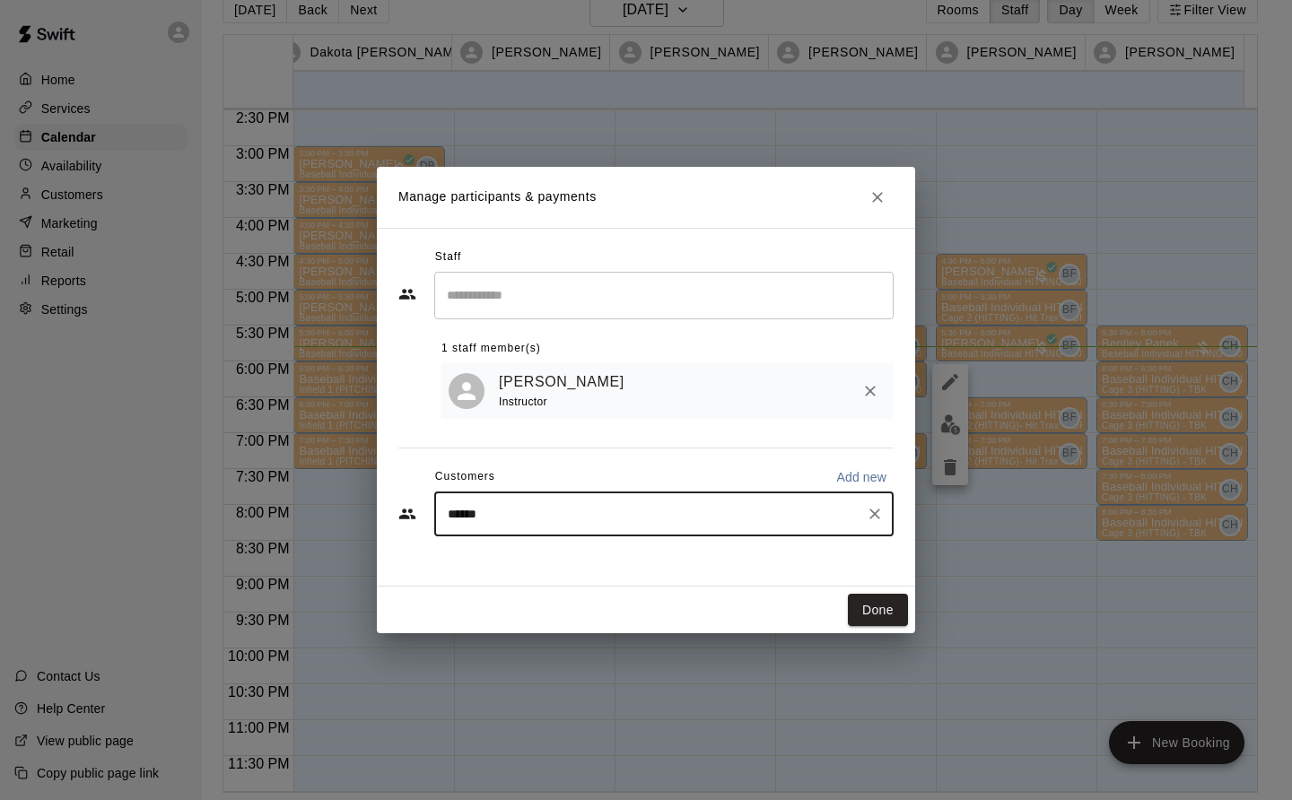
click at [875, 517] on icon "Clear" at bounding box center [874, 514] width 11 height 11
click at [875, 617] on button "Done" at bounding box center [878, 610] width 60 height 33
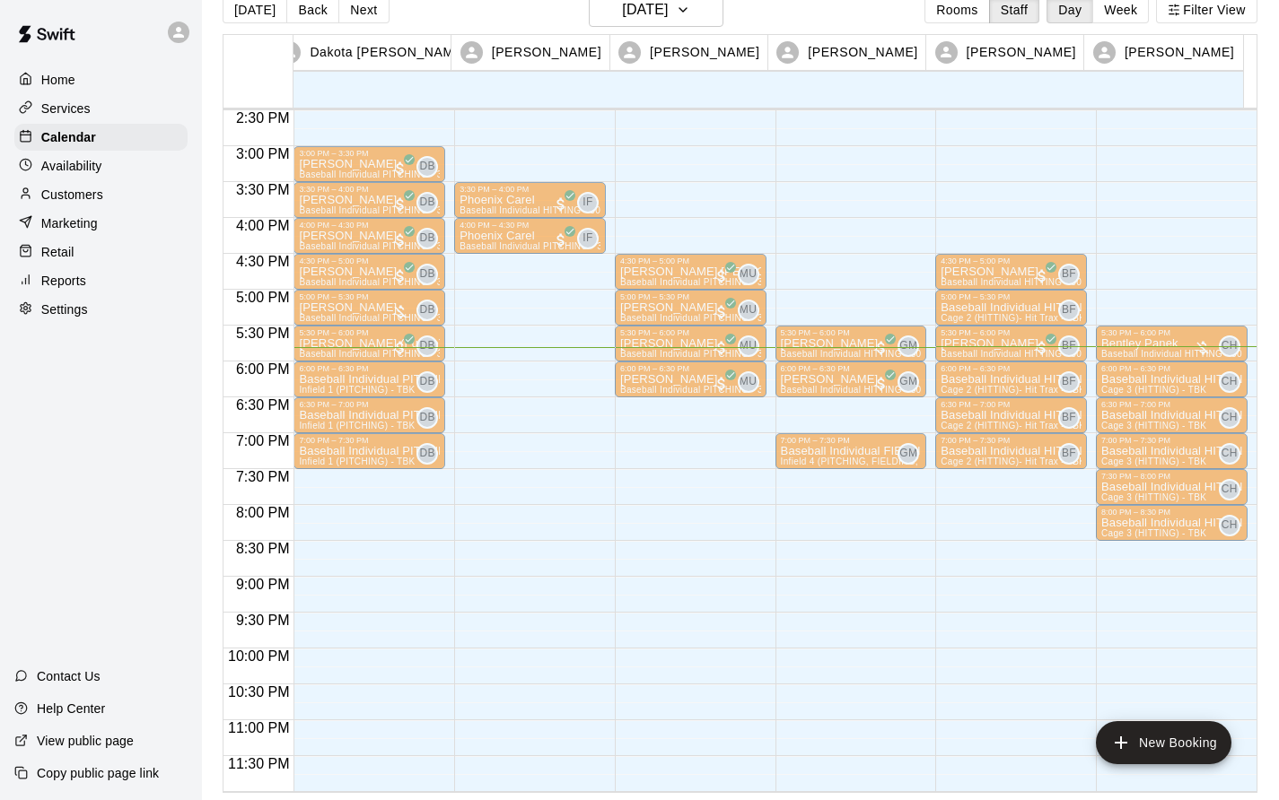
click at [64, 204] on p "Customers" at bounding box center [72, 195] width 62 height 18
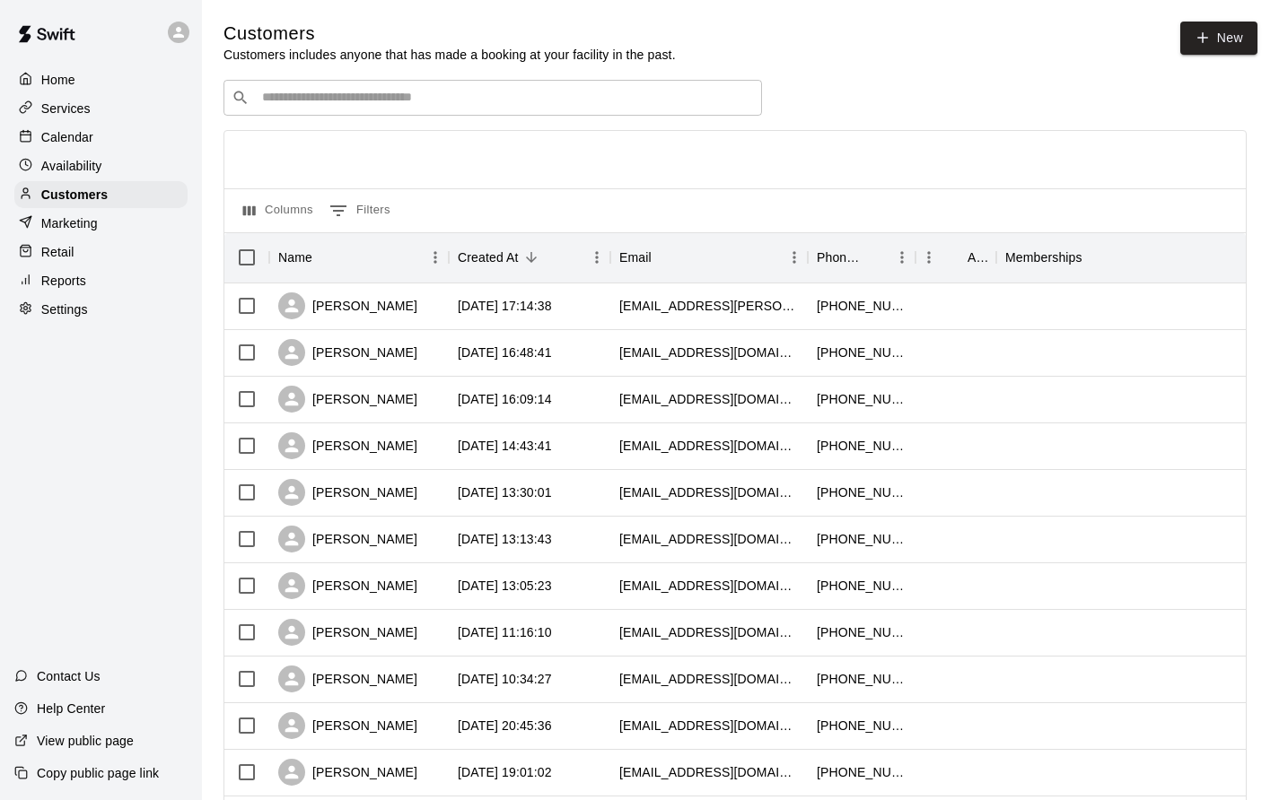
click at [269, 103] on input "Search customers by name or email" at bounding box center [505, 98] width 497 height 18
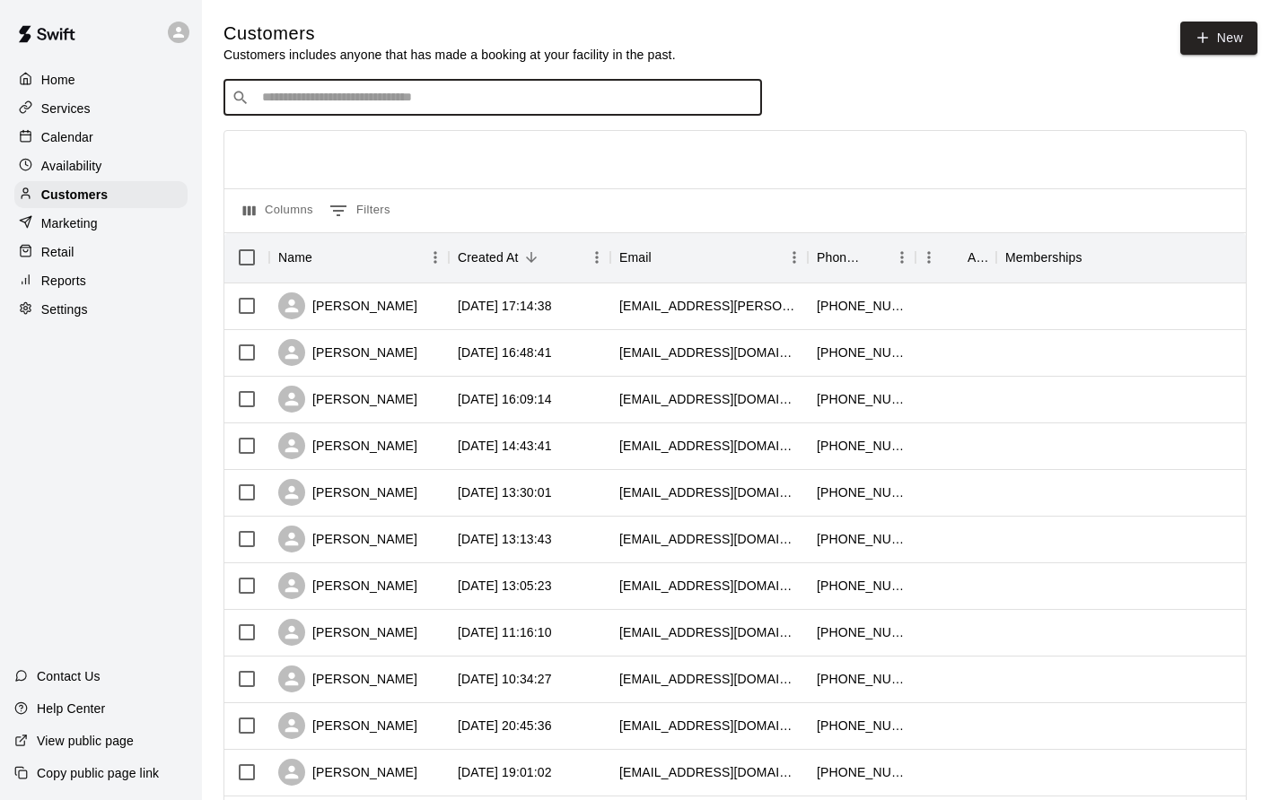
type input "******"
click at [744, 100] on icon "Clear" at bounding box center [743, 97] width 11 height 11
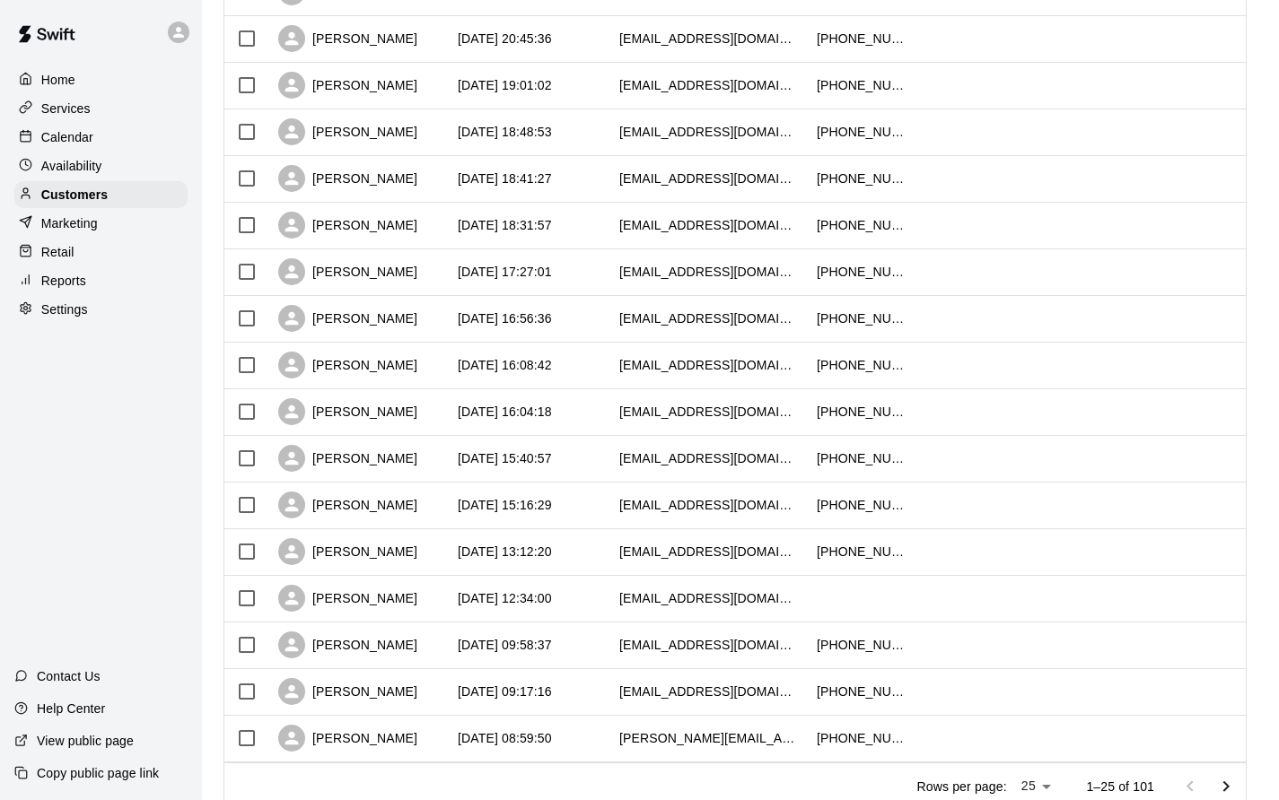
scroll to position [764, 0]
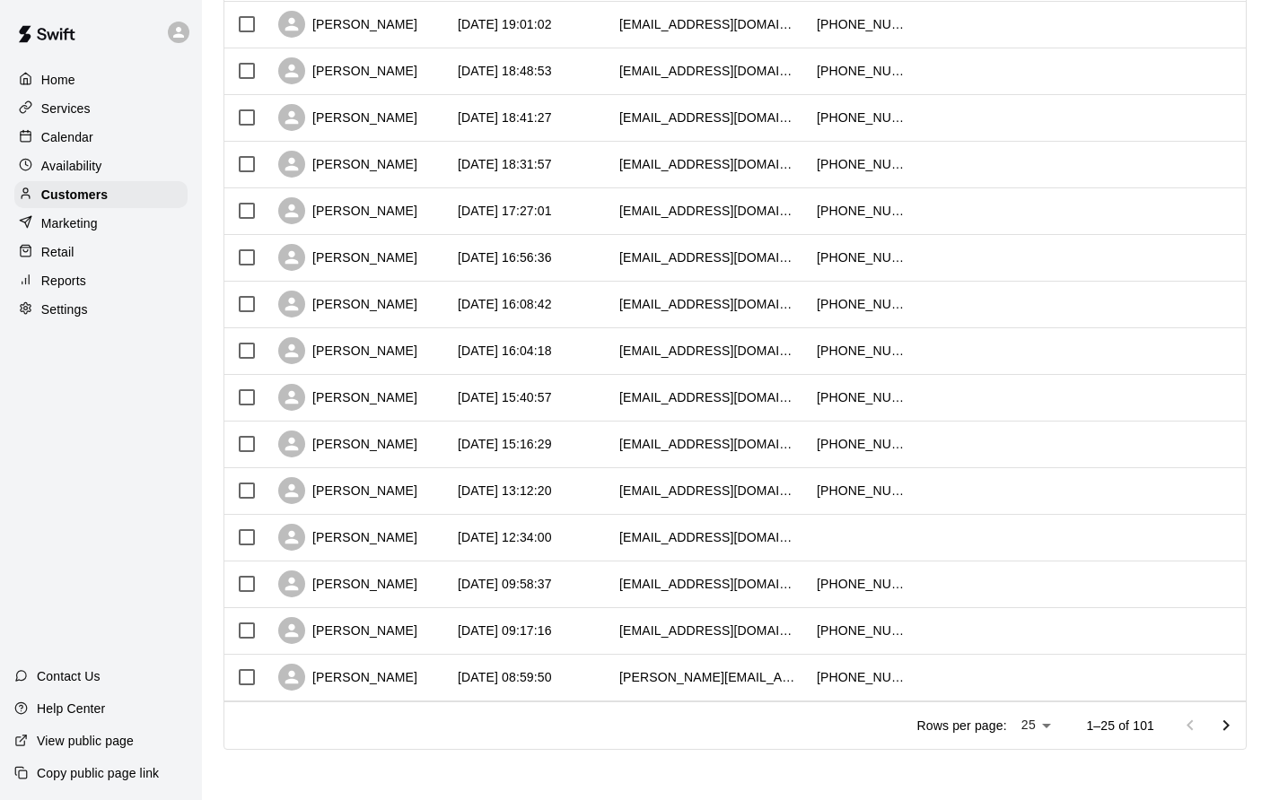
click at [994, 729] on p "Rows per page:" at bounding box center [962, 726] width 90 height 18
click at [1044, 734] on body "Home Services Calendar Availability Customers Marketing Retail Reports Settings…" at bounding box center [639, 26] width 1279 height 1549
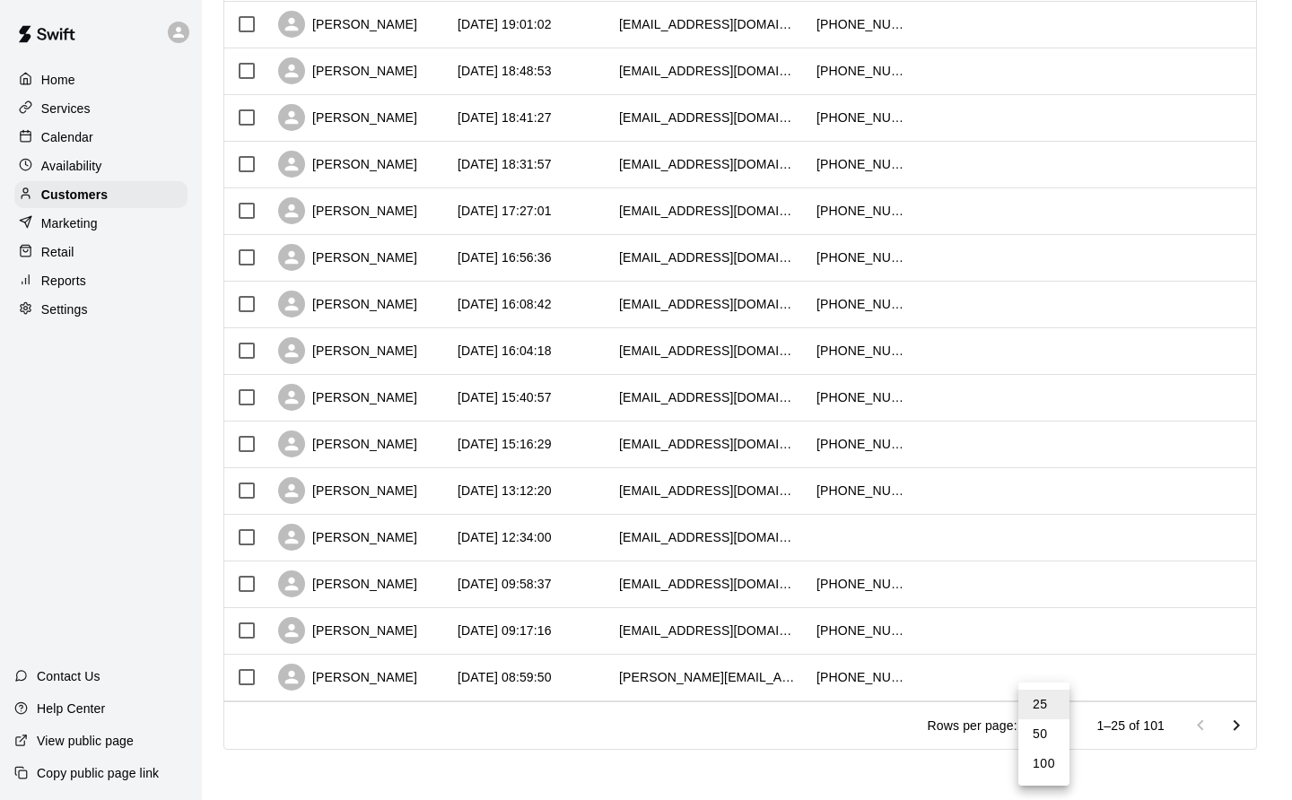
click at [1058, 772] on li "100" at bounding box center [1043, 764] width 51 height 30
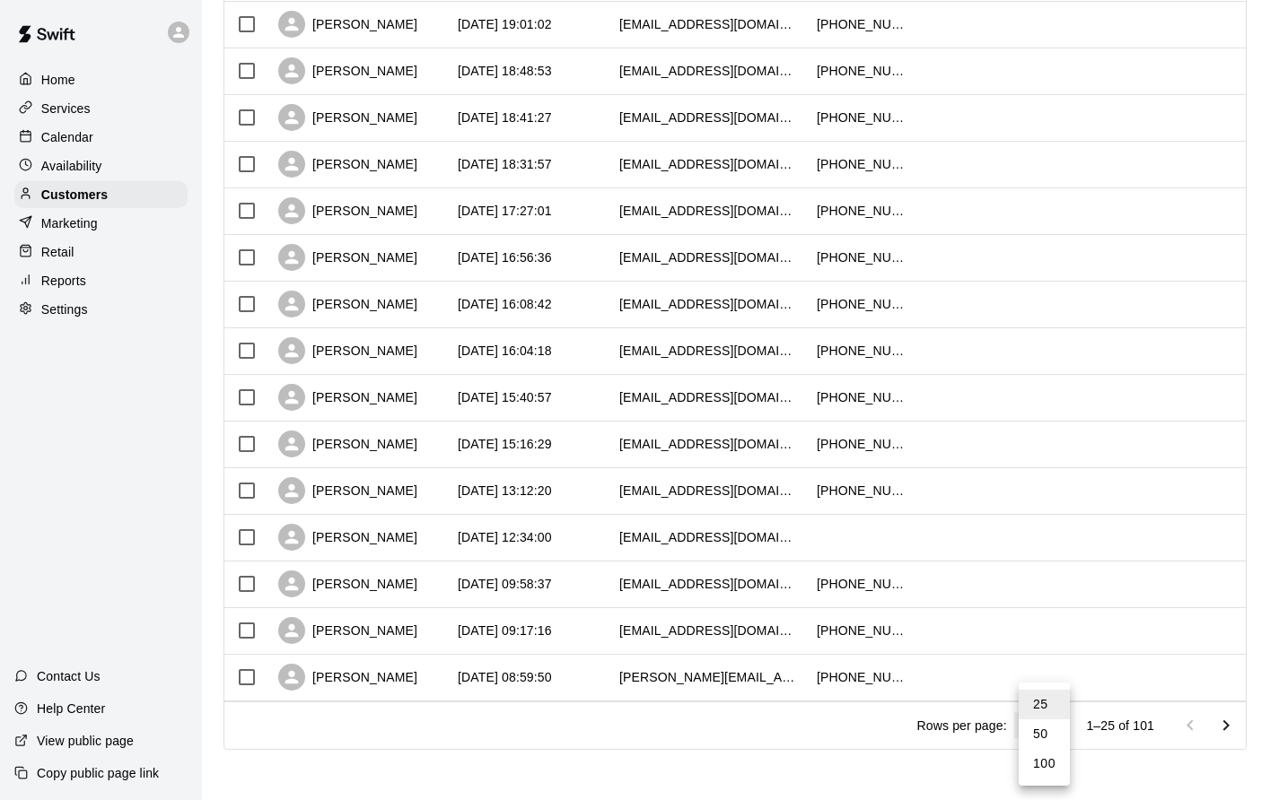
type input "***"
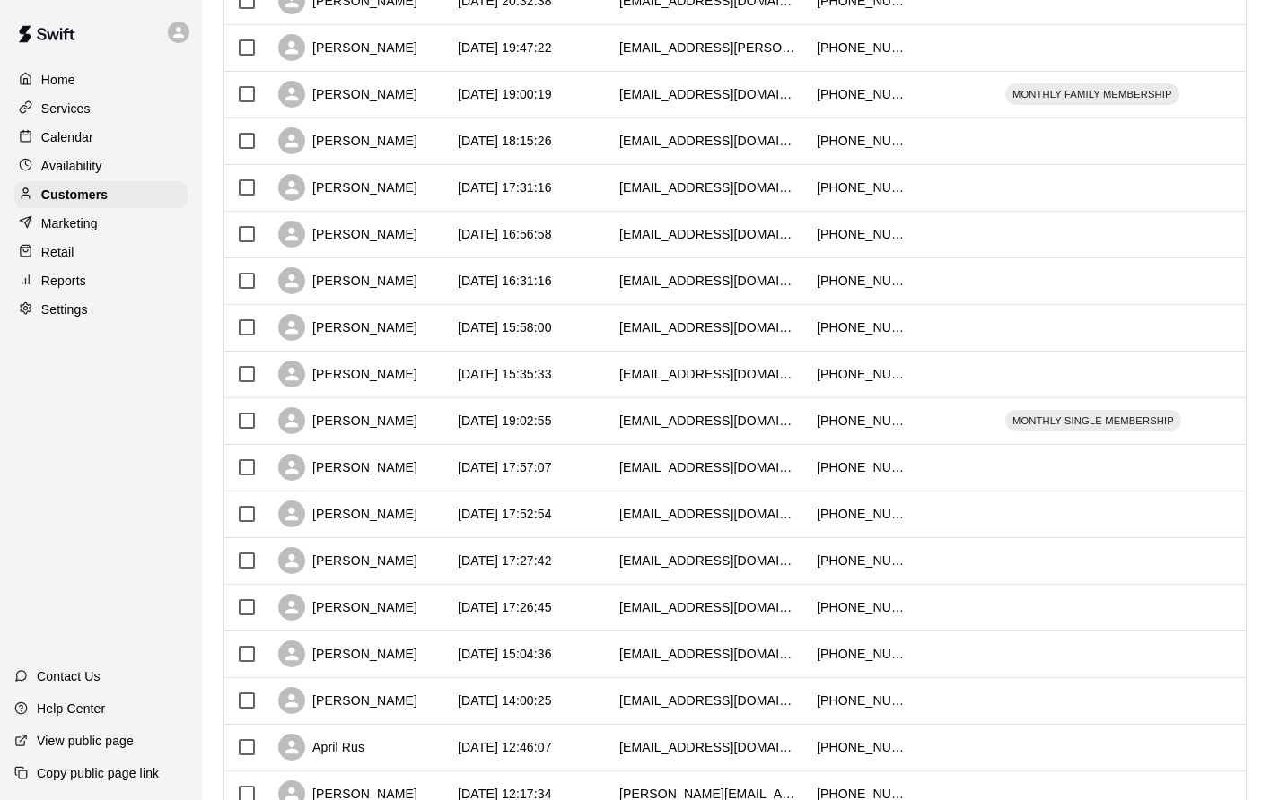
scroll to position [0, 0]
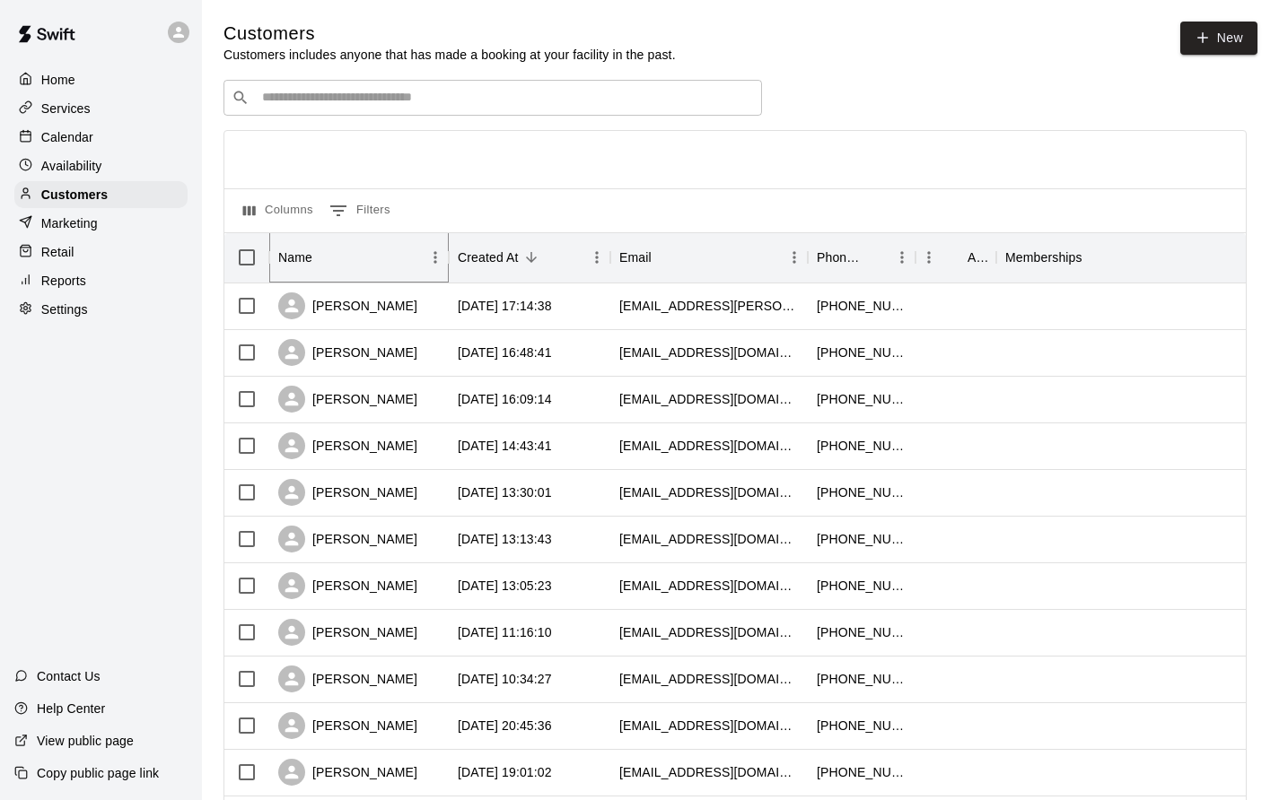
click at [434, 250] on button "Menu" at bounding box center [435, 257] width 27 height 27
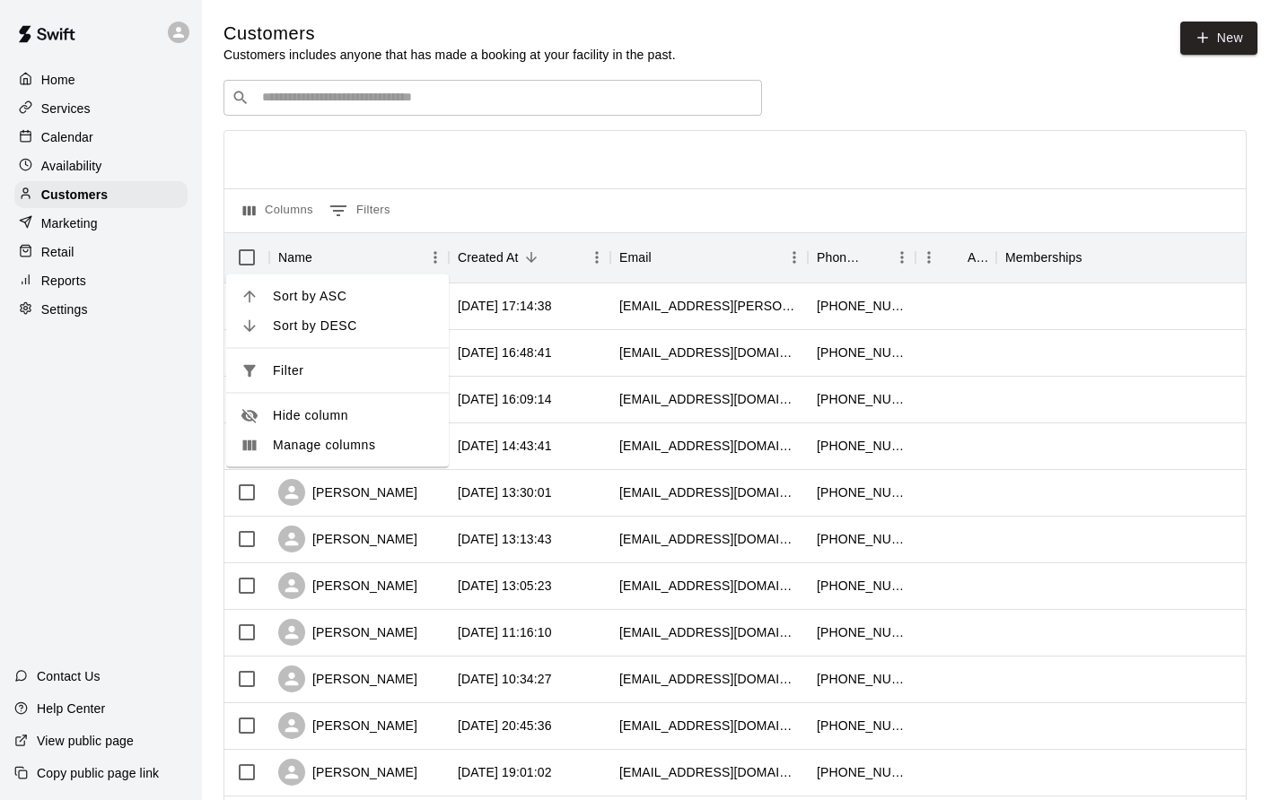
click at [364, 285] on li "Sort by ASC" at bounding box center [337, 297] width 223 height 30
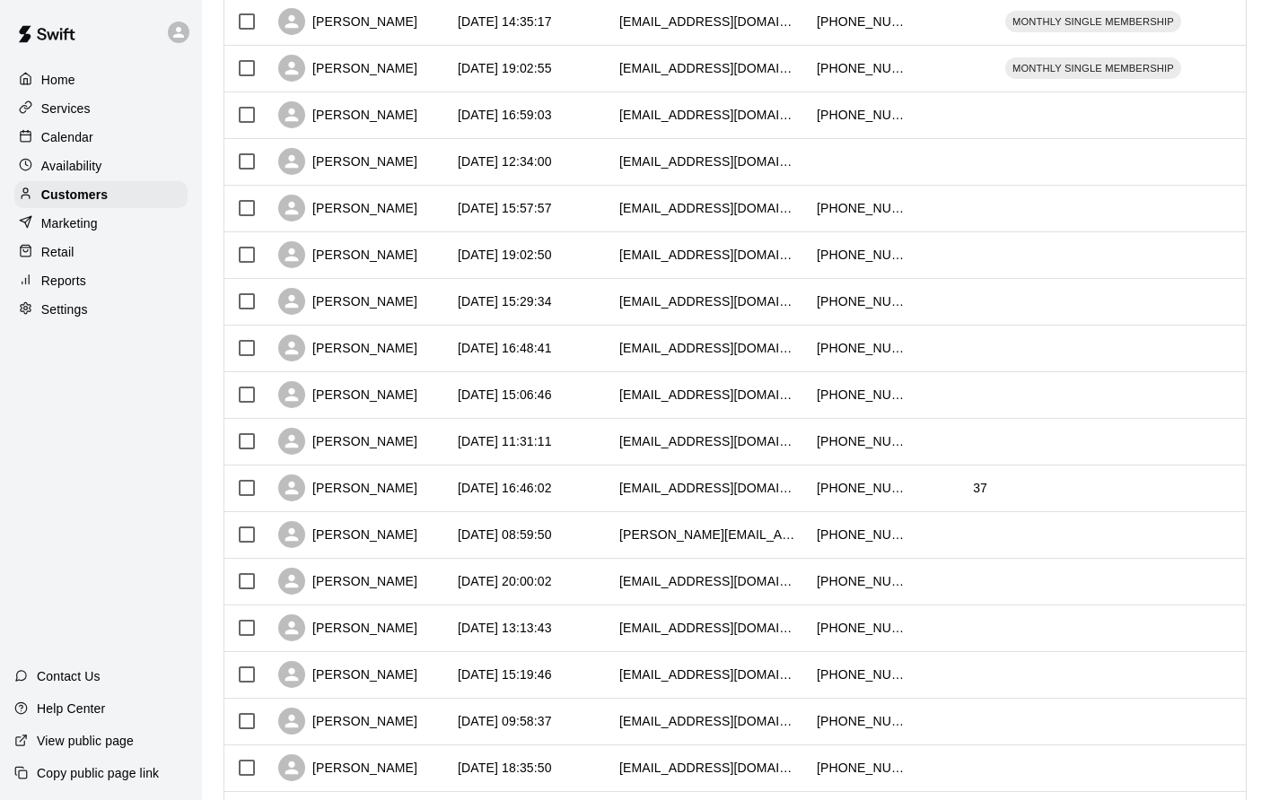
scroll to position [4107, 0]
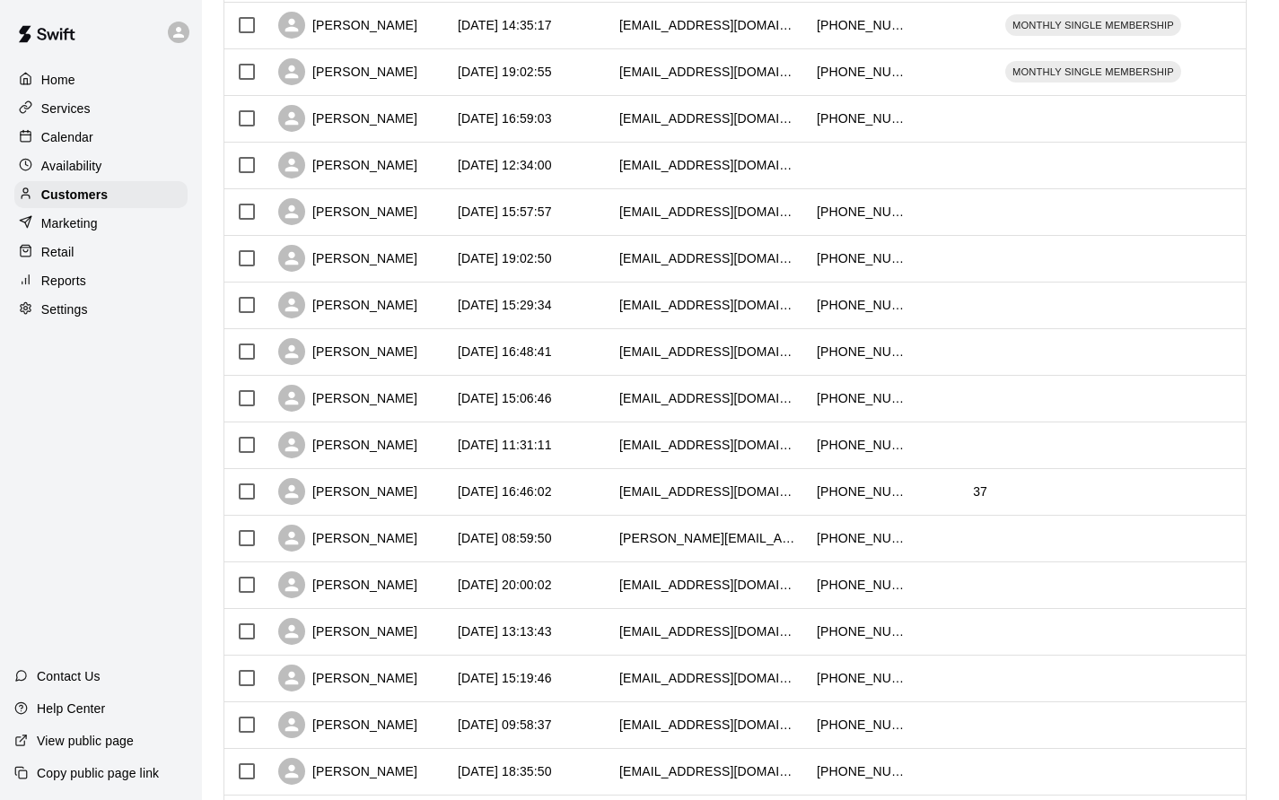
click at [62, 137] on p "Calendar" at bounding box center [67, 137] width 52 height 18
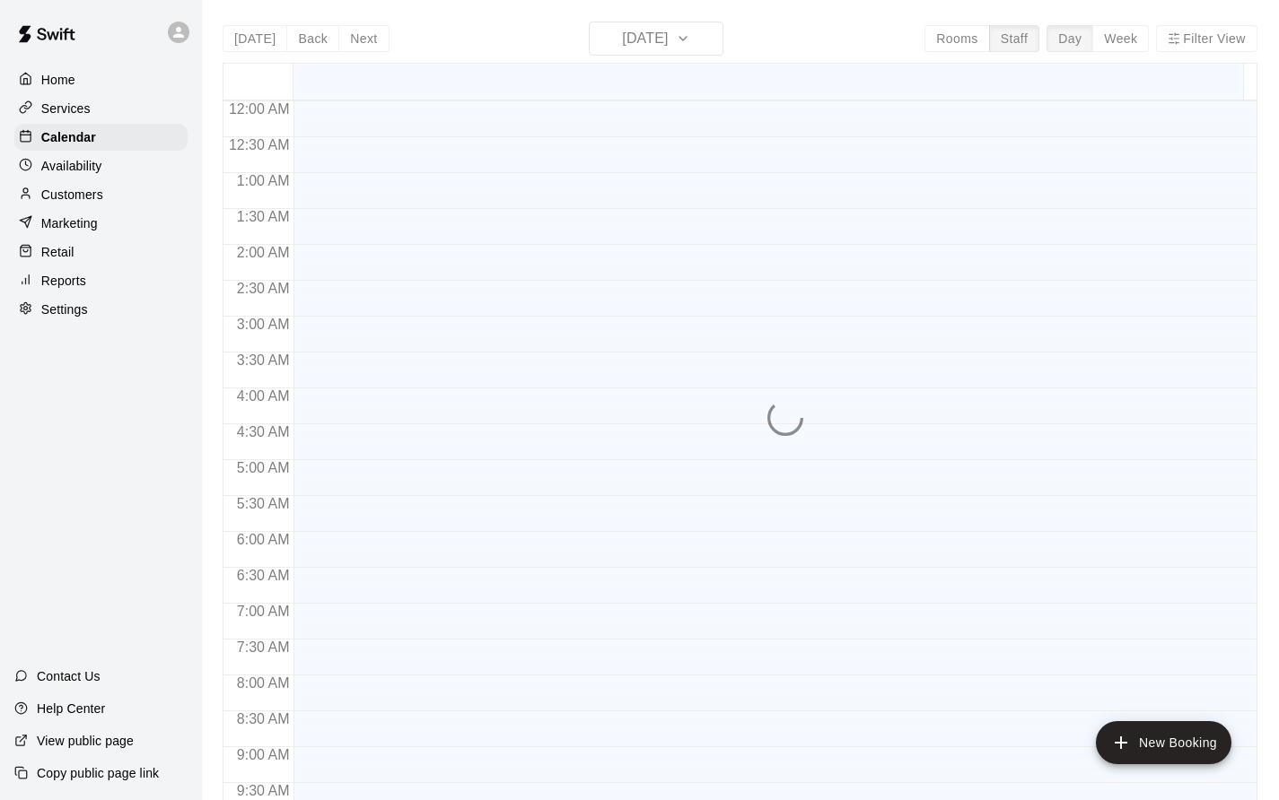
scroll to position [1004, 0]
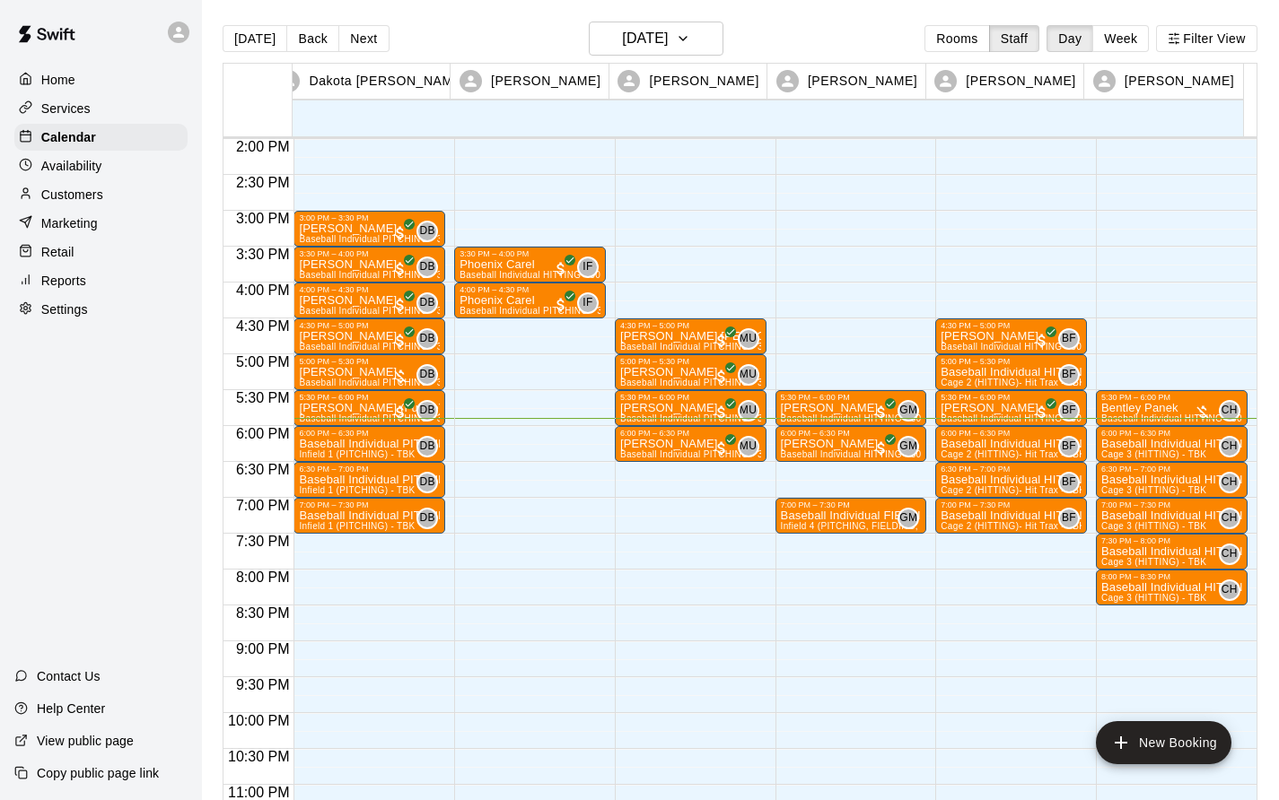
click at [993, 480] on p "Baseball Individual HITTING - 30 minutes" at bounding box center [1010, 480] width 141 height 0
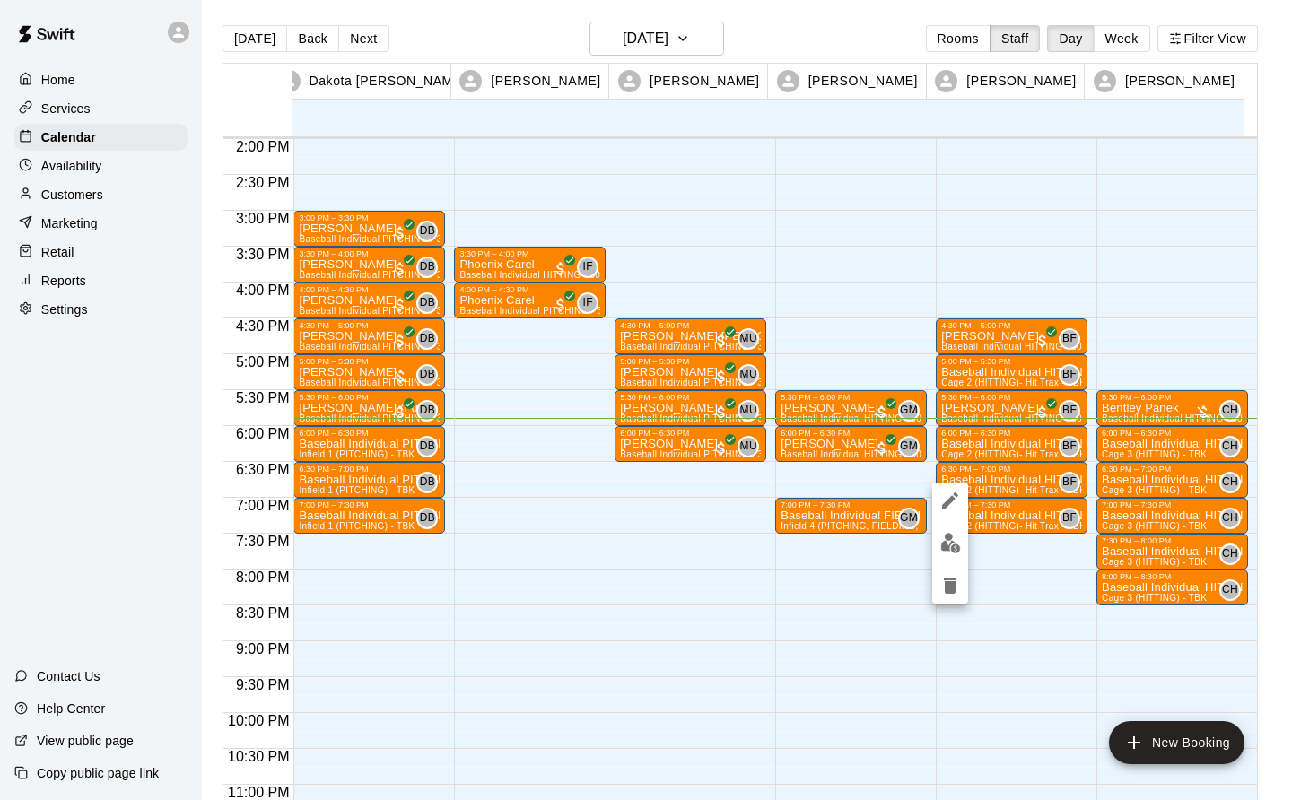
click at [945, 552] on img "edit" at bounding box center [950, 543] width 21 height 21
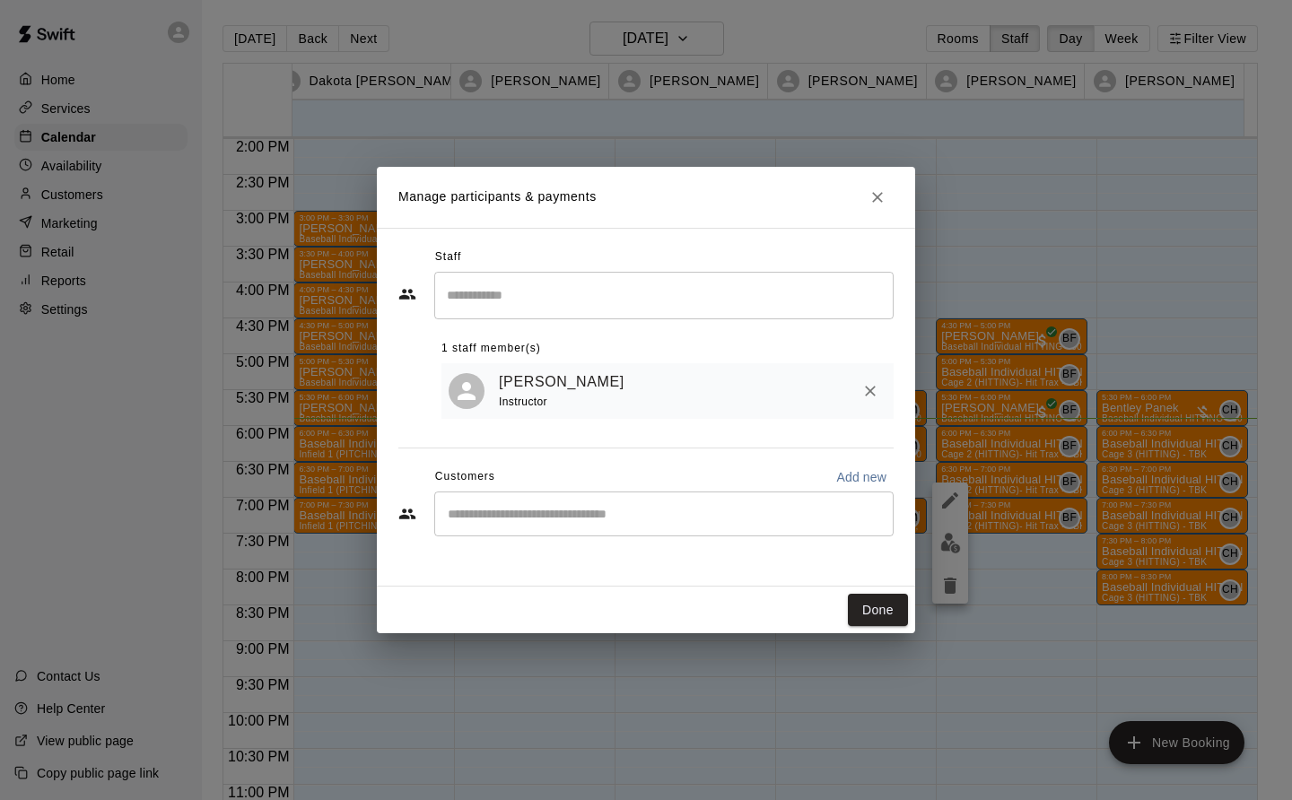
click at [509, 521] on input "Start typing to search customers..." at bounding box center [663, 514] width 443 height 18
type input "******"
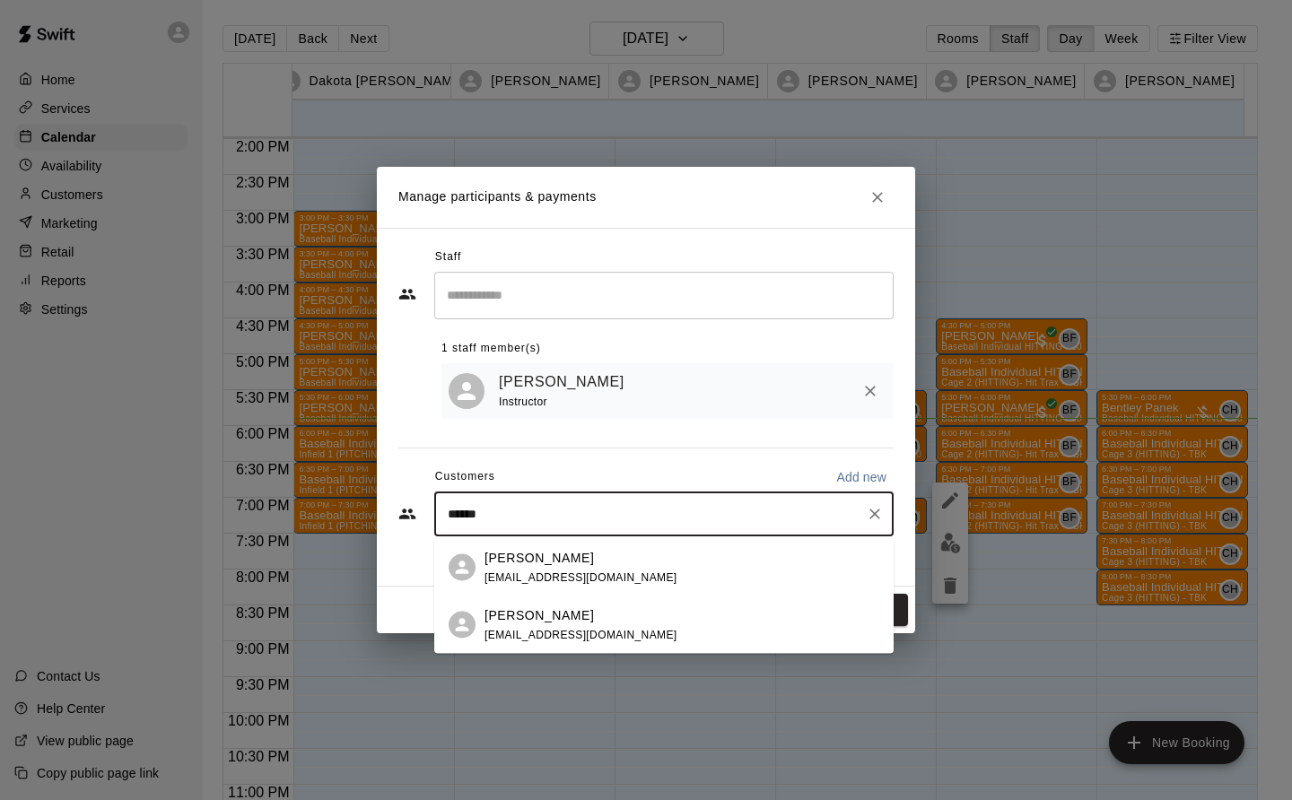
click at [627, 639] on div "Hunter Graves karlikoupal@hotmail.com" at bounding box center [682, 625] width 395 height 39
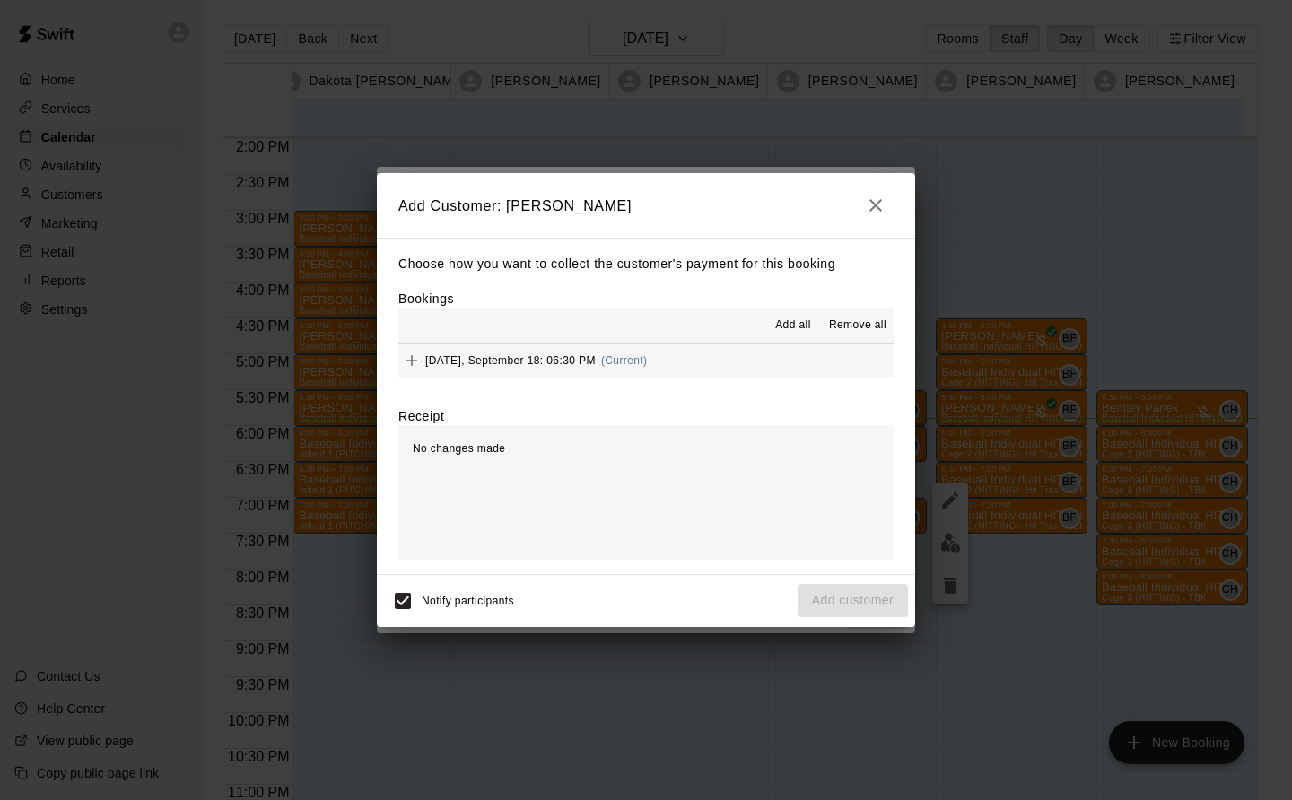
click at [607, 363] on div "Thursday, September 18: 06:30 PM (Current)" at bounding box center [522, 360] width 249 height 27
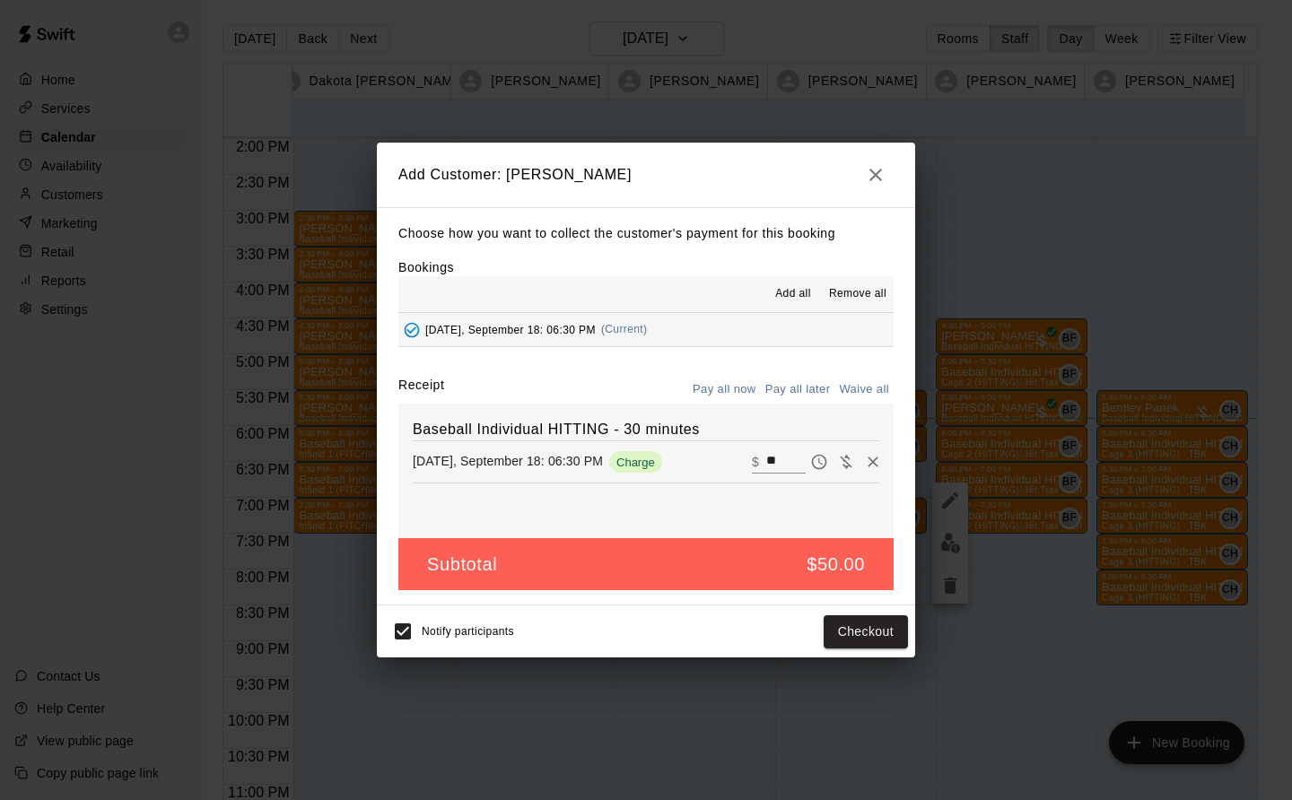
click at [887, 649] on button "Checkout" at bounding box center [866, 632] width 84 height 33
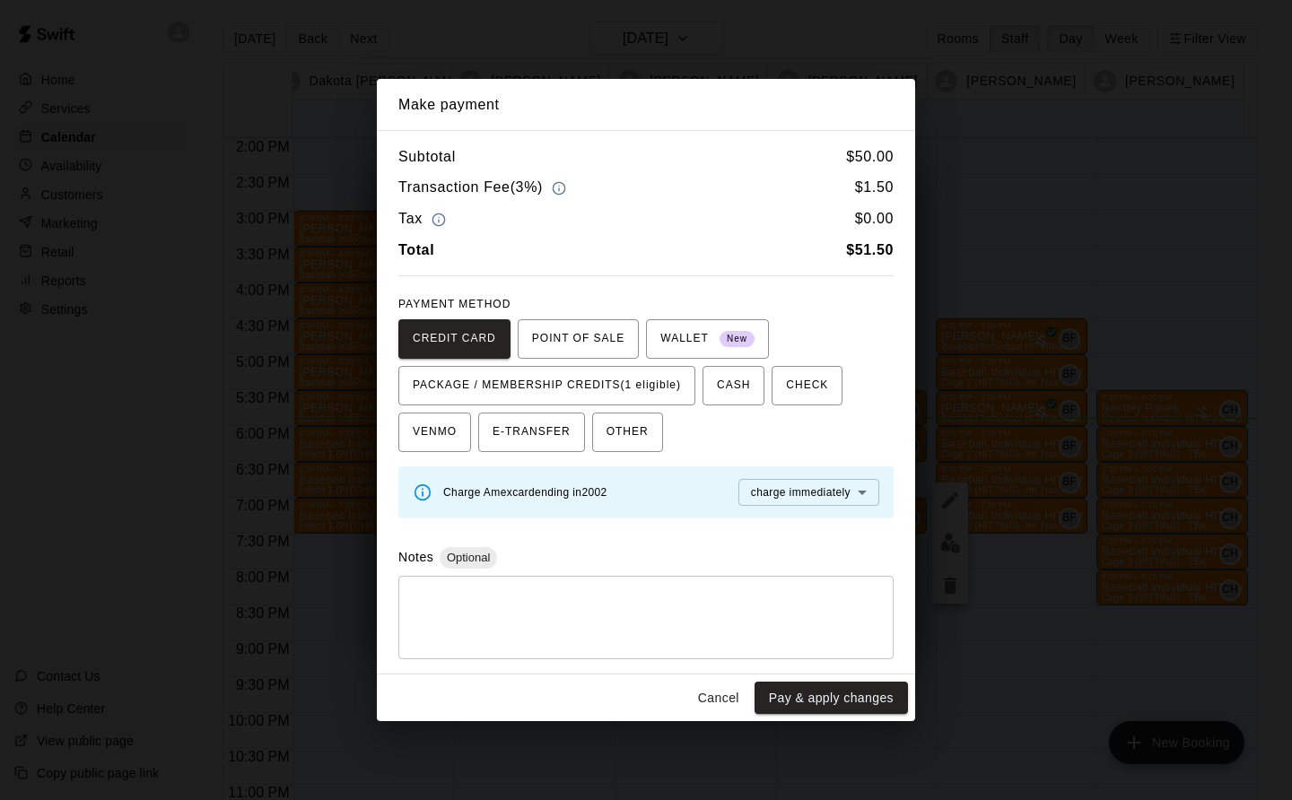
click at [727, 702] on button "Cancel" at bounding box center [718, 698] width 57 height 33
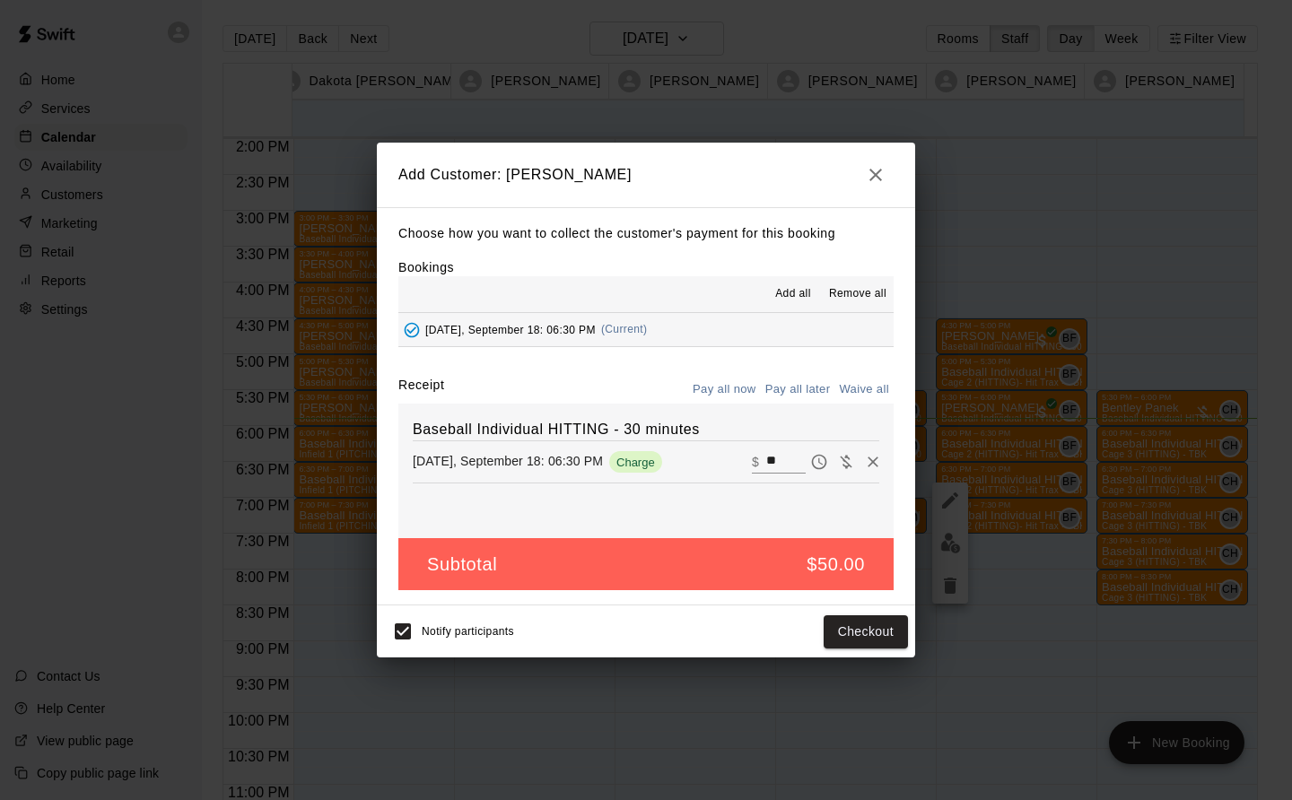
click at [801, 391] on button "Pay all later" at bounding box center [798, 390] width 74 height 28
click at [878, 629] on button "Add customer" at bounding box center [853, 632] width 110 height 33
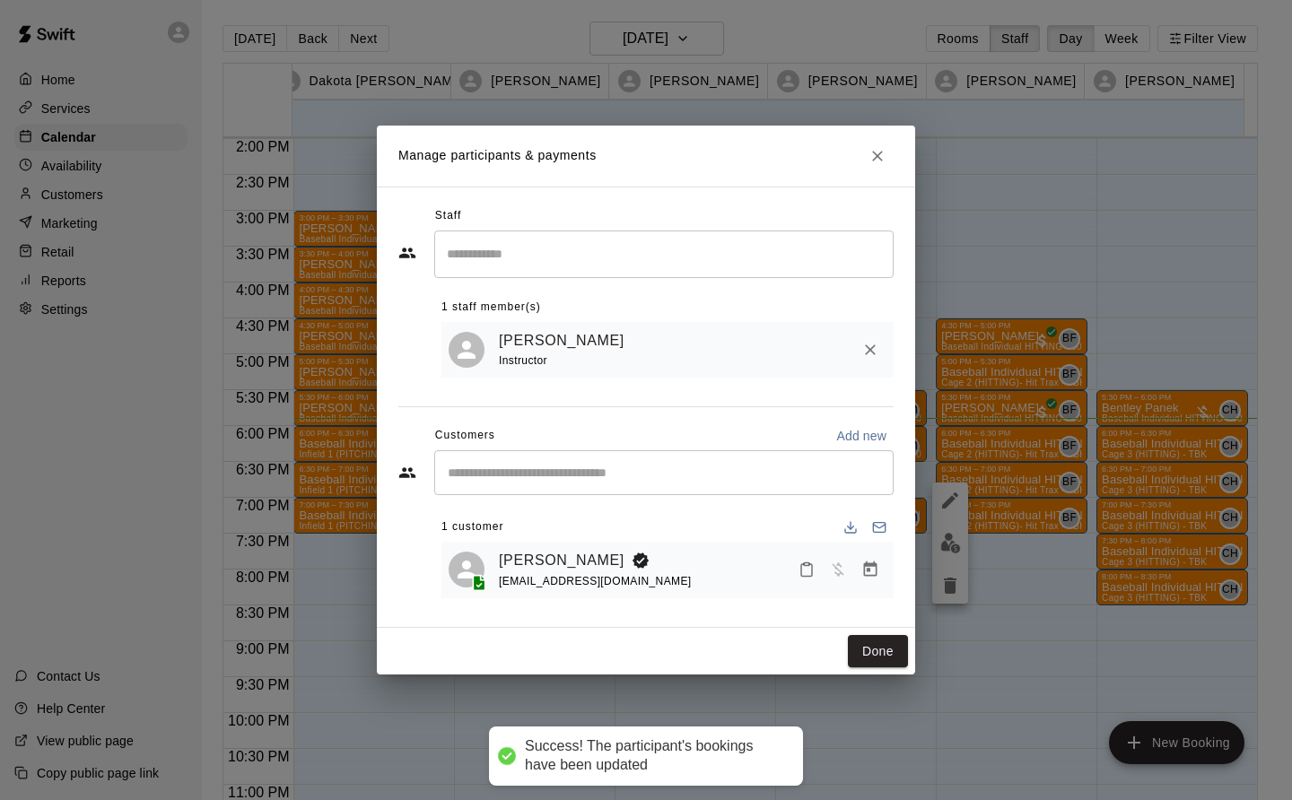
click at [883, 664] on button "Done" at bounding box center [878, 651] width 60 height 33
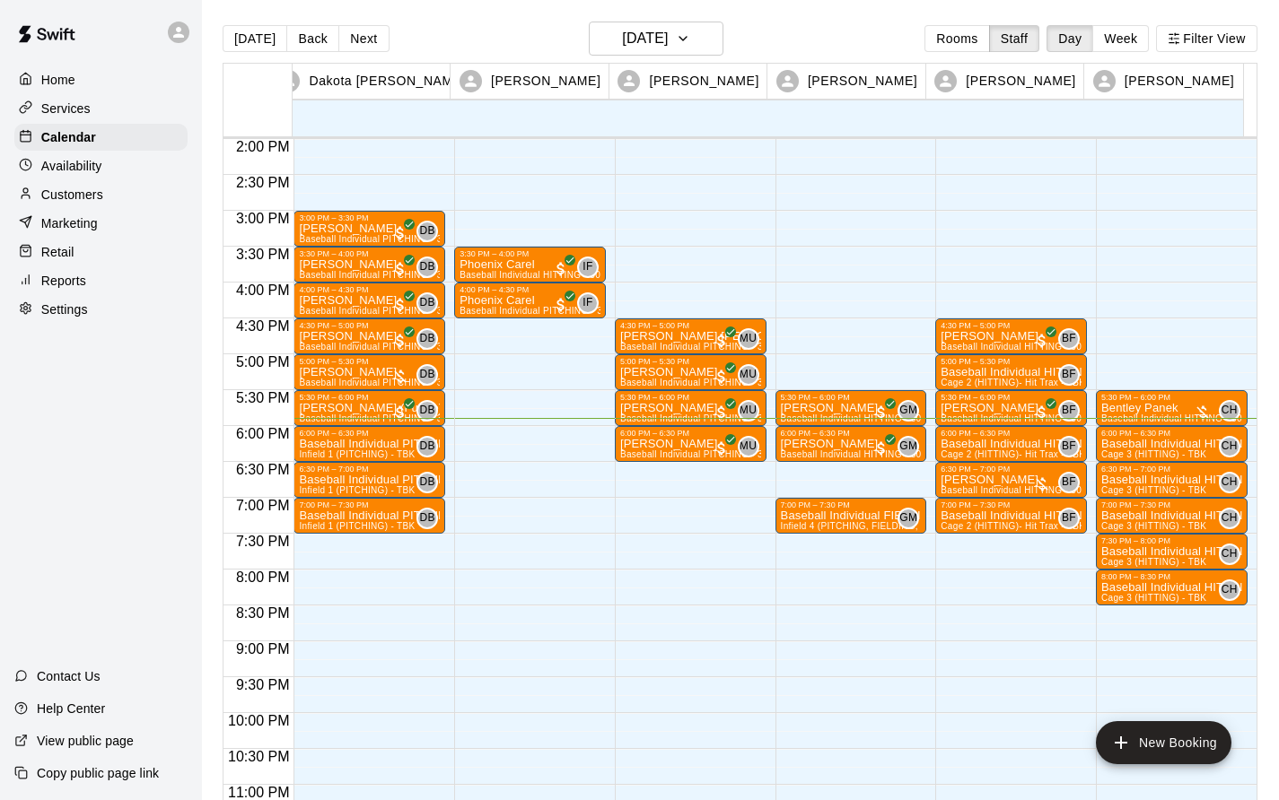
click at [989, 526] on span "Cage 2 (HITTING)- Hit Trax - TBK" at bounding box center [1012, 526] width 144 height 10
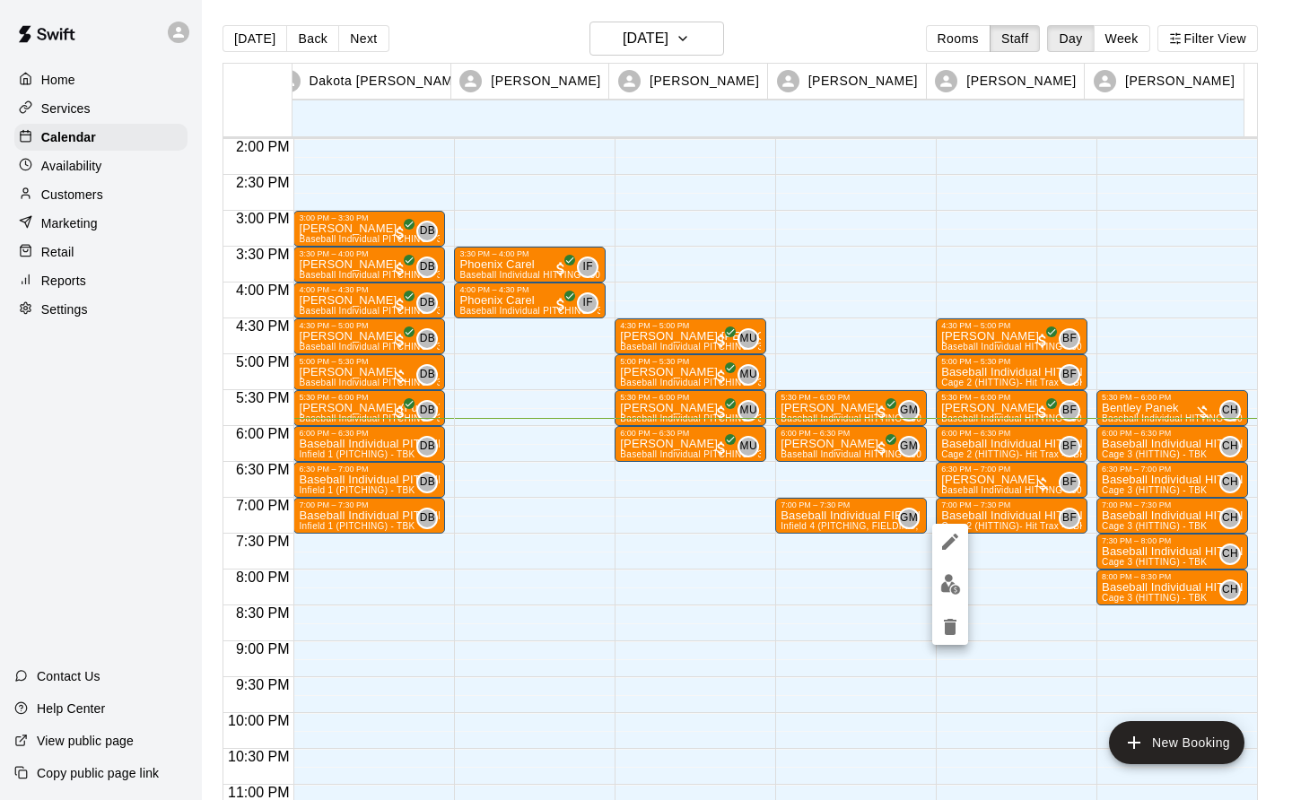
click at [950, 596] on button "edit" at bounding box center [950, 584] width 36 height 35
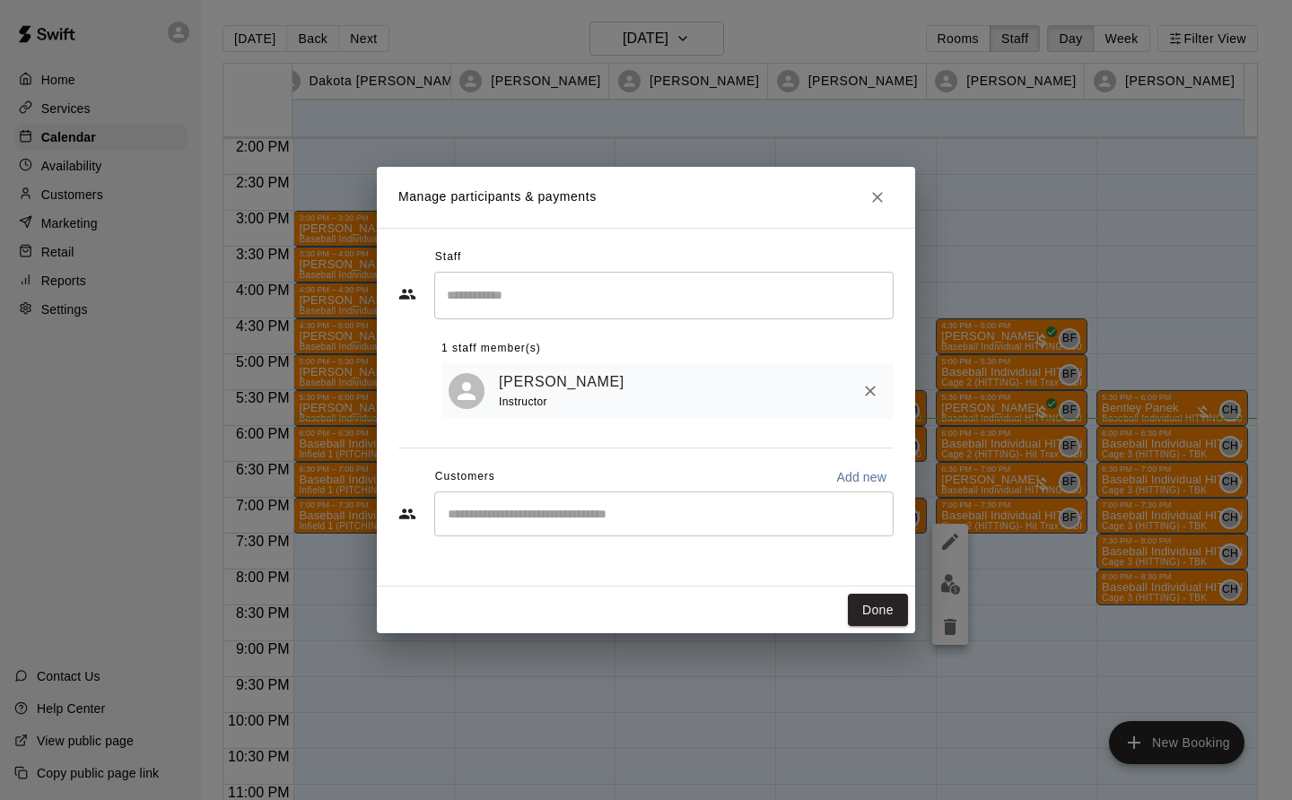
click at [606, 511] on input "Start typing to search customers..." at bounding box center [663, 514] width 443 height 18
type input "******"
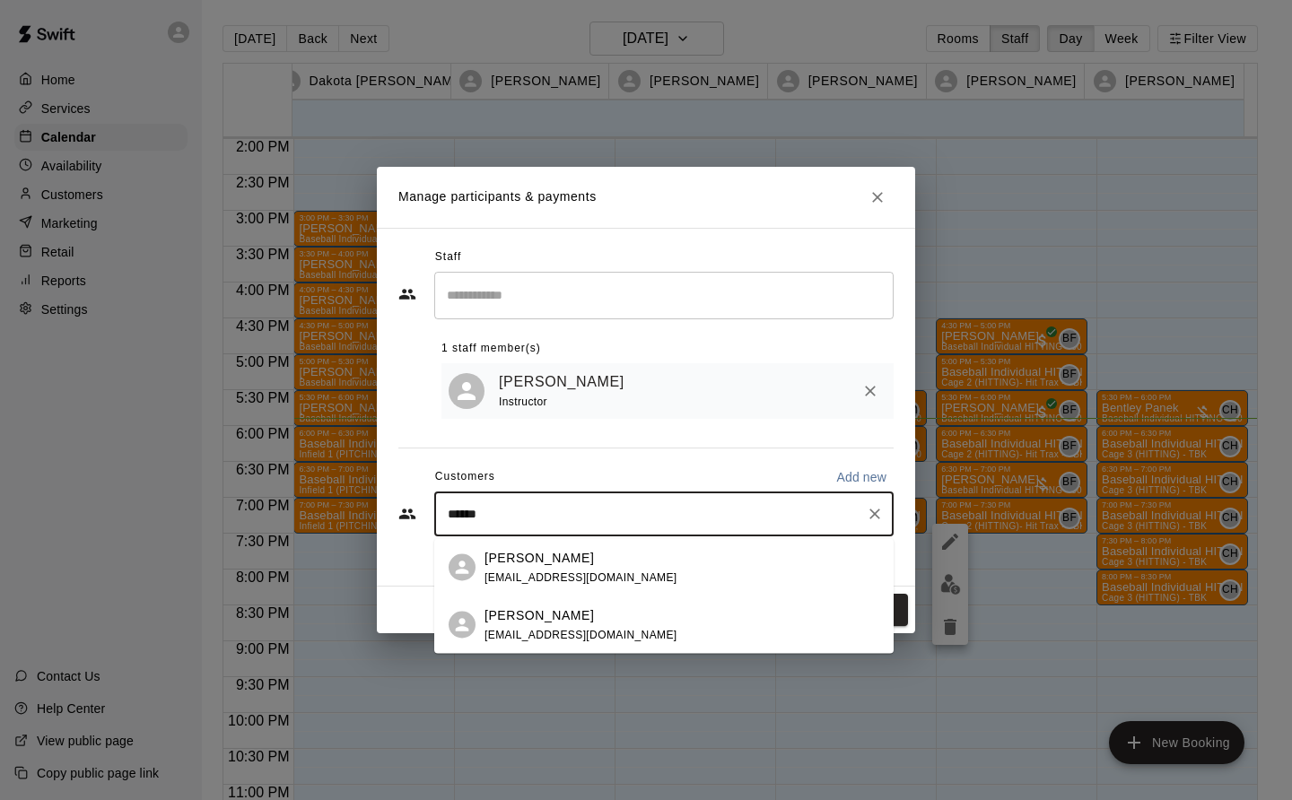
click at [554, 568] on div "Karli Graves karlikoupal@hotmail.com" at bounding box center [581, 567] width 193 height 39
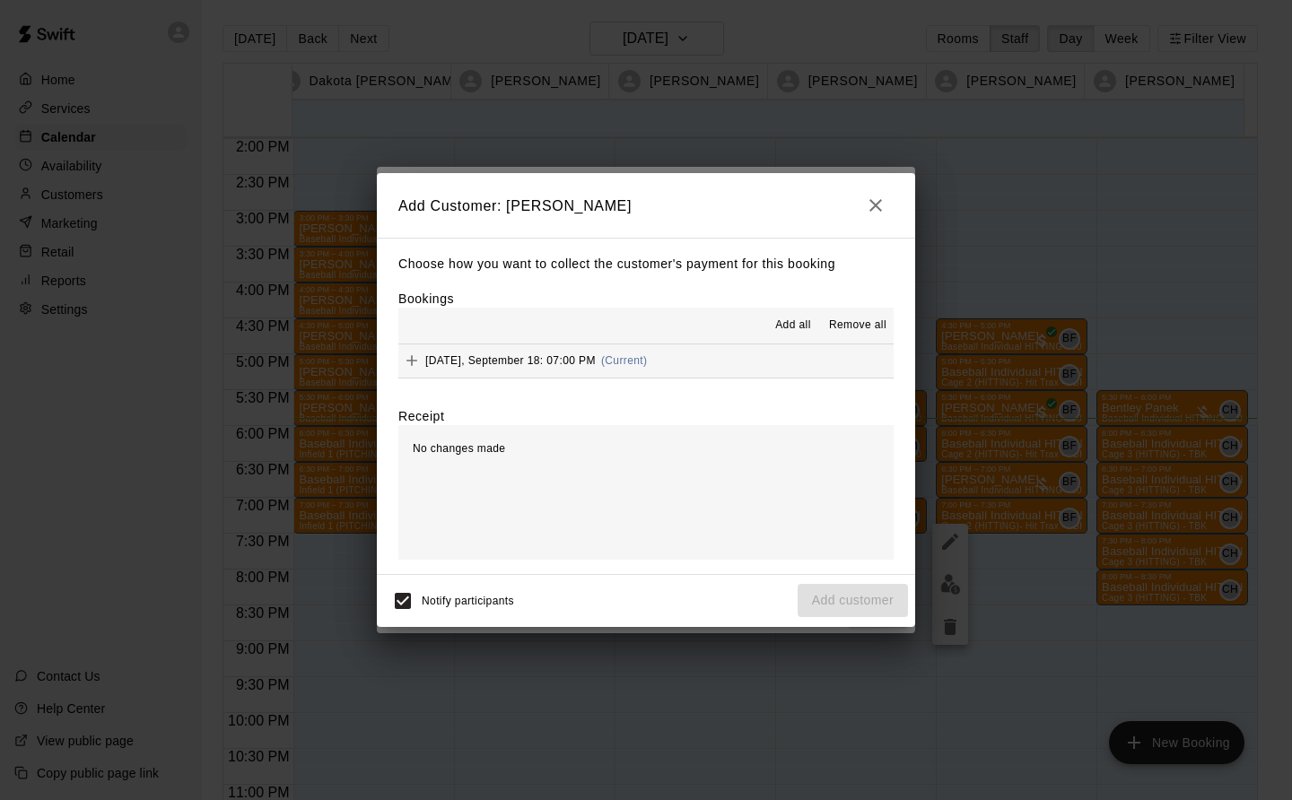
click at [610, 357] on span "(Current)" at bounding box center [624, 360] width 47 height 13
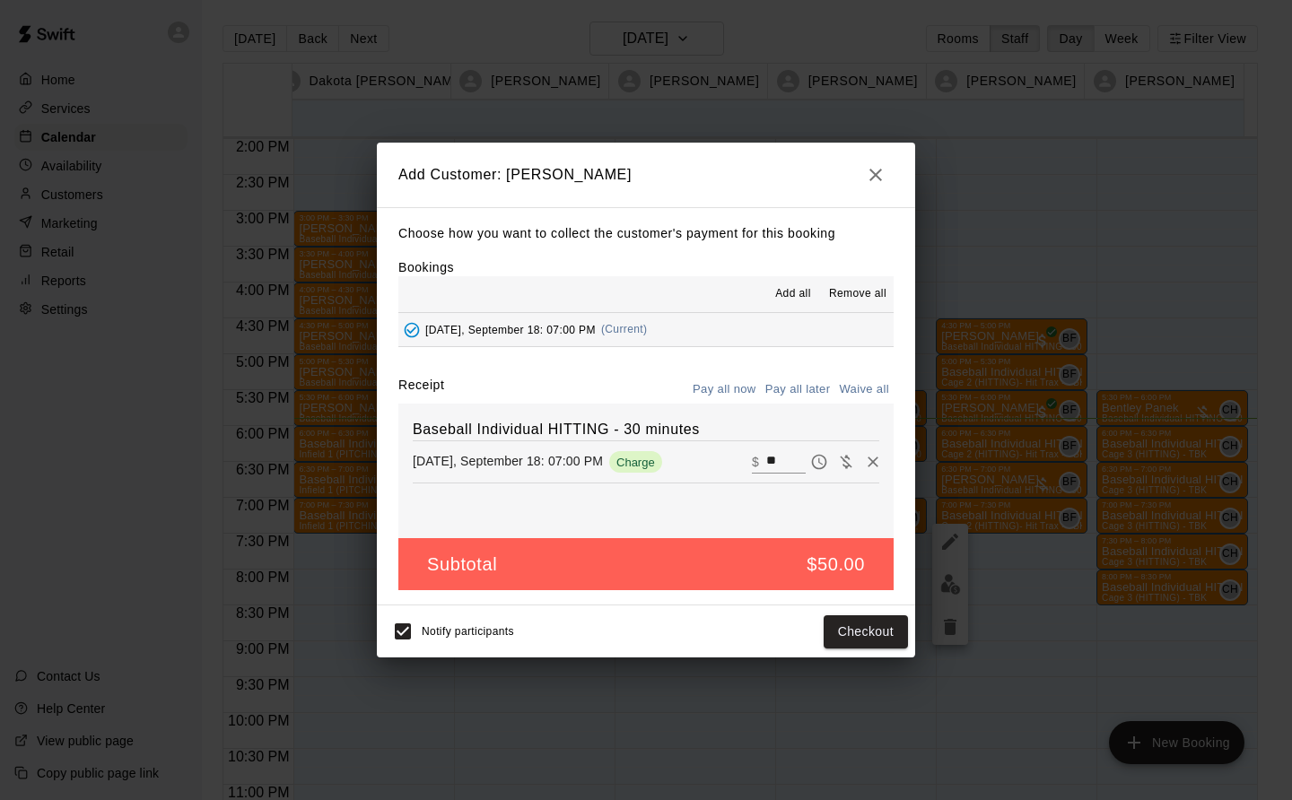
click at [871, 652] on div "Notify participants Checkout" at bounding box center [646, 632] width 538 height 52
click at [870, 623] on button "Checkout" at bounding box center [866, 632] width 84 height 33
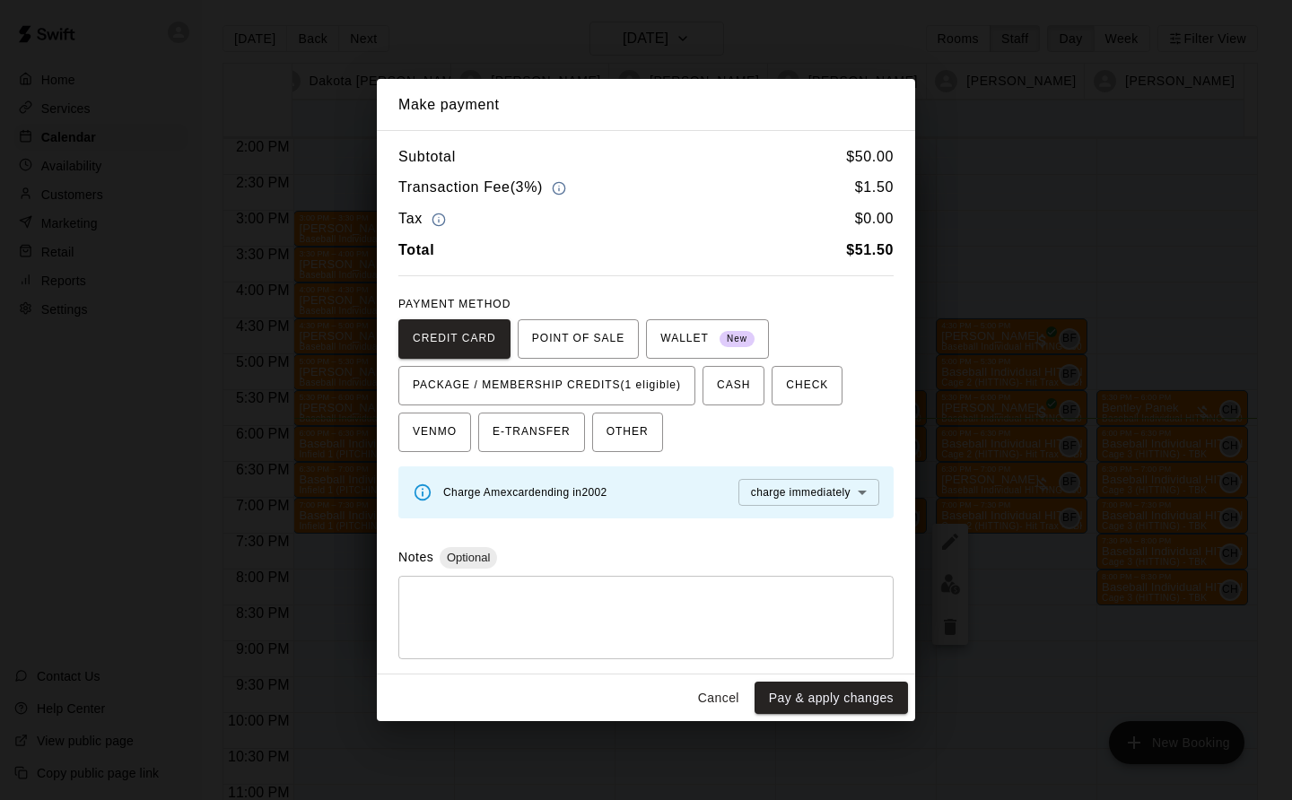
click at [651, 380] on span "PACKAGE / MEMBERSHIP CREDITS (1 eligible)" at bounding box center [547, 385] width 268 height 29
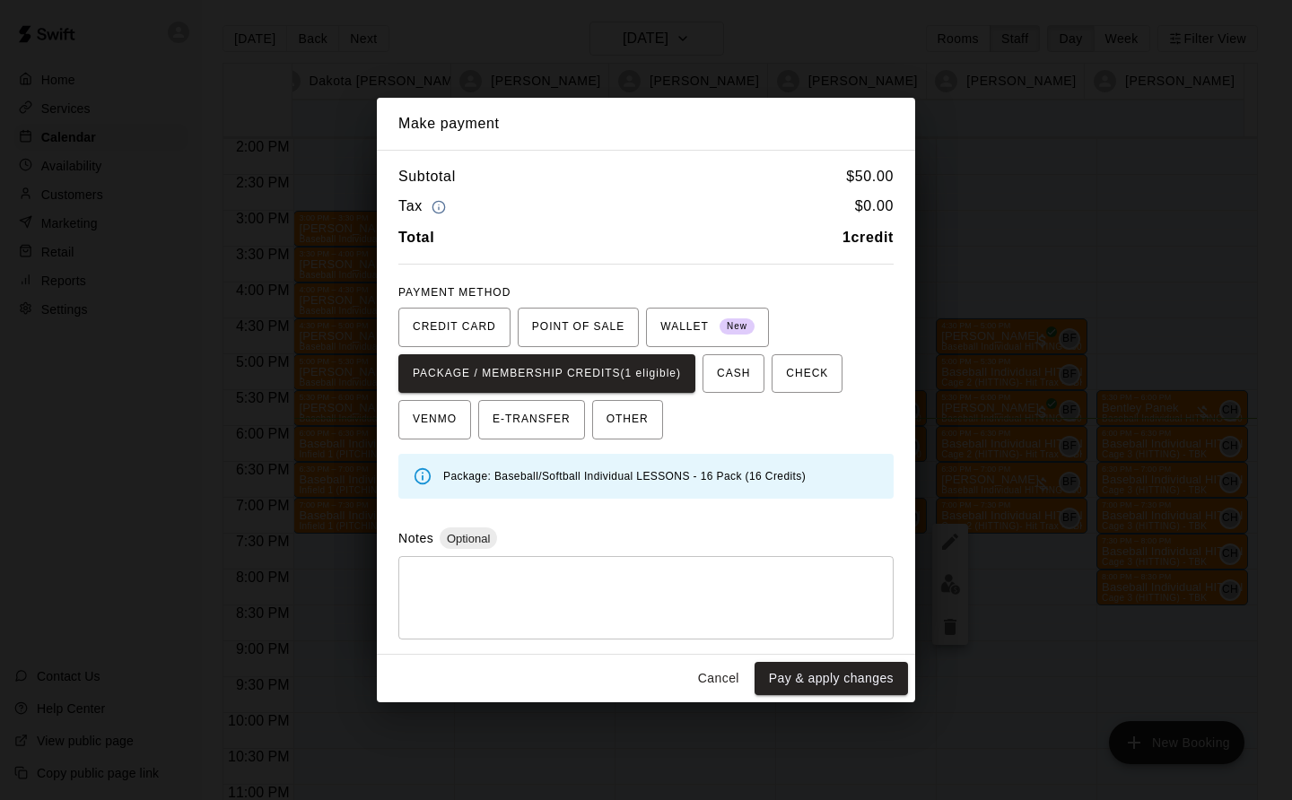
click at [824, 670] on button "Pay & apply changes" at bounding box center [831, 678] width 153 height 33
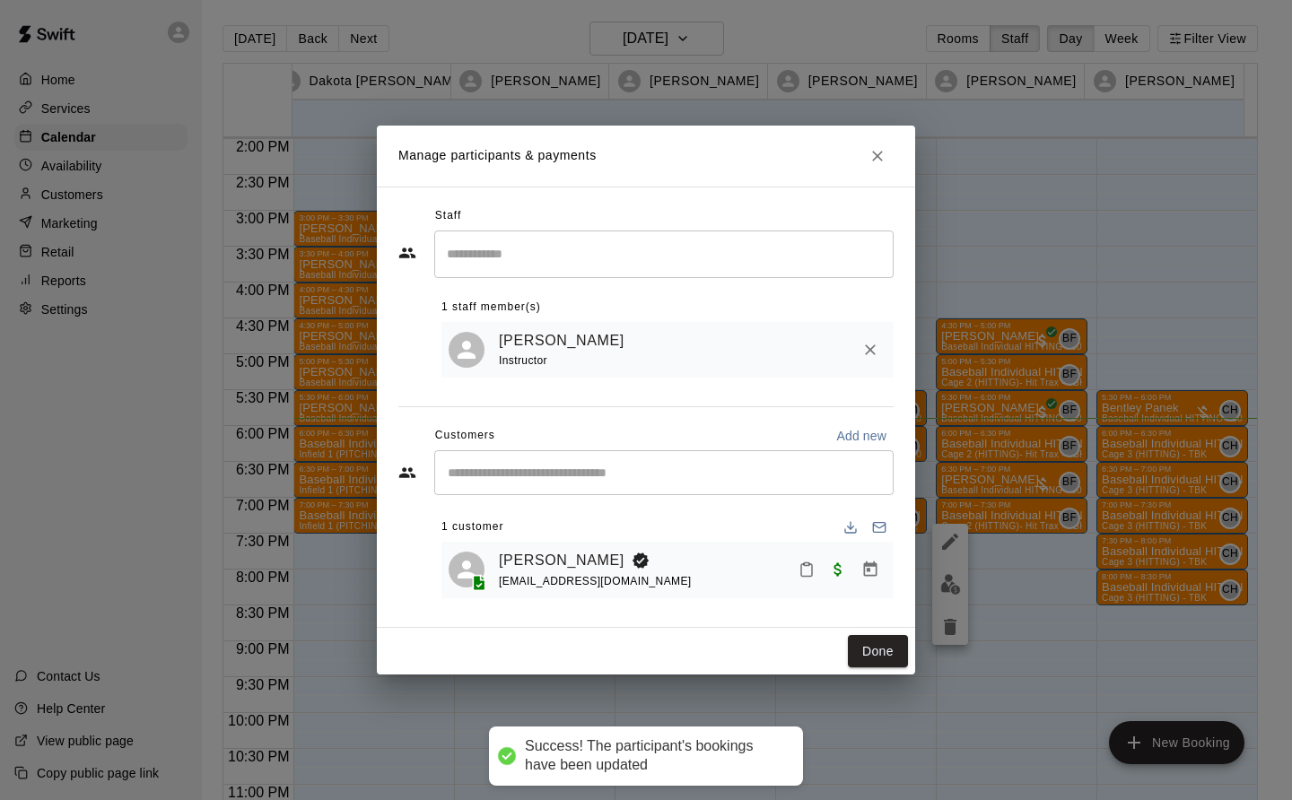
click at [895, 643] on button "Done" at bounding box center [878, 651] width 60 height 33
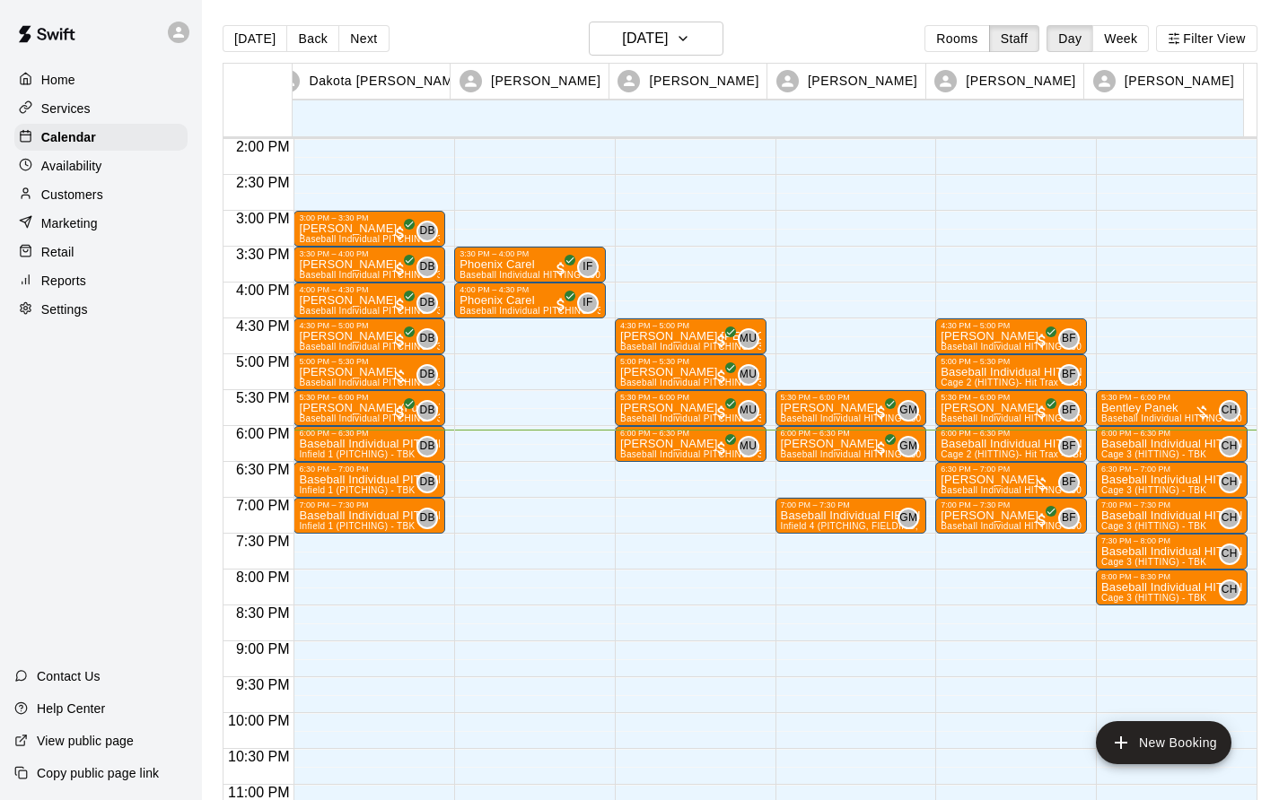
click at [999, 474] on div "6:30 PM – 7:00 PM" at bounding box center [1010, 469] width 141 height 9
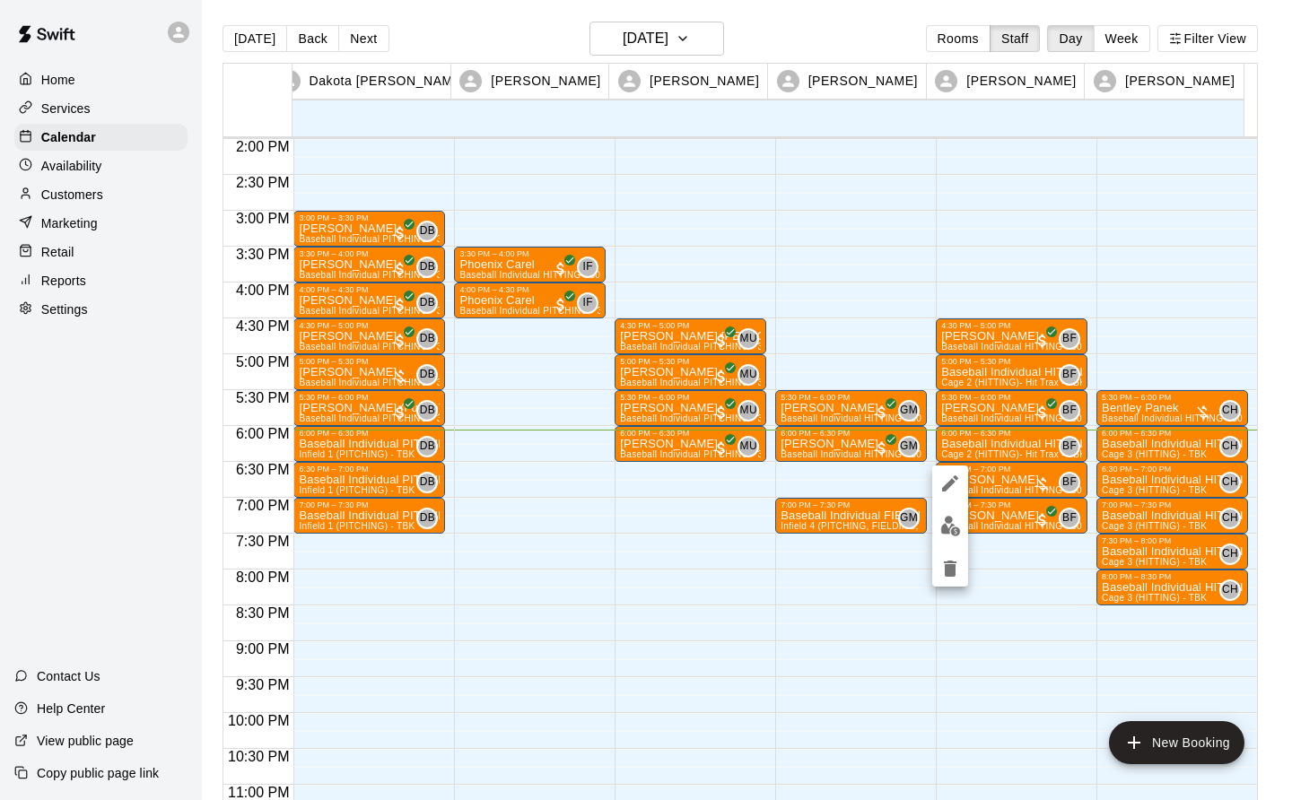
click at [947, 526] on img "edit" at bounding box center [950, 526] width 21 height 21
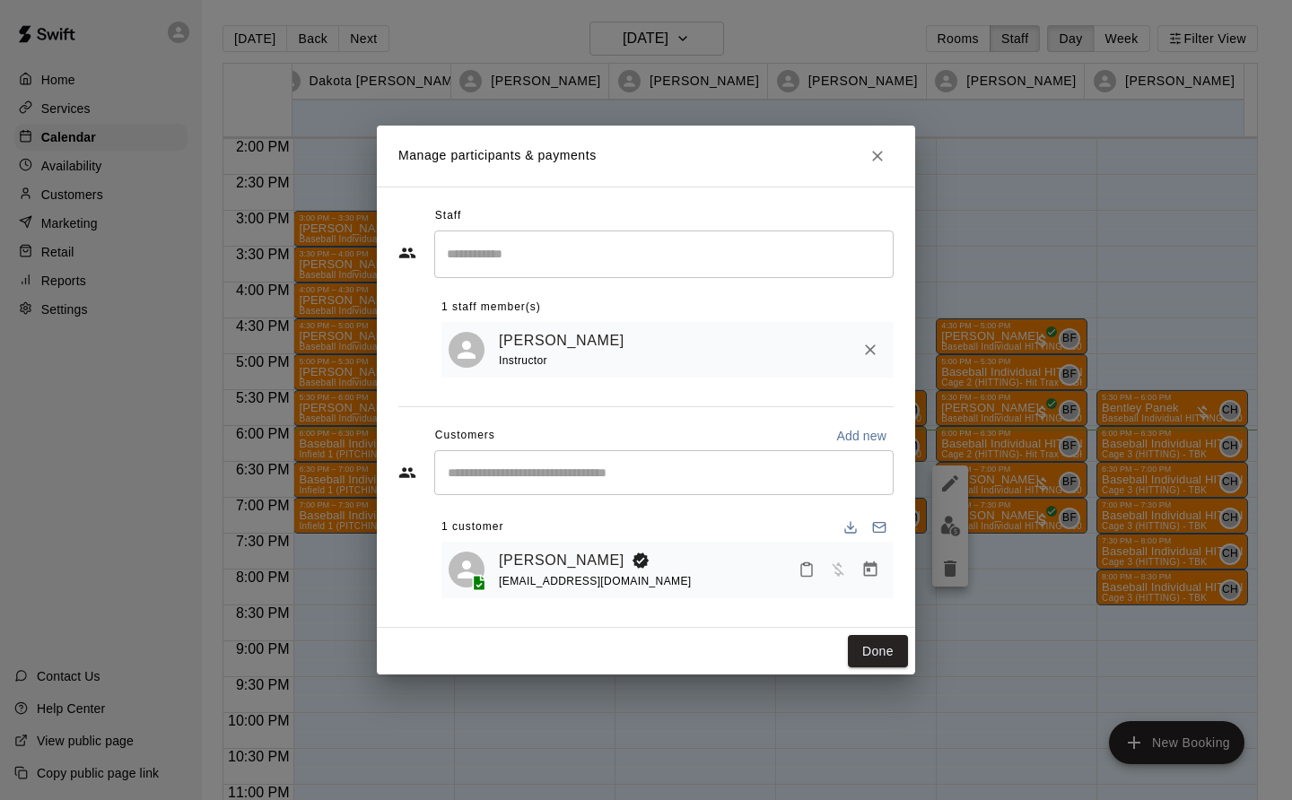
click at [865, 578] on icon "Manage bookings & payment" at bounding box center [870, 570] width 18 height 18
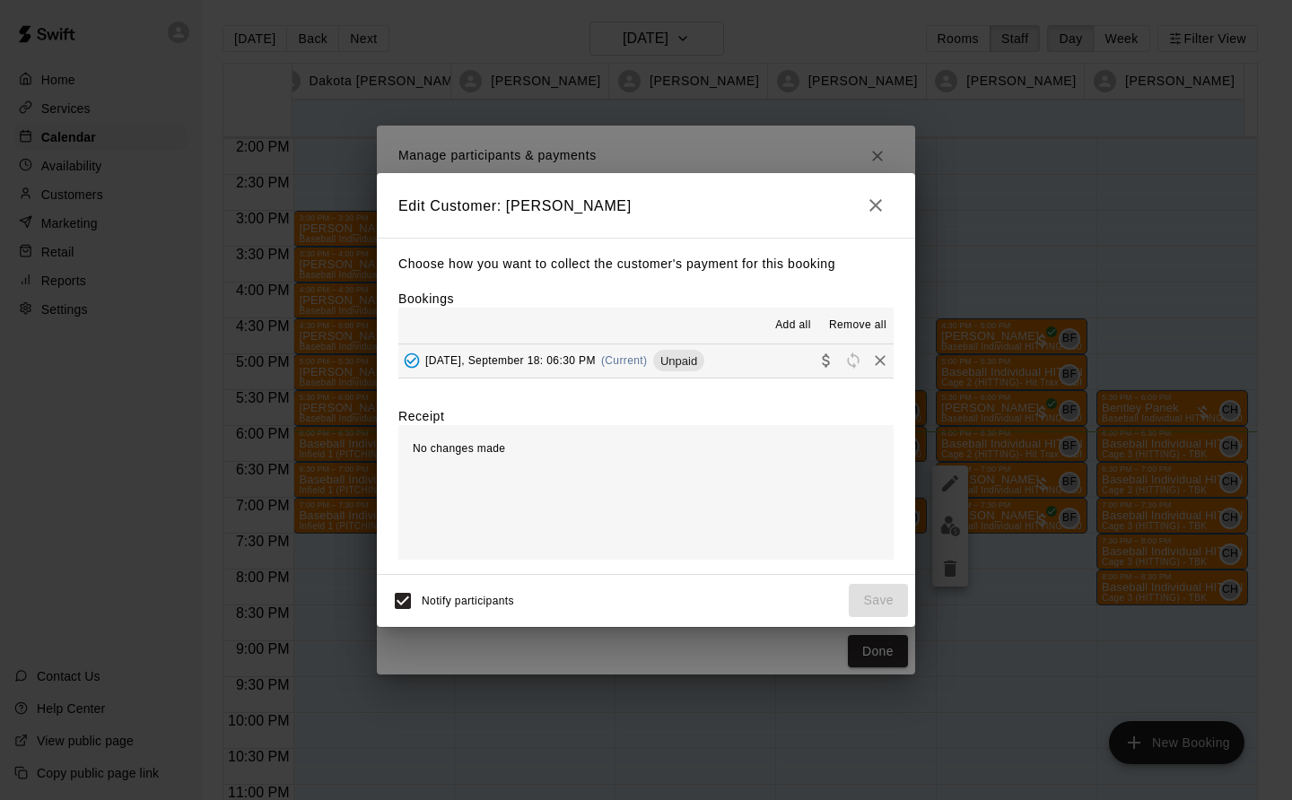
click at [625, 369] on div "Thursday, September 18: 06:30 PM (Current) Unpaid" at bounding box center [551, 360] width 306 height 27
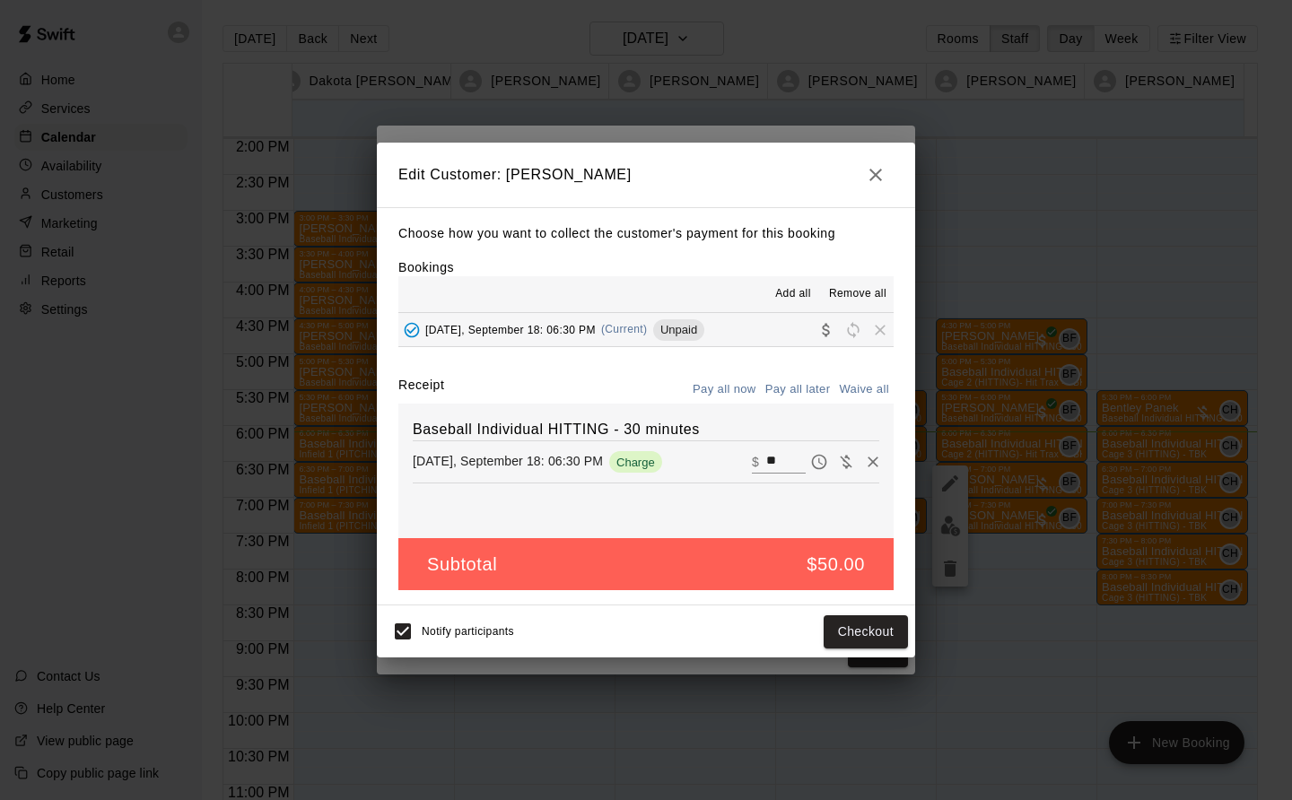
click at [865, 638] on button "Checkout" at bounding box center [866, 632] width 84 height 33
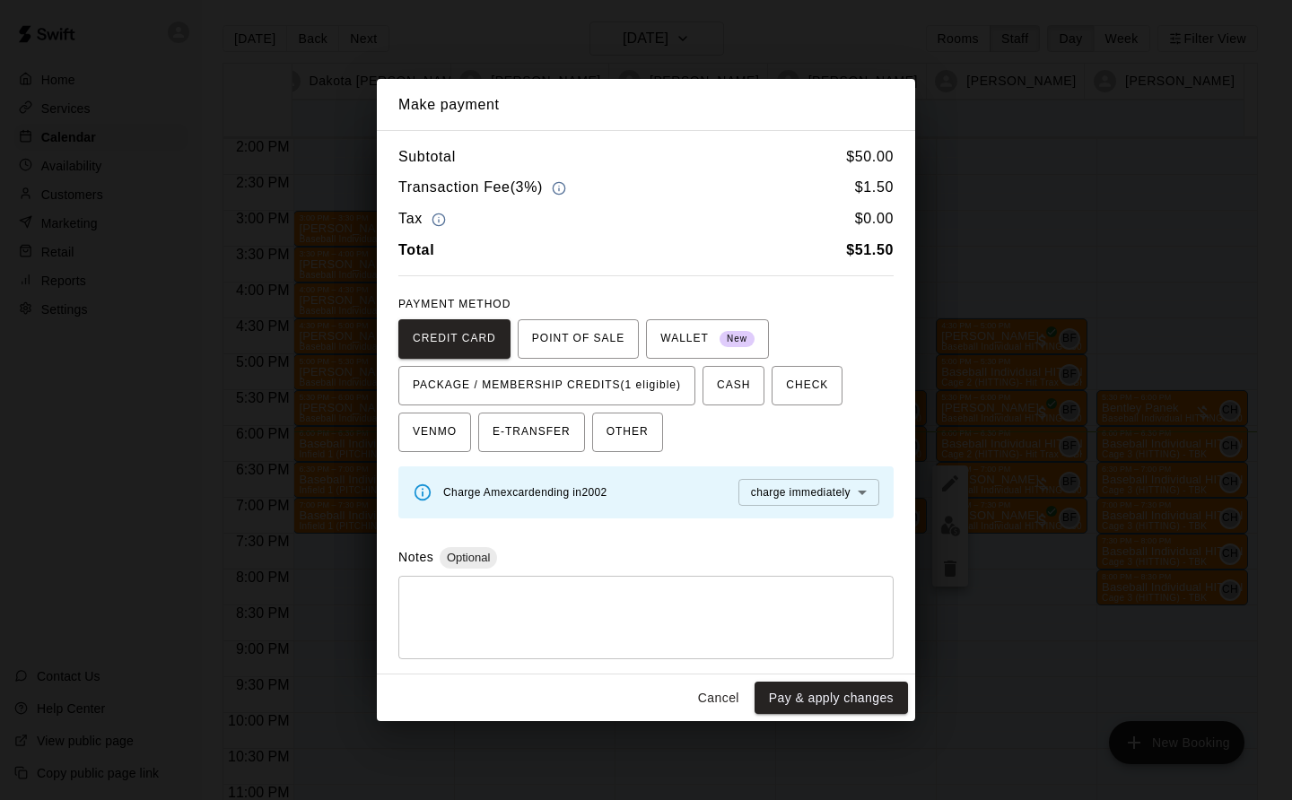
click at [546, 388] on span "PACKAGE / MEMBERSHIP CREDITS (1 eligible)" at bounding box center [547, 385] width 268 height 29
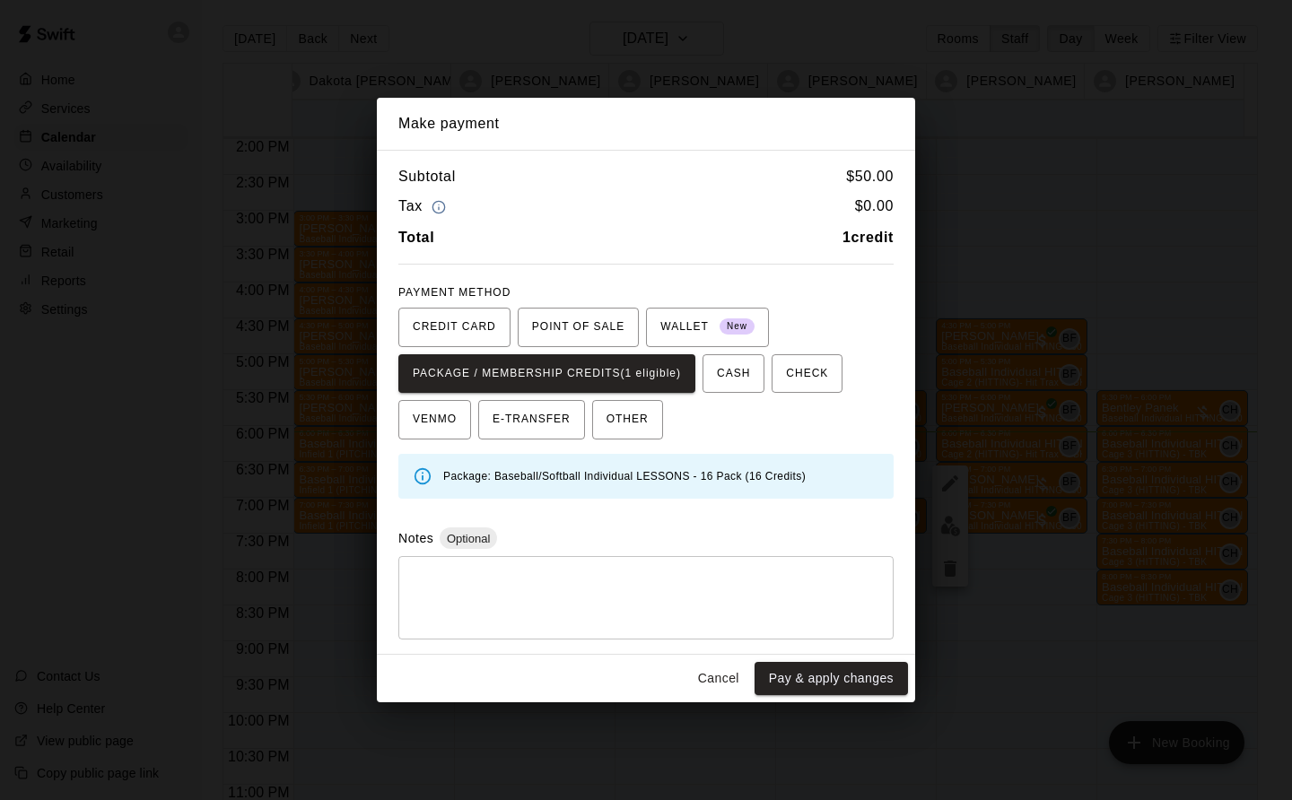
click at [797, 679] on button "Pay & apply changes" at bounding box center [831, 678] width 153 height 33
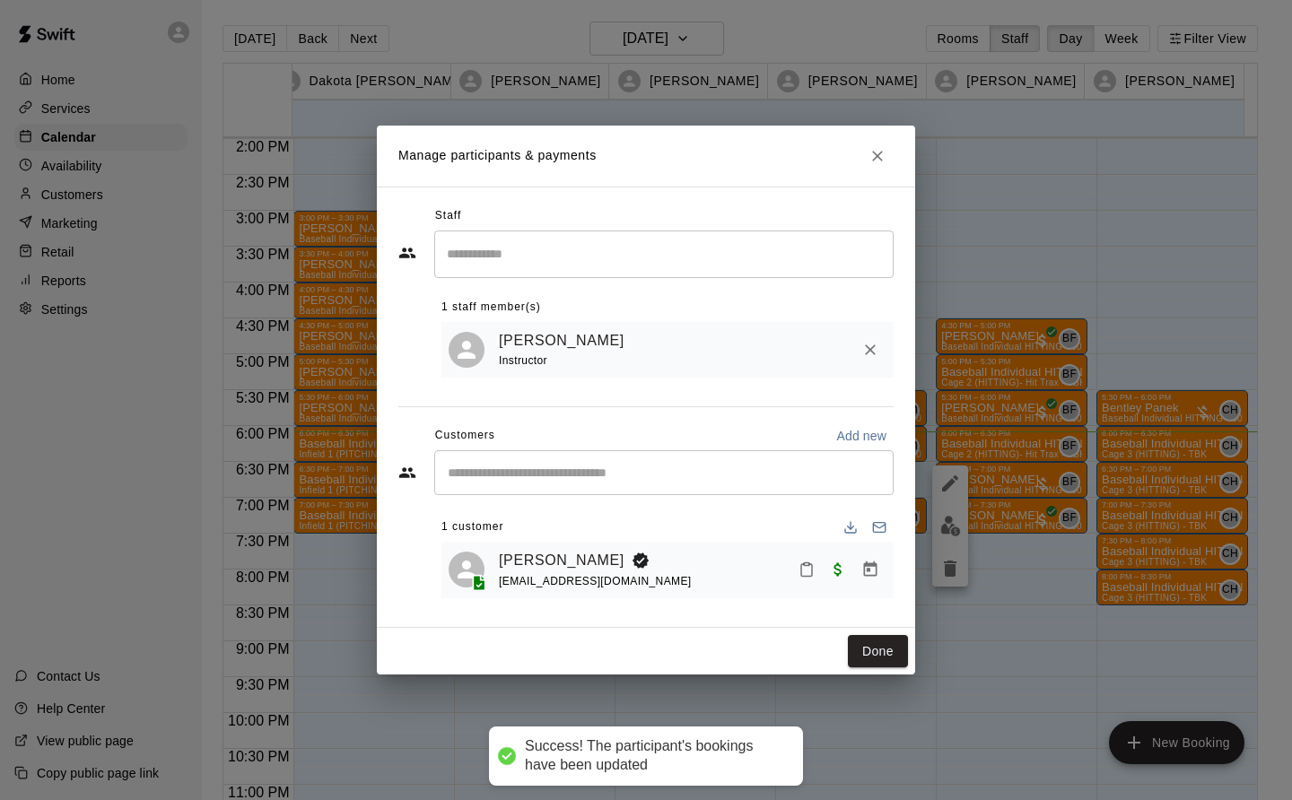
click at [872, 643] on button "Done" at bounding box center [878, 651] width 60 height 33
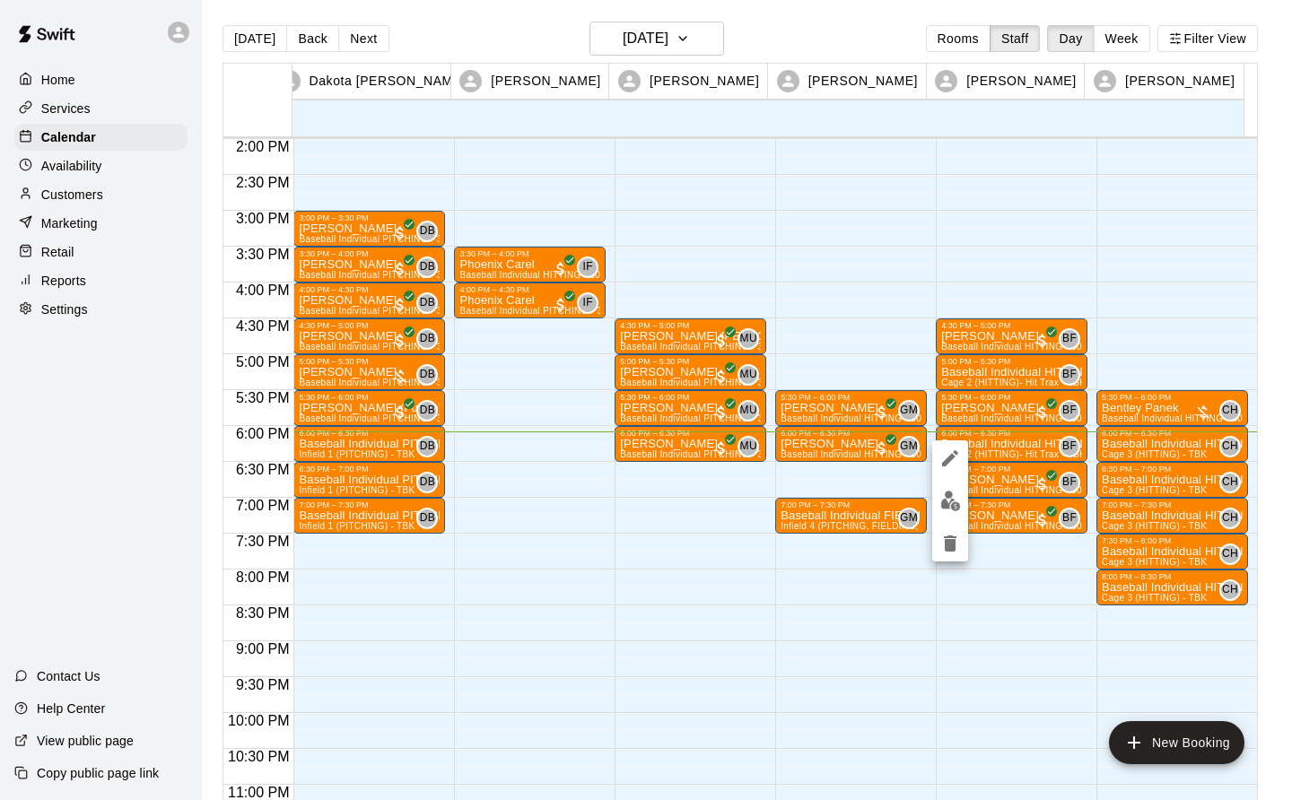
click at [951, 507] on img "edit" at bounding box center [950, 501] width 21 height 21
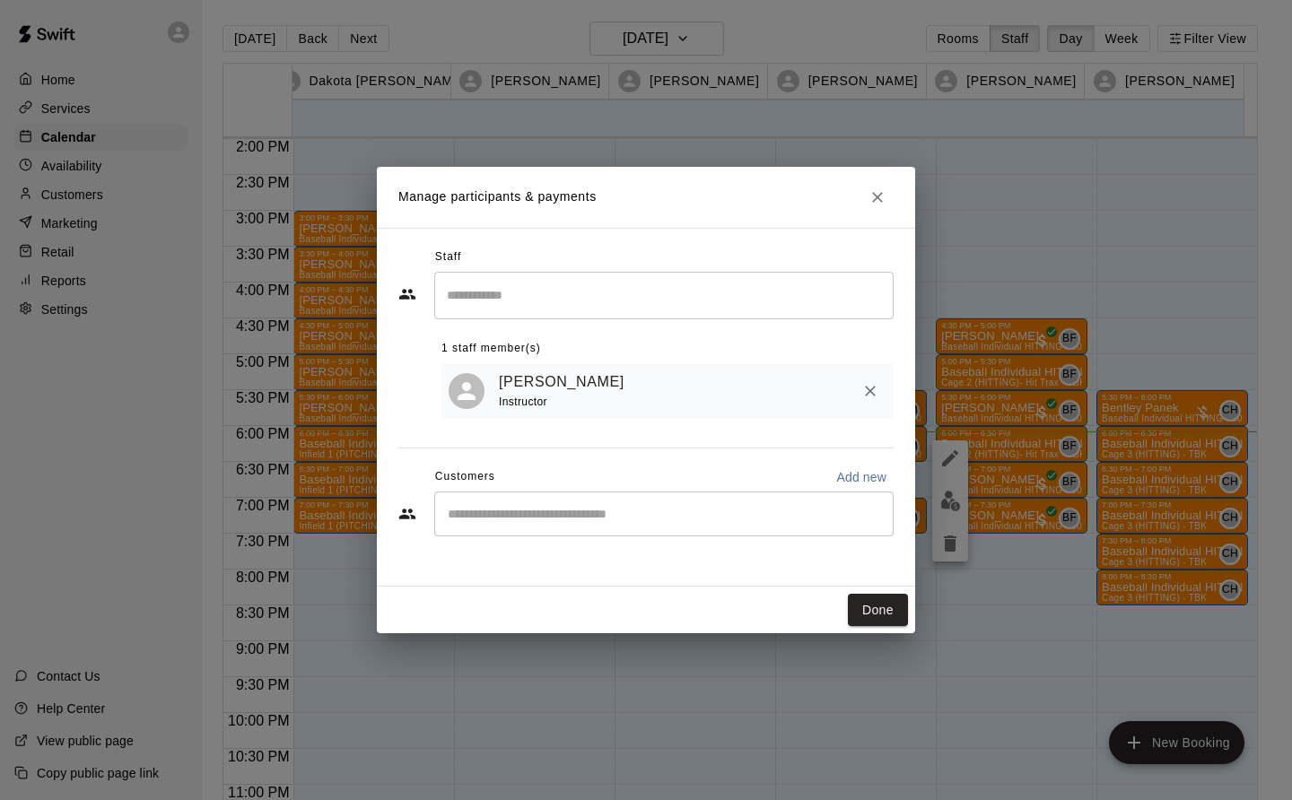
click at [474, 513] on input "Start typing to search customers..." at bounding box center [663, 514] width 443 height 18
type input "******"
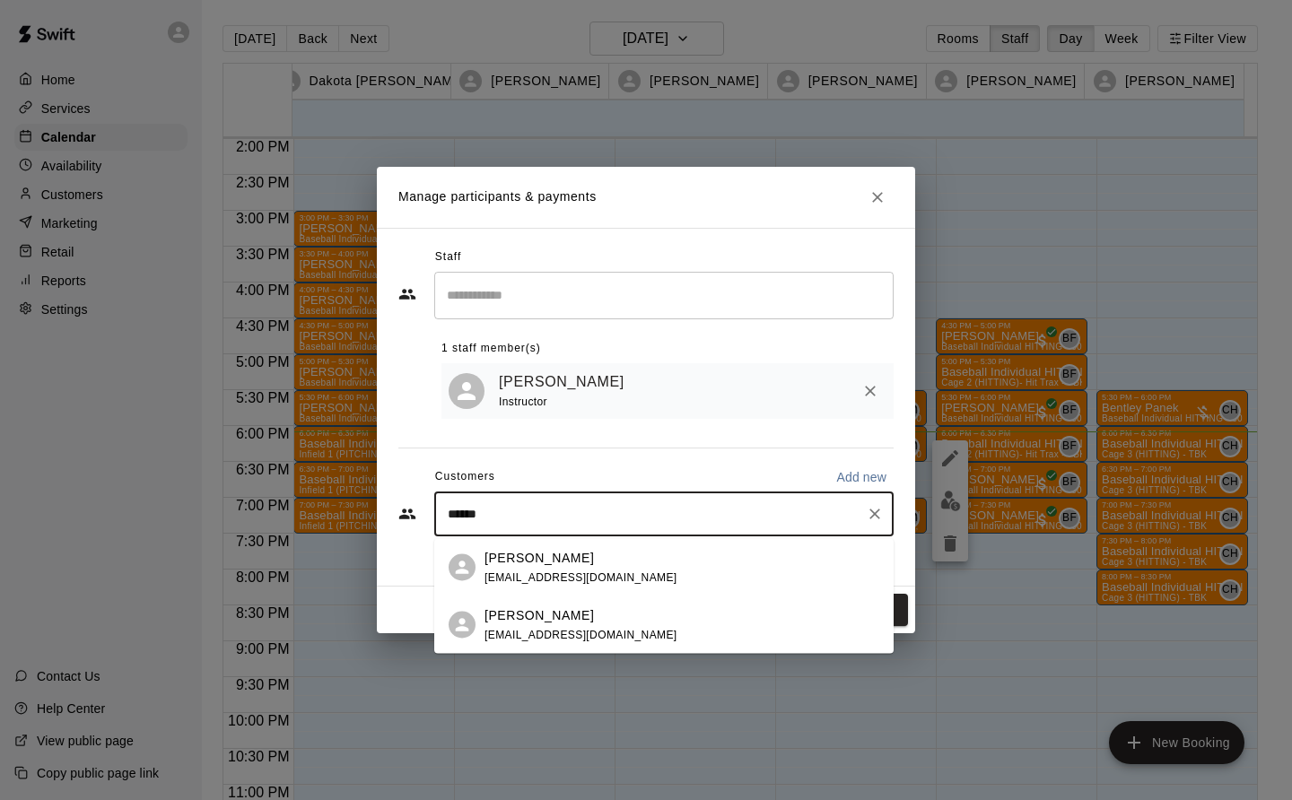
click at [556, 636] on span "[EMAIL_ADDRESS][DOMAIN_NAME]" at bounding box center [581, 634] width 193 height 13
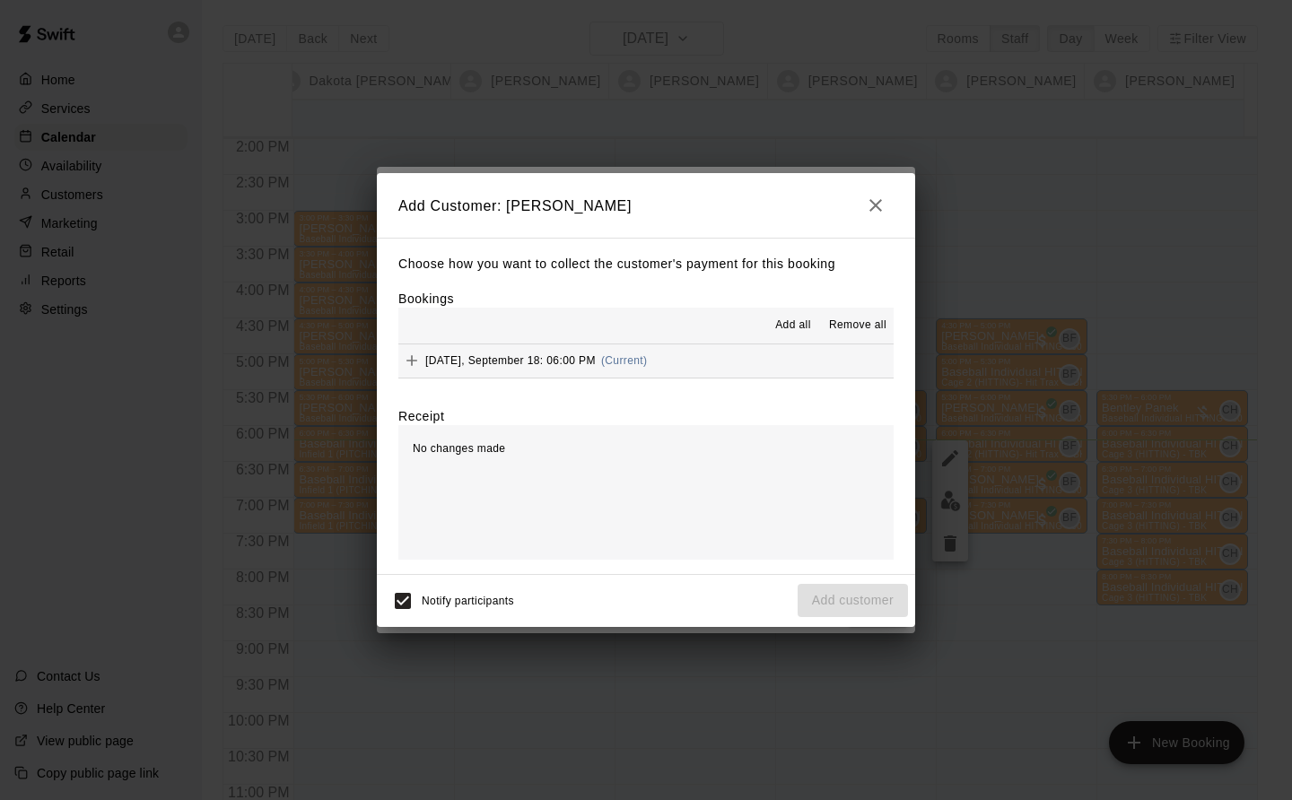
click at [561, 363] on span "Thursday, September 18: 06:00 PM" at bounding box center [510, 360] width 170 height 13
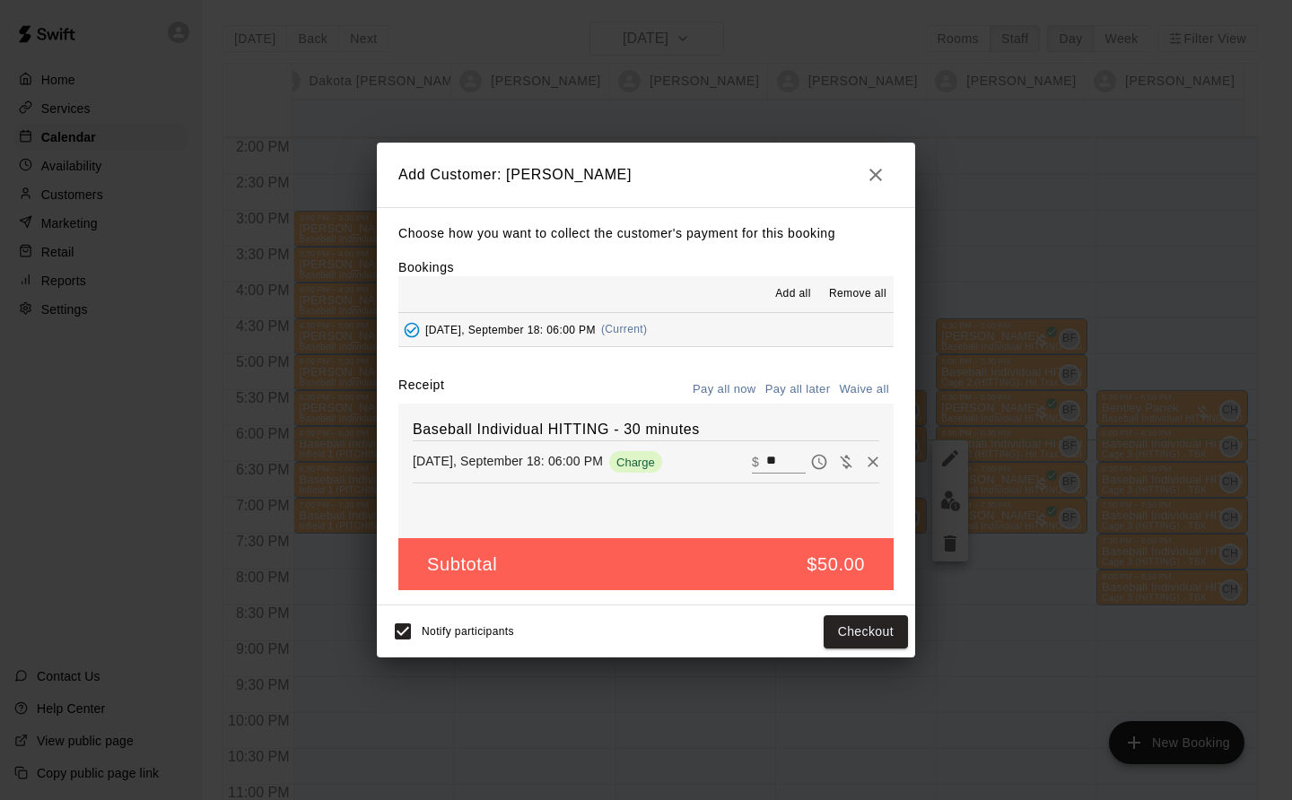
click at [885, 639] on button "Checkout" at bounding box center [866, 632] width 84 height 33
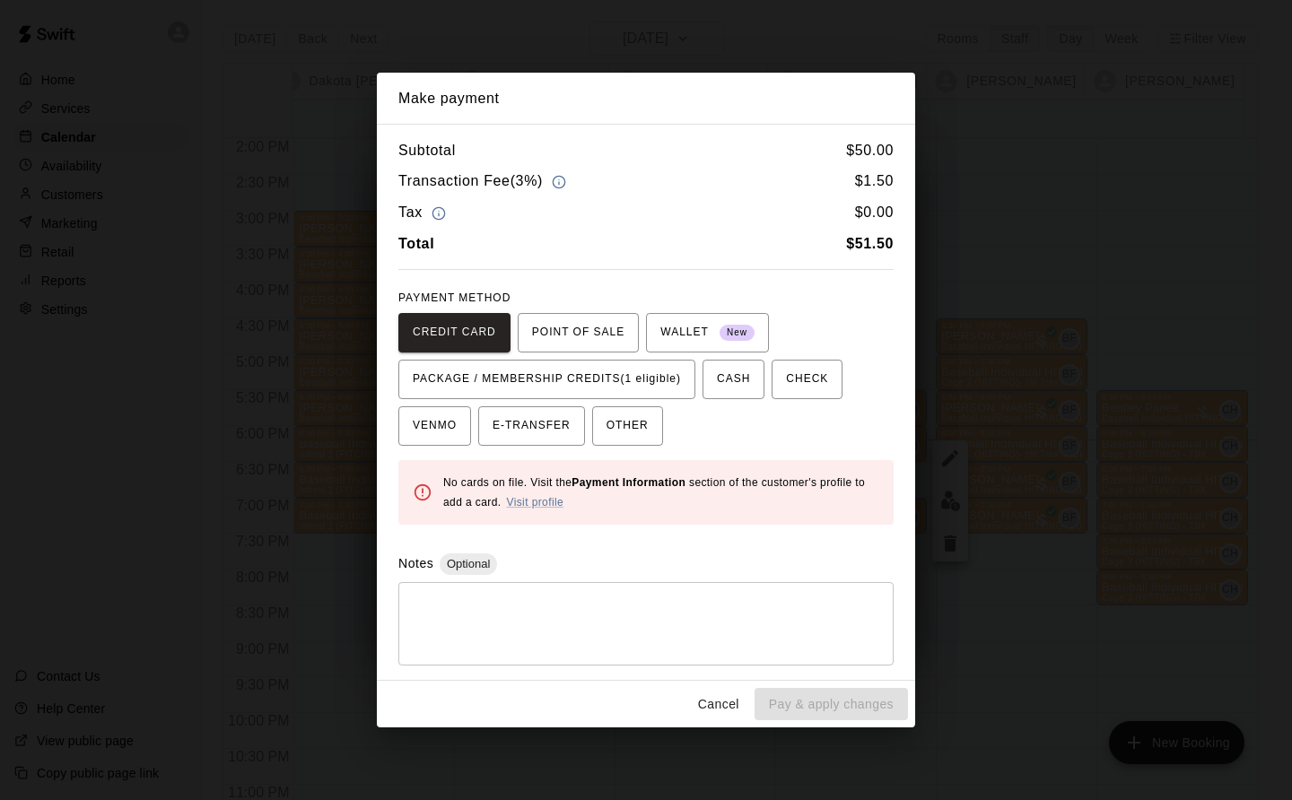
click at [646, 381] on span "PACKAGE / MEMBERSHIP CREDITS (1 eligible)" at bounding box center [547, 379] width 268 height 29
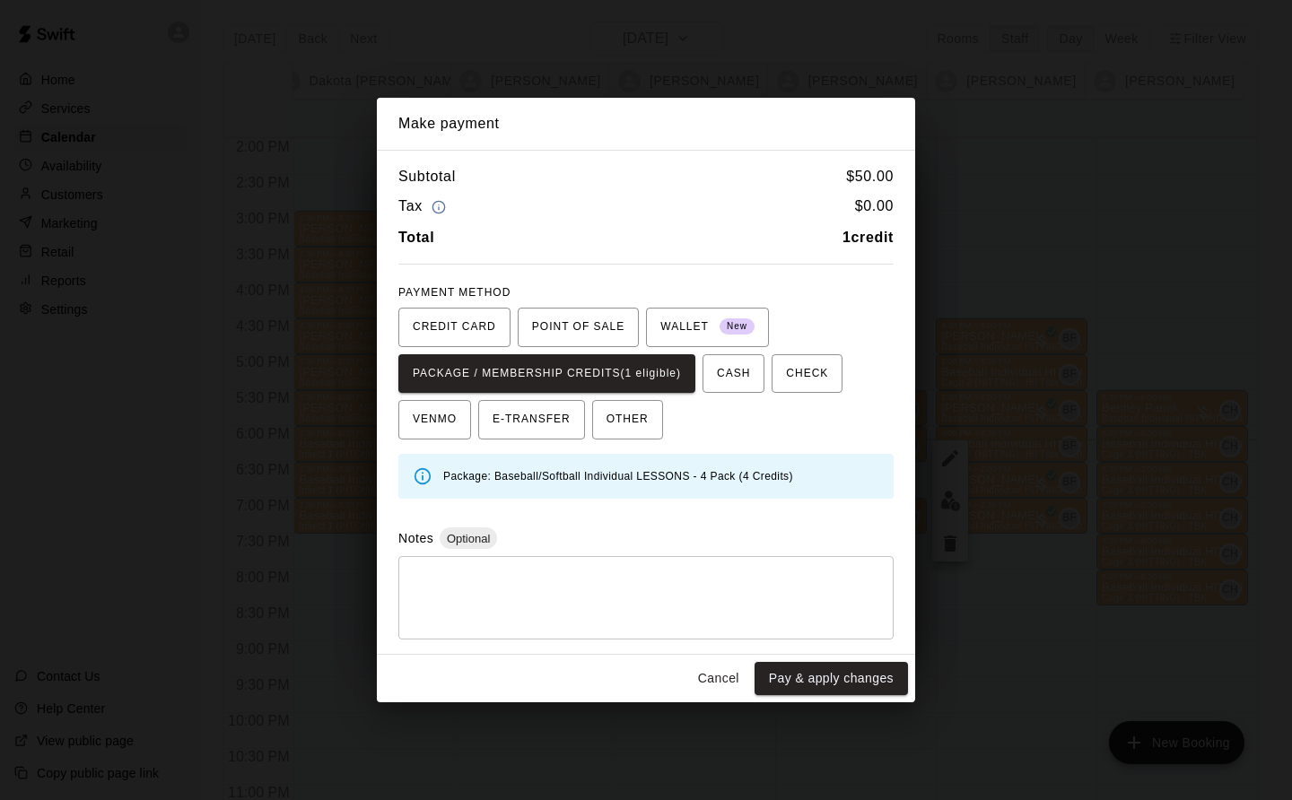
click at [836, 677] on button "Pay & apply changes" at bounding box center [831, 678] width 153 height 33
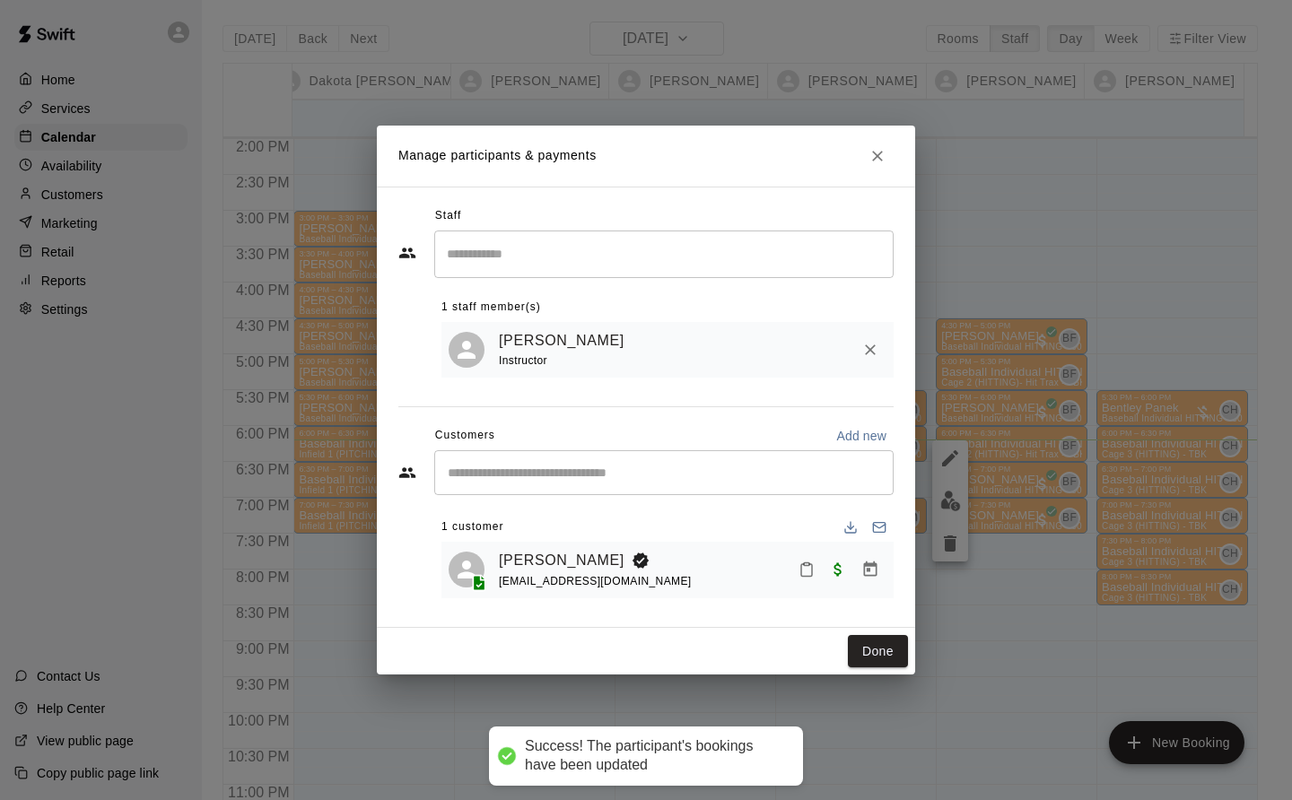
click at [883, 655] on button "Done" at bounding box center [878, 651] width 60 height 33
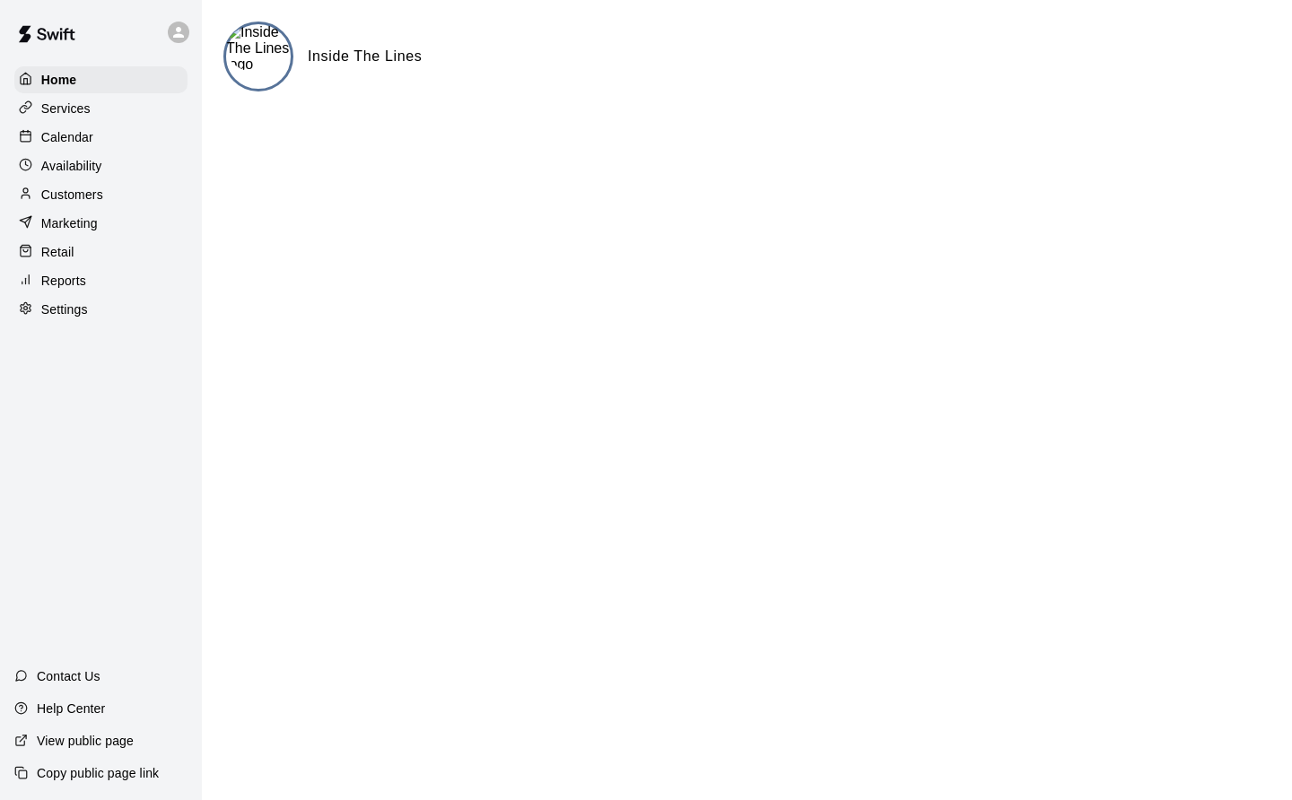
click at [89, 197] on p "Customers" at bounding box center [72, 195] width 62 height 18
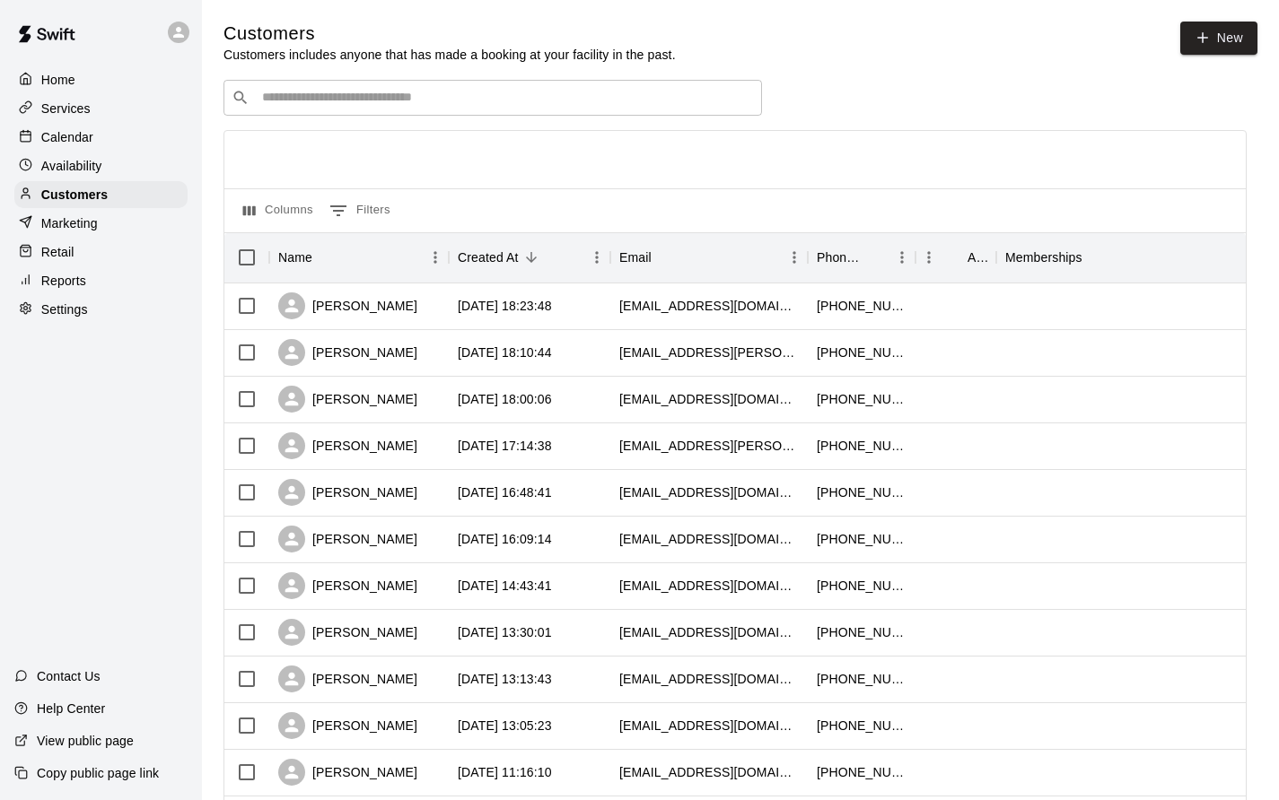
click at [88, 171] on p "Availability" at bounding box center [71, 166] width 61 height 18
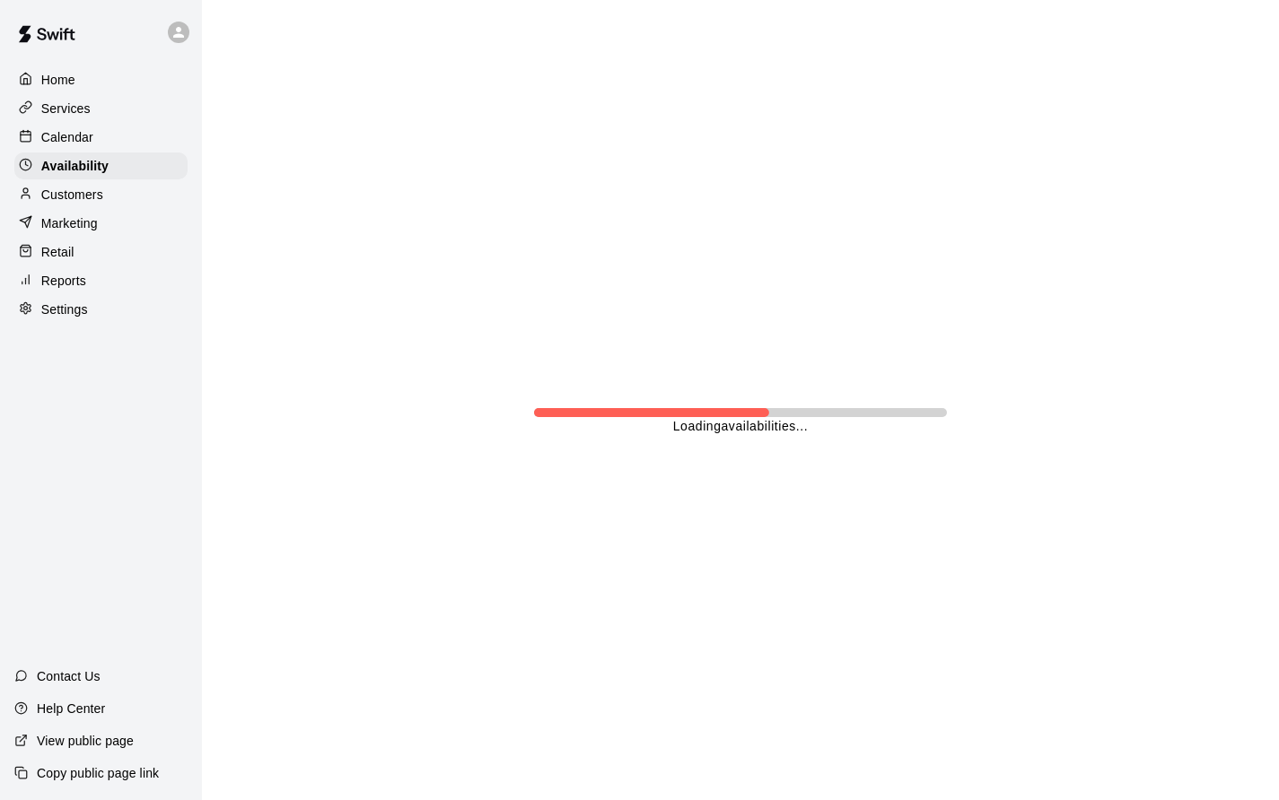
click at [90, 134] on p "Calendar" at bounding box center [67, 137] width 52 height 18
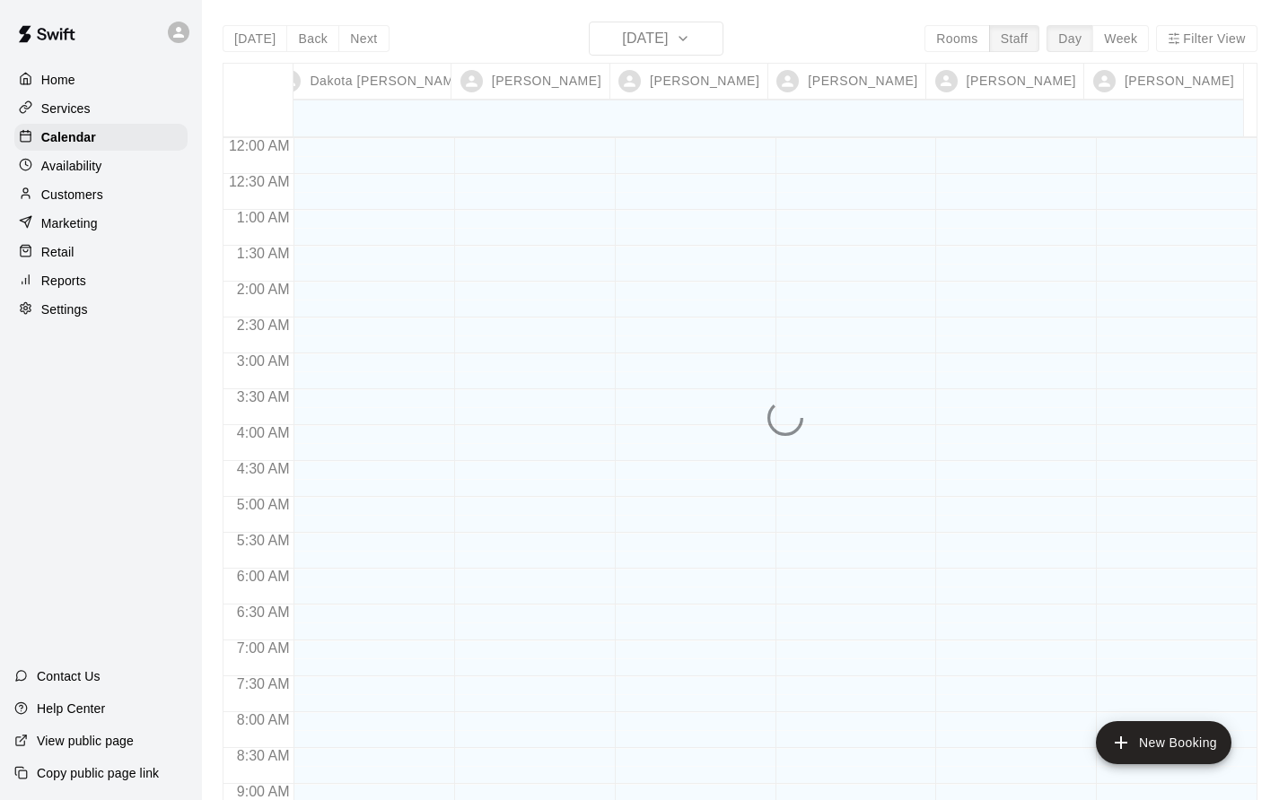
scroll to position [1041, 0]
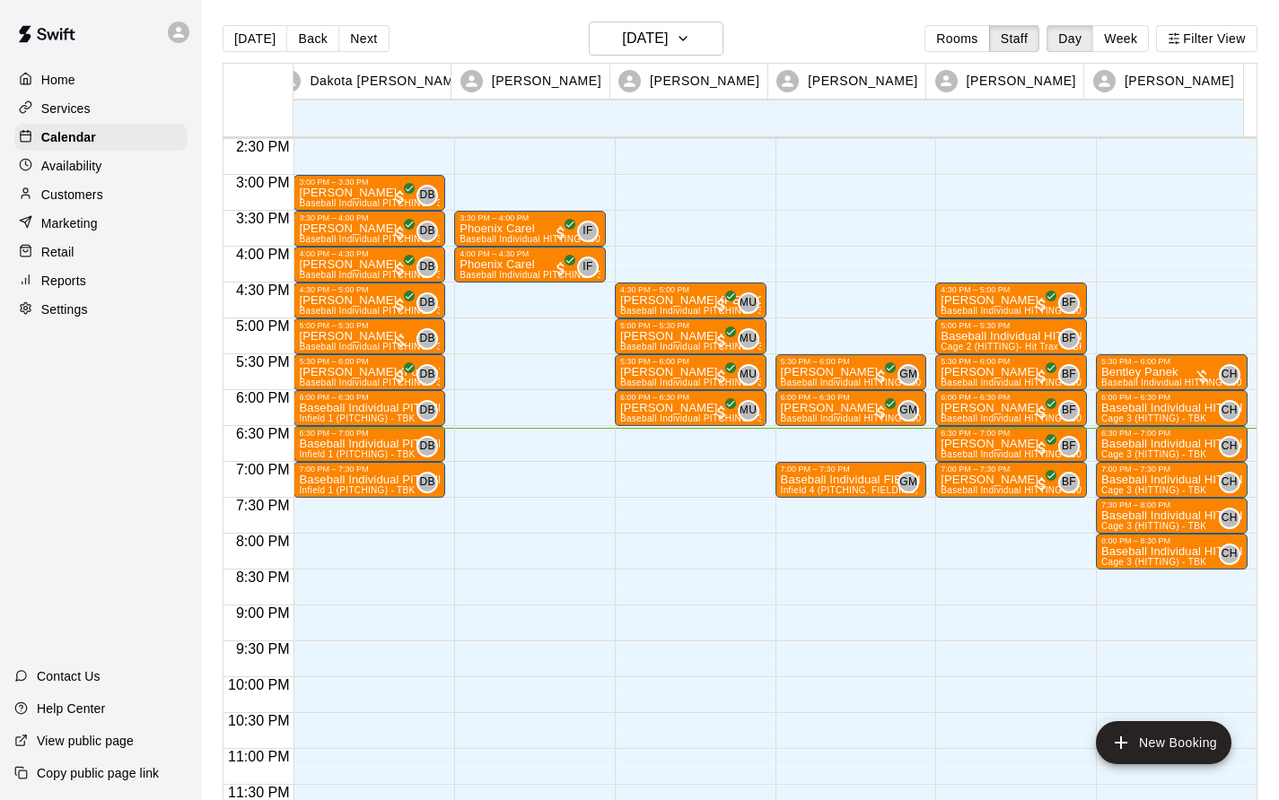
click at [983, 346] on span "Cage 2 (HITTING)- Hit Trax - TBK" at bounding box center [1012, 347] width 144 height 10
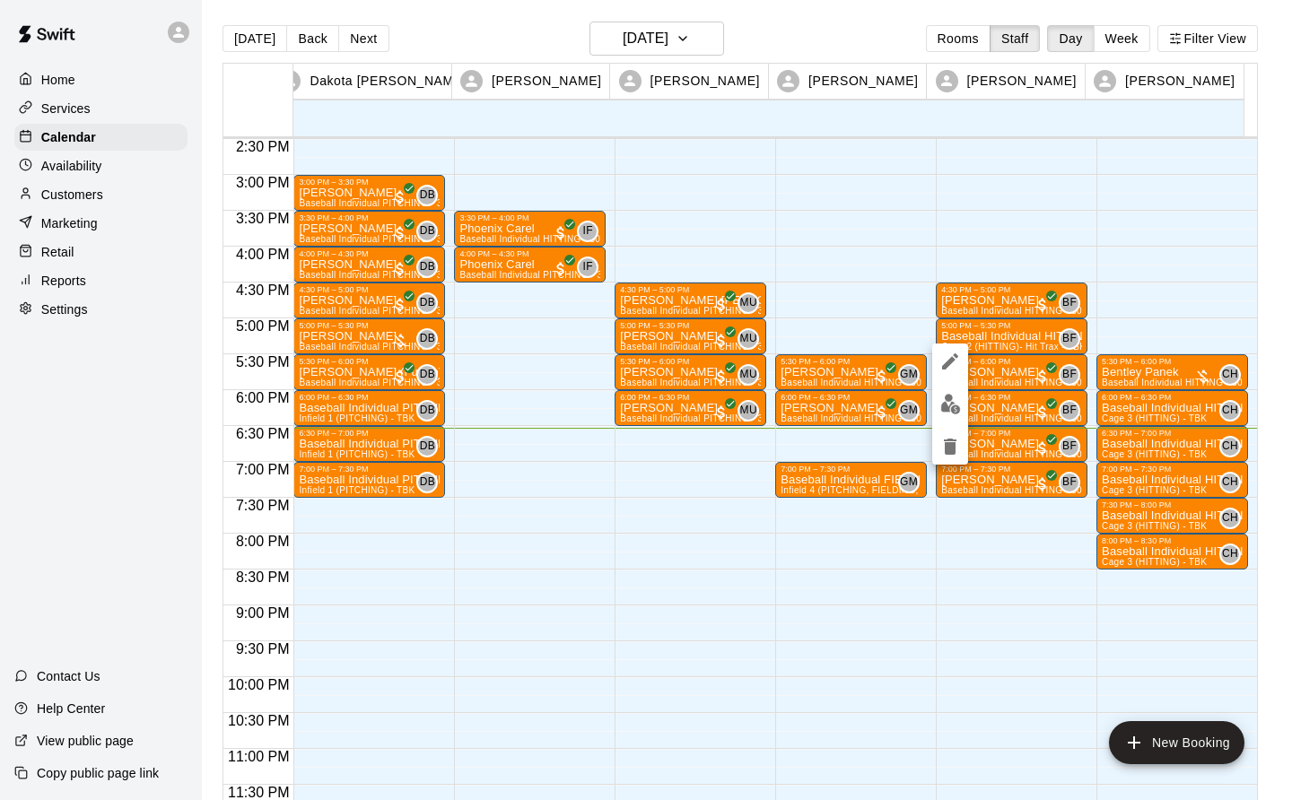
click at [950, 409] on img "edit" at bounding box center [950, 404] width 21 height 21
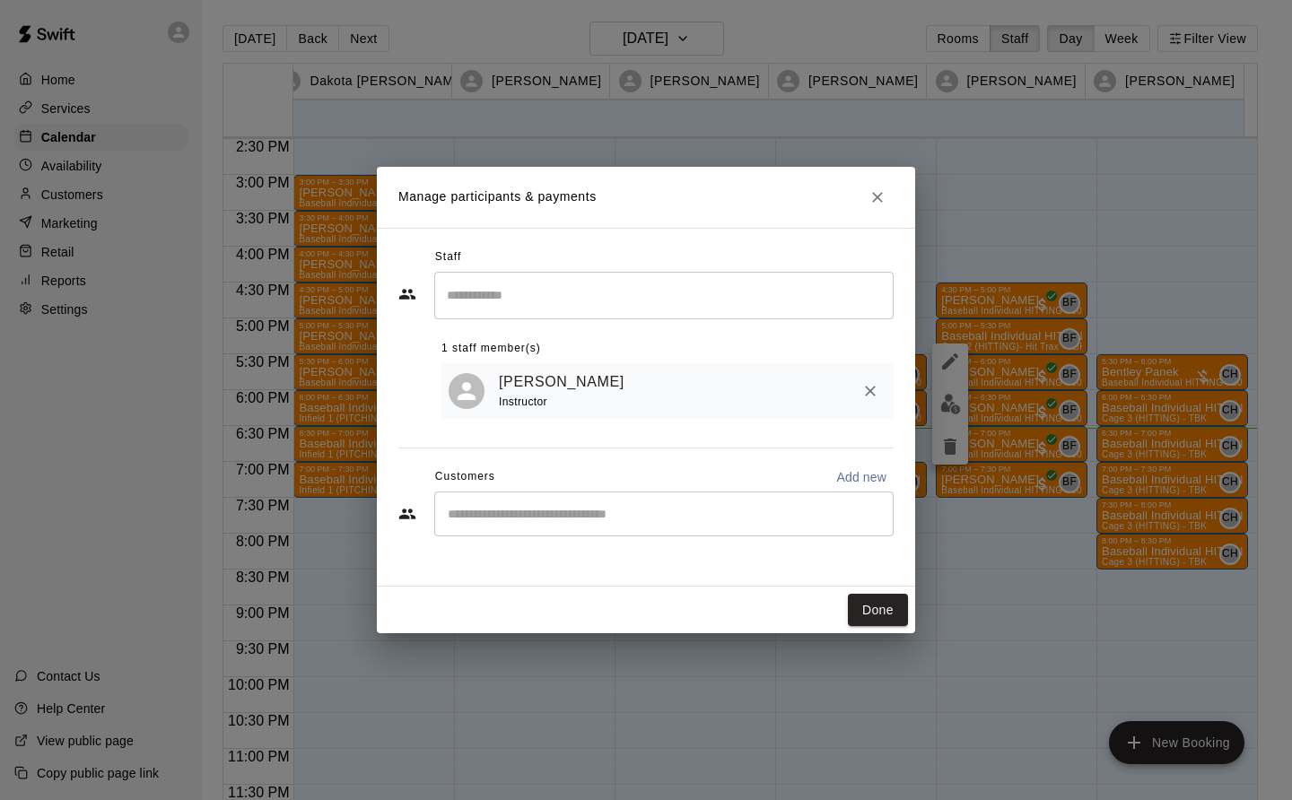
click at [447, 518] on input "Start typing to search customers..." at bounding box center [663, 514] width 443 height 18
type input "*******"
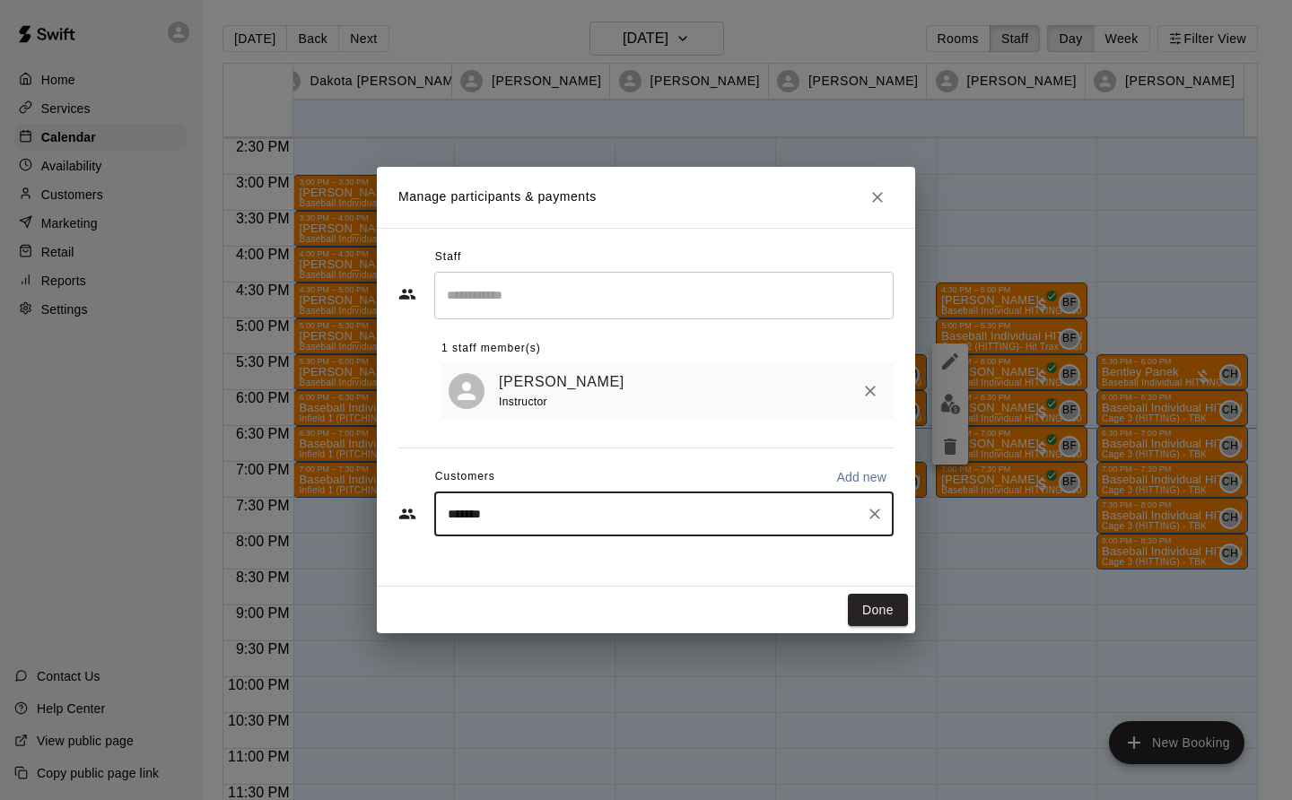
click at [874, 520] on icon "Clear" at bounding box center [875, 514] width 18 height 18
click at [875, 207] on button "Close" at bounding box center [877, 197] width 32 height 32
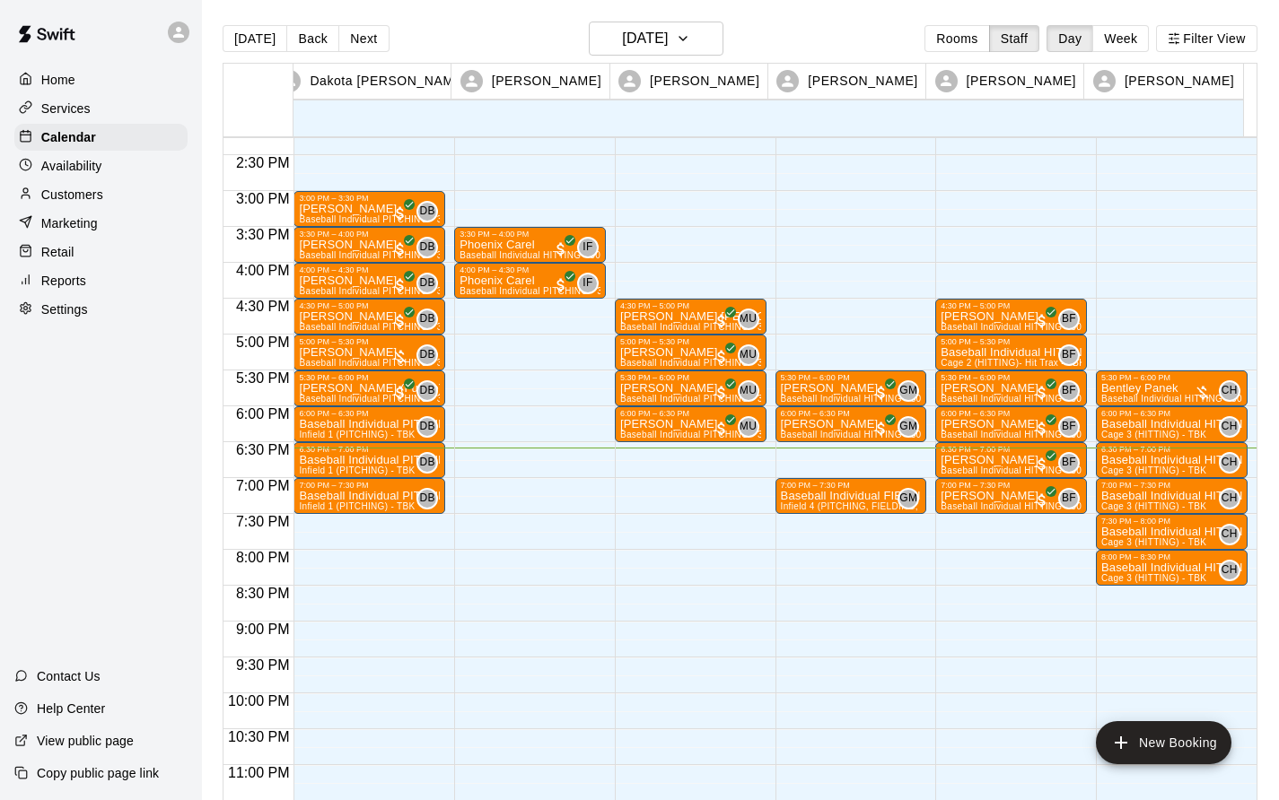
scroll to position [1024, 0]
click at [351, 424] on p "Baseball Individual PITCHING - 30 minutes" at bounding box center [369, 424] width 141 height 0
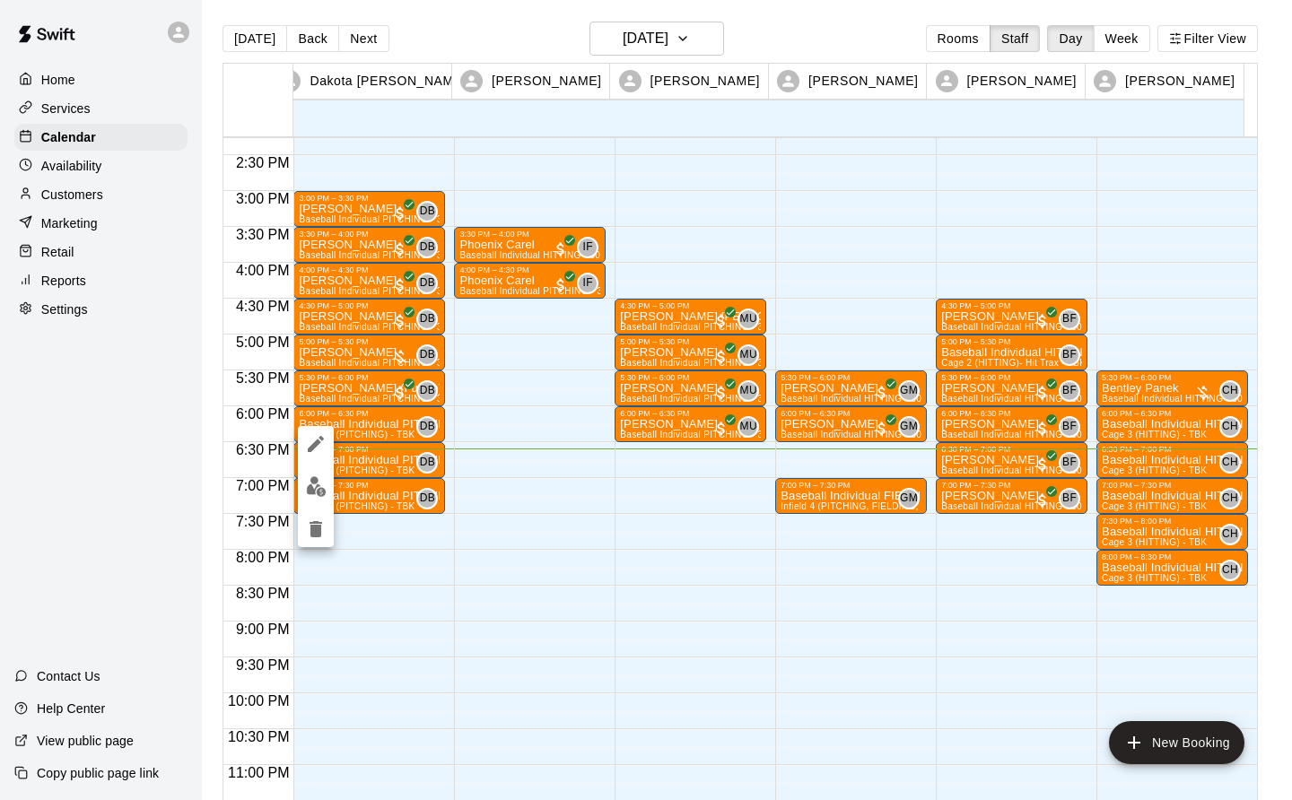
click at [320, 490] on img "edit" at bounding box center [316, 486] width 21 height 21
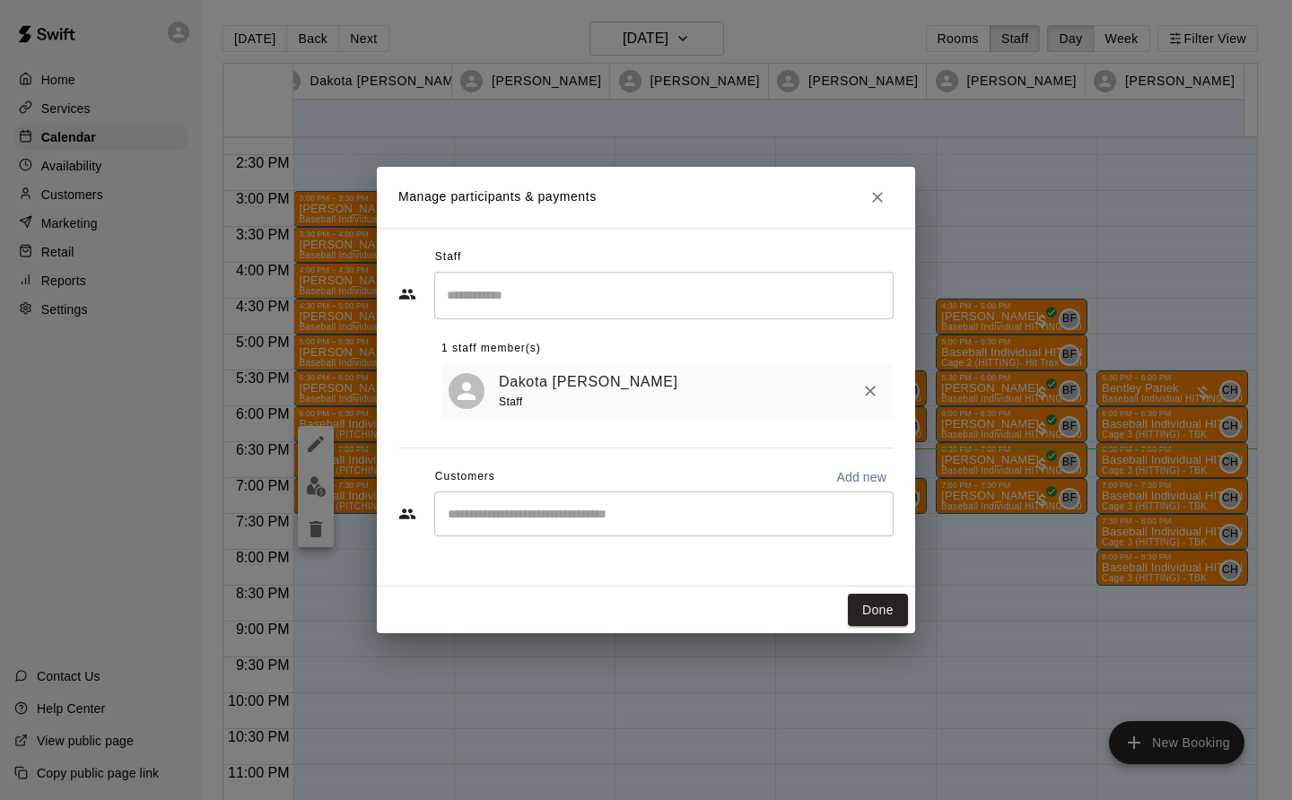
click at [476, 520] on input "Start typing to search customers..." at bounding box center [663, 514] width 443 height 18
type input "*********"
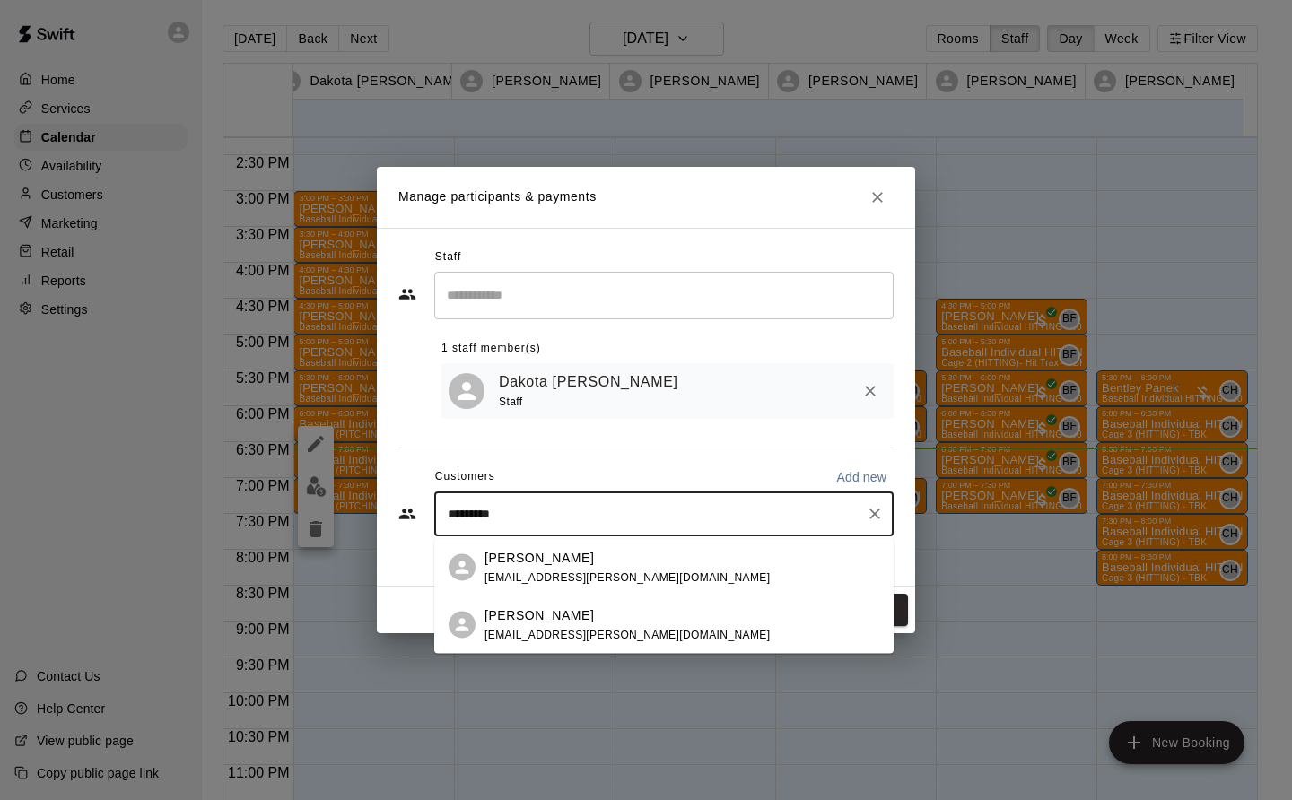
click at [563, 637] on span "ben.patterson@yahoo.com" at bounding box center [627, 634] width 285 height 13
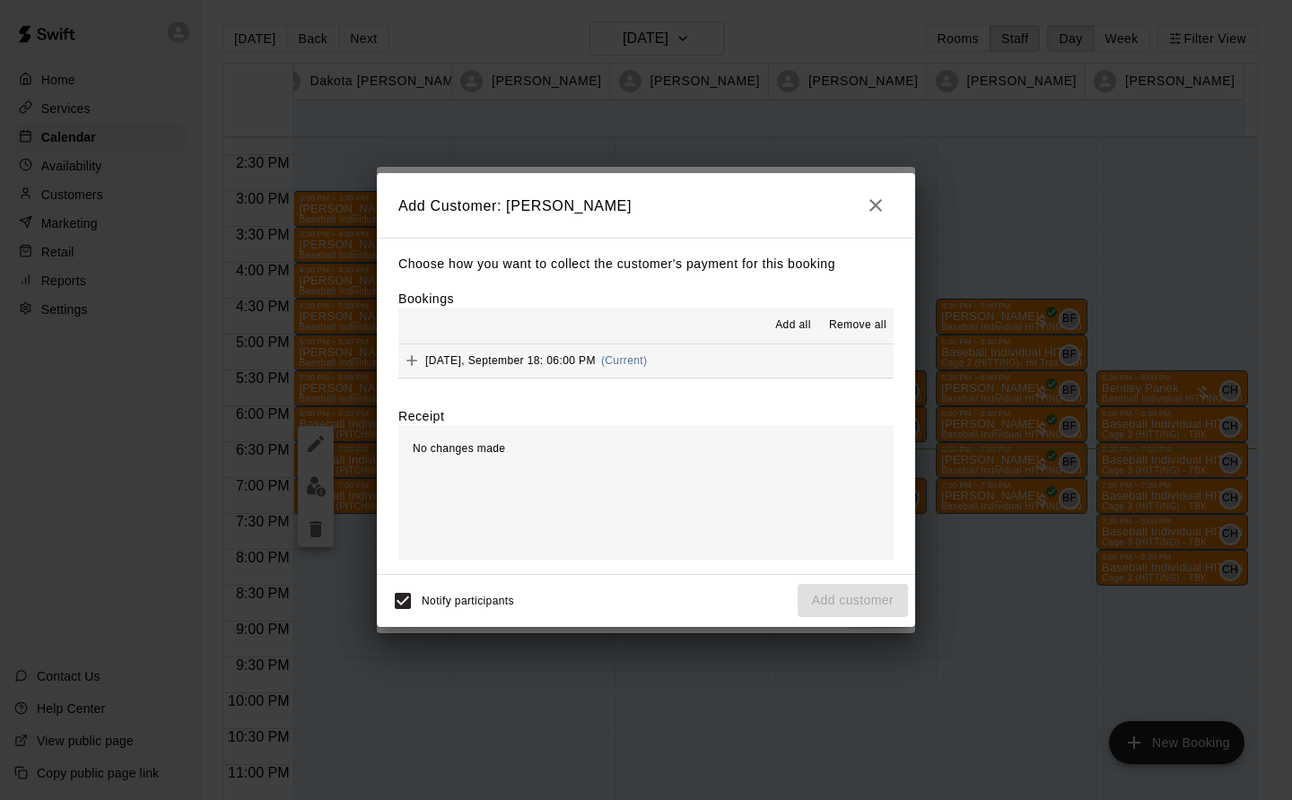
click at [586, 355] on span "Thursday, September 18: 06:00 PM" at bounding box center [510, 360] width 170 height 13
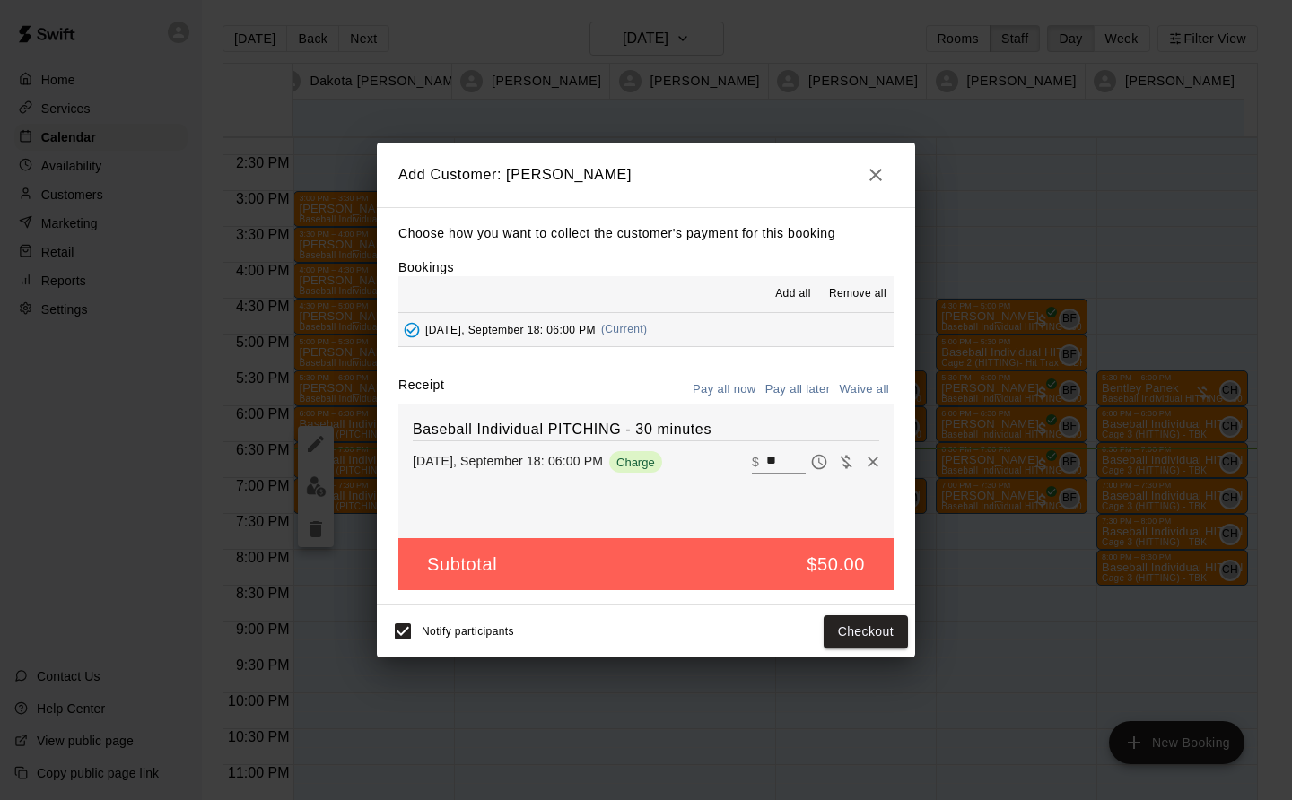
click at [887, 627] on button "Checkout" at bounding box center [866, 632] width 84 height 33
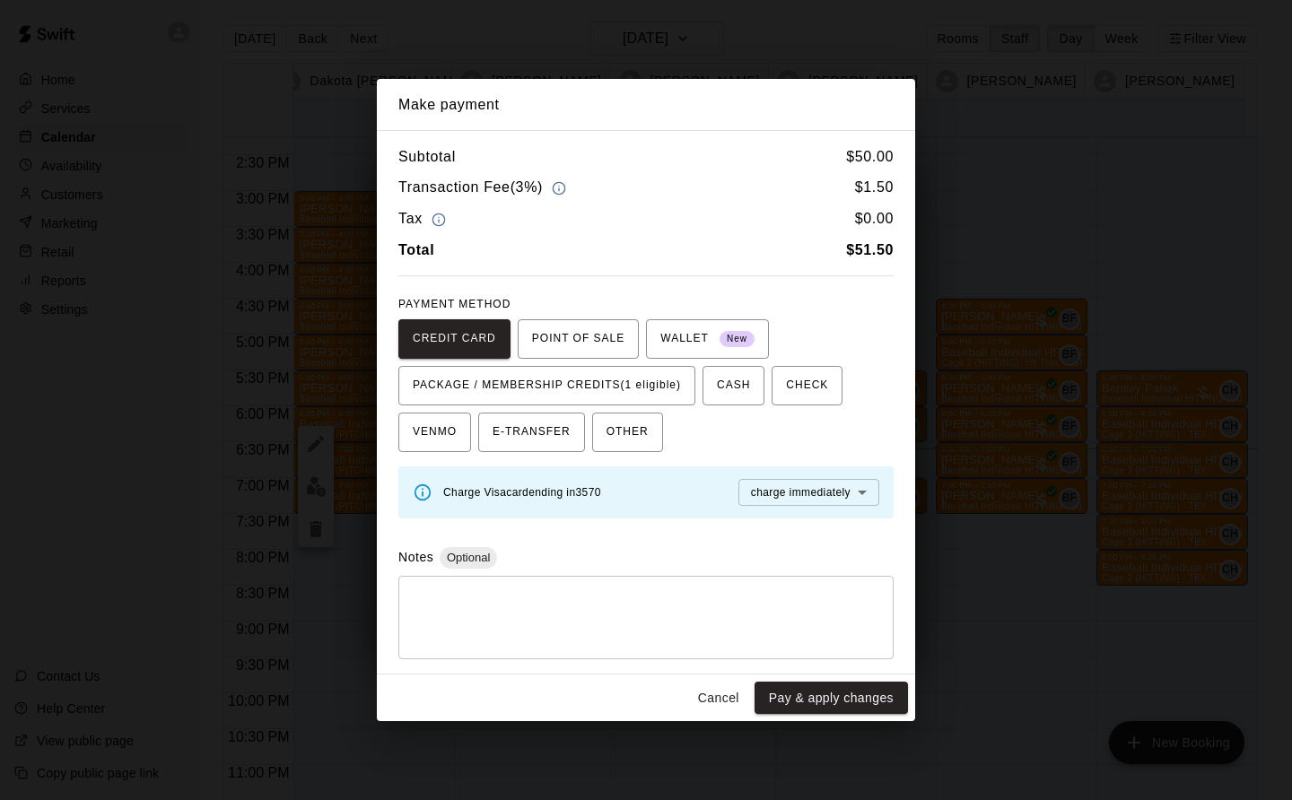
click at [631, 378] on span "PACKAGE / MEMBERSHIP CREDITS (1 eligible)" at bounding box center [547, 385] width 268 height 29
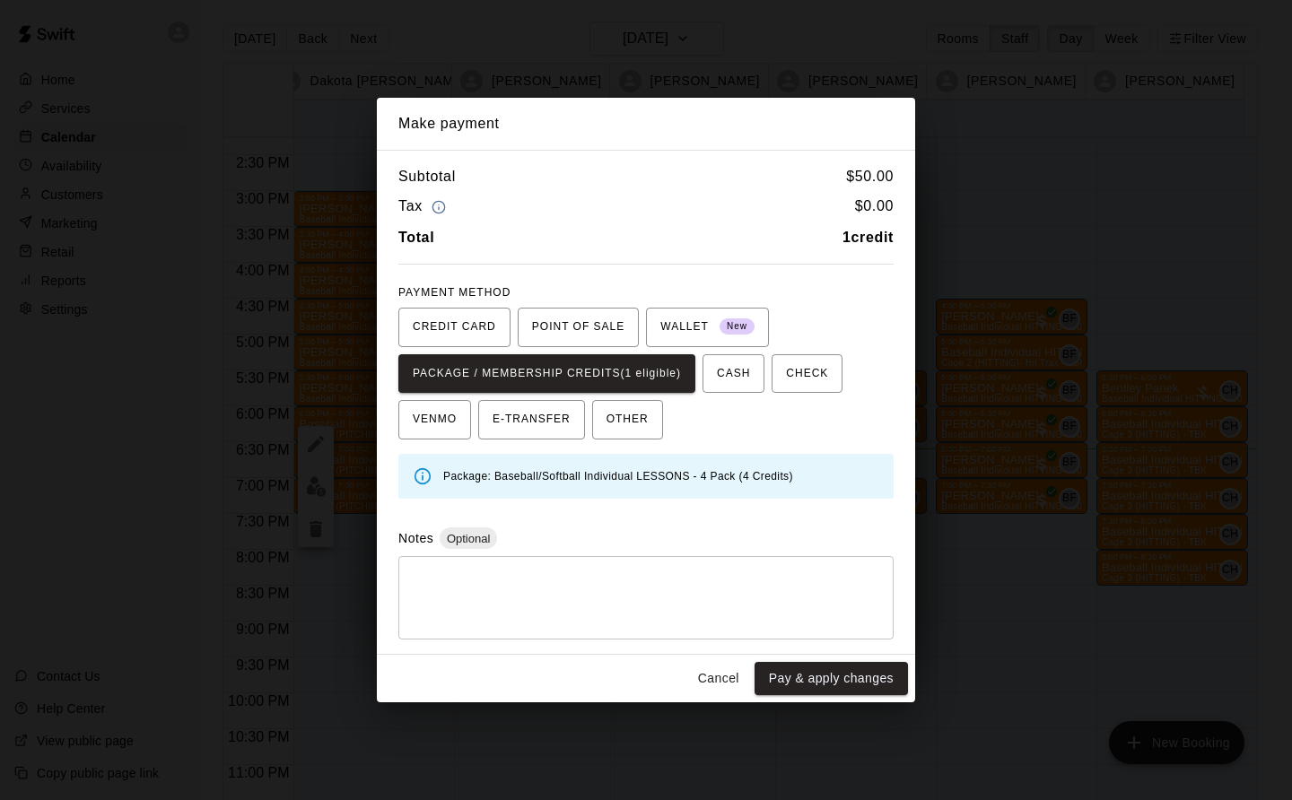
click at [881, 675] on button "Pay & apply changes" at bounding box center [831, 678] width 153 height 33
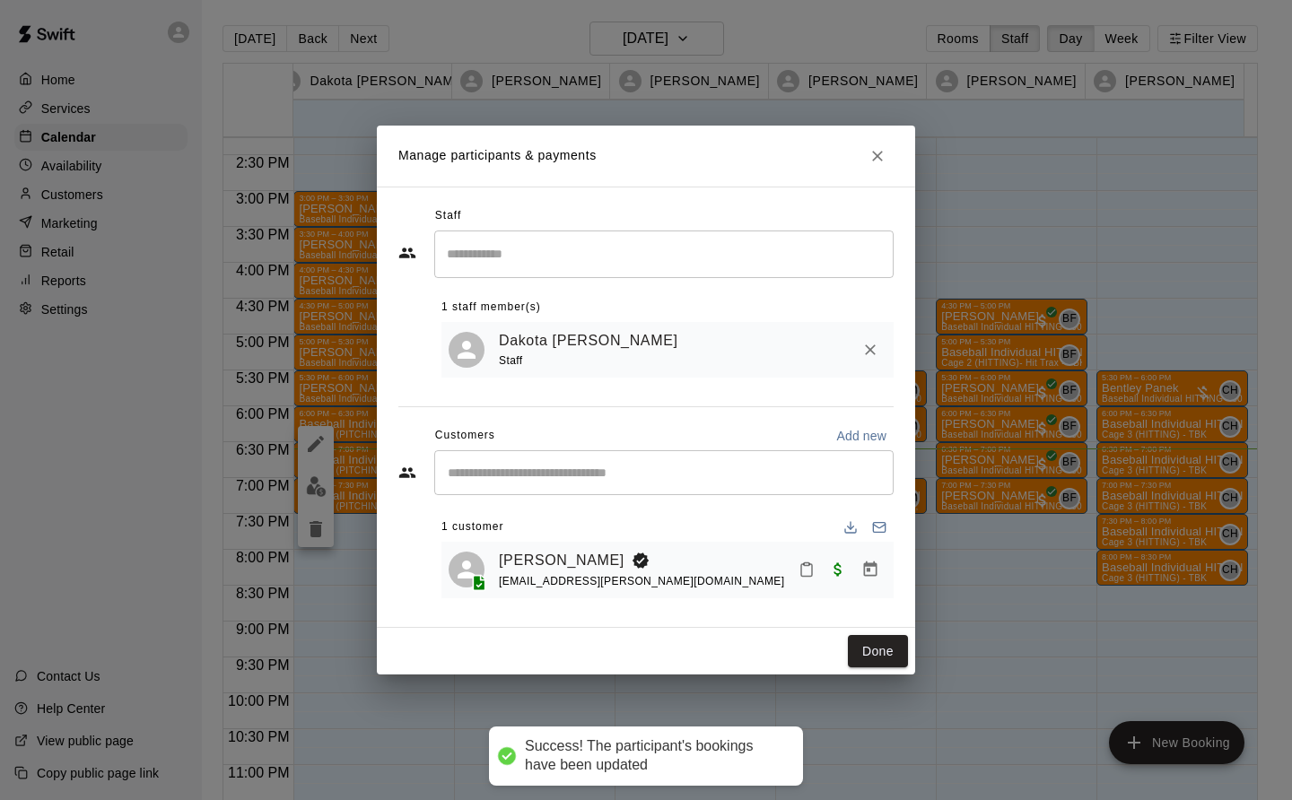
click at [889, 654] on button "Done" at bounding box center [878, 651] width 60 height 33
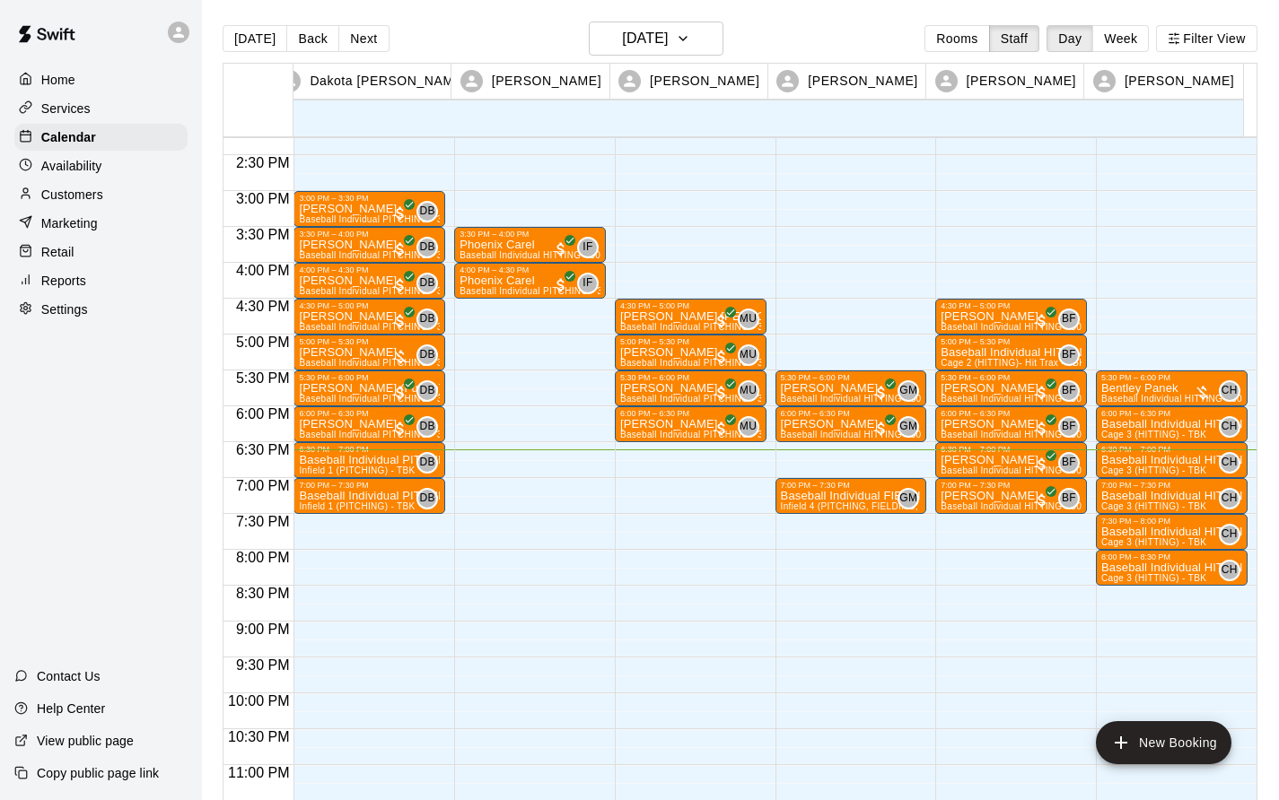
click at [369, 460] on p "Baseball Individual PITCHING - 30 minutes" at bounding box center [369, 460] width 141 height 0
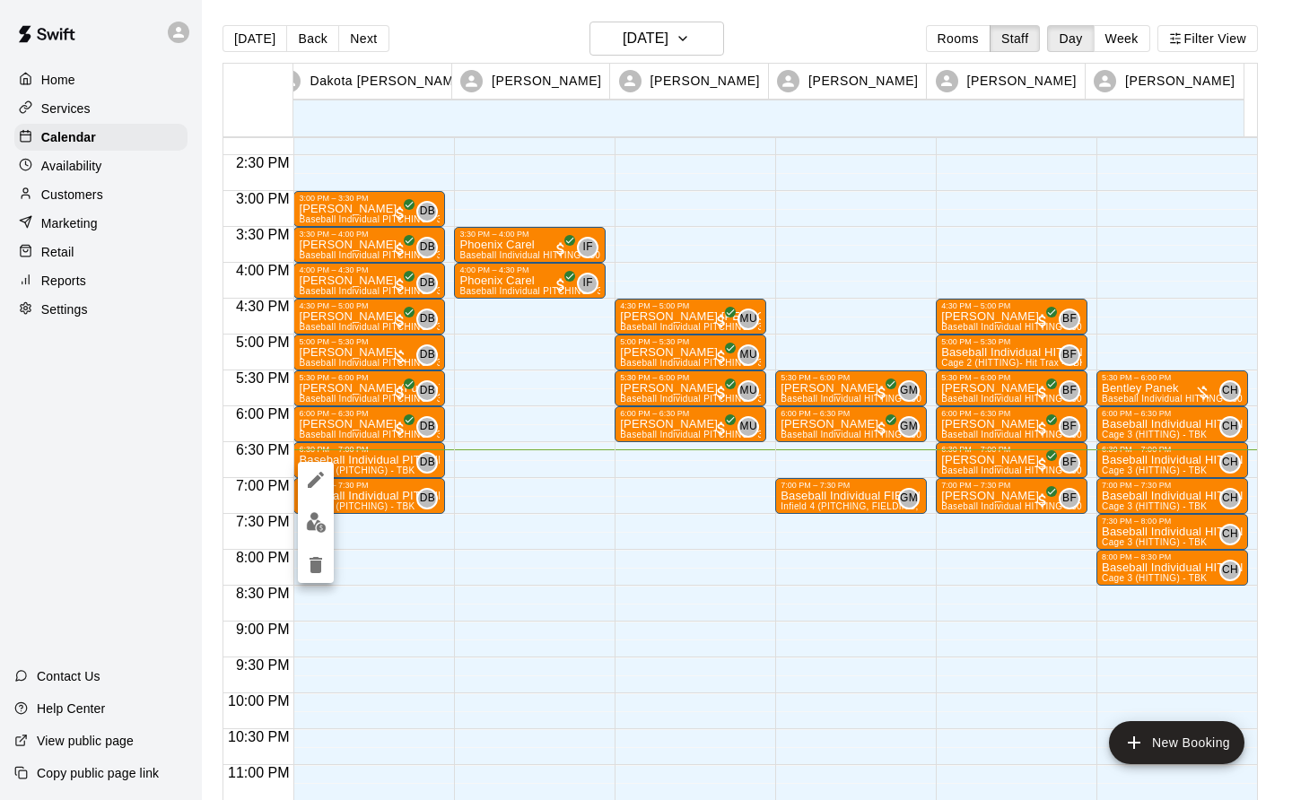
click at [310, 522] on img "edit" at bounding box center [316, 522] width 21 height 21
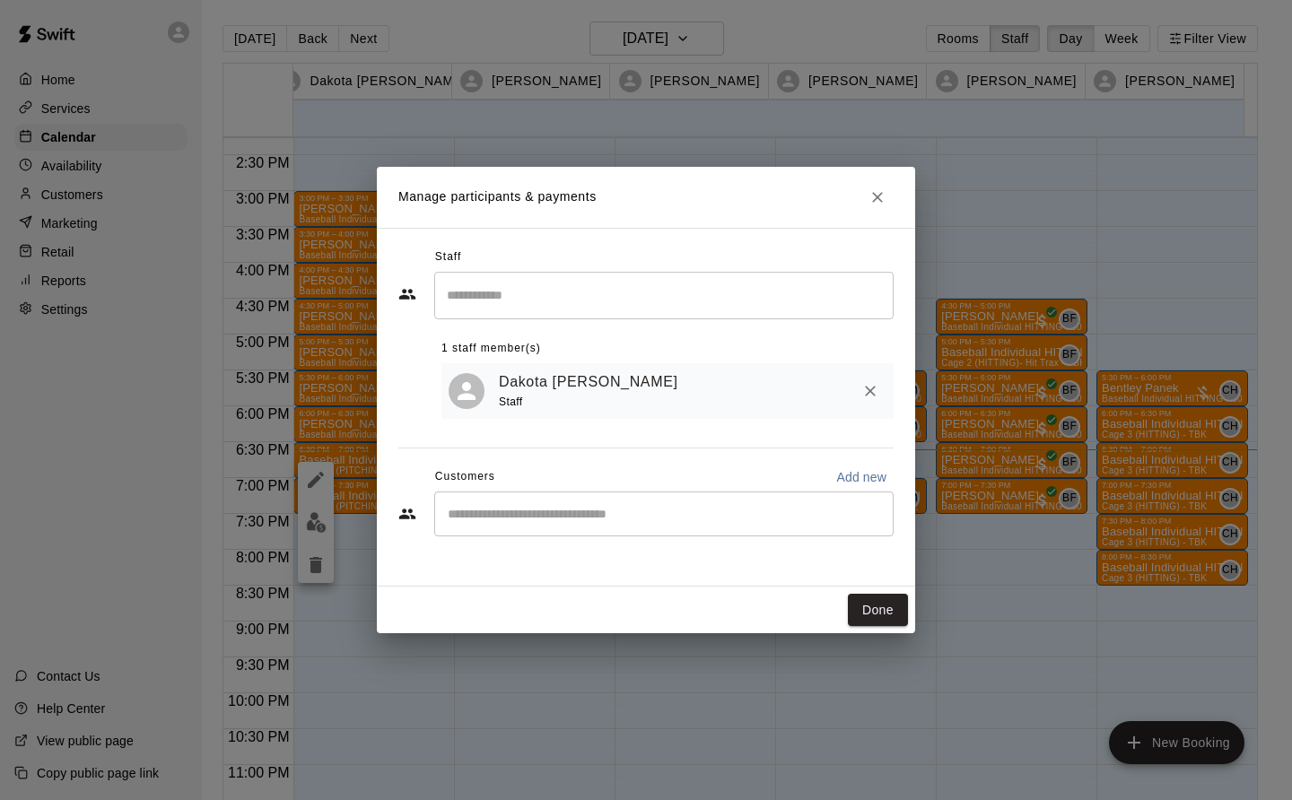
click at [454, 518] on input "Start typing to search customers..." at bounding box center [663, 514] width 443 height 18
type input "**"
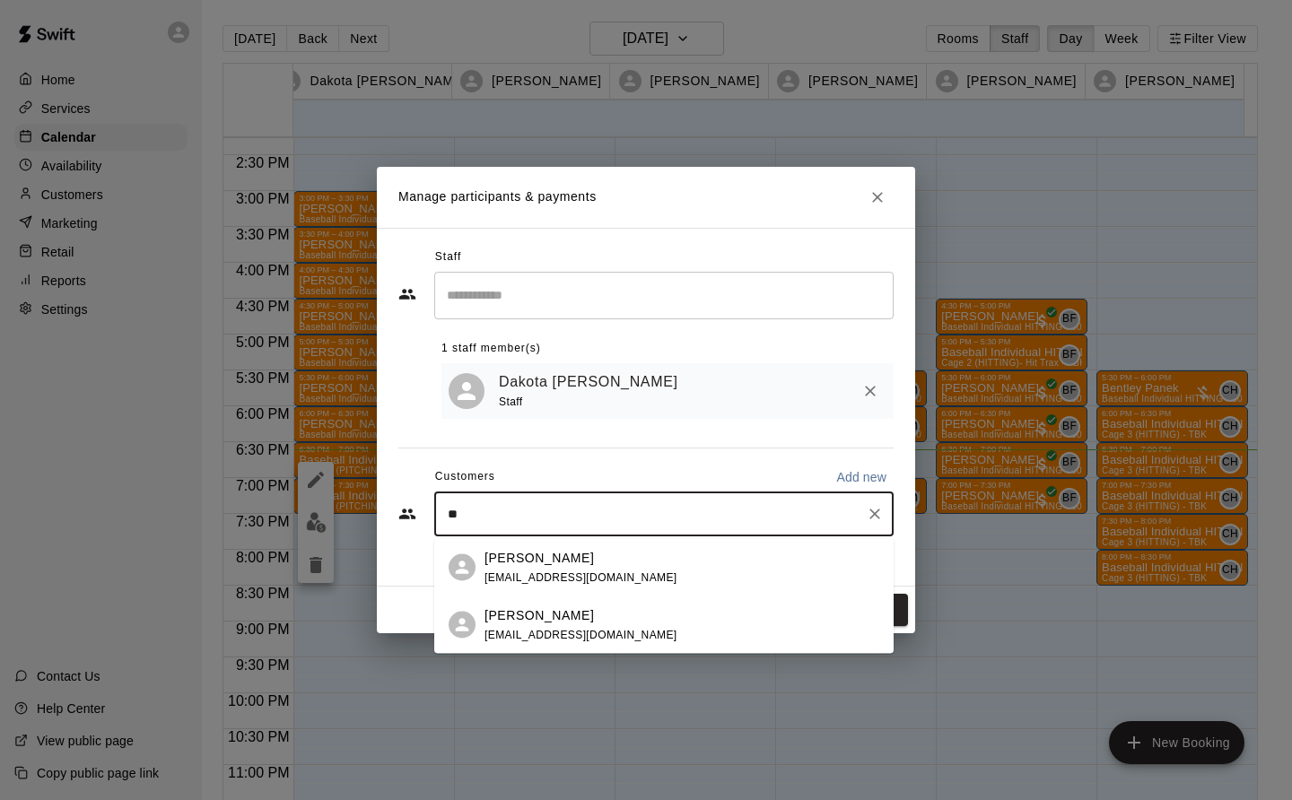
click at [555, 632] on span "hilaryspengler@gmail.com" at bounding box center [581, 634] width 193 height 13
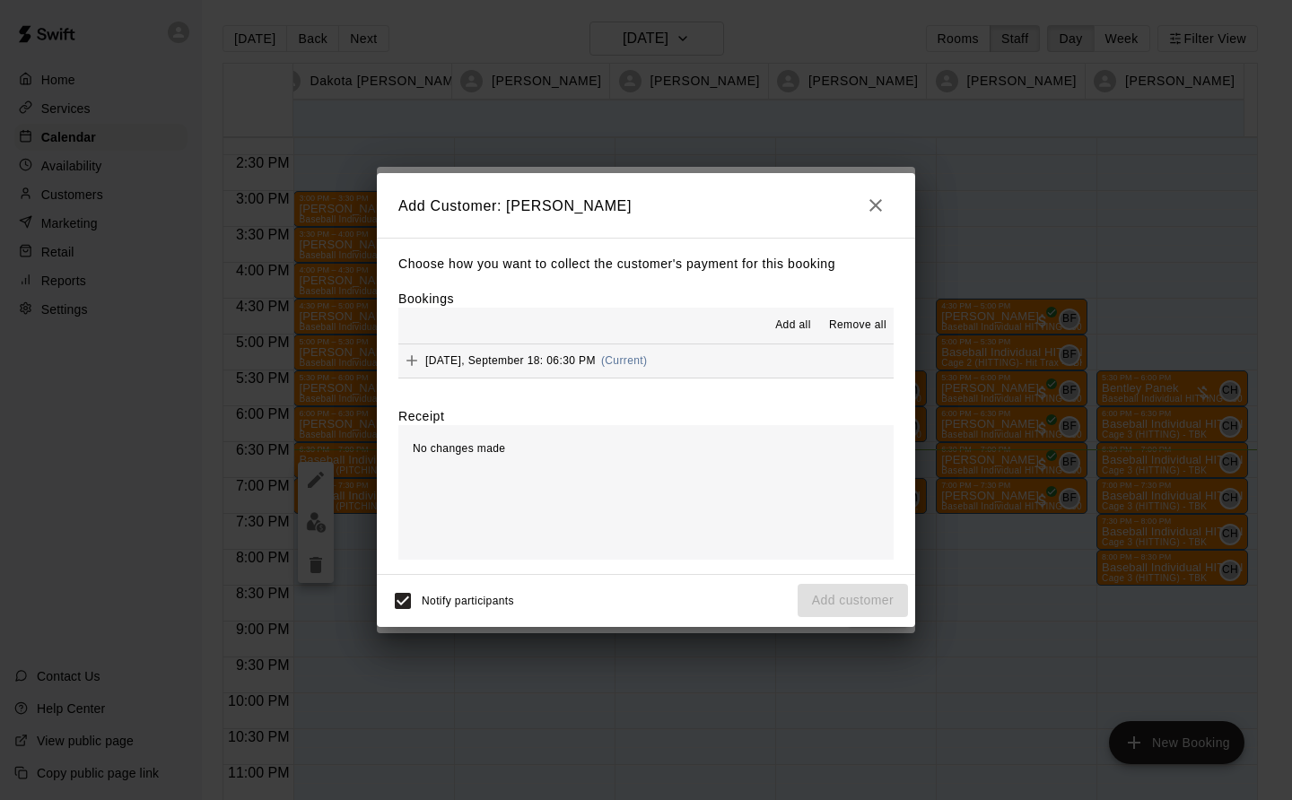
click at [590, 355] on span "[DATE], September 18: 06:30 PM" at bounding box center [510, 360] width 170 height 13
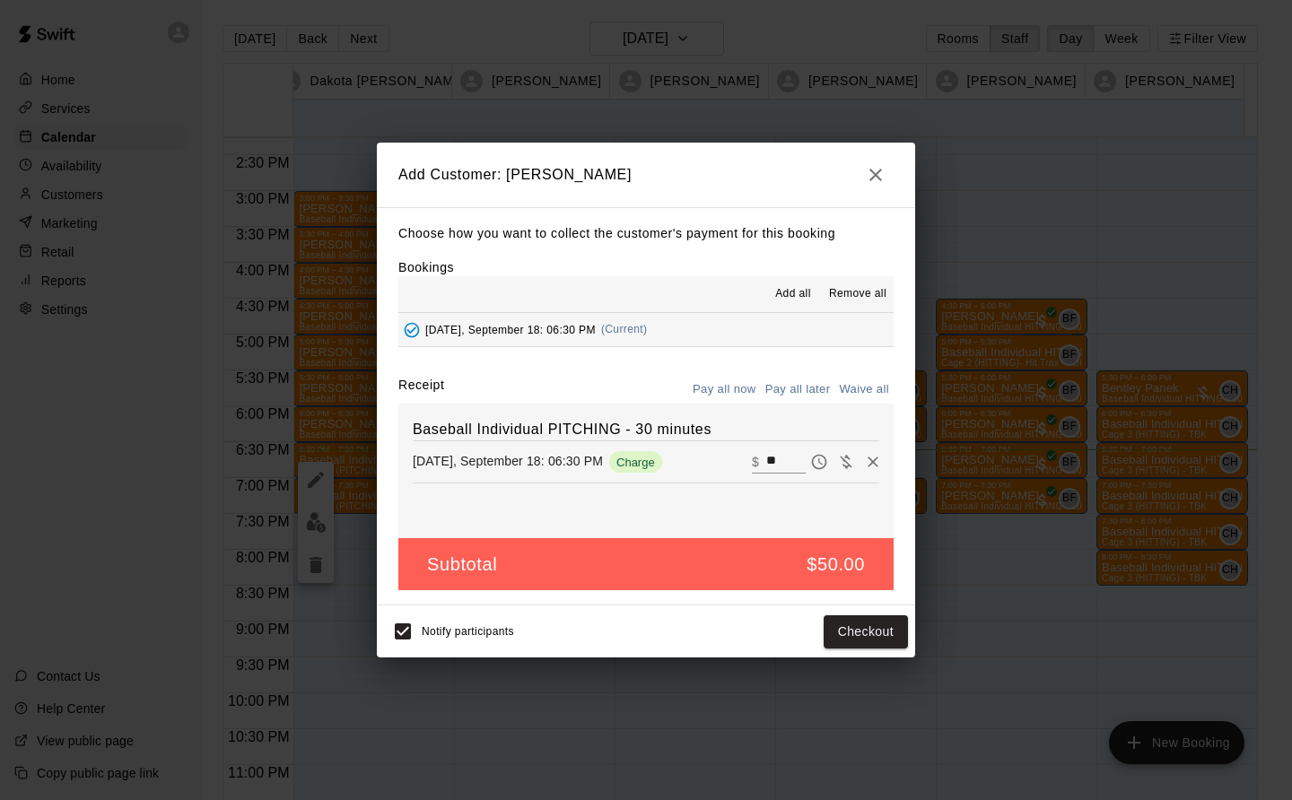
click at [888, 622] on button "Checkout" at bounding box center [866, 632] width 84 height 33
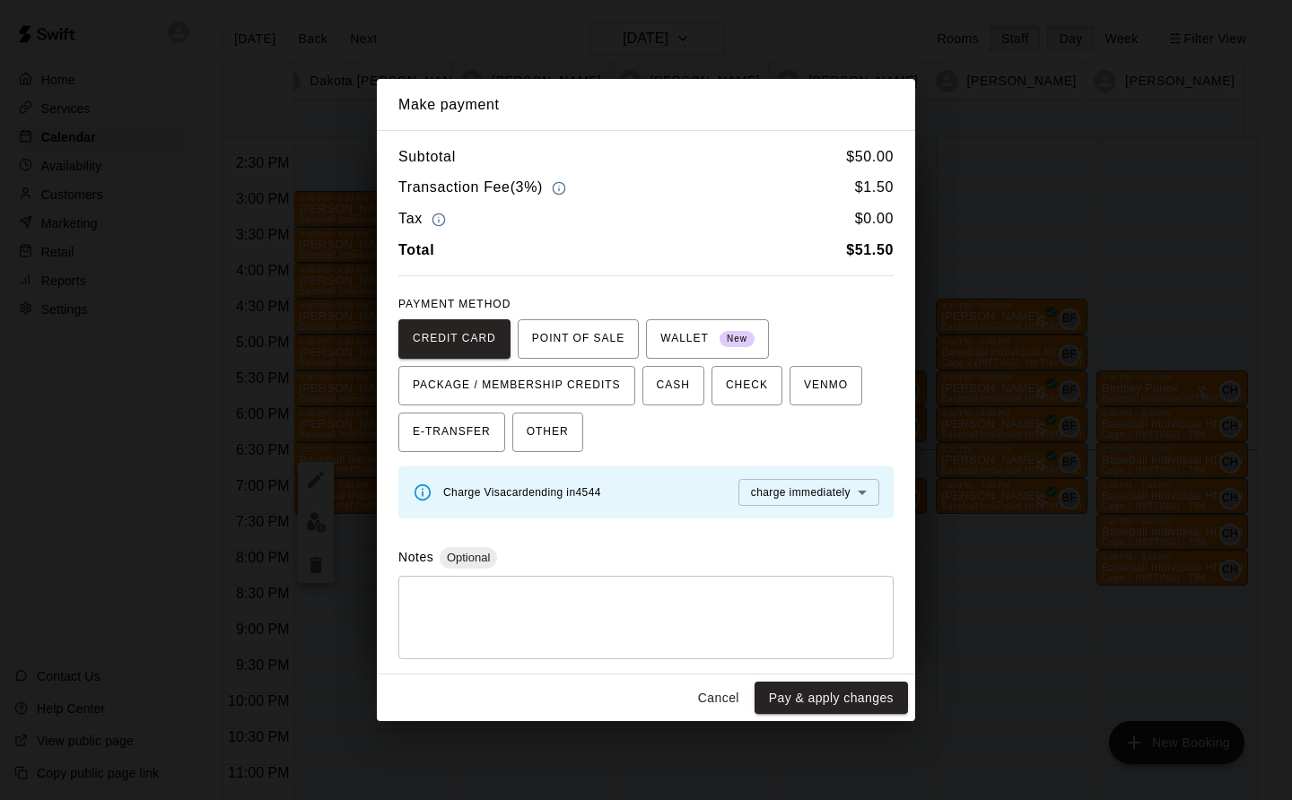
click at [716, 701] on button "Cancel" at bounding box center [718, 698] width 57 height 33
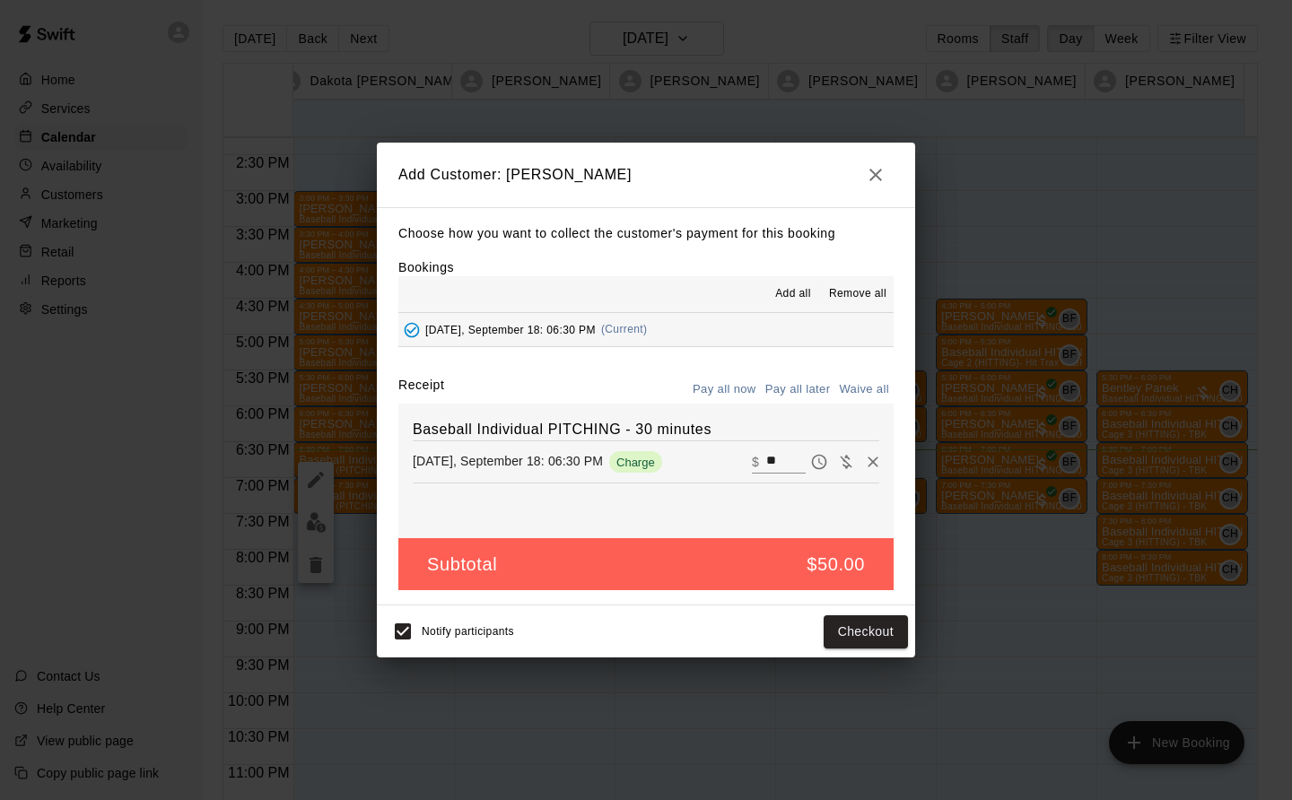
click at [813, 380] on button "Pay all later" at bounding box center [798, 390] width 74 height 28
click at [879, 629] on button "Add customer" at bounding box center [853, 632] width 110 height 33
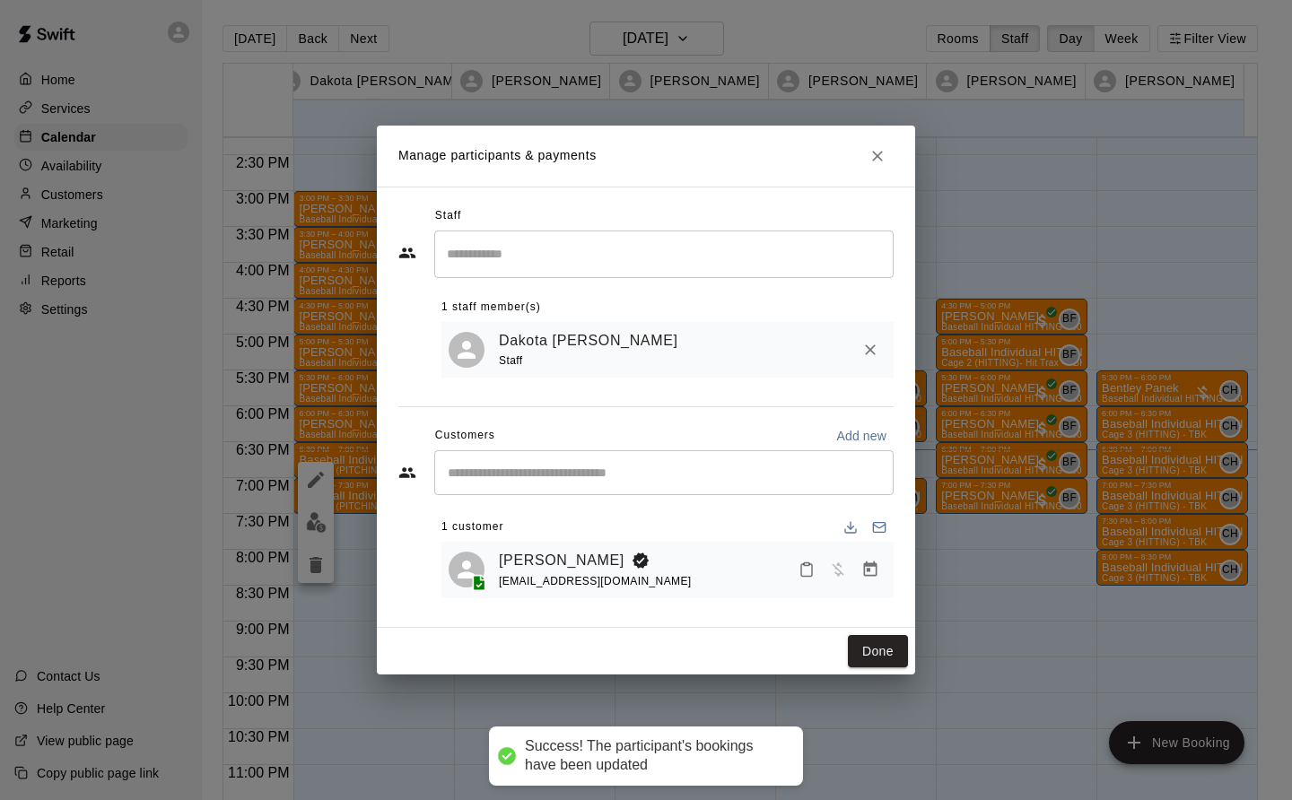
click at [881, 652] on button "Done" at bounding box center [878, 651] width 60 height 33
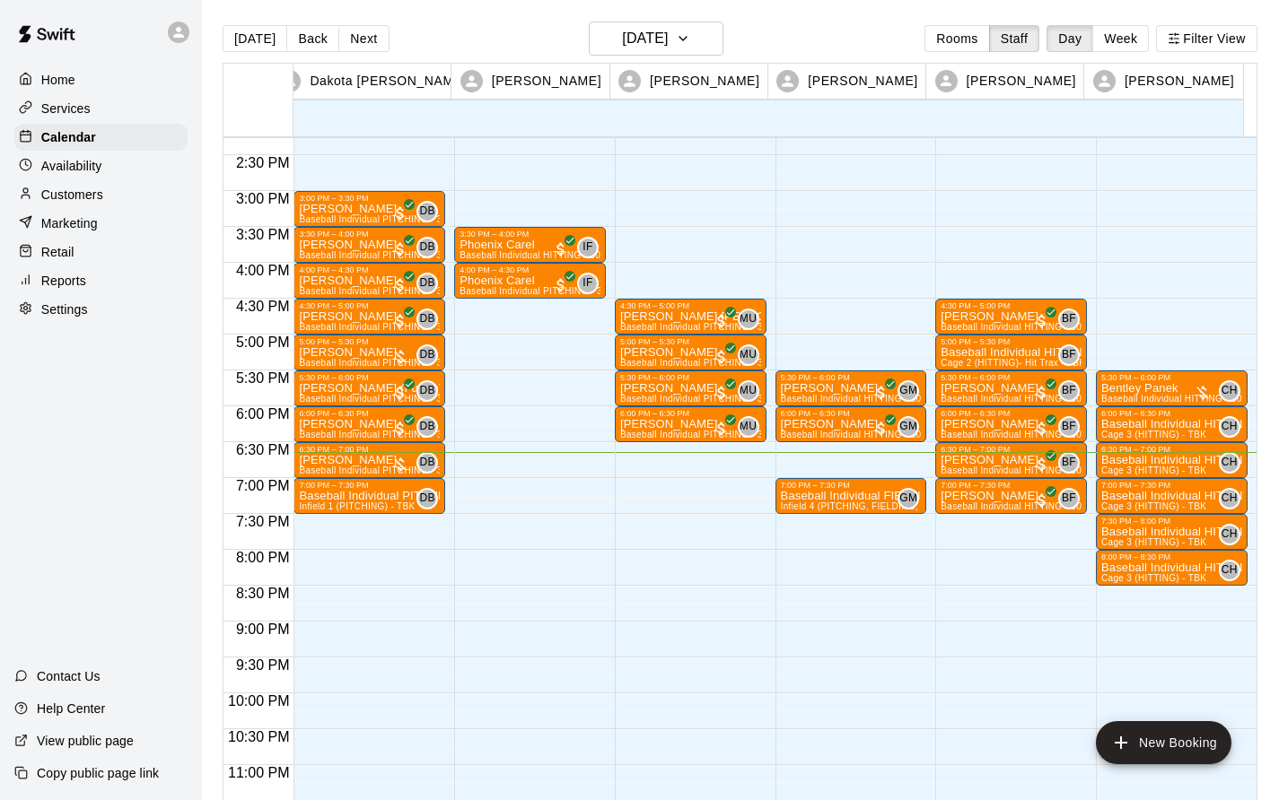
click at [350, 460] on p "[PERSON_NAME]" at bounding box center [369, 460] width 141 height 0
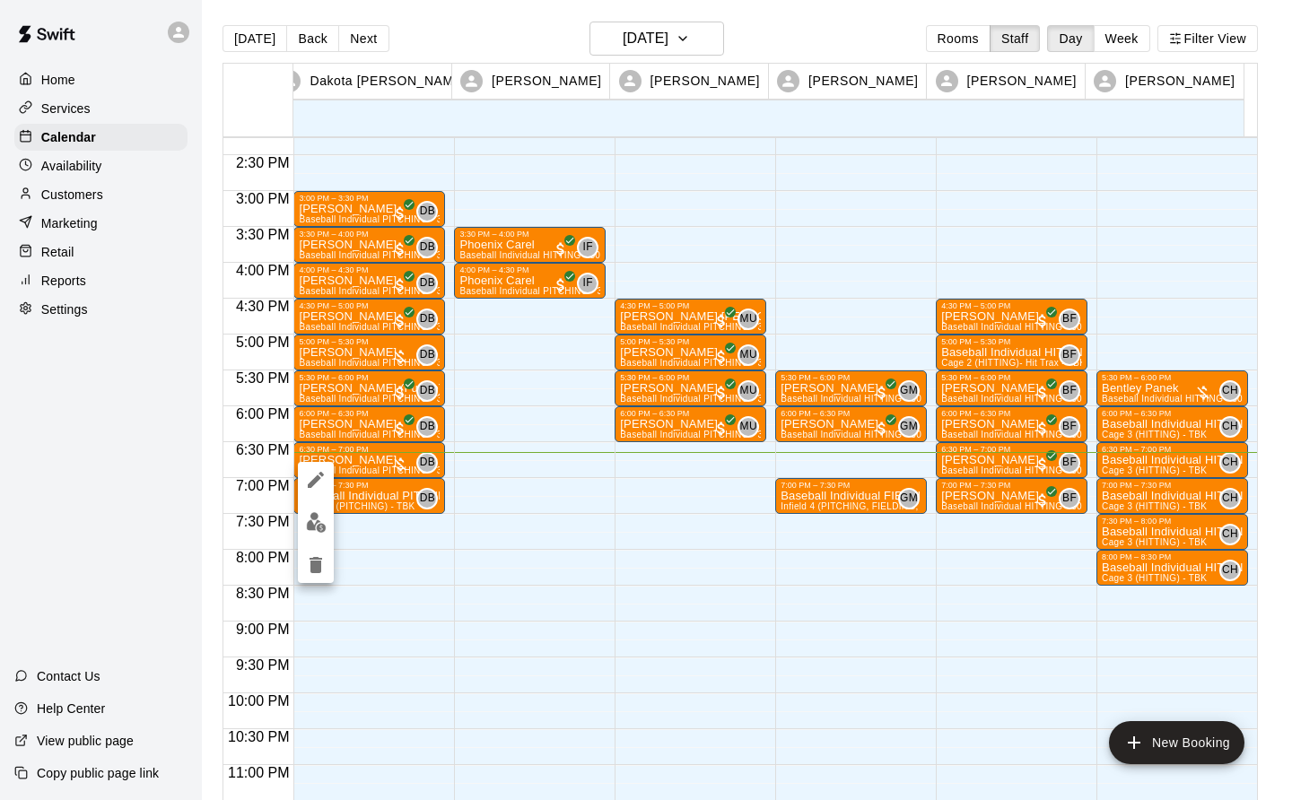
click at [315, 521] on img "edit" at bounding box center [316, 522] width 21 height 21
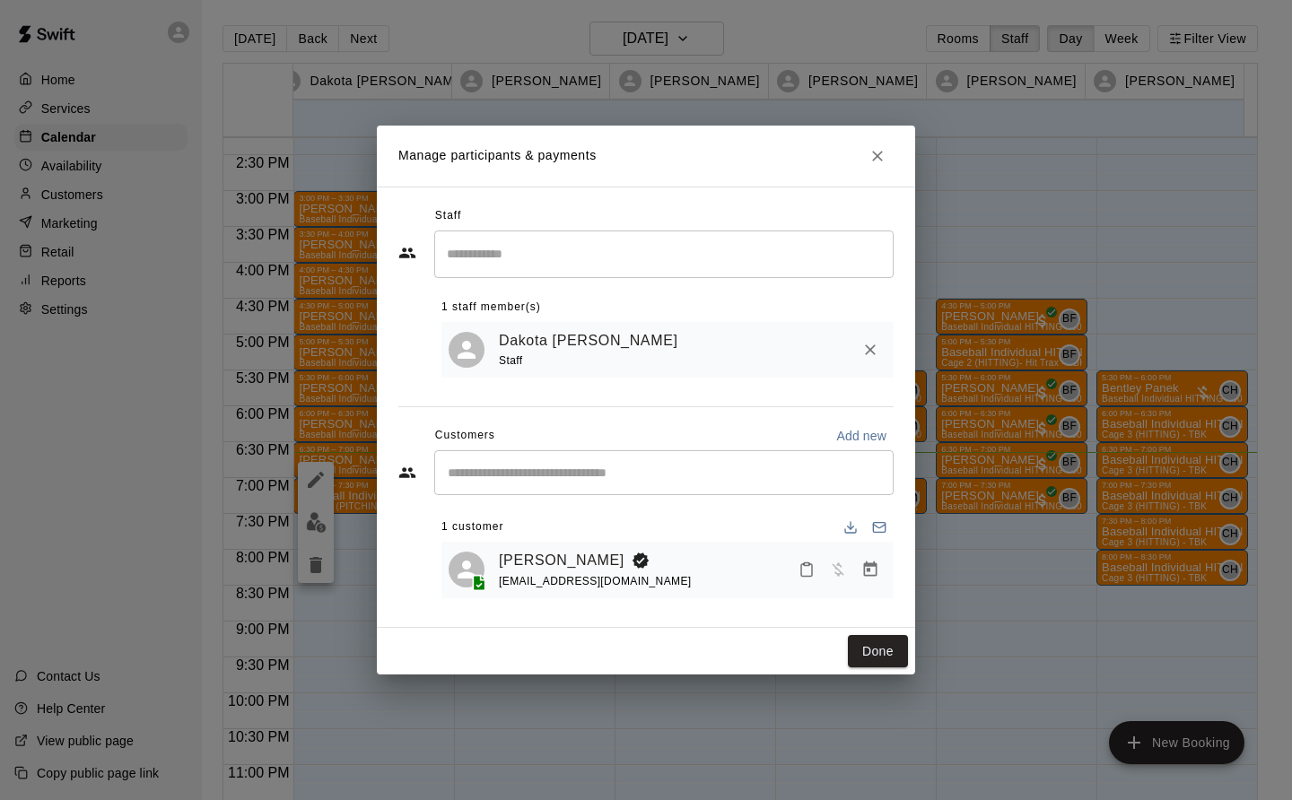
click at [869, 570] on icon "Manage bookings & payment" at bounding box center [870, 570] width 18 height 18
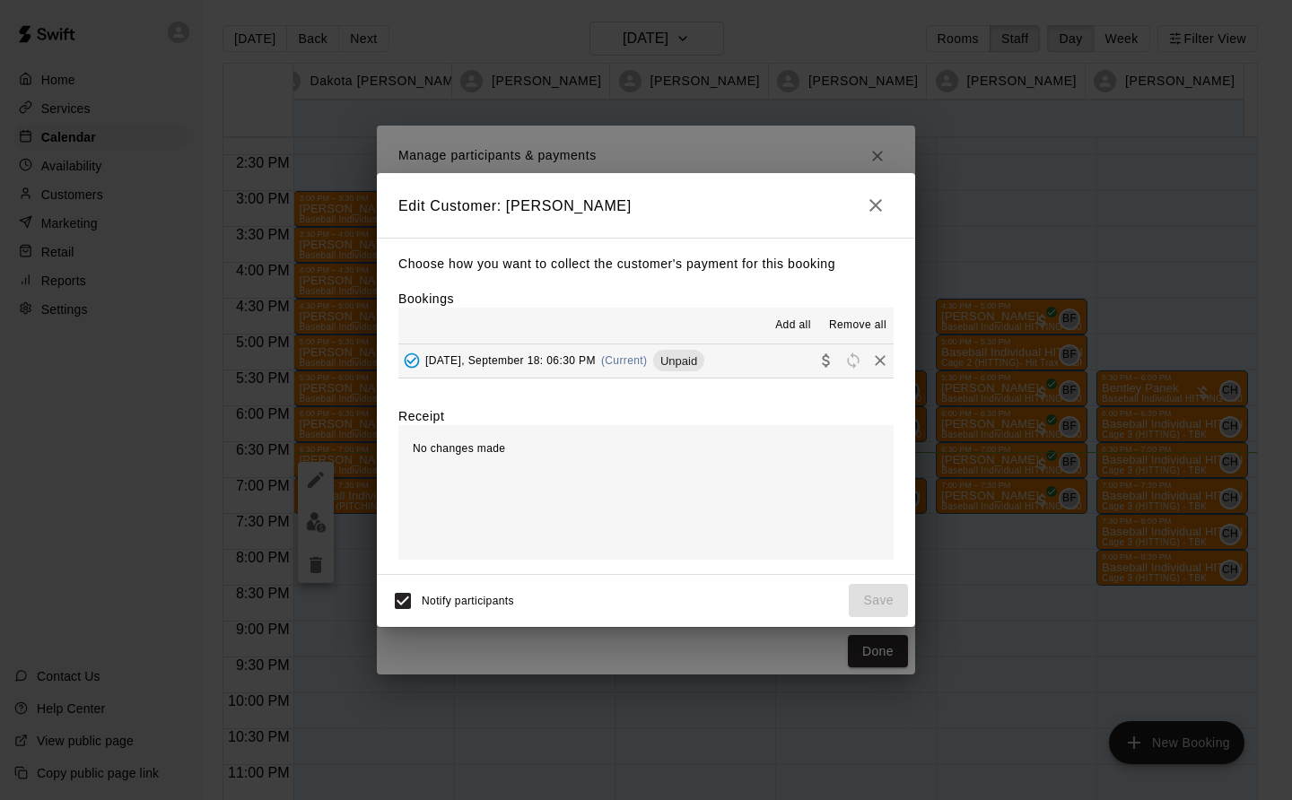
click at [565, 357] on span "[DATE], September 18: 06:30 PM" at bounding box center [510, 360] width 170 height 13
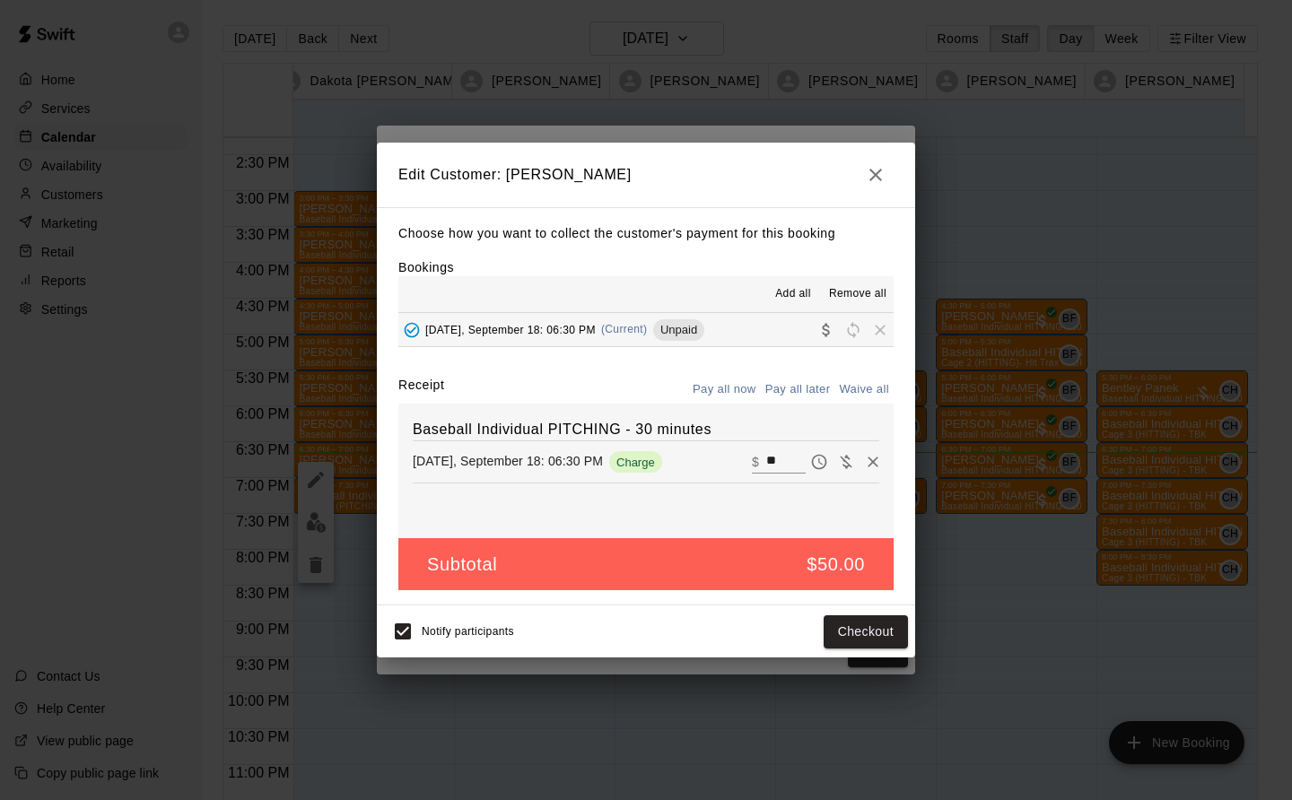
click at [873, 646] on button "Checkout" at bounding box center [866, 632] width 84 height 33
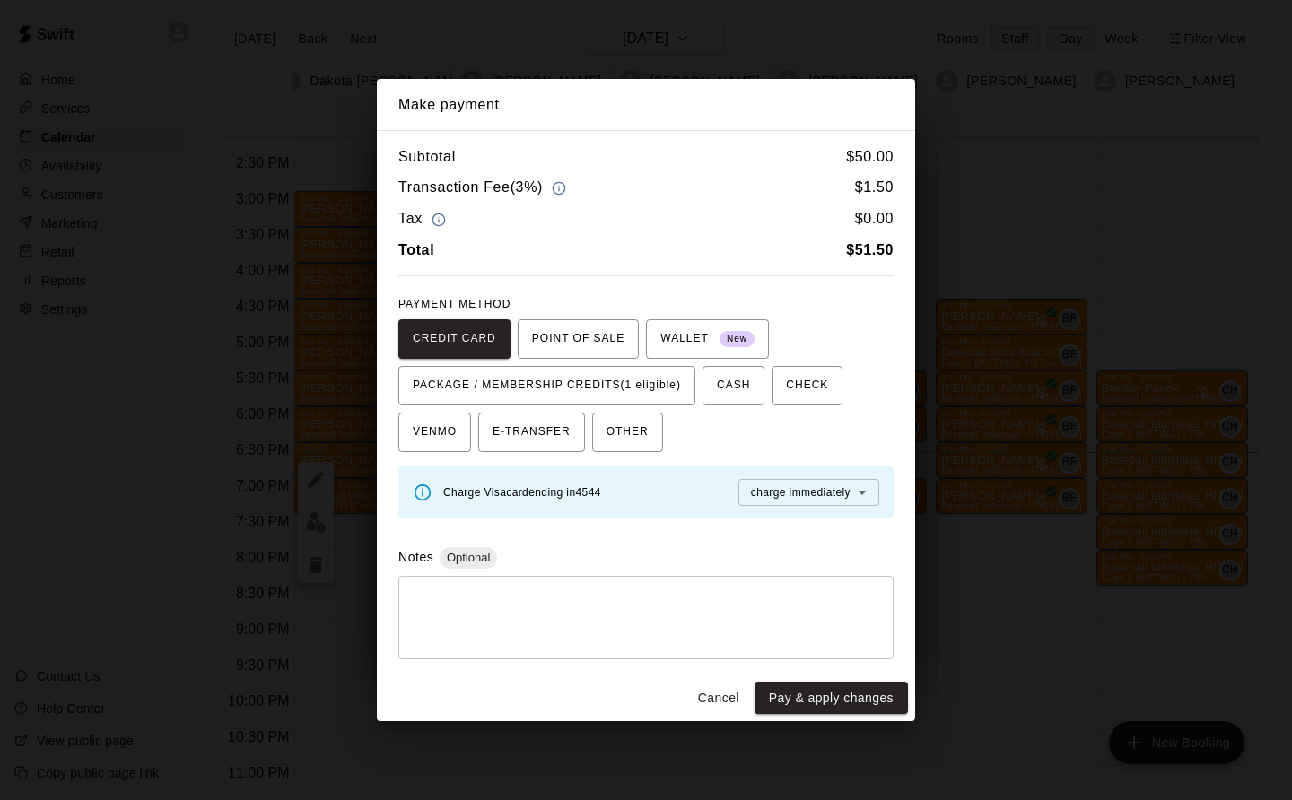
click at [620, 380] on span "PACKAGE / MEMBERSHIP CREDITS (1 eligible)" at bounding box center [547, 385] width 268 height 29
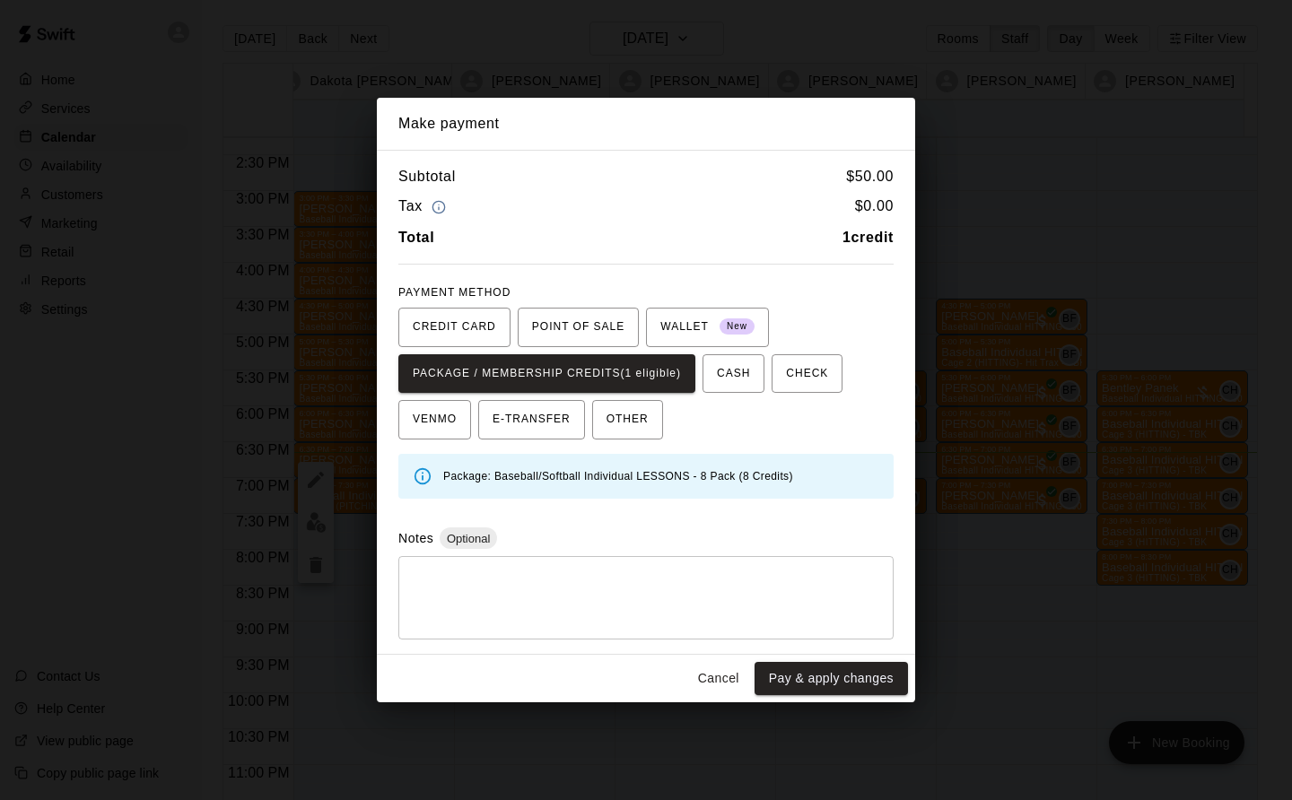
click at [859, 679] on button "Pay & apply changes" at bounding box center [831, 678] width 153 height 33
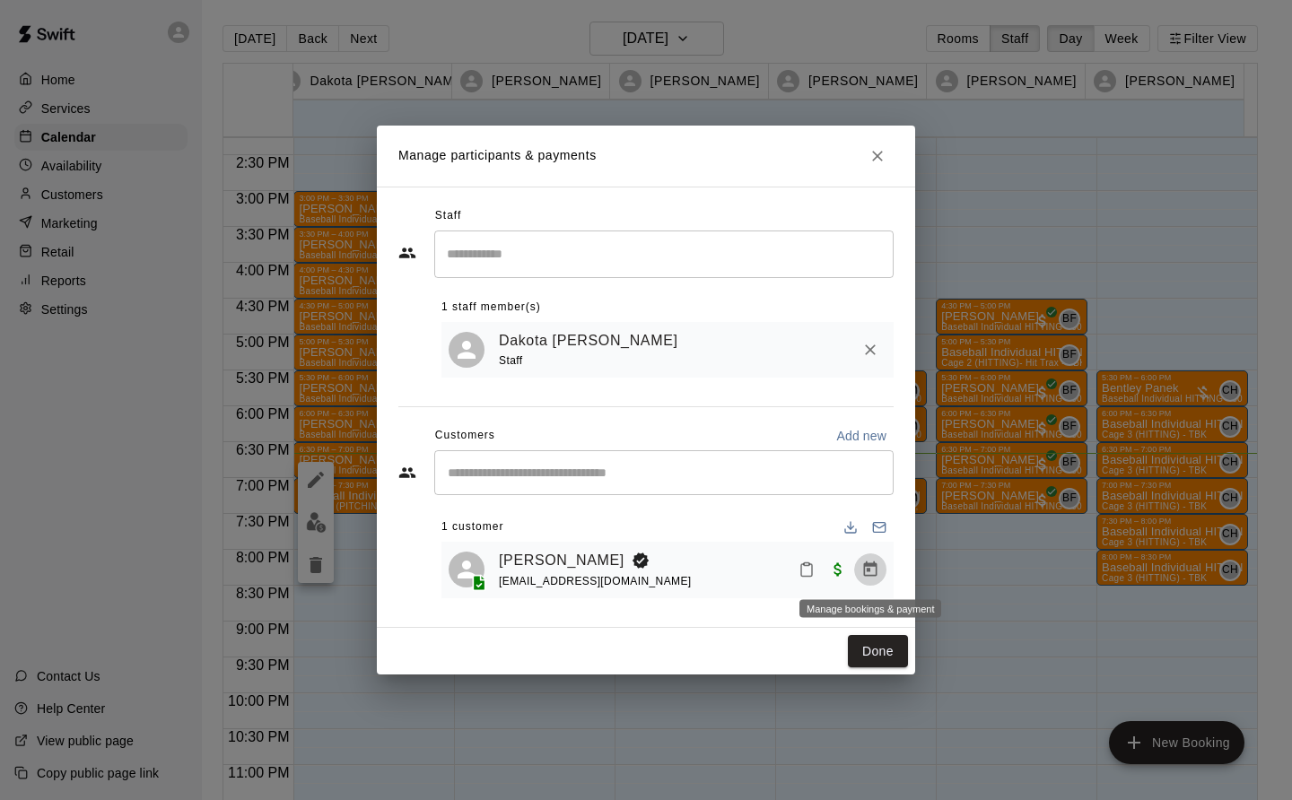
click at [895, 651] on button "Done" at bounding box center [878, 651] width 60 height 33
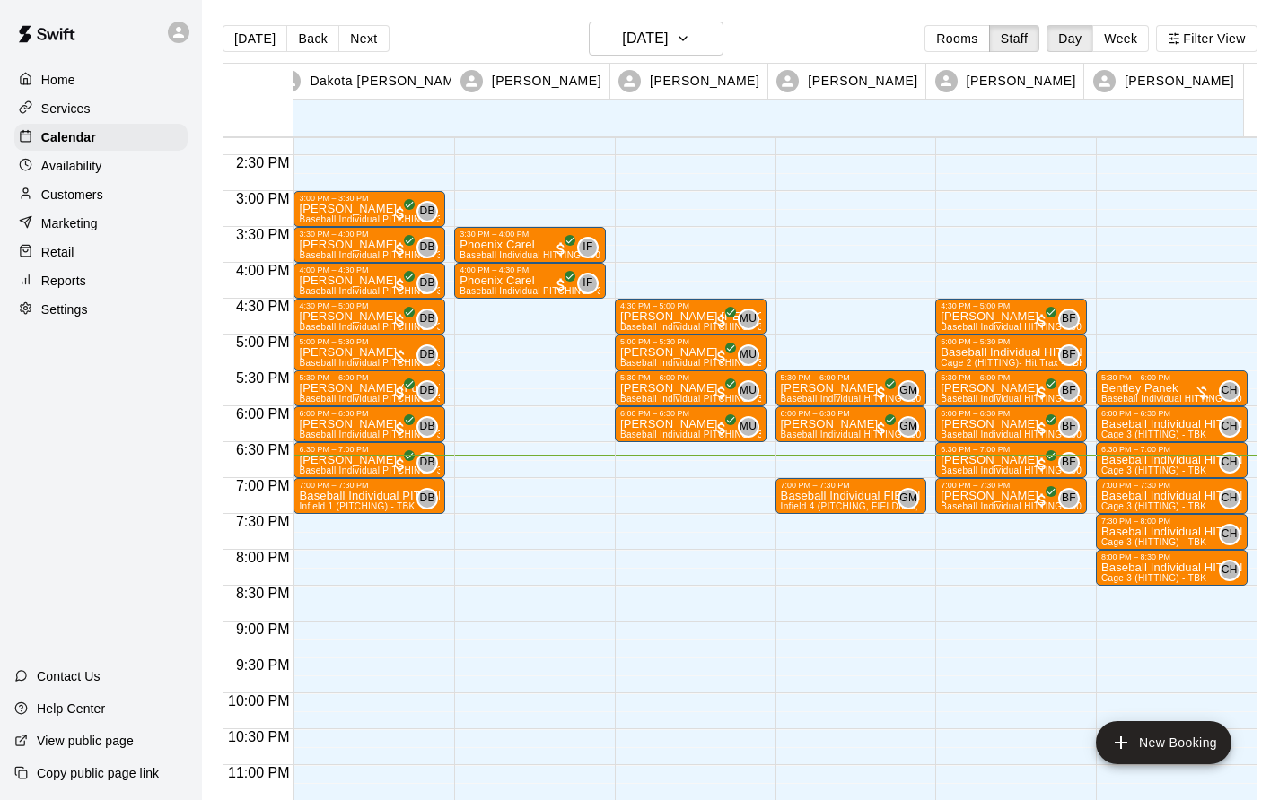
click at [0, 729] on link "View public page" at bounding box center [74, 741] width 148 height 32
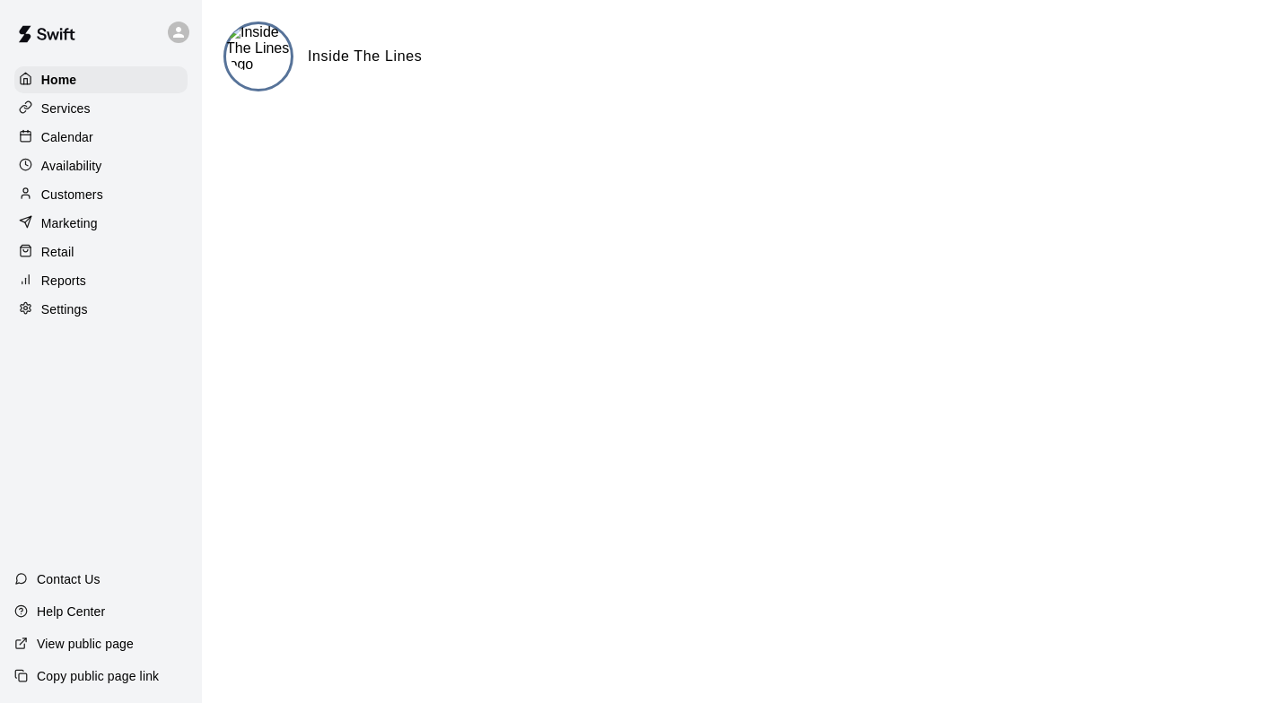
click at [73, 140] on p "Calendar" at bounding box center [67, 137] width 52 height 18
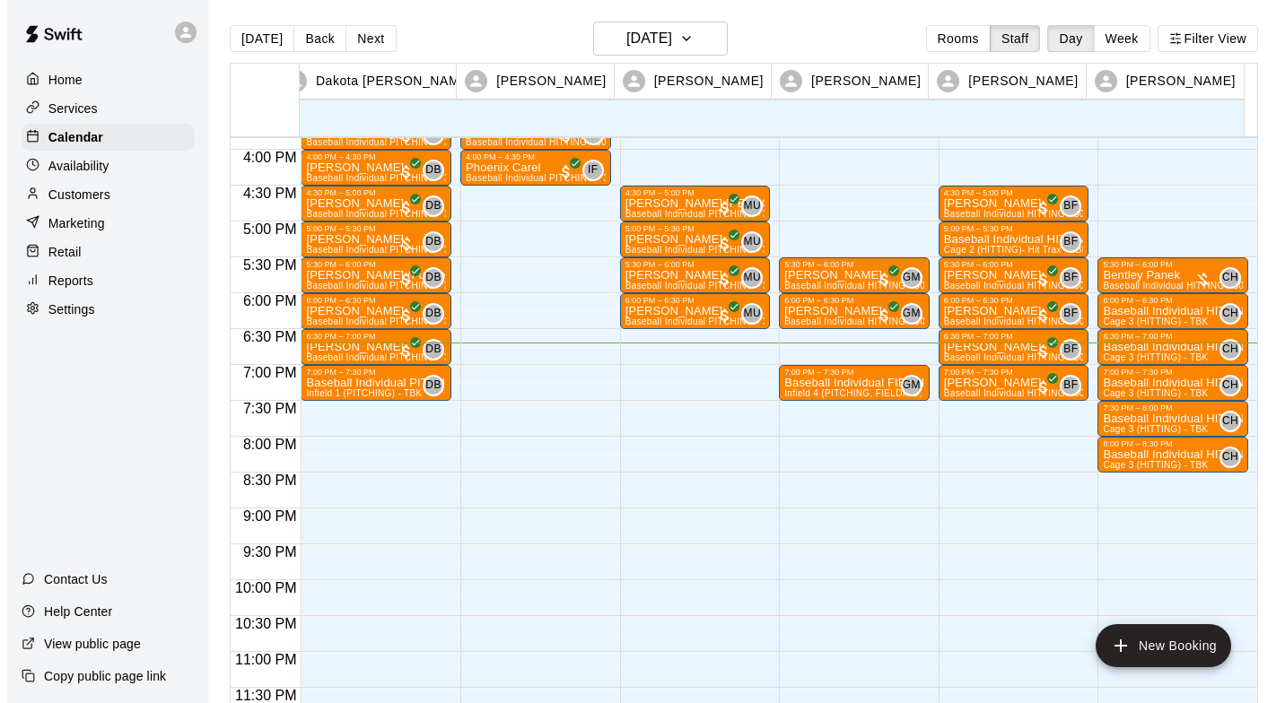
scroll to position [1135, 0]
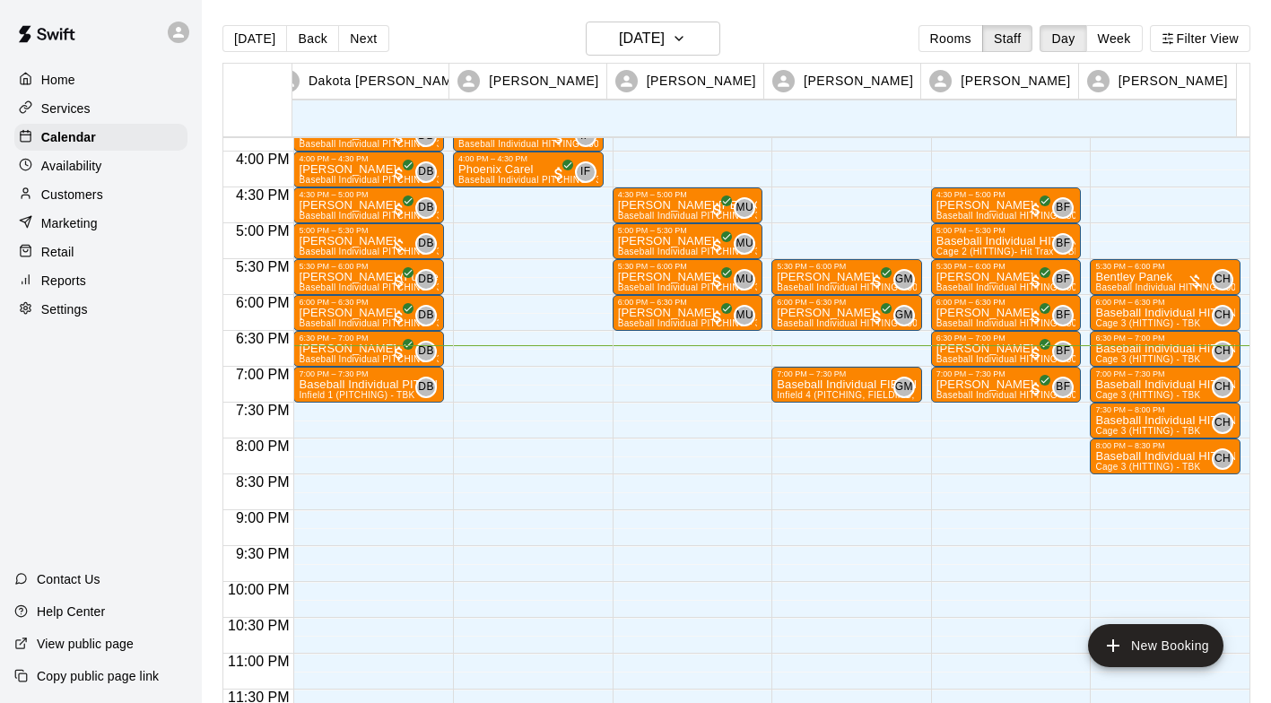
click at [1137, 277] on p "Bentley Panek" at bounding box center [1166, 277] width 140 height 0
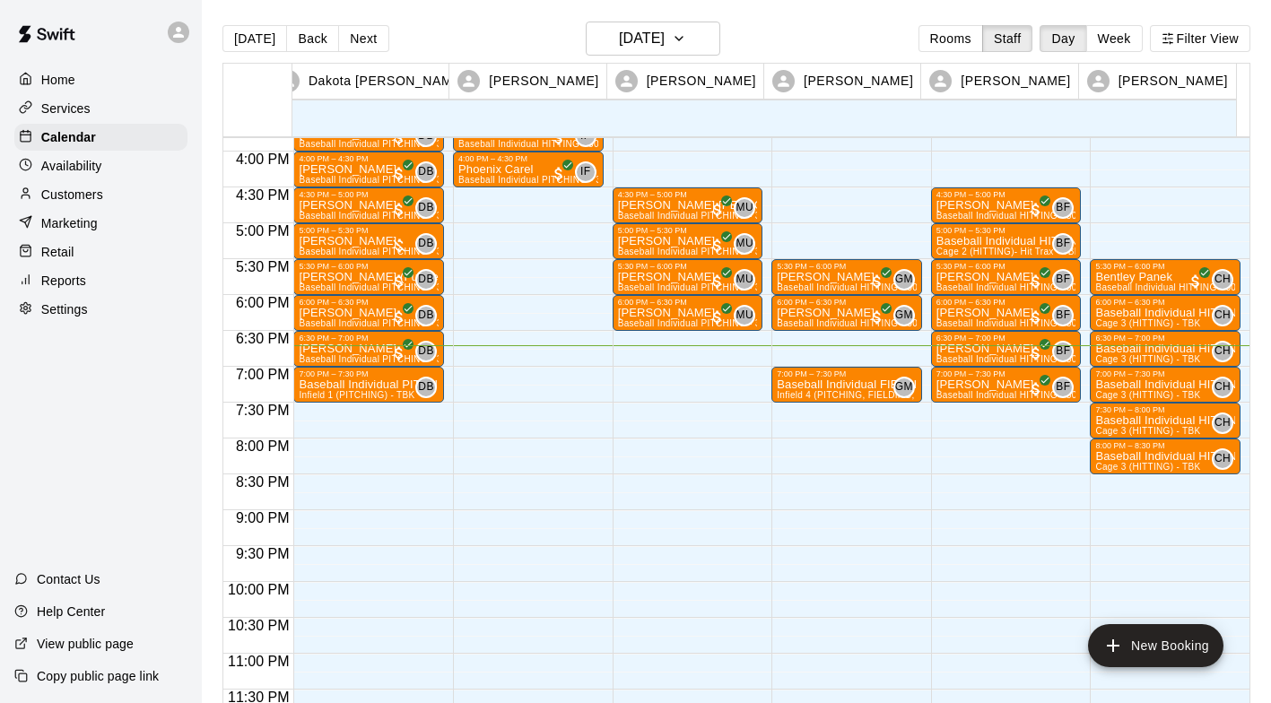
click at [1143, 313] on p "Baseball Individual HITTING - 30 minutes" at bounding box center [1166, 313] width 140 height 0
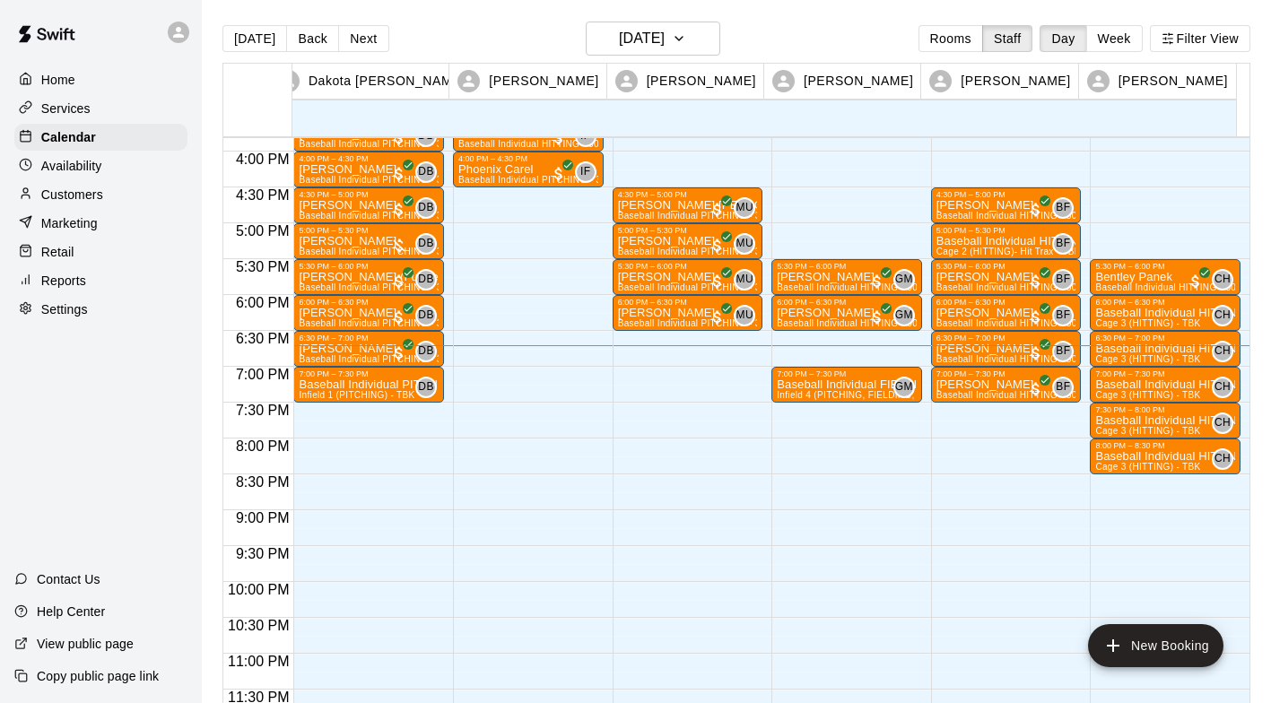
click at [1172, 313] on p "Baseball Individual HITTING - 30 minutes" at bounding box center [1166, 313] width 140 height 0
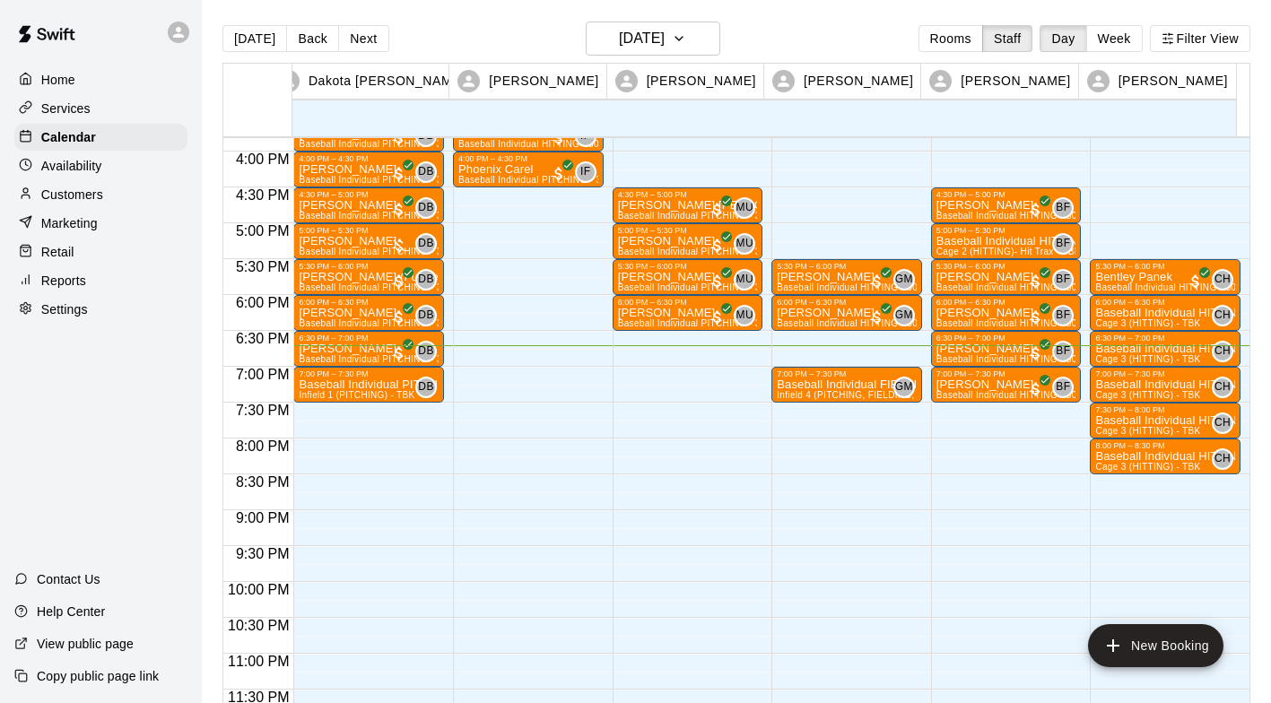
click at [1148, 313] on p "Baseball Individual HITTING - 30 minutes" at bounding box center [1166, 313] width 140 height 0
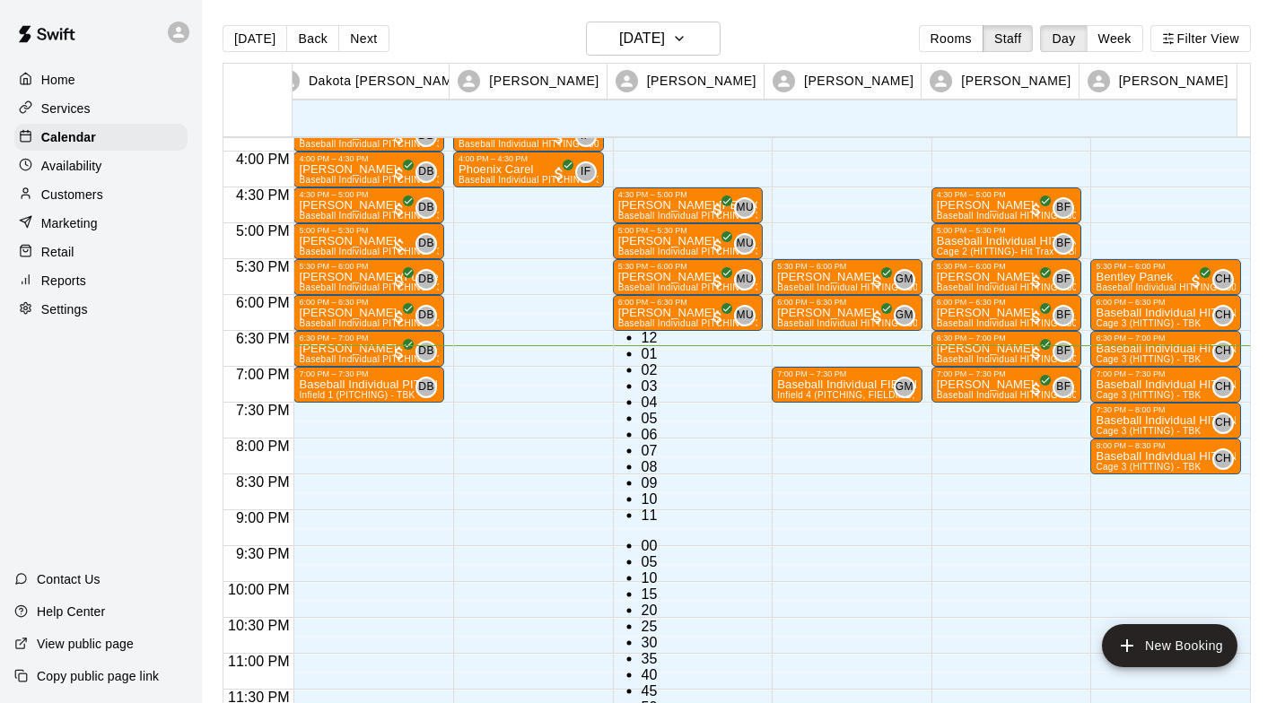
scroll to position [32, 0]
click at [642, 459] on li "08" at bounding box center [653, 467] width 22 height 16
type input "********"
click at [663, 635] on li "30" at bounding box center [653, 643] width 22 height 16
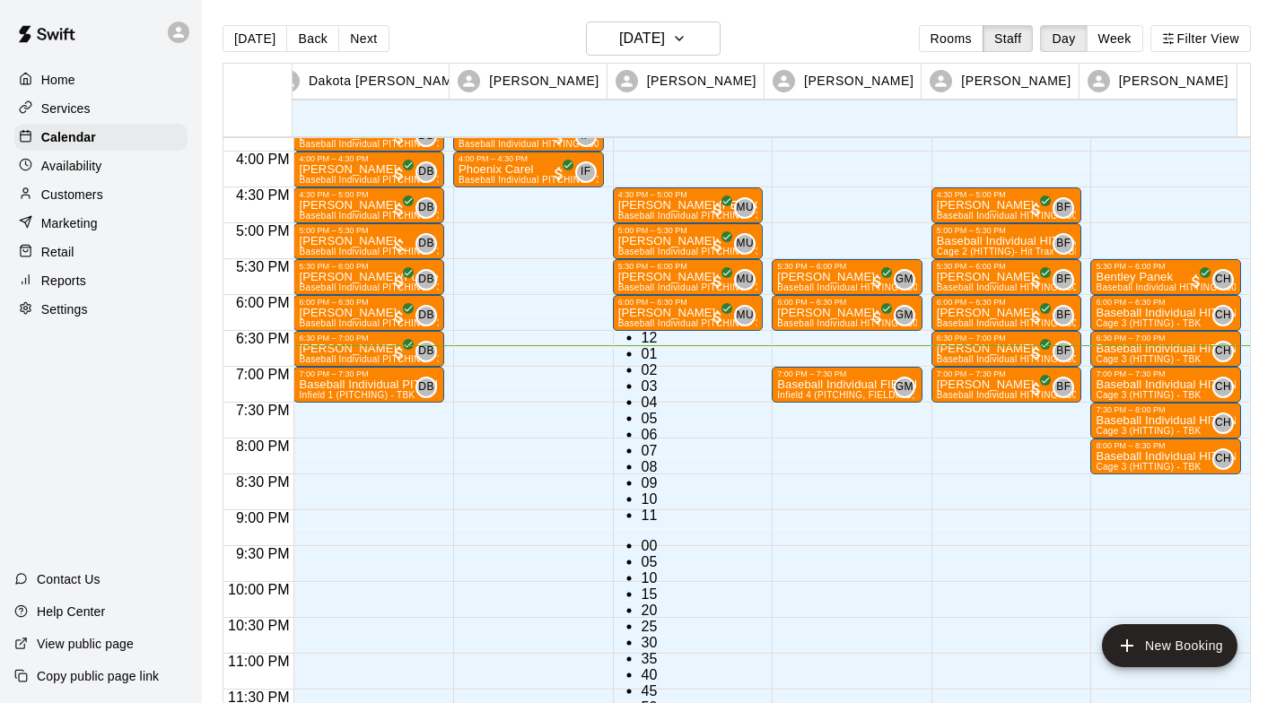
type input "********"
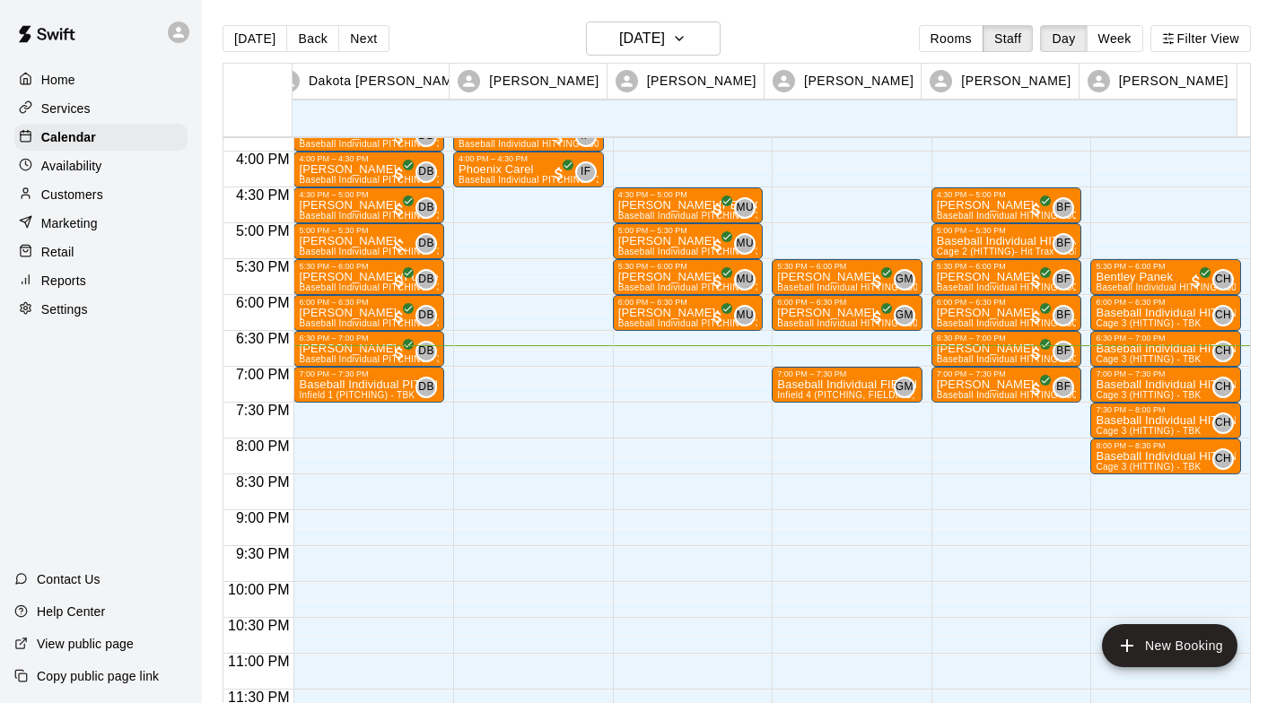
click at [467, 539] on li "09" at bounding box center [478, 547] width 22 height 16
type input "********"
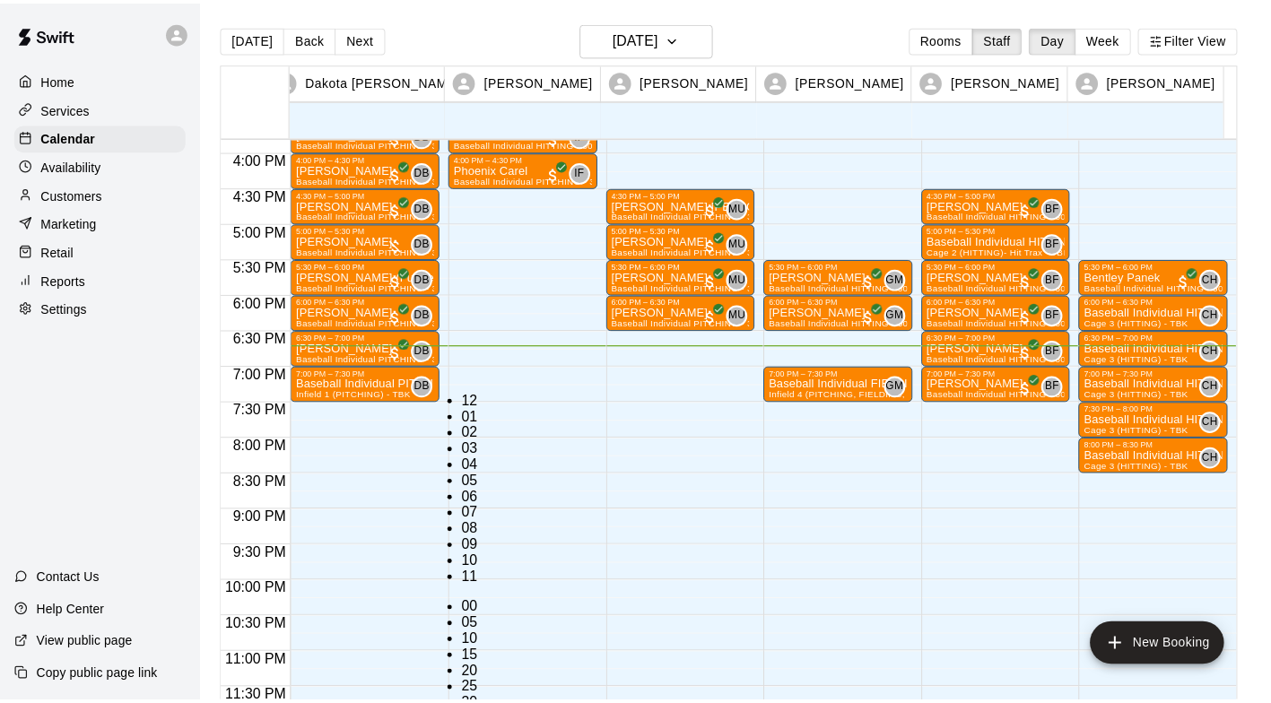
scroll to position [0, 0]
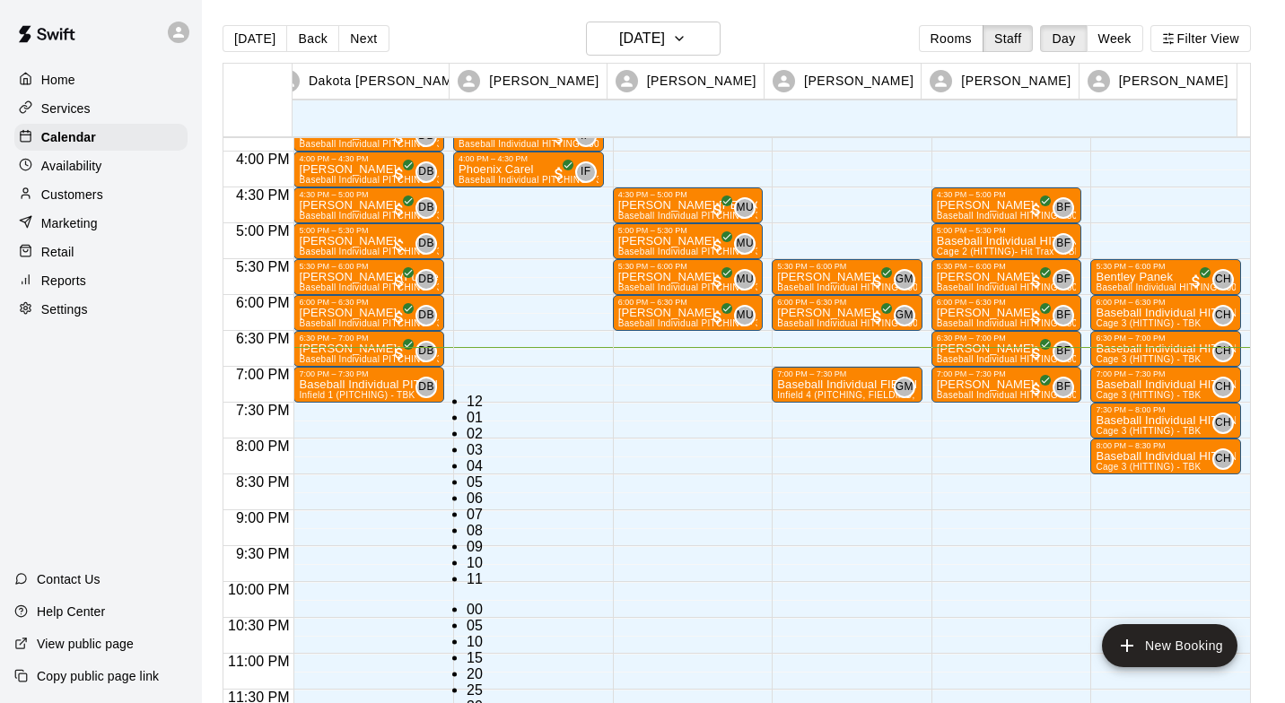
click at [488, 602] on li "00" at bounding box center [478, 610] width 22 height 16
type input "********"
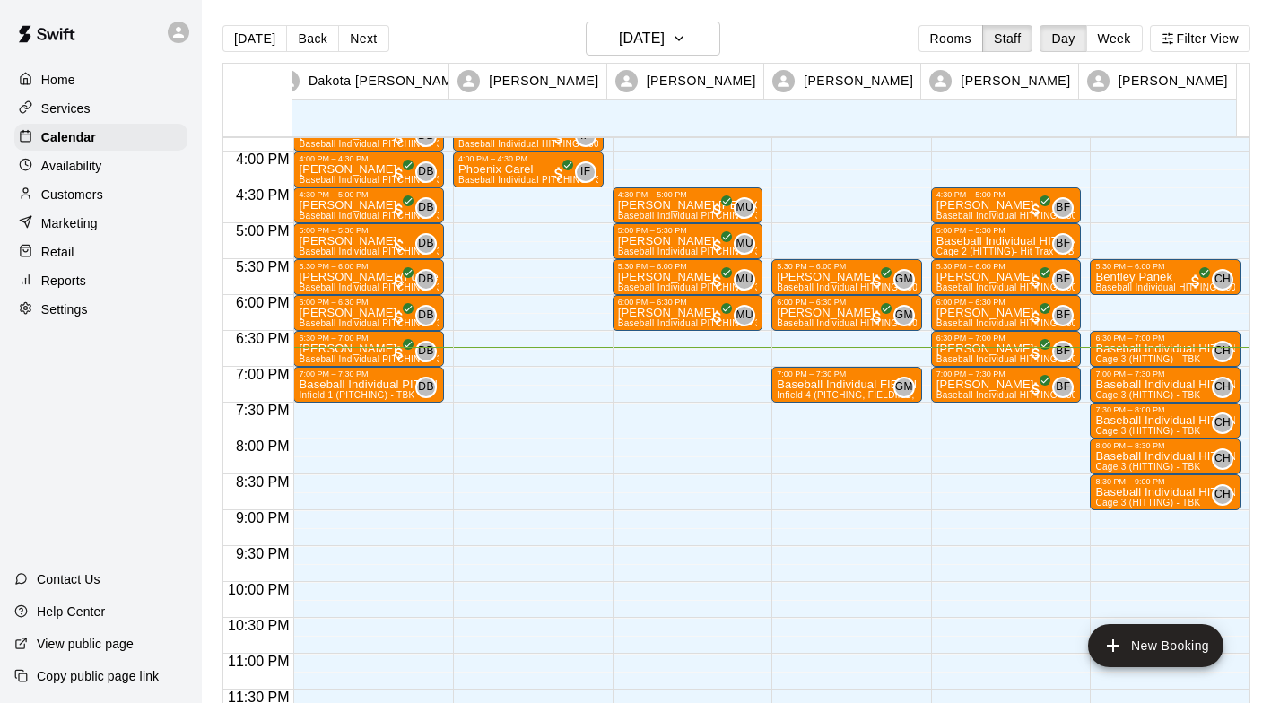
click at [1139, 349] on p "Baseball Individual HITTING - 30 minutes" at bounding box center [1166, 349] width 140 height 0
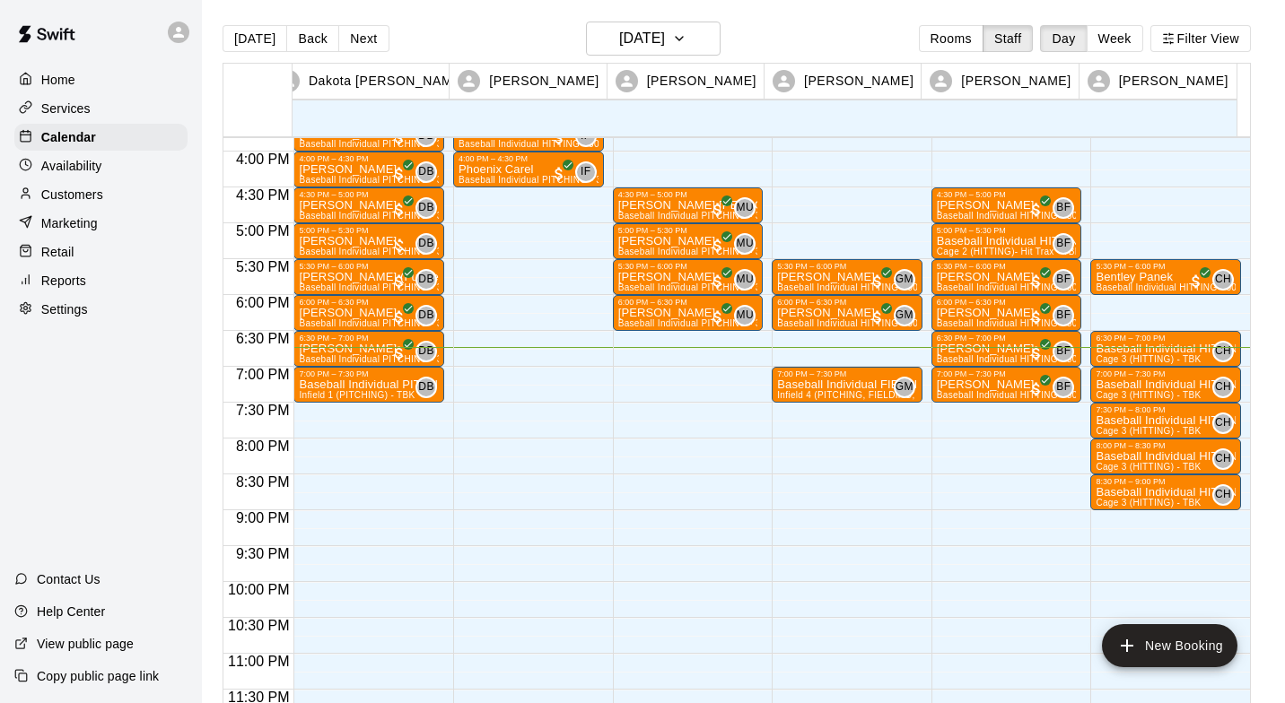
type input "****"
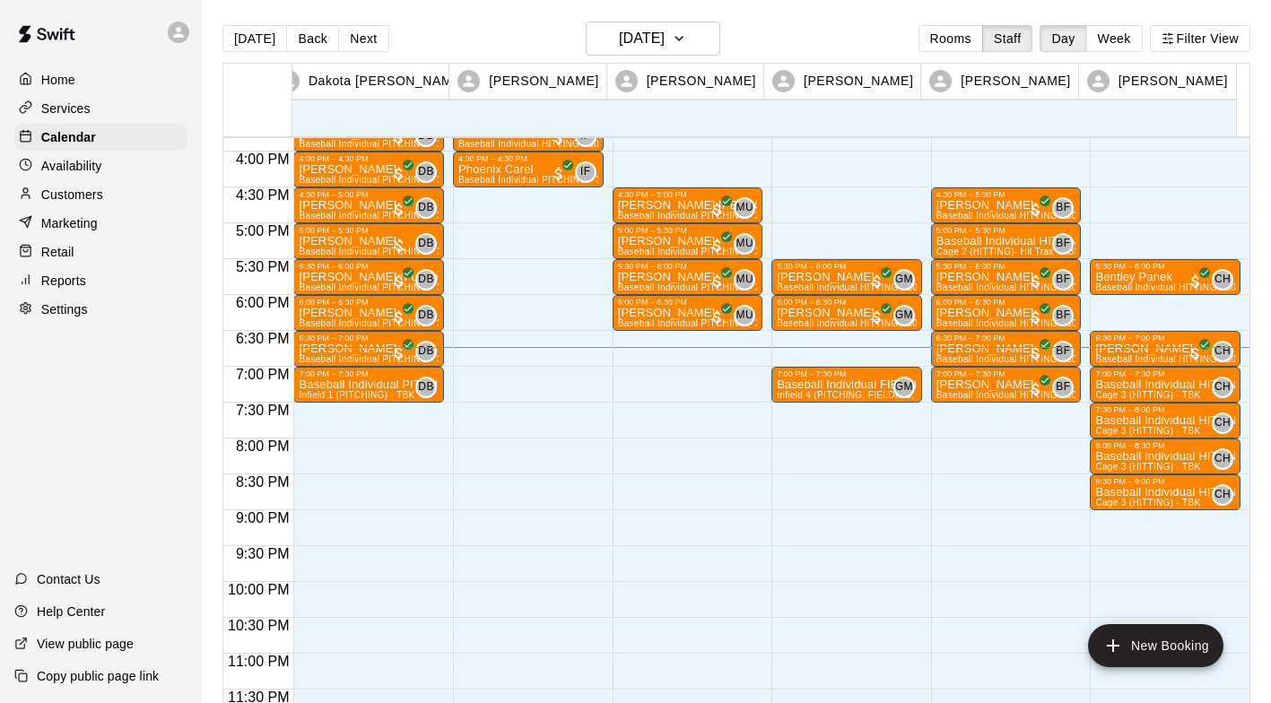
click at [1136, 356] on span "Baseball Individual HITTING - 30 minutes (Cage 3 (HITTING) - TBK)" at bounding box center [1240, 359] width 289 height 10
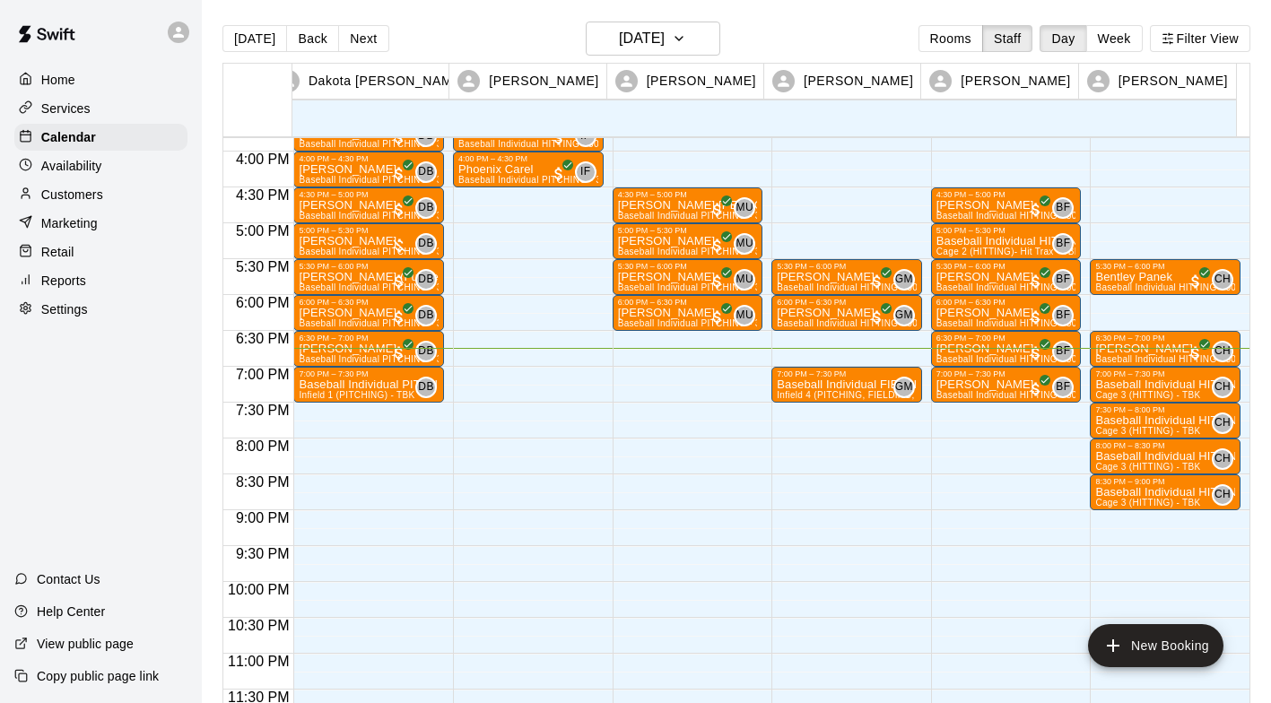
click at [1099, 493] on p "Baseball Individual HITTING - 30 minutes" at bounding box center [1166, 493] width 140 height 0
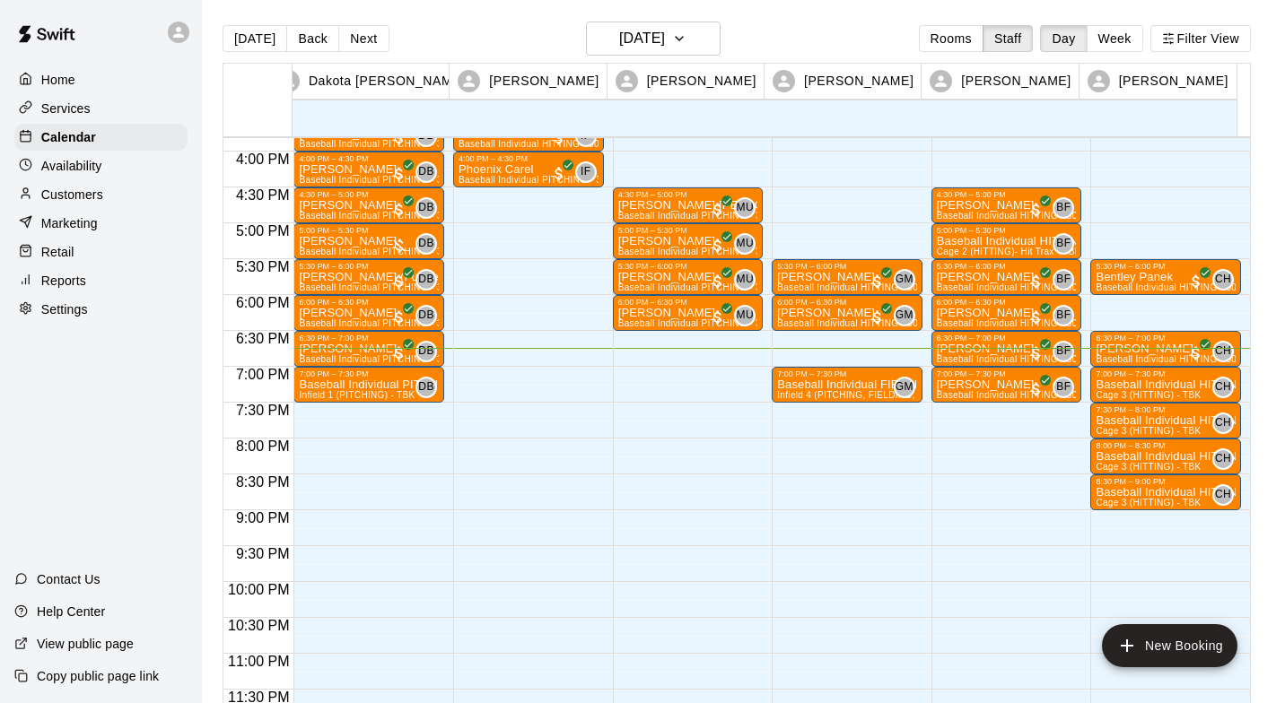
type input "*****"
type input "****"
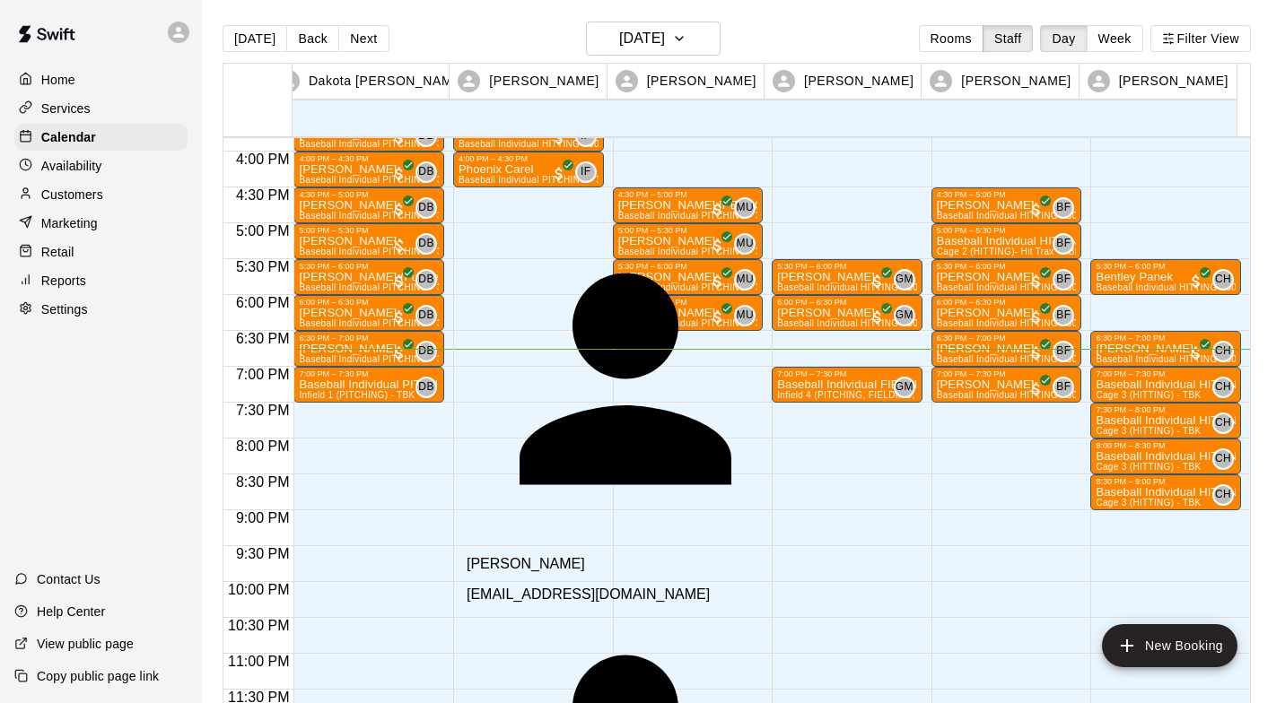
click at [558, 227] on div "Jessica Duke dukejessica84@gmail.com" at bounding box center [679, 412] width 424 height 382
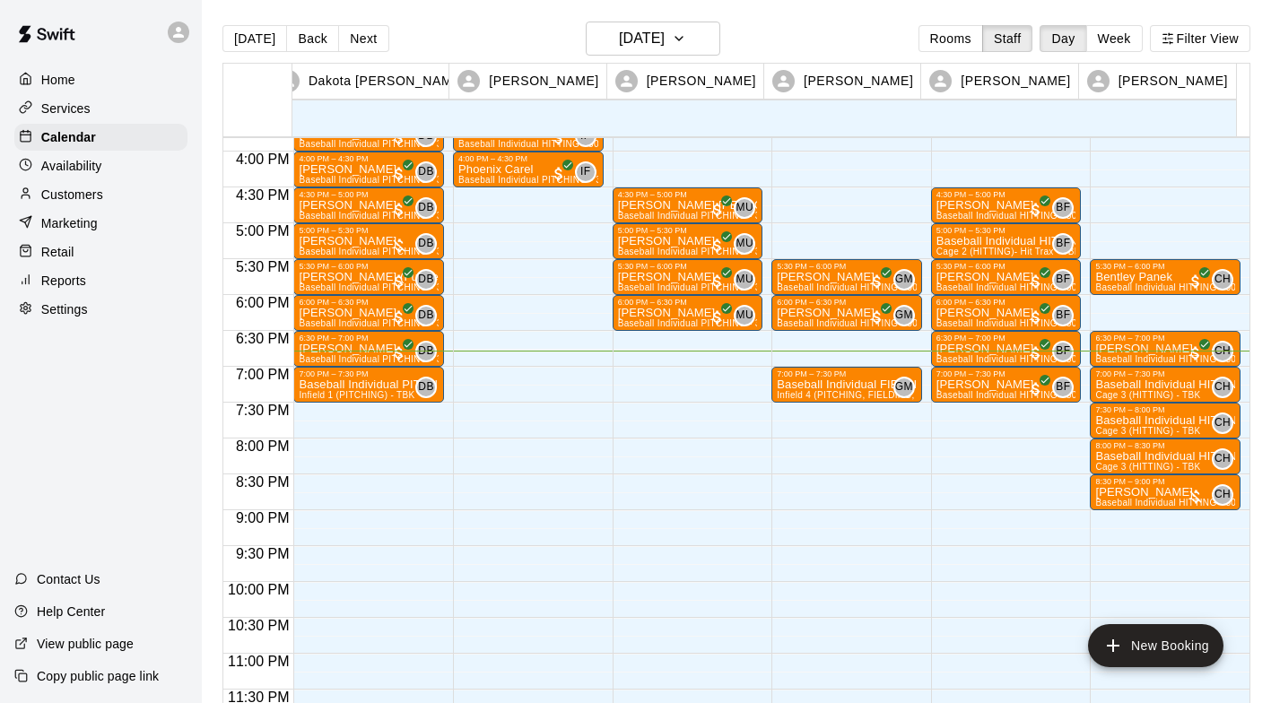
click at [1267, 322] on main "Today Back Next Thursday Sep 18 Rooms Staff Day Week Filter View Dakota Bacus 1…" at bounding box center [737, 366] width 1070 height 732
click at [354, 241] on p "[PERSON_NAME]" at bounding box center [369, 241] width 140 height 0
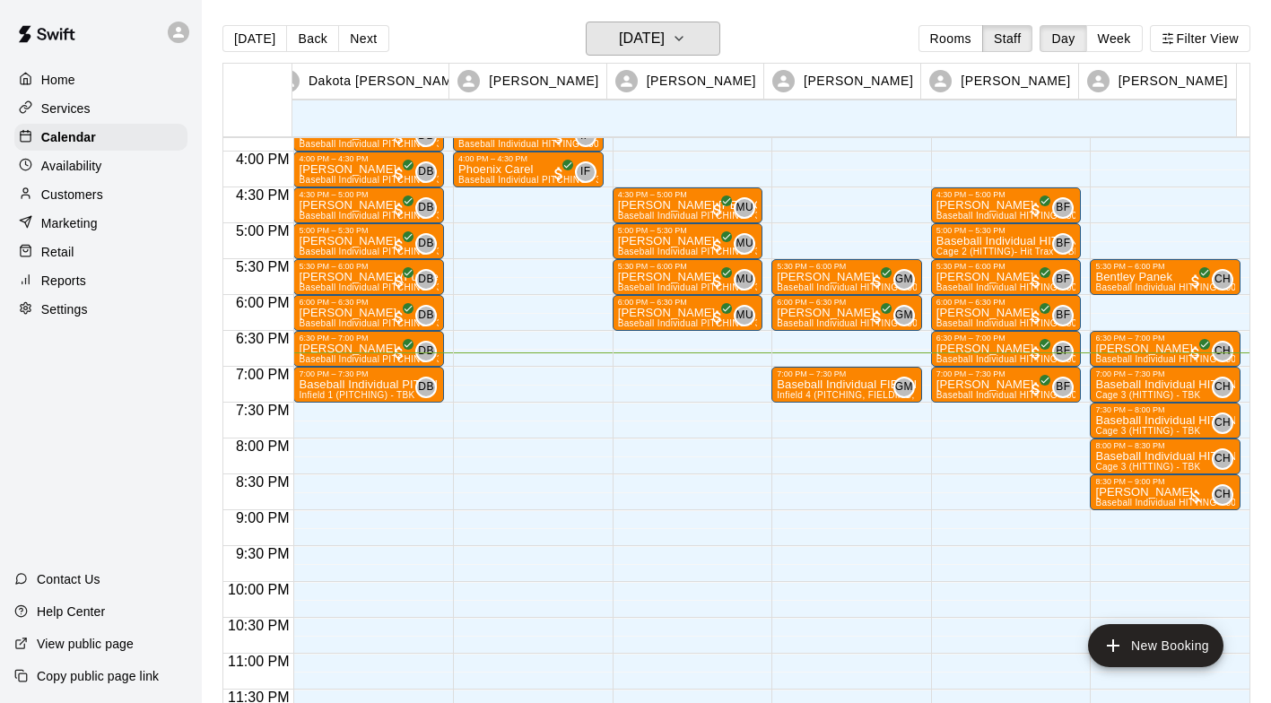
click at [686, 42] on icon "button" at bounding box center [679, 39] width 14 height 22
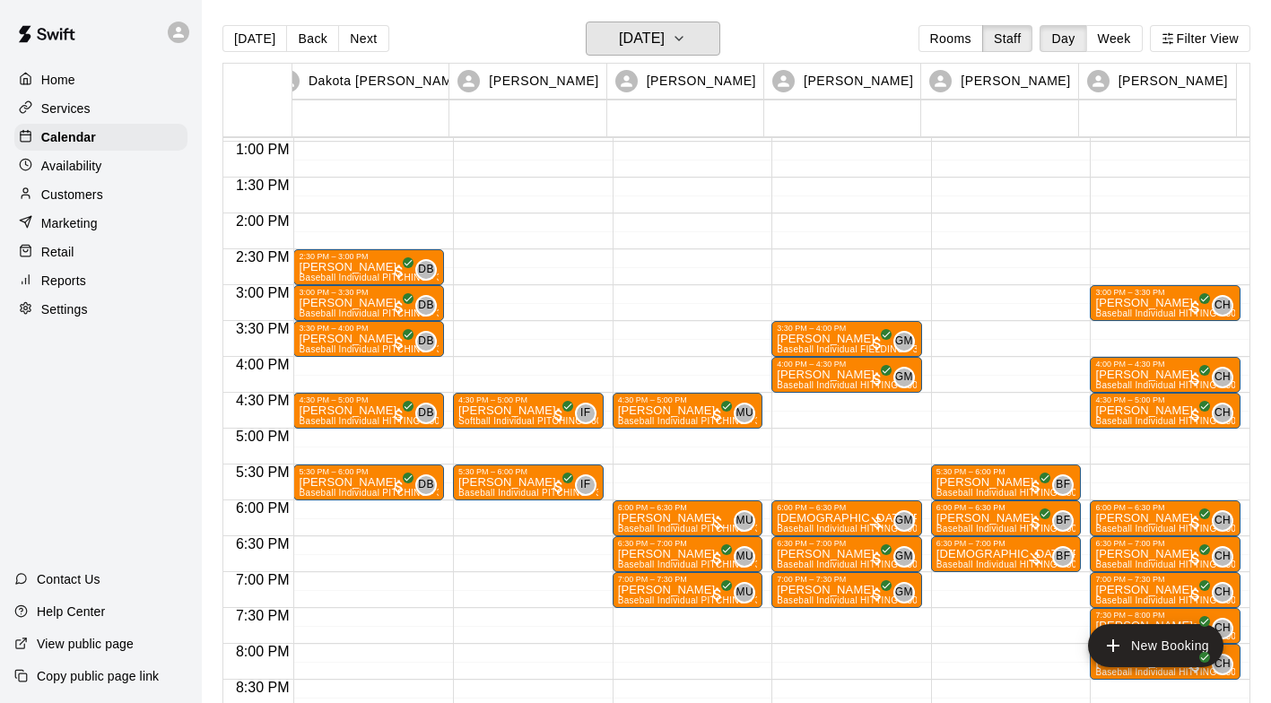
scroll to position [928, 0]
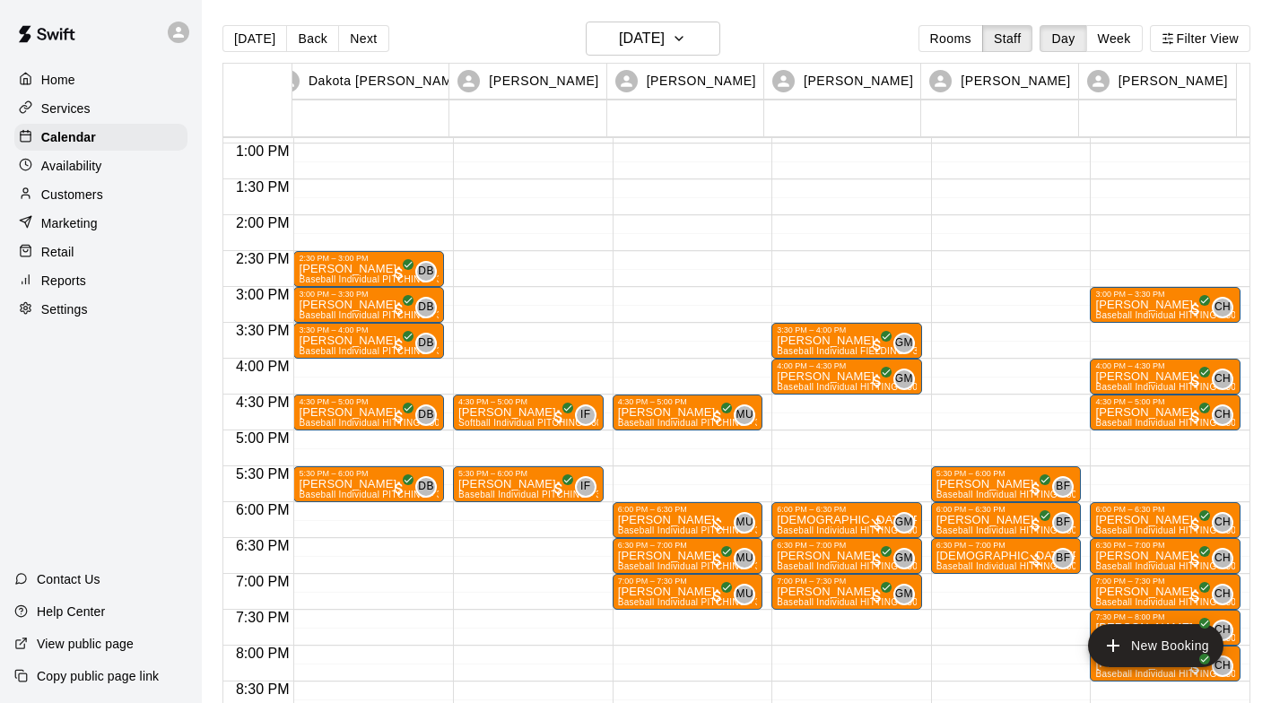
click at [828, 520] on p "Jesus Medina" at bounding box center [847, 520] width 140 height 0
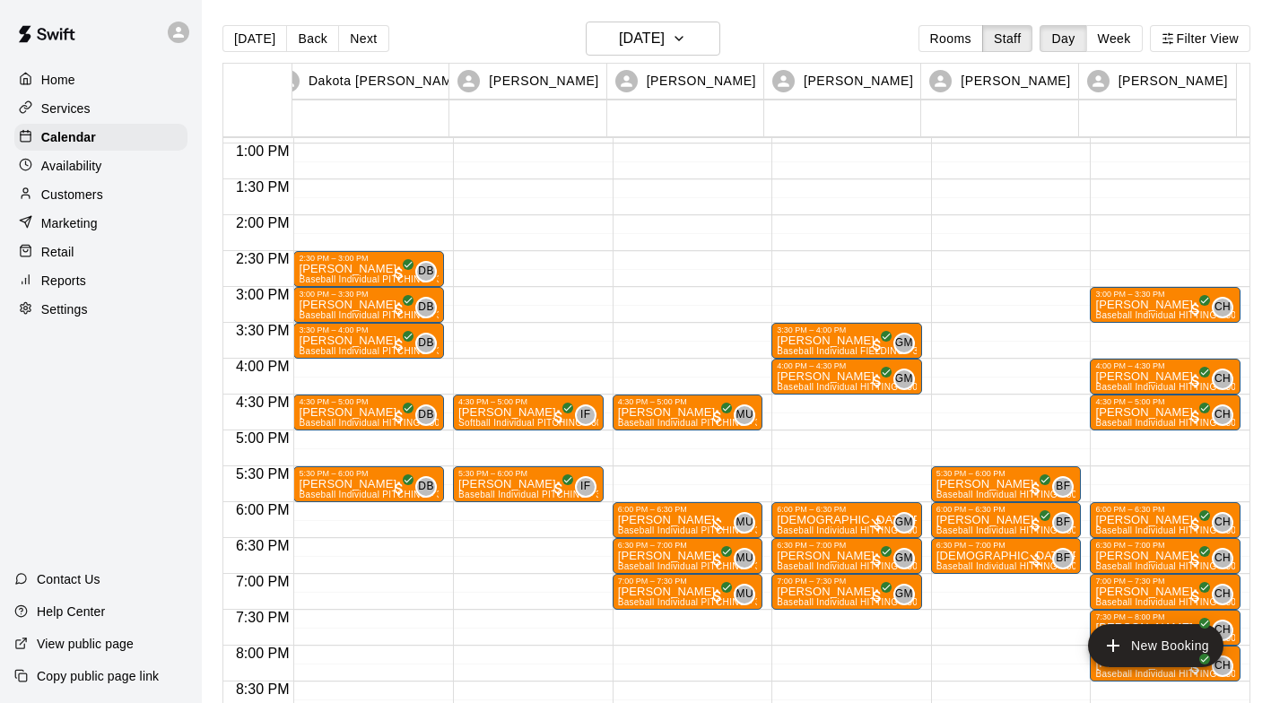
click at [265, 24] on div "Today Back Next Wednesday Sep 10 Rooms Staff Day Week Filter View" at bounding box center [737, 42] width 1028 height 41
click at [249, 40] on button "[DATE]" at bounding box center [255, 38] width 65 height 27
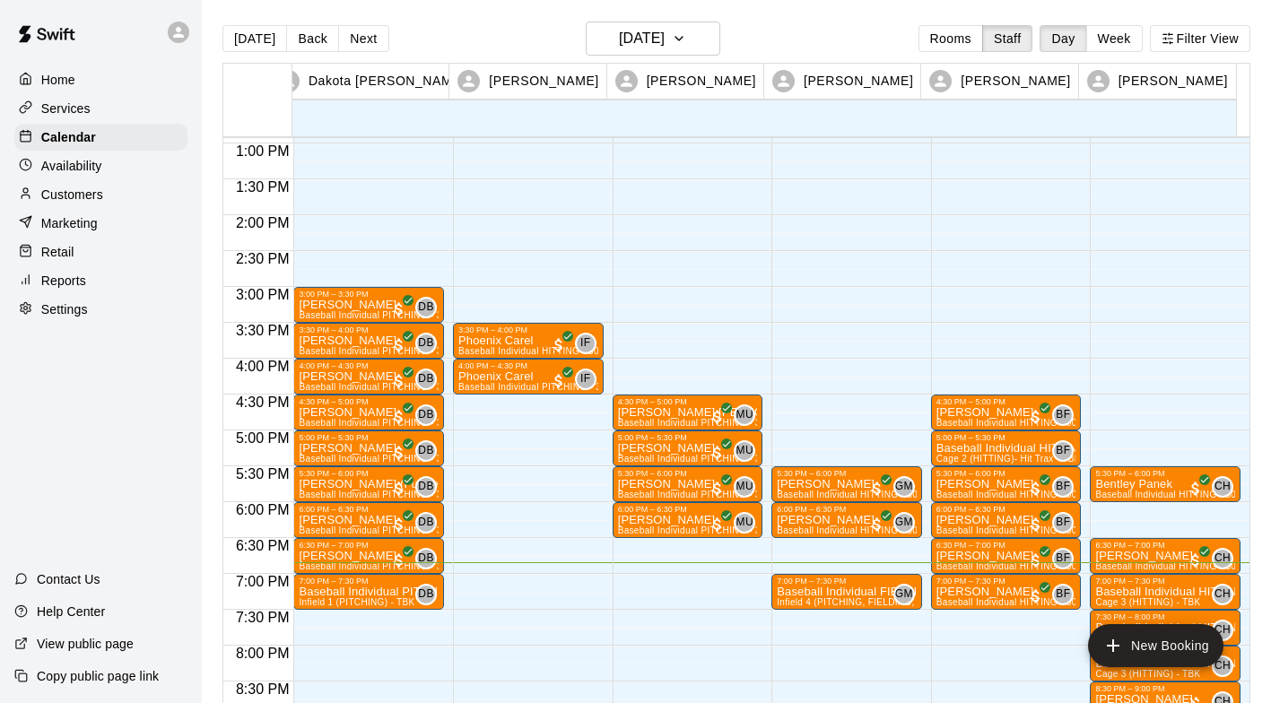
click at [977, 449] on p "Baseball Individual HITTING - 30 minutes" at bounding box center [1007, 449] width 140 height 0
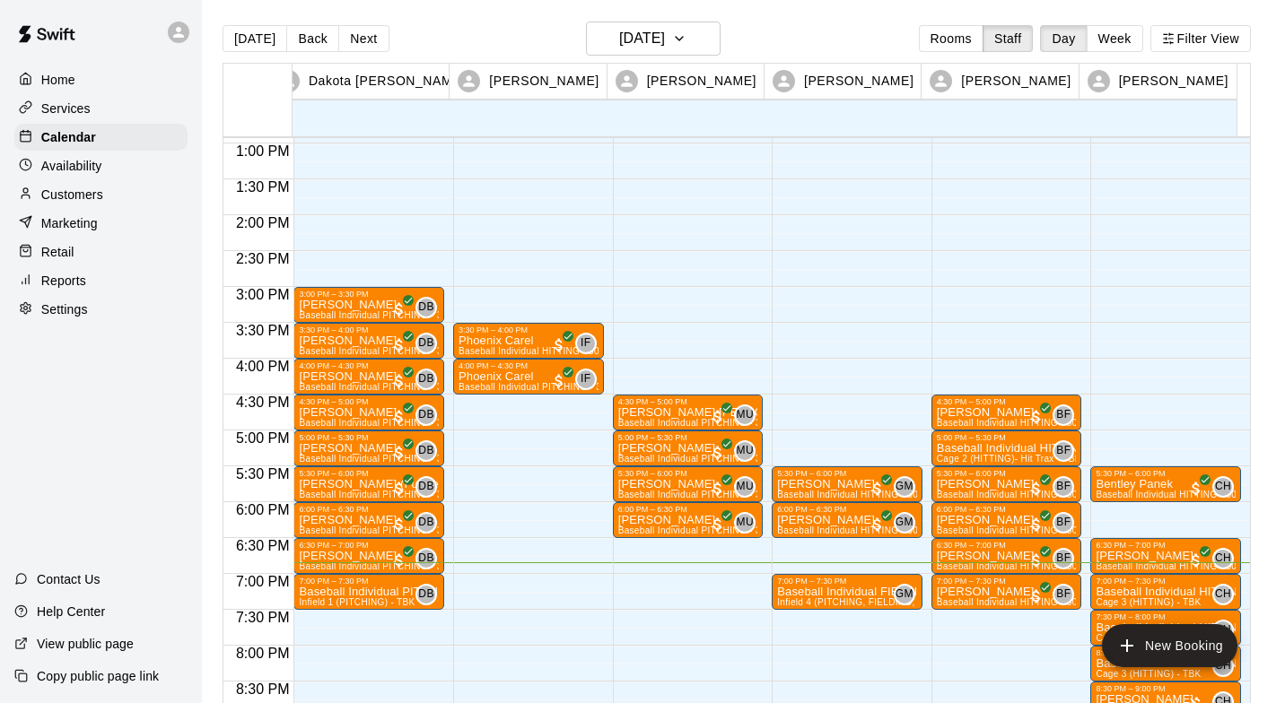
type input "*******"
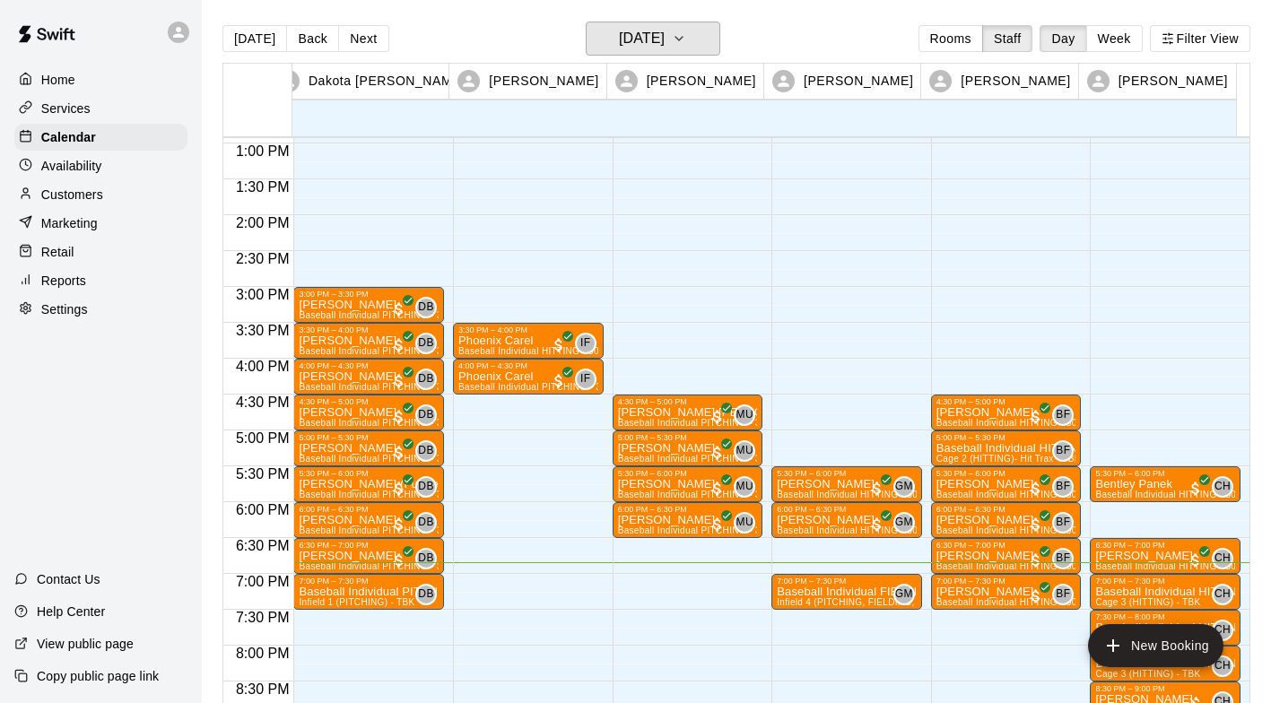
click at [686, 32] on icon "button" at bounding box center [679, 39] width 14 height 22
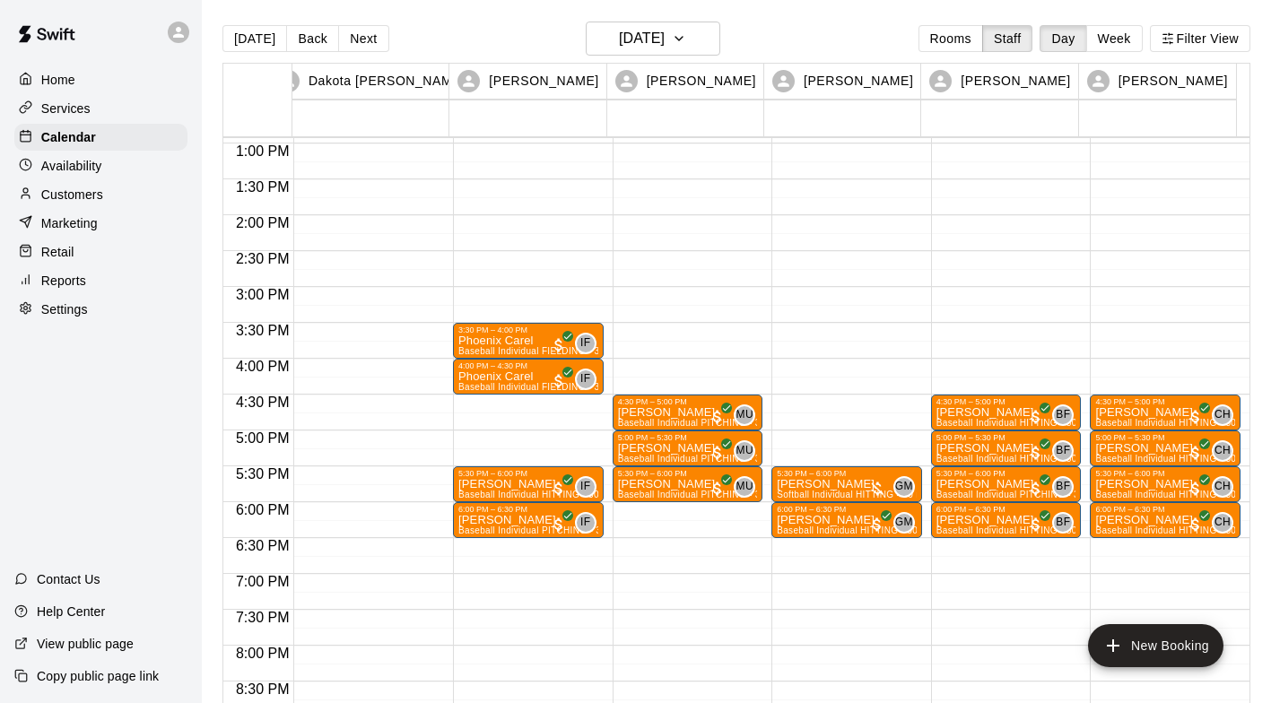
click at [83, 108] on p "Services" at bounding box center [65, 109] width 49 height 18
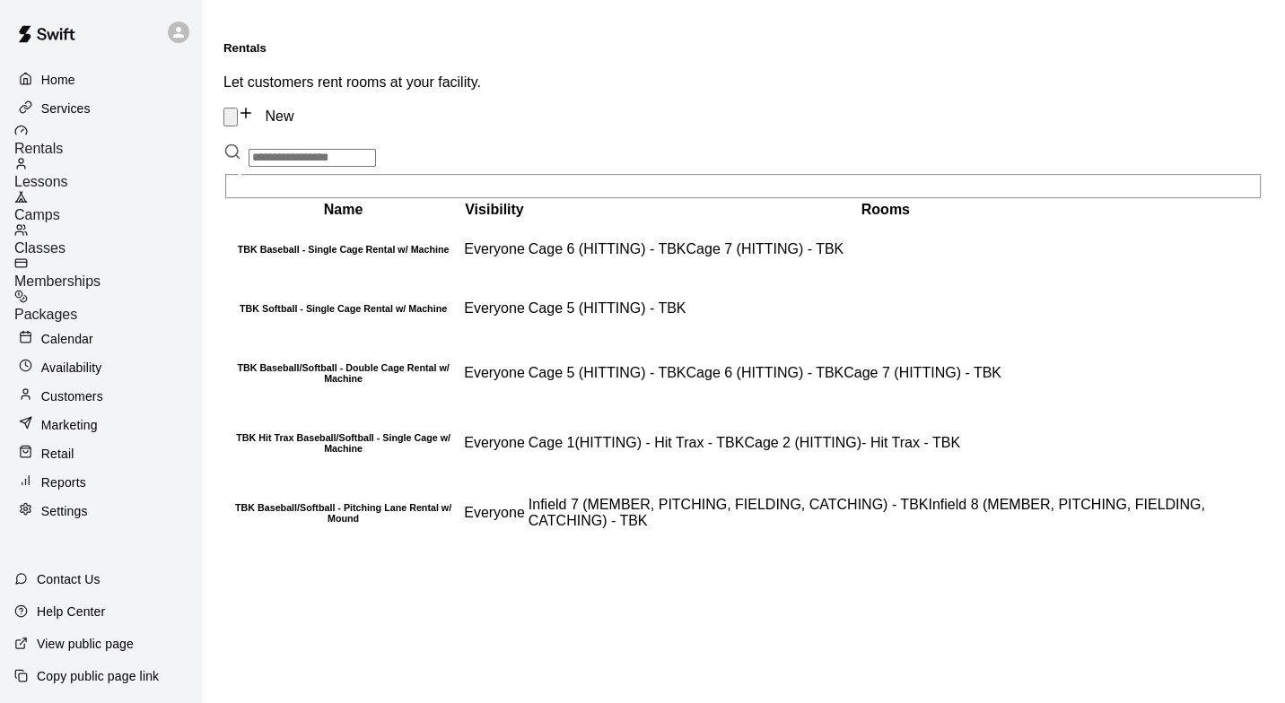
click at [77, 307] on span "Packages" at bounding box center [45, 314] width 63 height 15
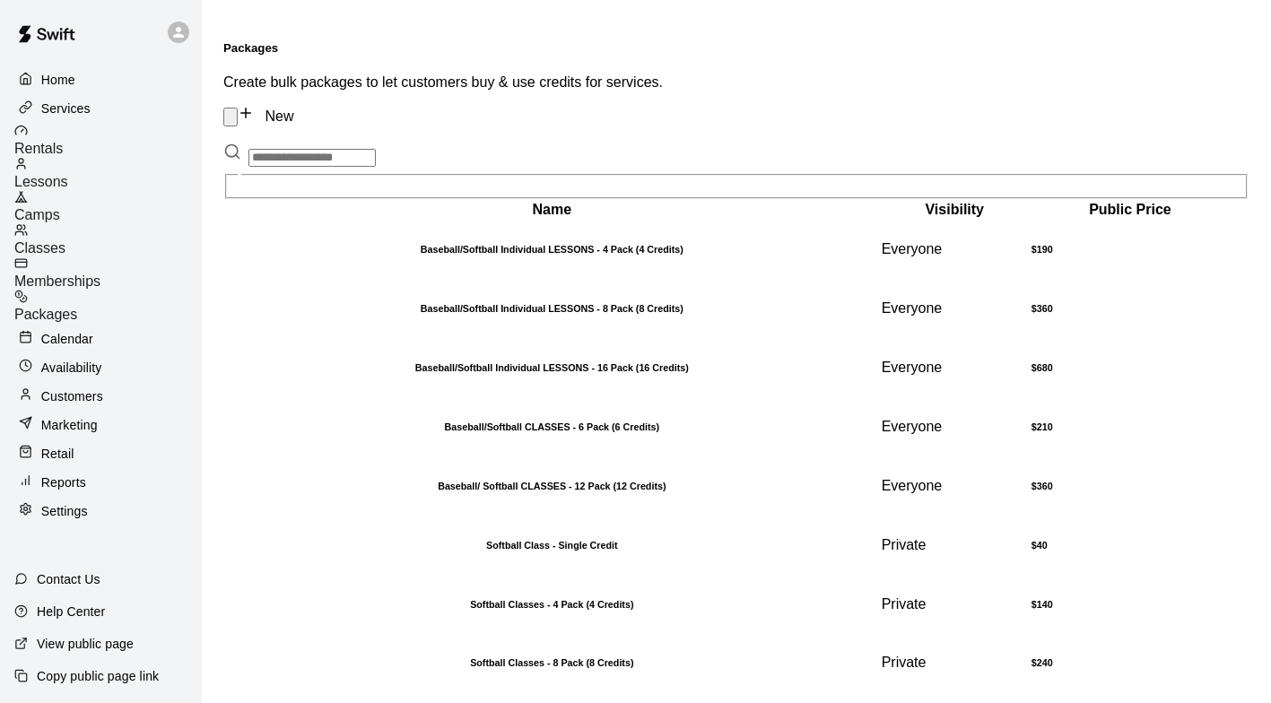
click at [68, 66] on div "Home" at bounding box center [100, 79] width 173 height 27
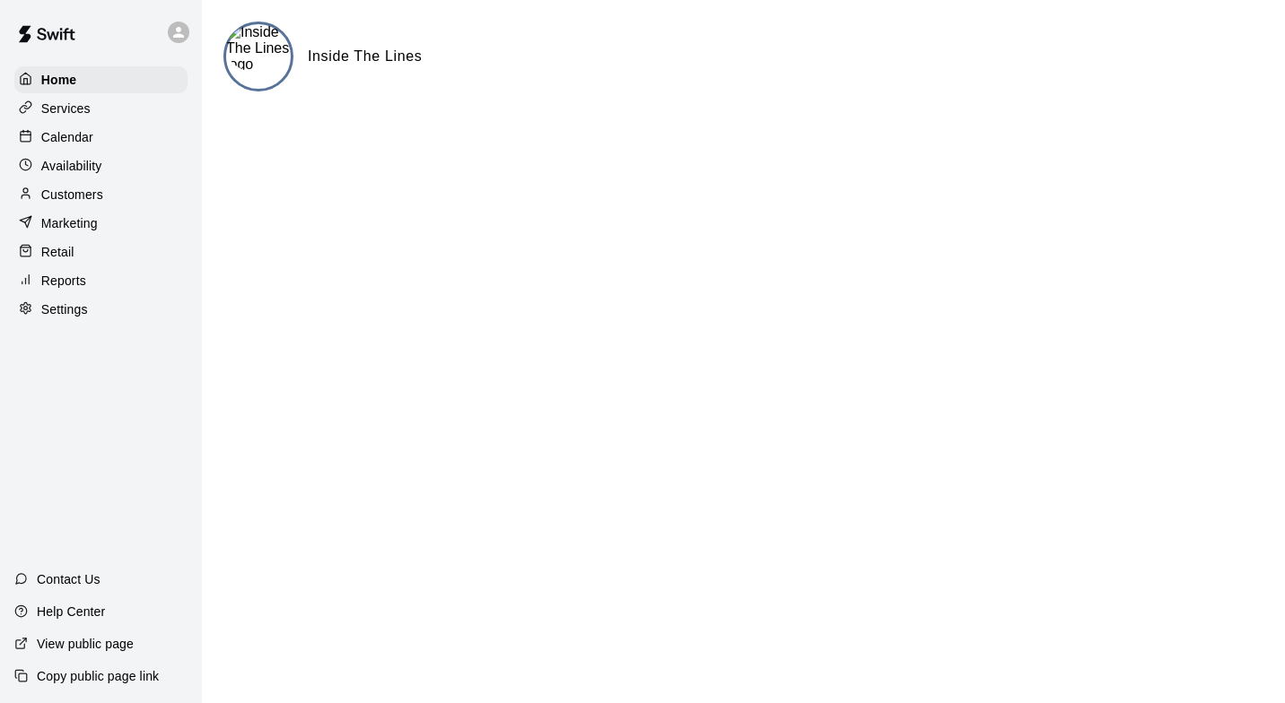
click at [93, 138] on div "Calendar" at bounding box center [100, 137] width 173 height 27
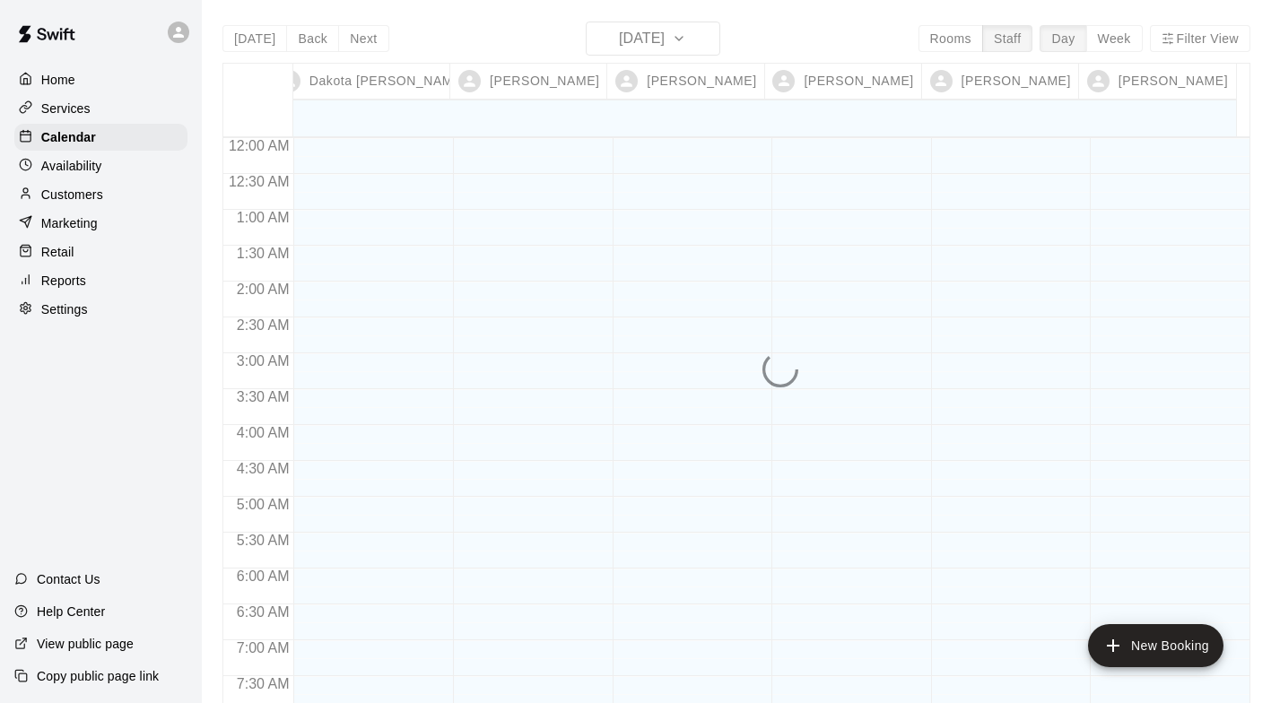
scroll to position [1138, 0]
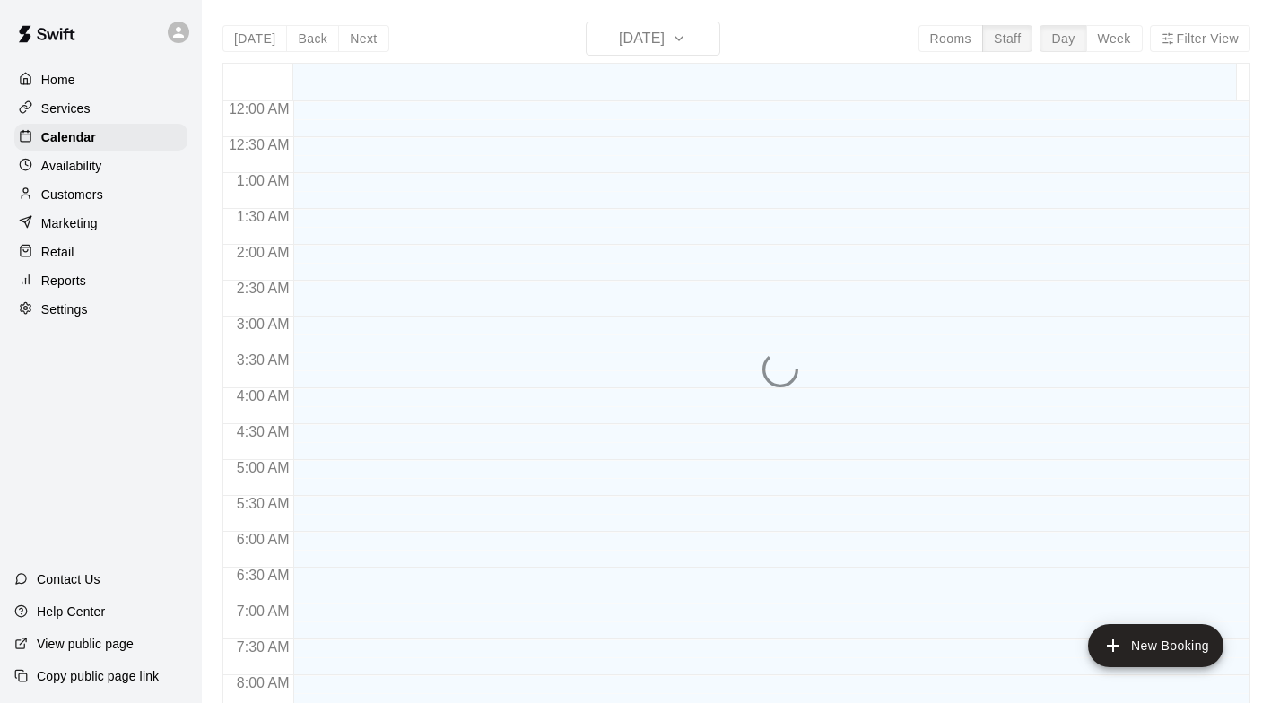
scroll to position [1101, 0]
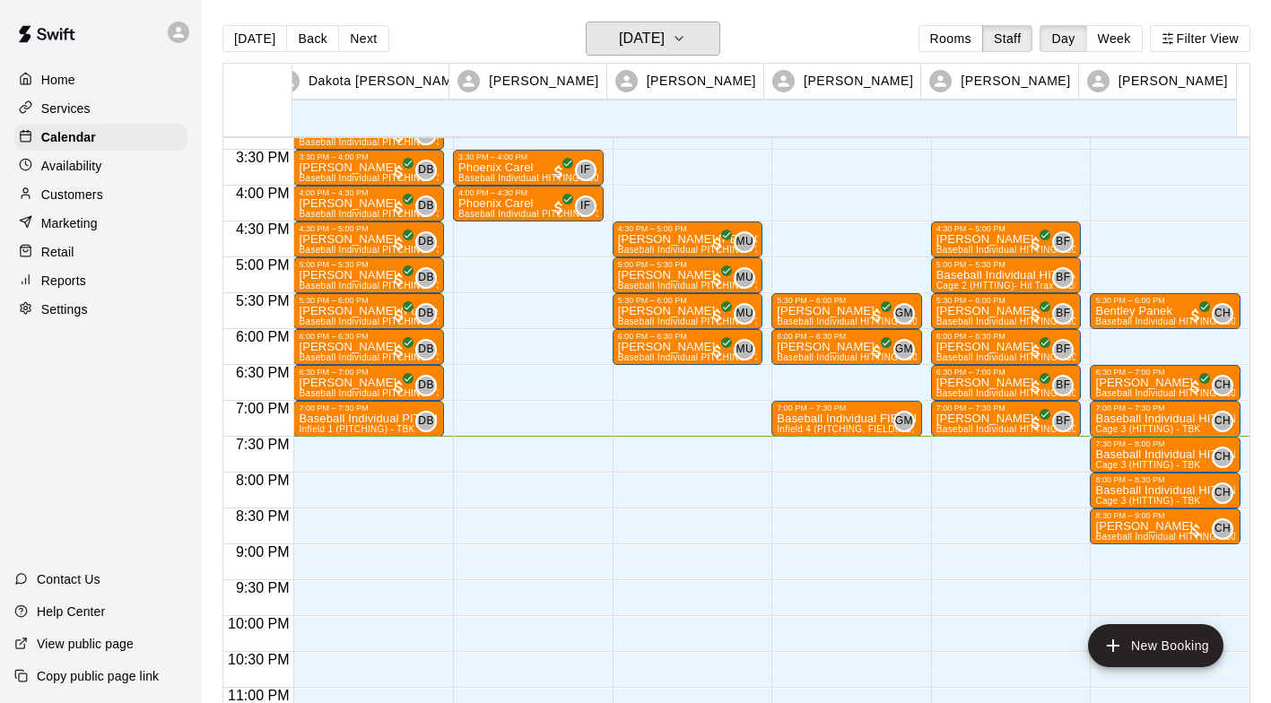
click at [665, 37] on h6 "[DATE]" at bounding box center [642, 38] width 46 height 25
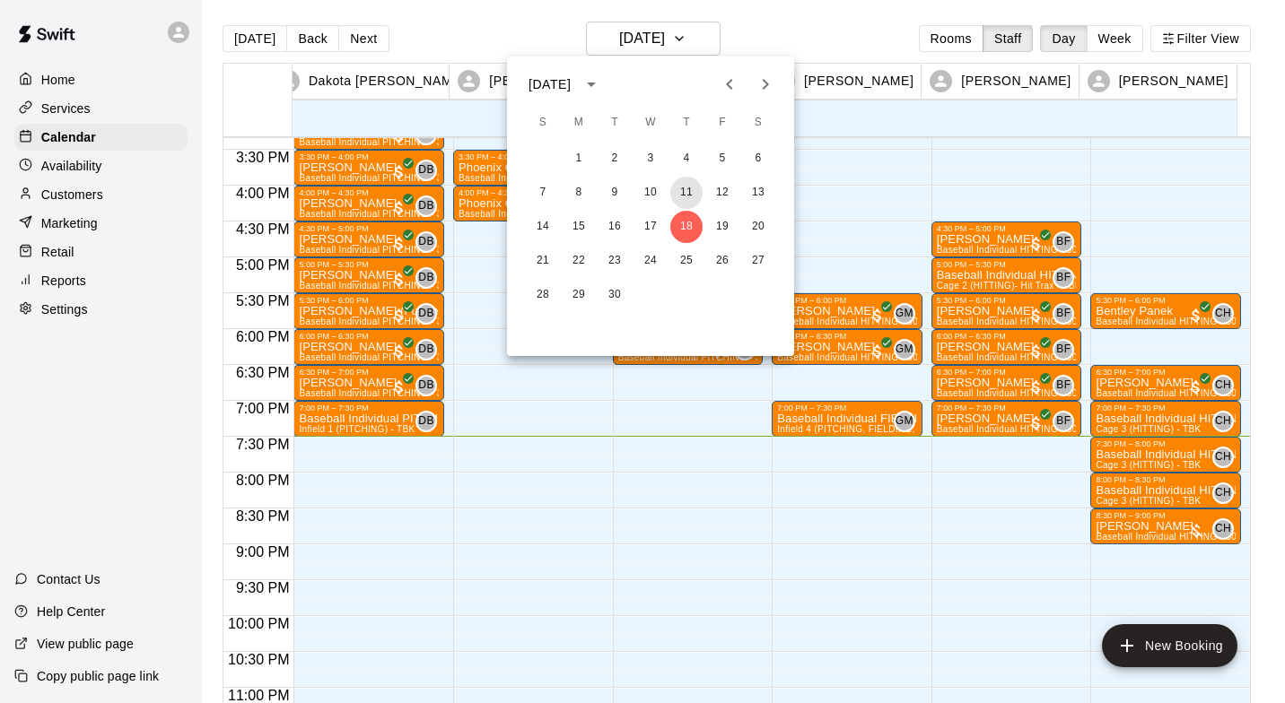
click at [683, 193] on button "11" at bounding box center [686, 193] width 32 height 32
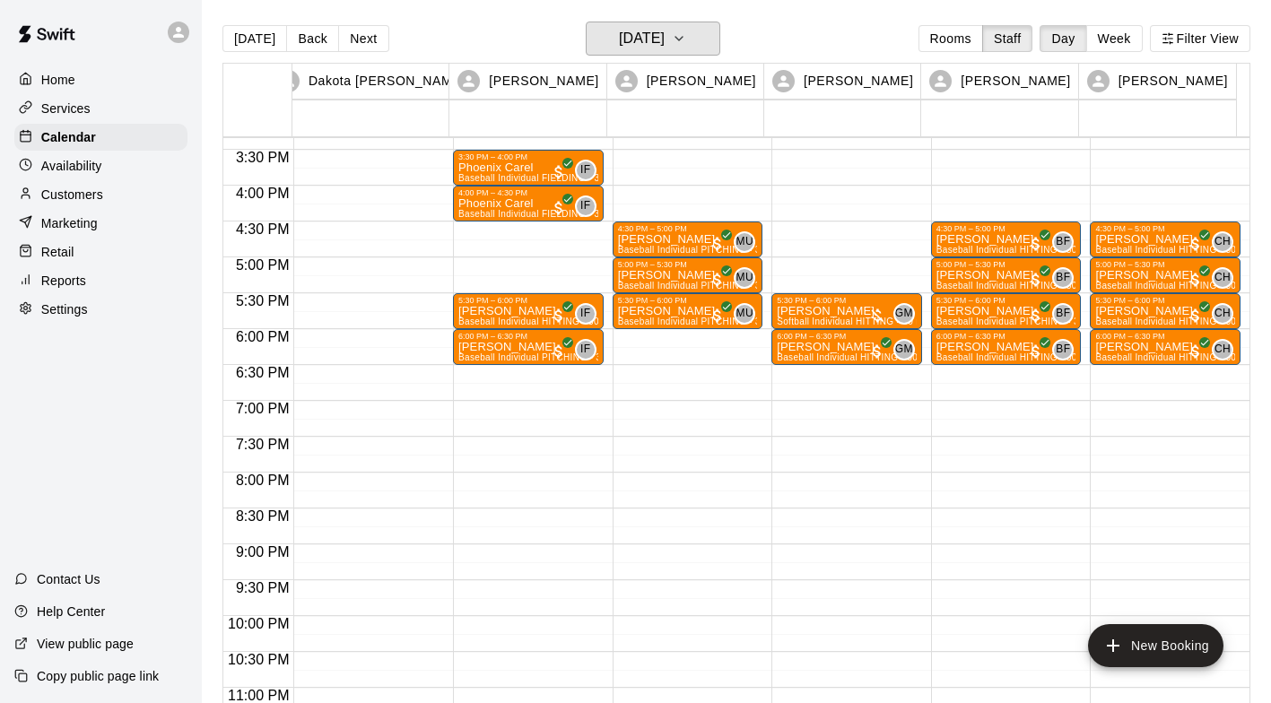
click at [665, 37] on h6 "[DATE]" at bounding box center [642, 38] width 46 height 25
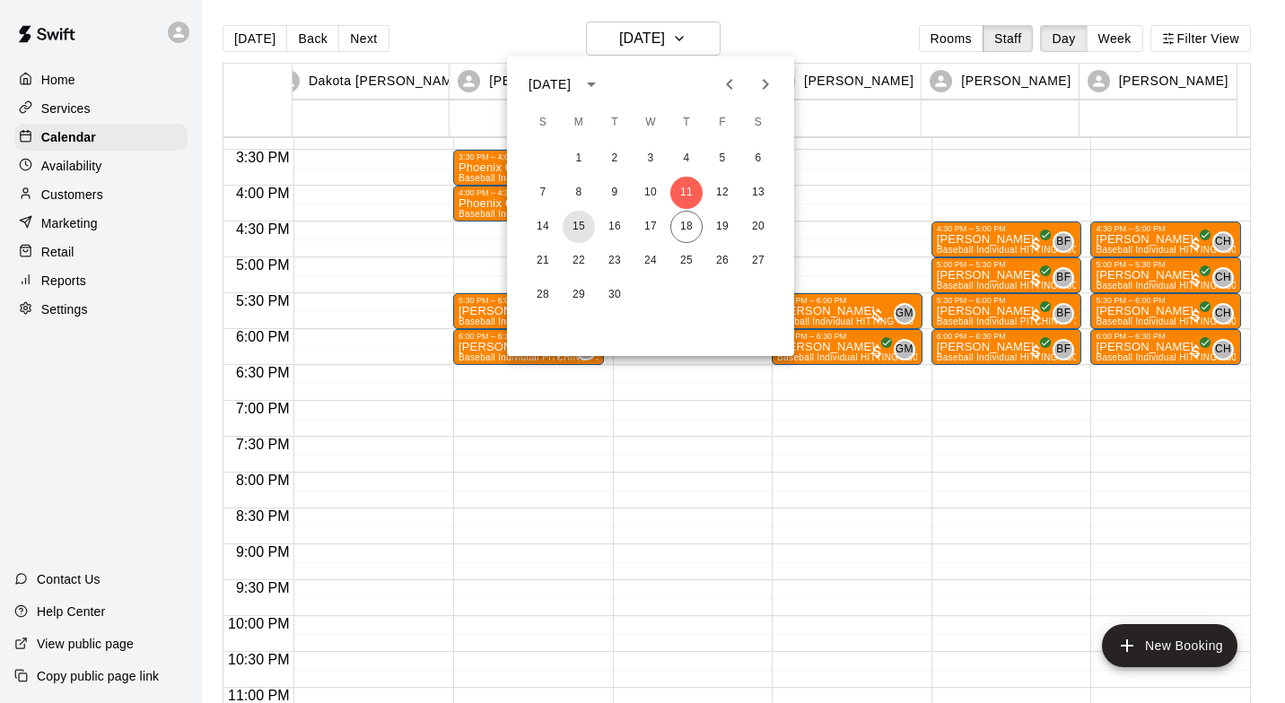
click at [584, 228] on button "15" at bounding box center [579, 227] width 32 height 32
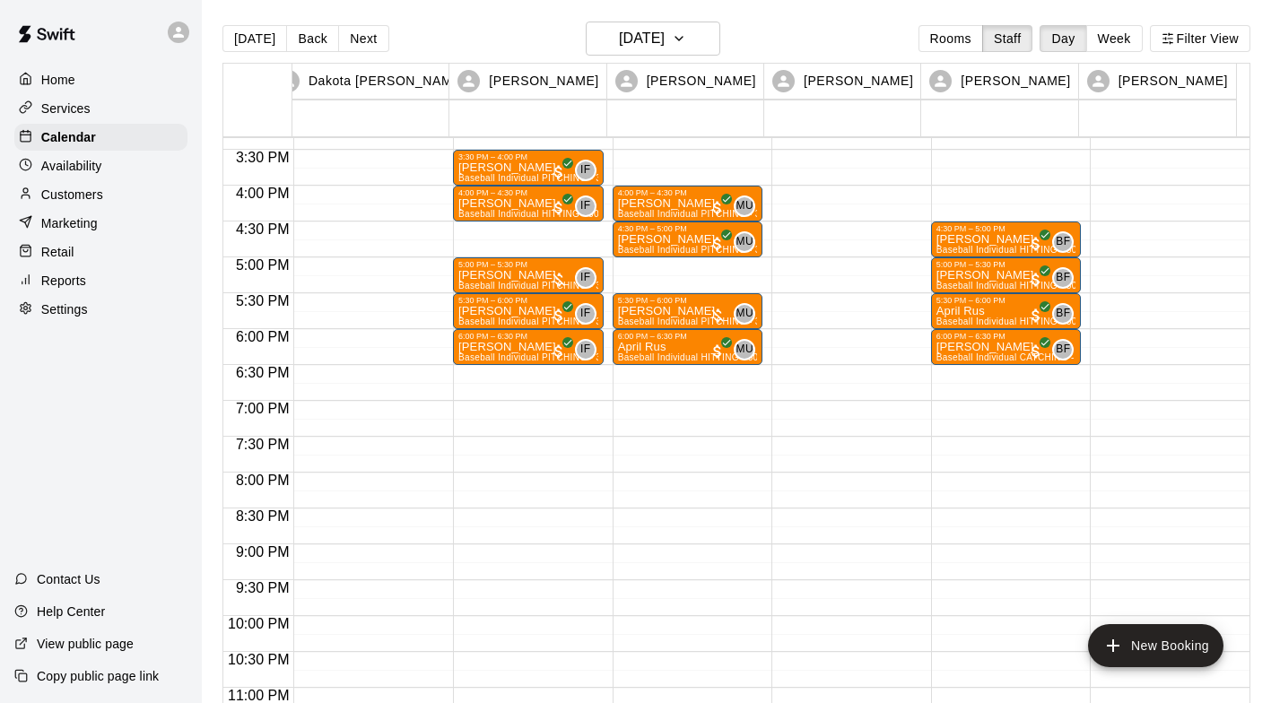
click at [514, 275] on p "[PERSON_NAME]" at bounding box center [529, 275] width 140 height 0
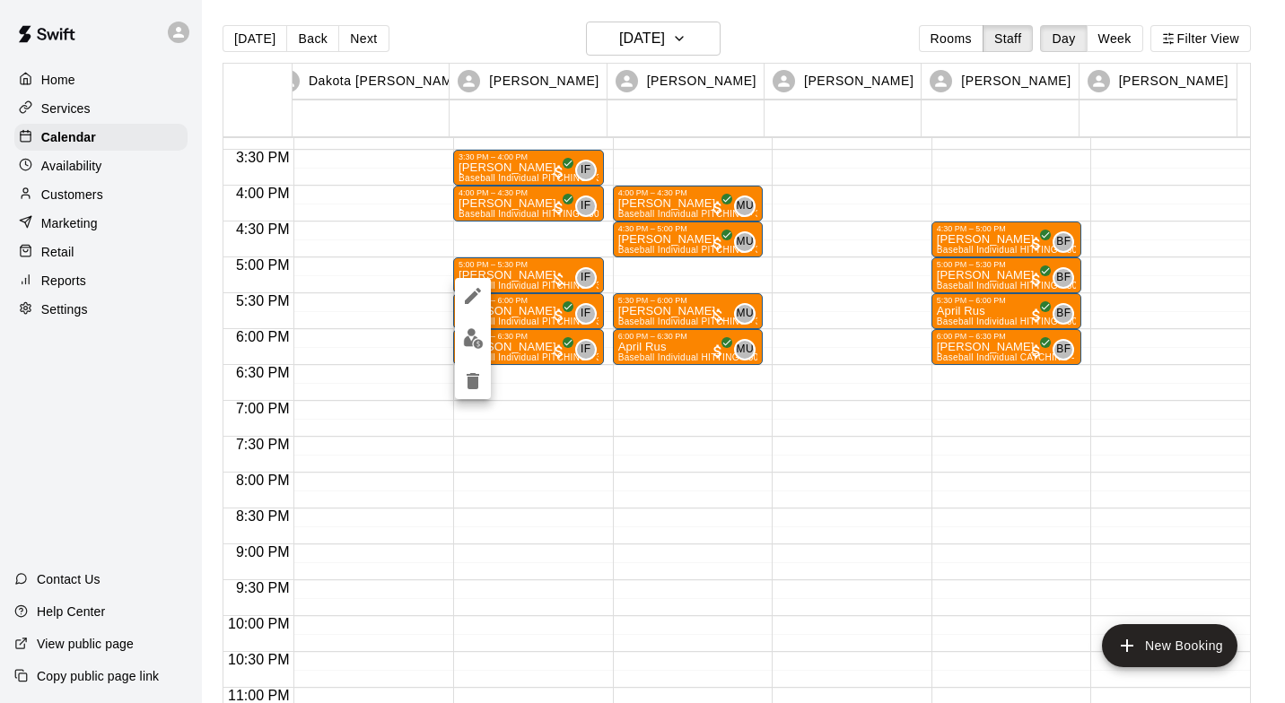
click at [476, 340] on img "edit" at bounding box center [473, 338] width 21 height 21
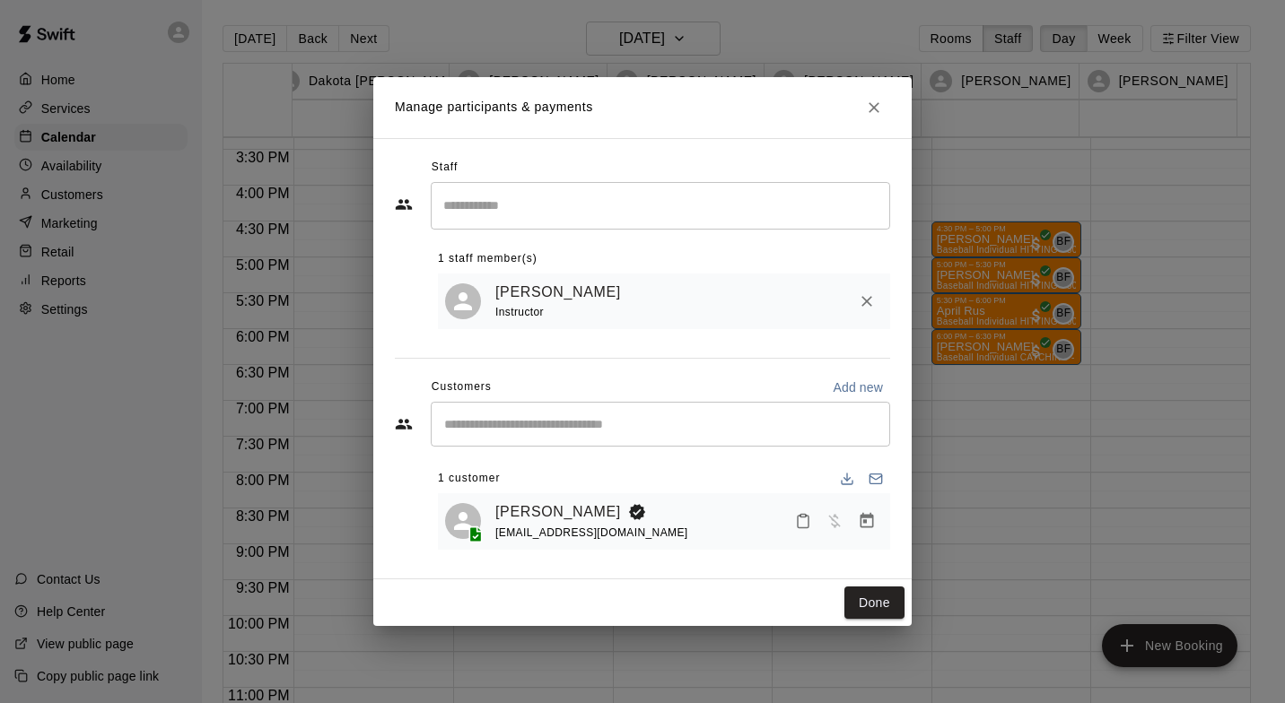
click at [859, 522] on icon "Manage bookings & payment" at bounding box center [867, 521] width 18 height 18
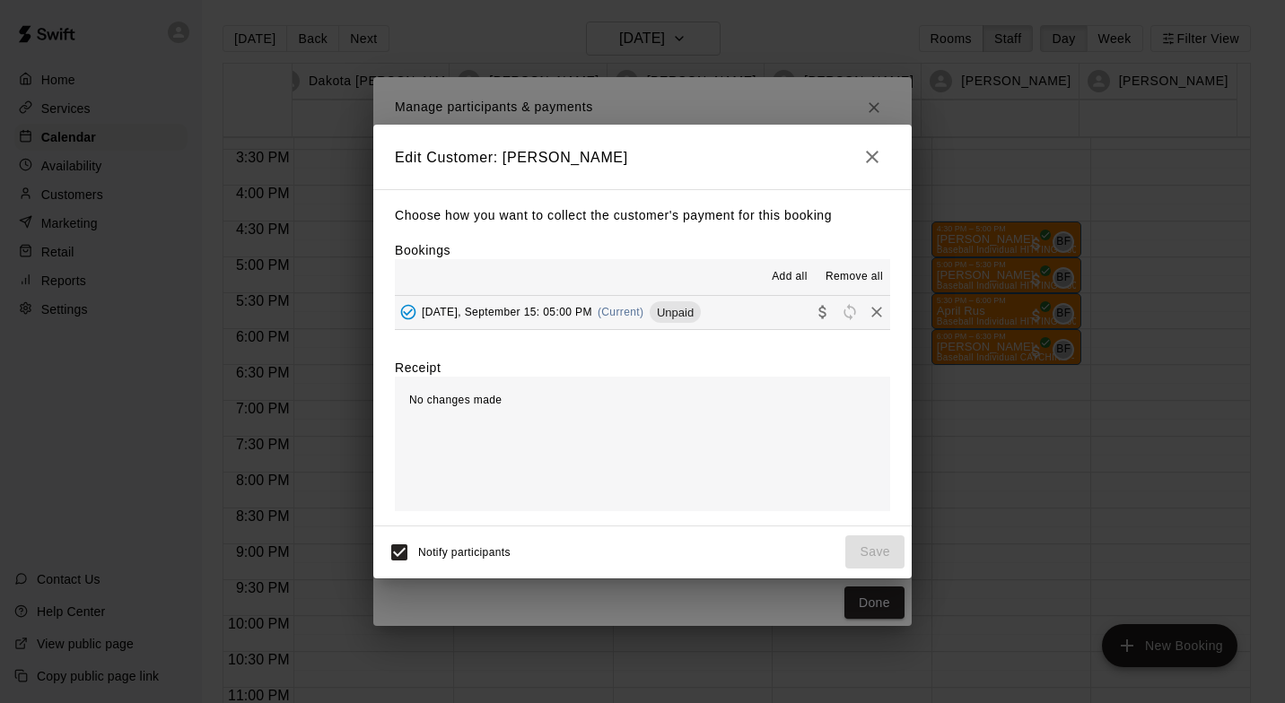
click at [559, 313] on span "[DATE], September 15: 05:00 PM" at bounding box center [507, 312] width 170 height 13
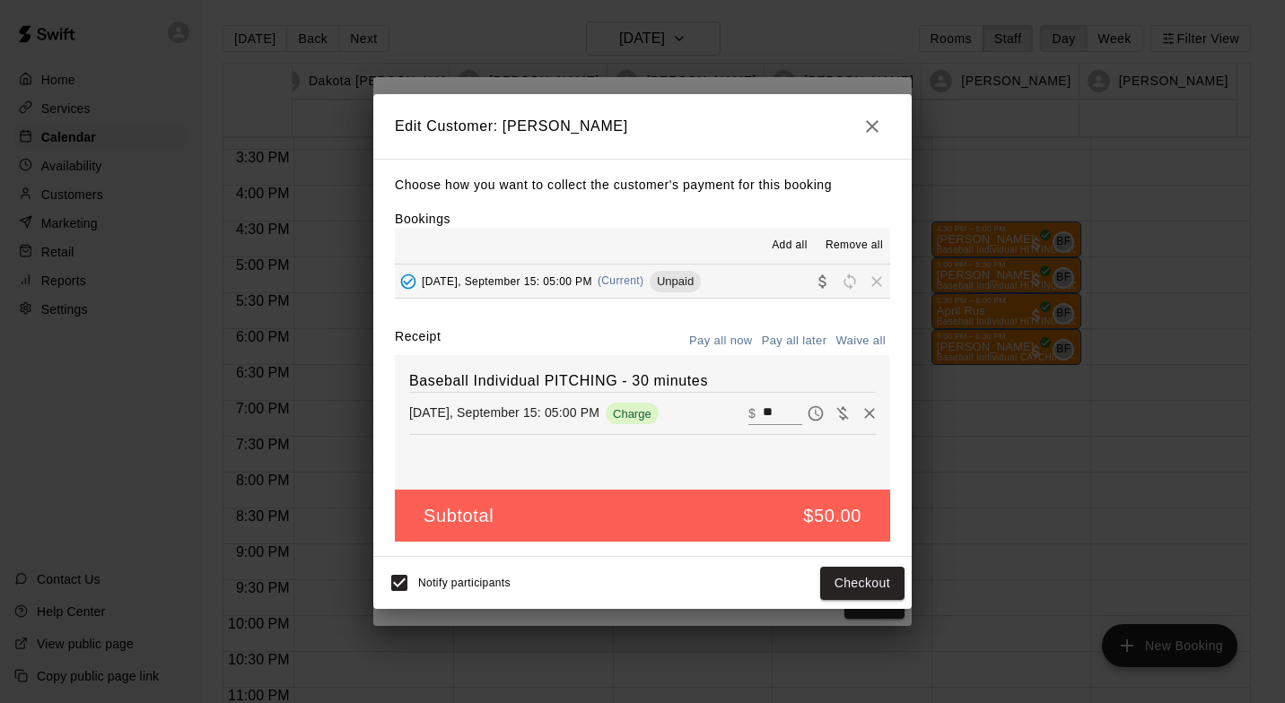
click at [866, 591] on button "Checkout" at bounding box center [862, 583] width 84 height 33
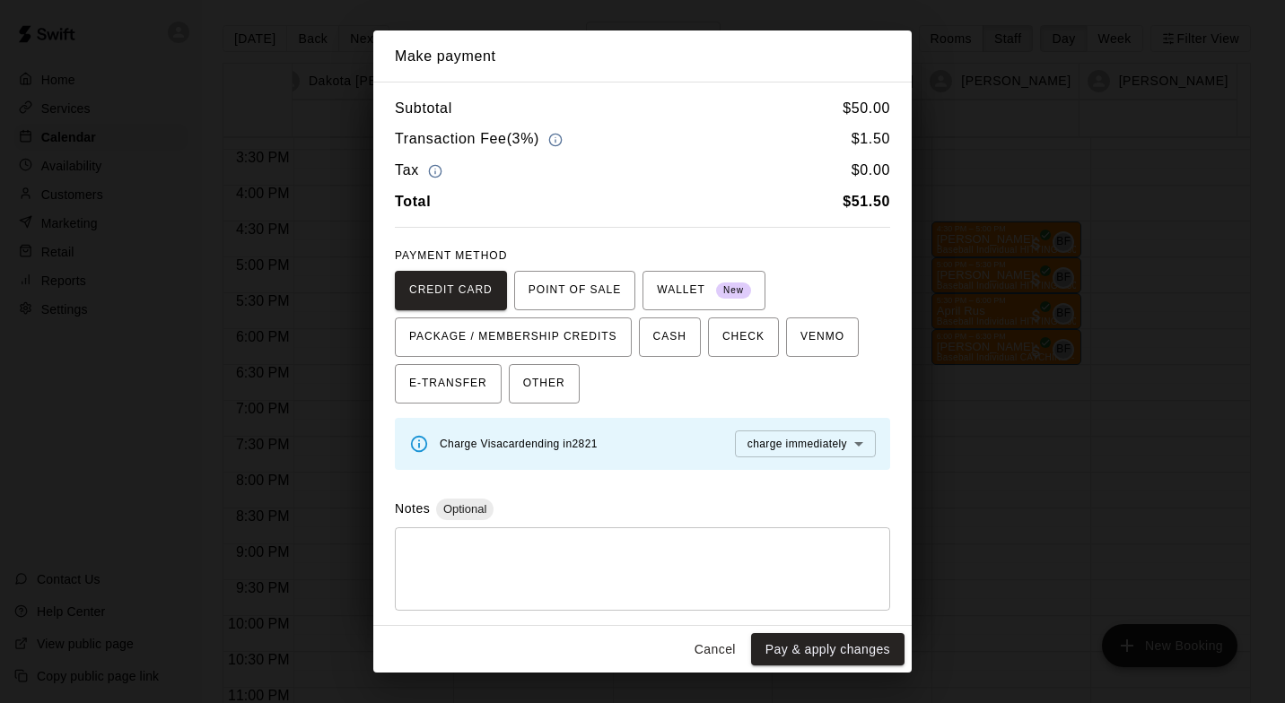
click at [704, 651] on button "Cancel" at bounding box center [714, 649] width 57 height 33
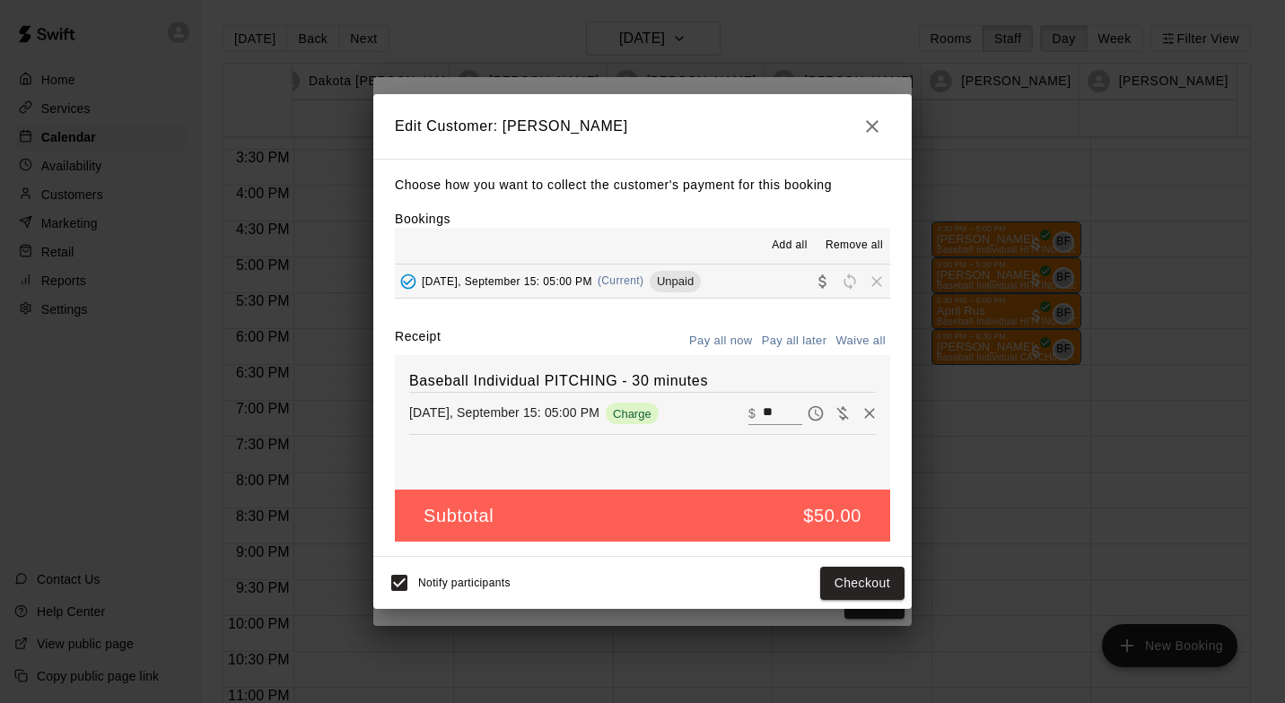
click at [869, 128] on icon "button" at bounding box center [872, 126] width 13 height 13
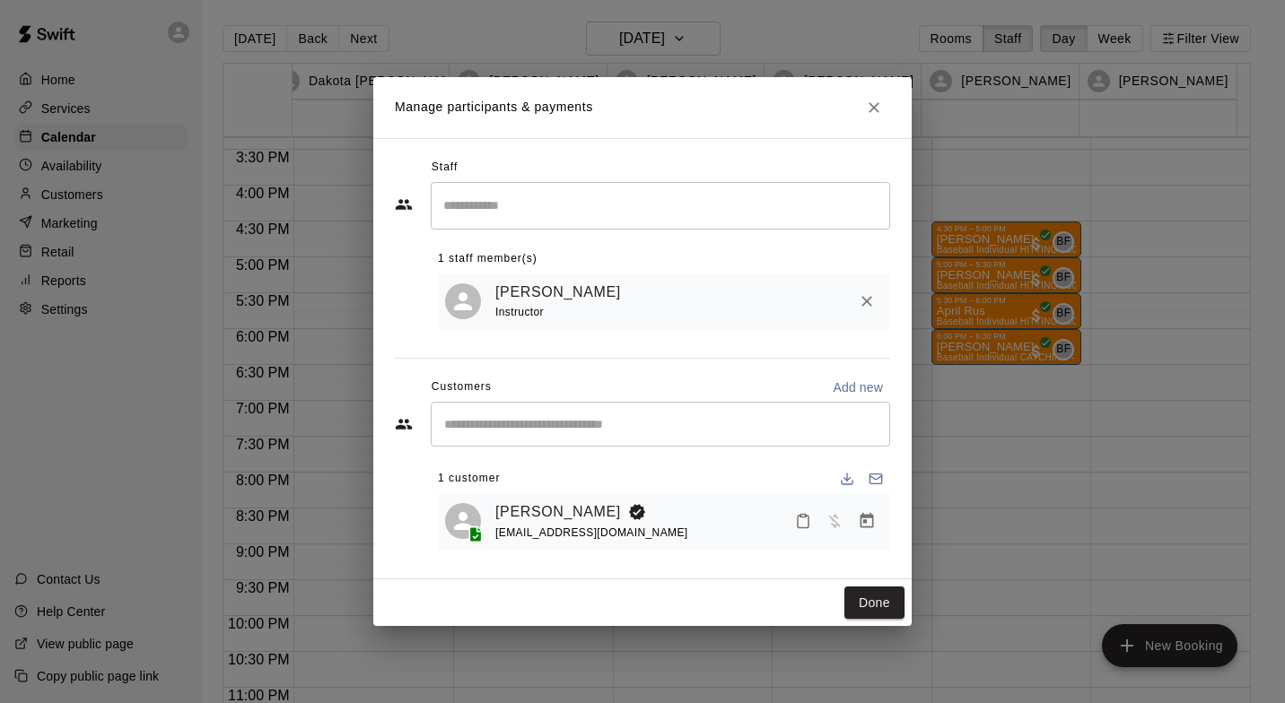
click at [871, 100] on icon "Close" at bounding box center [874, 108] width 18 height 18
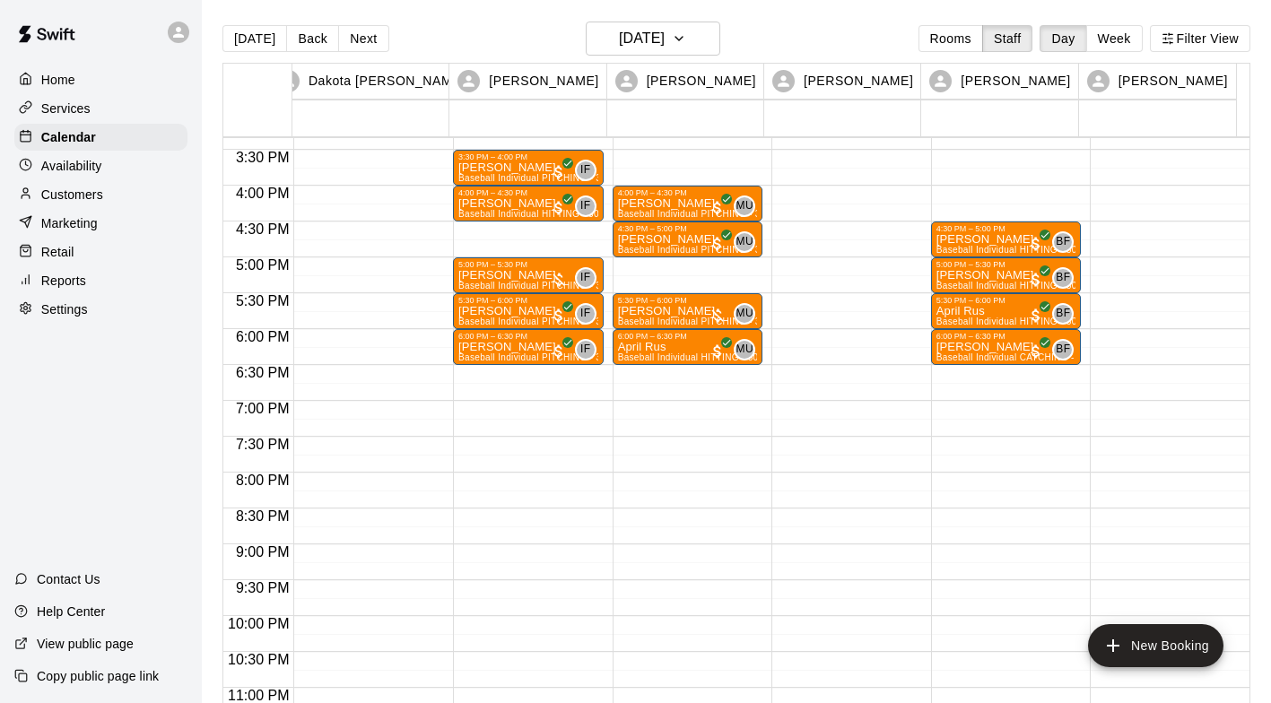
click at [81, 204] on p "Customers" at bounding box center [72, 195] width 62 height 18
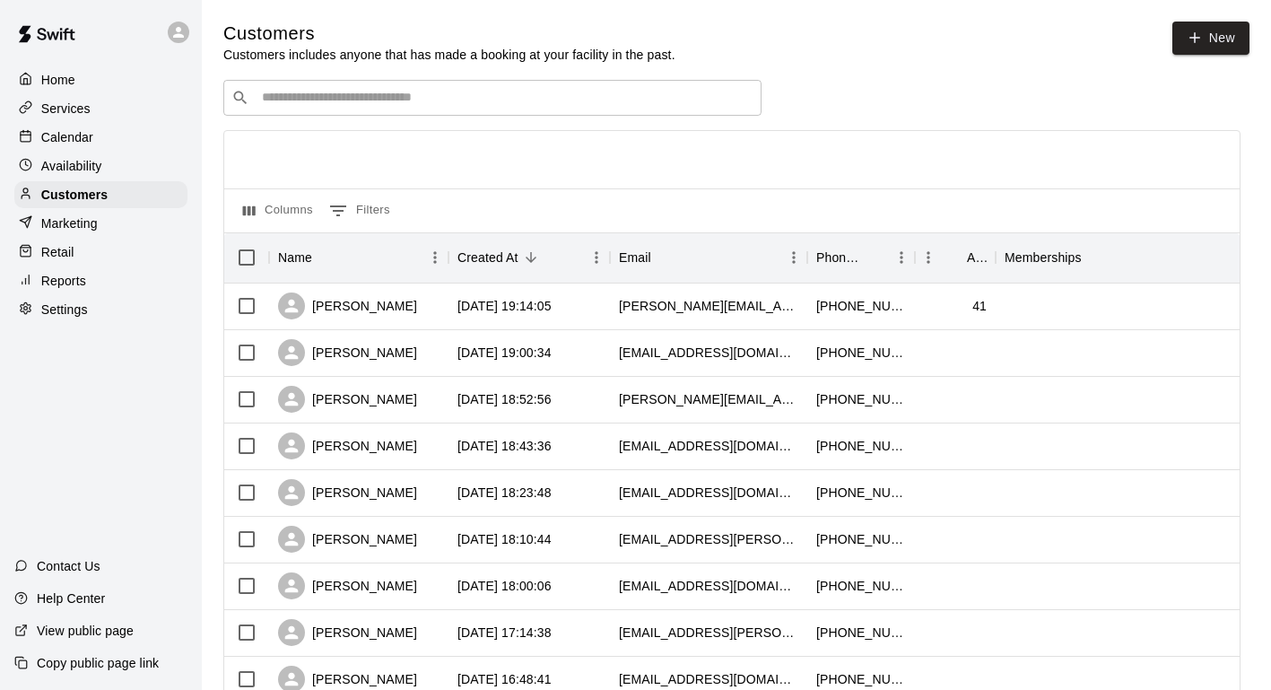
click at [597, 97] on input "Search customers by name or email" at bounding box center [505, 98] width 497 height 18
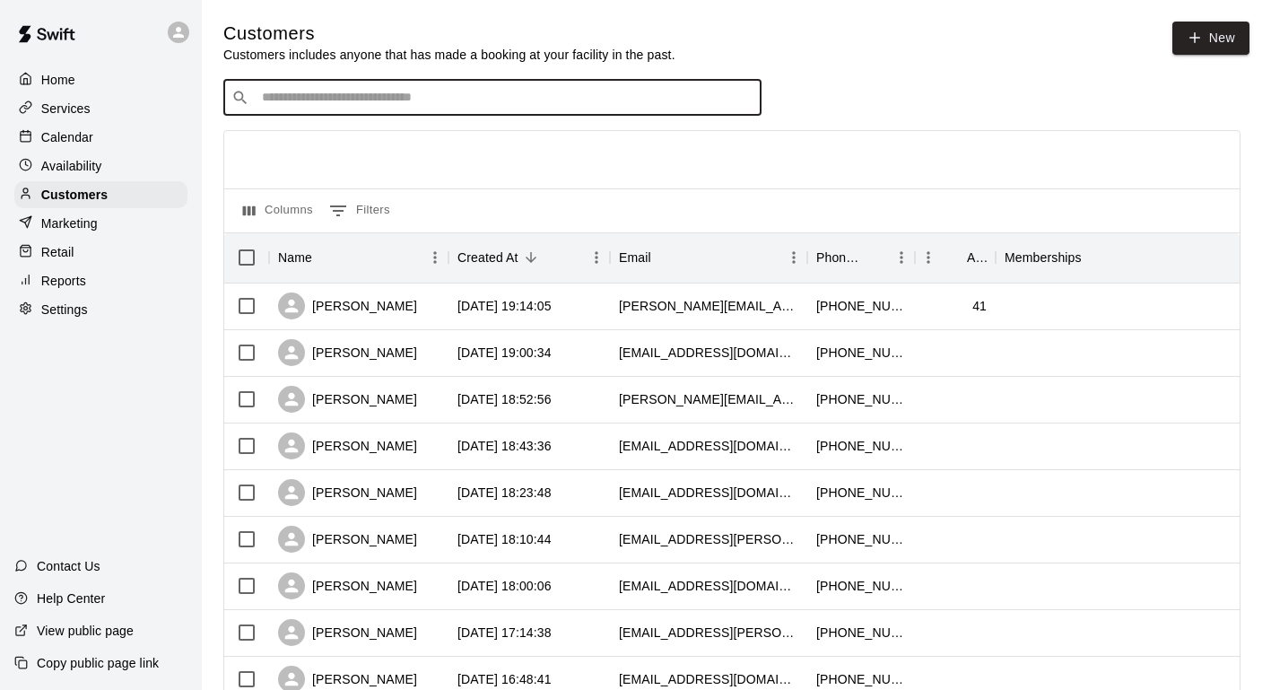
type input "*****"
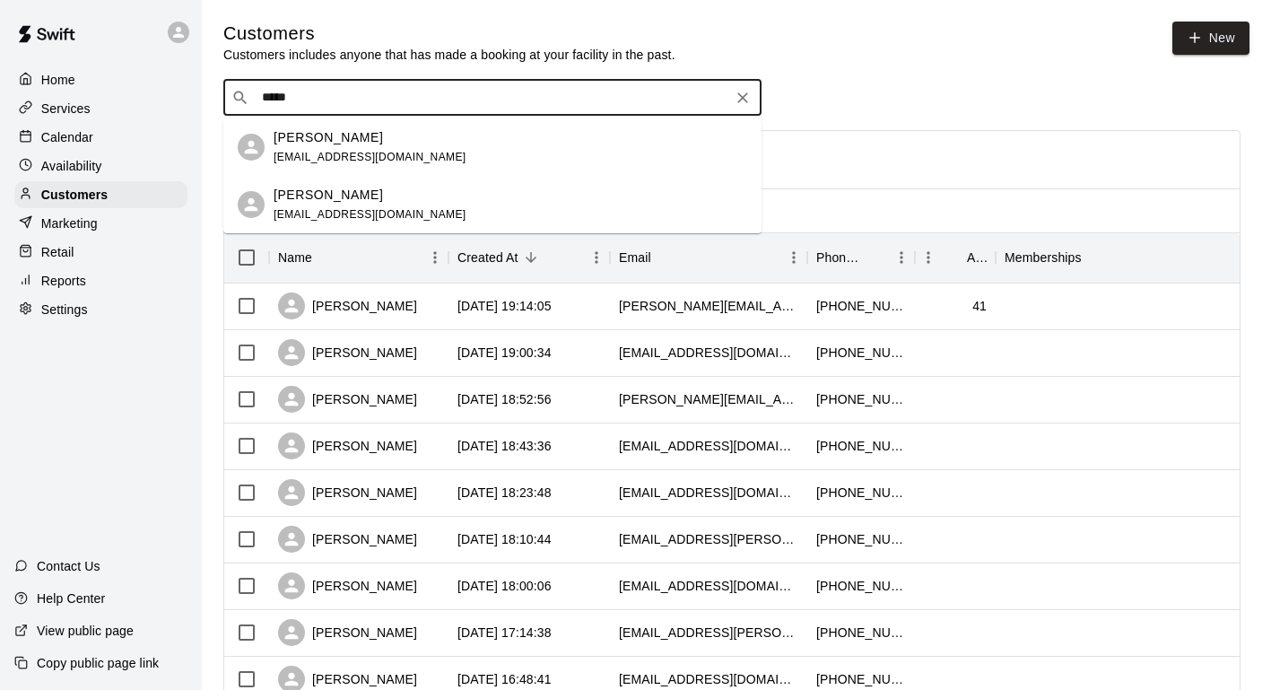
click at [329, 198] on p "[PERSON_NAME]" at bounding box center [328, 195] width 109 height 19
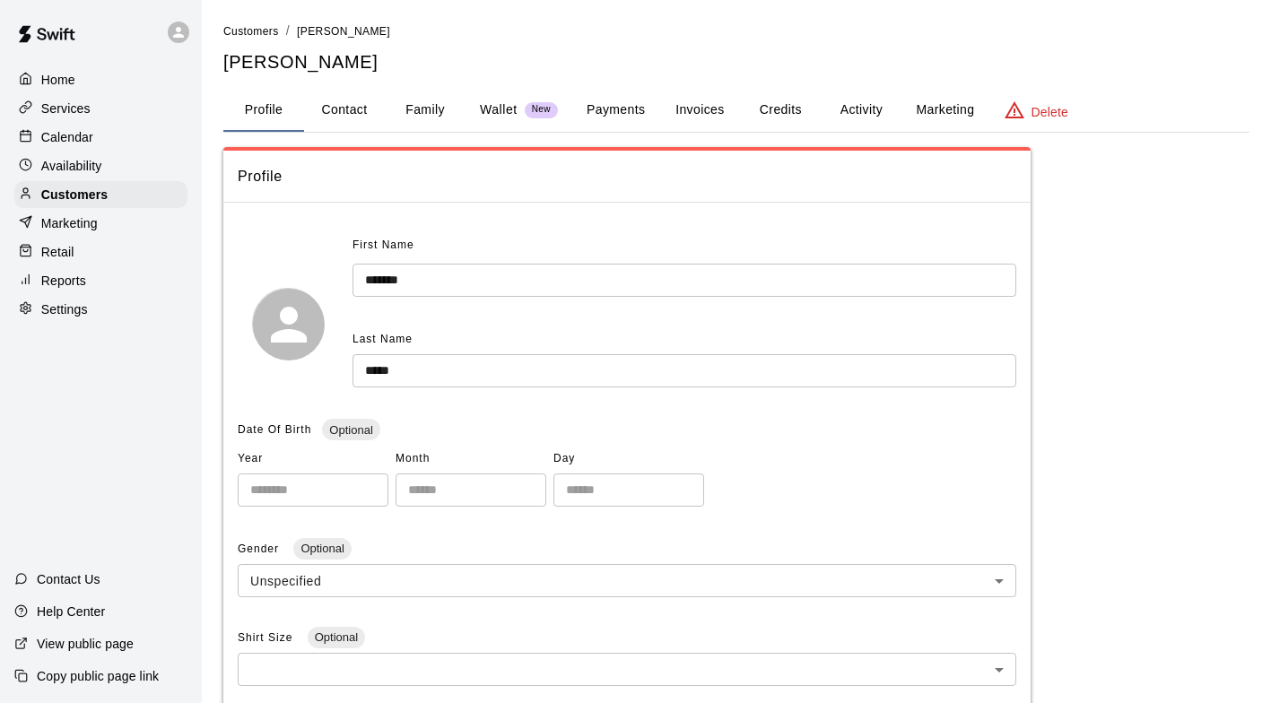
click at [874, 98] on button "Activity" at bounding box center [861, 110] width 81 height 43
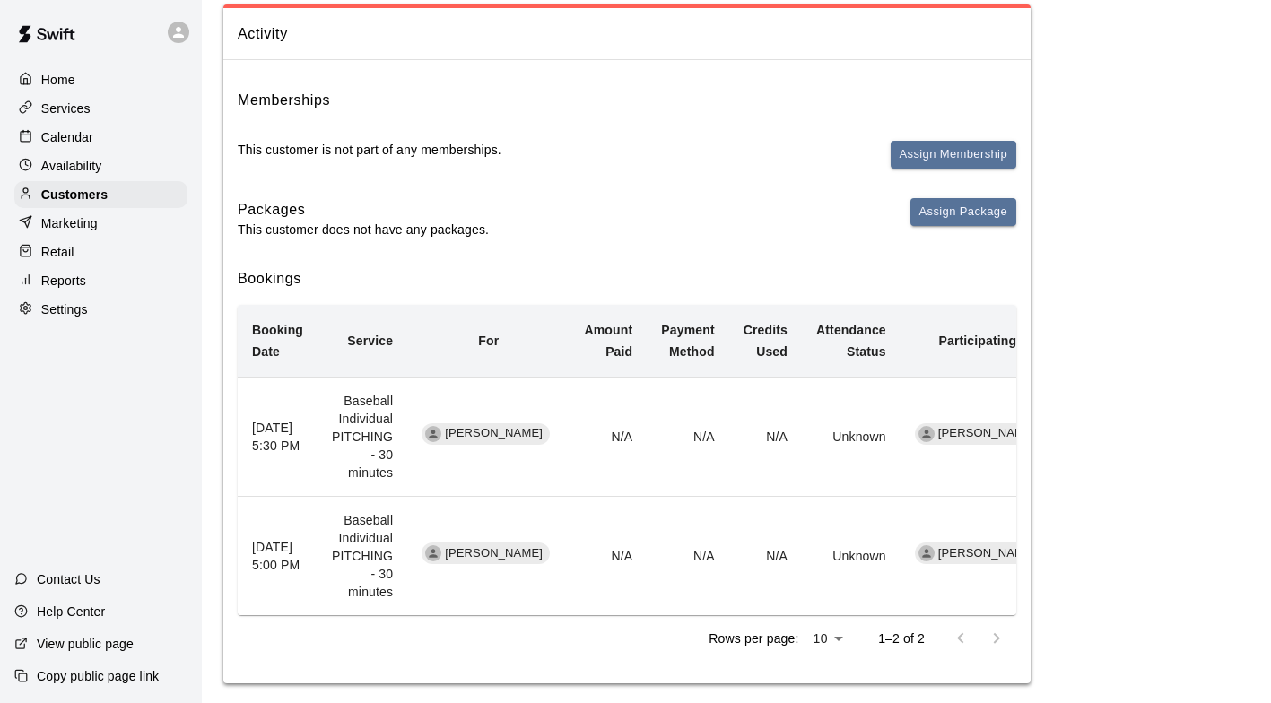
scroll to position [171, 0]
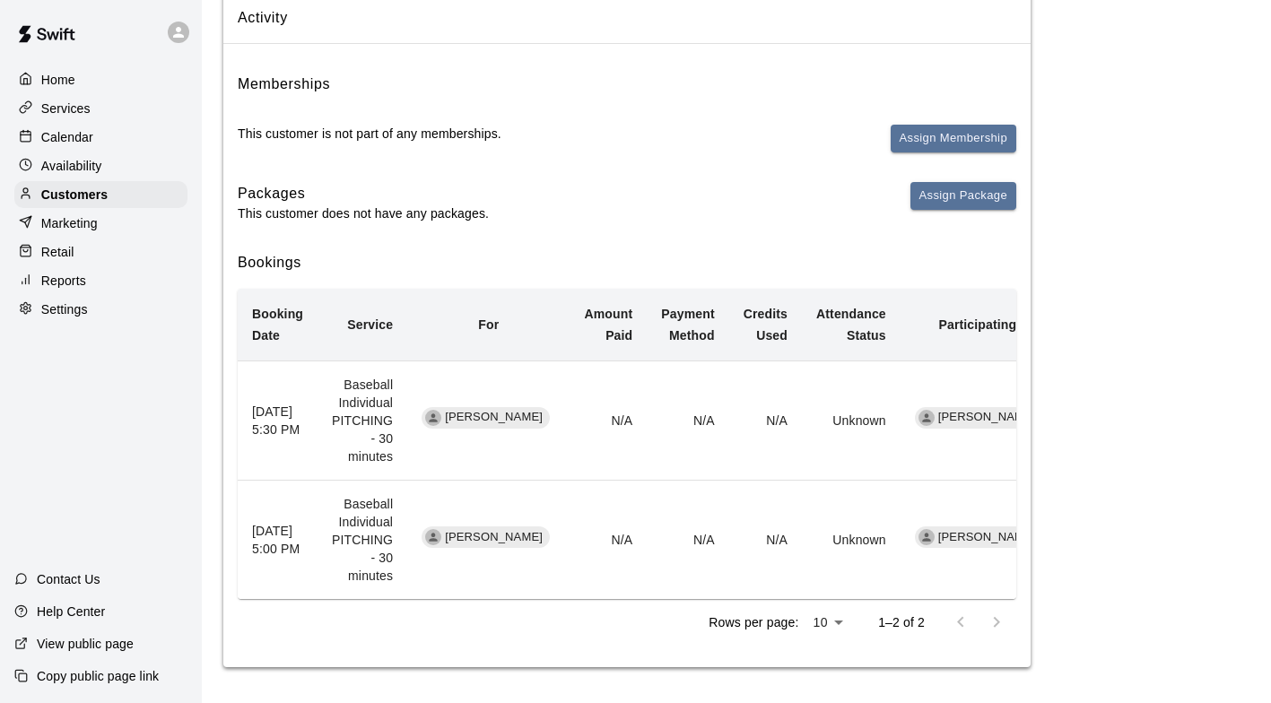
click at [985, 624] on div at bounding box center [979, 623] width 72 height 36
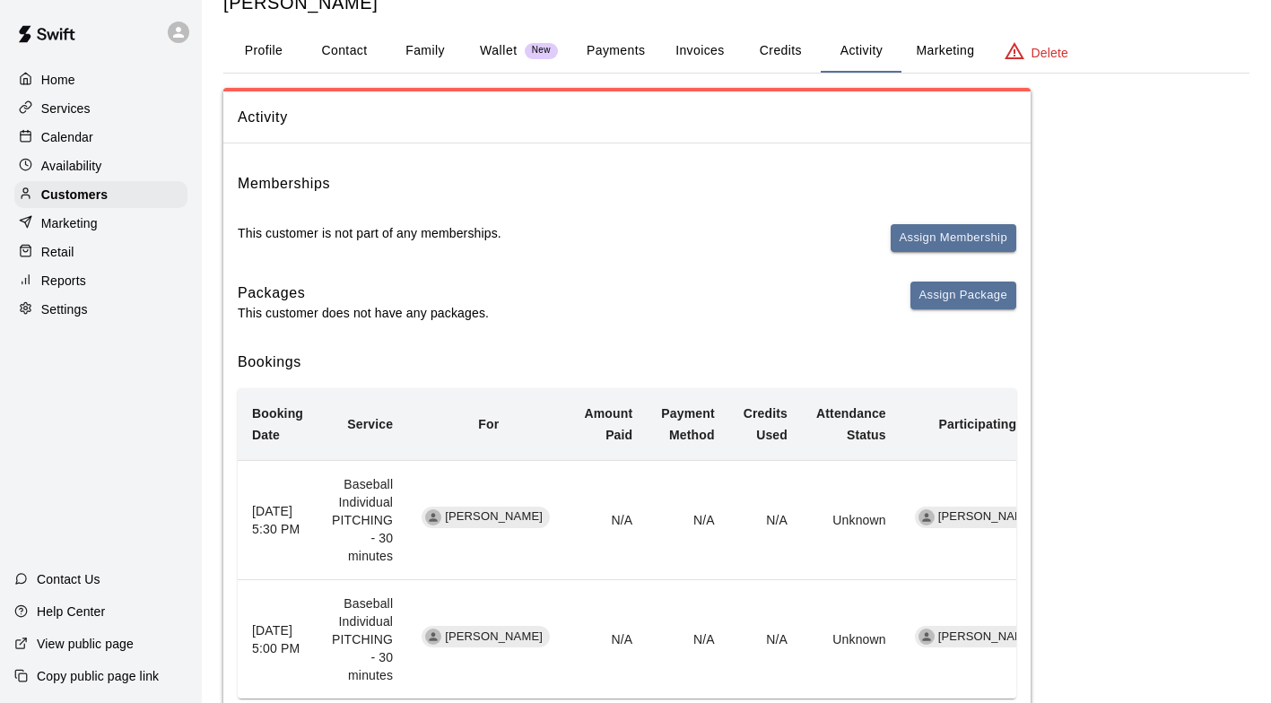
scroll to position [0, 0]
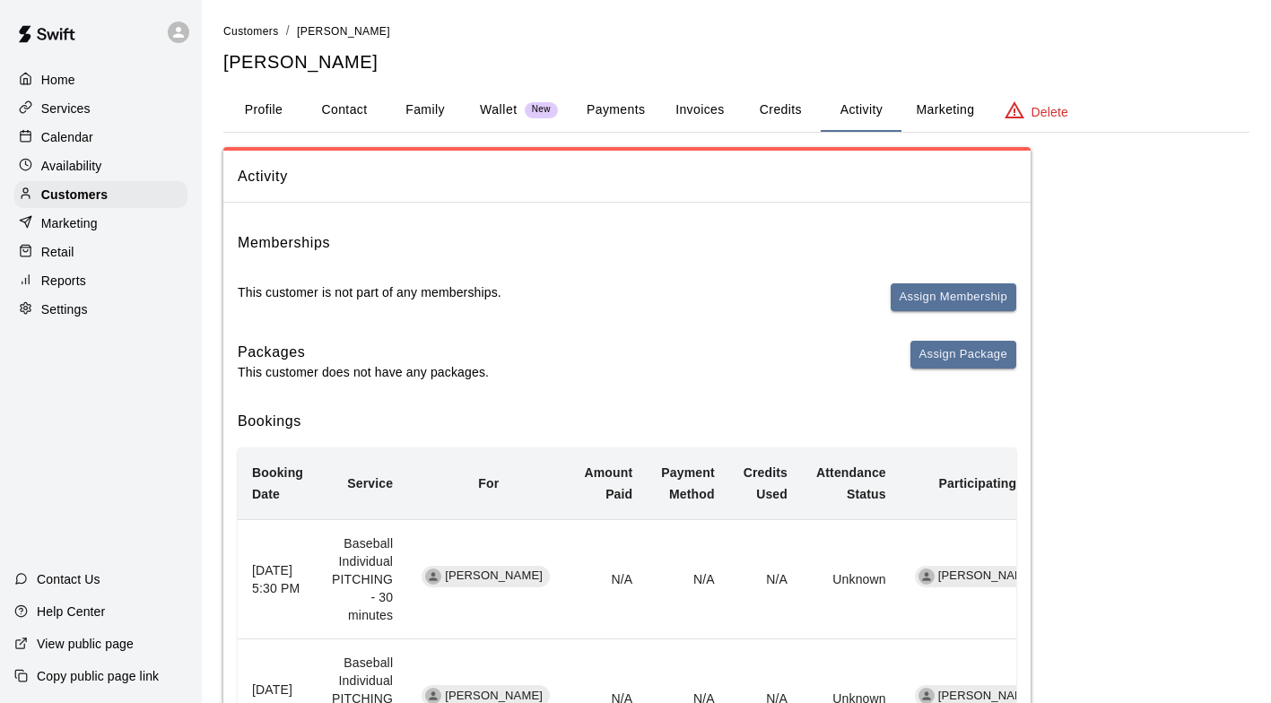
click at [635, 103] on button "Payments" at bounding box center [615, 110] width 87 height 43
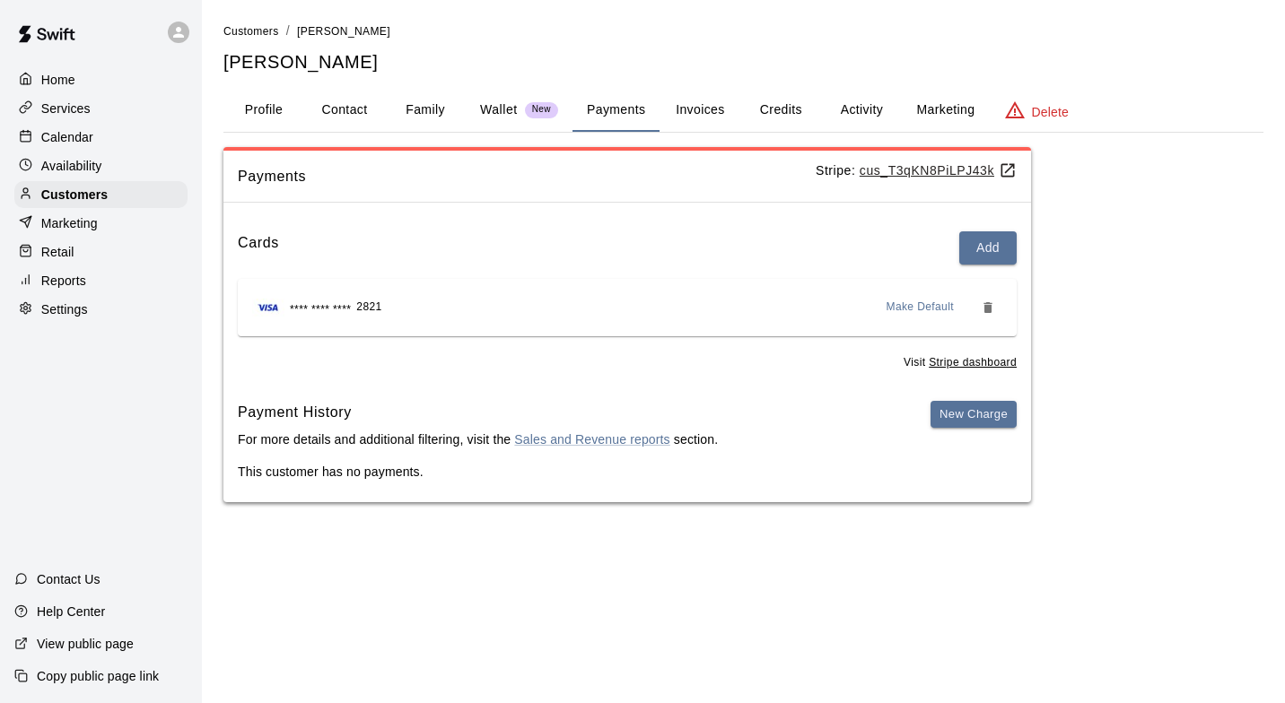
click at [345, 93] on button "Contact" at bounding box center [344, 110] width 81 height 43
select select "**"
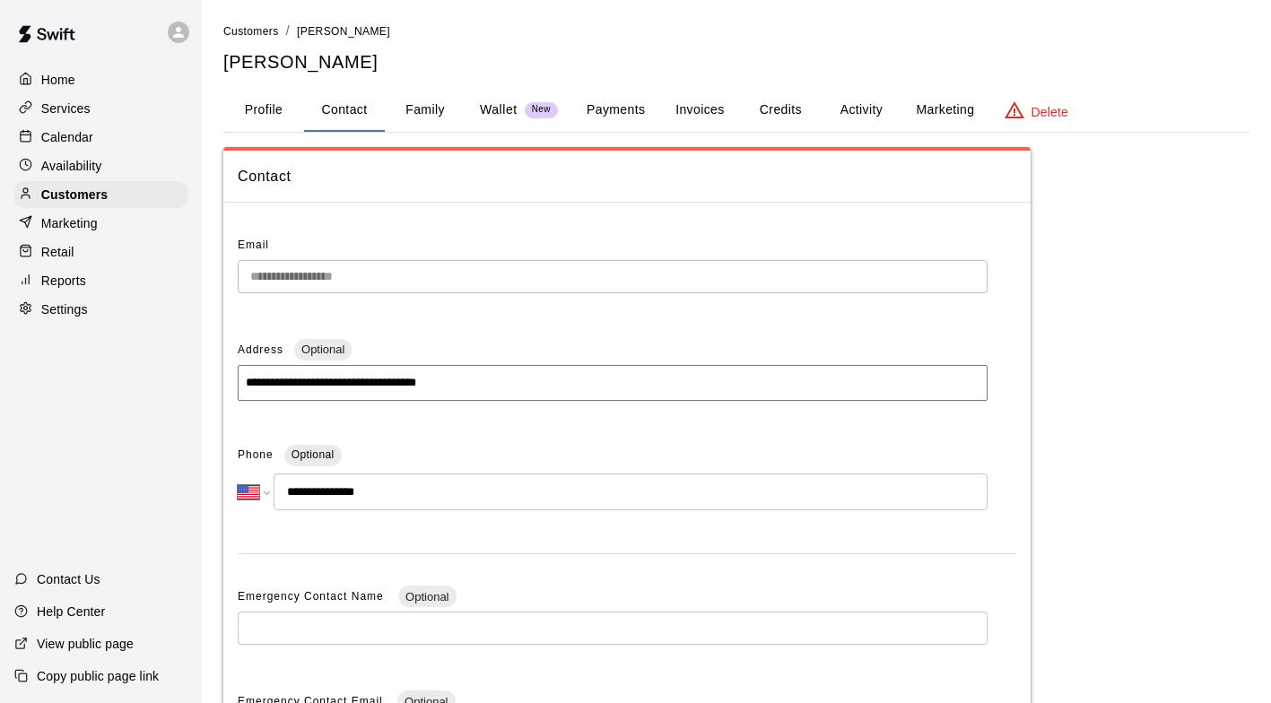
click at [349, 105] on button "Contact" at bounding box center [344, 110] width 81 height 43
click at [67, 100] on div "Services" at bounding box center [100, 108] width 173 height 27
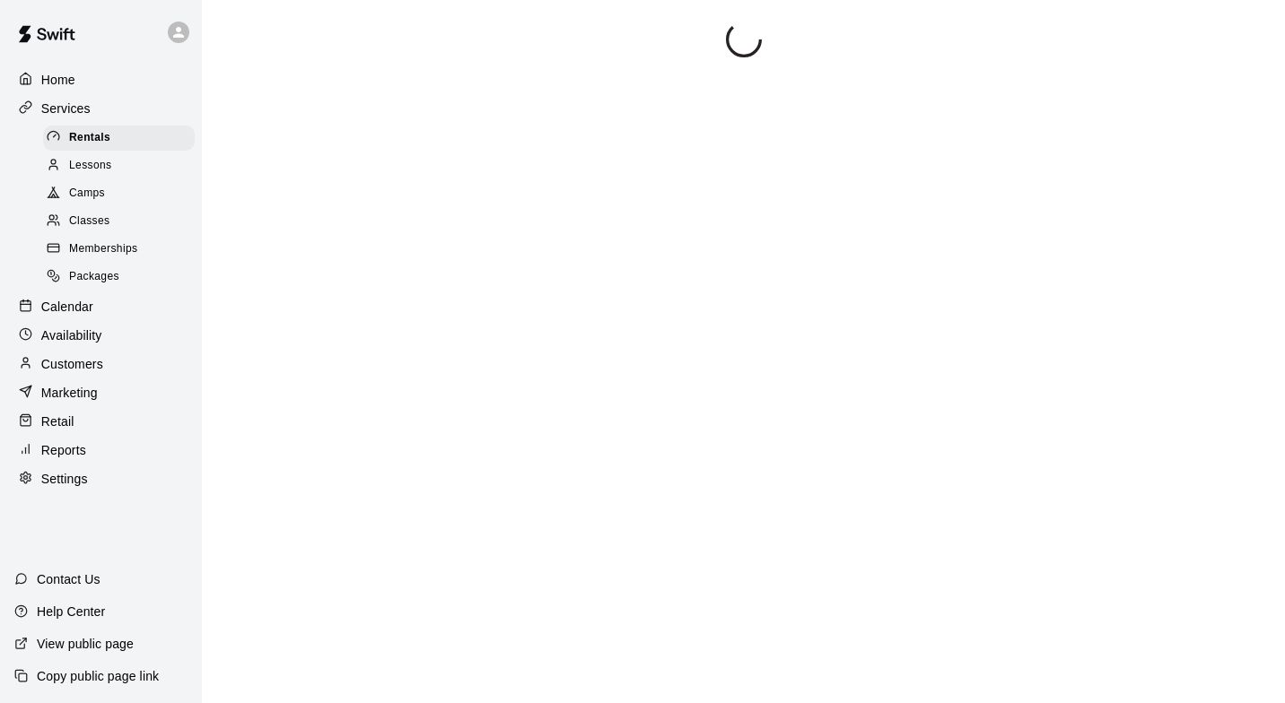
click at [61, 70] on div "Home" at bounding box center [100, 79] width 173 height 27
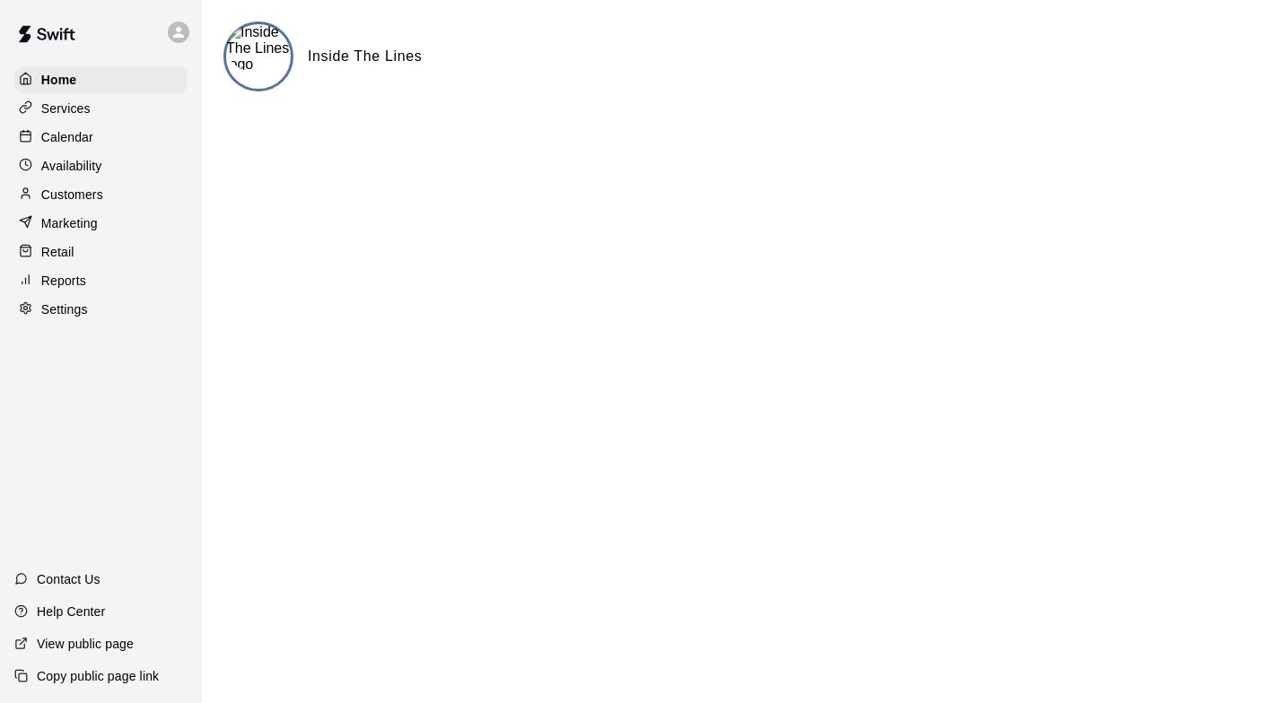
click at [76, 135] on p "Calendar" at bounding box center [67, 137] width 52 height 18
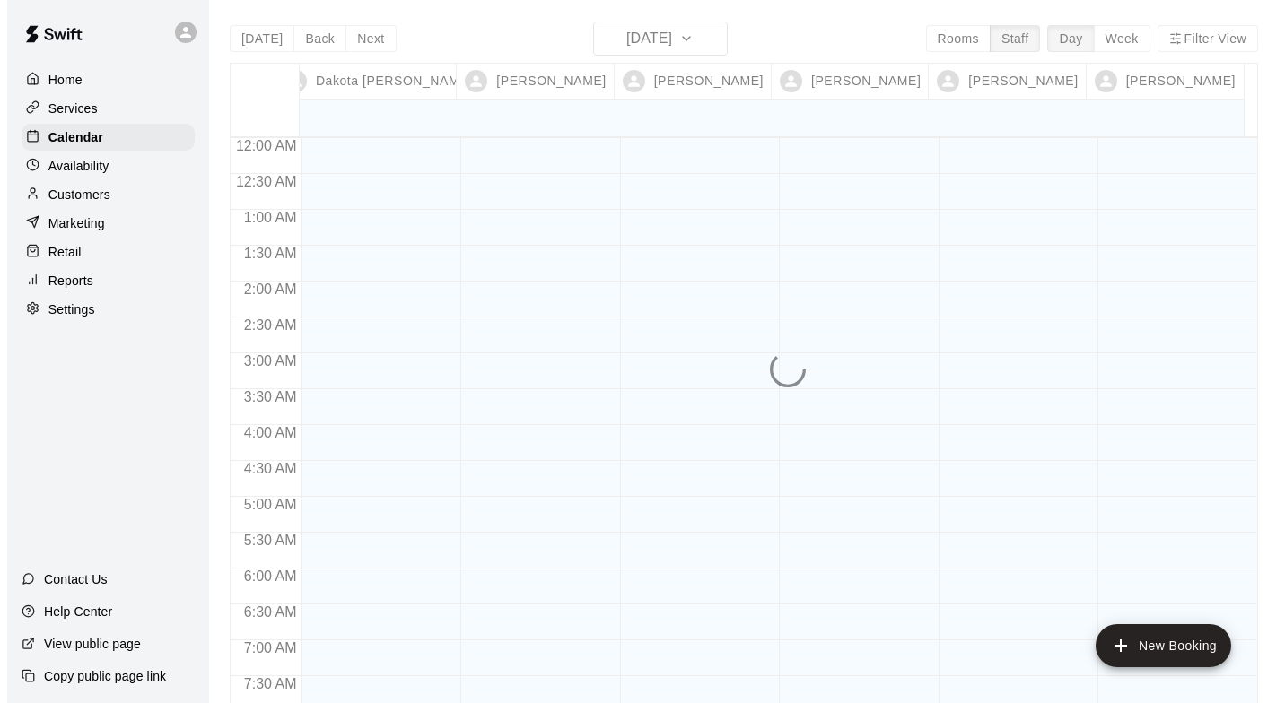
scroll to position [1101, 0]
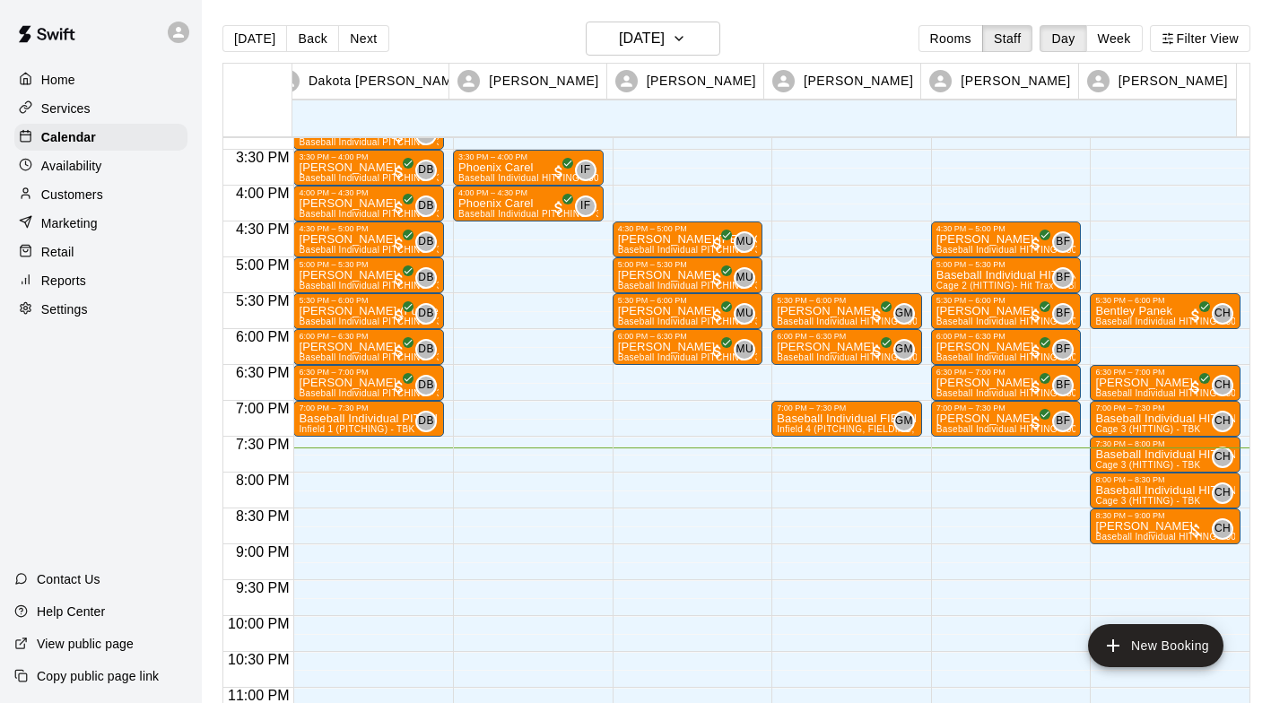
click at [381, 429] on span "Infield 1 (PITCHING) - TBK" at bounding box center [357, 429] width 116 height 10
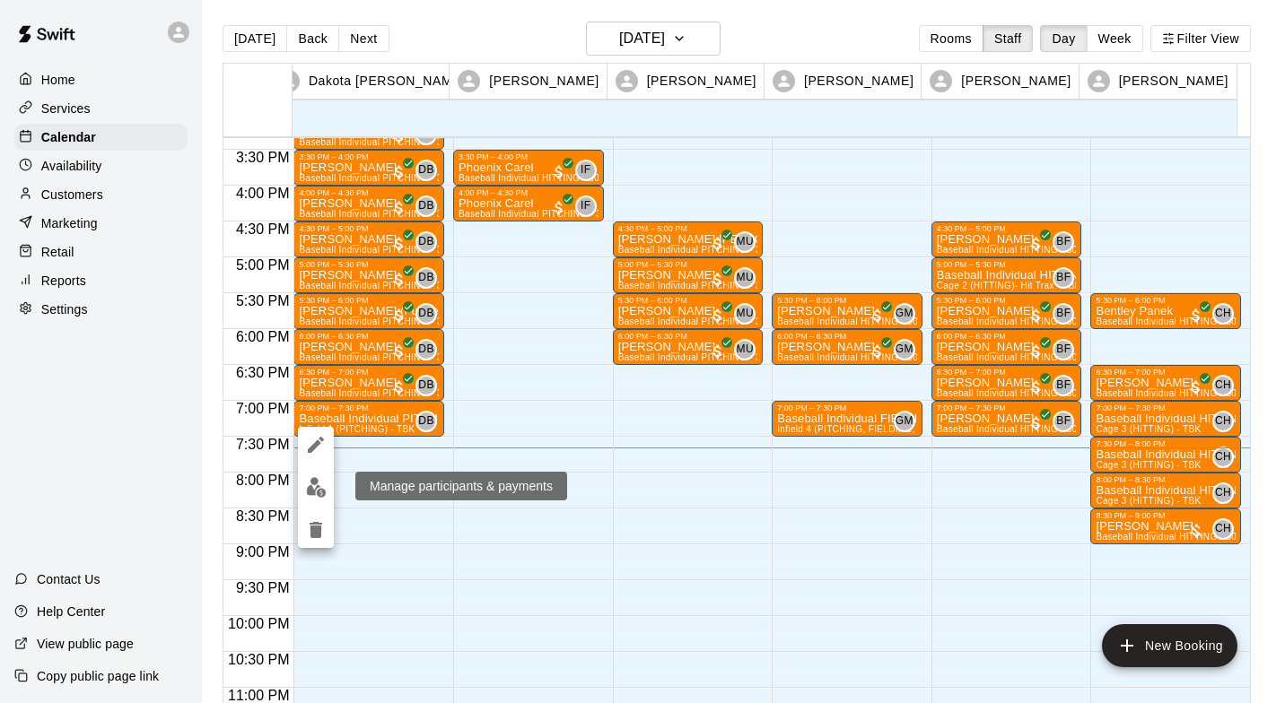
click at [317, 494] on img "edit" at bounding box center [316, 487] width 21 height 21
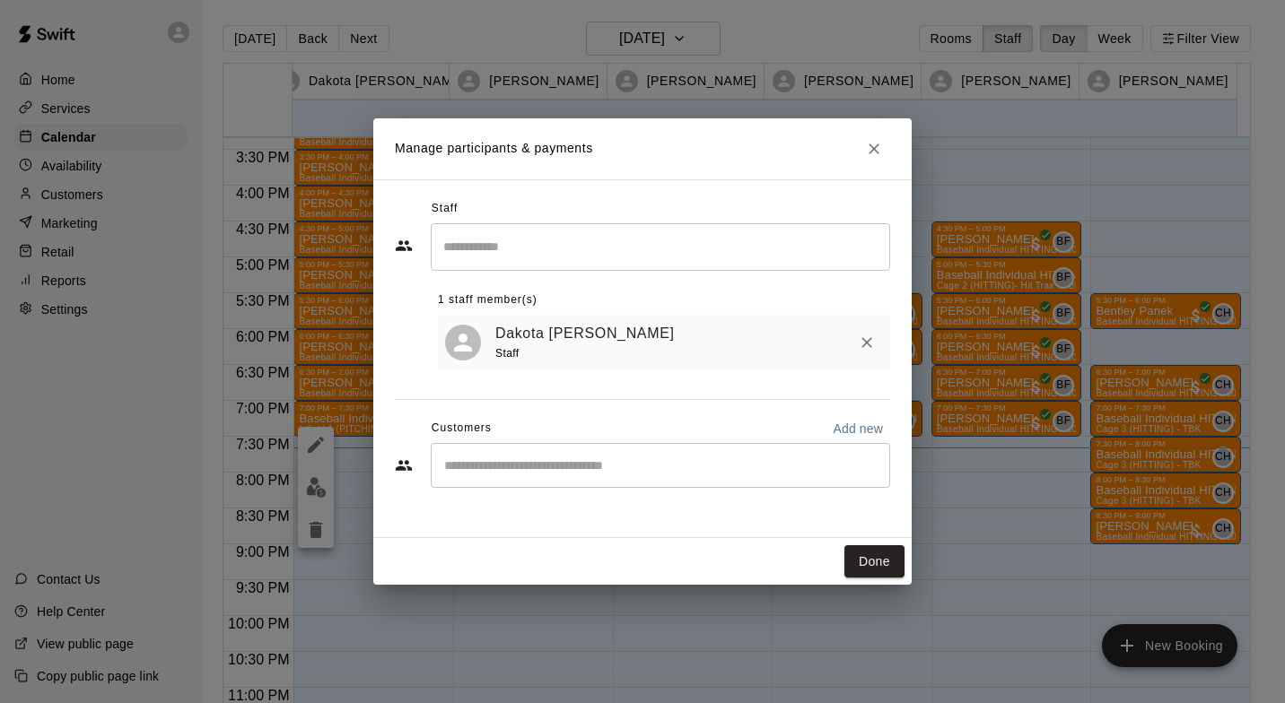
click at [495, 465] on input "Start typing to search customers..." at bounding box center [660, 466] width 443 height 18
type input "******"
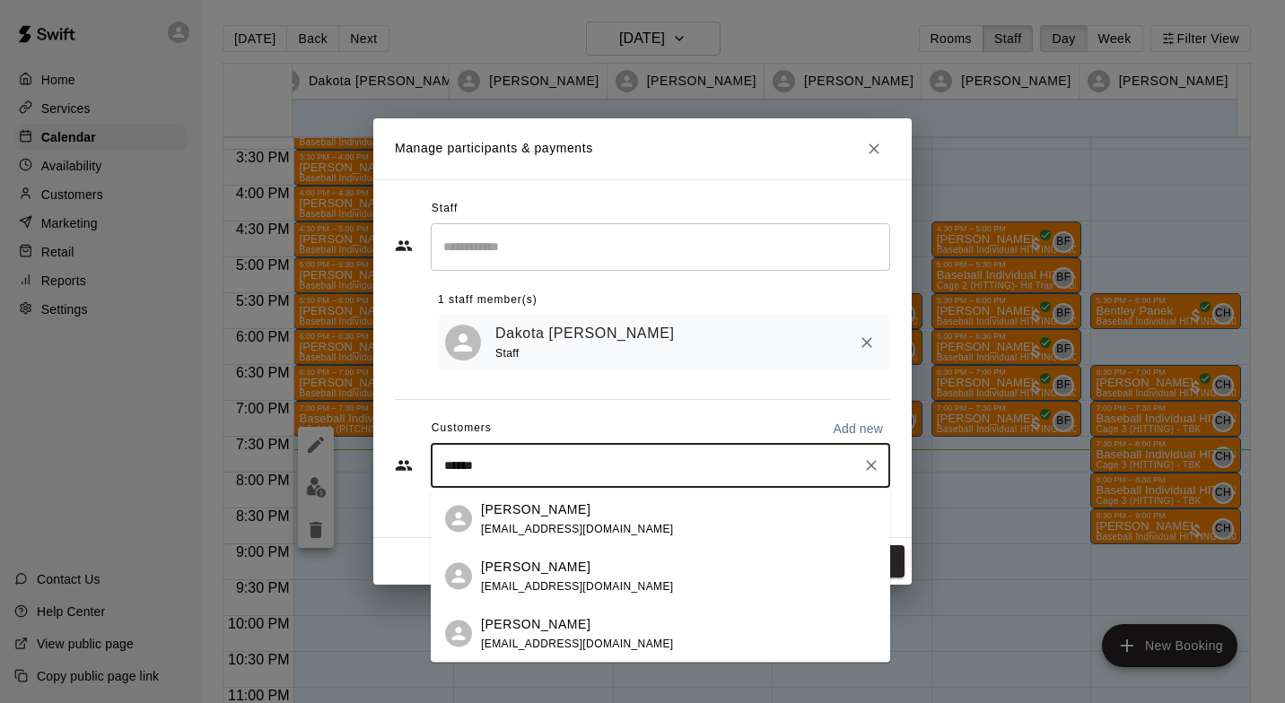
click at [567, 524] on span "[EMAIL_ADDRESS][DOMAIN_NAME]" at bounding box center [577, 528] width 193 height 13
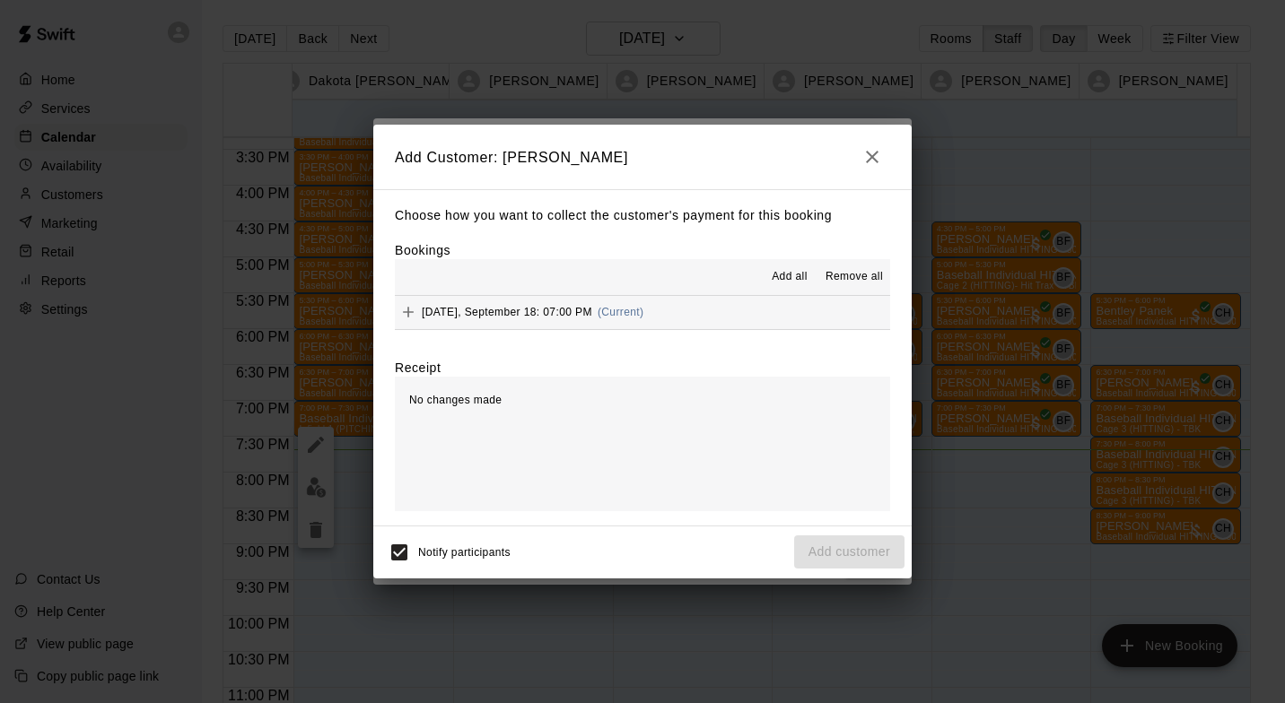
click at [580, 311] on span "[DATE], September 18: 07:00 PM" at bounding box center [507, 312] width 170 height 13
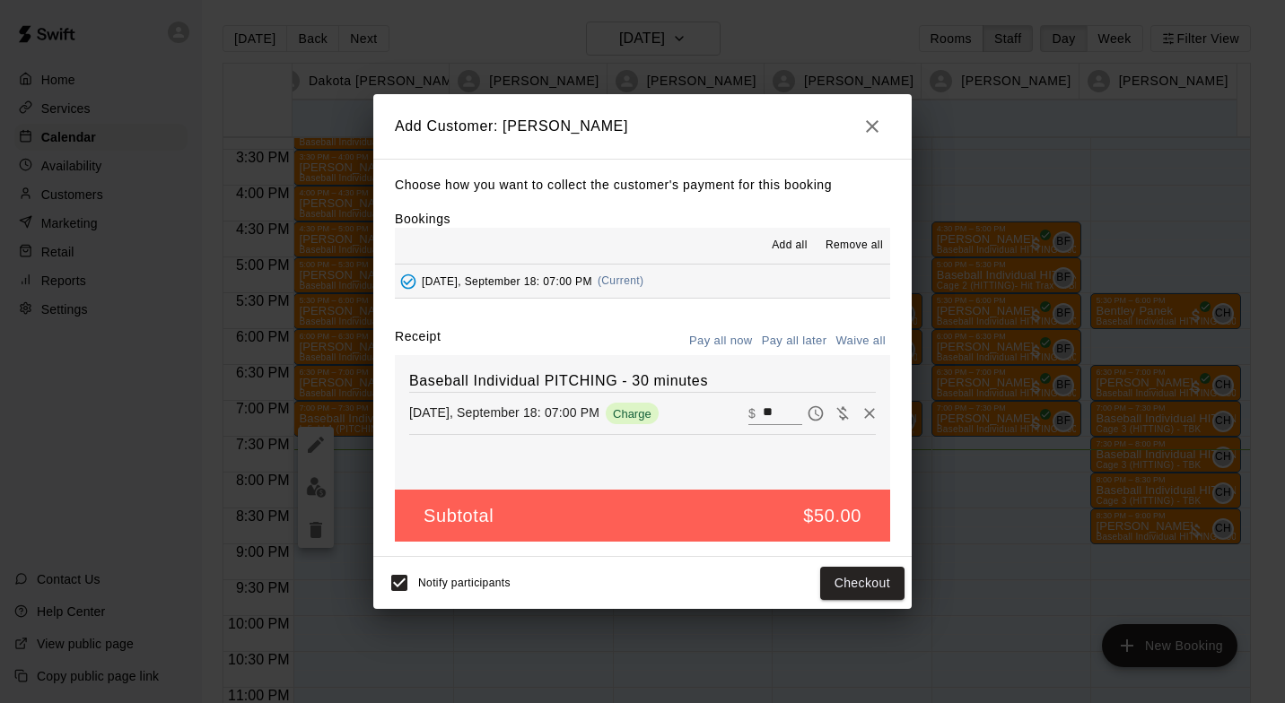
click at [876, 593] on button "Checkout" at bounding box center [862, 583] width 84 height 33
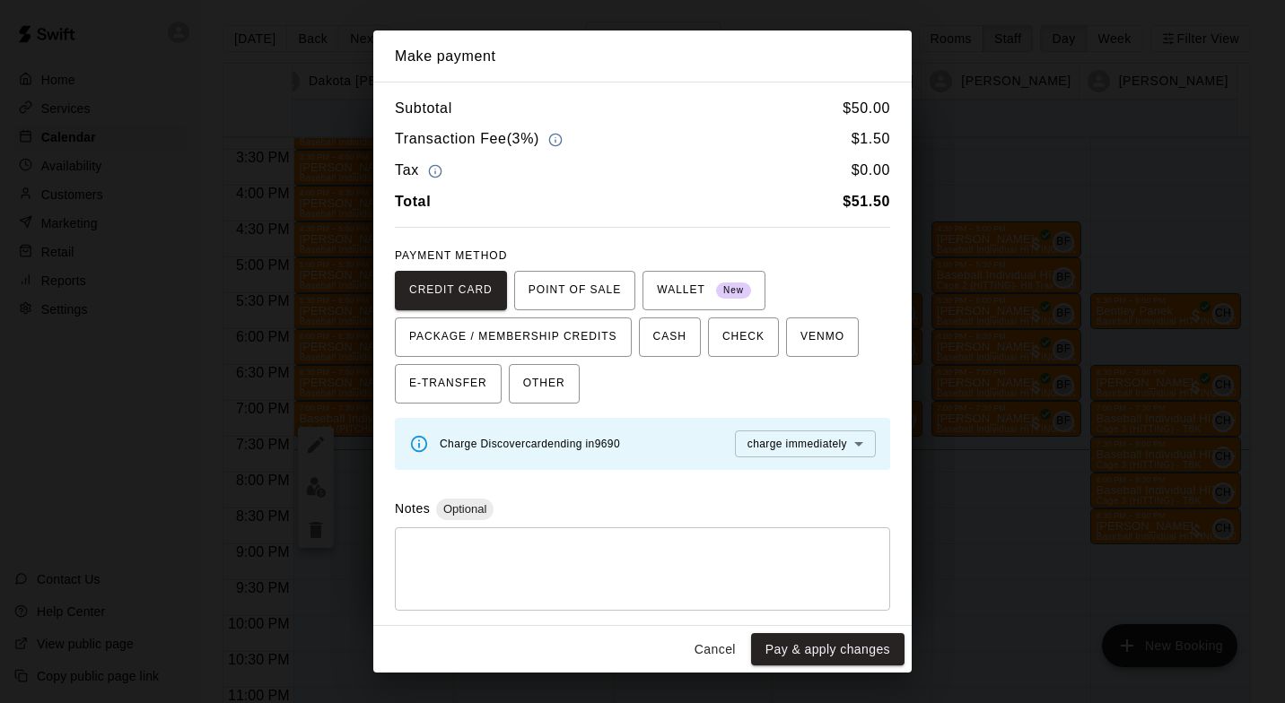
click at [836, 651] on button "Pay & apply changes" at bounding box center [827, 649] width 153 height 33
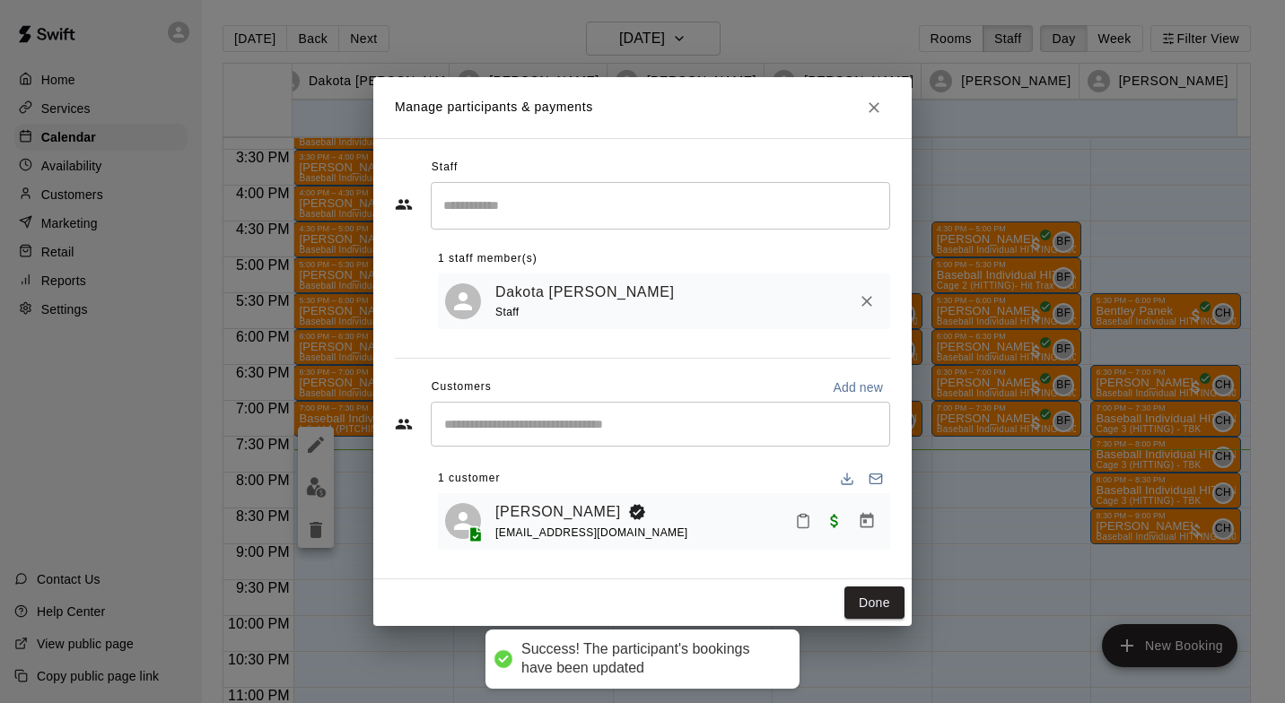
click at [878, 600] on button "Done" at bounding box center [874, 603] width 60 height 33
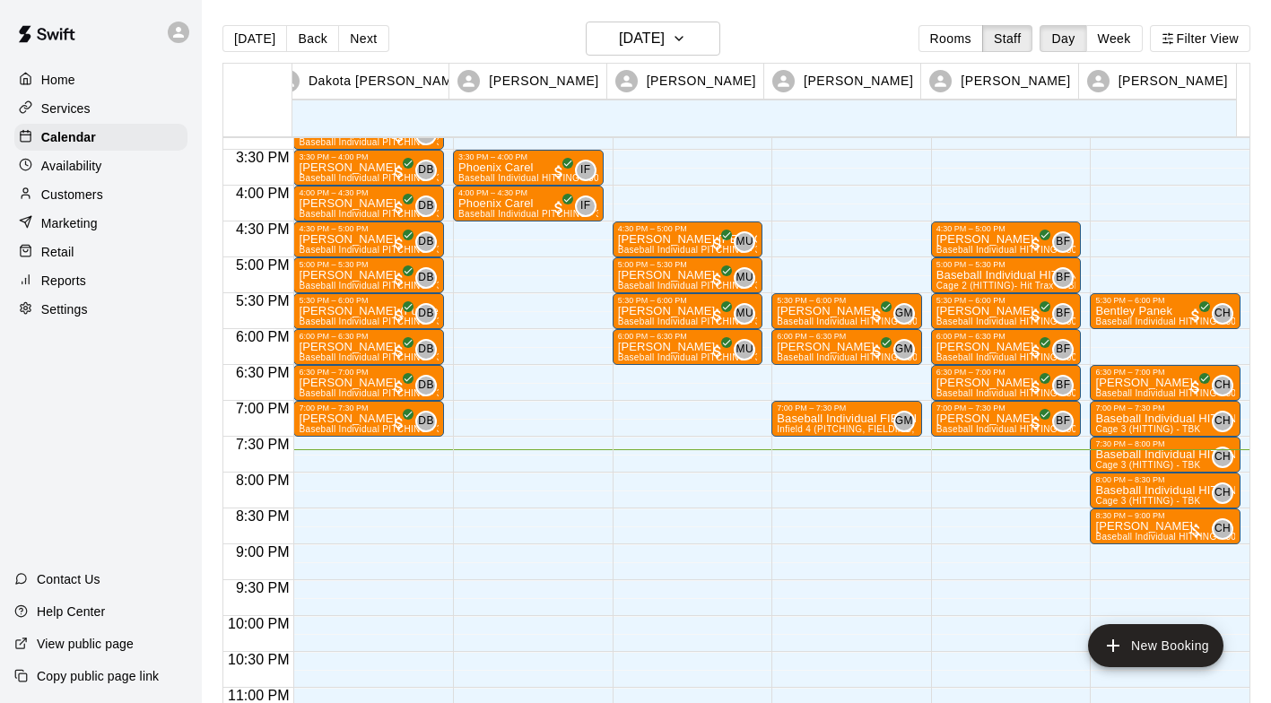
click at [1140, 419] on p "Baseball Individual HITTING - 30 minutes" at bounding box center [1166, 419] width 140 height 0
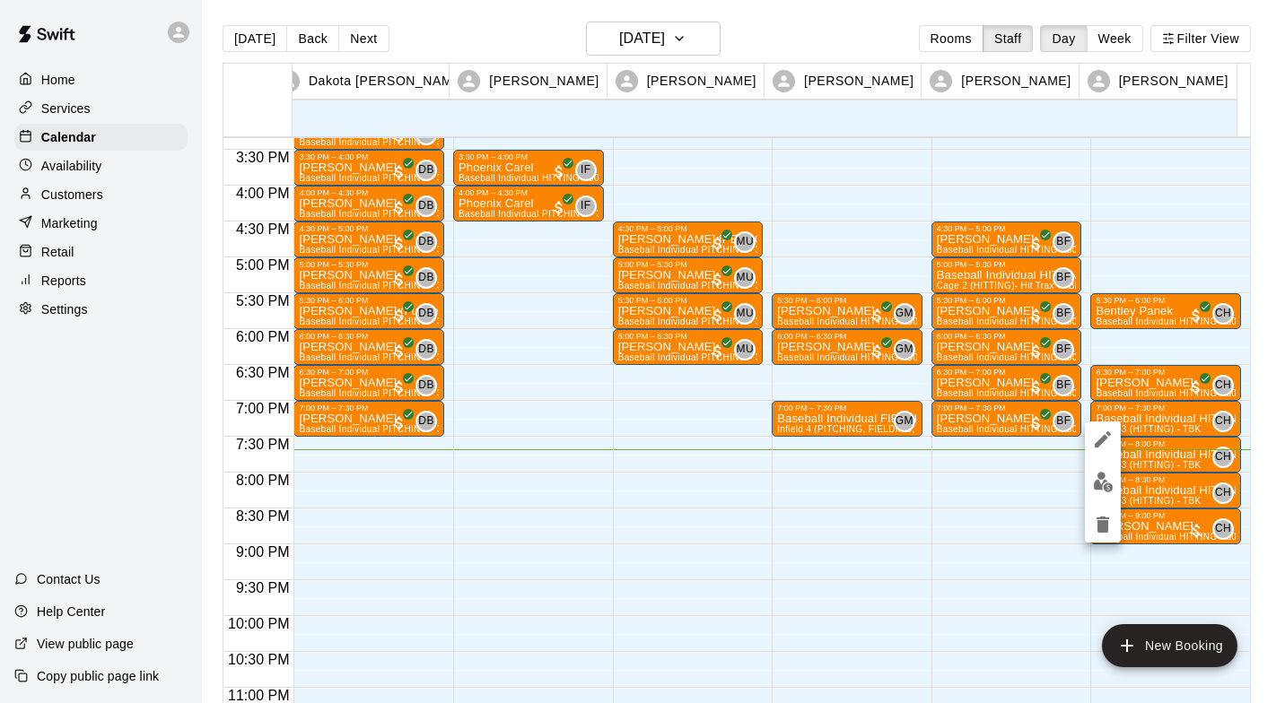
click at [1108, 487] on img "edit" at bounding box center [1103, 482] width 21 height 21
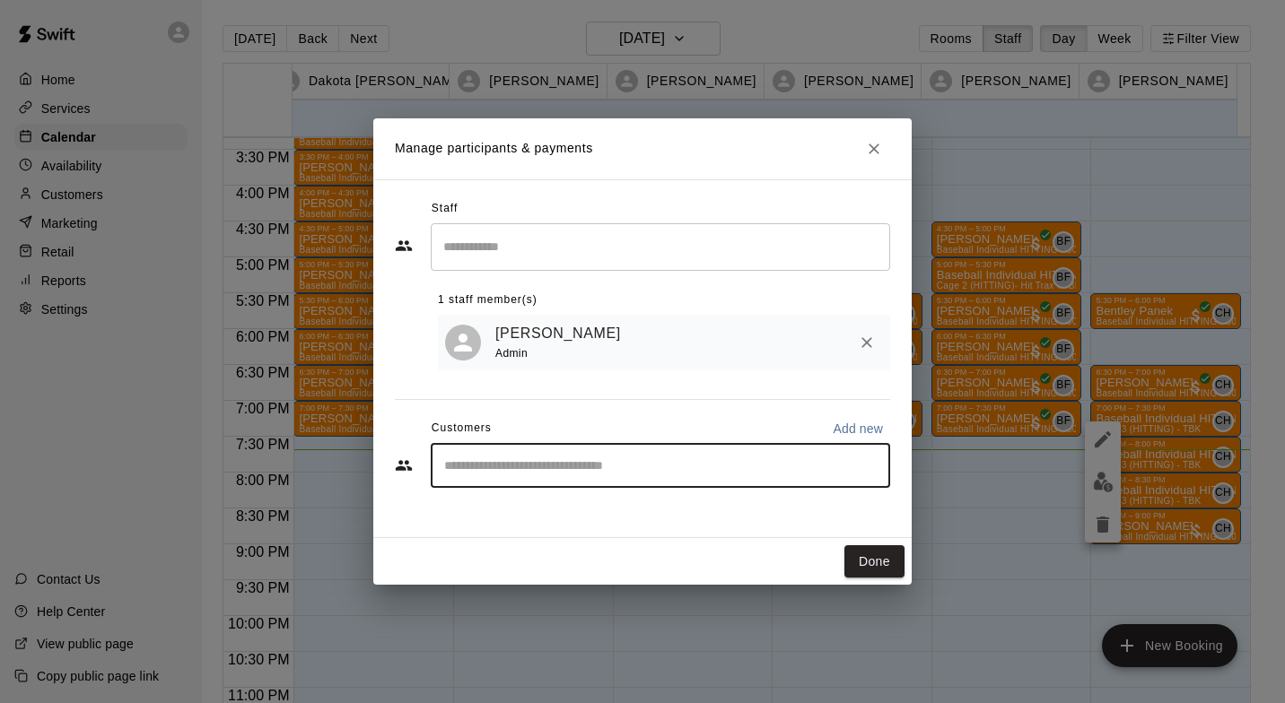
type input "*****"
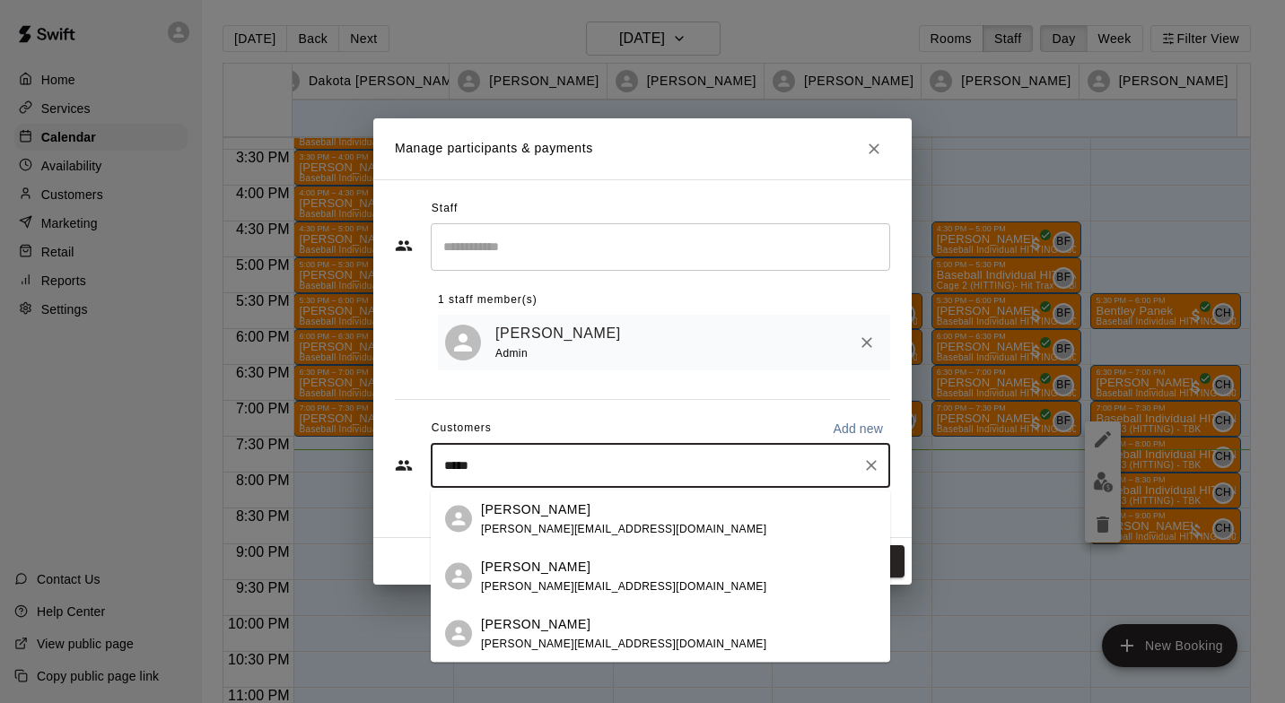
click at [625, 507] on div "[PERSON_NAME] [PERSON_NAME][EMAIL_ADDRESS][DOMAIN_NAME]" at bounding box center [678, 519] width 395 height 39
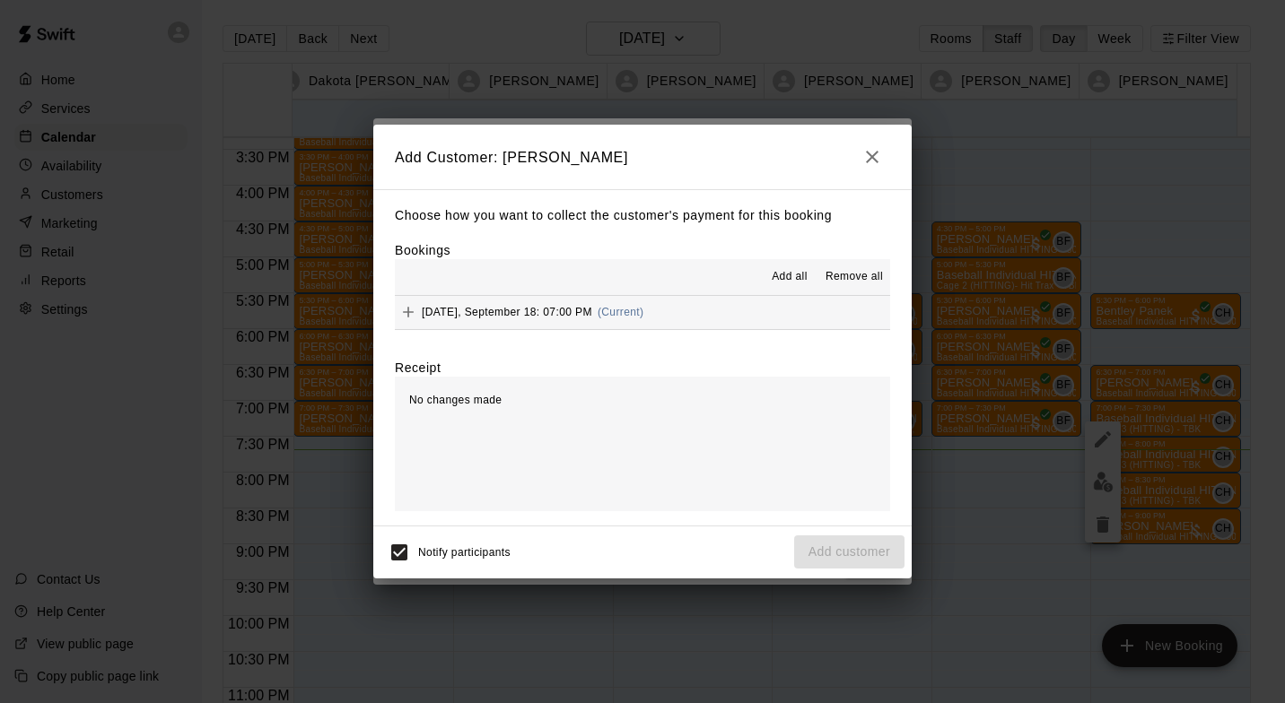
click at [583, 298] on button "[DATE], September 18: 07:00 PM (Current)" at bounding box center [642, 312] width 495 height 33
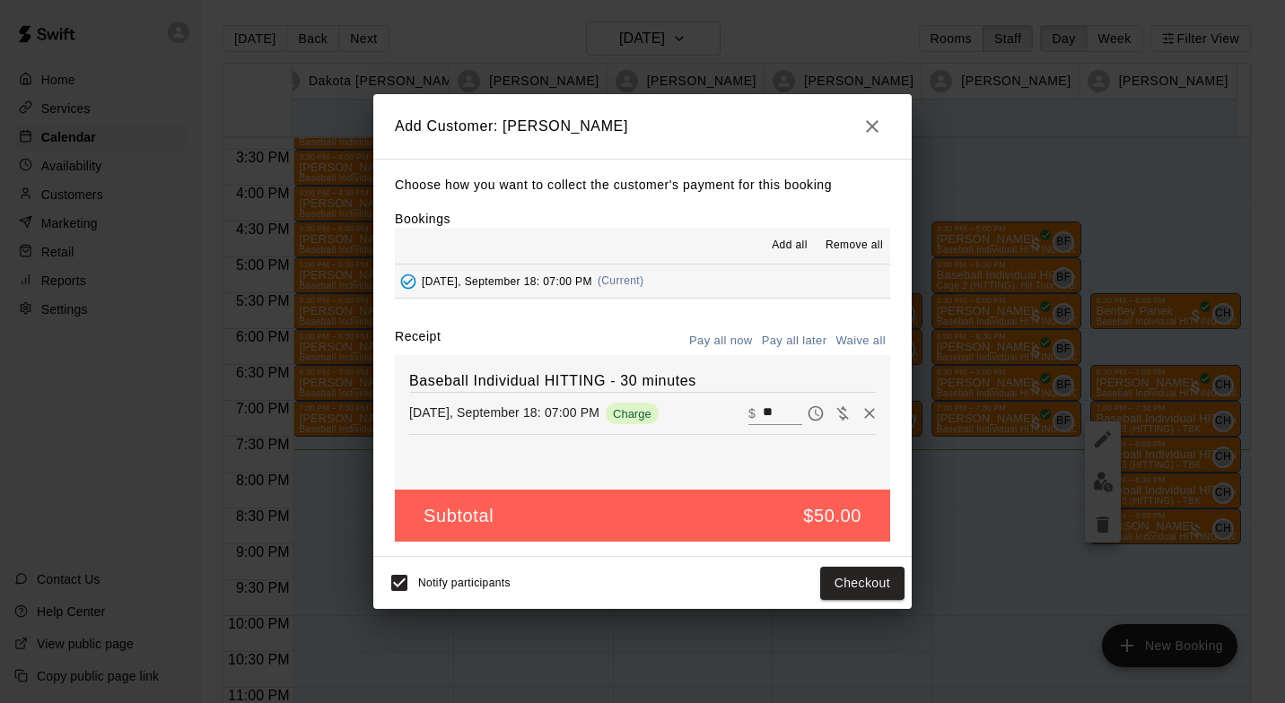
click at [880, 594] on button "Checkout" at bounding box center [862, 583] width 84 height 33
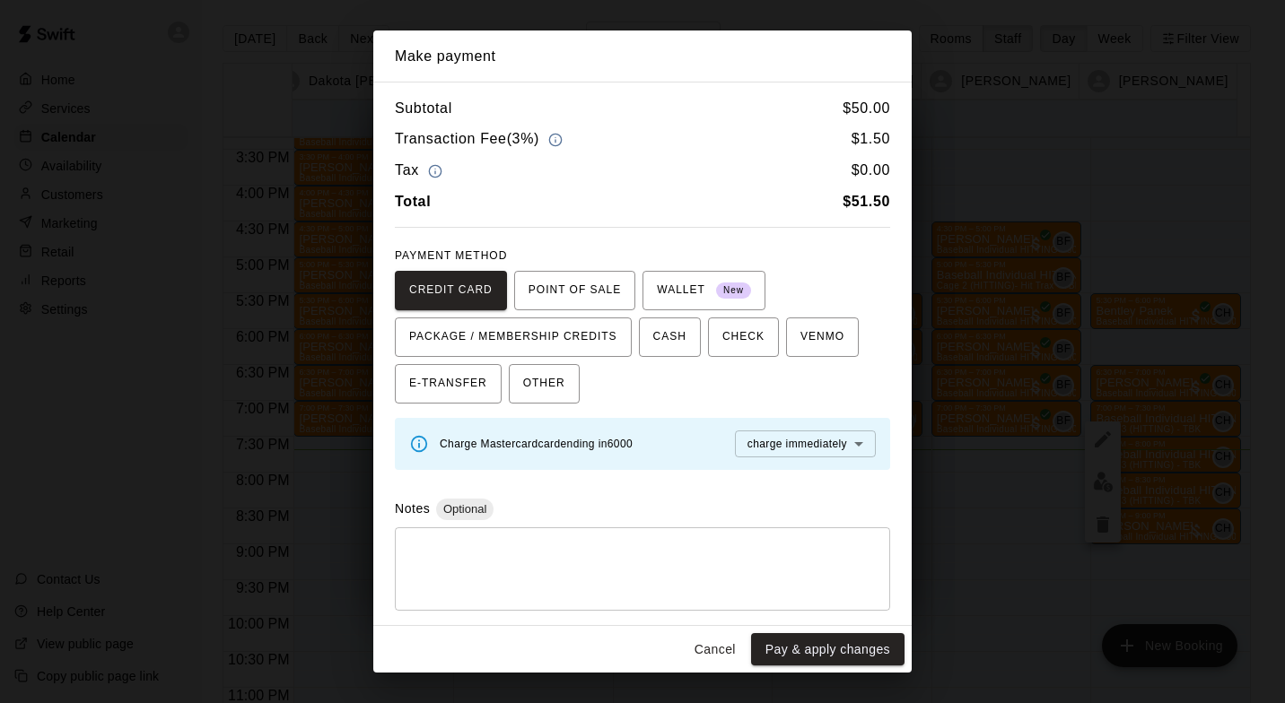
click at [823, 653] on button "Pay & apply changes" at bounding box center [827, 649] width 153 height 33
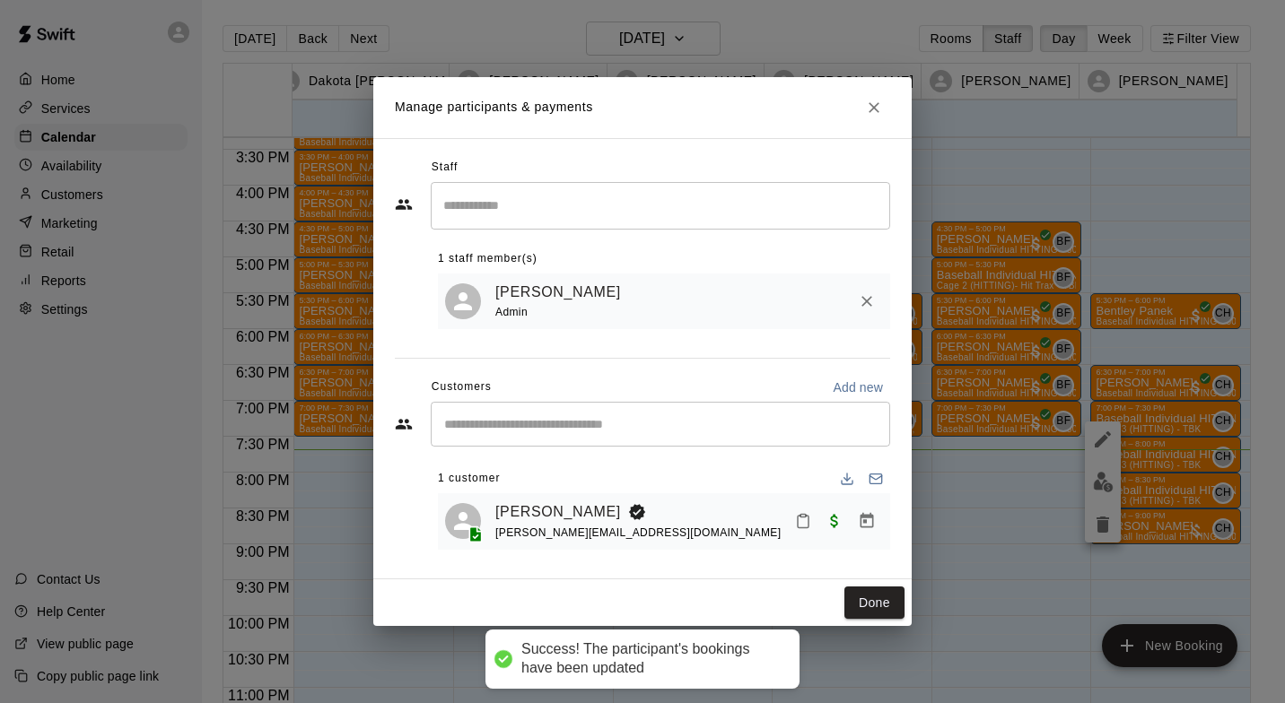
click at [885, 605] on button "Done" at bounding box center [874, 603] width 60 height 33
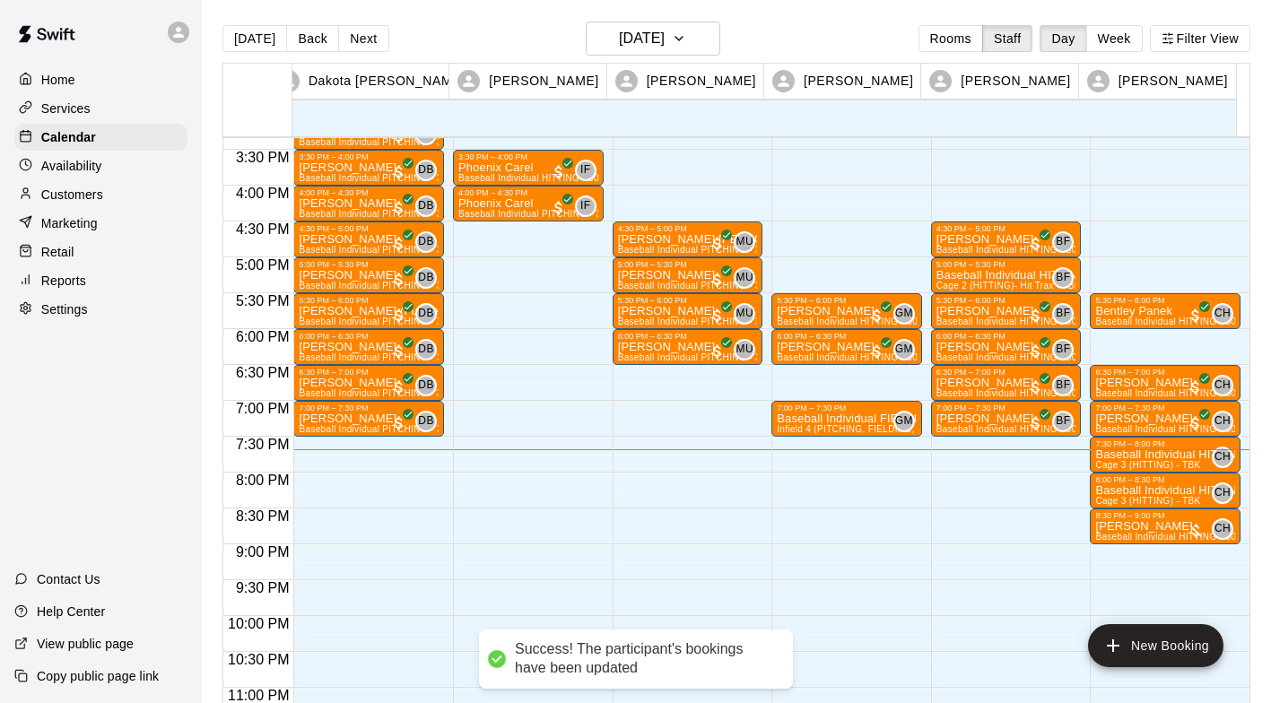
click at [1160, 455] on p "Baseball Individual HITTING - 30 minutes" at bounding box center [1166, 455] width 140 height 0
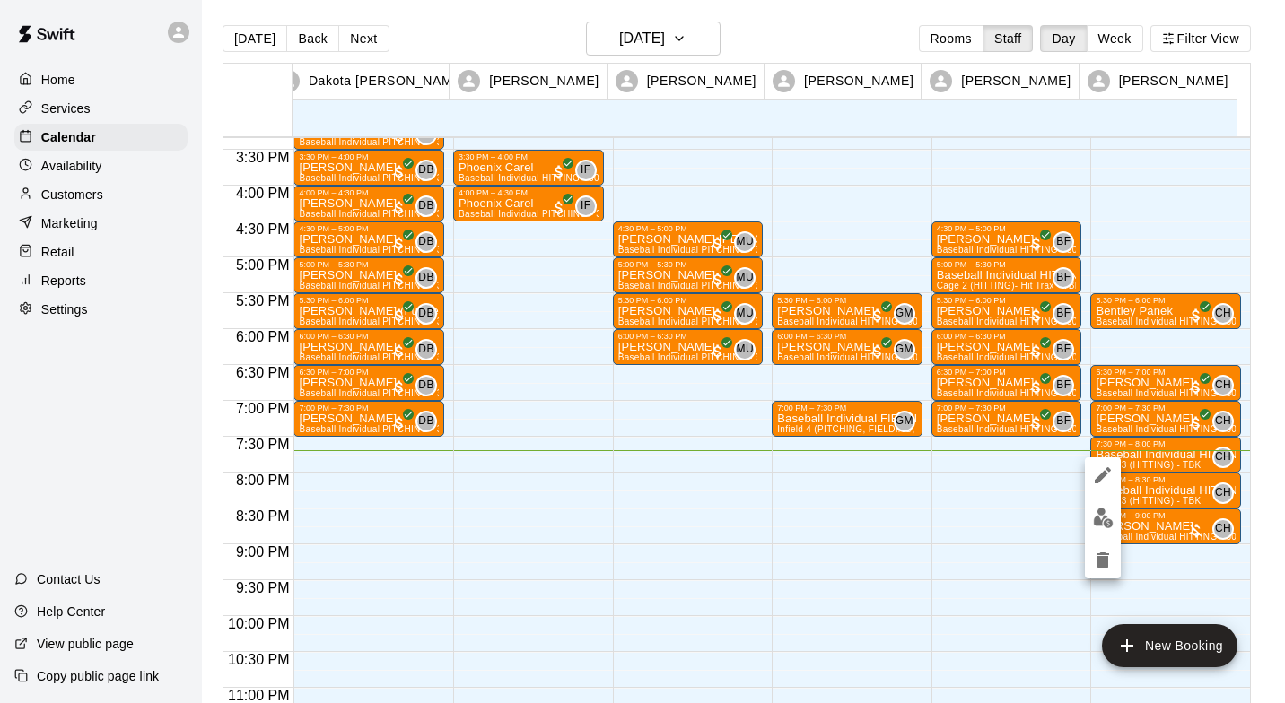
click at [1158, 461] on div at bounding box center [642, 351] width 1285 height 703
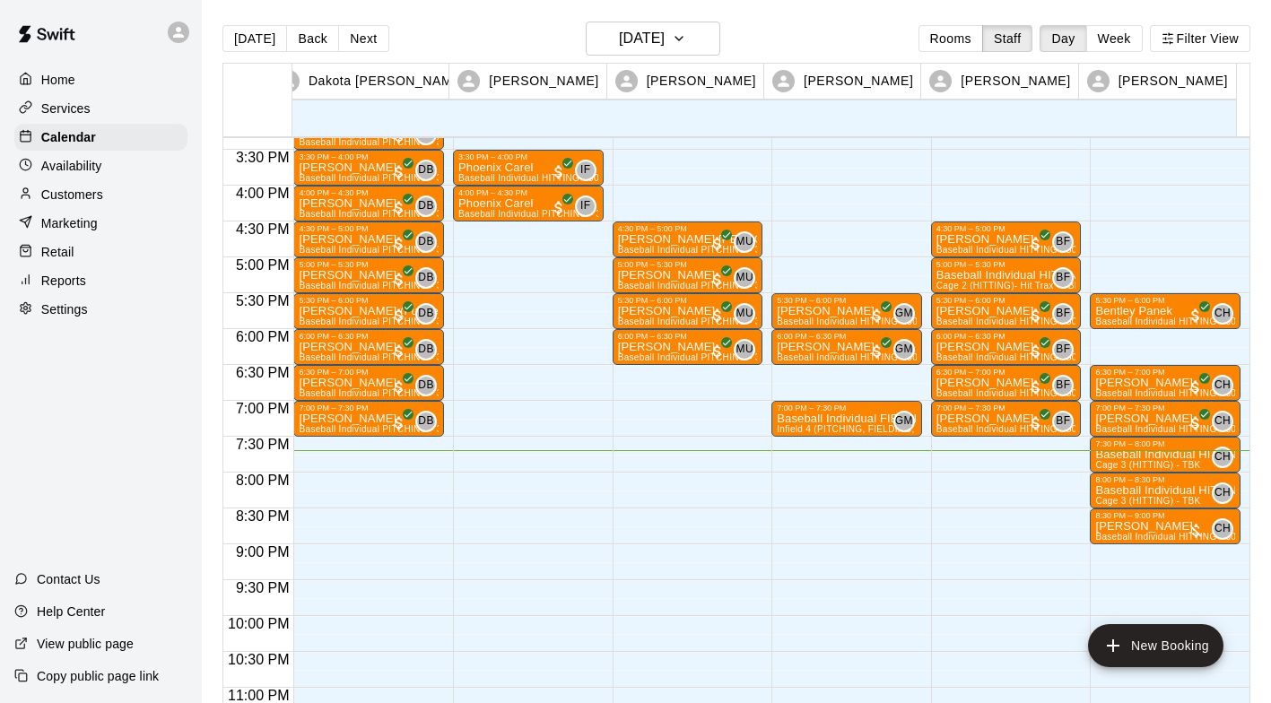
click at [1117, 455] on p "Baseball Individual HITTING - 30 minutes" at bounding box center [1166, 455] width 140 height 0
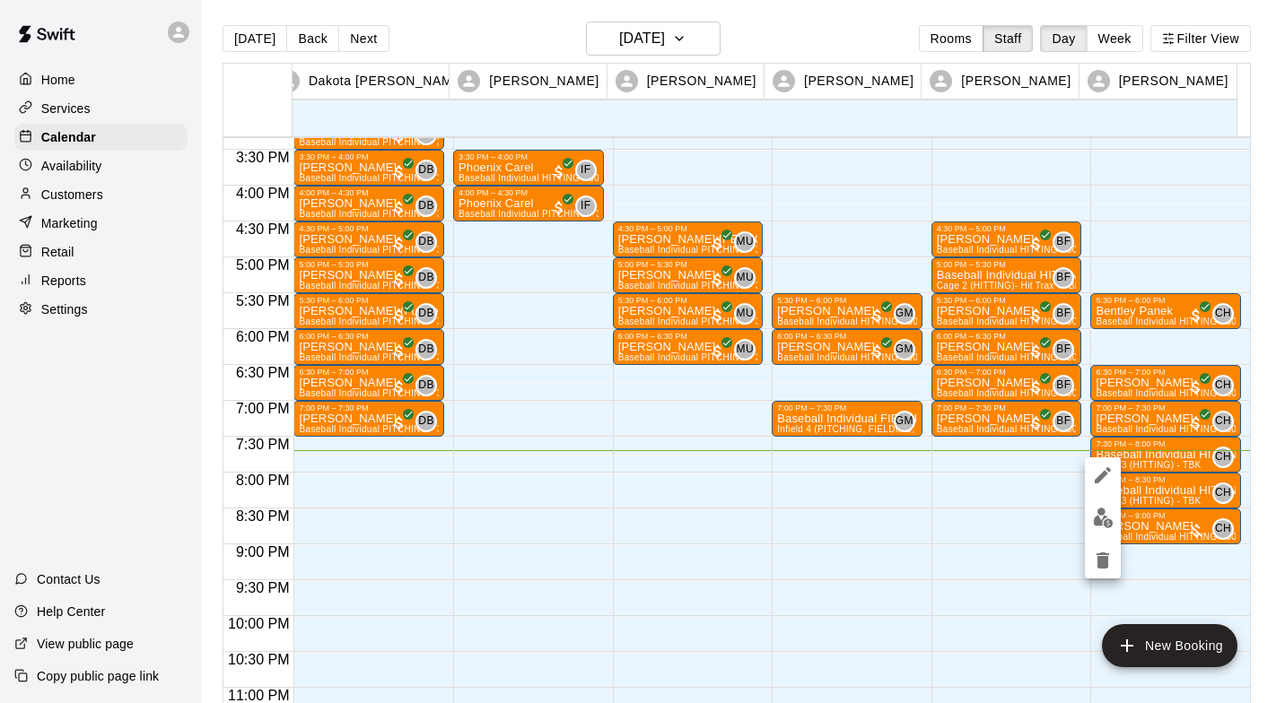
click at [1103, 515] on img "edit" at bounding box center [1103, 518] width 21 height 21
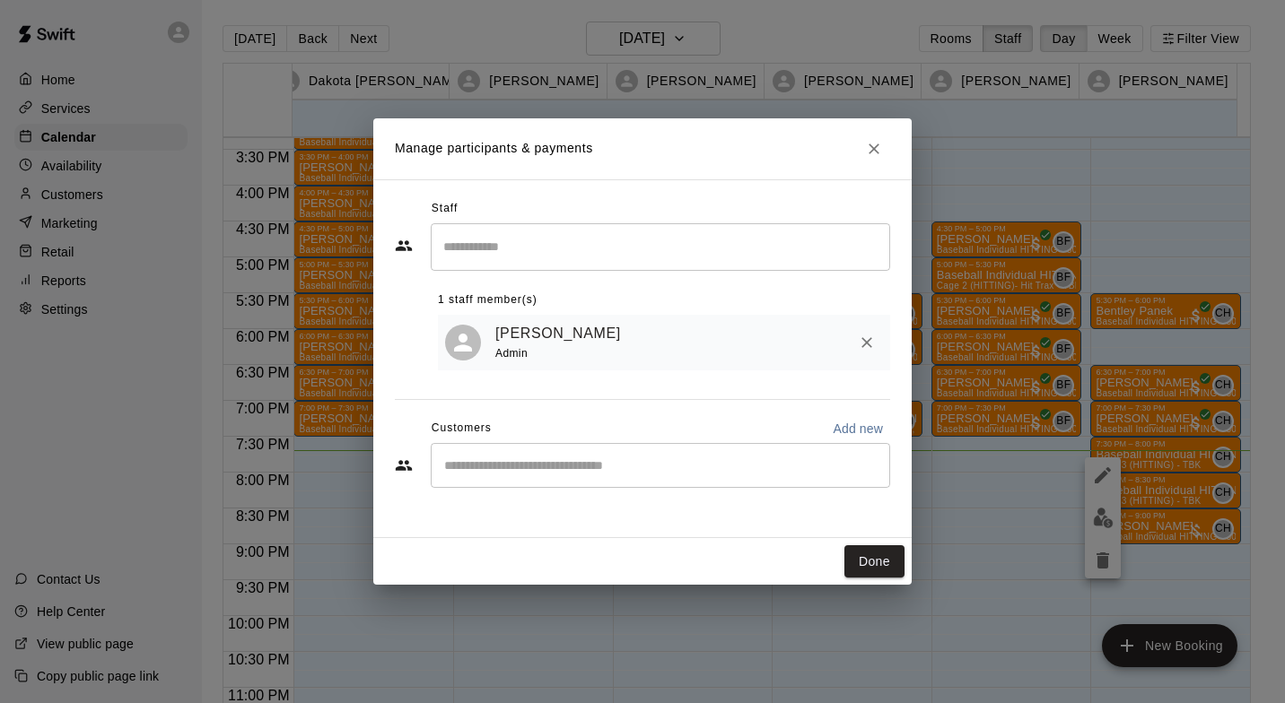
click at [520, 459] on input "Start typing to search customers..." at bounding box center [660, 466] width 443 height 18
type input "*****"
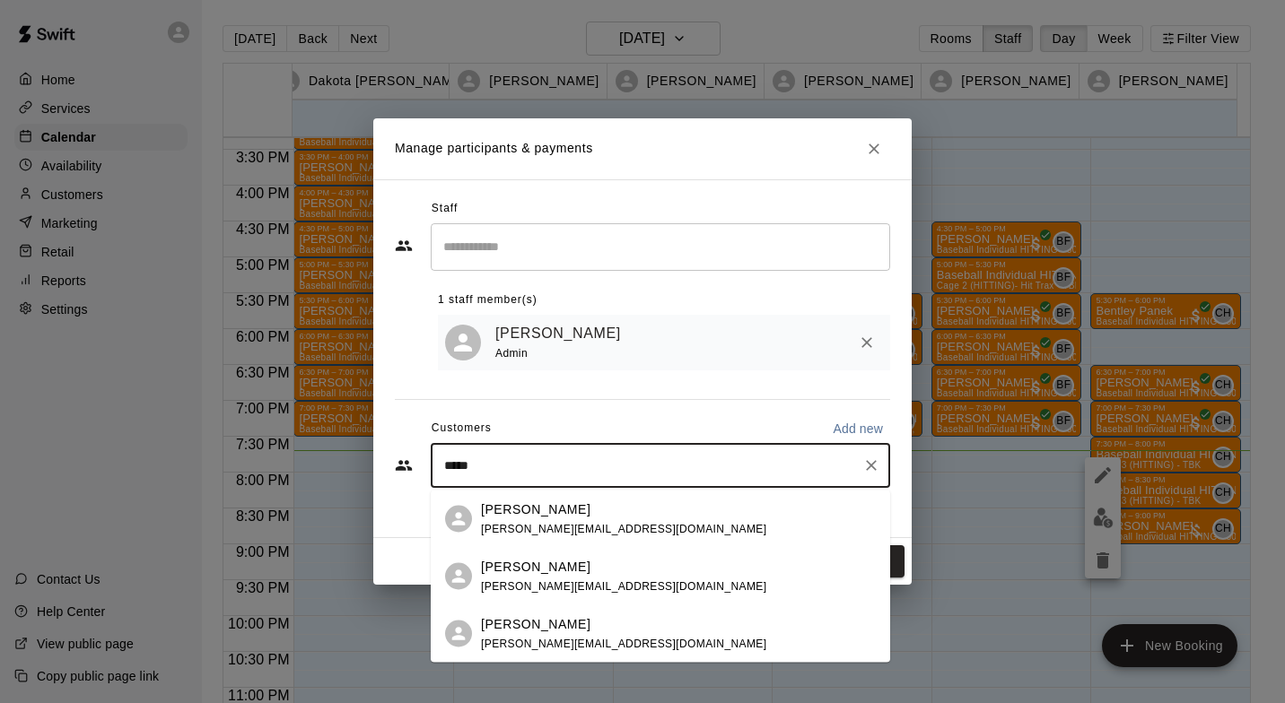
click at [552, 516] on p "[PERSON_NAME]" at bounding box center [535, 509] width 109 height 19
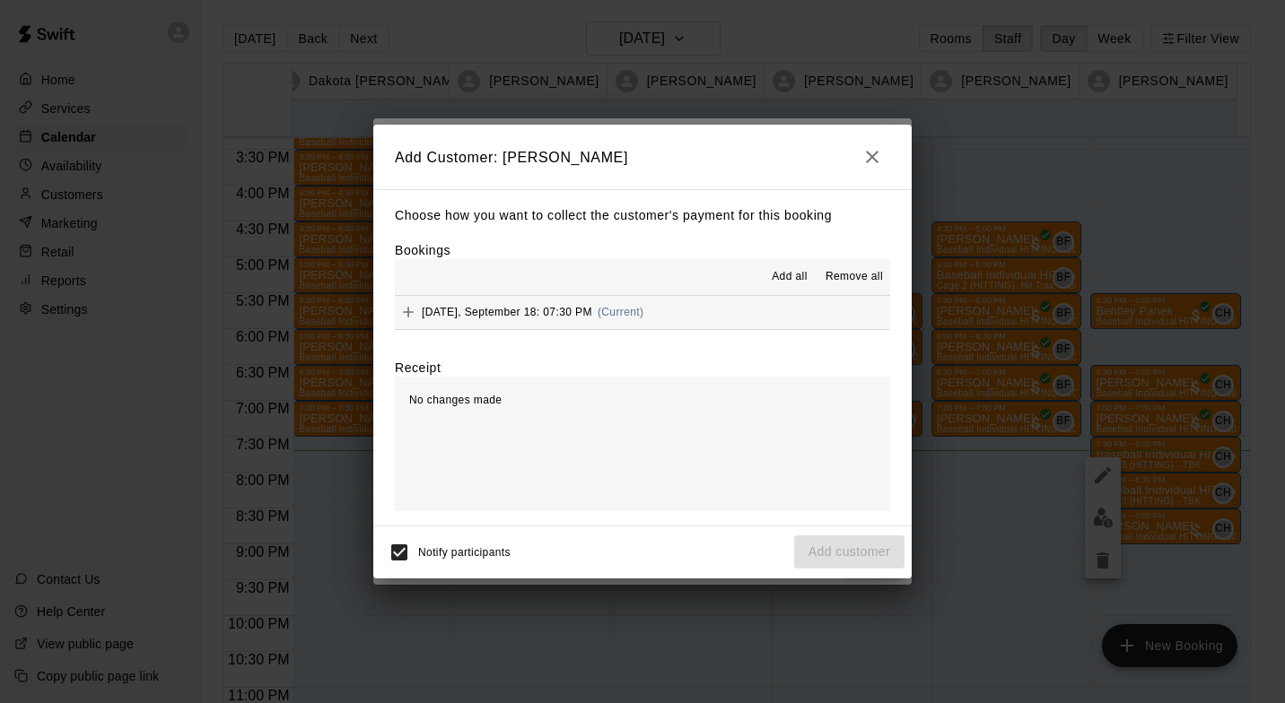
click at [564, 316] on span "[DATE], September 18: 07:30 PM" at bounding box center [507, 312] width 170 height 13
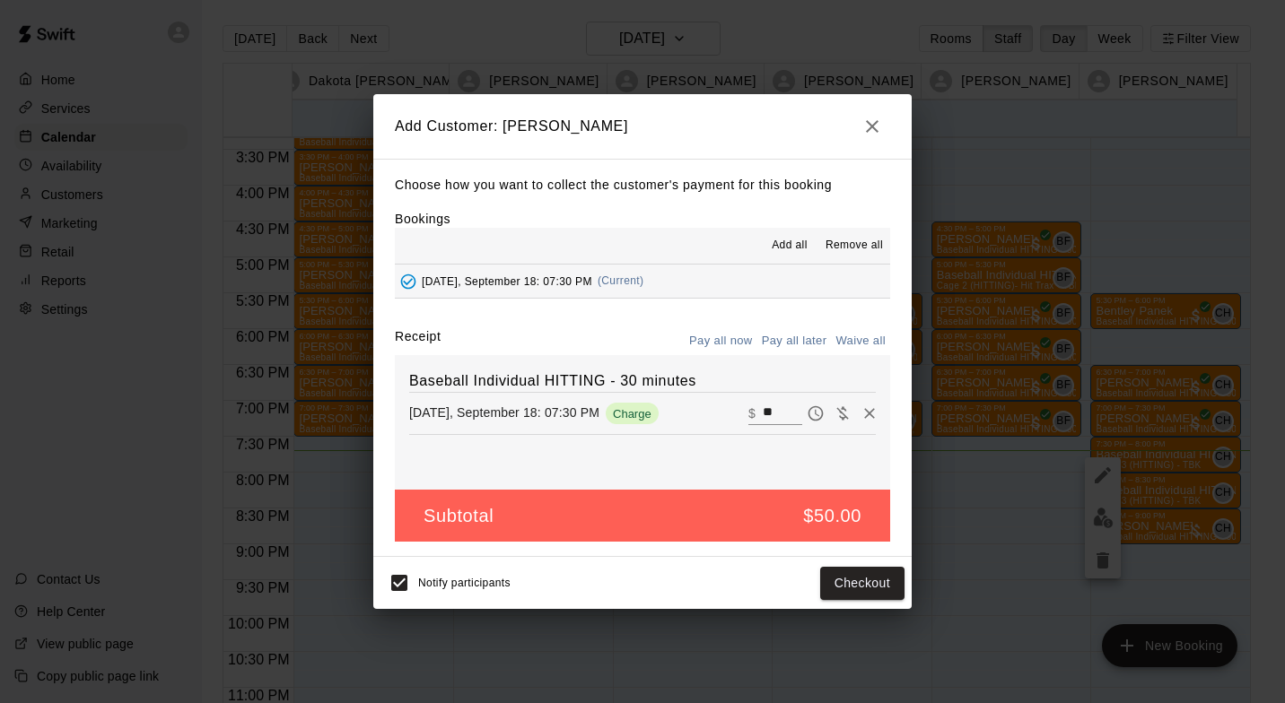
click at [846, 590] on button "Checkout" at bounding box center [862, 583] width 84 height 33
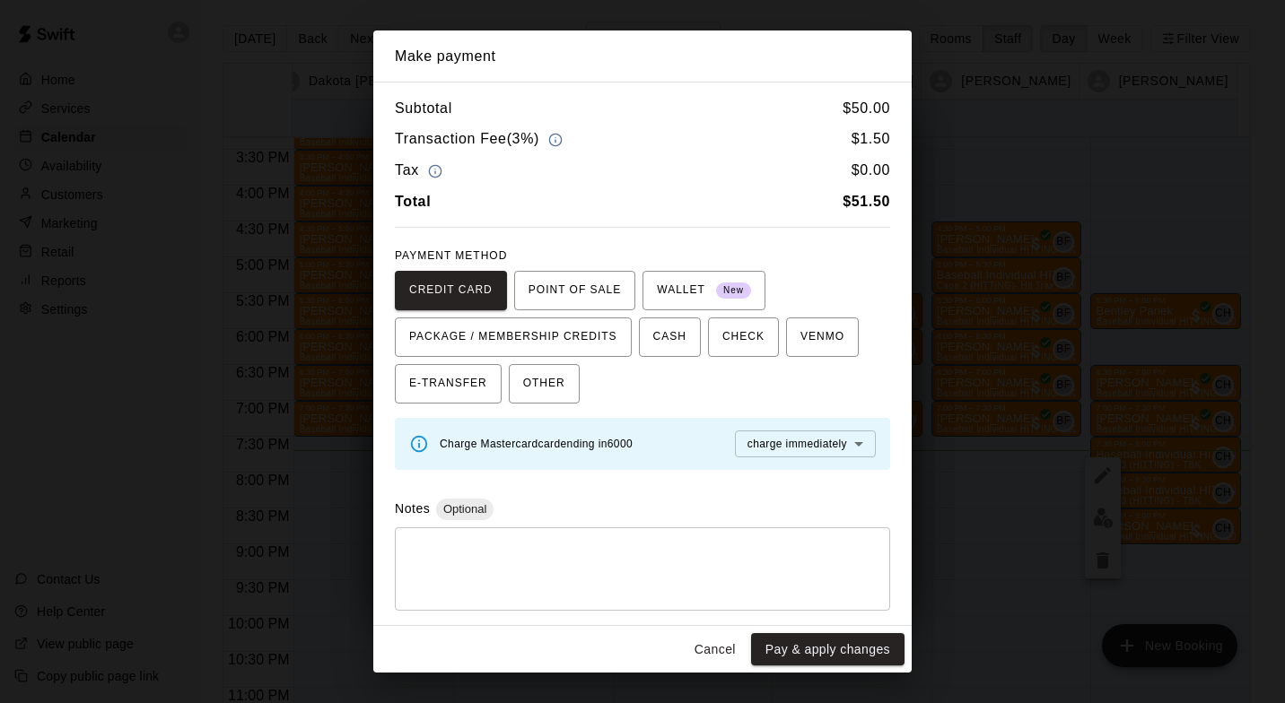
click at [812, 663] on button "Pay & apply changes" at bounding box center [827, 649] width 153 height 33
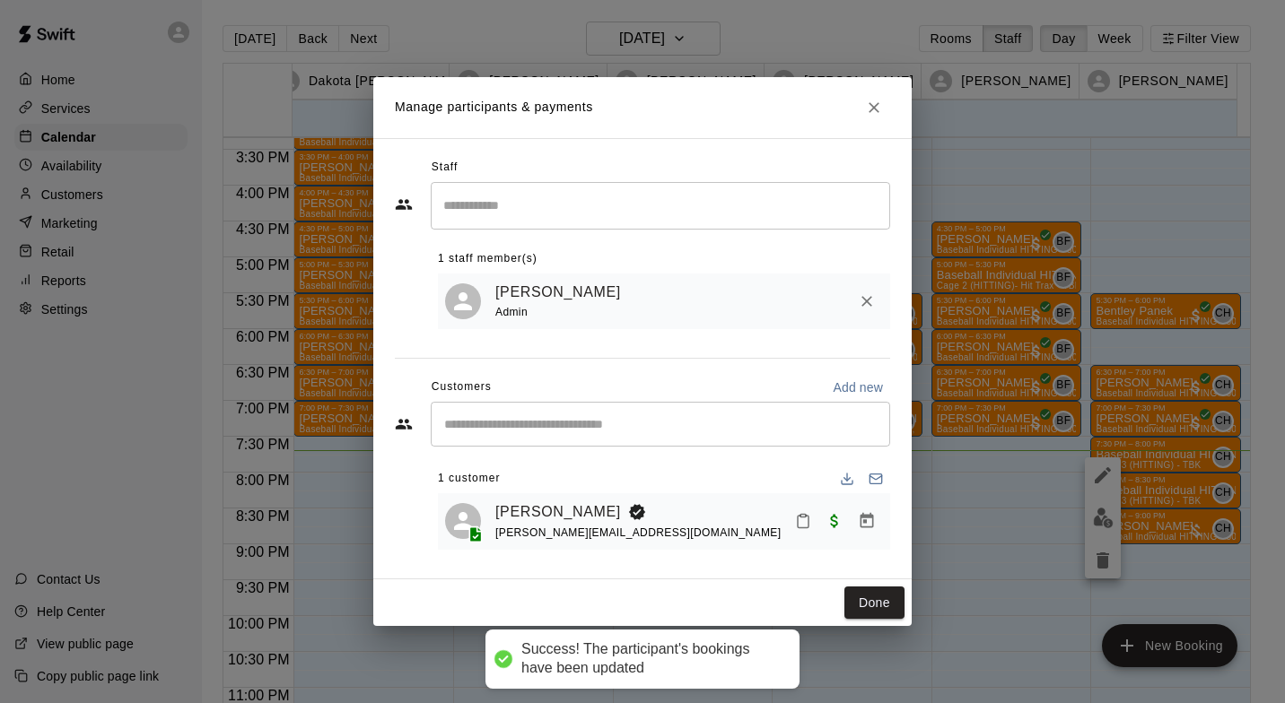
click at [877, 606] on button "Done" at bounding box center [874, 603] width 60 height 33
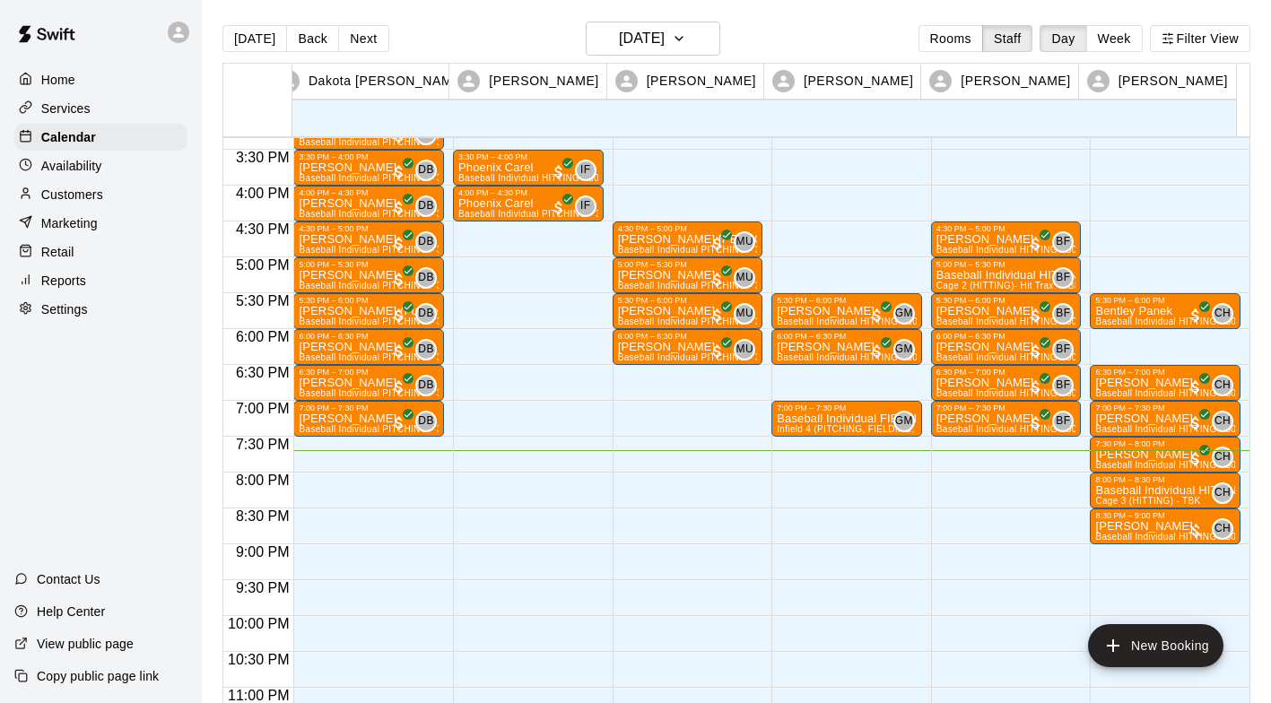
click at [822, 419] on p "Baseball Individual FIELDING - 30 minutes" at bounding box center [847, 419] width 140 height 0
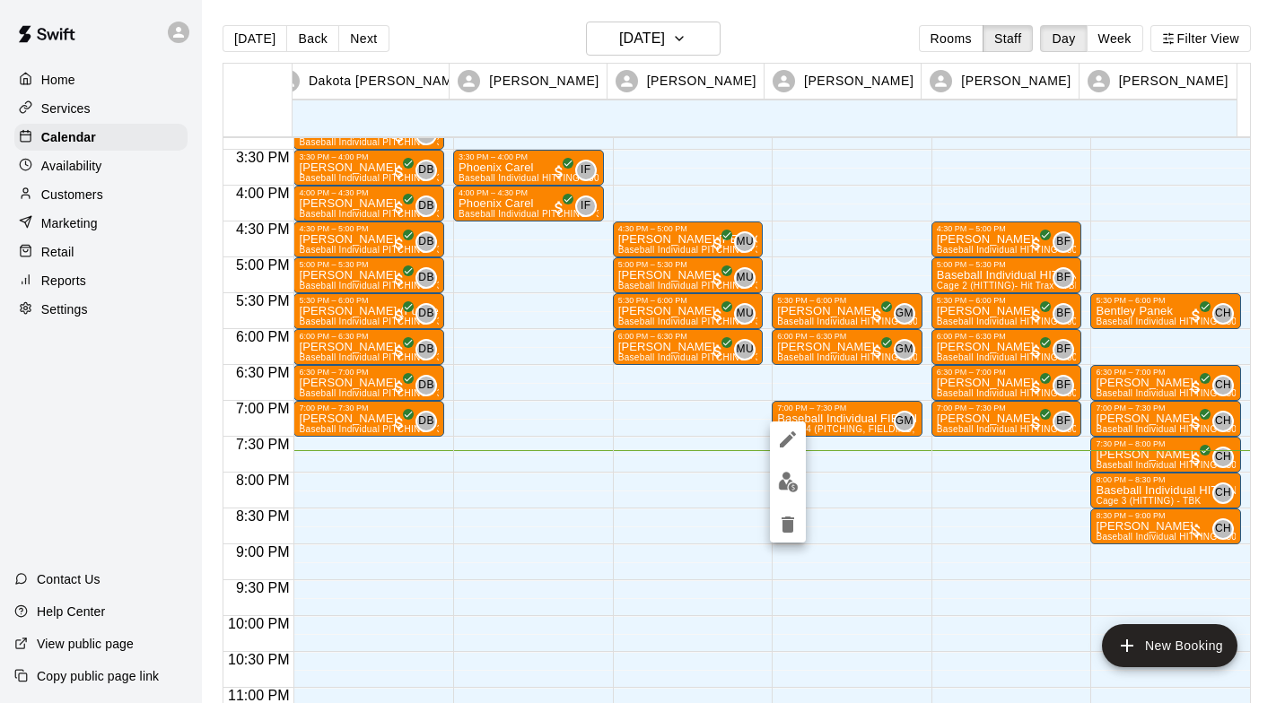
click at [789, 491] on img "edit" at bounding box center [788, 482] width 21 height 21
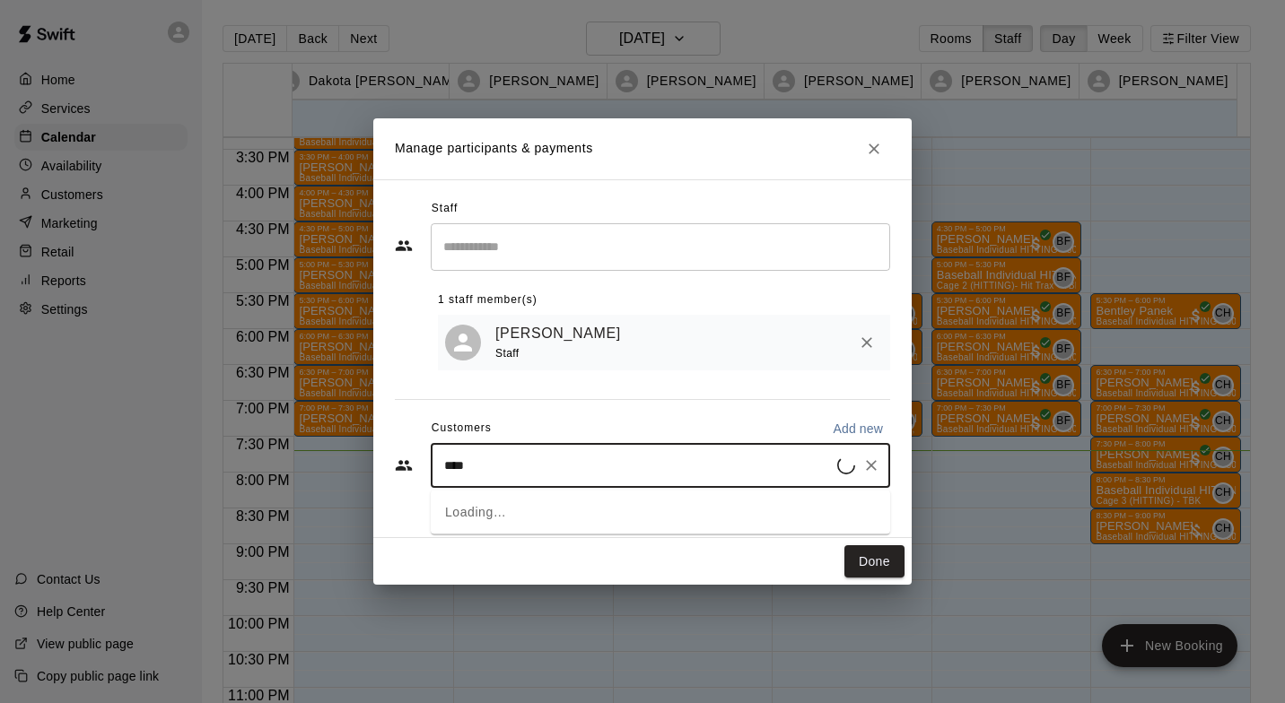
type input "*********"
click at [869, 459] on icon "Clear" at bounding box center [871, 466] width 18 height 18
type input "*"
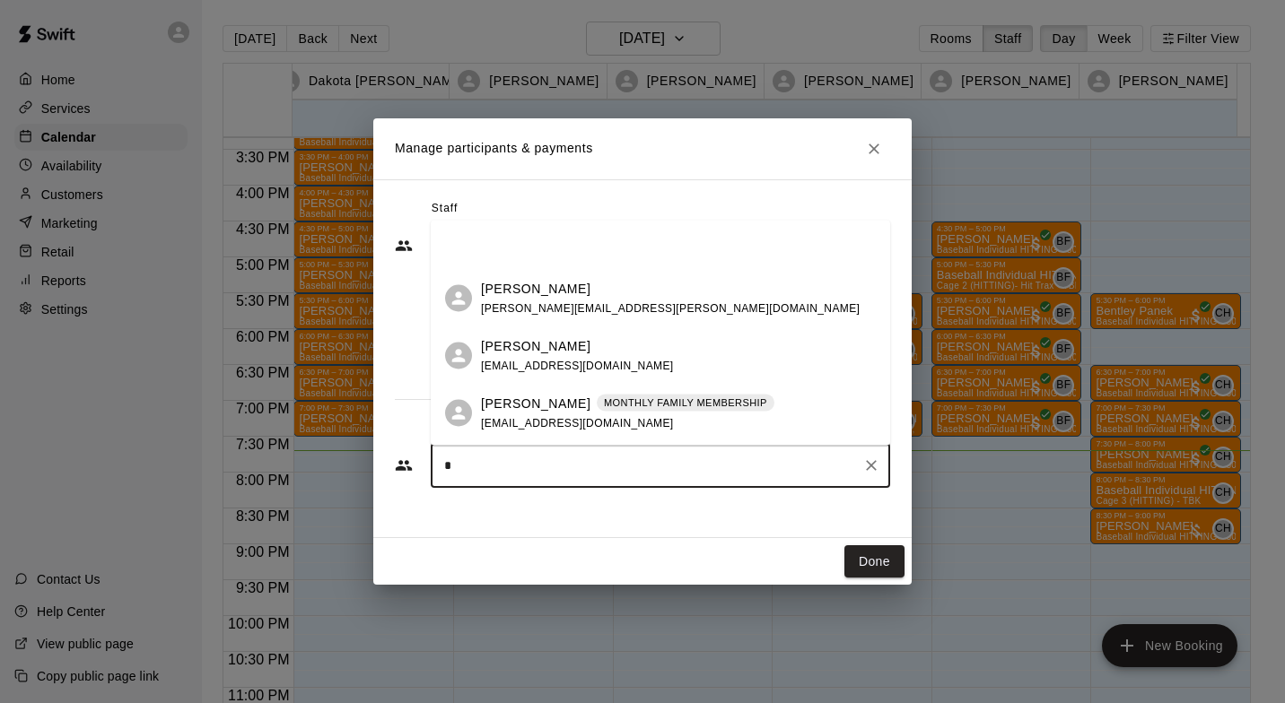
scroll to position [0, 0]
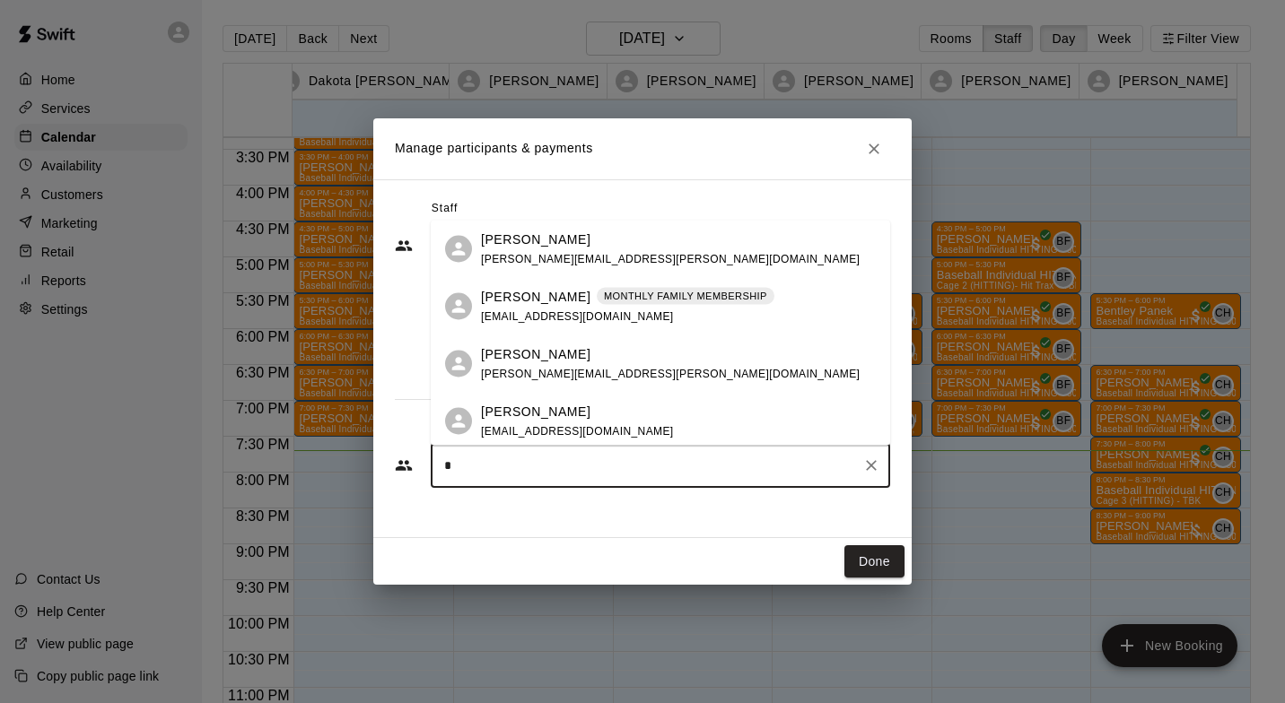
click at [519, 362] on p "[PERSON_NAME]" at bounding box center [535, 354] width 109 height 19
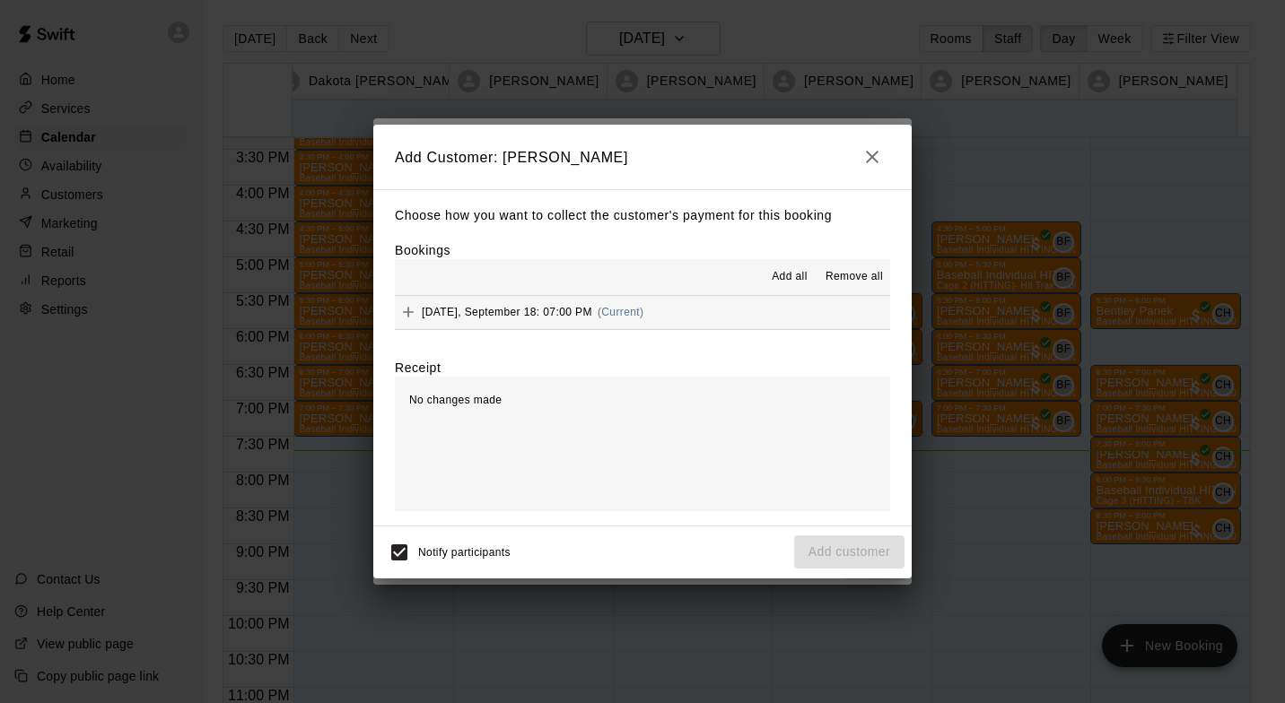
click at [581, 299] on button "[DATE], September 18: 07:00 PM (Current)" at bounding box center [642, 312] width 495 height 33
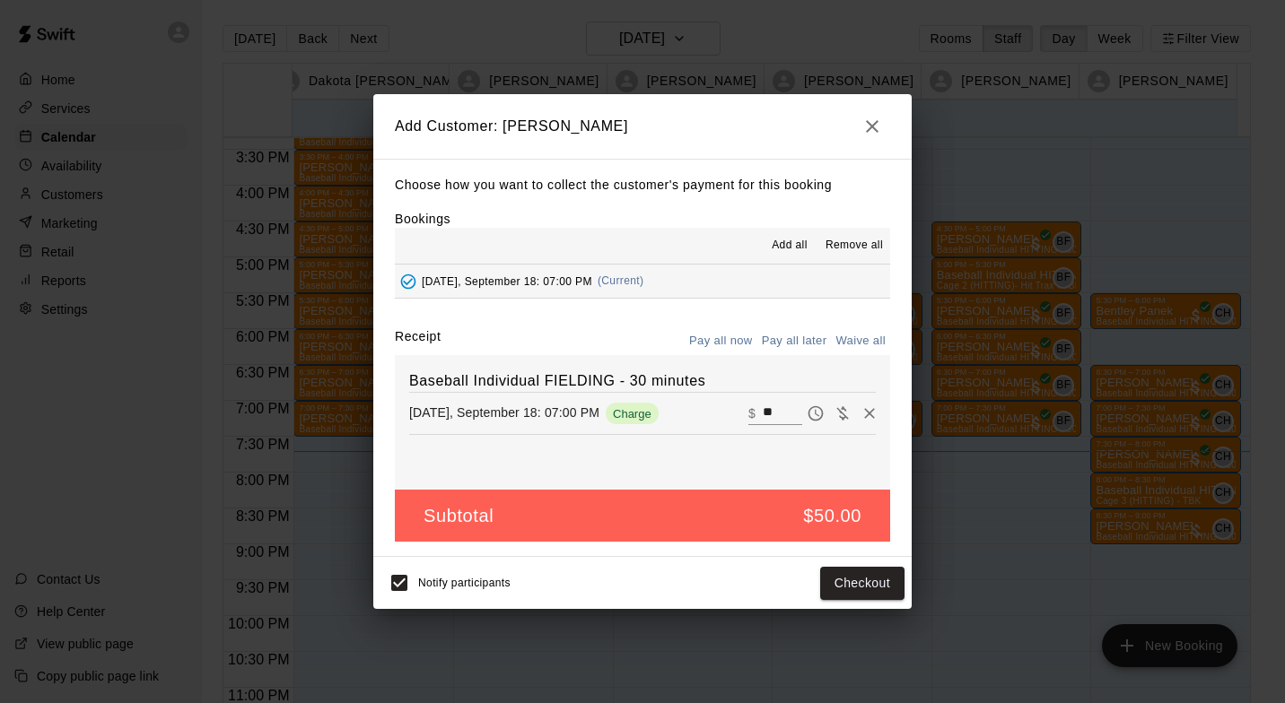
click at [854, 588] on button "Checkout" at bounding box center [862, 583] width 84 height 33
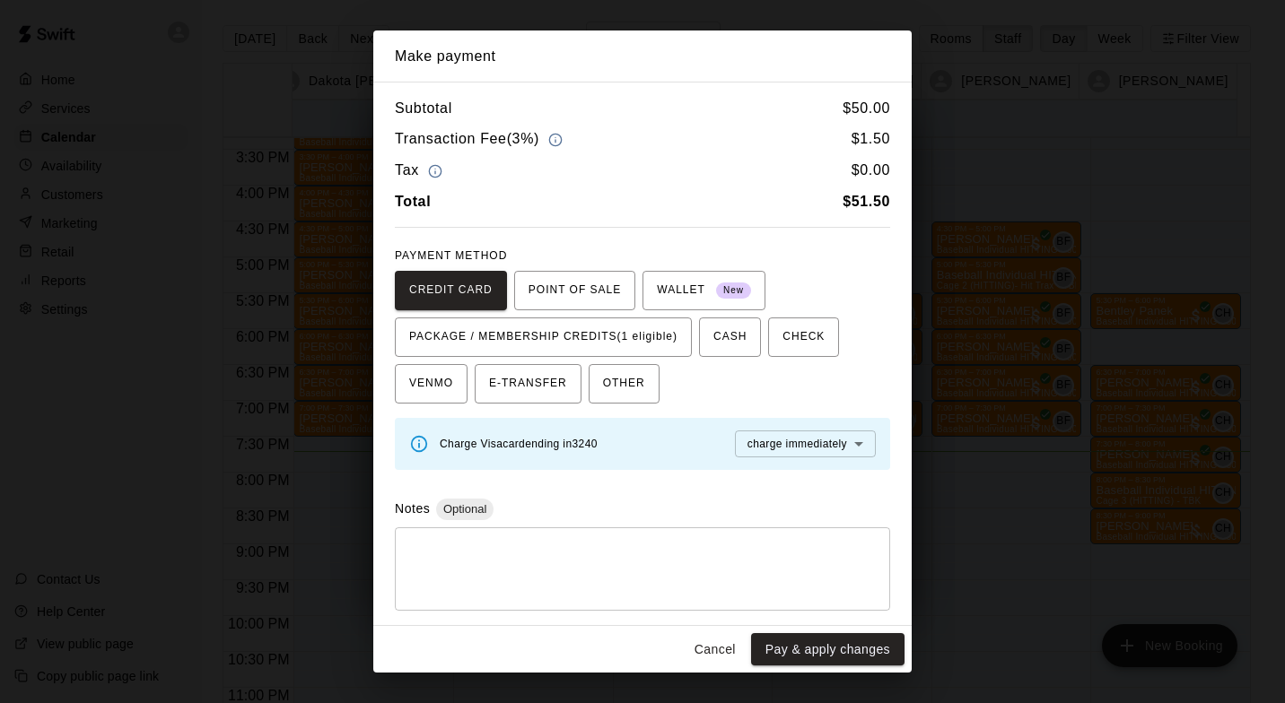
click at [629, 331] on span "PACKAGE / MEMBERSHIP CREDITS (1 eligible)" at bounding box center [543, 337] width 268 height 29
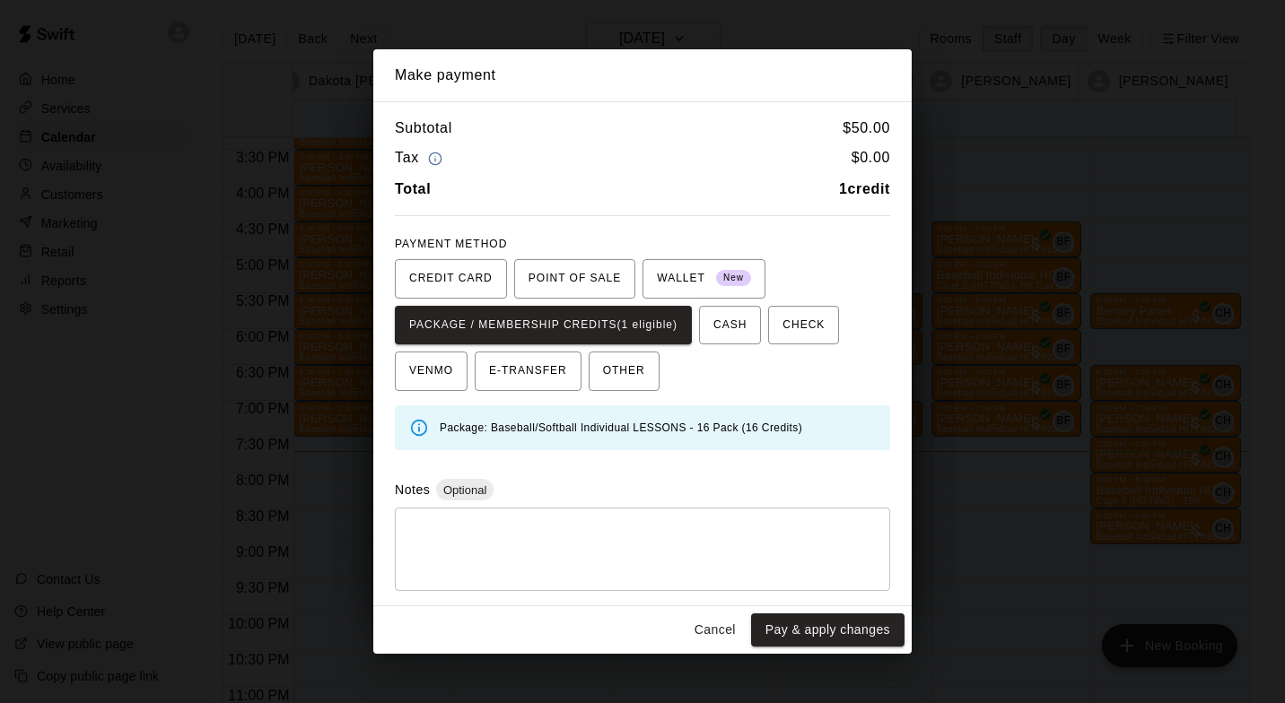
click at [833, 628] on button "Pay & apply changes" at bounding box center [827, 630] width 153 height 33
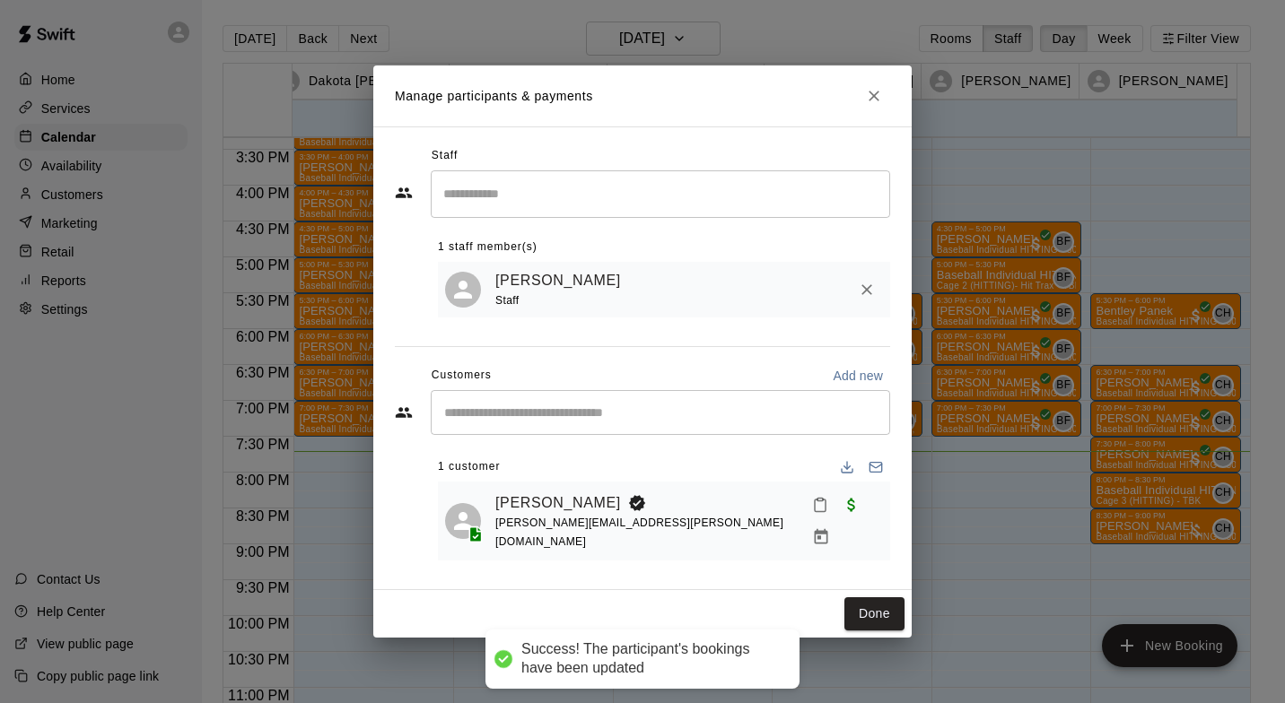
click at [878, 600] on button "Done" at bounding box center [874, 614] width 60 height 33
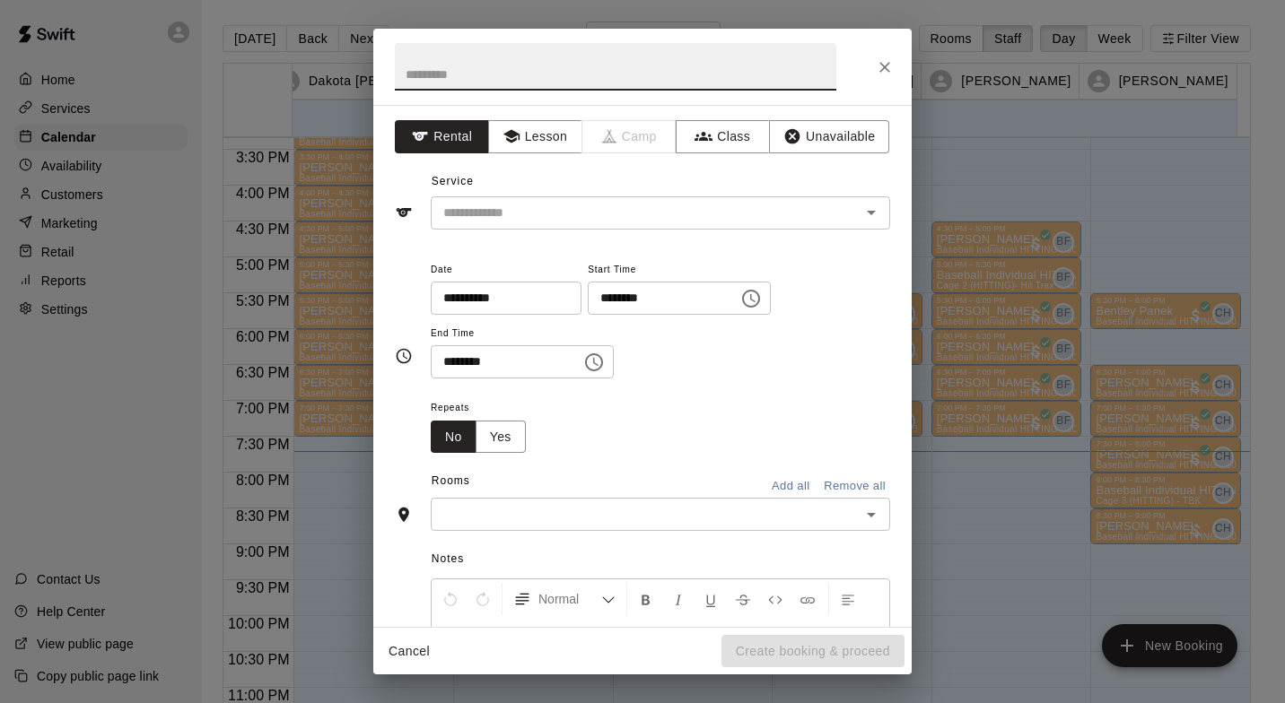
click at [526, 133] on button "Lesson" at bounding box center [535, 136] width 94 height 33
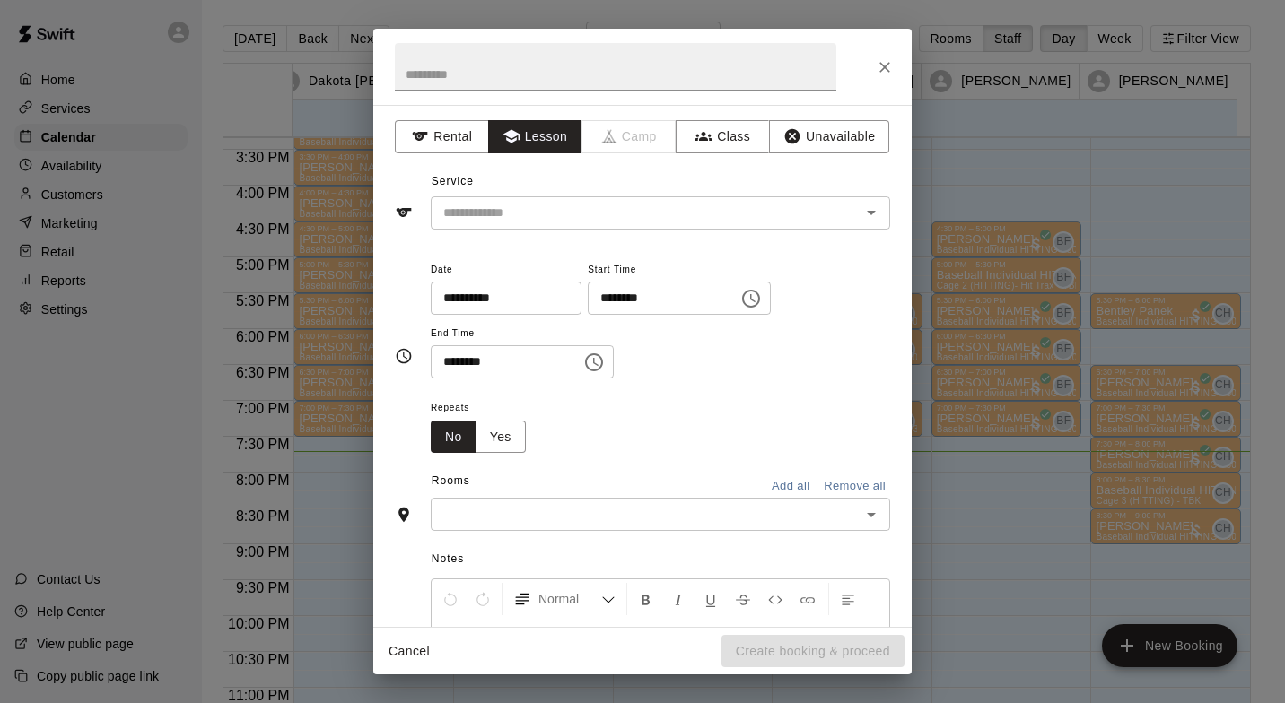
click at [614, 197] on div "​" at bounding box center [660, 213] width 459 height 33
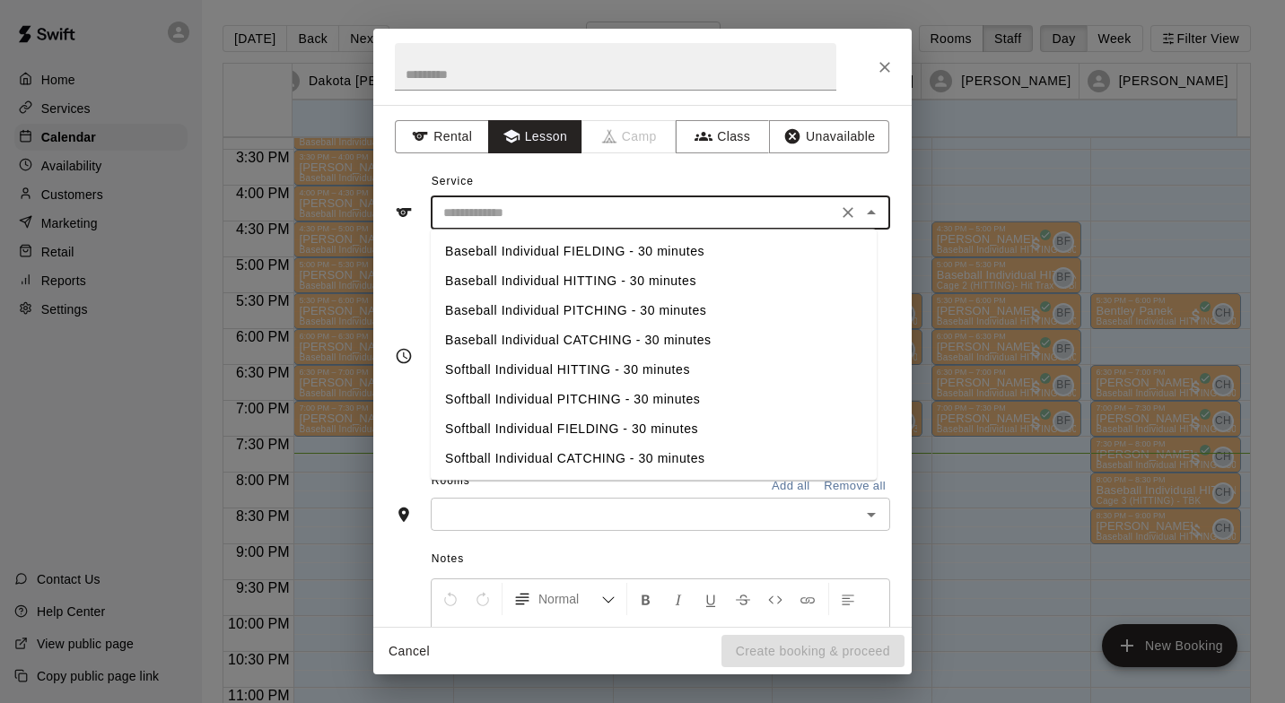
click at [594, 272] on li "Baseball Individual HITTING - 30 minutes" at bounding box center [654, 281] width 446 height 30
type input "**********"
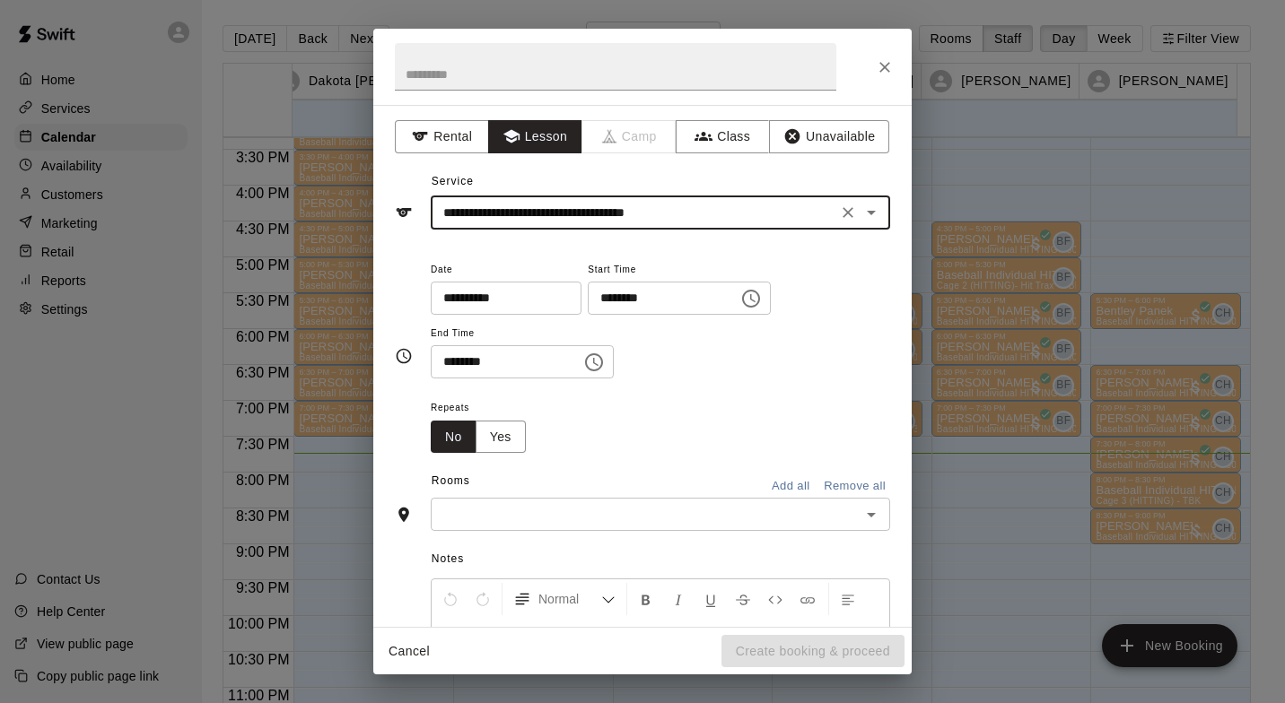
click at [841, 206] on icon "Clear" at bounding box center [848, 213] width 18 height 18
click at [717, 210] on input "text" at bounding box center [634, 213] width 396 height 22
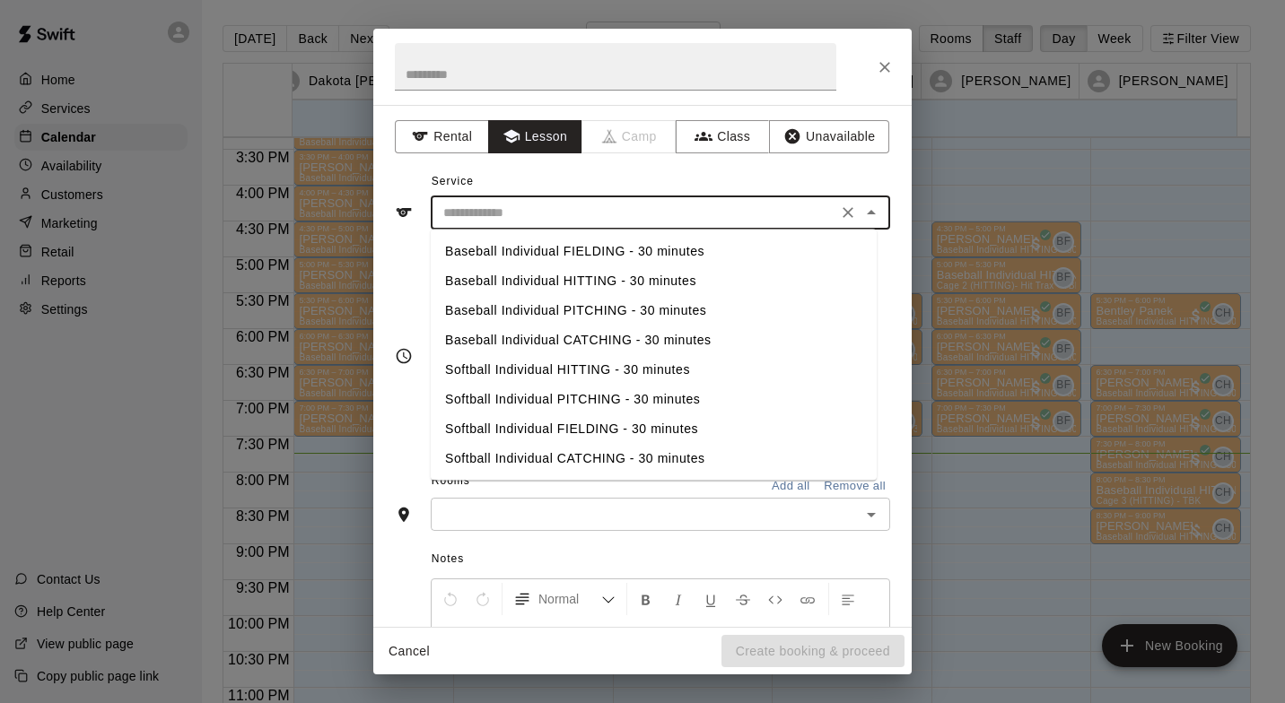
click at [625, 247] on li "Baseball Individual FIELDING - 30 minutes" at bounding box center [654, 252] width 446 height 30
type input "**********"
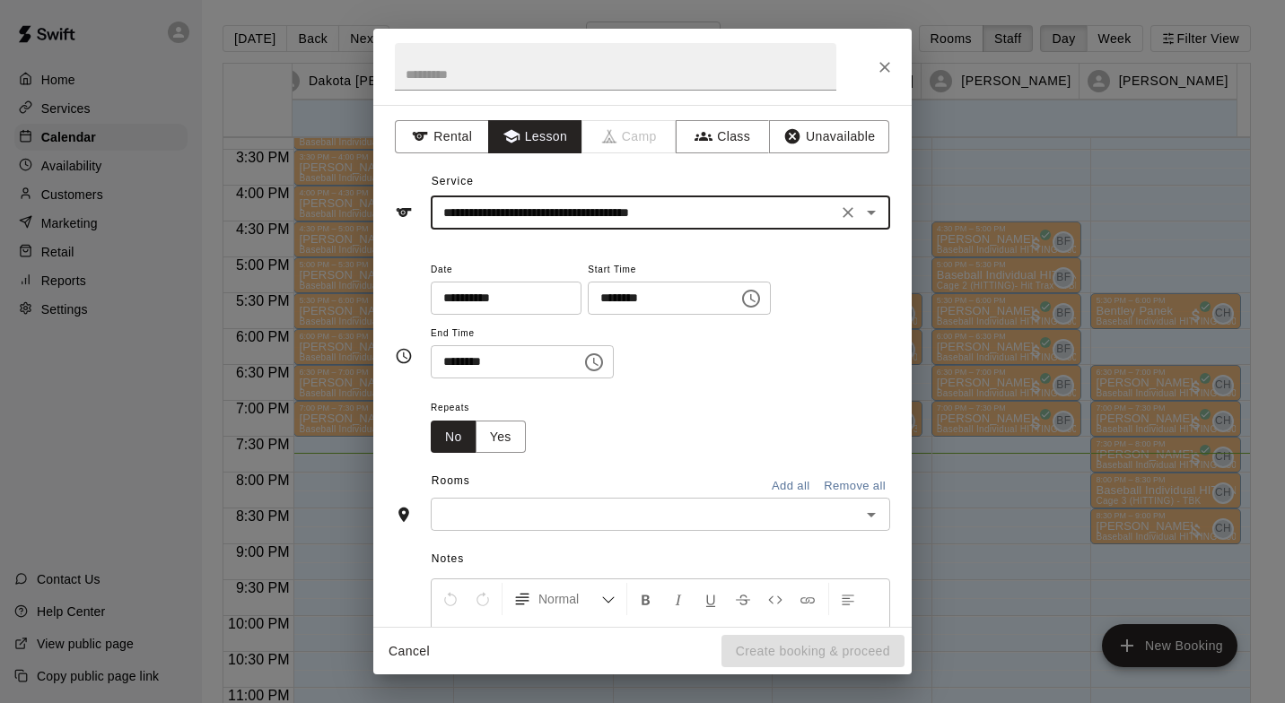
click at [514, 502] on div "​" at bounding box center [660, 514] width 459 height 33
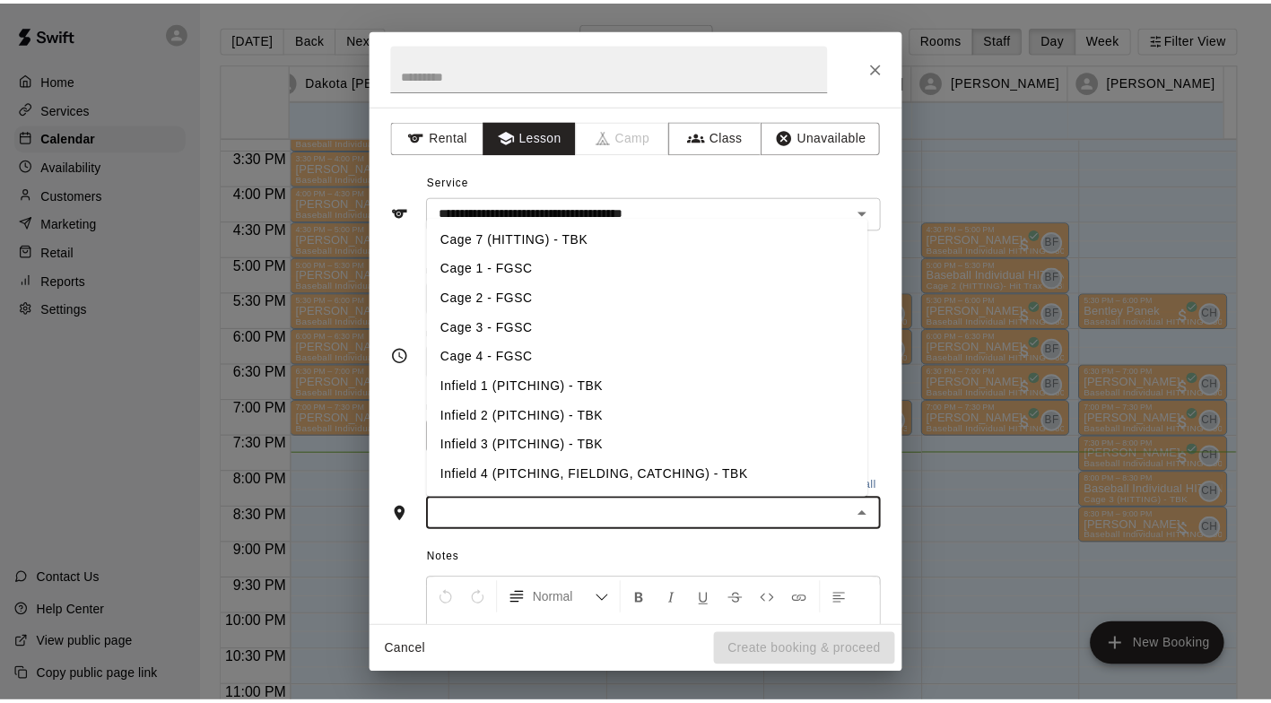
scroll to position [180, 0]
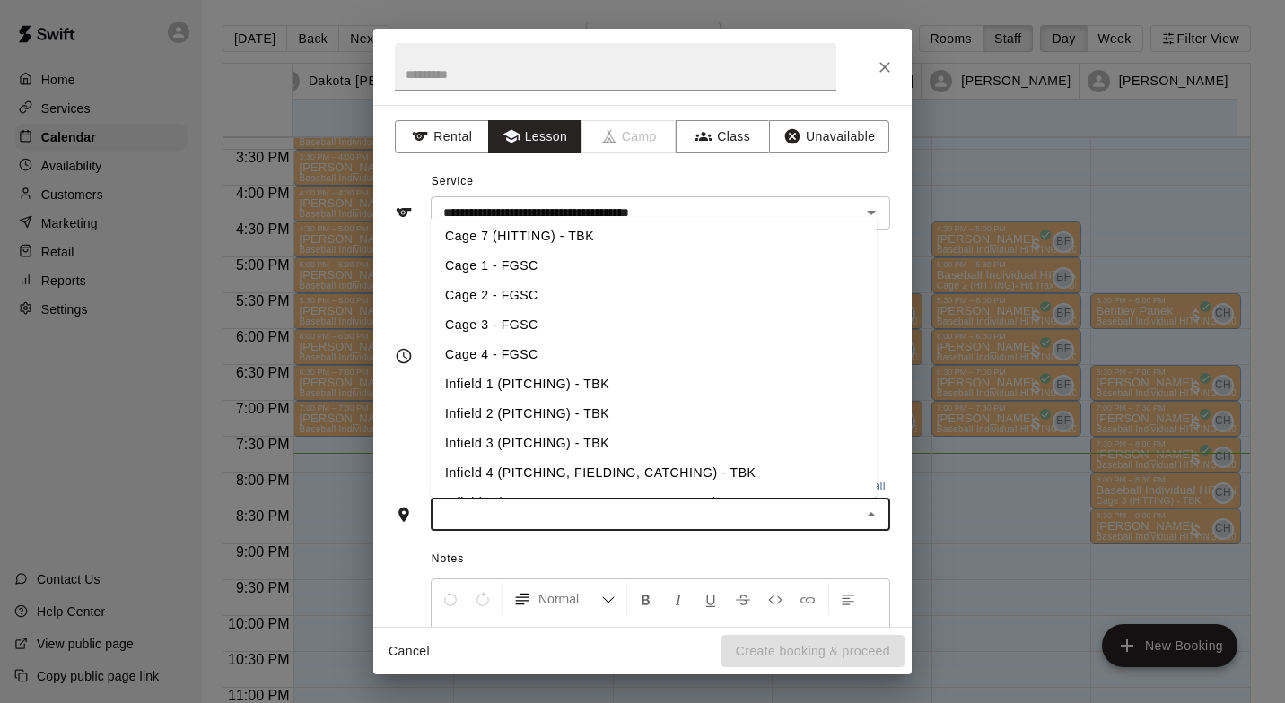
click at [525, 415] on li "Infield 2 (PITCHING) - TBK" at bounding box center [654, 414] width 446 height 30
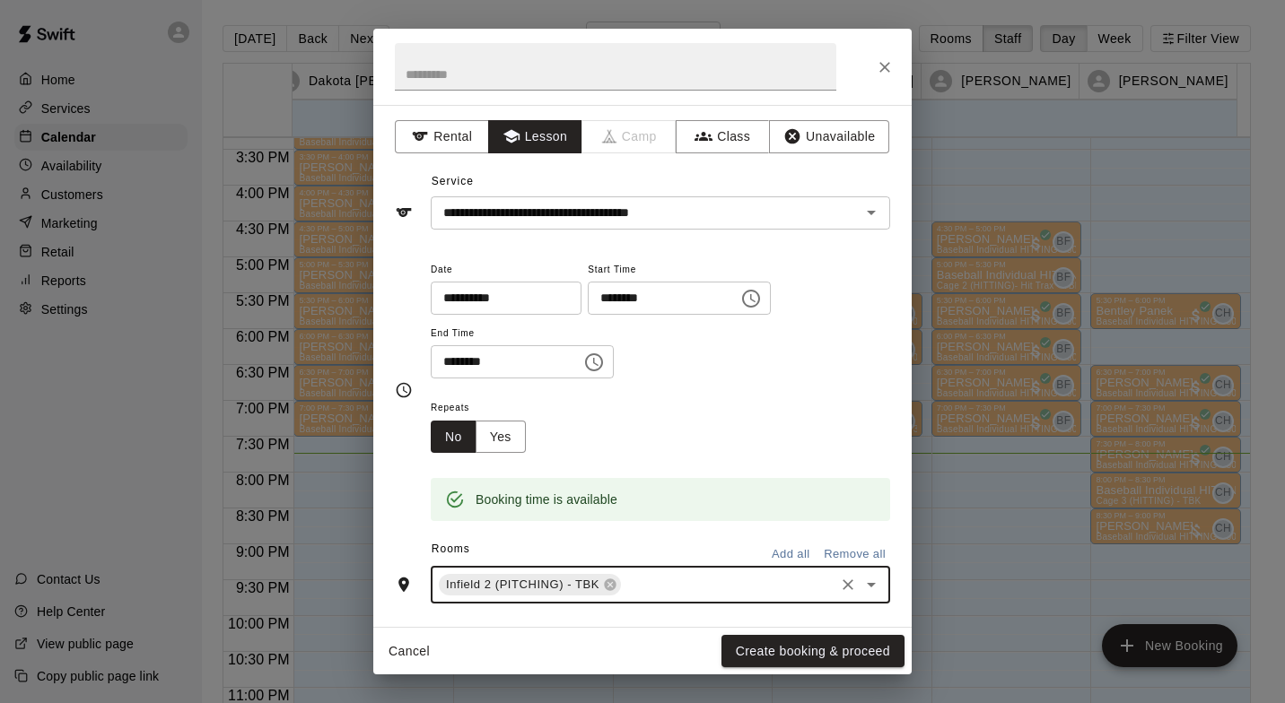
click at [814, 651] on button "Create booking & proceed" at bounding box center [812, 651] width 183 height 33
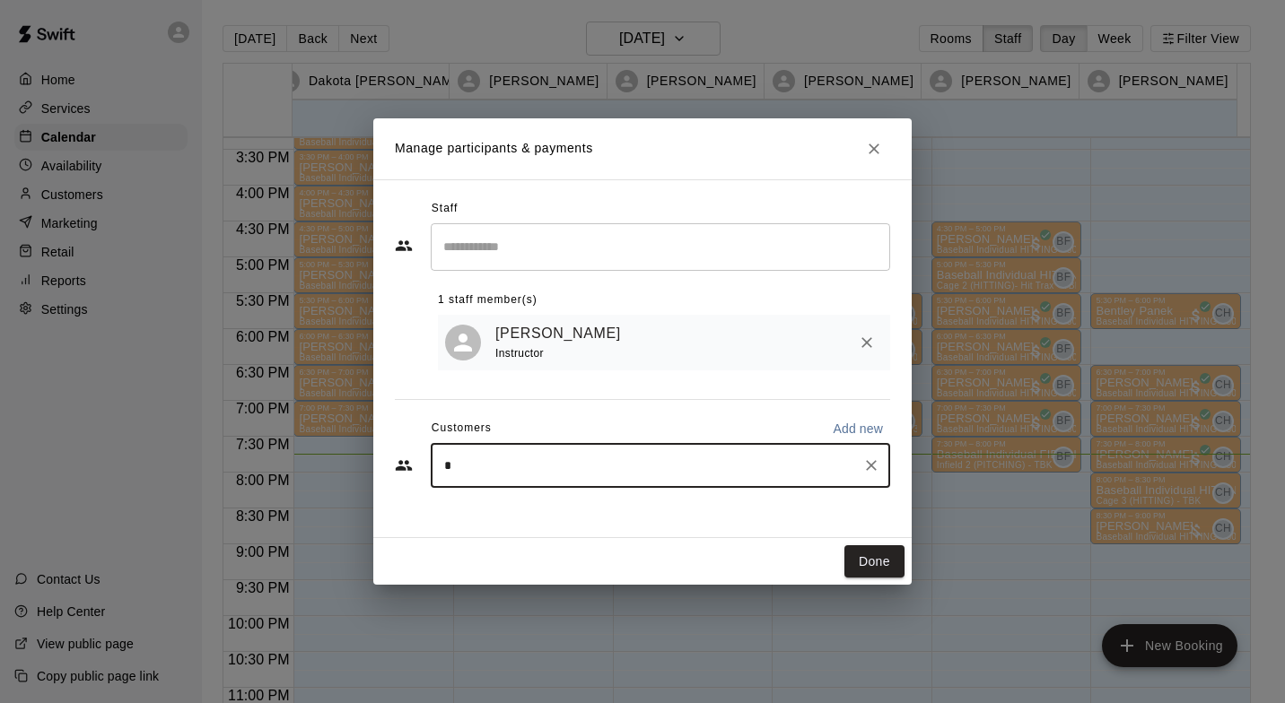
type input "****"
click at [874, 467] on icon "Clear" at bounding box center [871, 466] width 18 height 18
type input "***"
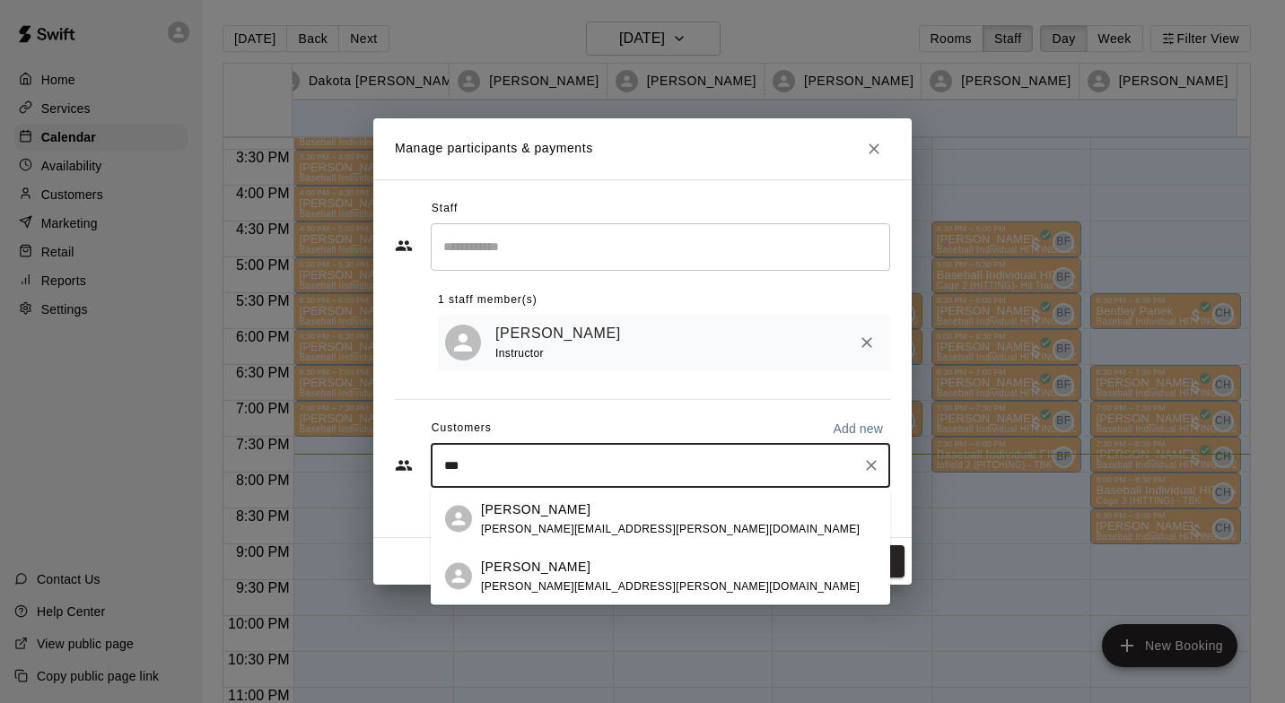
click at [546, 572] on p "[PERSON_NAME]" at bounding box center [535, 566] width 109 height 19
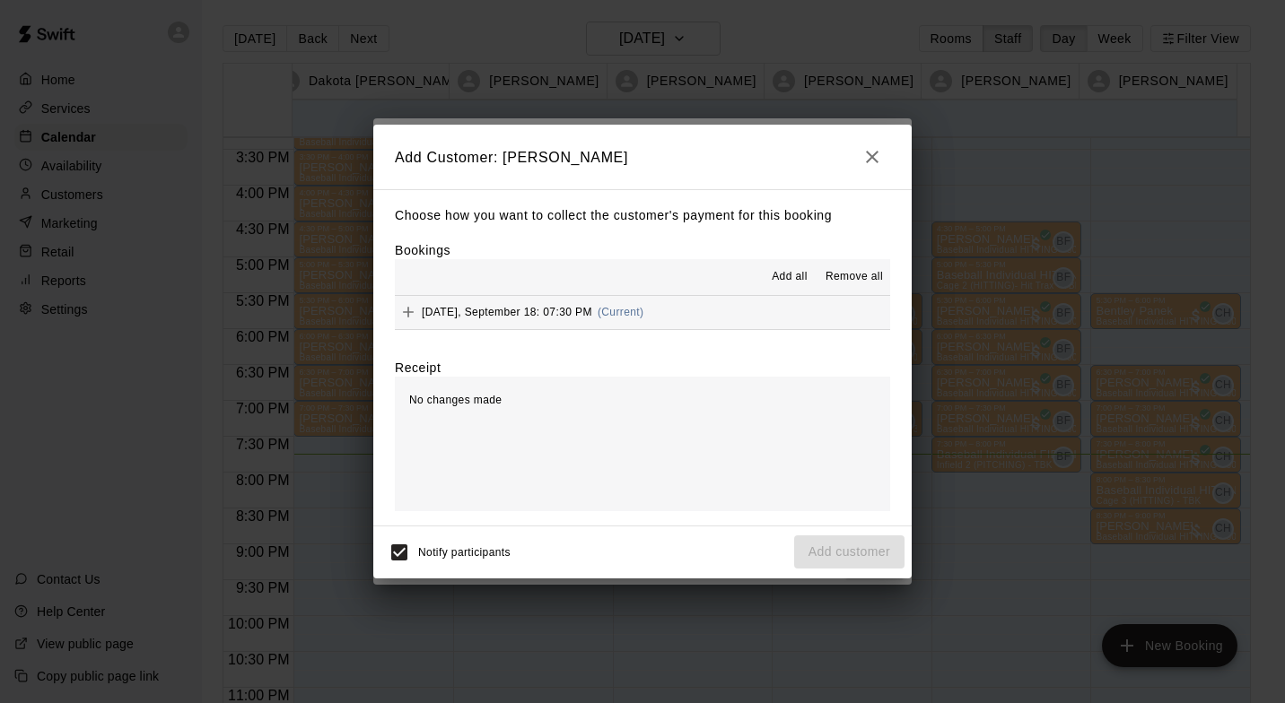
click at [622, 312] on span "(Current)" at bounding box center [621, 312] width 47 height 13
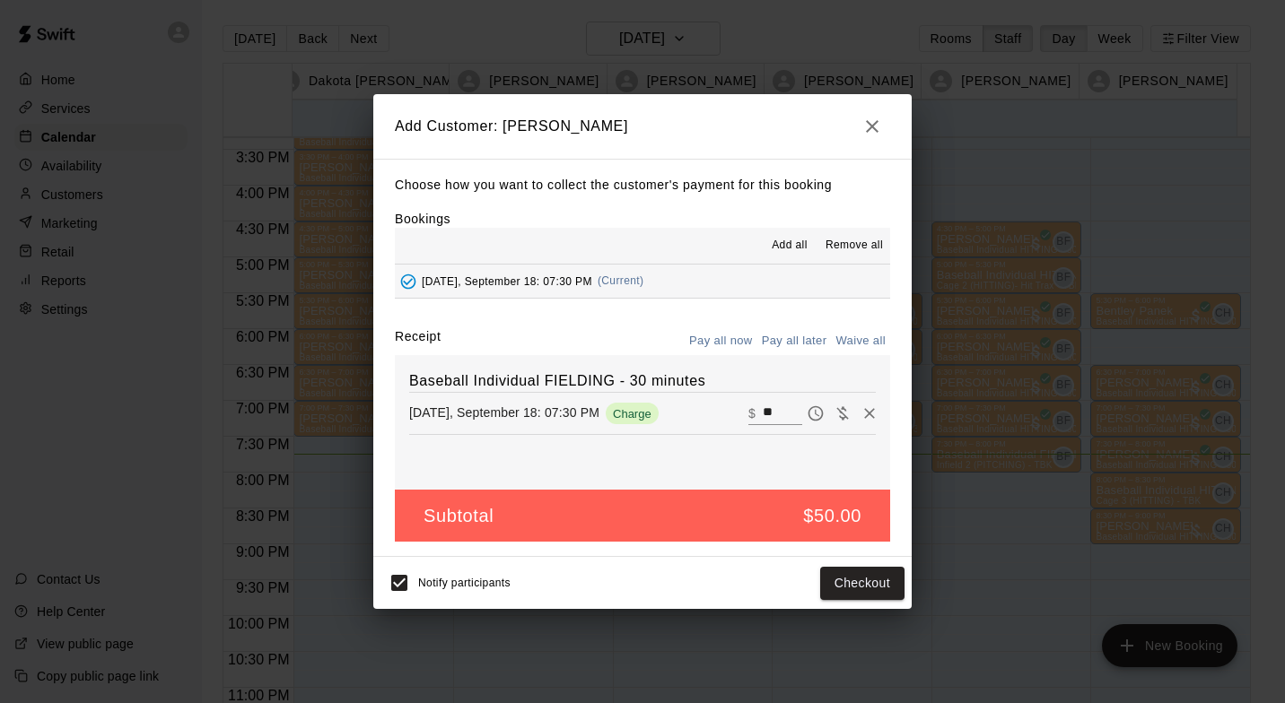
click at [870, 578] on button "Checkout" at bounding box center [862, 583] width 84 height 33
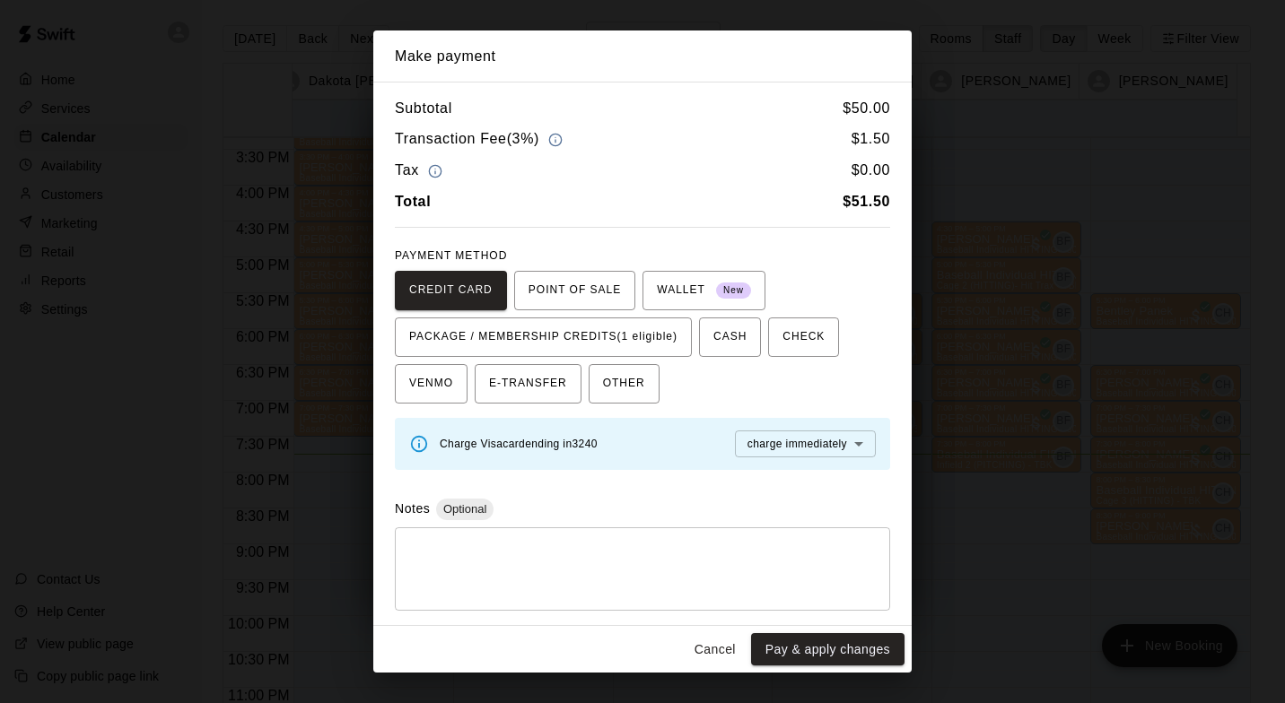
click at [605, 335] on span "PACKAGE / MEMBERSHIP CREDITS (1 eligible)" at bounding box center [543, 337] width 268 height 29
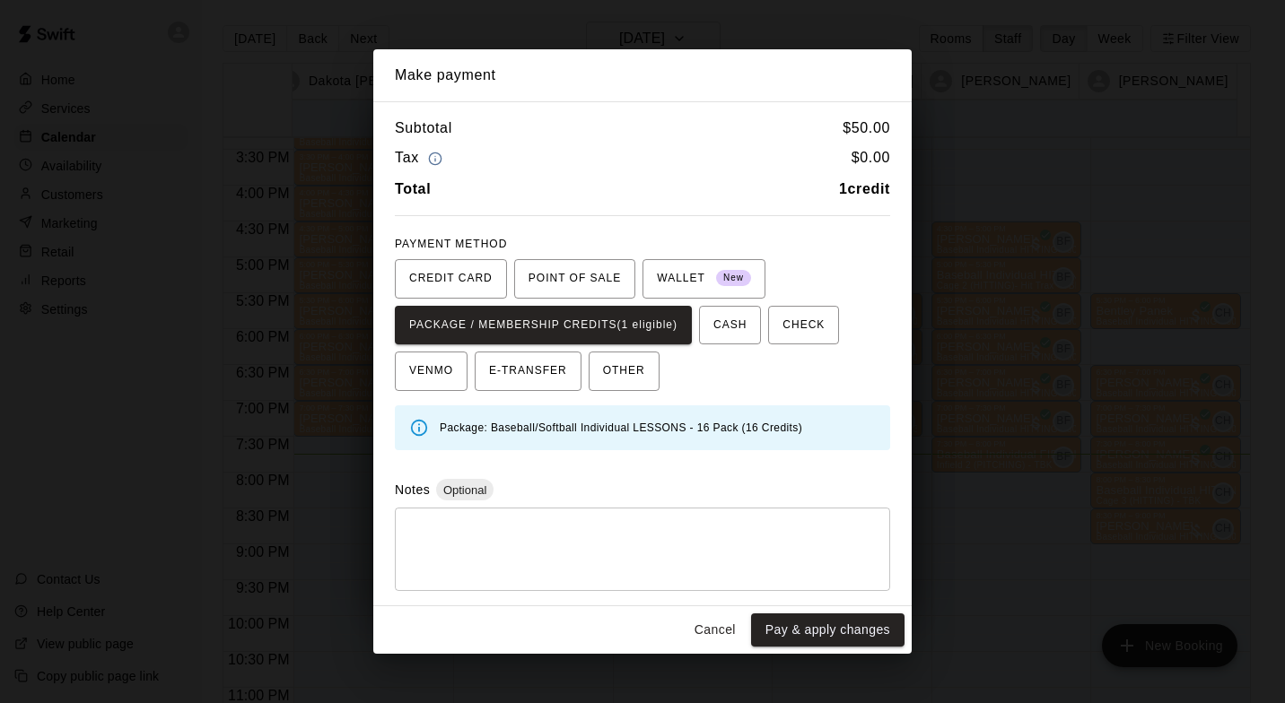
click at [859, 617] on button "Pay & apply changes" at bounding box center [827, 630] width 153 height 33
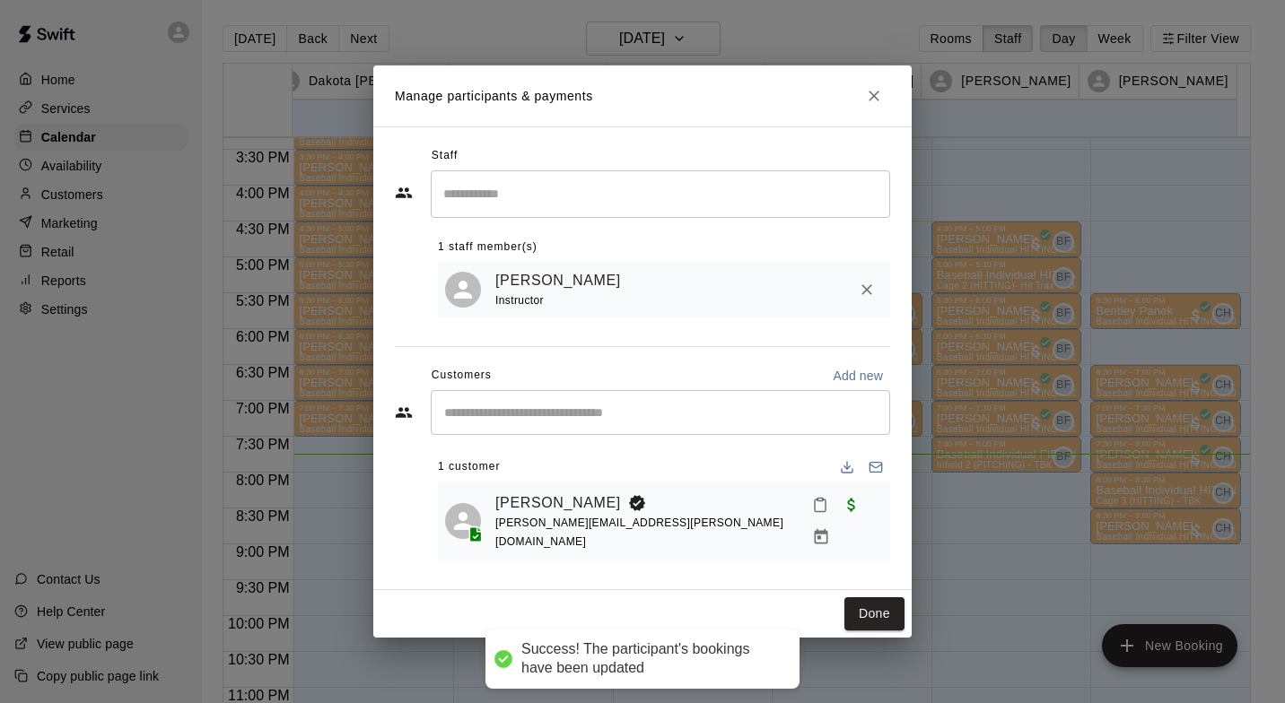
click at [869, 590] on div "Done" at bounding box center [642, 614] width 538 height 48
click at [874, 602] on button "Done" at bounding box center [874, 614] width 60 height 33
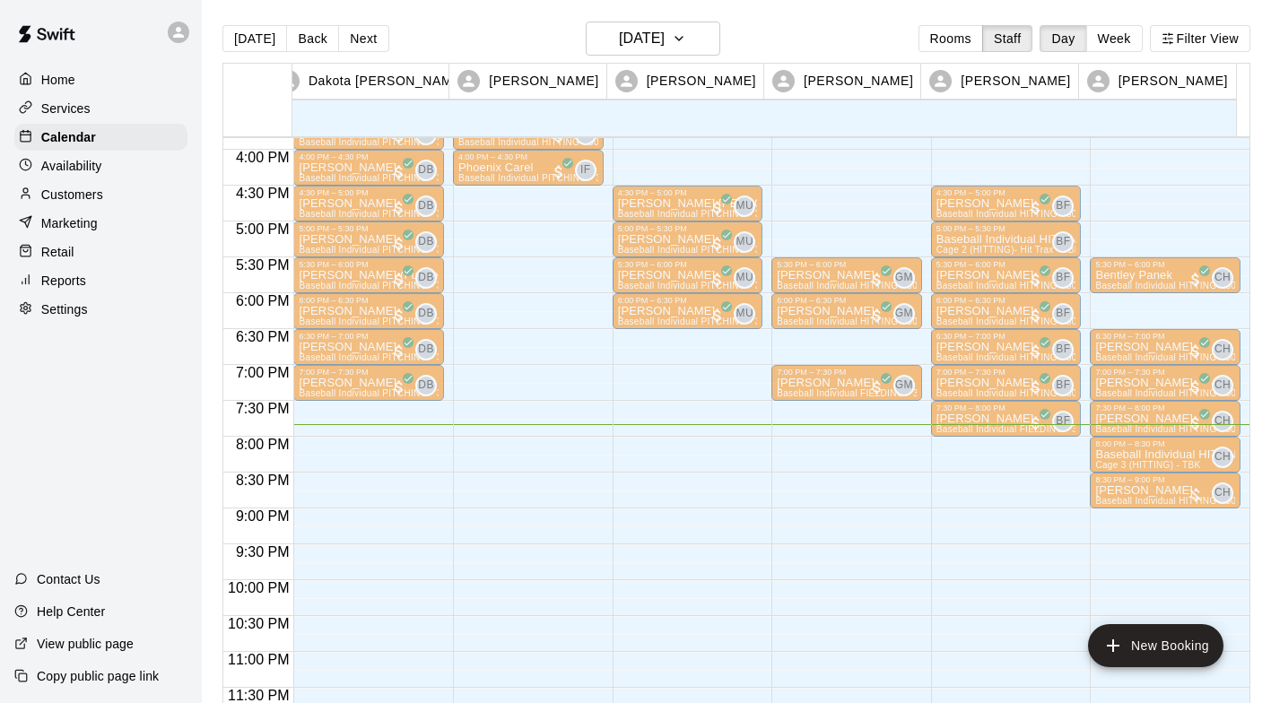
scroll to position [1131, 0]
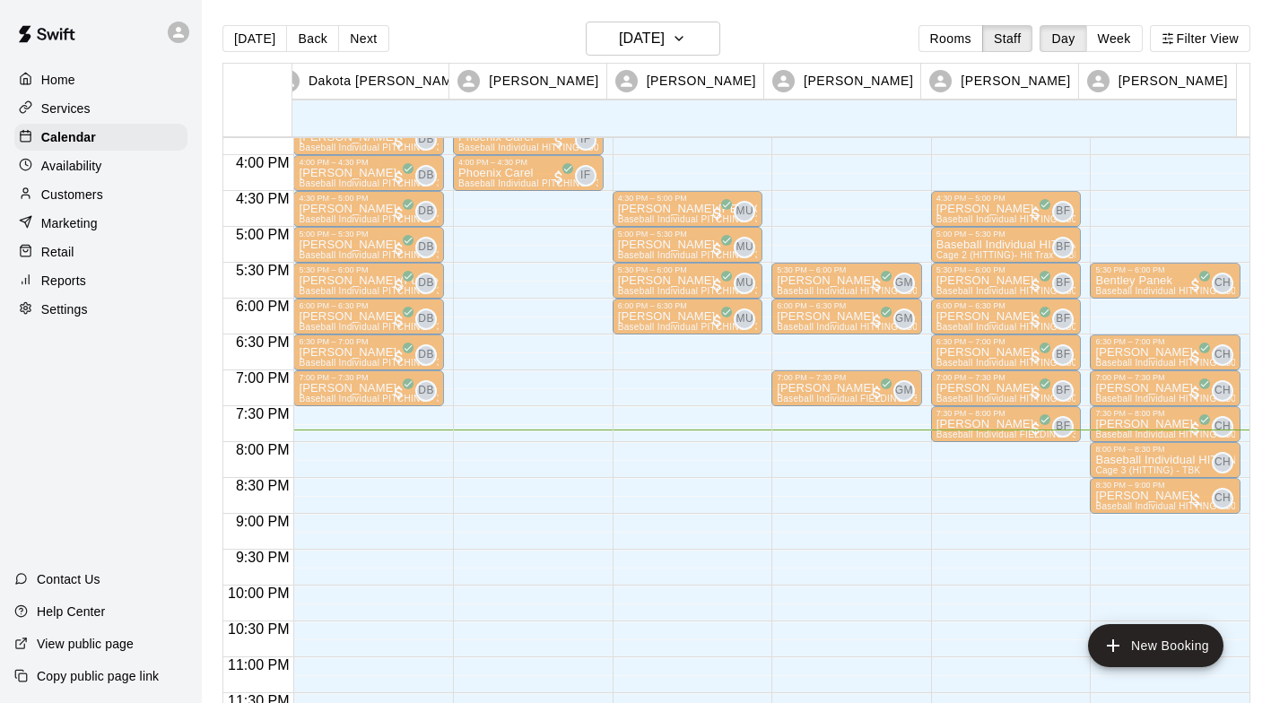
click at [1190, 460] on p "Baseball Individual HITTING - 30 minutes" at bounding box center [1166, 460] width 140 height 0
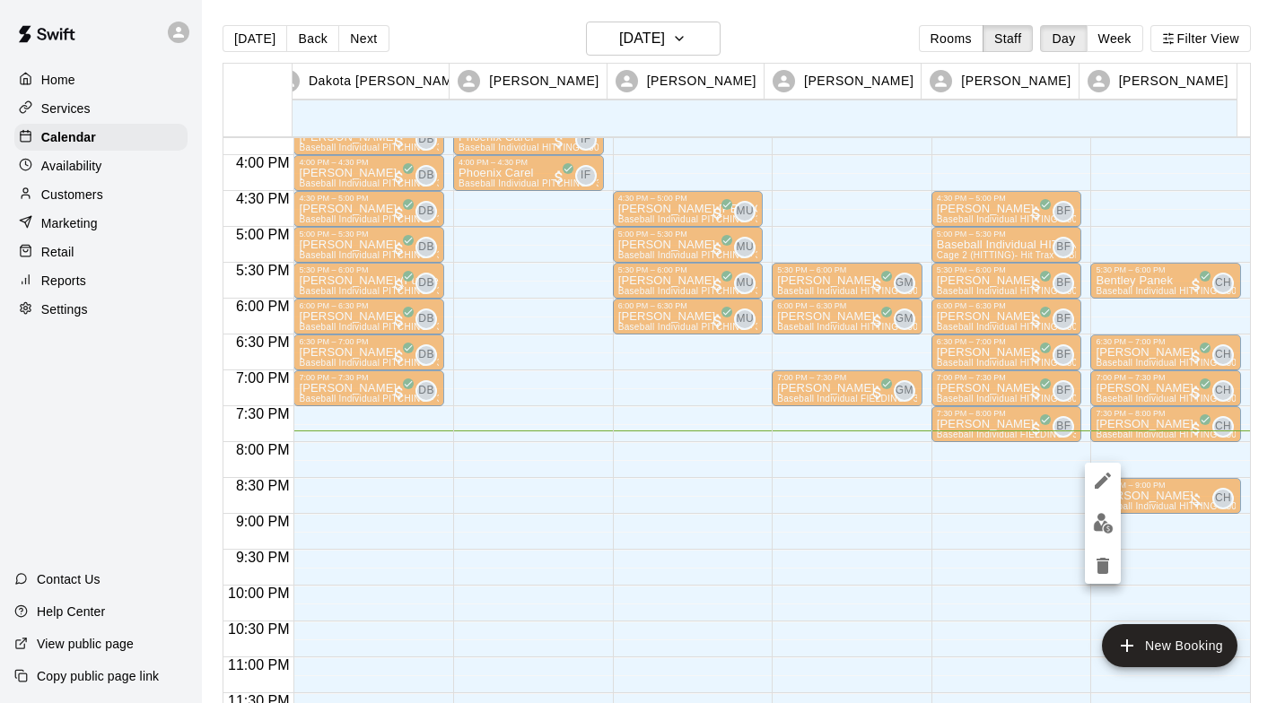
click at [1108, 563] on icon "delete" at bounding box center [1102, 566] width 13 height 16
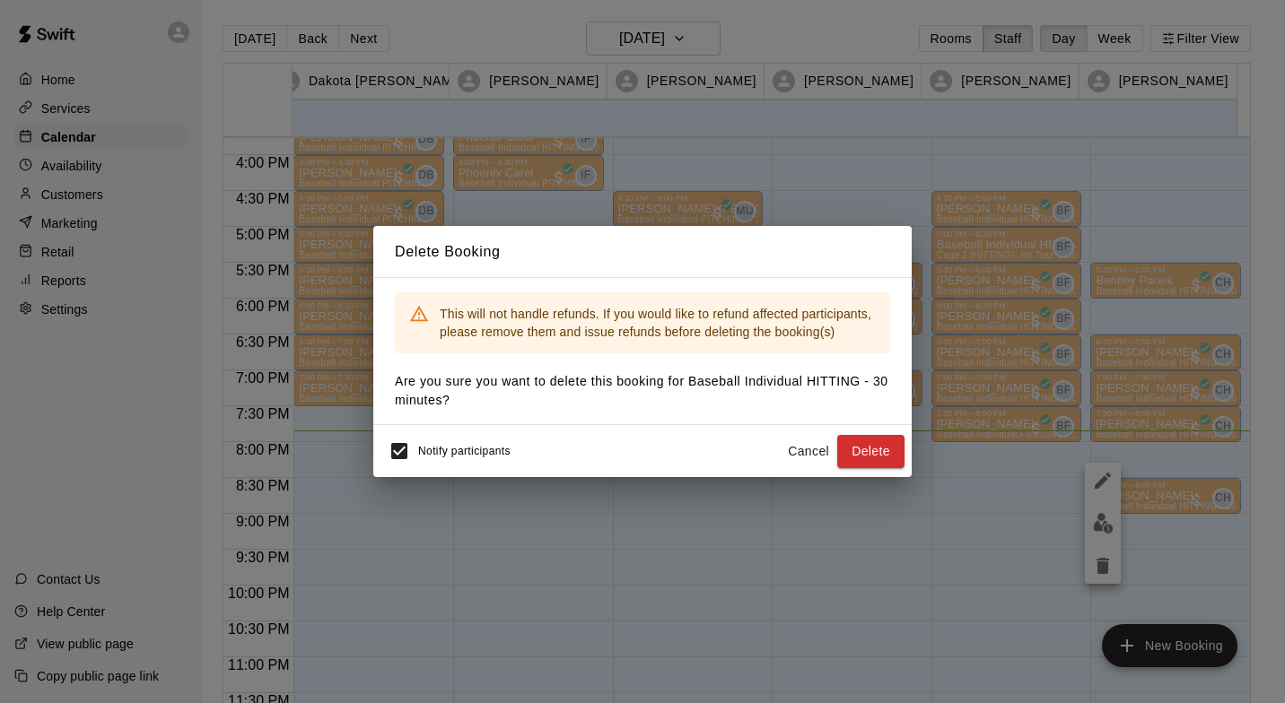
click at [875, 452] on button "Delete" at bounding box center [870, 451] width 67 height 33
